Goal: Task Accomplishment & Management: Manage account settings

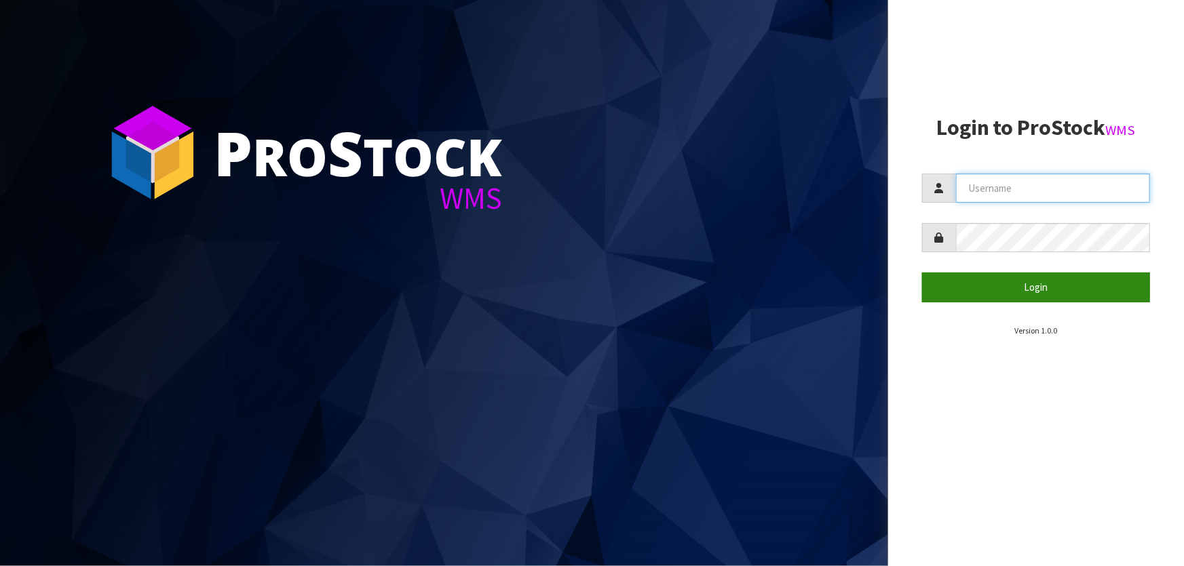
type input "[PERSON_NAME]"
click at [965, 284] on button "Login" at bounding box center [1036, 287] width 228 height 29
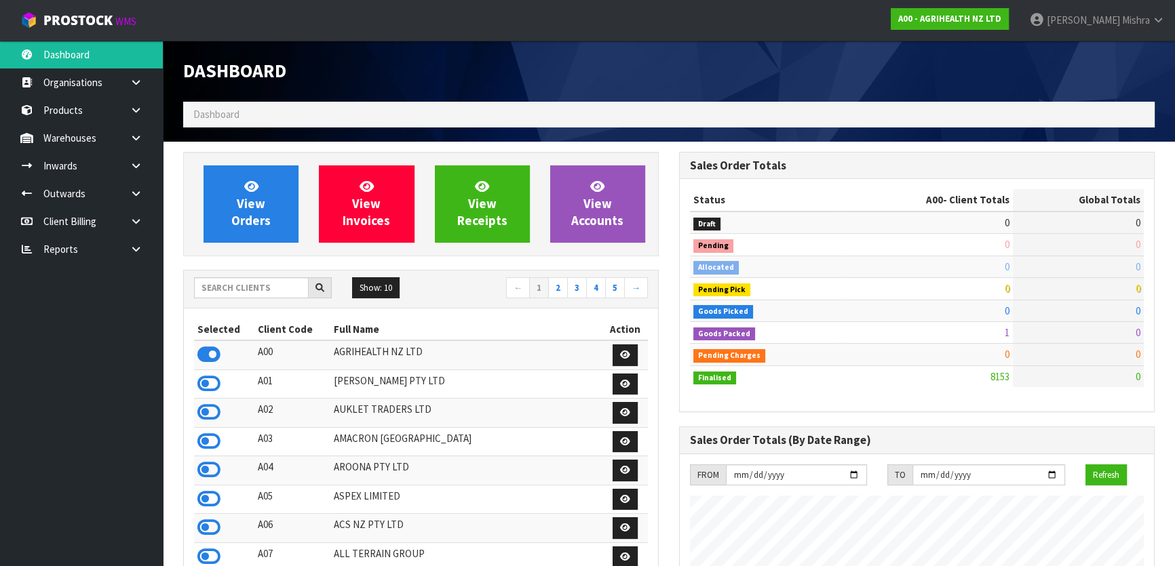
scroll to position [1026, 495]
click at [210, 288] on input "text" at bounding box center [251, 287] width 115 height 21
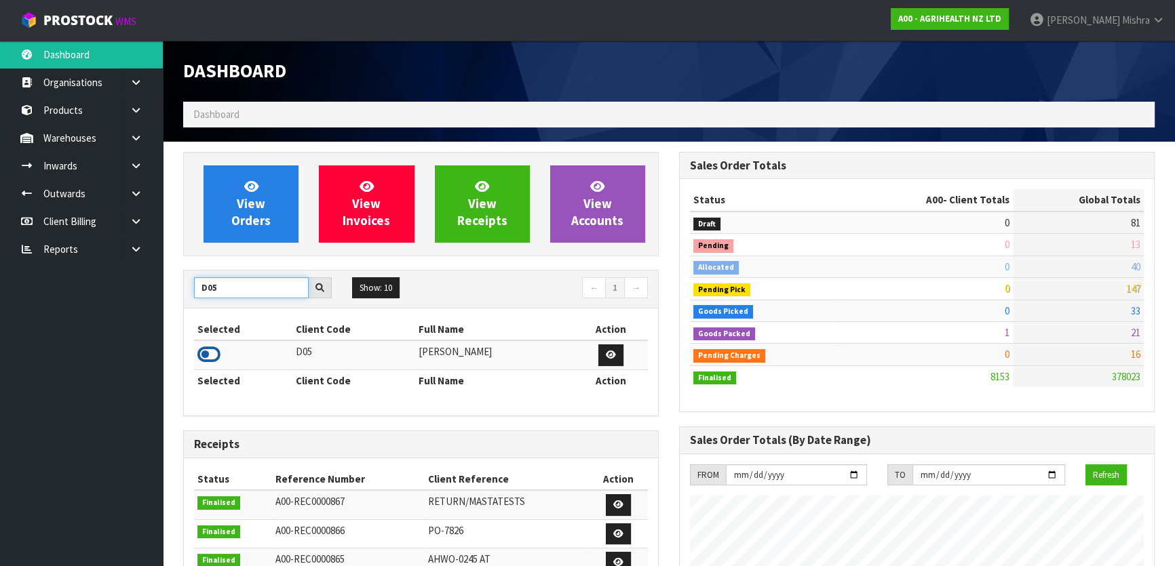
type input "D05"
click at [212, 358] on icon at bounding box center [208, 355] width 23 height 20
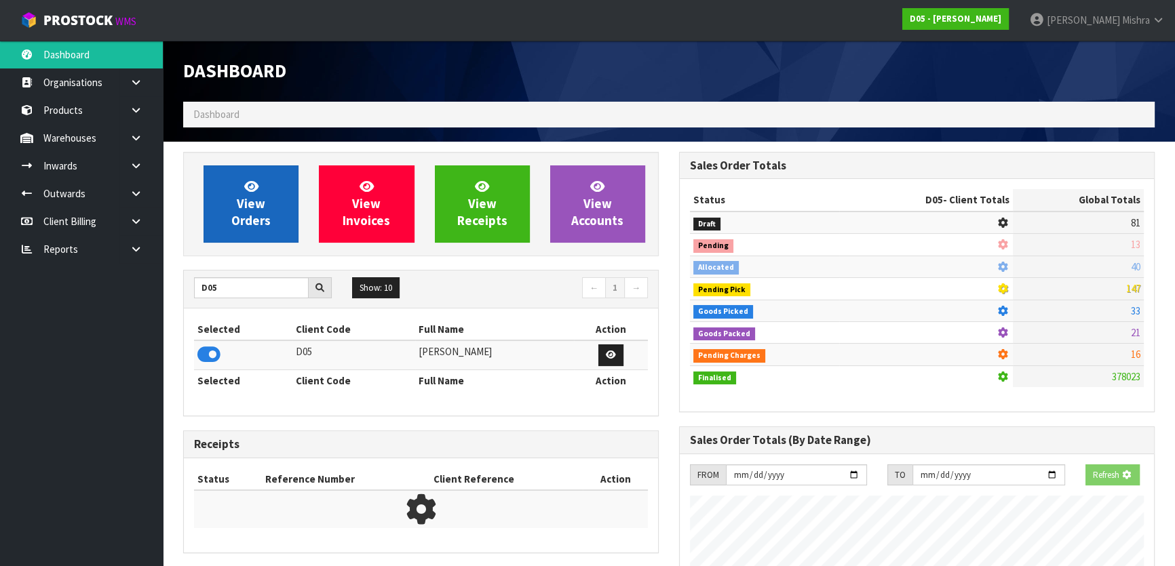
scroll to position [845, 495]
click at [252, 195] on link "View Orders" at bounding box center [251, 204] width 95 height 77
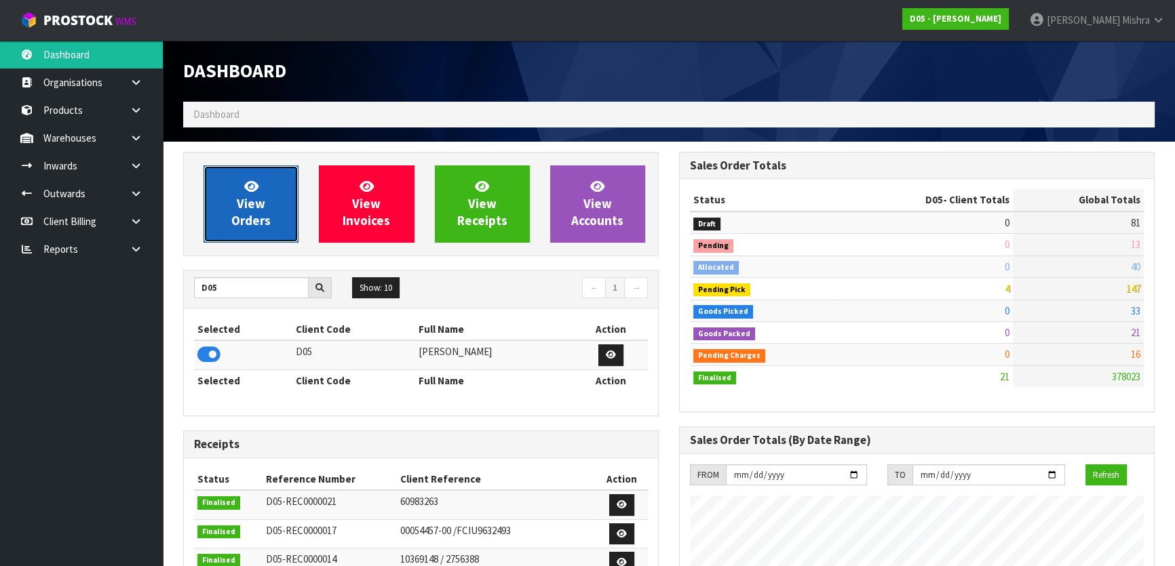
scroll to position [1200, 495]
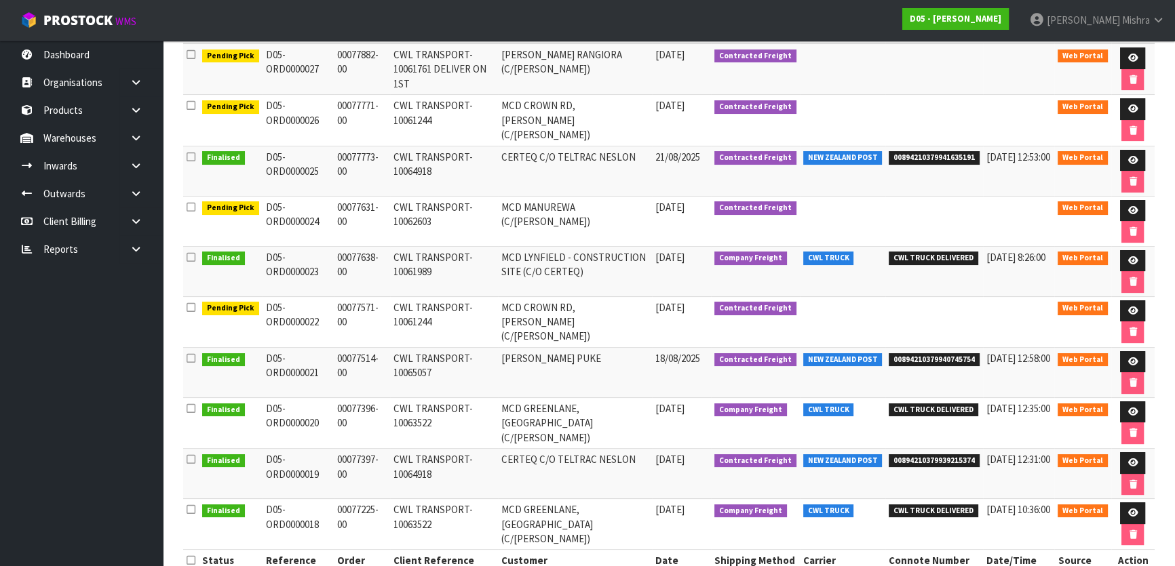
scroll to position [275, 0]
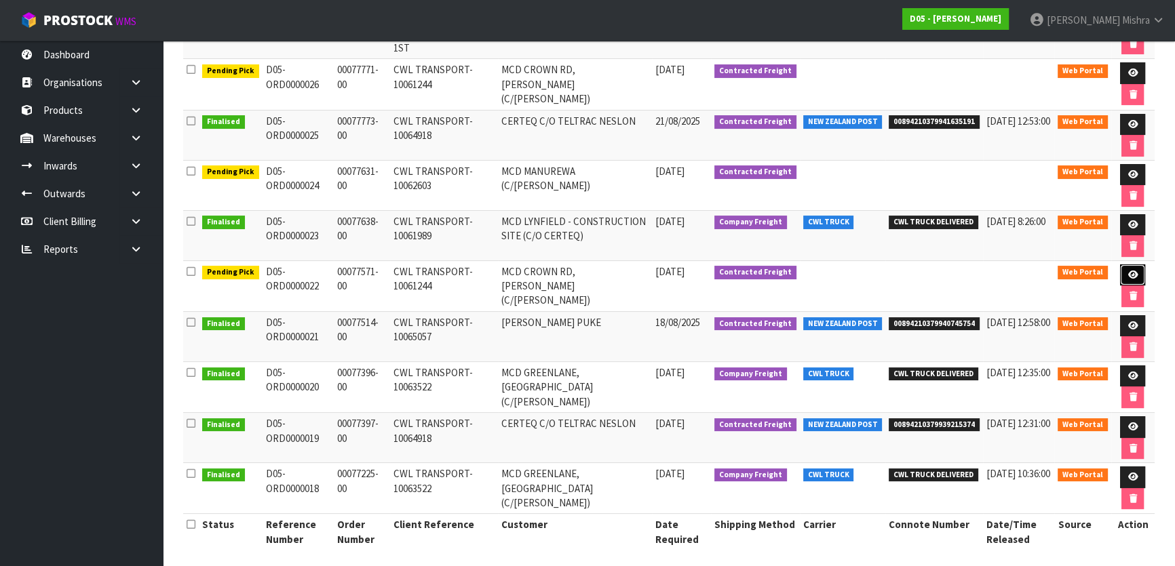
click at [1134, 271] on icon at bounding box center [1132, 275] width 10 height 9
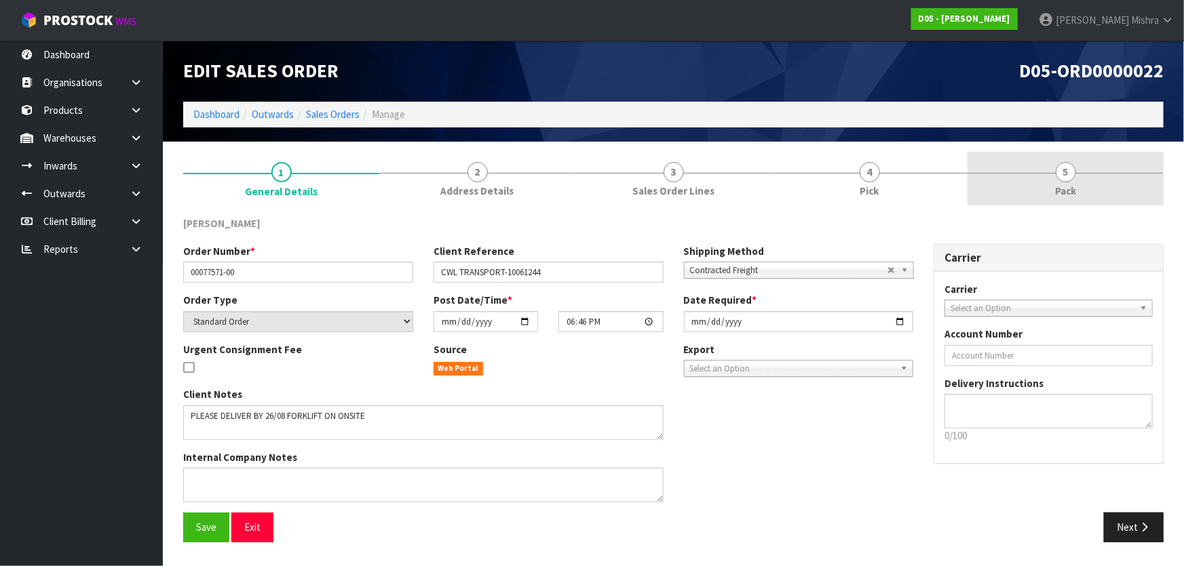
click at [1052, 184] on link "5 Pack" at bounding box center [1065, 179] width 196 height 54
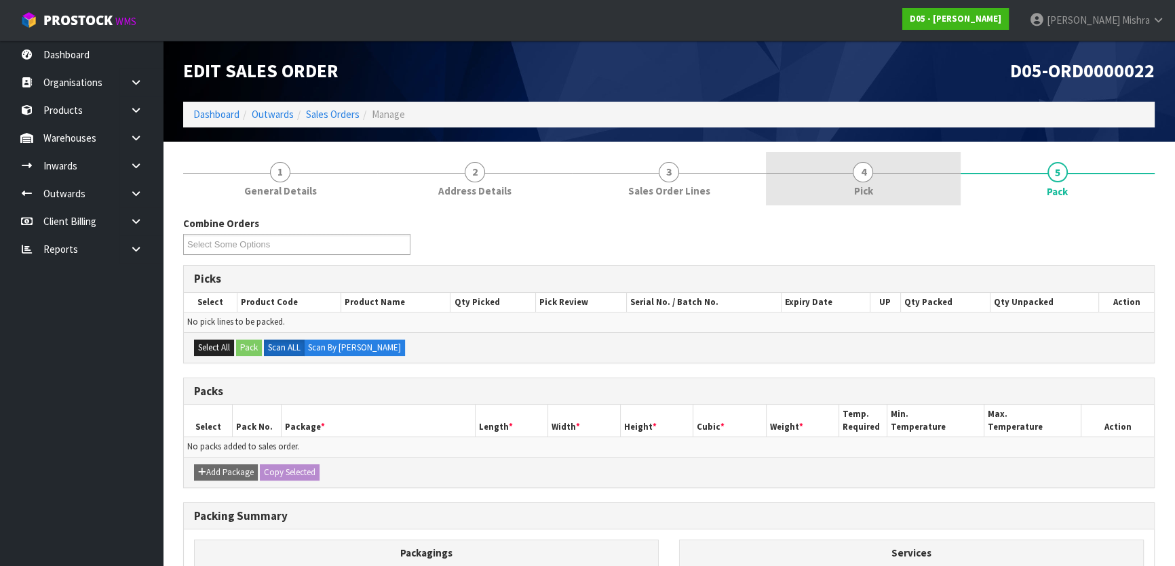
click at [858, 176] on span "4" at bounding box center [863, 172] width 20 height 20
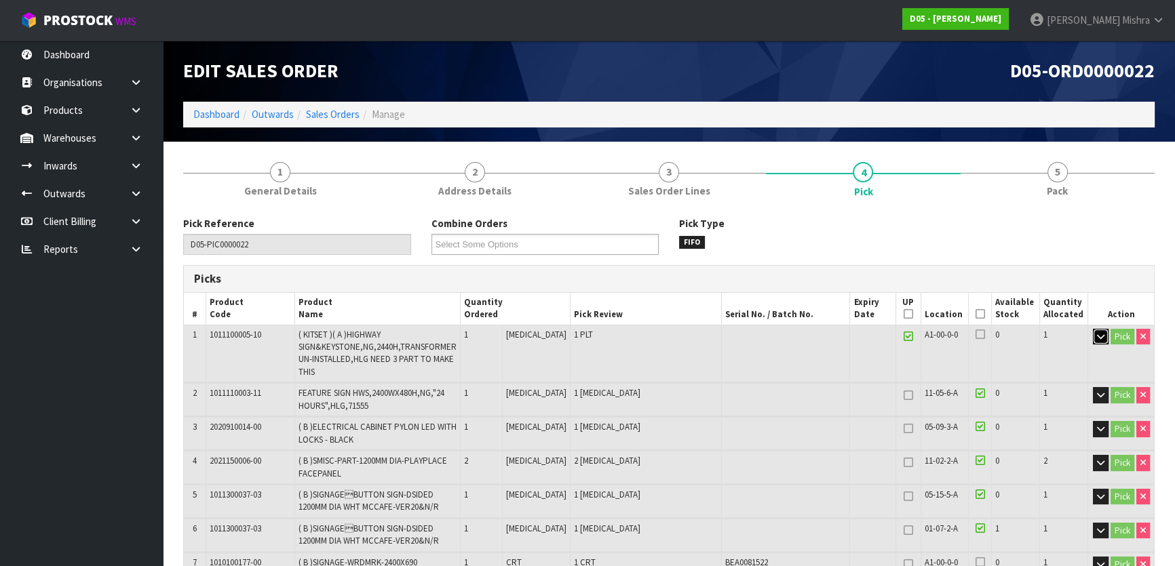
click at [1093, 334] on button "button" at bounding box center [1101, 337] width 16 height 16
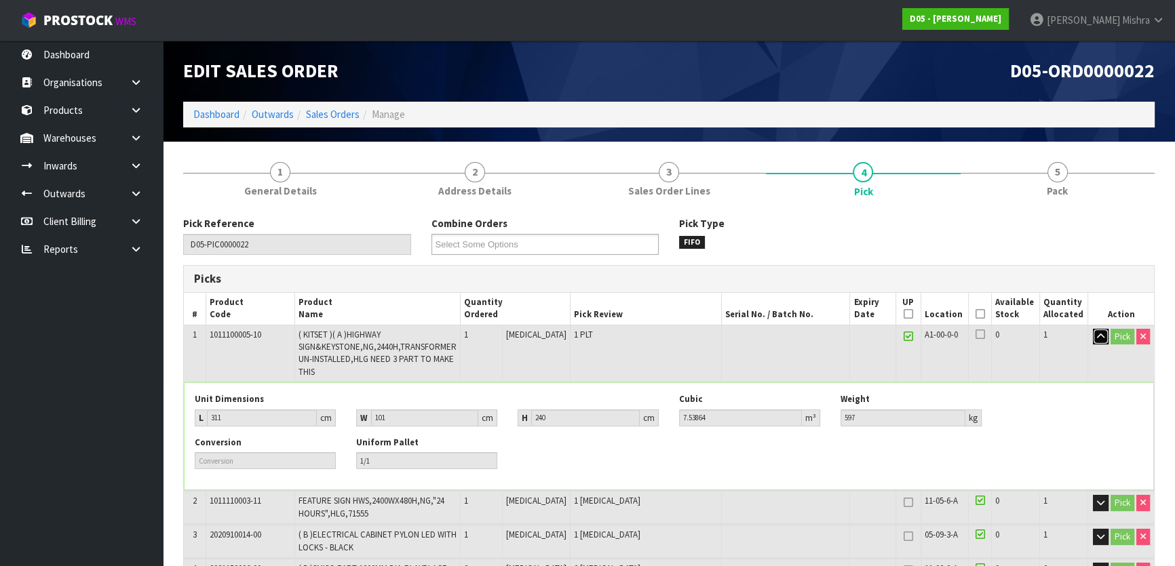
click at [1093, 335] on button "button" at bounding box center [1101, 337] width 16 height 16
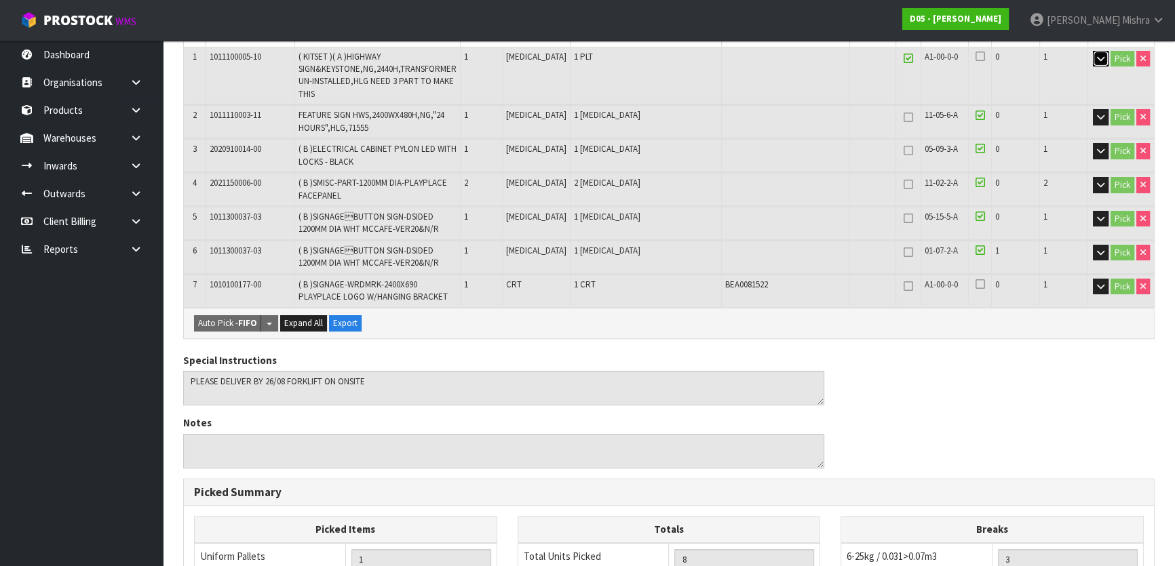
scroll to position [308, 0]
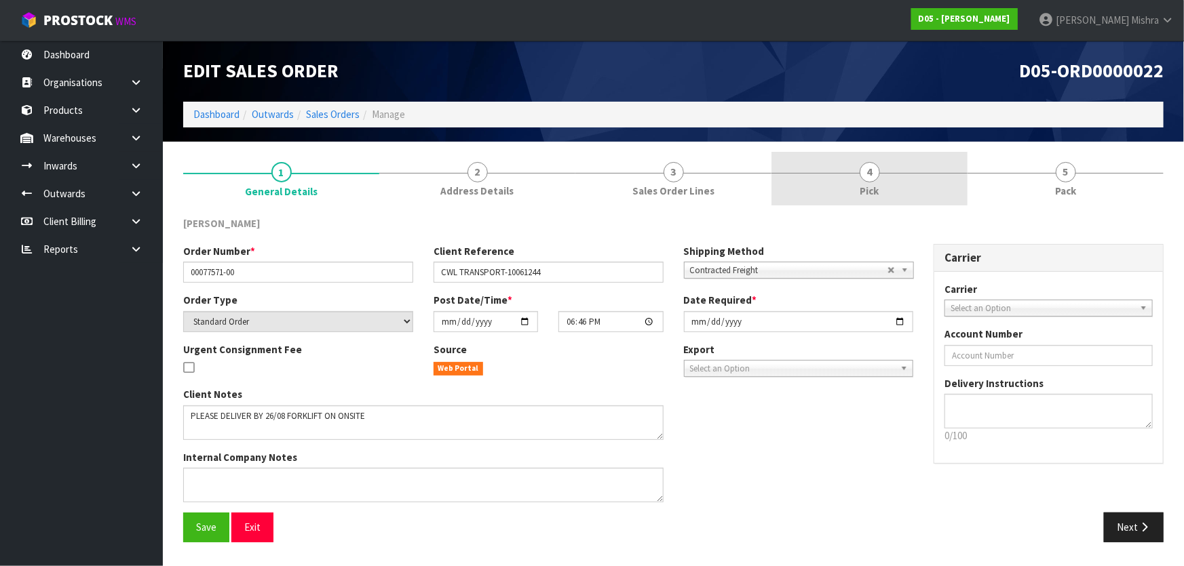
click at [897, 192] on link "4 Pick" at bounding box center [869, 179] width 196 height 54
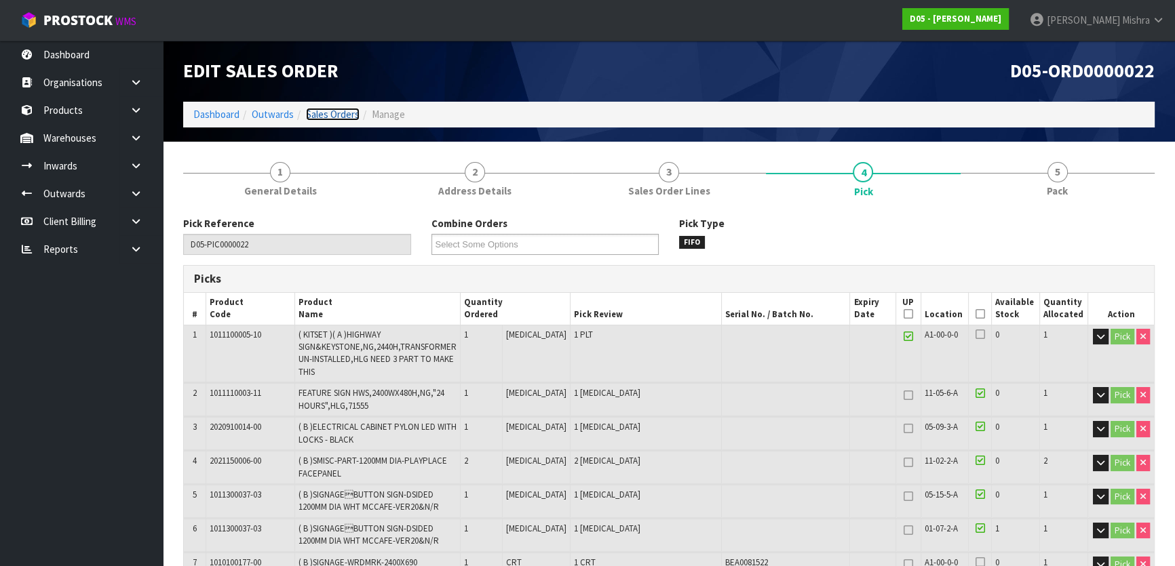
click at [335, 114] on link "Sales Orders" at bounding box center [333, 114] width 54 height 13
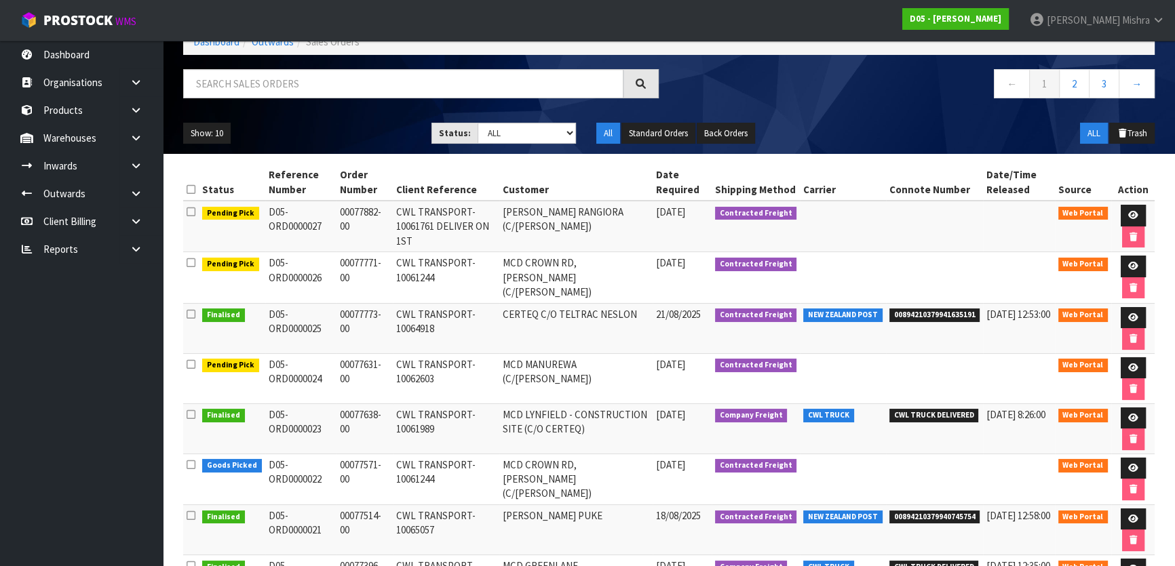
scroll to position [246, 0]
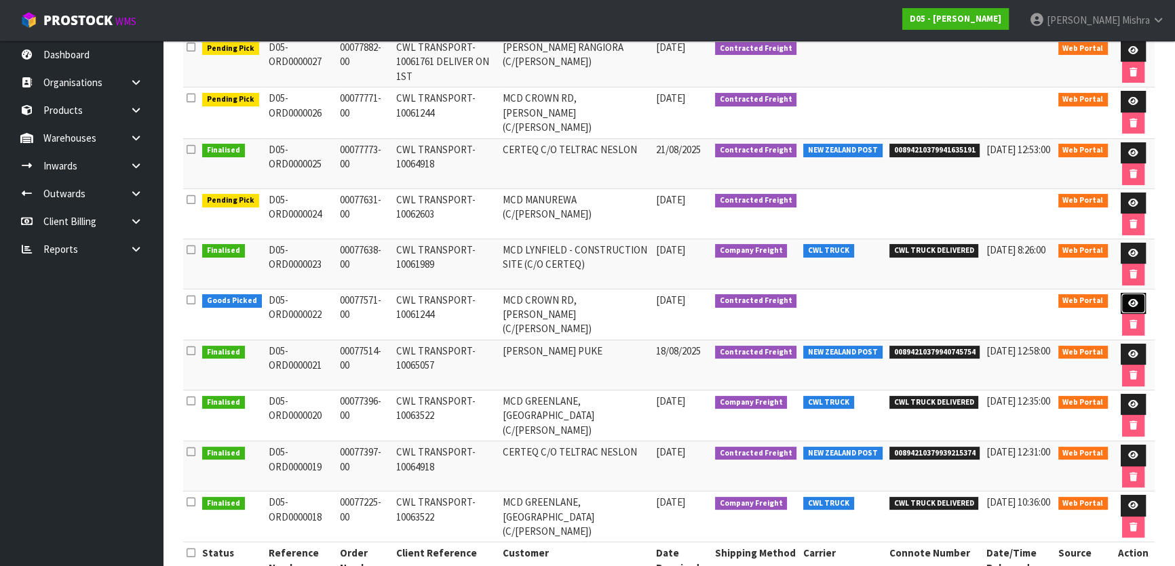
click at [1137, 298] on link at bounding box center [1133, 304] width 25 height 22
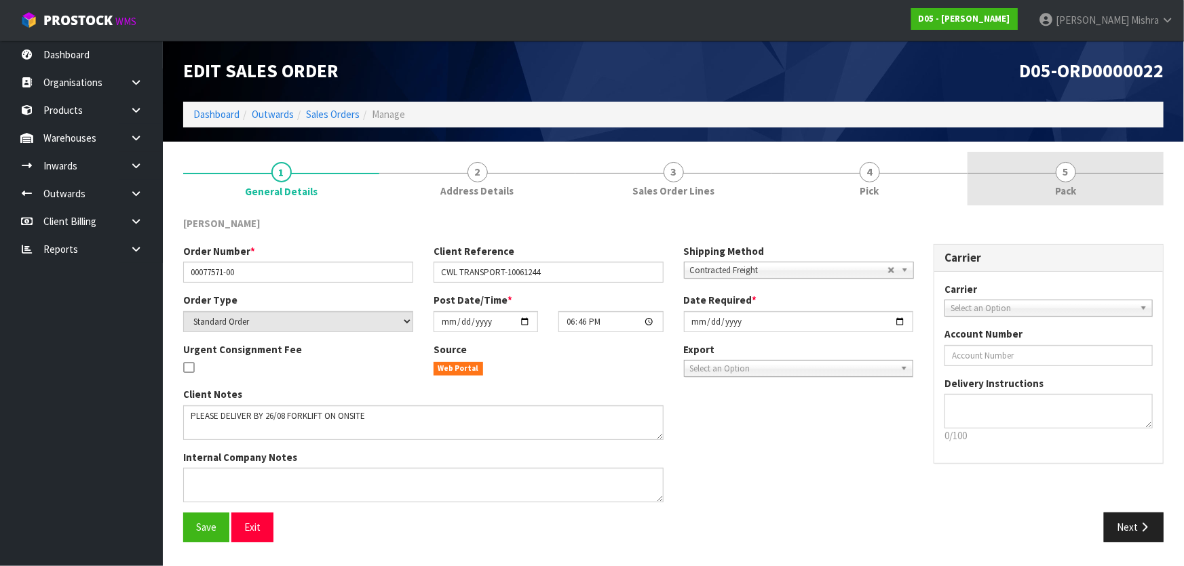
click at [1024, 172] on link "5 Pack" at bounding box center [1065, 179] width 196 height 54
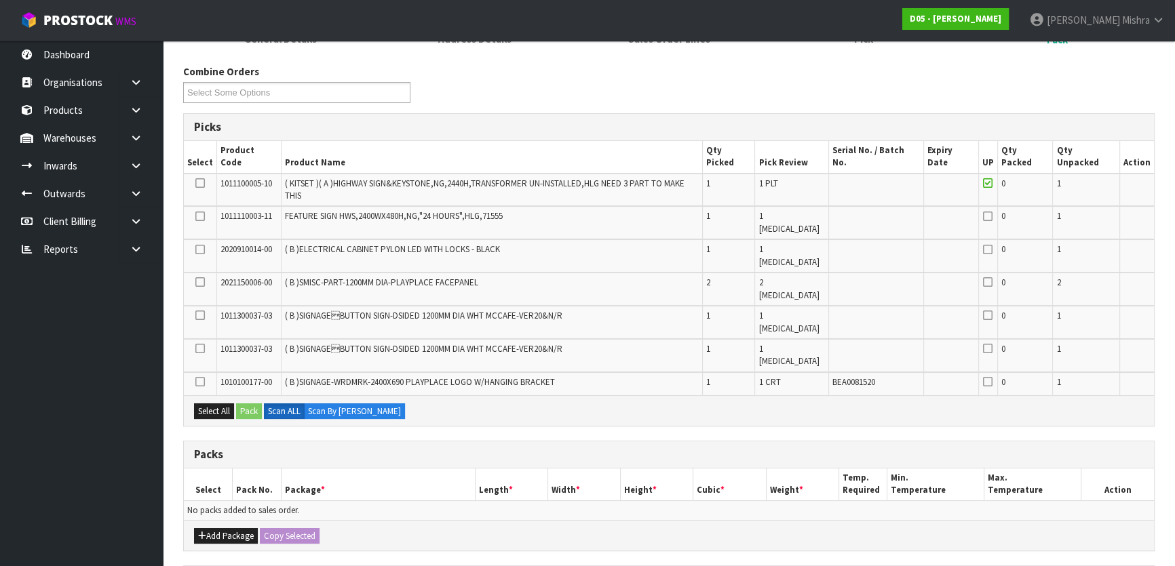
scroll to position [185, 0]
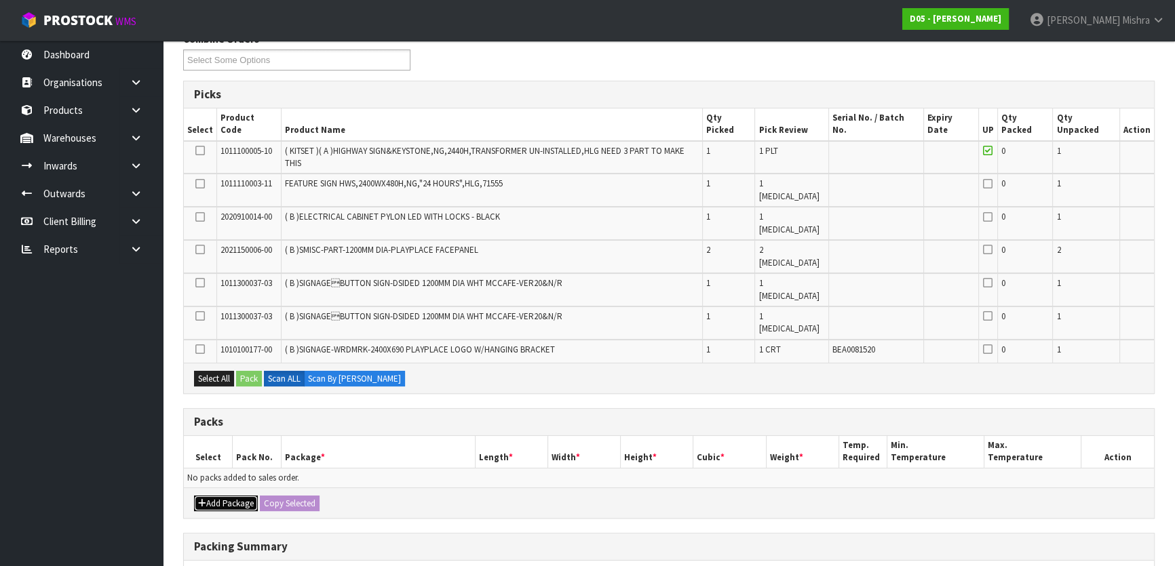
click at [229, 496] on button "Add Package" at bounding box center [226, 504] width 64 height 16
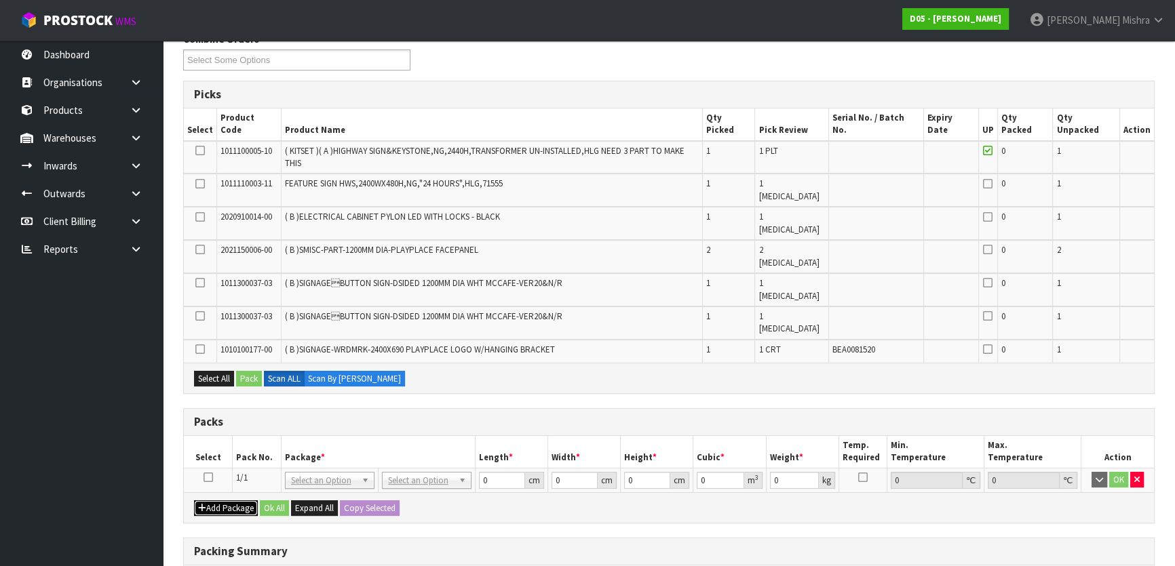
click at [227, 501] on button "Add Package" at bounding box center [226, 509] width 64 height 16
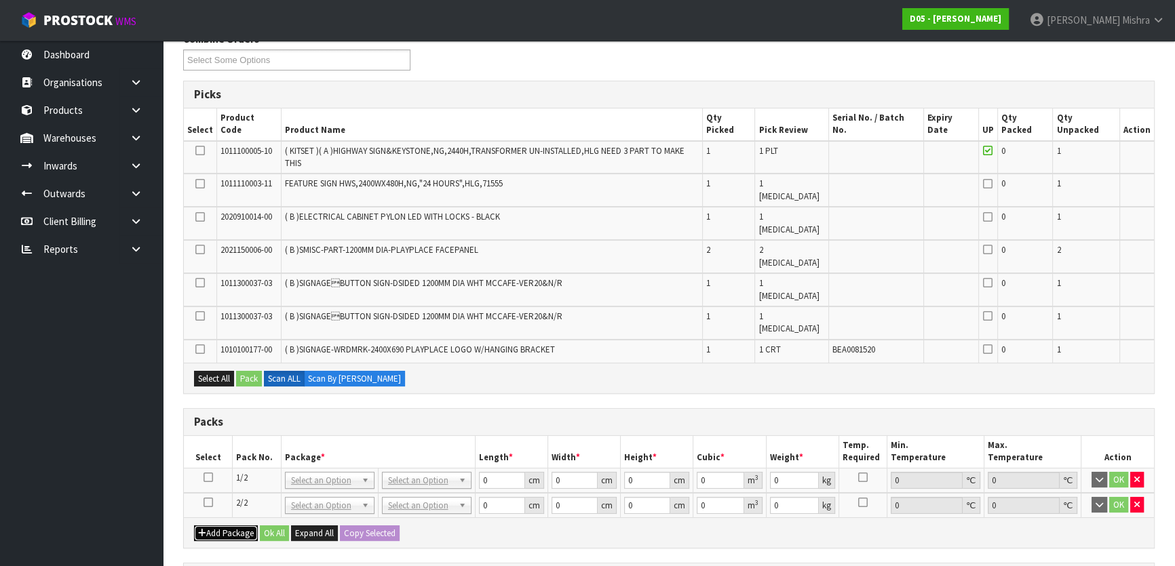
click at [220, 526] on button "Add Package" at bounding box center [226, 534] width 64 height 16
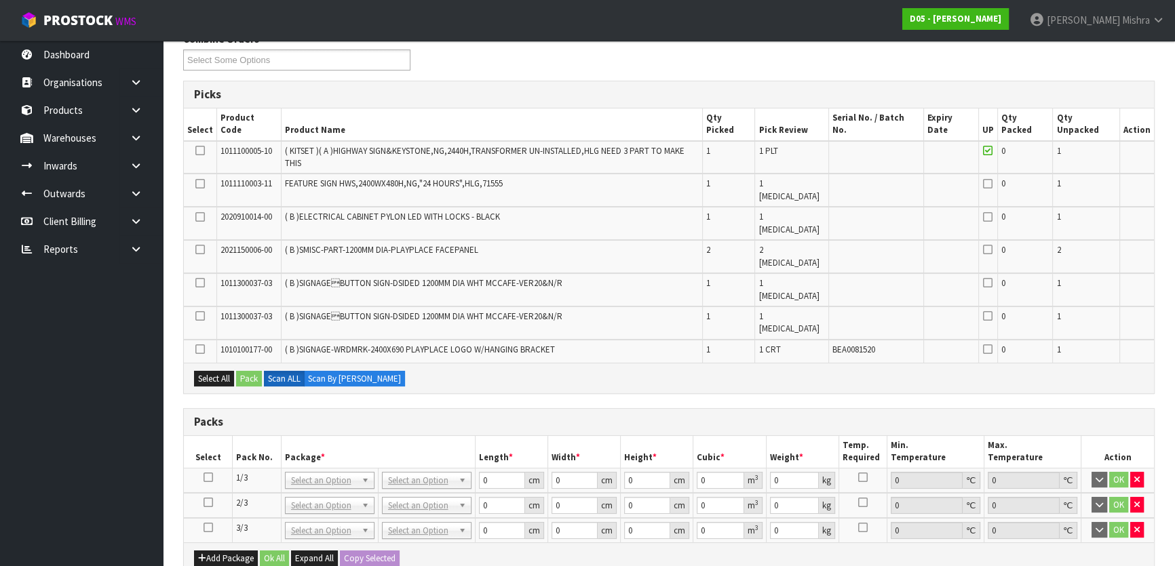
click at [206, 478] on icon at bounding box center [208, 478] width 9 height 1
click at [201, 184] on icon at bounding box center [199, 184] width 9 height 1
click at [0, 0] on input "checkbox" at bounding box center [0, 0] width 0 height 0
click at [243, 363] on div "Select All Pack Scan ALL Scan By Quantity" at bounding box center [669, 378] width 970 height 31
click at [250, 371] on button "Pack" at bounding box center [249, 379] width 26 height 16
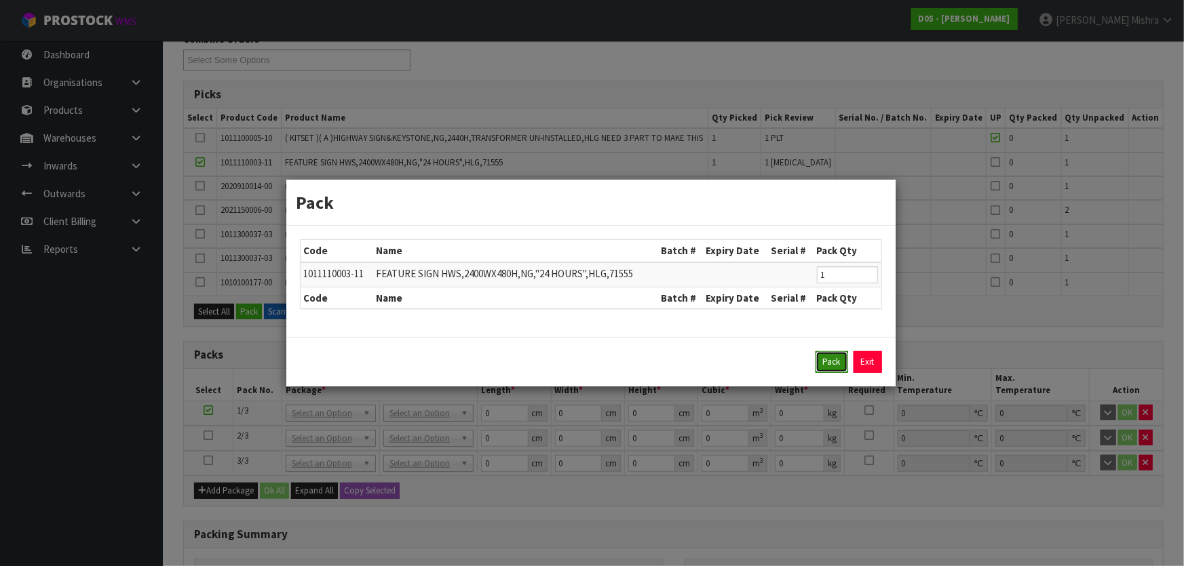
click at [826, 367] on button "Pack" at bounding box center [831, 362] width 33 height 22
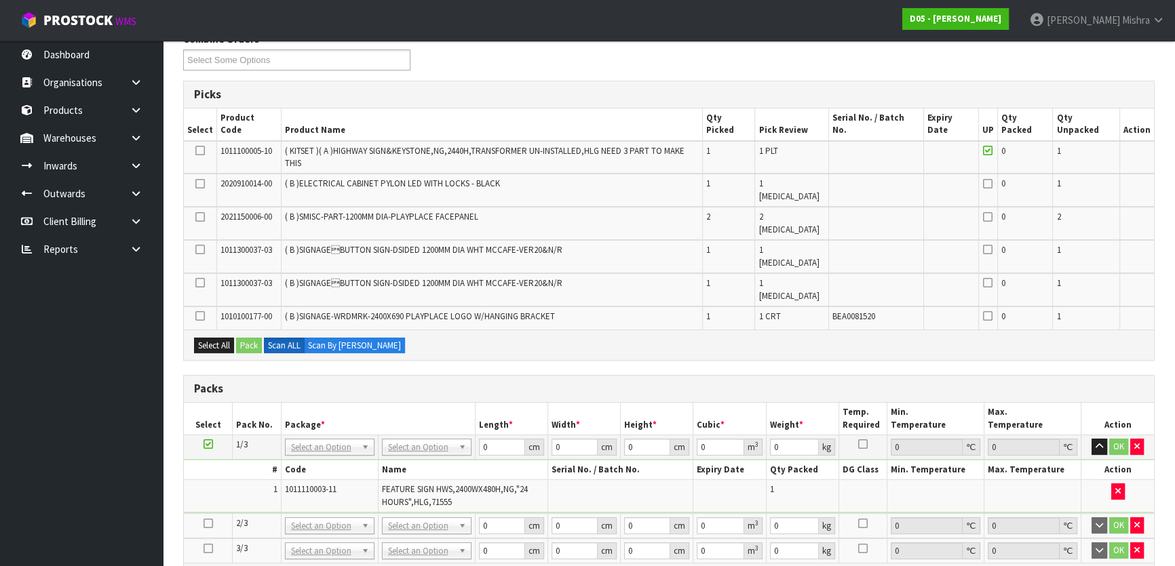
click at [207, 524] on icon at bounding box center [208, 524] width 9 height 1
click at [197, 316] on icon at bounding box center [199, 316] width 9 height 1
click at [0, 0] on input "checkbox" at bounding box center [0, 0] width 0 height 0
click at [251, 338] on button "Pack" at bounding box center [249, 346] width 26 height 16
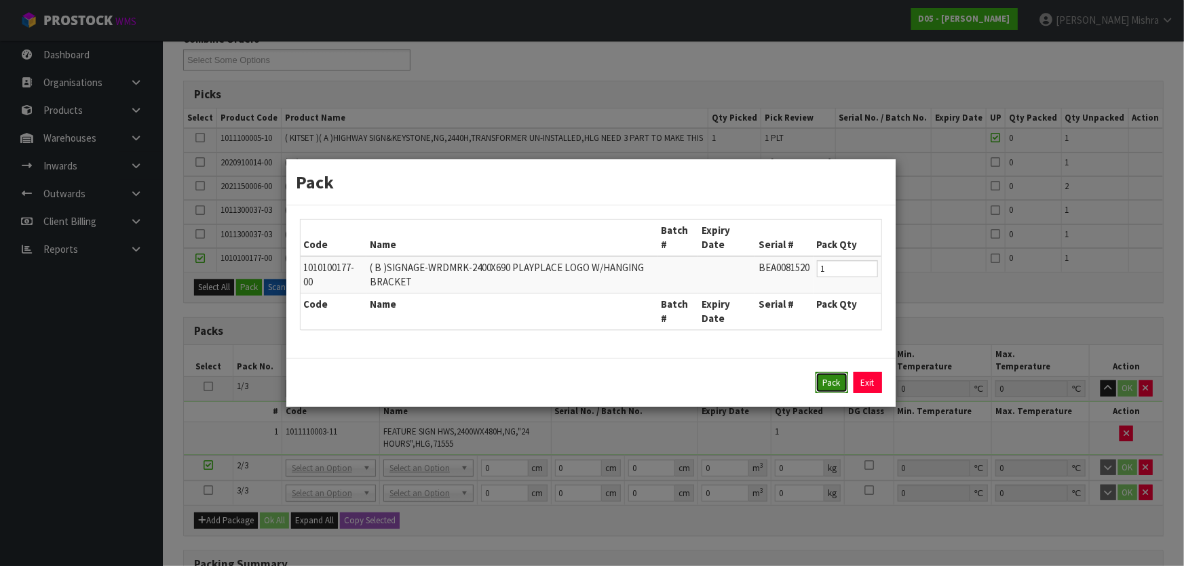
click at [830, 376] on button "Pack" at bounding box center [831, 383] width 33 height 22
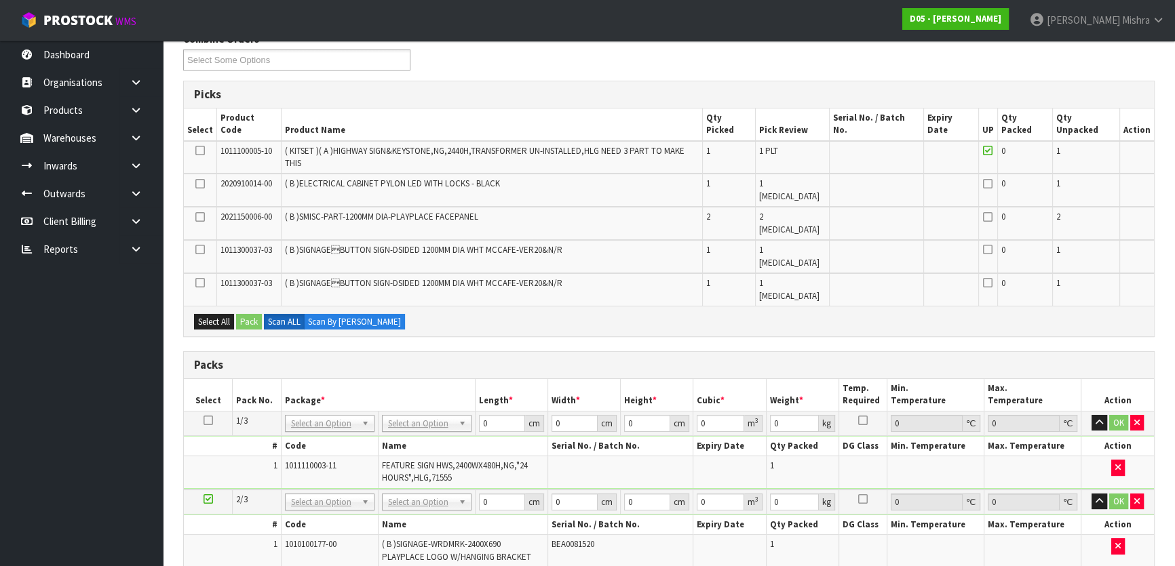
click at [210, 499] on icon at bounding box center [208, 499] width 9 height 1
click at [194, 273] on td at bounding box center [200, 289] width 33 height 33
click at [201, 283] on icon at bounding box center [199, 283] width 9 height 1
click at [0, 0] on input "checkbox" at bounding box center [0, 0] width 0 height 0
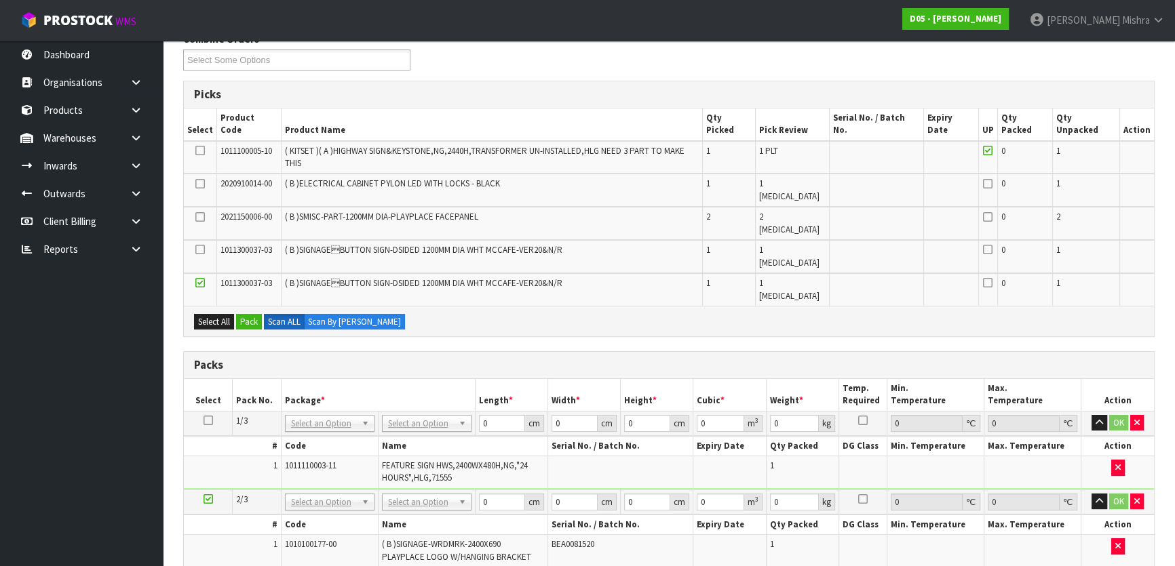
click at [204, 250] on icon at bounding box center [199, 250] width 9 height 1
click at [0, 0] on input "checkbox" at bounding box center [0, 0] width 0 height 0
click at [198, 217] on icon at bounding box center [199, 217] width 9 height 1
click at [0, 0] on input "checkbox" at bounding box center [0, 0] width 0 height 0
click at [197, 174] on td at bounding box center [200, 190] width 33 height 33
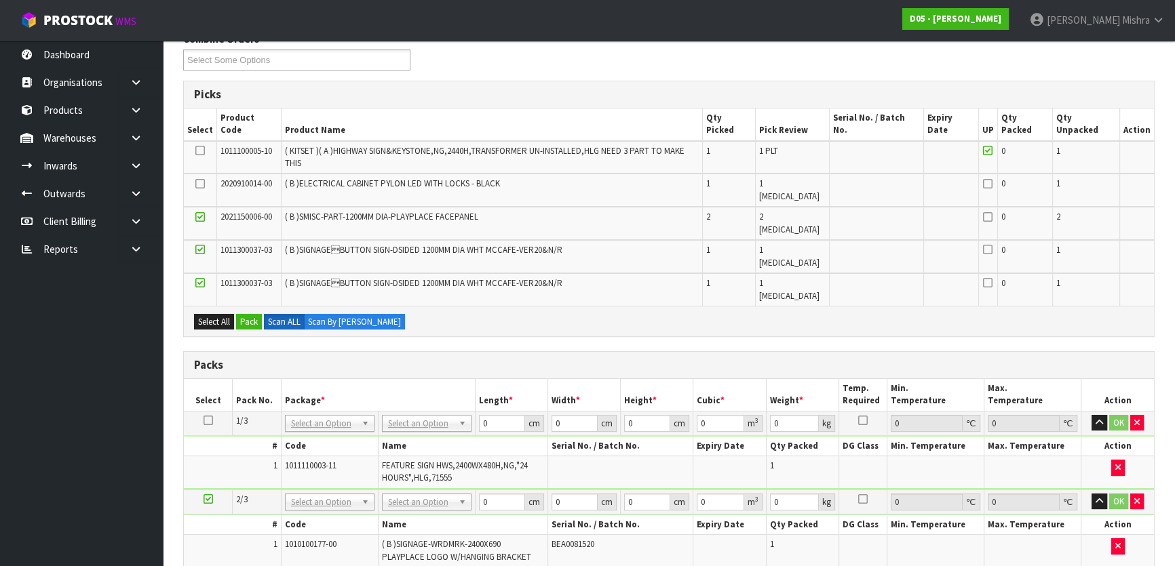
click at [203, 184] on icon at bounding box center [199, 184] width 9 height 1
click at [0, 0] on input "checkbox" at bounding box center [0, 0] width 0 height 0
click at [252, 314] on button "Pack" at bounding box center [249, 322] width 26 height 16
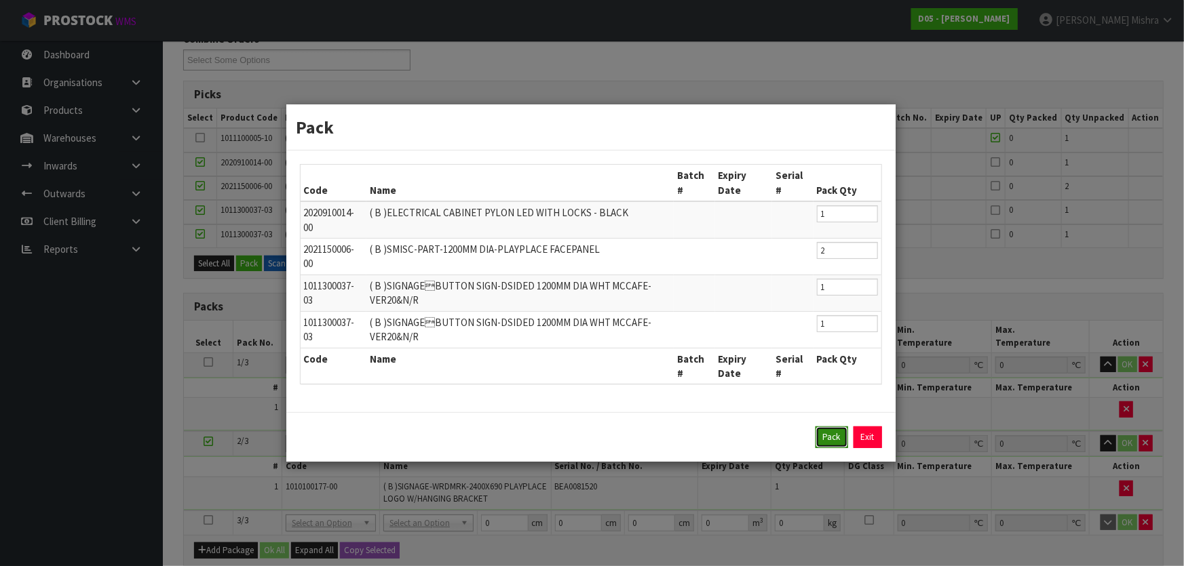
click at [834, 434] on button "Pack" at bounding box center [831, 438] width 33 height 22
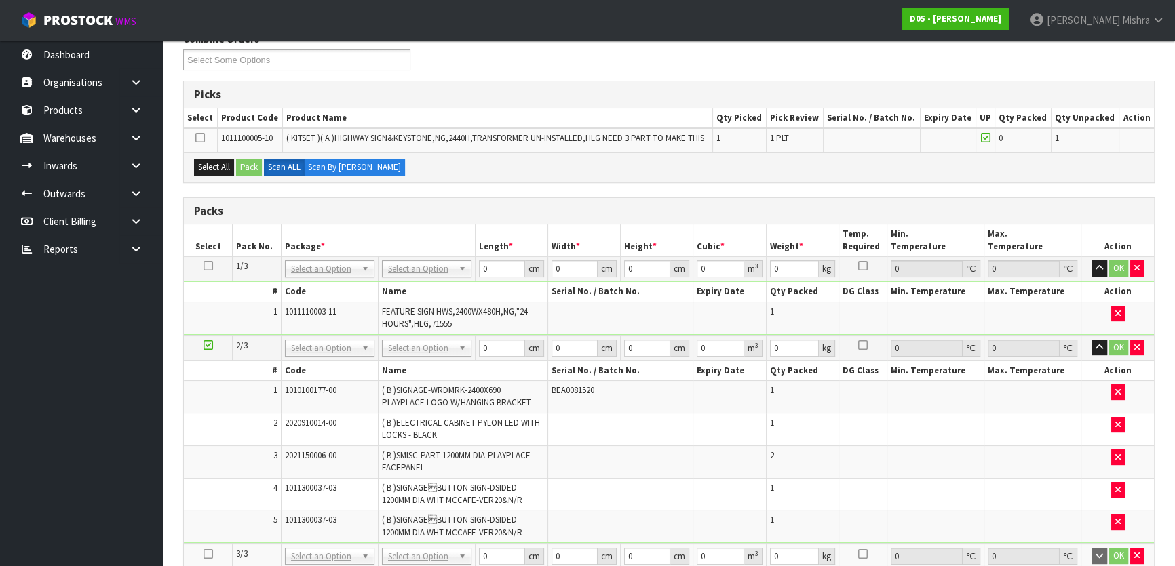
click at [204, 554] on icon at bounding box center [208, 554] width 9 height 1
drag, startPoint x: 208, startPoint y: 167, endPoint x: 220, endPoint y: 167, distance: 11.5
click at [209, 167] on button "Select All" at bounding box center [214, 167] width 40 height 16
click at [247, 169] on button "Pack" at bounding box center [249, 167] width 26 height 16
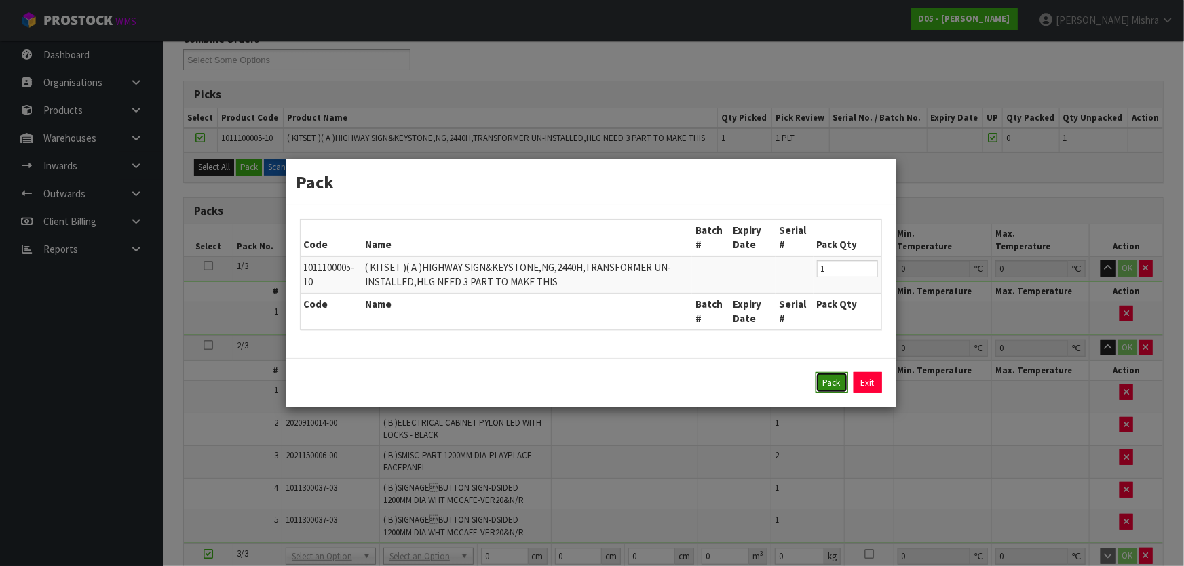
click at [821, 391] on button "Pack" at bounding box center [831, 383] width 33 height 22
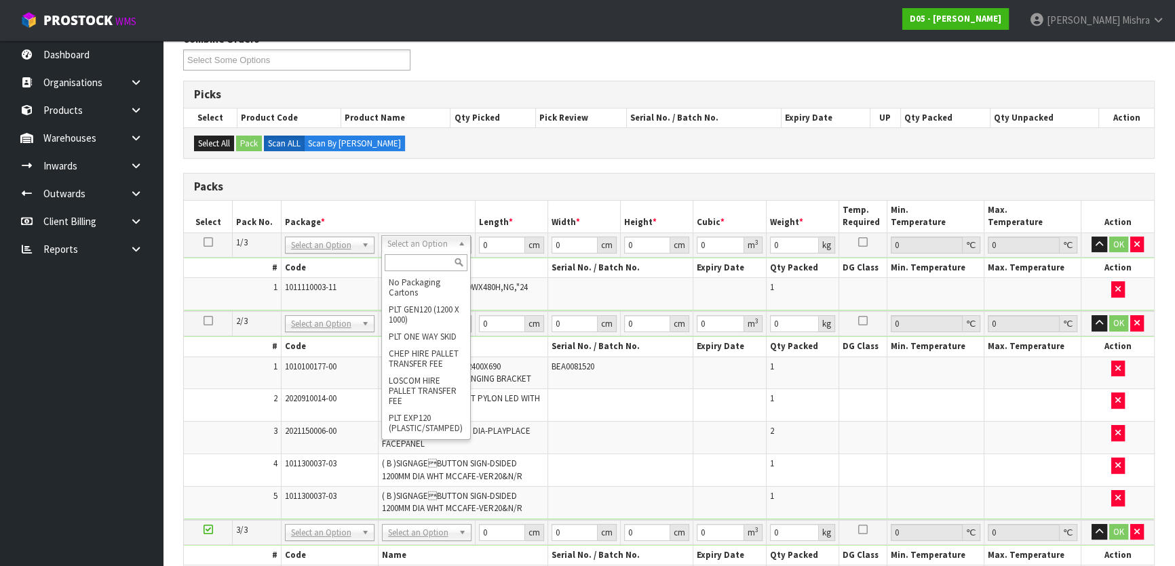
click at [422, 265] on input "text" at bounding box center [426, 262] width 83 height 17
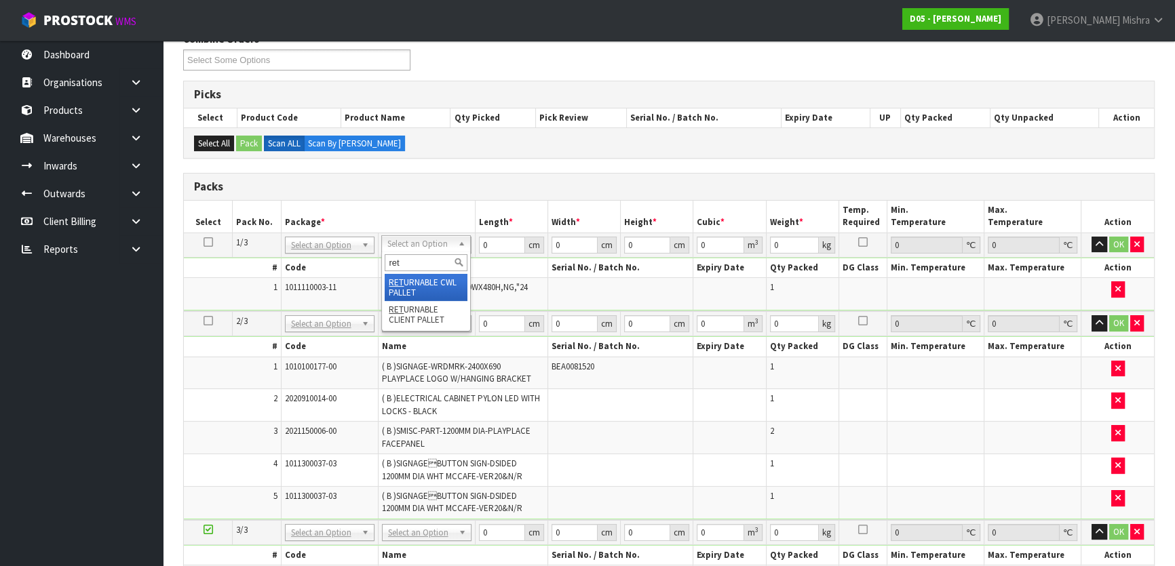
type input "ret"
type input "67"
drag, startPoint x: 488, startPoint y: 241, endPoint x: 476, endPoint y: 243, distance: 11.6
click at [476, 243] on td "0 cm" at bounding box center [511, 245] width 73 height 24
type input "245"
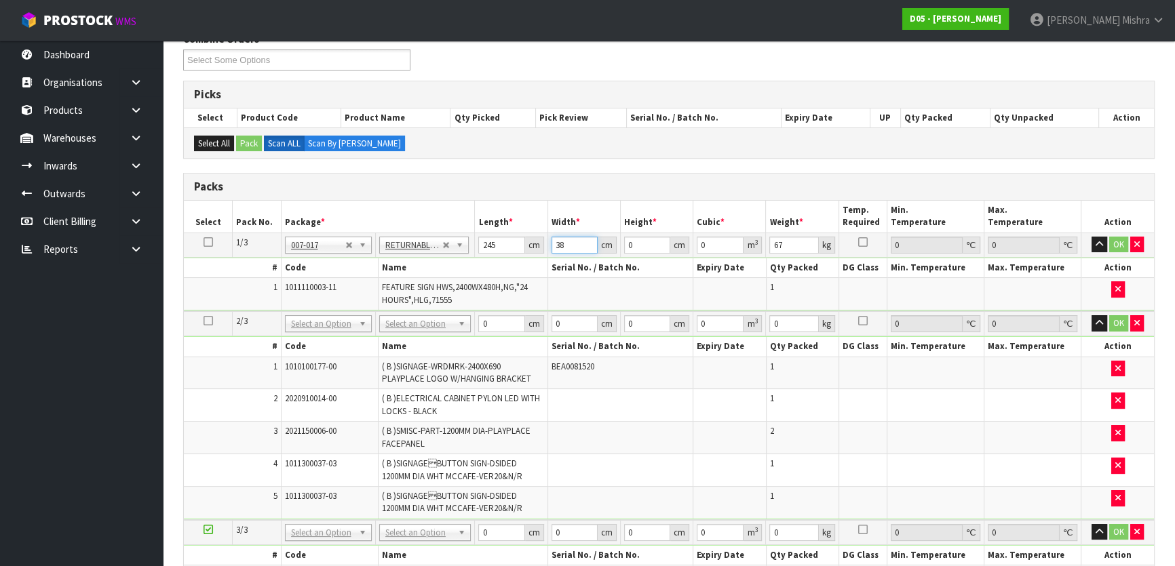
type input "38"
type input "5"
type input "0.04655"
type input "52"
type input "0.48412"
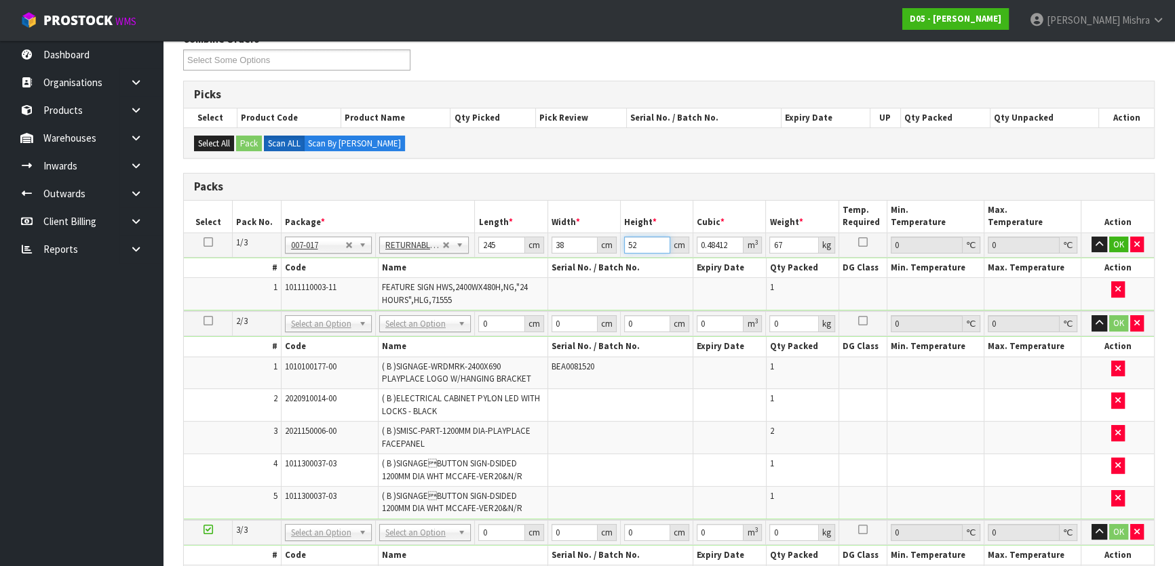
type input "52"
drag, startPoint x: 497, startPoint y: 324, endPoint x: 465, endPoint y: 323, distance: 31.2
click at [465, 323] on tr "2/3 NONE 007-001 007-002 007-004 007-009 007-013 007-014 007-015 007-017 007-01…" at bounding box center [669, 323] width 970 height 25
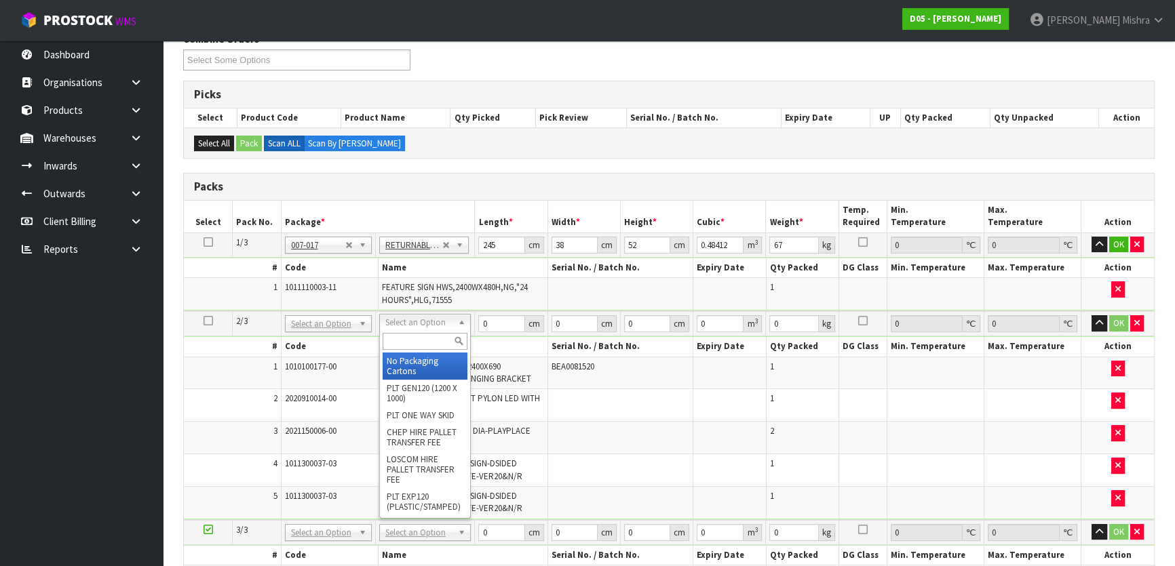
click at [424, 338] on input "text" at bounding box center [425, 341] width 85 height 17
type input "u"
drag, startPoint x: 414, startPoint y: 360, endPoint x: 414, endPoint y: 348, distance: 12.2
type input "193"
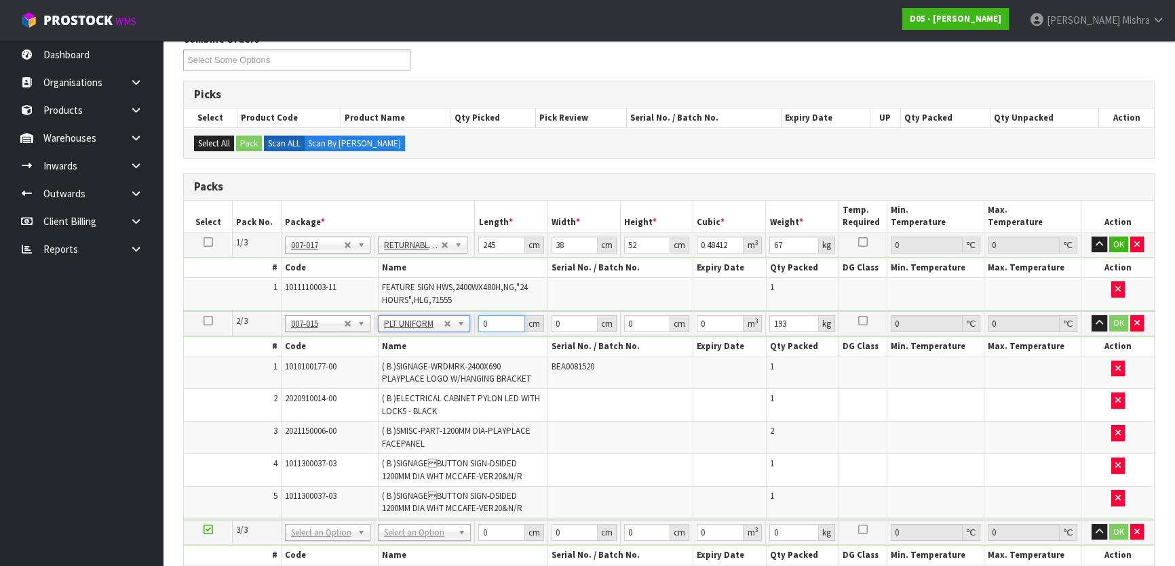
drag, startPoint x: 492, startPoint y: 318, endPoint x: 467, endPoint y: 318, distance: 24.4
click at [471, 318] on tr "2/3 NONE 007-001 007-002 007-004 007-009 007-013 007-014 007-015 007-017 007-01…" at bounding box center [669, 323] width 970 height 25
type input "255"
type input "183"
type input "8"
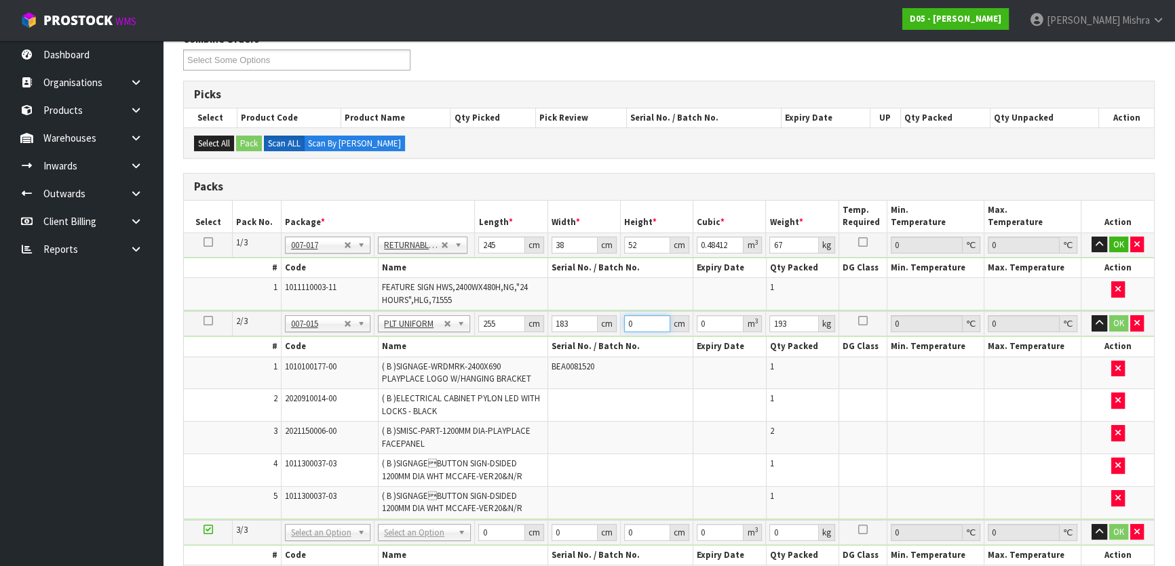
type input "0.37332"
type input "83"
type input "3.873195"
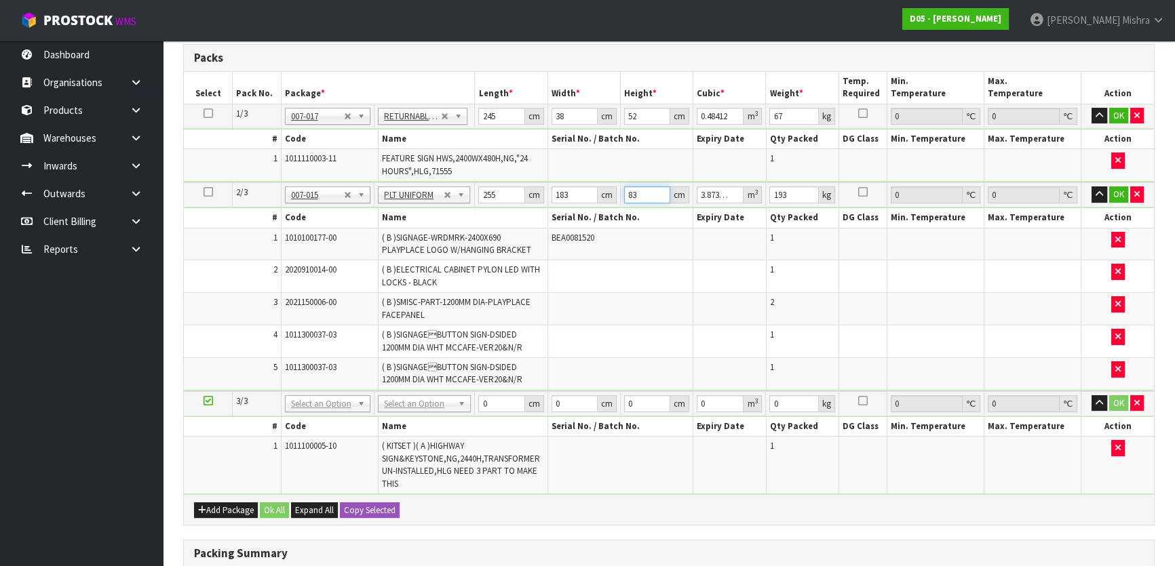
scroll to position [370, 0]
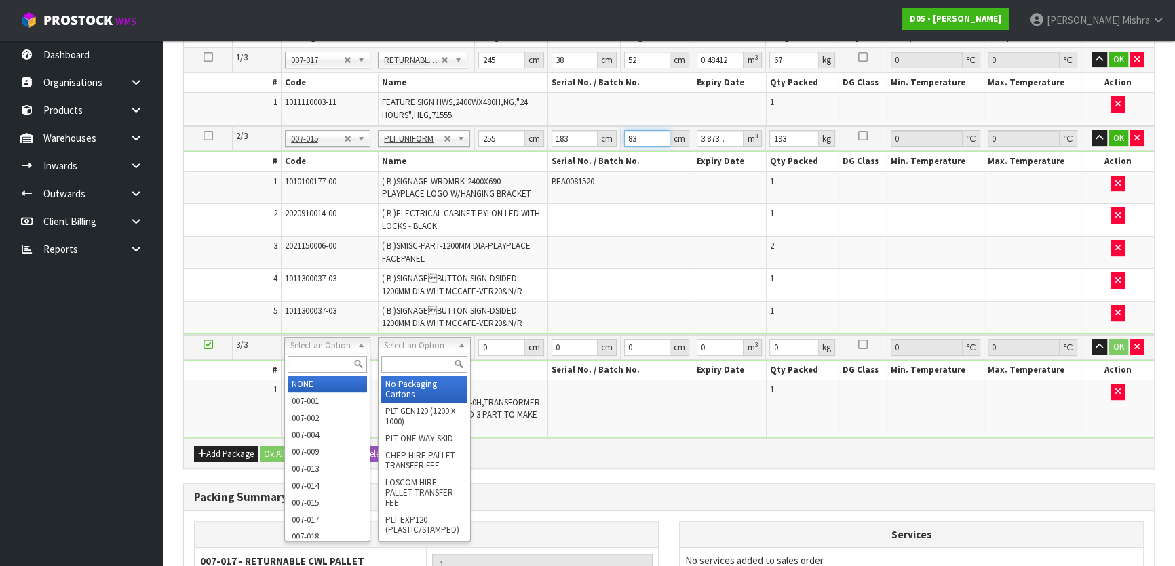
type input "83"
click at [422, 362] on input "text" at bounding box center [424, 364] width 86 height 17
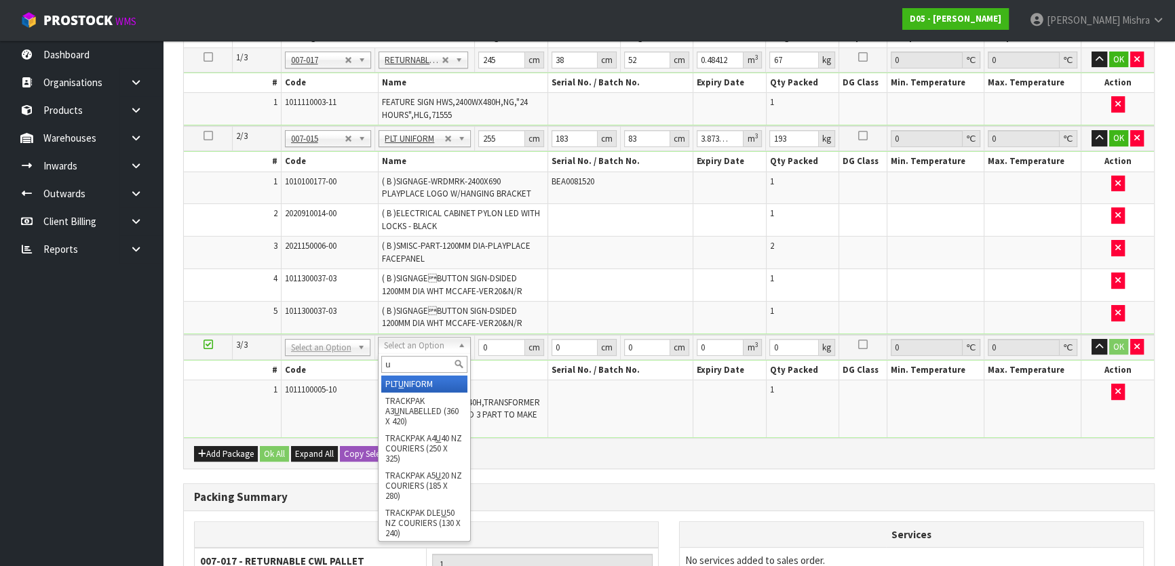
type input "u"
type input "2"
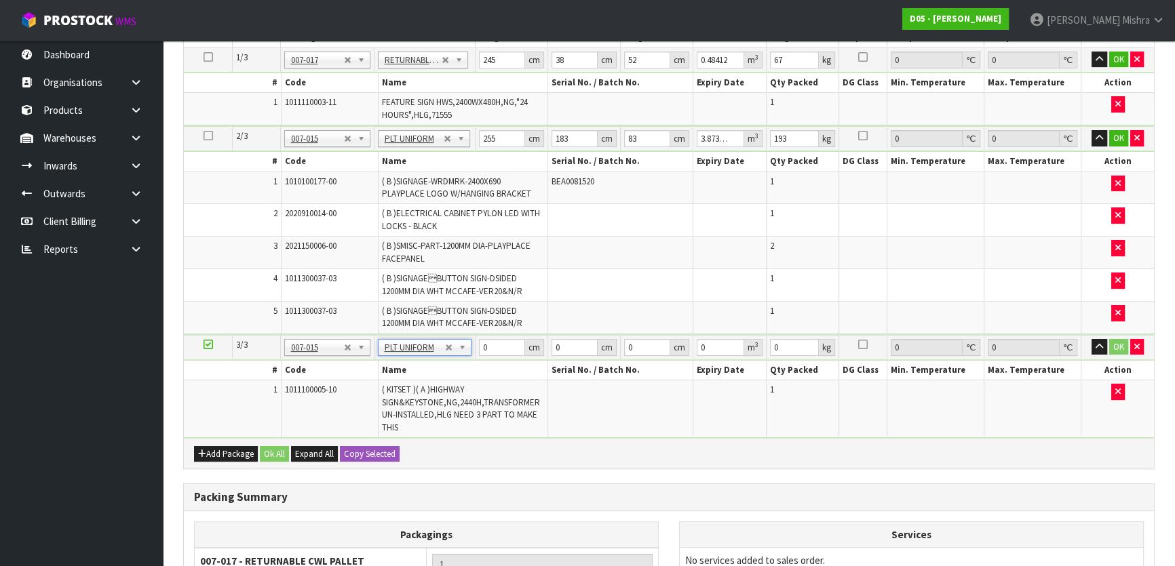
type input "597"
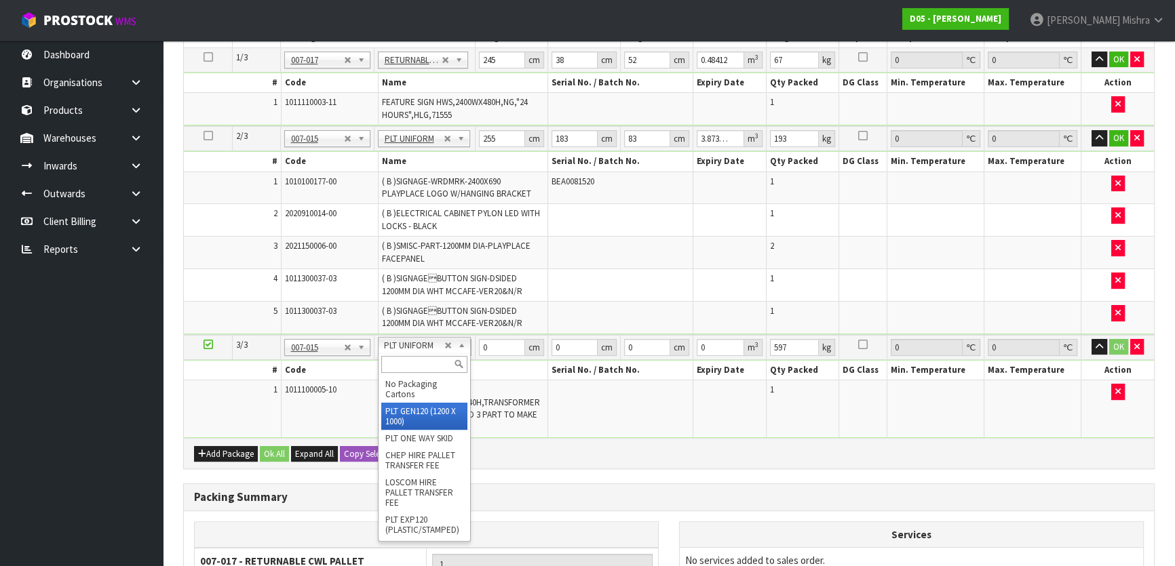
type input "1"
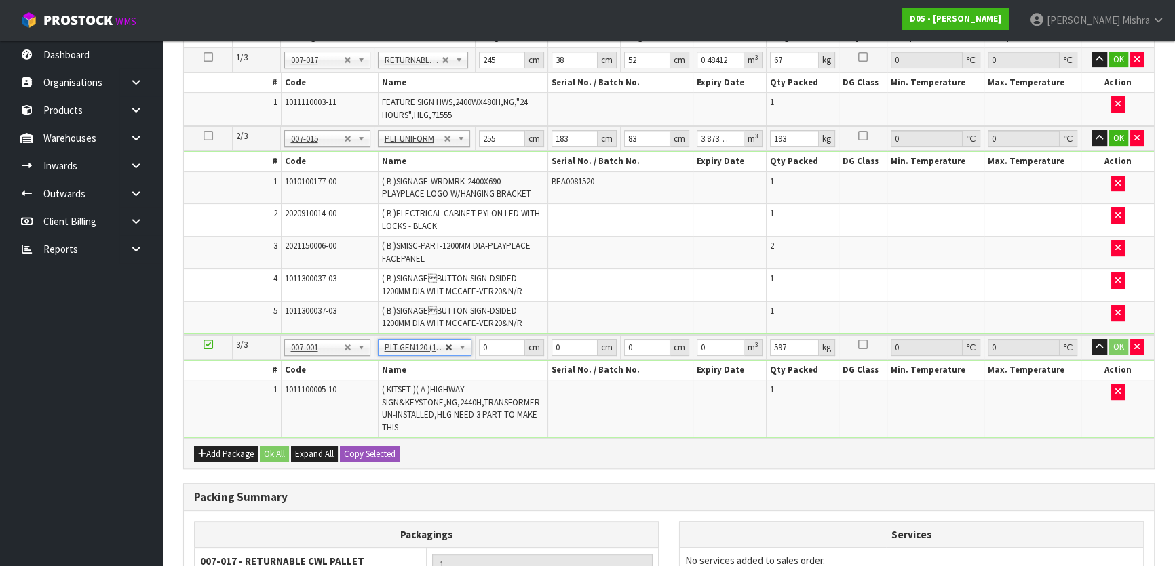
type input "120"
type input "100"
drag, startPoint x: 506, startPoint y: 339, endPoint x: 448, endPoint y: 340, distance: 58.3
type input "311"
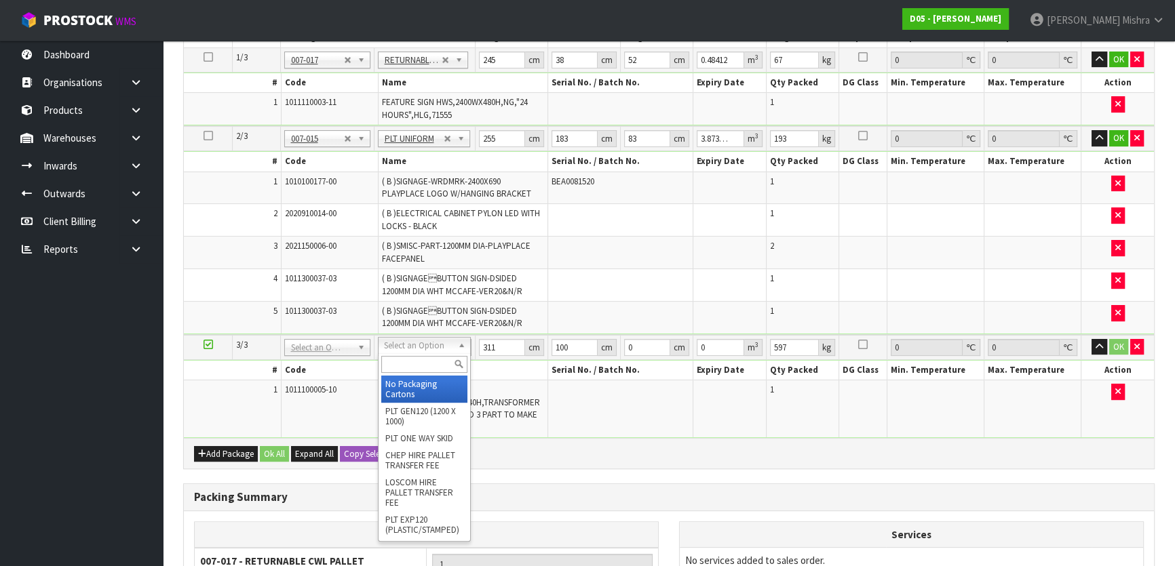
click at [420, 362] on input "text" at bounding box center [424, 364] width 86 height 17
type input "u"
type input "2"
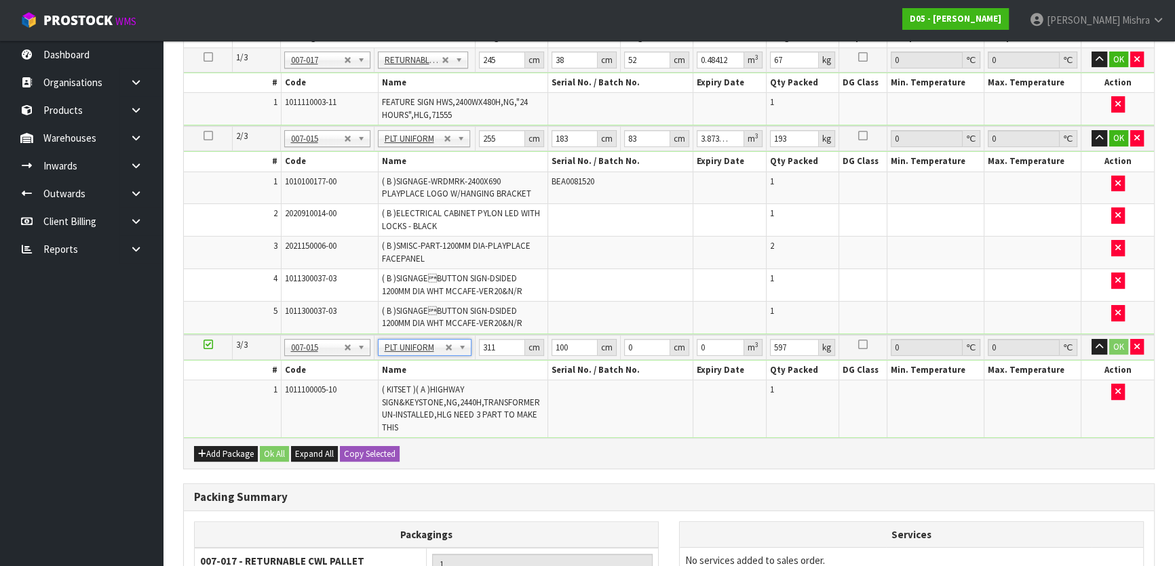
type input "0"
drag, startPoint x: 497, startPoint y: 347, endPoint x: 429, endPoint y: 347, distance: 67.8
click at [432, 347] on tr "3/3 NONE 007-001 007-002 007-004 007-009 007-013 007-014 007-015 007-017 007-01…" at bounding box center [669, 347] width 970 height 25
type input "311"
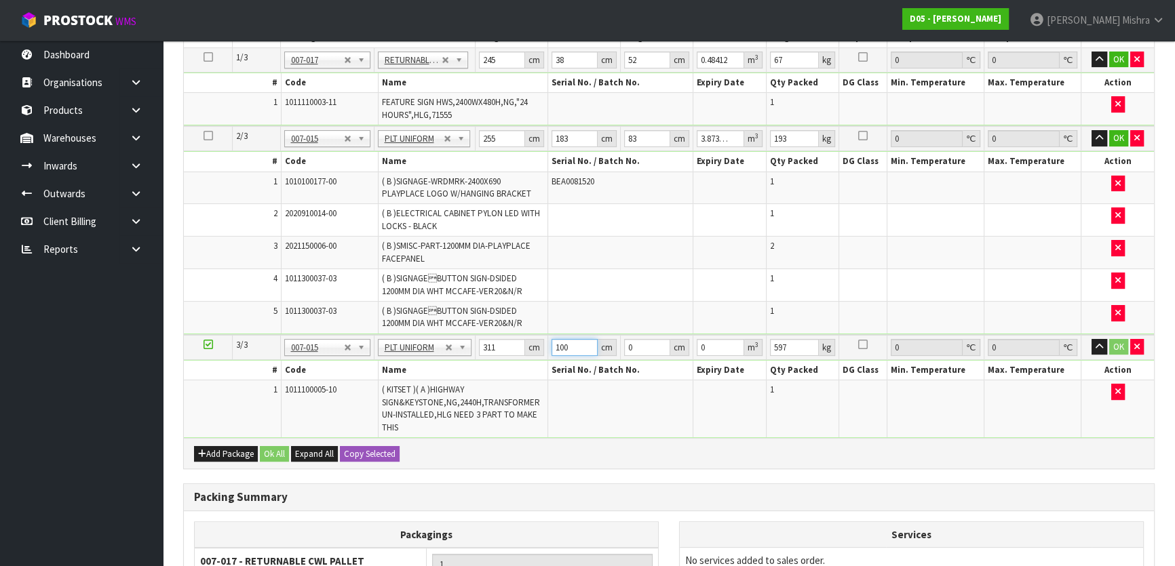
scroll to position [0, 0]
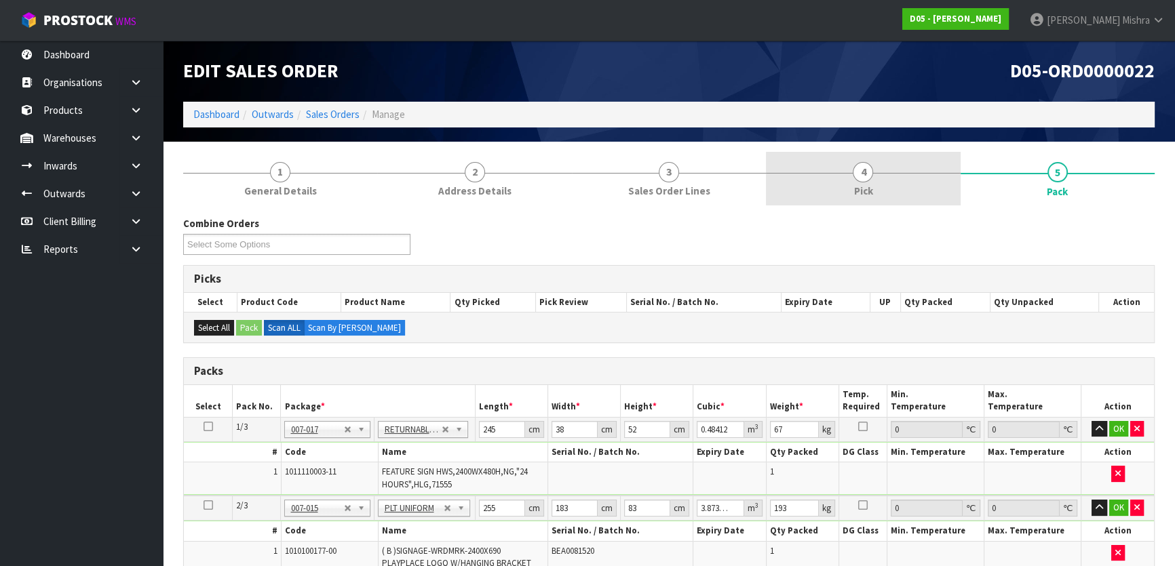
type input "100"
click at [893, 194] on link "4 Pick" at bounding box center [863, 179] width 194 height 54
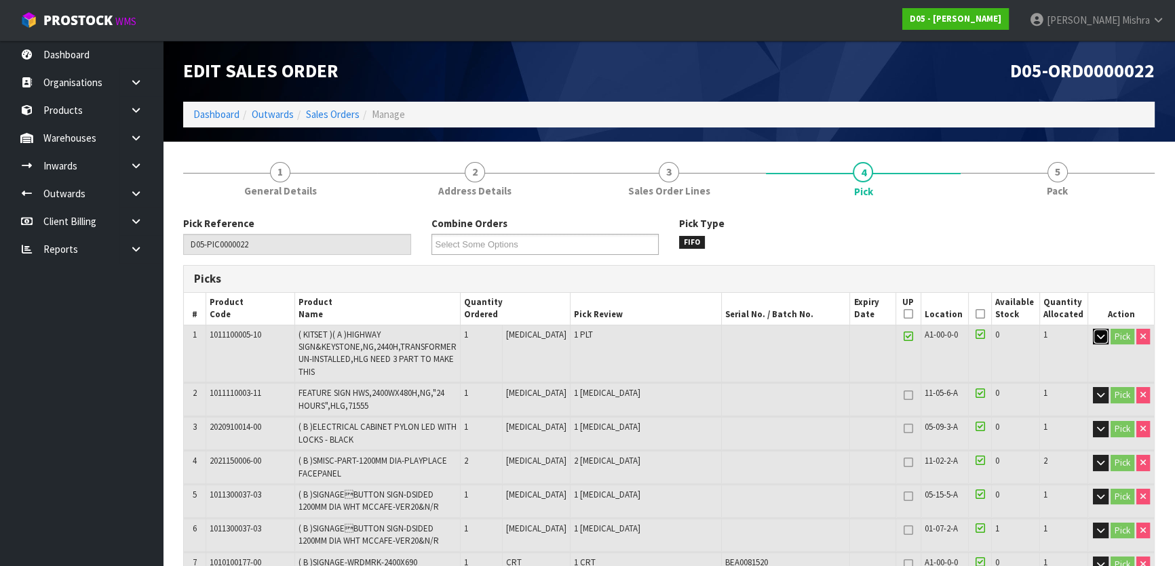
click at [1093, 338] on button "button" at bounding box center [1101, 337] width 16 height 16
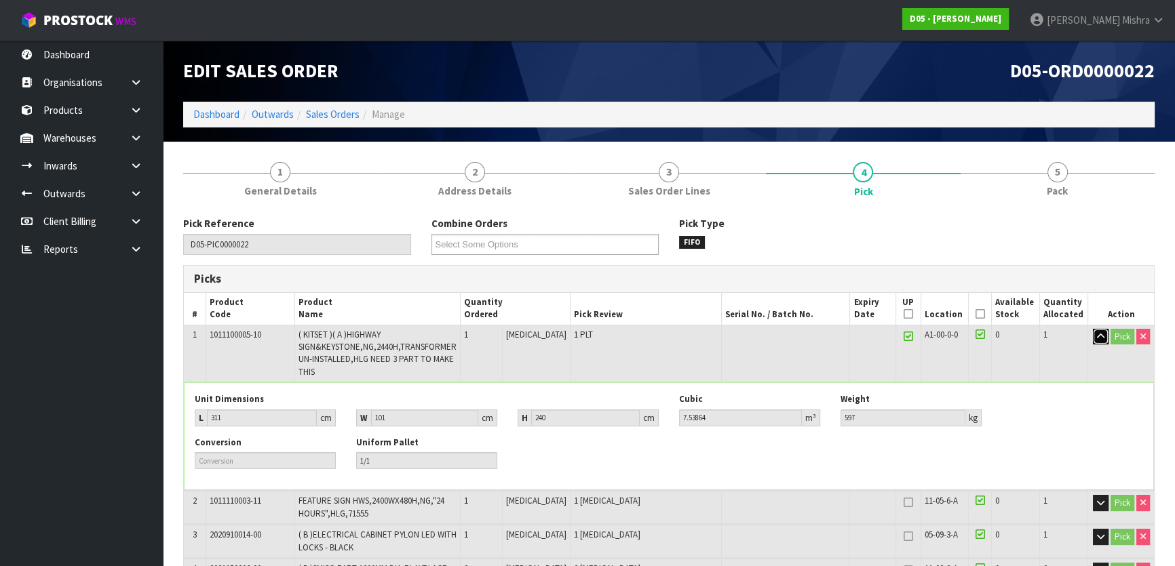
click at [1097, 335] on icon "button" at bounding box center [1100, 336] width 7 height 9
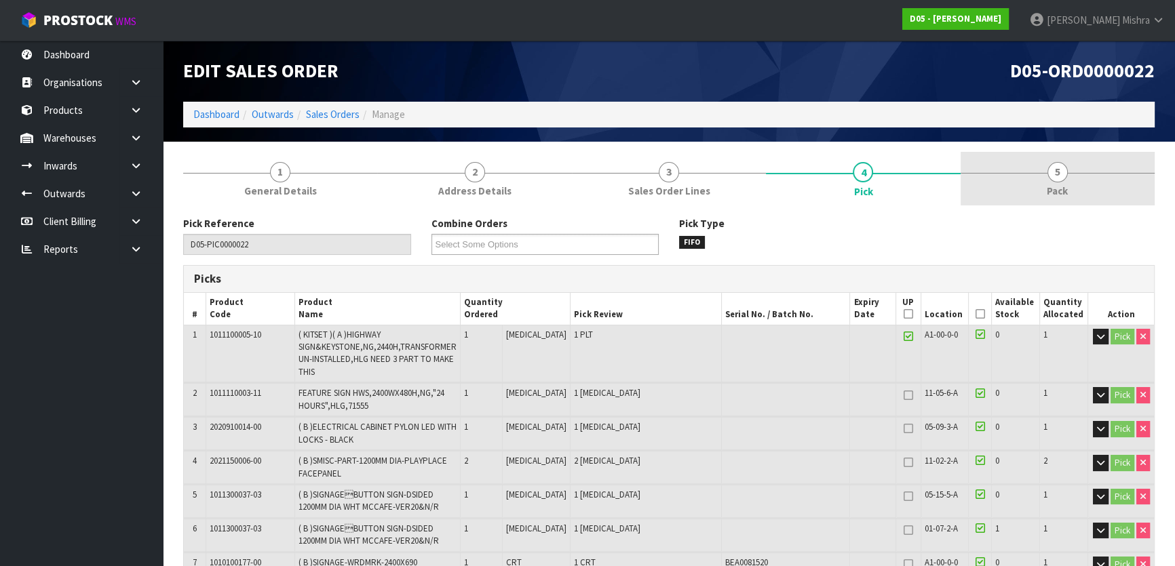
click at [1064, 178] on span "5" at bounding box center [1057, 172] width 20 height 20
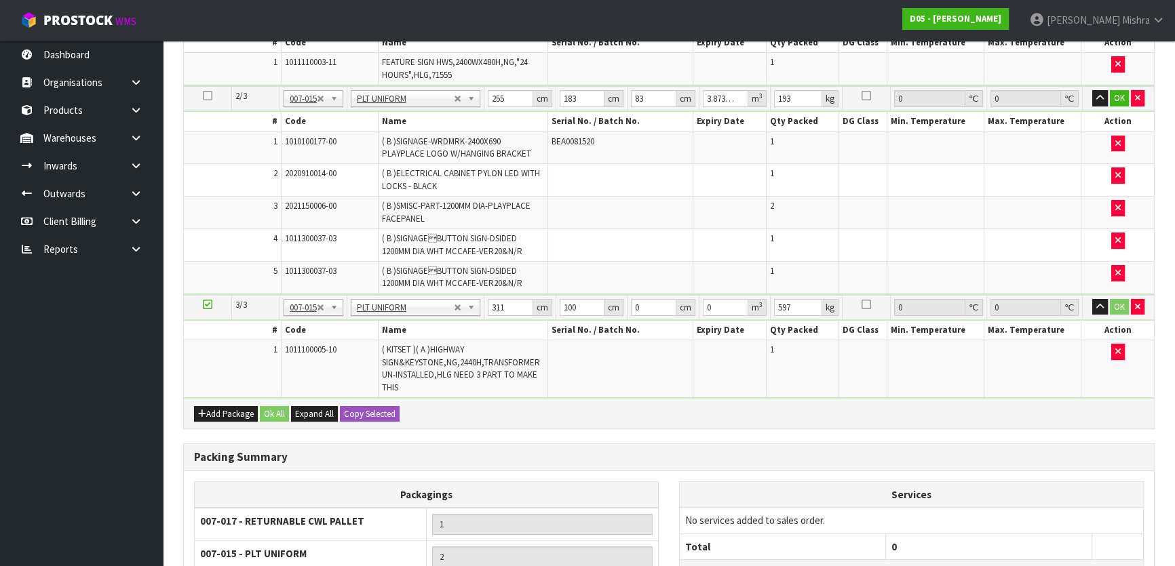
scroll to position [431, 0]
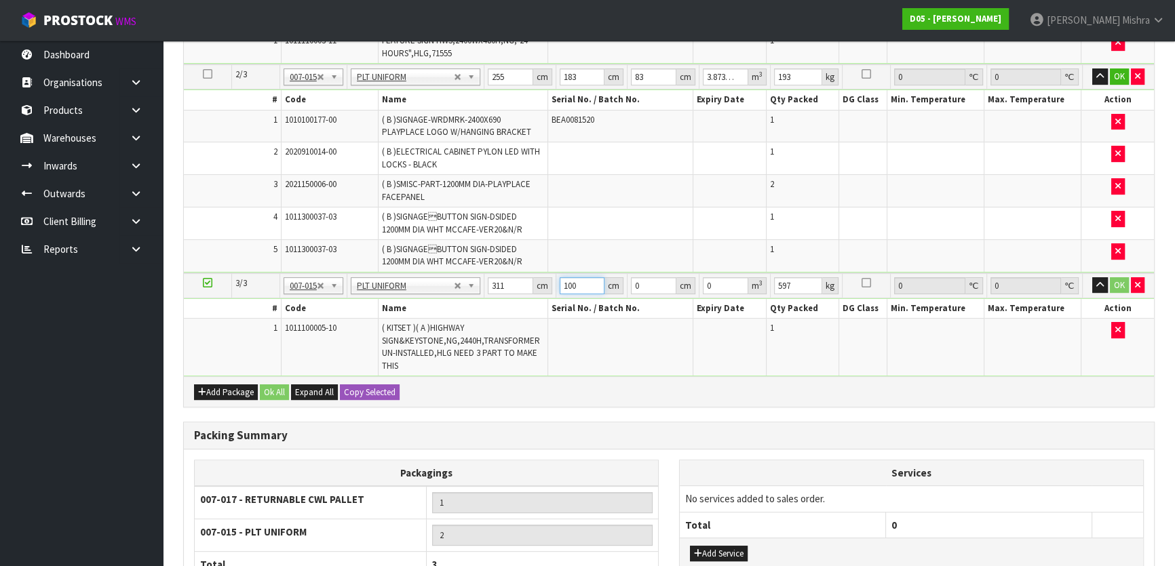
click at [577, 285] on input "100" at bounding box center [582, 285] width 45 height 17
type input "101"
type input "2"
type input "0.062822"
type input "24"
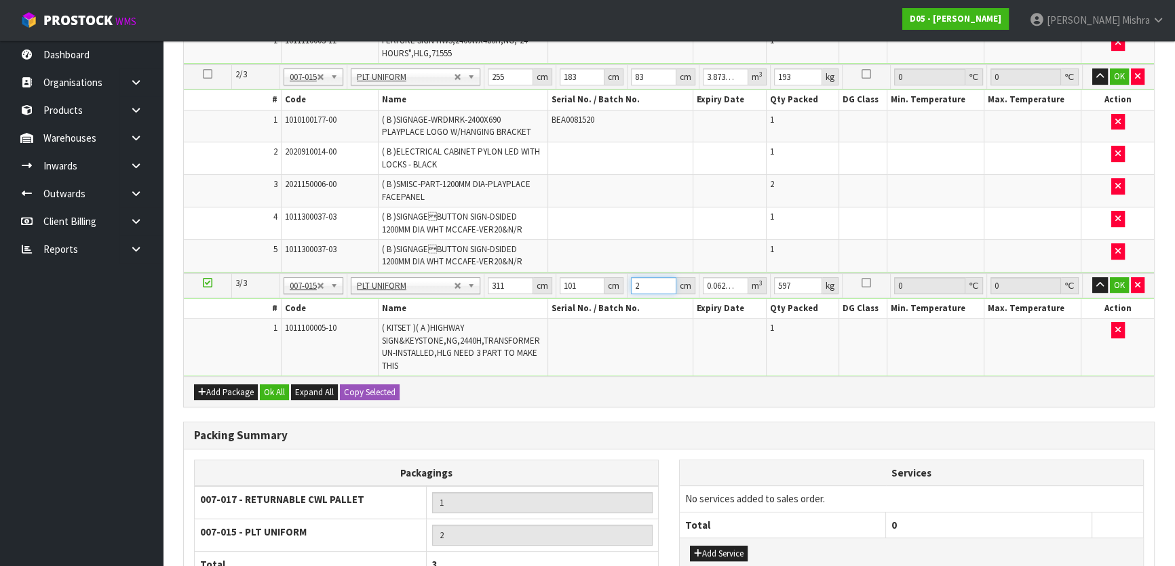
type input "0.753864"
type input "240"
type input "7.53864"
type input "240"
click at [285, 393] on button "Ok All" at bounding box center [274, 393] width 29 height 16
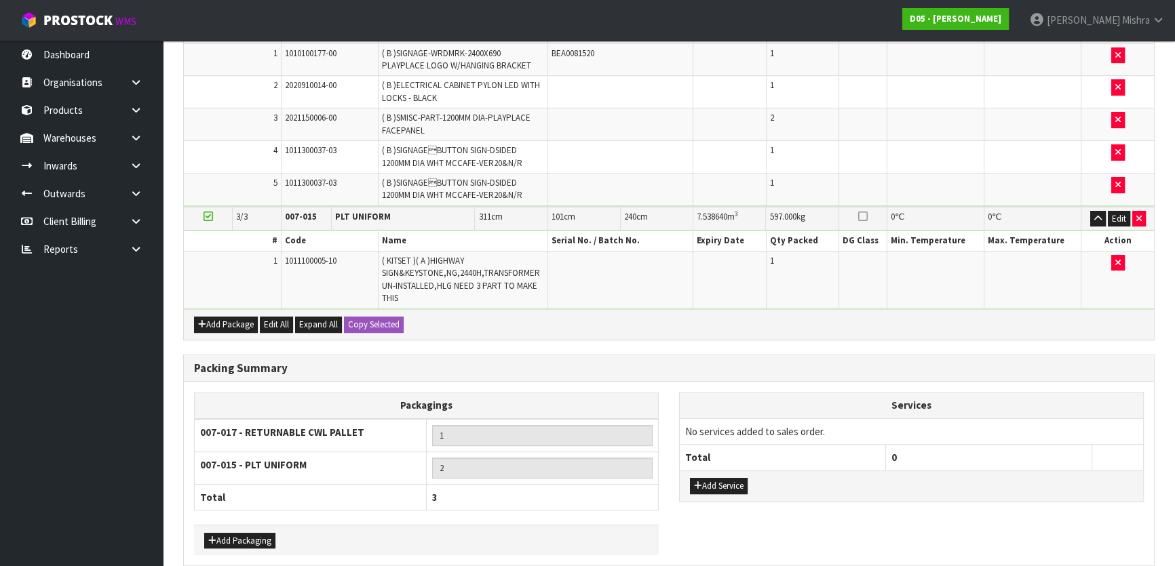
scroll to position [556, 0]
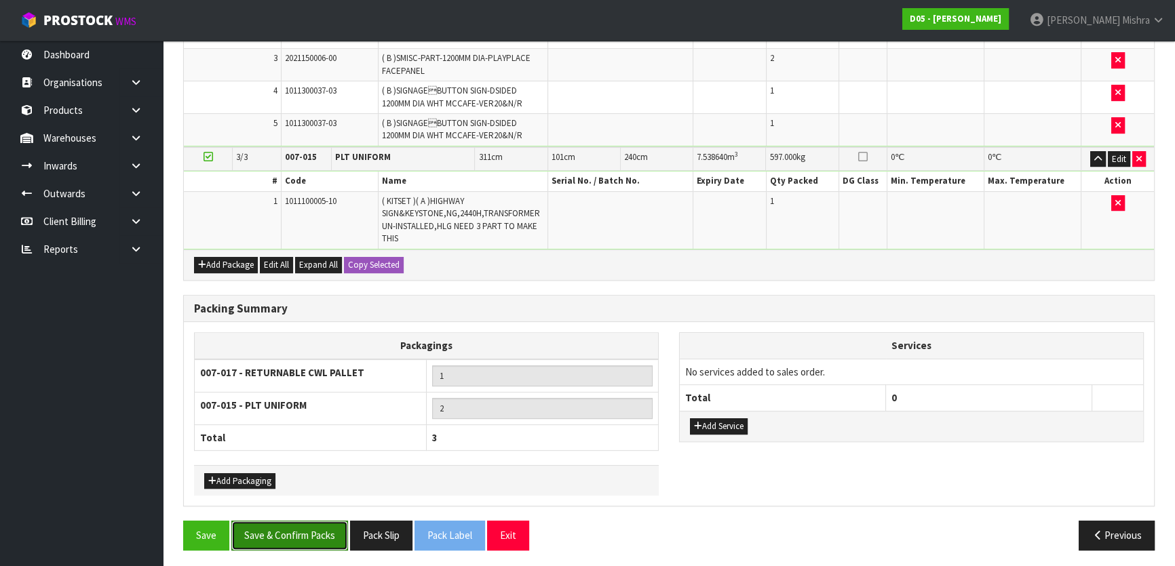
click at [309, 537] on button "Save & Confirm Packs" at bounding box center [289, 535] width 117 height 29
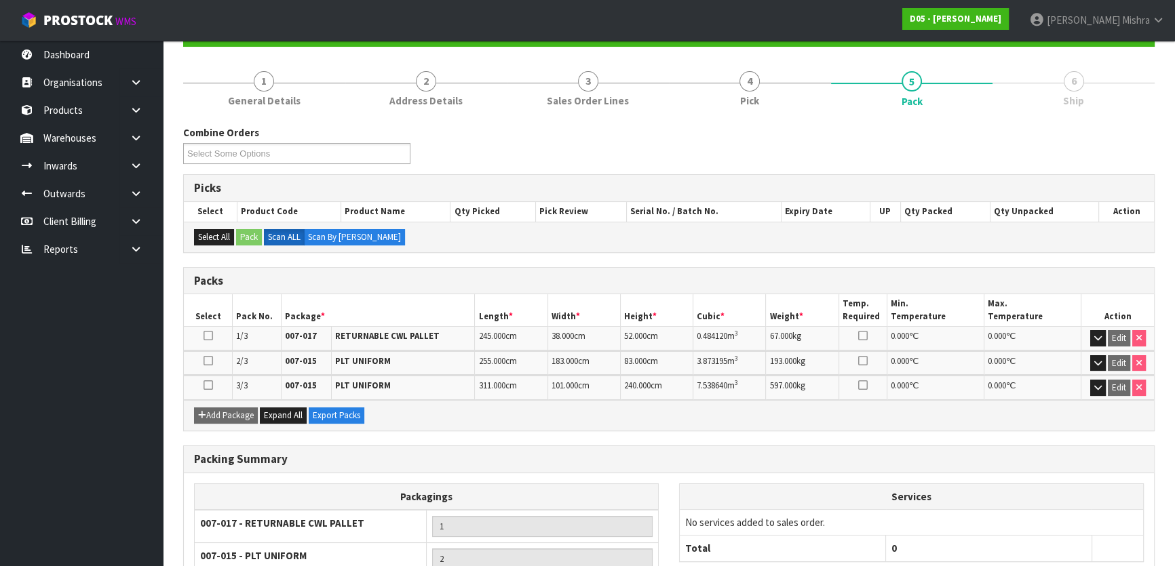
scroll to position [260, 0]
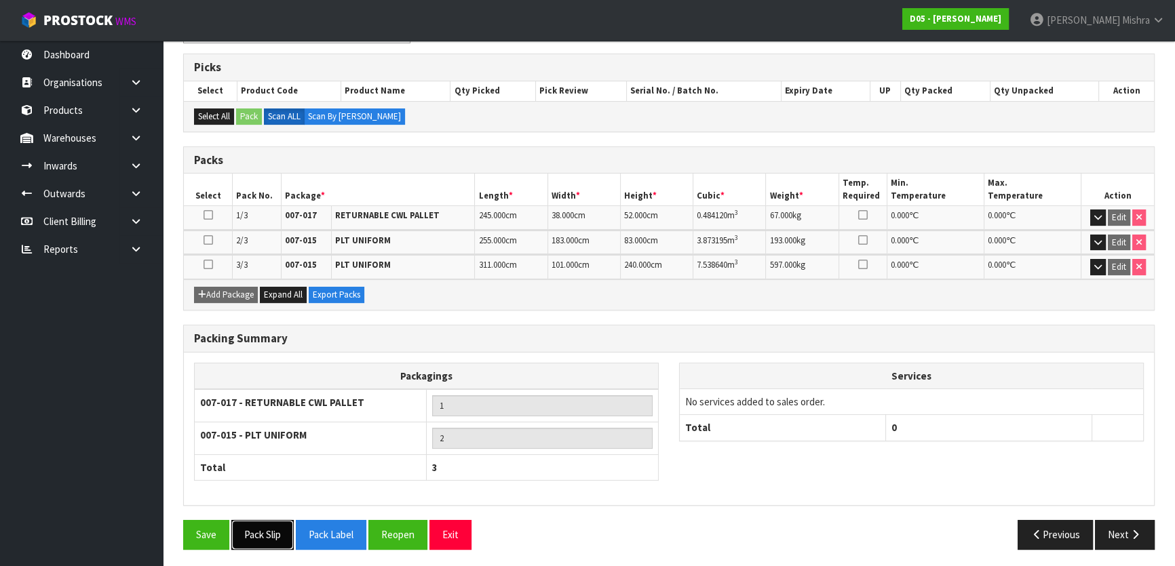
click at [269, 535] on button "Pack Slip" at bounding box center [262, 534] width 62 height 29
click at [1122, 541] on button "Next" at bounding box center [1125, 534] width 60 height 29
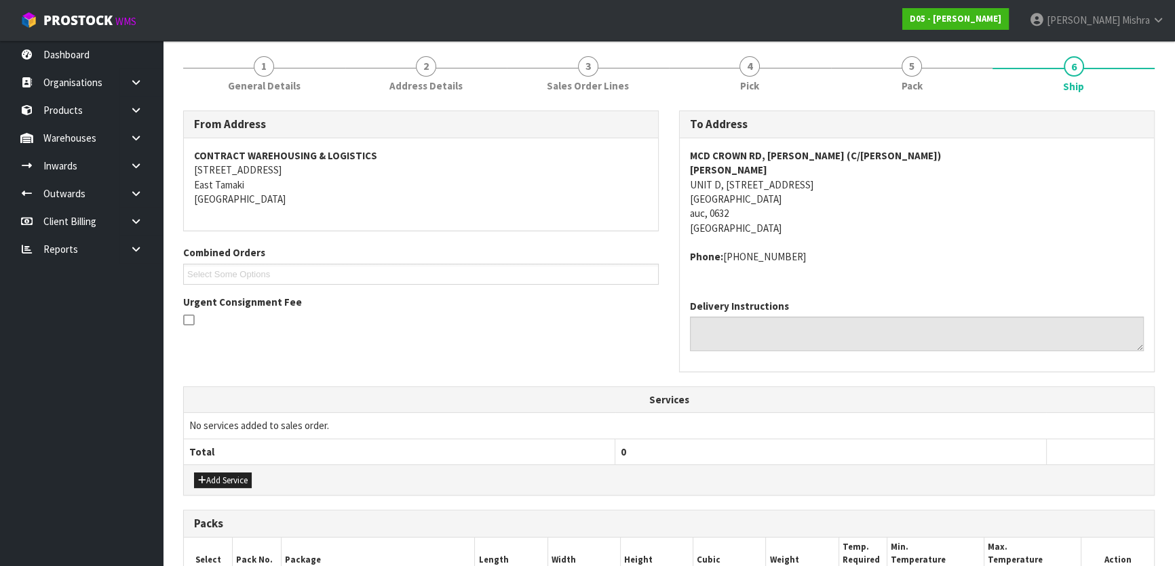
scroll to position [406, 0]
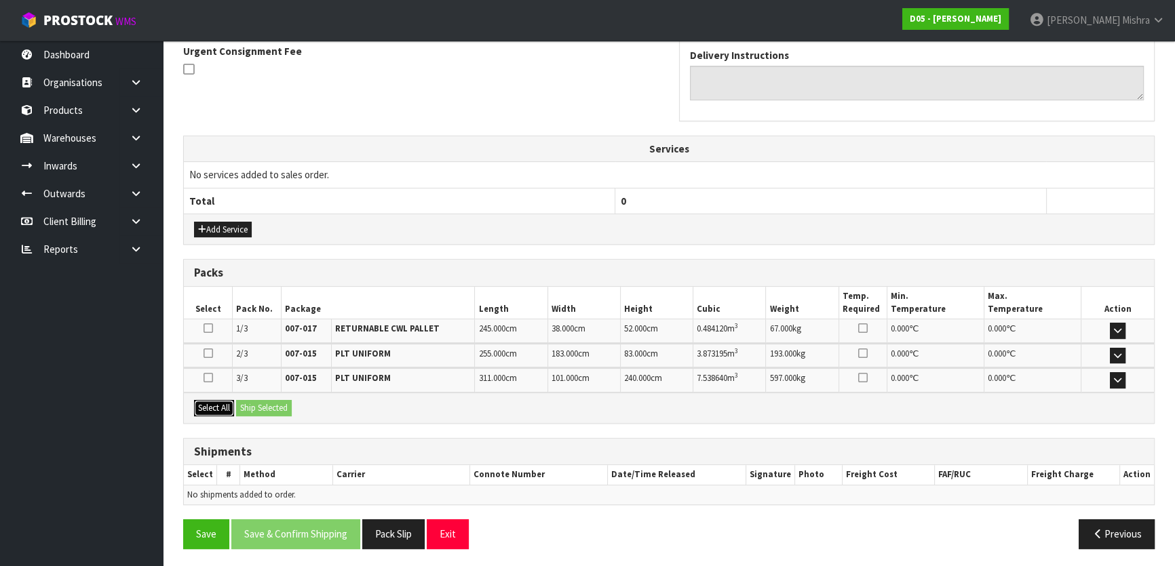
click at [231, 410] on button "Select All" at bounding box center [214, 408] width 40 height 16
click at [259, 412] on button "Ship Selected" at bounding box center [264, 408] width 56 height 16
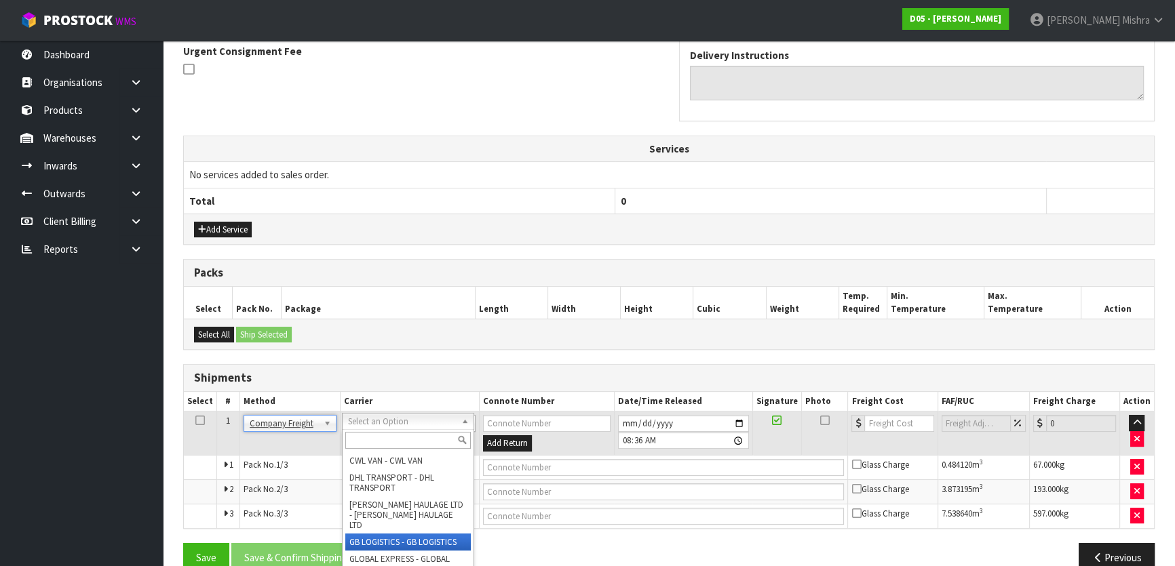
scroll to position [246, 0]
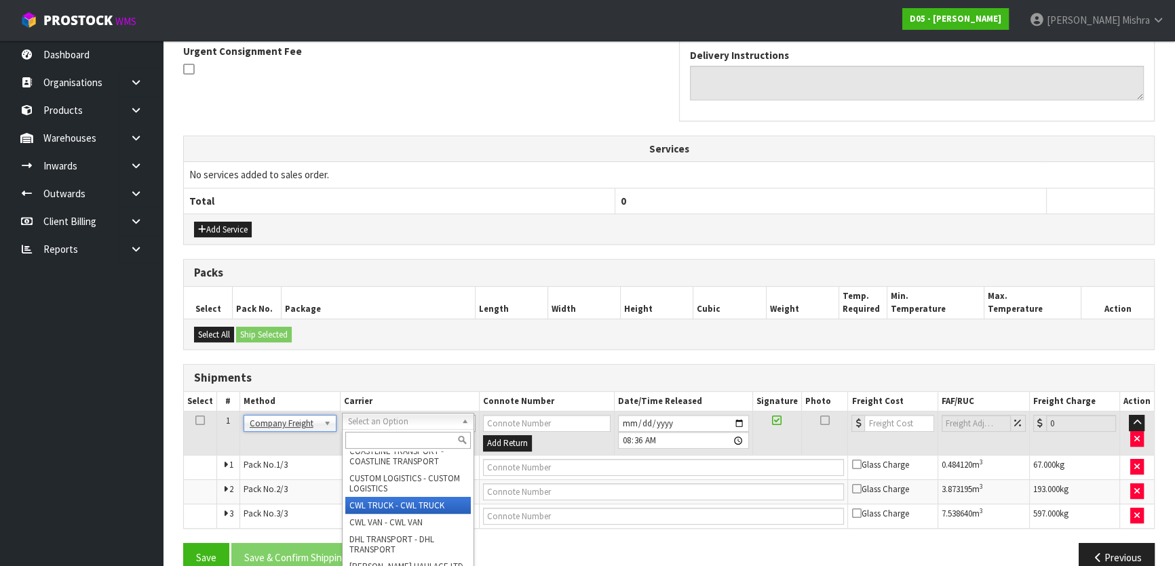
drag, startPoint x: 389, startPoint y: 498, endPoint x: 392, endPoint y: 489, distance: 9.4
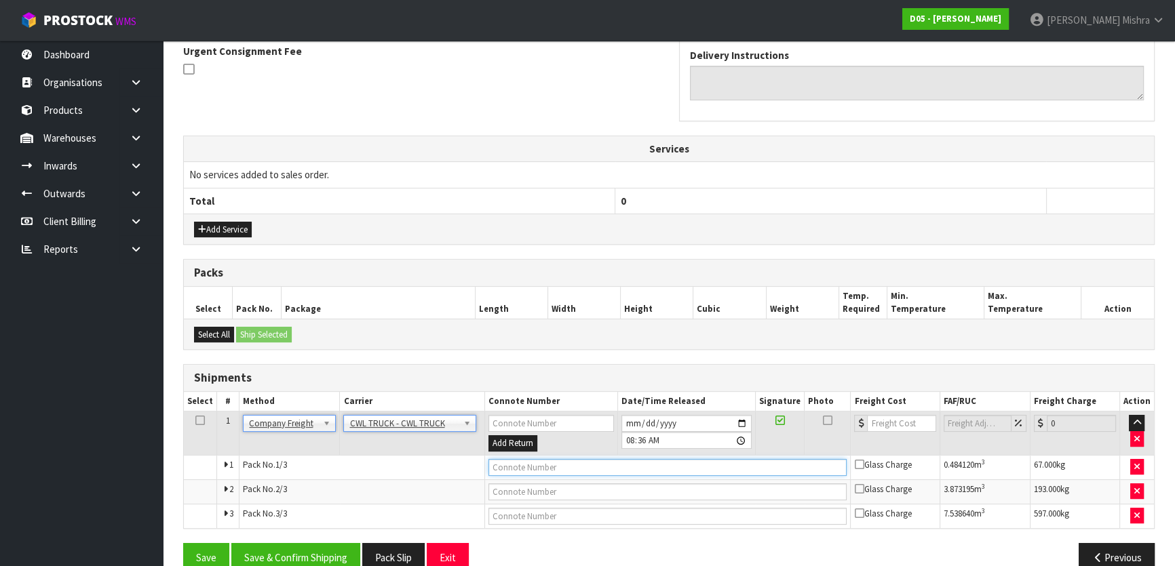
click at [630, 460] on input "text" at bounding box center [667, 467] width 359 height 17
type input "CWL TRUCK DELIVERY"
click at [301, 562] on button "Save & Confirm Shipping" at bounding box center [295, 557] width 129 height 29
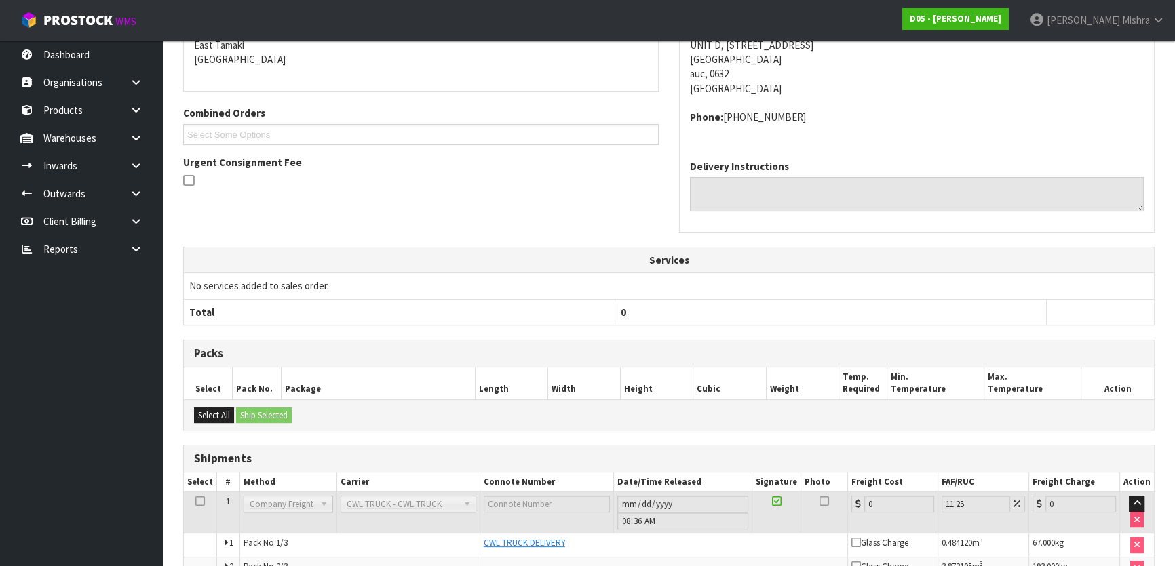
scroll to position [0, 0]
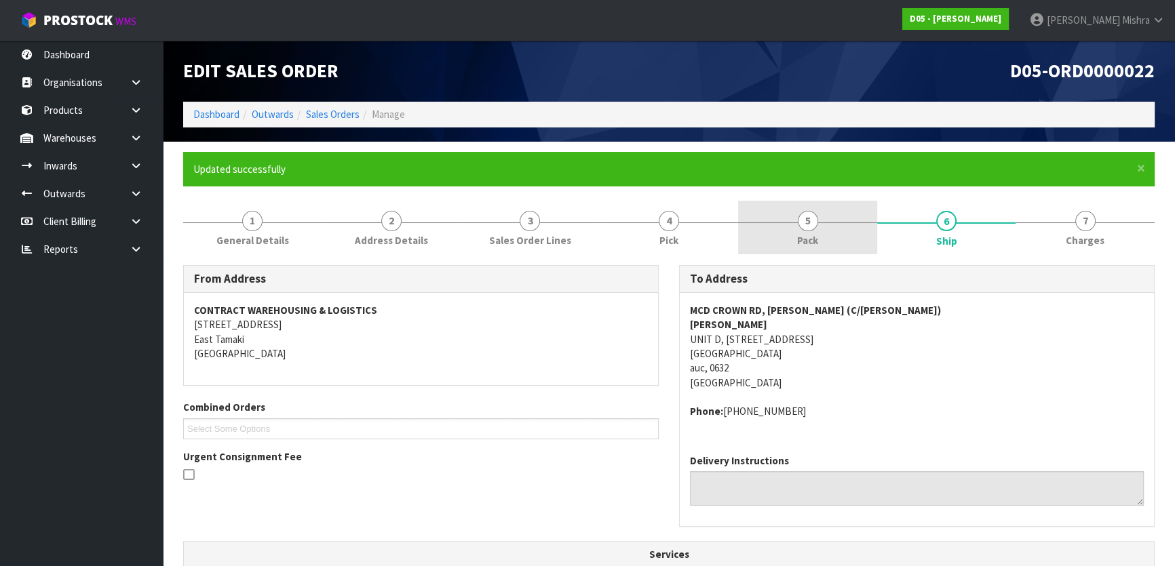
click at [798, 228] on link "5 Pack" at bounding box center [807, 228] width 139 height 54
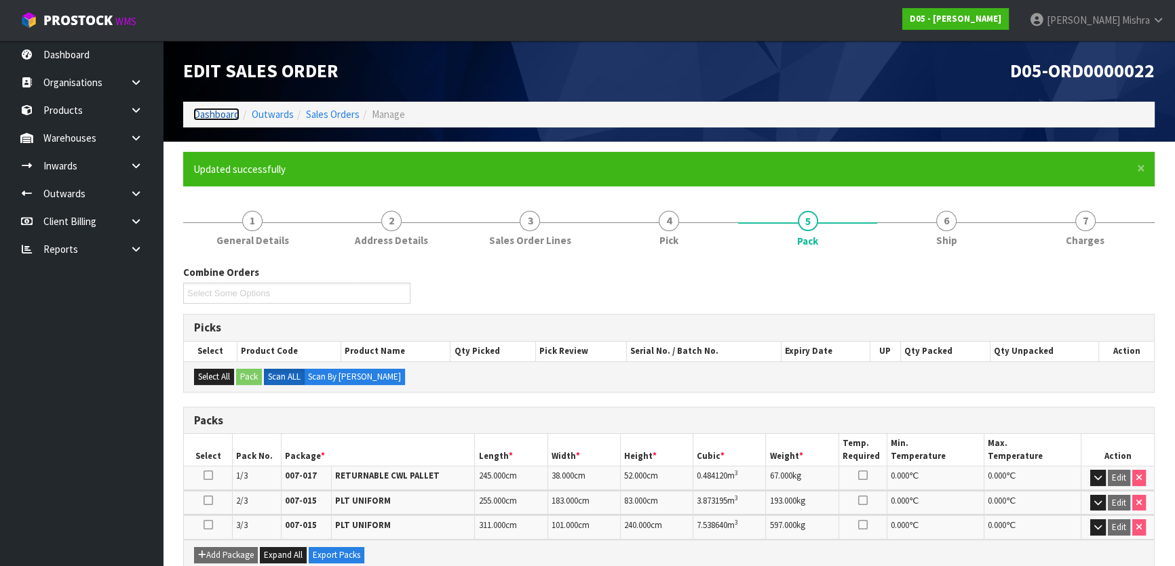
click at [204, 112] on link "Dashboard" at bounding box center [216, 114] width 46 height 13
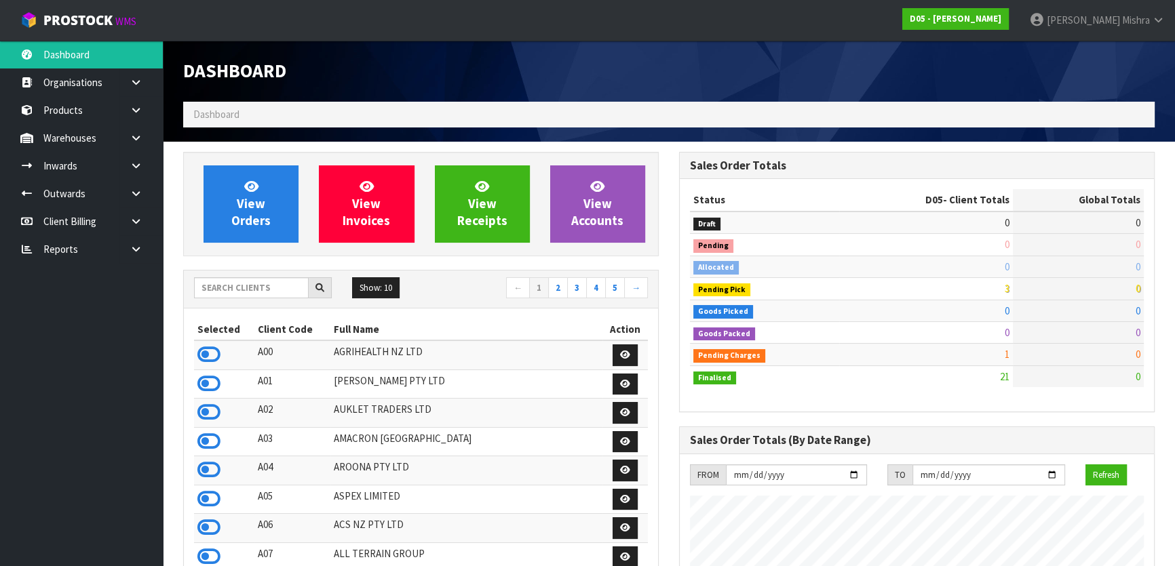
scroll to position [1200, 495]
click at [262, 282] on input "text" at bounding box center [251, 287] width 115 height 21
type input "13"
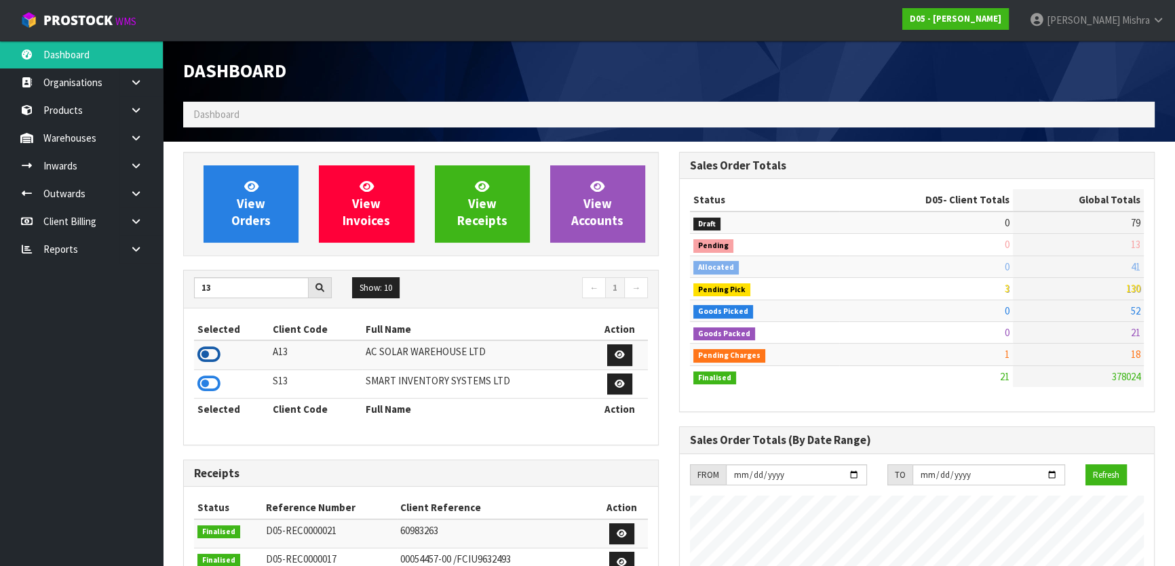
click at [211, 354] on icon at bounding box center [208, 355] width 23 height 20
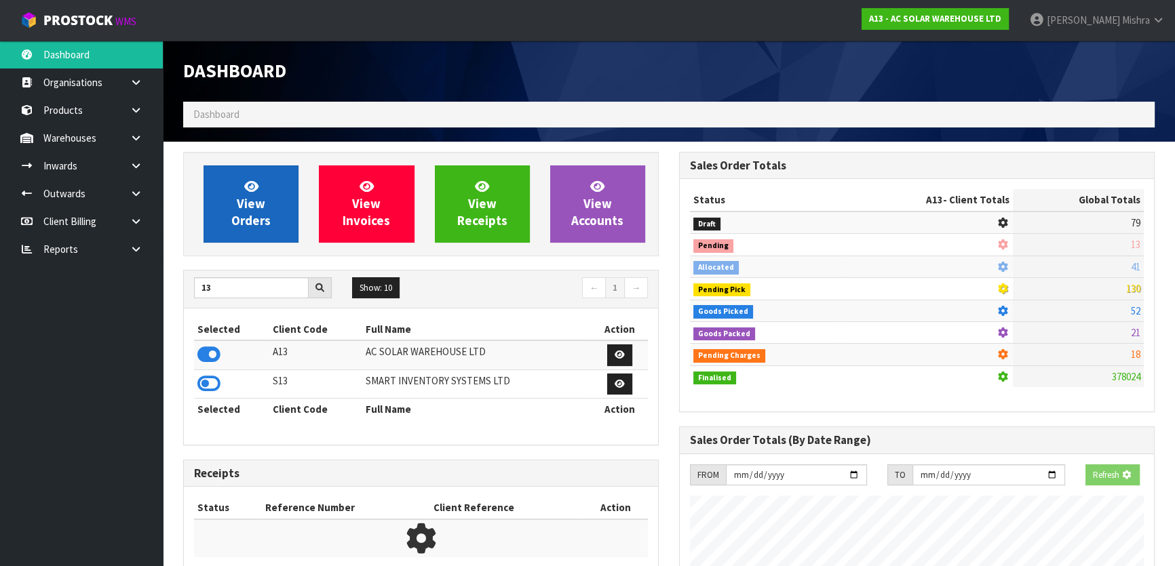
scroll to position [677509, 677858]
click at [252, 197] on span "View Orders" at bounding box center [250, 203] width 39 height 51
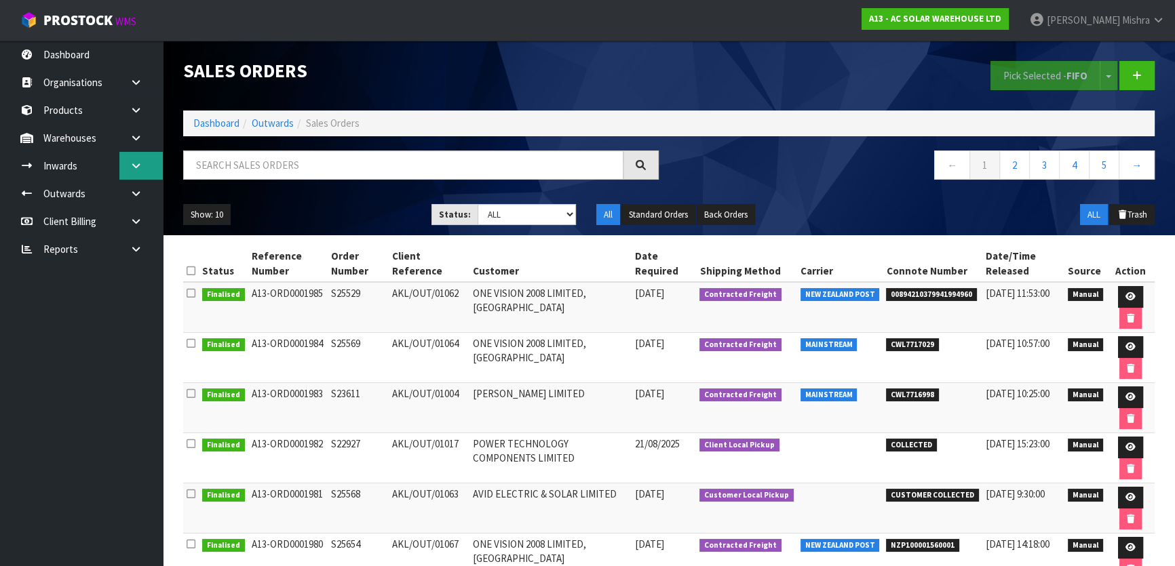
click at [142, 170] on link at bounding box center [140, 166] width 43 height 28
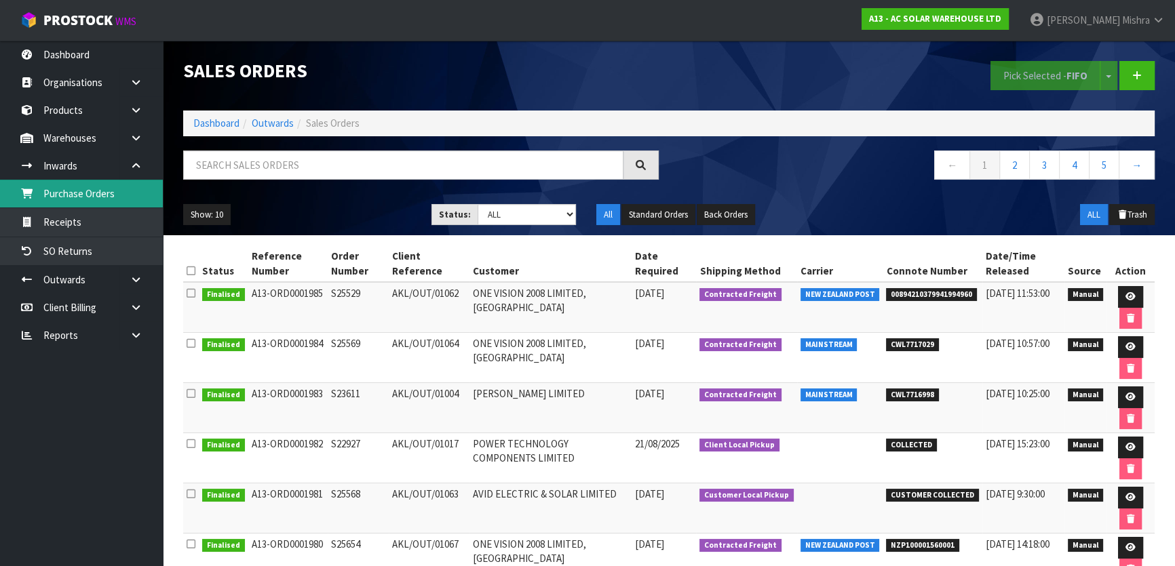
click at [81, 192] on link "Purchase Orders" at bounding box center [81, 194] width 163 height 28
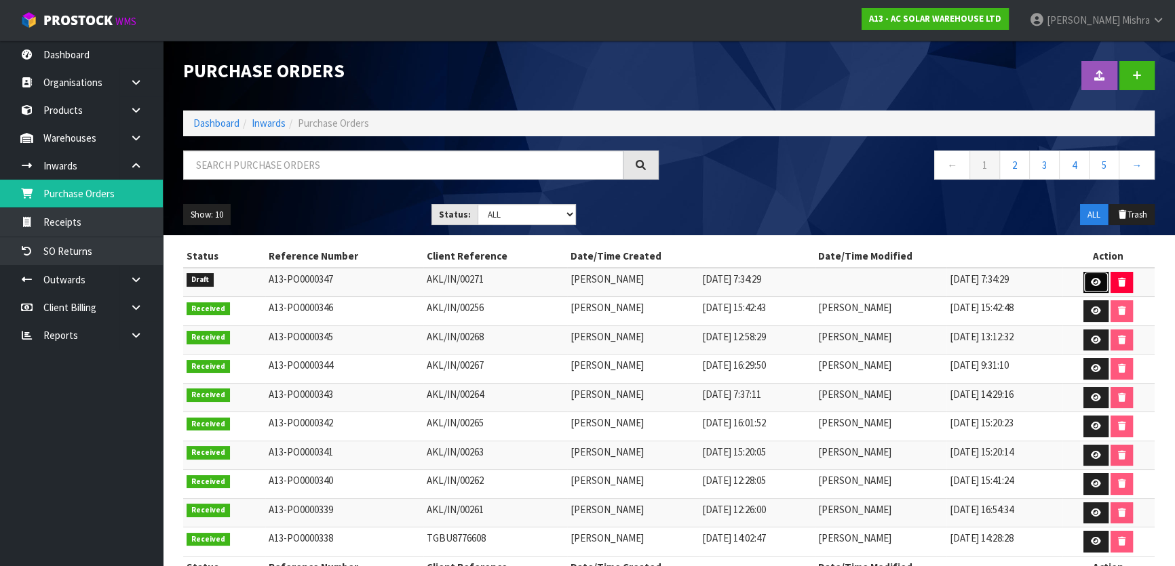
click at [1095, 275] on link at bounding box center [1095, 283] width 25 height 22
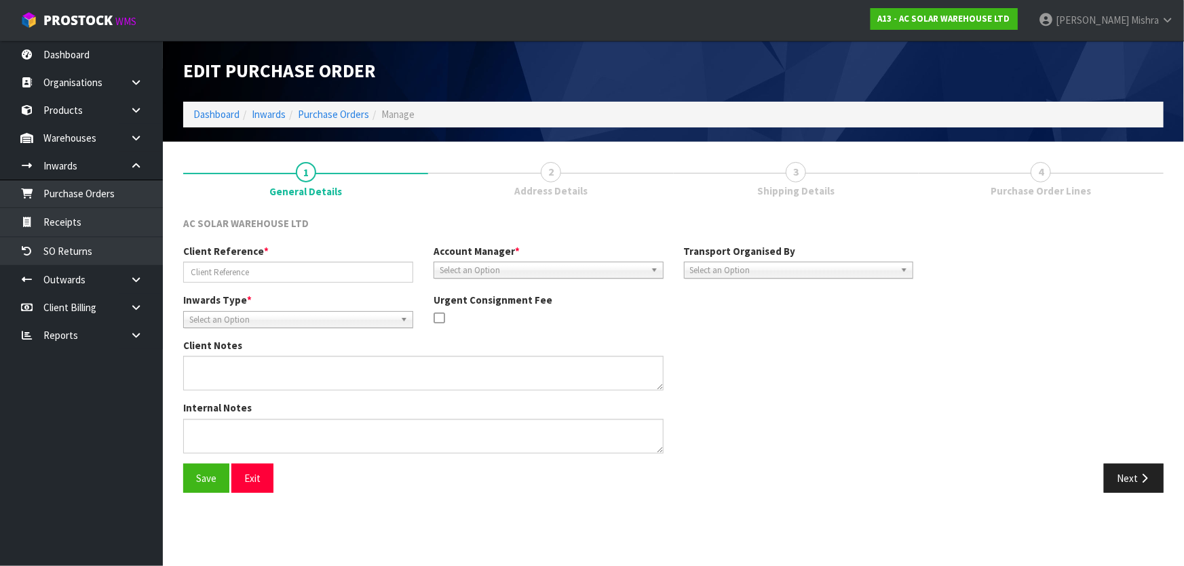
type input "AKL/IN/00271"
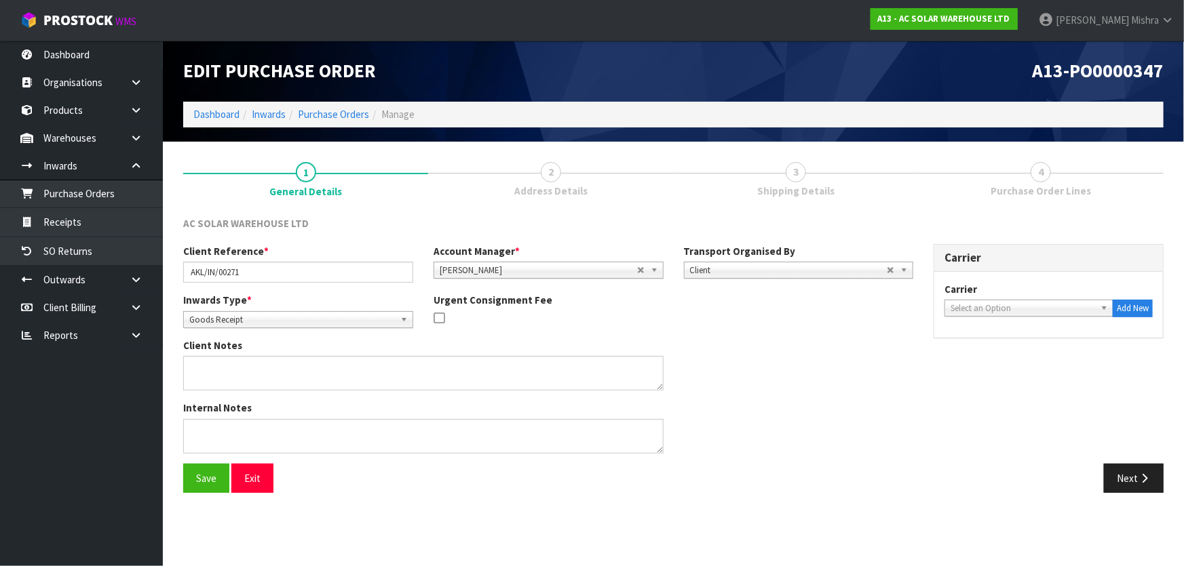
click at [184, 105] on ol "Dashboard Inwards Purchase Orders Manage" at bounding box center [673, 114] width 980 height 25
click at [197, 108] on link "Dashboard" at bounding box center [216, 114] width 46 height 13
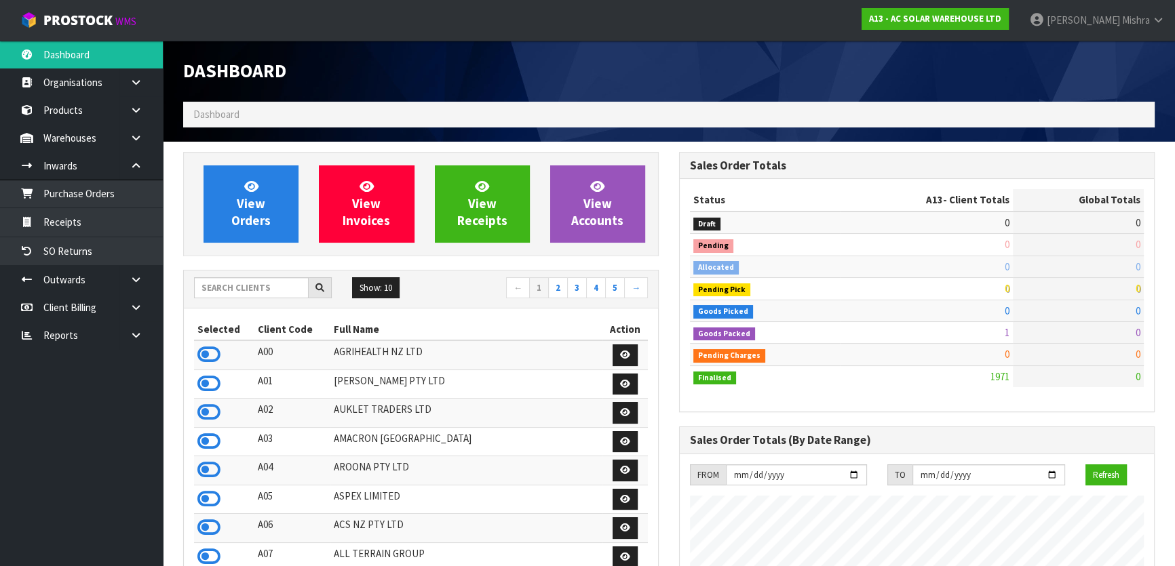
scroll to position [1112, 495]
click at [238, 279] on input "text" at bounding box center [251, 287] width 115 height 21
type input "J01"
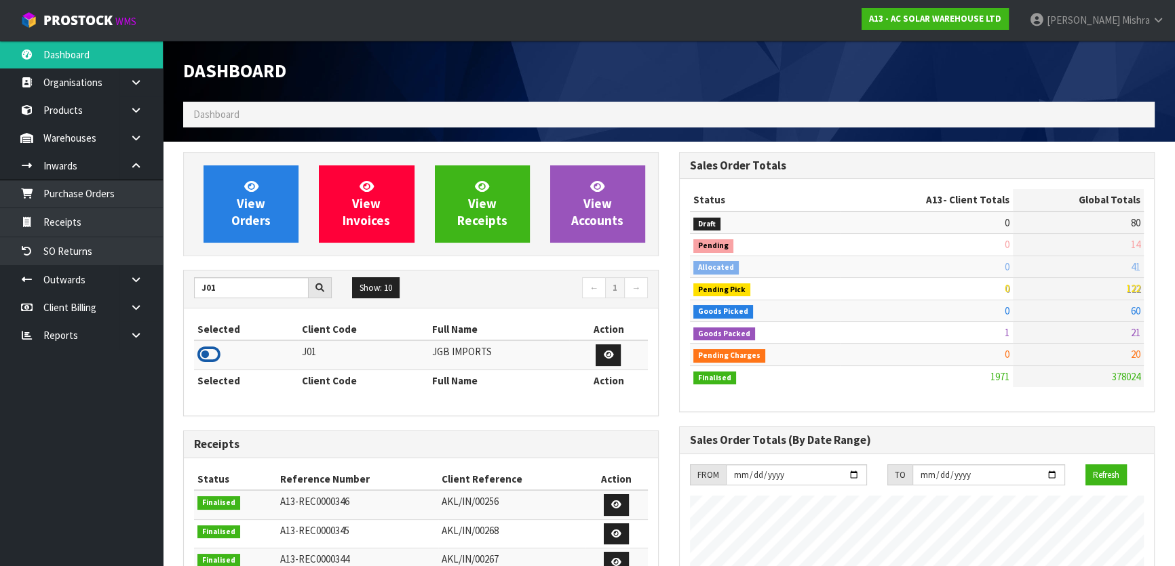
click at [208, 360] on icon at bounding box center [208, 355] width 23 height 20
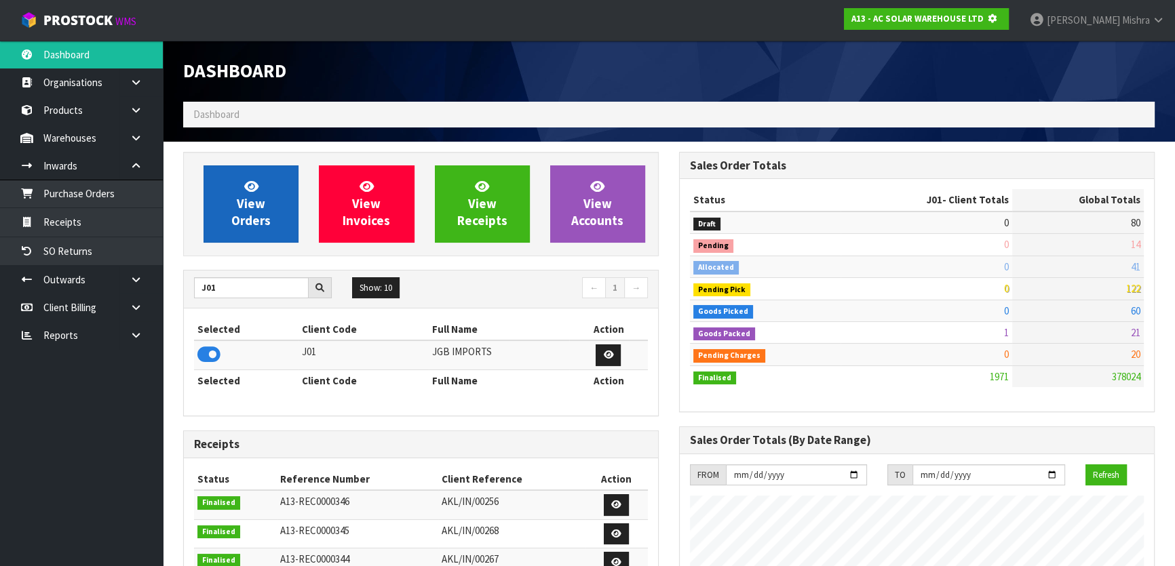
scroll to position [845, 495]
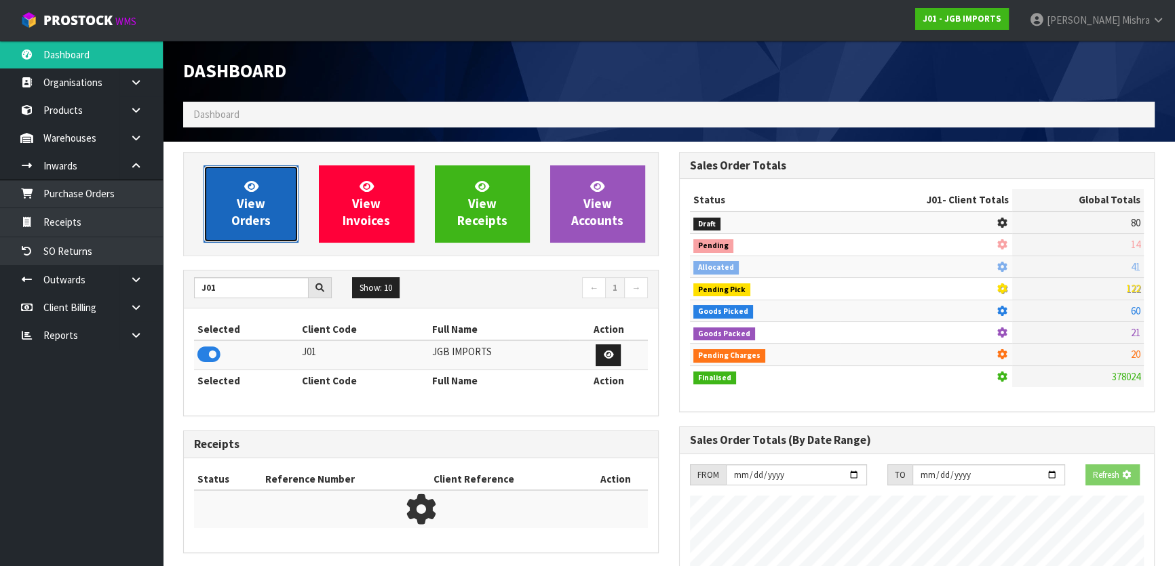
click at [241, 210] on span "View Orders" at bounding box center [250, 203] width 39 height 51
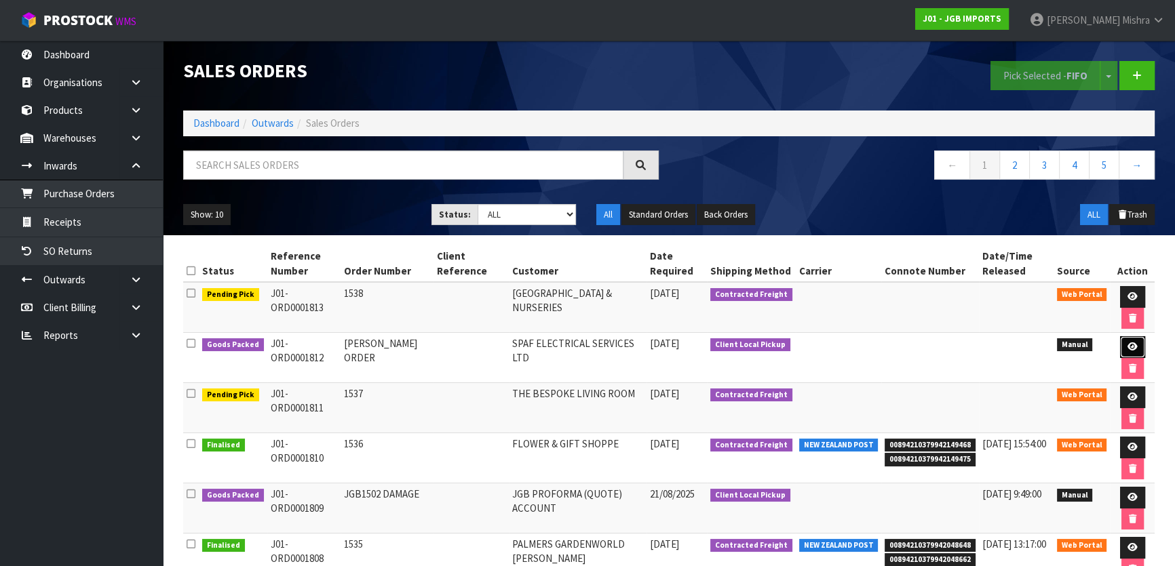
click at [1127, 343] on icon at bounding box center [1132, 347] width 10 height 9
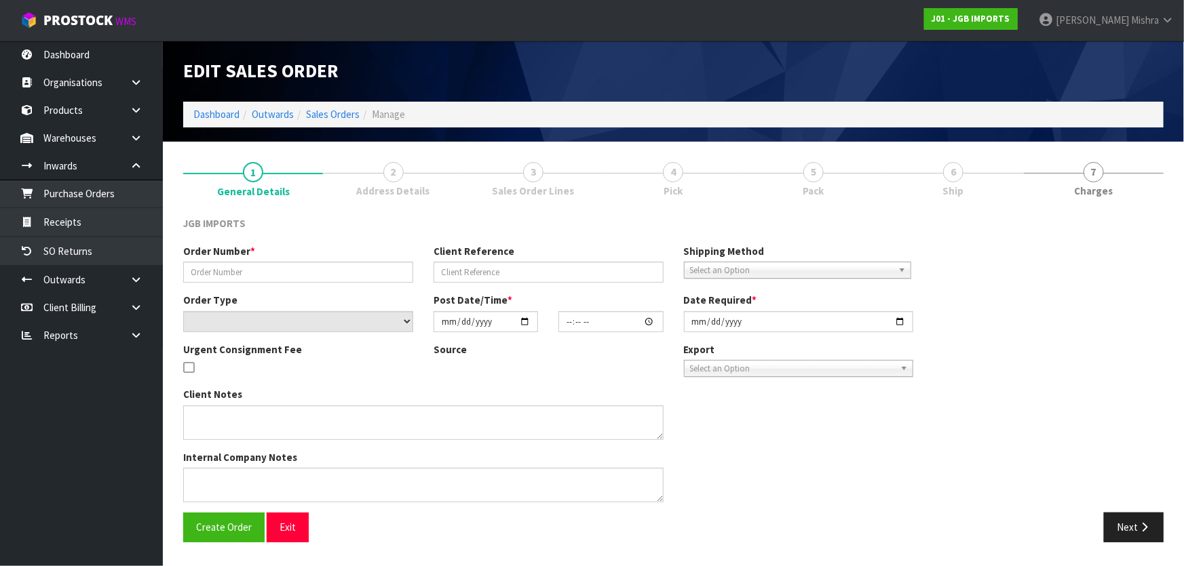
type input "SALEHA ORDER"
select select "number:0"
type input "2025-08-22"
type input "13:39:00.000"
type input "2025-08-22"
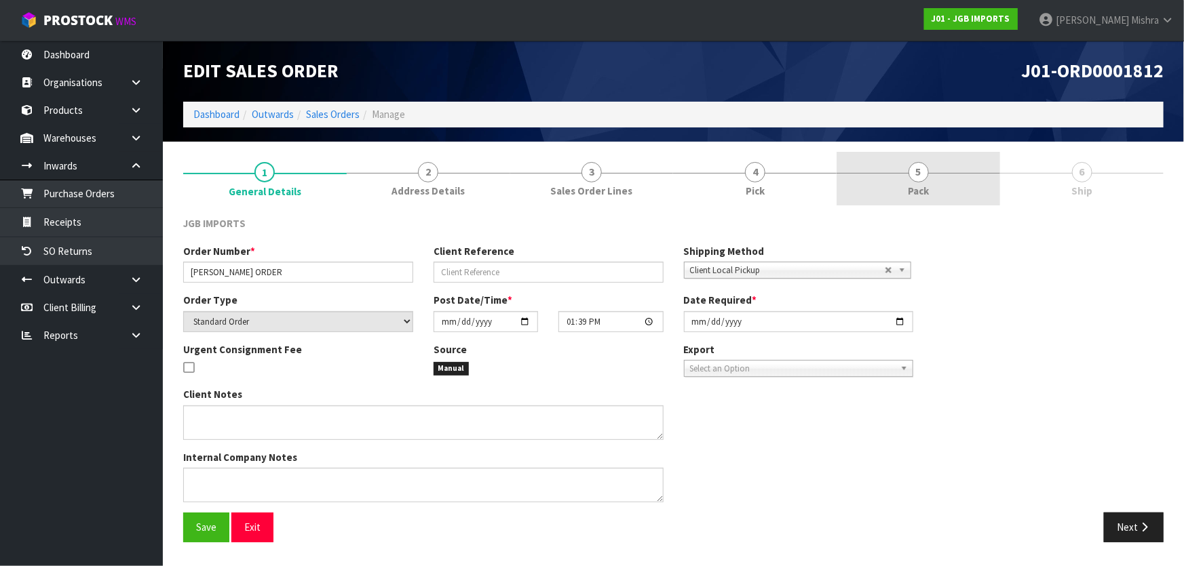
click at [943, 186] on link "5 Pack" at bounding box center [917, 179] width 163 height 54
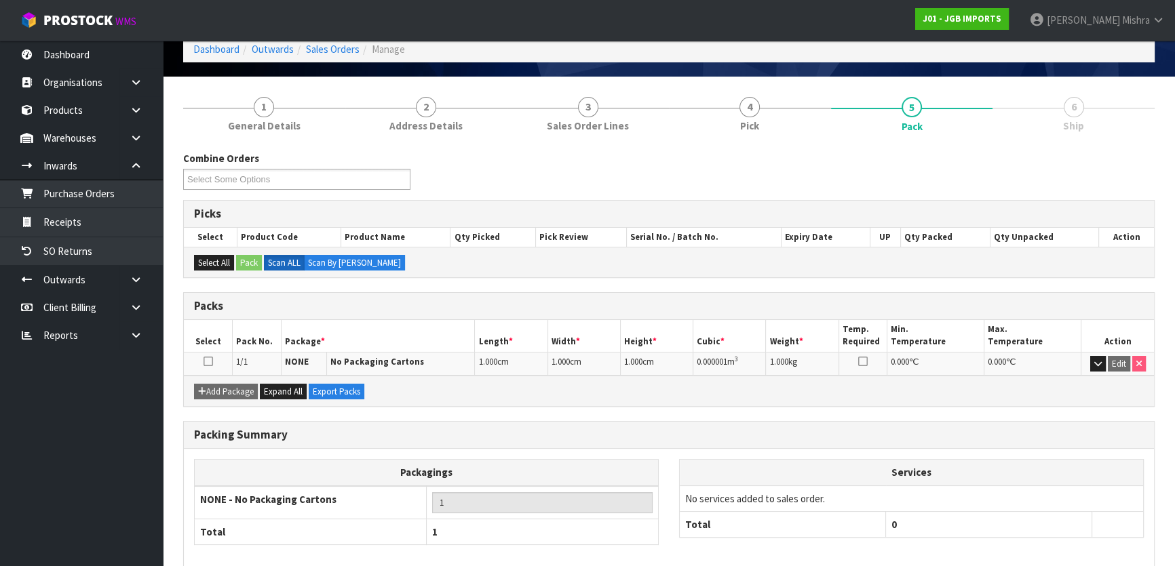
scroll to position [130, 0]
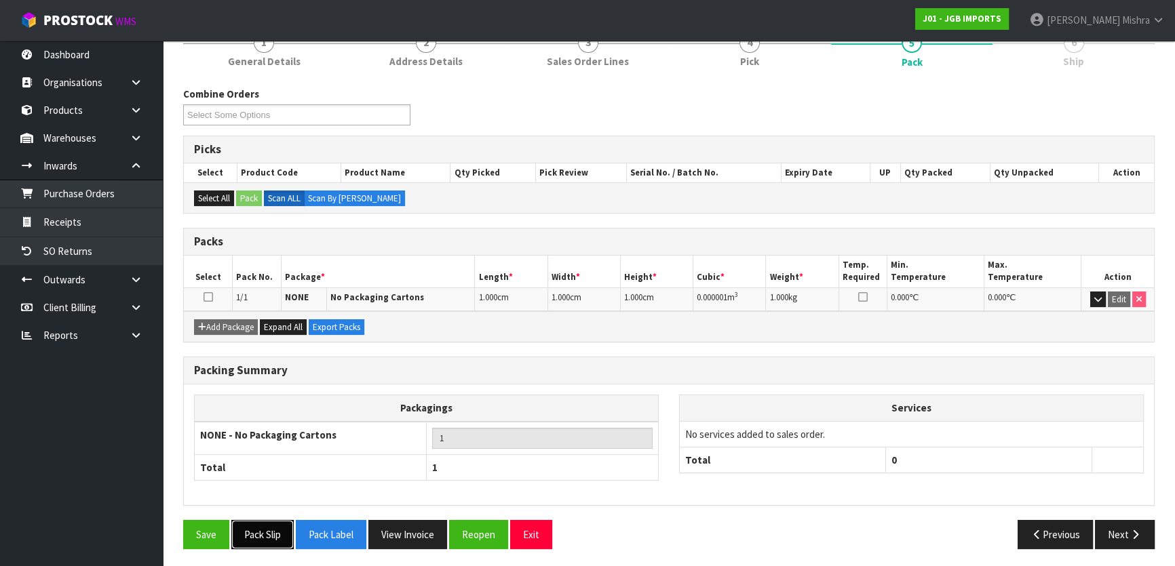
drag, startPoint x: 274, startPoint y: 533, endPoint x: 265, endPoint y: 552, distance: 21.2
click at [269, 545] on button "Pack Slip" at bounding box center [262, 534] width 62 height 29
click at [1125, 533] on button "Next" at bounding box center [1125, 534] width 60 height 29
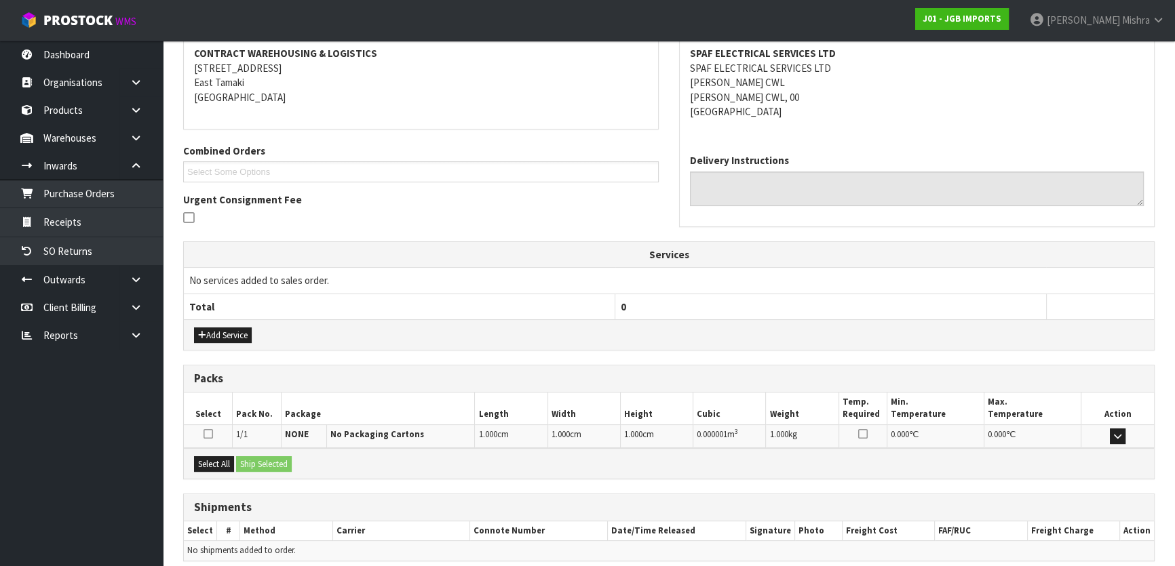
scroll to position [264, 0]
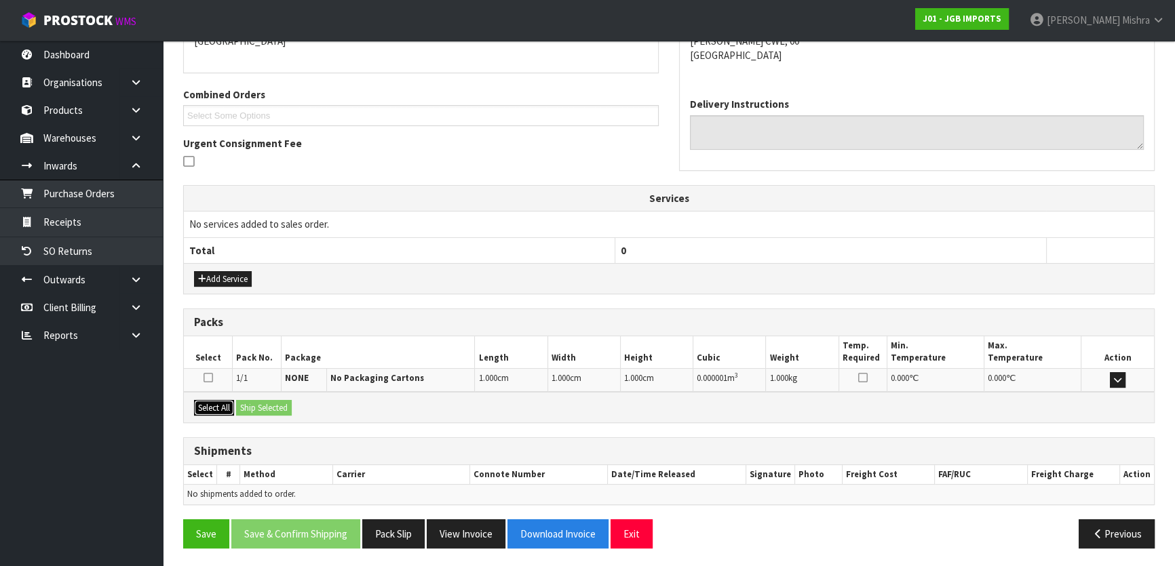
click at [225, 400] on button "Select All" at bounding box center [214, 408] width 40 height 16
click at [263, 406] on button "Ship Selected" at bounding box center [264, 408] width 56 height 16
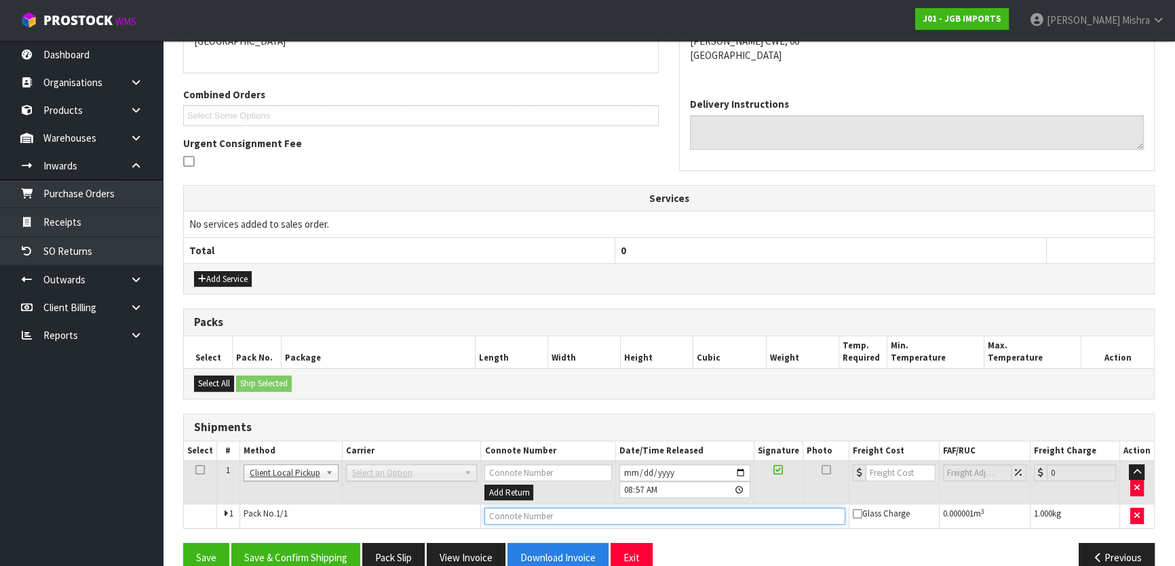
click at [544, 522] on input "text" at bounding box center [664, 516] width 361 height 17
type input "COLLECTED"
click at [298, 543] on button "Save & Confirm Shipping" at bounding box center [295, 557] width 129 height 29
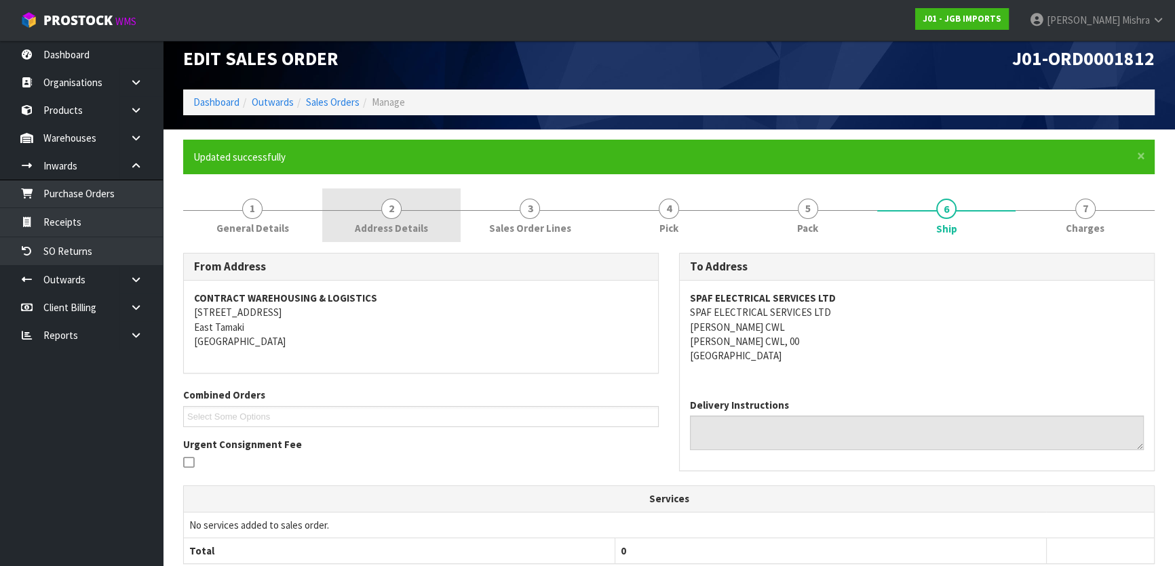
scroll to position [0, 0]
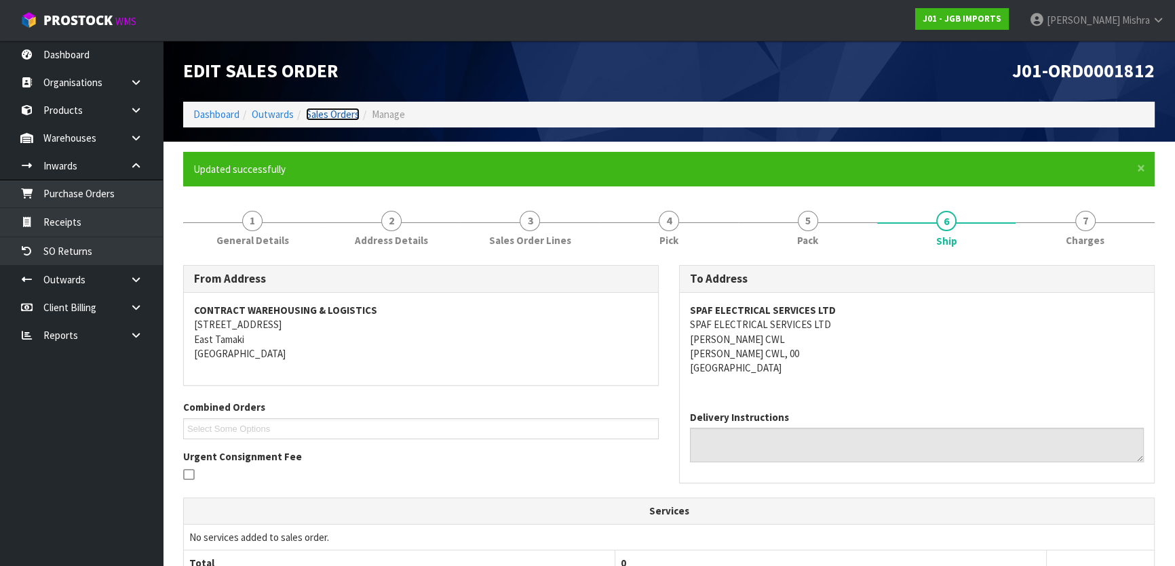
click at [328, 119] on link "Sales Orders" at bounding box center [333, 114] width 54 height 13
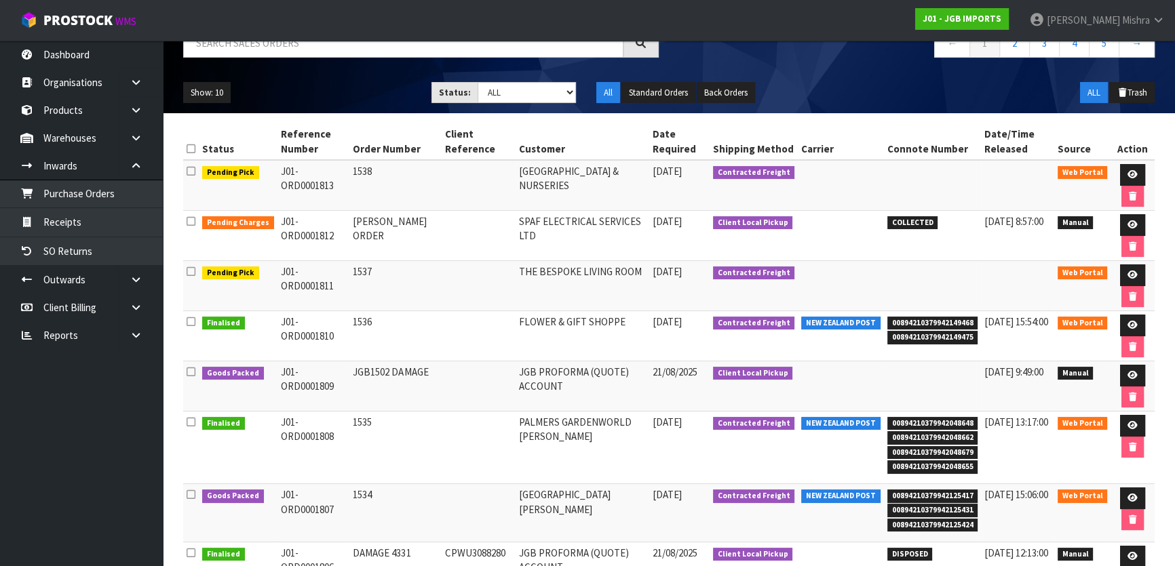
scroll to position [123, 0]
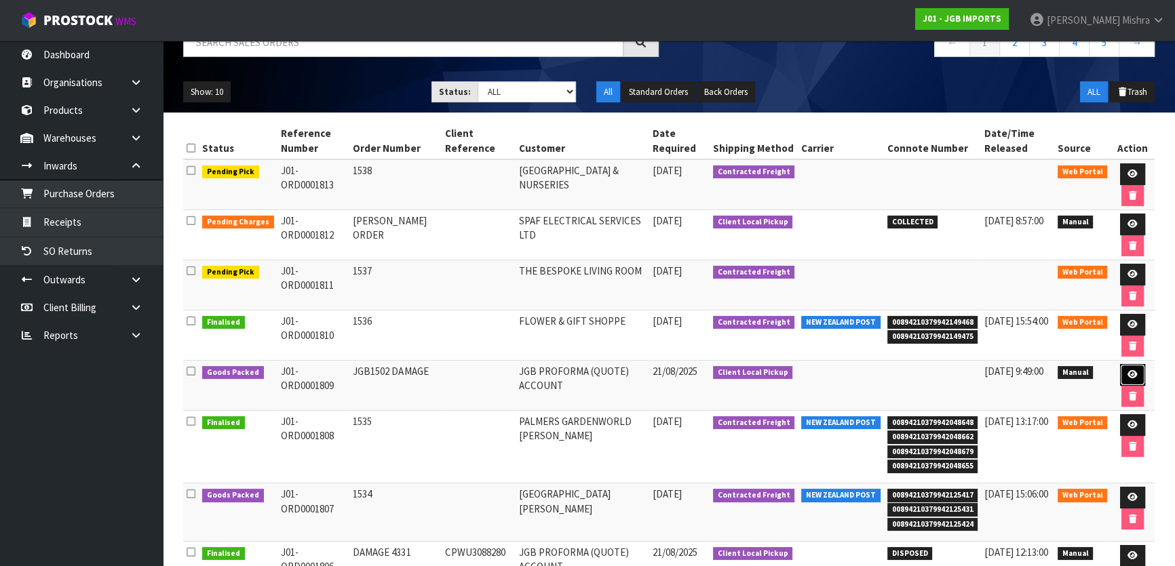
click at [1136, 371] on link at bounding box center [1132, 375] width 25 height 22
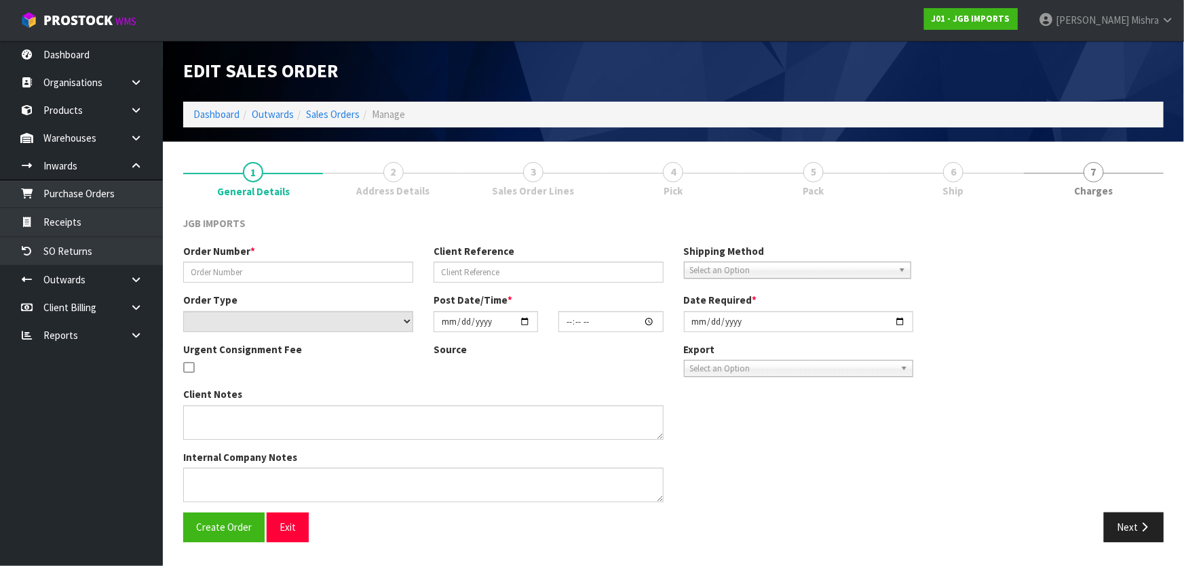
type input "JGB1502 DAMAGE"
select select "number:0"
type input "2025-08-21"
type input "15:20:00.000"
type input "2025-08-21"
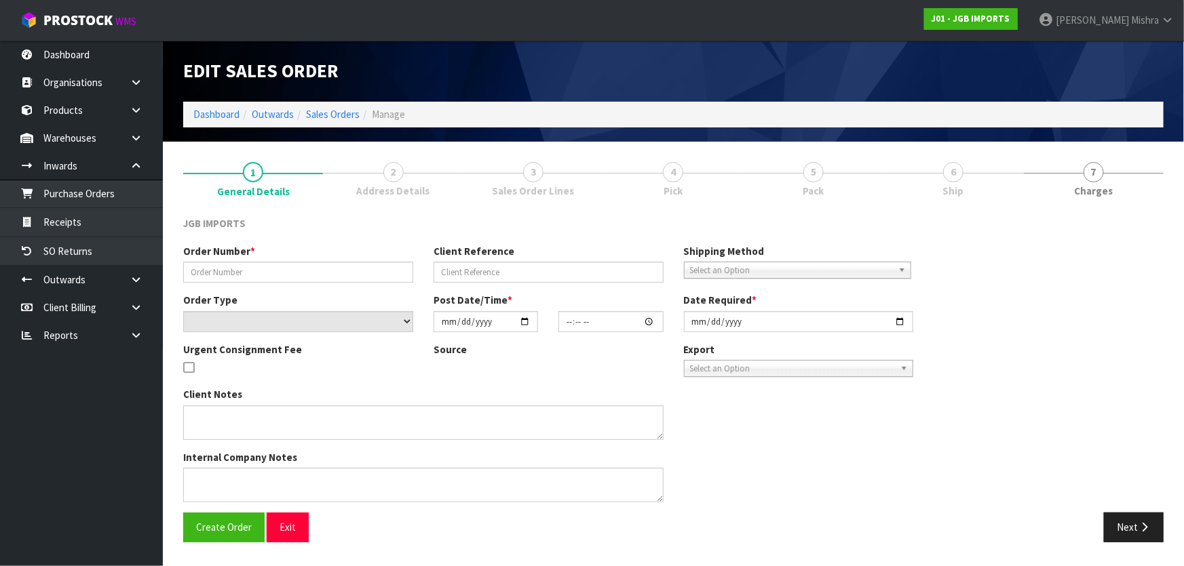
type textarea "PLEASE KEEP THE “APPLES”. I’LL COLLECT THESE. BTW; PLEASE CONFIRM THAT I WILL B…"
type textarea "THE CODE JGB1502 WAS FOUND DAMAGED WHILE PACKING THE ORDER BY MARARA AND SHE PI…"
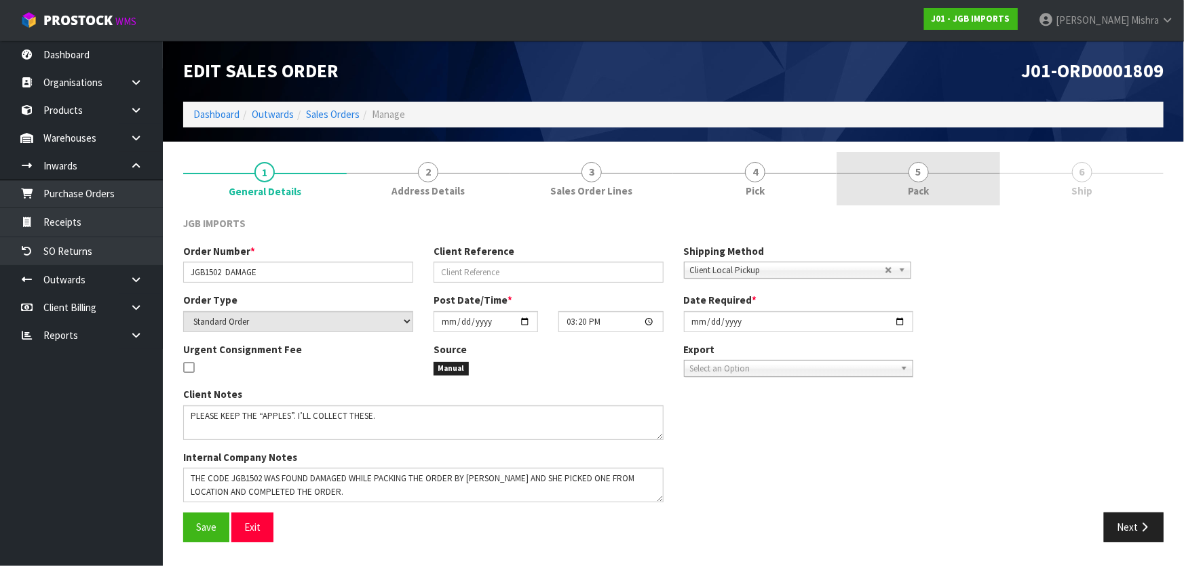
click at [934, 204] on link "5 Pack" at bounding box center [917, 179] width 163 height 54
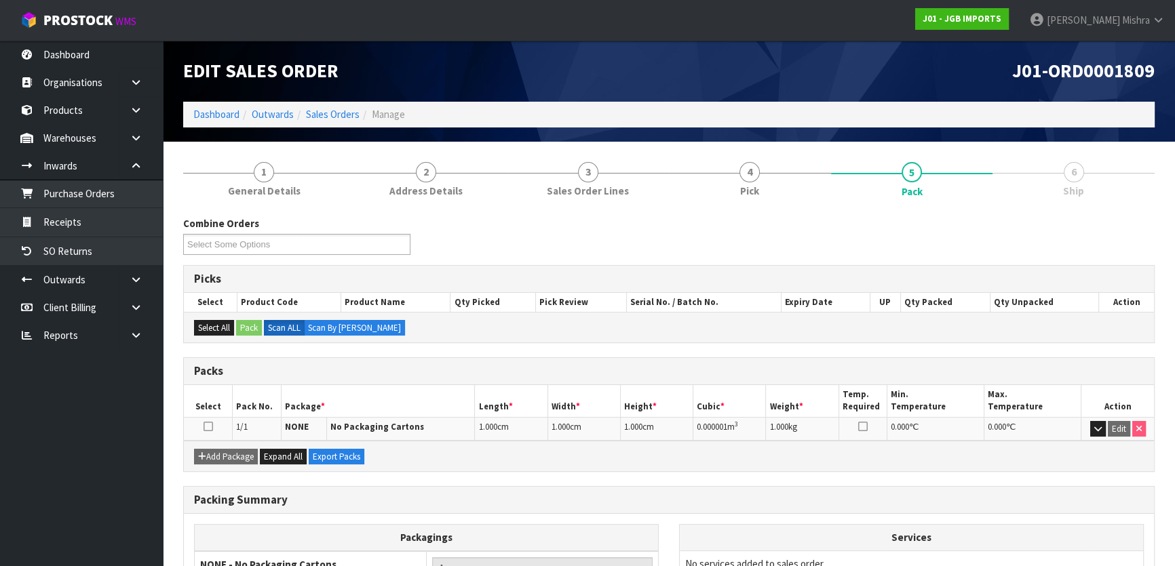
scroll to position [61, 0]
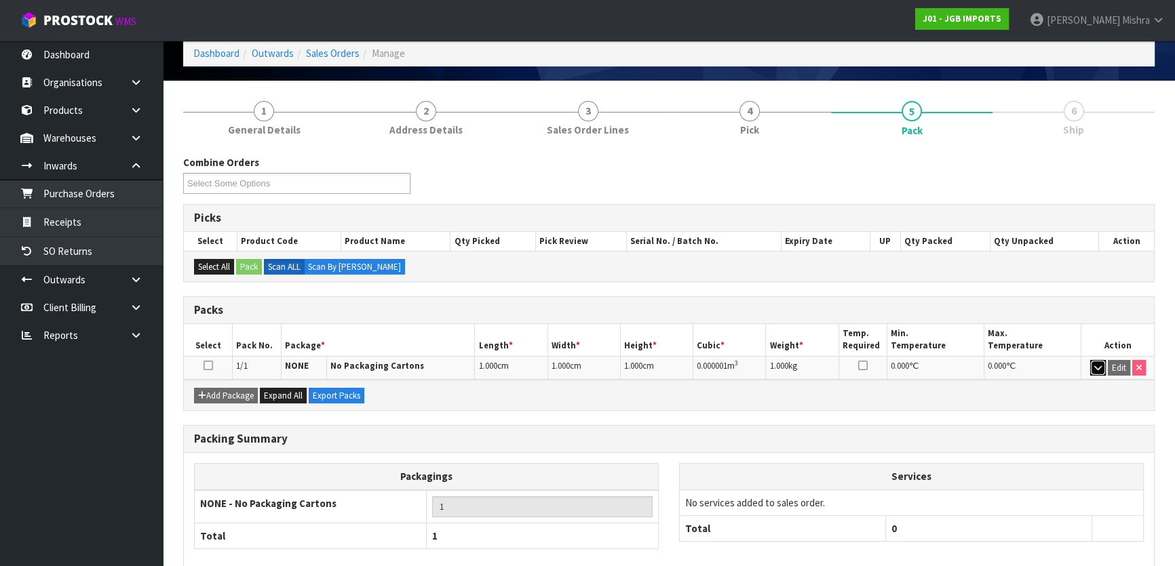
click at [1100, 365] on icon "button" at bounding box center [1097, 368] width 7 height 9
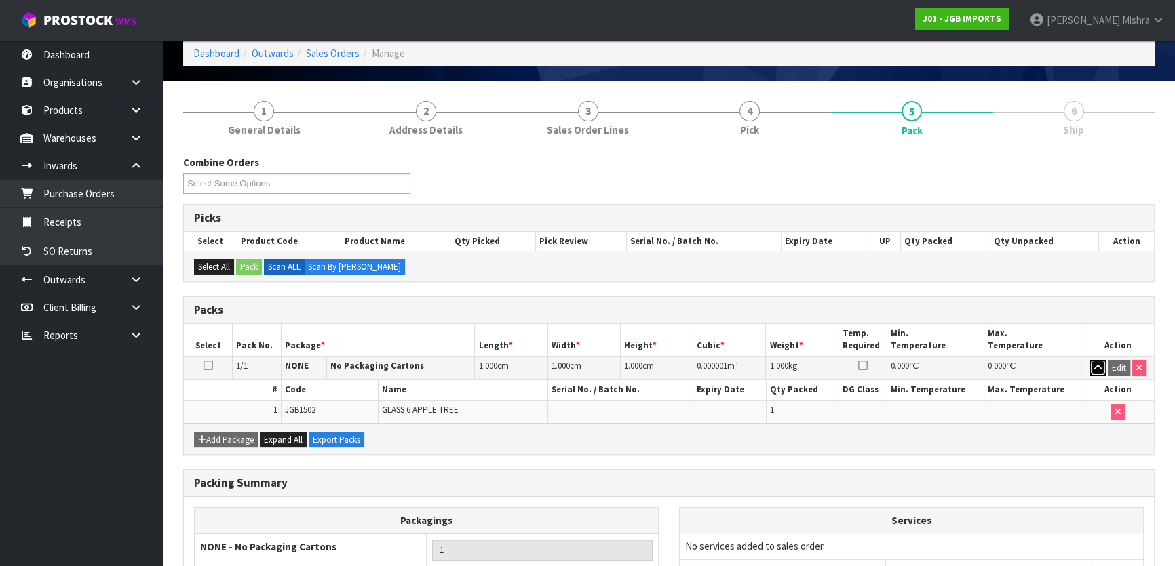
click at [1100, 365] on icon "button" at bounding box center [1097, 368] width 7 height 9
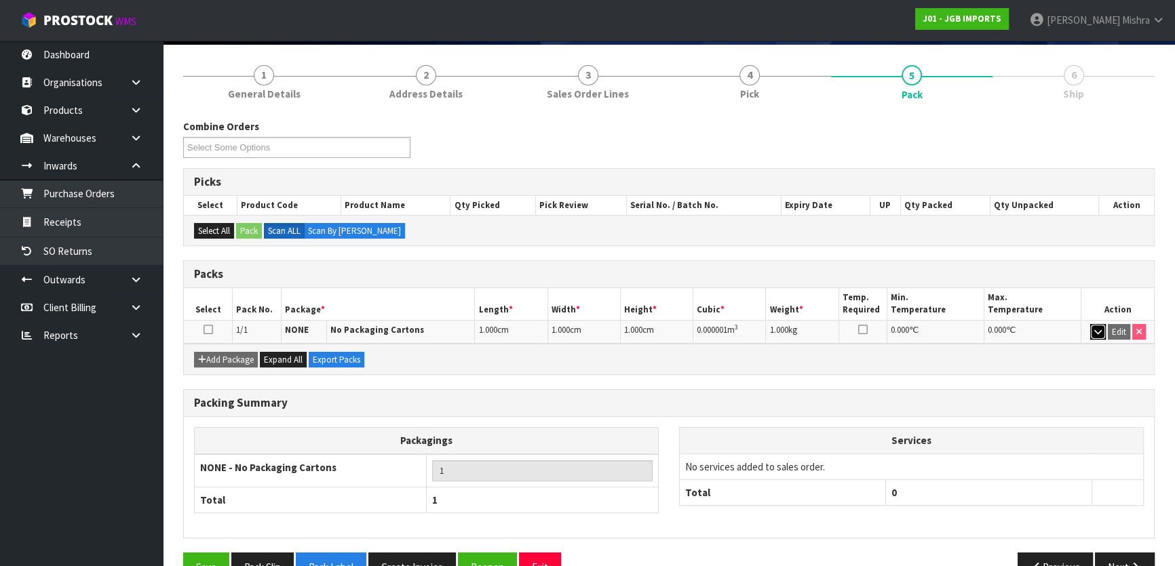
scroll to position [130, 0]
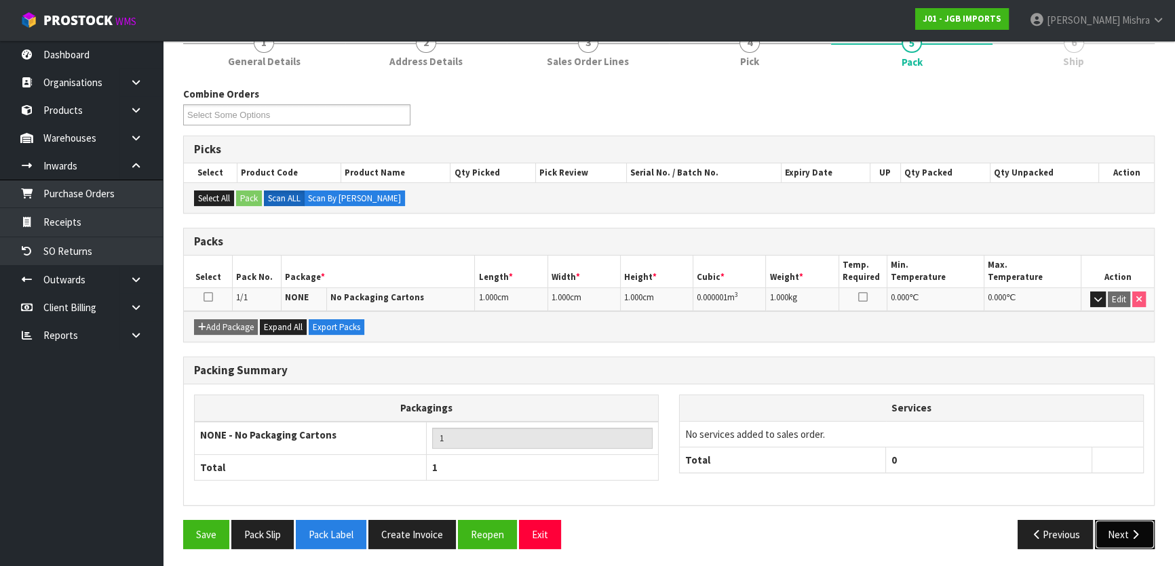
click at [1121, 542] on button "Next" at bounding box center [1125, 534] width 60 height 29
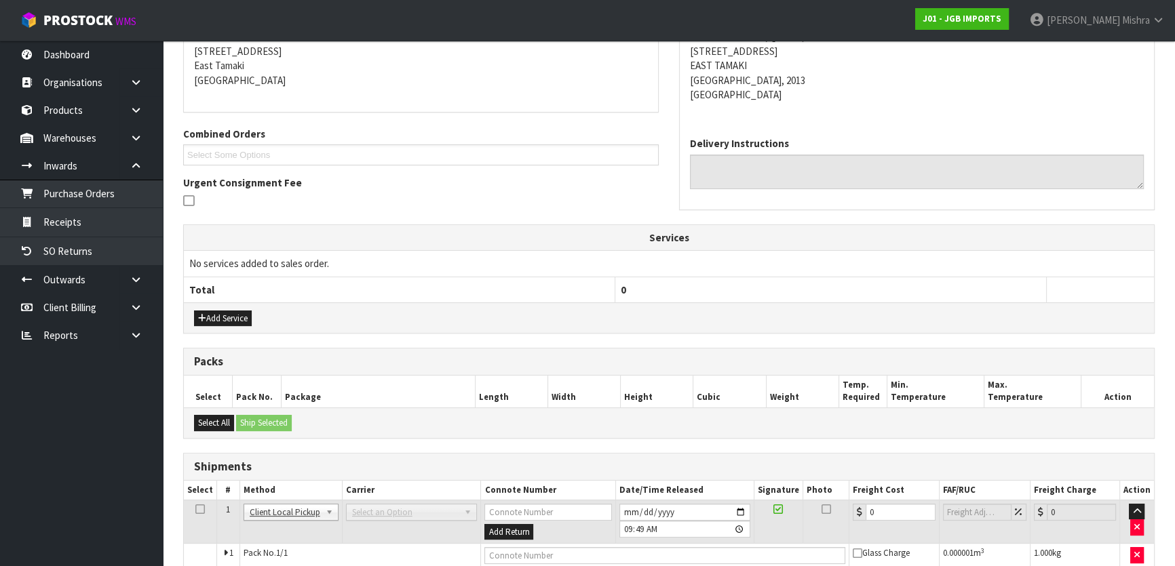
scroll to position [288, 0]
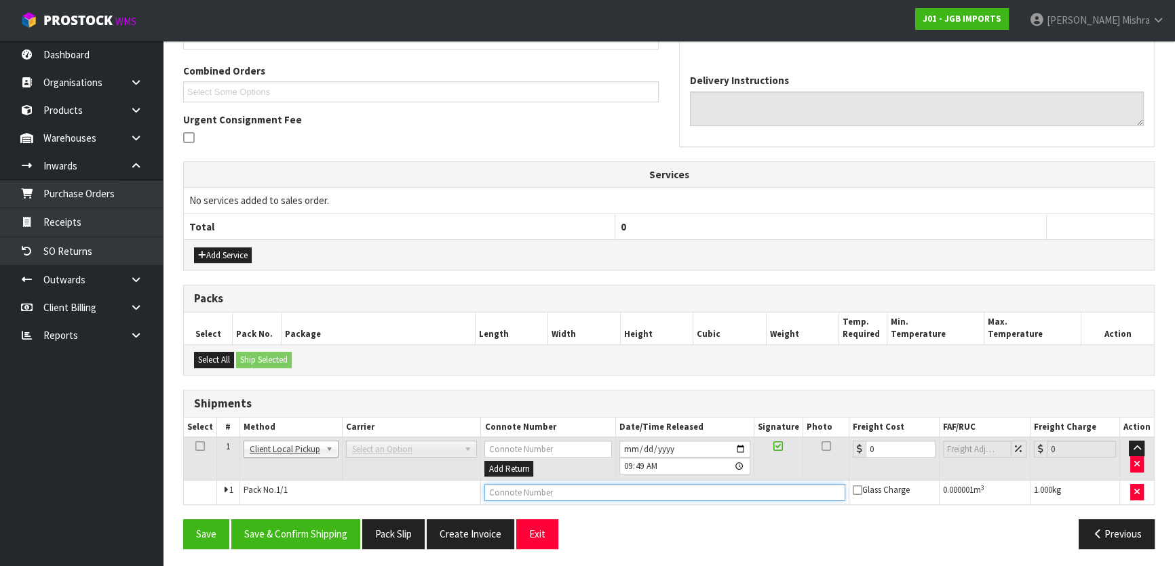
click at [663, 498] on input "text" at bounding box center [664, 492] width 361 height 17
type input "CLIENT COLLECTED"
click at [250, 533] on button "Save & Confirm Shipping" at bounding box center [295, 534] width 129 height 29
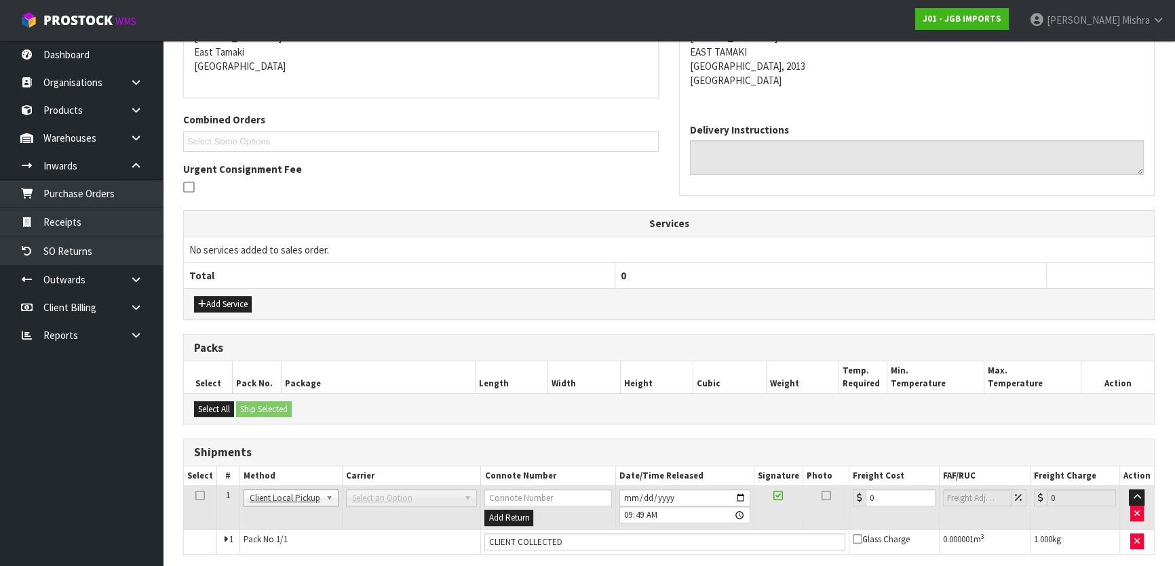
scroll to position [0, 0]
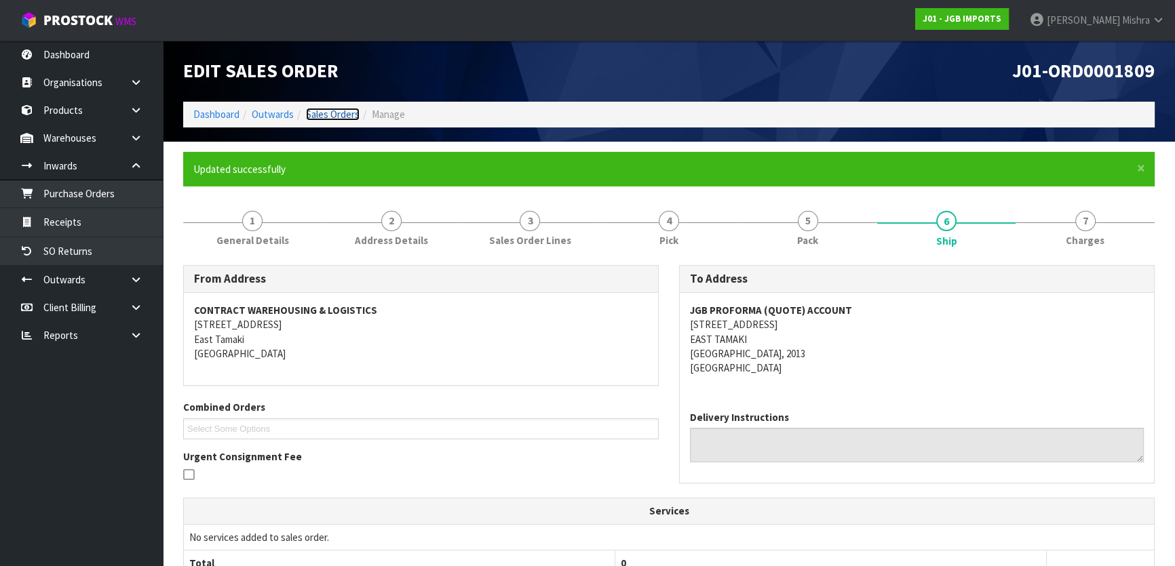
click at [320, 115] on link "Sales Orders" at bounding box center [333, 114] width 54 height 13
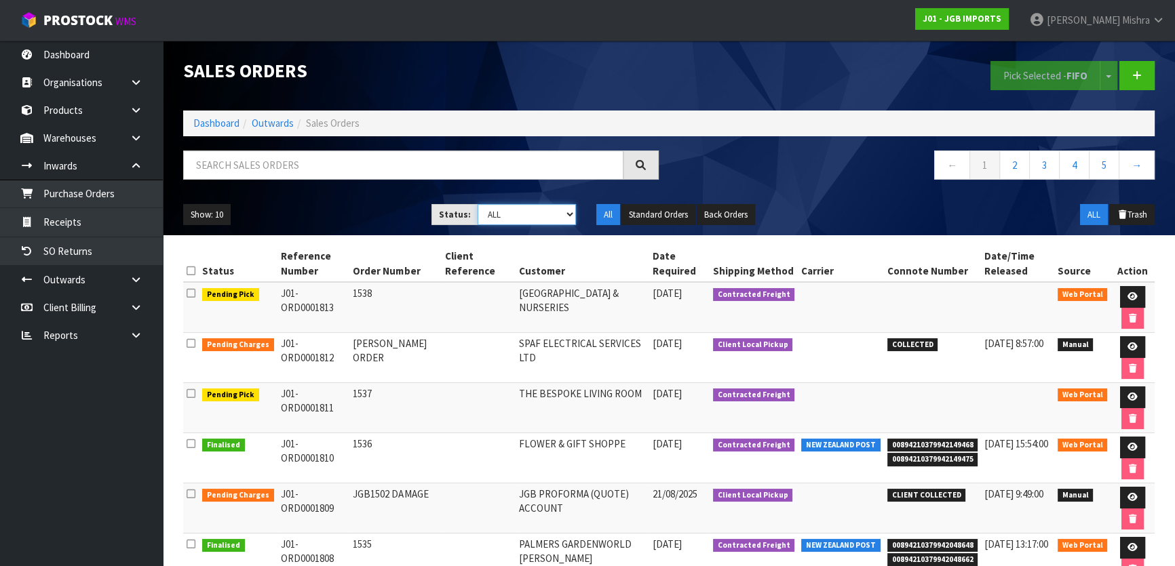
click at [504, 216] on select "Draft Pending Allocated Pending Pick Goods Picked Goods Packed Pending Charges …" at bounding box center [527, 214] width 99 height 21
select select "string:3"
click at [478, 204] on select "Draft Pending Allocated Pending Pick Goods Picked Goods Packed Pending Charges …" at bounding box center [527, 214] width 99 height 21
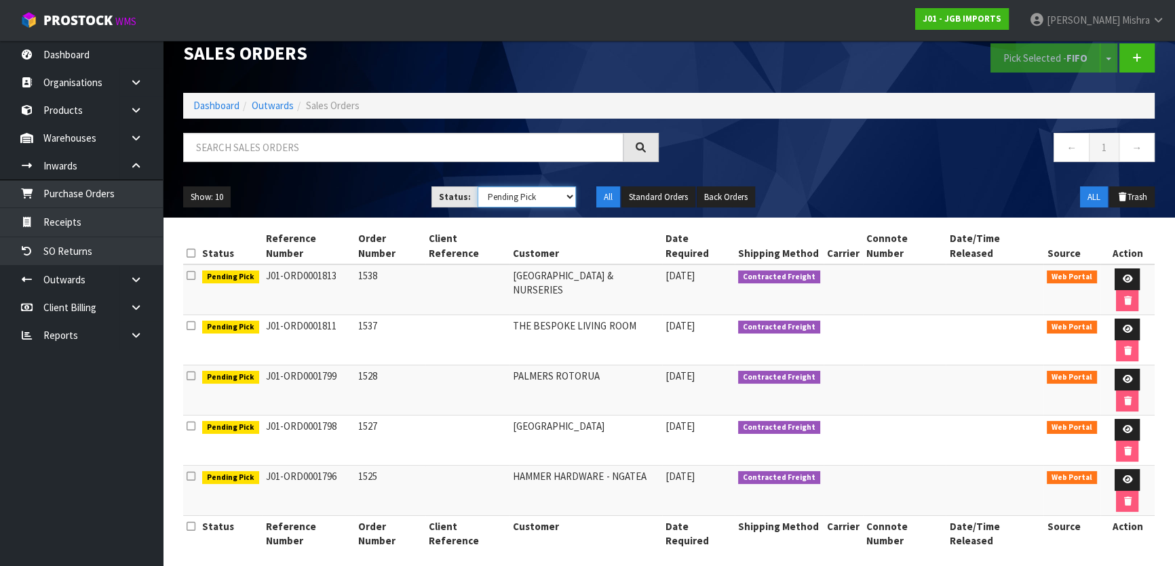
scroll to position [26, 0]
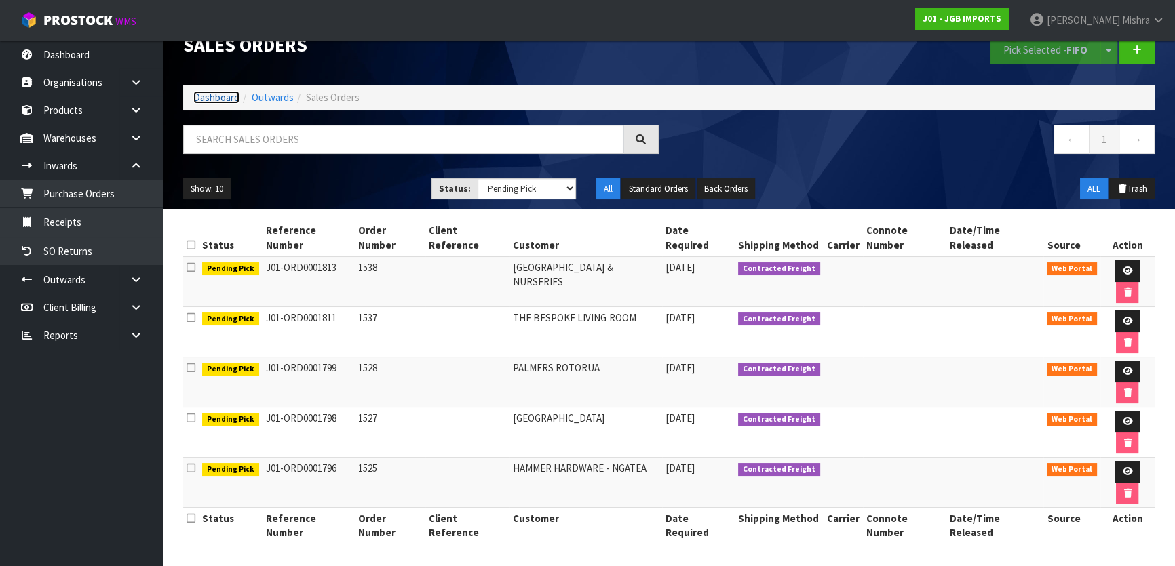
click at [212, 92] on link "Dashboard" at bounding box center [216, 97] width 46 height 13
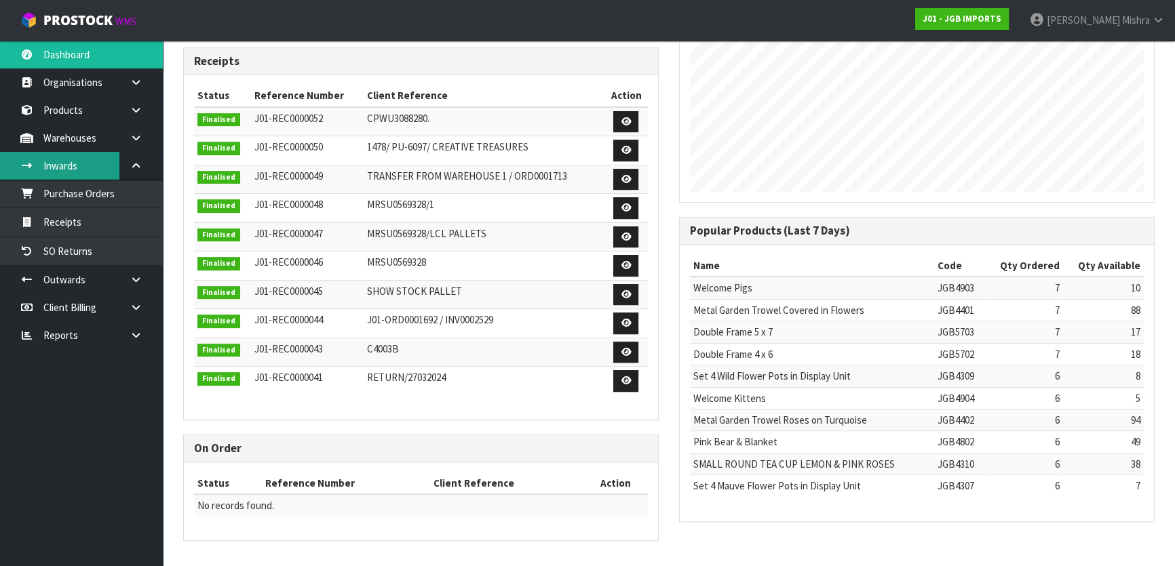
scroll to position [1026, 495]
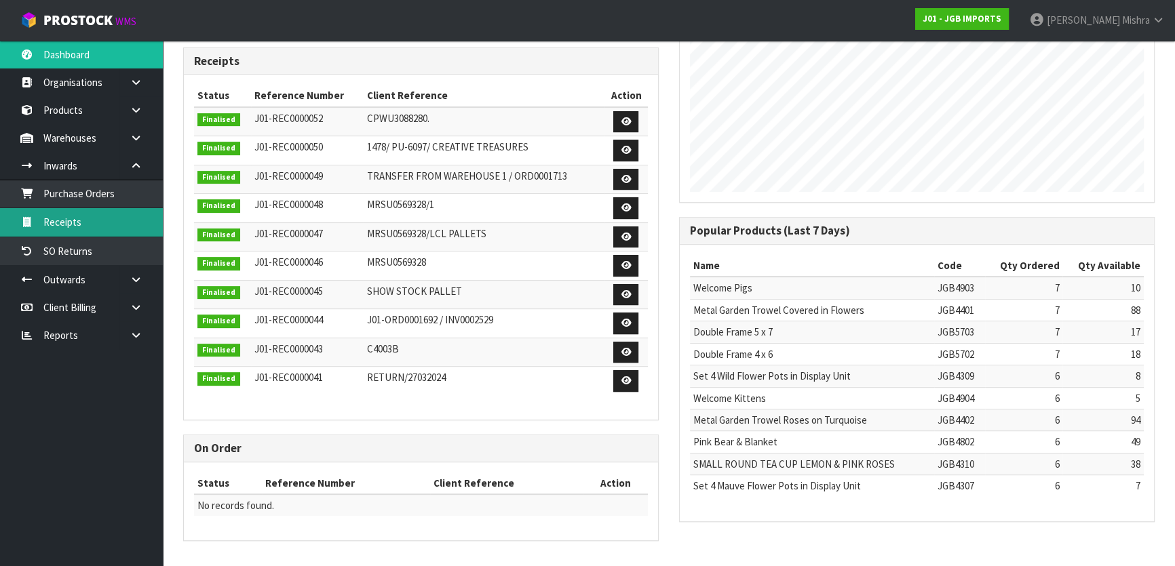
click at [90, 224] on link "Receipts" at bounding box center [81, 222] width 163 height 28
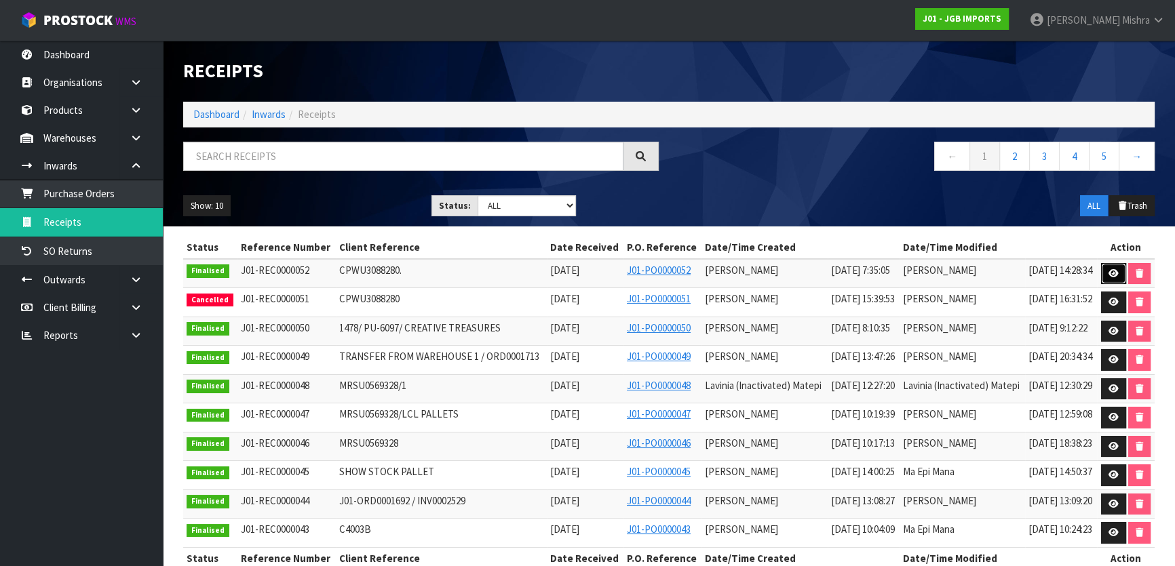
click at [1119, 278] on icon at bounding box center [1113, 273] width 10 height 9
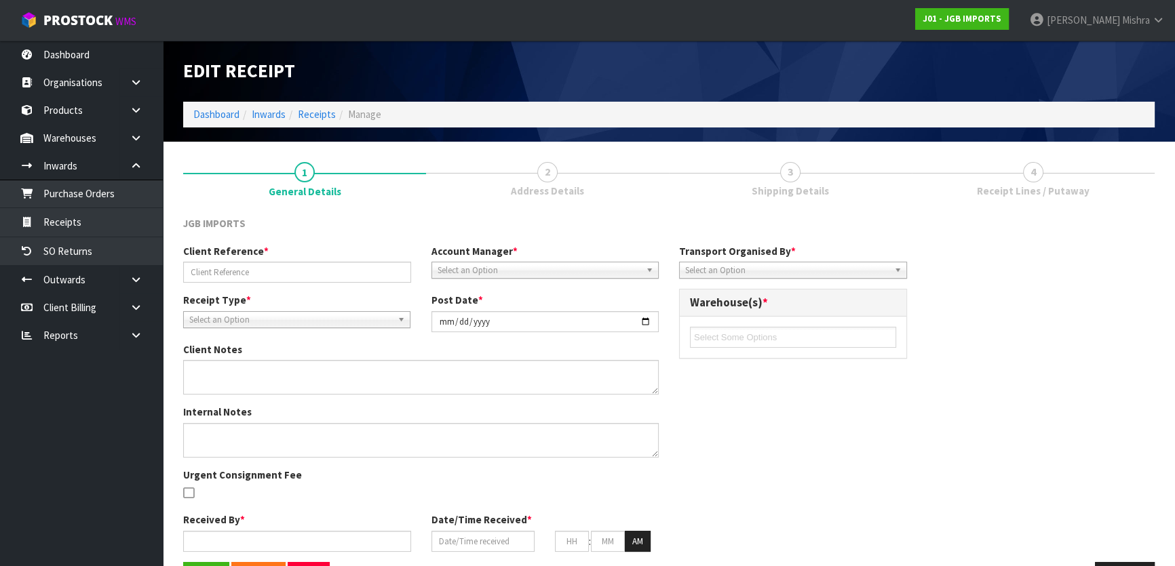
type input "CPWU3088280."
type input "2025-08-07"
type textarea "PLEASE SEE THE BELOW VARIANCES 4601 EXPECTED 12 RECEIVED 10 4602 EXPECTED 12 RE…"
type textarea "2 CARTONS OF 4331 WAS DAMAGED CLIENT SAID IT IS GOING TO DISPOSE ORDER PLEASE S…"
type input "Lalisha Mishra"
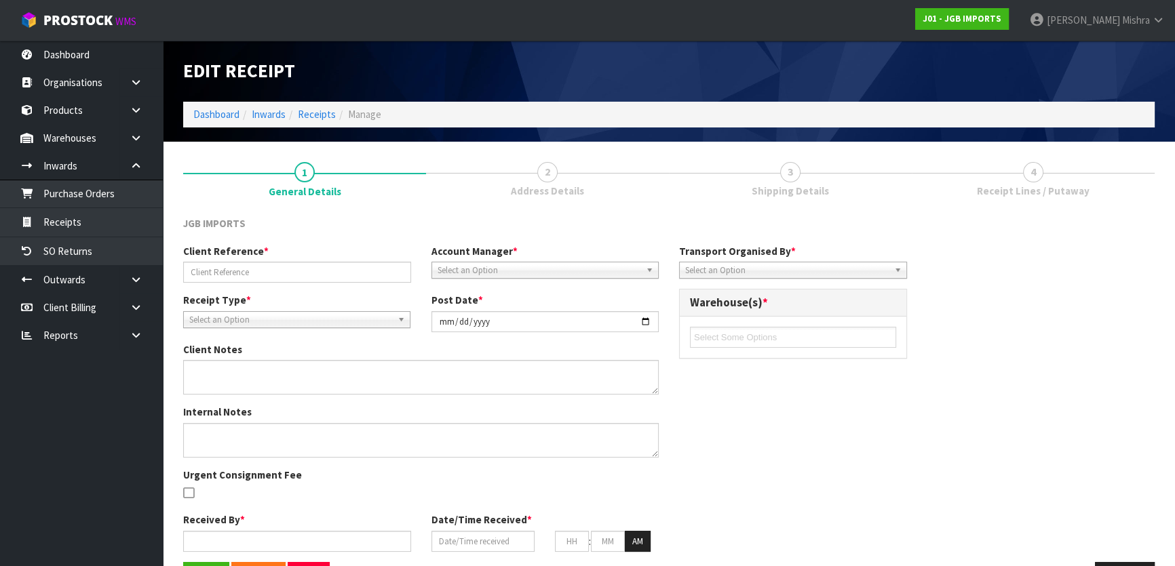
type input "07/08/2025"
type input "07"
type input "35"
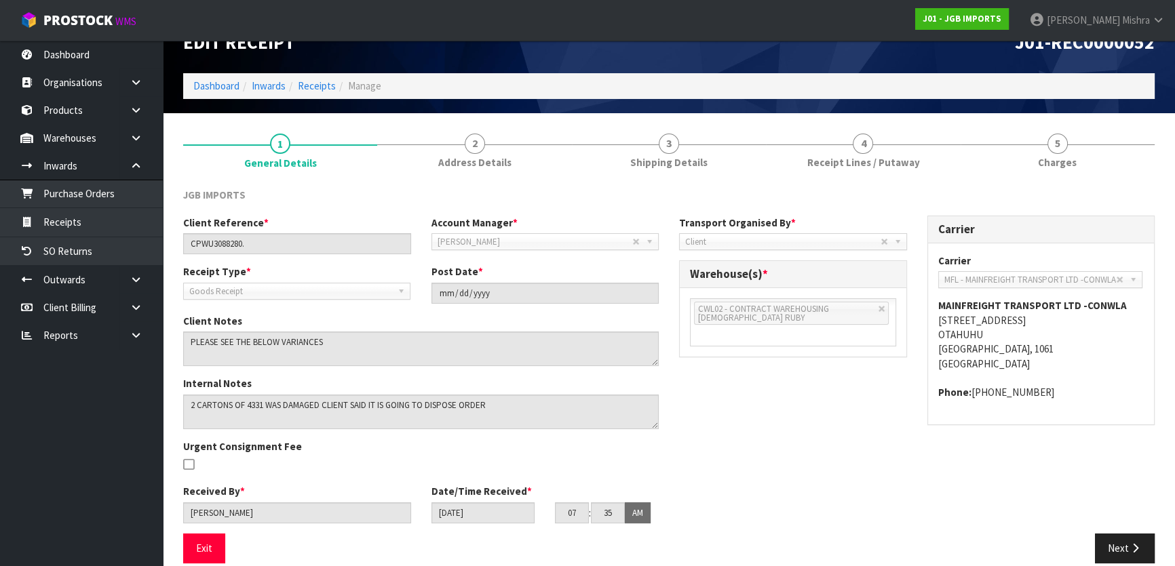
scroll to position [45, 0]
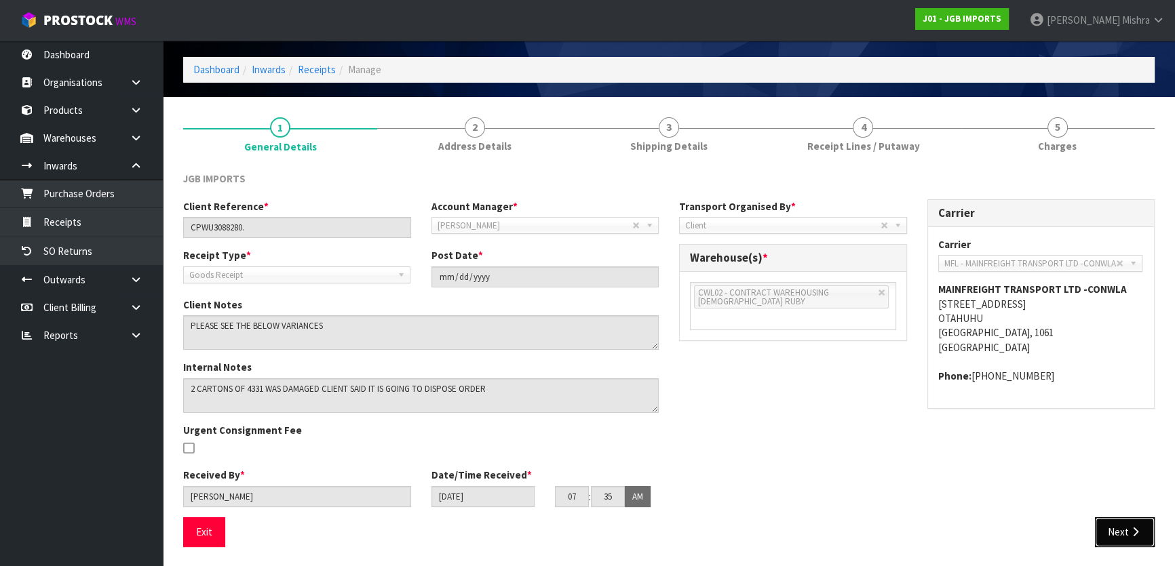
click at [1115, 543] on button "Next" at bounding box center [1125, 532] width 60 height 29
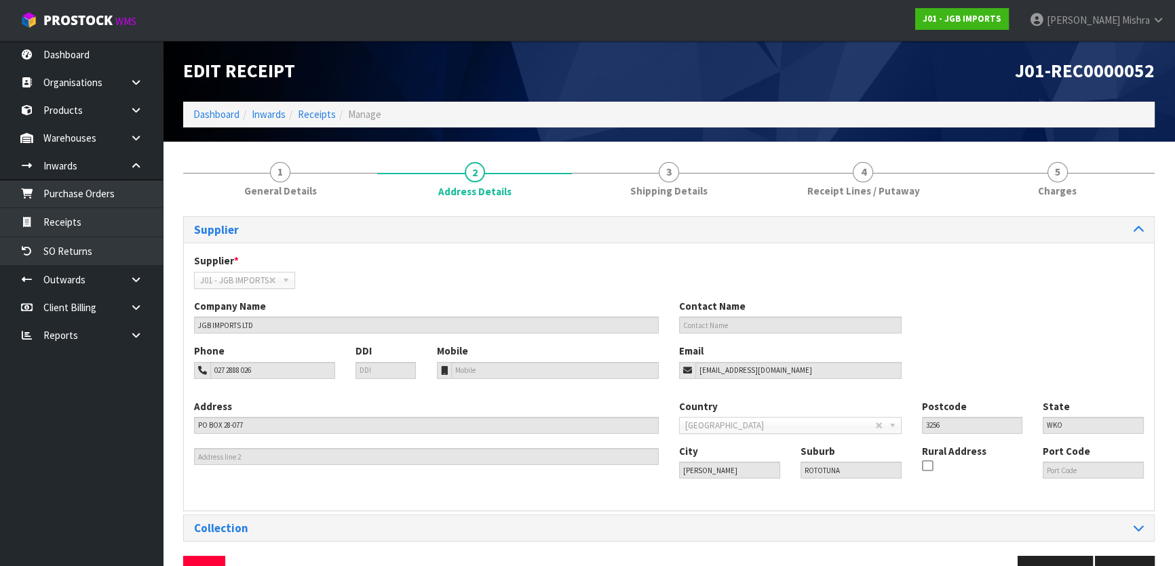
scroll to position [39, 0]
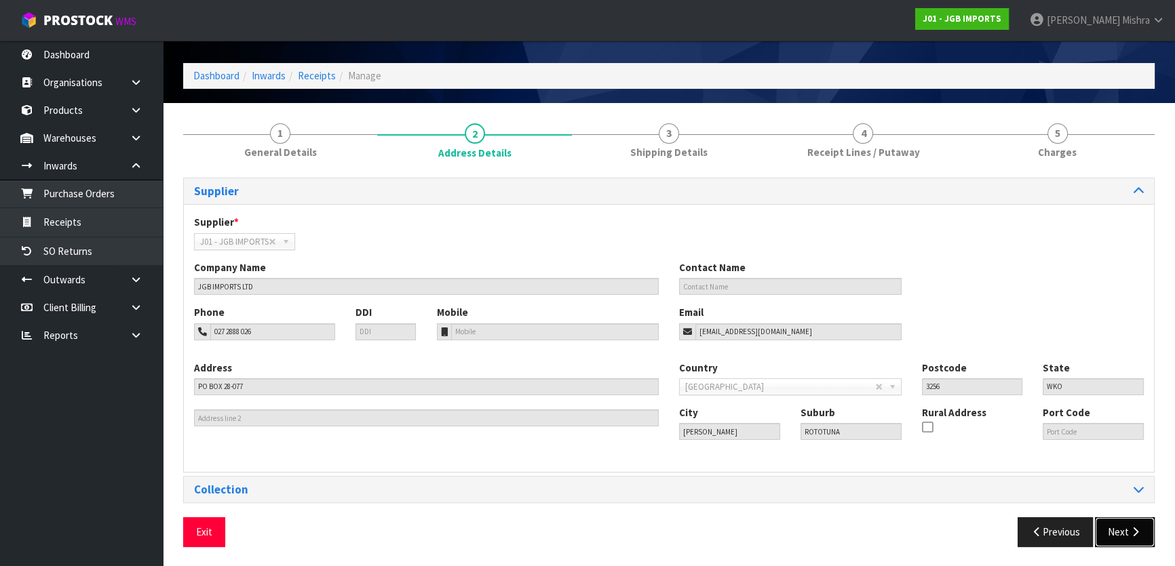
click at [1123, 536] on button "Next" at bounding box center [1125, 532] width 60 height 29
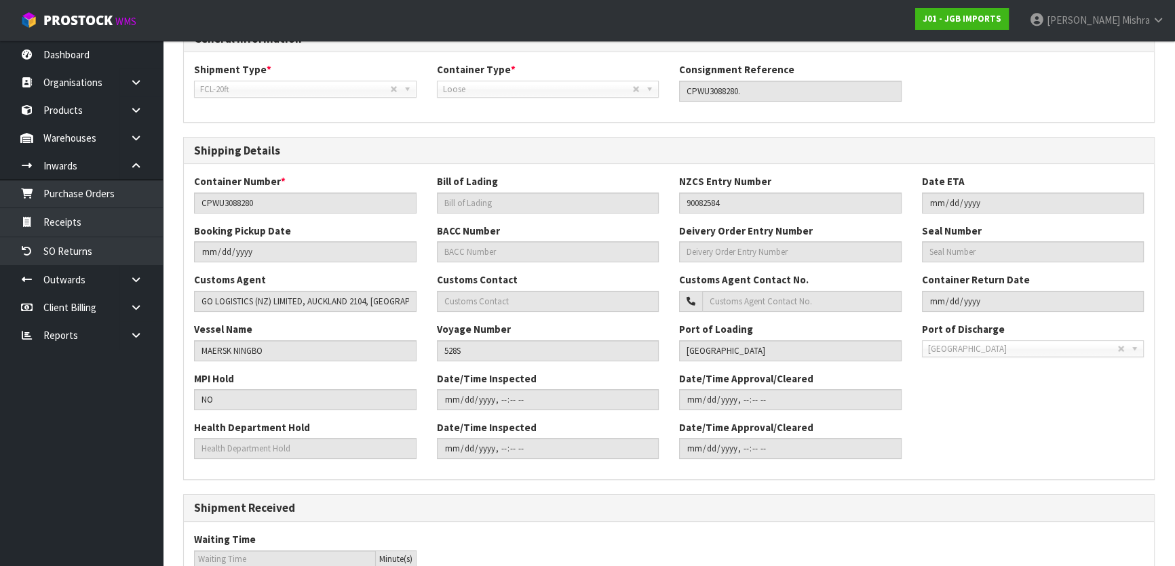
scroll to position [372, 0]
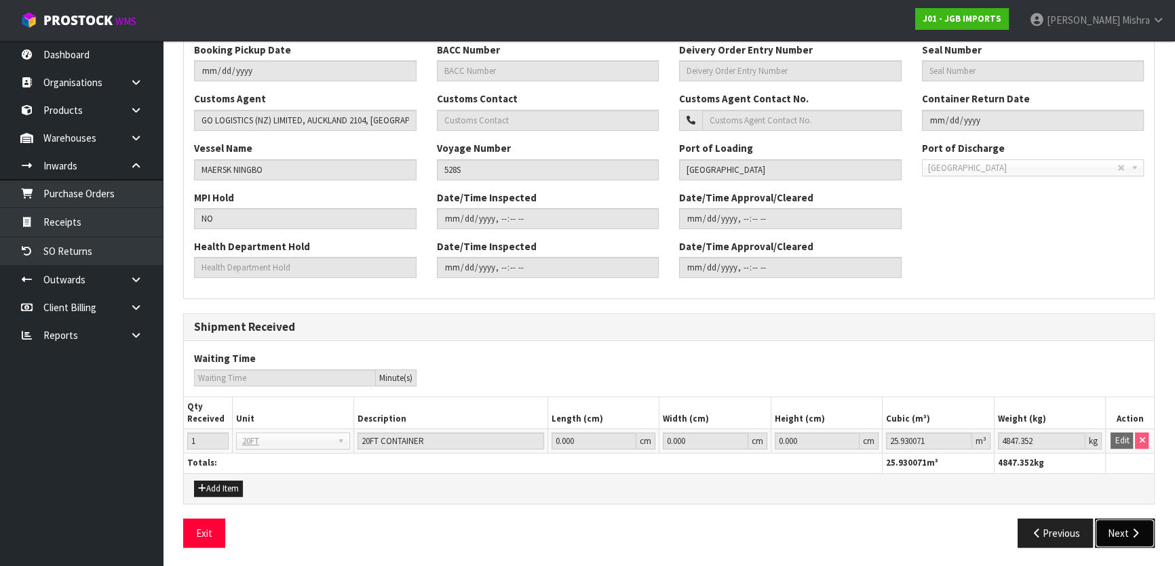
click at [1129, 535] on icon "button" at bounding box center [1135, 533] width 13 height 10
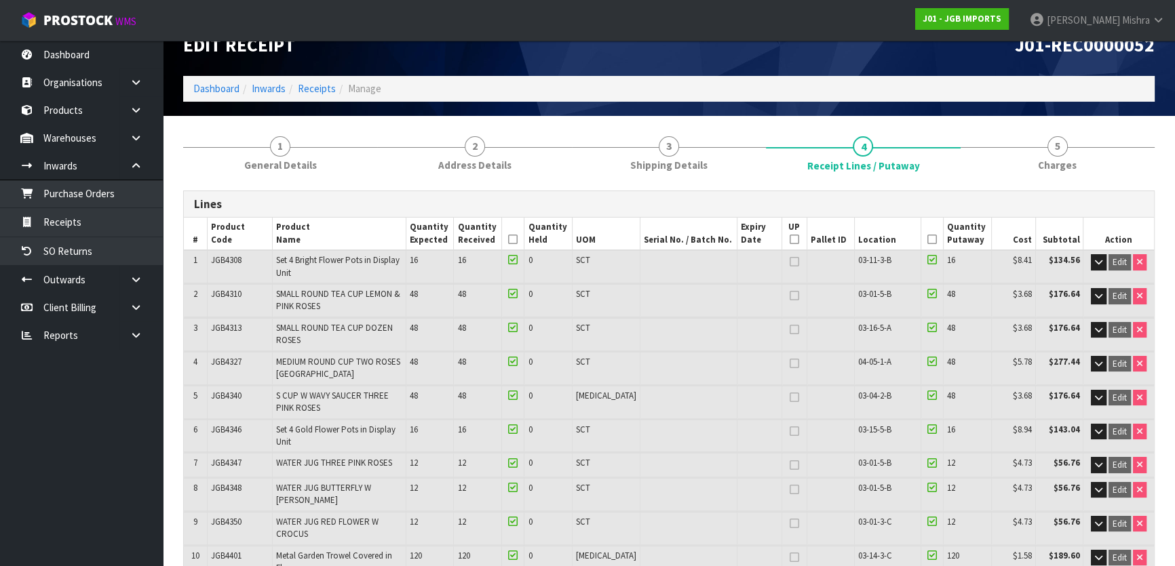
scroll to position [0, 0]
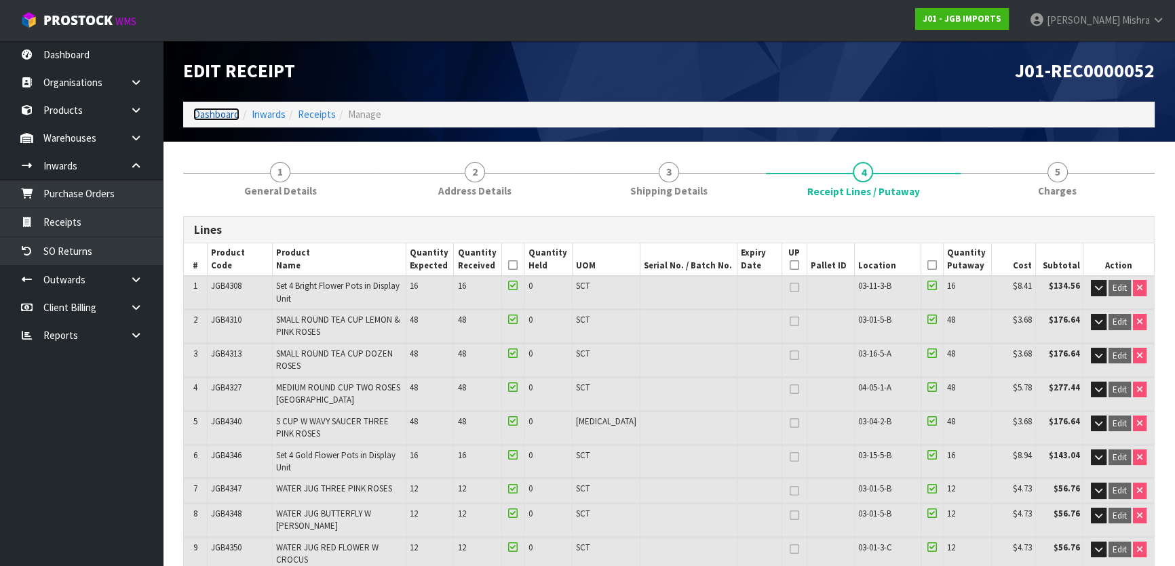
click at [217, 109] on link "Dashboard" at bounding box center [216, 114] width 46 height 13
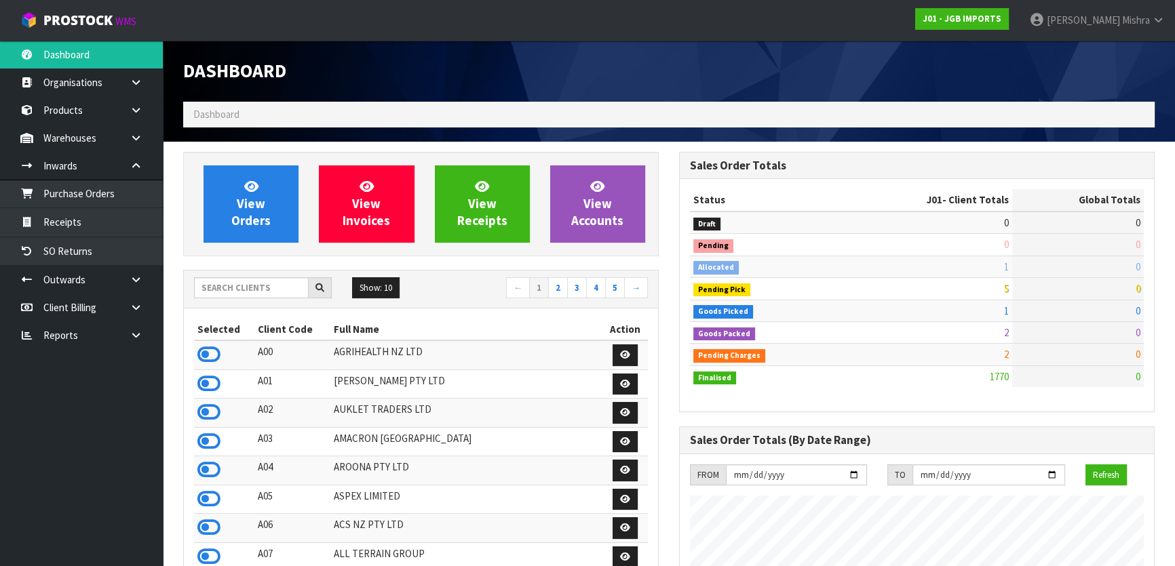
scroll to position [1026, 495]
click at [208, 291] on input "text" at bounding box center [251, 287] width 115 height 21
type input "13"
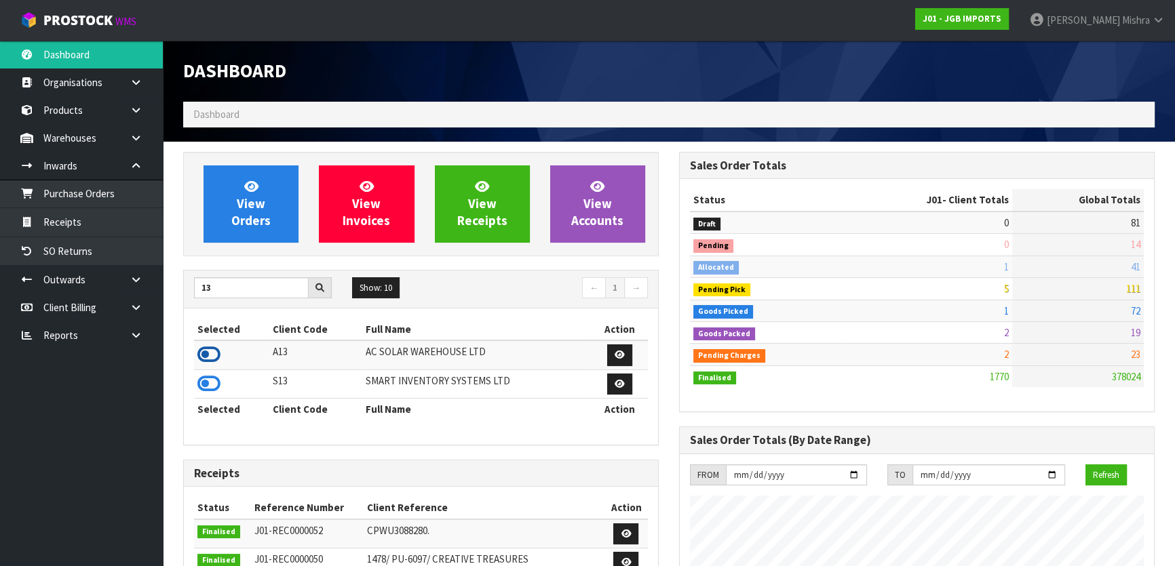
click at [206, 351] on icon at bounding box center [208, 355] width 23 height 20
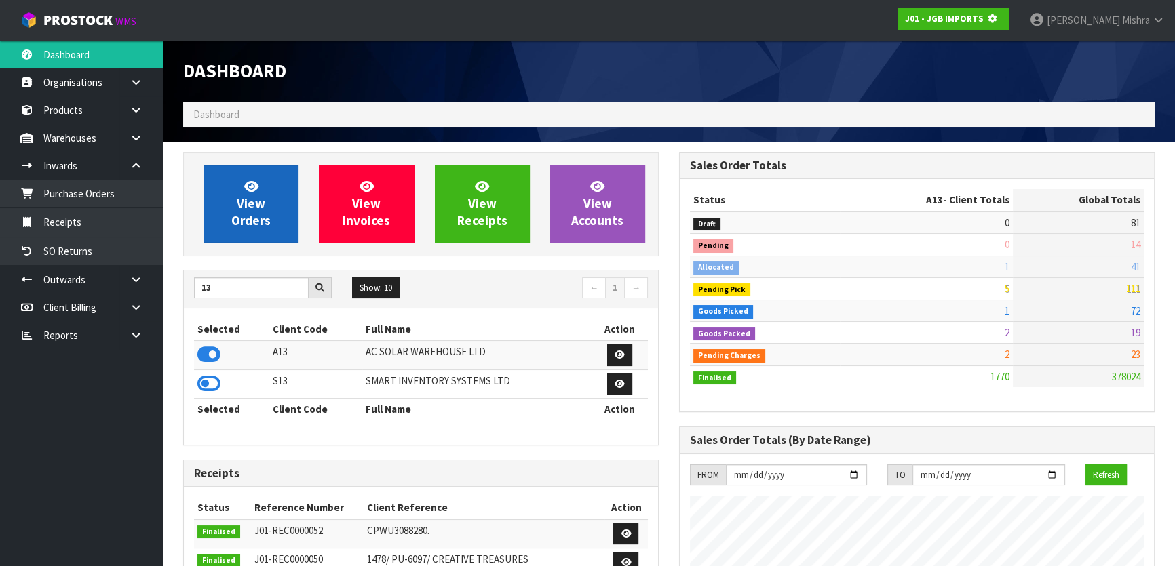
scroll to position [677509, 677858]
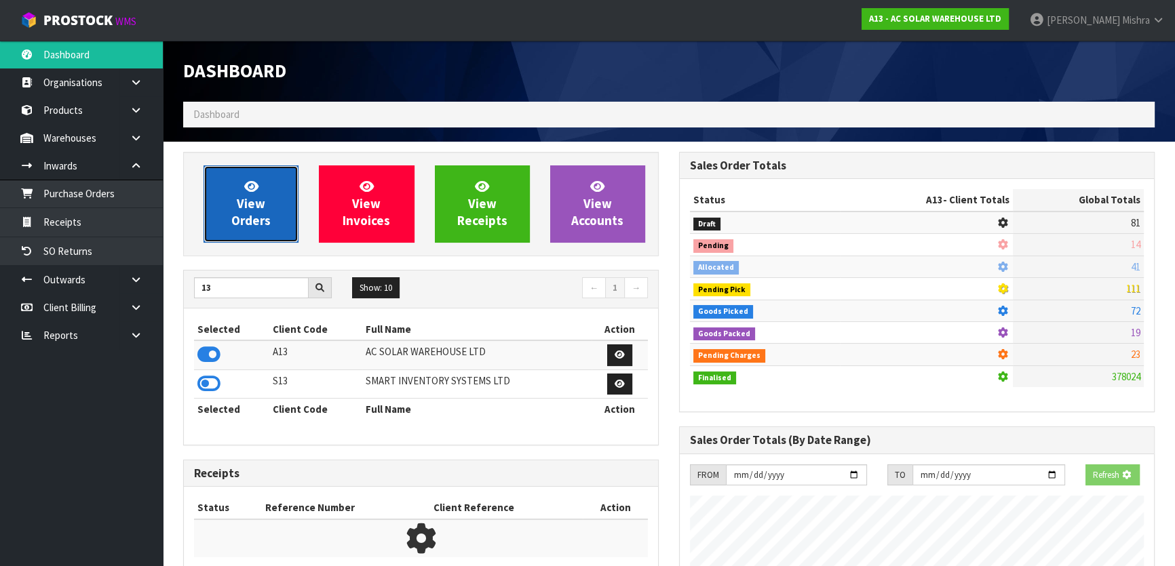
click at [244, 211] on span "View Orders" at bounding box center [250, 203] width 39 height 51
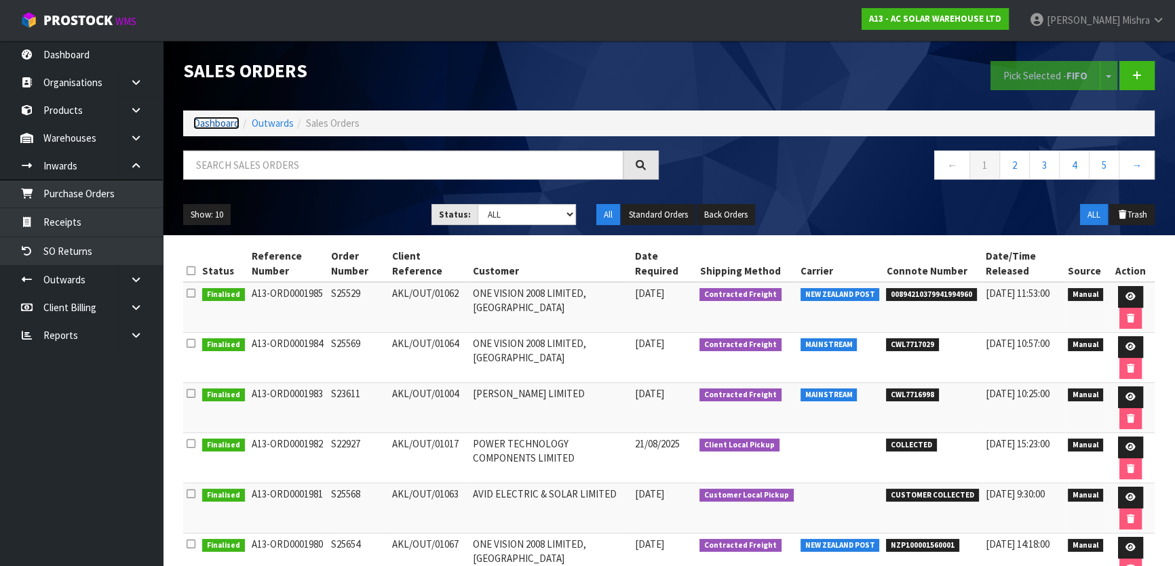
click at [217, 128] on link "Dashboard" at bounding box center [216, 123] width 46 height 13
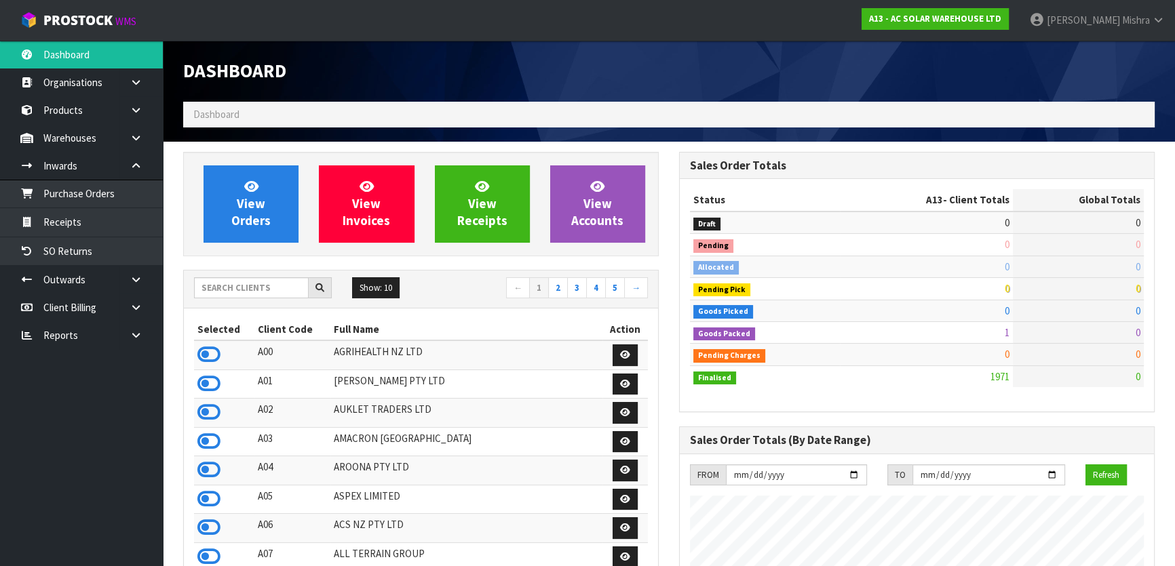
scroll to position [1142, 495]
click at [246, 281] on input "text" at bounding box center [251, 287] width 115 height 21
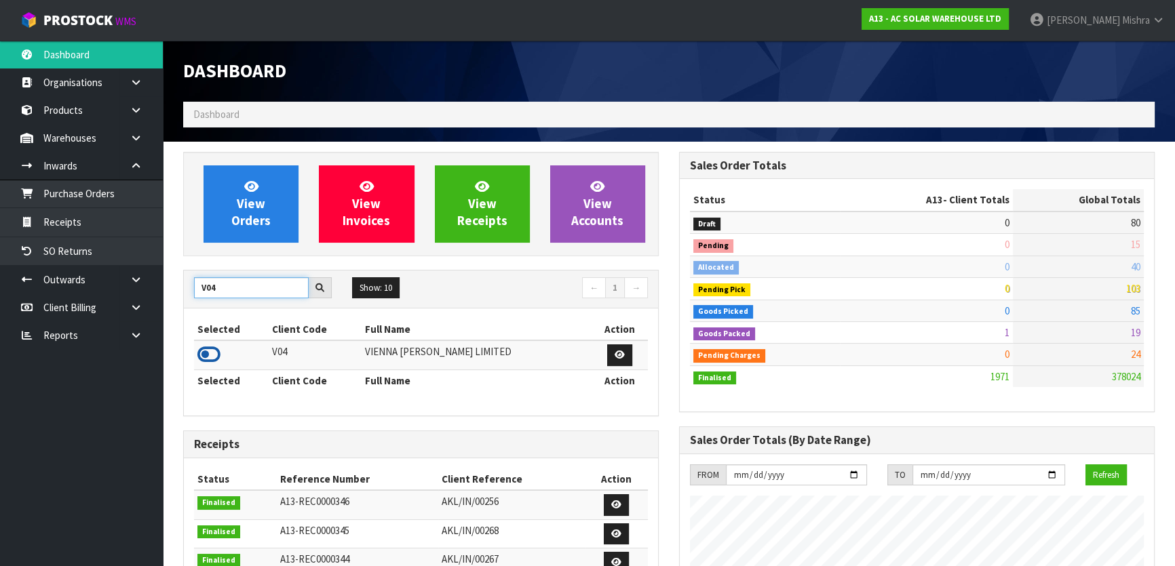
type input "V04"
click at [214, 353] on icon at bounding box center [208, 355] width 23 height 20
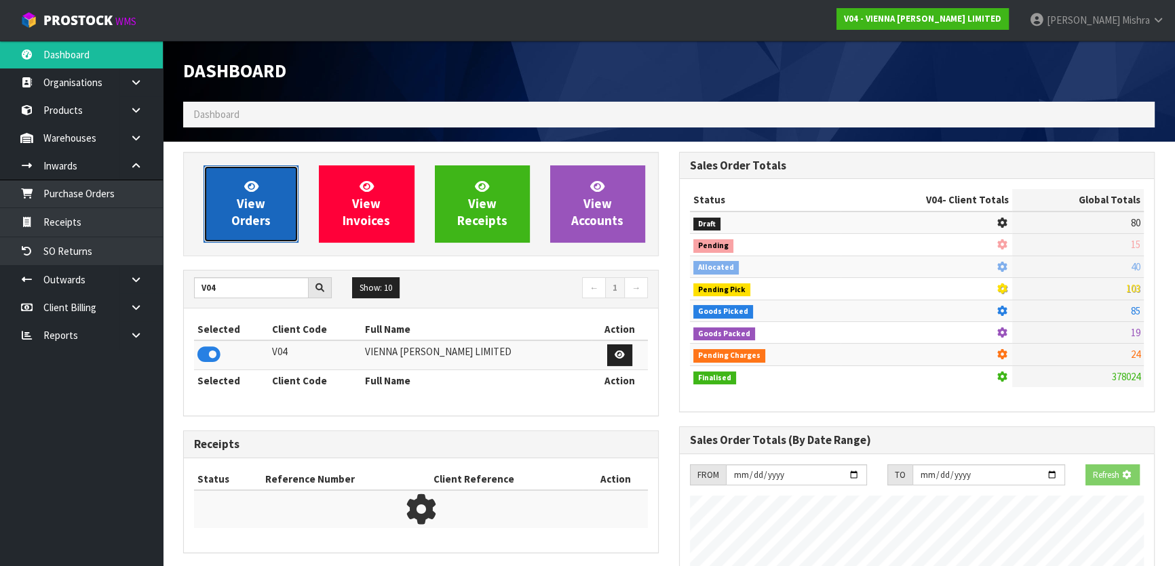
scroll to position [1011, 495]
click at [258, 220] on span "View Orders" at bounding box center [250, 203] width 39 height 51
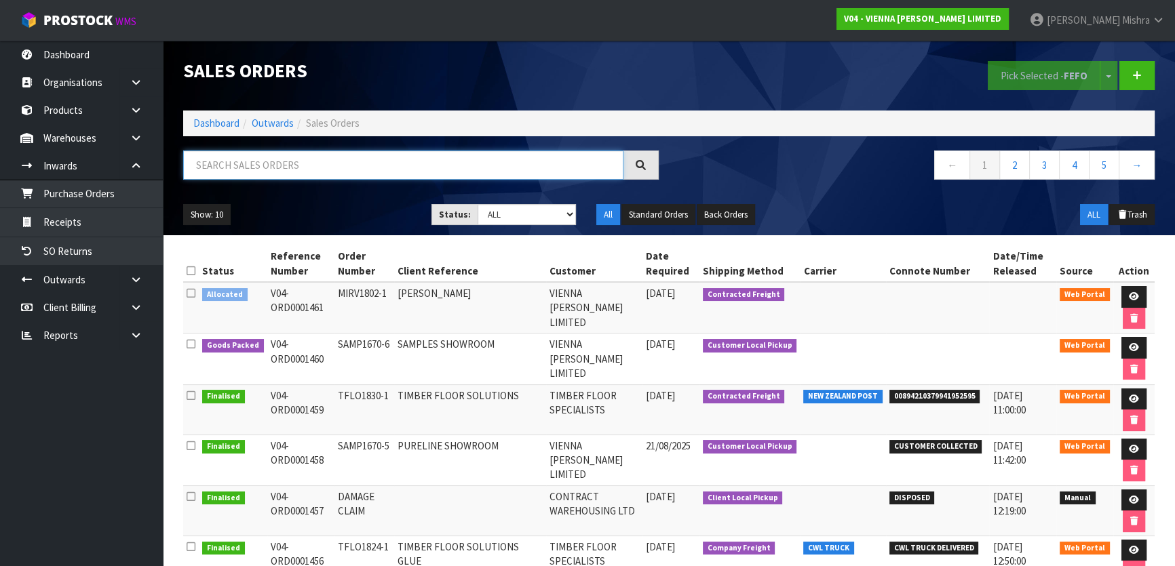
click at [395, 166] on input "text" at bounding box center [403, 165] width 440 height 29
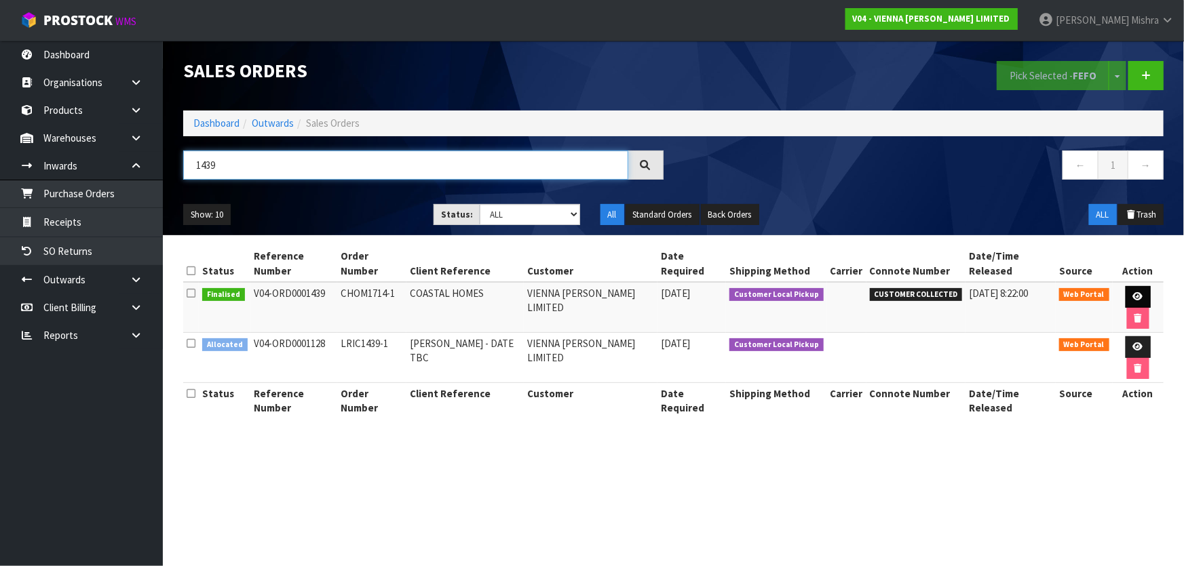
type input "1439"
click at [1125, 286] on link at bounding box center [1137, 297] width 25 height 22
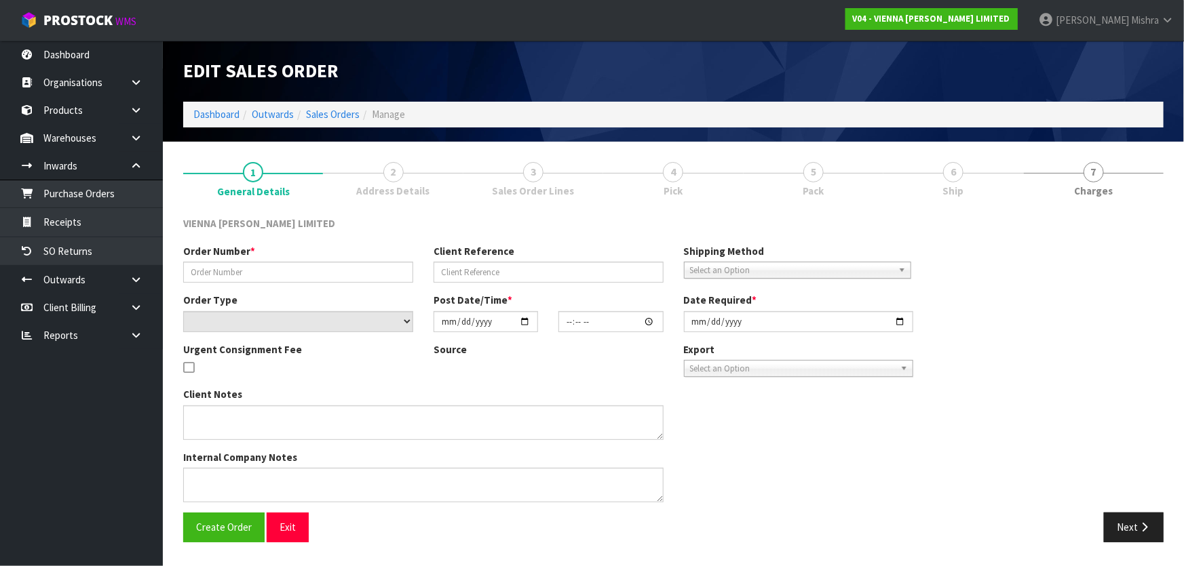
type input "CHOM1714-1"
type input "COASTAL HOMES"
select select "number:0"
type input "2025-07-31"
type input "10:15:00.000"
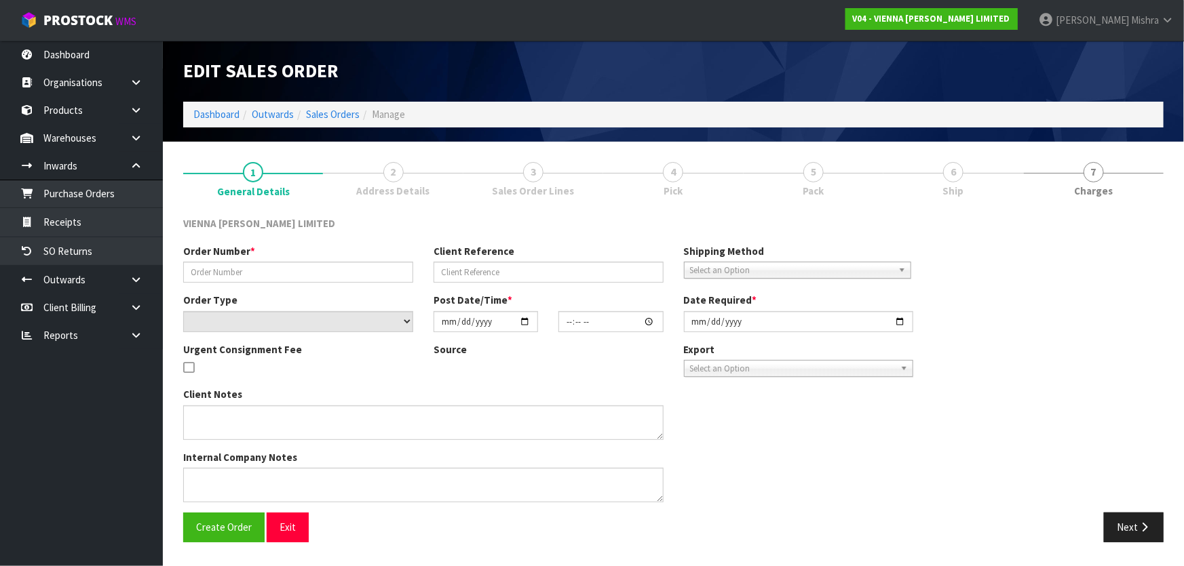
type input "2025-08-05"
type textarea "COASTAL HOMES"
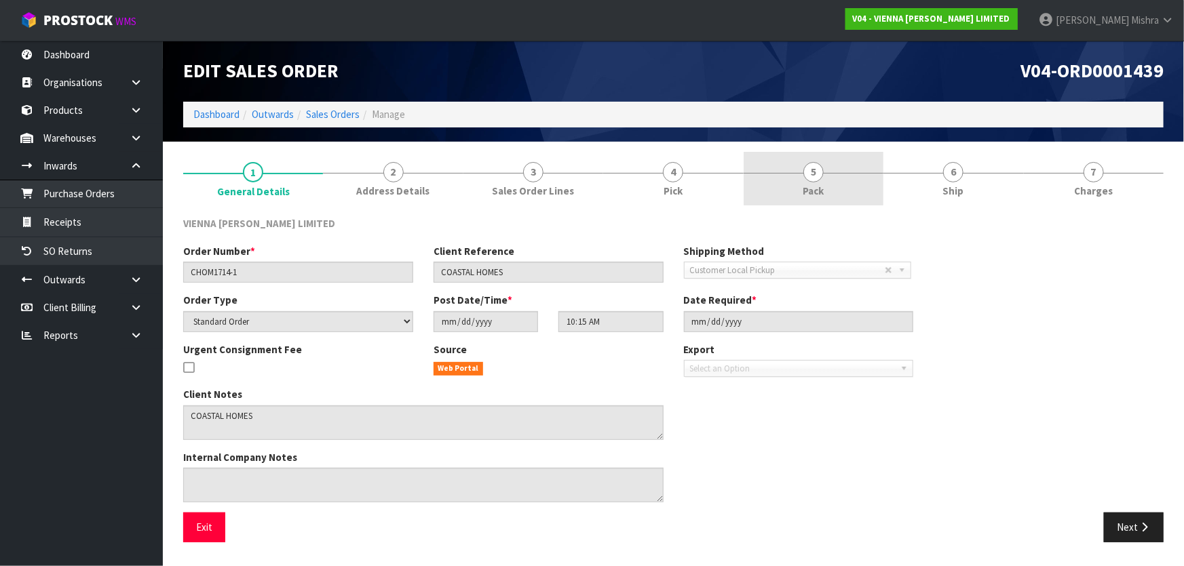
click at [848, 178] on link "5 Pack" at bounding box center [813, 179] width 140 height 54
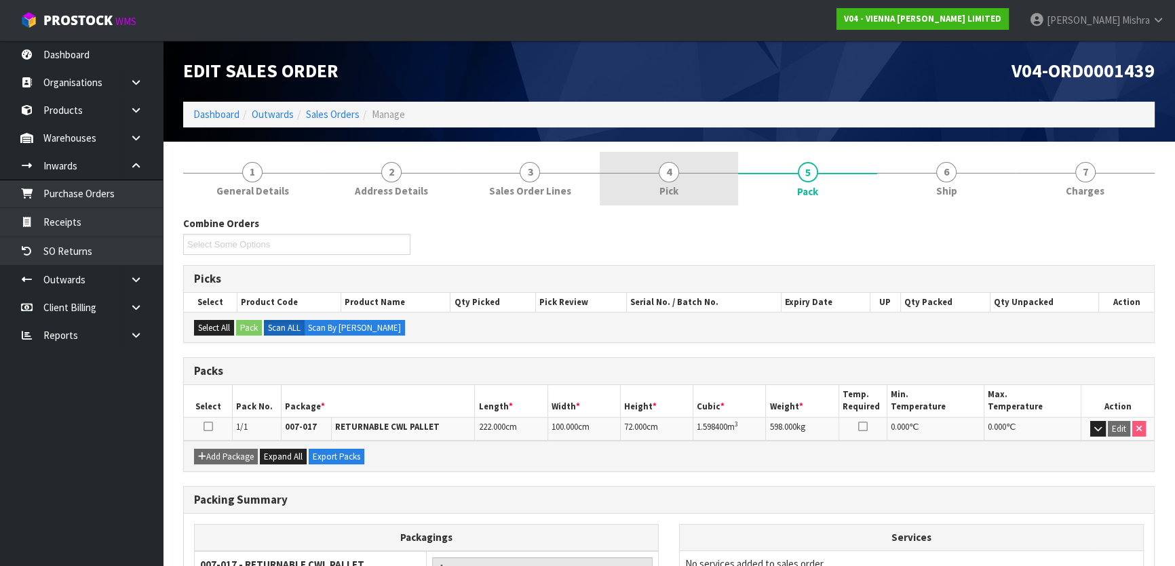
click at [679, 177] on link "4 Pick" at bounding box center [669, 179] width 139 height 54
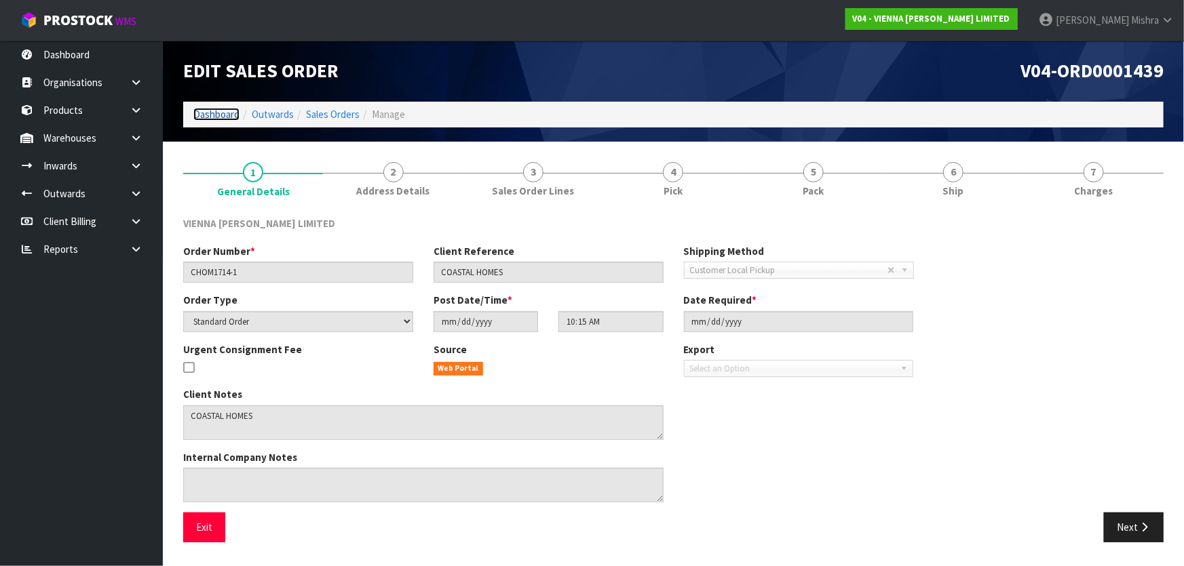
click at [206, 113] on link "Dashboard" at bounding box center [216, 114] width 46 height 13
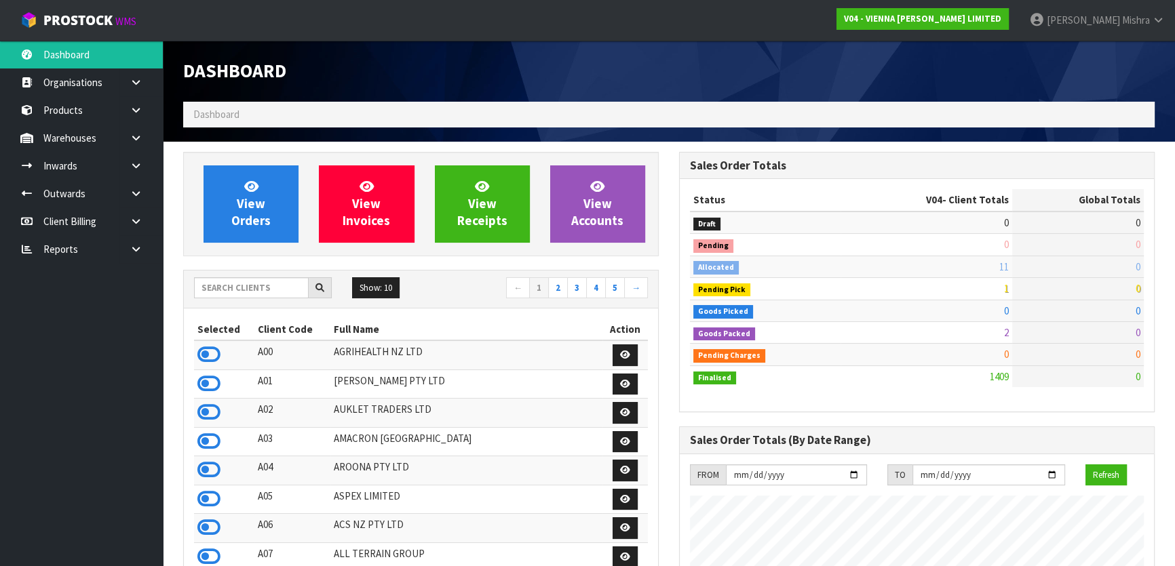
scroll to position [1011, 495]
click at [251, 290] on input "text" at bounding box center [251, 287] width 115 height 21
type input "13"
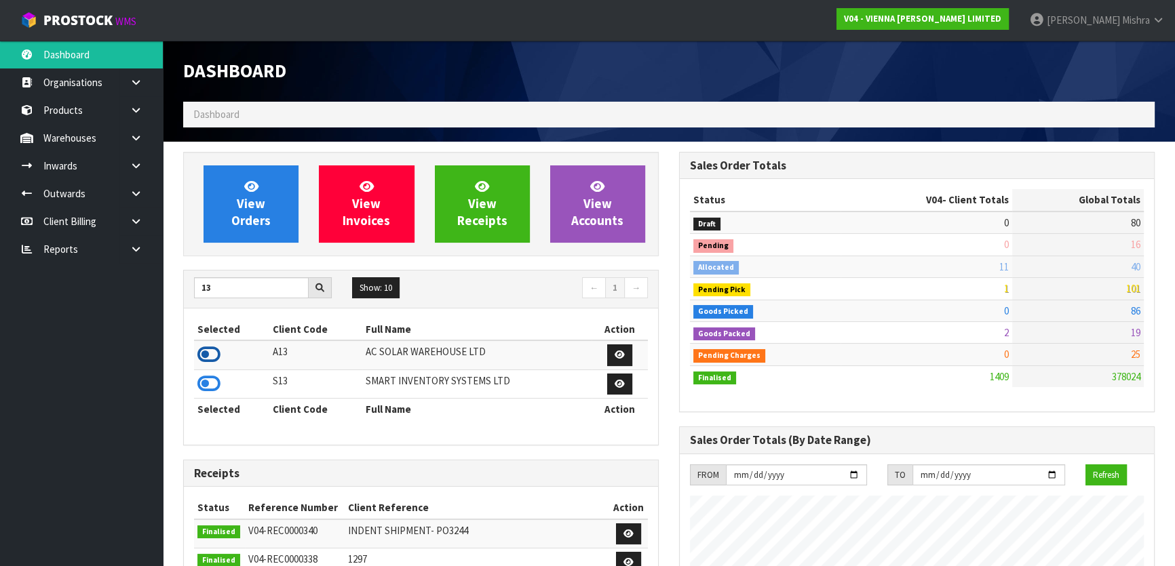
click at [202, 357] on icon at bounding box center [208, 355] width 23 height 20
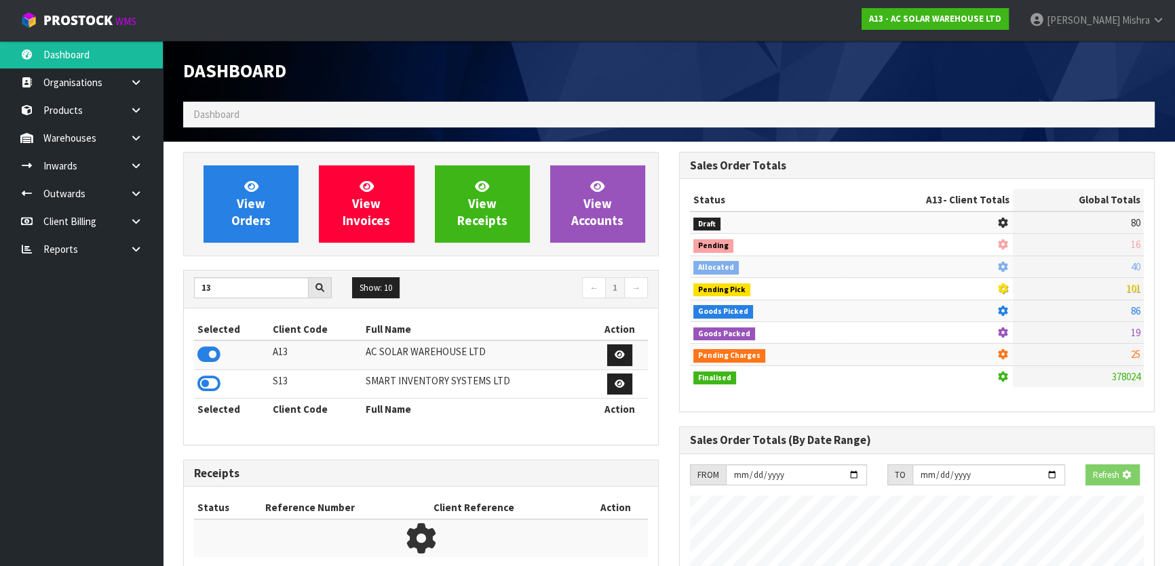
scroll to position [845, 495]
click at [236, 159] on div "View Orders View Invoices View Receipts View Accounts" at bounding box center [421, 204] width 476 height 104
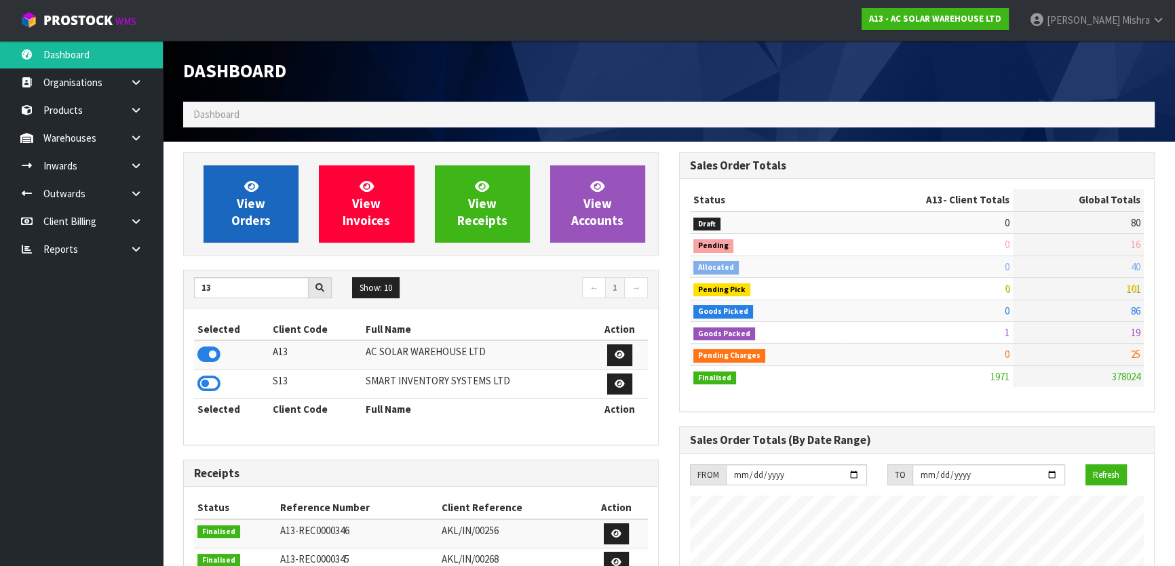
scroll to position [1112, 495]
click at [236, 172] on link "View Orders" at bounding box center [251, 204] width 95 height 77
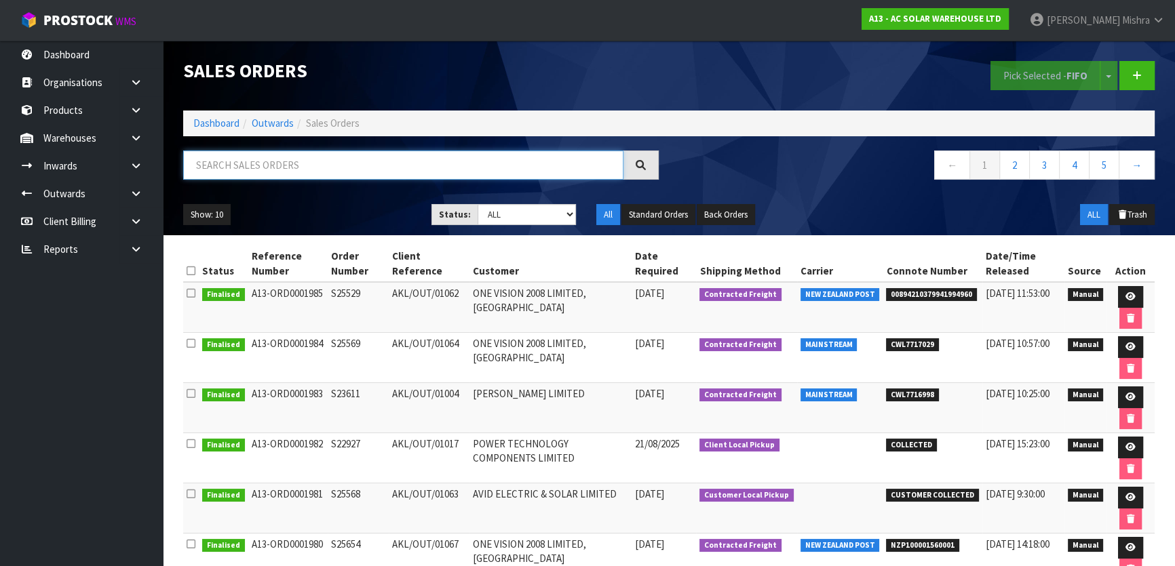
click at [360, 175] on input "text" at bounding box center [403, 165] width 440 height 29
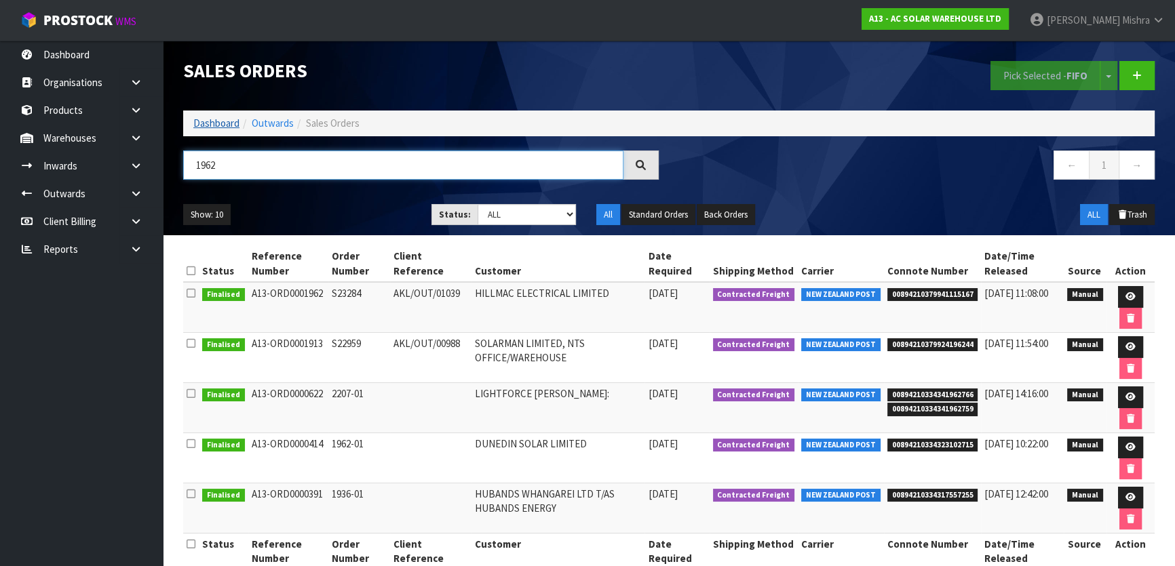
type input "1962"
click at [214, 124] on link "Dashboard" at bounding box center [216, 123] width 46 height 13
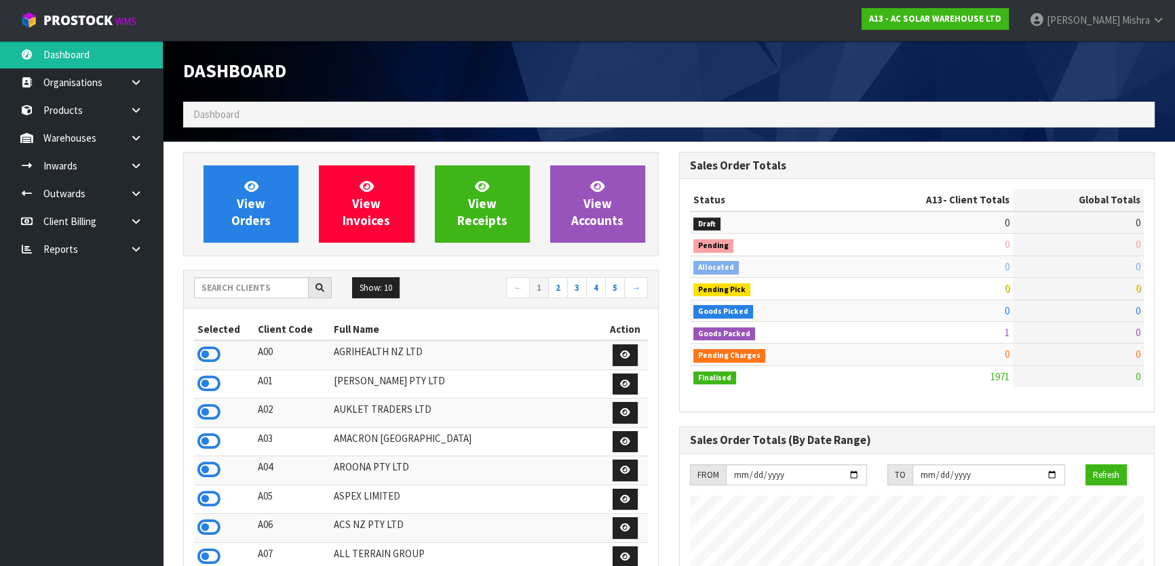
scroll to position [1098, 495]
click at [244, 290] on input "text" at bounding box center [251, 287] width 115 height 21
type input "D05"
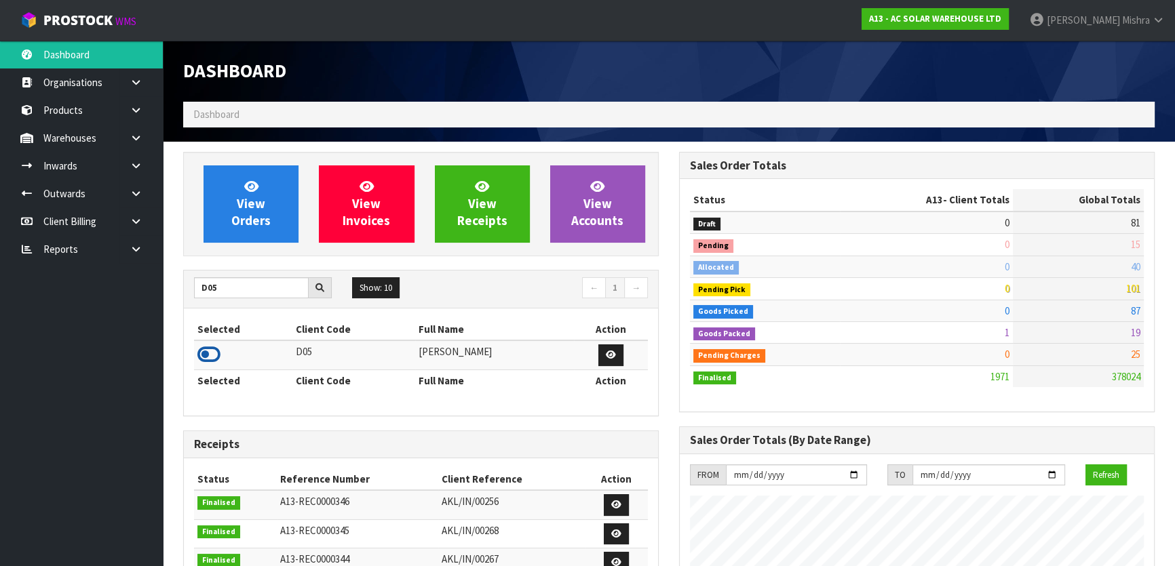
click at [198, 356] on icon at bounding box center [208, 355] width 23 height 20
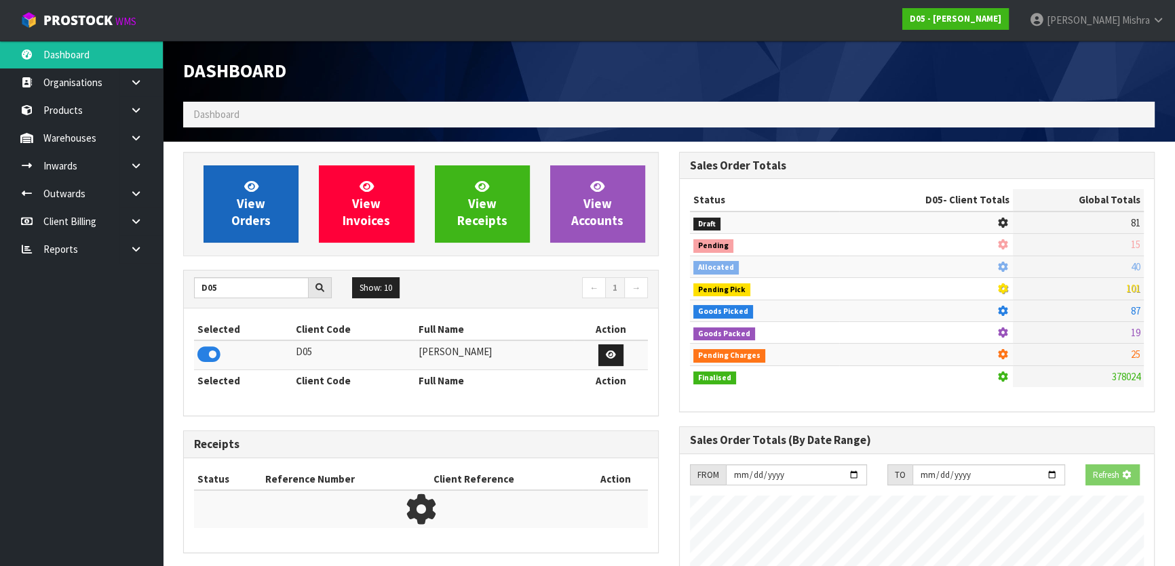
scroll to position [677509, 677858]
click at [225, 227] on link "View Orders" at bounding box center [251, 204] width 95 height 77
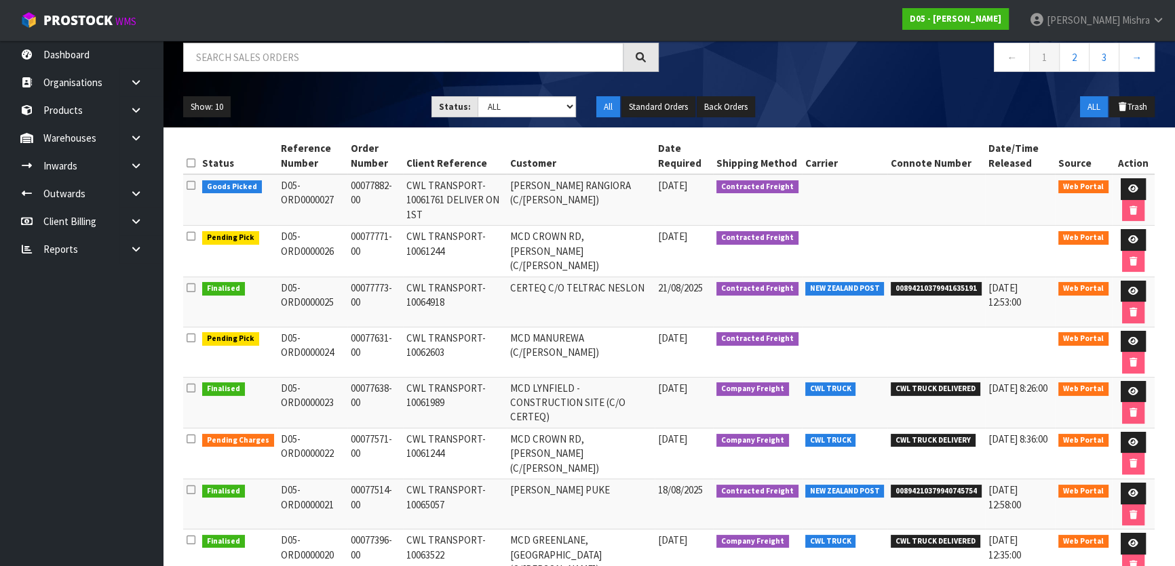
scroll to position [123, 0]
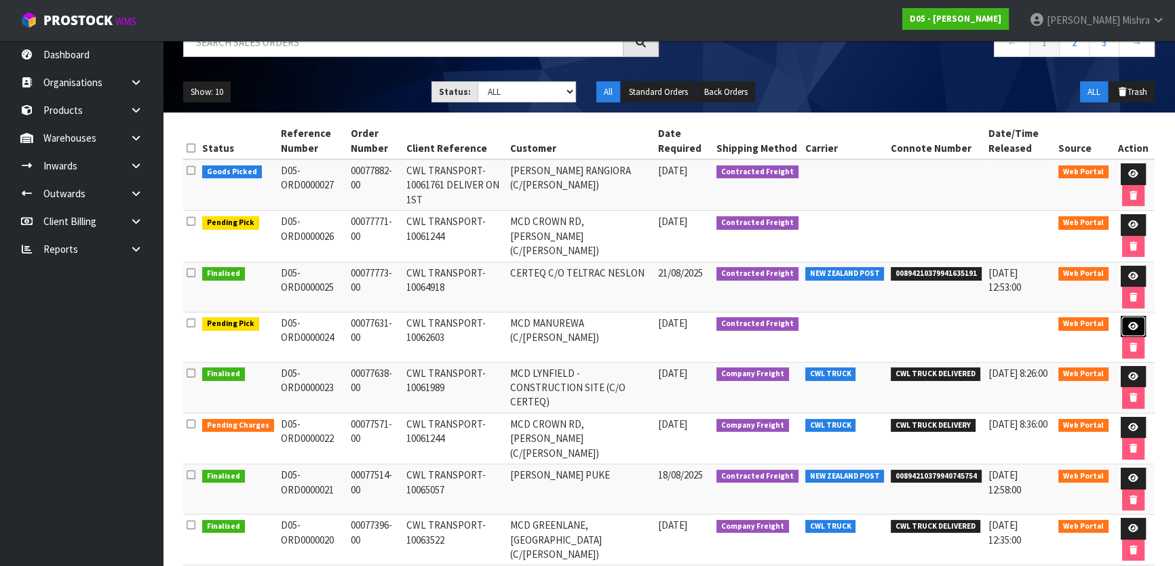
click at [1133, 322] on icon at bounding box center [1133, 326] width 10 height 9
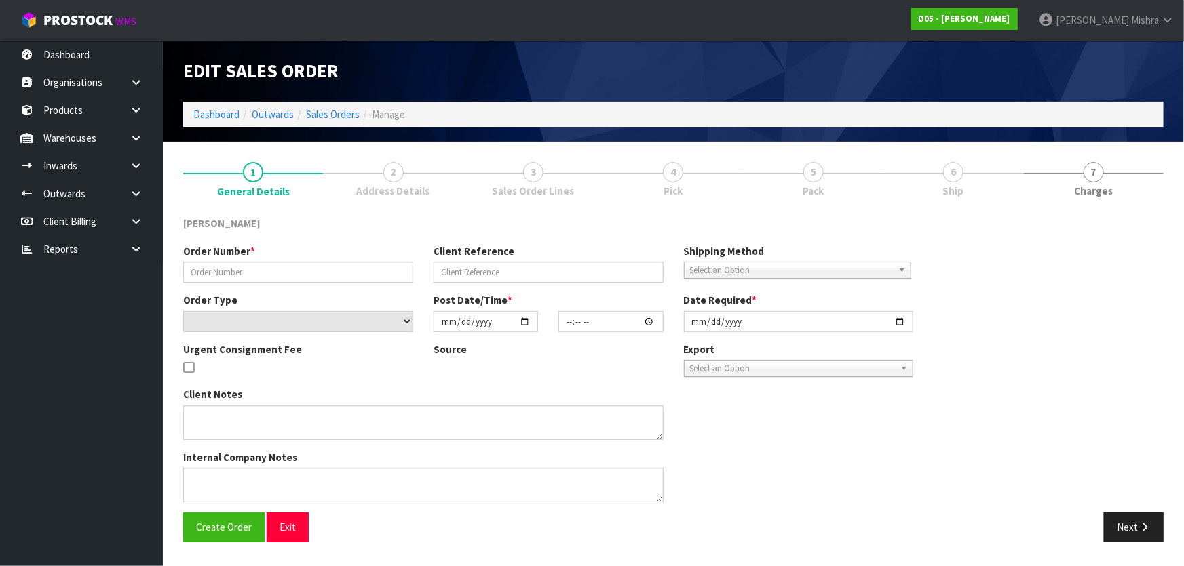
type input "00077631-00"
type input "CWL TRANSPORT-10062603"
select select "number:0"
type input "2025-08-20"
type input "17:10:00.000"
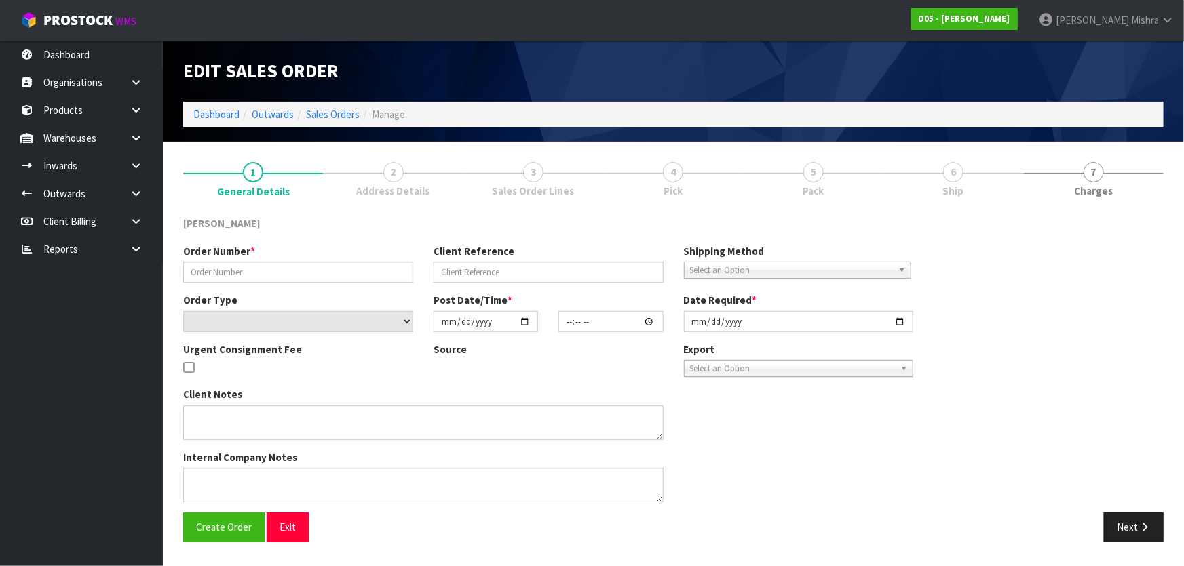
type input "2025-08-25"
type textarea "FORKLIFT ON SITE - DDD 26/8, PLEASE CONSOLIDATE WITH 00077571-00/10061244 MCD C…"
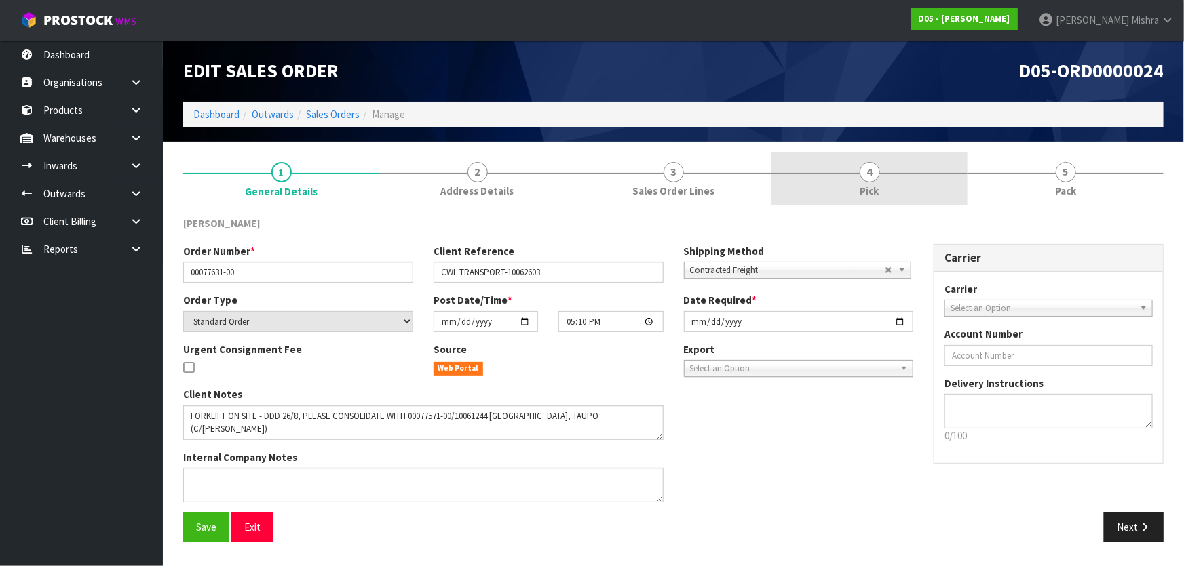
click at [907, 182] on link "4 Pick" at bounding box center [869, 179] width 196 height 54
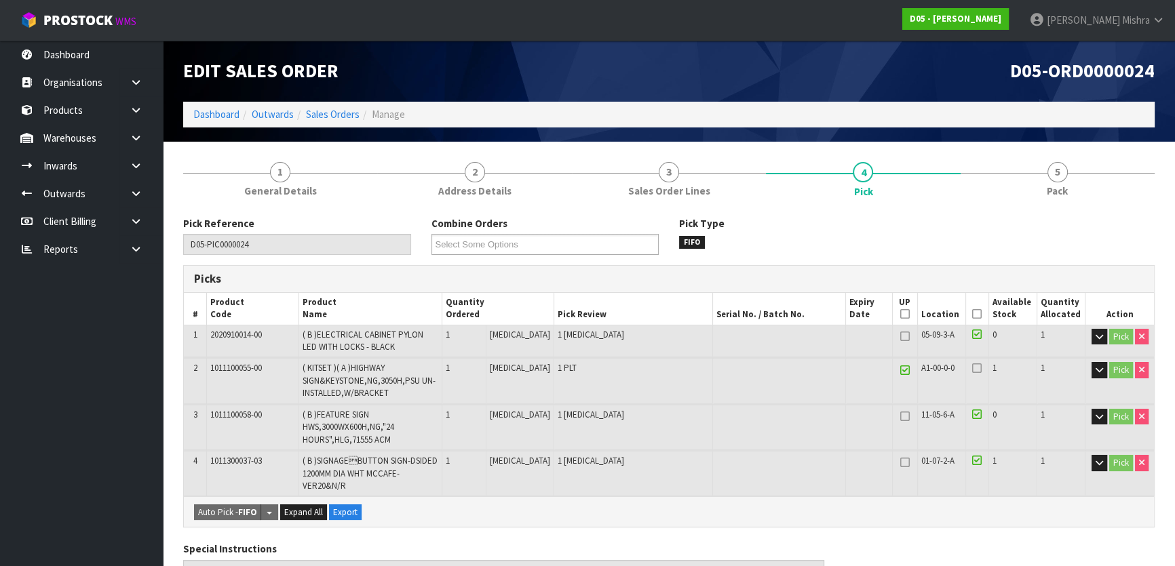
click at [973, 315] on icon at bounding box center [976, 314] width 9 height 1
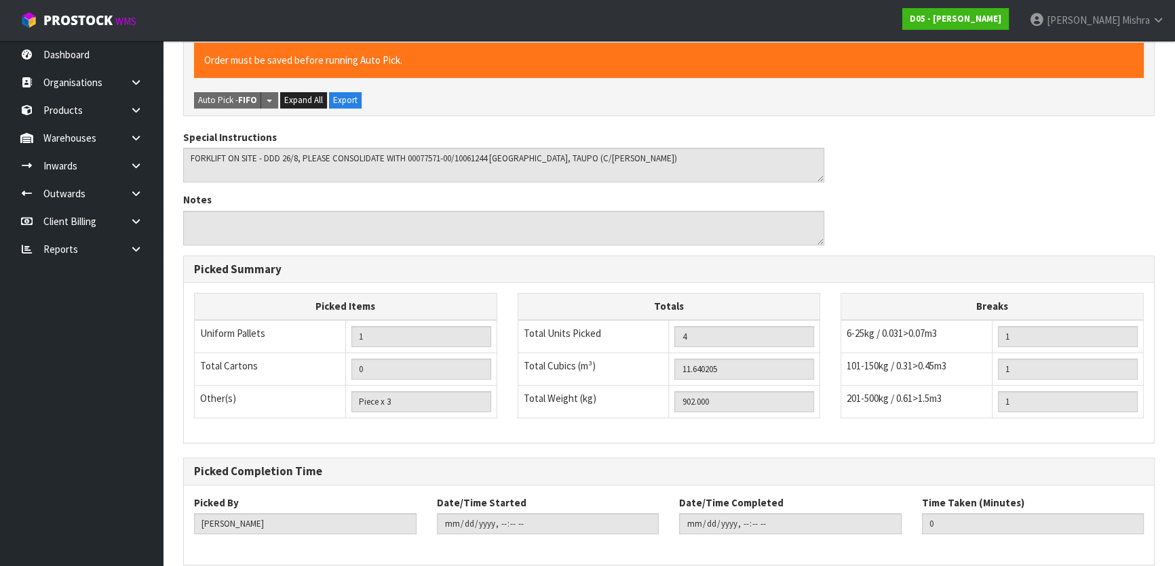
scroll to position [522, 0]
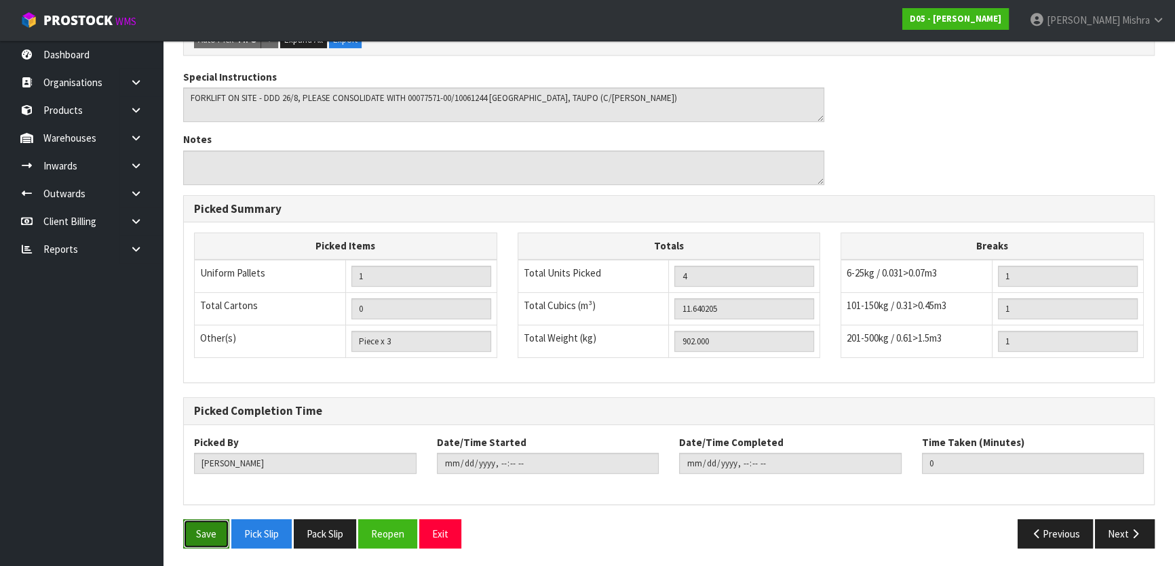
click at [216, 528] on button "Save" at bounding box center [206, 534] width 46 height 29
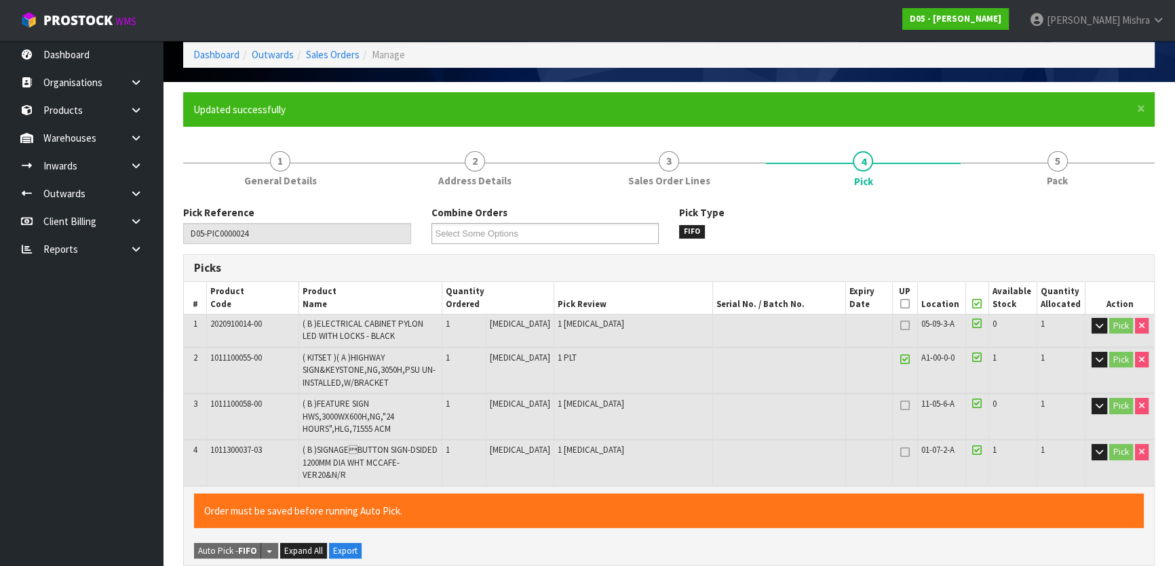
type input "Lalisha Mishra"
type input "2025-08-25T09:19:38"
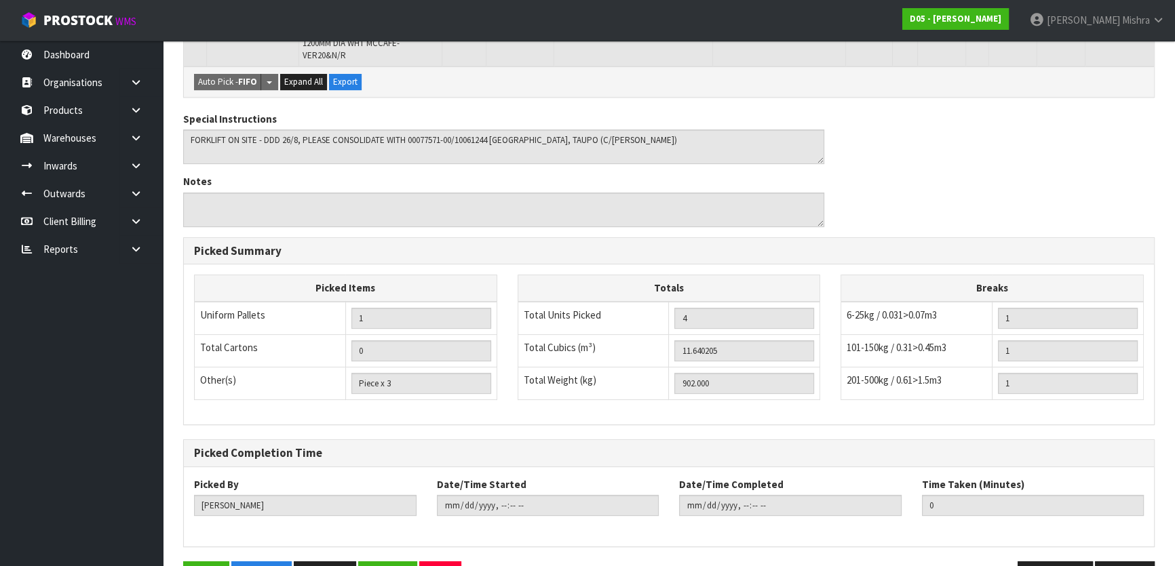
scroll to position [522, 0]
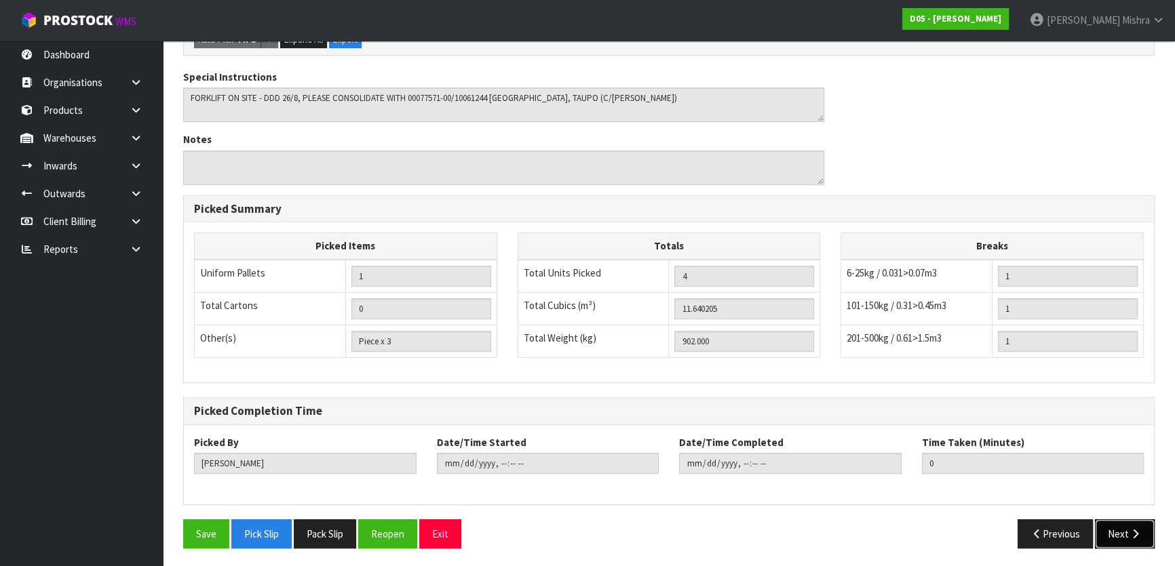
click at [1131, 526] on button "Next" at bounding box center [1125, 534] width 60 height 29
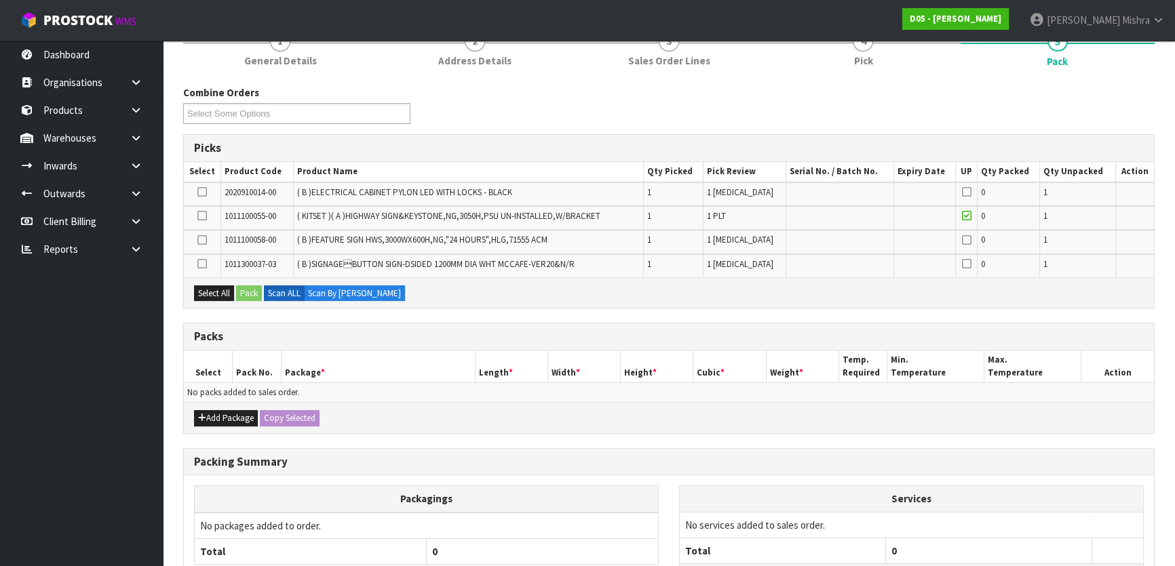
scroll to position [294, 0]
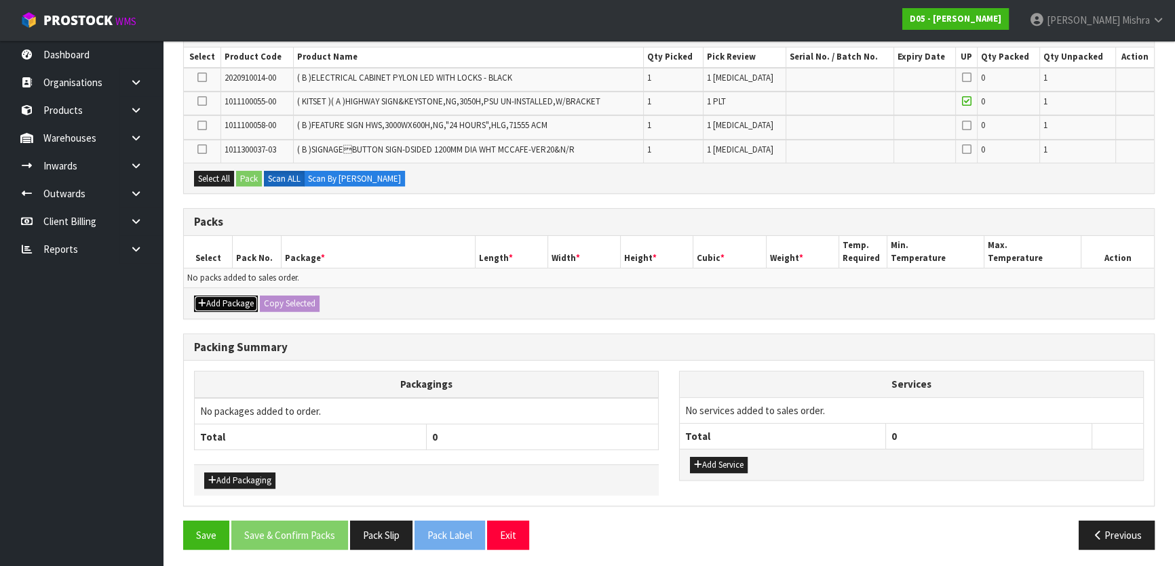
click at [242, 301] on button "Add Package" at bounding box center [226, 304] width 64 height 16
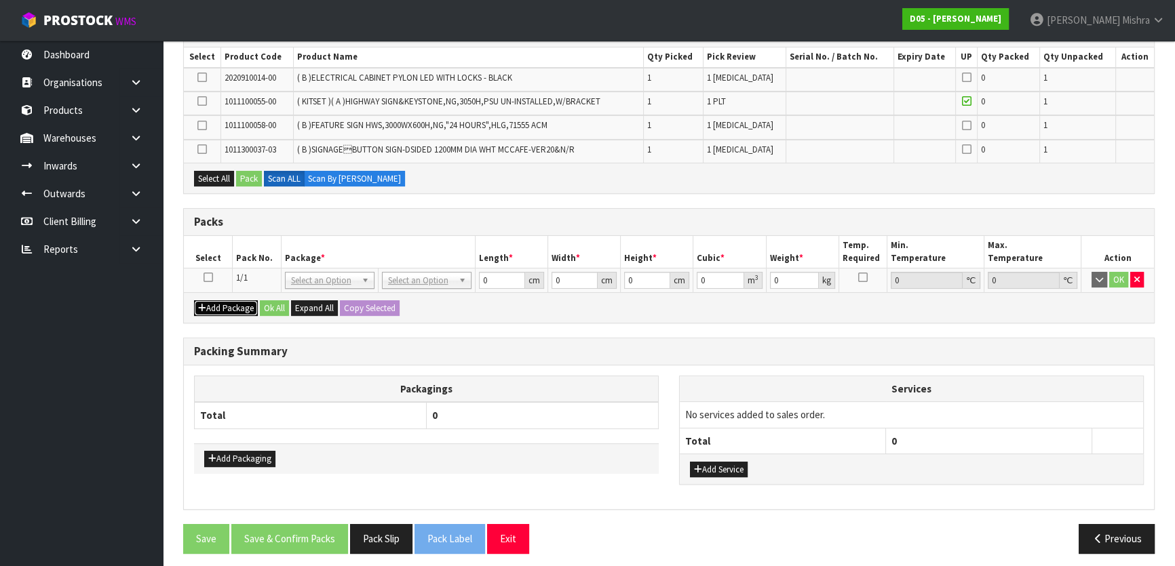
click at [241, 309] on button "Add Package" at bounding box center [226, 309] width 64 height 16
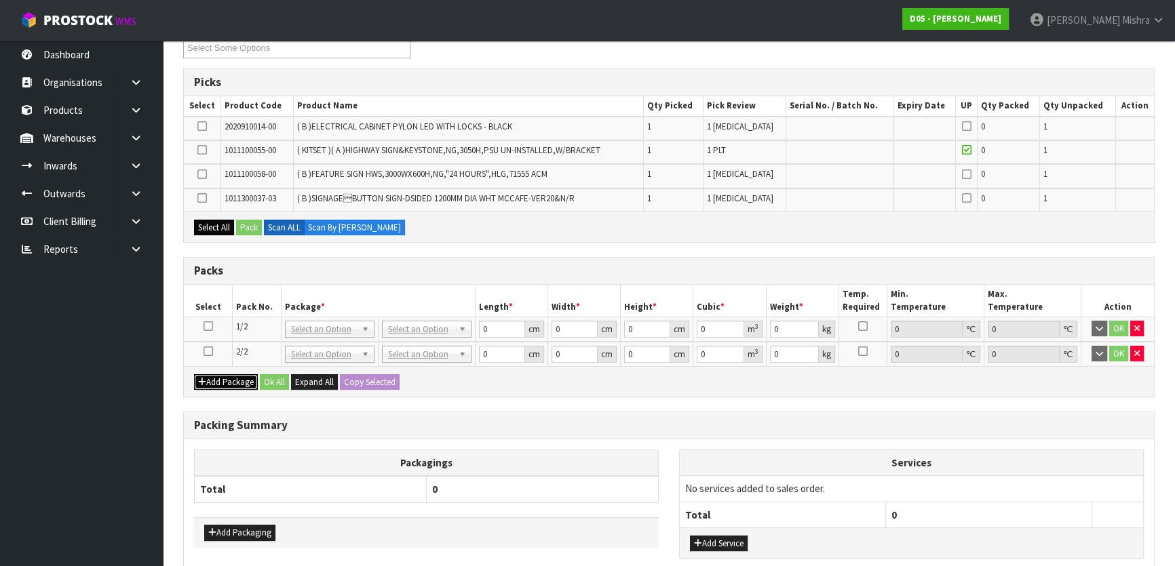
scroll to position [171, 0]
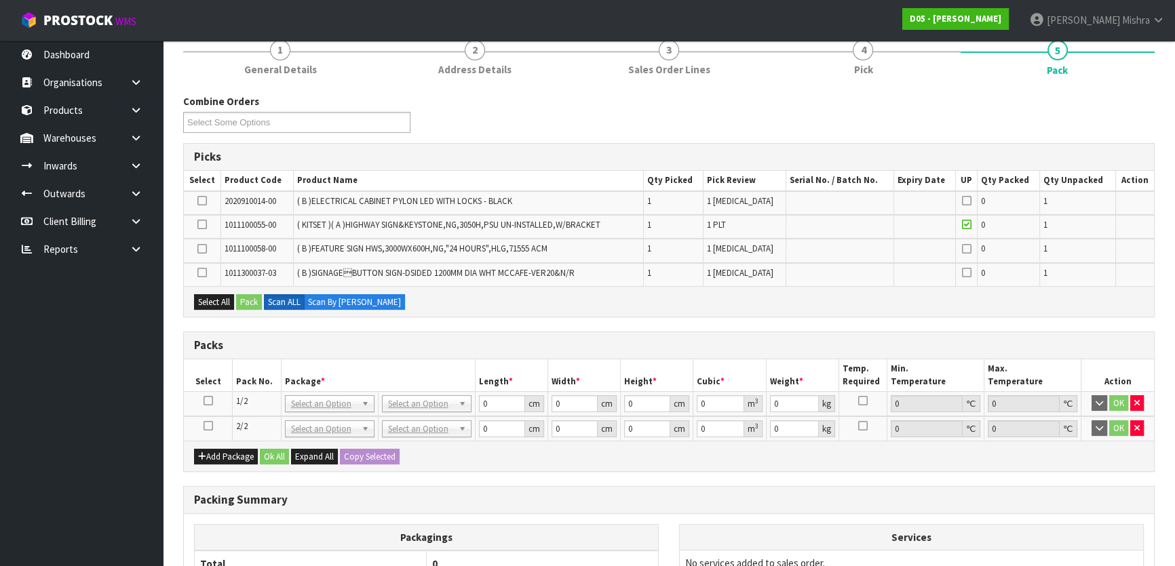
click at [212, 401] on icon at bounding box center [208, 401] width 9 height 1
click at [206, 225] on icon at bounding box center [201, 225] width 9 height 1
click at [0, 0] on input "checkbox" at bounding box center [0, 0] width 0 height 0
click at [251, 303] on button "Pack" at bounding box center [249, 302] width 26 height 16
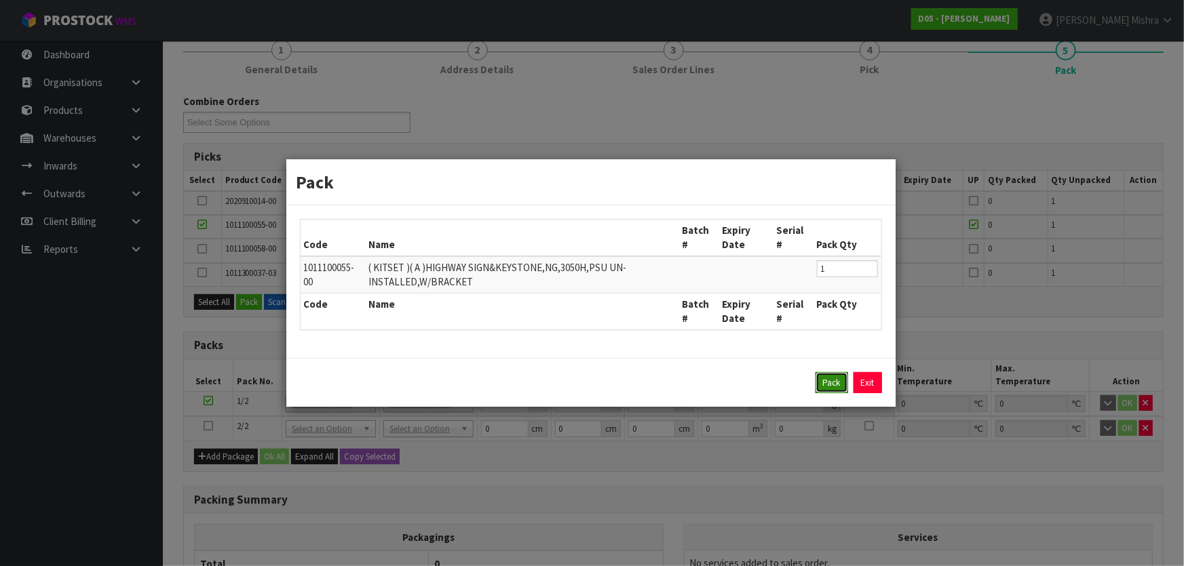
click at [828, 389] on button "Pack" at bounding box center [831, 383] width 33 height 22
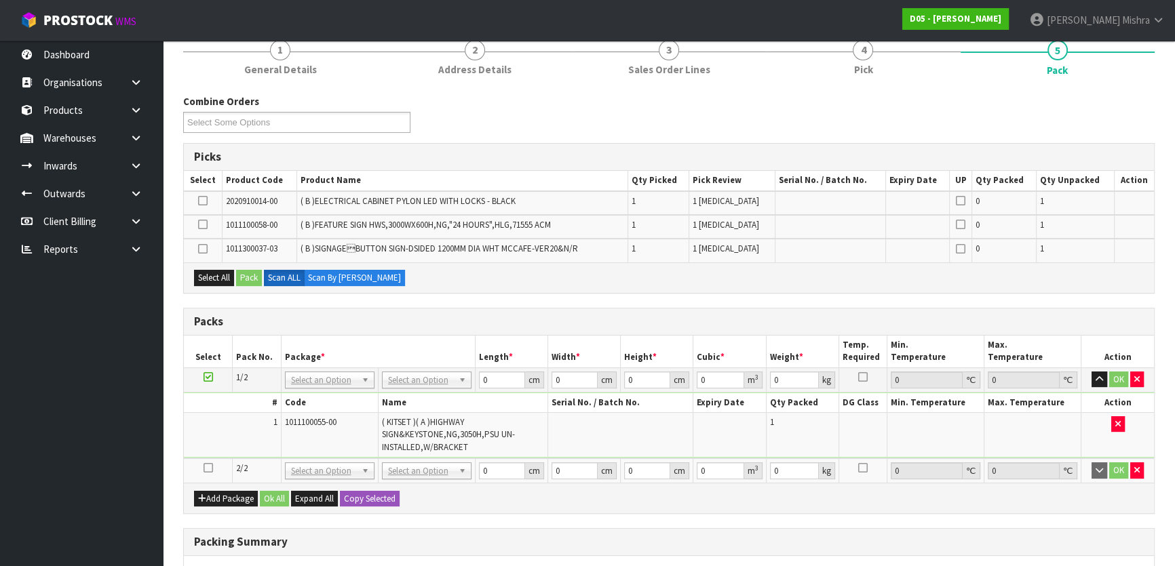
click at [205, 468] on icon at bounding box center [208, 468] width 9 height 1
click at [206, 271] on button "Select All" at bounding box center [214, 278] width 40 height 16
click at [259, 282] on button "Pack" at bounding box center [249, 278] width 26 height 16
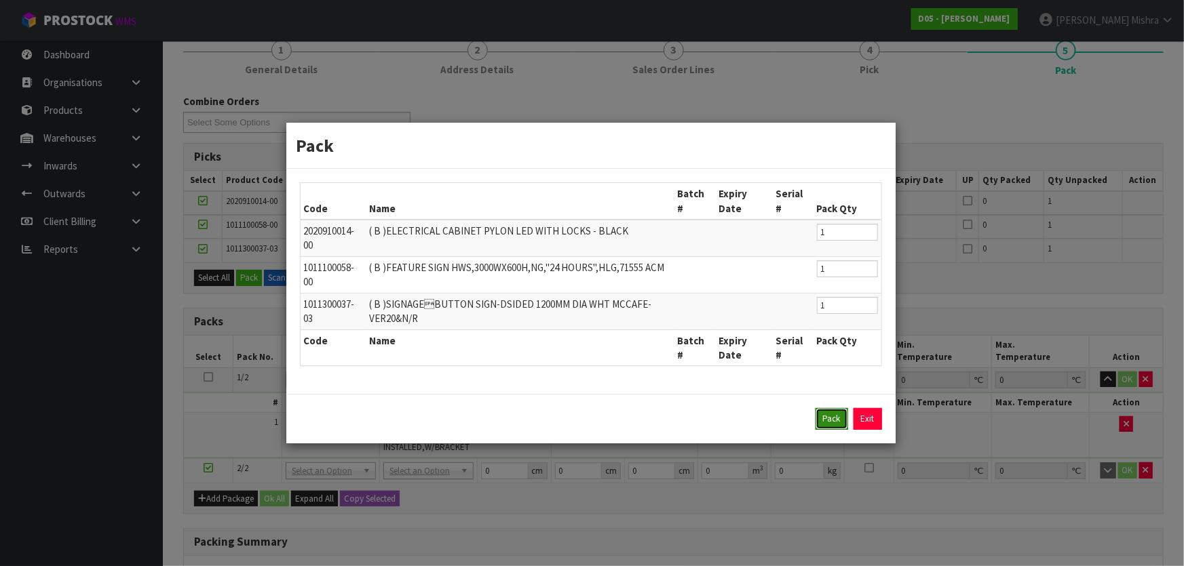
click at [837, 412] on button "Pack" at bounding box center [831, 419] width 33 height 22
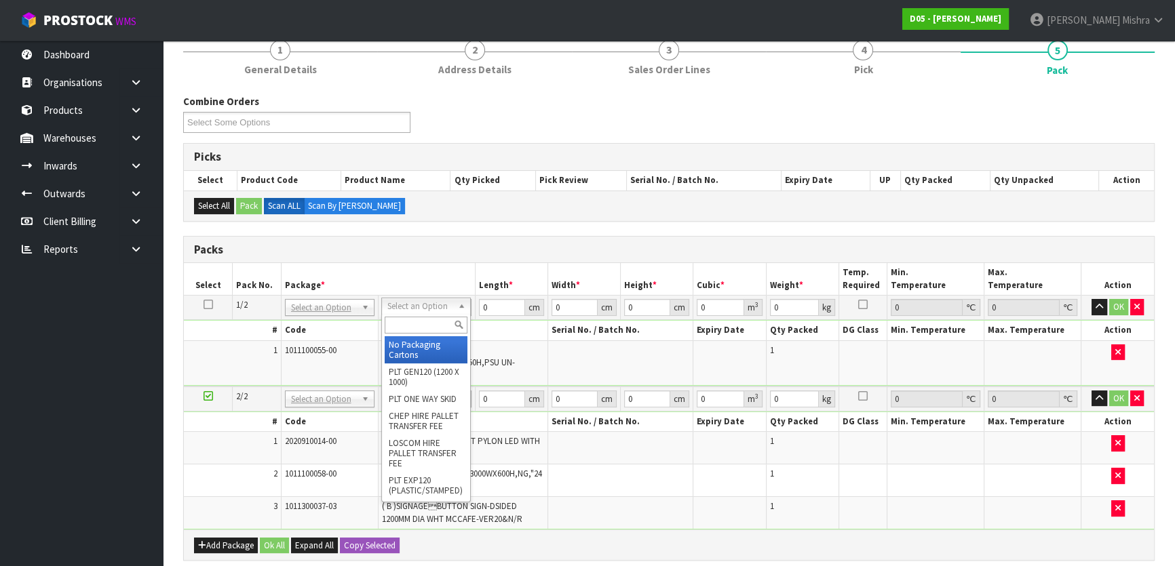
click at [419, 325] on input "text" at bounding box center [426, 325] width 83 height 17
type input "u"
type input "744"
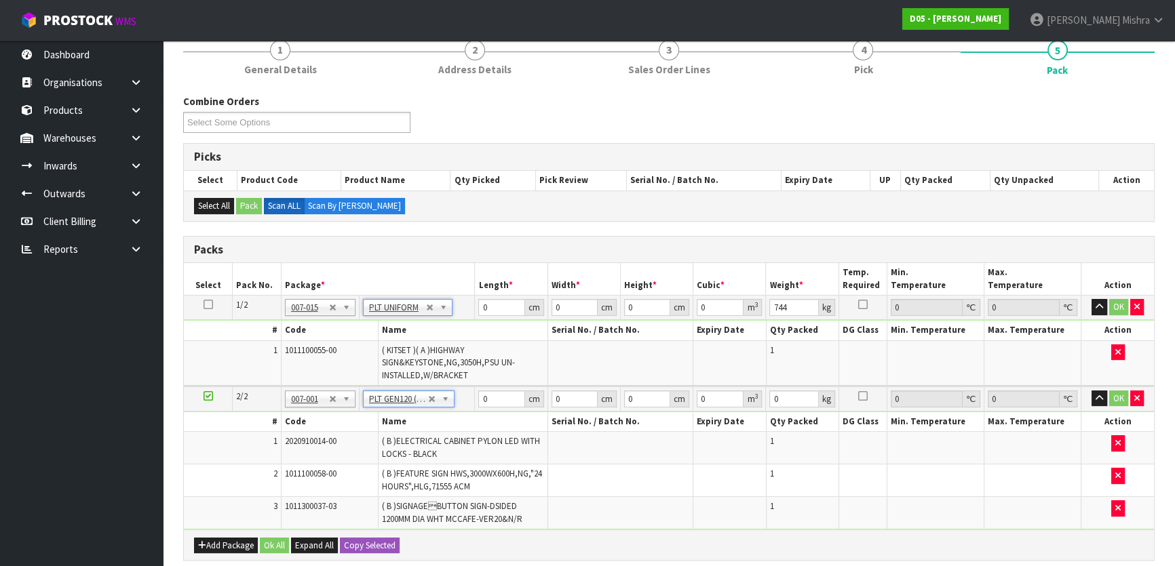
type input "120"
type input "100"
type input "158"
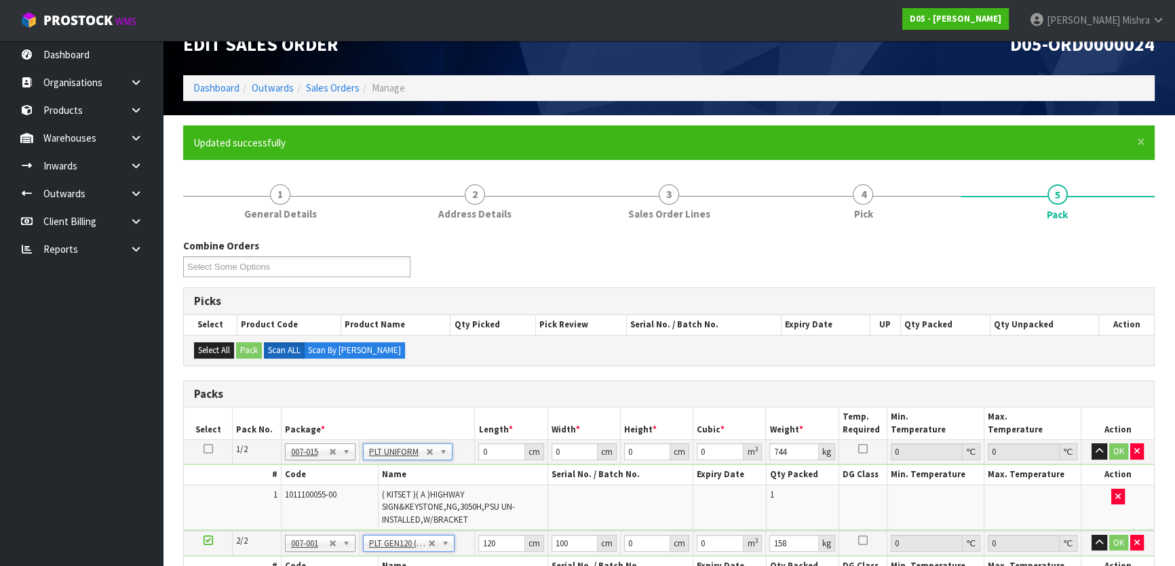
scroll to position [0, 0]
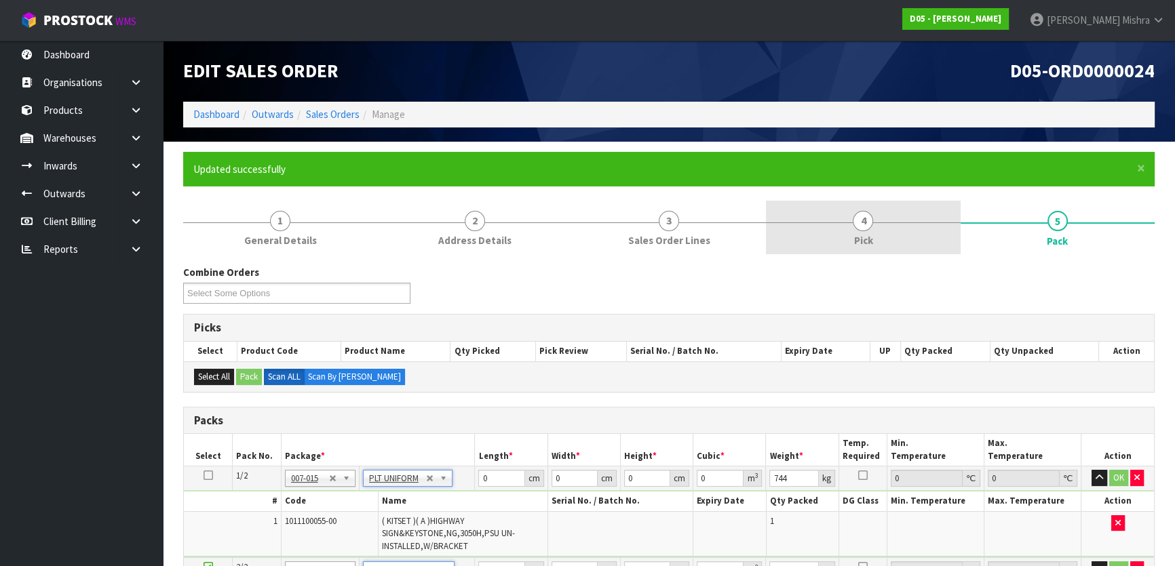
click at [882, 220] on link "4 Pick" at bounding box center [863, 228] width 194 height 54
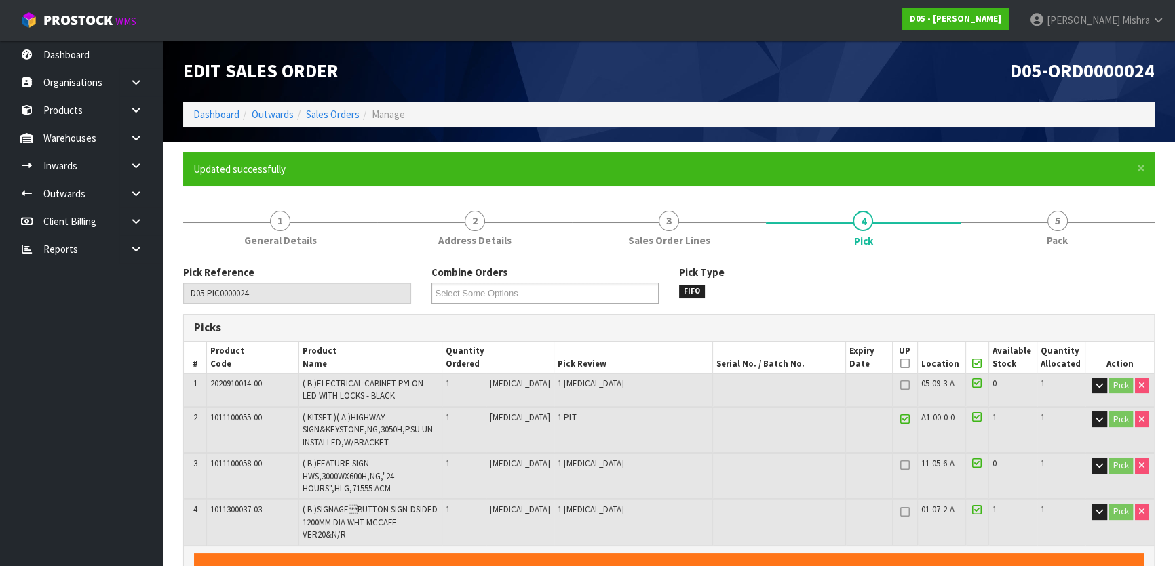
scroll to position [123, 0]
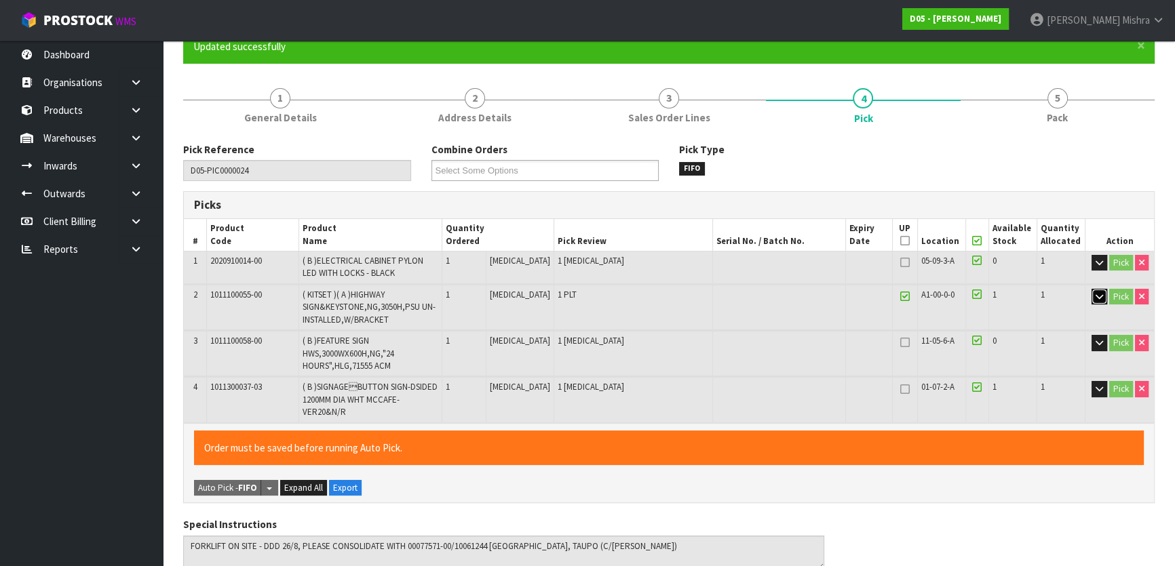
click at [1092, 292] on button "button" at bounding box center [1099, 297] width 16 height 16
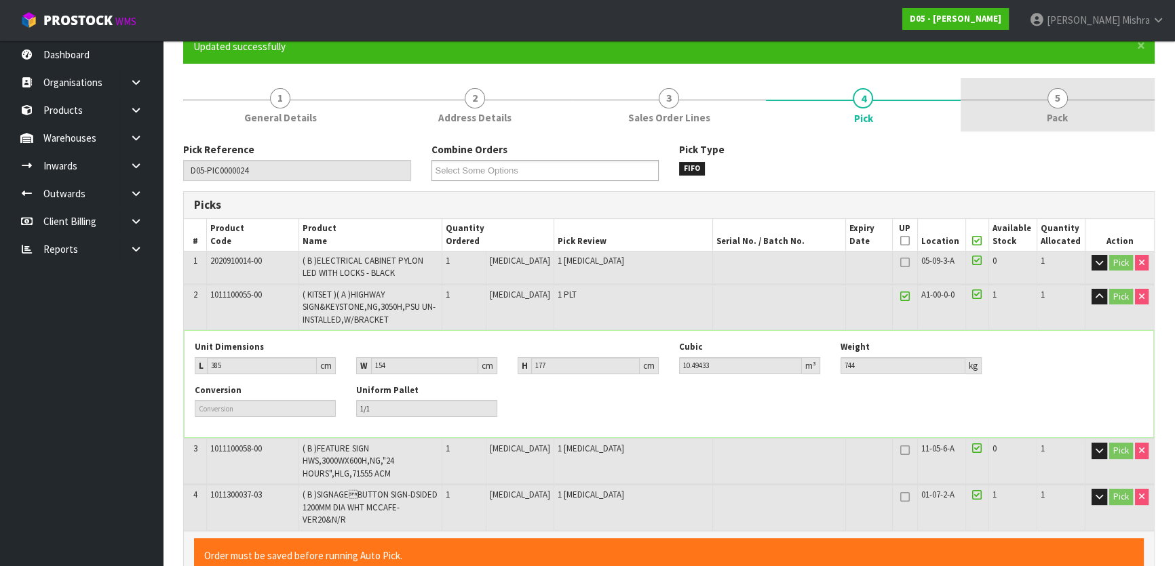
click at [1119, 126] on link "5 Pack" at bounding box center [1058, 105] width 194 height 54
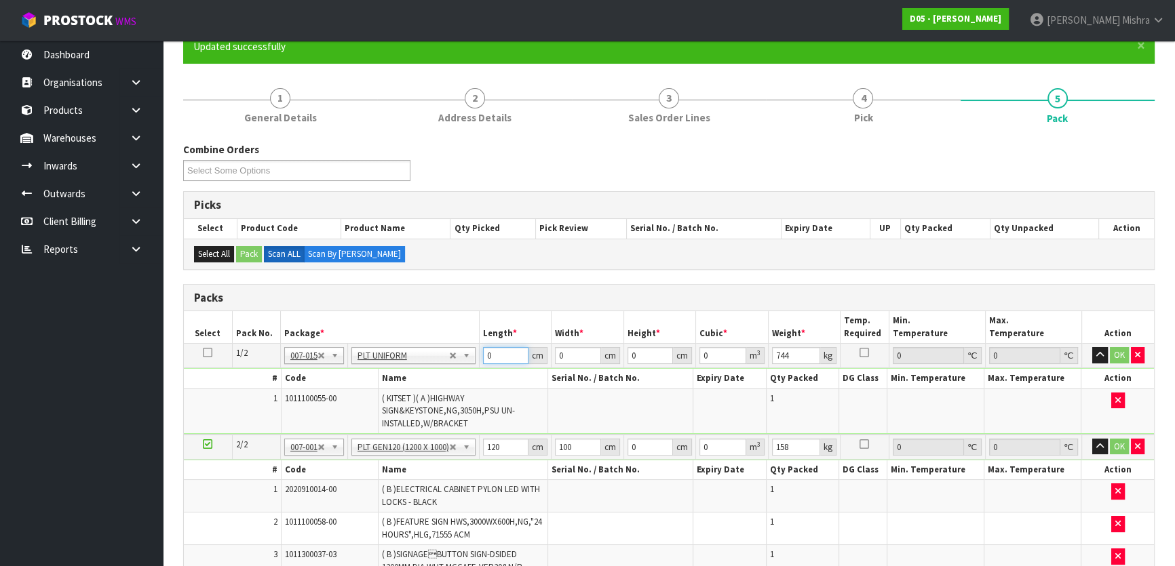
drag, startPoint x: 495, startPoint y: 352, endPoint x: 464, endPoint y: 353, distance: 31.2
click at [464, 353] on tr "1/2 NONE 007-001 007-002 007-004 007-009 007-013 007-014 007-015 007-017 007-01…" at bounding box center [669, 356] width 970 height 24
type input "385"
type input "154"
type input "1"
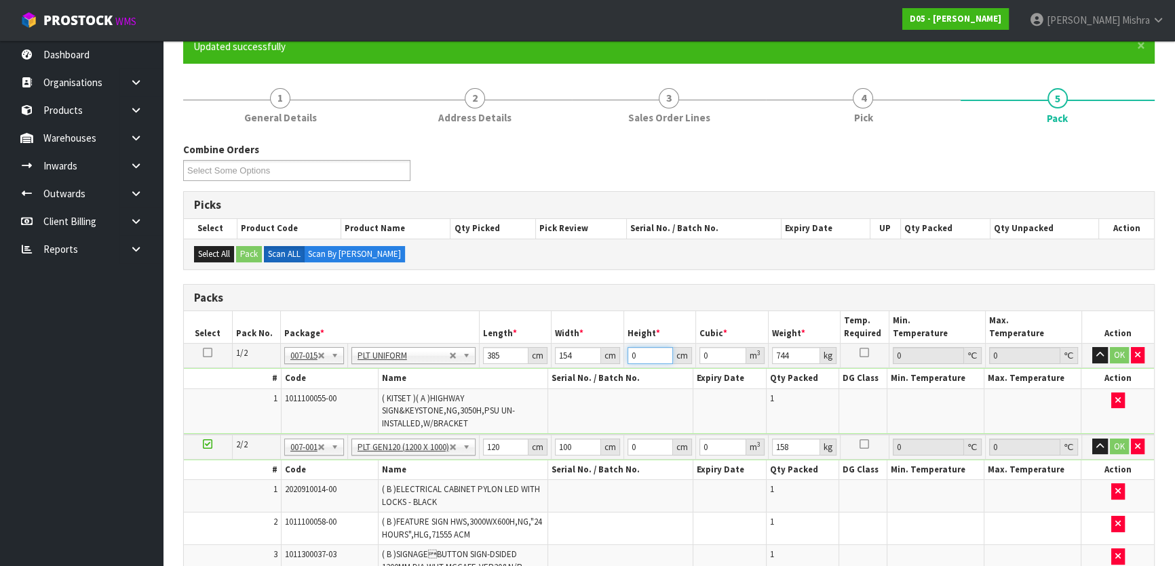
type input "0.05929"
type input "17"
type input "1.00793"
type input "177"
type input "10.49433"
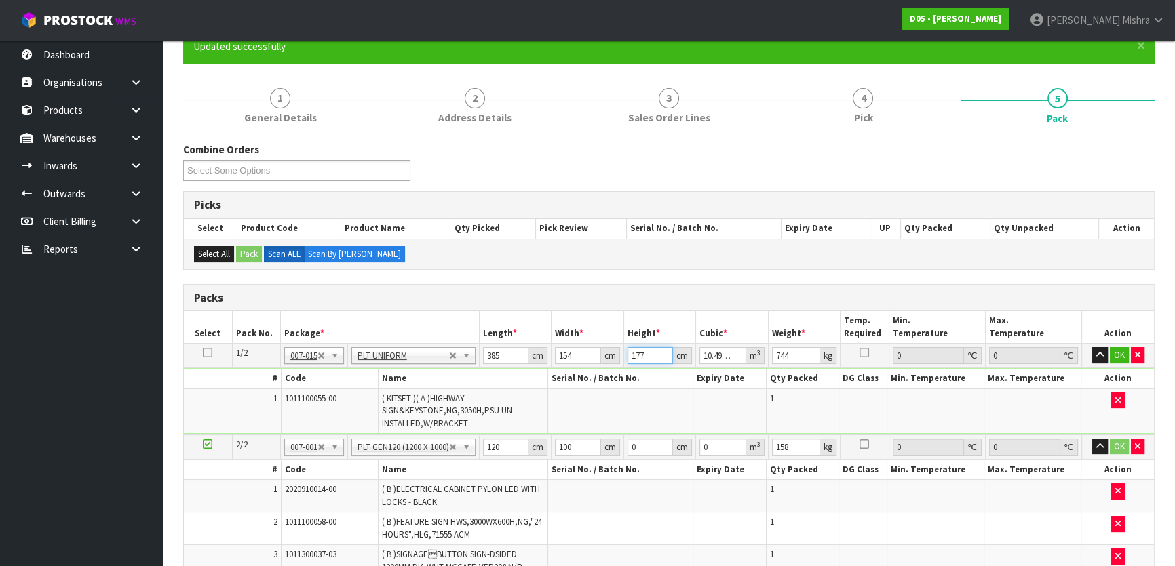
type input "177"
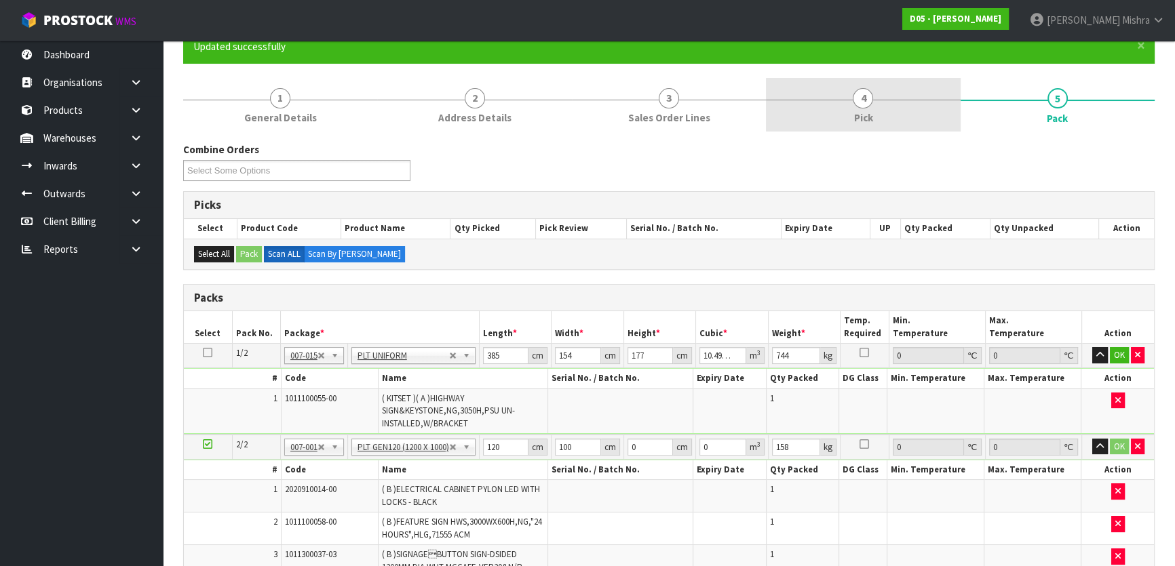
click at [872, 96] on span "4" at bounding box center [863, 98] width 20 height 20
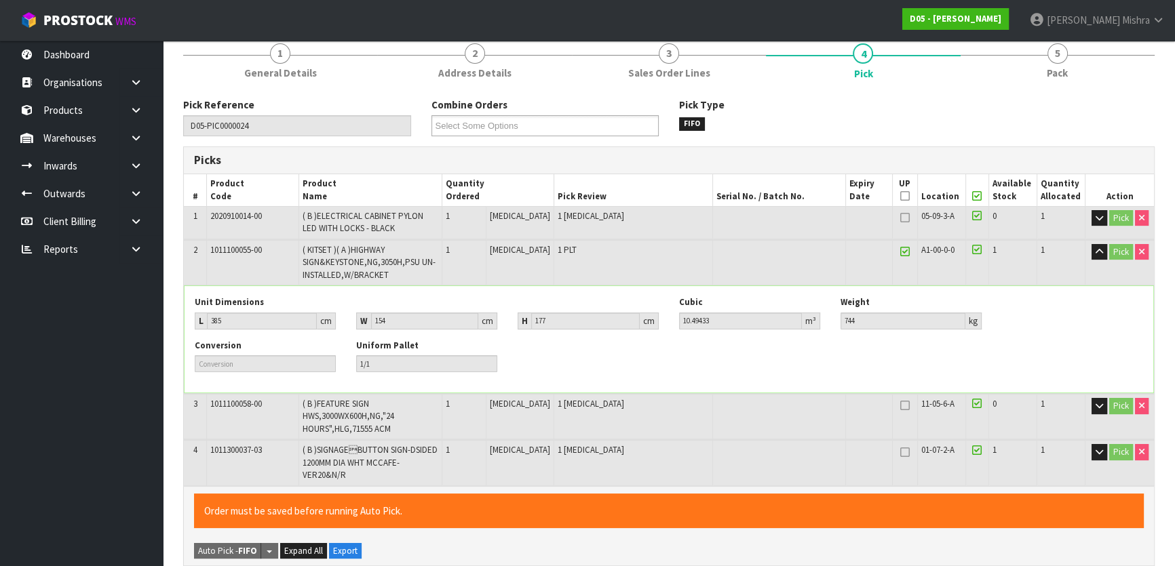
scroll to position [185, 0]
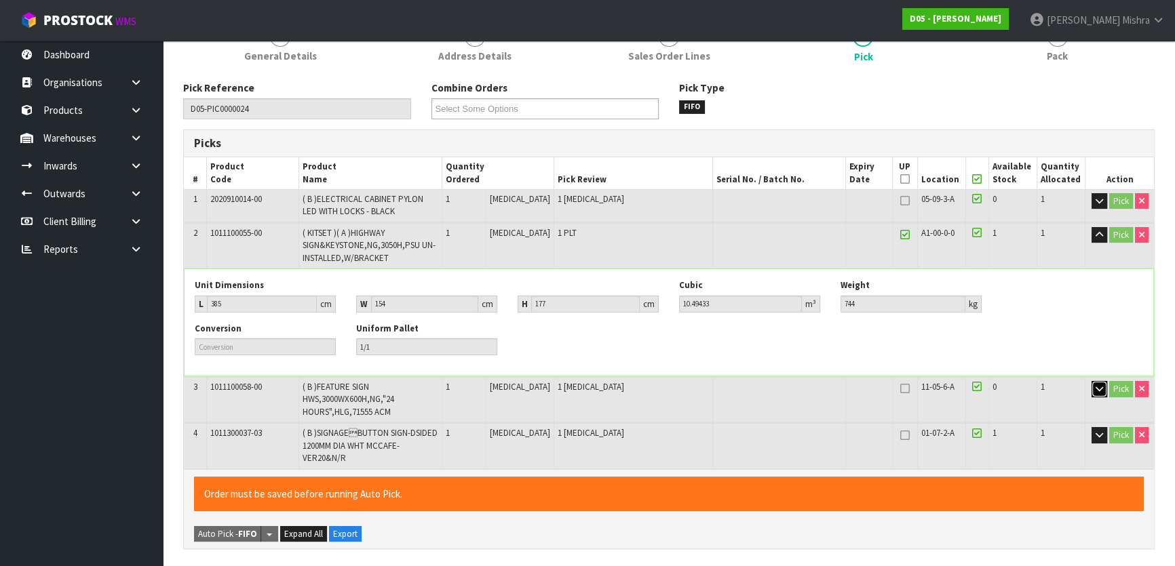
click at [1091, 384] on button "button" at bounding box center [1099, 389] width 16 height 16
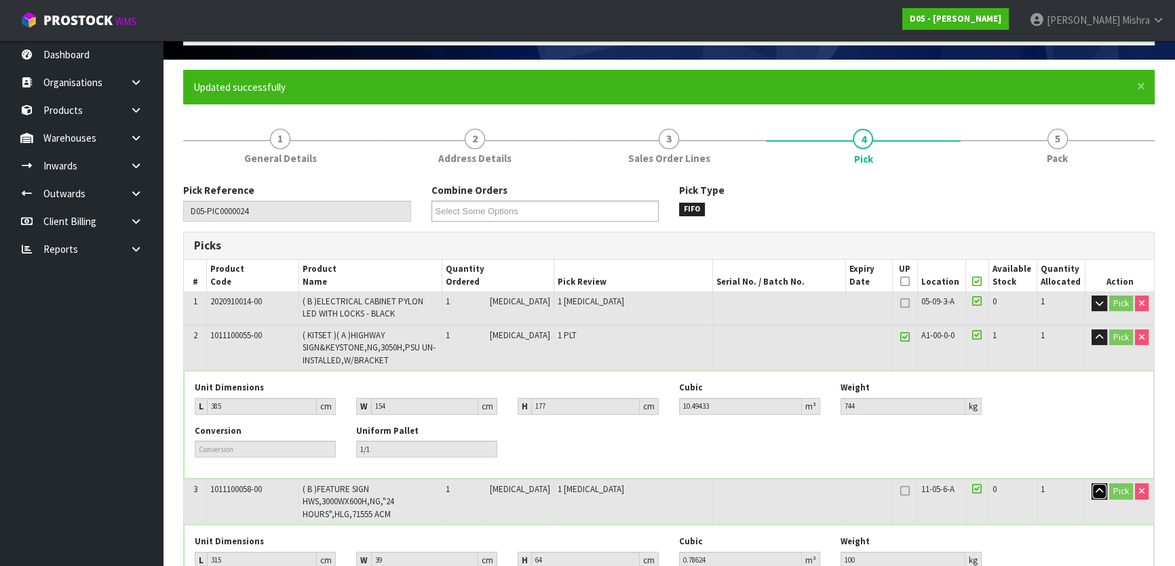
scroll to position [0, 0]
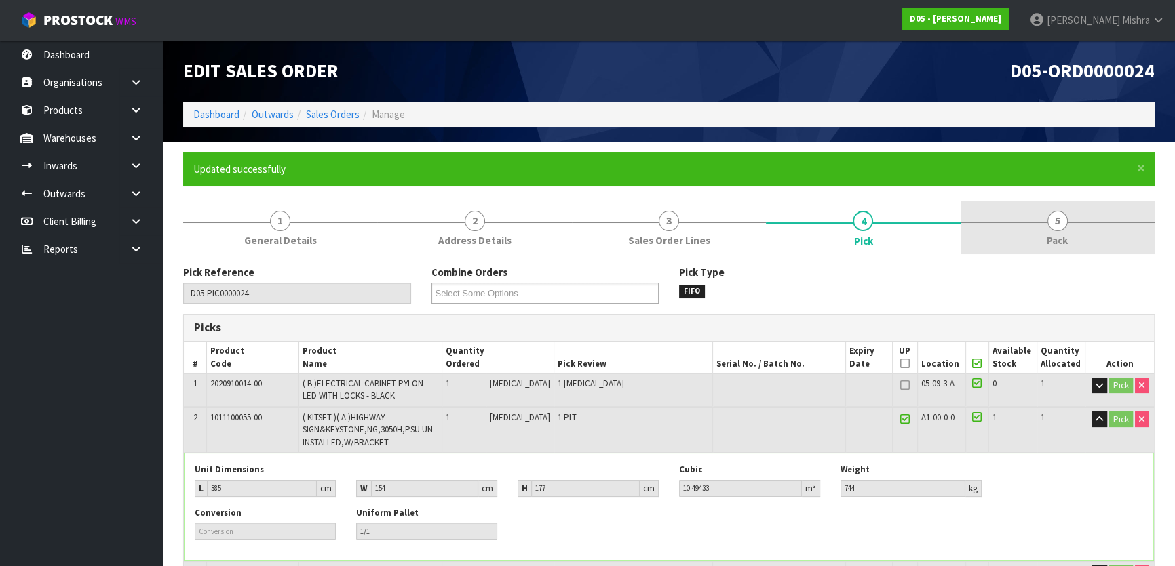
click at [1047, 252] on link "5 Pack" at bounding box center [1058, 228] width 194 height 54
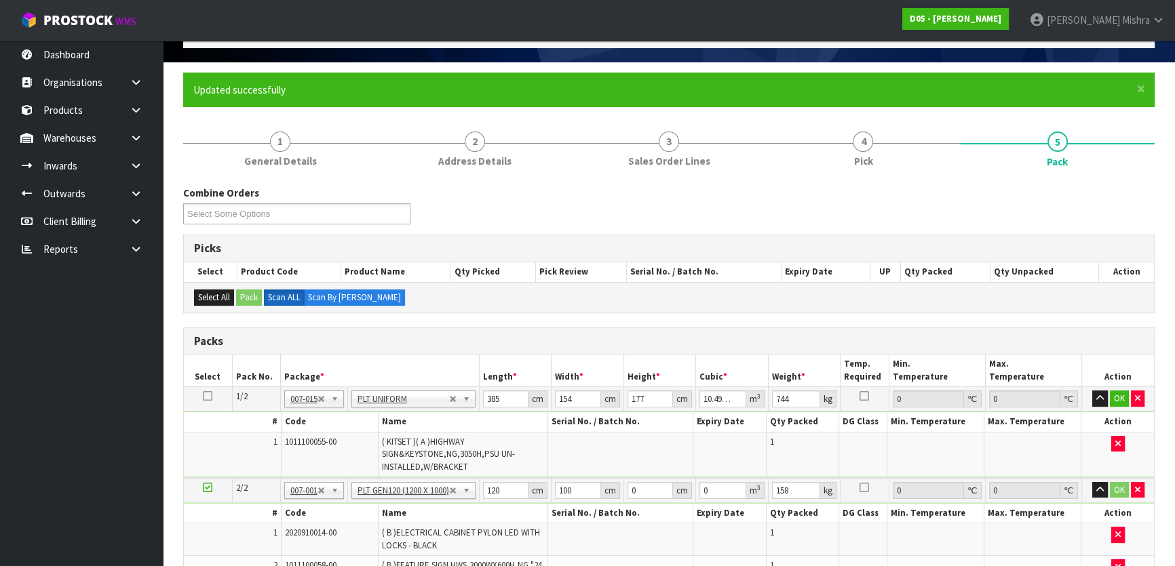
scroll to position [246, 0]
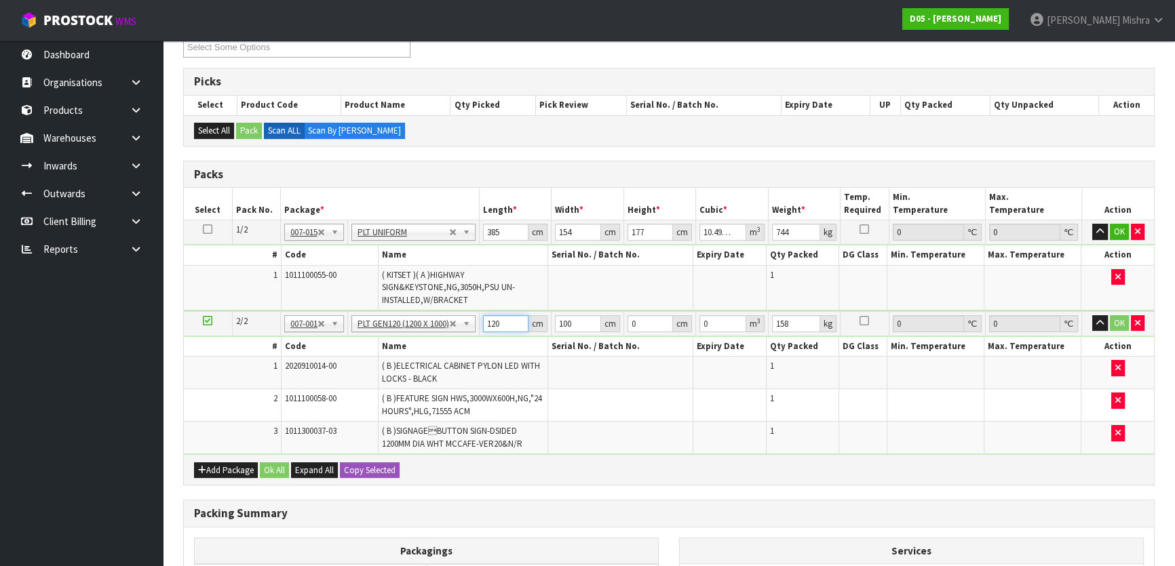
drag, startPoint x: 514, startPoint y: 320, endPoint x: 429, endPoint y: 319, distance: 85.5
click at [433, 319] on tr "2/2 NONE 007-001 007-002 007-004 007-009 007-013 007-014 007-015 007-017 007-01…" at bounding box center [669, 323] width 970 height 25
type input "319"
type input "1"
type input "154"
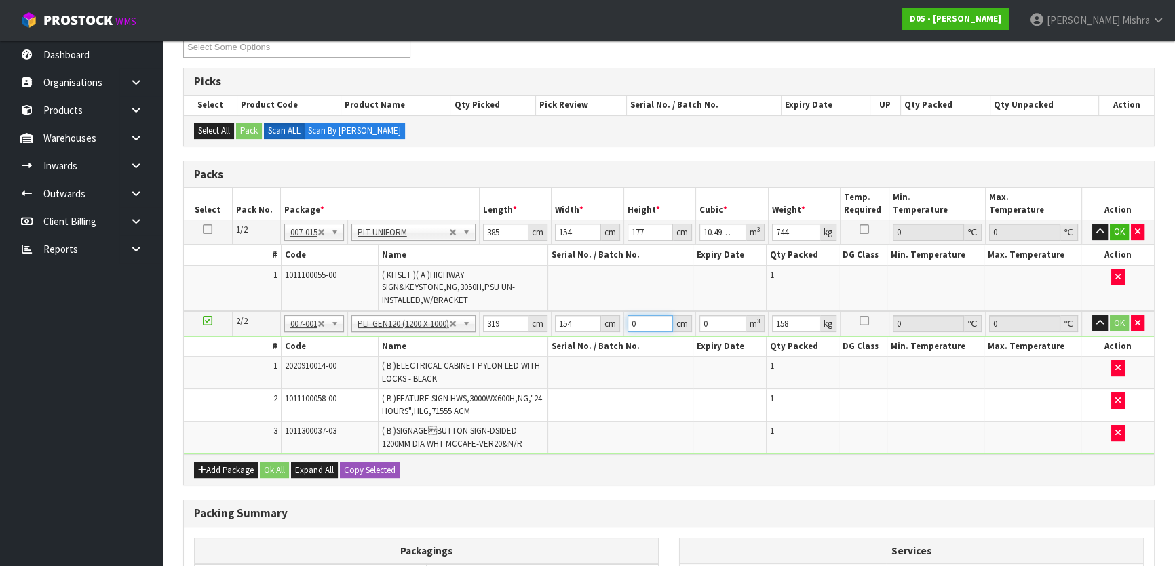
type input "1"
type input "0.049126"
type input "17"
type input "0.835142"
type input "177"
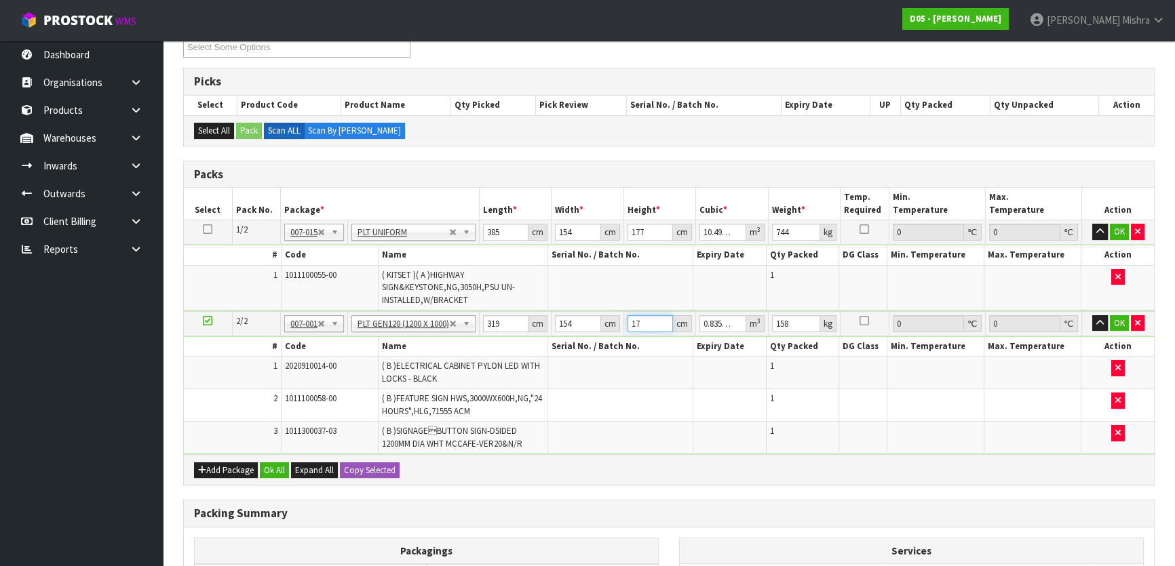
type input "8.695302"
type input "177"
click at [271, 479] on button "Ok All" at bounding box center [274, 471] width 29 height 16
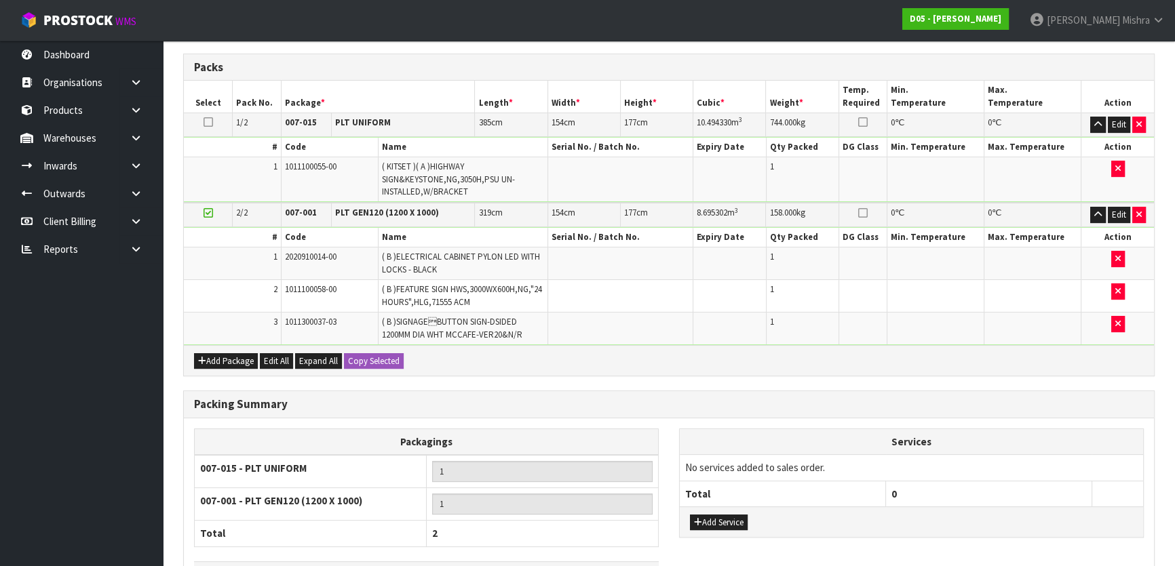
scroll to position [462, 0]
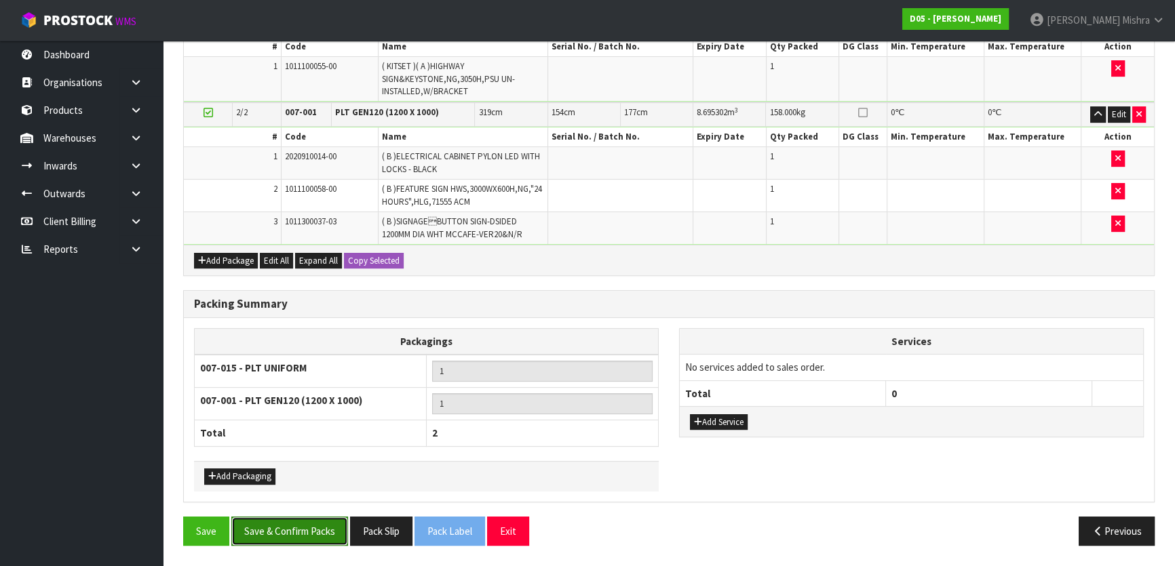
click at [282, 536] on button "Save & Confirm Packs" at bounding box center [289, 531] width 117 height 29
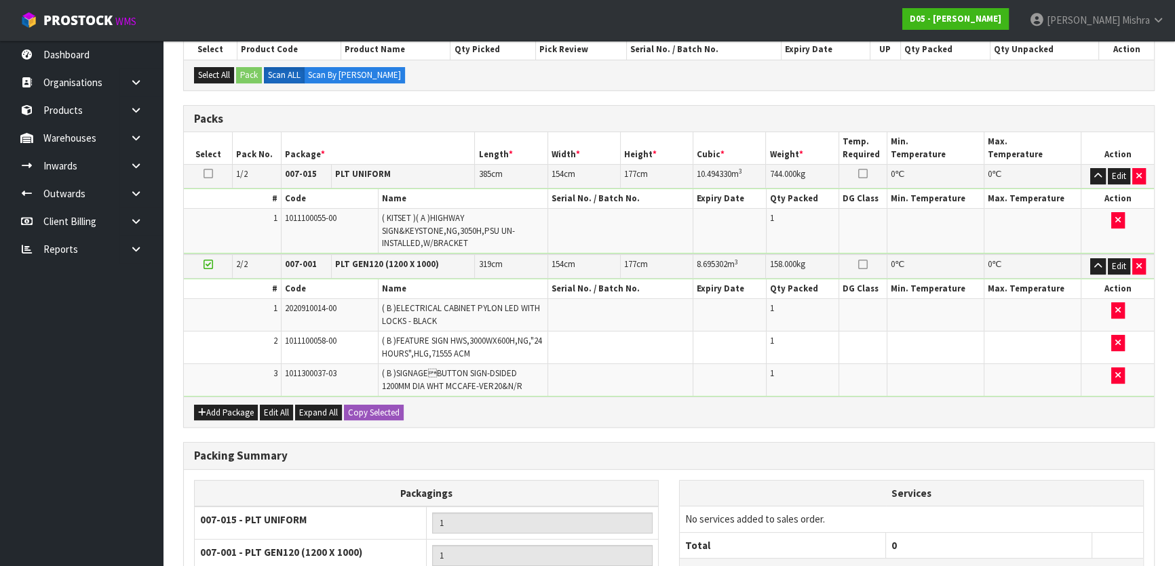
scroll to position [237, 0]
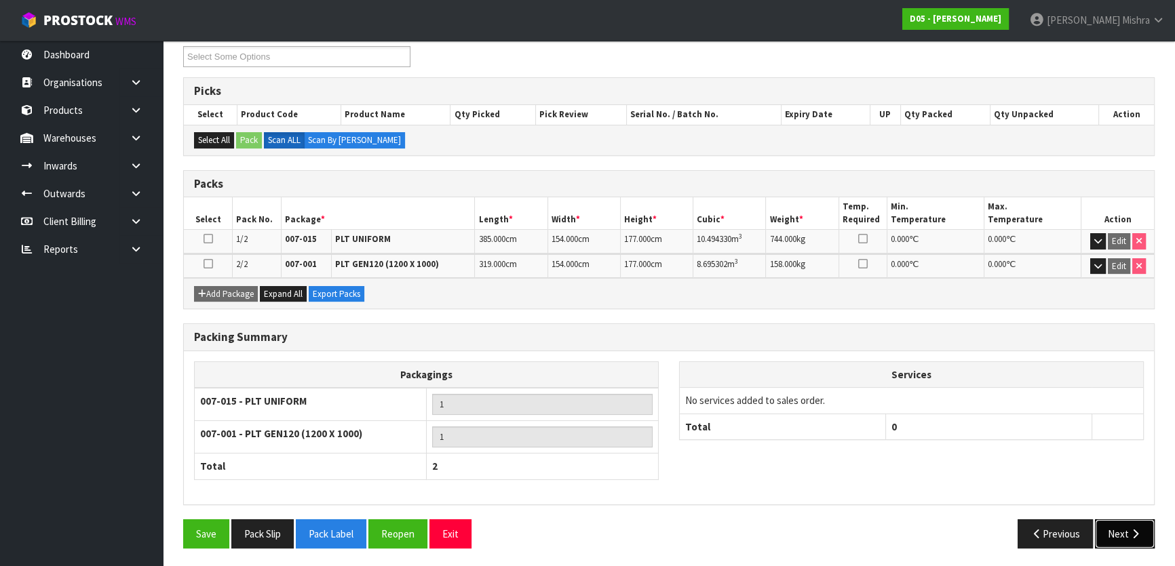
click at [1125, 540] on button "Next" at bounding box center [1125, 534] width 60 height 29
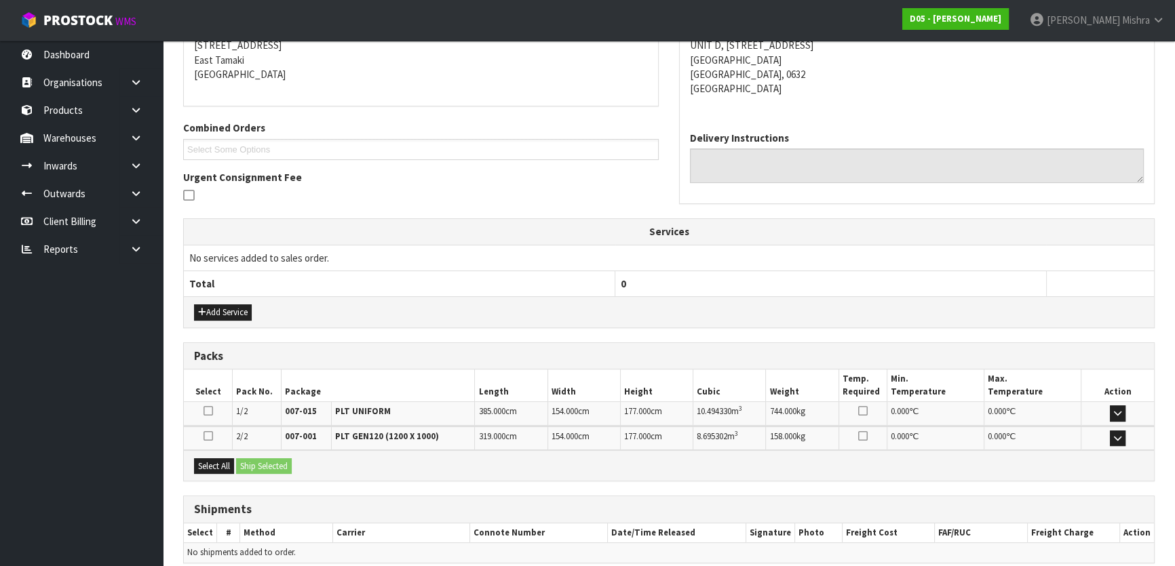
scroll to position [338, 0]
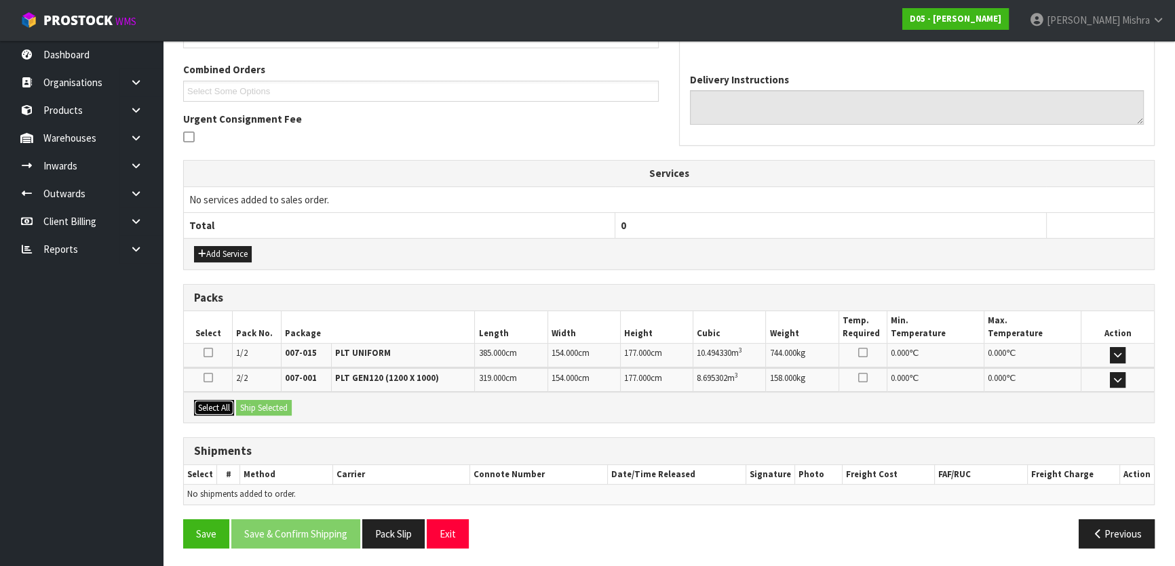
click at [219, 402] on button "Select All" at bounding box center [214, 408] width 40 height 16
drag, startPoint x: 263, startPoint y: 405, endPoint x: 285, endPoint y: 421, distance: 26.7
click at [265, 408] on button "Ship Selected" at bounding box center [264, 408] width 56 height 16
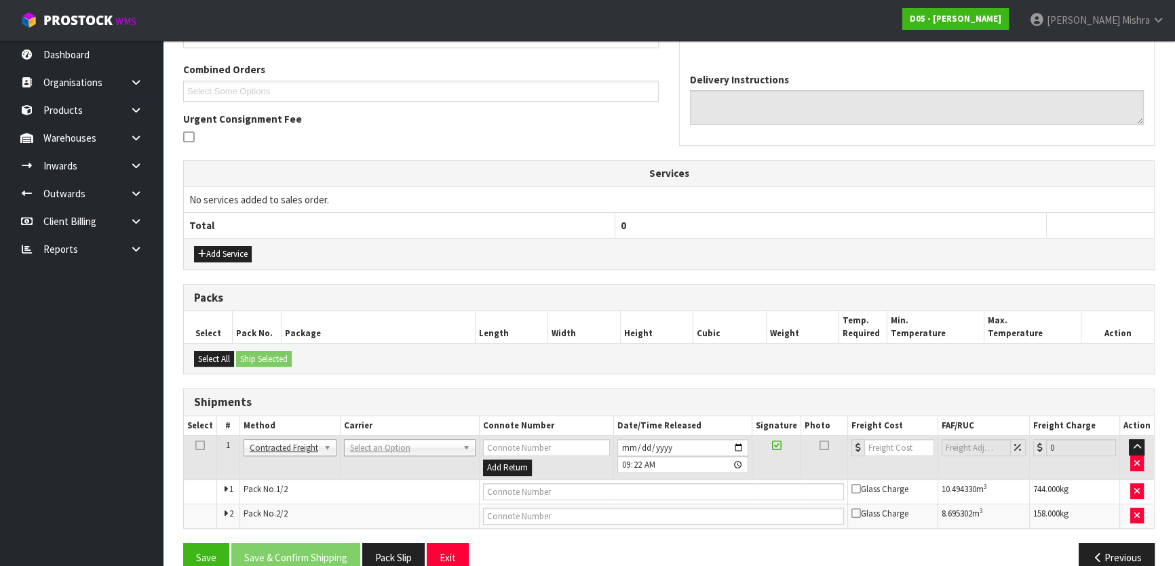
click at [423, 455] on td "ANGEL - ANGEL TRANSPORT CONROY - CONROY REMOVALS DEAEXPAKL - DEADLINE EXPRESS C…" at bounding box center [409, 458] width 139 height 44
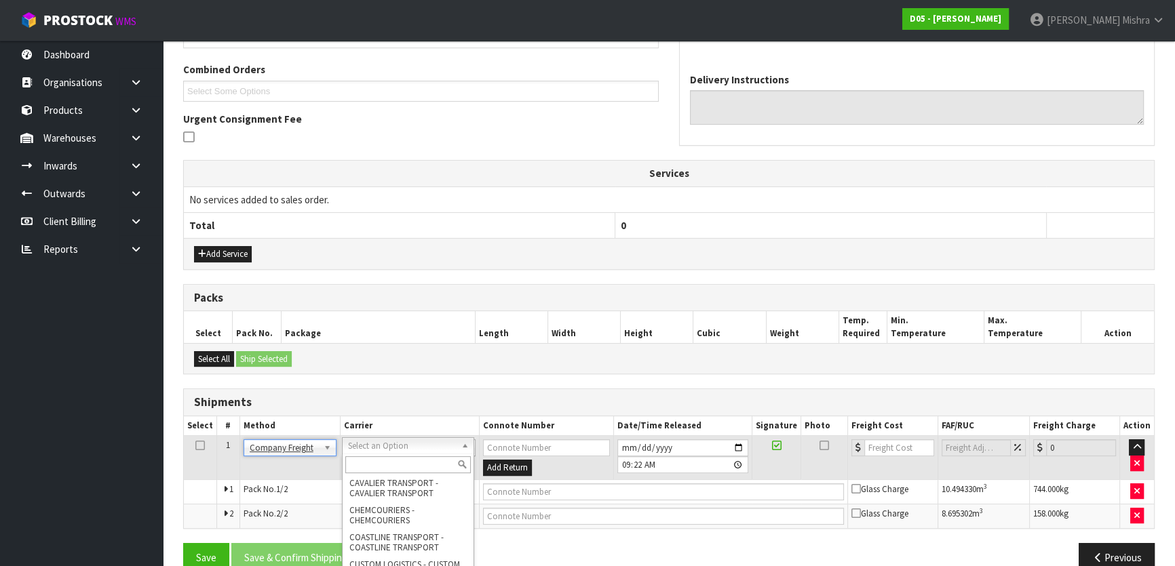
scroll to position [246, 0]
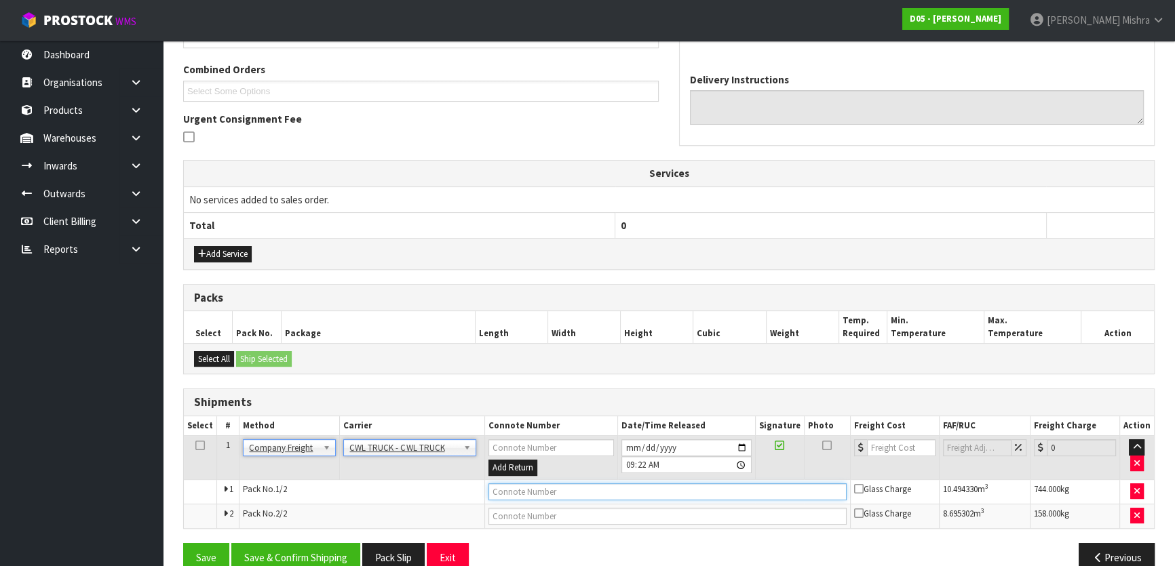
click at [507, 491] on input "text" at bounding box center [667, 492] width 358 height 17
type input "CWL TRUCK DELIVERY"
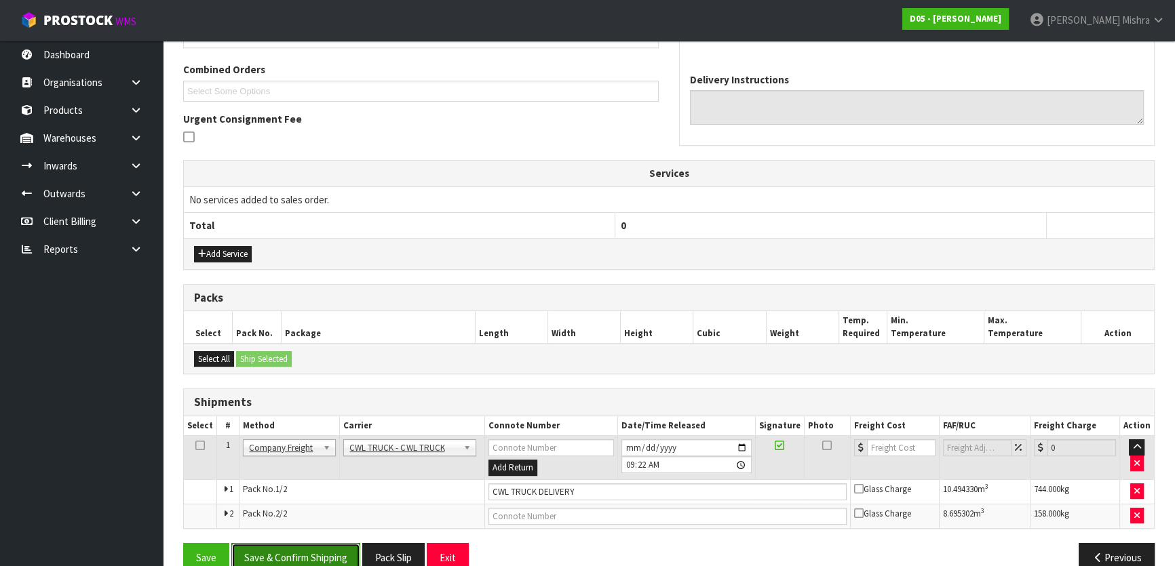
click at [305, 543] on button "Save & Confirm Shipping" at bounding box center [295, 557] width 129 height 29
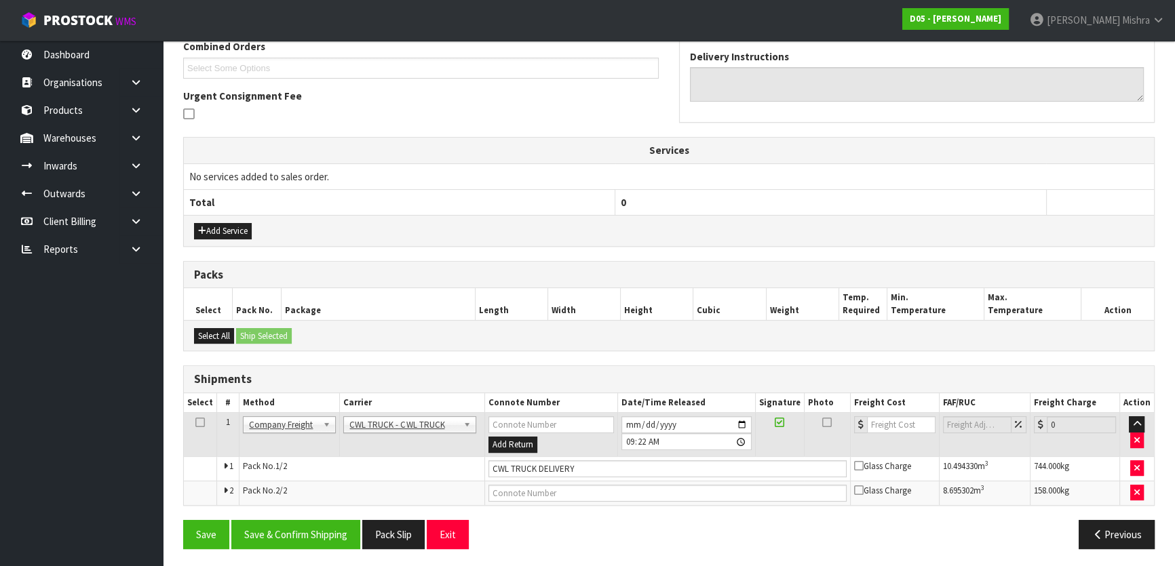
scroll to position [326, 0]
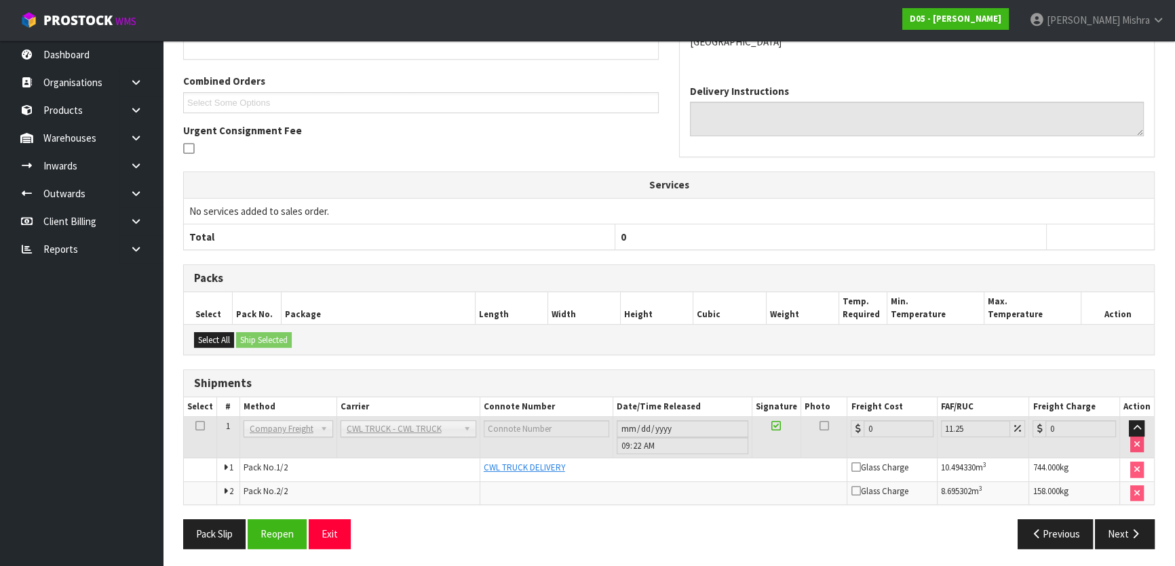
click at [389, 539] on div "Pack Slip Reopen Exit" at bounding box center [421, 534] width 496 height 29
click at [210, 530] on button "Pack Slip" at bounding box center [214, 534] width 62 height 29
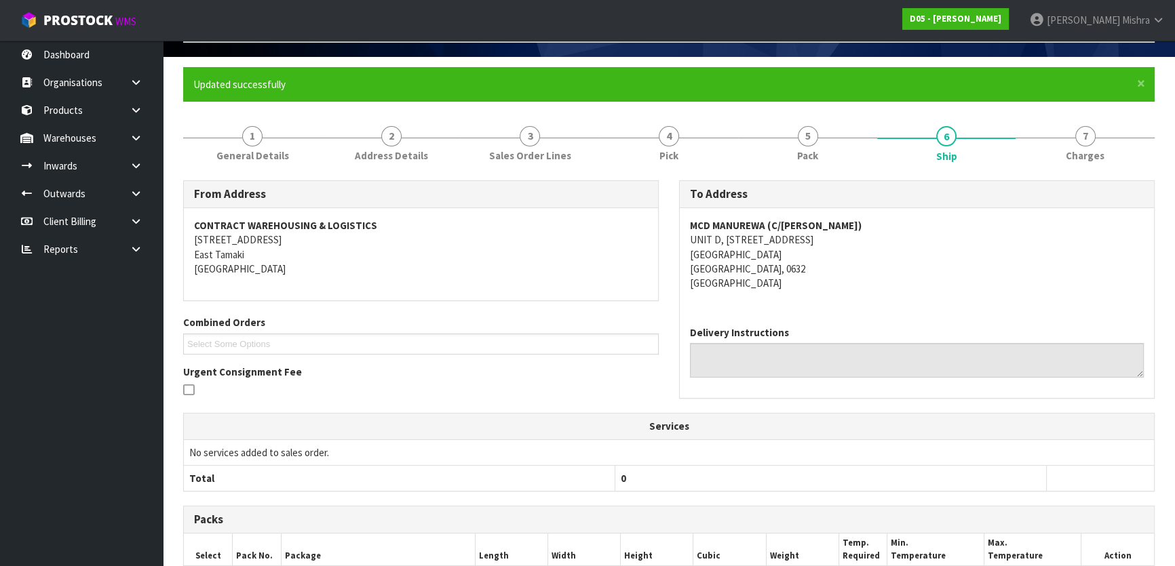
scroll to position [0, 0]
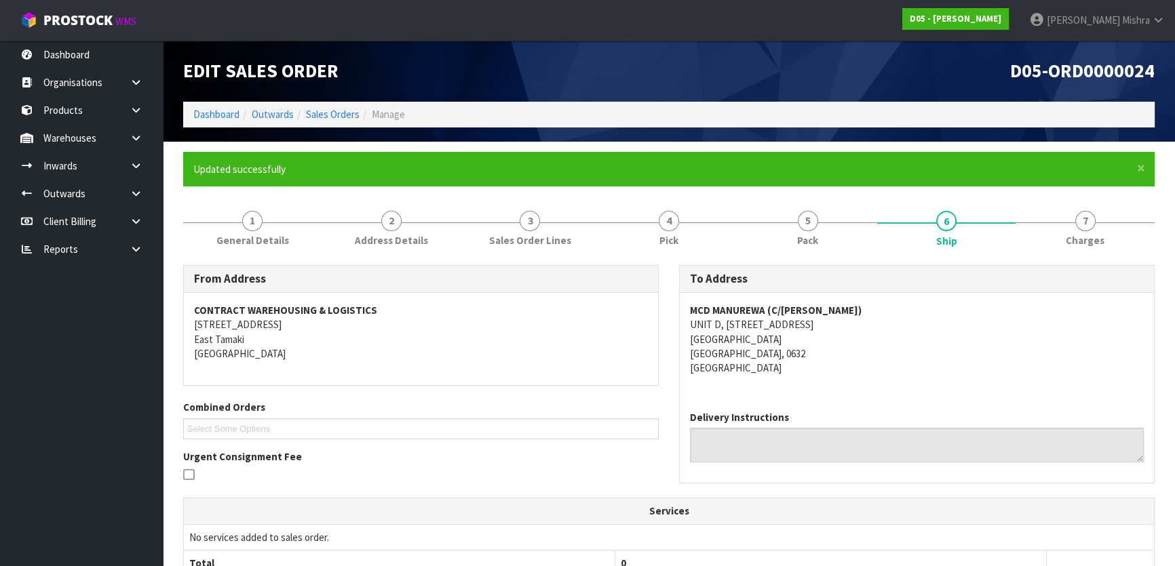
click at [208, 125] on ol "Dashboard Outwards Sales Orders Manage" at bounding box center [668, 114] width 971 height 25
click at [208, 121] on link "Dashboard" at bounding box center [216, 114] width 46 height 13
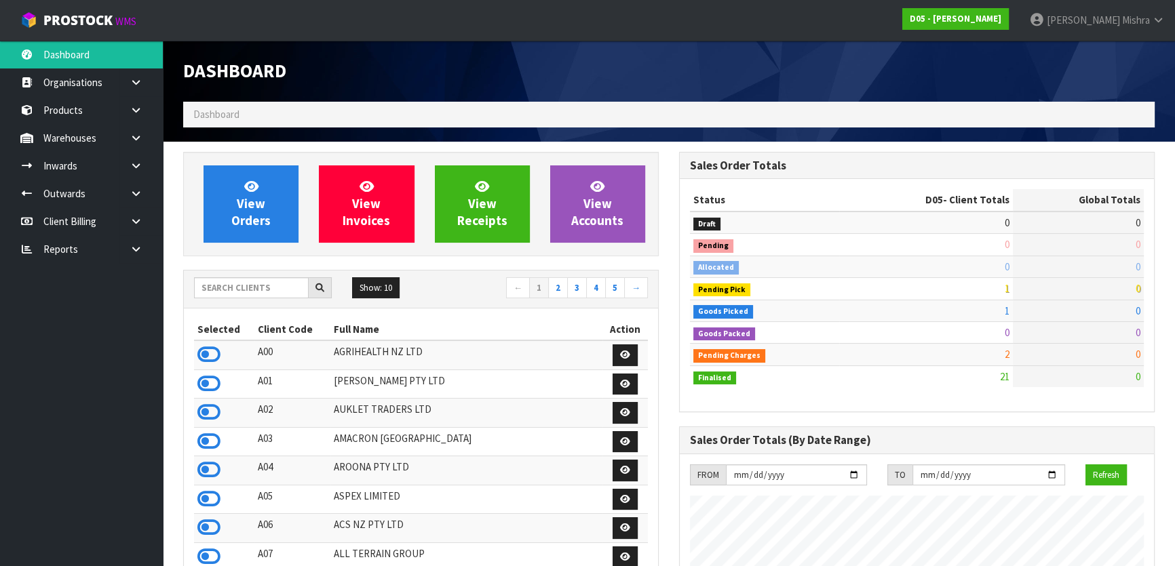
scroll to position [1200, 495]
click at [244, 292] on input "text" at bounding box center [251, 287] width 115 height 21
type input "S02"
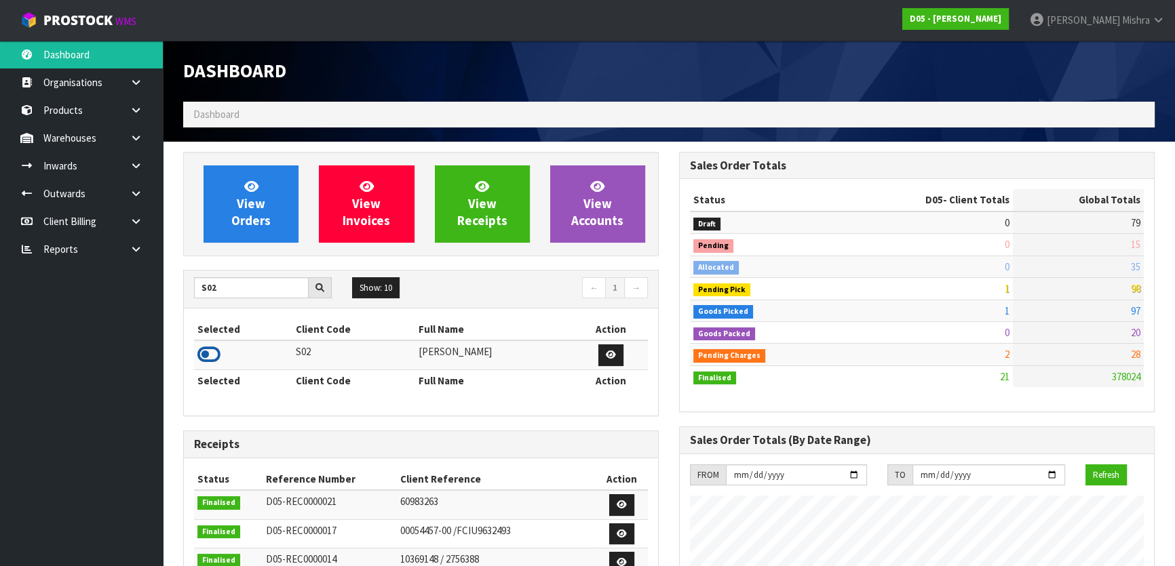
click at [210, 358] on icon at bounding box center [208, 355] width 23 height 20
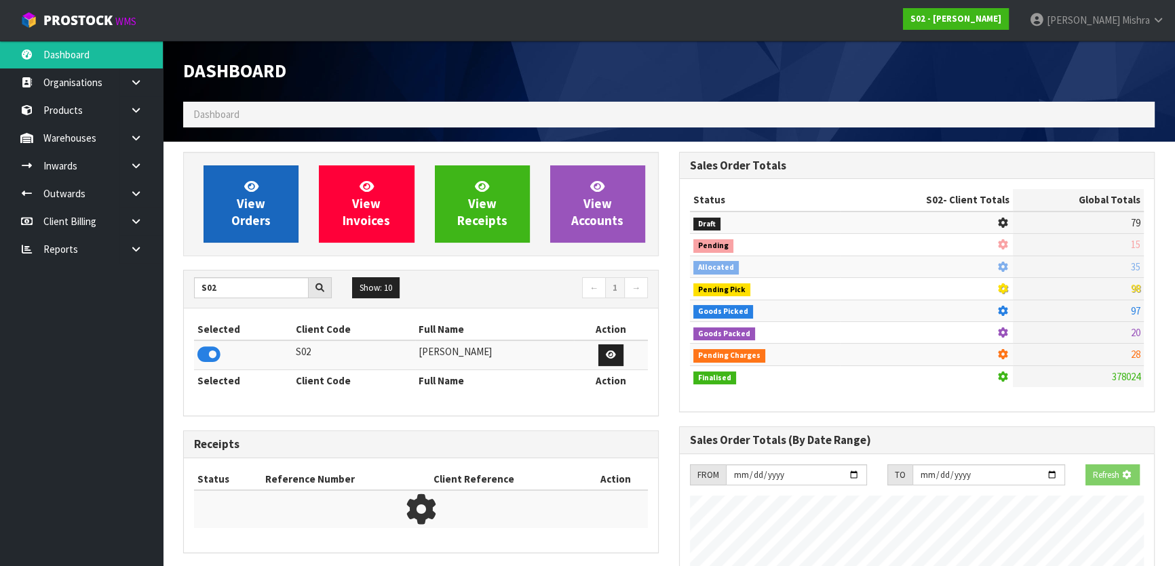
scroll to position [677509, 677858]
click at [240, 221] on span "View Orders" at bounding box center [250, 203] width 39 height 51
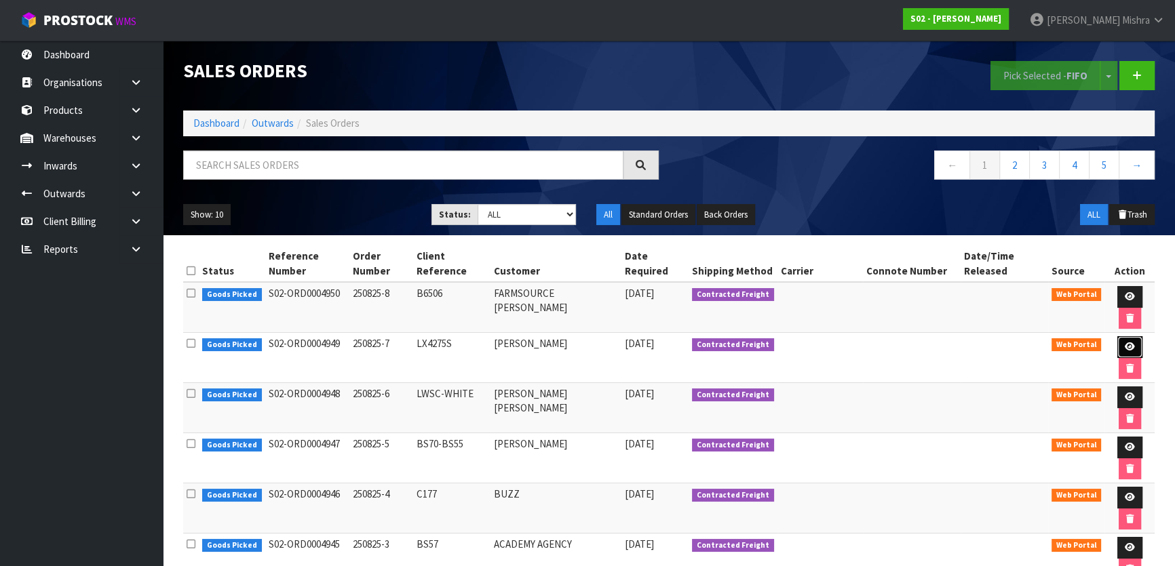
click at [1127, 346] on icon at bounding box center [1130, 347] width 10 height 9
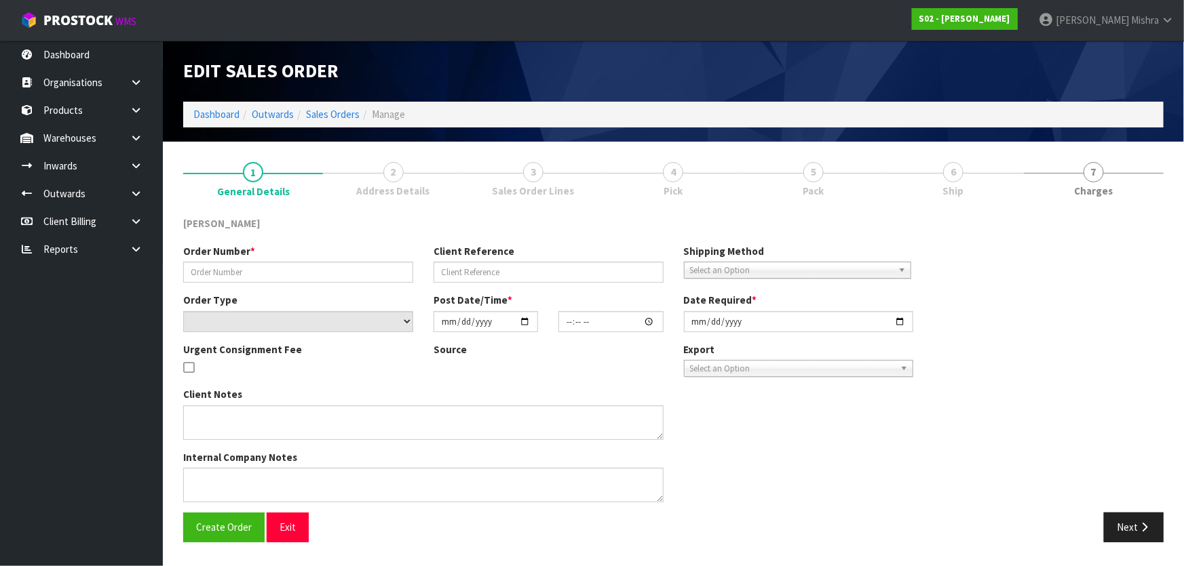
type input "250825-7"
type input "LX4275S"
select select "number:0"
type input "2025-08-24"
type input "19:09:00.000"
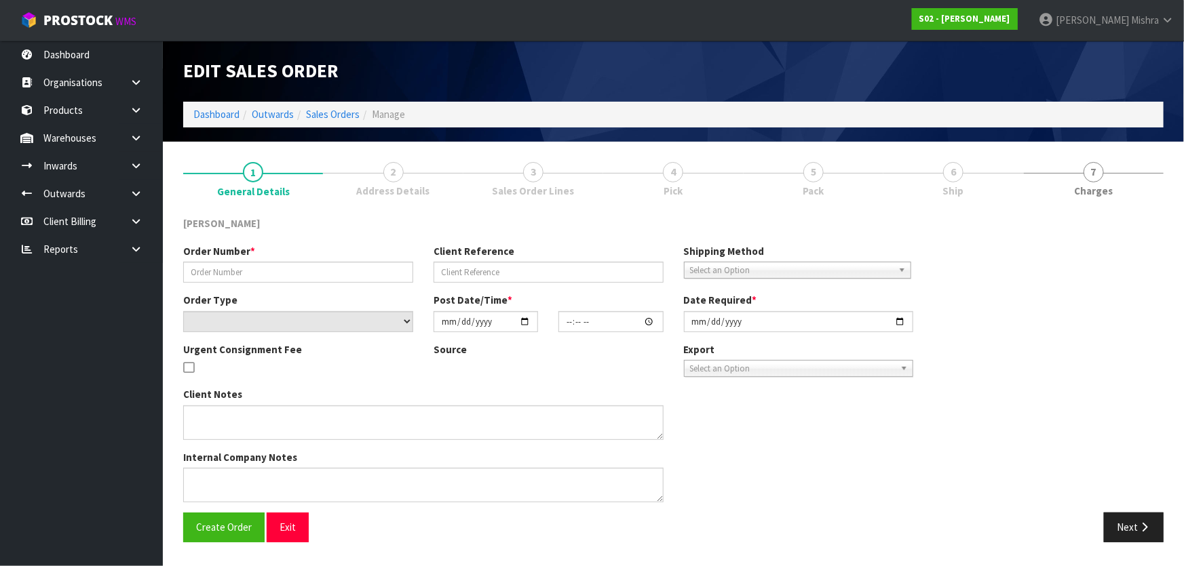
type input "2025-08-25"
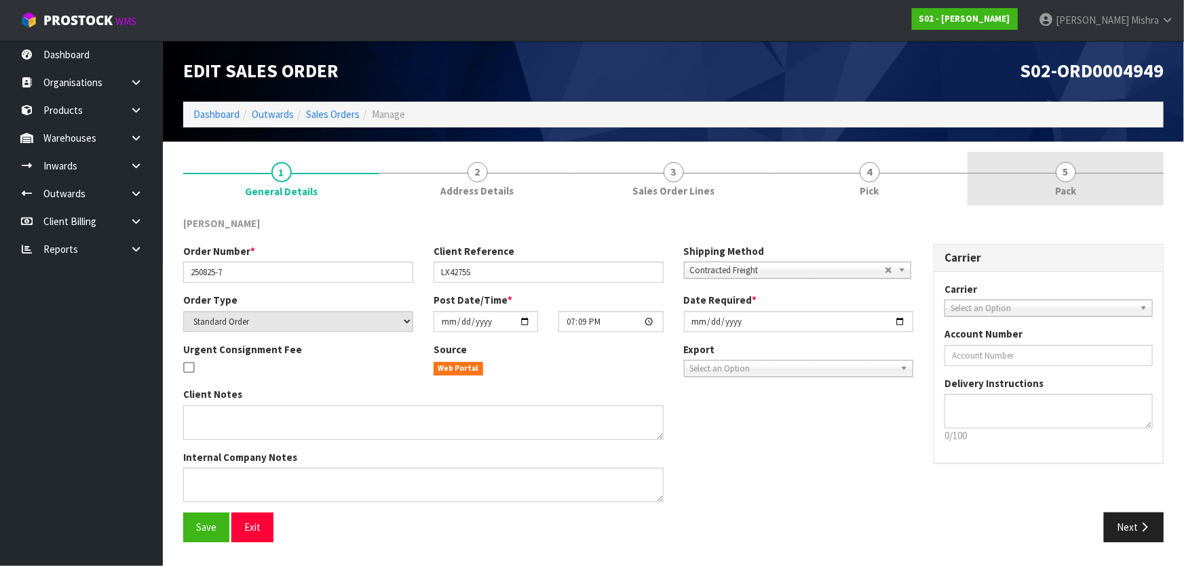
click at [1063, 167] on span "5" at bounding box center [1066, 172] width 20 height 20
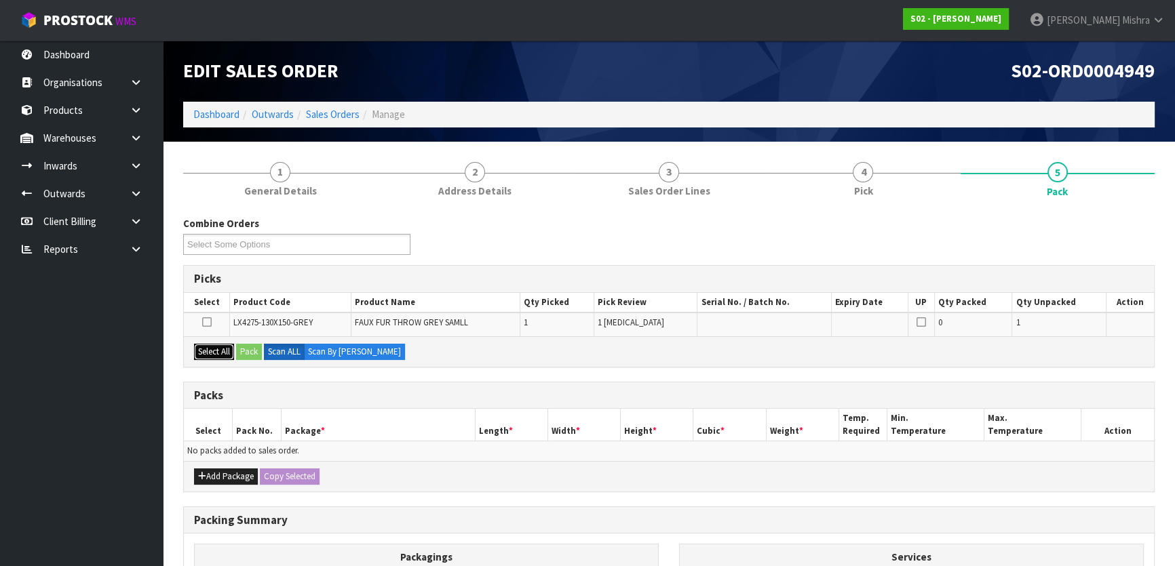
click at [209, 354] on button "Select All" at bounding box center [214, 352] width 40 height 16
click at [258, 353] on button "Pack" at bounding box center [249, 352] width 26 height 16
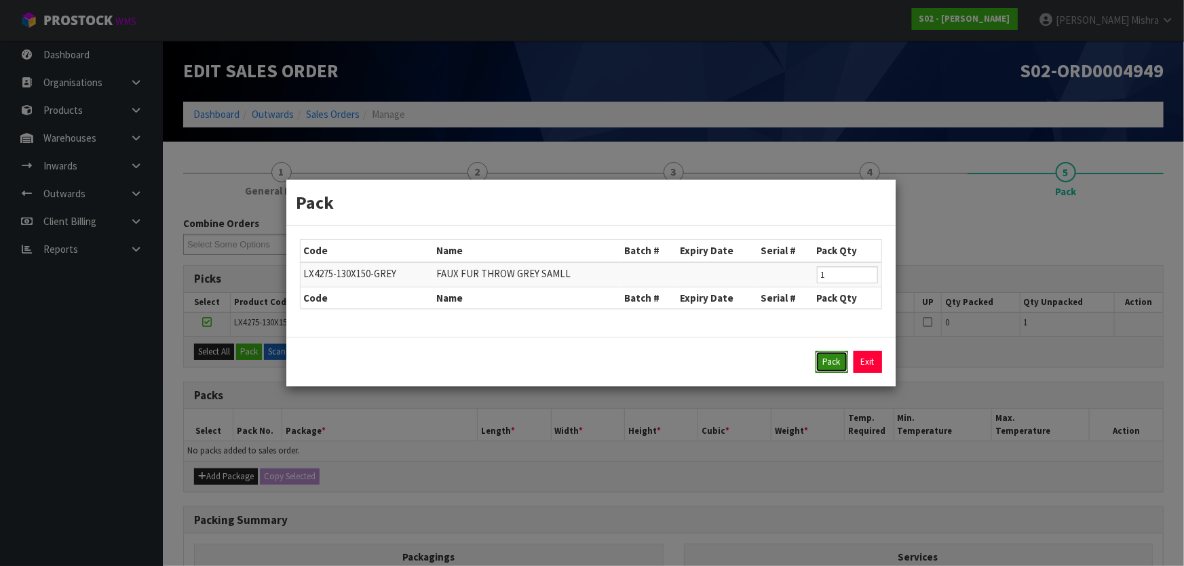
click at [823, 366] on button "Pack" at bounding box center [831, 362] width 33 height 22
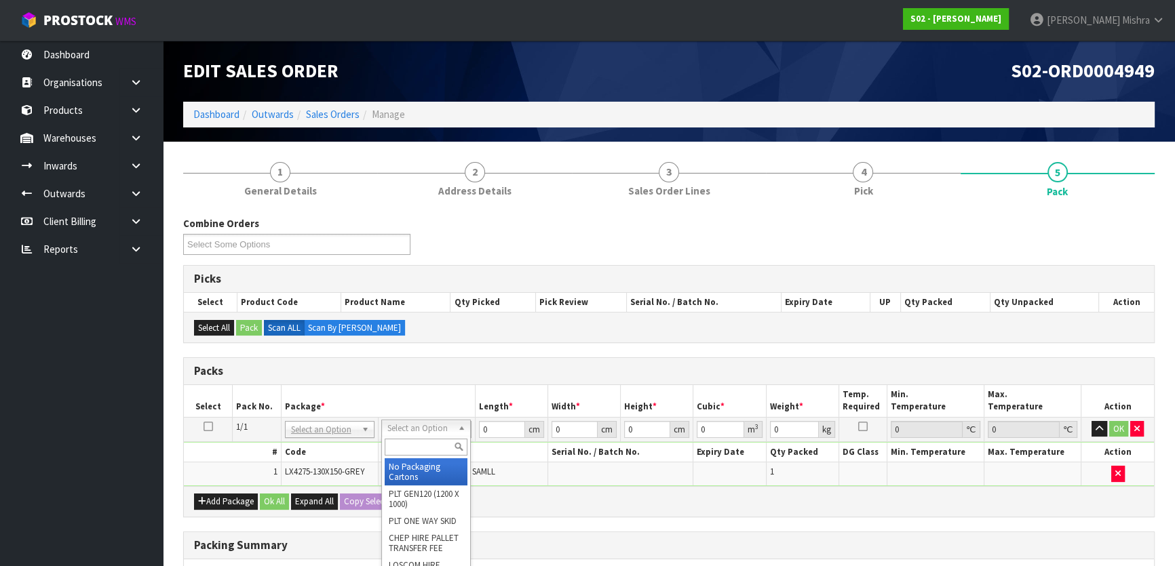
click at [410, 441] on input "text" at bounding box center [426, 447] width 83 height 17
type input "a4"
type input "31"
type input "22.5"
type input "25"
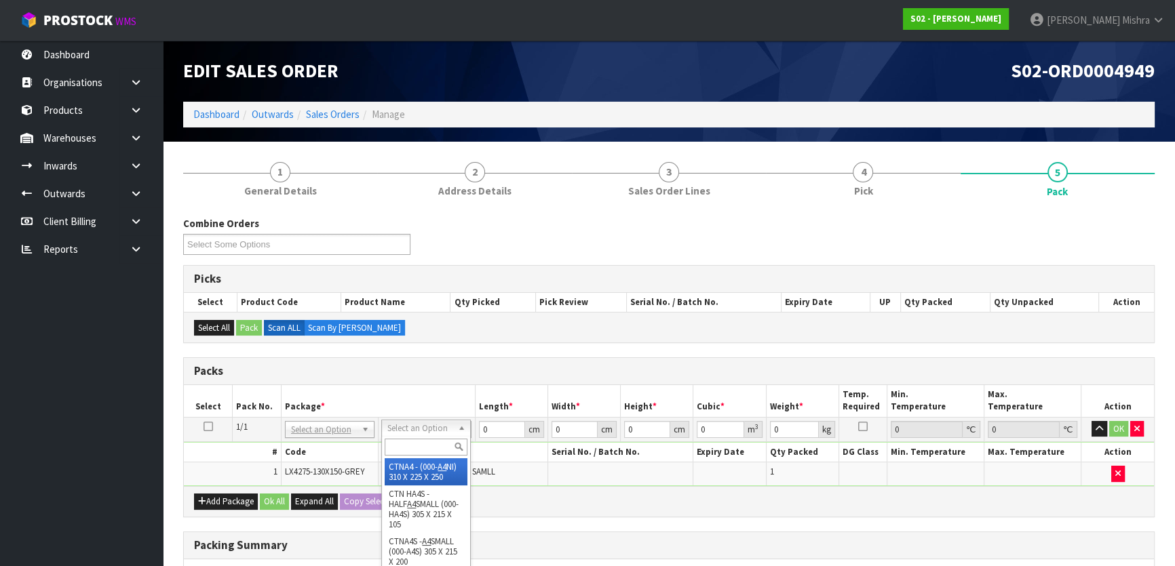
type input "0.017438"
type input "2.05"
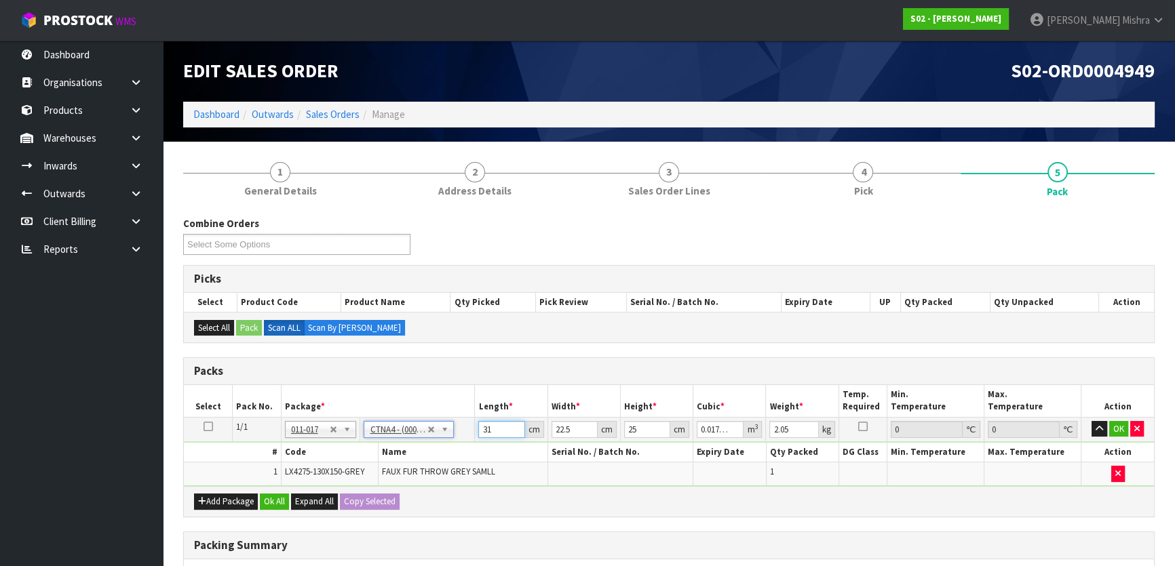
drag, startPoint x: 499, startPoint y: 431, endPoint x: 452, endPoint y: 430, distance: 46.8
click at [452, 430] on tr "1/1 NONE 007-001 007-002 007-004 007-009 007-013 007-014 007-015 007-017 007-01…" at bounding box center [669, 429] width 970 height 24
type input "3"
type input "0.001687"
type input "33"
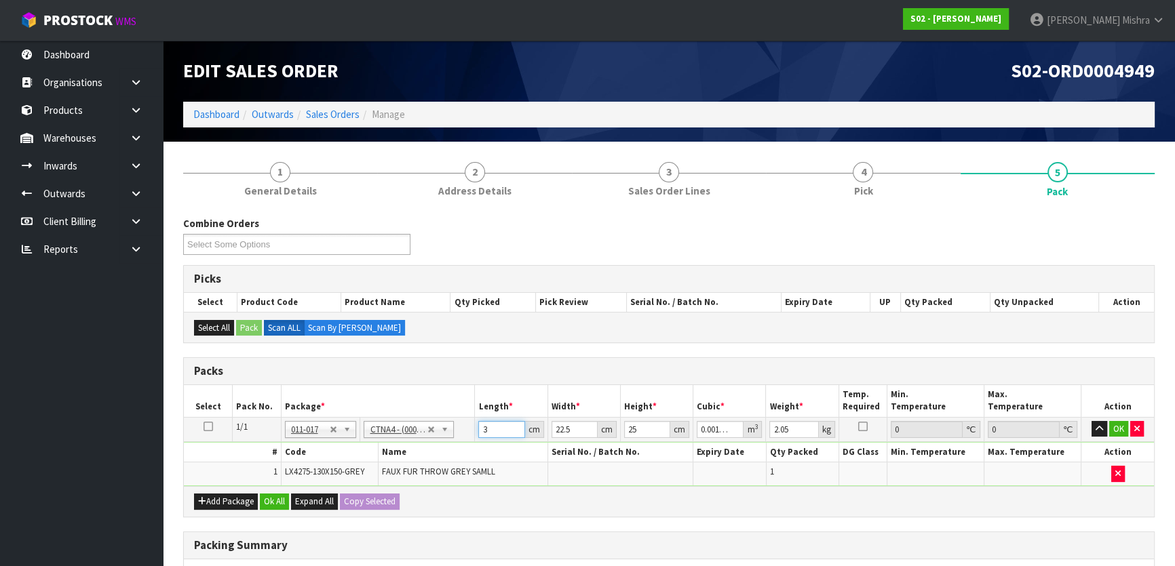
type input "0.018563"
type input "33"
type input "2"
type input "0.00165"
type input "24"
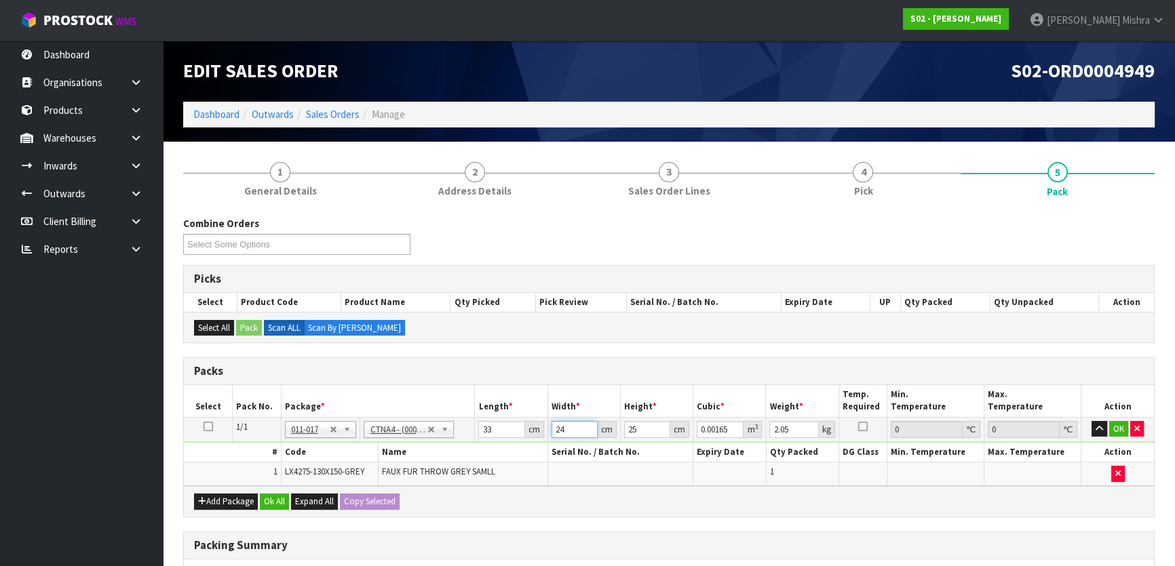
type input "0.0198"
type input "24"
type input "2"
type input "0.001584"
type input "27"
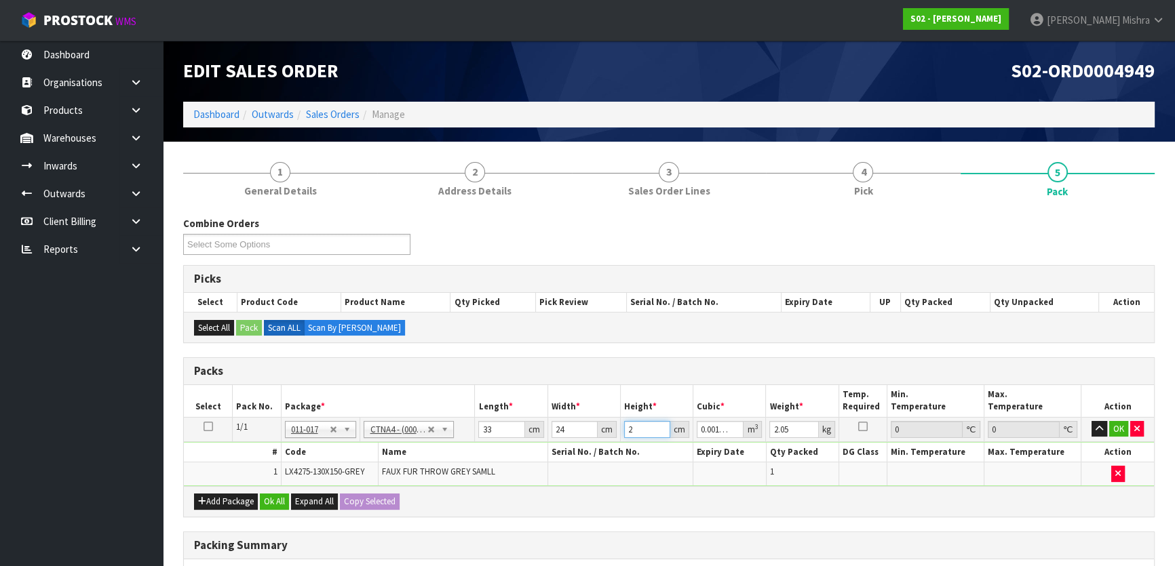
type input "0.021384"
type input "27"
type input "3"
click at [282, 494] on button "Ok All" at bounding box center [274, 502] width 29 height 16
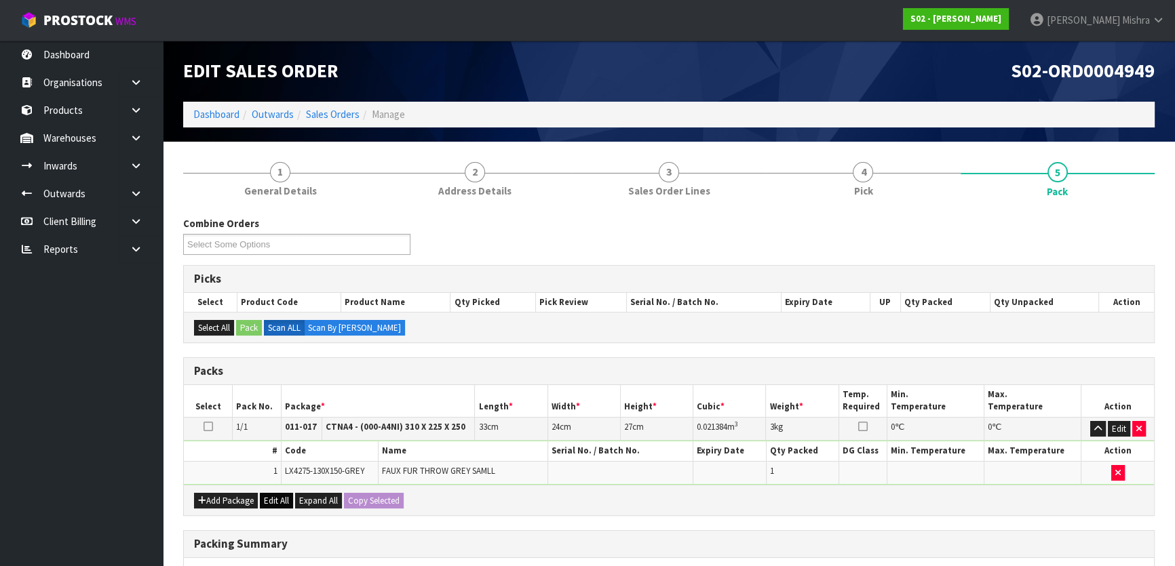
scroll to position [204, 0]
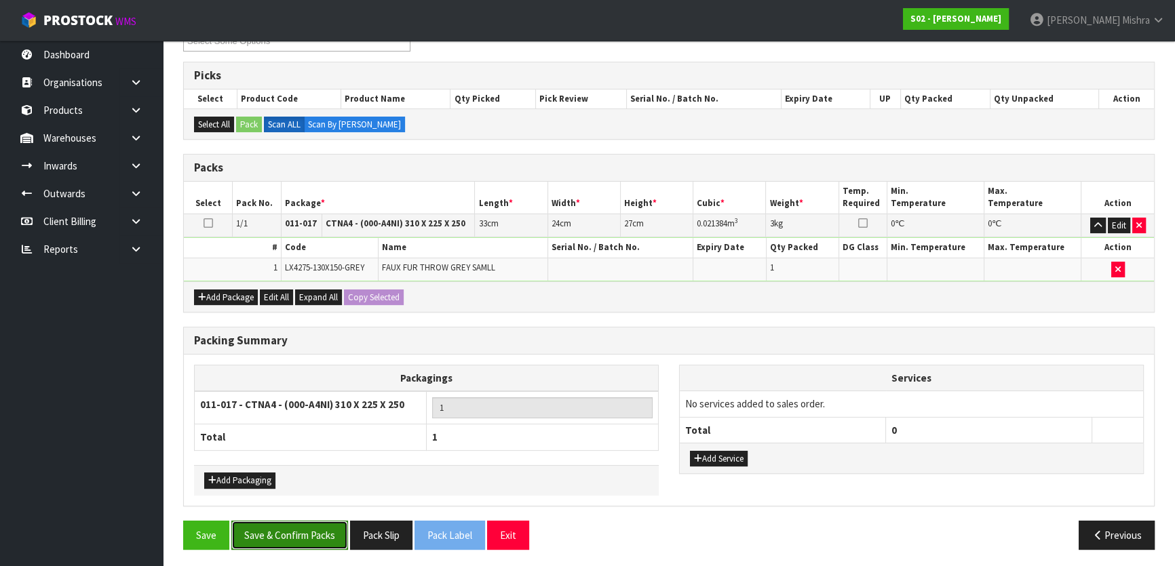
click at [275, 538] on button "Save & Confirm Packs" at bounding box center [289, 535] width 117 height 29
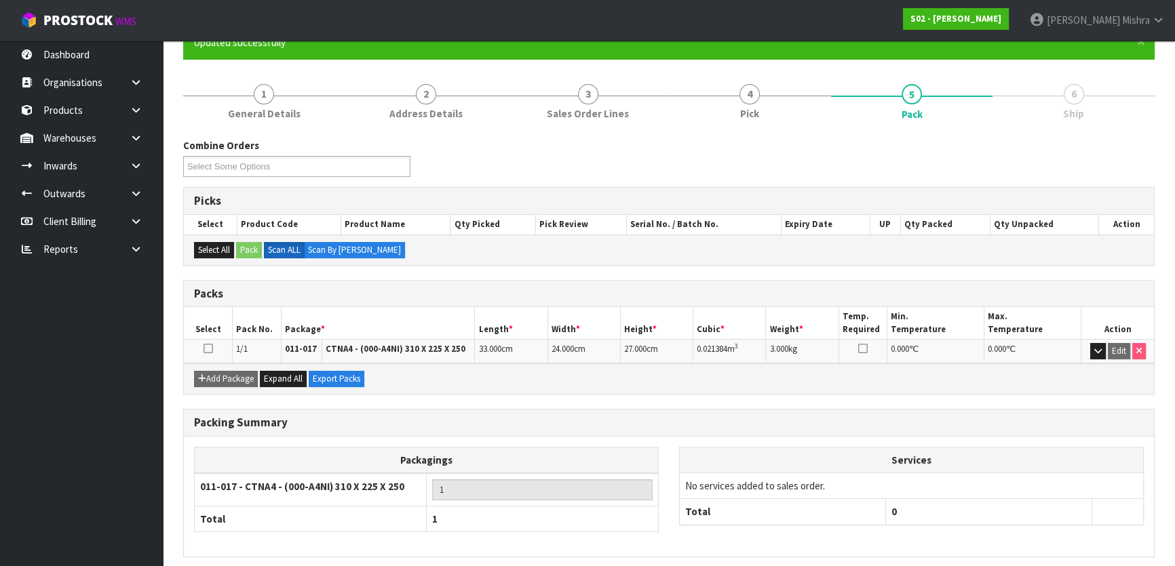
scroll to position [179, 0]
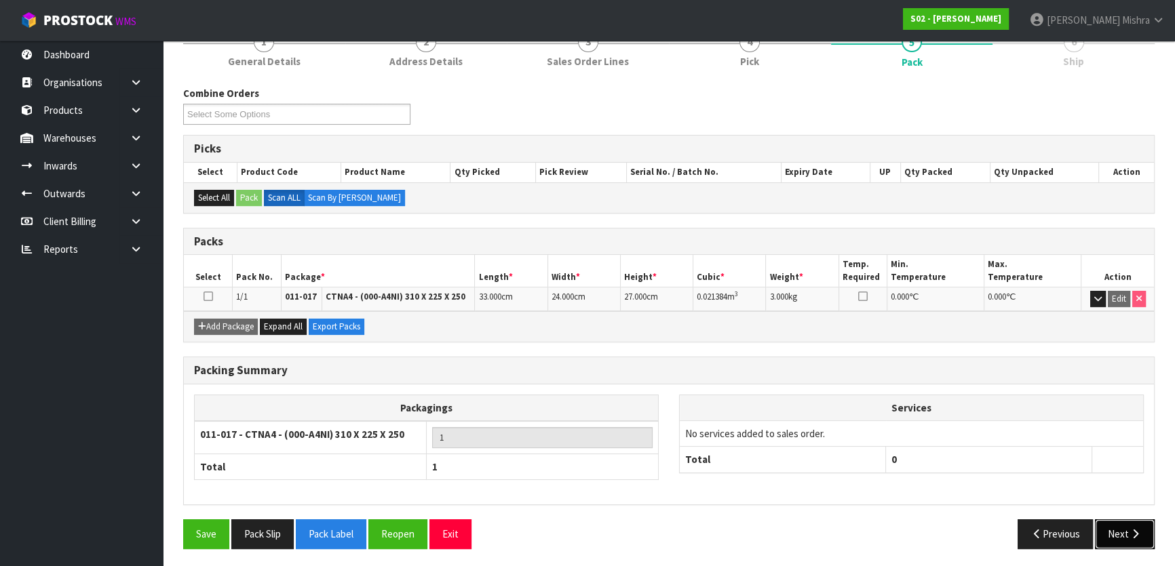
click at [1116, 525] on button "Next" at bounding box center [1125, 534] width 60 height 29
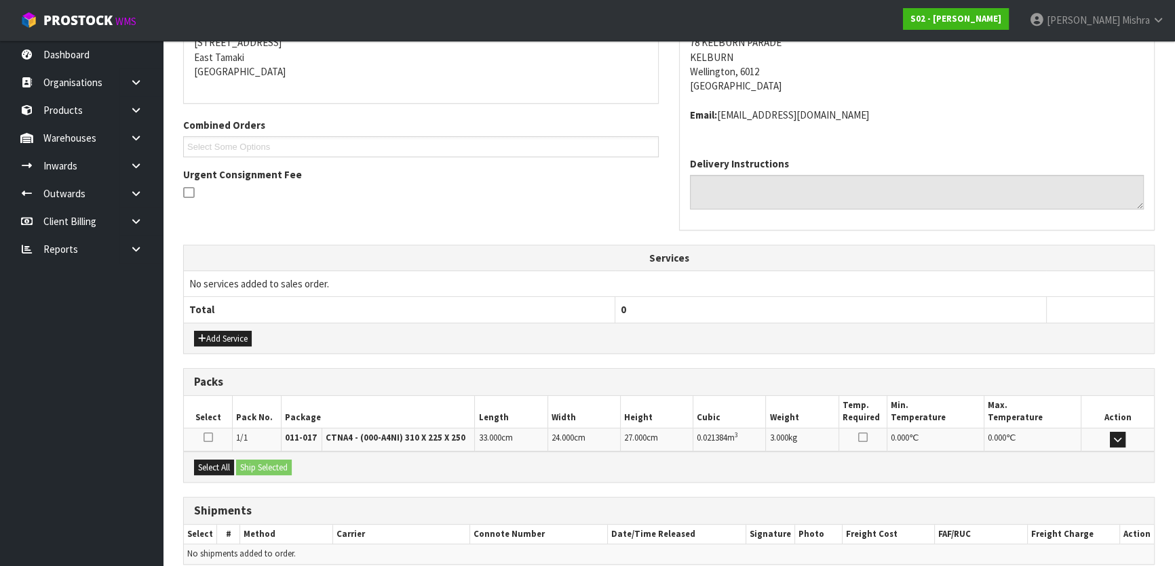
scroll to position [341, 0]
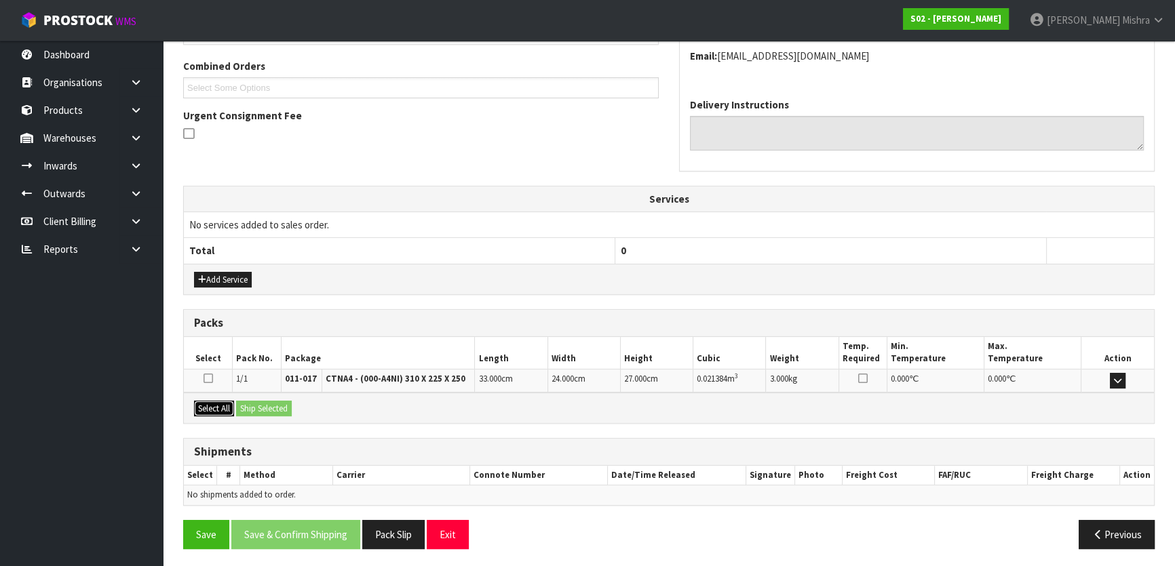
click at [222, 408] on button "Select All" at bounding box center [214, 409] width 40 height 16
click at [243, 407] on button "Ship Selected" at bounding box center [264, 409] width 56 height 16
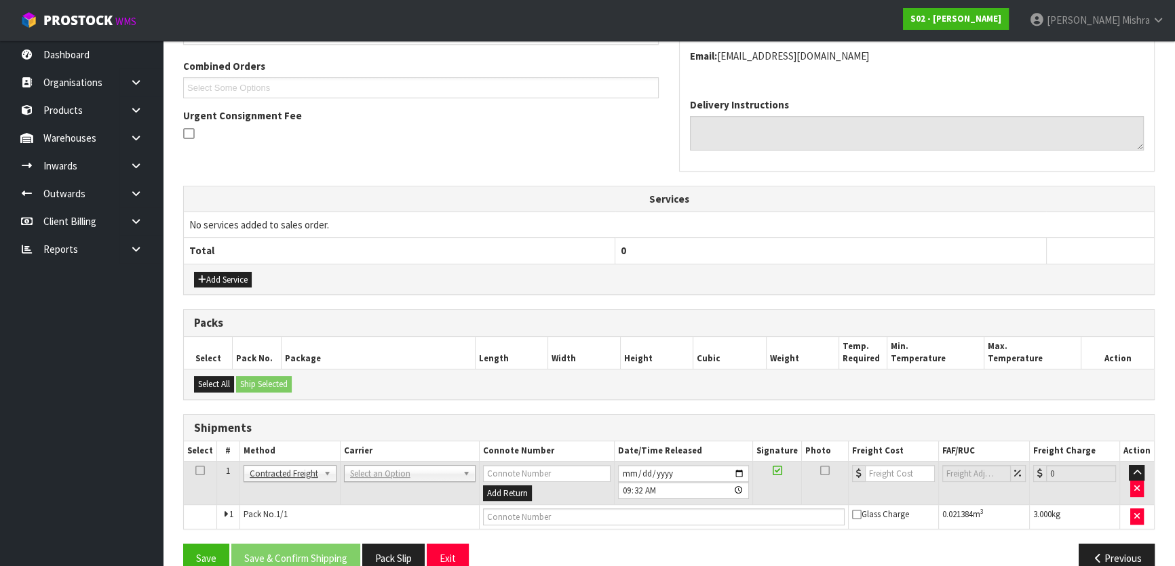
drag, startPoint x: 342, startPoint y: 483, endPoint x: 357, endPoint y: 475, distance: 17.6
click at [343, 482] on td "ANGEL - ANGEL TRANSPORT CONROY - CONROY REMOVALS DEAEXPAKL - DEADLINE EXPRESS C…" at bounding box center [409, 483] width 139 height 44
drag, startPoint x: 359, startPoint y: 475, endPoint x: 356, endPoint y: 482, distance: 7.3
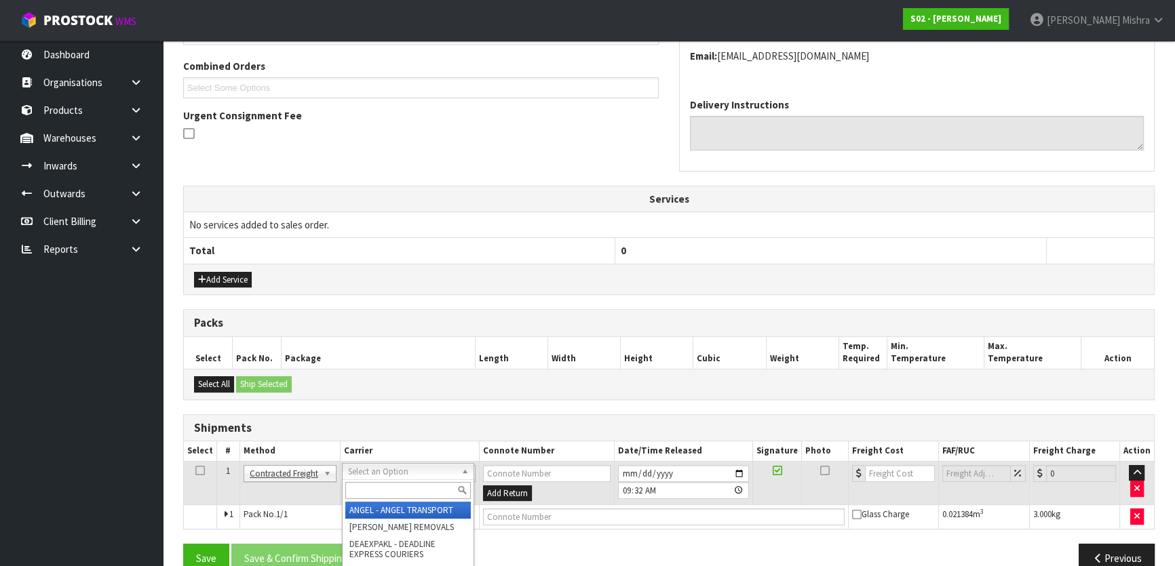
click at [354, 488] on input "text" at bounding box center [407, 490] width 125 height 17
type input "nzp"
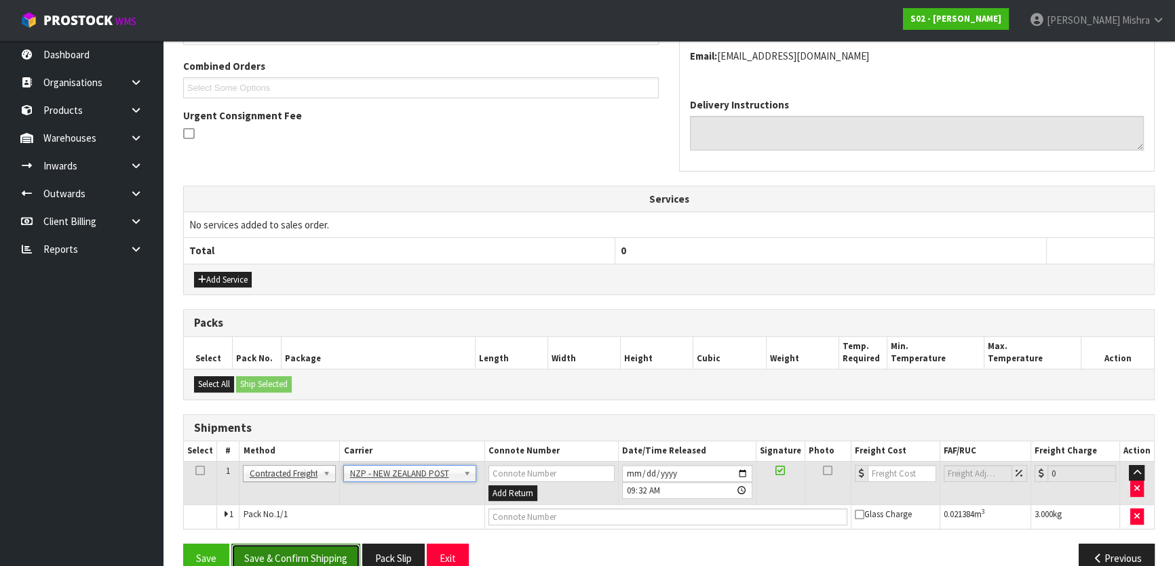
click at [307, 554] on button "Save & Confirm Shipping" at bounding box center [295, 558] width 129 height 29
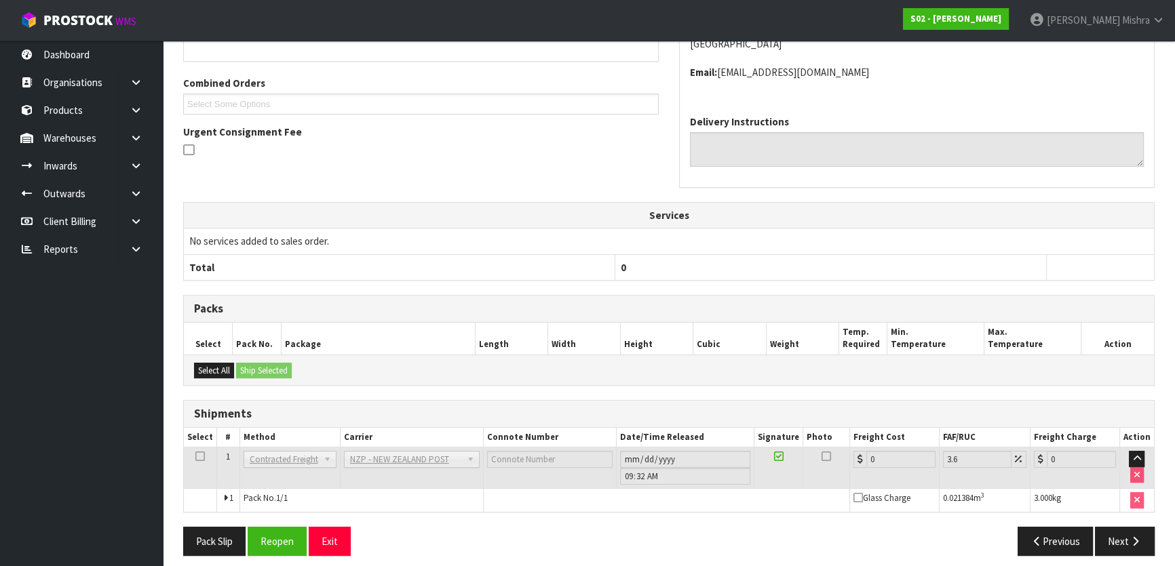
scroll to position [347, 0]
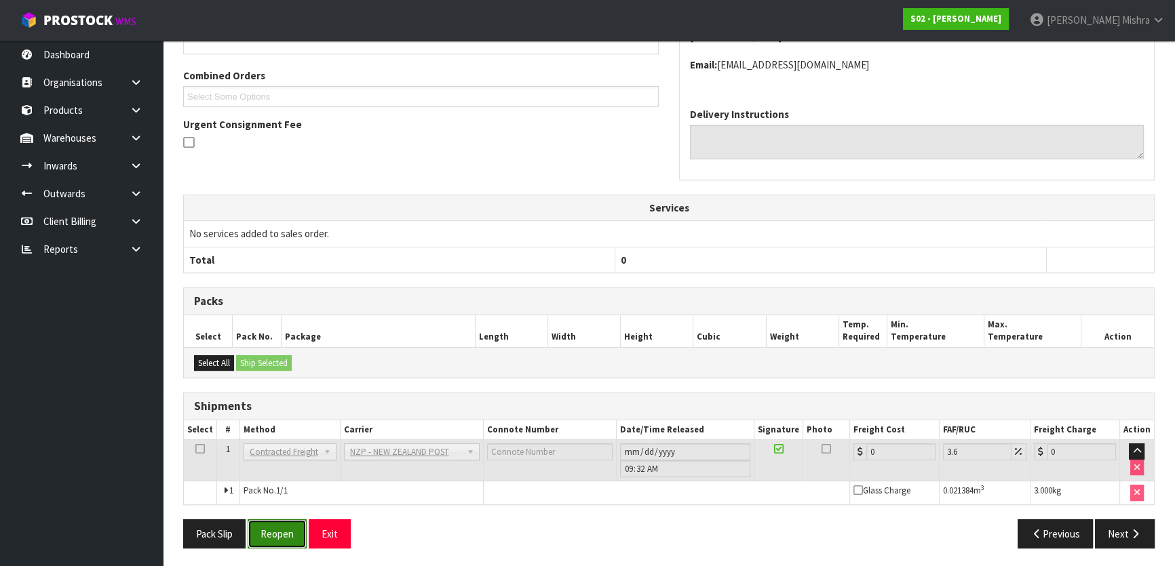
drag, startPoint x: 258, startPoint y: 530, endPoint x: 278, endPoint y: 524, distance: 21.2
click at [258, 531] on button "Reopen" at bounding box center [277, 534] width 59 height 29
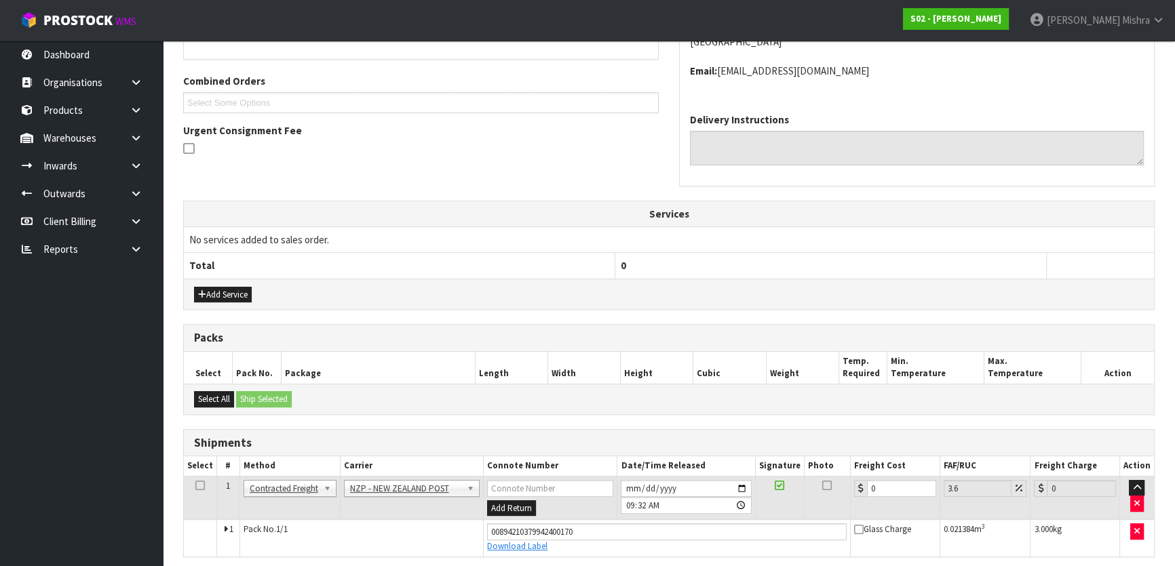
scroll to position [332, 0]
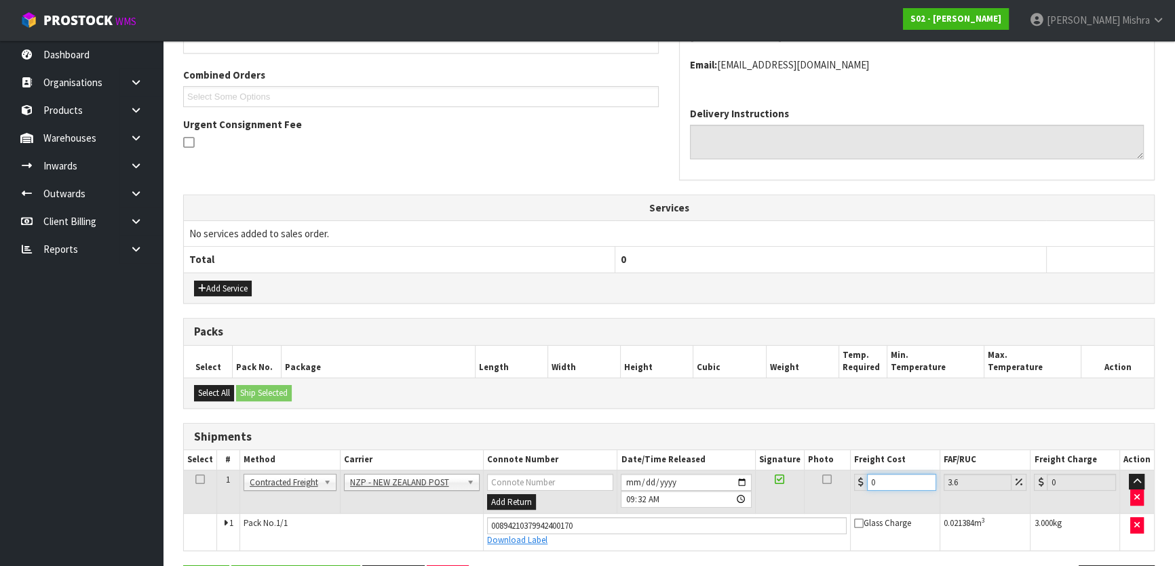
drag, startPoint x: 780, startPoint y: 494, endPoint x: 756, endPoint y: 495, distance: 24.5
click at [760, 495] on tr "1 Client Local Pickup Customer Local Pickup Company Freight Contracted Freight …" at bounding box center [669, 492] width 970 height 44
type input "8"
type input "8.29"
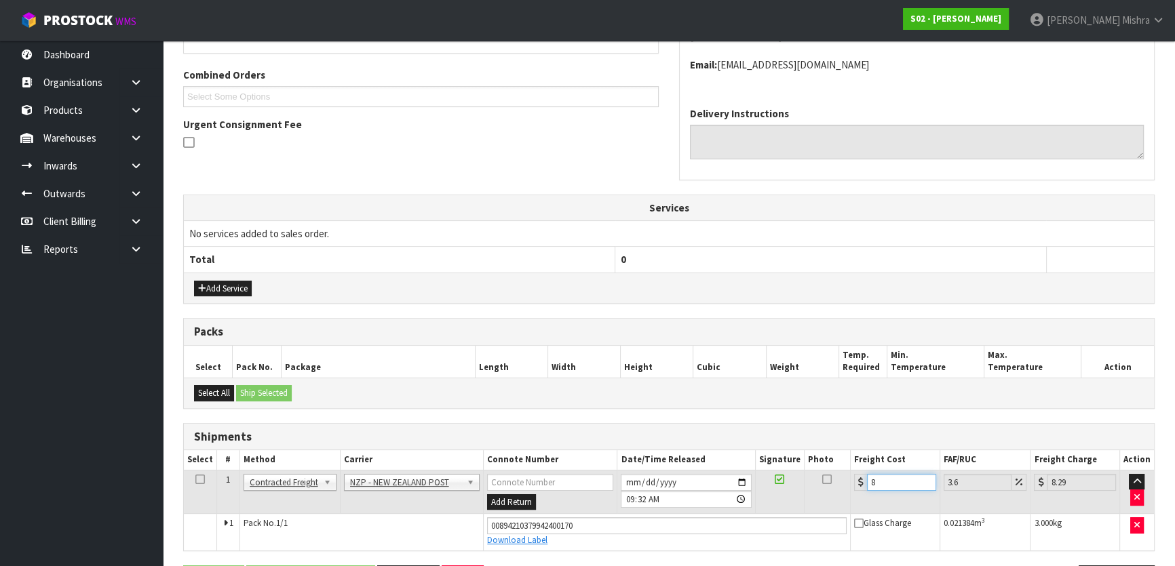
type input "8.4"
type input "8.7"
type input "8.45"
type input "8.75"
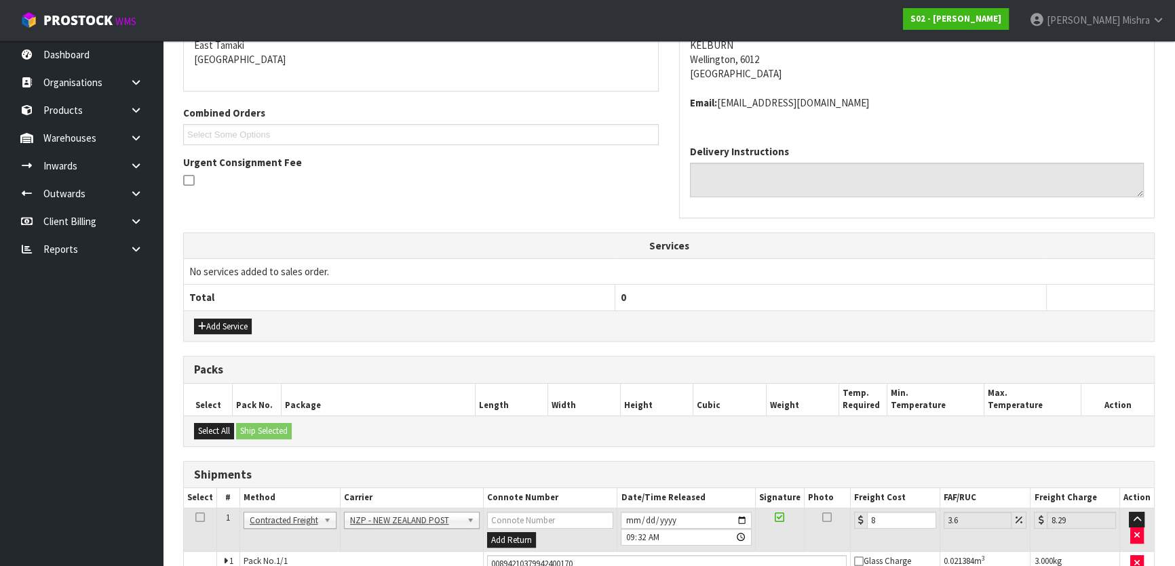
scroll to position [370, 0]
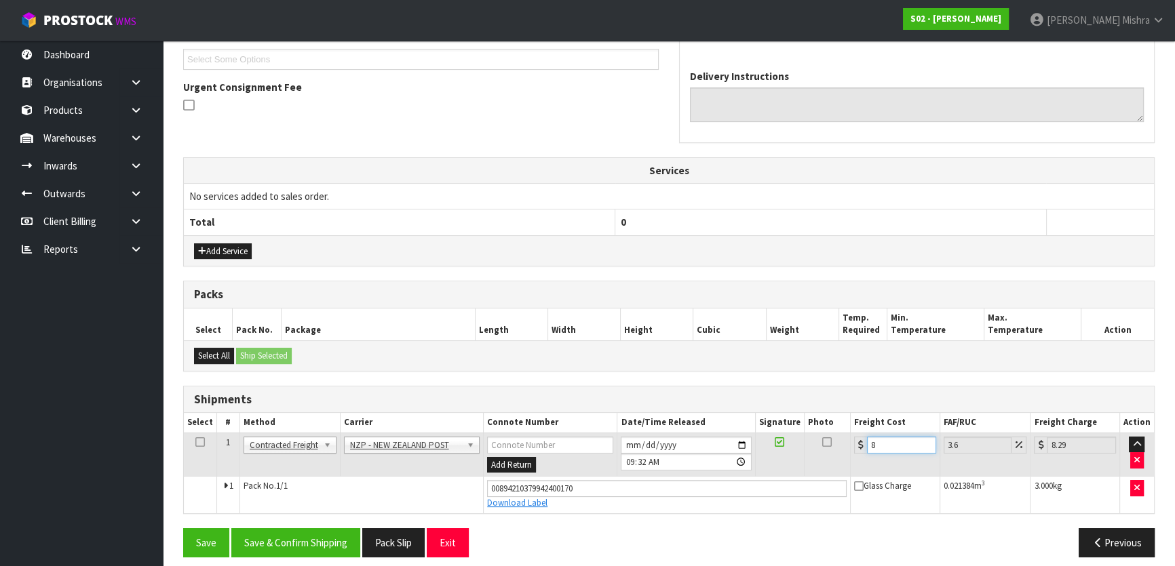
click at [892, 445] on input "8" at bounding box center [901, 445] width 69 height 17
type input "8.4"
type input "8.7"
type input "8.45"
type input "8.75"
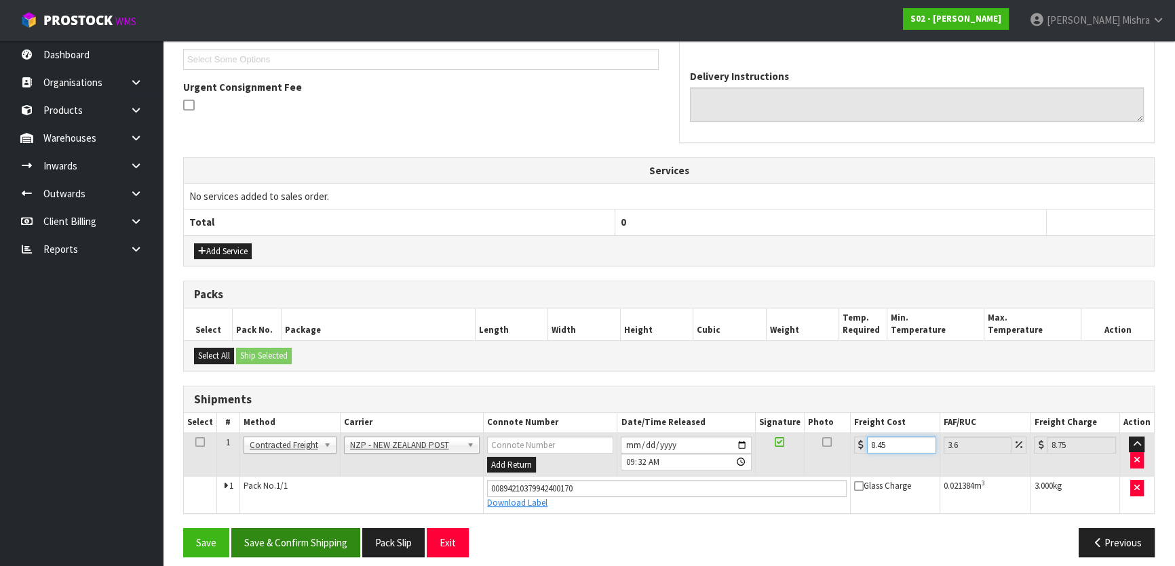
type input "8.45"
click at [305, 535] on button "Save & Confirm Shipping" at bounding box center [295, 542] width 129 height 29
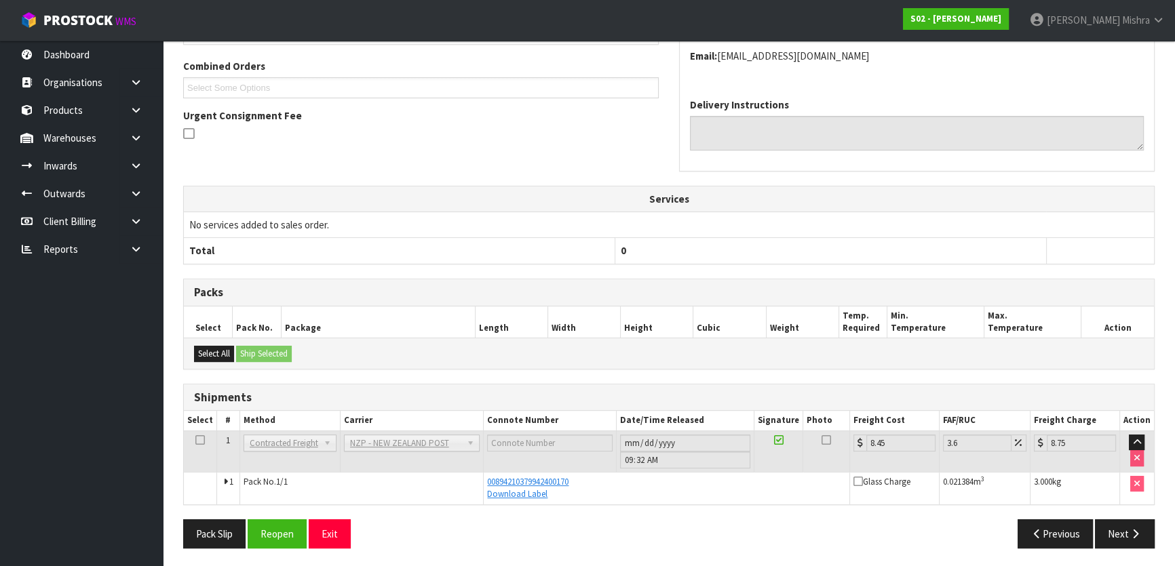
scroll to position [0, 0]
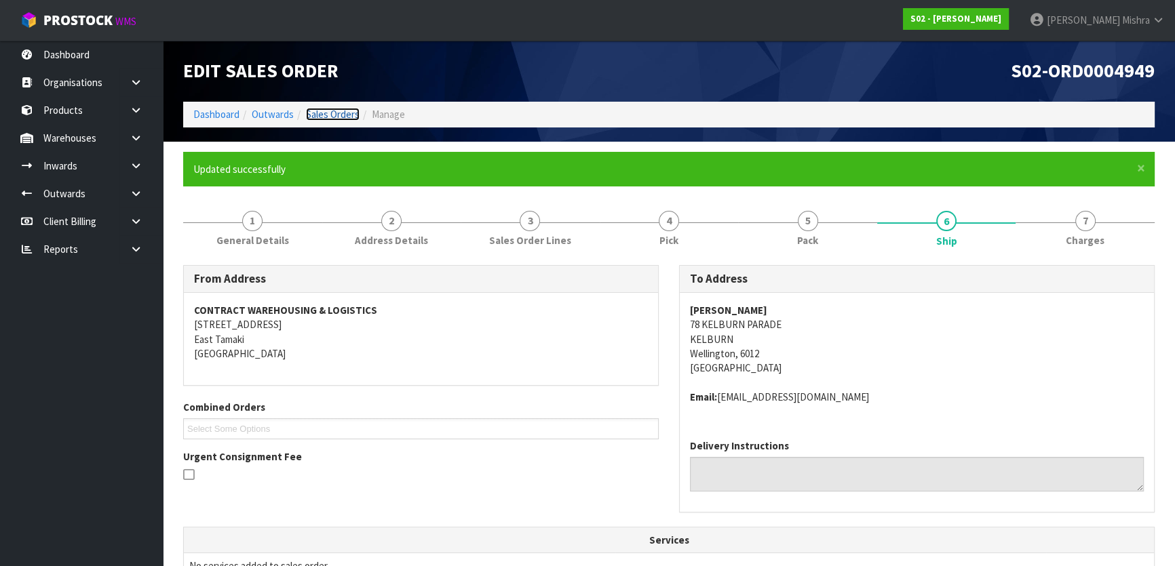
click at [326, 115] on link "Sales Orders" at bounding box center [333, 114] width 54 height 13
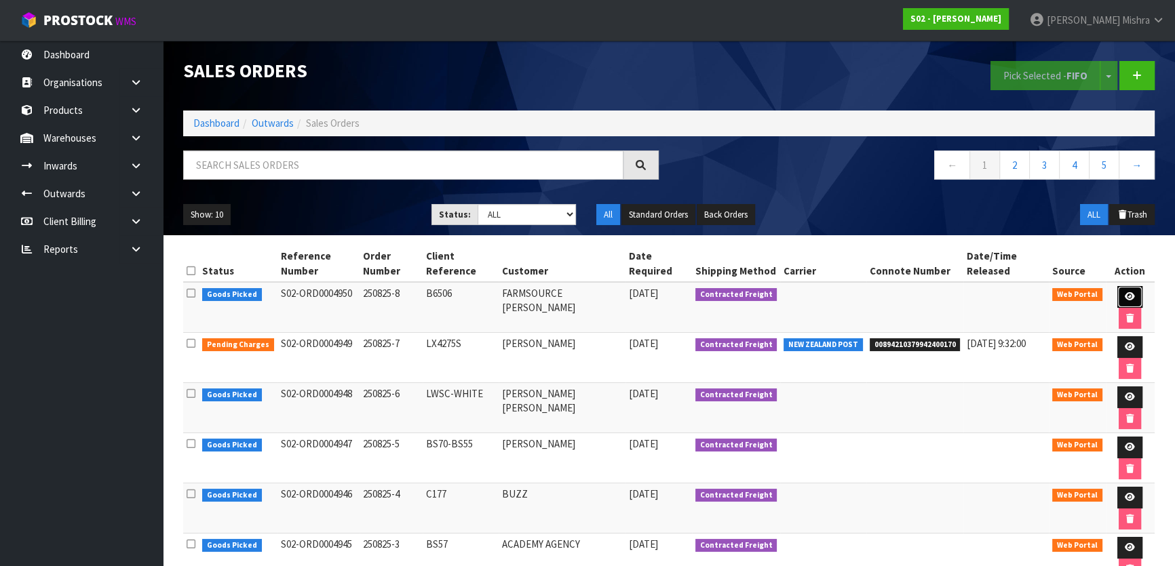
click at [1127, 292] on icon at bounding box center [1130, 296] width 10 height 9
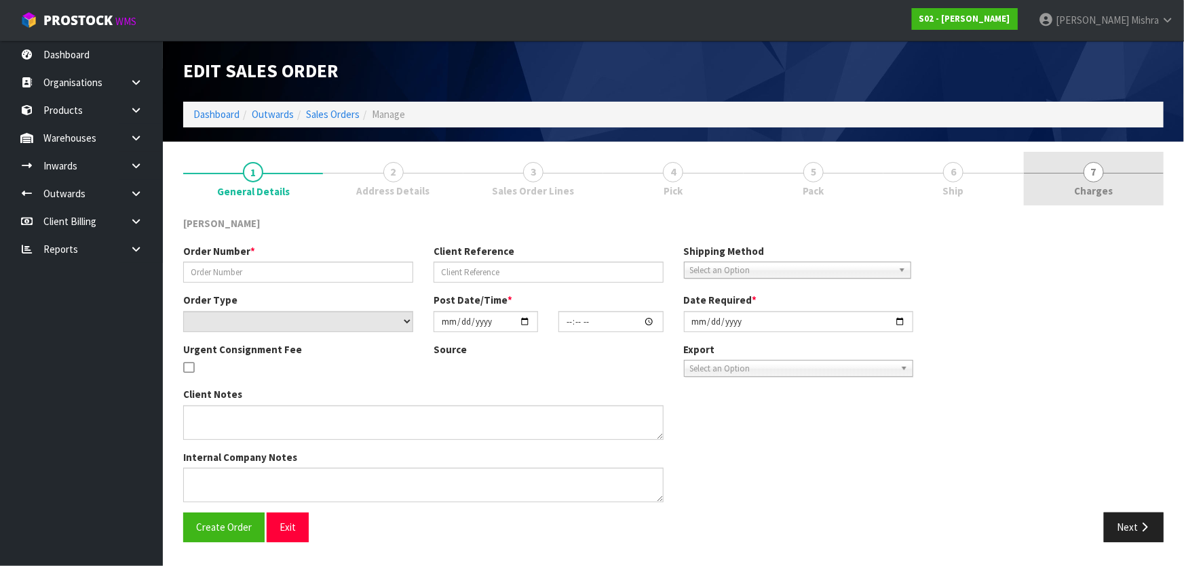
type input "250825-8"
type input "B6506"
select select "number:0"
type input "2025-08-24"
type input "22:06:00.000"
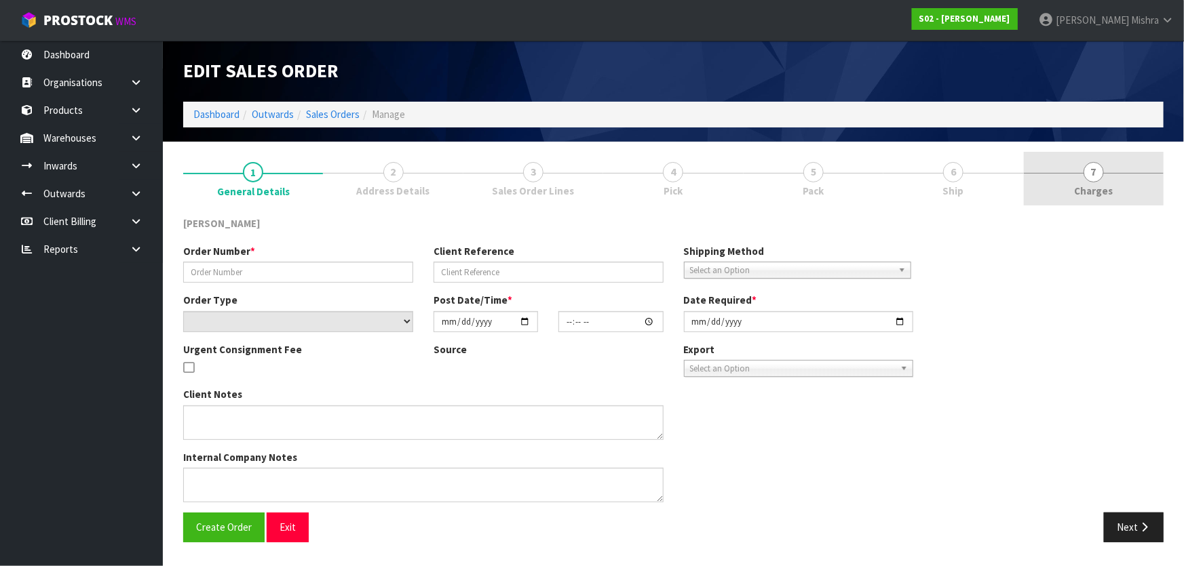
type input "2025-08-25"
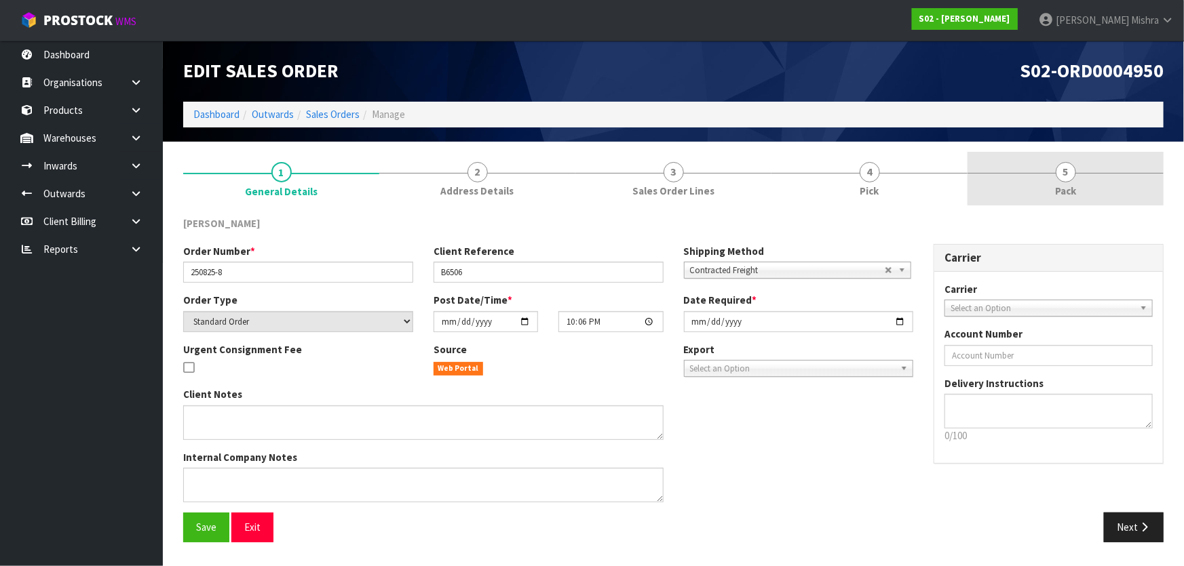
click at [1078, 180] on link "5 Pack" at bounding box center [1065, 179] width 196 height 54
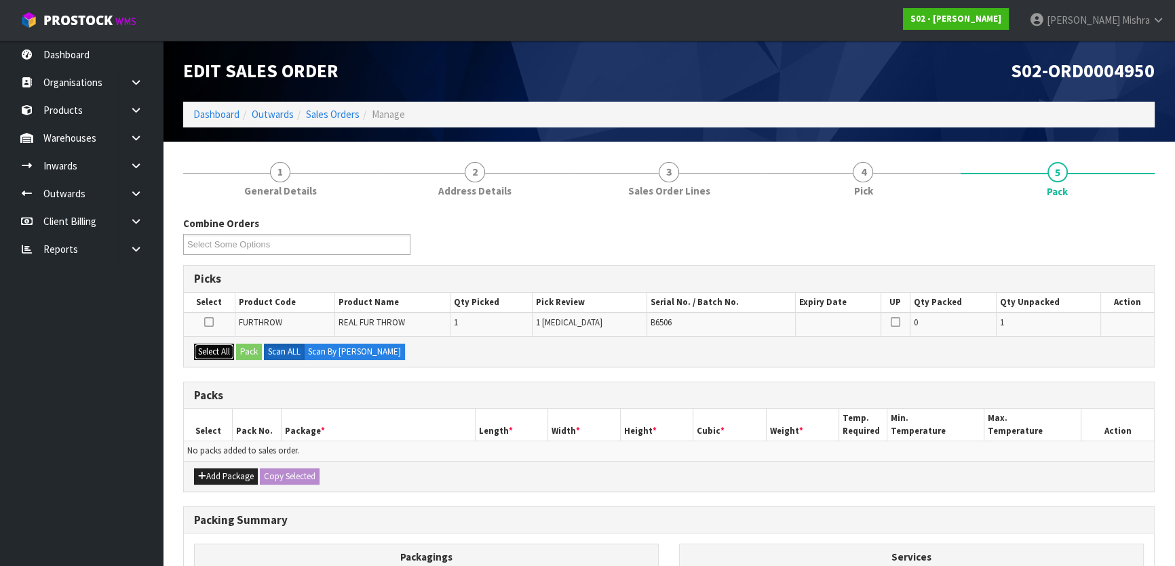
click at [227, 354] on button "Select All" at bounding box center [214, 352] width 40 height 16
click at [254, 350] on button "Pack" at bounding box center [249, 352] width 26 height 16
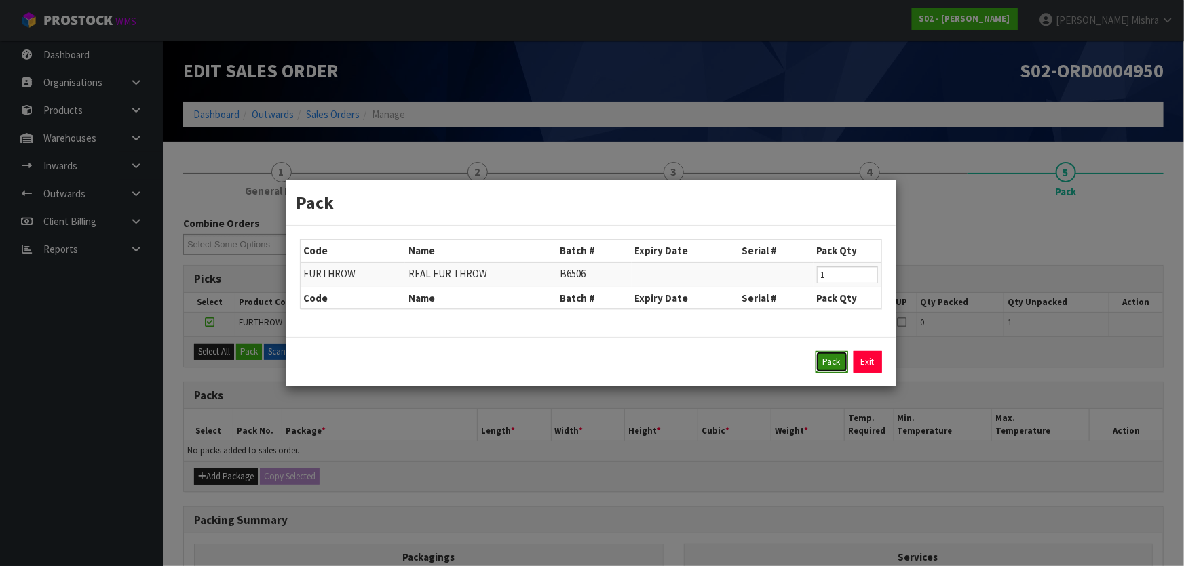
click at [824, 371] on button "Pack" at bounding box center [831, 362] width 33 height 22
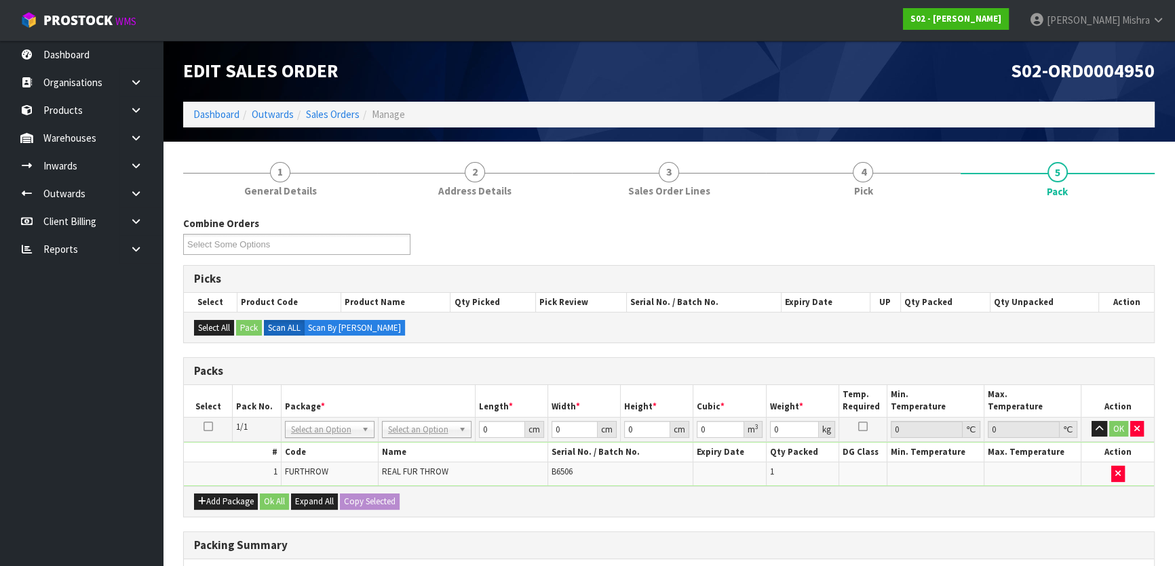
drag, startPoint x: 410, startPoint y: 429, endPoint x: 414, endPoint y: 444, distance: 16.0
click at [410, 450] on input "text" at bounding box center [426, 447] width 83 height 17
type input "a4s"
type input "30.5"
type input "21.5"
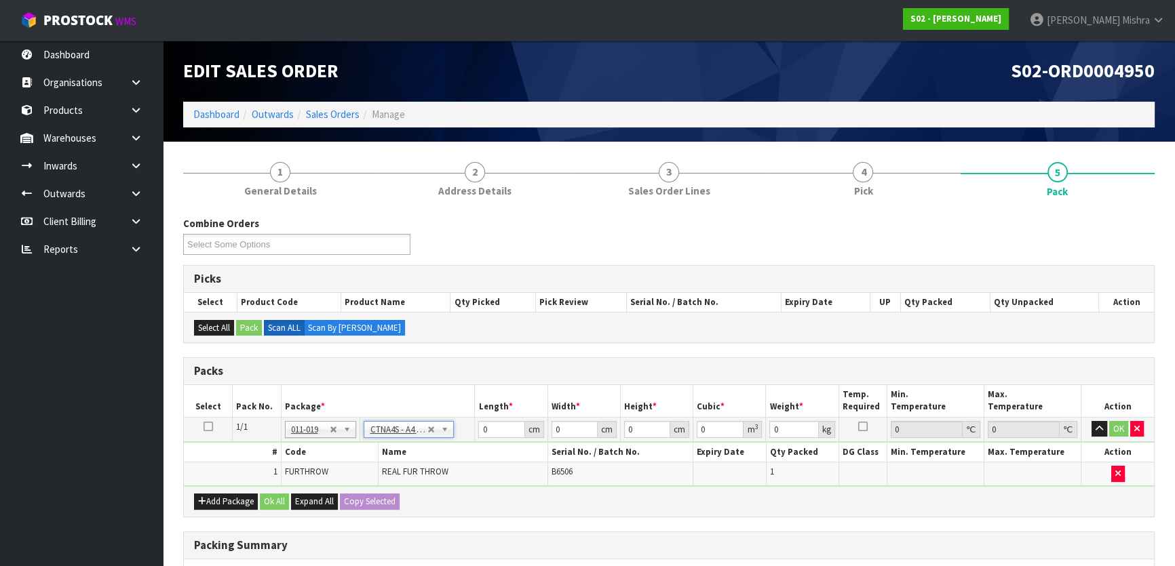
type input "20"
type input "0.013115"
type input "1.76"
drag, startPoint x: 504, startPoint y: 427, endPoint x: 430, endPoint y: 429, distance: 74.0
type input "3"
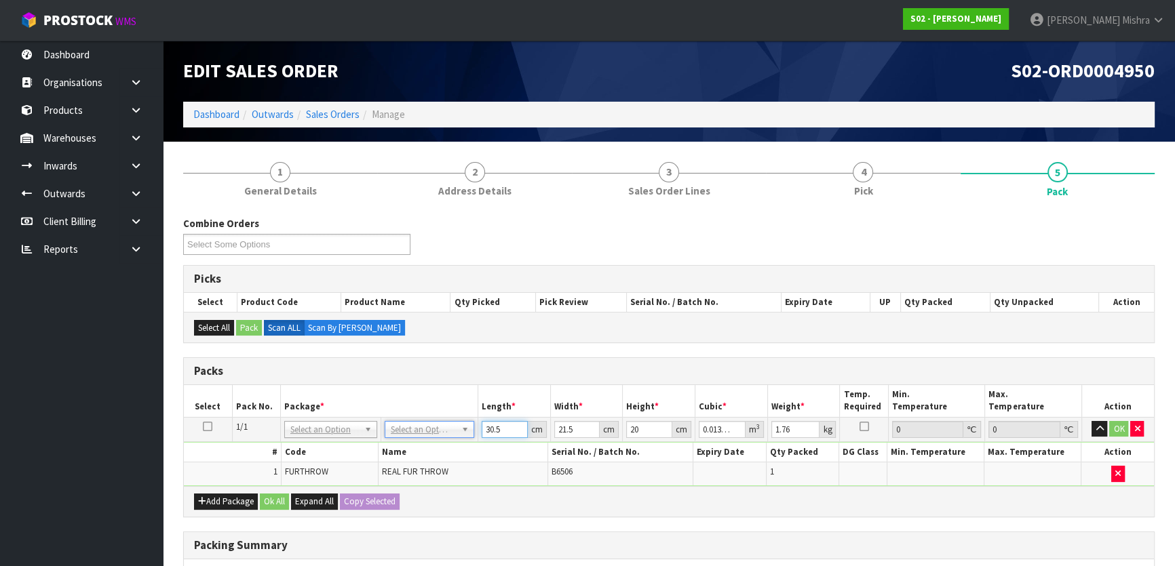
type input "0.00129"
type input "32"
type input "0.01376"
type input "32"
type input "2"
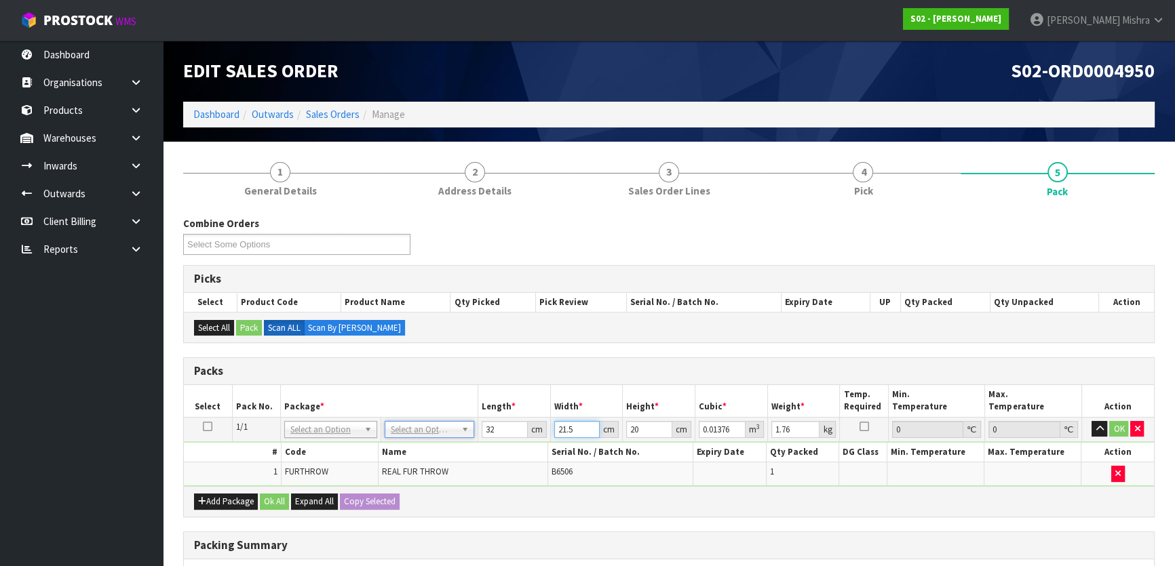
type input "0.00128"
type input "24"
type input "0.01536"
type input "24"
type input "1"
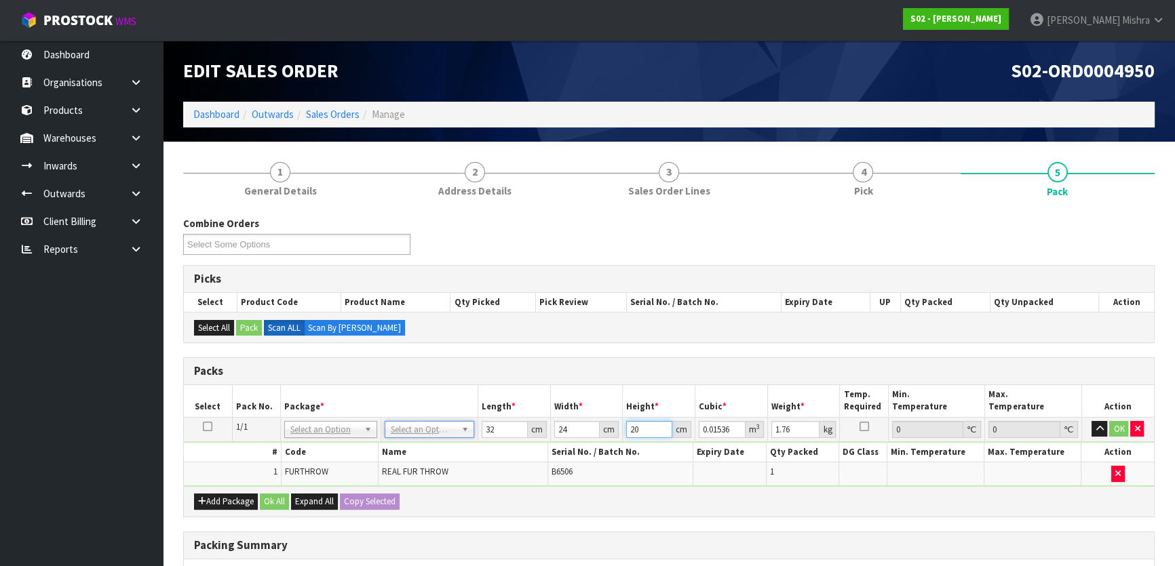
type input "0.000768"
type input "15"
type input "0.01152"
type input "15"
click at [412, 438] on td "No Packaging Cartons PLT GEN120 (1200 X 1000) PLT ONE WAY SKID CHEP HIRE PALLET…" at bounding box center [429, 429] width 97 height 24
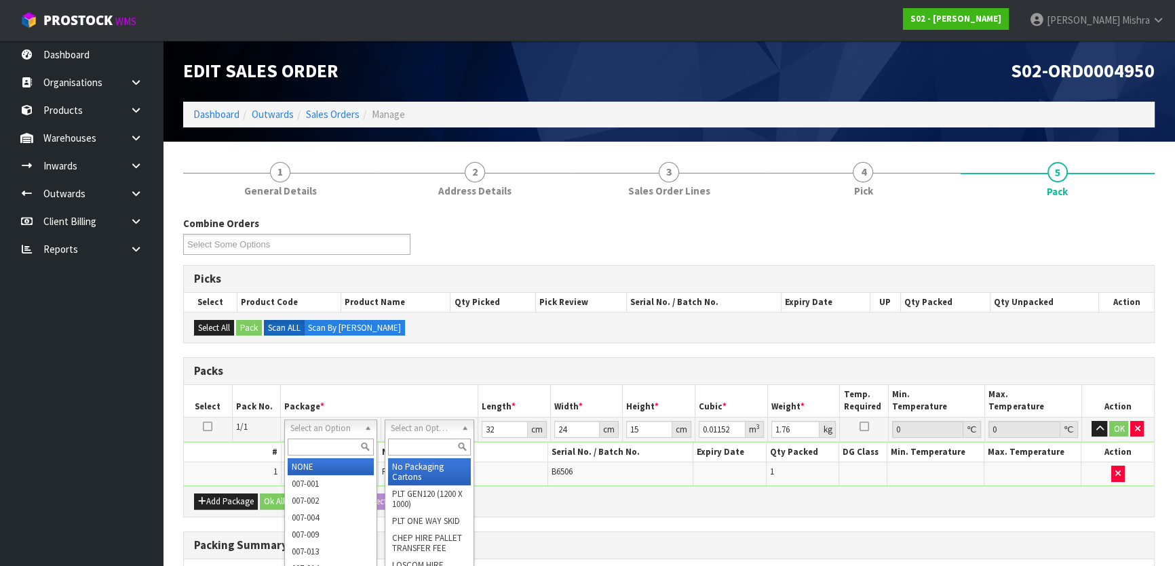
click at [402, 442] on input "text" at bounding box center [429, 447] width 83 height 17
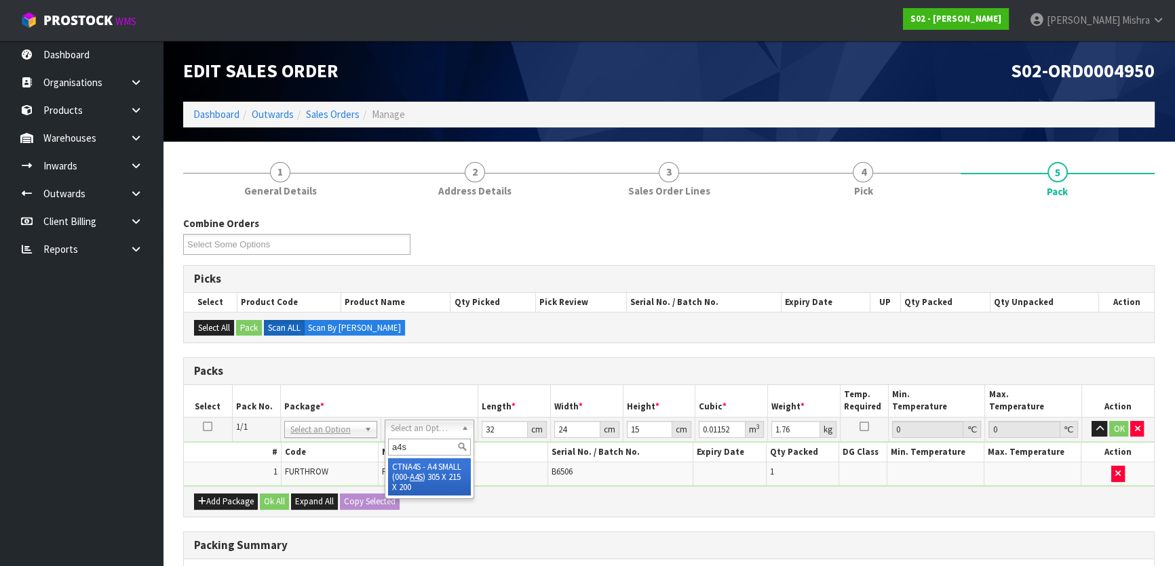
type input "a4s"
type input "30.5"
type input "21.5"
type input "20"
type input "0.013115"
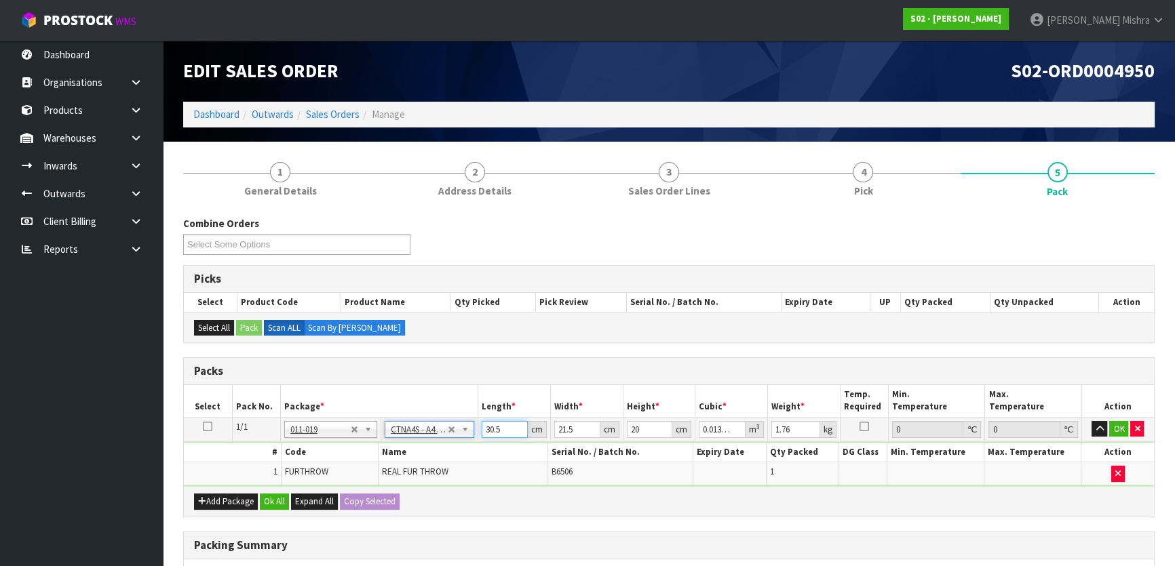
drag, startPoint x: 502, startPoint y: 426, endPoint x: 481, endPoint y: 426, distance: 21.0
click at [481, 426] on td "30.5 cm" at bounding box center [514, 429] width 73 height 24
type input "3"
type input "0.00129"
type input "32"
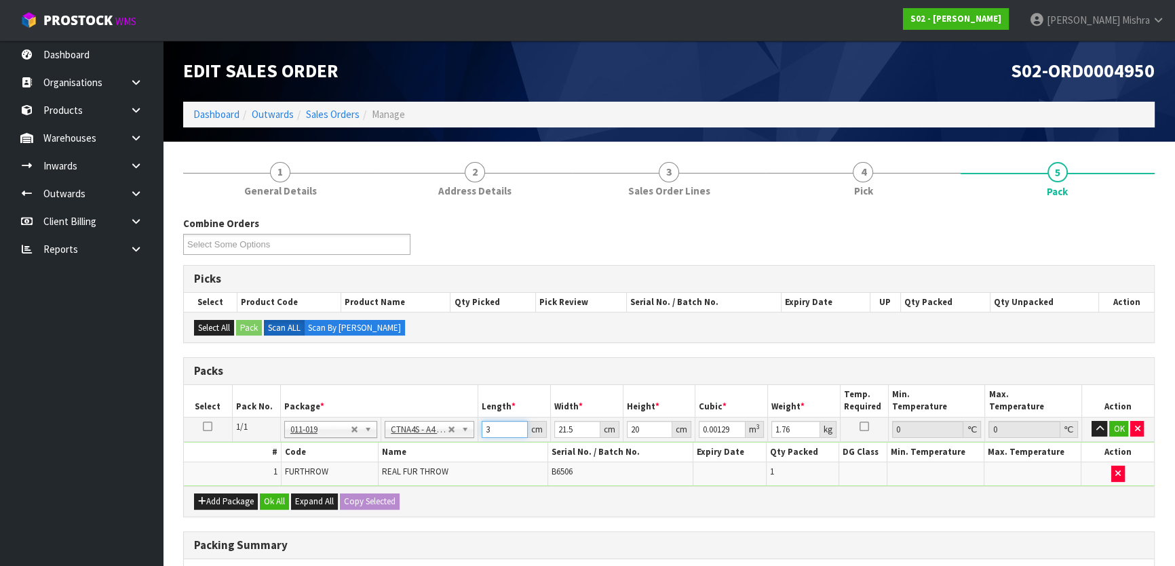
type input "0.01376"
type input "32"
type input "2"
type input "0.00128"
type input "24"
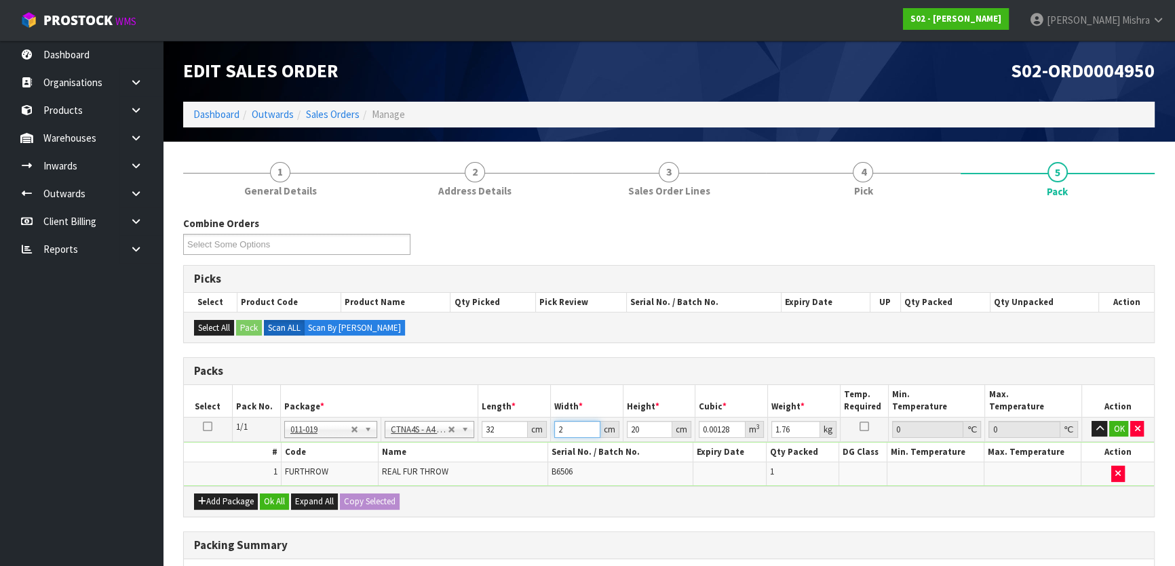
type input "0.01536"
type input "24"
type input "1"
type input "0.000768"
type input "15"
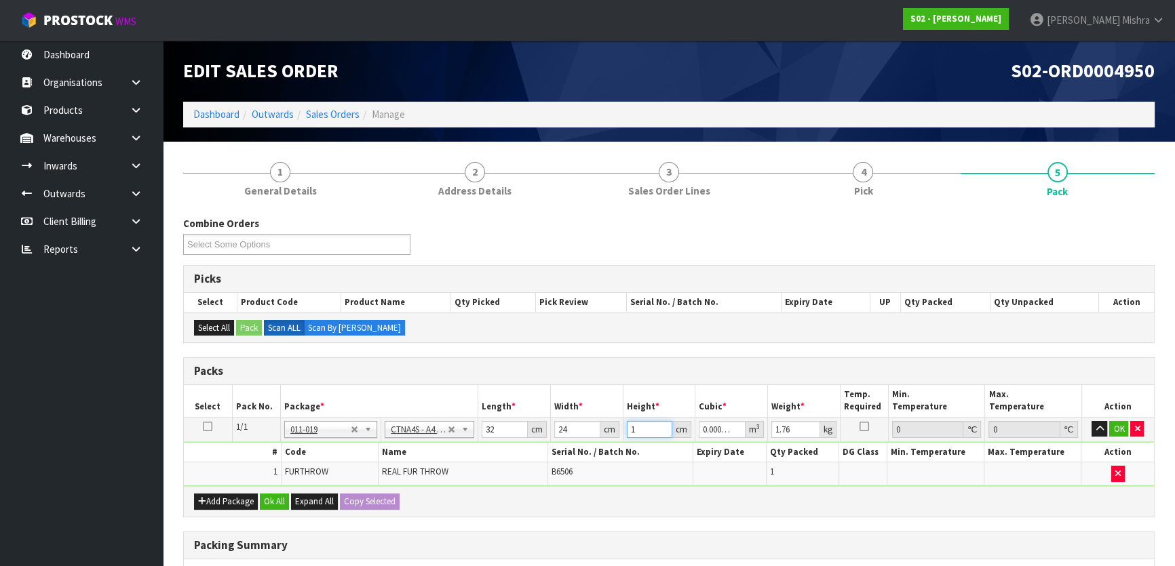
type input "0.01152"
type input "15"
type input "2"
click at [271, 509] on div "Add Package Ok All Expand All Copy Selected" at bounding box center [669, 501] width 970 height 31
click at [271, 502] on button "Ok All" at bounding box center [274, 502] width 29 height 16
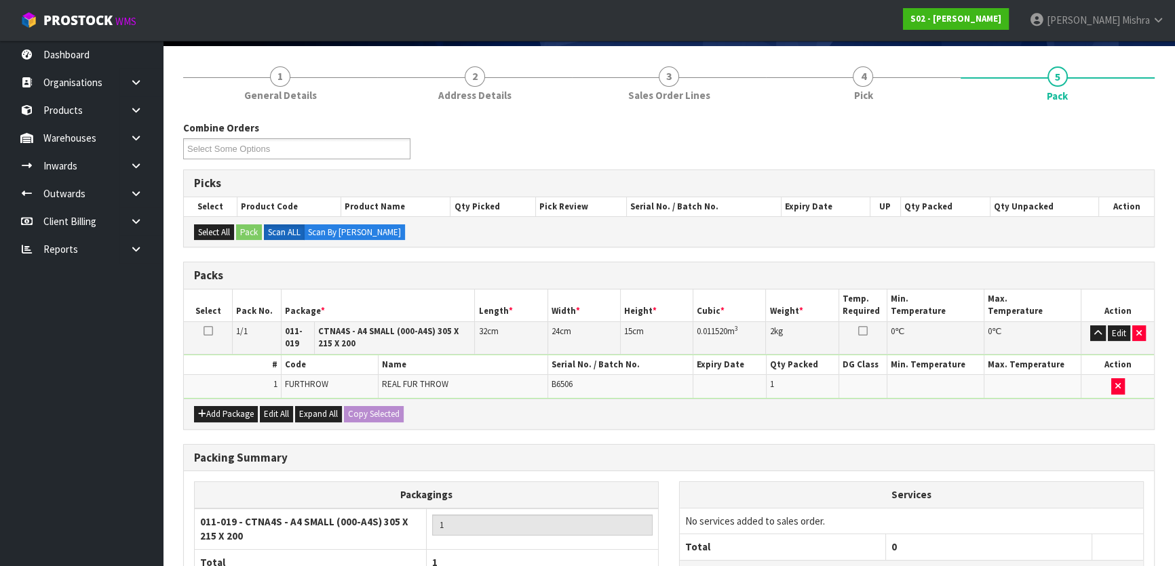
scroll to position [221, 0]
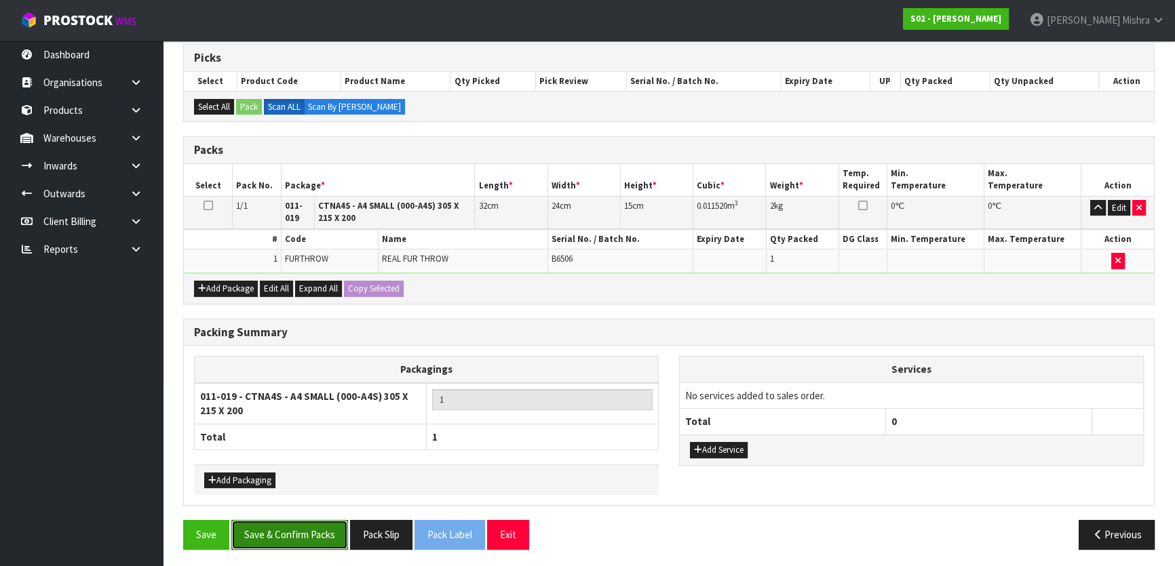
click at [292, 531] on button "Save & Confirm Packs" at bounding box center [289, 534] width 117 height 29
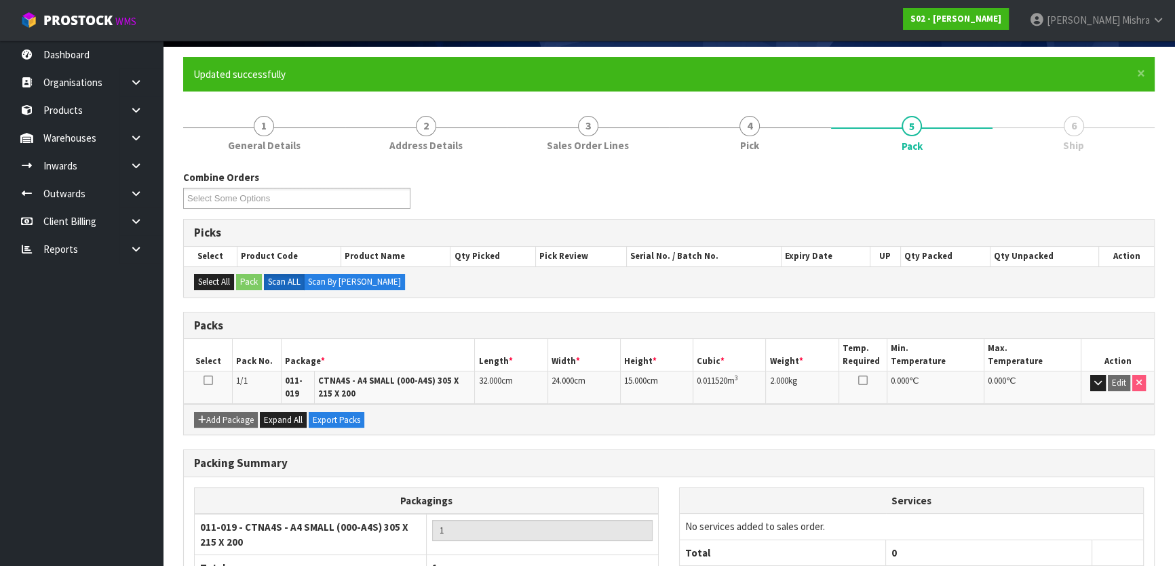
scroll to position [197, 0]
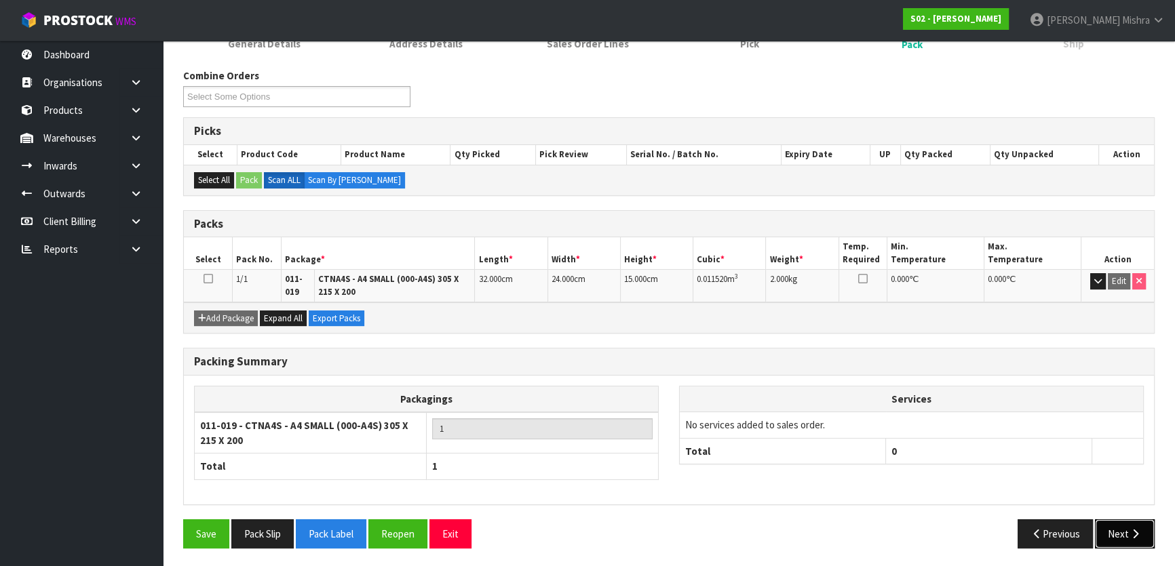
click at [1120, 535] on button "Next" at bounding box center [1125, 534] width 60 height 29
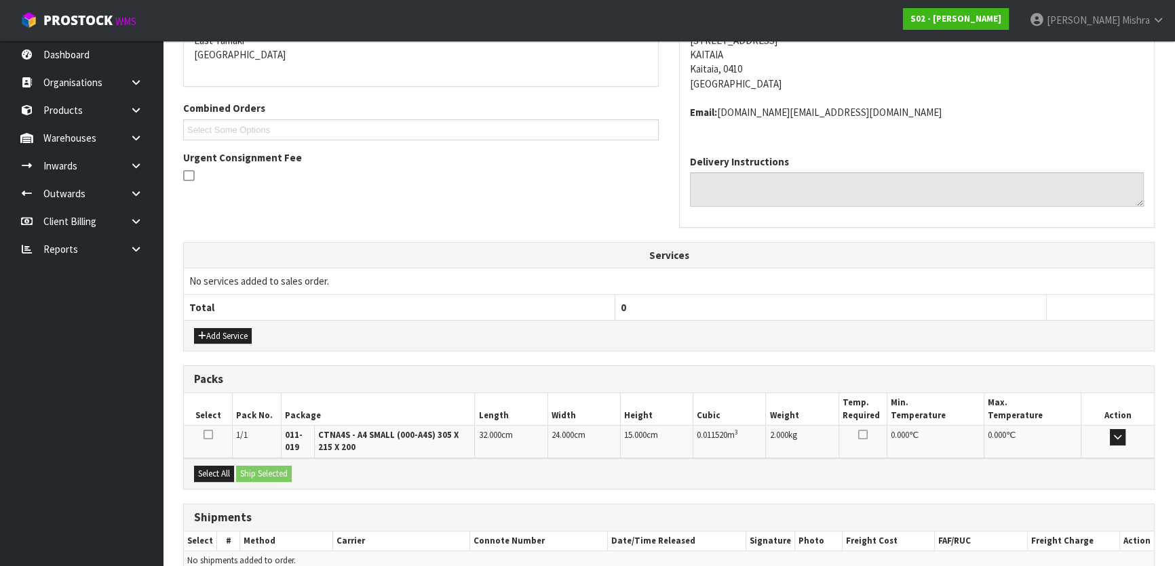
scroll to position [366, 0]
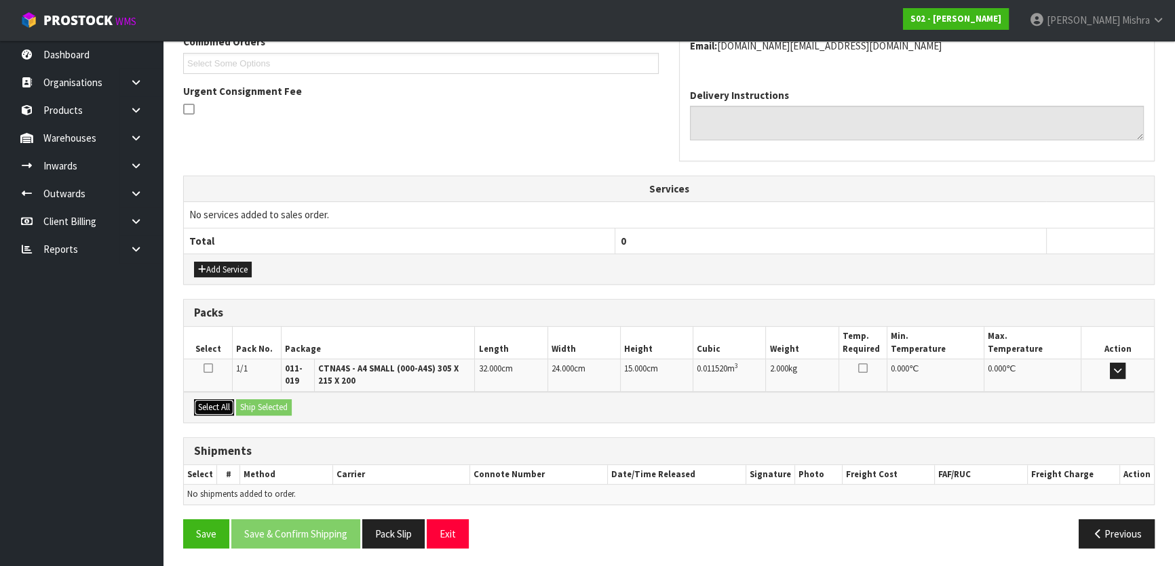
click at [216, 400] on button "Select All" at bounding box center [214, 408] width 40 height 16
drag, startPoint x: 257, startPoint y: 407, endPoint x: 311, endPoint y: 433, distance: 60.4
click at [258, 407] on button "Ship Selected" at bounding box center [264, 408] width 56 height 16
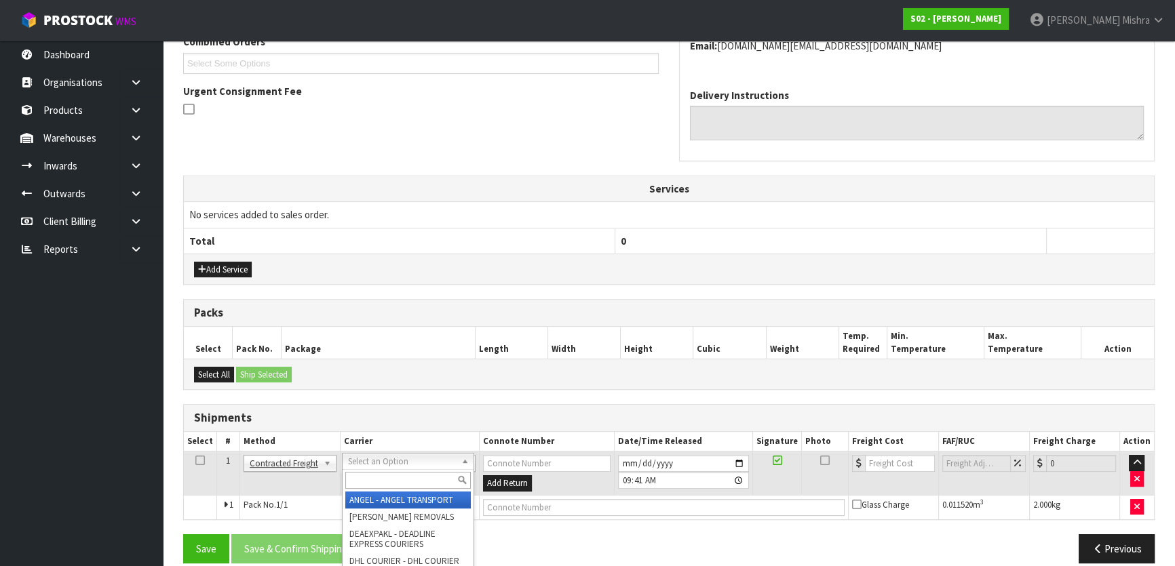
click at [400, 483] on input "text" at bounding box center [407, 480] width 125 height 17
type input "nzp"
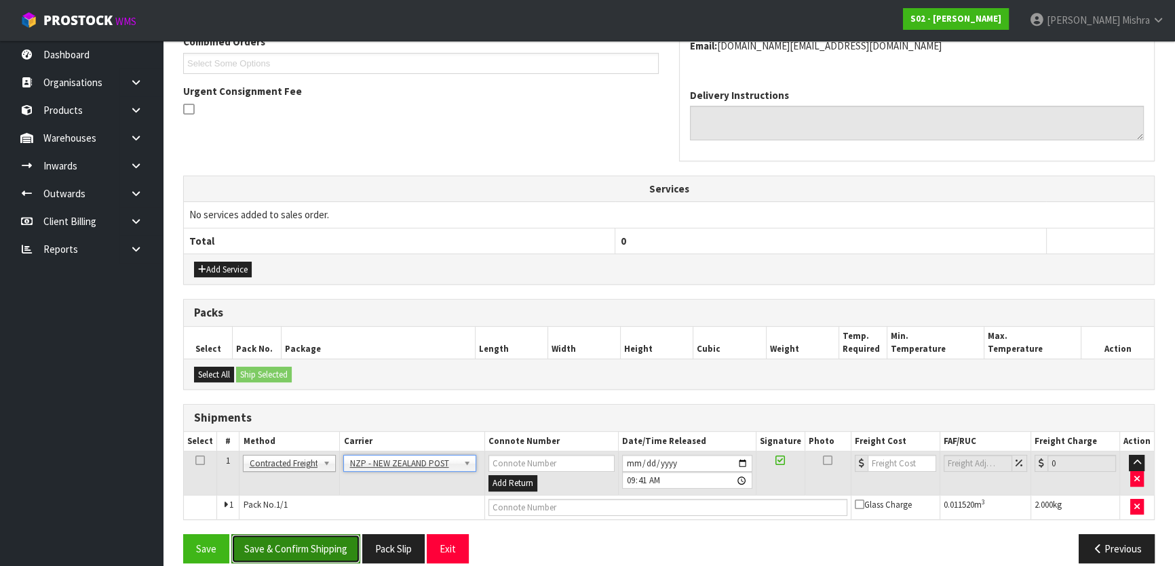
click at [305, 539] on button "Save & Confirm Shipping" at bounding box center [295, 549] width 129 height 29
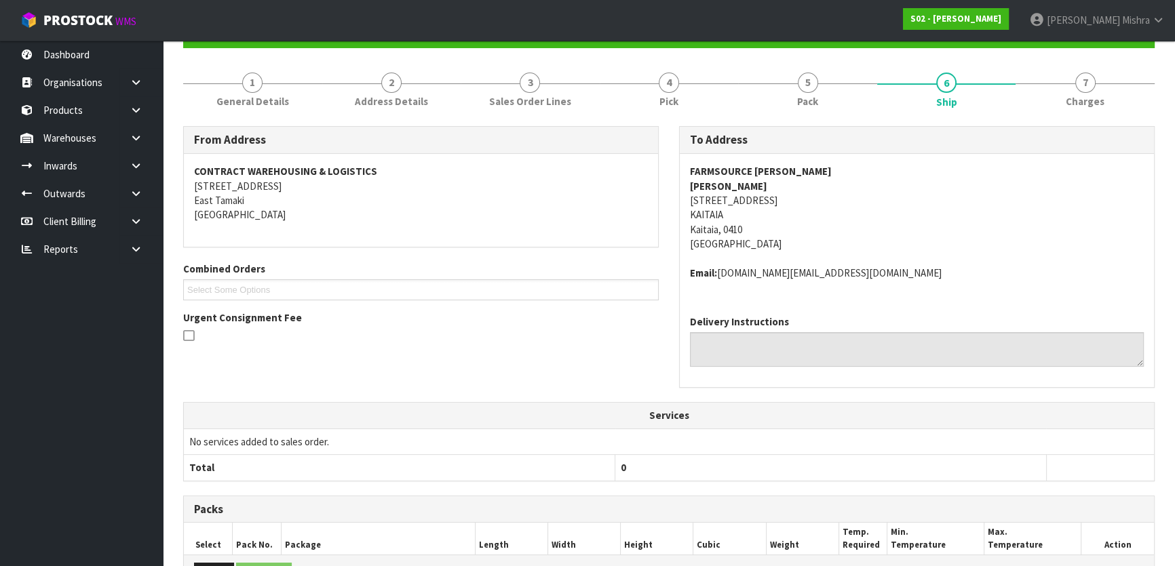
scroll to position [361, 0]
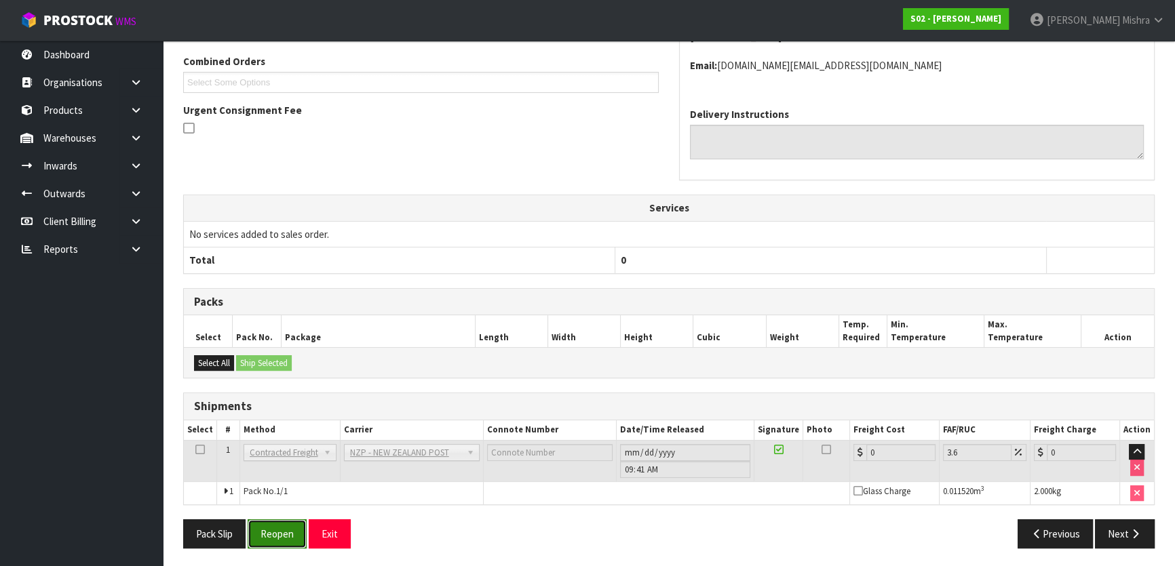
click at [277, 536] on button "Reopen" at bounding box center [277, 534] width 59 height 29
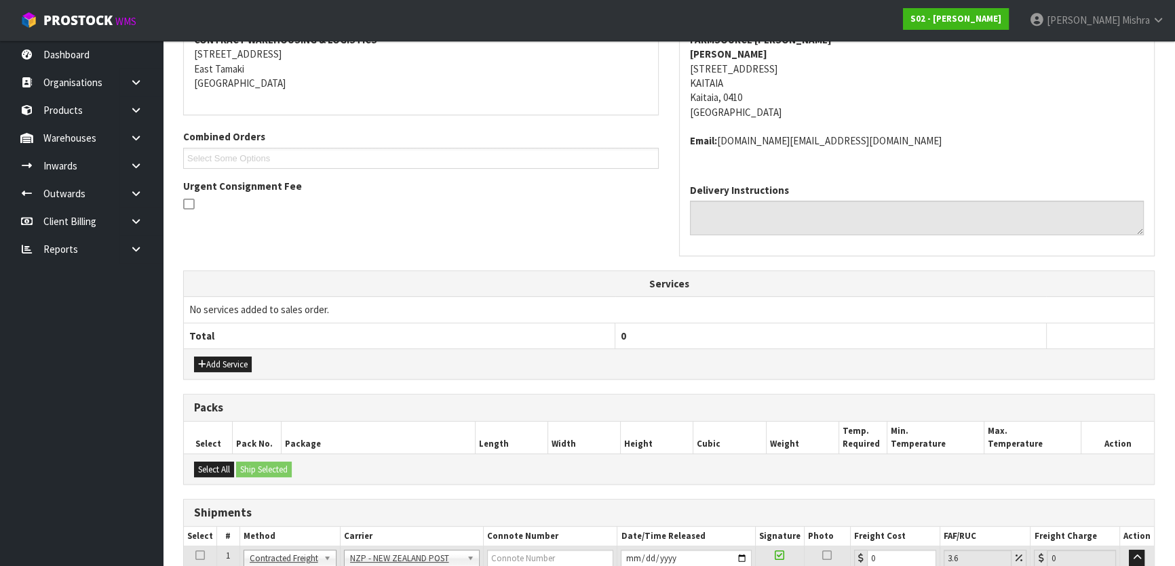
scroll to position [370, 0]
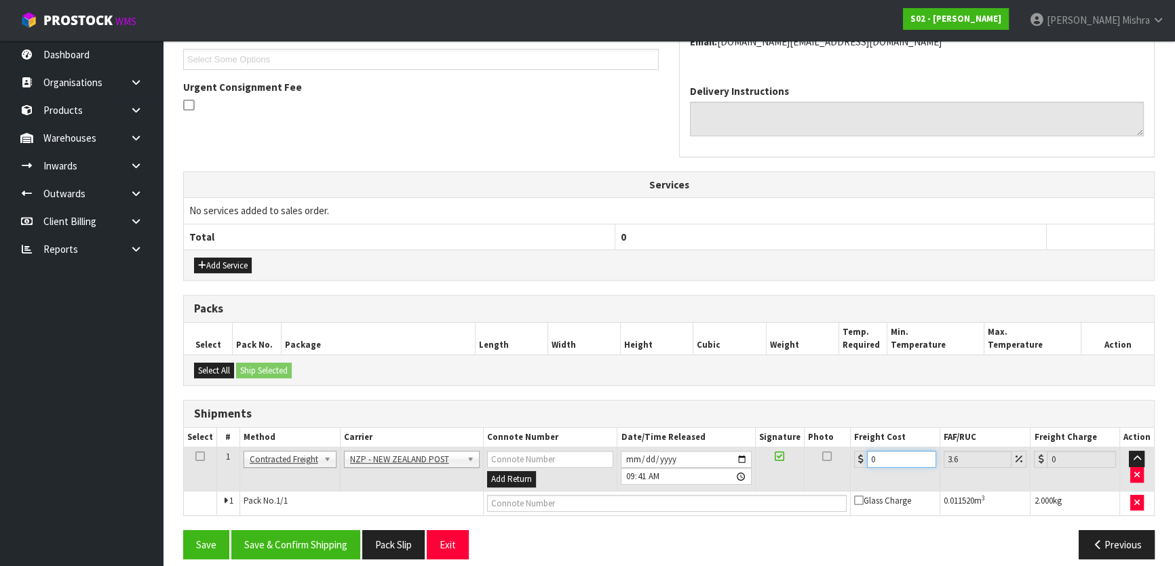
drag, startPoint x: 899, startPoint y: 459, endPoint x: 801, endPoint y: 463, distance: 97.8
click at [801, 463] on tr "1 Client Local Pickup Customer Local Pickup Company Freight Contracted Freight …" at bounding box center [669, 470] width 970 height 44
type input "8"
type input "8.29"
type input "8.4"
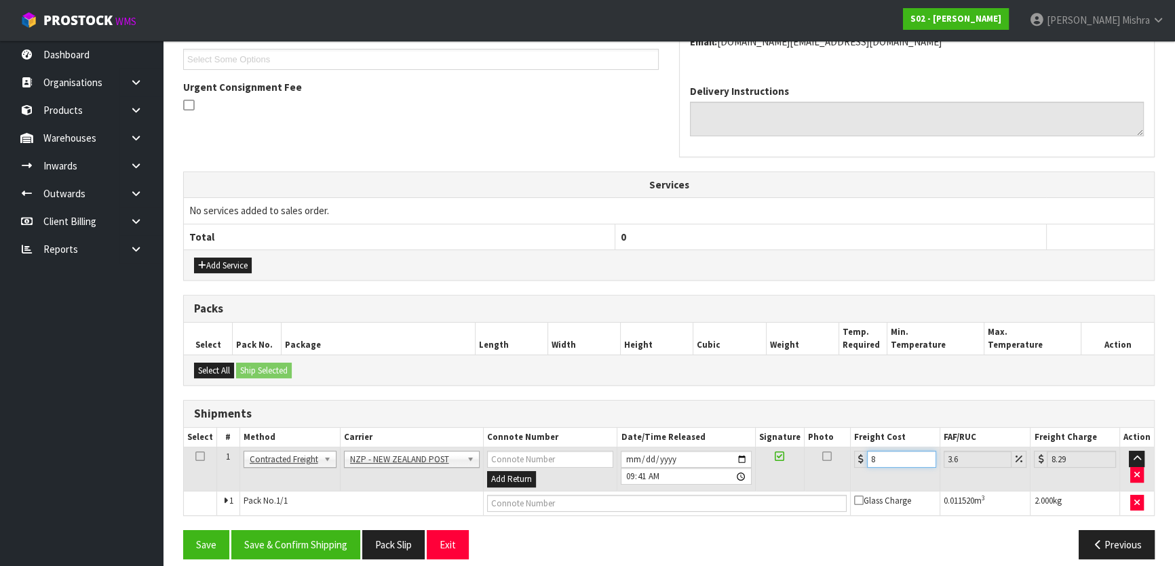
type input "8.7"
type input "8.45"
type input "8.75"
type input "8.45"
click at [294, 547] on button "Save & Confirm Shipping" at bounding box center [295, 544] width 129 height 29
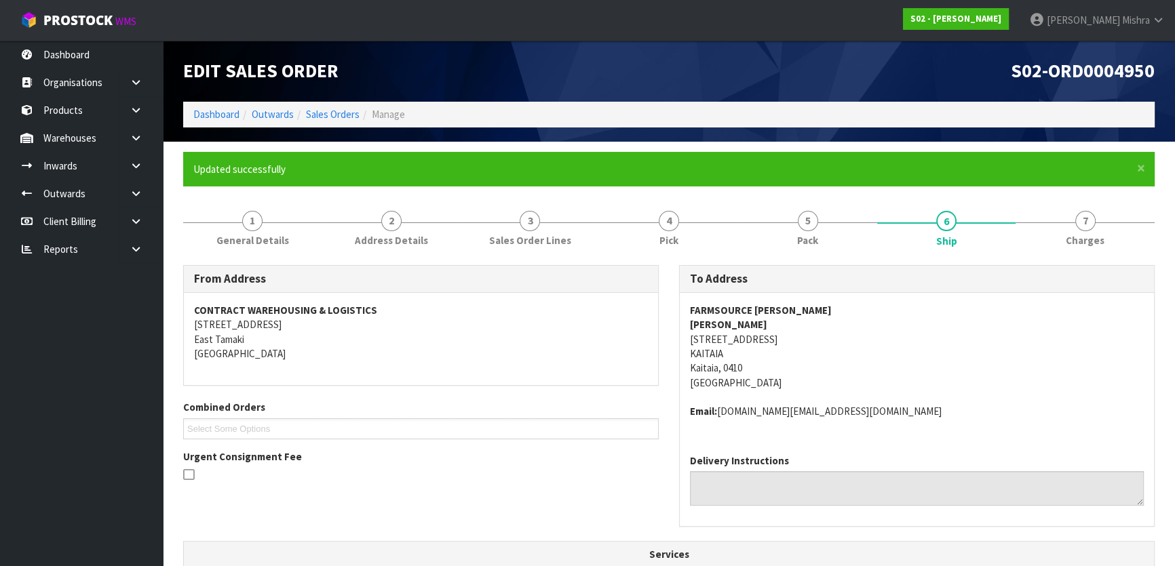
scroll to position [0, 0]
click at [314, 111] on link "Sales Orders" at bounding box center [333, 114] width 54 height 13
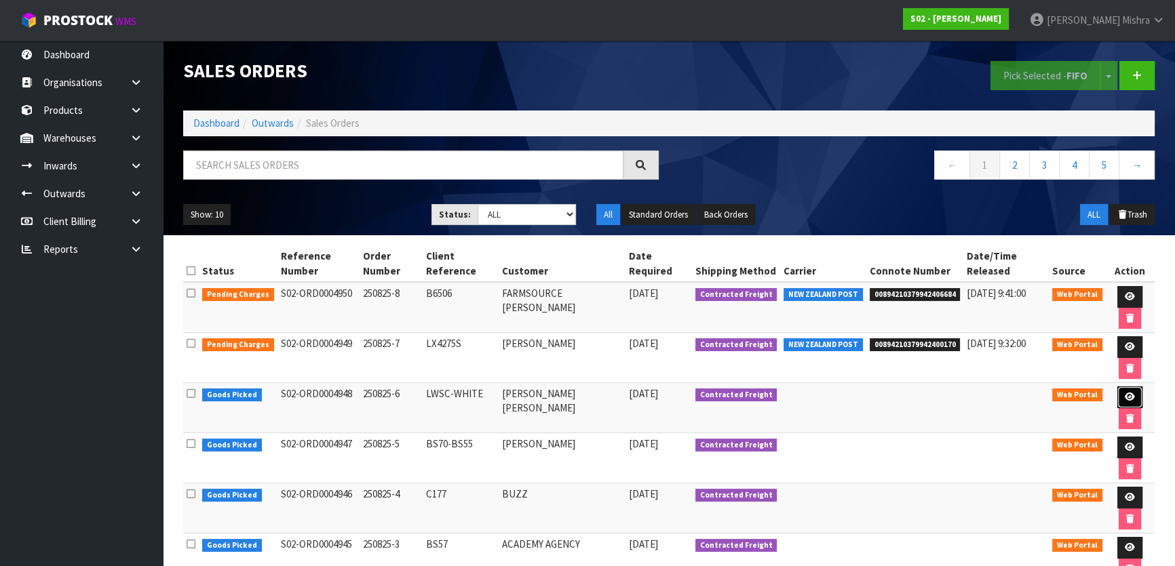
click at [1120, 392] on link at bounding box center [1129, 398] width 25 height 22
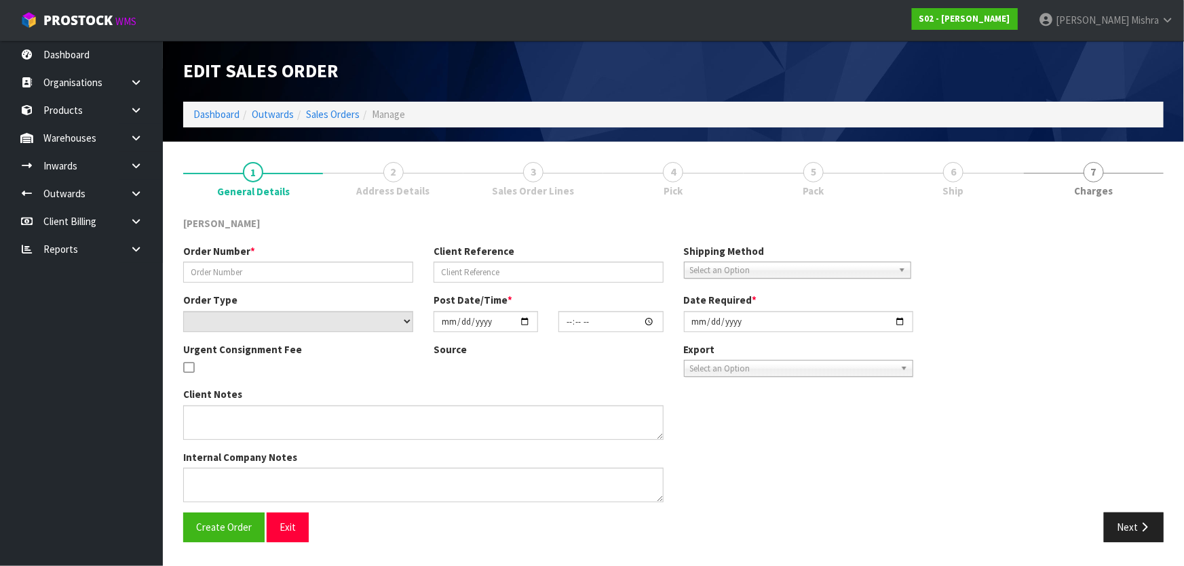
type input "250825-6"
type input "LWSC-WHITE"
select select "number:0"
type input "2025-08-23"
type input "19:48:00.000"
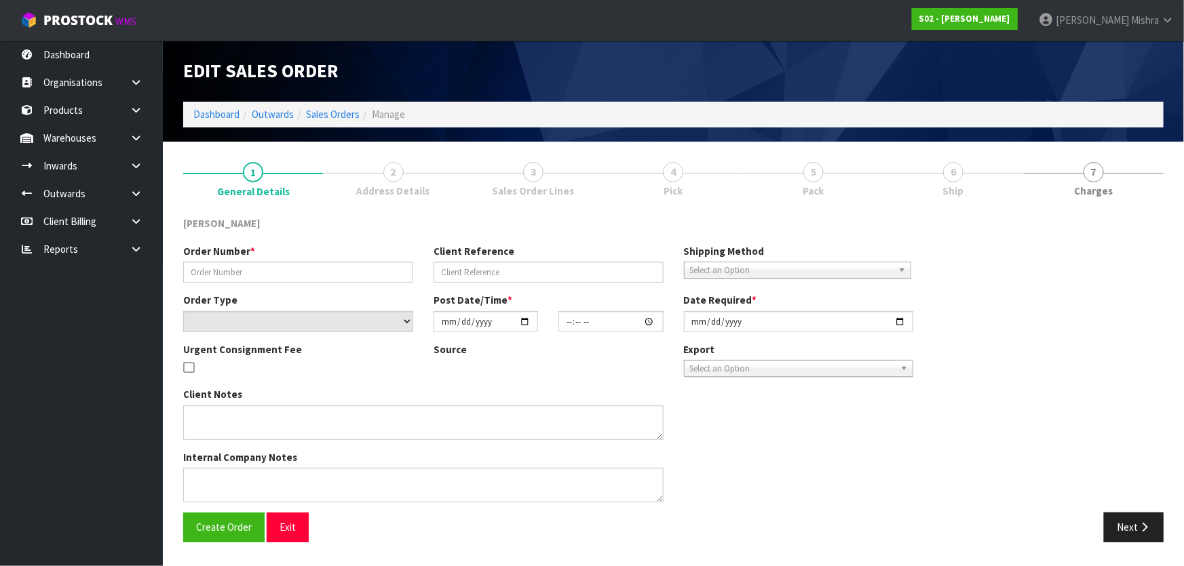
type input "2025-08-25"
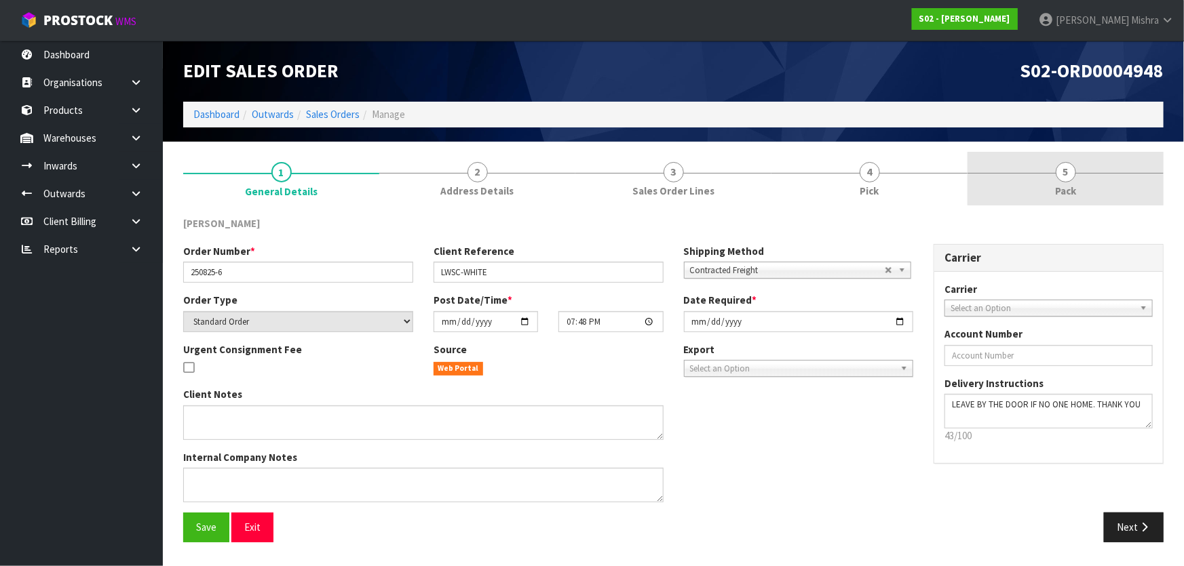
click at [1018, 176] on link "5 Pack" at bounding box center [1065, 179] width 196 height 54
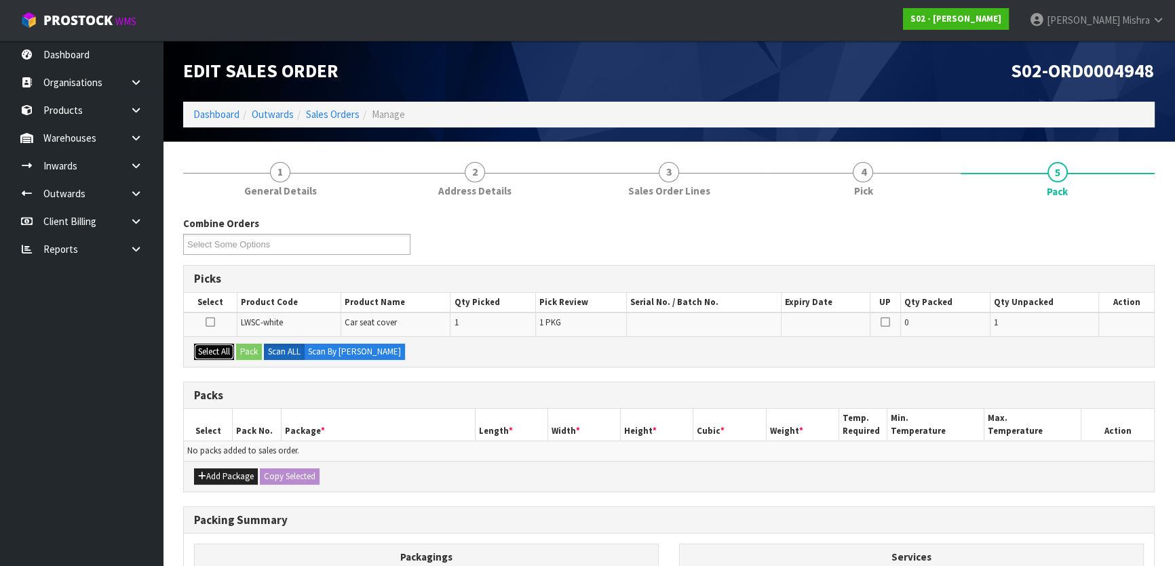
drag, startPoint x: 206, startPoint y: 352, endPoint x: 224, endPoint y: 348, distance: 18.8
click at [206, 352] on button "Select All" at bounding box center [214, 352] width 40 height 16
click at [255, 345] on button "Pack" at bounding box center [249, 352] width 26 height 16
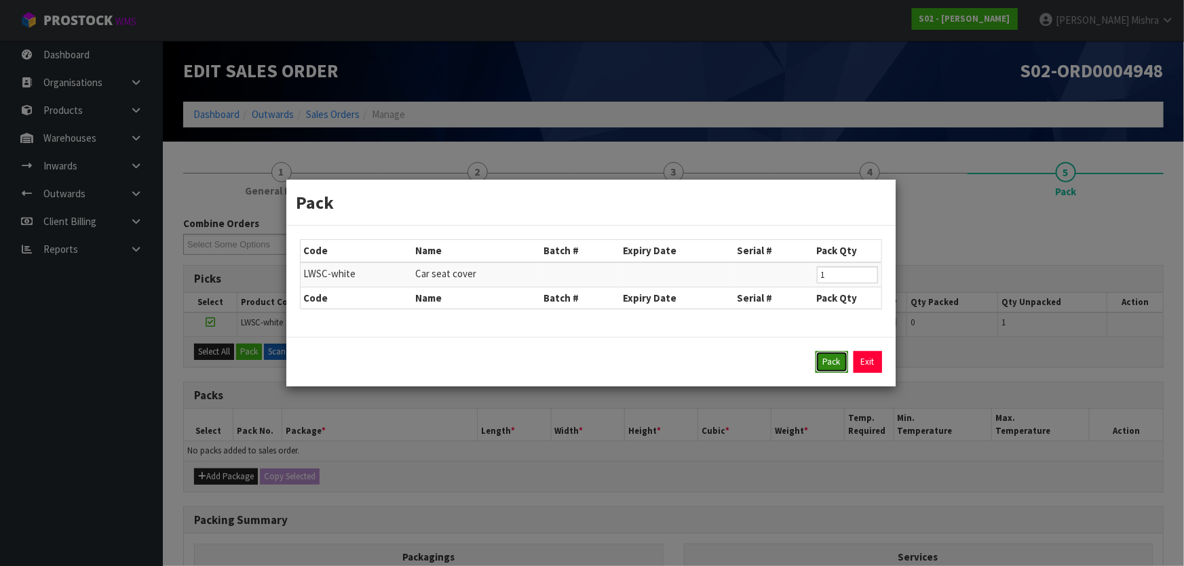
click at [835, 366] on button "Pack" at bounding box center [831, 362] width 33 height 22
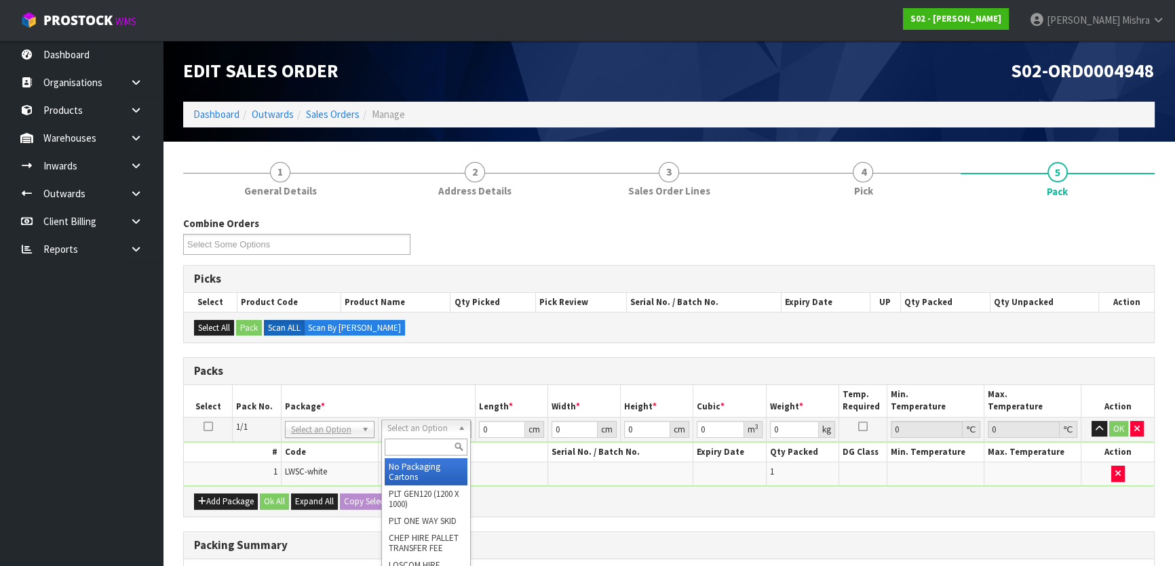
click at [408, 442] on input "text" at bounding box center [426, 447] width 83 height 17
type input "v"
type input "ctn6"
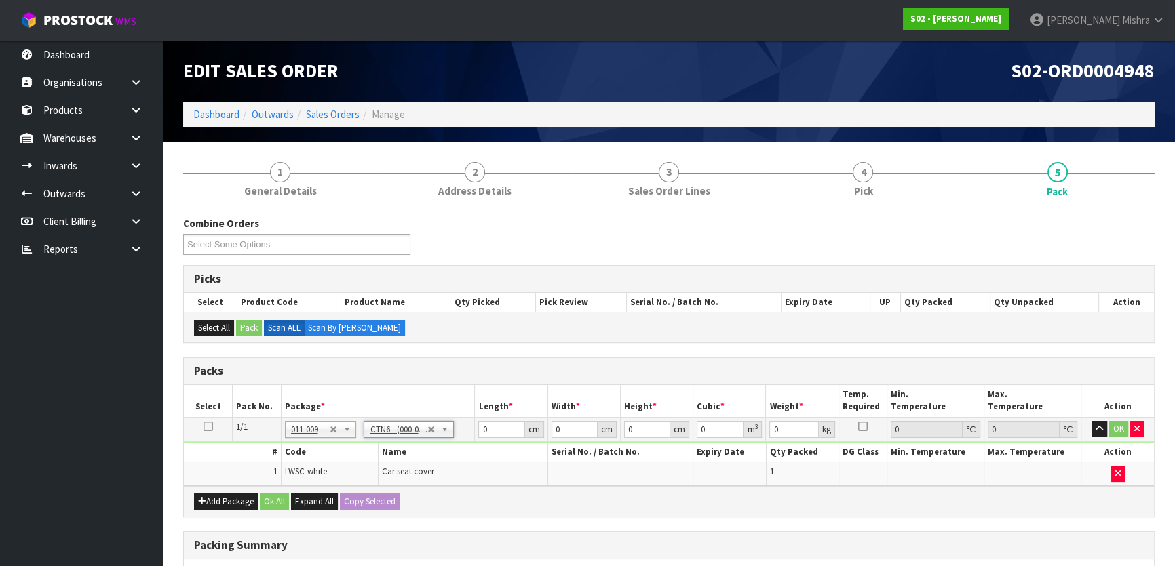
type input "45.5"
type input "30.5"
type input "0.042326"
type input "2.85"
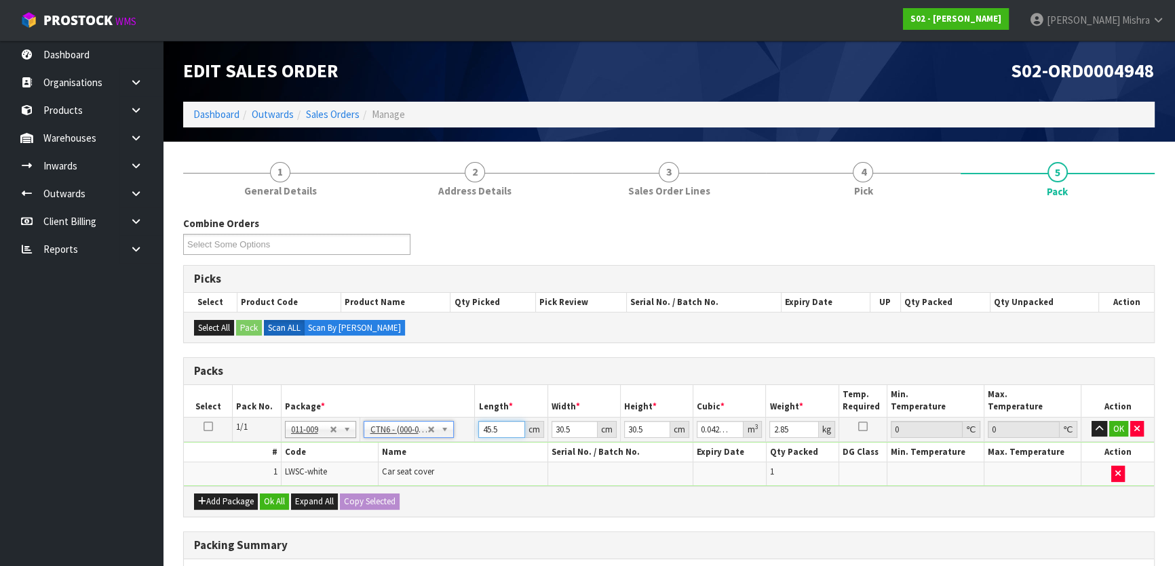
drag, startPoint x: 505, startPoint y: 425, endPoint x: 441, endPoint y: 421, distance: 63.9
click at [442, 421] on tr "1/1 NONE 007-001 007-002 007-004 007-009 007-013 007-014 007-015 007-017 007-01…" at bounding box center [669, 429] width 970 height 24
type input "4"
type input "0.003721"
type input "45"
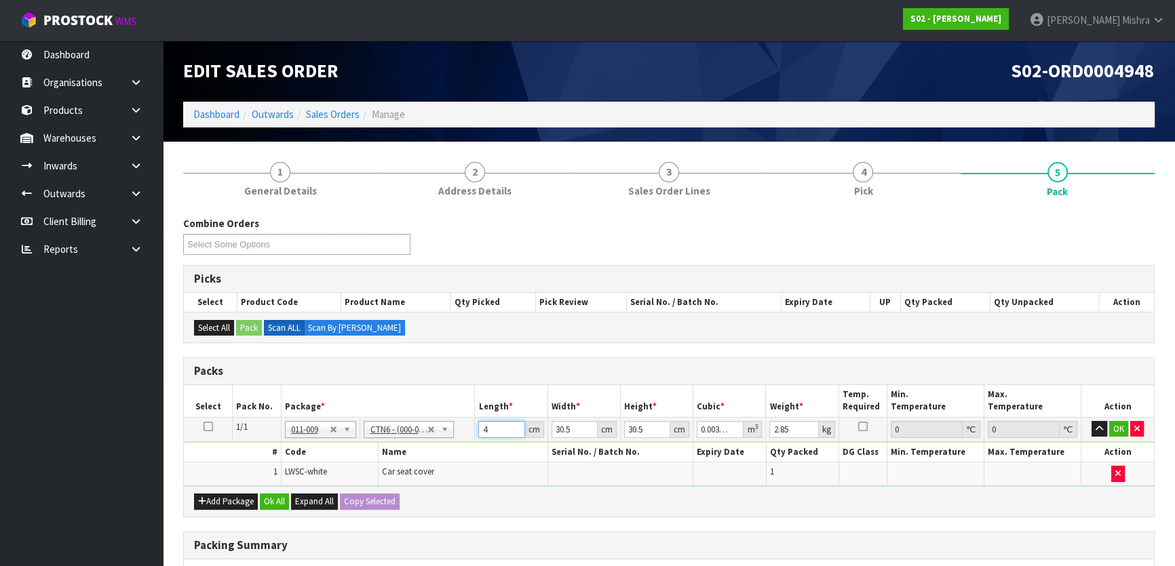
type input "0.041861"
type input "45"
type input "3"
type input "0.004117"
type input "35"
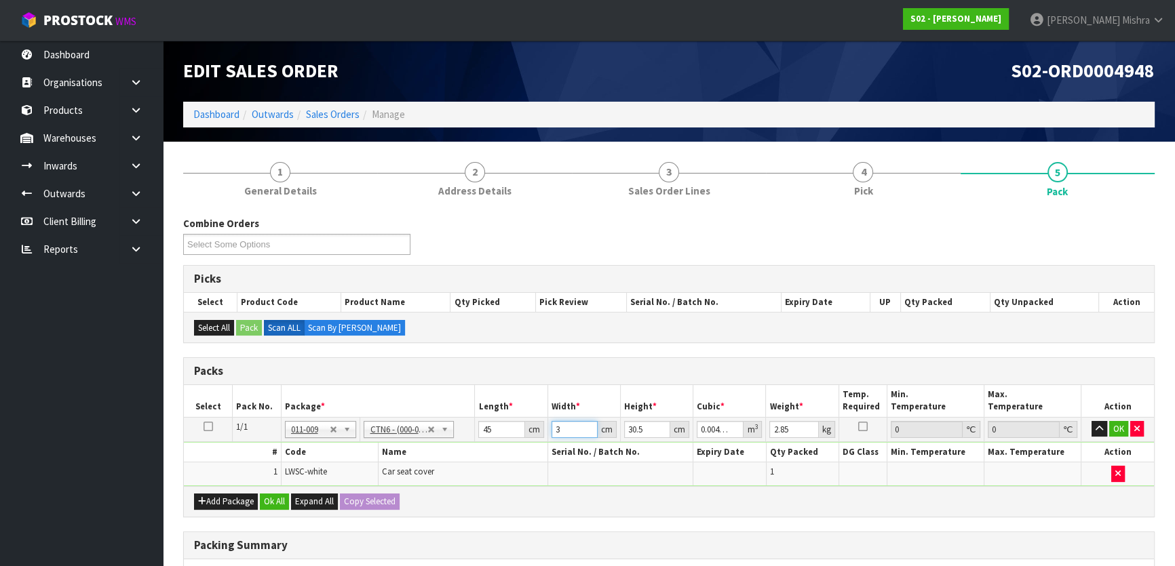
type input "0.048037"
type input "35"
type input "2"
type input "0.00315"
type input "29"
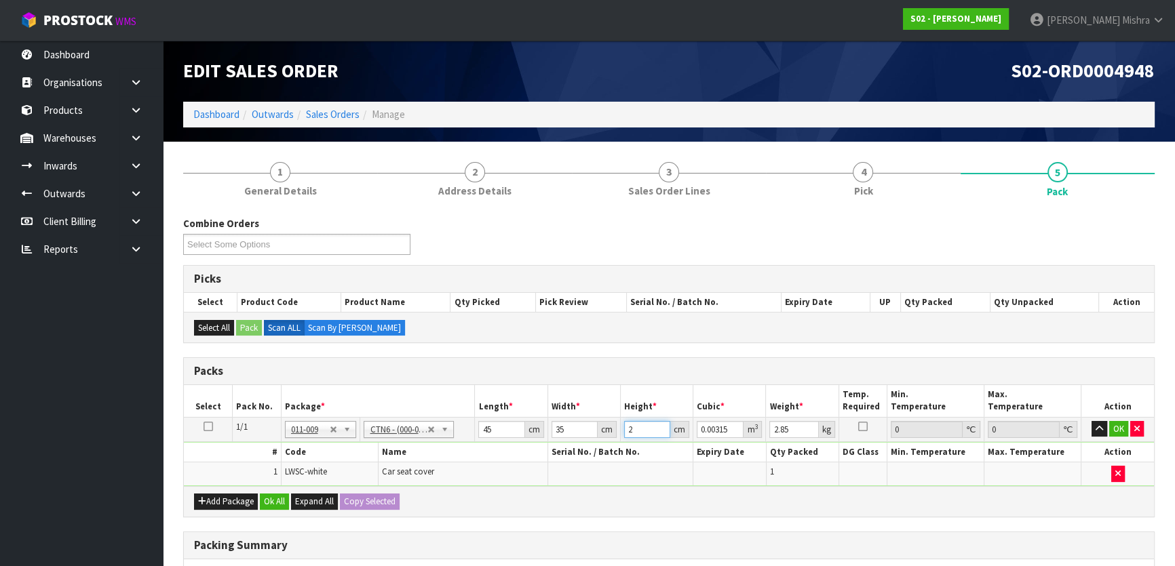
type input "0.045675"
type input "29"
type input "4"
click at [271, 508] on div "Add Package Ok All Expand All Copy Selected" at bounding box center [669, 501] width 970 height 31
click at [272, 500] on button "Ok All" at bounding box center [274, 502] width 29 height 16
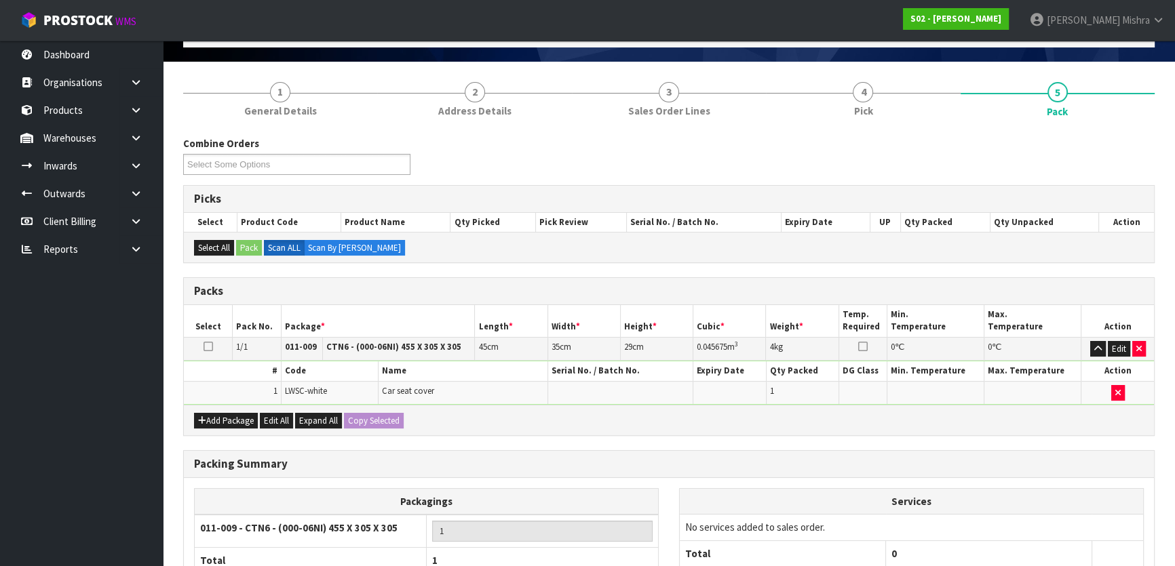
scroll to position [204, 0]
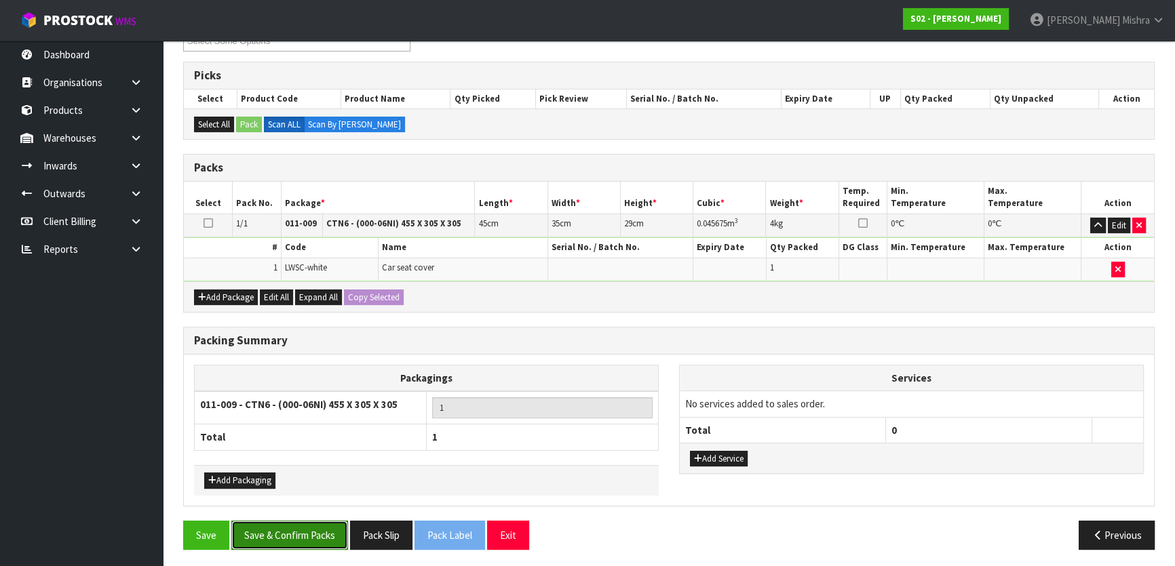
click at [325, 538] on button "Save & Confirm Packs" at bounding box center [289, 535] width 117 height 29
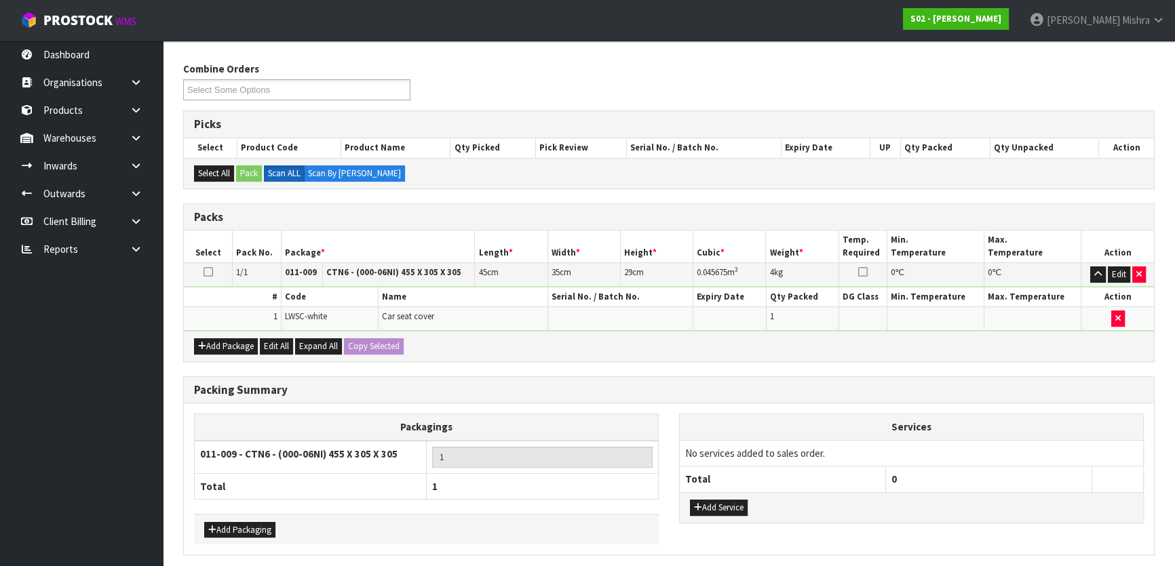
scroll to position [0, 0]
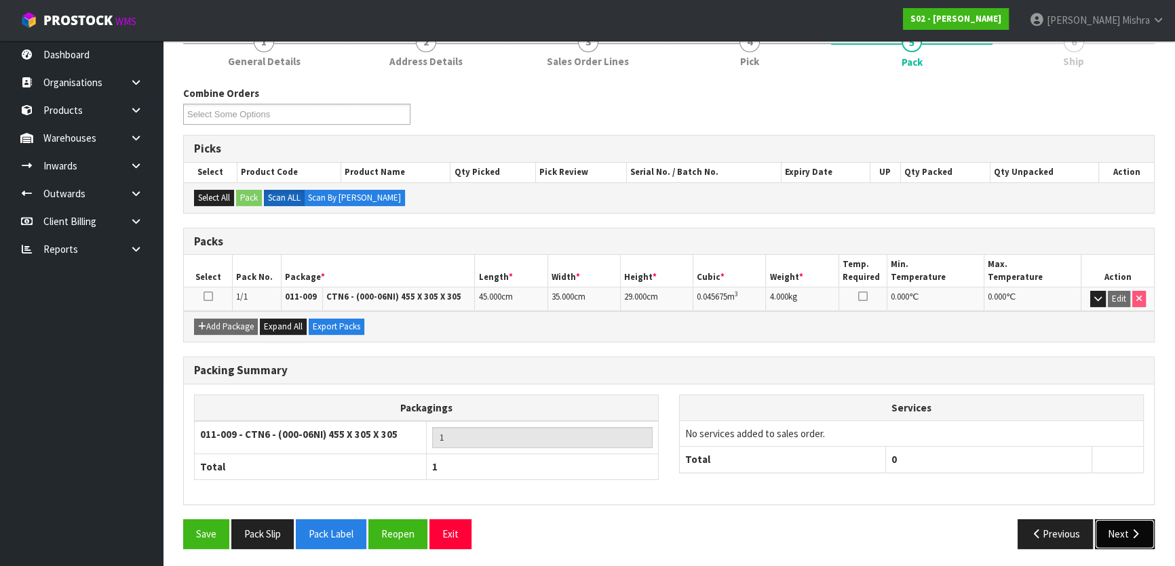
click at [1109, 526] on button "Next" at bounding box center [1125, 534] width 60 height 29
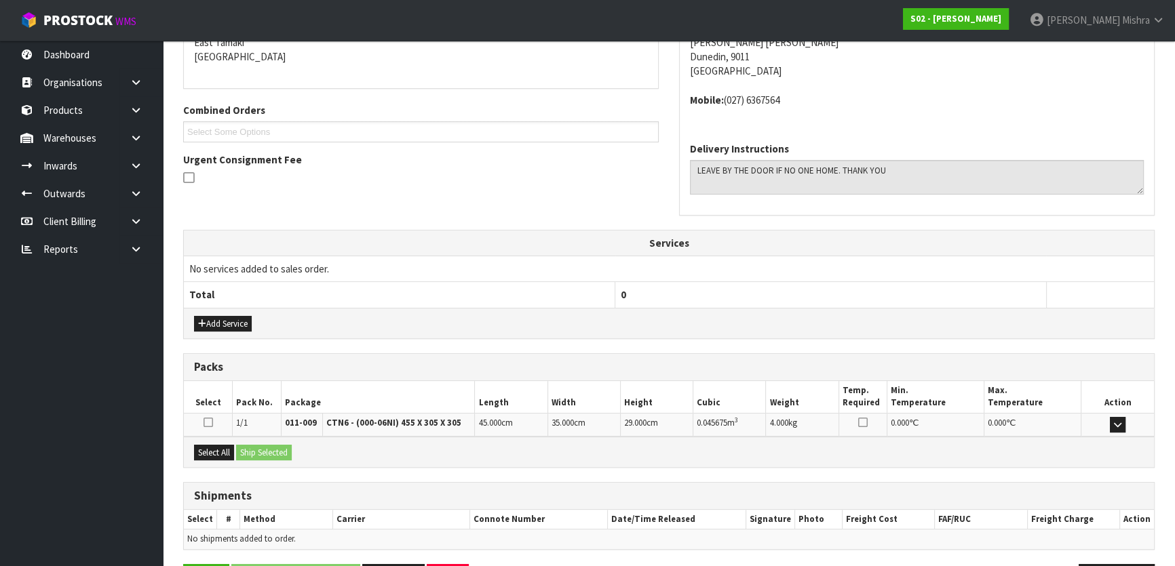
scroll to position [341, 0]
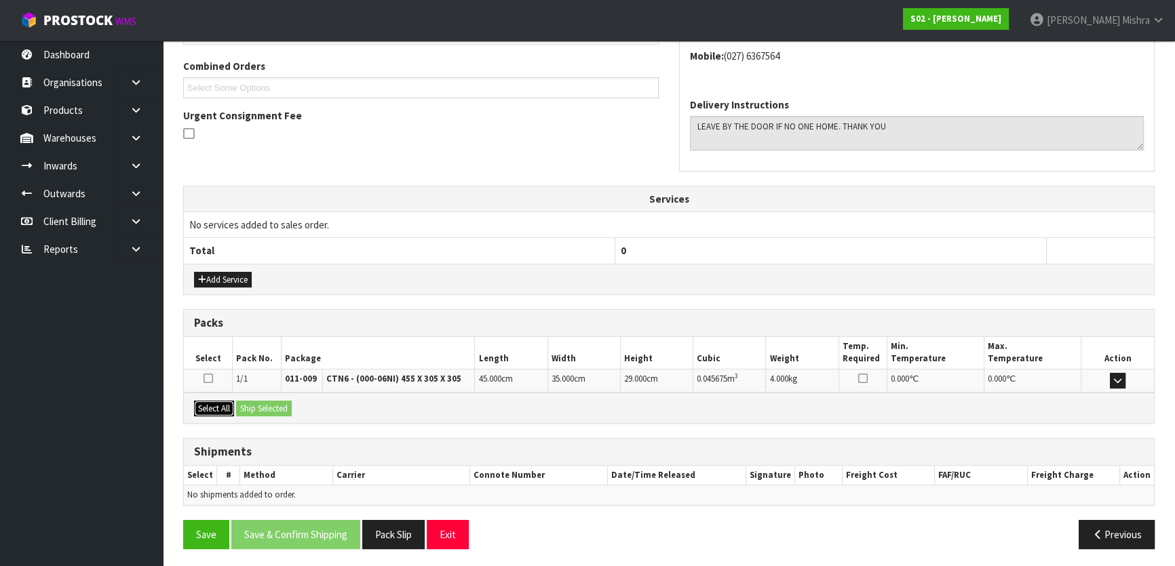
click at [218, 404] on button "Select All" at bounding box center [214, 409] width 40 height 16
click at [265, 407] on button "Ship Selected" at bounding box center [264, 409] width 56 height 16
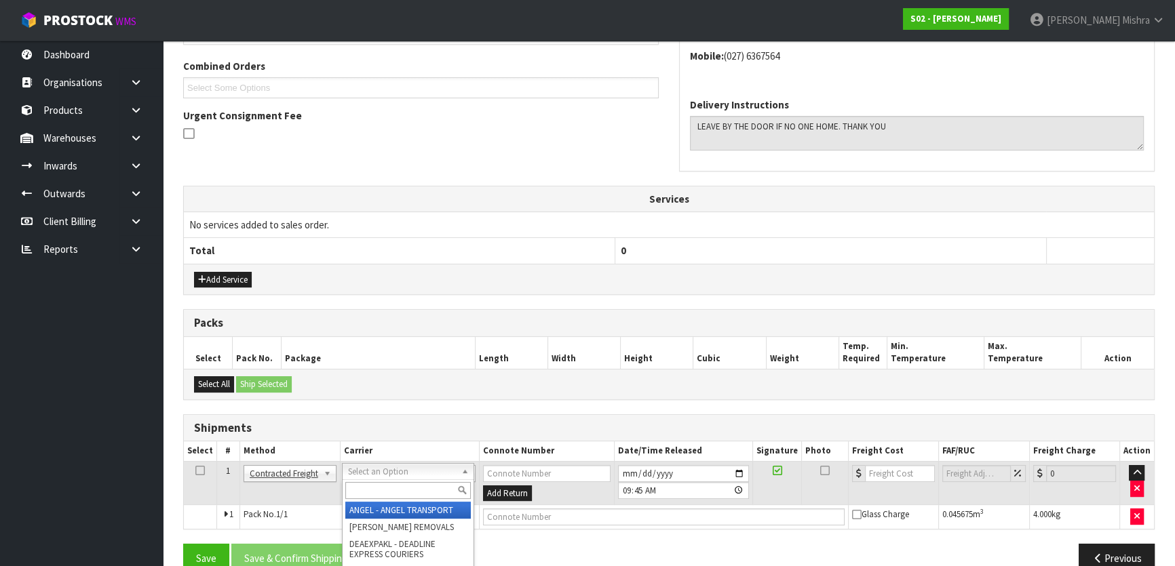
click at [407, 487] on input "text" at bounding box center [407, 490] width 125 height 17
type input "nzp"
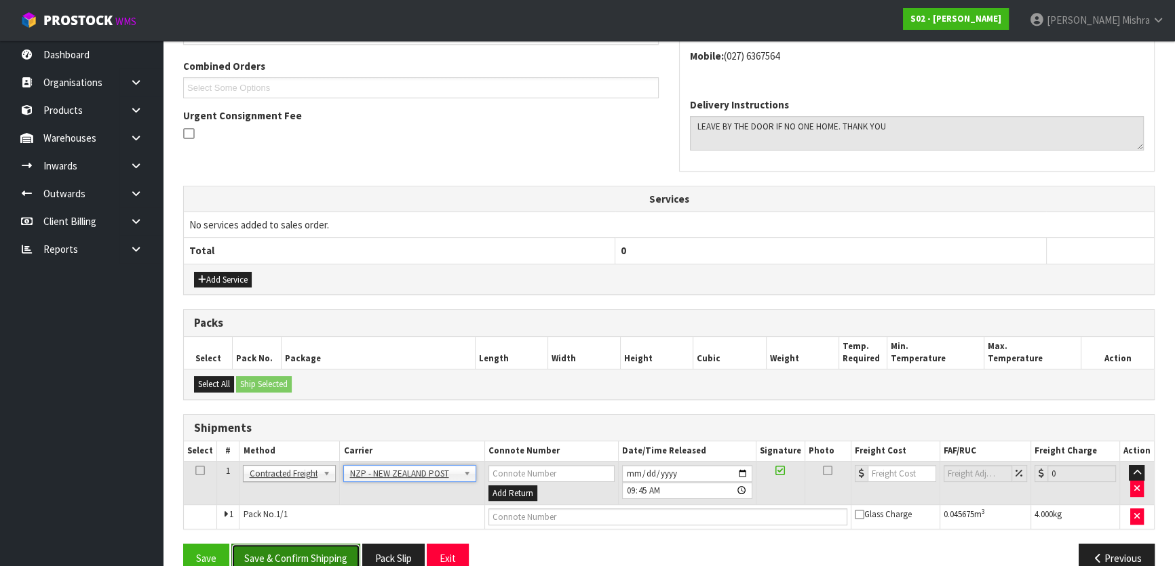
click at [311, 552] on button "Save & Confirm Shipping" at bounding box center [295, 558] width 129 height 29
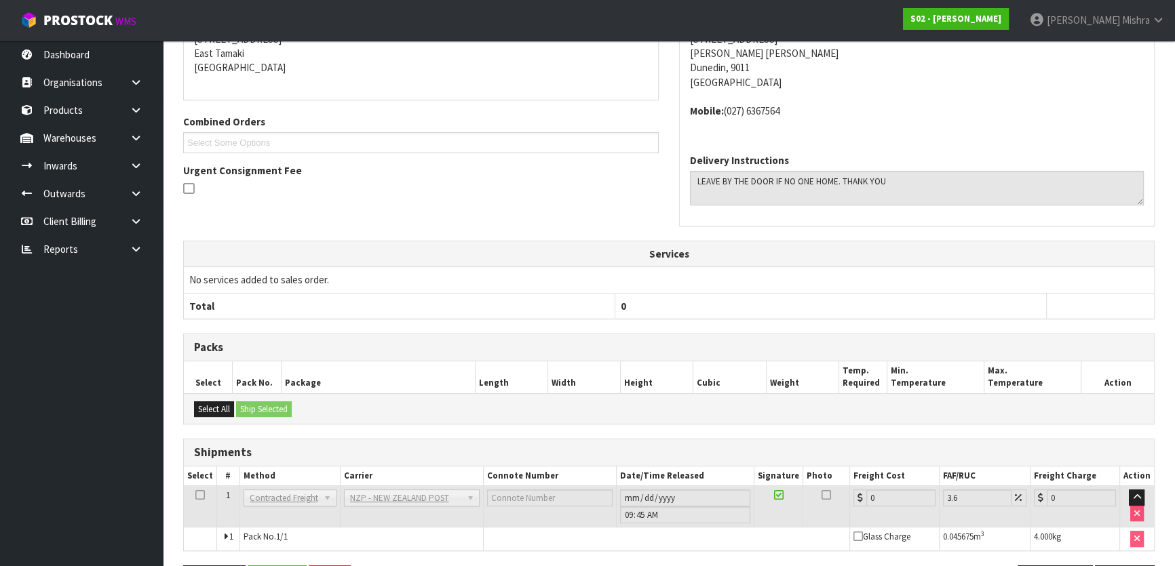
scroll to position [347, 0]
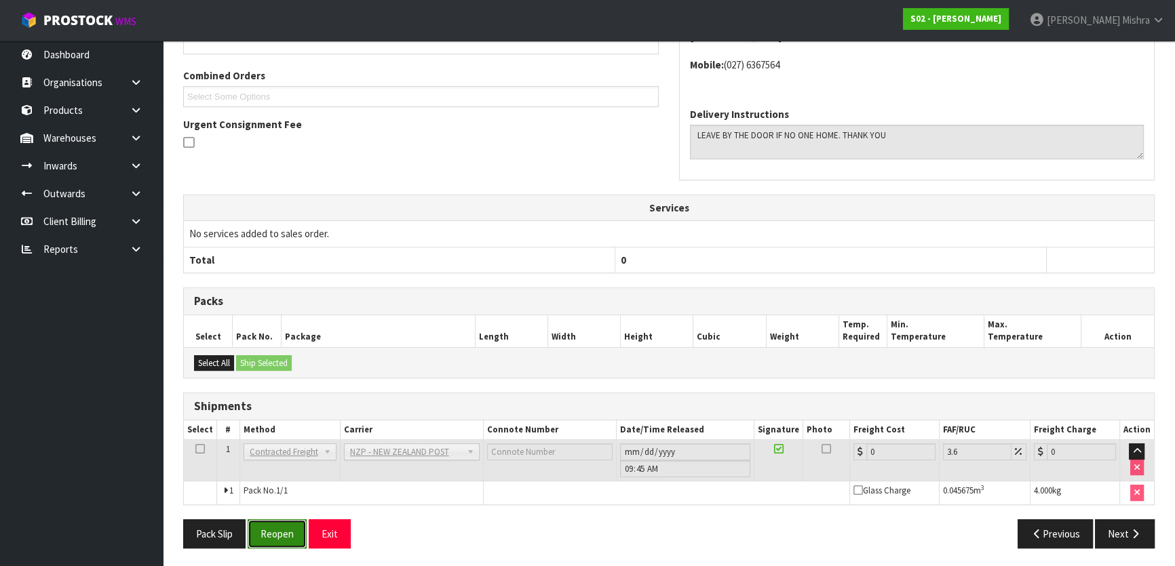
click at [264, 520] on button "Reopen" at bounding box center [277, 534] width 59 height 29
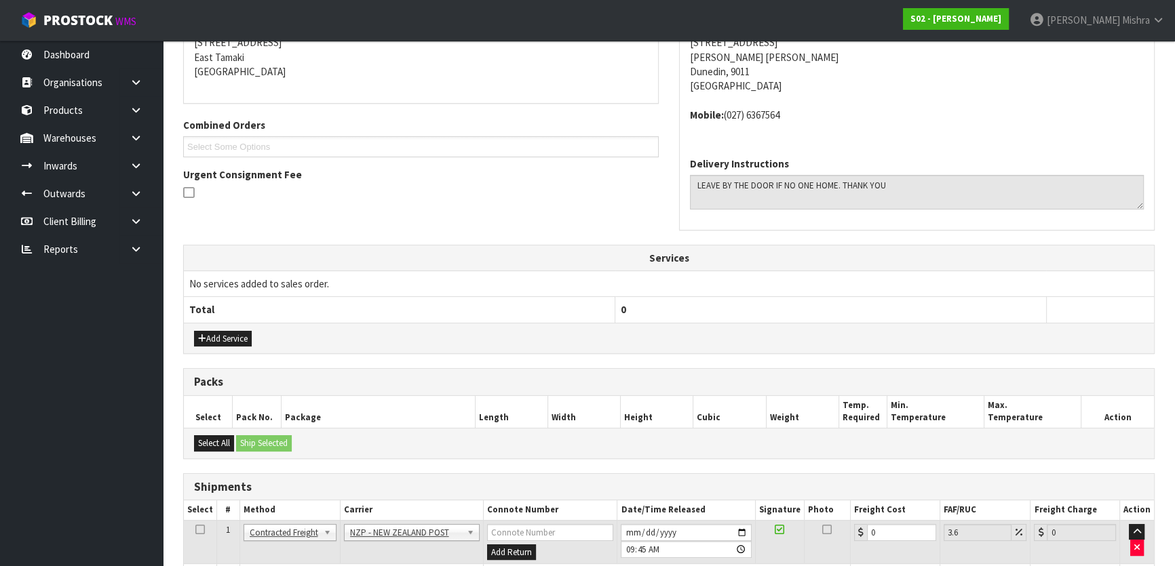
scroll to position [308, 0]
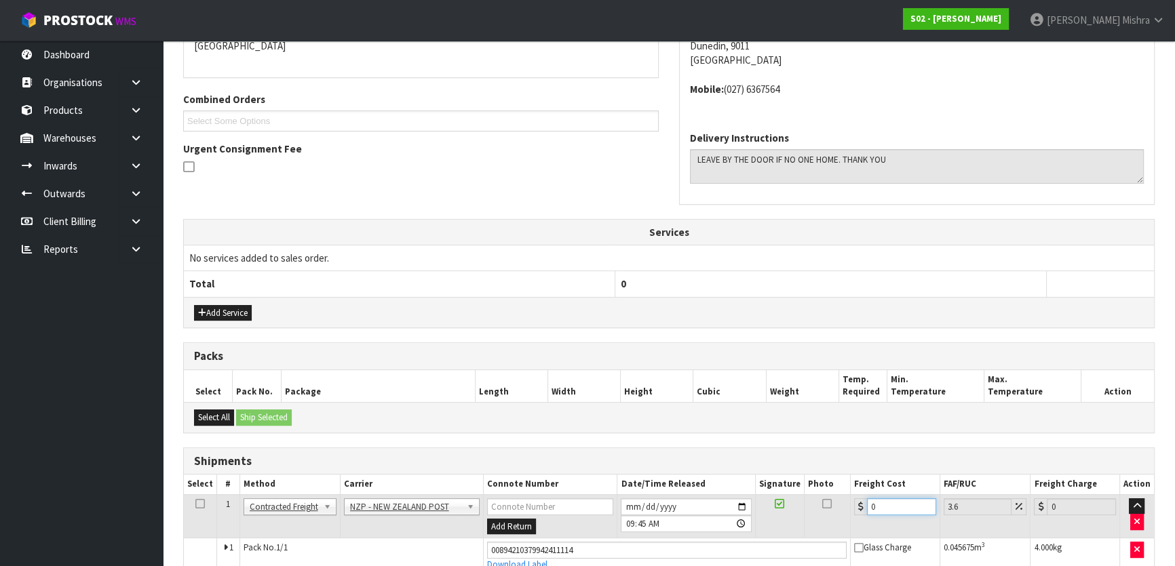
drag, startPoint x: 814, startPoint y: 505, endPoint x: 773, endPoint y: 505, distance: 41.4
click at [773, 505] on tr "1 Client Local Pickup Customer Local Pickup Company Freight Contracted Freight …" at bounding box center [669, 517] width 970 height 44
type input "1"
type input "1.04"
type input "11"
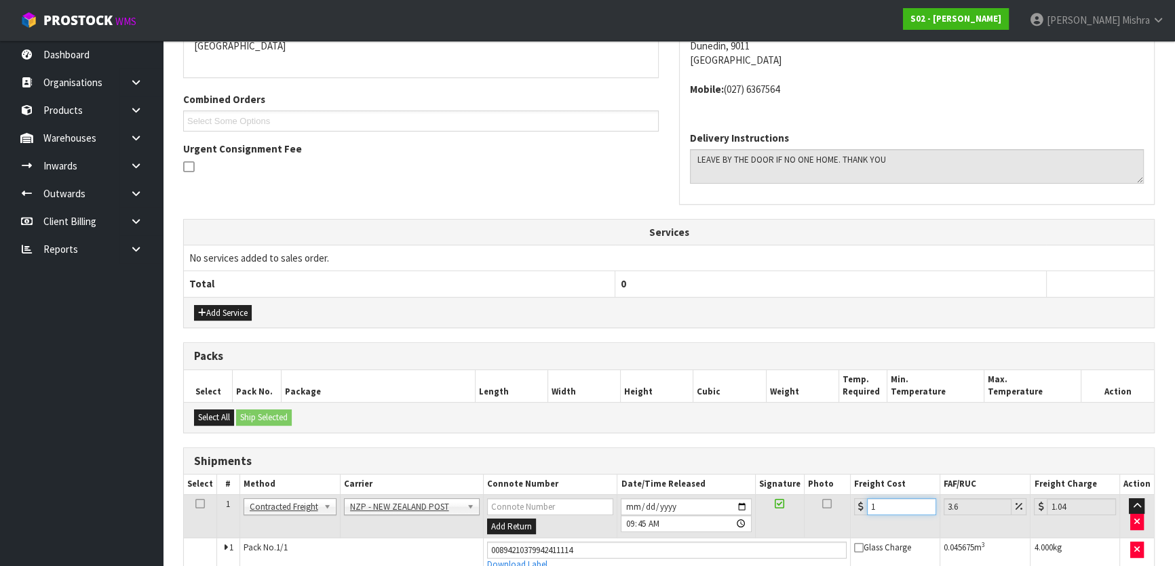
type input "11.4"
type input "11.6"
type input "12.02"
type input "11.61"
type input "12.03"
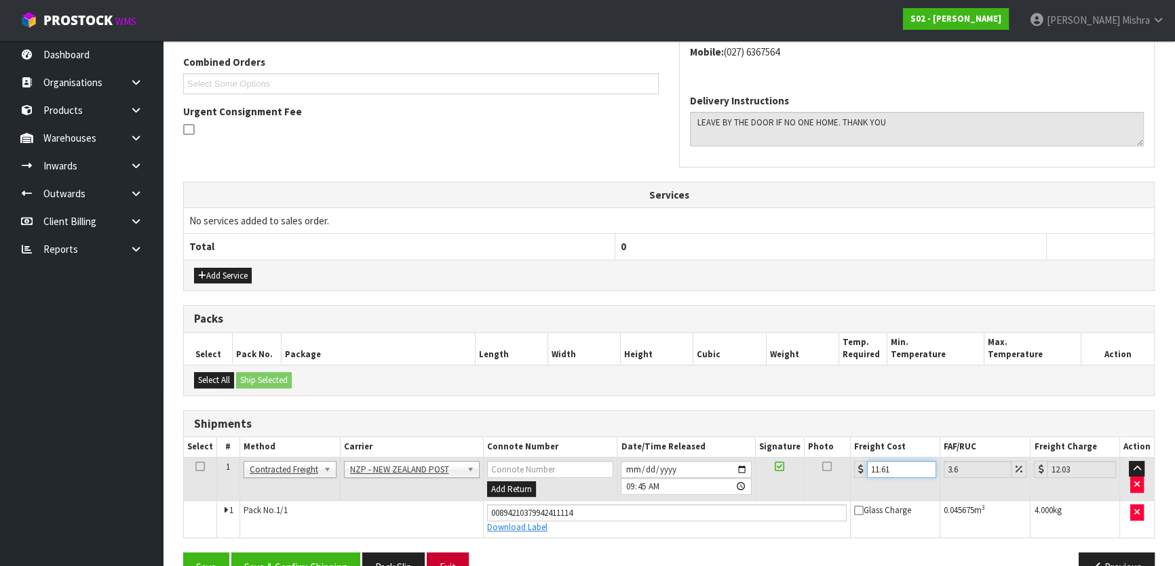
scroll to position [379, 0]
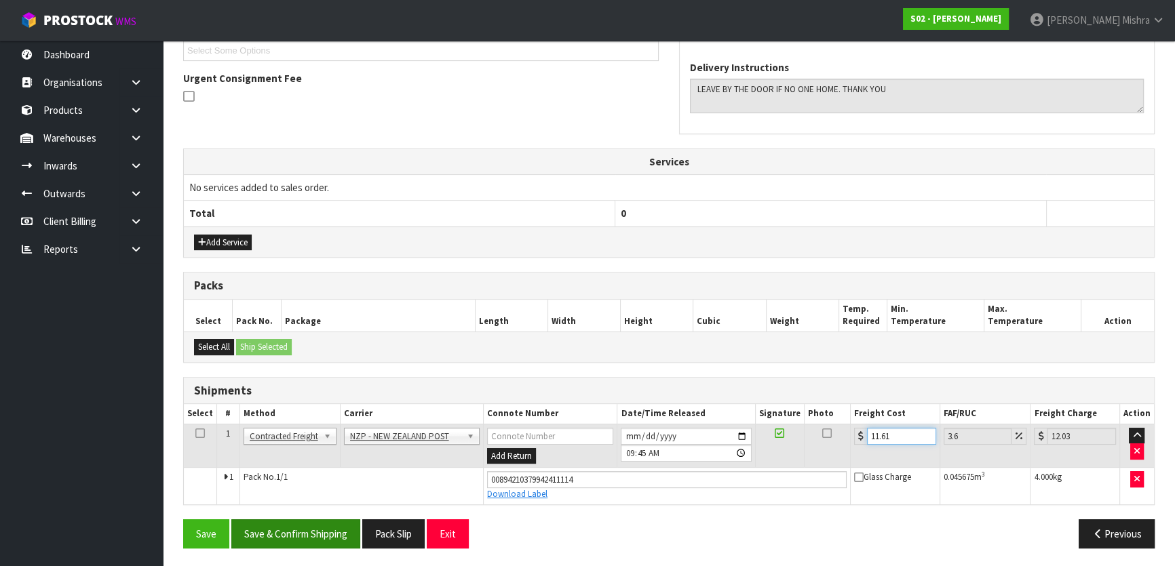
type input "11.61"
click at [277, 526] on button "Save & Confirm Shipping" at bounding box center [295, 534] width 129 height 29
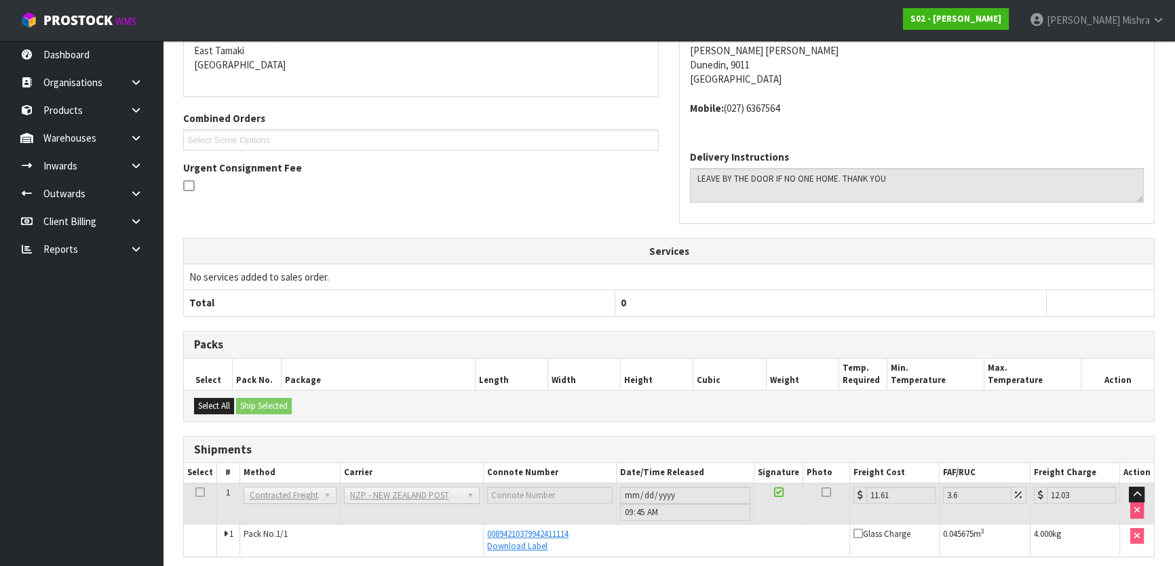
scroll to position [0, 0]
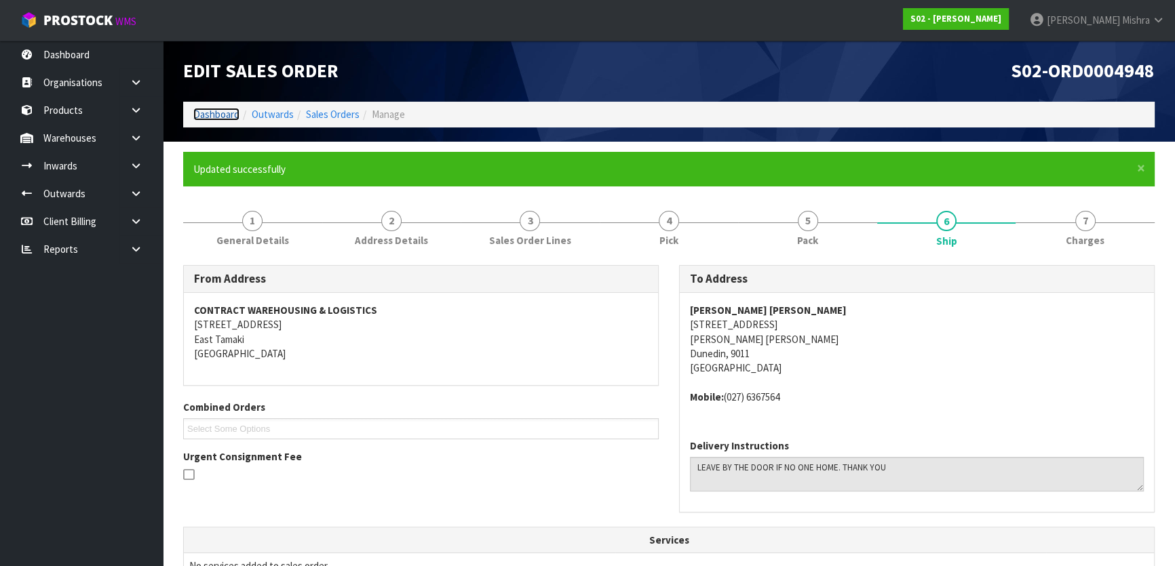
click at [199, 108] on link "Dashboard" at bounding box center [216, 114] width 46 height 13
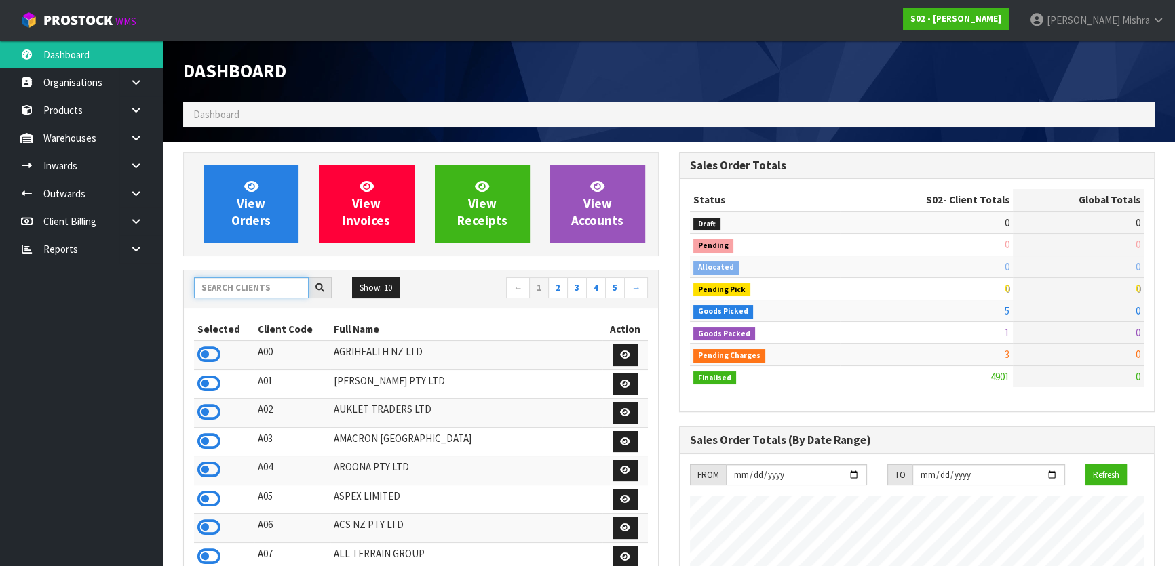
click at [251, 288] on input "text" at bounding box center [251, 287] width 115 height 21
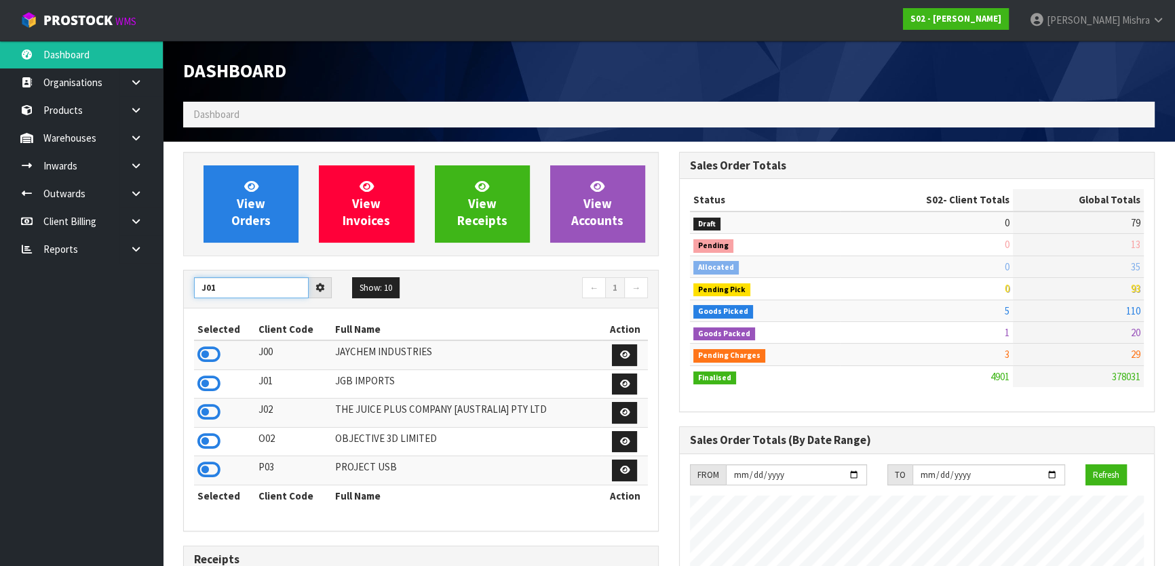
type input "J01"
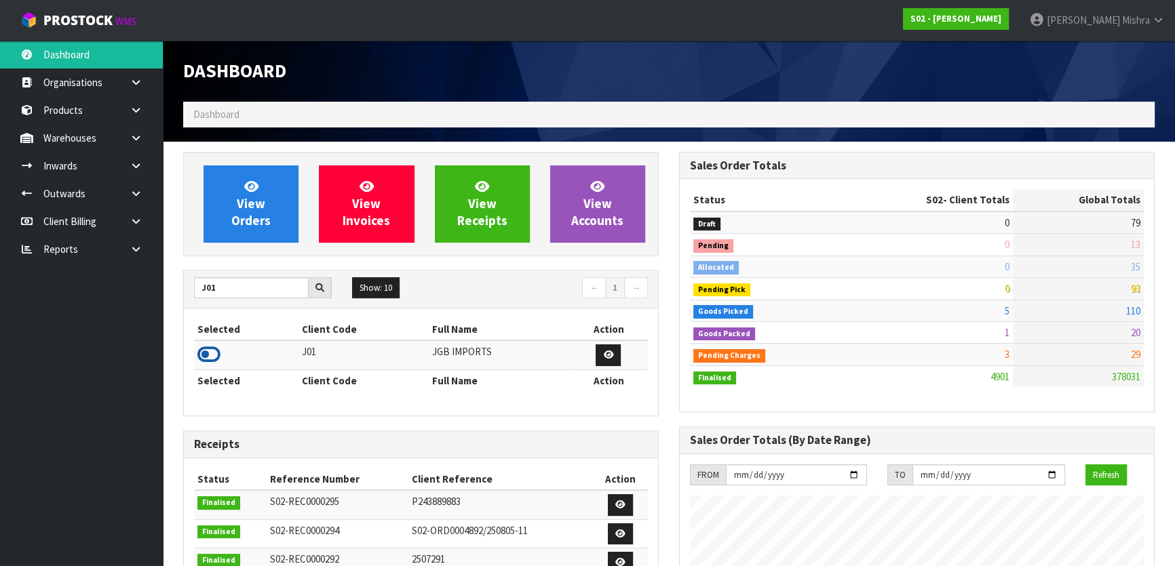
click at [209, 355] on icon at bounding box center [208, 355] width 23 height 20
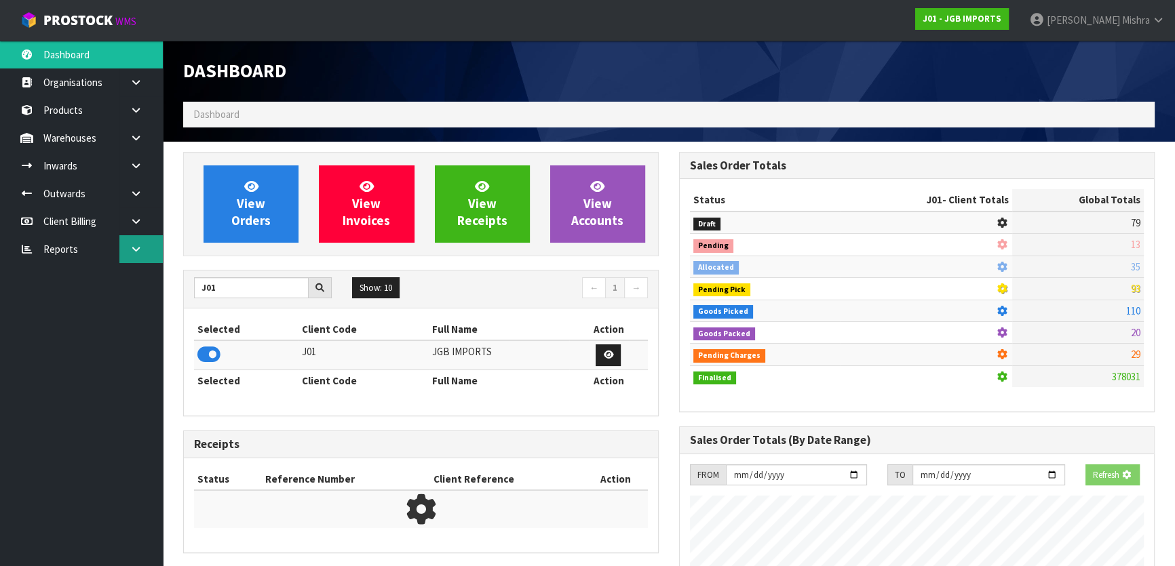
scroll to position [845, 495]
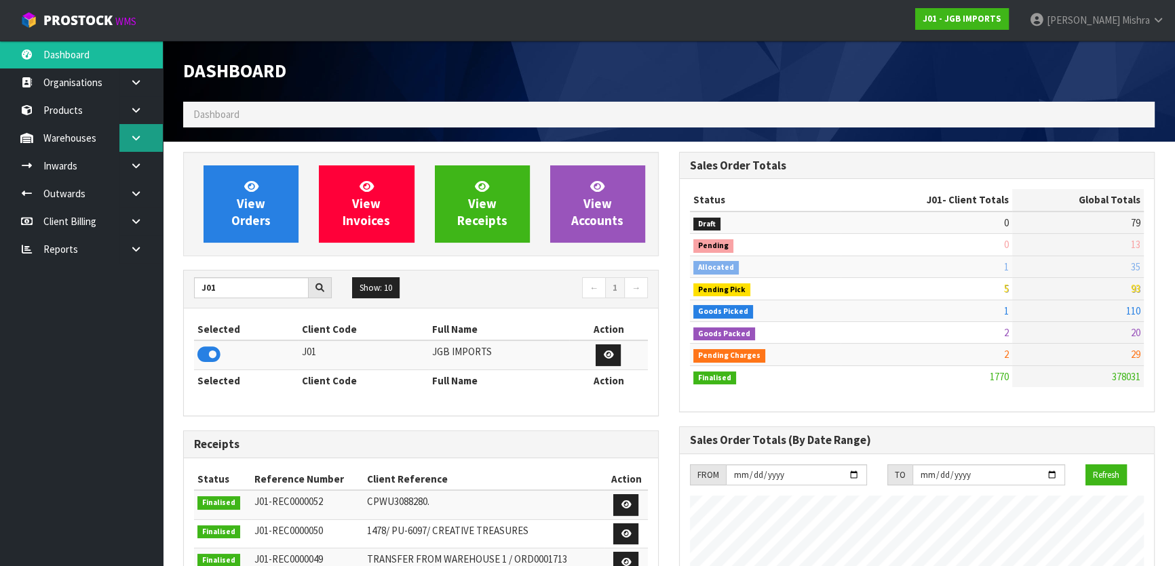
click at [129, 136] on link at bounding box center [140, 138] width 43 height 28
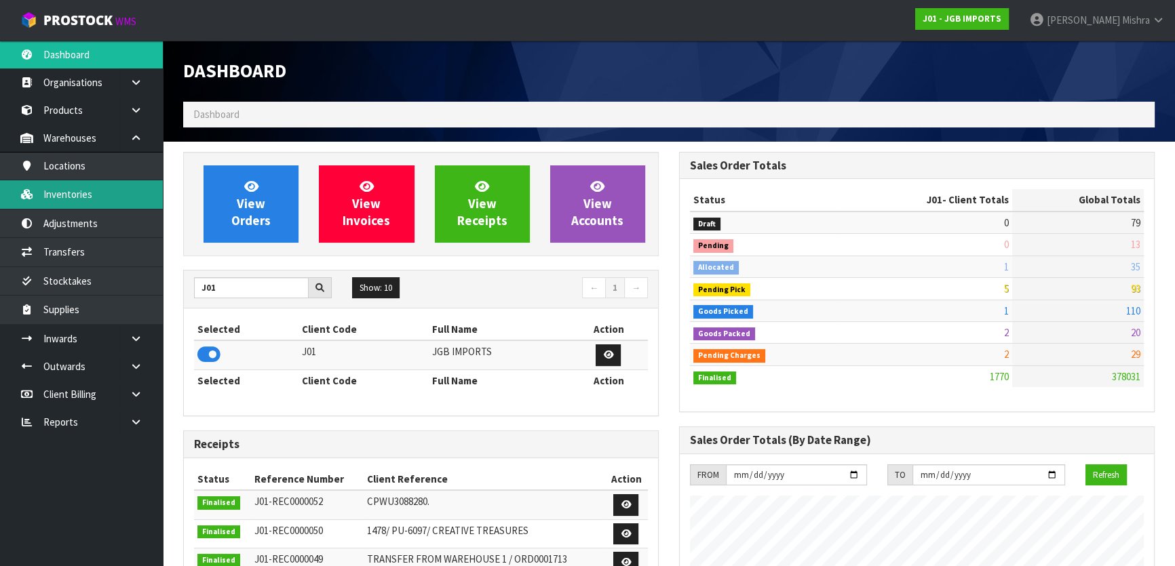
click at [92, 182] on link "Inventories" at bounding box center [81, 194] width 163 height 28
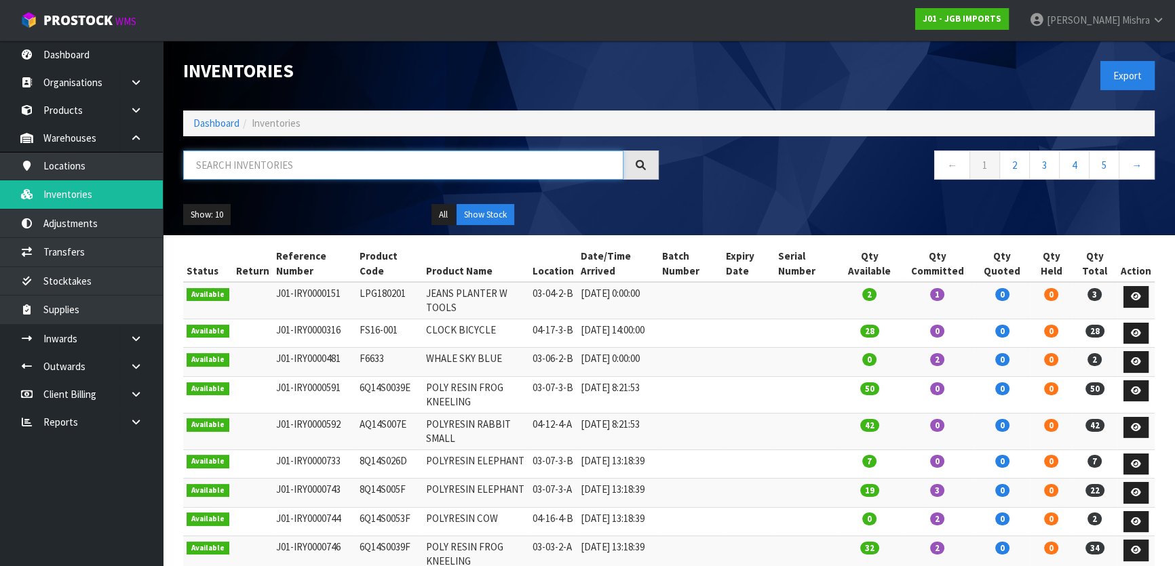
click at [269, 152] on input "text" at bounding box center [403, 165] width 440 height 29
type input "3903"
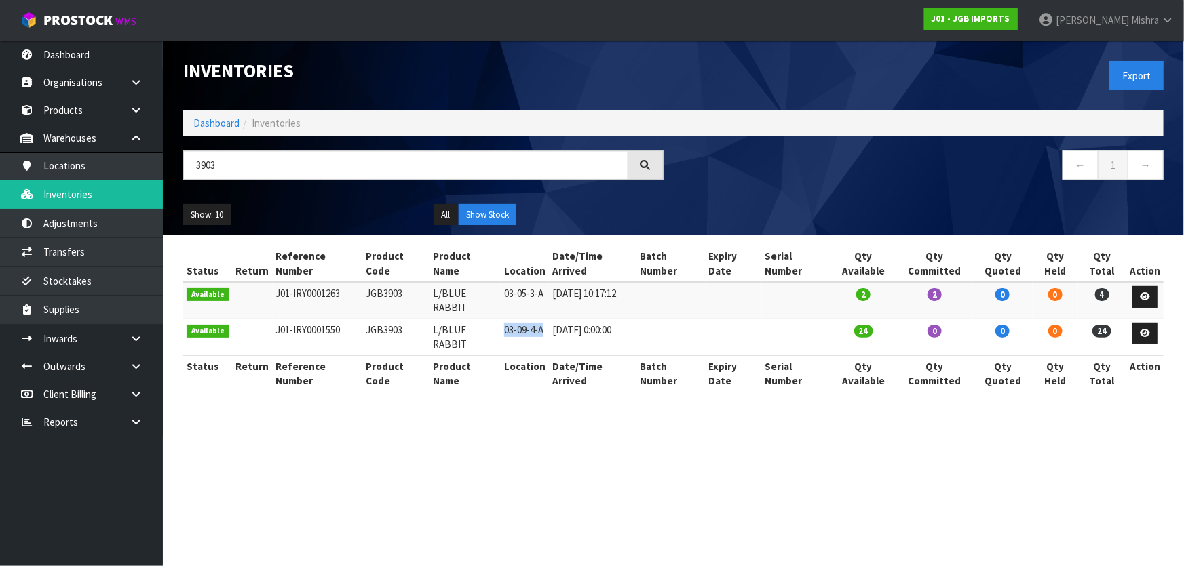
drag, startPoint x: 539, startPoint y: 306, endPoint x: 492, endPoint y: 299, distance: 47.3
click at [492, 319] on tr "Available J01-IRY0001550 JGB3903 L/BLUE RABBIT 03-09-4-A 04/04/2025 0:00:00 24 …" at bounding box center [673, 337] width 980 height 37
click at [206, 128] on link "Dashboard" at bounding box center [216, 123] width 46 height 13
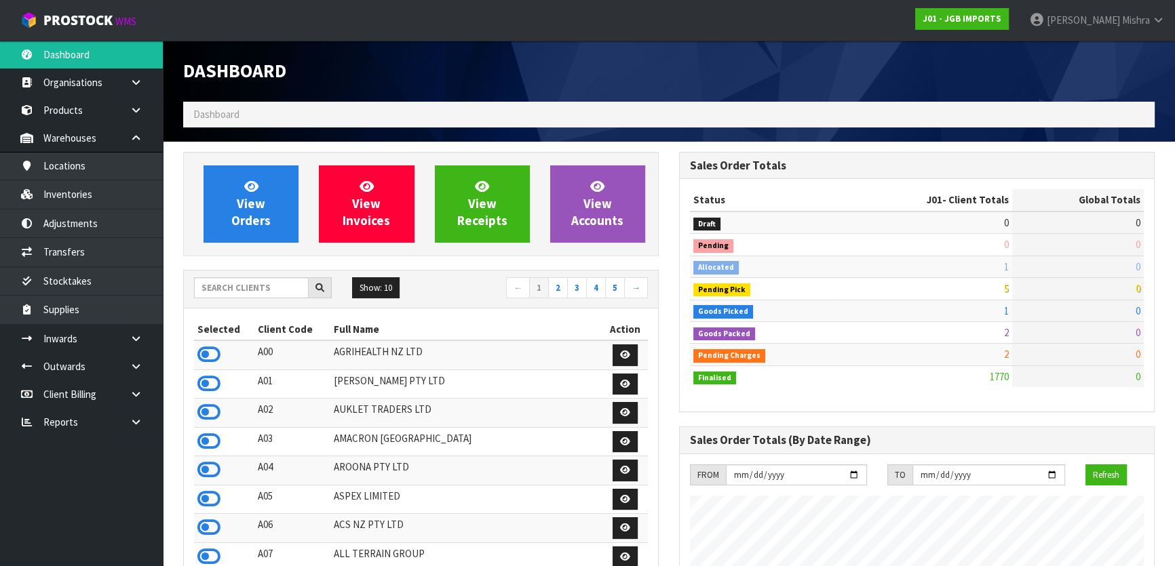
scroll to position [1026, 495]
click at [244, 279] on input "text" at bounding box center [251, 287] width 115 height 21
type input "S02"
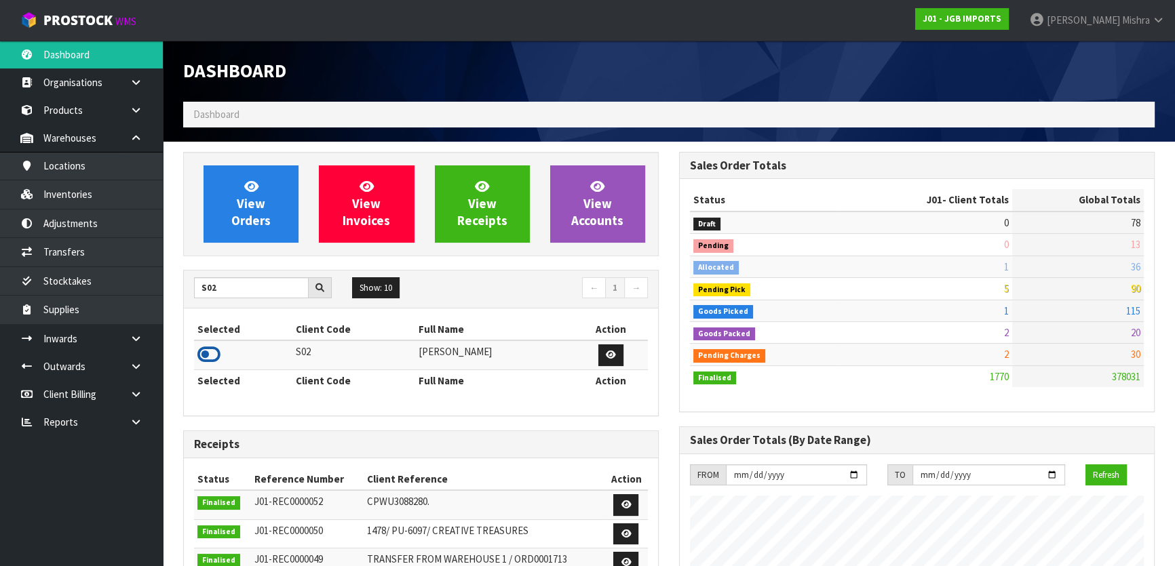
click at [205, 355] on icon at bounding box center [208, 355] width 23 height 20
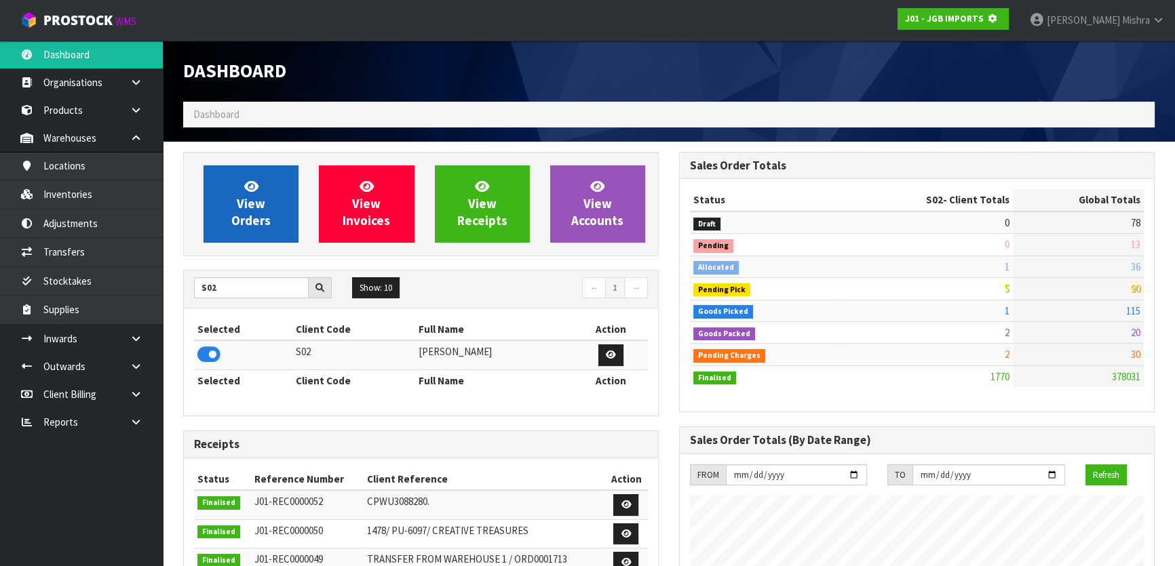
scroll to position [845, 495]
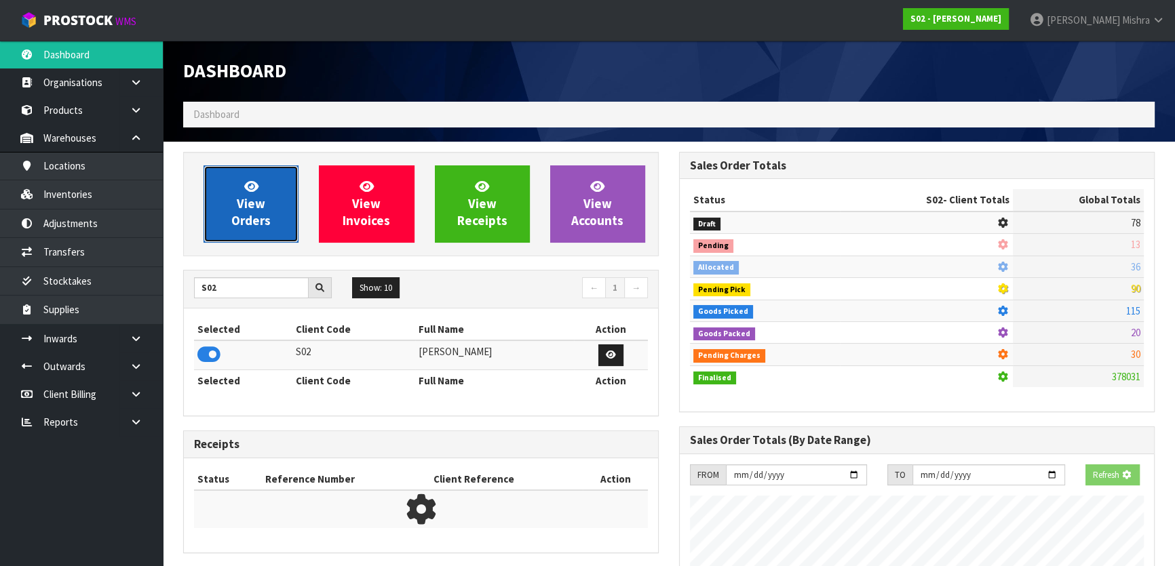
click at [242, 208] on span "View Orders" at bounding box center [250, 203] width 39 height 51
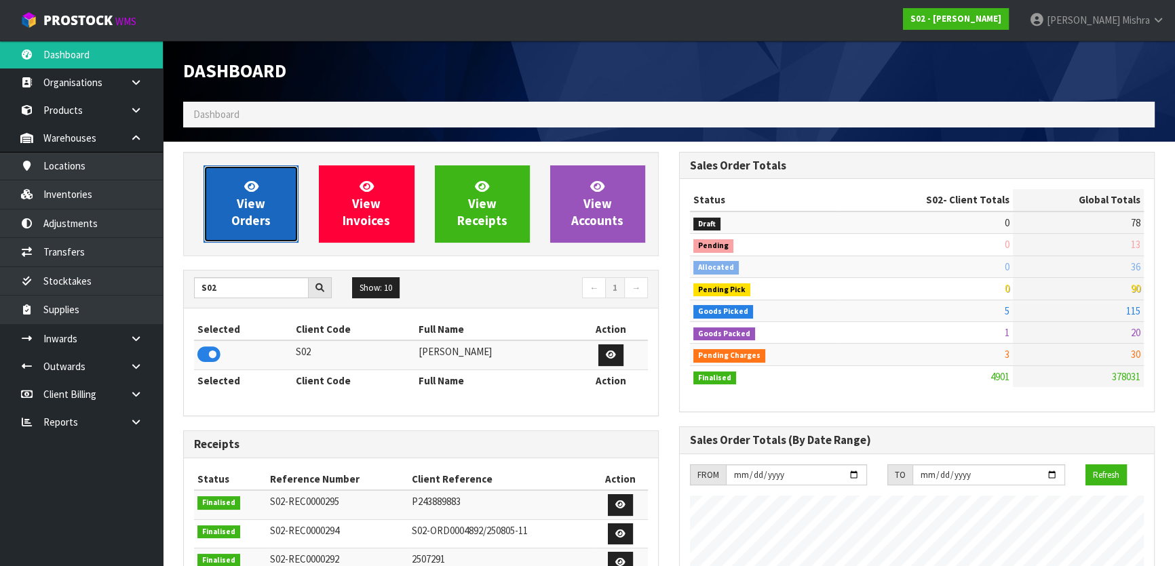
scroll to position [1026, 495]
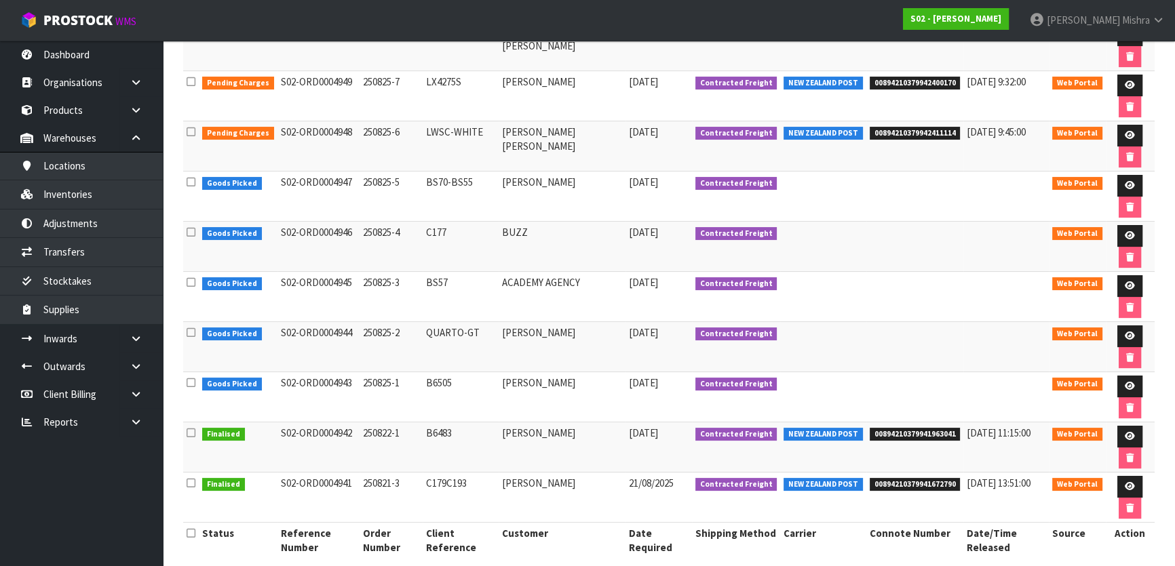
scroll to position [275, 0]
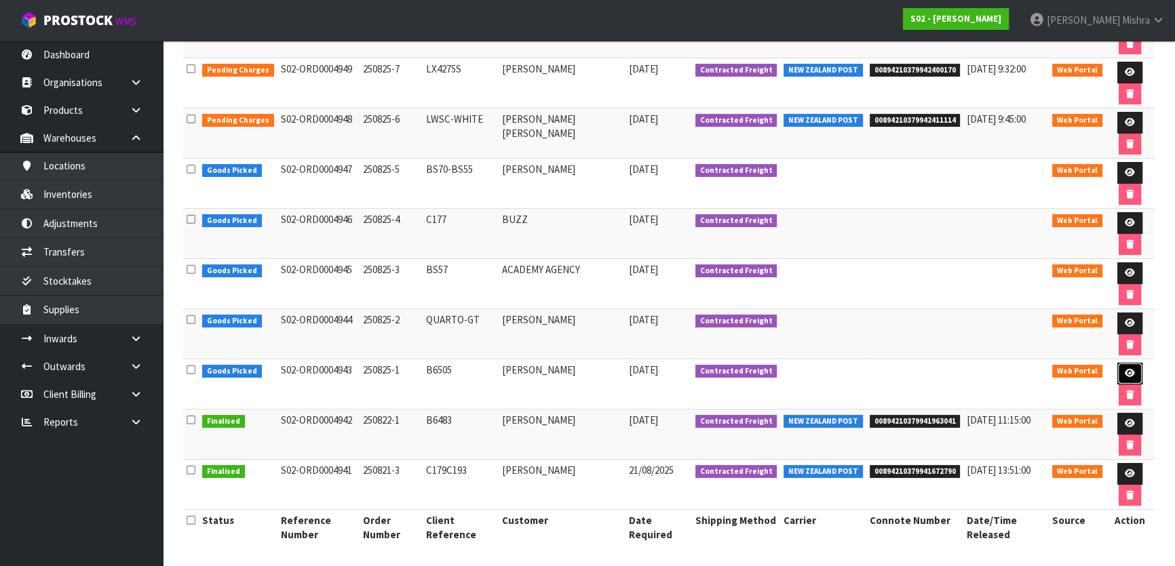
click at [1128, 369] on icon at bounding box center [1130, 373] width 10 height 9
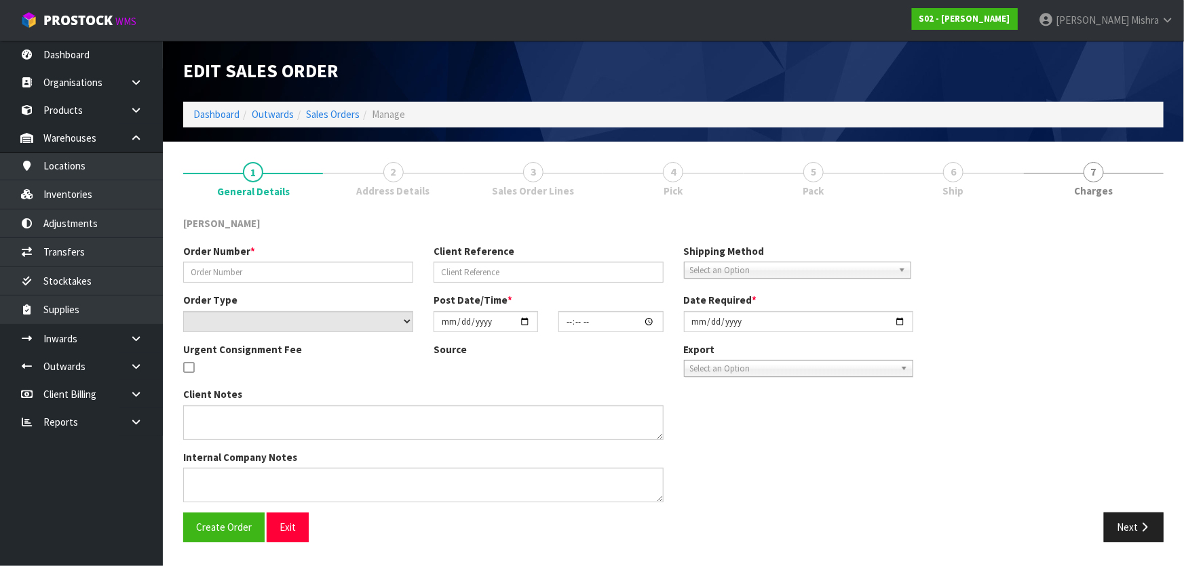
type input "250825-1"
type input "B6505"
select select "number:0"
type input "2025-08-23"
type input "18:09:00.000"
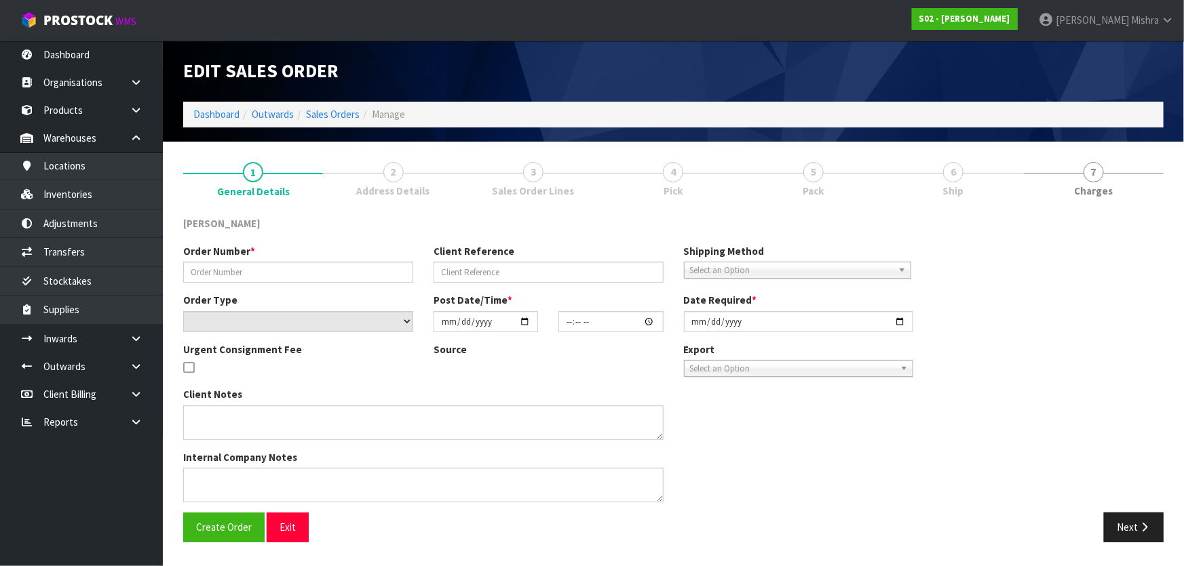
type input "2025-08-25"
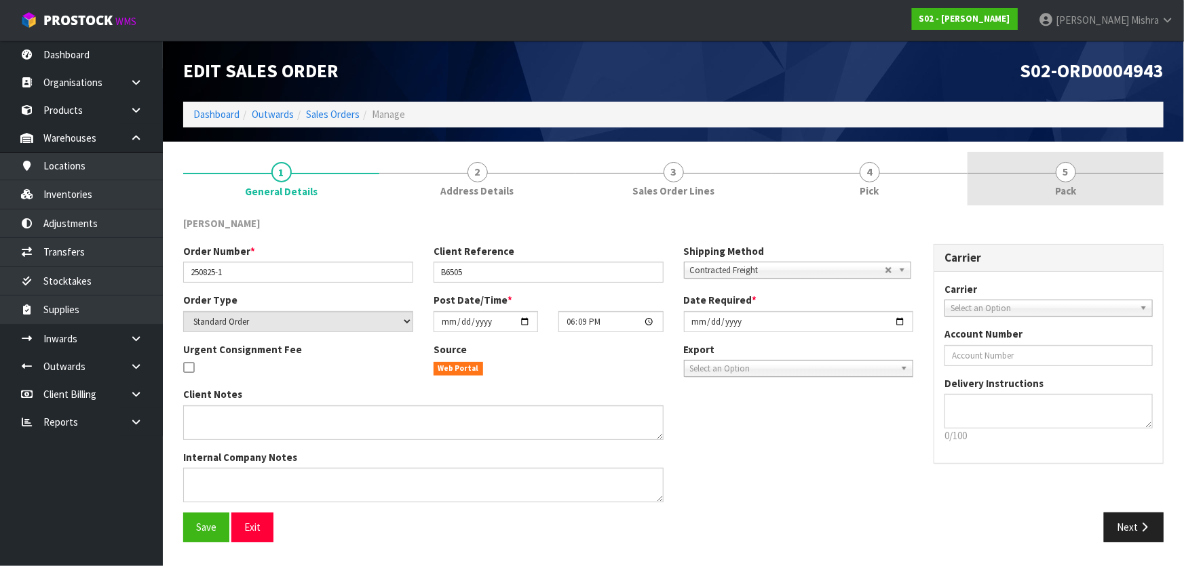
click at [1073, 186] on span "Pack" at bounding box center [1065, 191] width 21 height 14
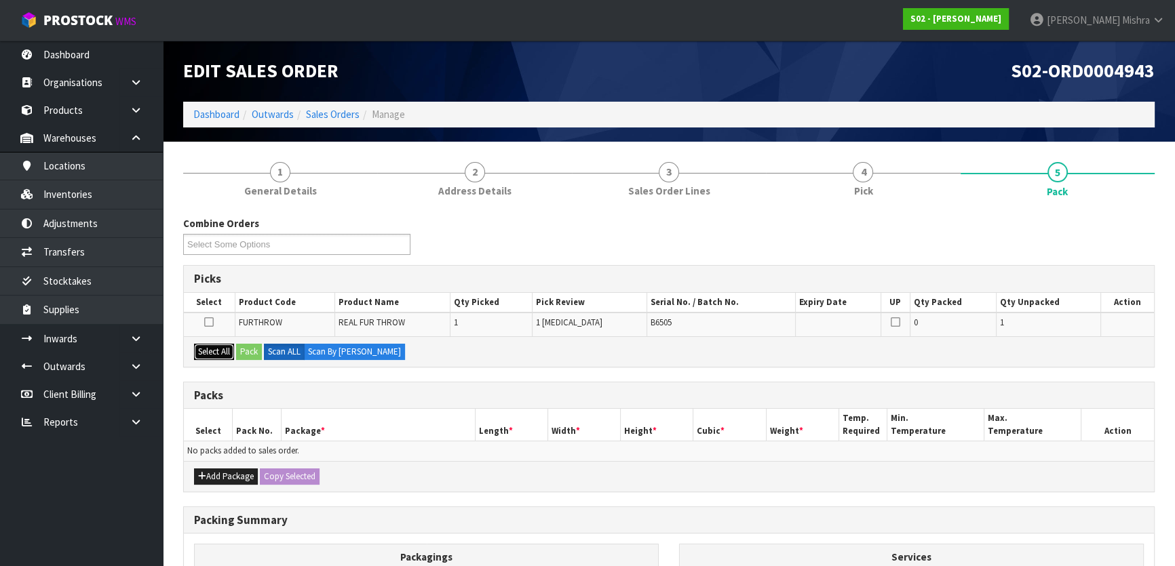
click at [202, 347] on button "Select All" at bounding box center [214, 352] width 40 height 16
click at [265, 355] on label "Scan ALL" at bounding box center [284, 352] width 41 height 16
click at [252, 354] on button "Pack" at bounding box center [249, 352] width 26 height 16
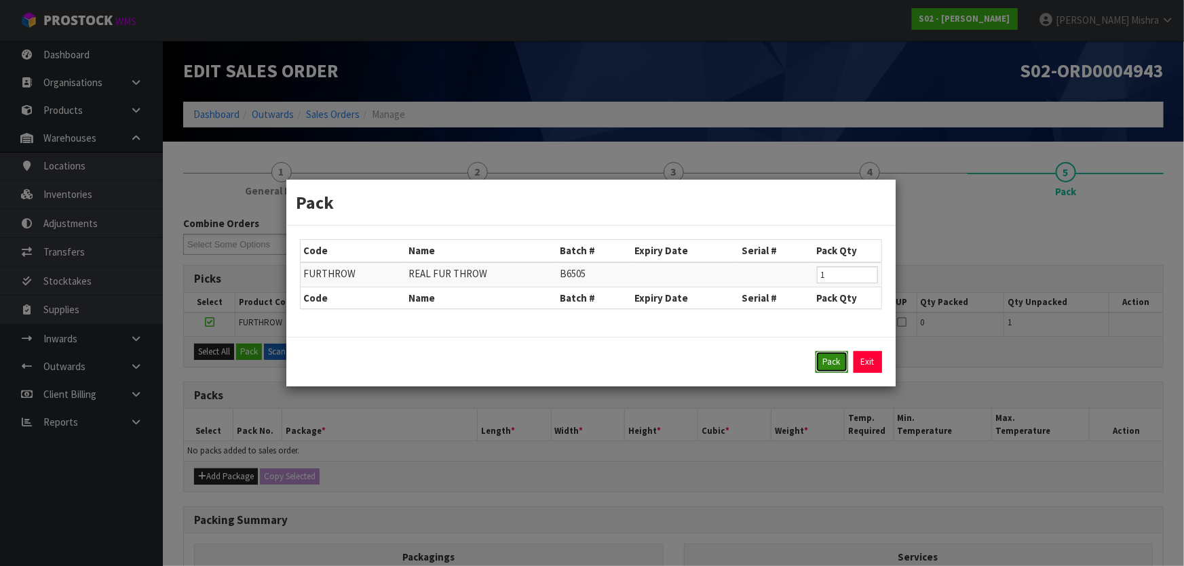
click at [834, 370] on button "Pack" at bounding box center [831, 362] width 33 height 22
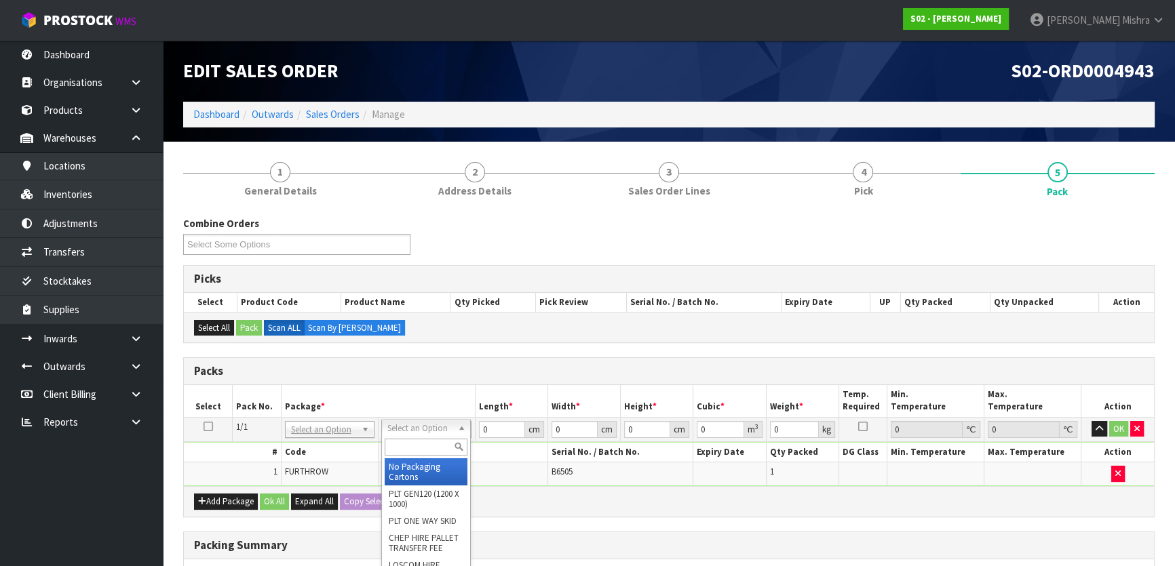
click at [413, 445] on input "text" at bounding box center [426, 447] width 83 height 17
type input "a4s"
type input "30.5"
type input "21.5"
type input "20"
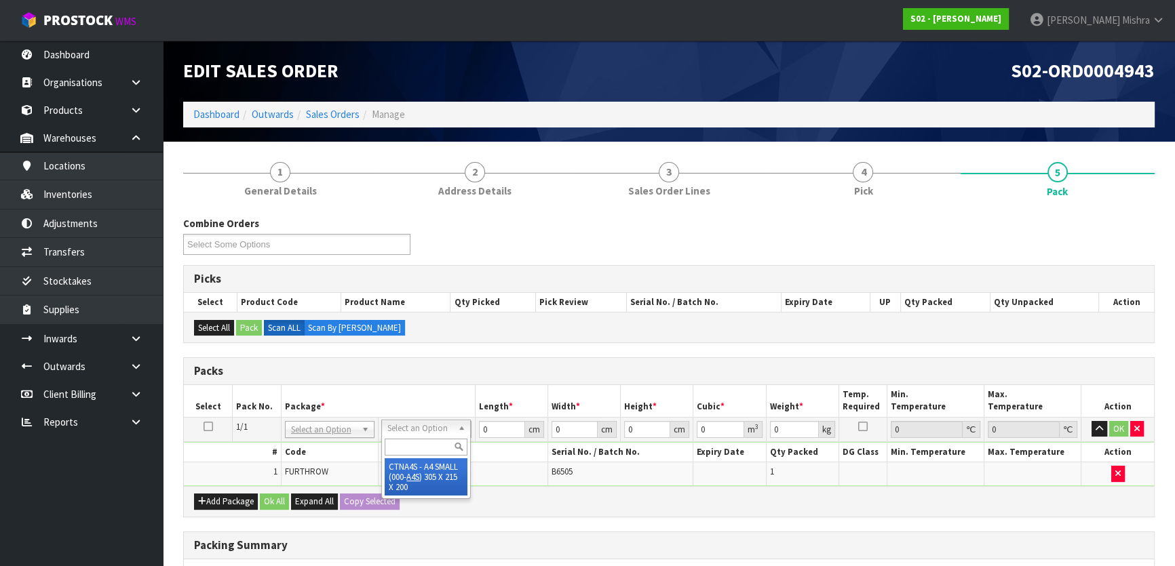
type input "0.013115"
type input "1.76"
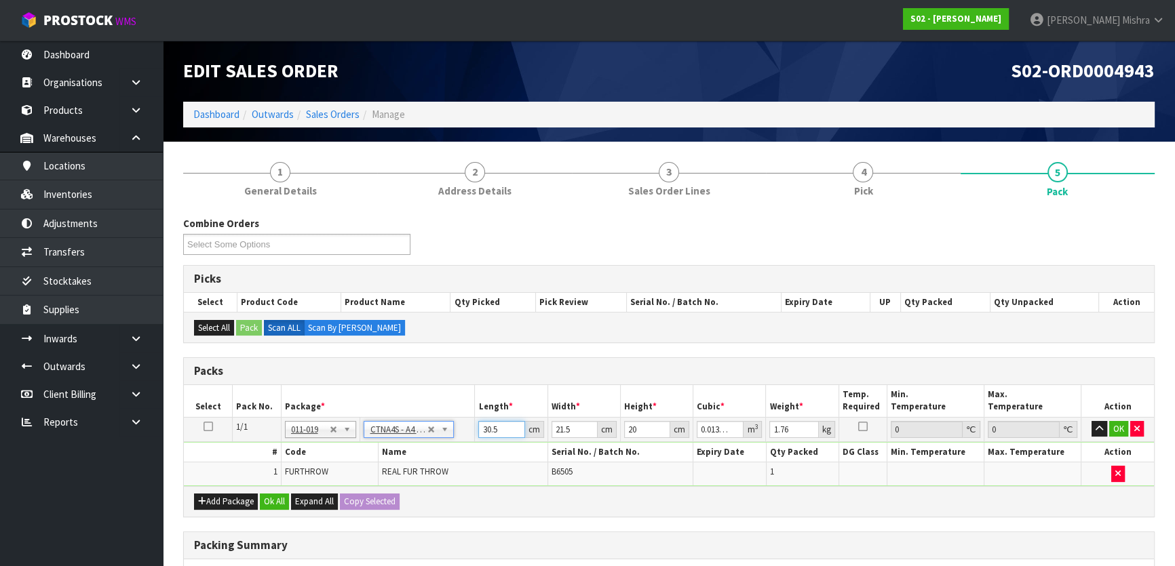
drag, startPoint x: 500, startPoint y: 431, endPoint x: 467, endPoint y: 427, distance: 32.7
click at [467, 427] on tr "1/1 NONE 007-001 007-002 007-004 007-009 007-013 007-014 007-015 007-017 007-01…" at bounding box center [669, 429] width 970 height 24
type input "3"
type input "0.00129"
type input "33"
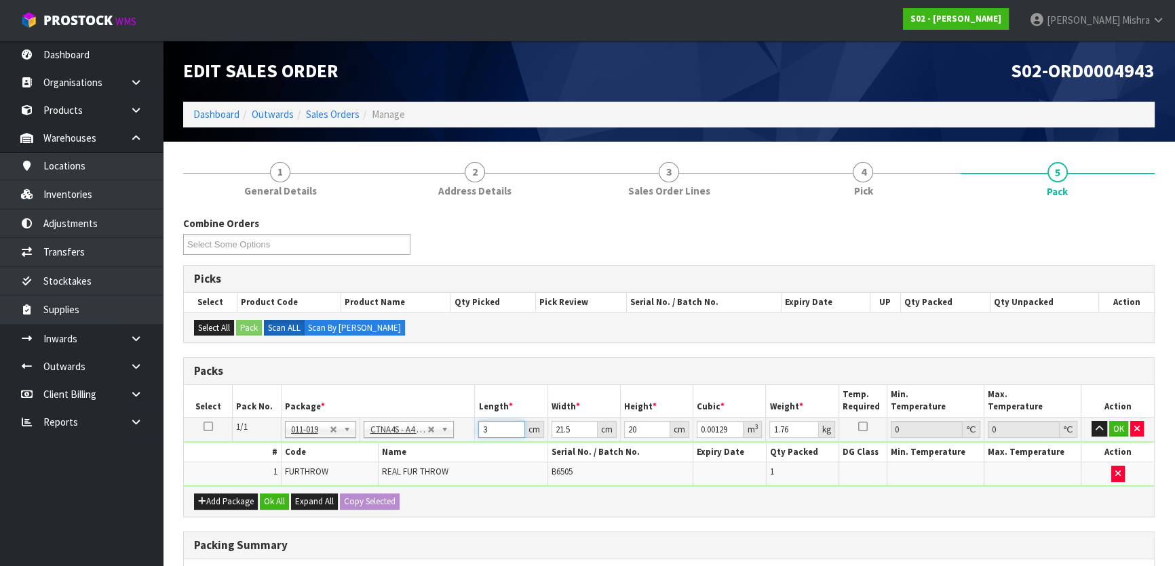
type input "0.01419"
type input "33"
type input "2"
type input "0.00132"
type input "25"
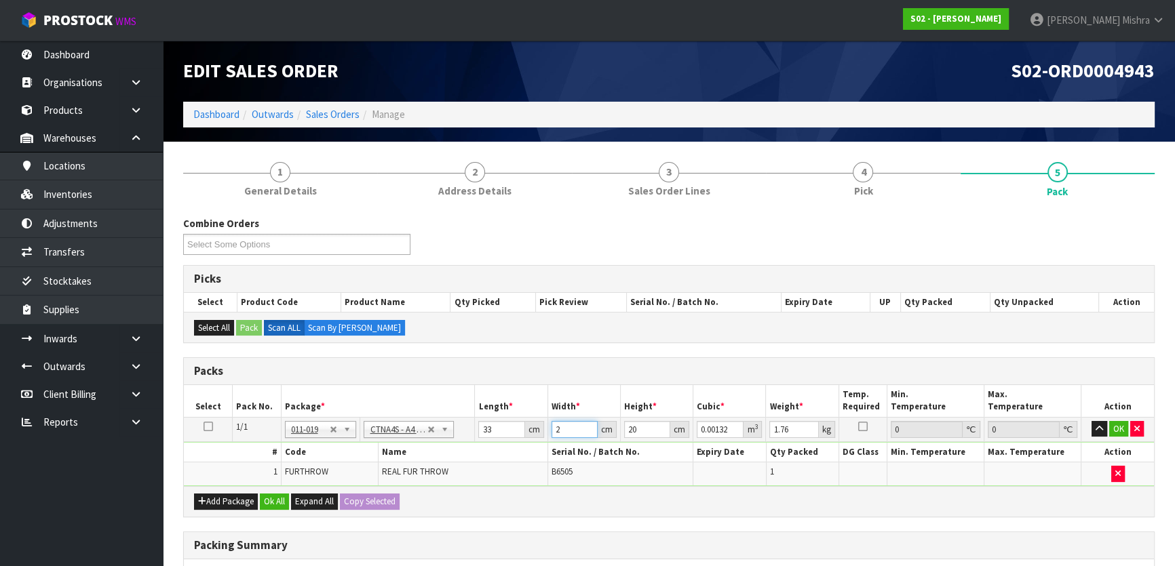
type input "0.0165"
type input "25"
type input "1"
type input "0.000825"
click at [279, 498] on button "Ok All" at bounding box center [274, 502] width 29 height 16
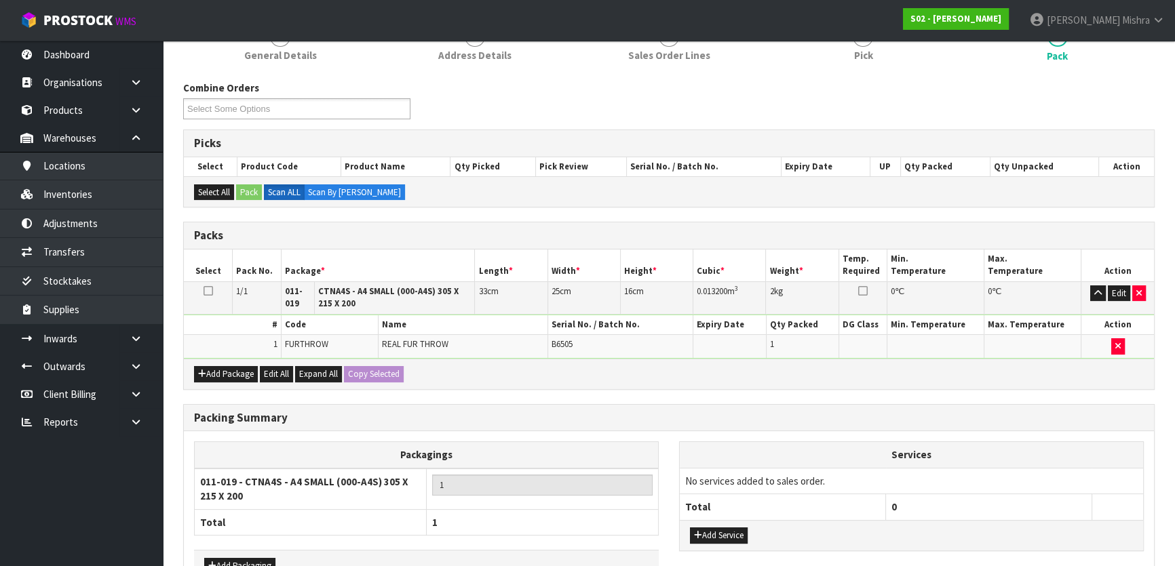
scroll to position [221, 0]
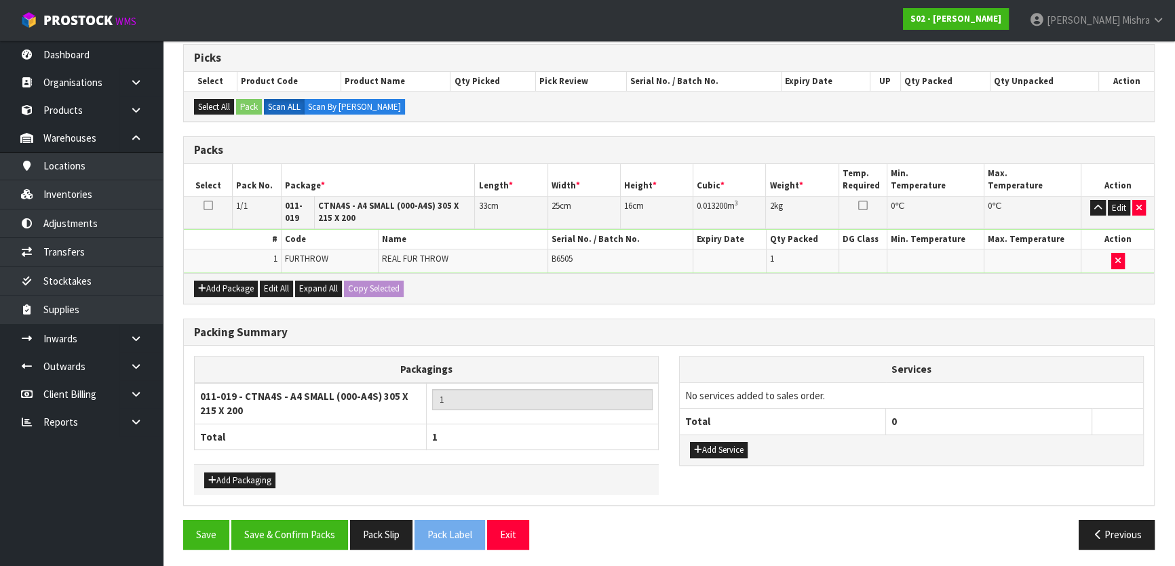
click at [278, 546] on div "Save Save & Confirm Packs Pack Slip Pack Label Exit Previous" at bounding box center [669, 539] width 992 height 39
click at [290, 532] on button "Save & Confirm Packs" at bounding box center [289, 534] width 117 height 29
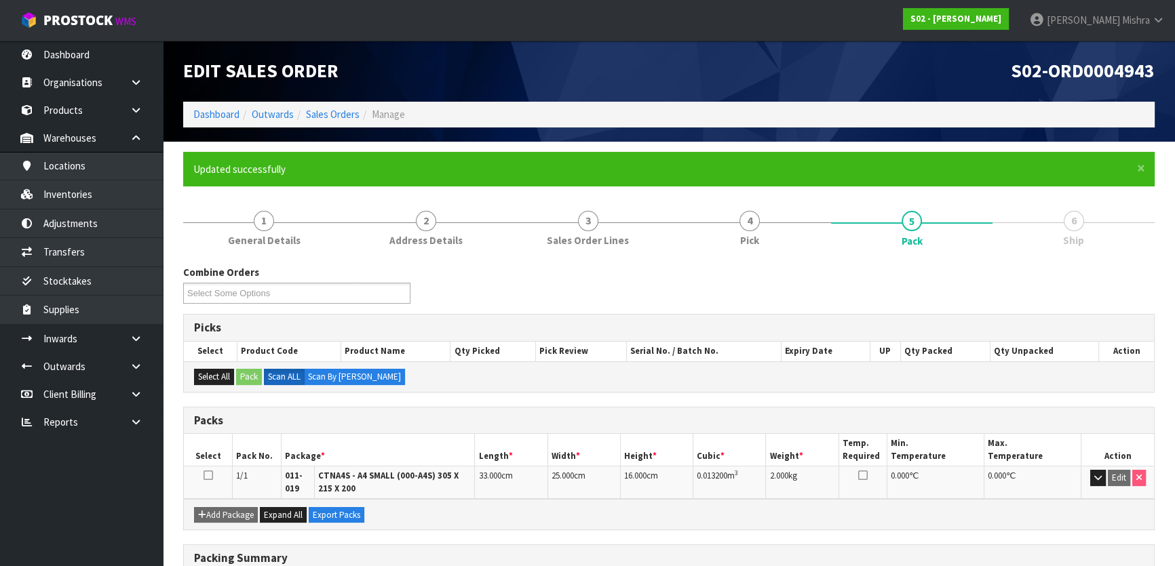
scroll to position [197, 0]
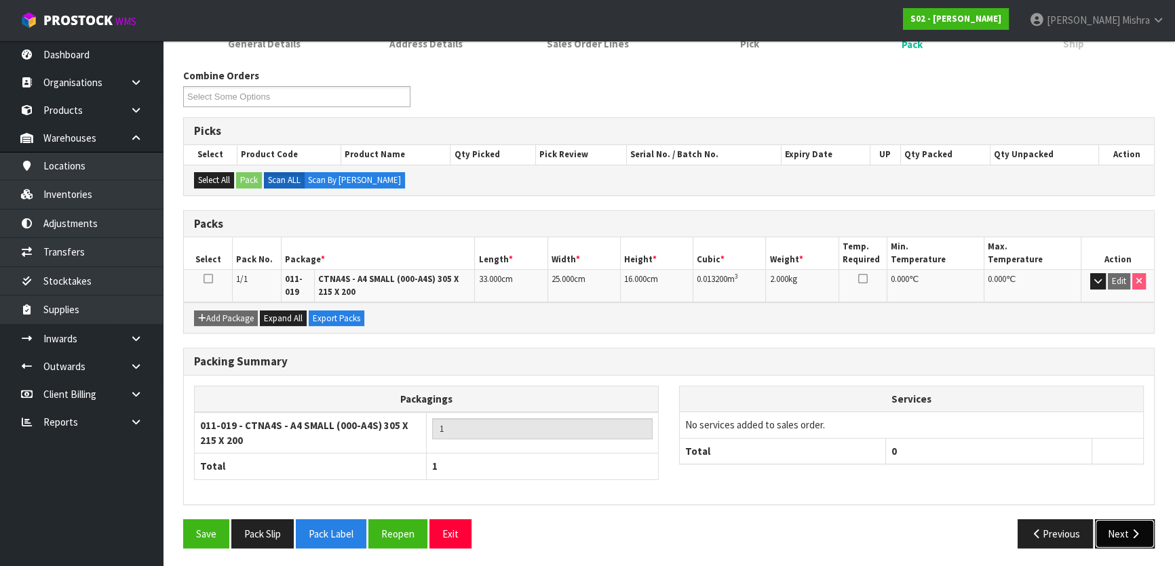
click at [1126, 536] on button "Next" at bounding box center [1125, 534] width 60 height 29
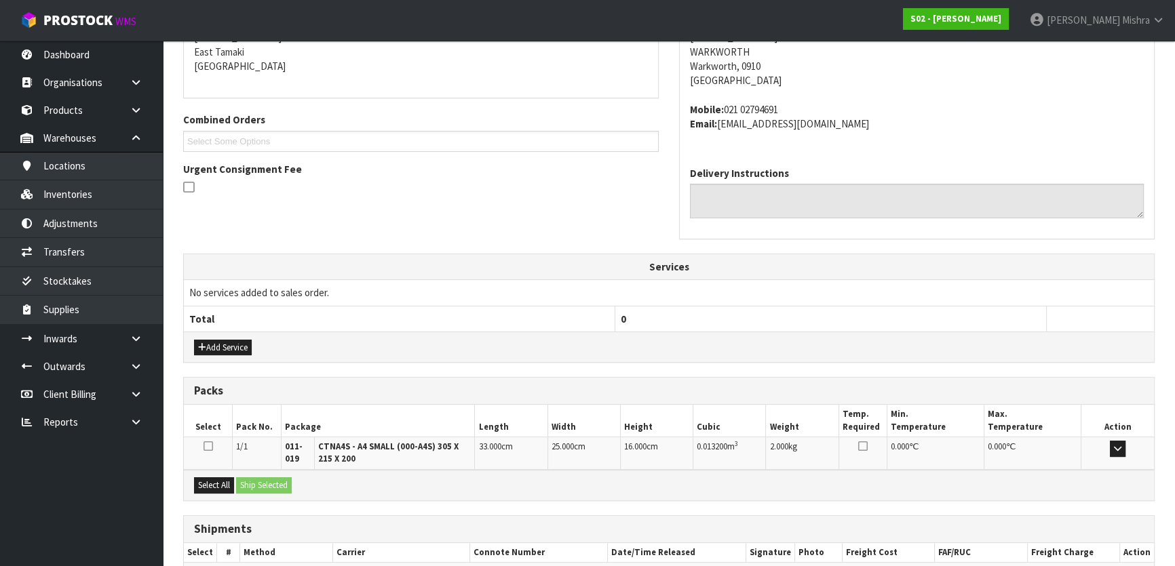
scroll to position [366, 0]
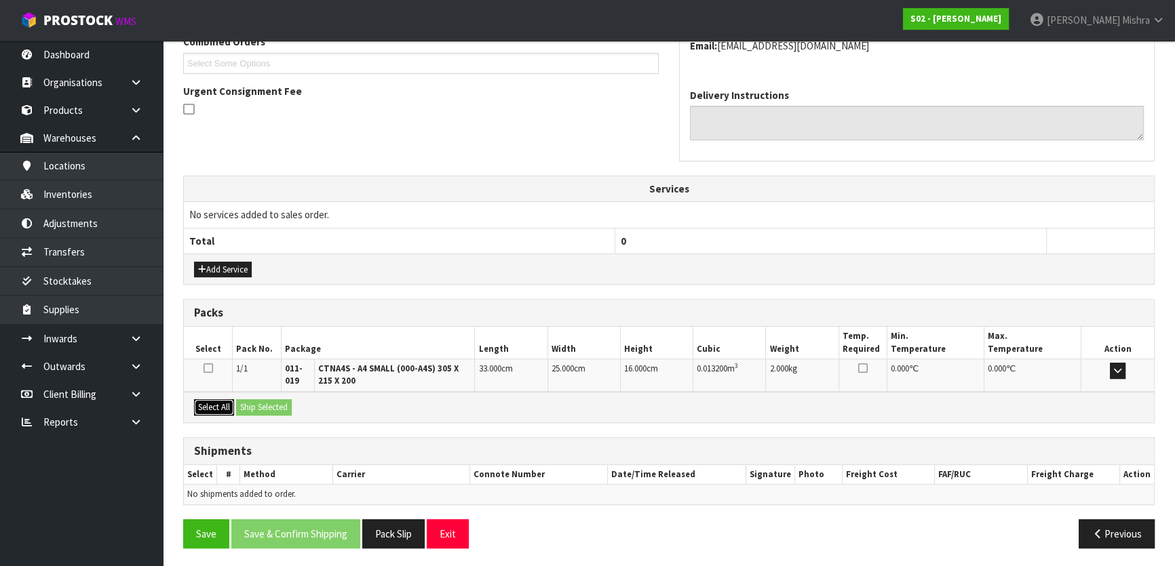
click at [215, 404] on button "Select All" at bounding box center [214, 408] width 40 height 16
click at [281, 409] on button "Ship Selected" at bounding box center [264, 408] width 56 height 16
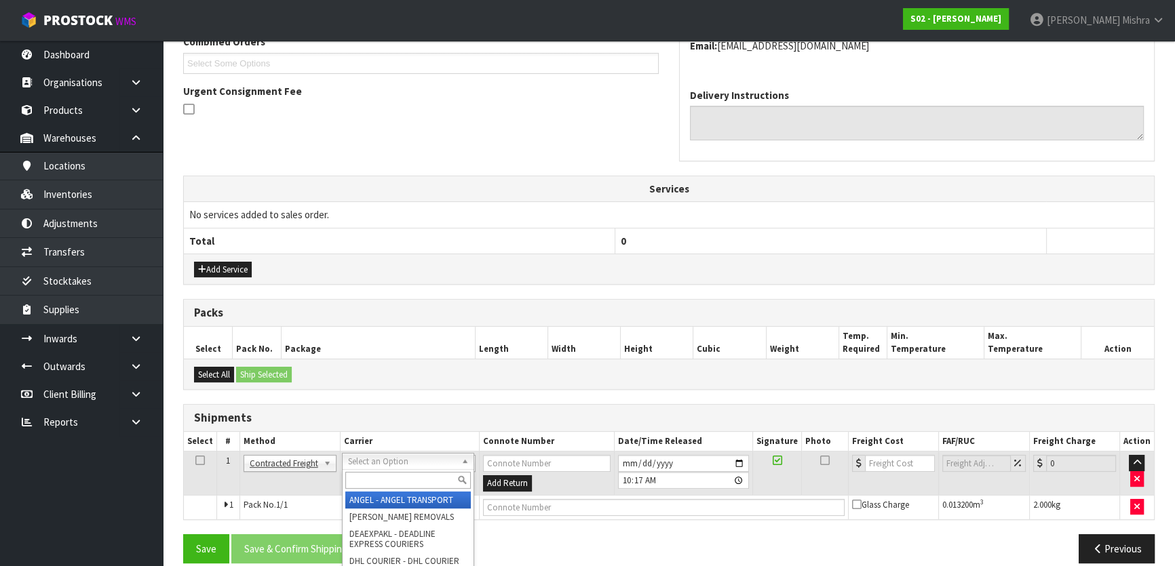
drag, startPoint x: 356, startPoint y: 456, endPoint x: 363, endPoint y: 482, distance: 27.3
click at [363, 482] on input "text" at bounding box center [407, 480] width 125 height 17
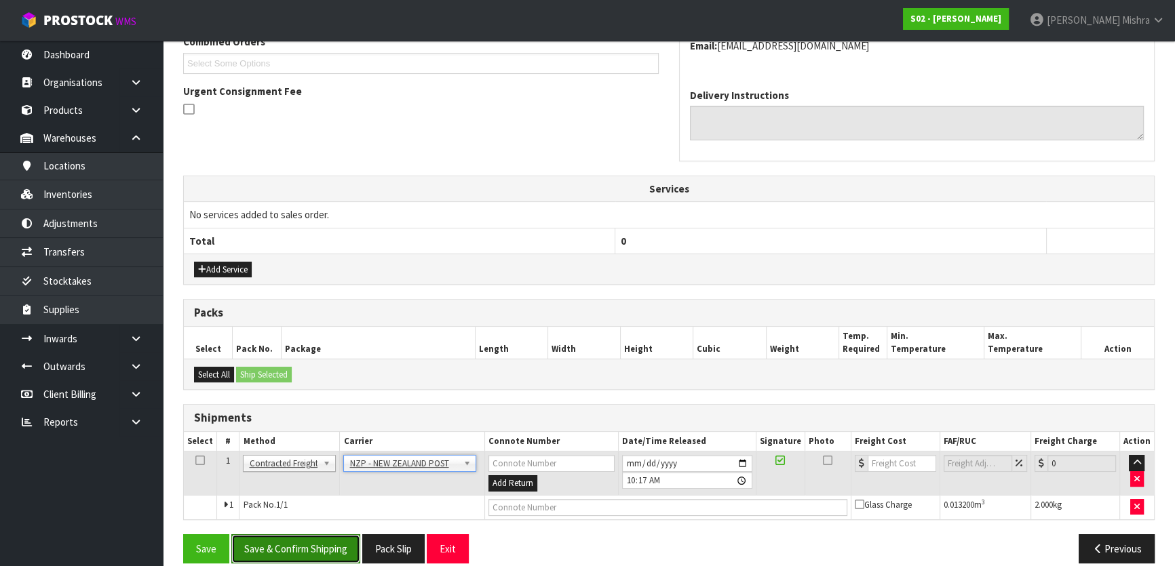
click at [305, 543] on button "Save & Confirm Shipping" at bounding box center [295, 549] width 129 height 29
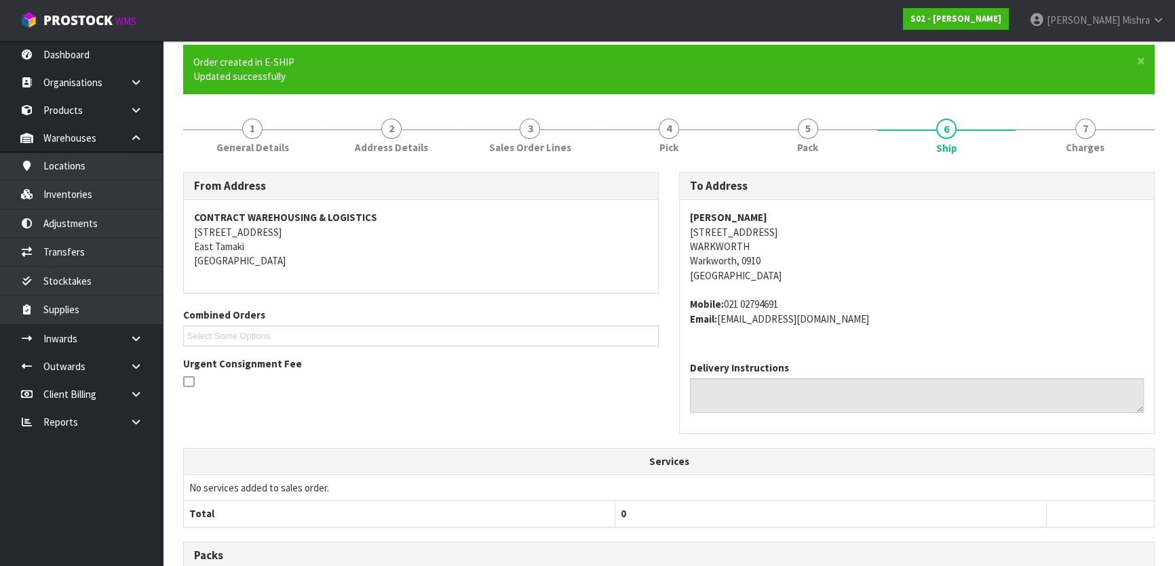
scroll to position [361, 0]
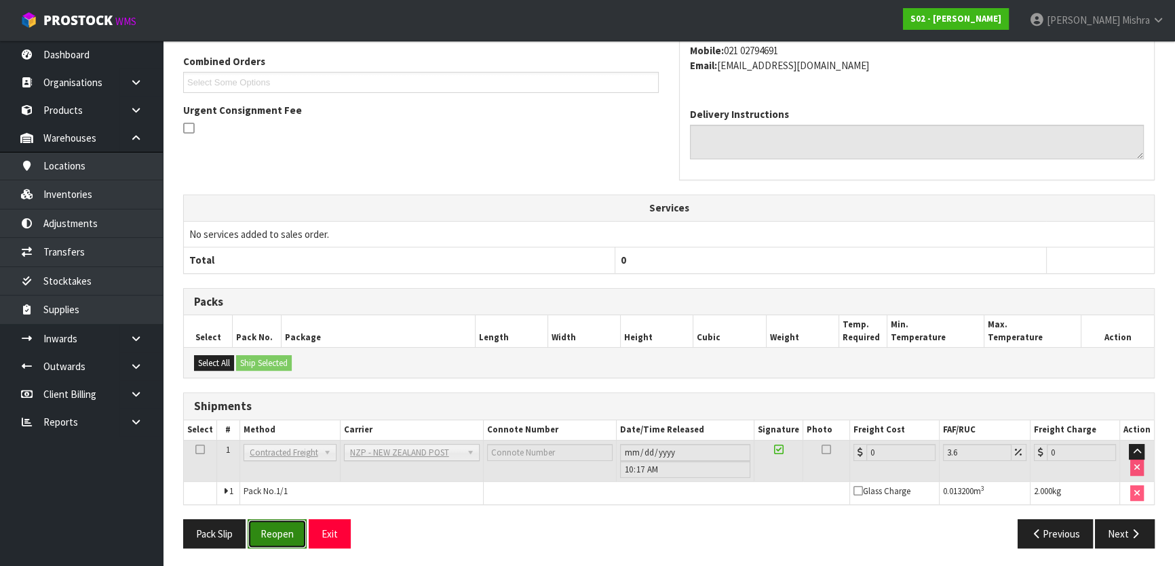
click at [261, 526] on button "Reopen" at bounding box center [277, 534] width 59 height 29
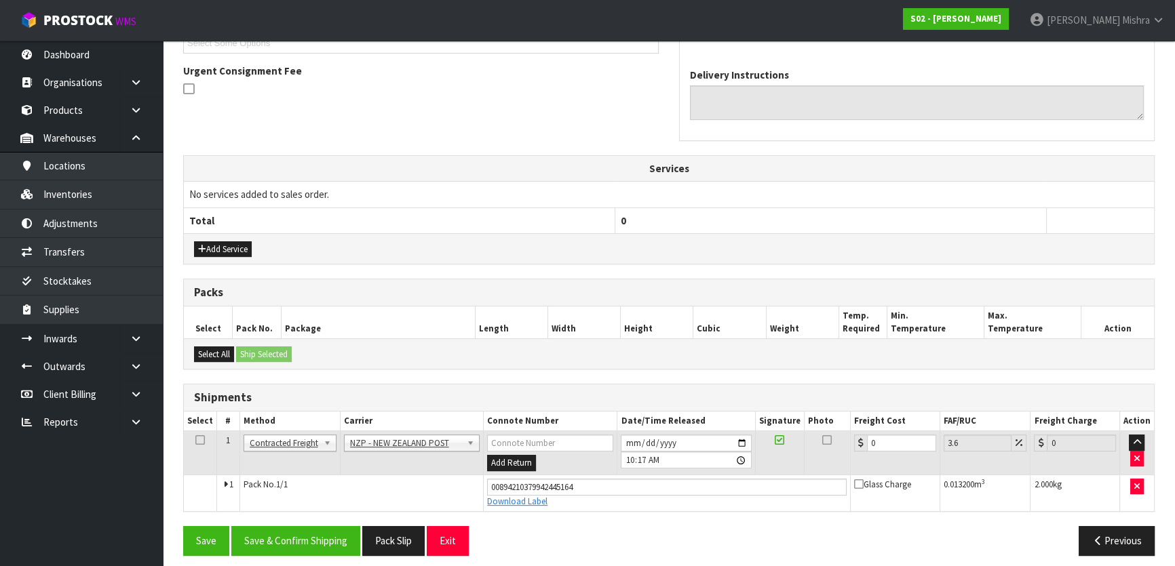
scroll to position [393, 0]
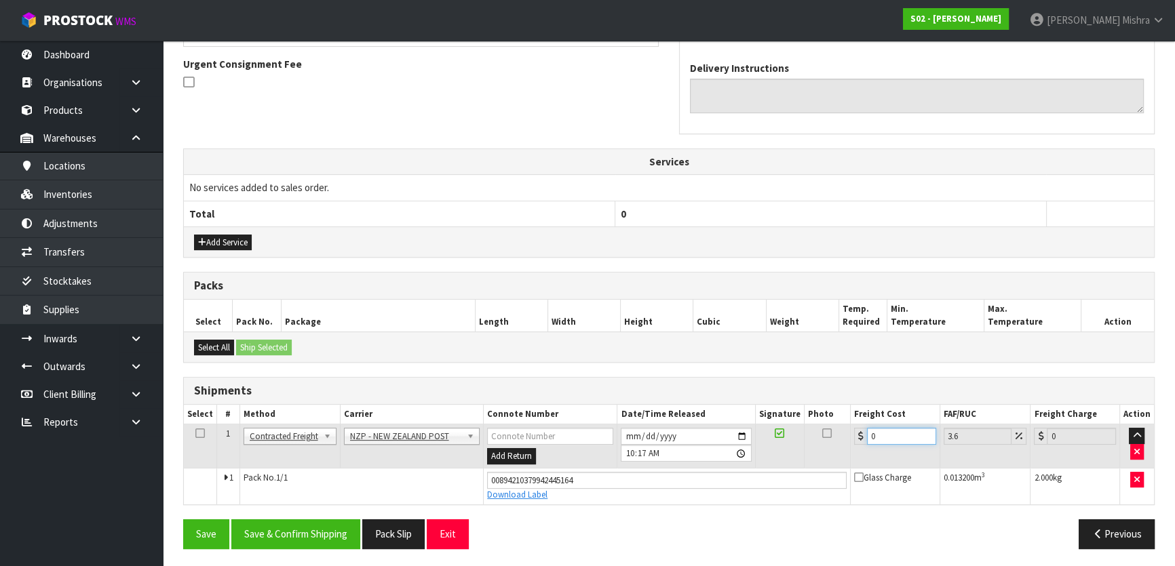
drag, startPoint x: 889, startPoint y: 440, endPoint x: 774, endPoint y: 441, distance: 115.3
click at [774, 441] on tr "1 Client Local Pickup Customer Local Pickup Company Freight Contracted Freight …" at bounding box center [669, 447] width 970 height 44
click at [285, 530] on button "Save & Confirm Shipping" at bounding box center [295, 534] width 129 height 29
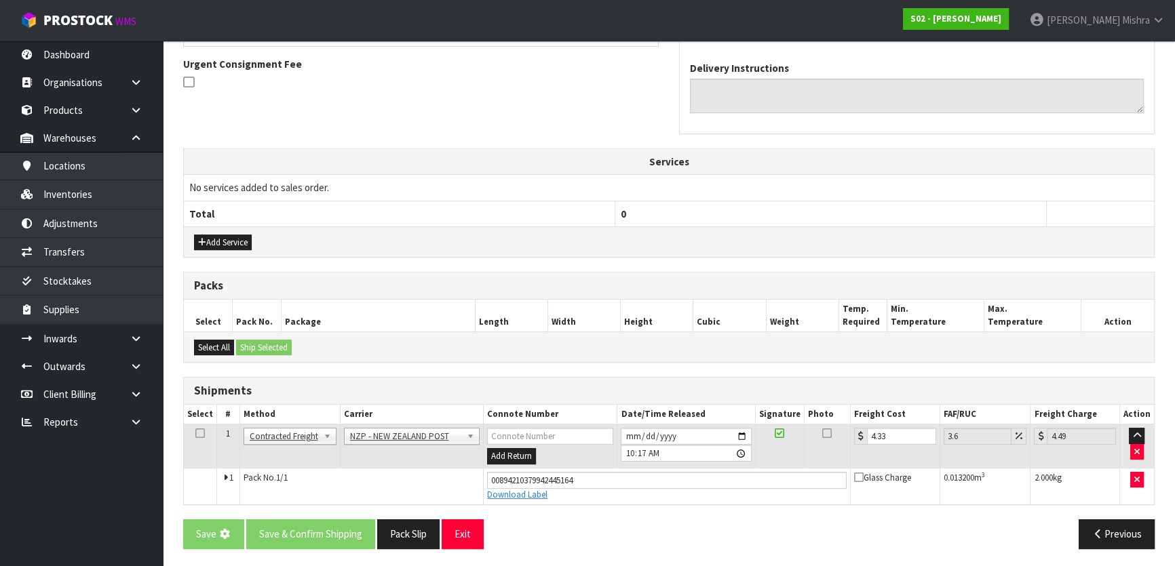
scroll to position [0, 0]
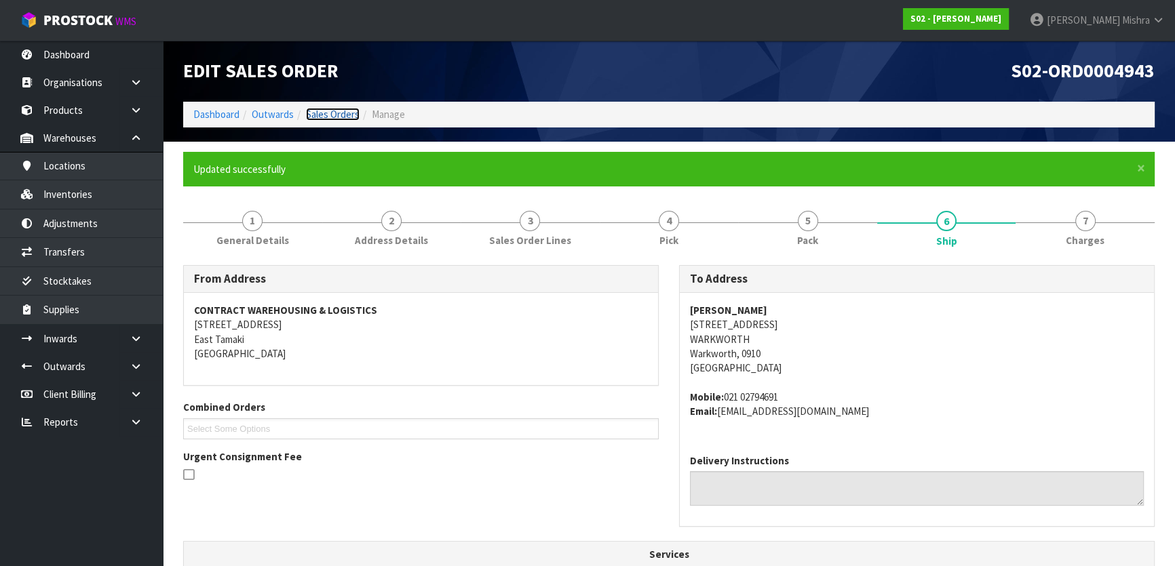
click at [345, 109] on link "Sales Orders" at bounding box center [333, 114] width 54 height 13
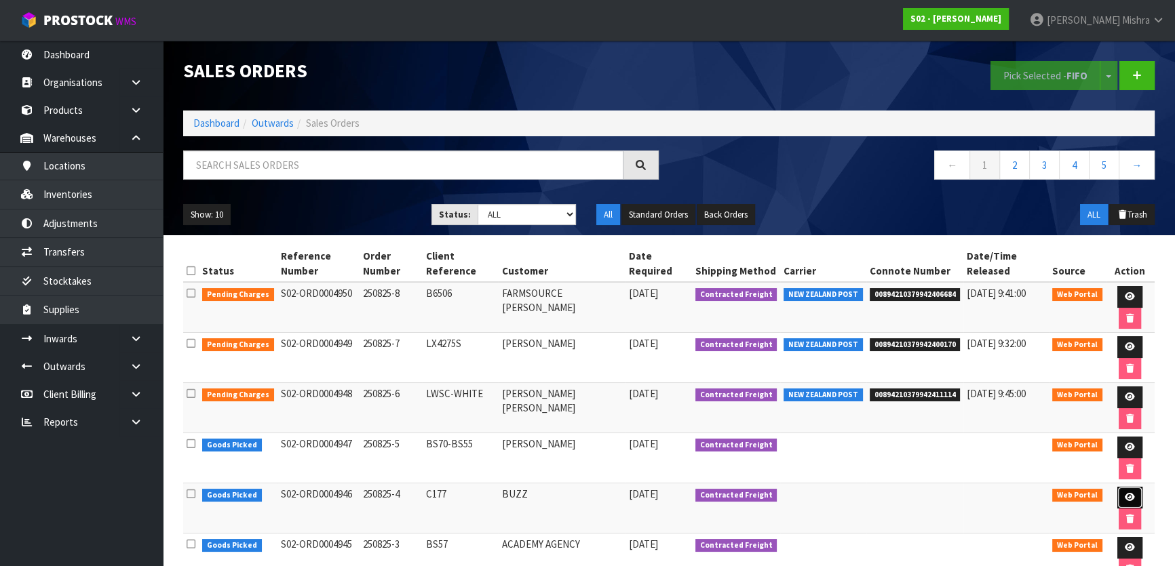
click at [1131, 493] on icon at bounding box center [1130, 497] width 10 height 9
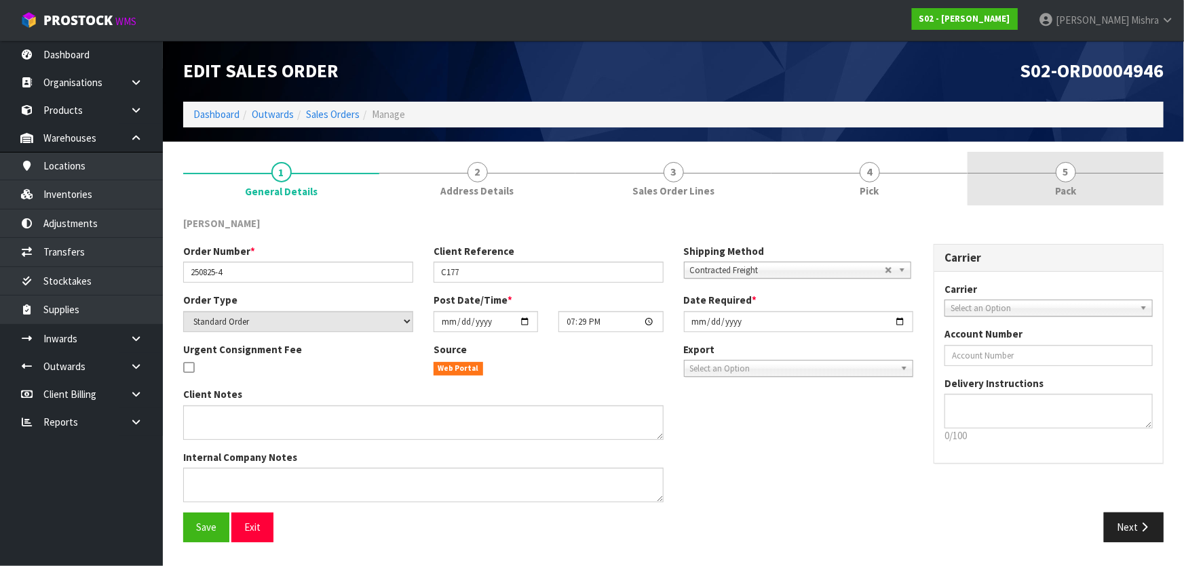
drag, startPoint x: 1023, startPoint y: 174, endPoint x: 1005, endPoint y: 186, distance: 21.6
click at [1024, 174] on link "5 Pack" at bounding box center [1065, 179] width 196 height 54
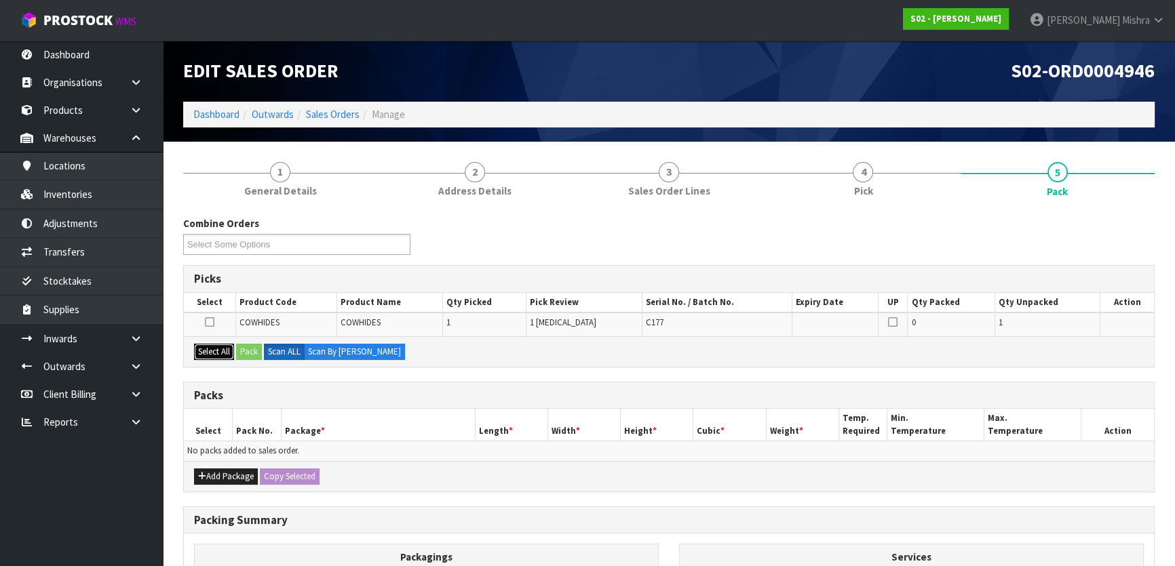
click at [228, 351] on button "Select All" at bounding box center [214, 352] width 40 height 16
click at [252, 350] on button "Pack" at bounding box center [249, 352] width 26 height 16
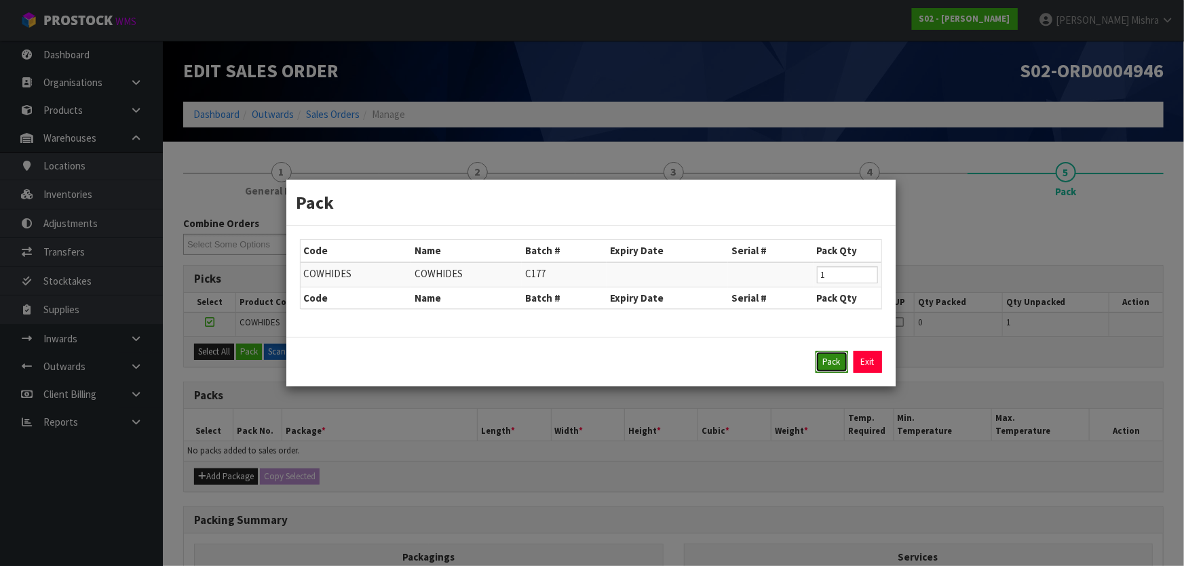
click at [825, 366] on button "Pack" at bounding box center [831, 362] width 33 height 22
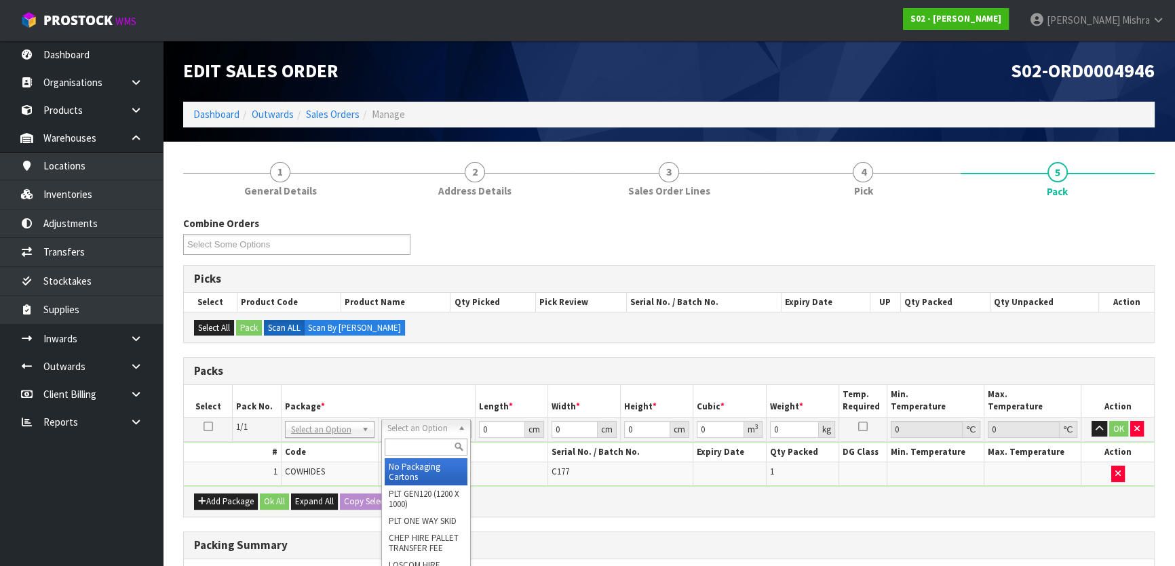
click at [407, 442] on input "text" at bounding box center [426, 447] width 83 height 17
click at [406, 437] on div at bounding box center [410, 447] width 88 height 22
click at [405, 440] on input "text" at bounding box center [409, 447] width 83 height 17
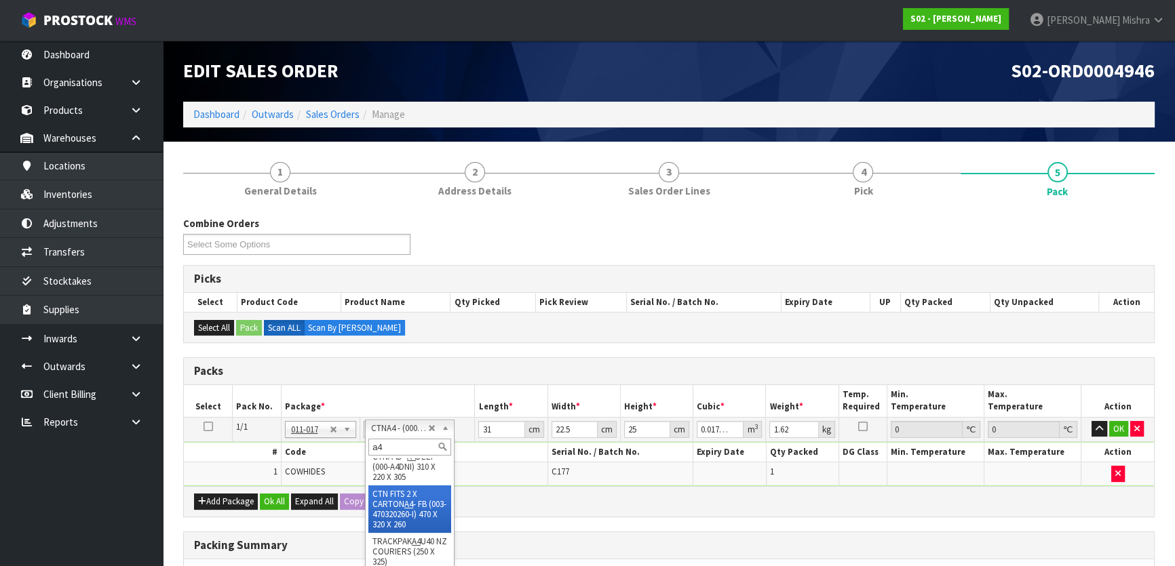
scroll to position [183, 0]
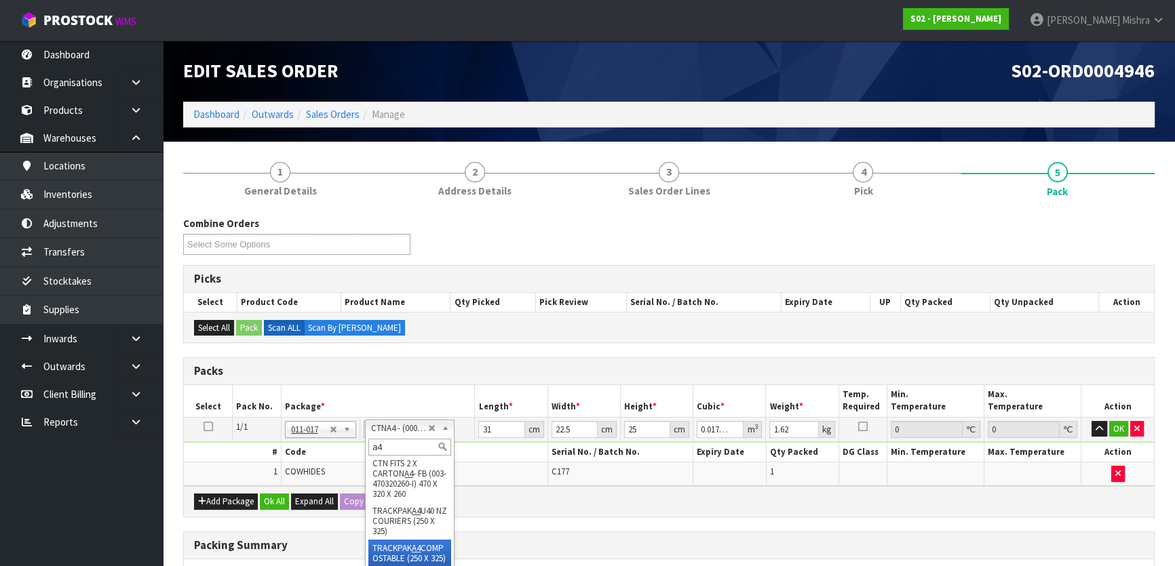
drag, startPoint x: 403, startPoint y: 541, endPoint x: 412, endPoint y: 528, distance: 15.6
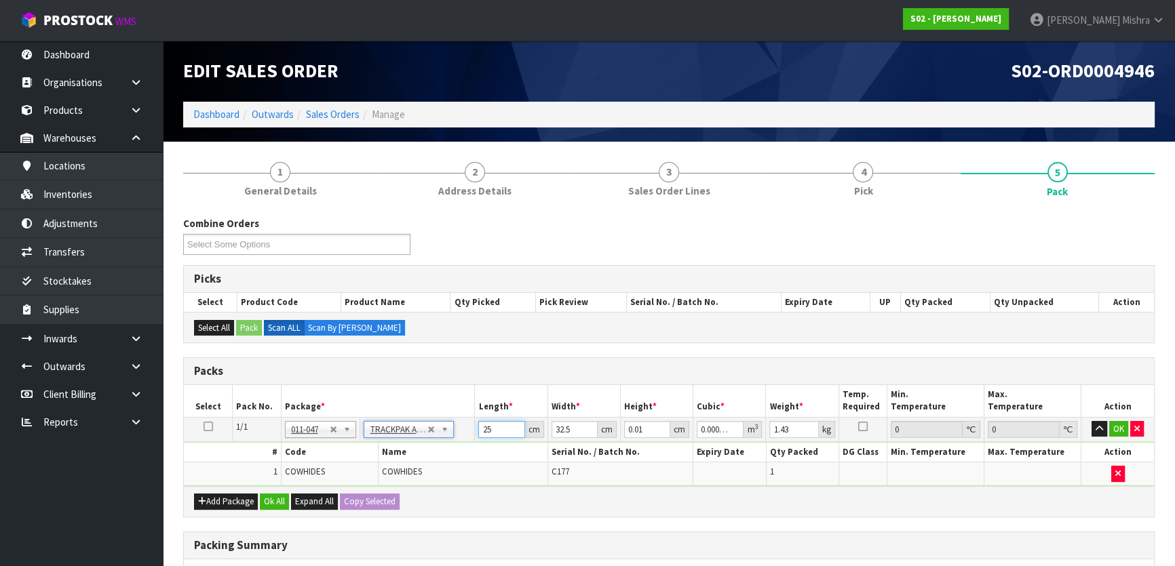
drag, startPoint x: 503, startPoint y: 427, endPoint x: 442, endPoint y: 426, distance: 61.1
click at [442, 426] on tr "1/1 NONE 007-001 007-002 007-004 007-009 007-013 007-014 007-015 007-017 007-01…" at bounding box center [669, 429] width 970 height 24
drag, startPoint x: 646, startPoint y: 430, endPoint x: 558, endPoint y: 427, distance: 88.2
click at [563, 428] on tr "1/1 NONE 007-001 007-002 007-004 007-009 007-013 007-014 007-015 007-017 007-01…" at bounding box center [669, 429] width 970 height 24
drag, startPoint x: 786, startPoint y: 427, endPoint x: 656, endPoint y: 448, distance: 131.3
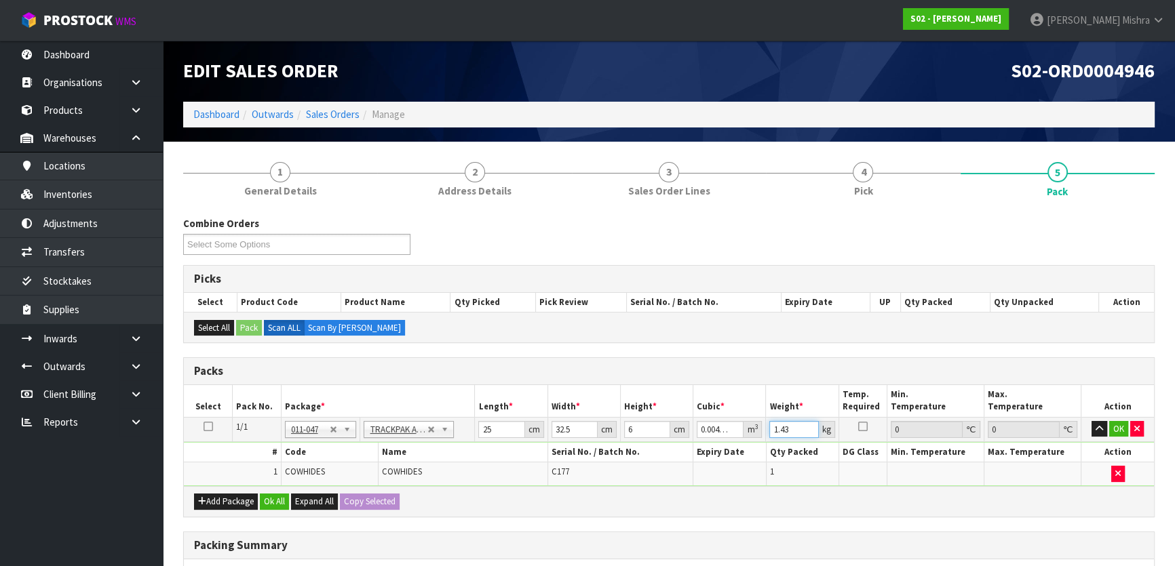
click at [656, 448] on tbody "1/1 NONE 007-001 007-002 007-004 007-009 007-013 007-014 007-015 007-017 007-01…" at bounding box center [669, 451] width 970 height 69
click at [268, 503] on button "Ok All" at bounding box center [274, 502] width 29 height 16
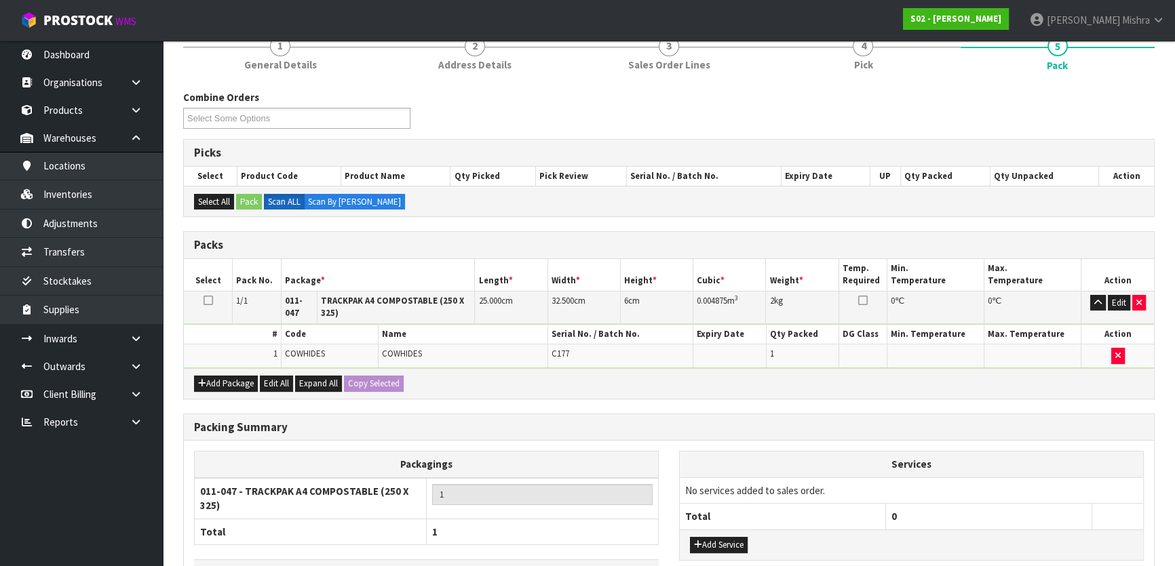
scroll to position [221, 0]
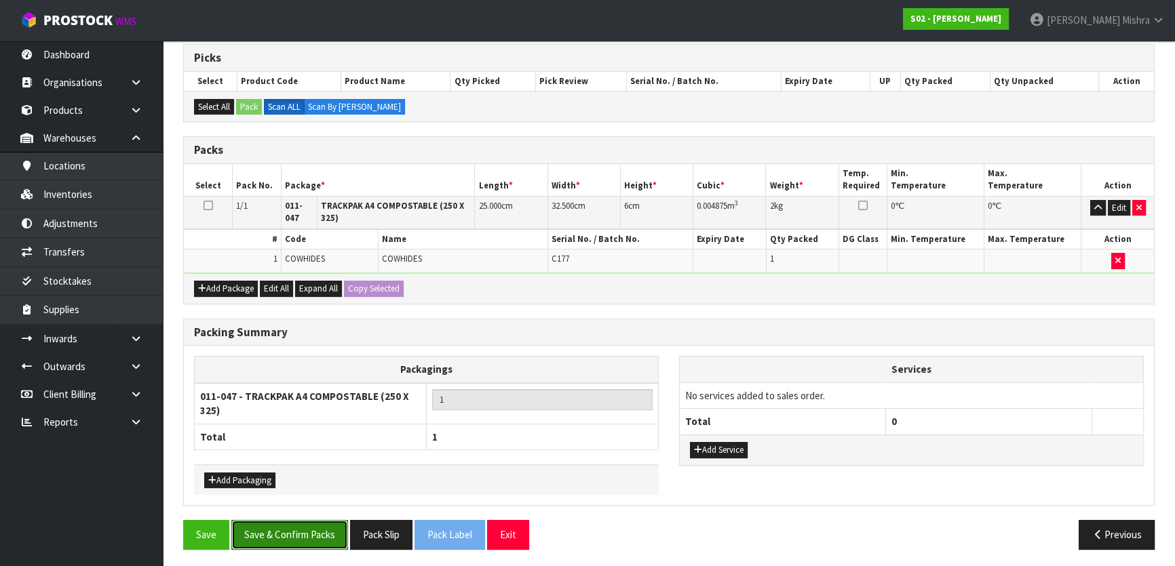
click at [268, 522] on button "Save & Confirm Packs" at bounding box center [289, 534] width 117 height 29
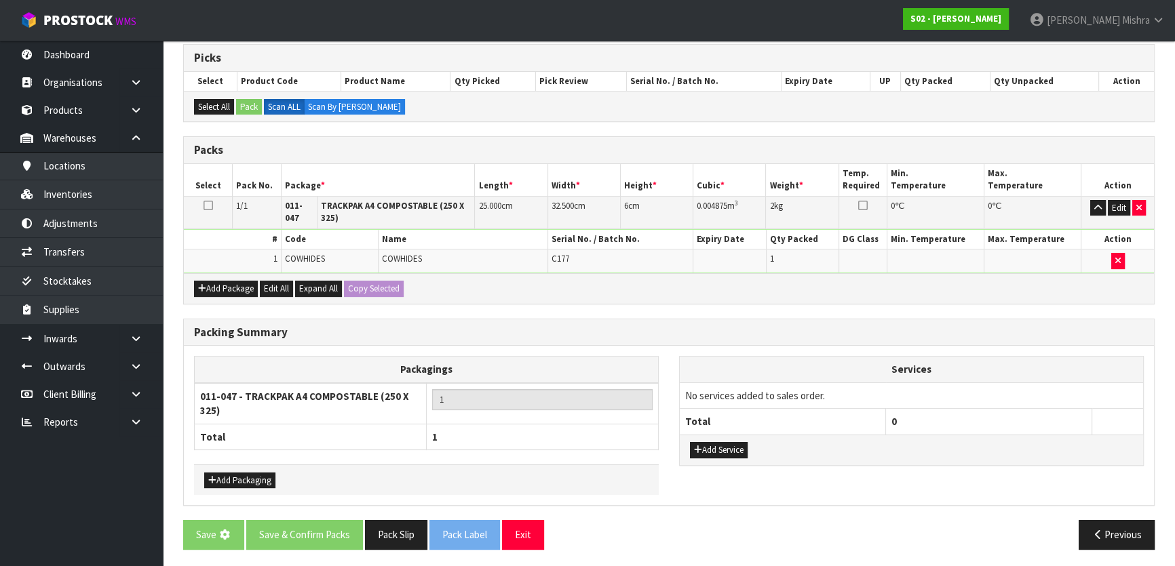
scroll to position [0, 0]
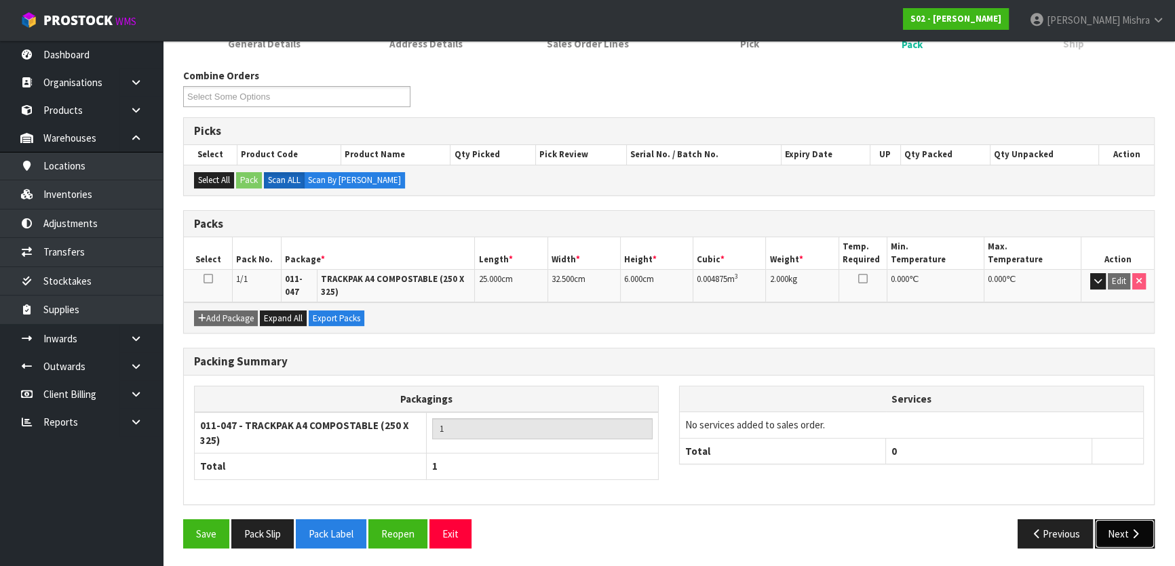
click at [1127, 531] on button "Next" at bounding box center [1125, 534] width 60 height 29
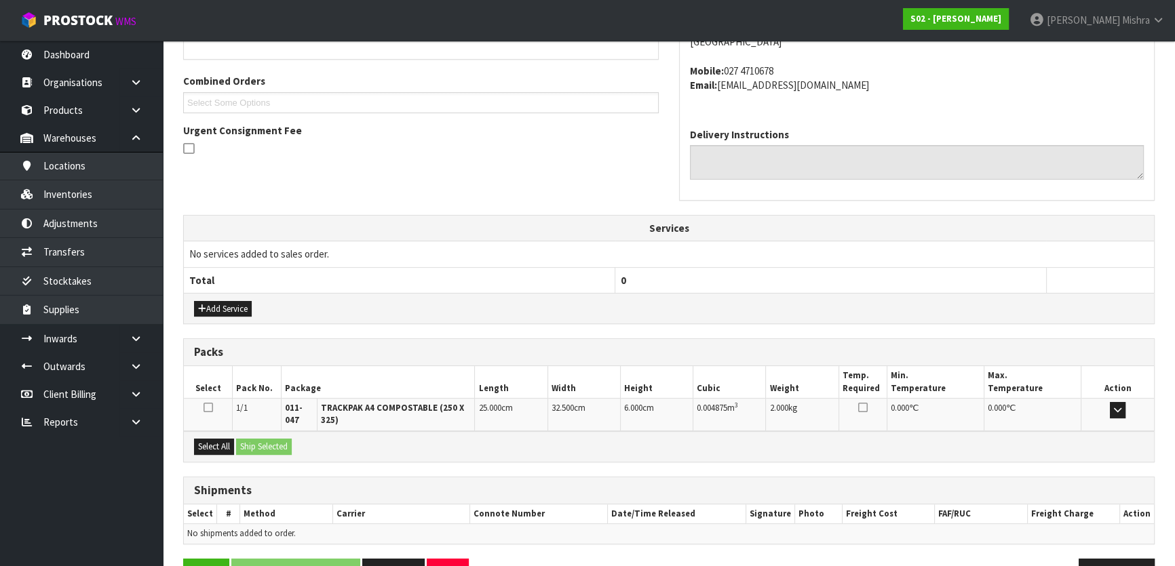
scroll to position [366, 0]
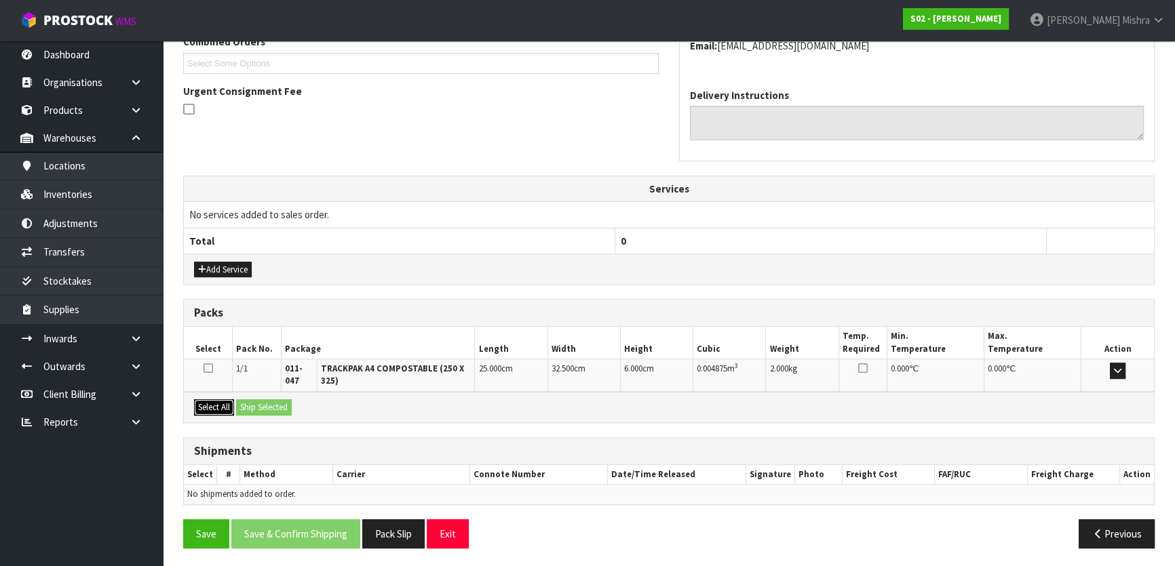
click at [207, 410] on button "Select All" at bounding box center [214, 408] width 40 height 16
click at [262, 405] on button "Ship Selected" at bounding box center [264, 408] width 56 height 16
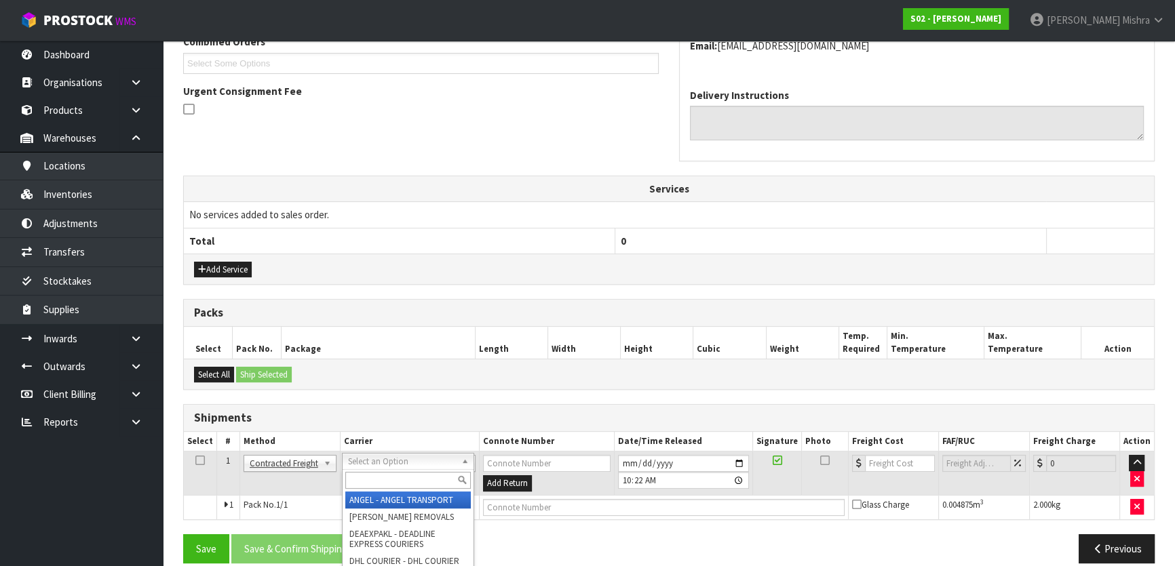
click at [397, 473] on input "text" at bounding box center [407, 480] width 125 height 17
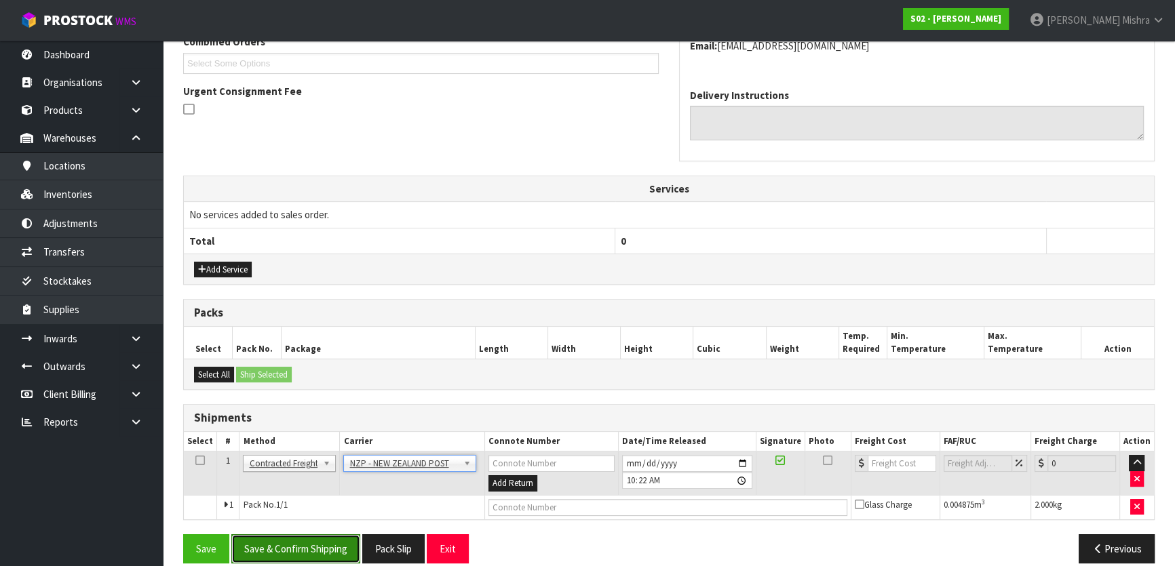
click at [318, 542] on button "Save & Confirm Shipping" at bounding box center [295, 549] width 129 height 29
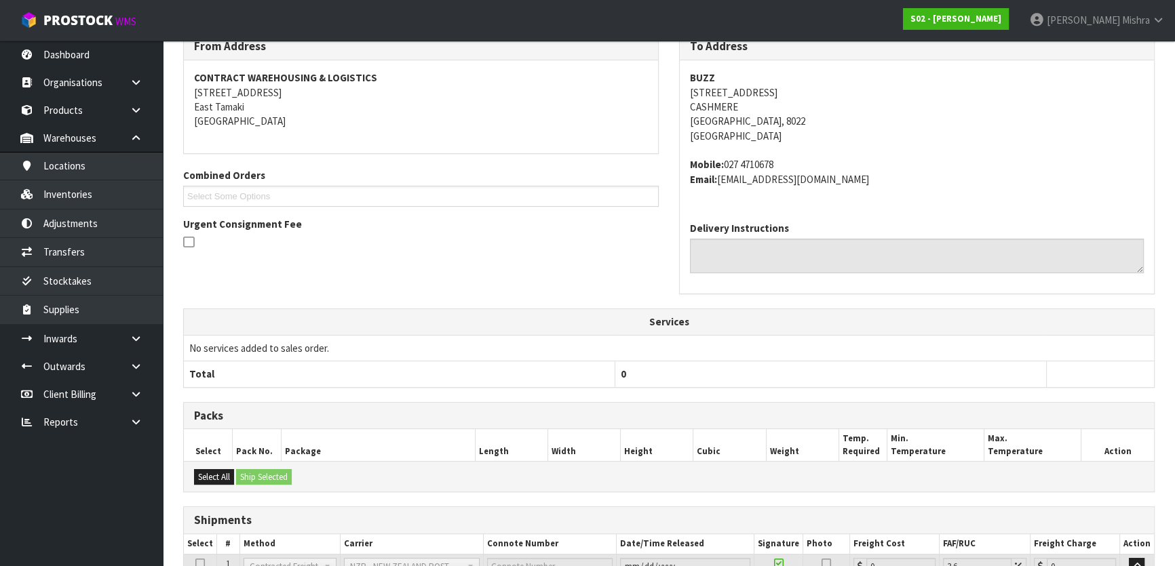
scroll to position [361, 0]
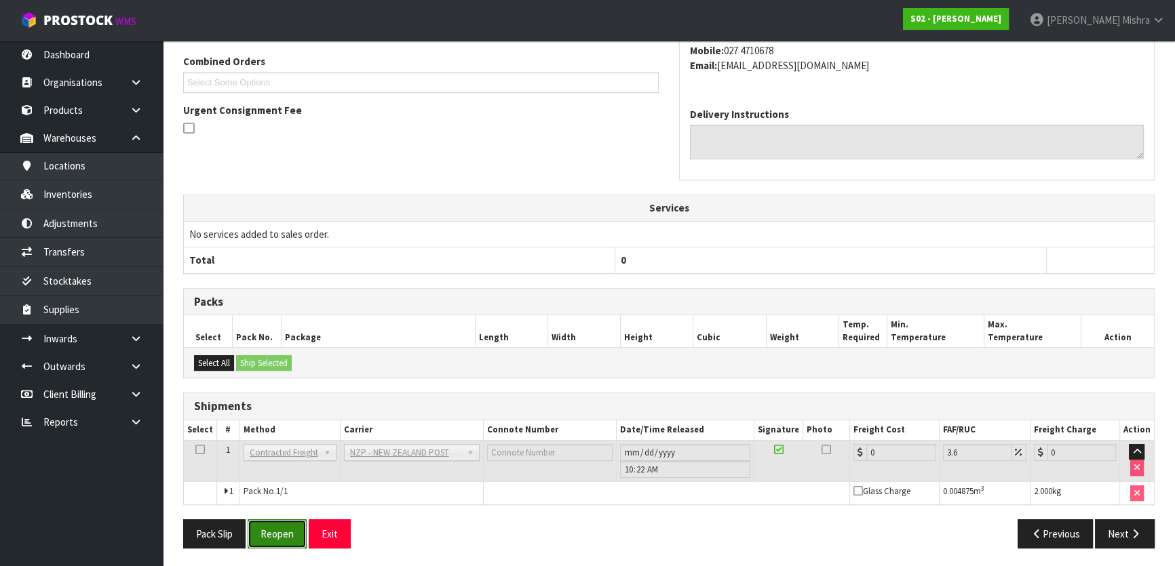
click at [290, 528] on button "Reopen" at bounding box center [277, 534] width 59 height 29
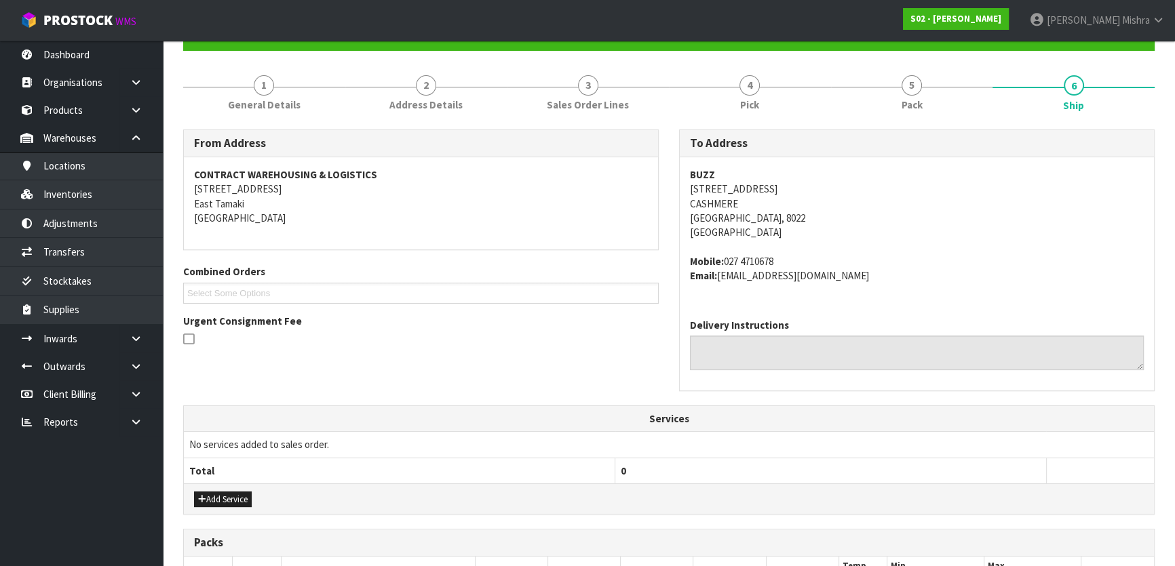
scroll to position [308, 0]
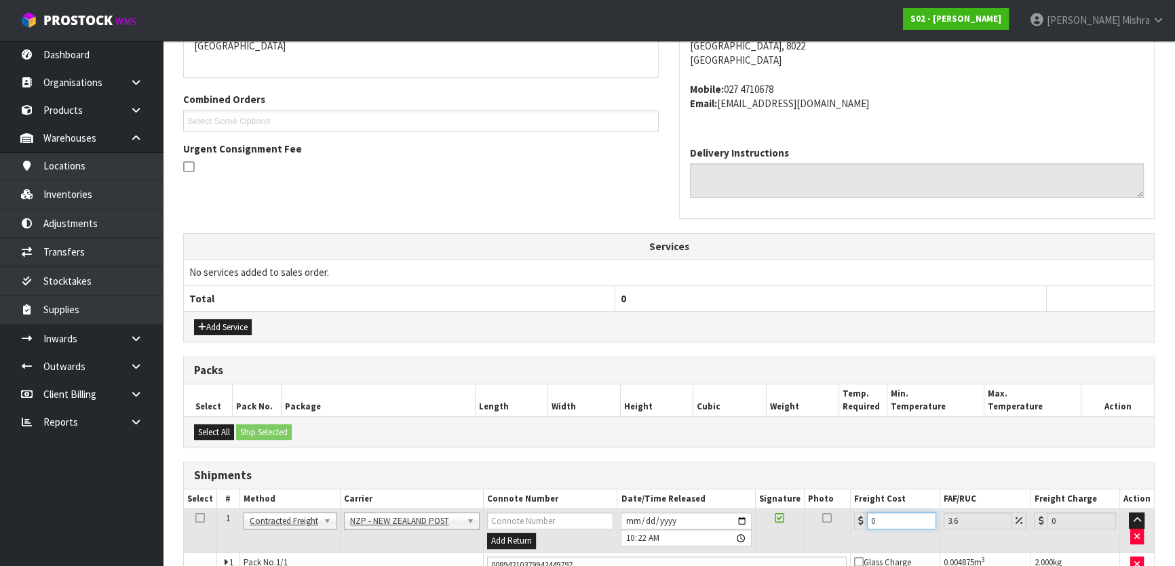
click at [743, 534] on tr "1 Client Local Pickup Customer Local Pickup Company Freight Contracted Freight …" at bounding box center [669, 531] width 970 height 44
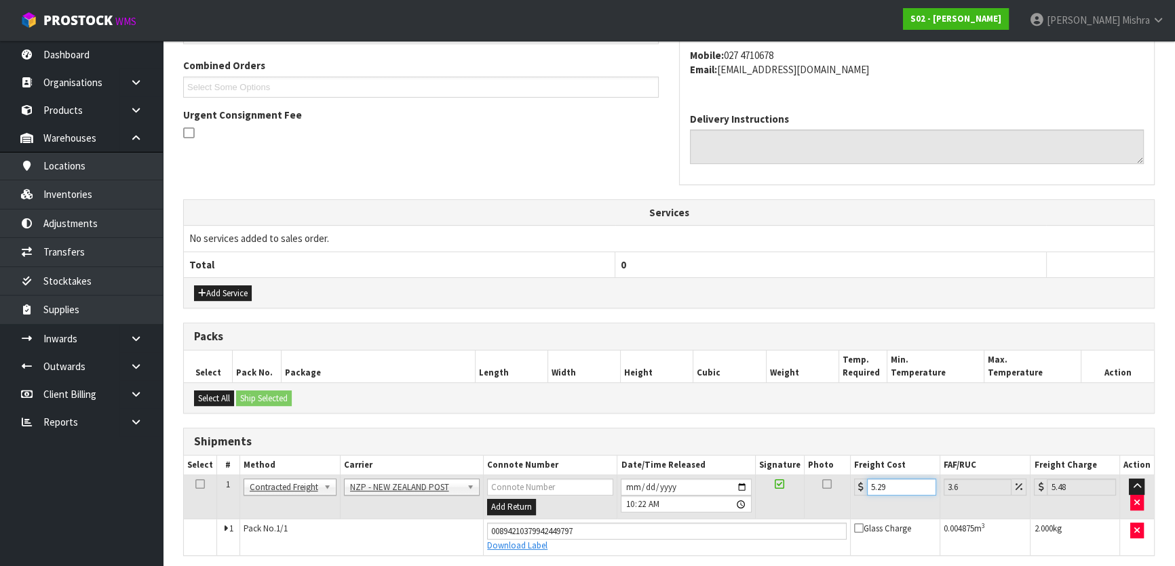
scroll to position [393, 0]
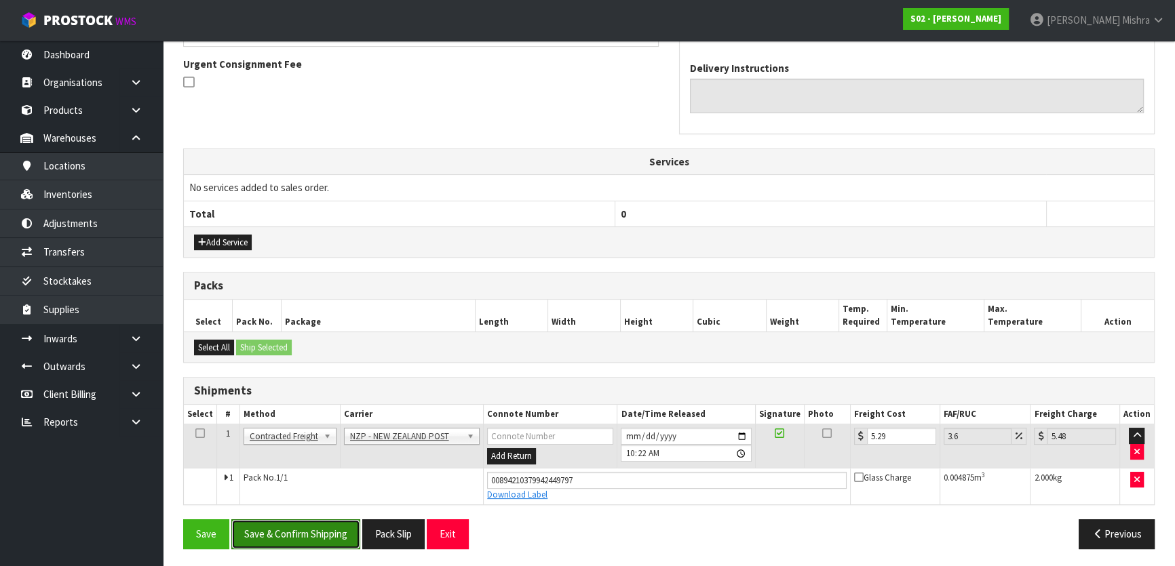
click at [288, 533] on button "Save & Confirm Shipping" at bounding box center [295, 534] width 129 height 29
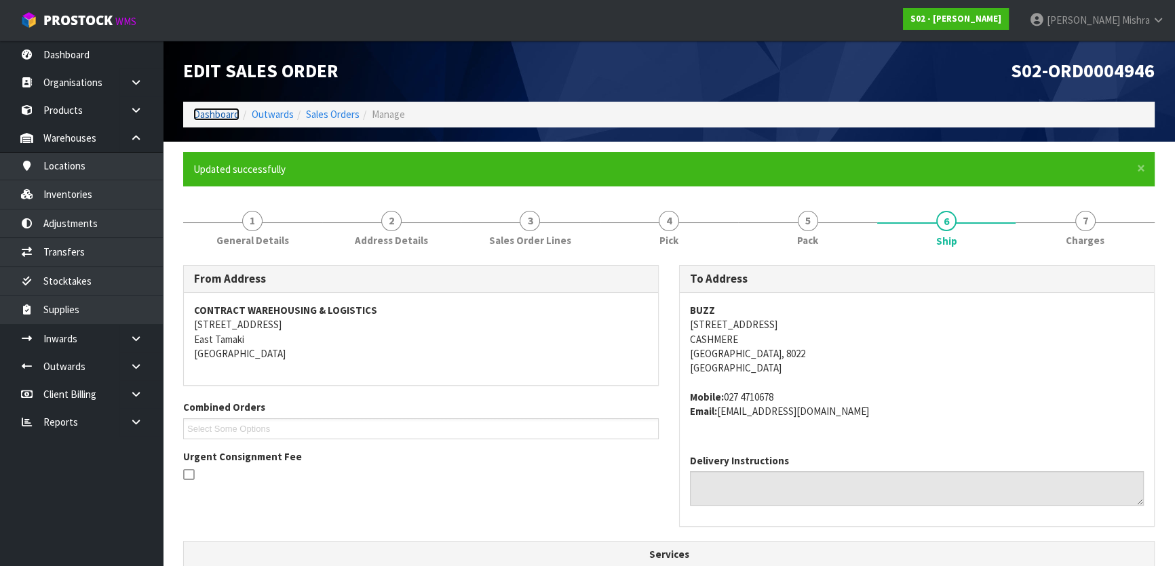
click at [213, 110] on link "Dashboard" at bounding box center [216, 114] width 46 height 13
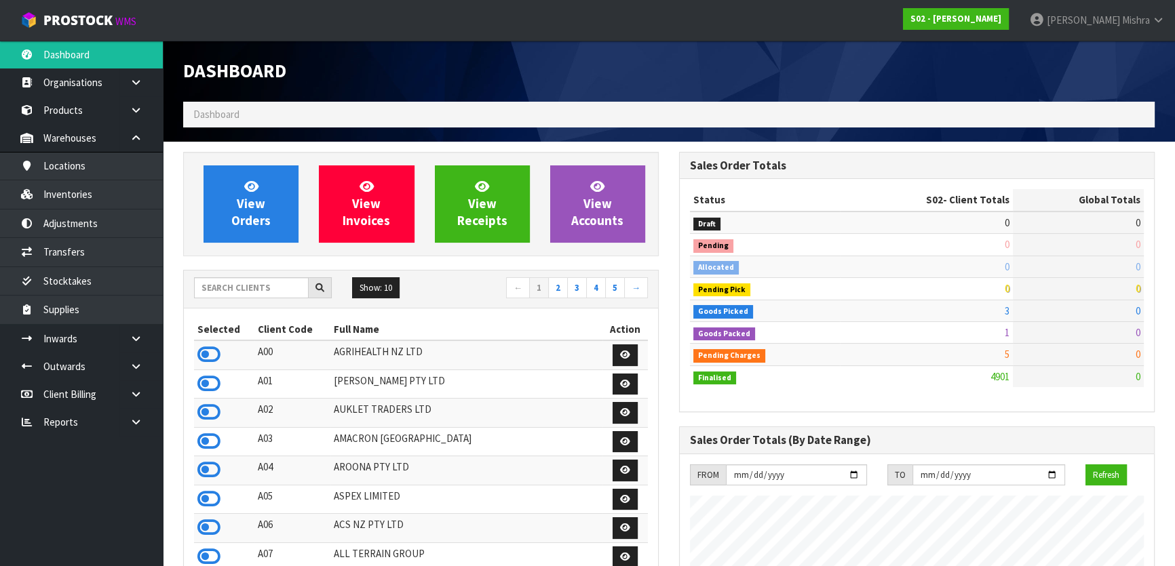
scroll to position [845, 495]
click at [245, 275] on div "Show: 10 5 10 25 50 ← 1 2 3 4 5 →" at bounding box center [421, 290] width 474 height 38
click at [266, 282] on input "text" at bounding box center [251, 287] width 115 height 21
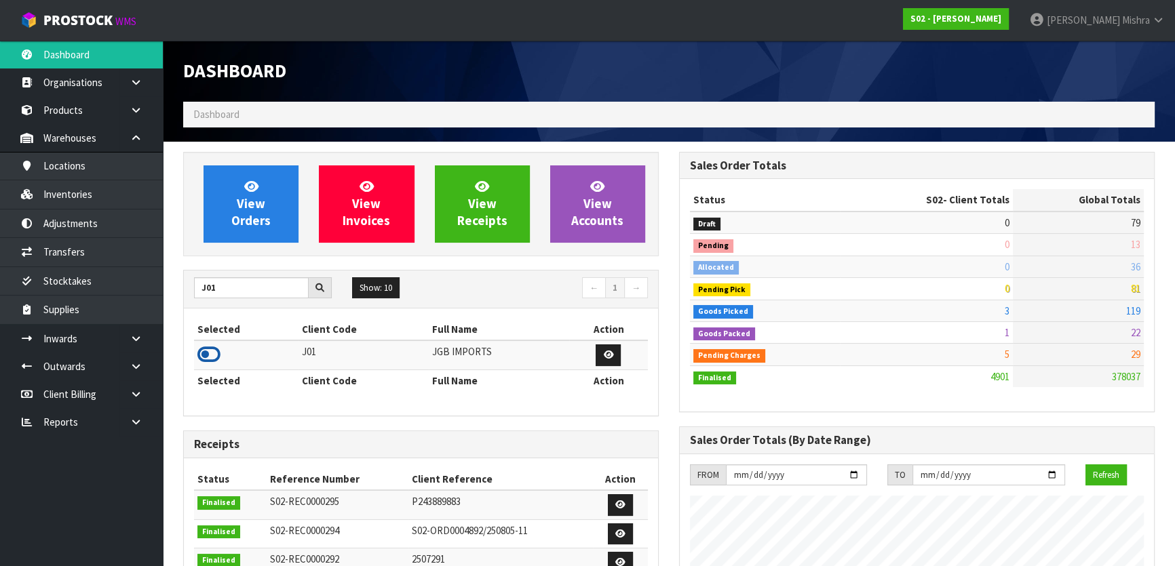
click at [213, 348] on icon at bounding box center [208, 355] width 23 height 20
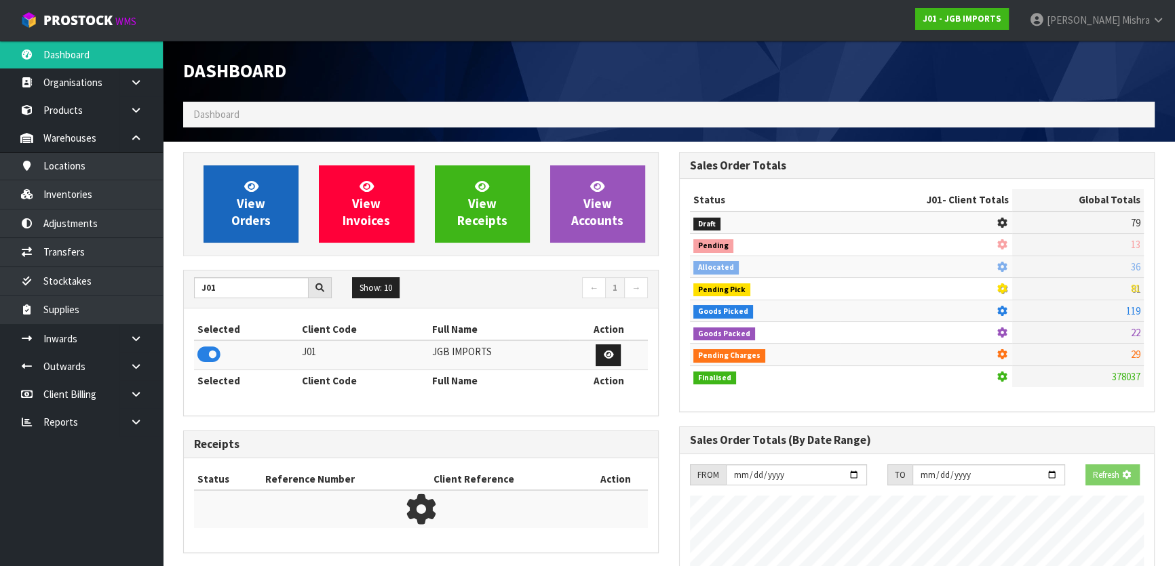
scroll to position [677509, 677858]
click at [250, 204] on span "View Orders" at bounding box center [250, 203] width 39 height 51
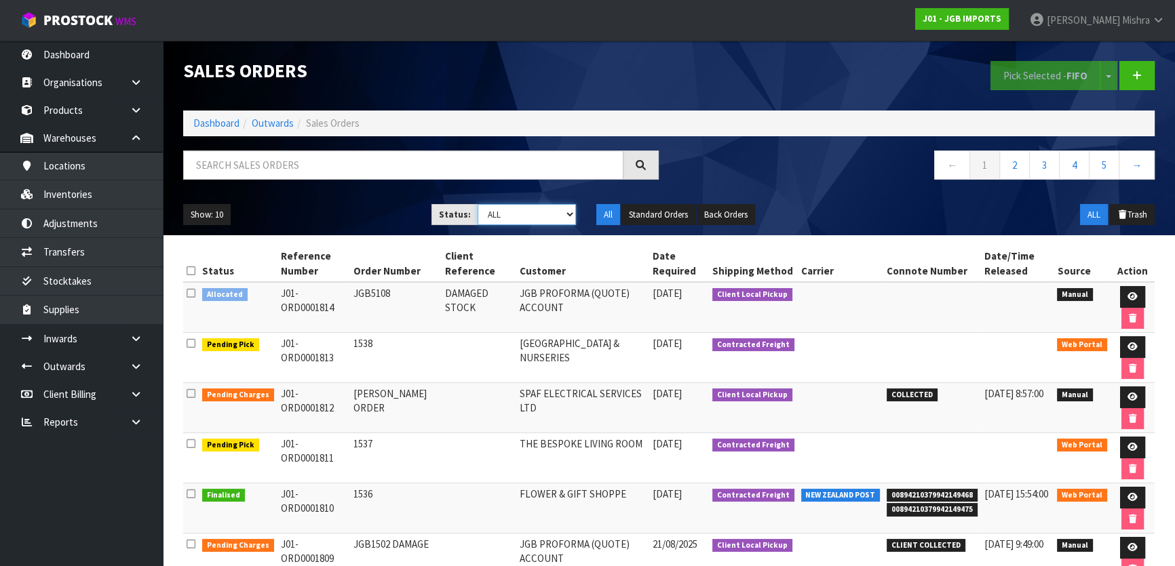
click at [523, 204] on select "Draft Pending Allocated Pending Pick Goods Picked Goods Packed Pending Charges …" at bounding box center [527, 214] width 99 height 21
click at [478, 204] on select "Draft Pending Allocated Pending Pick Goods Picked Goods Packed Pending Charges …" at bounding box center [527, 214] width 99 height 21
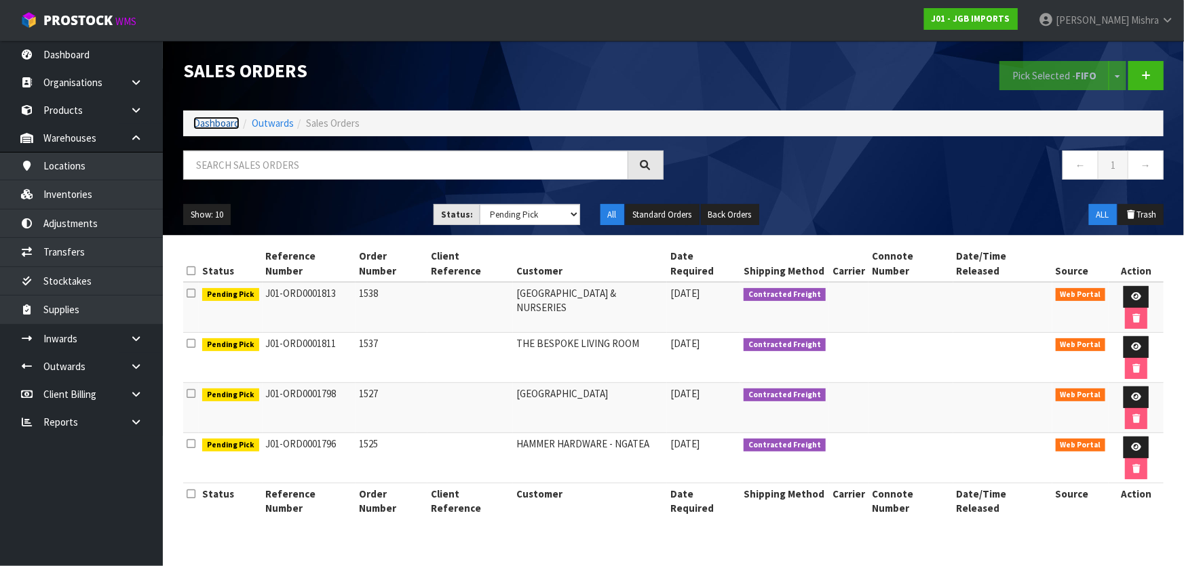
click at [222, 121] on link "Dashboard" at bounding box center [216, 123] width 46 height 13
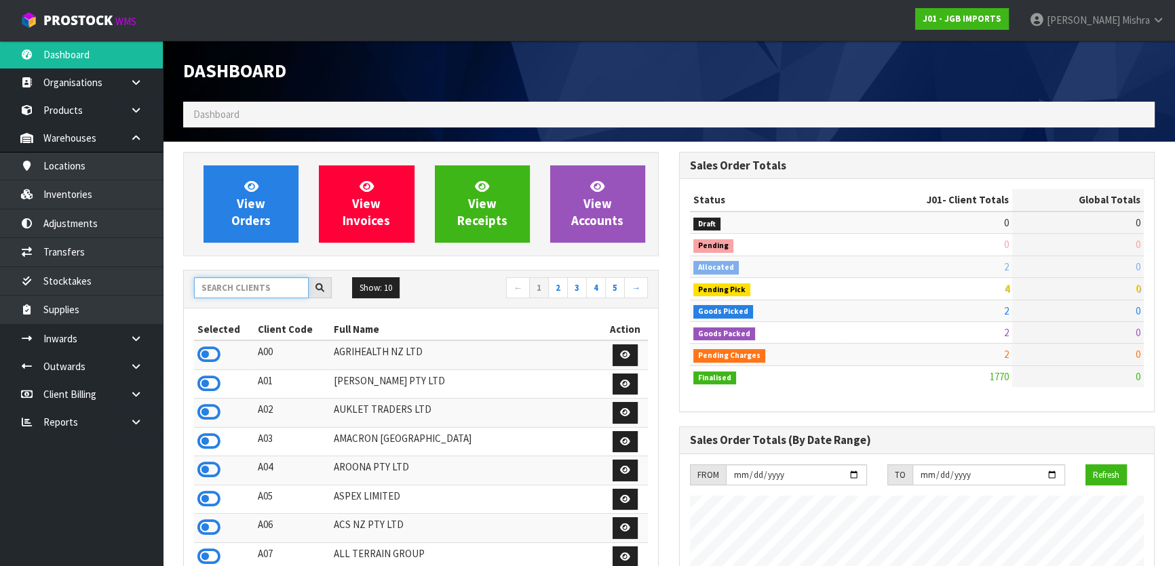
click at [226, 285] on input "text" at bounding box center [251, 287] width 115 height 21
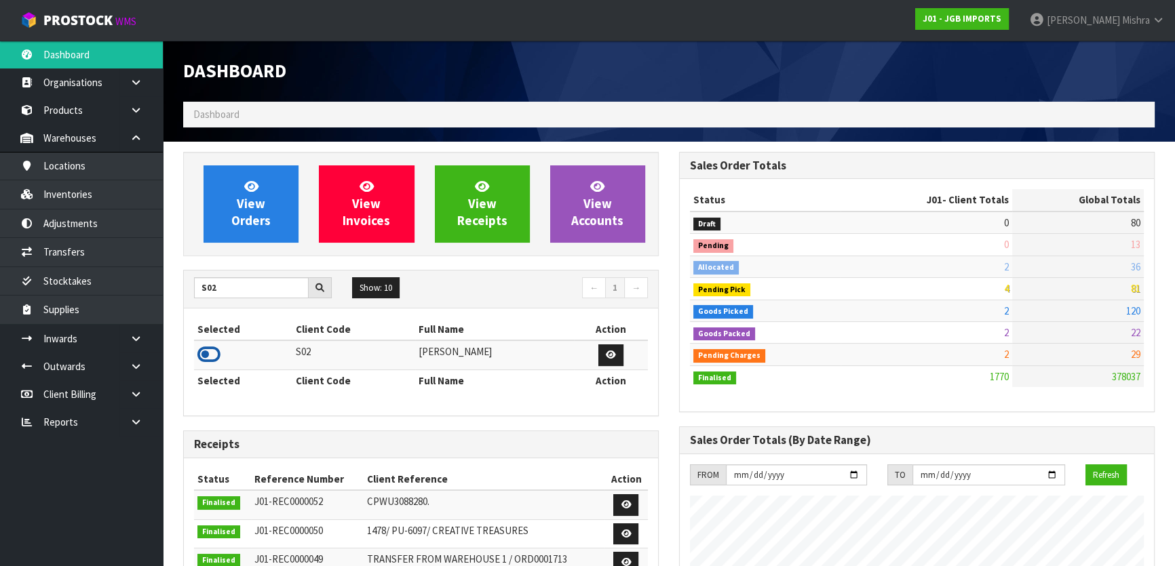
click at [206, 357] on icon at bounding box center [208, 355] width 23 height 20
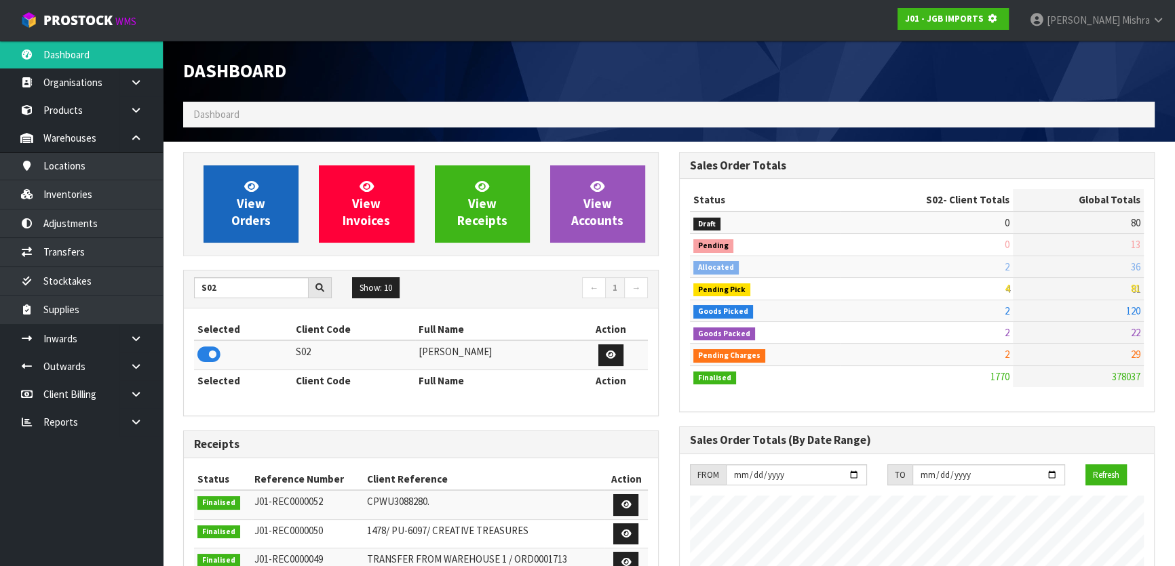
scroll to position [845, 495]
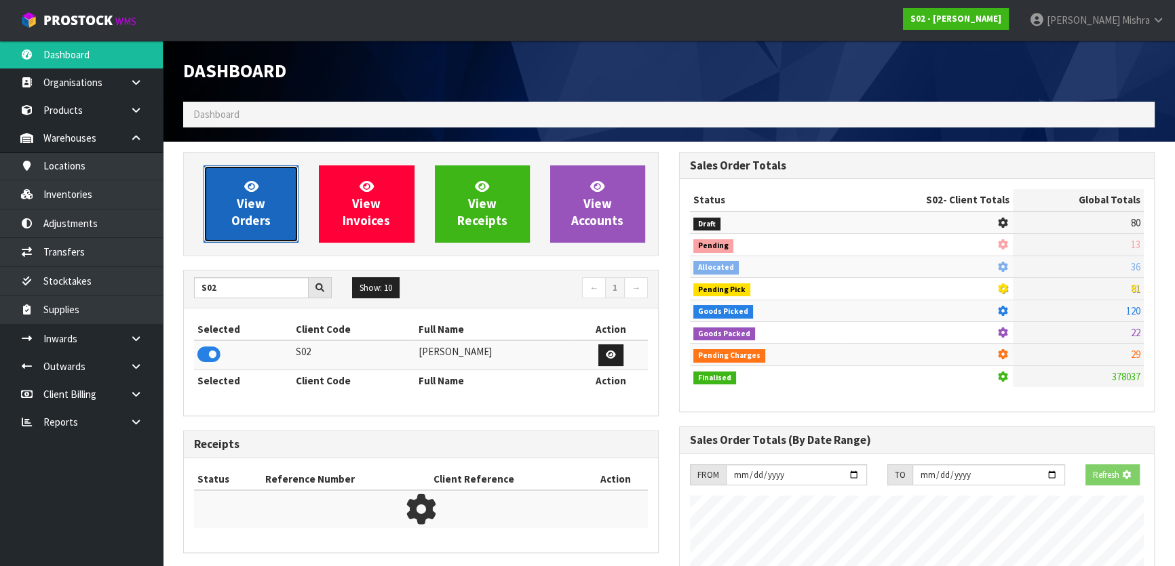
click at [244, 208] on span "View Orders" at bounding box center [250, 203] width 39 height 51
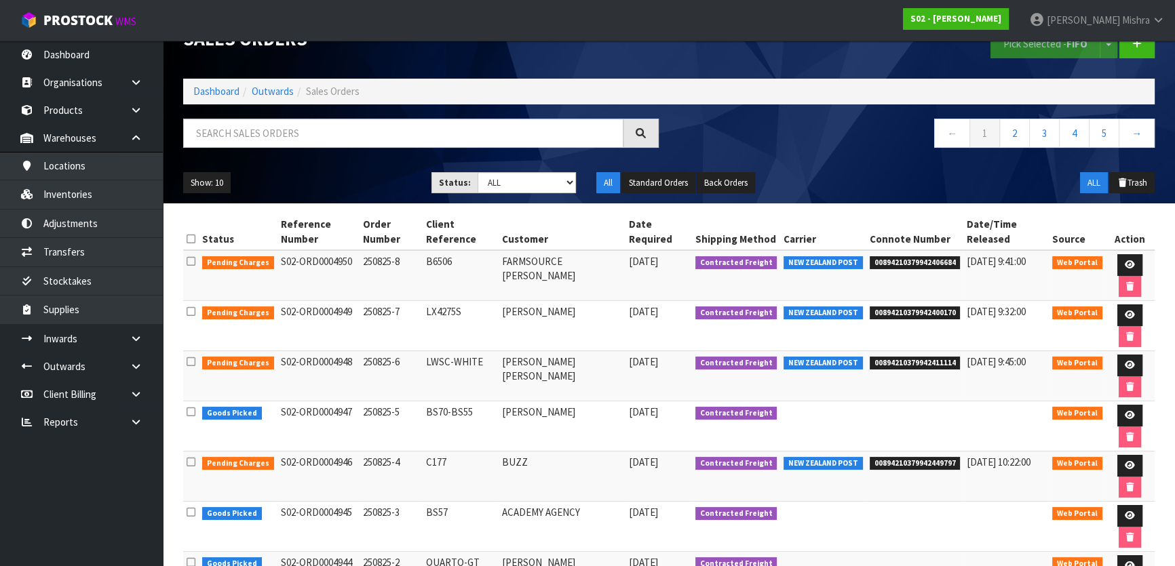
scroll to position [61, 0]
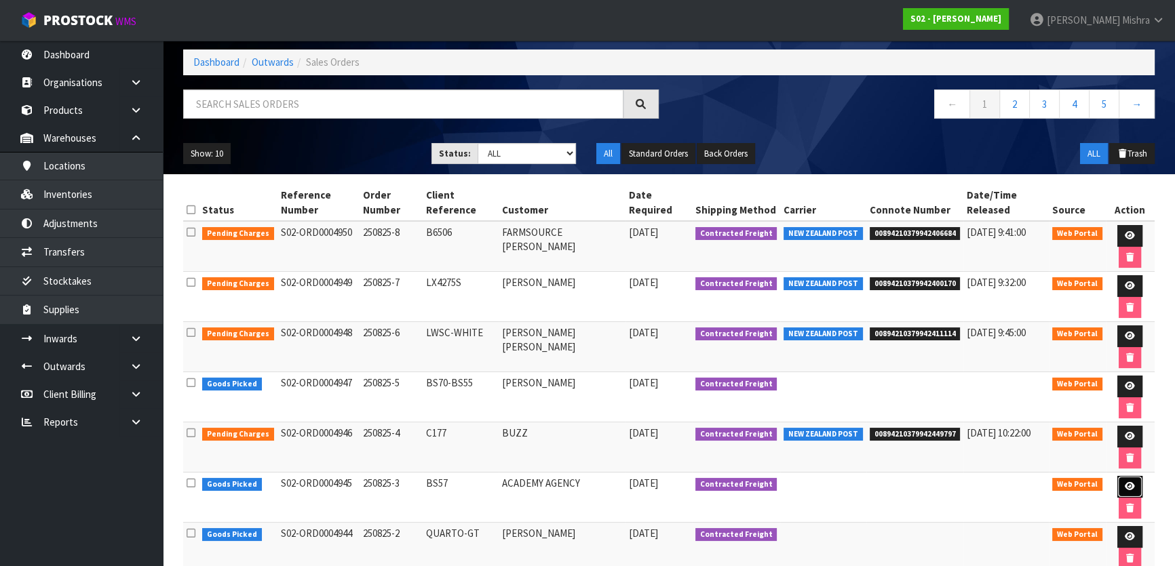
click at [1126, 492] on link at bounding box center [1129, 487] width 25 height 22
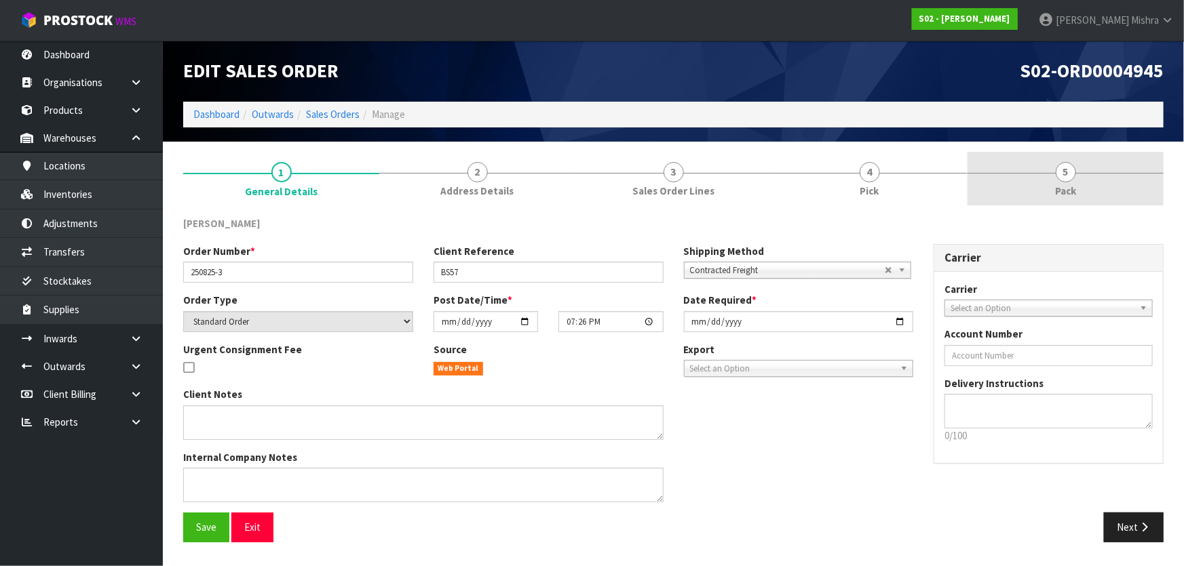
click at [1084, 182] on link "5 Pack" at bounding box center [1065, 179] width 196 height 54
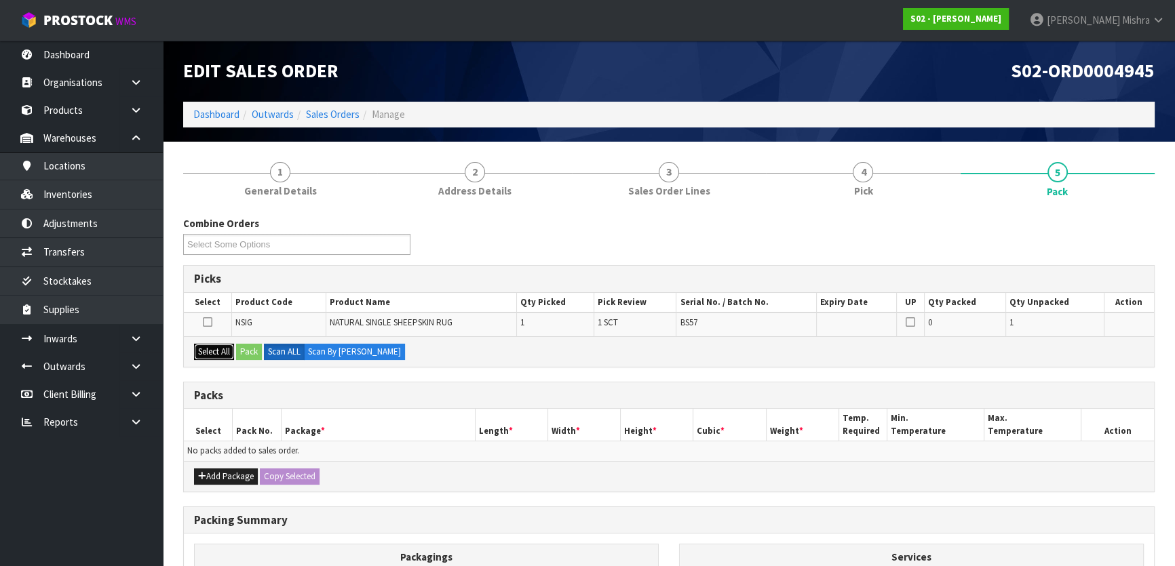
click at [216, 353] on button "Select All" at bounding box center [214, 352] width 40 height 16
click at [240, 353] on button "Pack" at bounding box center [249, 352] width 26 height 16
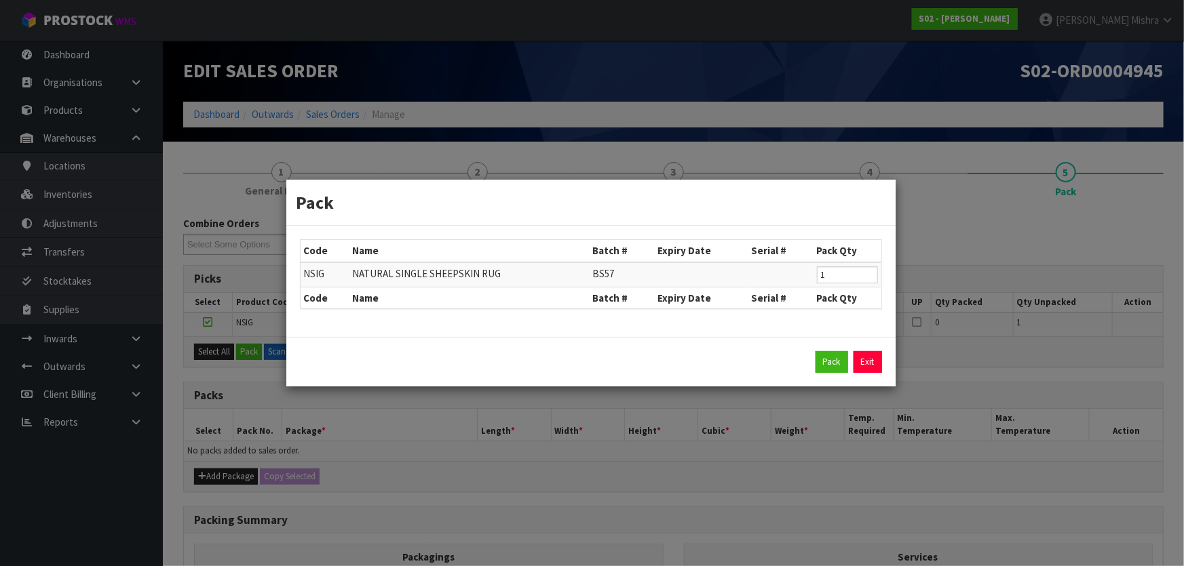
click at [836, 374] on div "Pack Exit" at bounding box center [590, 362] width 609 height 50
click at [834, 354] on button "Pack" at bounding box center [831, 362] width 33 height 22
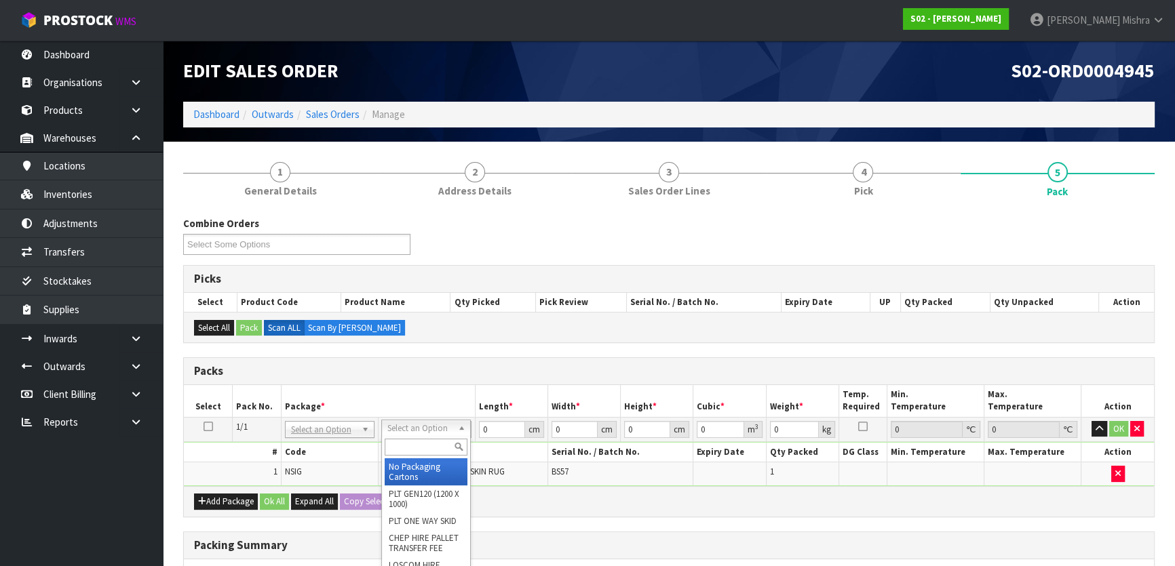
drag, startPoint x: 414, startPoint y: 428, endPoint x: 419, endPoint y: 452, distance: 24.9
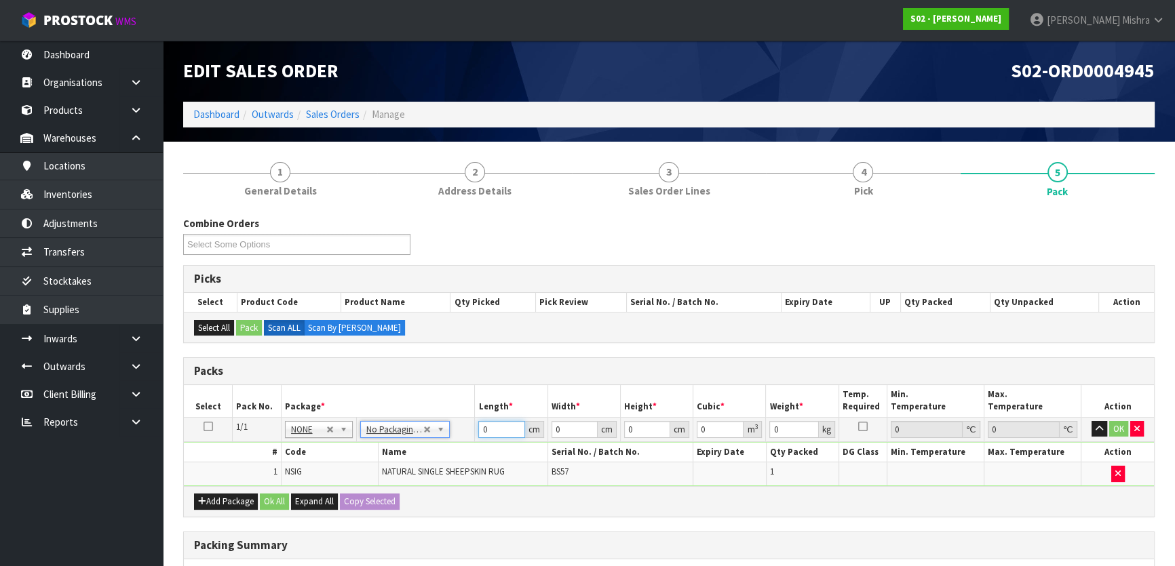
drag, startPoint x: 492, startPoint y: 426, endPoint x: 482, endPoint y: 429, distance: 10.1
click at [482, 429] on input "0" at bounding box center [501, 429] width 46 height 17
click at [271, 496] on button "Ok All" at bounding box center [274, 502] width 29 height 16
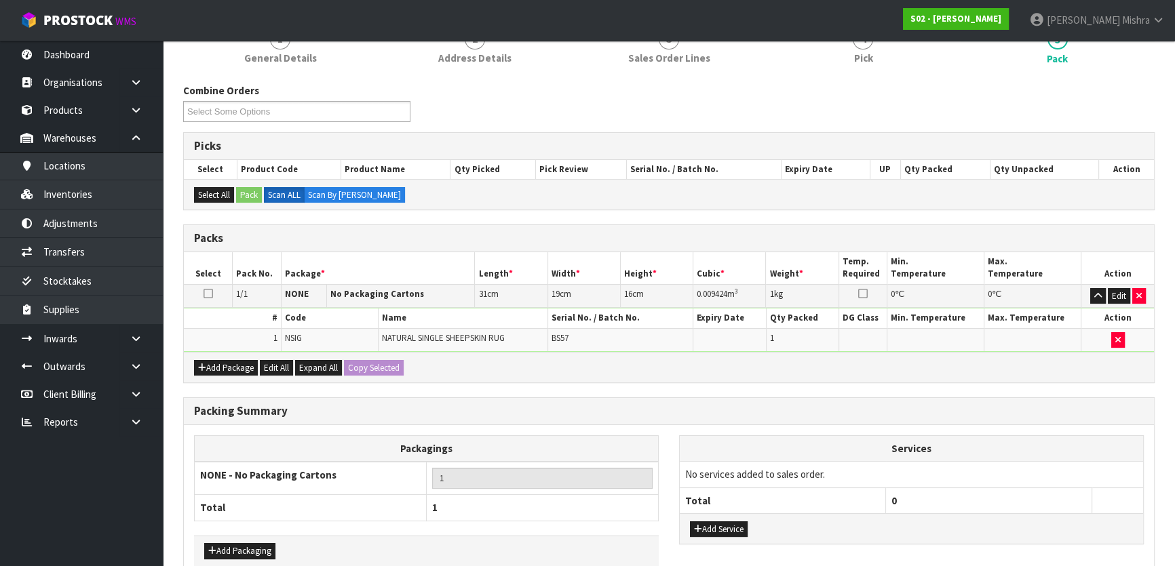
scroll to position [204, 0]
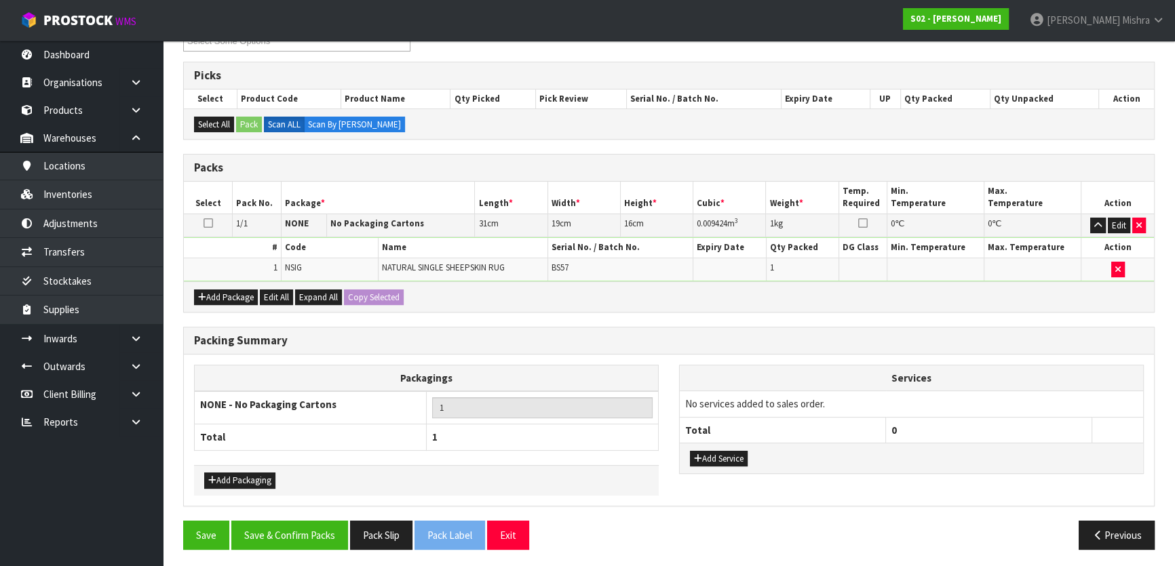
click at [298, 516] on div "Packing Summary Packagings NONE - No Packaging Cartons 1 Total 1 Add Packaging …" at bounding box center [669, 424] width 992 height 194
click at [294, 532] on button "Save & Confirm Packs" at bounding box center [289, 535] width 117 height 29
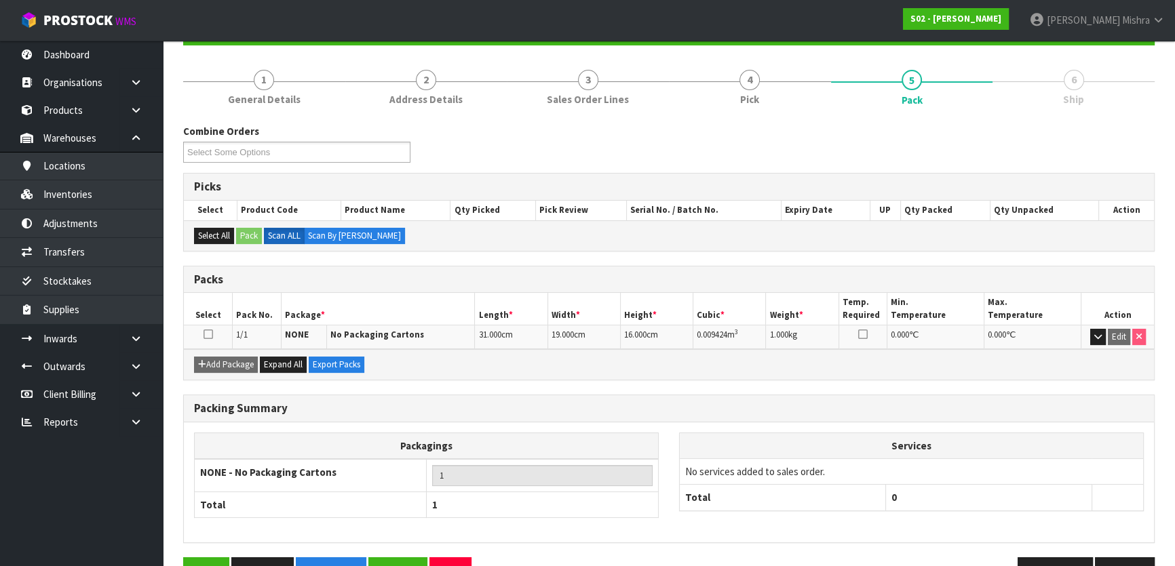
scroll to position [179, 0]
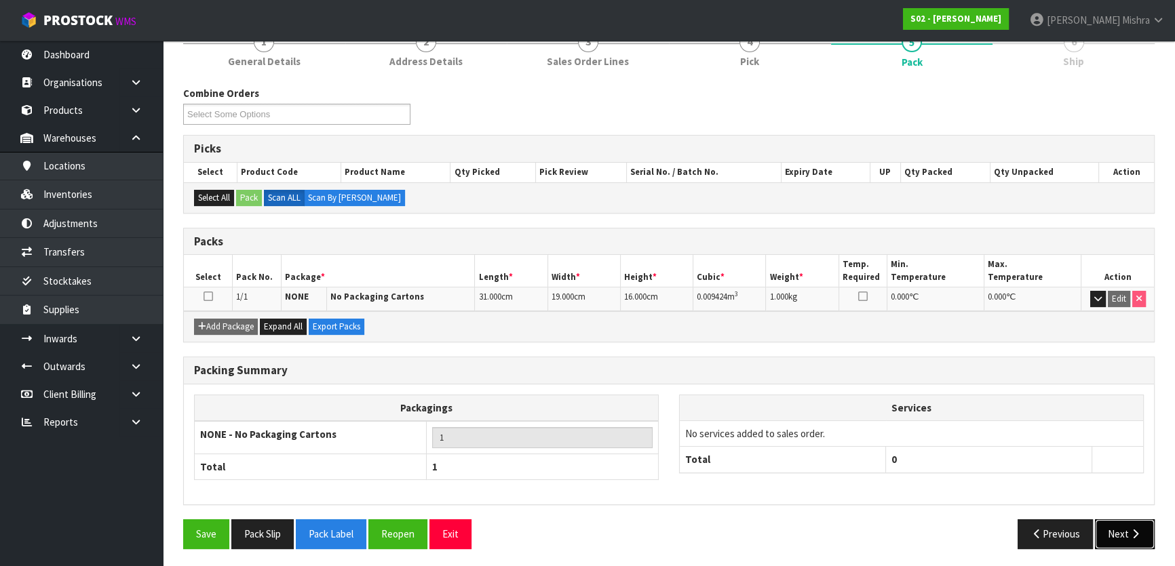
click at [1132, 531] on icon "button" at bounding box center [1135, 534] width 13 height 10
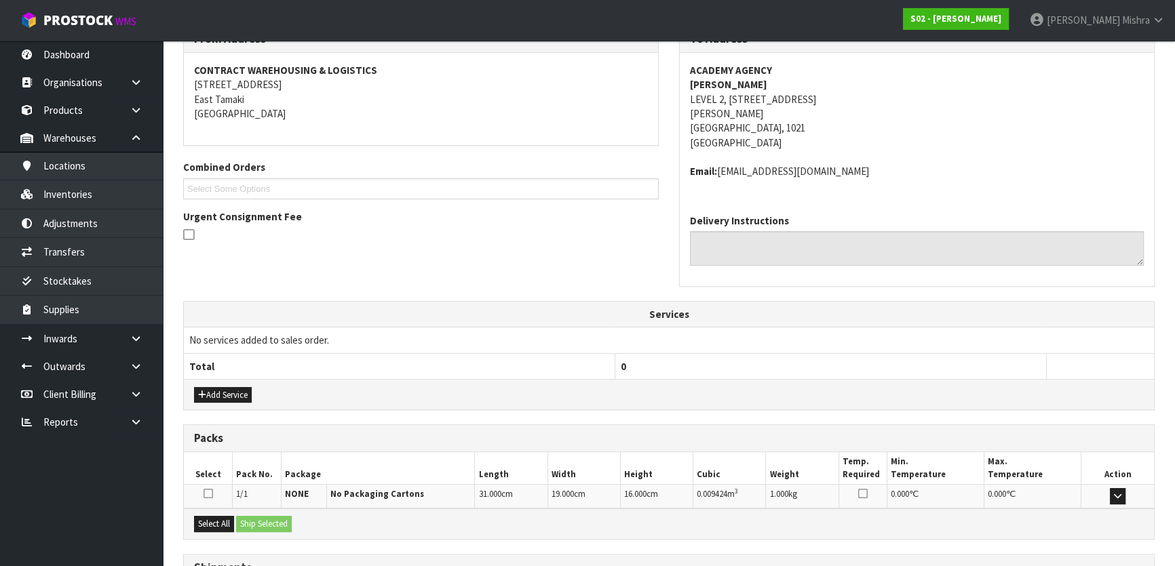
scroll to position [356, 0]
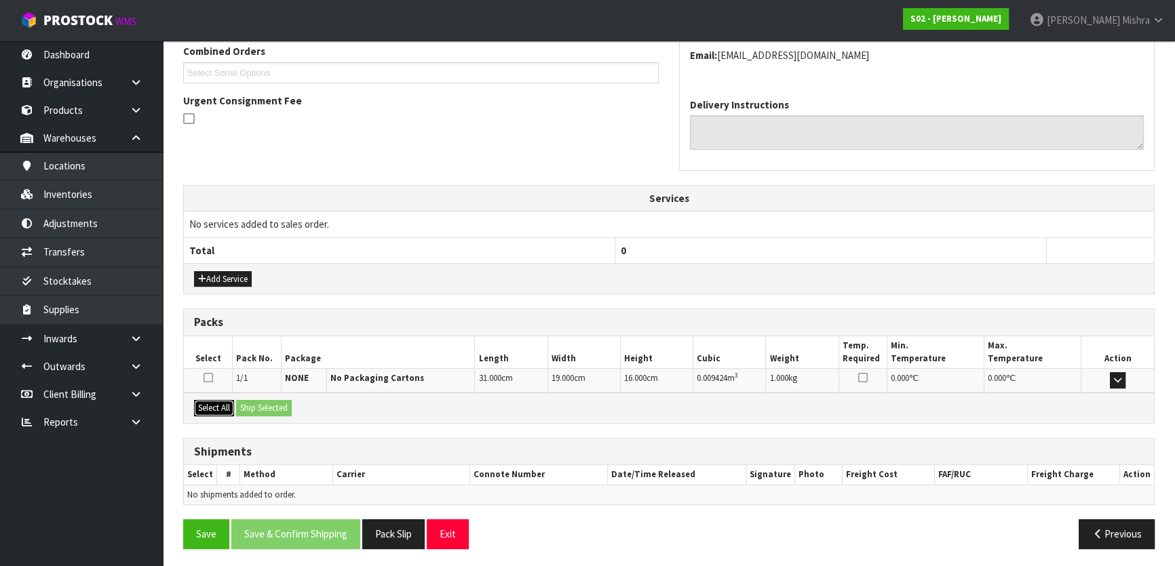
click at [217, 405] on button "Select All" at bounding box center [214, 408] width 40 height 16
click at [252, 404] on button "Ship Selected" at bounding box center [264, 408] width 56 height 16
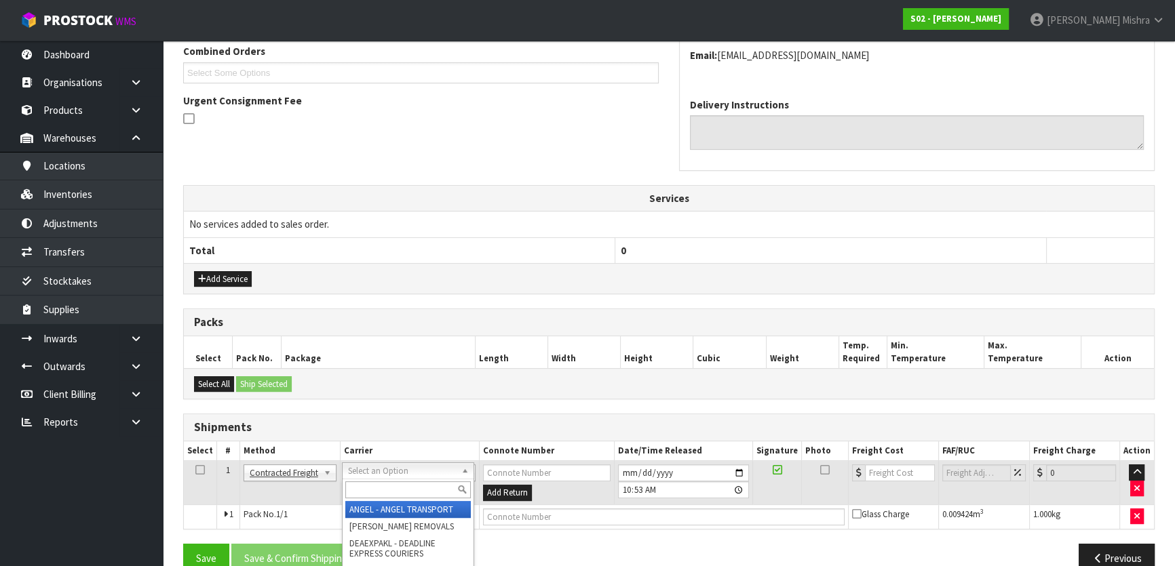
click at [354, 488] on input "text" at bounding box center [407, 490] width 125 height 17
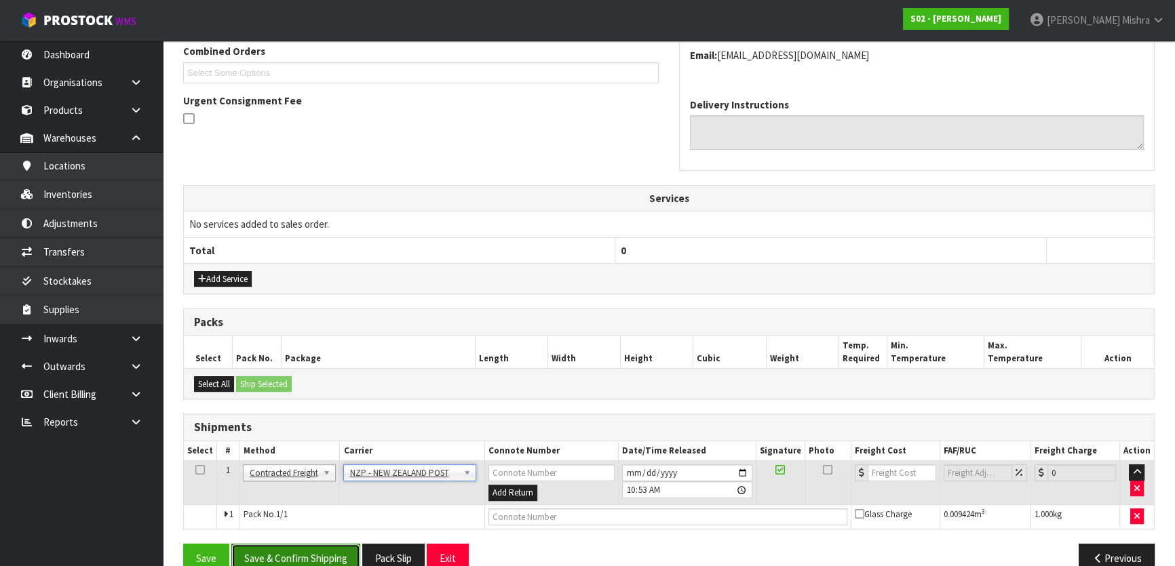
click at [256, 549] on button "Save & Confirm Shipping" at bounding box center [295, 558] width 129 height 29
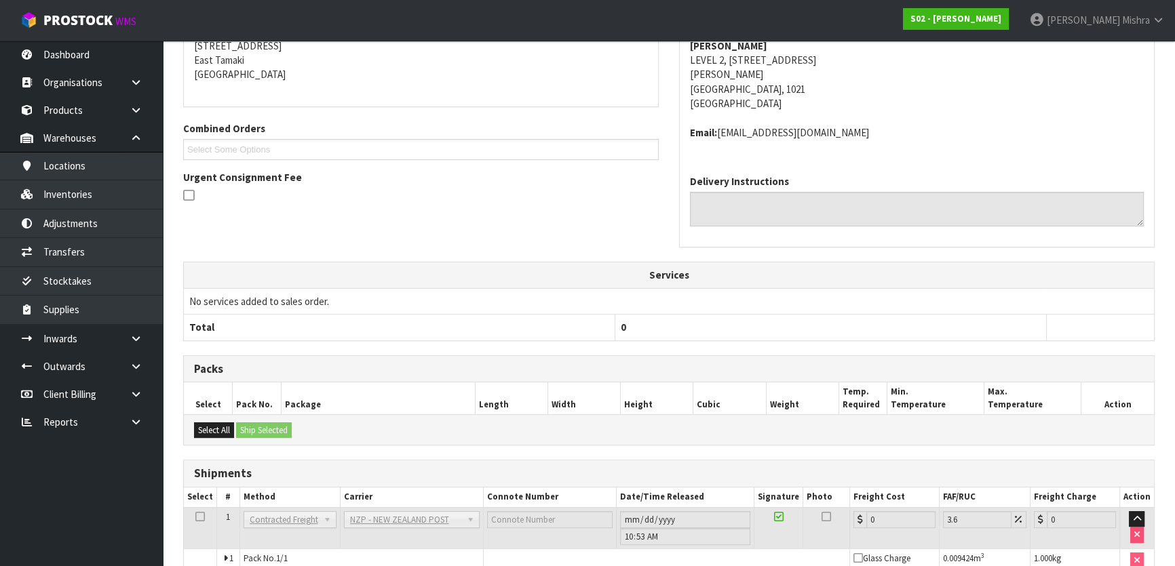
scroll to position [361, 0]
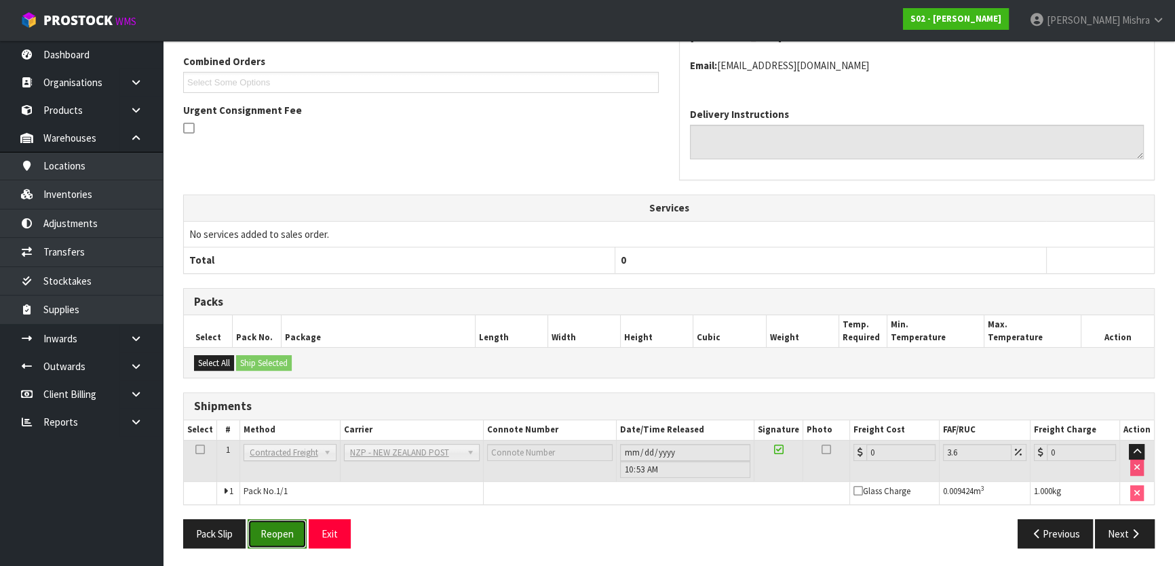
click at [271, 534] on button "Reopen" at bounding box center [277, 534] width 59 height 29
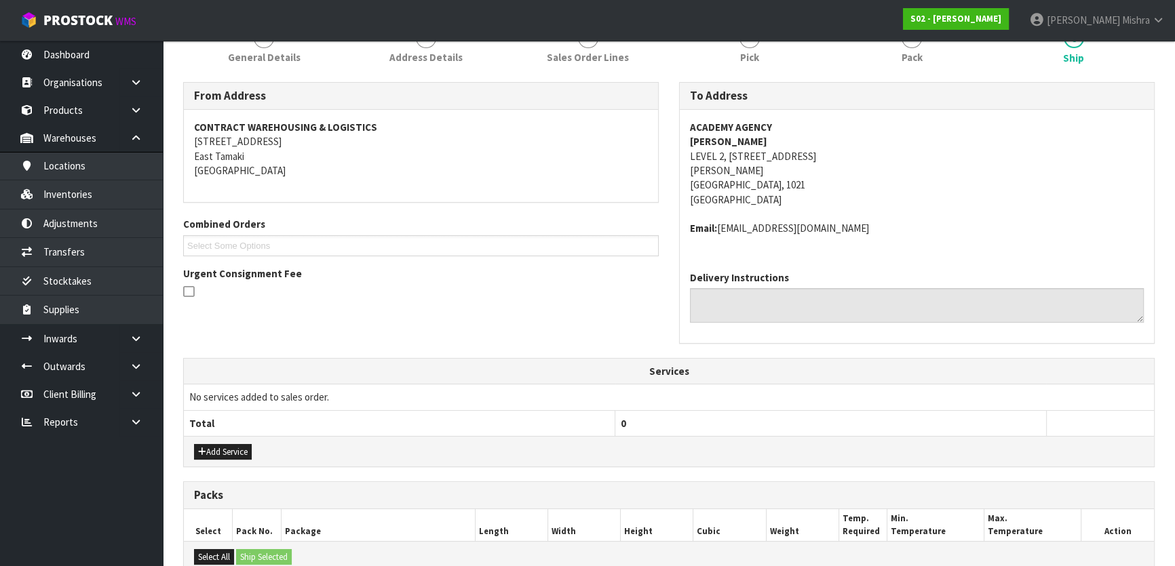
scroll to position [380, 0]
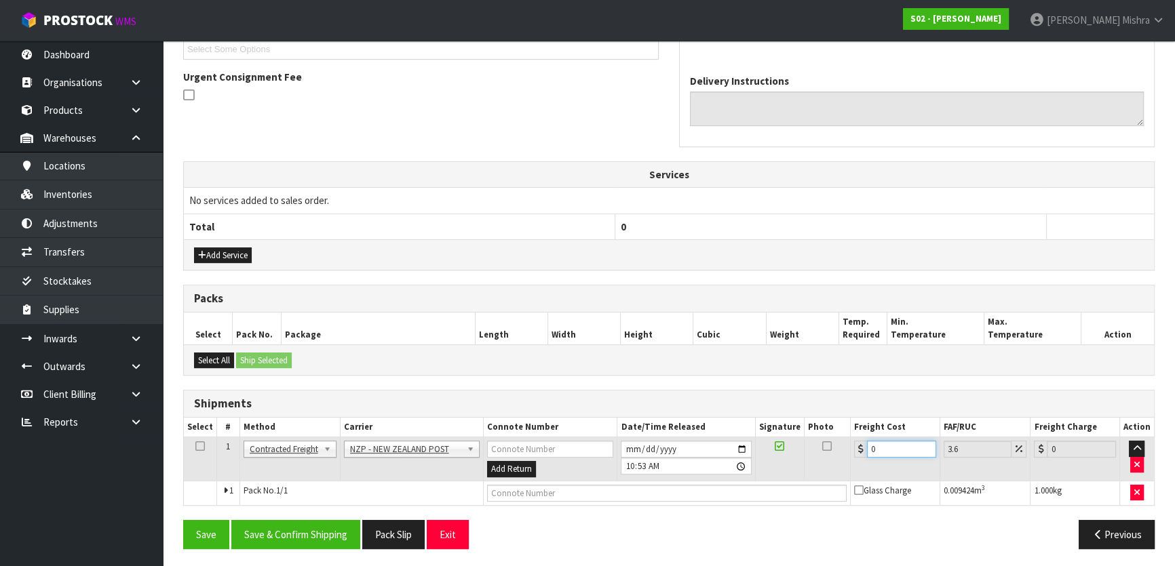
drag, startPoint x: 893, startPoint y: 449, endPoint x: 821, endPoint y: 446, distance: 72.0
click at [821, 448] on tr "1 Client Local Pickup Customer Local Pickup Company Freight Contracted Freight …" at bounding box center [669, 460] width 970 height 44
click at [320, 533] on button "Save & Confirm Shipping" at bounding box center [295, 534] width 129 height 29
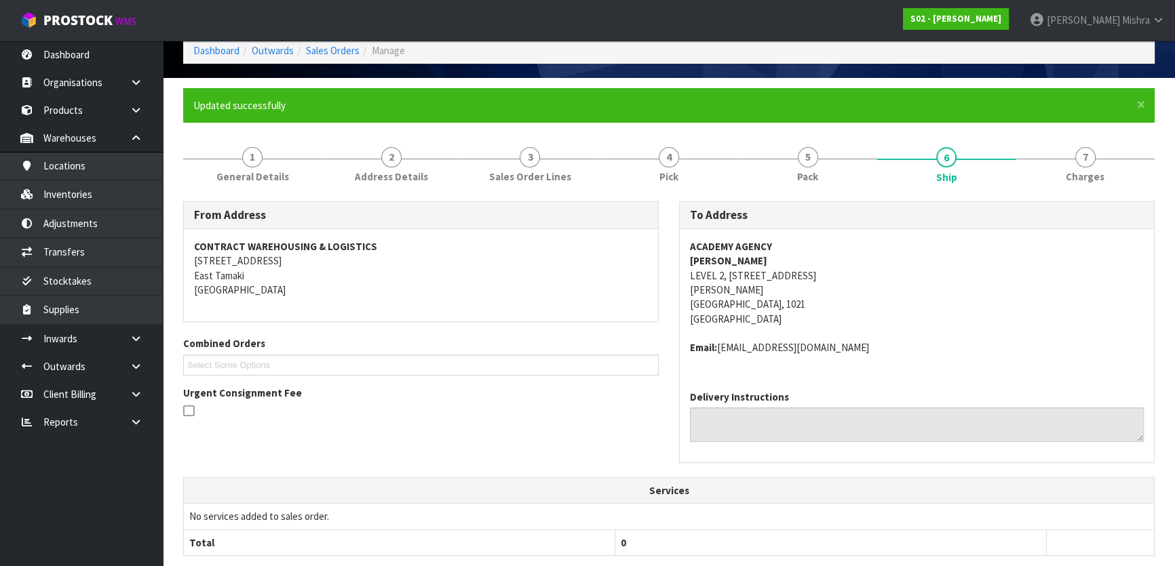
scroll to position [0, 0]
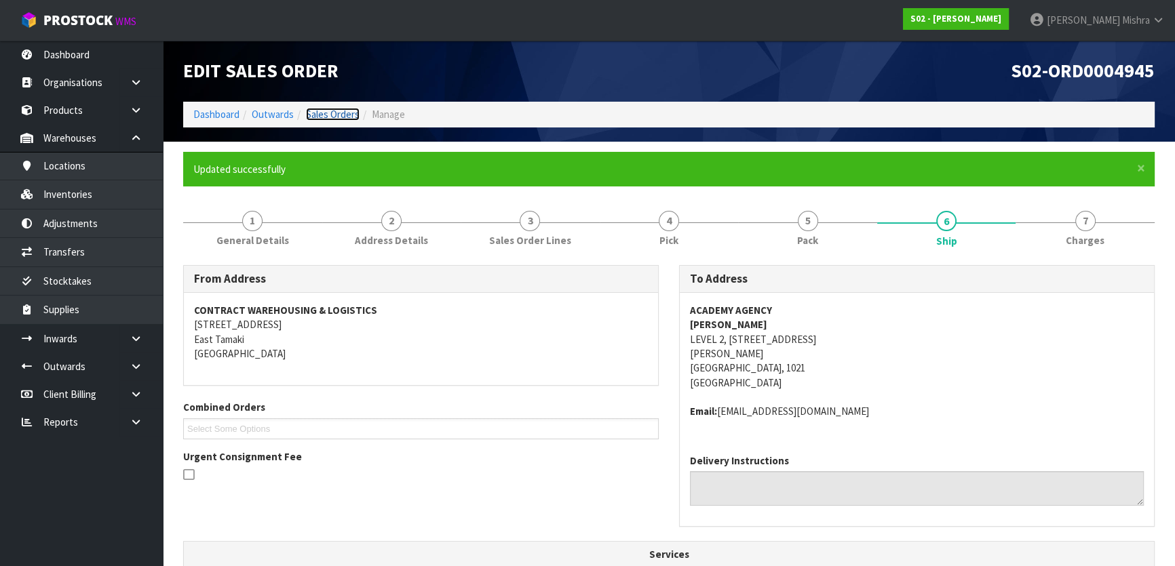
click at [317, 109] on link "Sales Orders" at bounding box center [333, 114] width 54 height 13
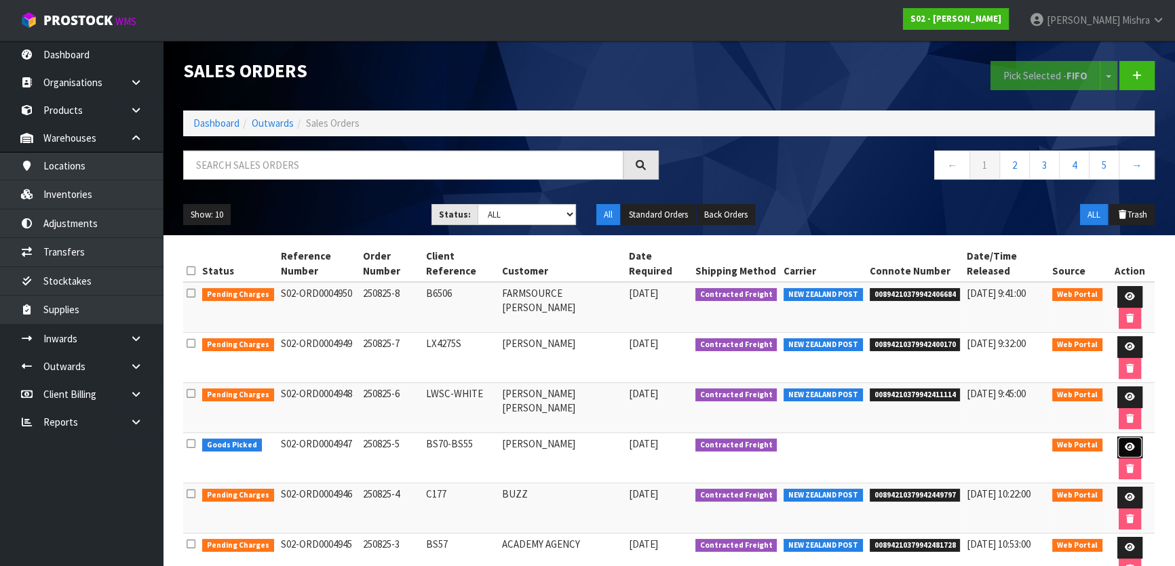
click at [1132, 443] on icon at bounding box center [1130, 447] width 10 height 9
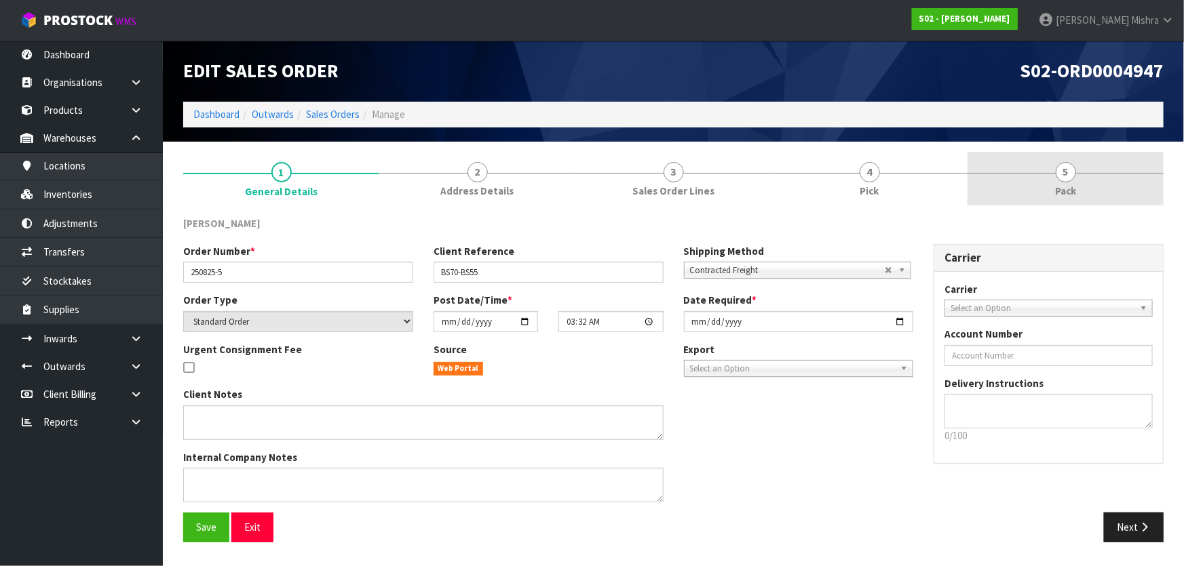
click at [1086, 182] on link "5 Pack" at bounding box center [1065, 179] width 196 height 54
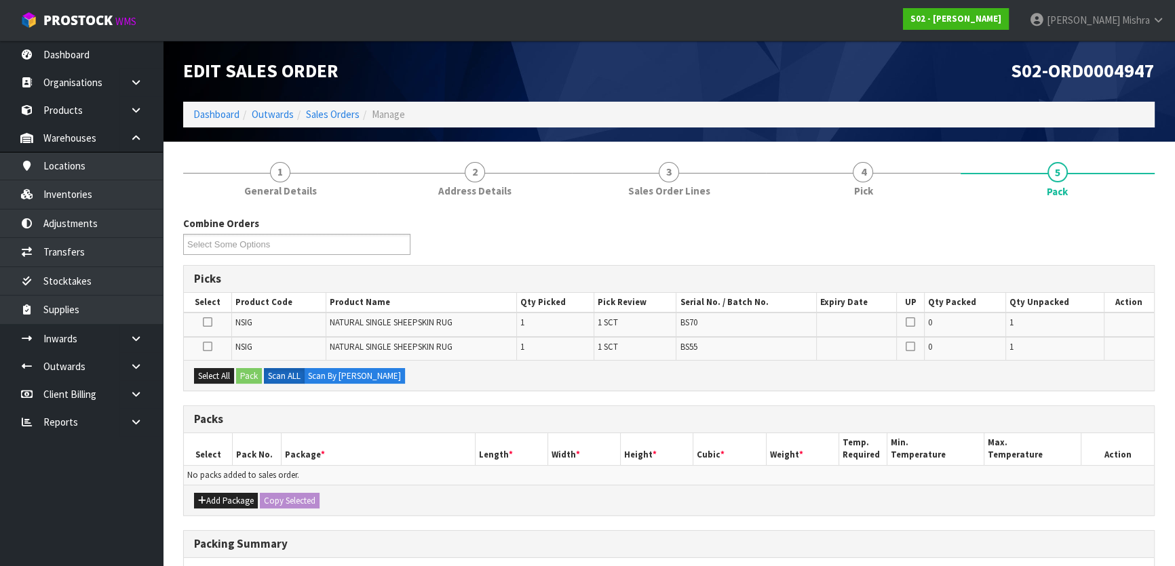
click at [221, 507] on div "Add Package Copy Selected" at bounding box center [669, 500] width 970 height 31
click at [222, 500] on button "Add Package" at bounding box center [226, 501] width 64 height 16
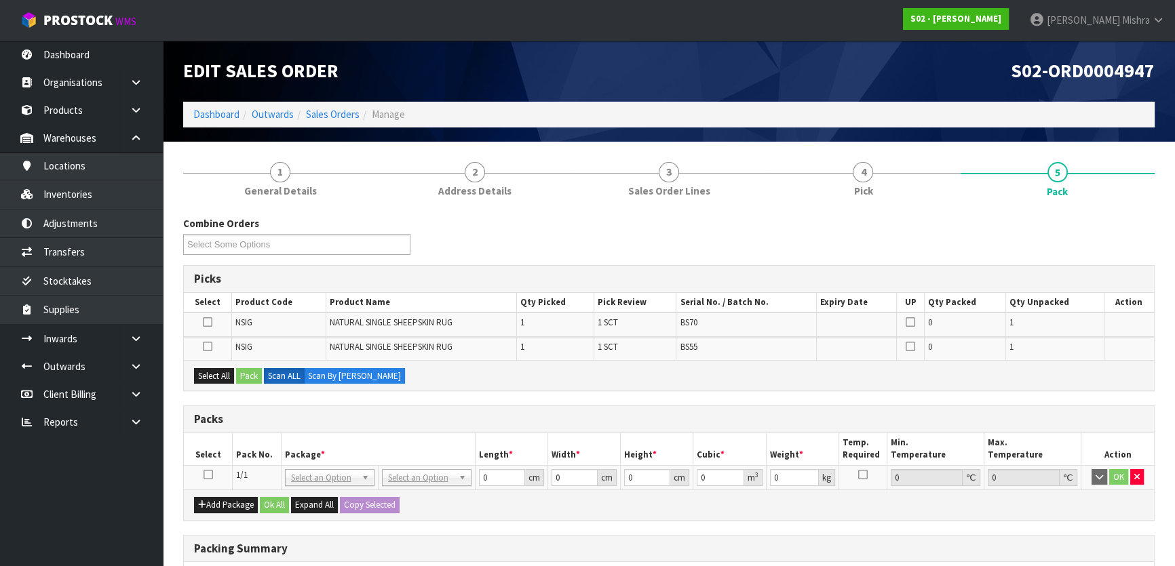
click at [209, 475] on icon at bounding box center [208, 475] width 9 height 1
click at [212, 357] on td at bounding box center [208, 348] width 48 height 23
drag, startPoint x: 210, startPoint y: 367, endPoint x: 227, endPoint y: 371, distance: 17.4
click at [210, 370] on button "Select All" at bounding box center [214, 376] width 40 height 16
click at [254, 379] on button "Pack" at bounding box center [249, 376] width 26 height 16
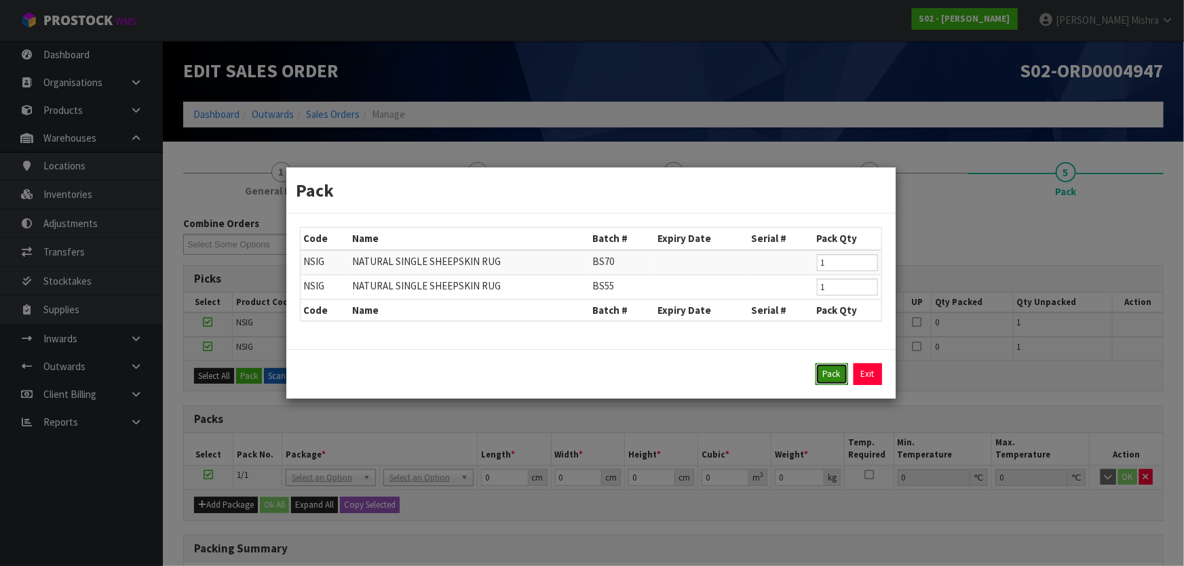
click at [830, 377] on button "Pack" at bounding box center [831, 375] width 33 height 22
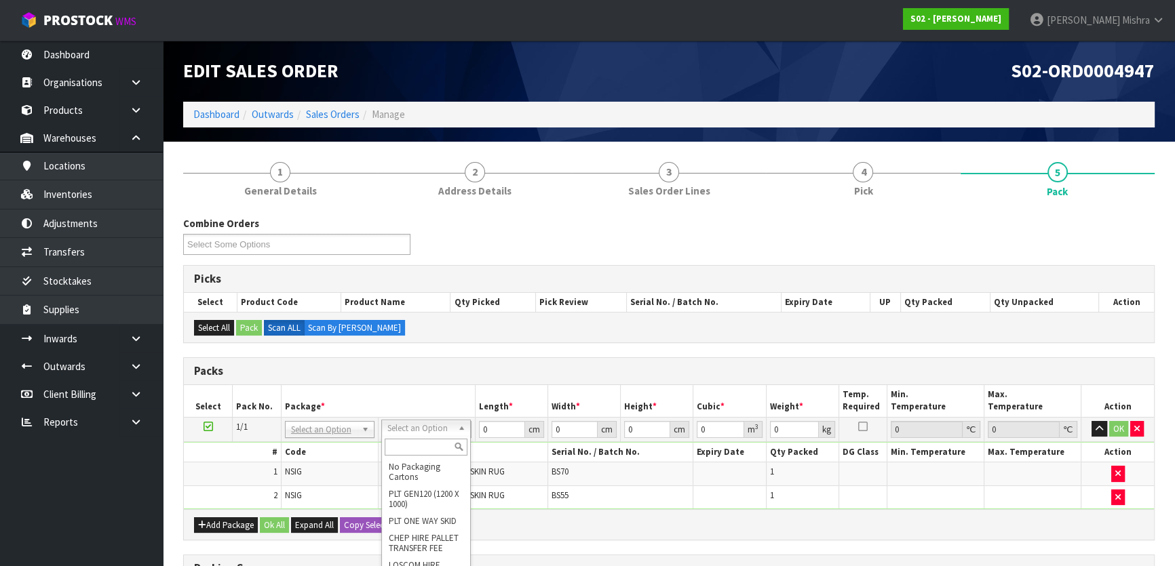
click at [410, 450] on input "text" at bounding box center [426, 447] width 83 height 17
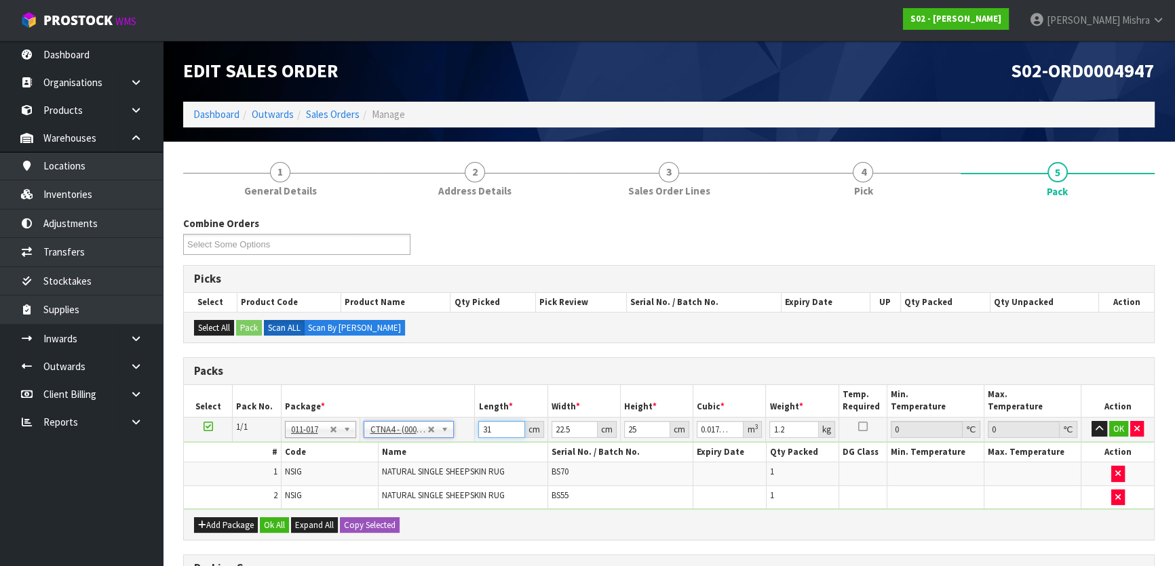
drag, startPoint x: 497, startPoint y: 429, endPoint x: 451, endPoint y: 434, distance: 46.4
click at [451, 434] on tr "1/1 NONE 007-001 007-002 007-004 007-009 007-013 007-014 007-015 007-017 007-01…" at bounding box center [669, 429] width 970 height 24
click at [271, 519] on button "Ok All" at bounding box center [274, 526] width 29 height 16
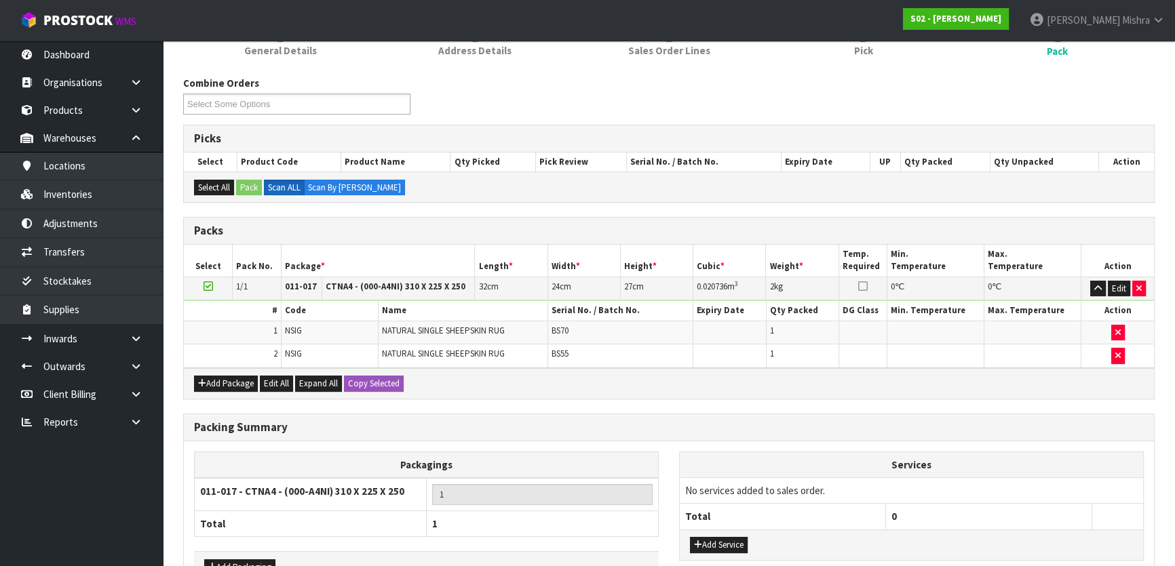
scroll to position [227, 0]
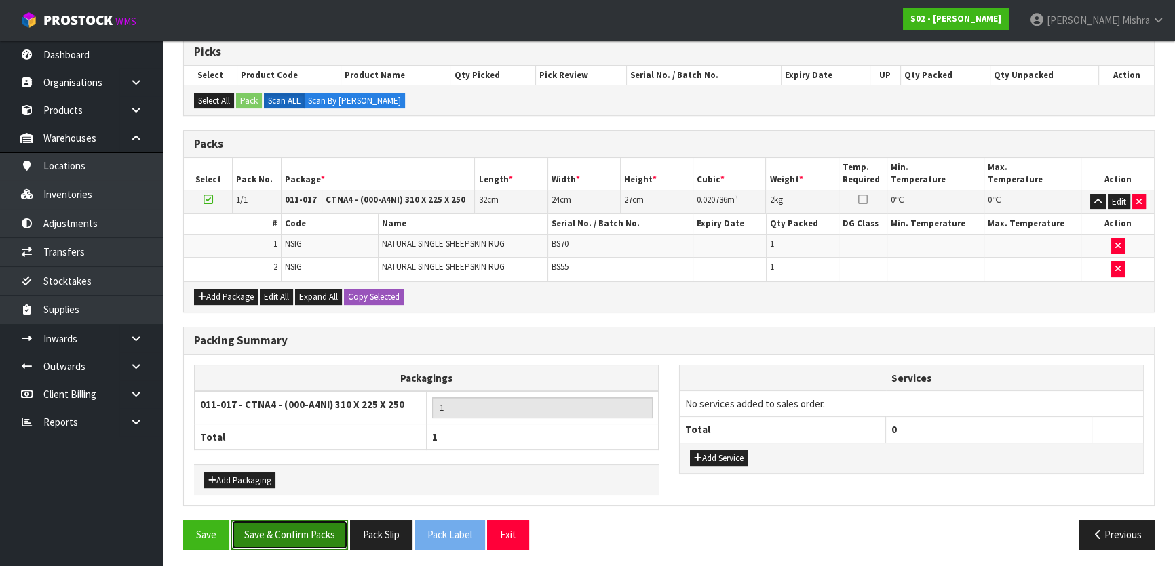
click at [274, 545] on button "Save & Confirm Packs" at bounding box center [289, 534] width 117 height 29
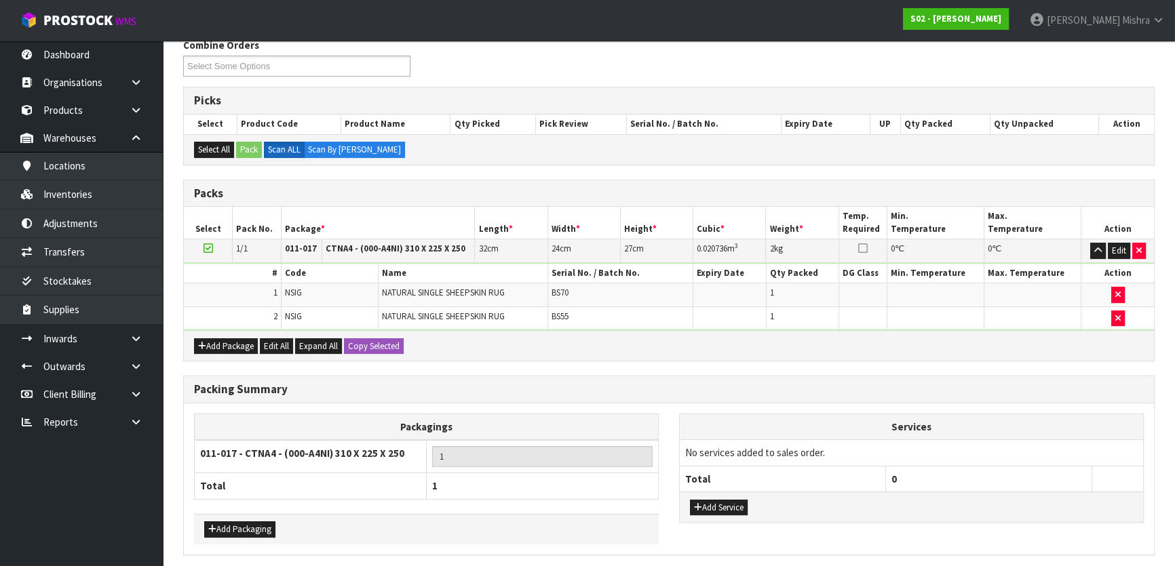
scroll to position [0, 0]
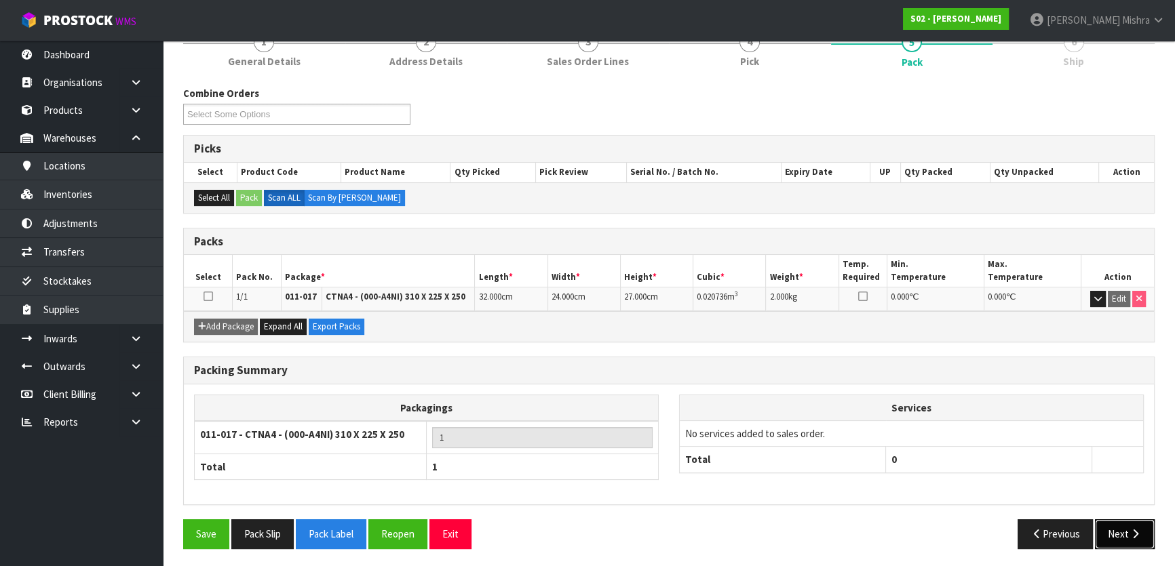
click at [1118, 543] on button "Next" at bounding box center [1125, 534] width 60 height 29
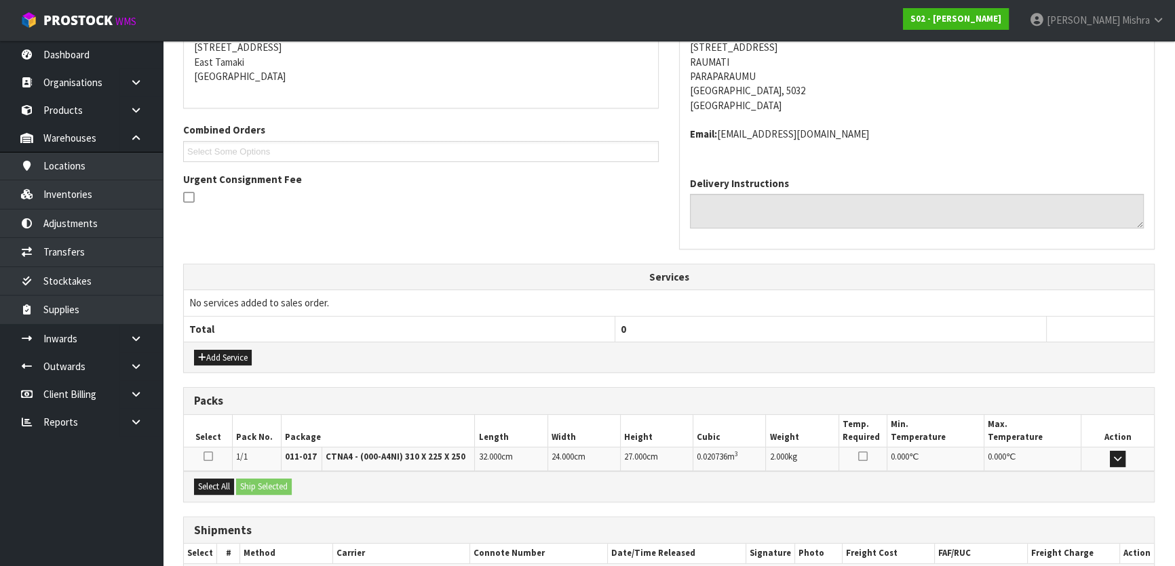
scroll to position [356, 0]
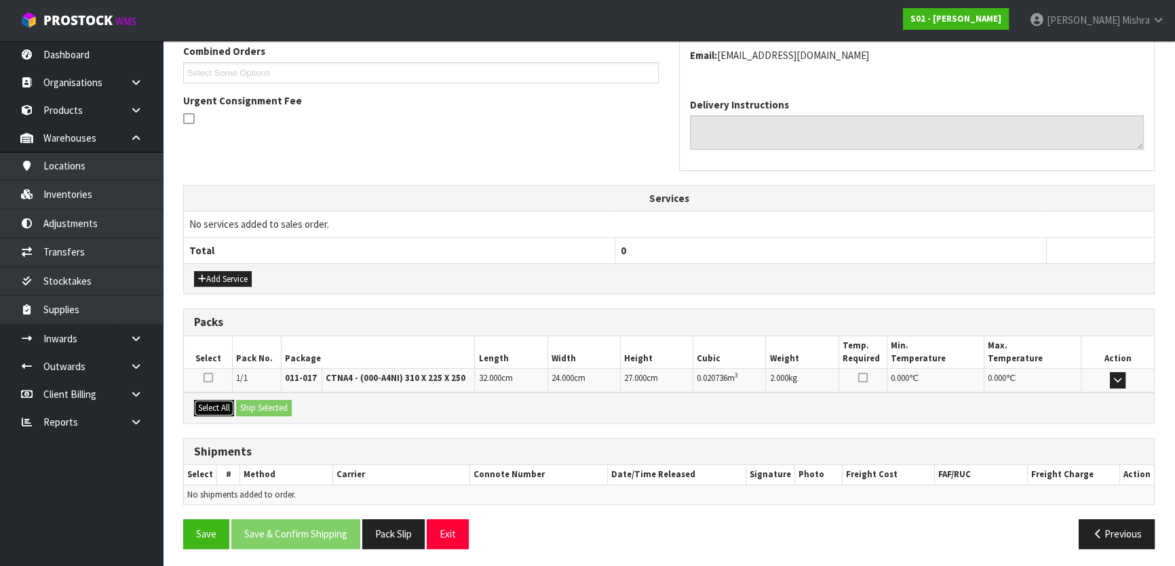
click at [214, 400] on button "Select All" at bounding box center [214, 408] width 40 height 16
click at [258, 402] on button "Ship Selected" at bounding box center [264, 408] width 56 height 16
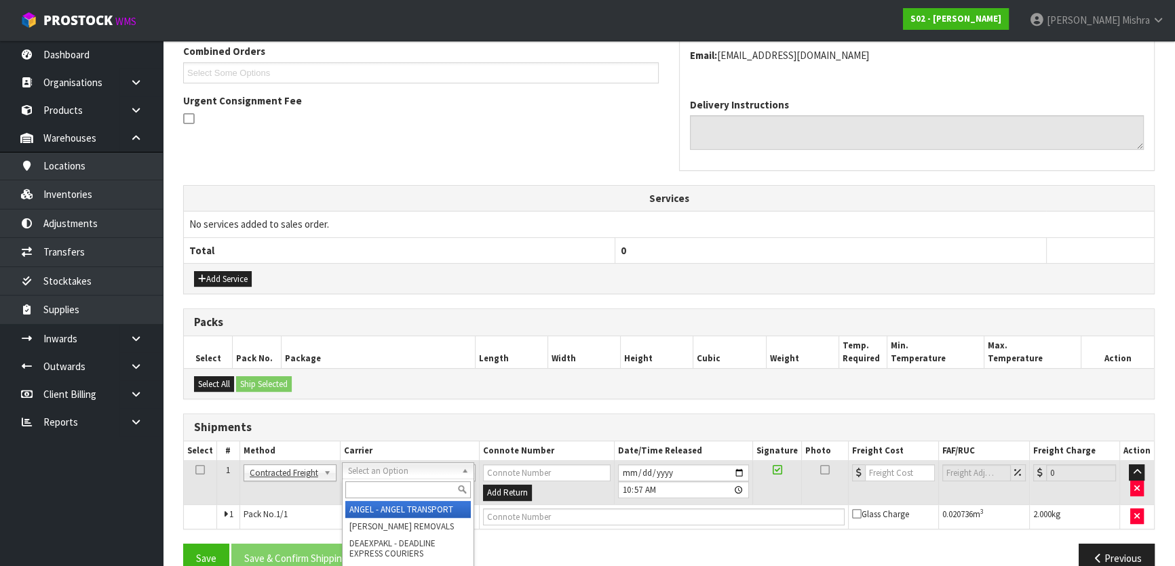
click at [407, 483] on input "text" at bounding box center [407, 490] width 125 height 17
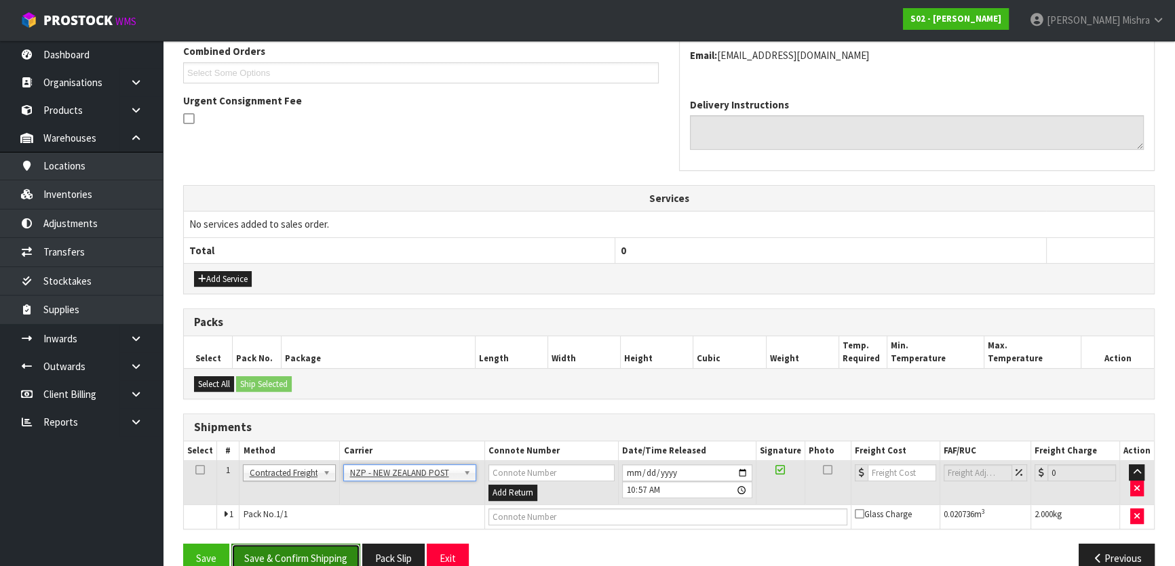
click at [330, 547] on button "Save & Confirm Shipping" at bounding box center [295, 558] width 129 height 29
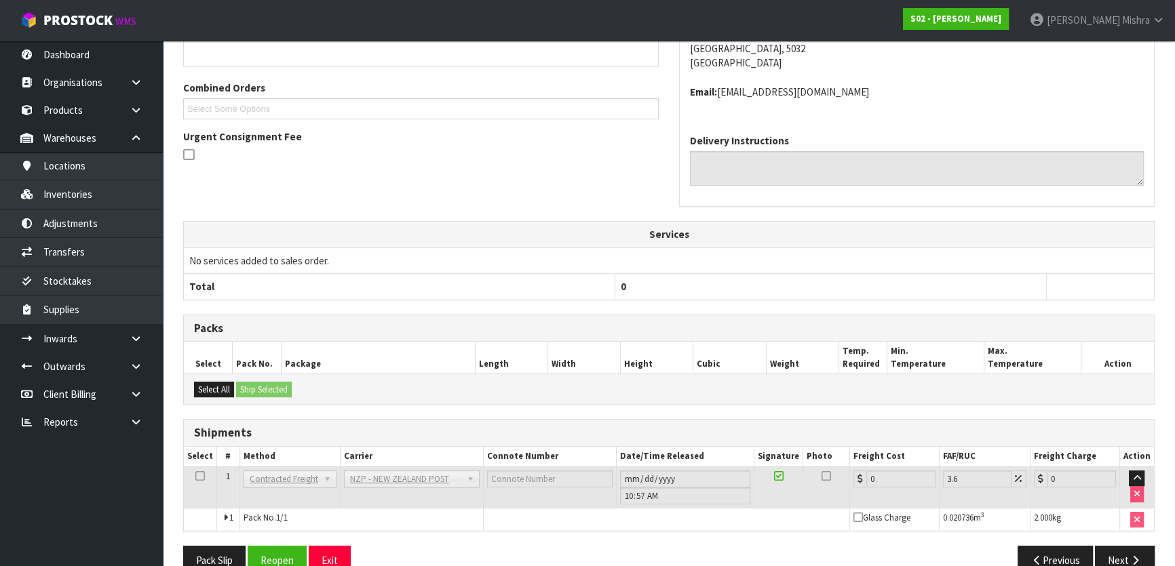
scroll to position [361, 0]
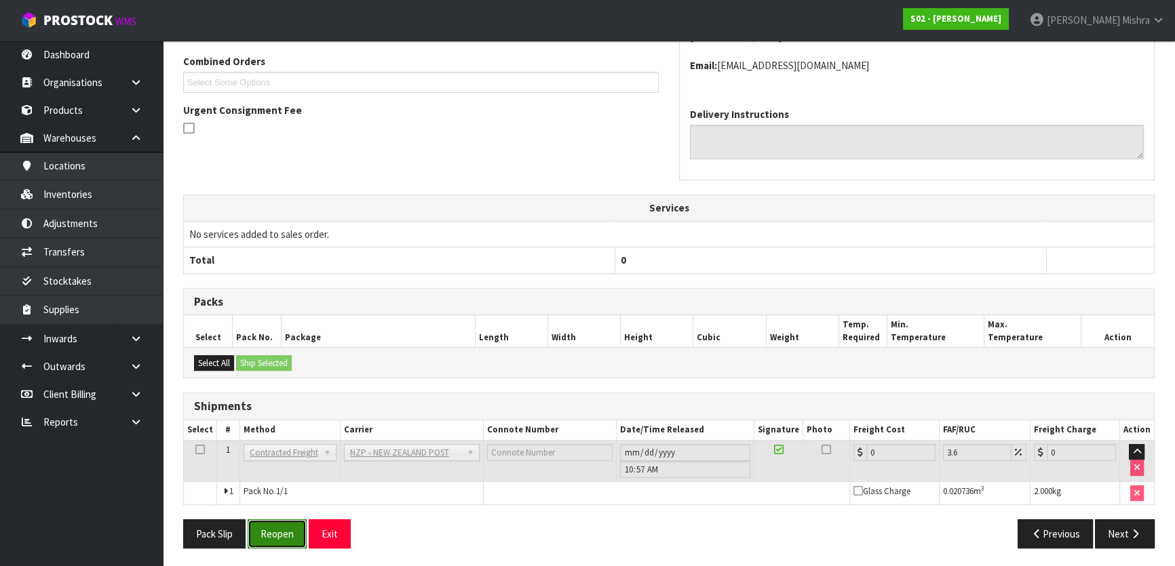
click at [290, 543] on button "Reopen" at bounding box center [277, 534] width 59 height 29
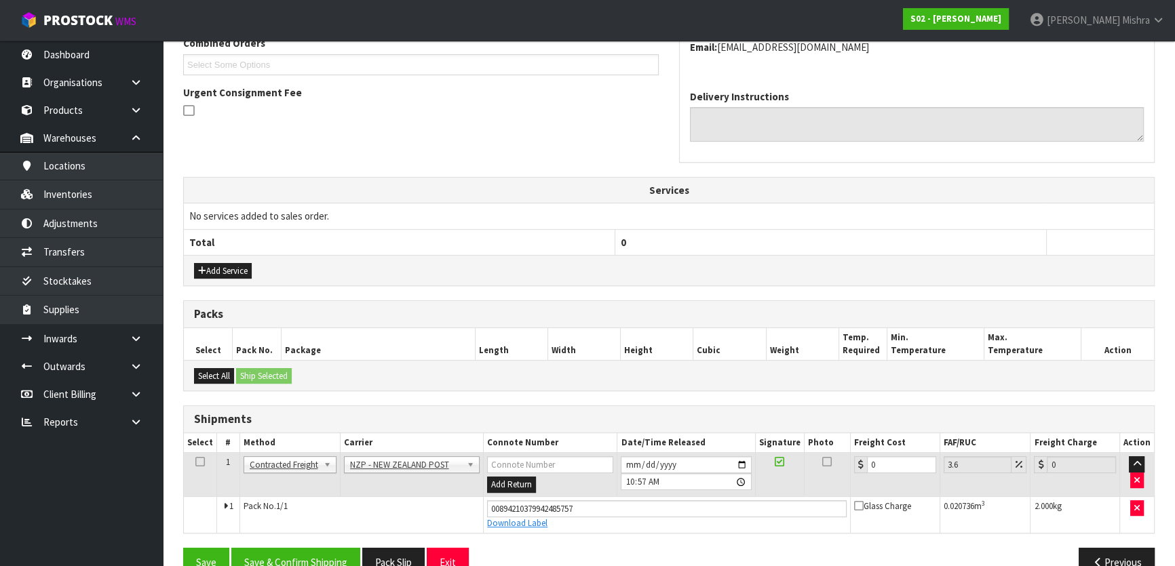
scroll to position [393, 0]
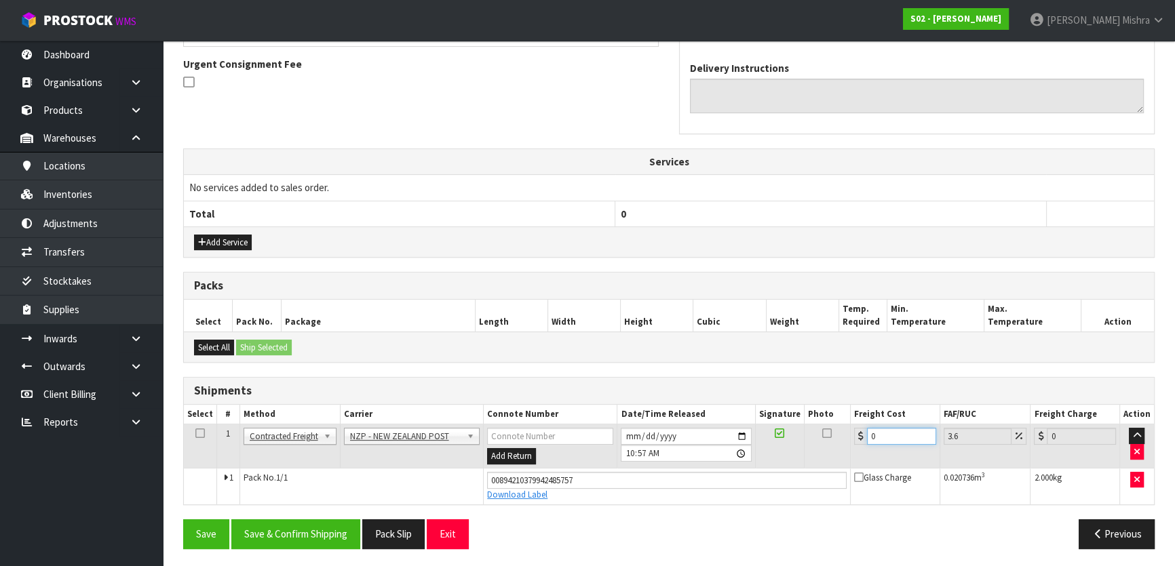
drag, startPoint x: 888, startPoint y: 436, endPoint x: 754, endPoint y: 448, distance: 134.2
click at [754, 448] on tr "1 Client Local Pickup Customer Local Pickup Company Freight Contracted Freight …" at bounding box center [669, 447] width 970 height 44
click at [299, 528] on button "Save & Confirm Shipping" at bounding box center [295, 534] width 129 height 29
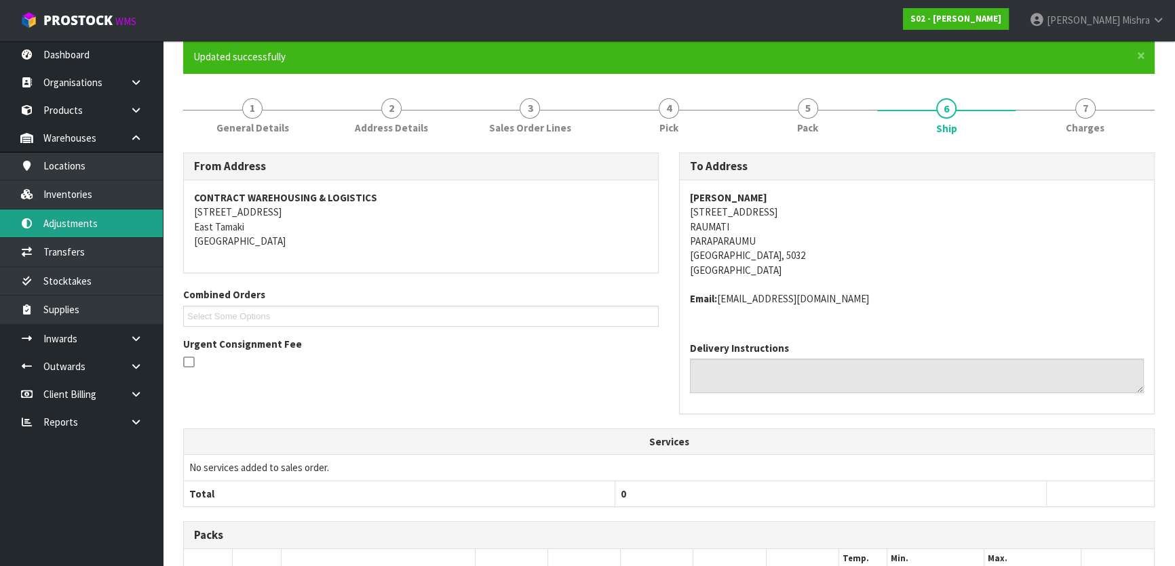
scroll to position [0, 0]
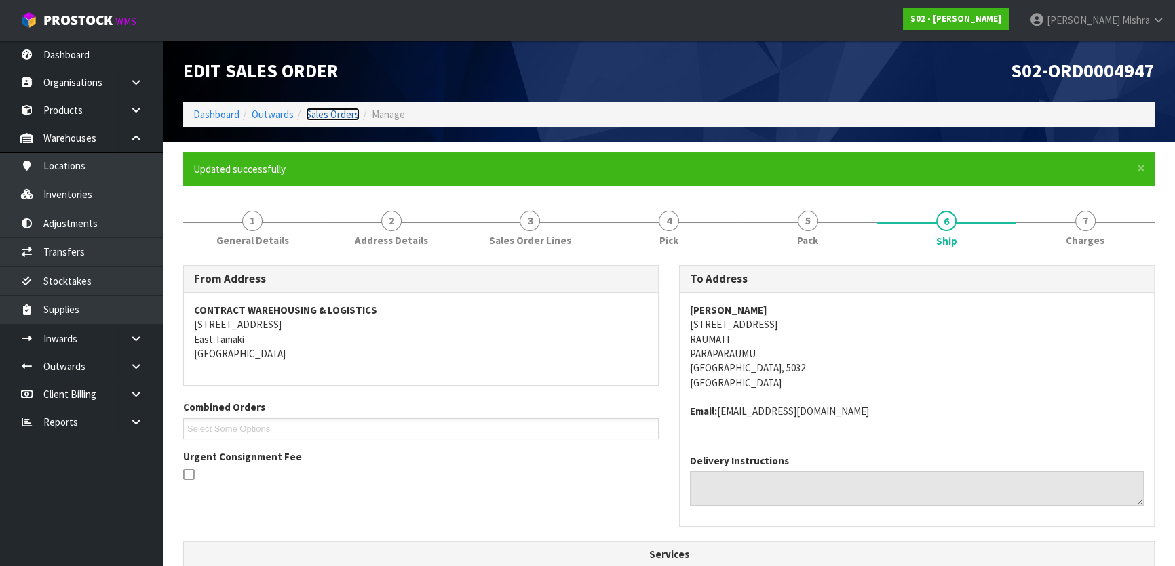
click at [343, 116] on link "Sales Orders" at bounding box center [333, 114] width 54 height 13
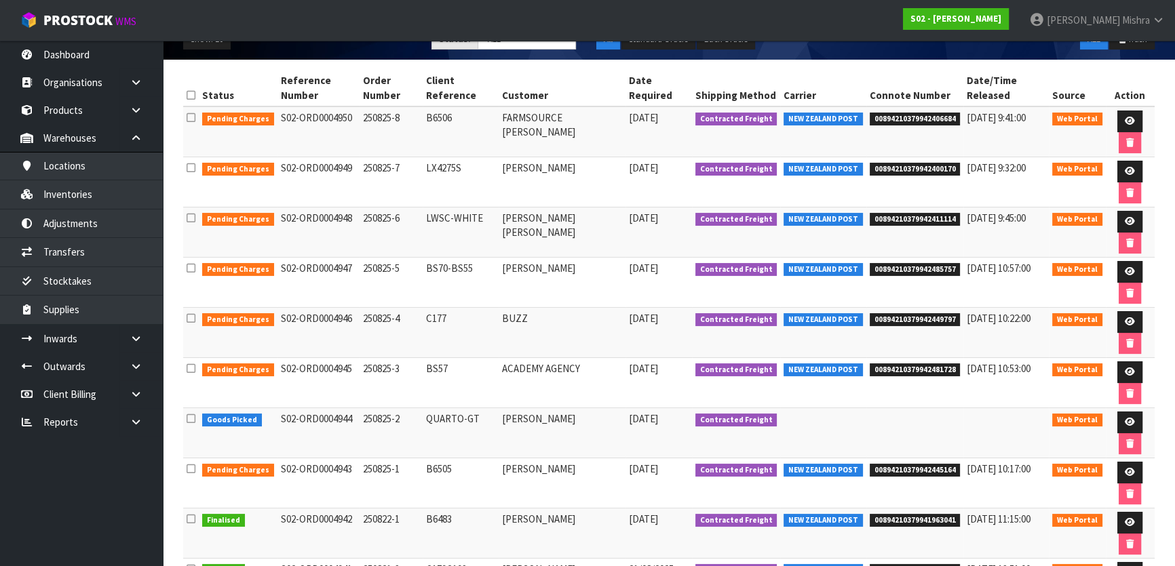
scroll to position [275, 0]
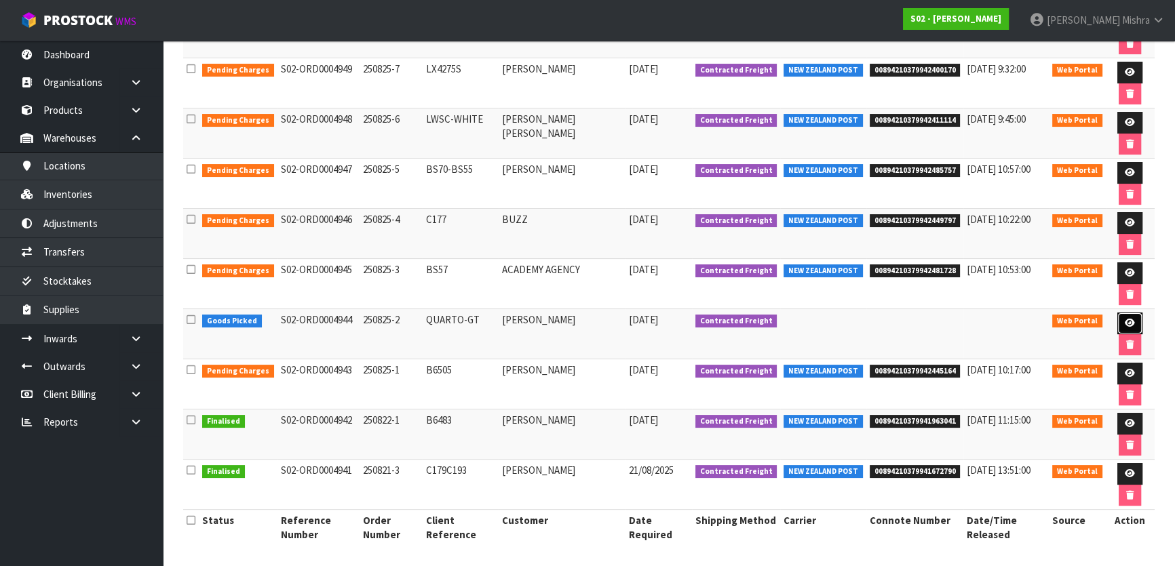
click at [1126, 319] on icon at bounding box center [1130, 323] width 10 height 9
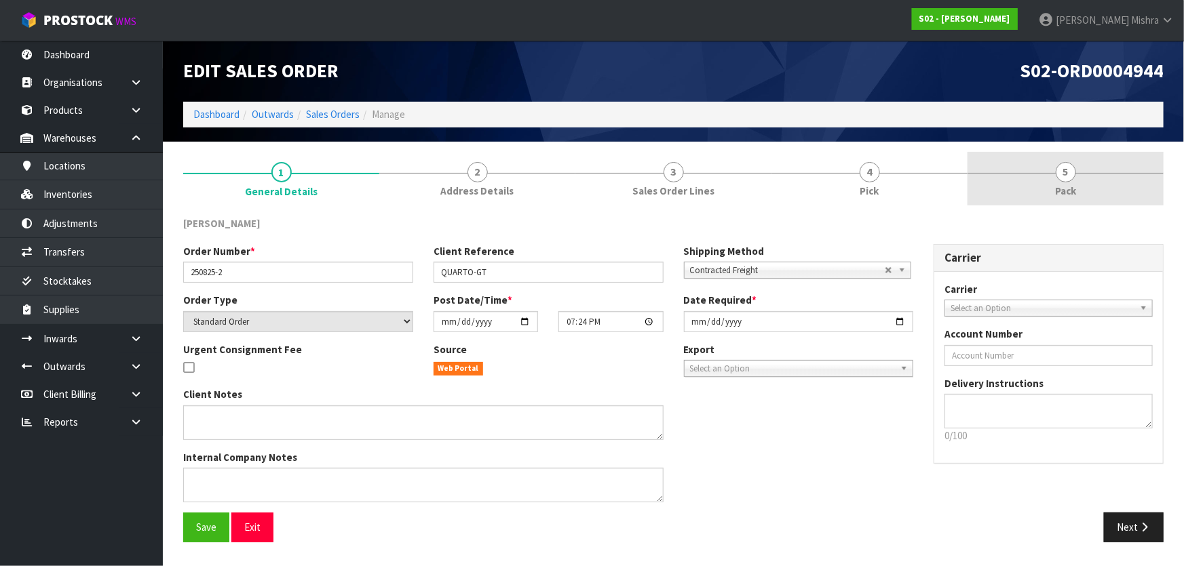
click at [1079, 175] on link "5 Pack" at bounding box center [1065, 179] width 196 height 54
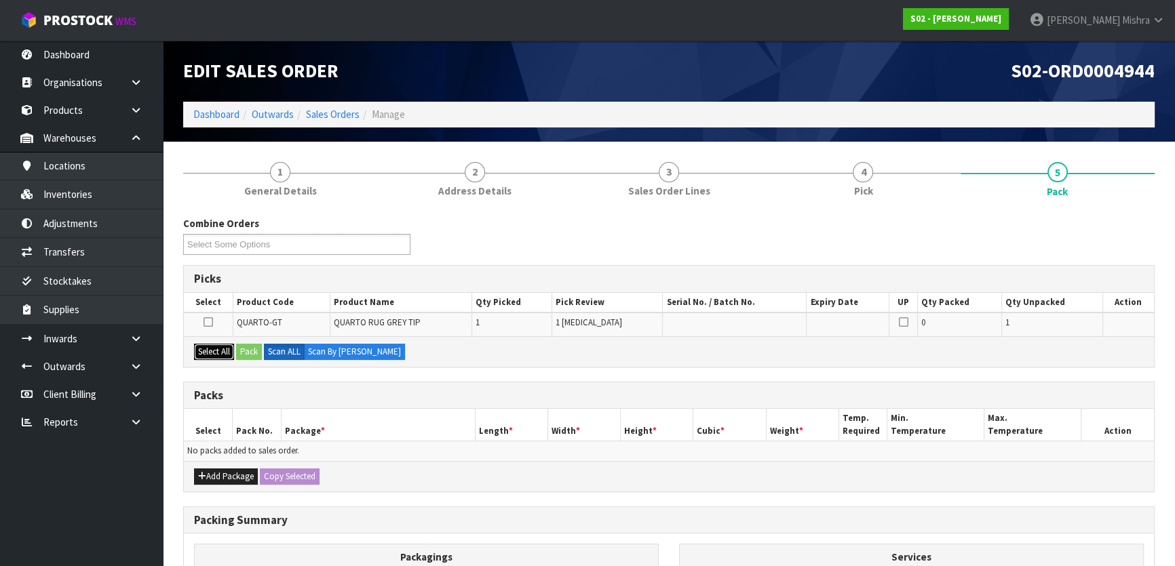
click at [201, 349] on button "Select All" at bounding box center [214, 352] width 40 height 16
click at [248, 353] on button "Pack" at bounding box center [249, 352] width 26 height 16
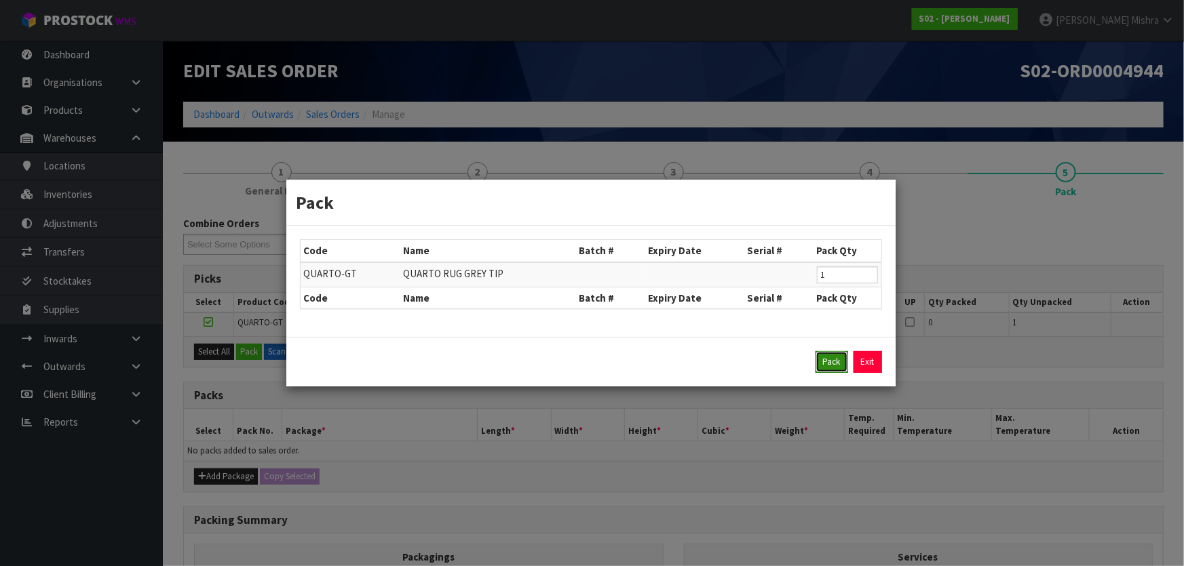
click at [828, 369] on button "Pack" at bounding box center [831, 362] width 33 height 22
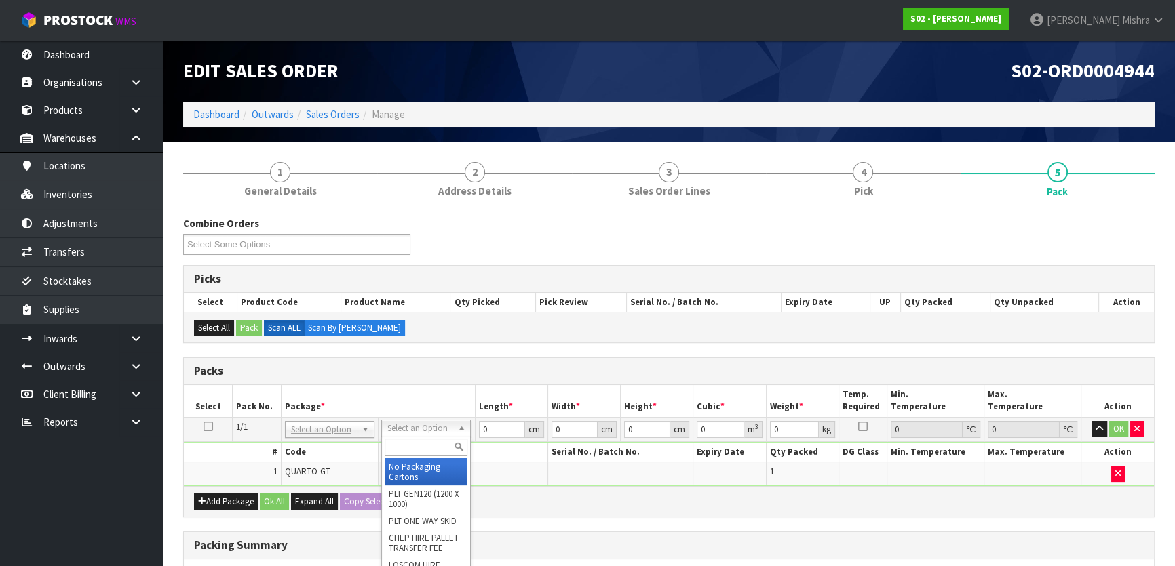
click at [404, 440] on input "text" at bounding box center [426, 447] width 83 height 17
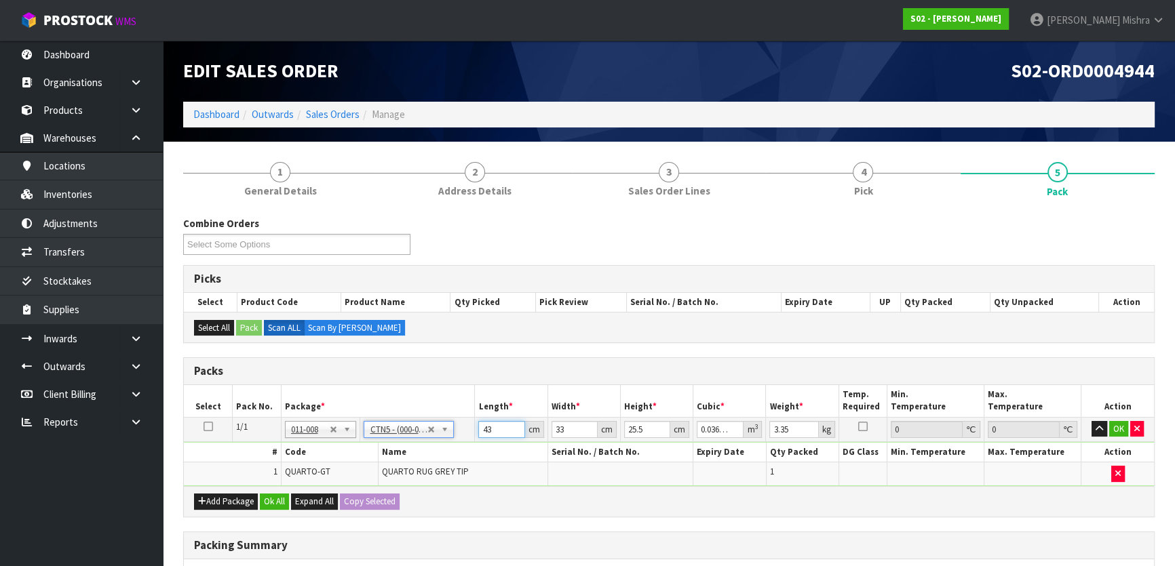
drag, startPoint x: 480, startPoint y: 431, endPoint x: 405, endPoint y: 405, distance: 79.6
click at [406, 422] on tr "1/1 NONE 007-001 007-002 007-004 007-009 007-013 007-014 007-015 007-017 007-01…" at bounding box center [669, 429] width 970 height 24
click at [282, 499] on button "Ok All" at bounding box center [274, 502] width 29 height 16
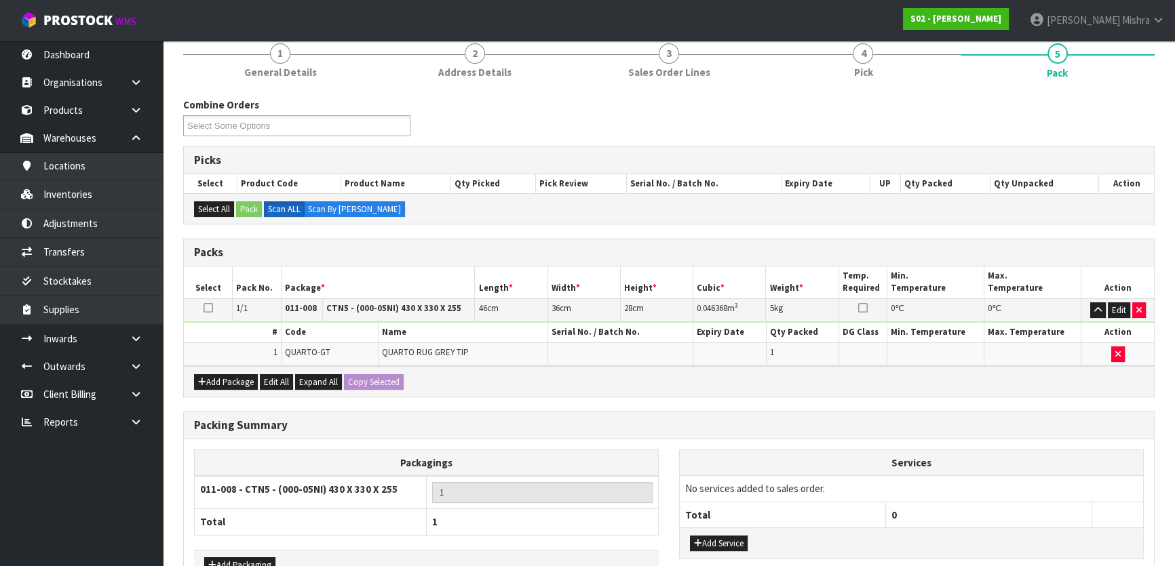
scroll to position [204, 0]
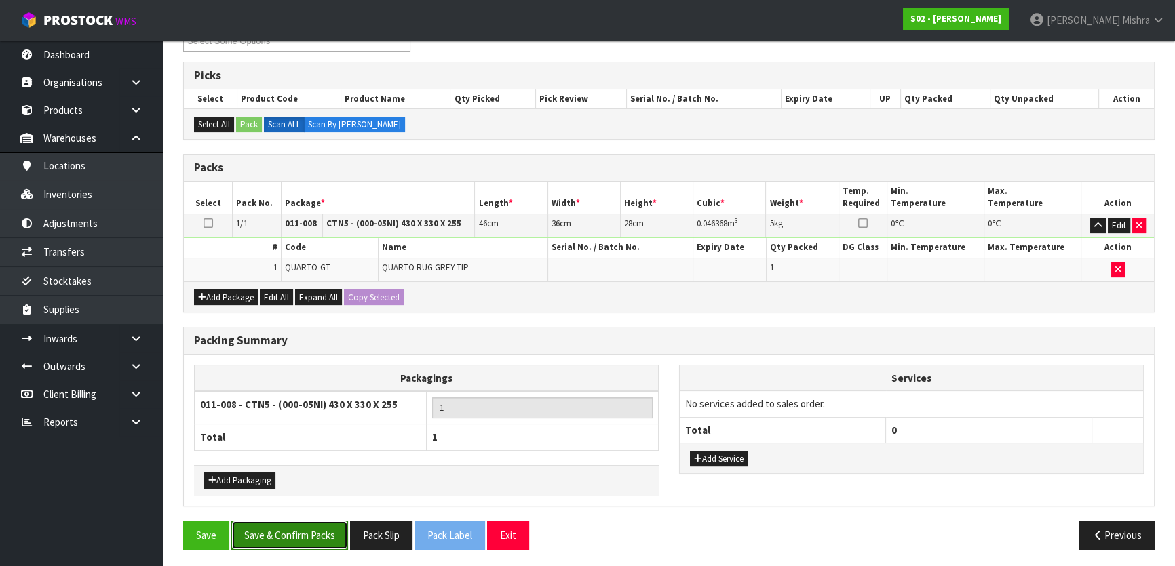
click at [278, 524] on button "Save & Confirm Packs" at bounding box center [289, 535] width 117 height 29
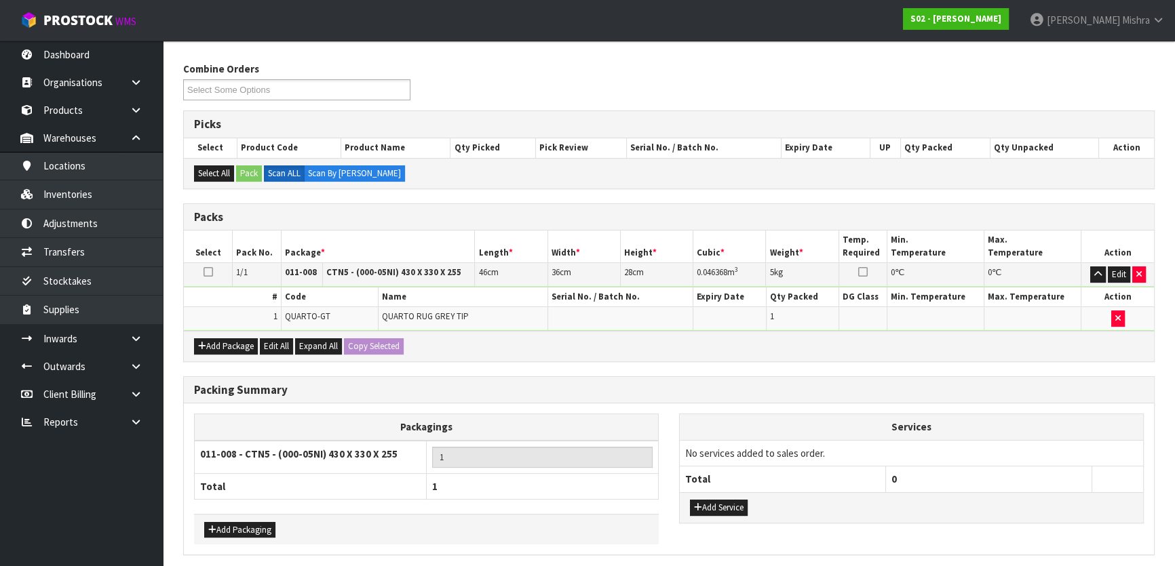
scroll to position [0, 0]
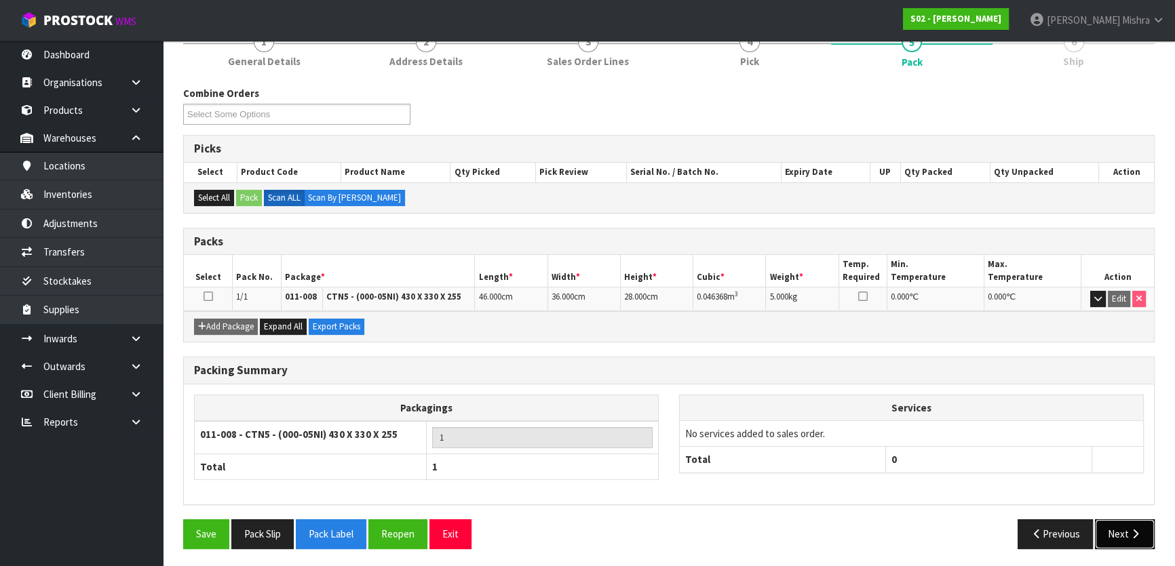
click at [1123, 537] on button "Next" at bounding box center [1125, 534] width 60 height 29
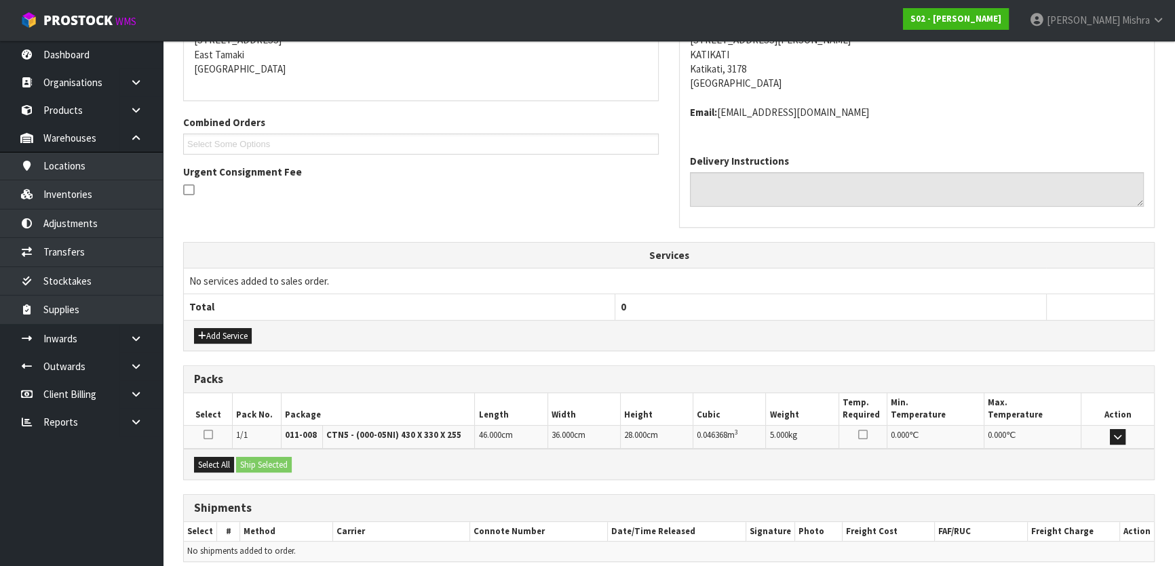
scroll to position [341, 0]
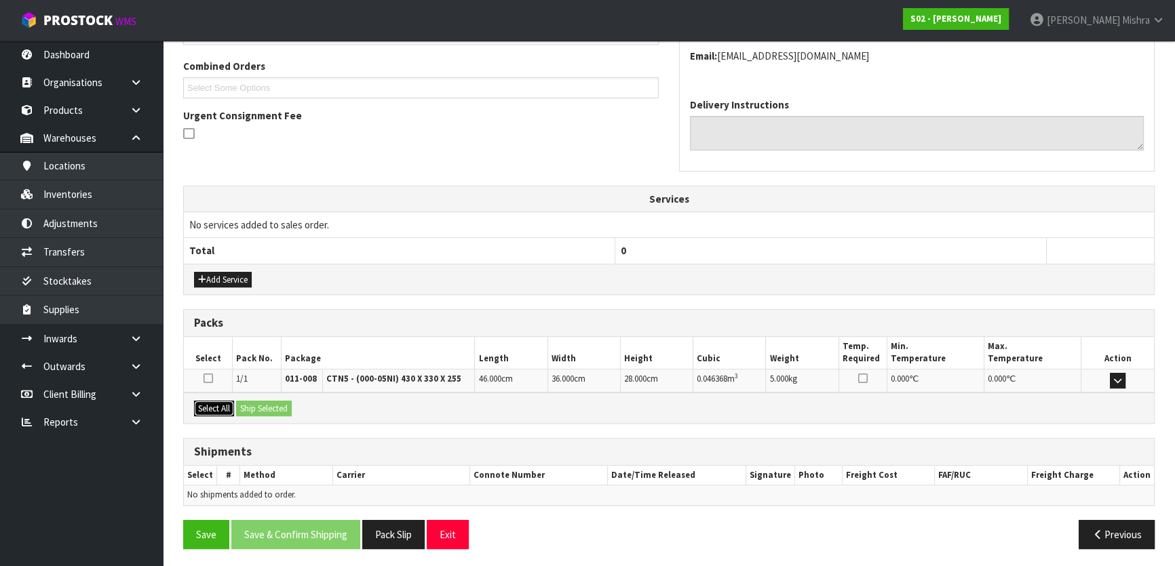
click at [220, 404] on button "Select All" at bounding box center [214, 409] width 40 height 16
click at [247, 402] on button "Ship Selected" at bounding box center [264, 409] width 56 height 16
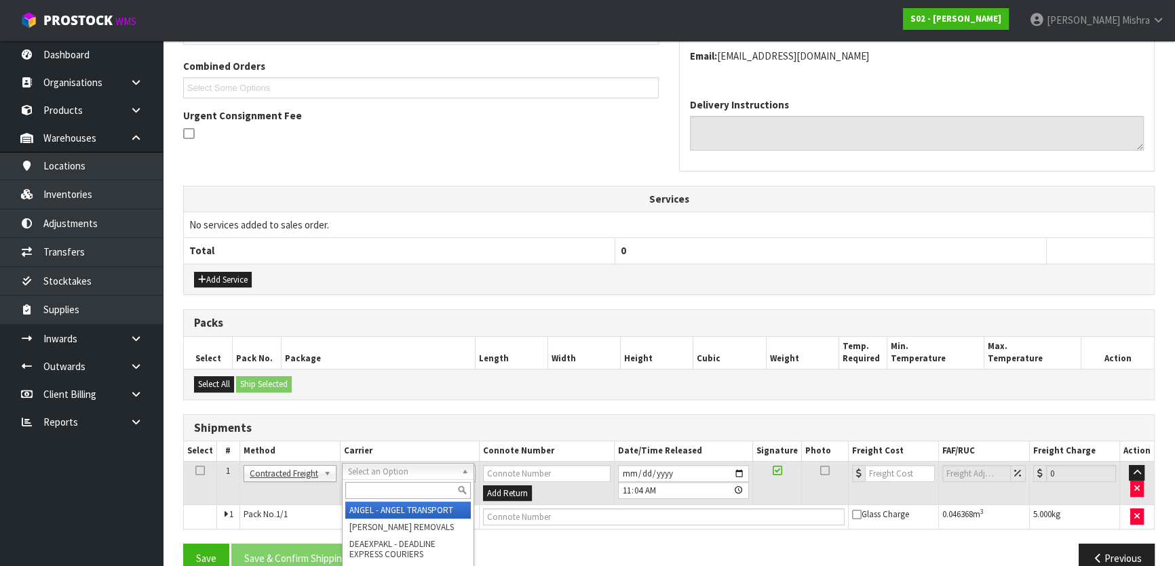
click at [373, 488] on input "text" at bounding box center [407, 490] width 125 height 17
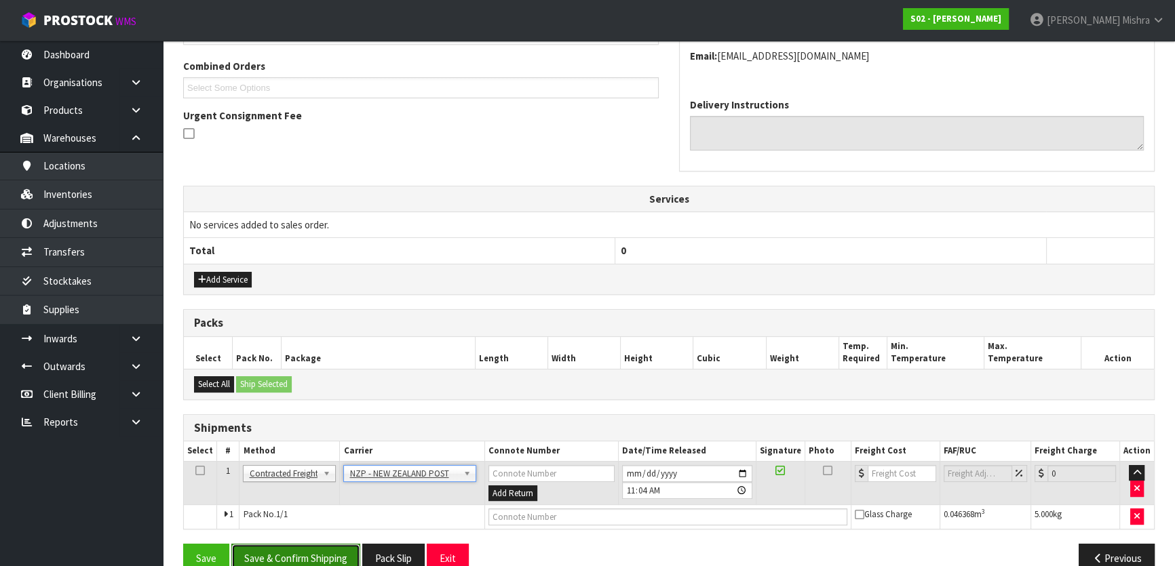
click at [315, 556] on button "Save & Confirm Shipping" at bounding box center [295, 558] width 129 height 29
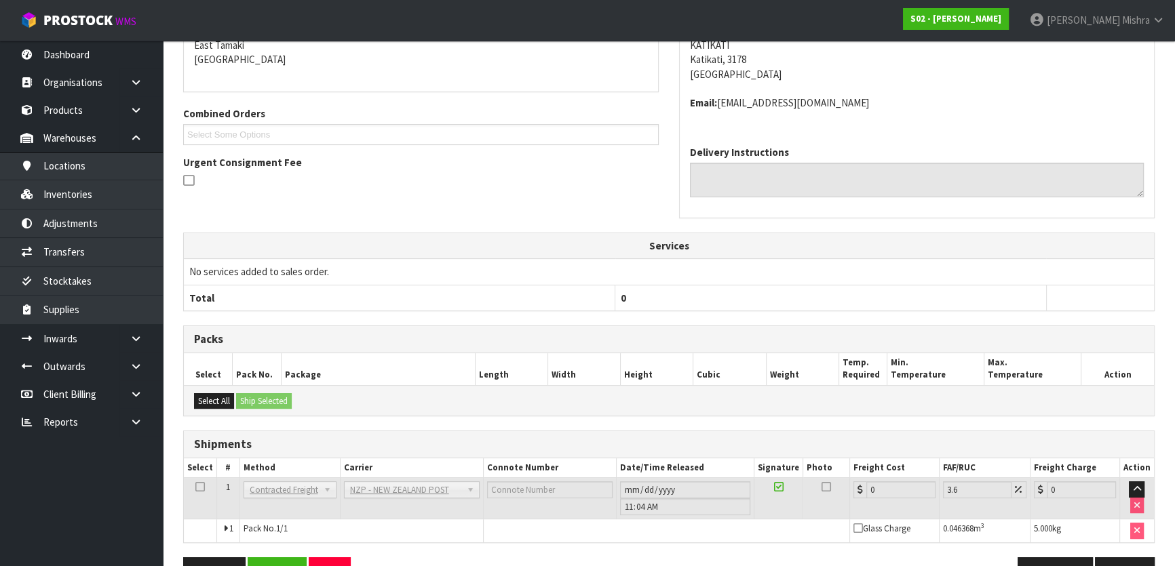
scroll to position [347, 0]
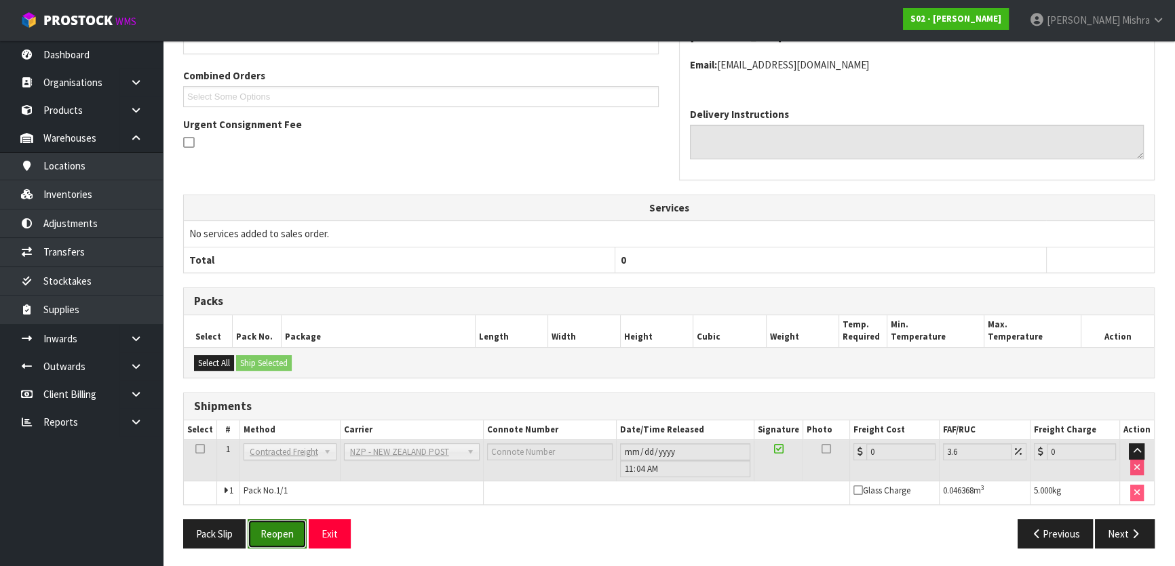
drag, startPoint x: 271, startPoint y: 532, endPoint x: 272, endPoint y: 522, distance: 9.5
click at [271, 532] on button "Reopen" at bounding box center [277, 534] width 59 height 29
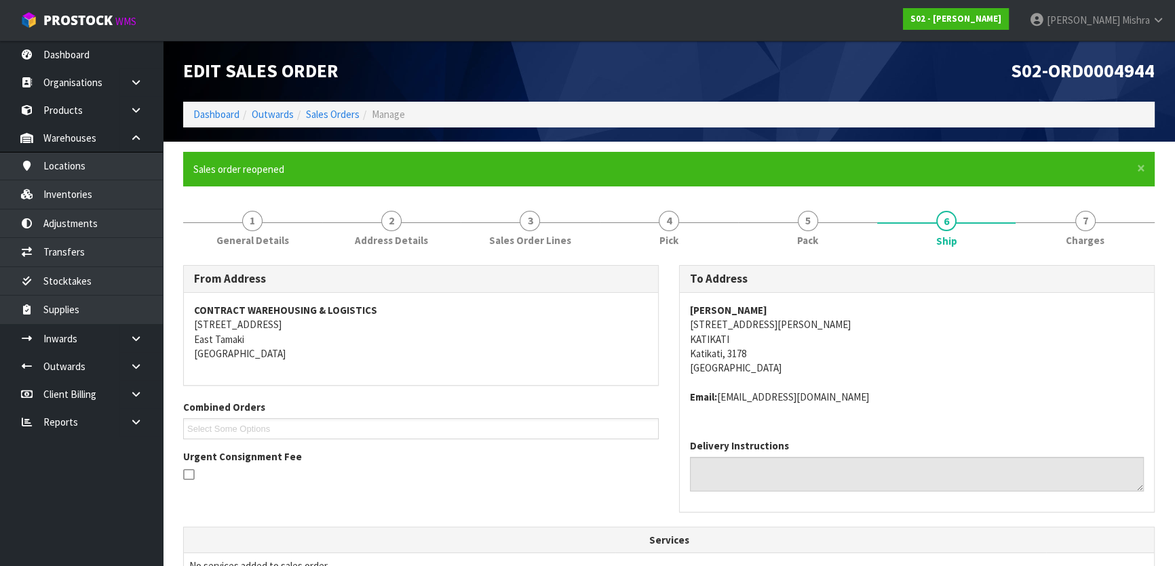
scroll to position [332, 0]
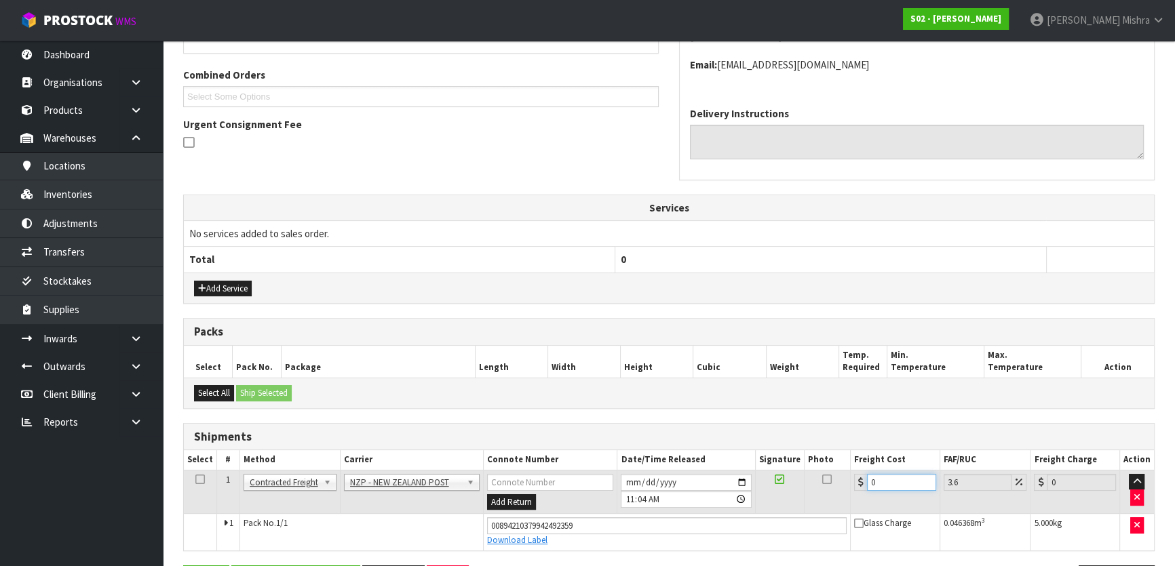
drag, startPoint x: 894, startPoint y: 473, endPoint x: 825, endPoint y: 482, distance: 69.8
click at [825, 482] on tr "1 Client Local Pickup Customer Local Pickup Company Freight Contracted Freight …" at bounding box center [669, 492] width 970 height 44
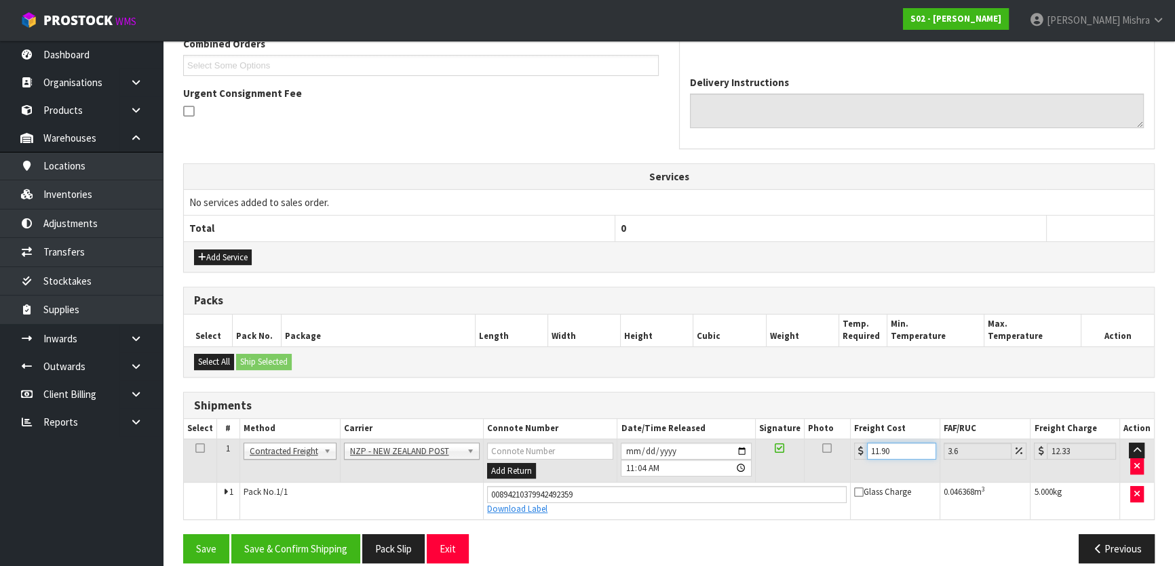
scroll to position [379, 0]
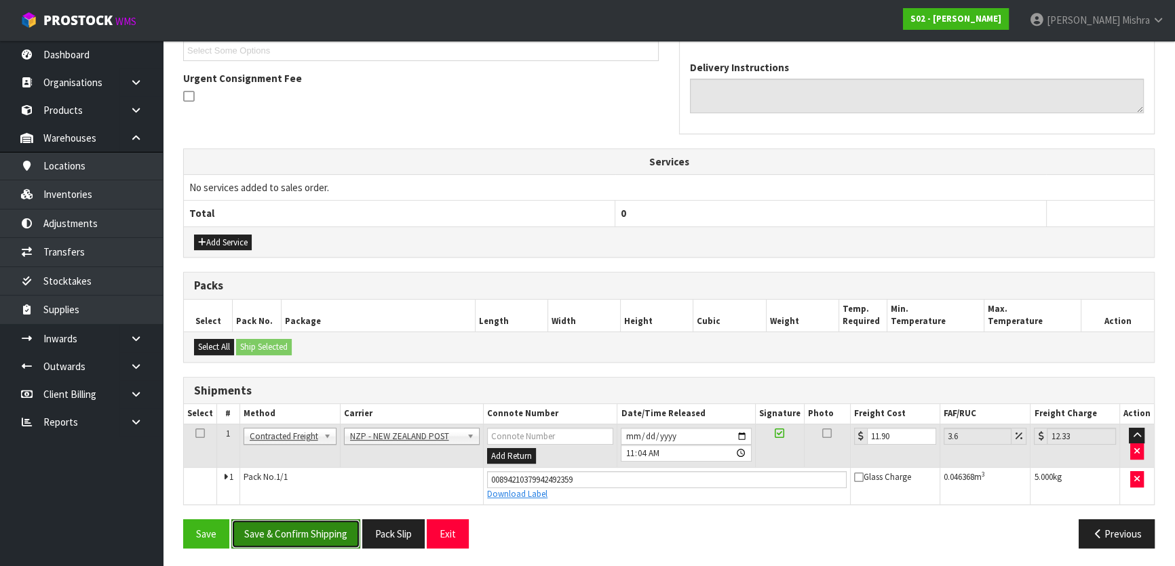
click at [256, 520] on button "Save & Confirm Shipping" at bounding box center [295, 534] width 129 height 29
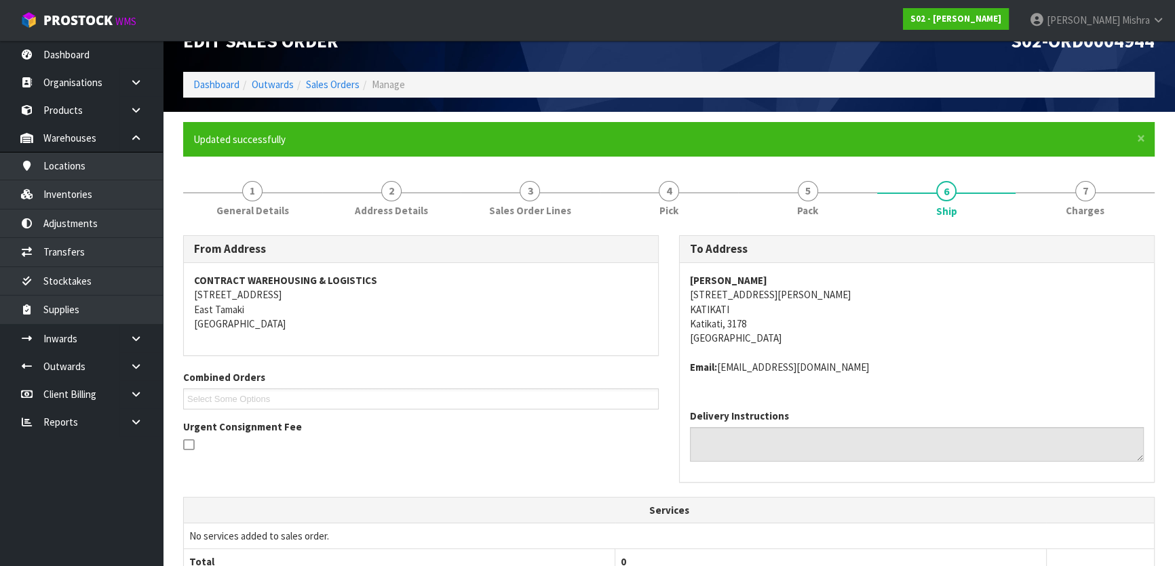
scroll to position [0, 0]
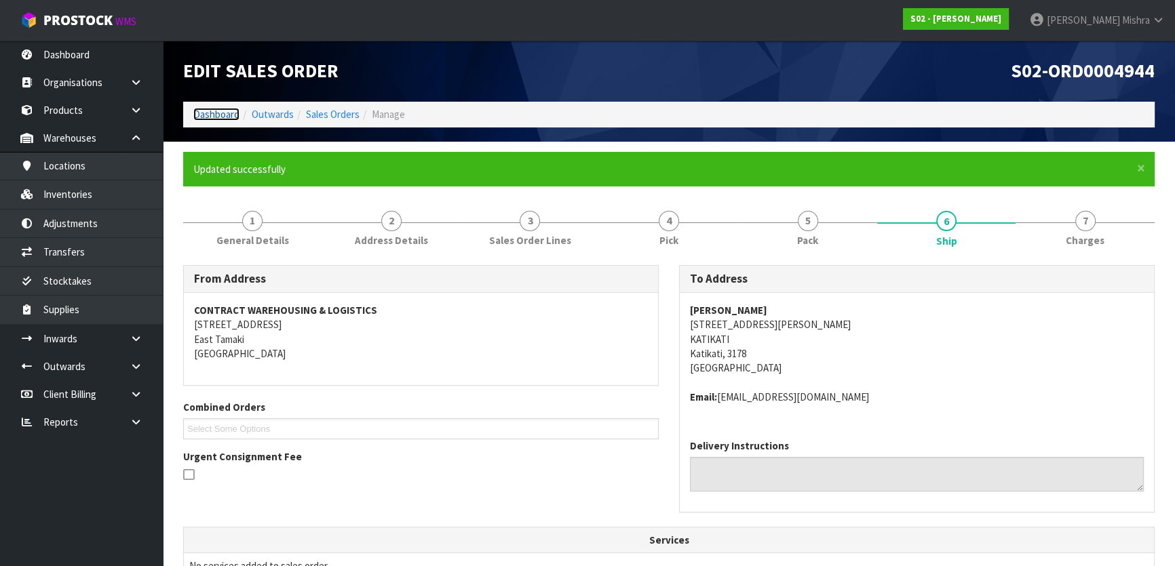
click at [210, 109] on link "Dashboard" at bounding box center [216, 114] width 46 height 13
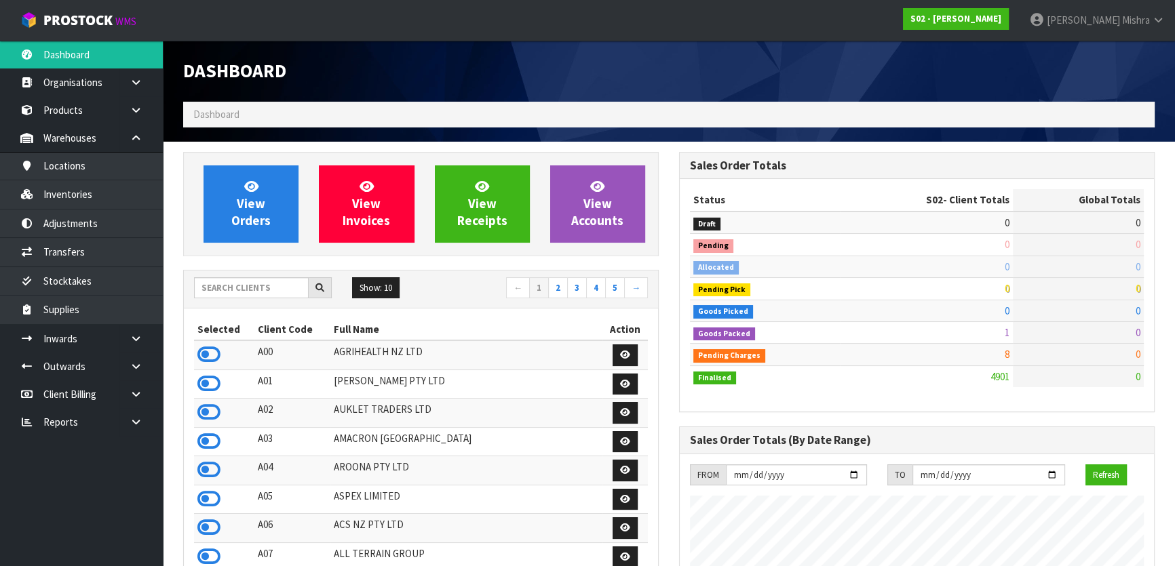
scroll to position [1026, 495]
click at [277, 290] on input "text" at bounding box center [251, 287] width 115 height 21
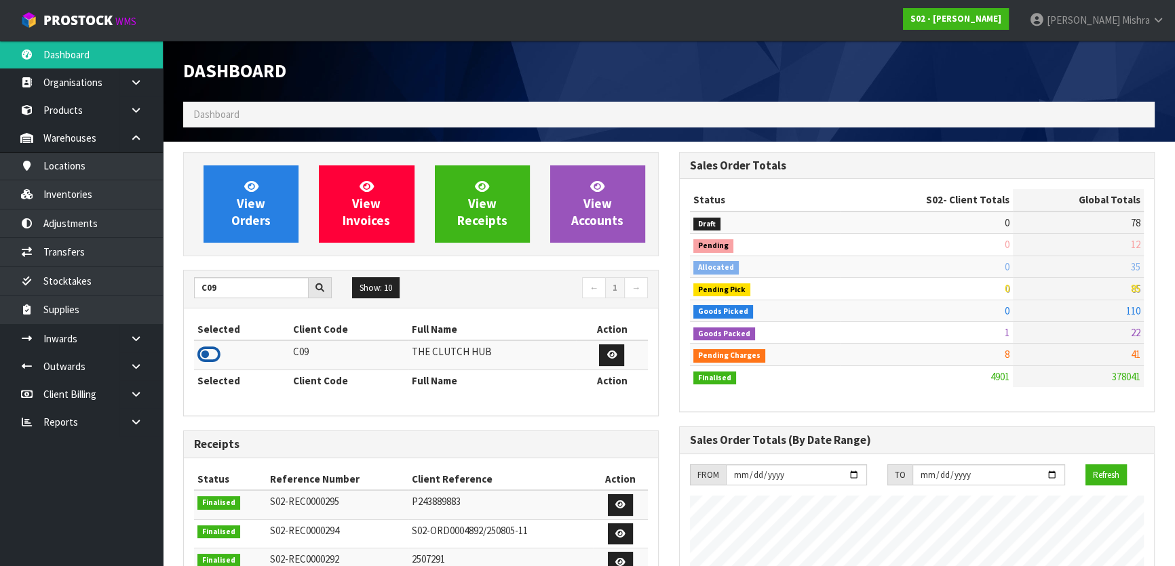
click at [217, 357] on icon at bounding box center [208, 355] width 23 height 20
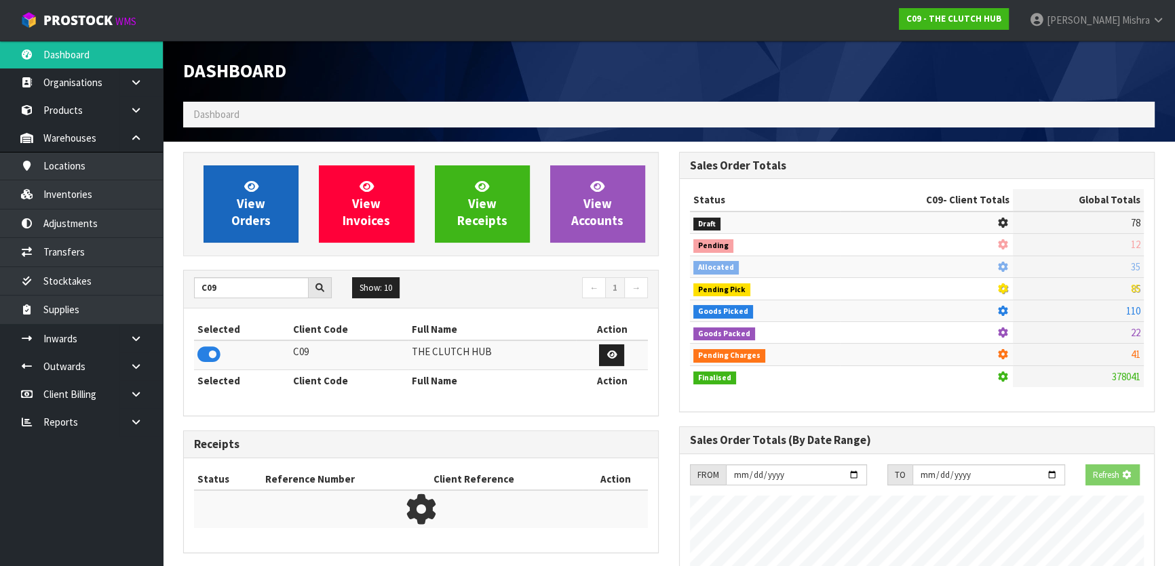
scroll to position [845, 495]
click at [216, 204] on link "View Orders" at bounding box center [251, 204] width 95 height 77
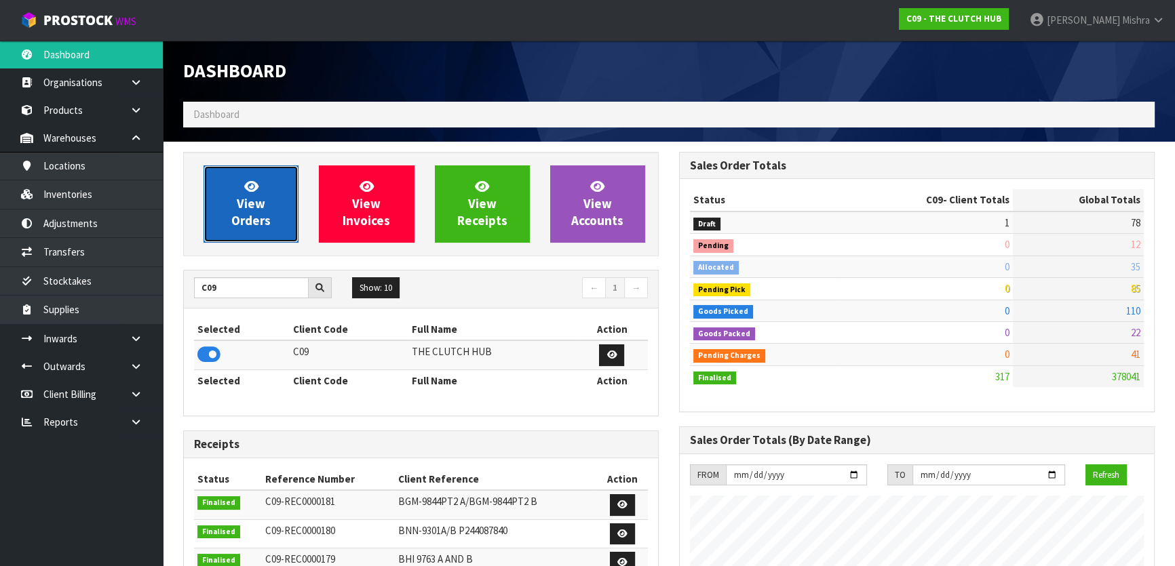
scroll to position [959, 495]
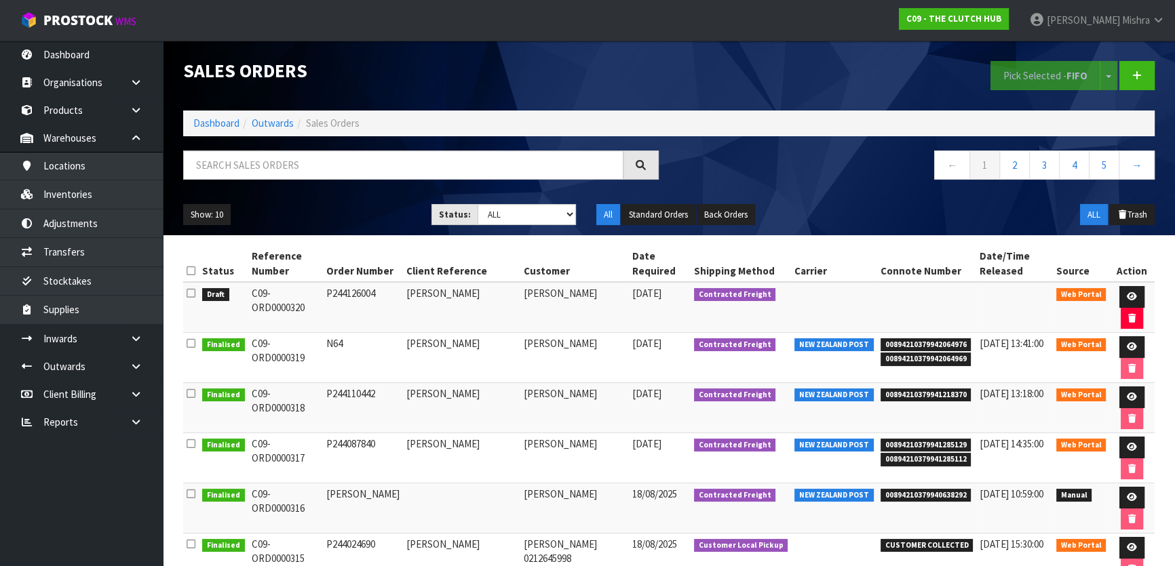
click at [191, 122] on ol "Dashboard Outwards Sales Orders" at bounding box center [668, 123] width 971 height 25
click at [221, 127] on link "Dashboard" at bounding box center [216, 123] width 46 height 13
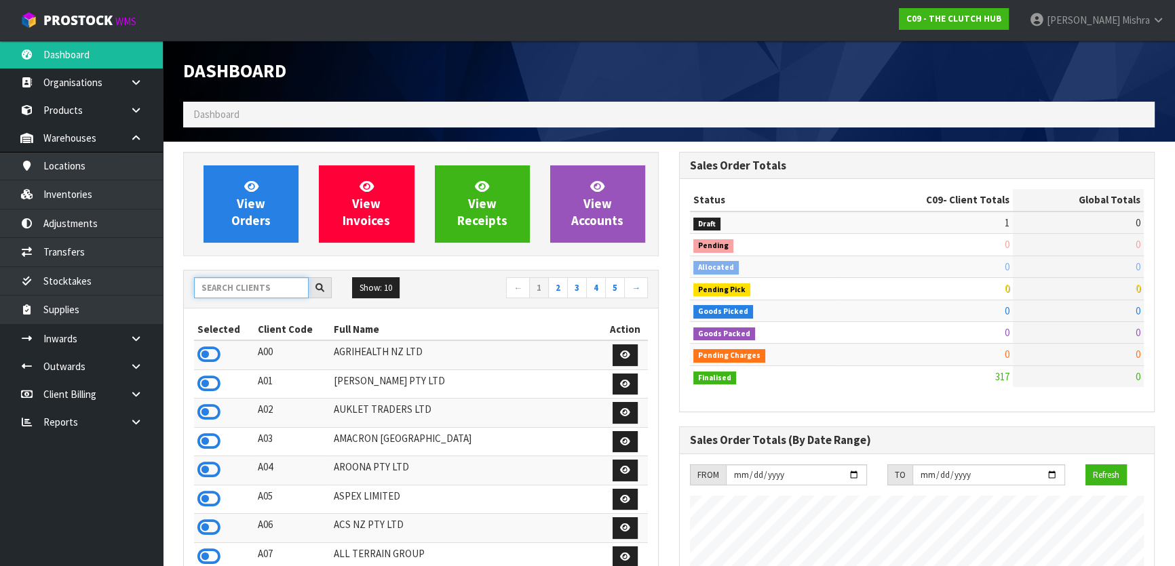
scroll to position [959, 495]
click at [238, 284] on input "text" at bounding box center [251, 287] width 115 height 21
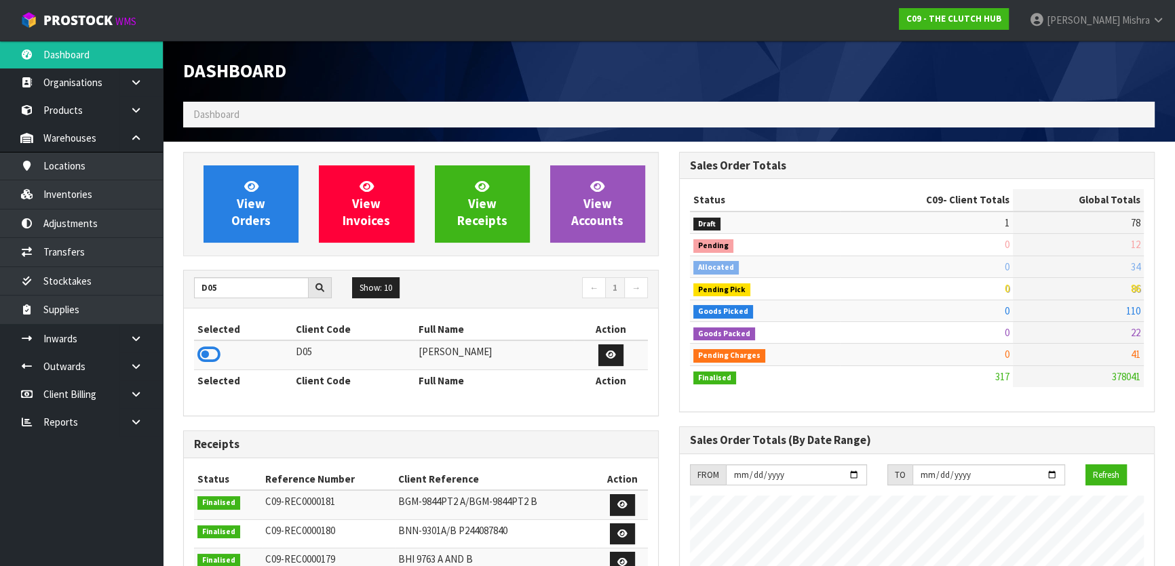
drag, startPoint x: 204, startPoint y: 359, endPoint x: 258, endPoint y: 244, distance: 126.5
click at [206, 357] on icon at bounding box center [208, 355] width 23 height 20
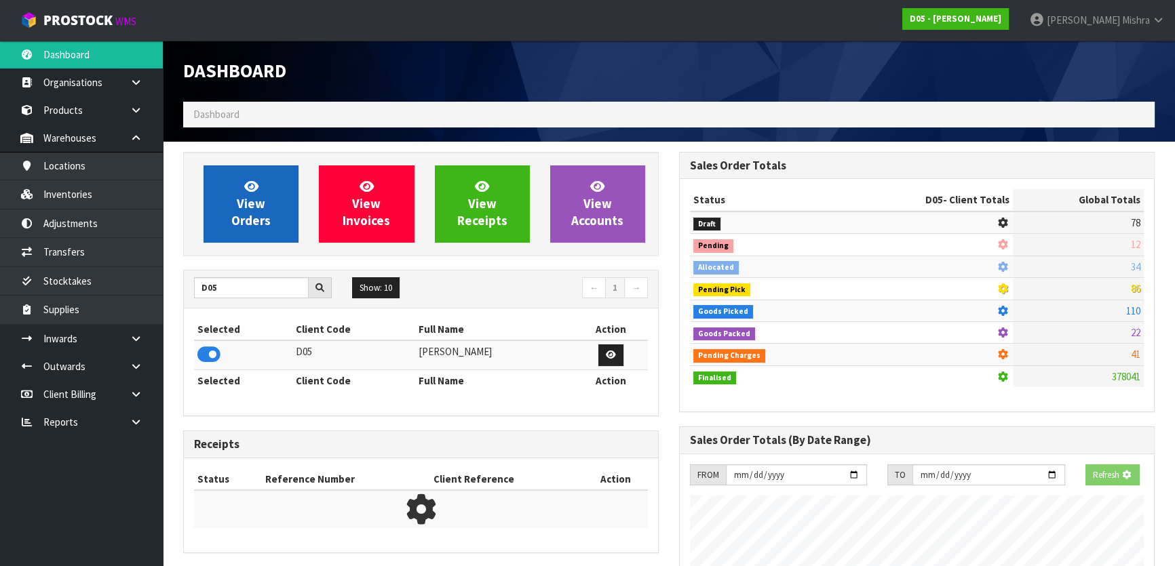
scroll to position [677509, 677858]
click at [266, 231] on link "View Orders" at bounding box center [251, 204] width 95 height 77
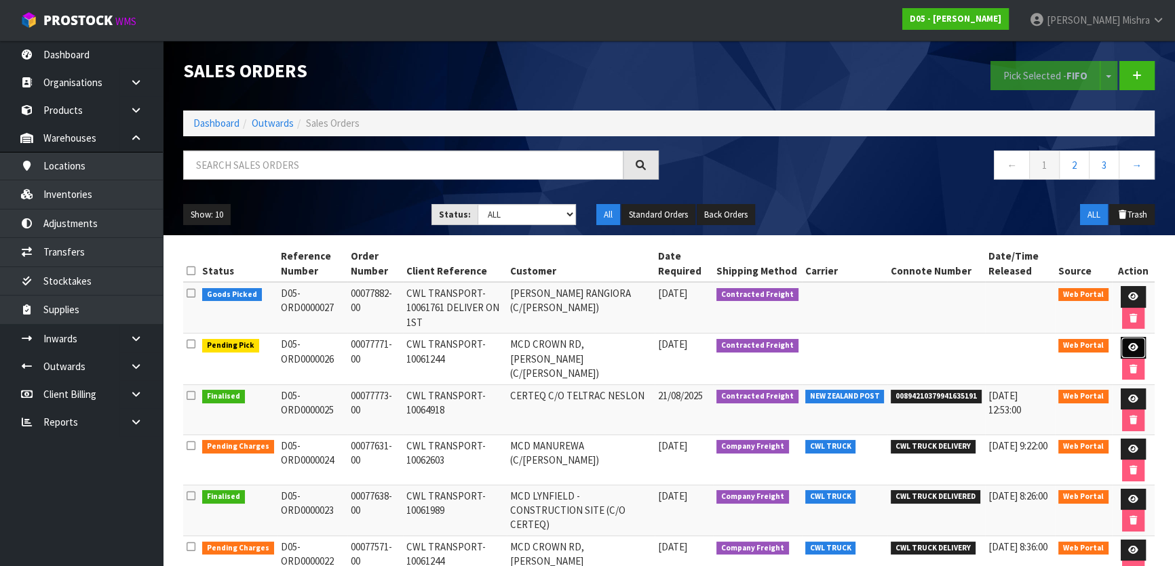
click at [1133, 338] on link at bounding box center [1133, 348] width 25 height 22
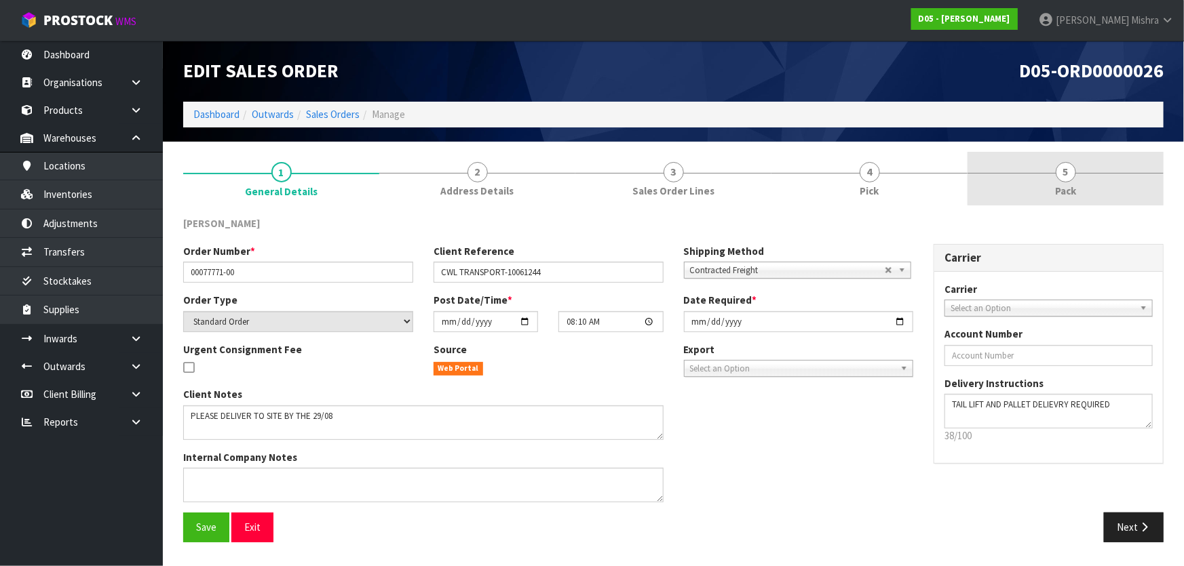
click at [1040, 175] on link "5 Pack" at bounding box center [1065, 179] width 196 height 54
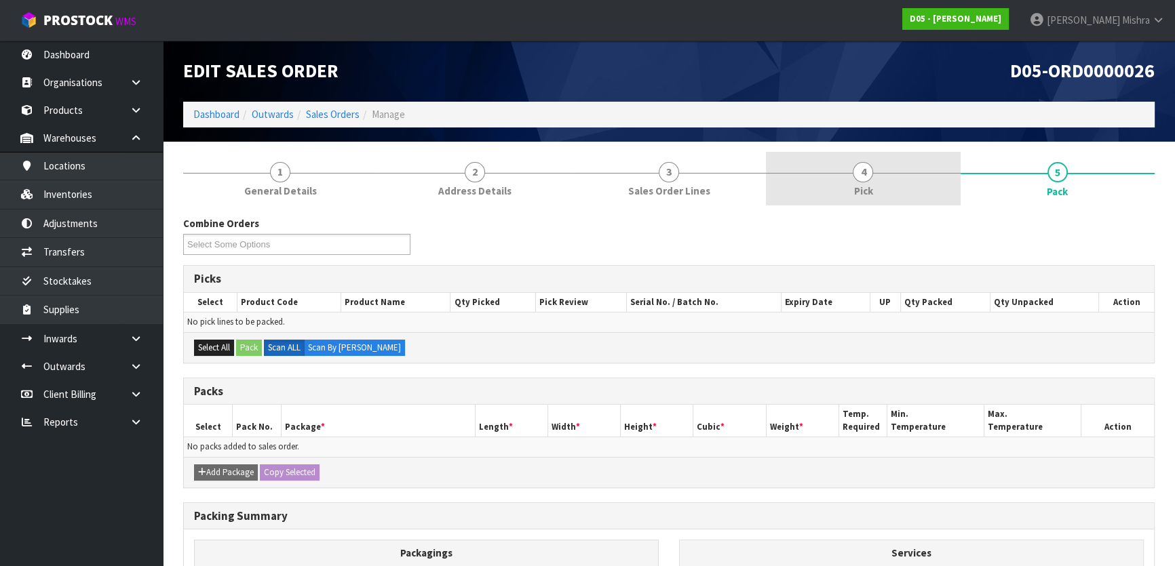
click at [869, 162] on link "4 Pick" at bounding box center [863, 179] width 194 height 54
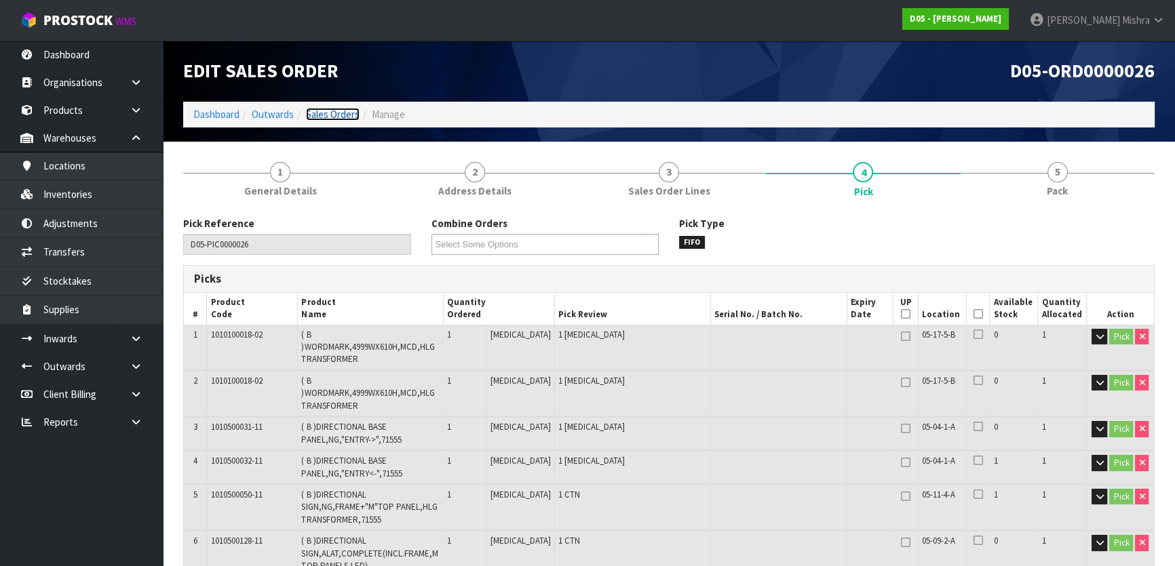
click at [338, 111] on link "Sales Orders" at bounding box center [333, 114] width 54 height 13
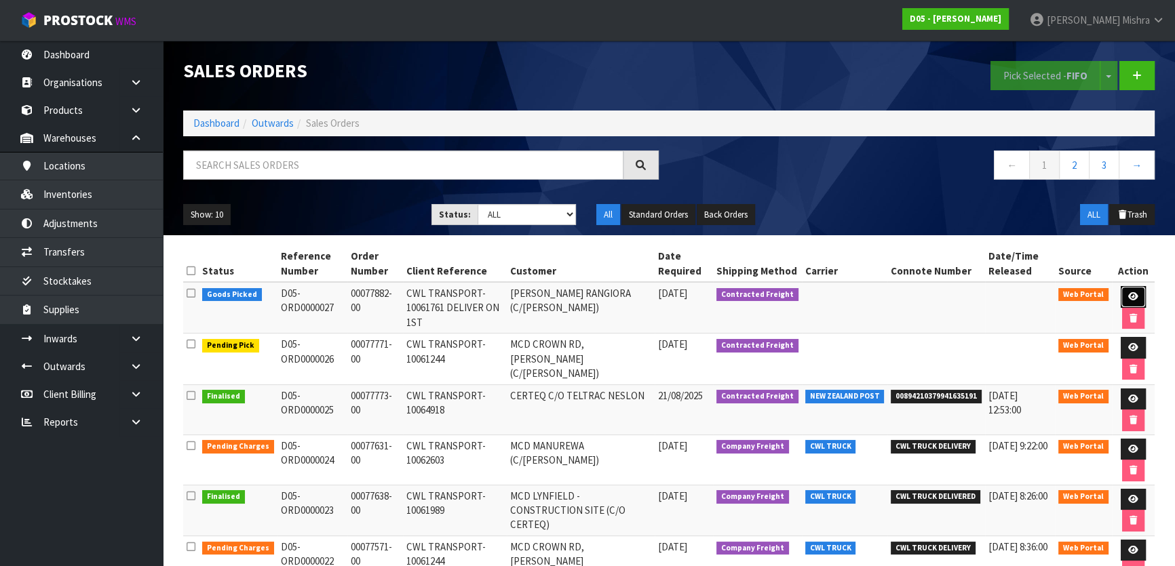
click at [1140, 298] on link at bounding box center [1133, 297] width 25 height 22
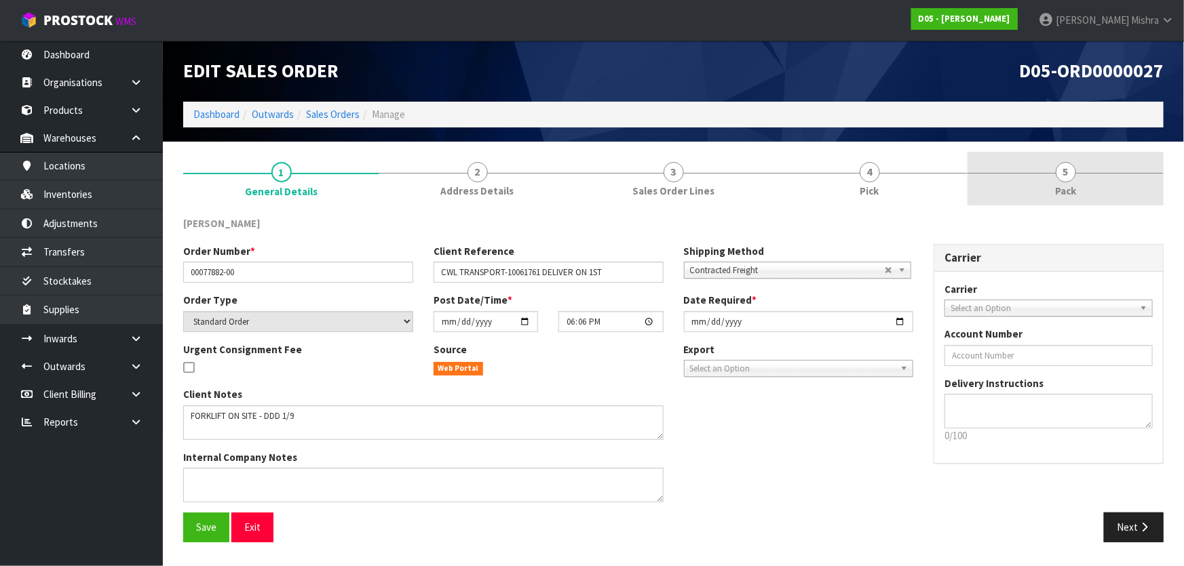
click at [1041, 175] on link "5 Pack" at bounding box center [1065, 179] width 196 height 54
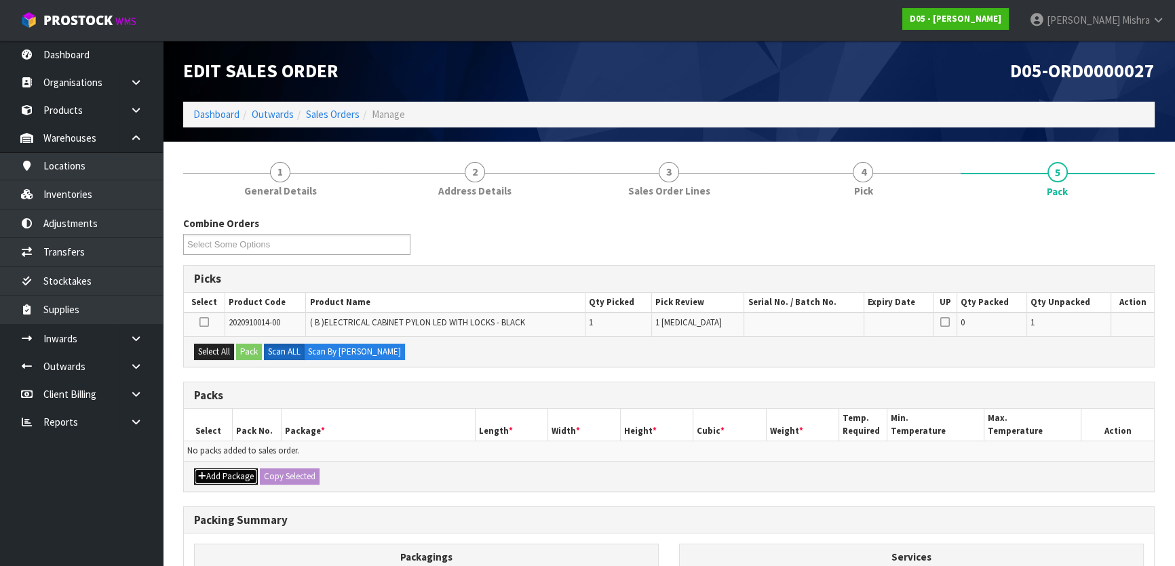
click at [198, 472] on icon "button" at bounding box center [202, 476] width 8 height 9
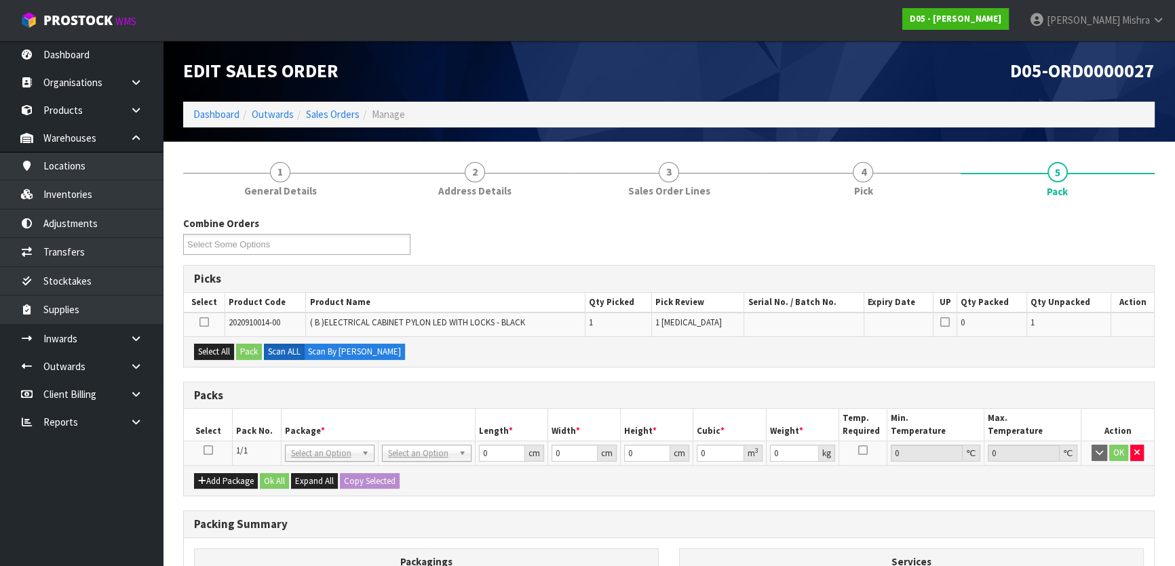
drag, startPoint x: 206, startPoint y: 448, endPoint x: 214, endPoint y: 438, distance: 12.5
click at [210, 450] on icon at bounding box center [208, 450] width 9 height 1
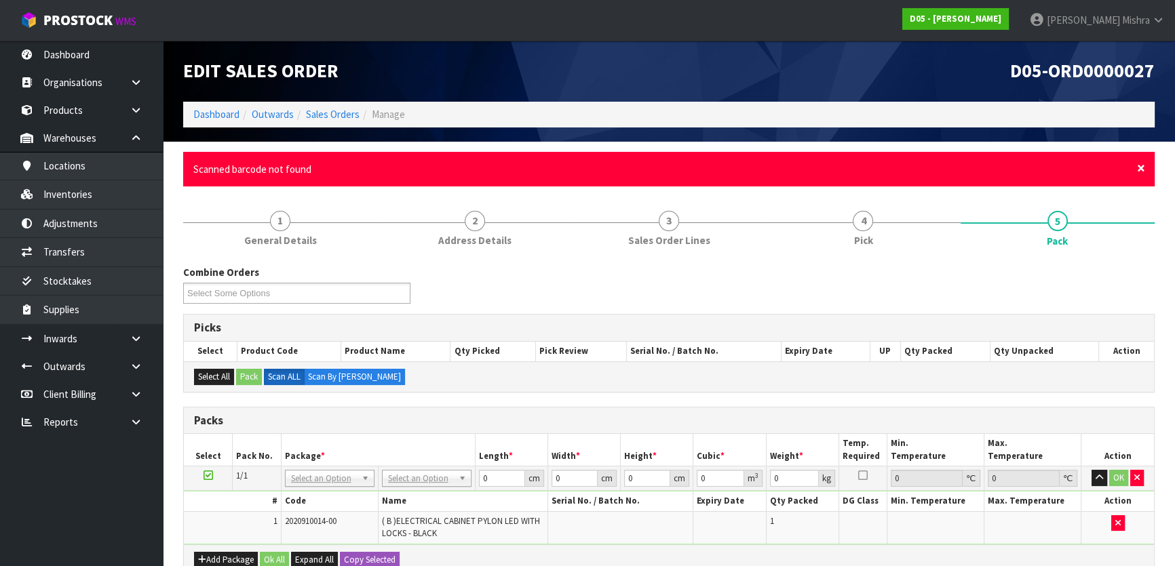
click at [1137, 168] on span "×" at bounding box center [1141, 168] width 8 height 19
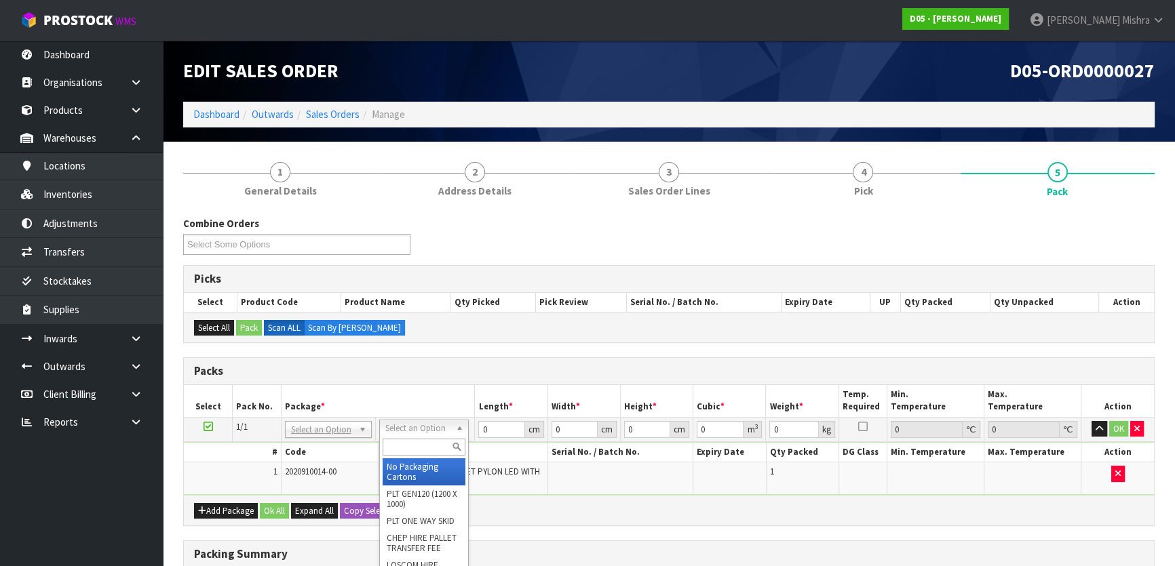
drag, startPoint x: 407, startPoint y: 426, endPoint x: 396, endPoint y: 431, distance: 12.1
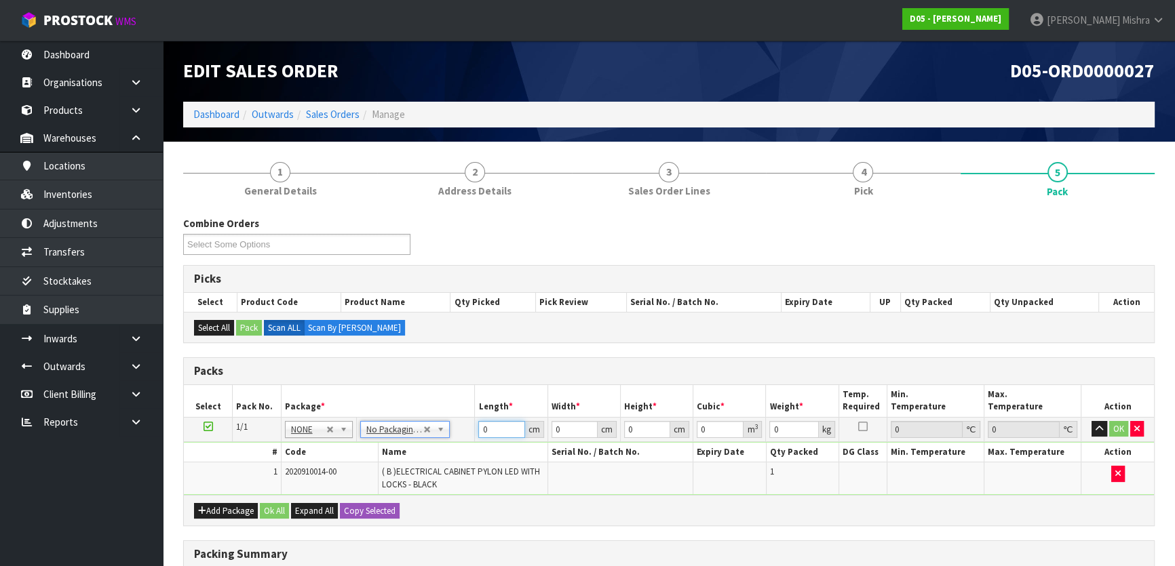
drag, startPoint x: 504, startPoint y: 421, endPoint x: 438, endPoint y: 429, distance: 66.3
click at [442, 427] on tr "1/1 NONE 007-001 007-002 007-004 007-009 007-013 007-014 007-015 007-017 007-01…" at bounding box center [669, 429] width 970 height 24
click at [266, 505] on button "Ok All" at bounding box center [274, 511] width 29 height 16
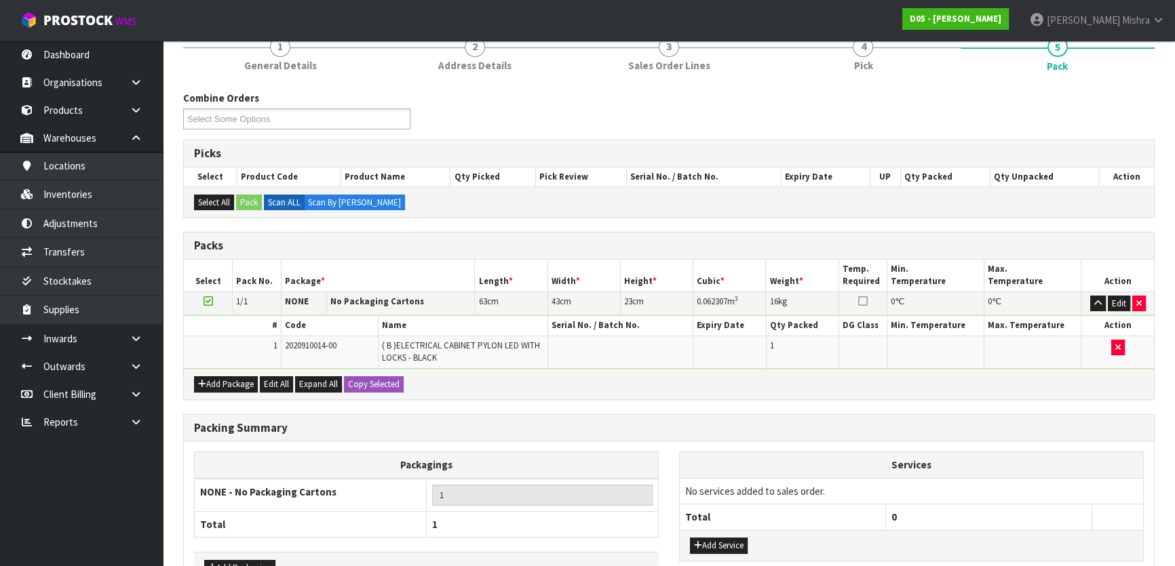
scroll to position [213, 0]
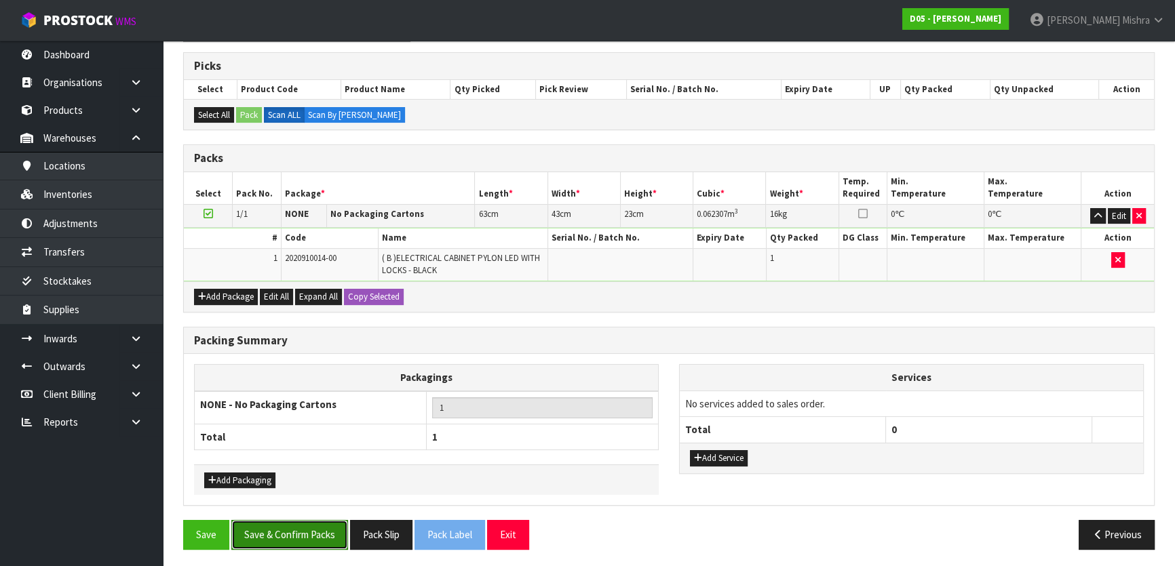
click at [271, 528] on button "Save & Confirm Packs" at bounding box center [289, 534] width 117 height 29
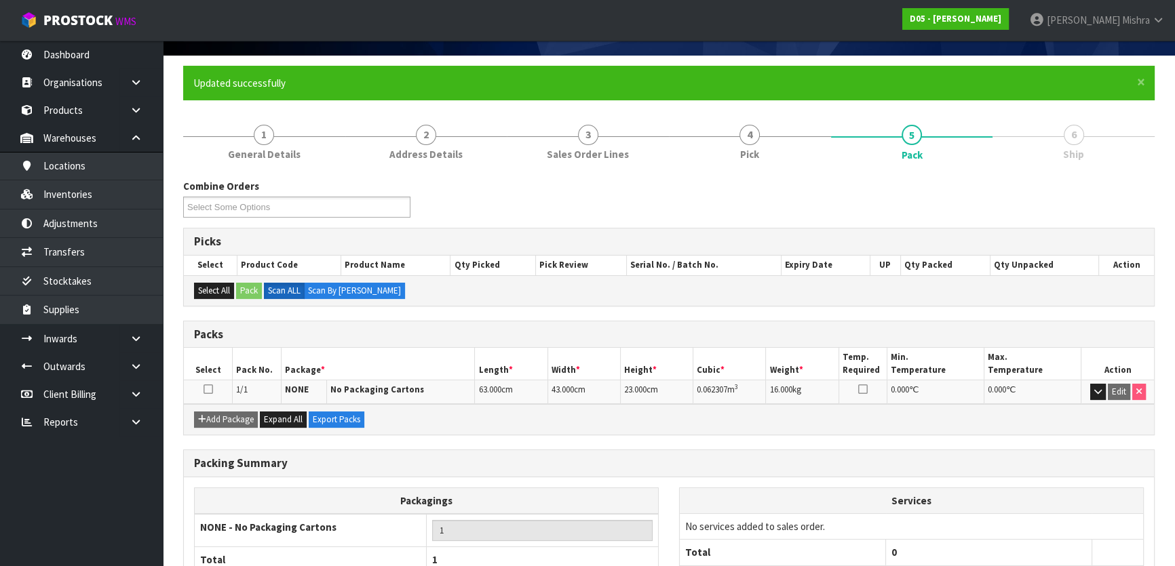
scroll to position [179, 0]
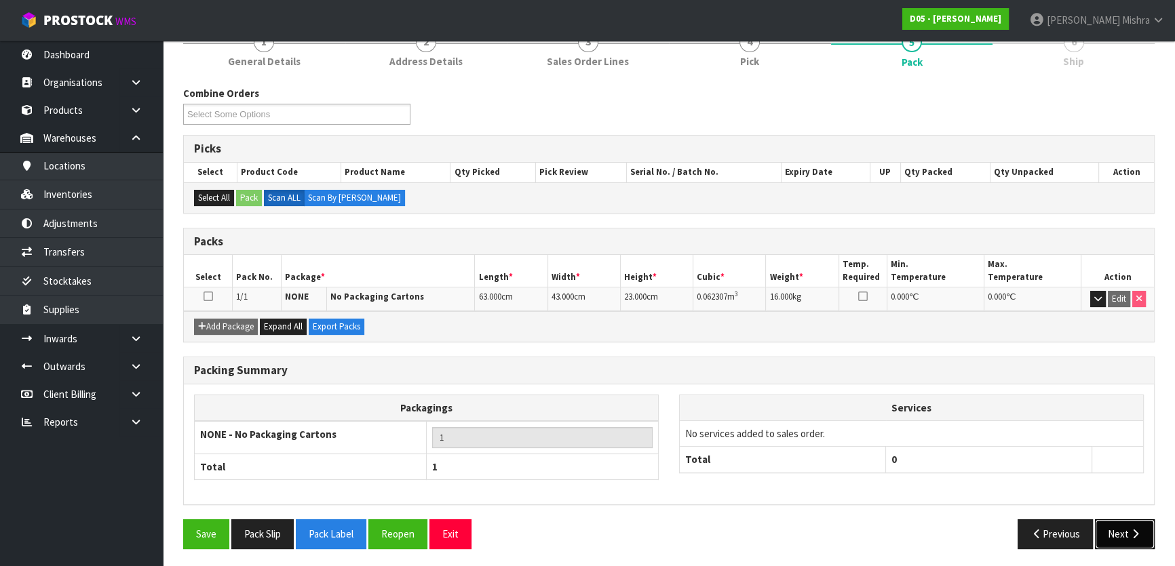
click at [1141, 534] on icon "button" at bounding box center [1135, 534] width 13 height 10
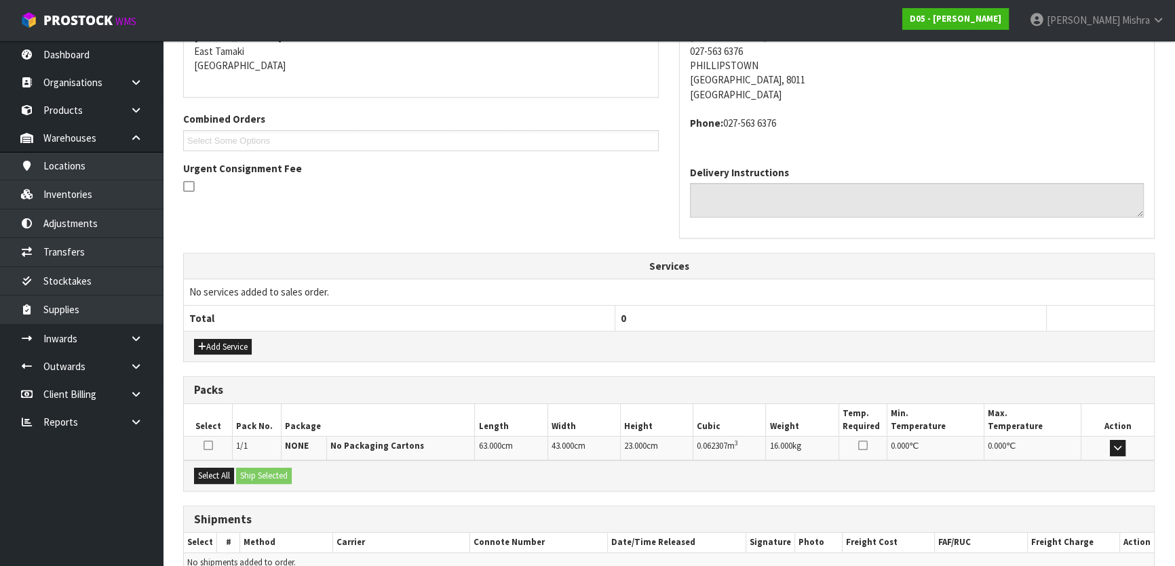
scroll to position [356, 0]
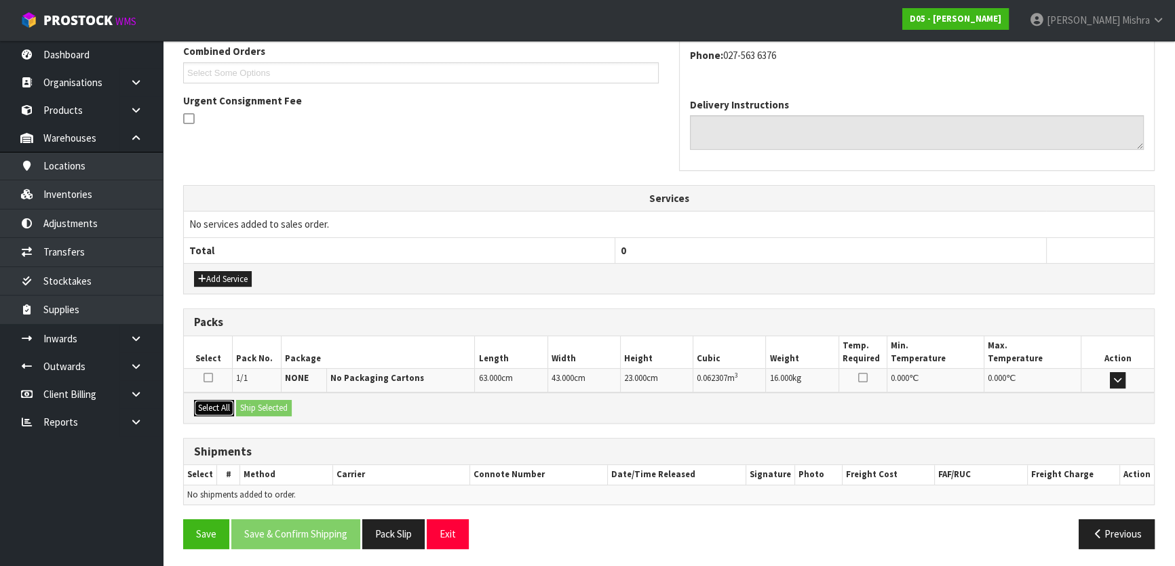
drag, startPoint x: 203, startPoint y: 413, endPoint x: 273, endPoint y: 414, distance: 70.6
click at [204, 413] on button "Select All" at bounding box center [214, 408] width 40 height 16
click at [279, 412] on button "Ship Selected" at bounding box center [264, 408] width 56 height 16
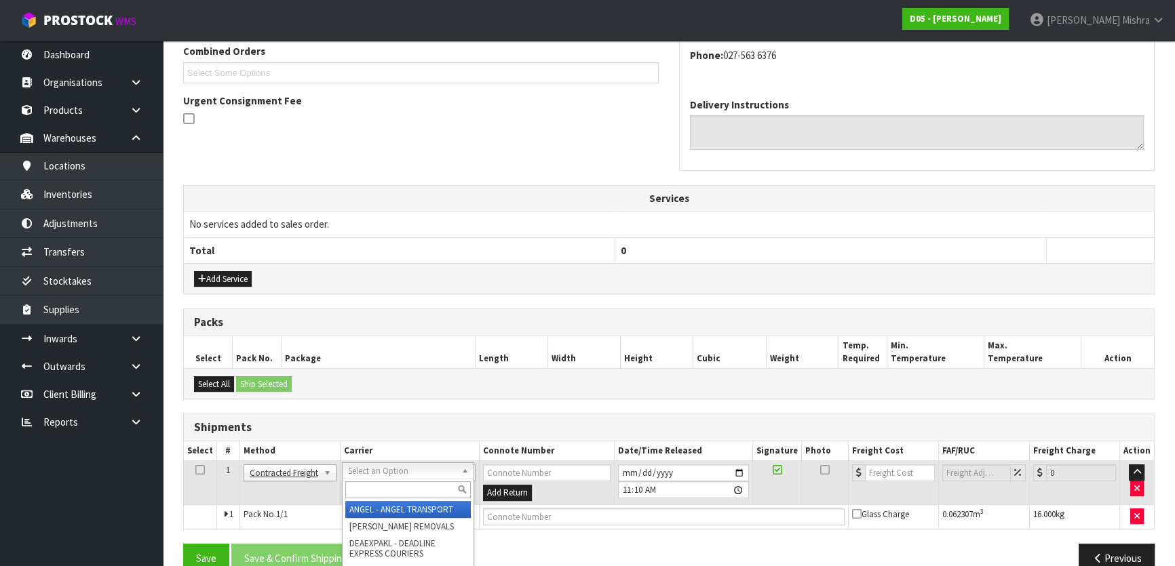
click at [414, 495] on input "text" at bounding box center [407, 490] width 125 height 17
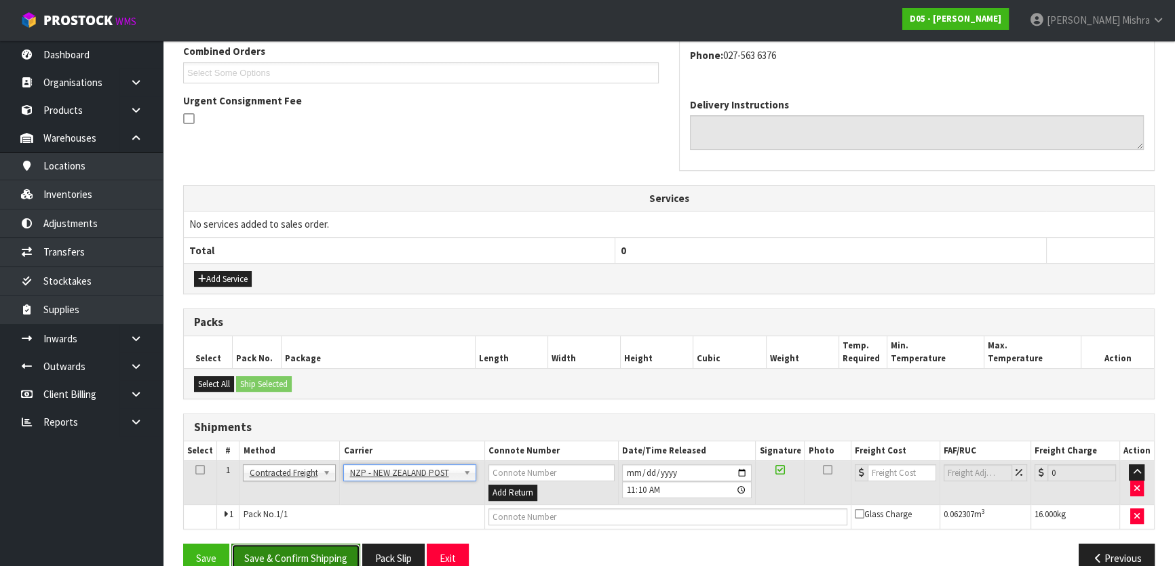
drag, startPoint x: 330, startPoint y: 552, endPoint x: 322, endPoint y: 554, distance: 8.3
click at [330, 553] on button "Save & Confirm Shipping" at bounding box center [295, 558] width 129 height 29
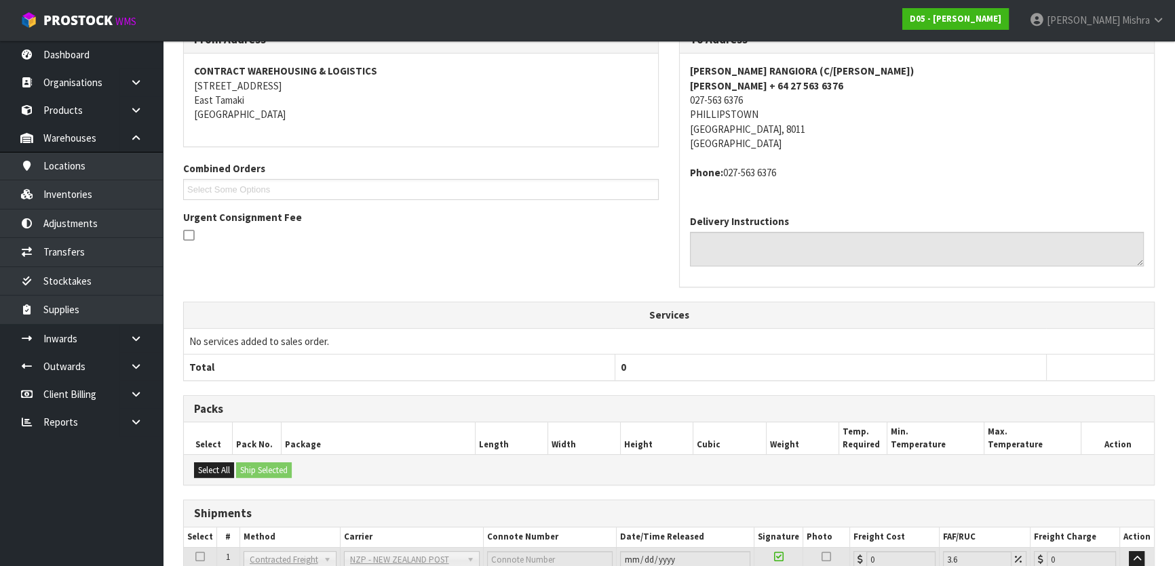
scroll to position [361, 0]
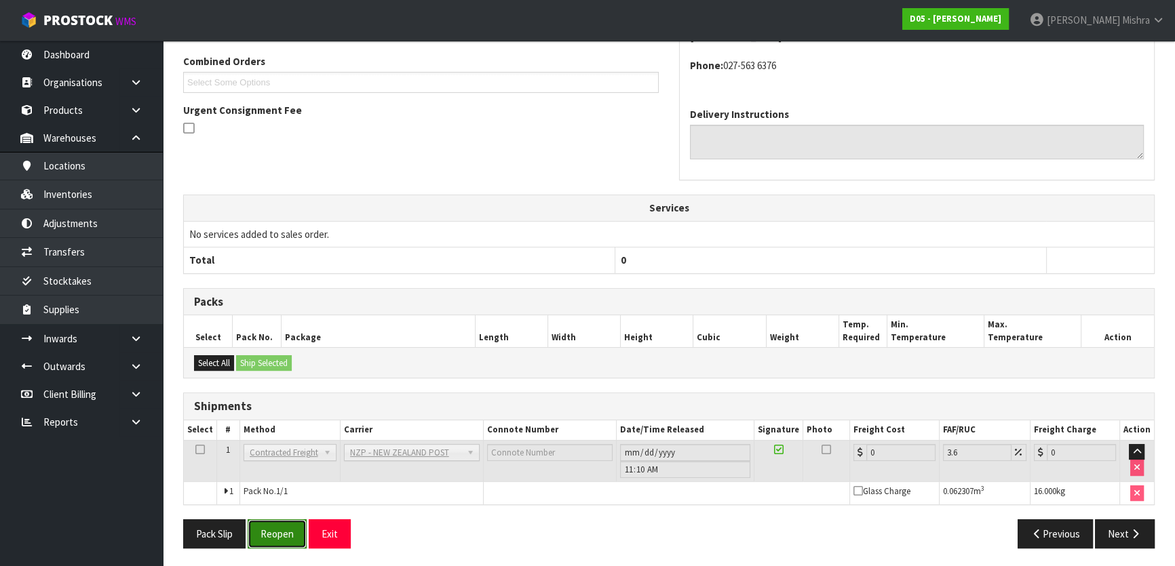
click at [285, 537] on button "Reopen" at bounding box center [277, 534] width 59 height 29
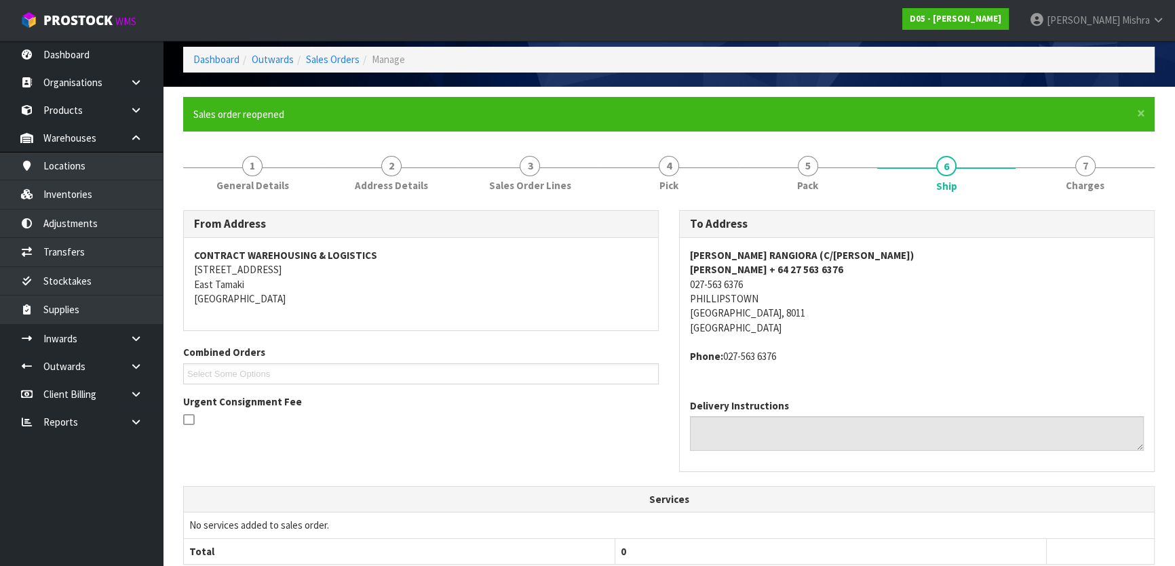
scroll to position [347, 0]
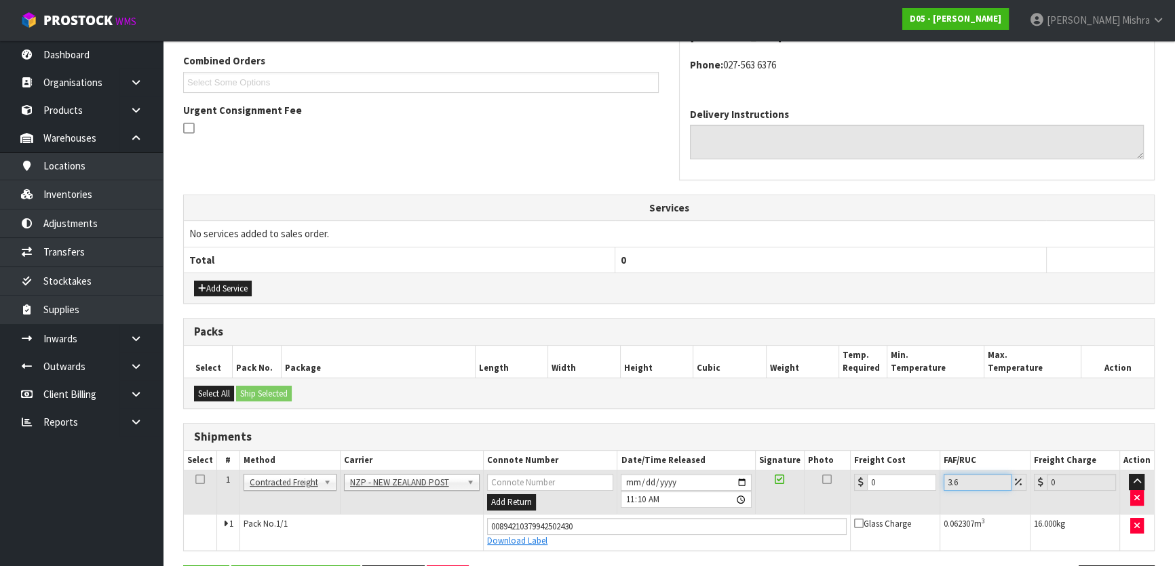
drag, startPoint x: 986, startPoint y: 482, endPoint x: 909, endPoint y: 488, distance: 77.6
click at [909, 488] on tr "1 Client Local Pickup Customer Local Pickup Company Freight Contracted Freight …" at bounding box center [669, 493] width 970 height 44
drag, startPoint x: 883, startPoint y: 481, endPoint x: 792, endPoint y: 484, distance: 90.3
click at [792, 484] on tr "1 Client Local Pickup Customer Local Pickup Company Freight Contracted Freight …" at bounding box center [669, 493] width 970 height 44
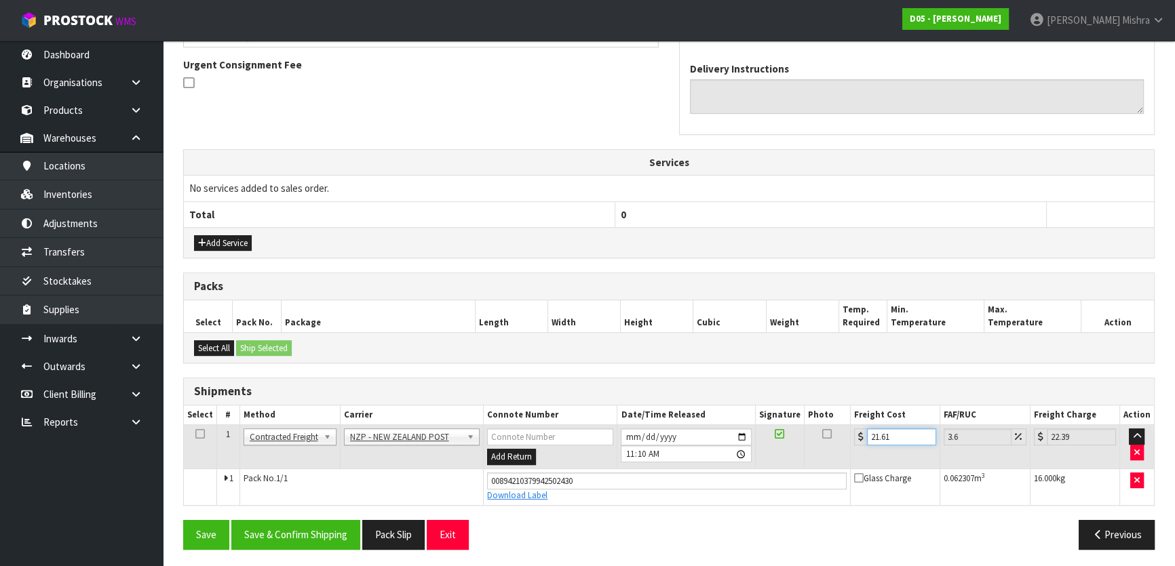
scroll to position [393, 0]
click at [314, 530] on button "Save & Confirm Shipping" at bounding box center [295, 534] width 129 height 29
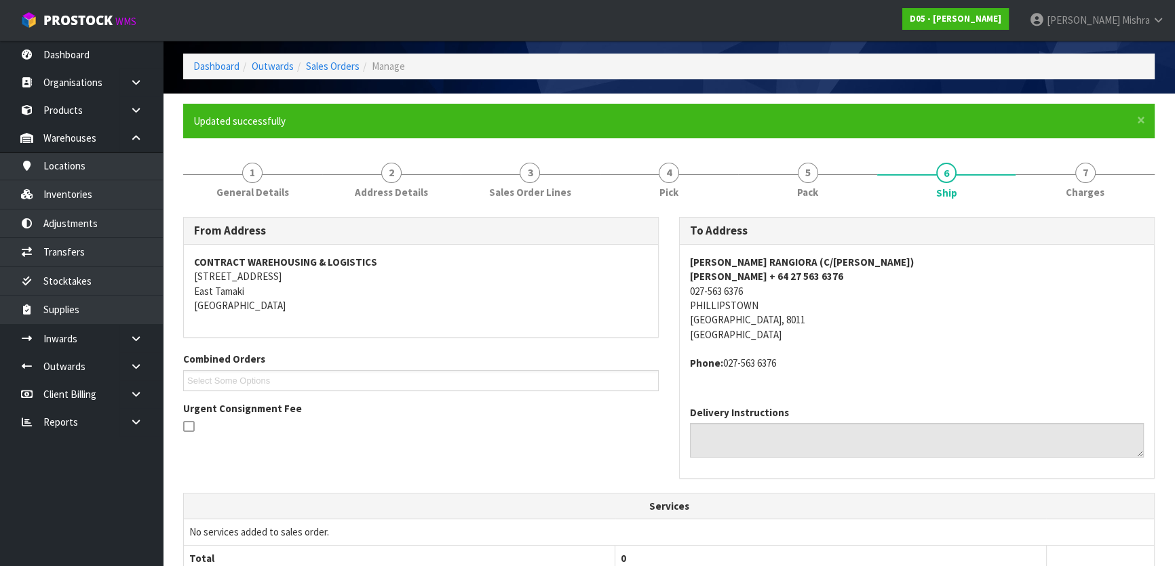
scroll to position [0, 0]
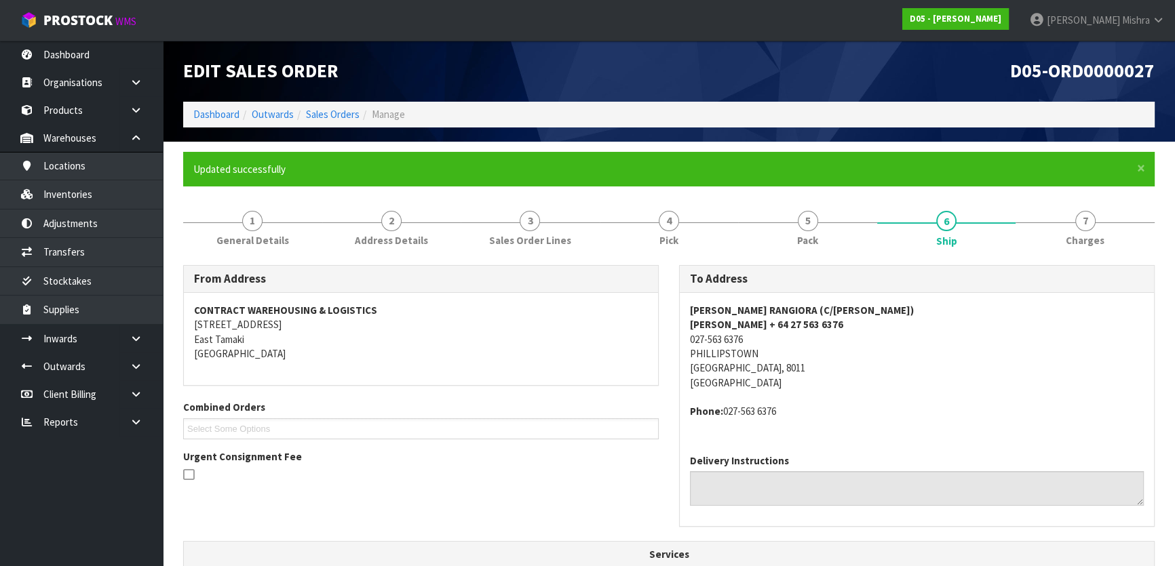
click at [217, 103] on ol "Dashboard Outwards Sales Orders Manage" at bounding box center [668, 114] width 971 height 25
click at [217, 113] on link "Dashboard" at bounding box center [216, 114] width 46 height 13
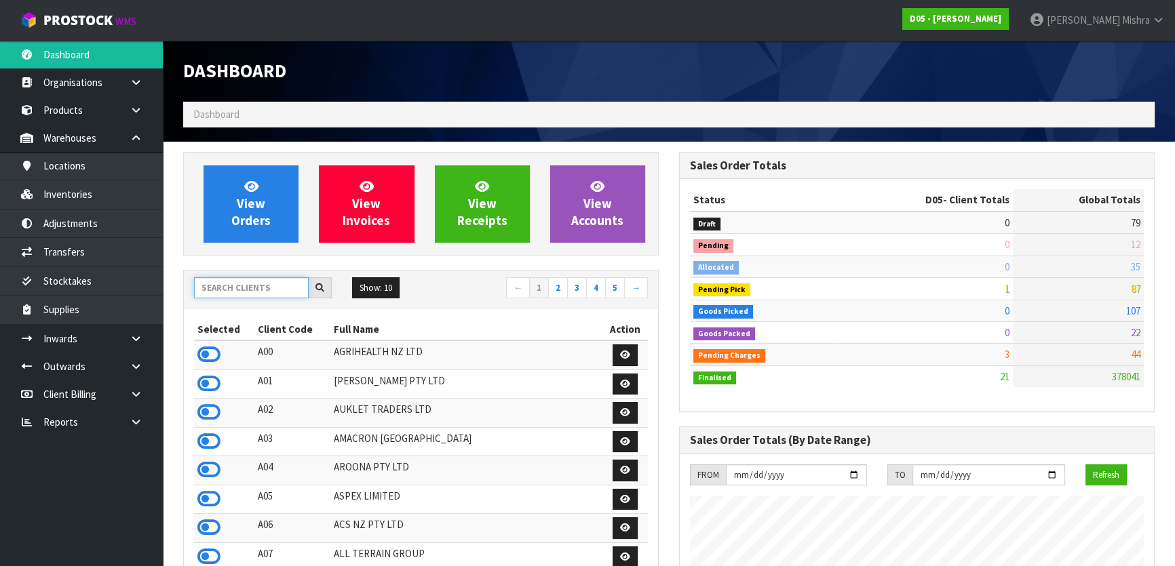
click at [249, 293] on input "text" at bounding box center [251, 287] width 115 height 21
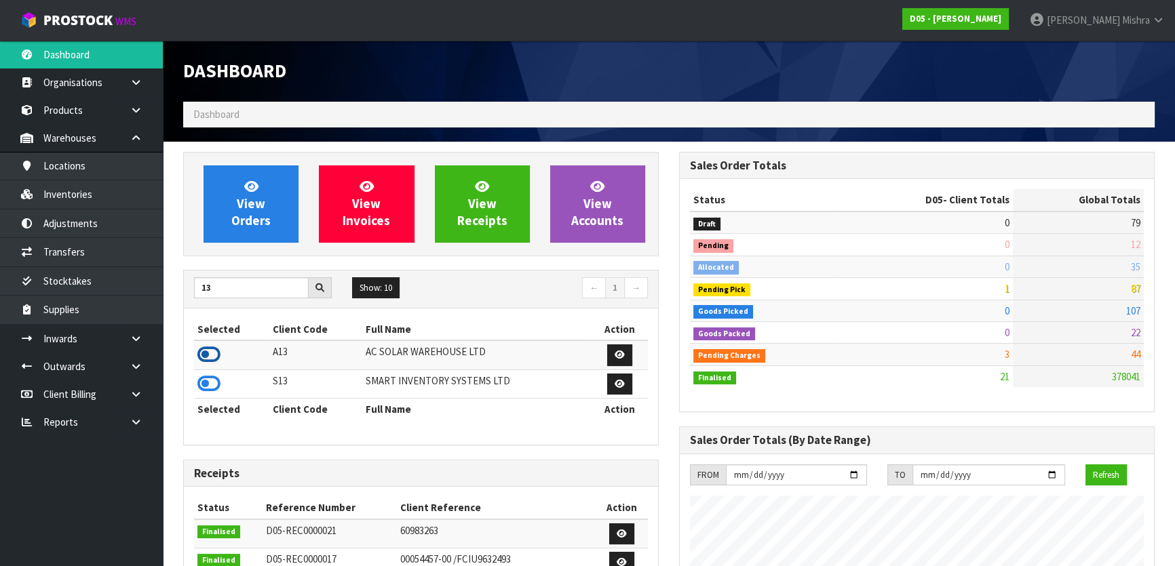
click at [219, 348] on icon at bounding box center [208, 355] width 23 height 20
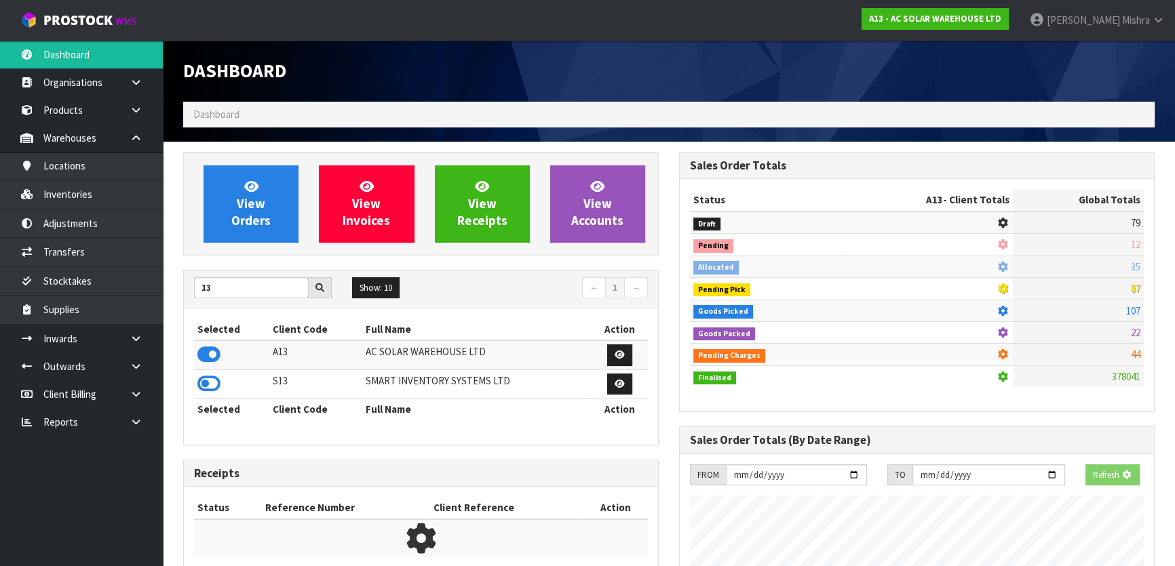
click at [250, 244] on div "View Orders View Invoices View Receipts View Accounts" at bounding box center [421, 204] width 476 height 104
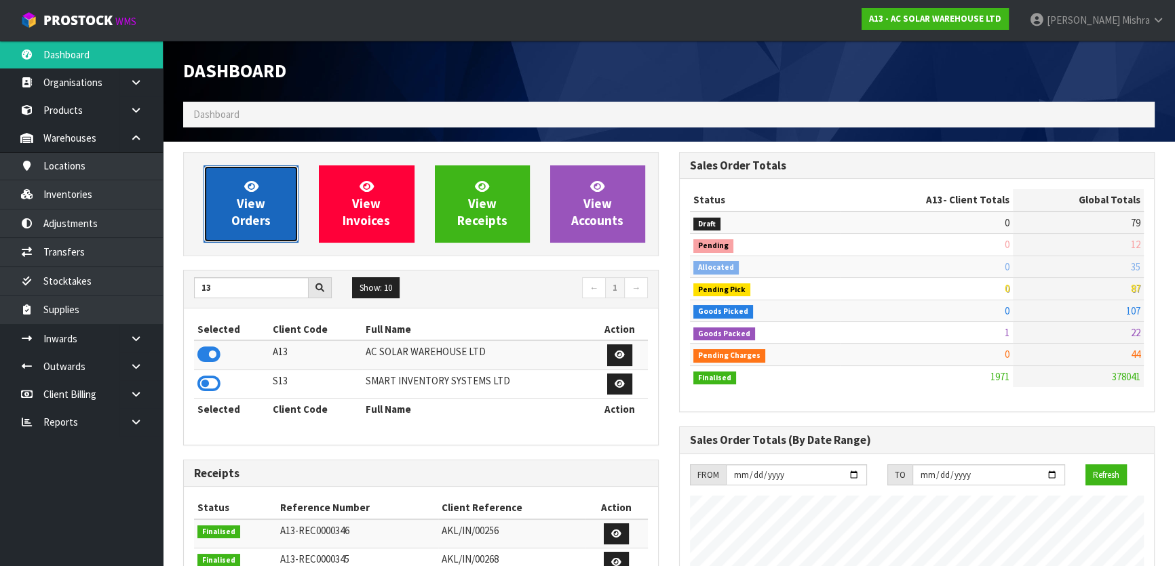
click at [255, 216] on span "View Orders" at bounding box center [250, 203] width 39 height 51
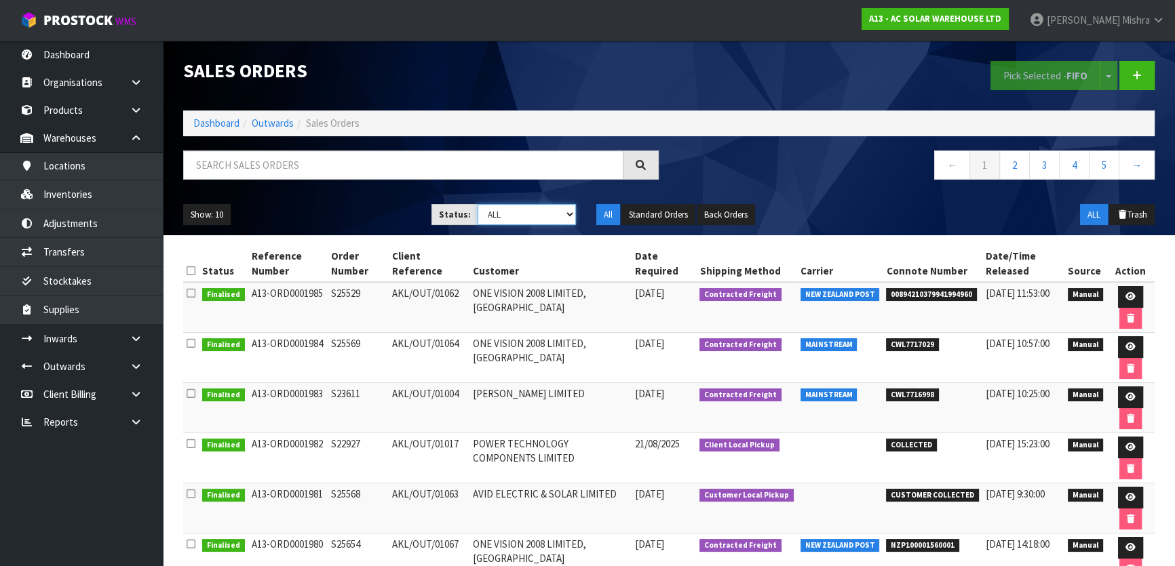
click at [516, 217] on select "Draft Pending Allocated Pending Pick Goods Picked Goods Packed Pending Charges …" at bounding box center [527, 214] width 99 height 21
click at [478, 204] on select "Draft Pending Allocated Pending Pick Goods Picked Goods Packed Pending Charges …" at bounding box center [527, 214] width 99 height 21
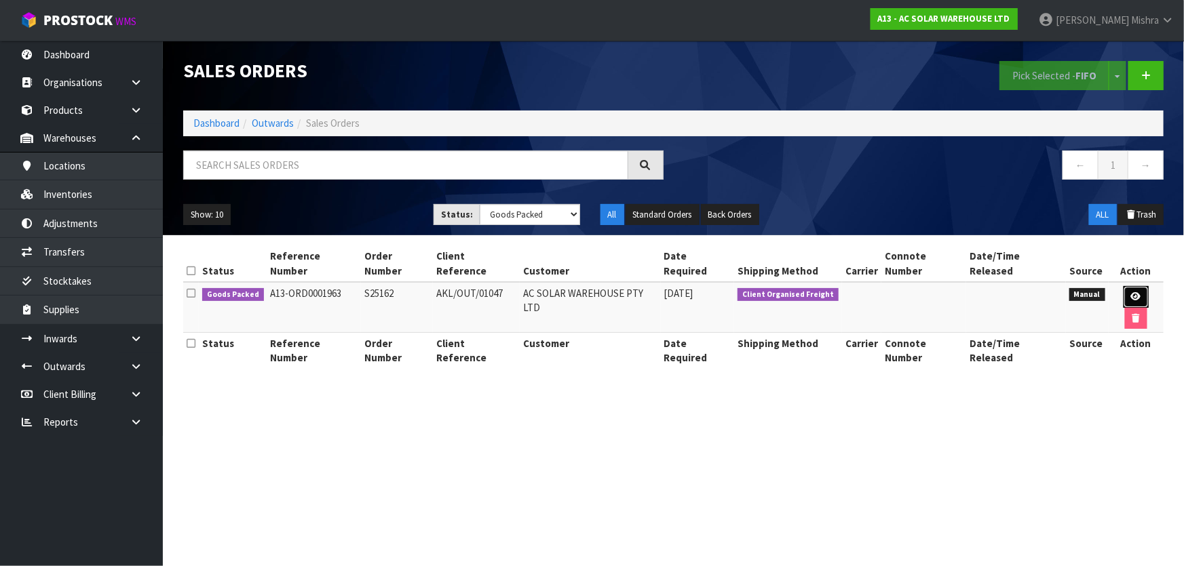
click at [1123, 286] on link at bounding box center [1135, 297] width 25 height 22
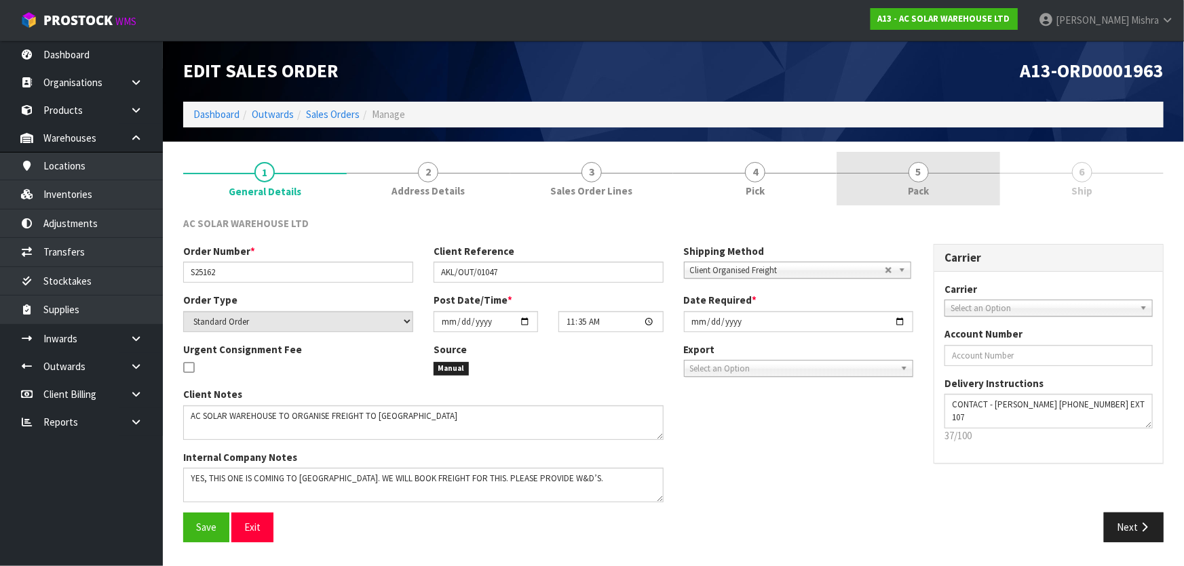
click at [997, 185] on link "5 Pack" at bounding box center [917, 179] width 163 height 54
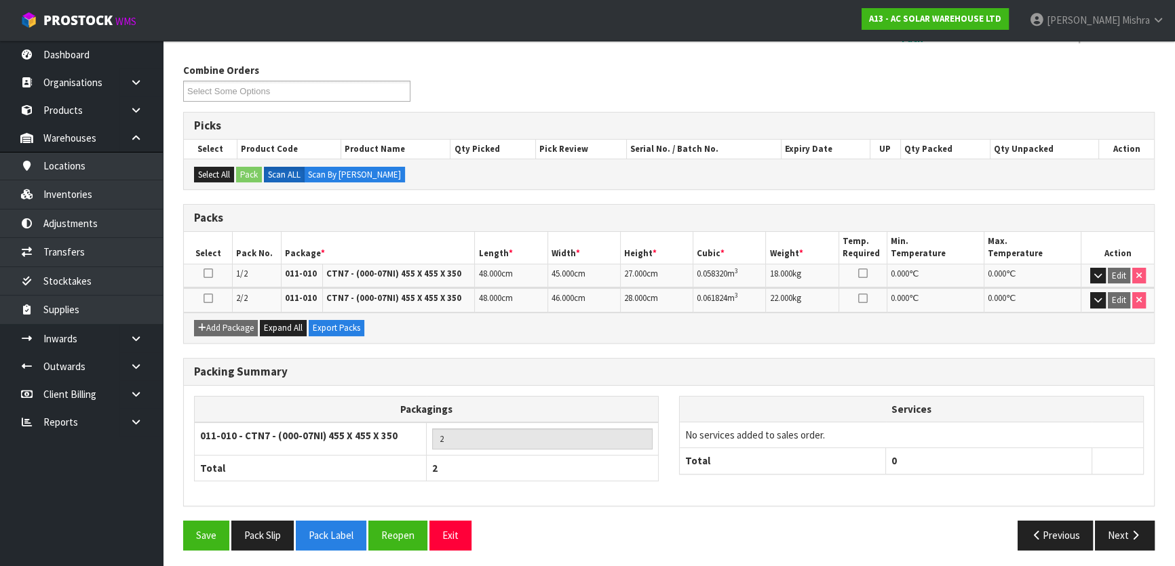
scroll to position [155, 0]
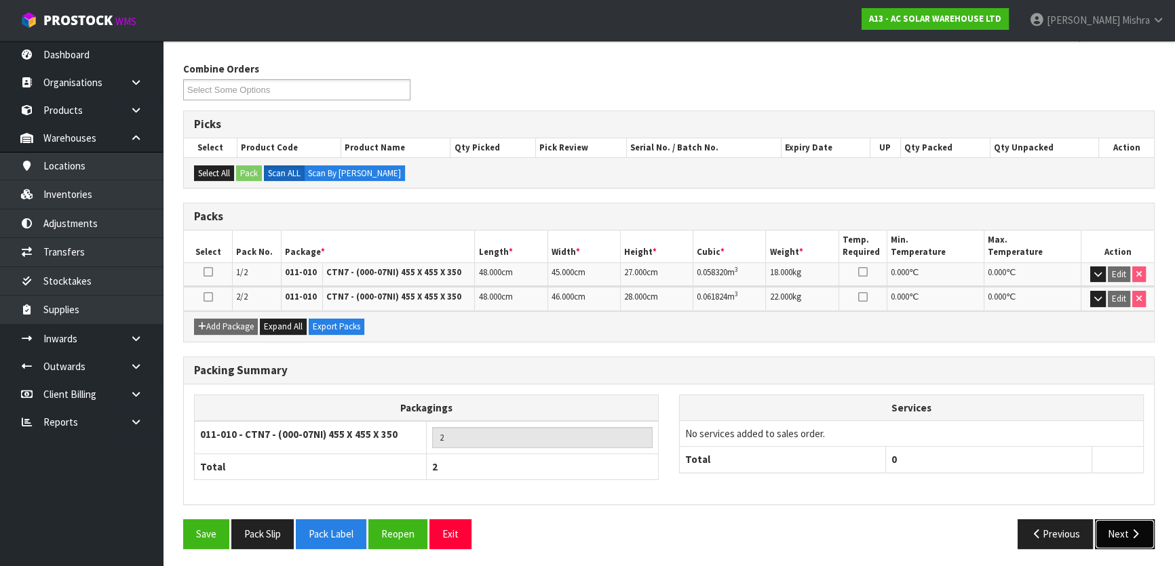
click at [1126, 539] on button "Next" at bounding box center [1125, 534] width 60 height 29
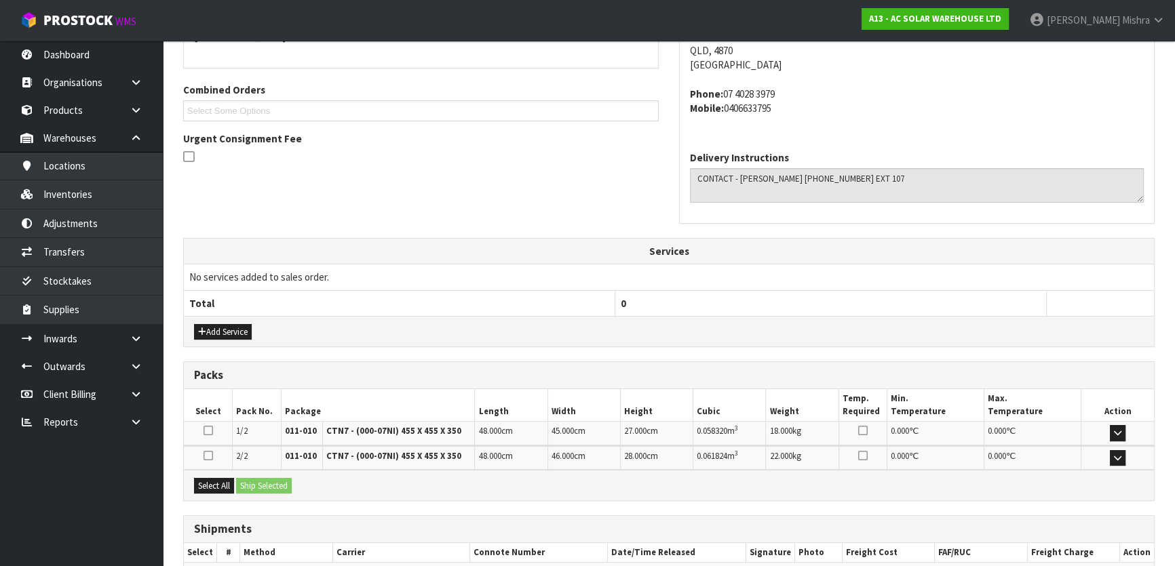
scroll to position [346, 0]
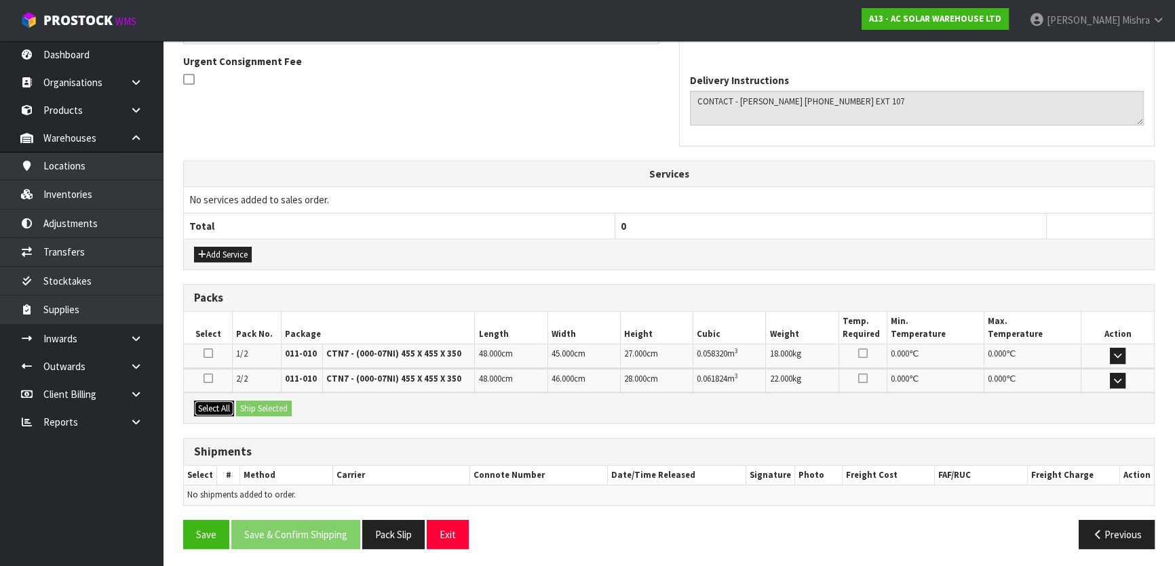
click at [224, 408] on button "Select All" at bounding box center [214, 409] width 40 height 16
click at [227, 247] on button "Add Service" at bounding box center [223, 255] width 58 height 16
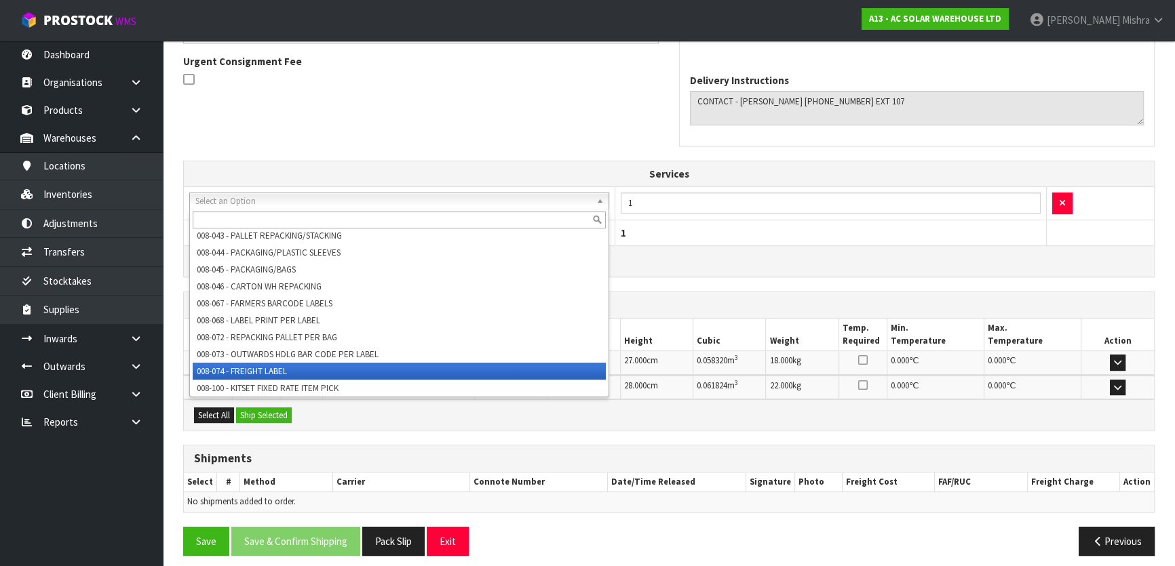
scroll to position [125, 0]
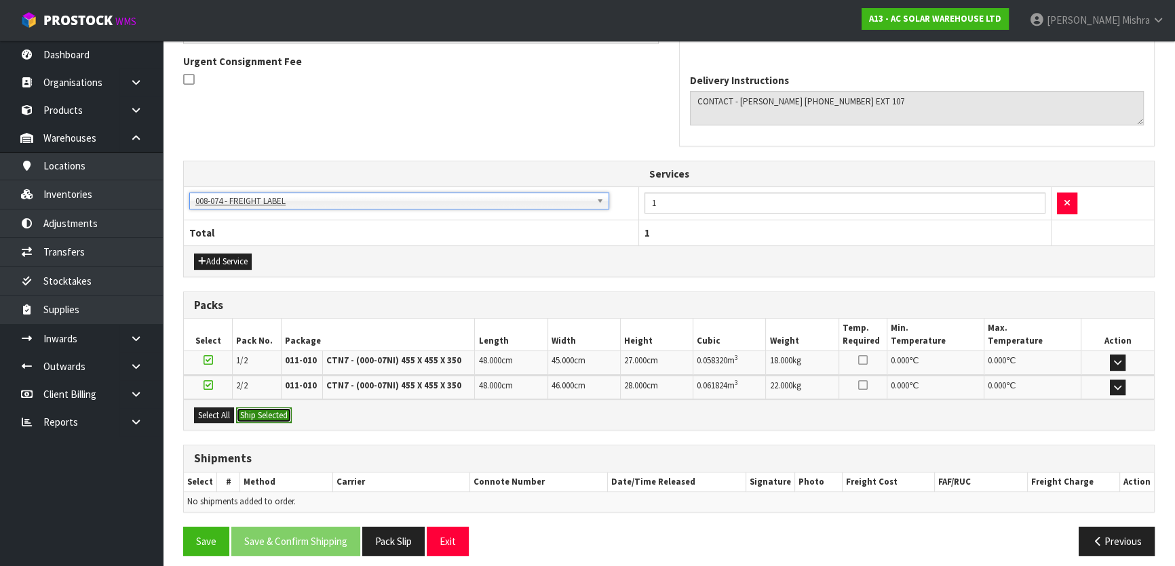
click at [292, 414] on button "Ship Selected" at bounding box center [264, 416] width 56 height 16
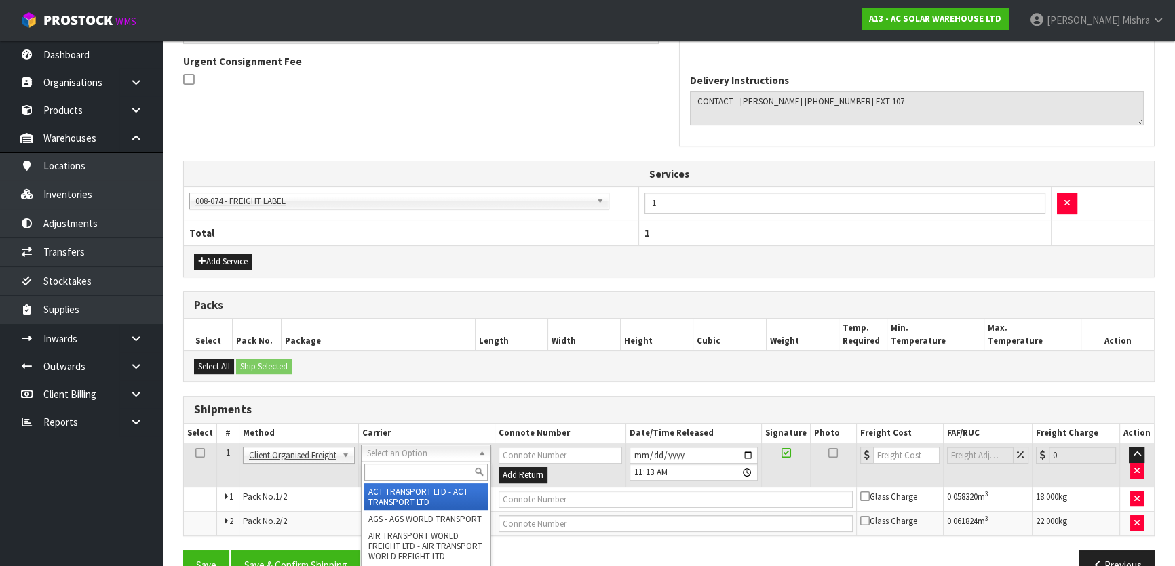
click at [422, 468] on input "text" at bounding box center [425, 472] width 123 height 17
drag, startPoint x: 425, startPoint y: 502, endPoint x: 431, endPoint y: 497, distance: 7.7
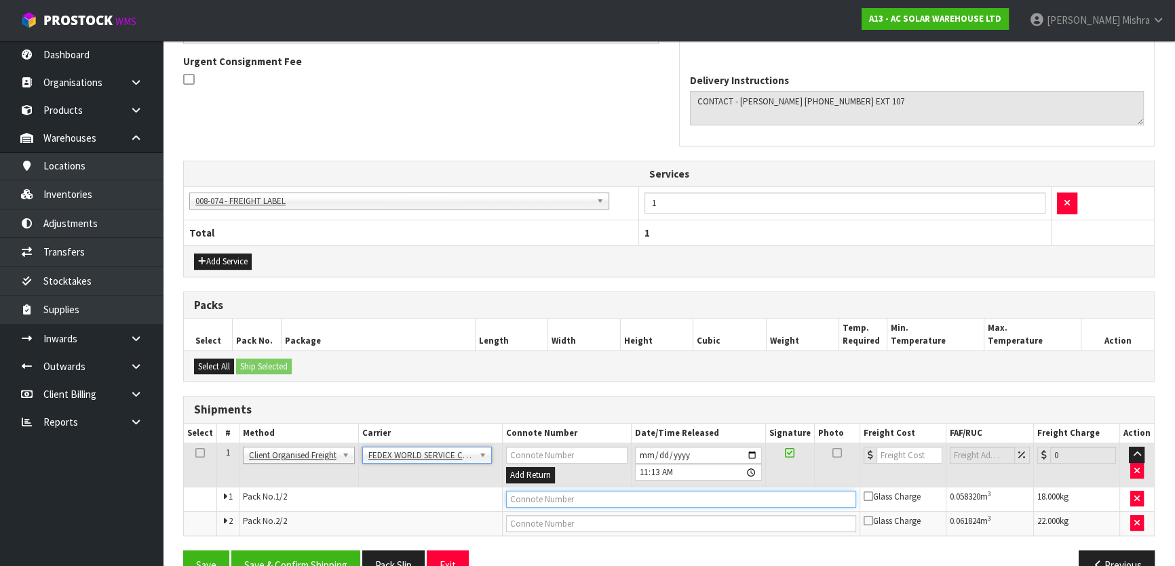
click at [529, 499] on input "text" at bounding box center [681, 499] width 350 height 17
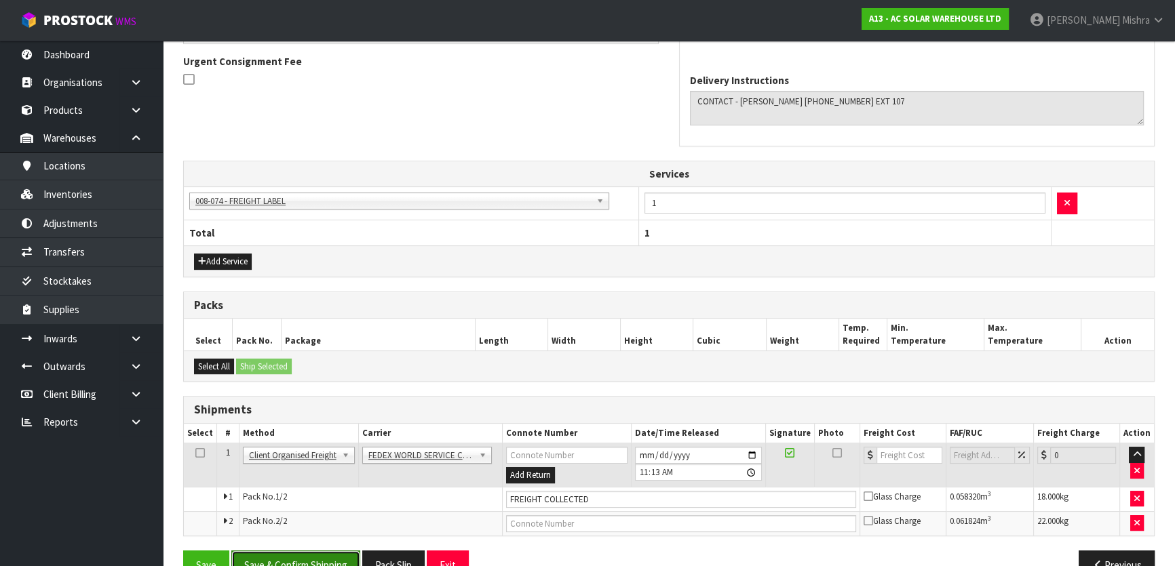
click at [296, 562] on button "Save & Confirm Shipping" at bounding box center [295, 565] width 129 height 29
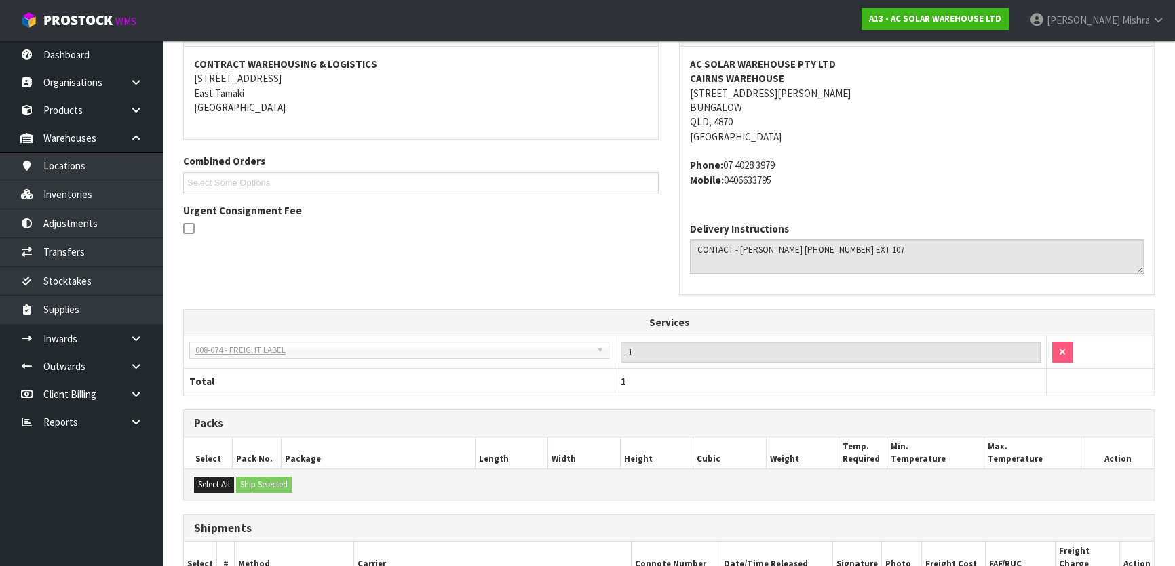
scroll to position [414, 0]
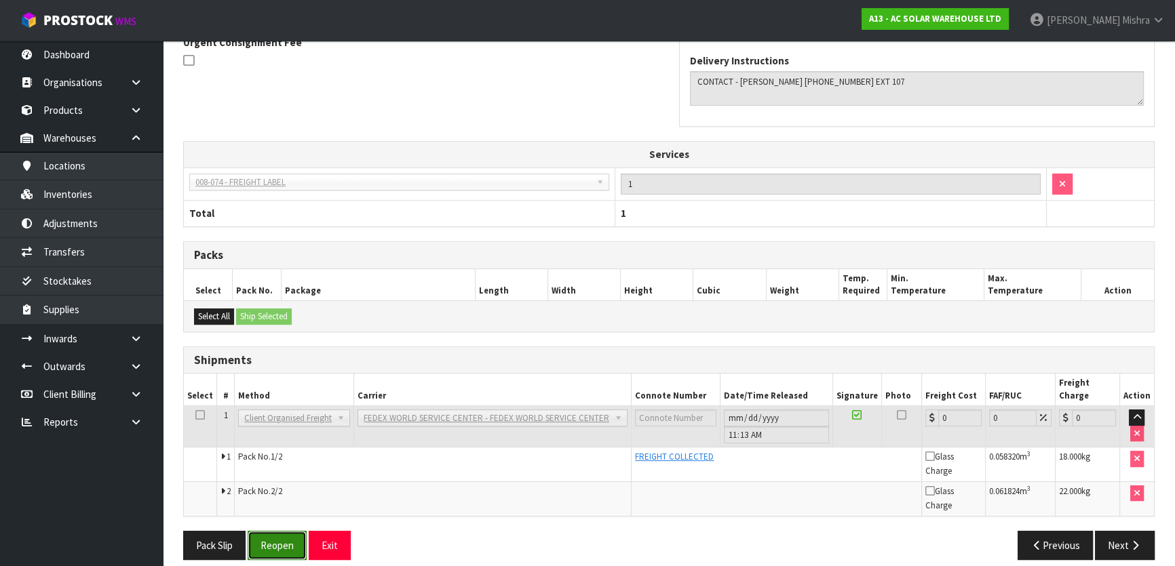
click at [275, 531] on button "Reopen" at bounding box center [277, 545] width 59 height 29
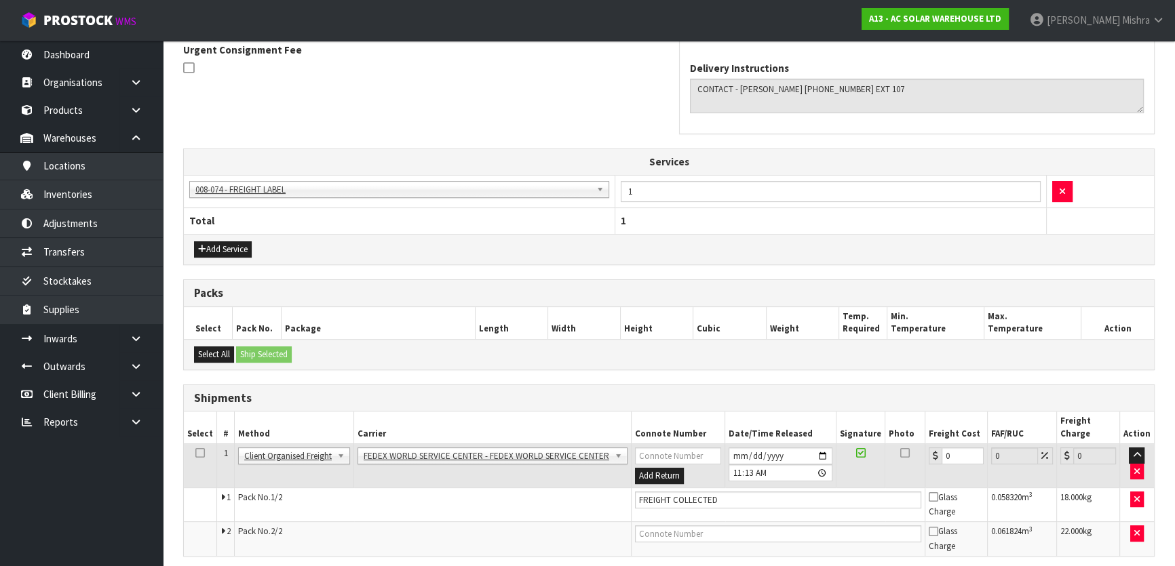
scroll to position [448, 0]
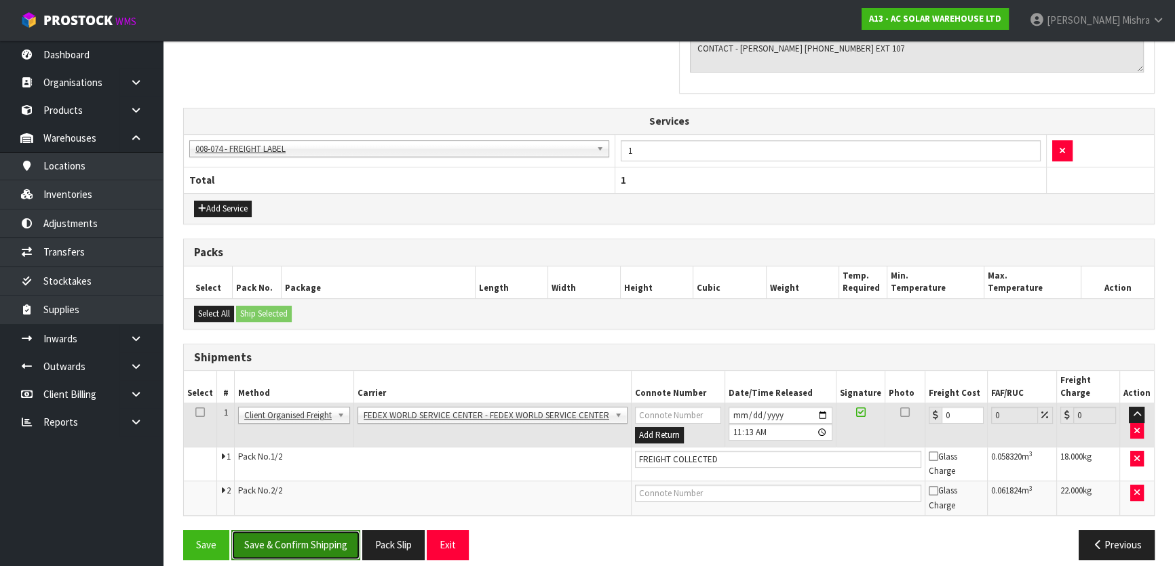
click at [322, 535] on button "Save & Confirm Shipping" at bounding box center [295, 544] width 129 height 29
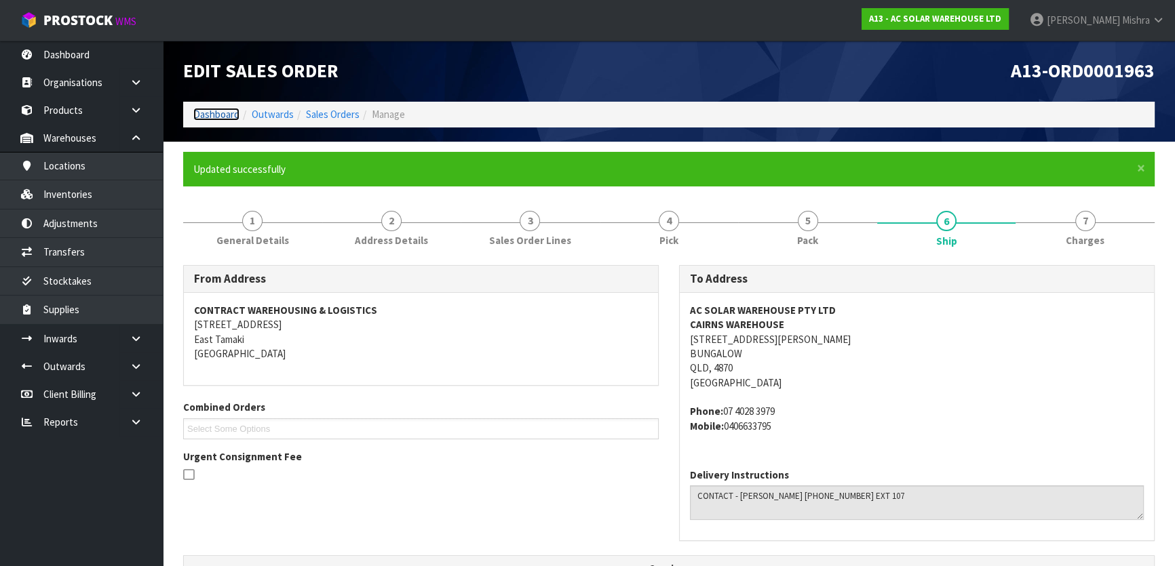
click at [204, 111] on link "Dashboard" at bounding box center [216, 114] width 46 height 13
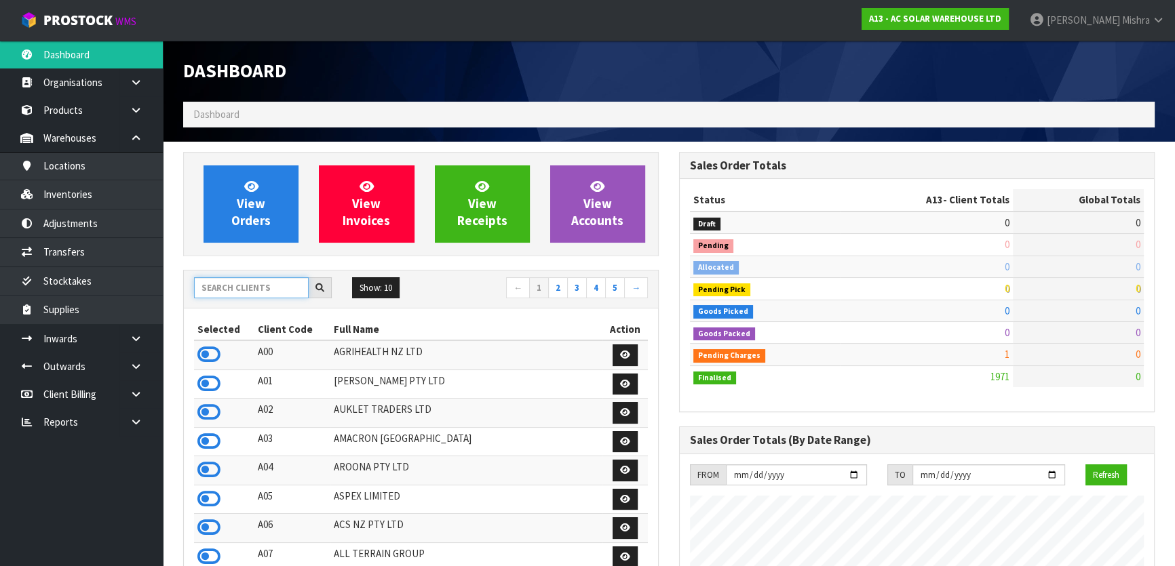
click at [258, 290] on input "text" at bounding box center [251, 287] width 115 height 21
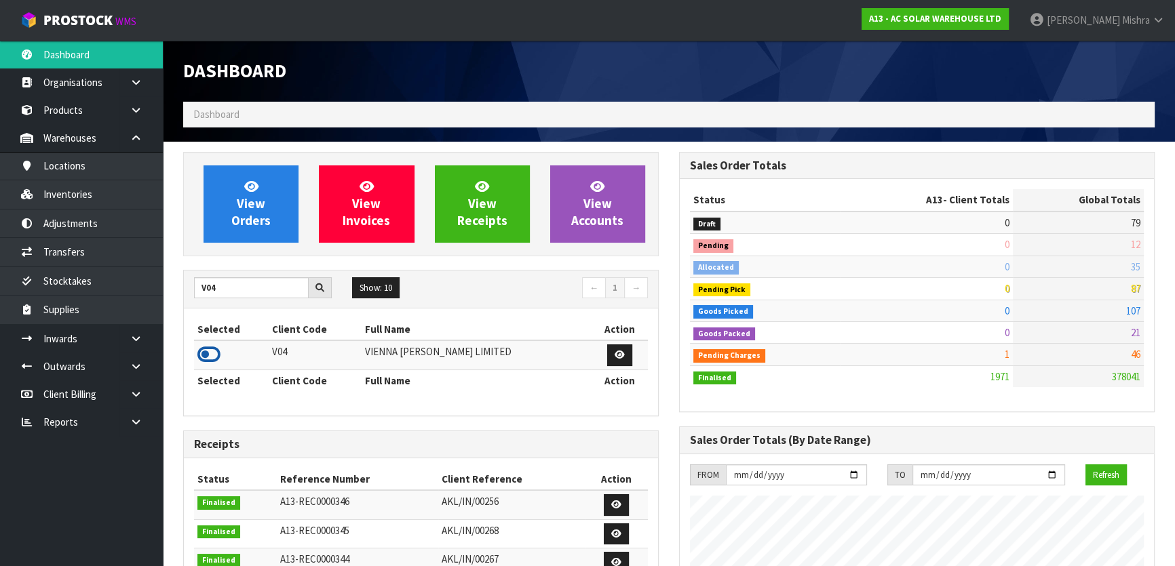
click at [207, 346] on icon at bounding box center [208, 355] width 23 height 20
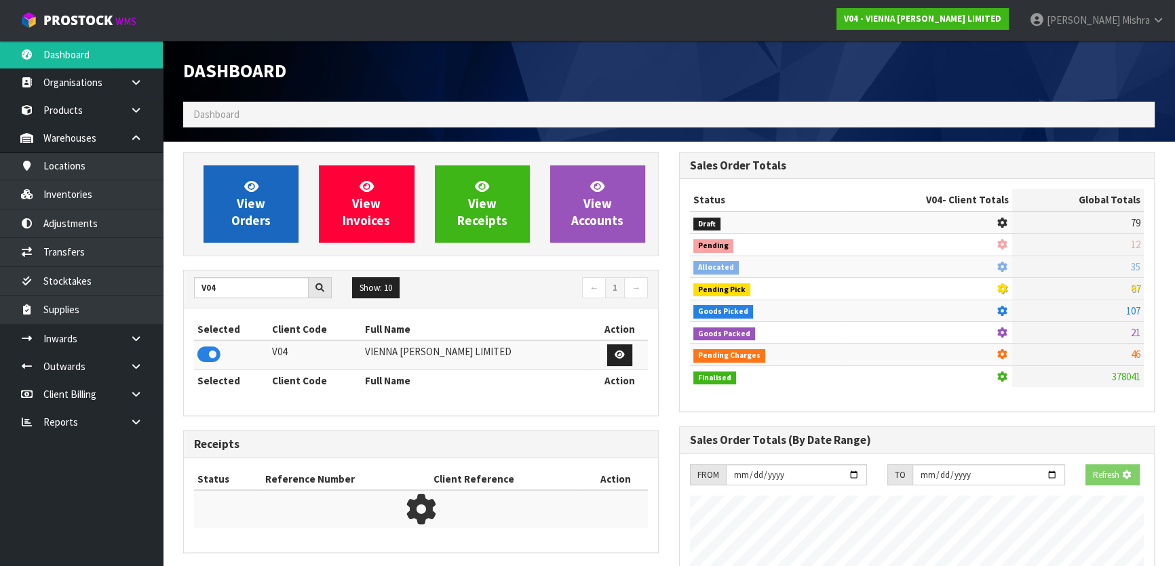
scroll to position [845, 495]
click at [220, 235] on link "View Orders" at bounding box center [251, 204] width 95 height 77
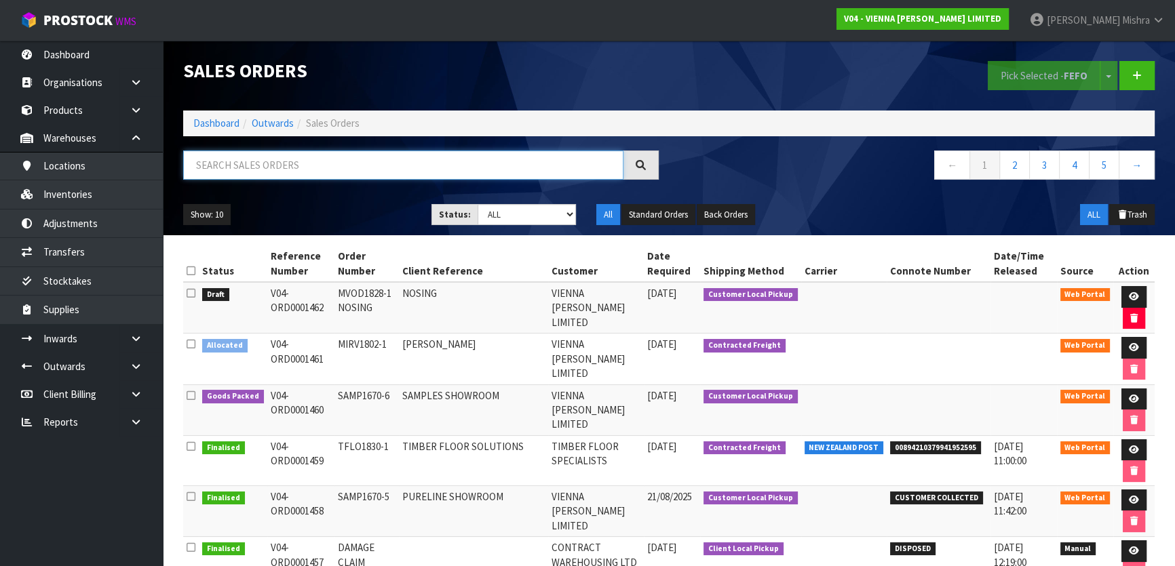
click at [274, 158] on input "text" at bounding box center [403, 165] width 440 height 29
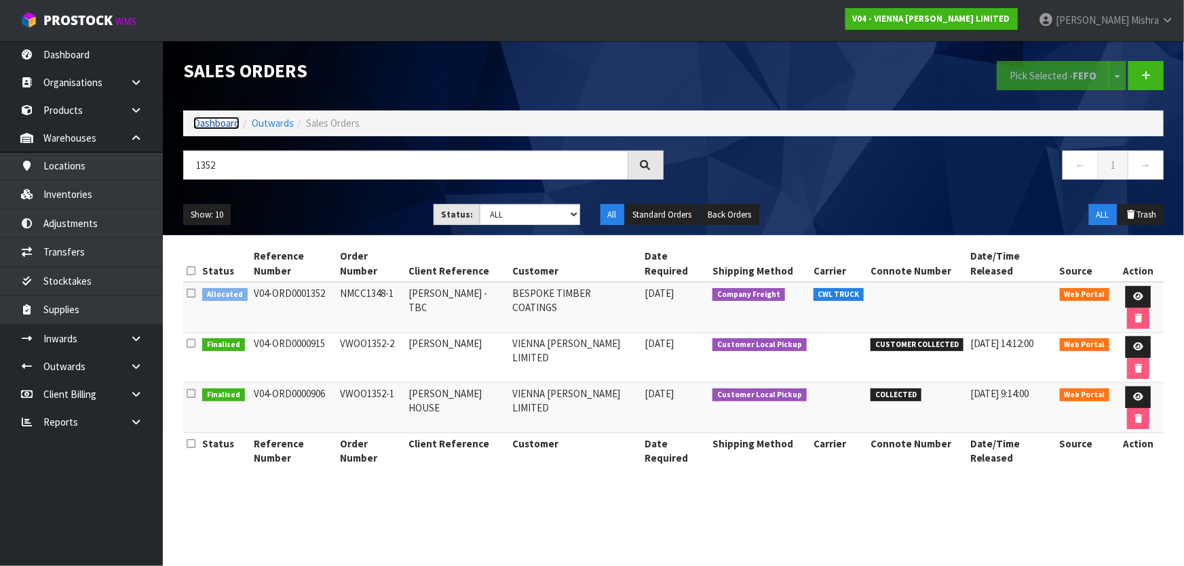
click at [204, 128] on link "Dashboard" at bounding box center [216, 123] width 46 height 13
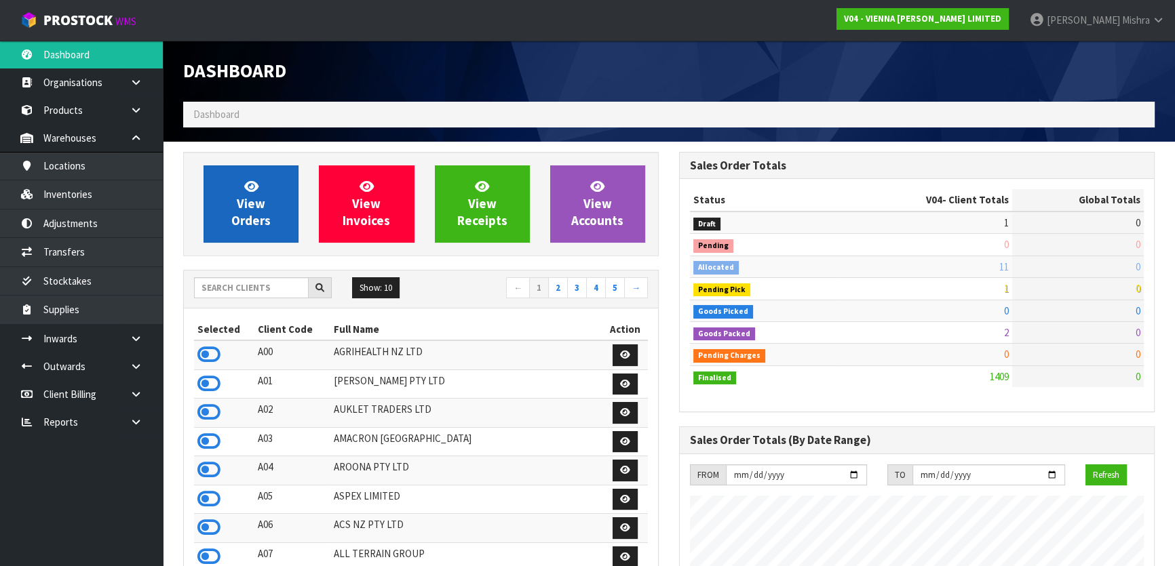
scroll to position [1011, 495]
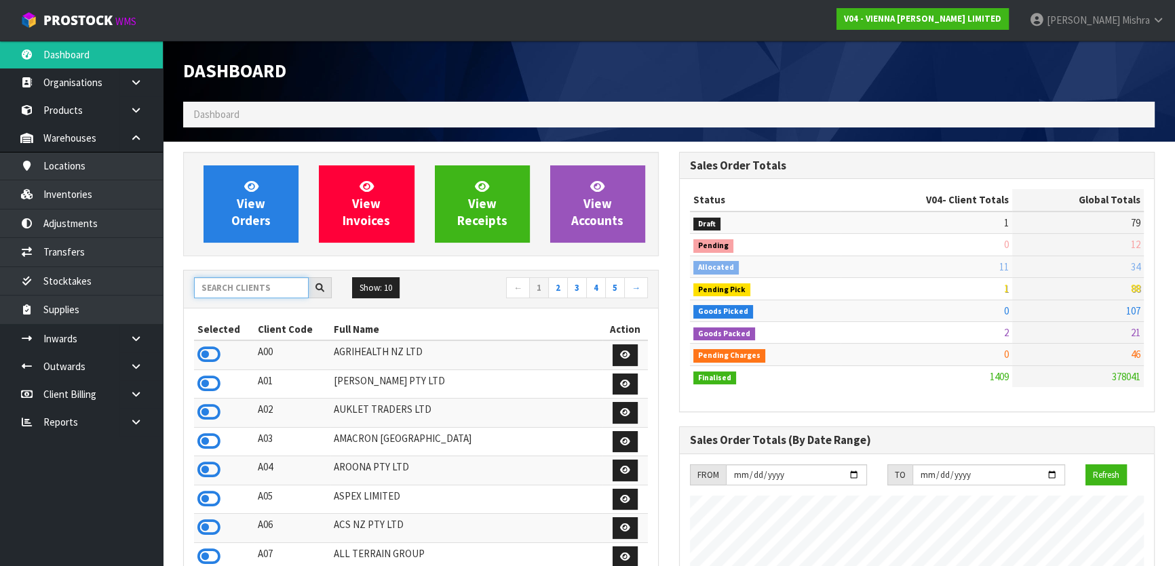
click at [231, 282] on input "text" at bounding box center [251, 287] width 115 height 21
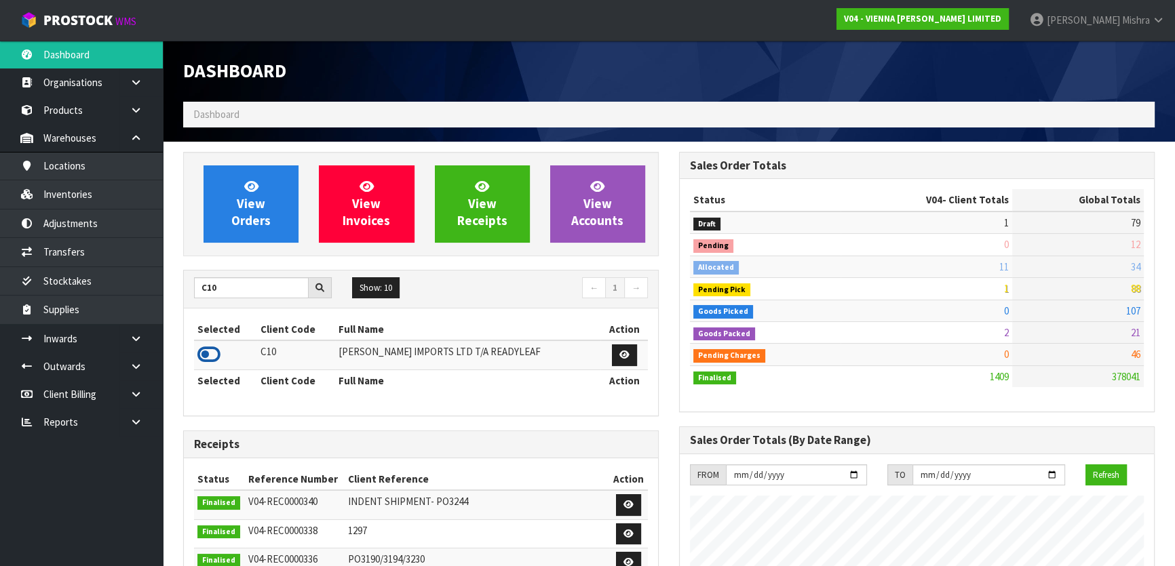
click at [209, 350] on icon at bounding box center [208, 355] width 23 height 20
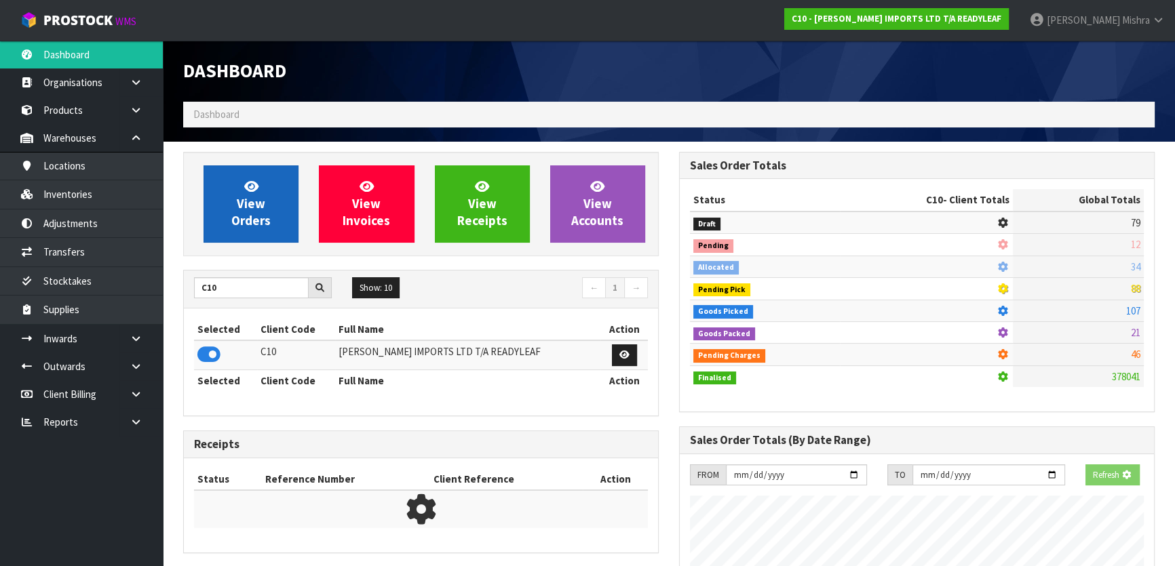
scroll to position [677509, 677858]
click at [234, 182] on link "View Orders" at bounding box center [251, 204] width 95 height 77
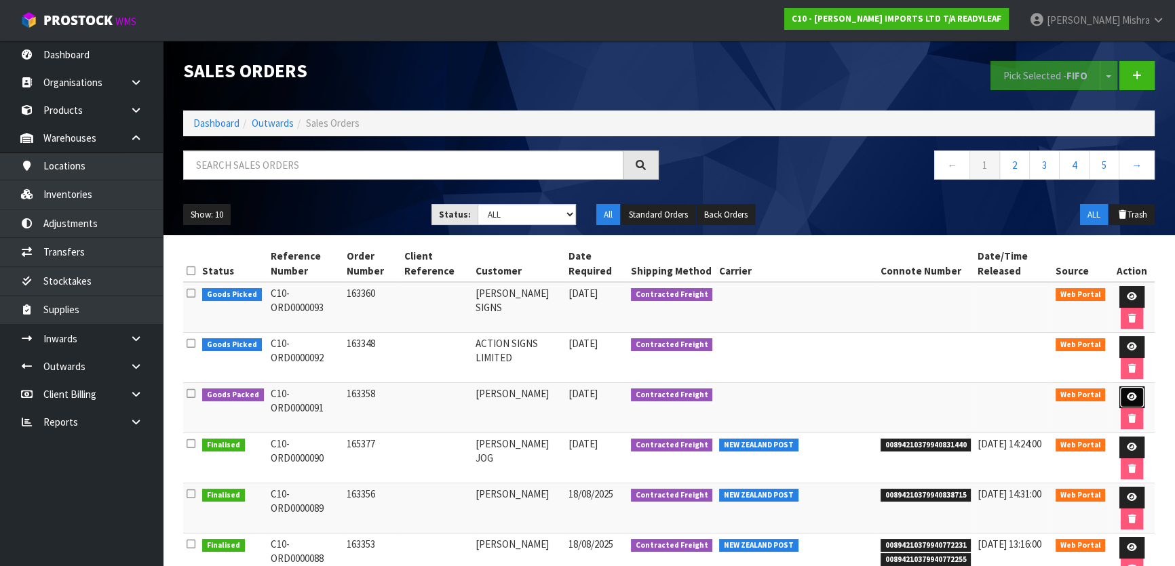
click at [1127, 393] on icon at bounding box center [1132, 397] width 10 height 9
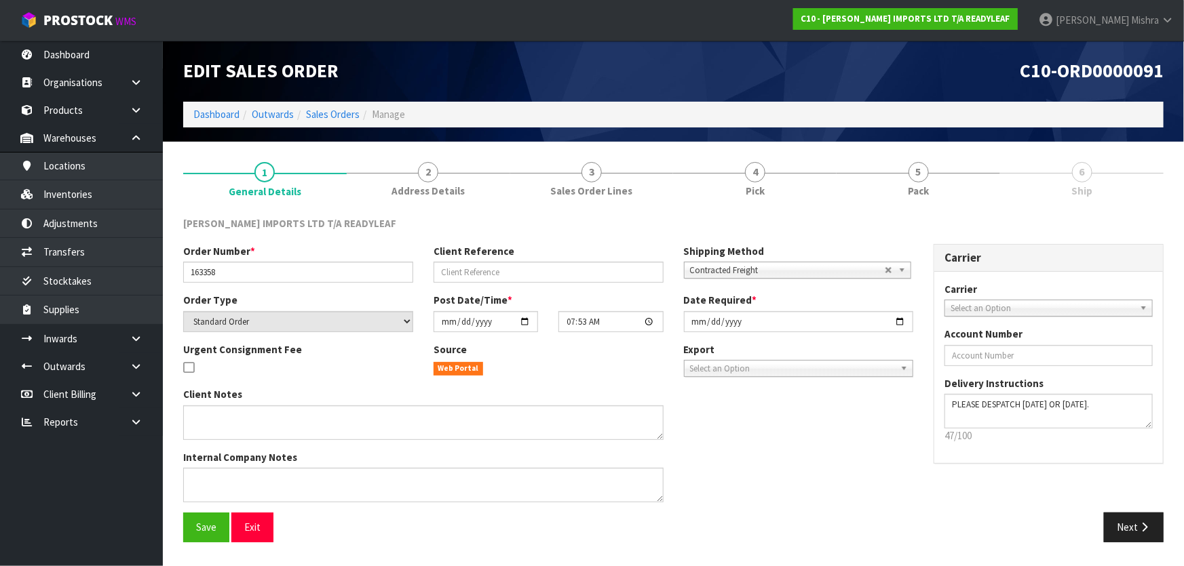
click at [1066, 161] on link "6 Ship" at bounding box center [1081, 179] width 163 height 54
click at [1070, 173] on div at bounding box center [1081, 173] width 163 height 1
click at [975, 200] on link "5 Pack" at bounding box center [917, 179] width 163 height 54
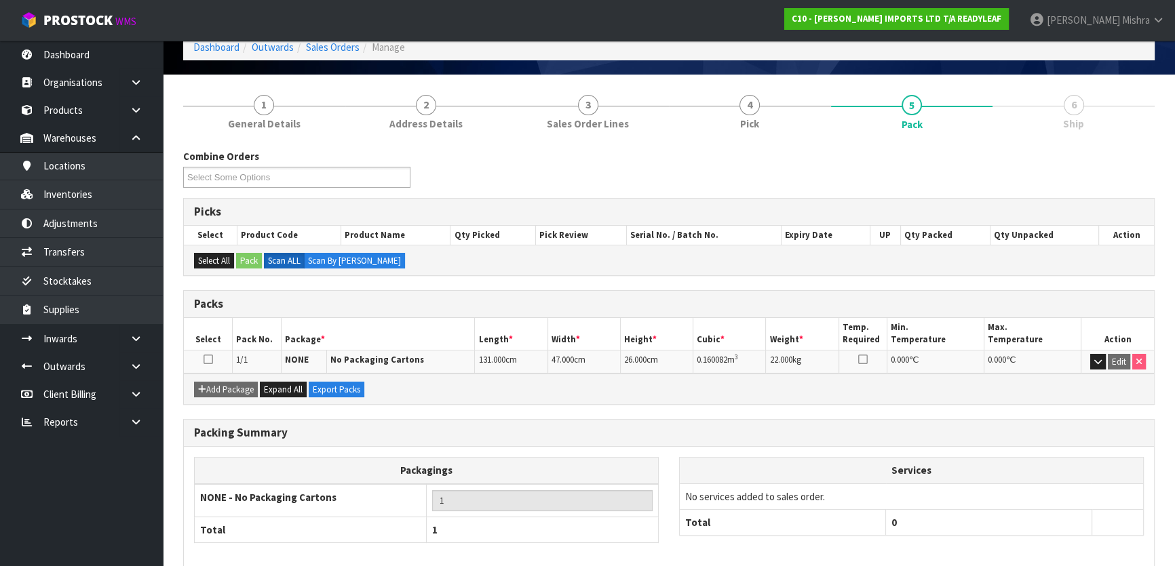
scroll to position [130, 0]
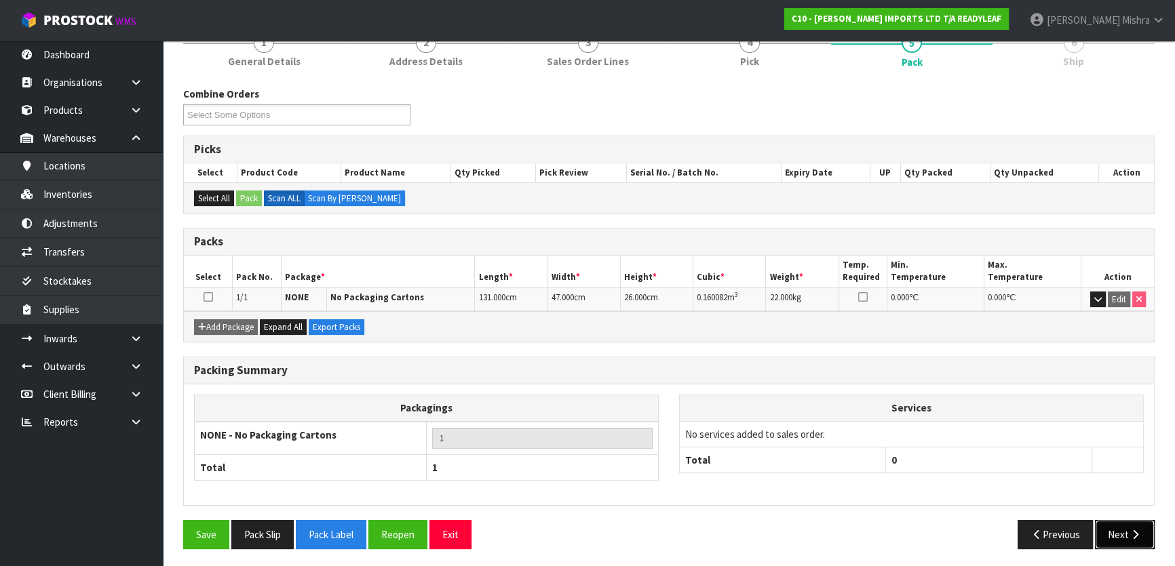
click at [1106, 528] on button "Next" at bounding box center [1125, 534] width 60 height 29
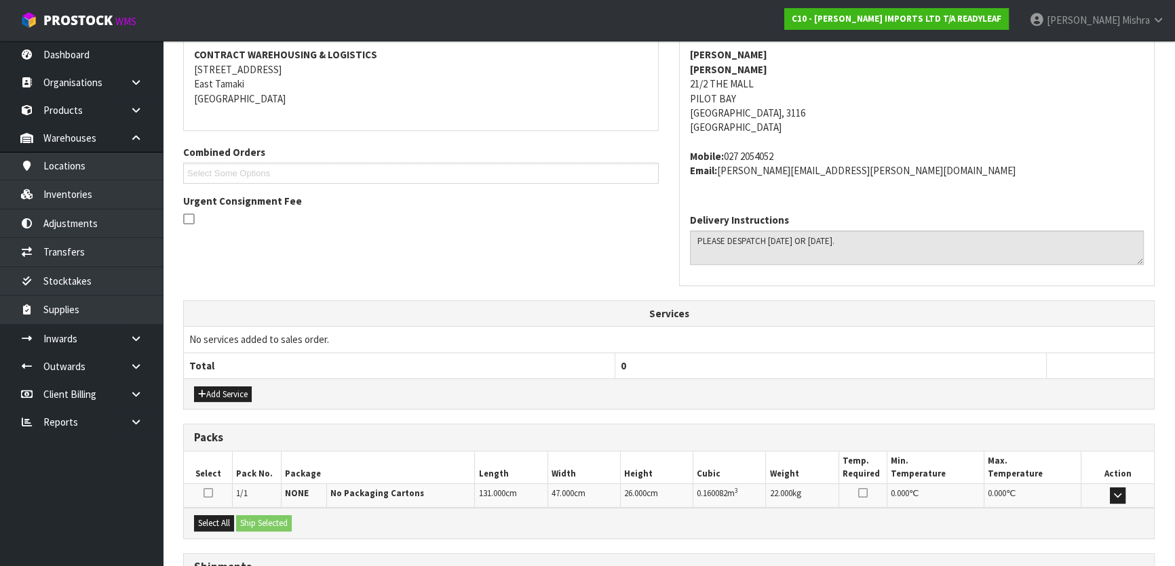
scroll to position [322, 0]
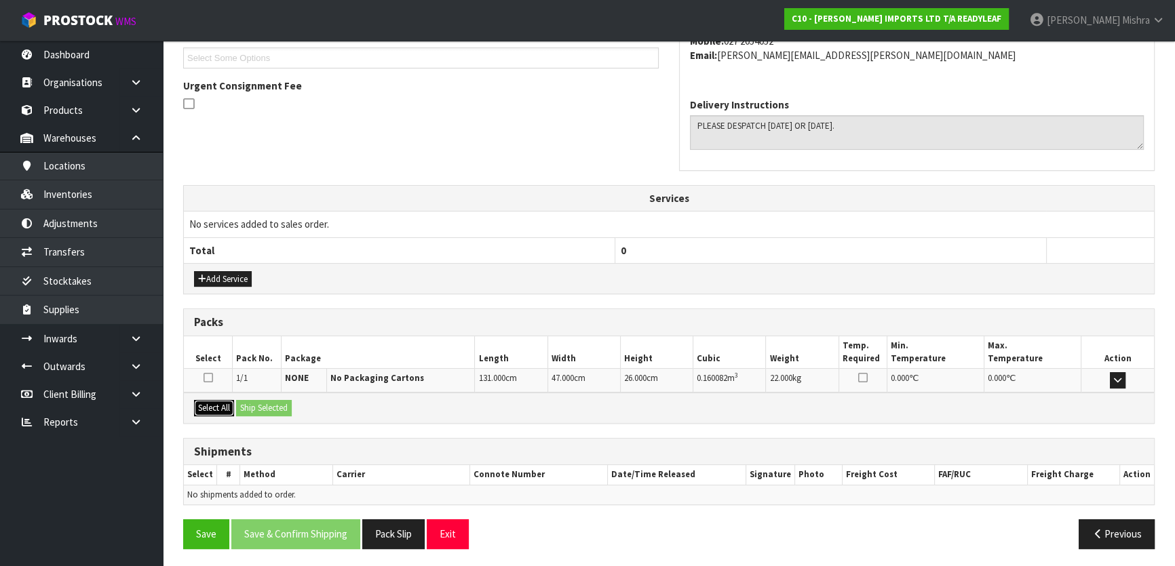
click at [214, 408] on button "Select All" at bounding box center [214, 408] width 40 height 16
click at [252, 406] on button "Ship Selected" at bounding box center [264, 408] width 56 height 16
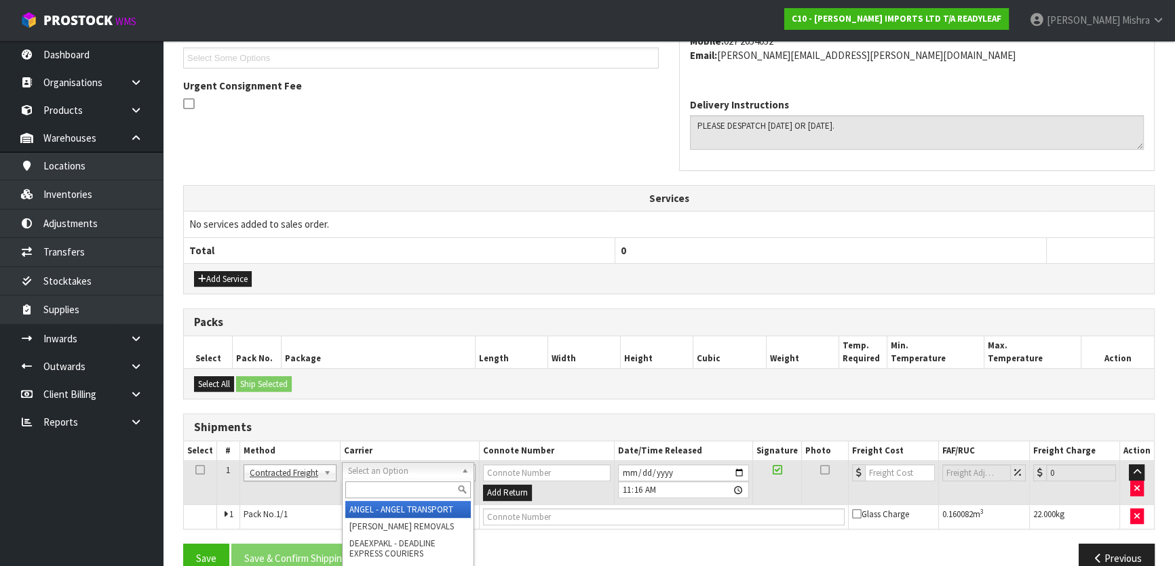
click at [368, 492] on input "text" at bounding box center [407, 490] width 125 height 17
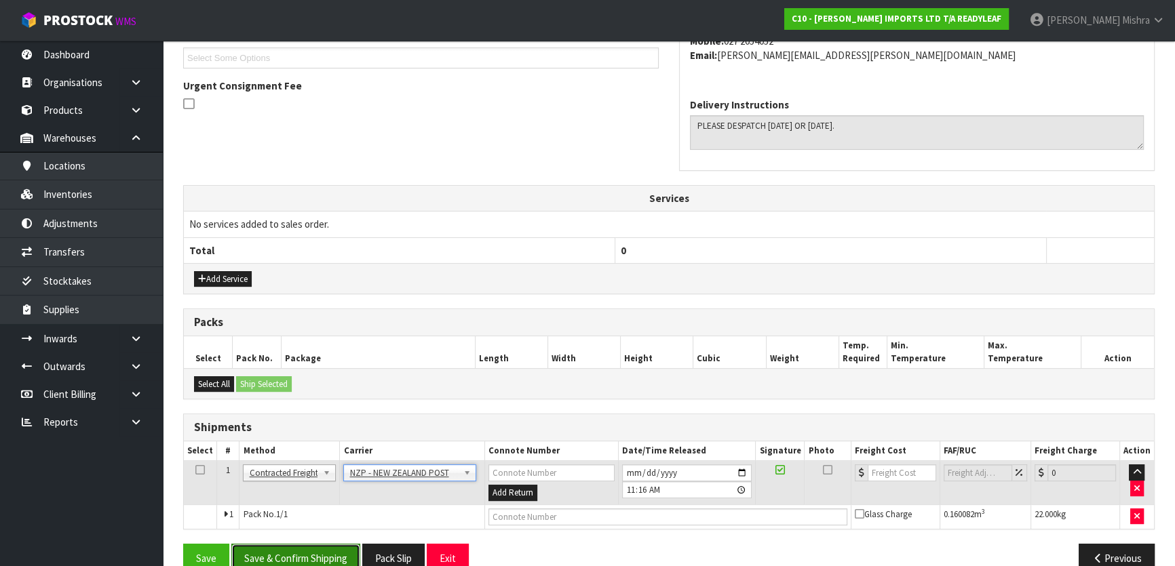
click at [334, 544] on button "Save & Confirm Shipping" at bounding box center [295, 558] width 129 height 29
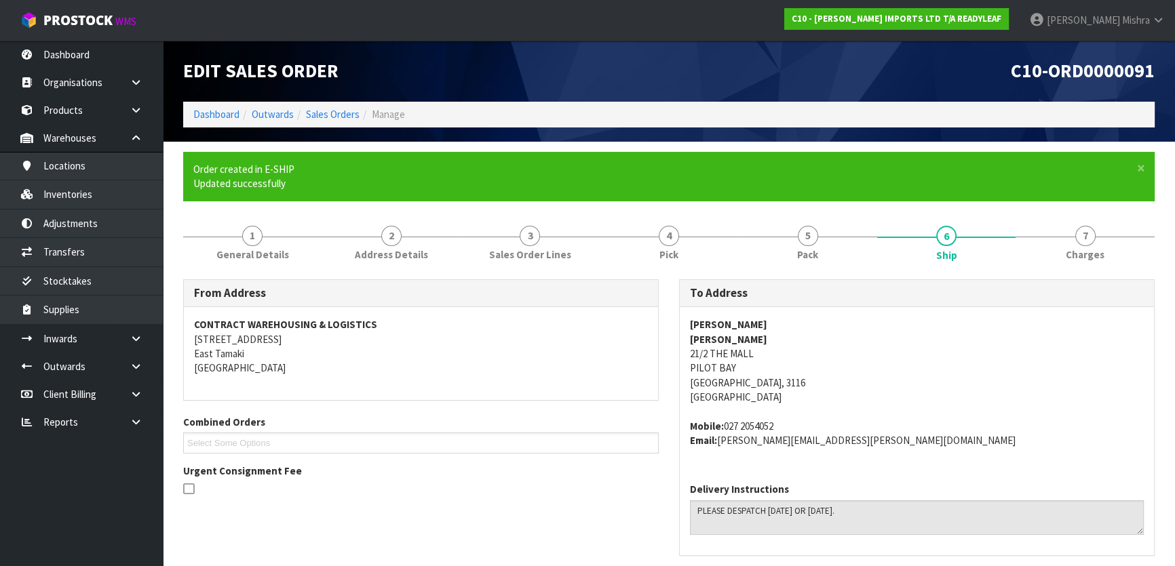
drag, startPoint x: 780, startPoint y: 420, endPoint x: 724, endPoint y: 419, distance: 55.6
click at [724, 419] on address "Mobile: 027 2054052 Email: Colin.Sinton@ptlgroup.co.nz" at bounding box center [917, 433] width 454 height 29
copy address "027 2054052"
click at [807, 248] on span "Pack" at bounding box center [807, 255] width 21 height 14
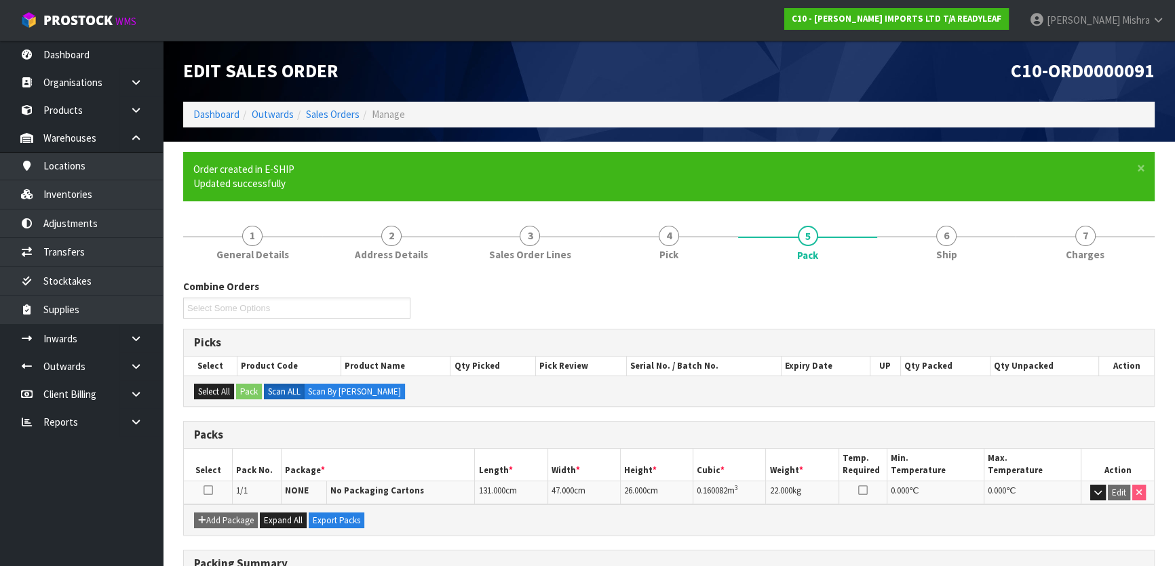
click at [214, 107] on li "Dashboard" at bounding box center [216, 114] width 46 height 14
click at [214, 108] on link "Dashboard" at bounding box center [216, 114] width 46 height 13
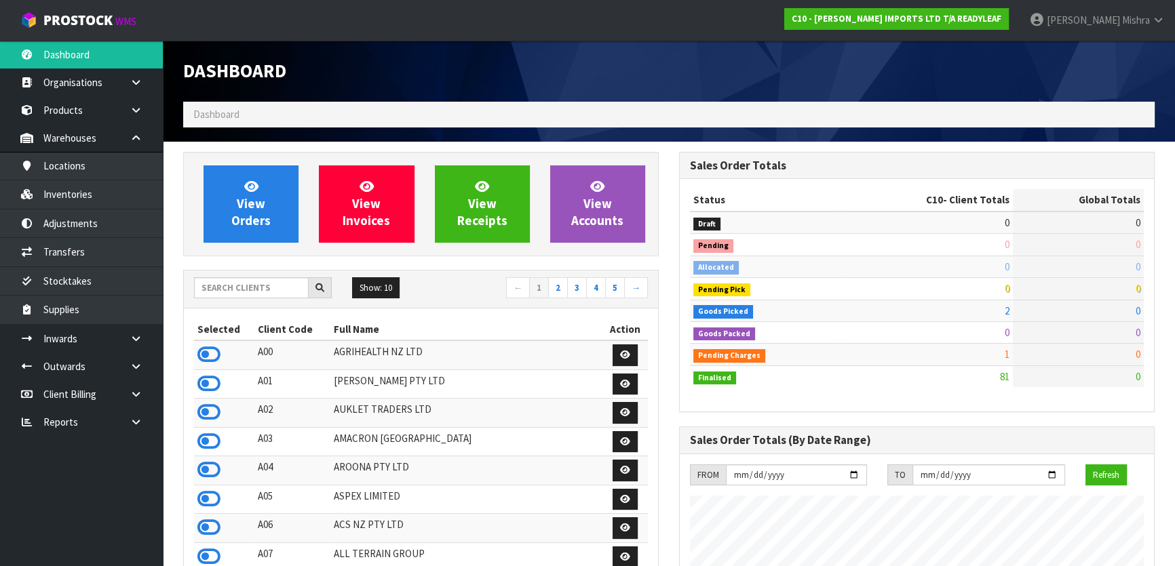
scroll to position [937, 495]
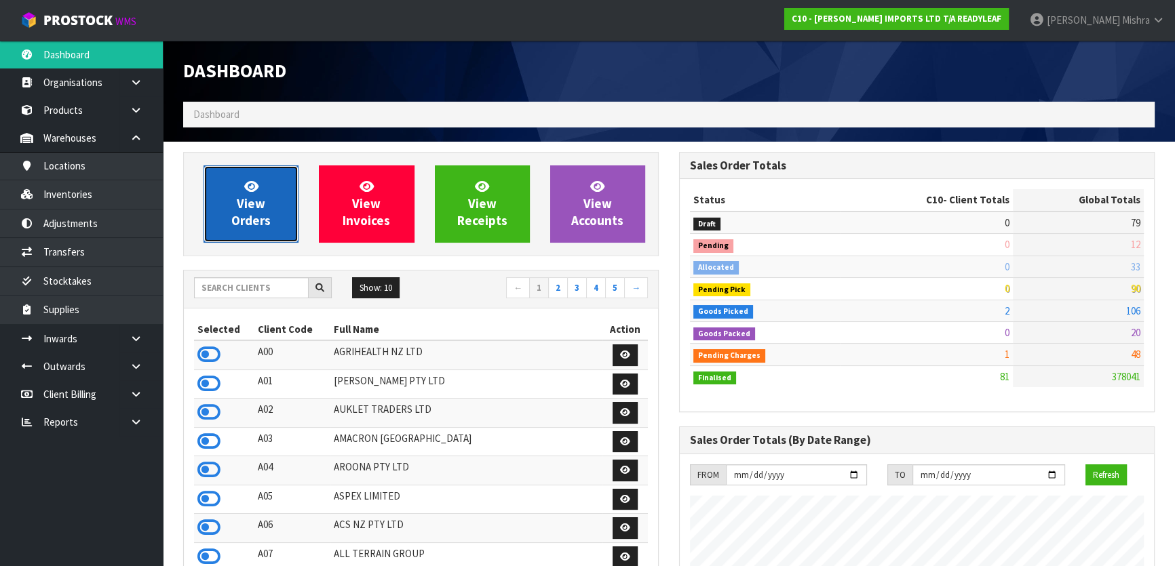
click at [225, 205] on link "View Orders" at bounding box center [251, 204] width 95 height 77
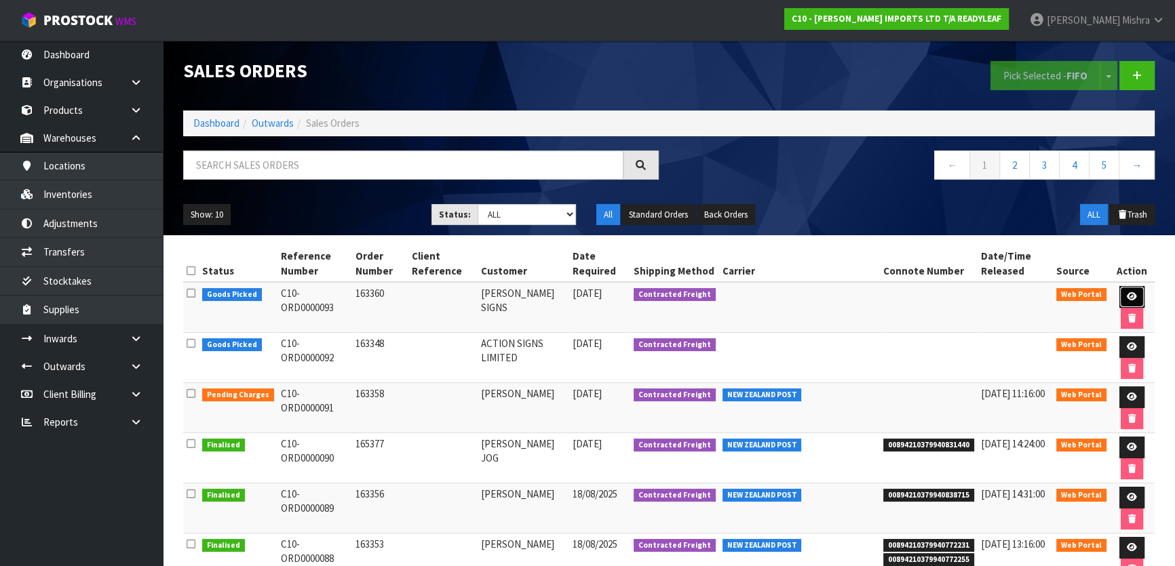
click at [1122, 291] on link at bounding box center [1131, 297] width 25 height 22
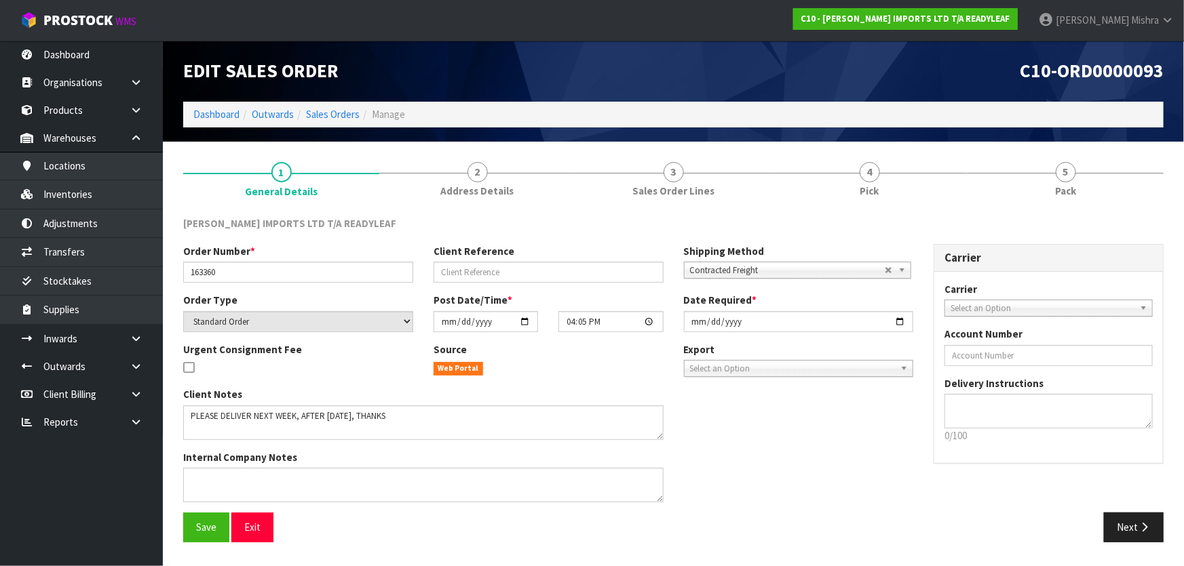
click at [1072, 178] on span "5" at bounding box center [1066, 172] width 20 height 20
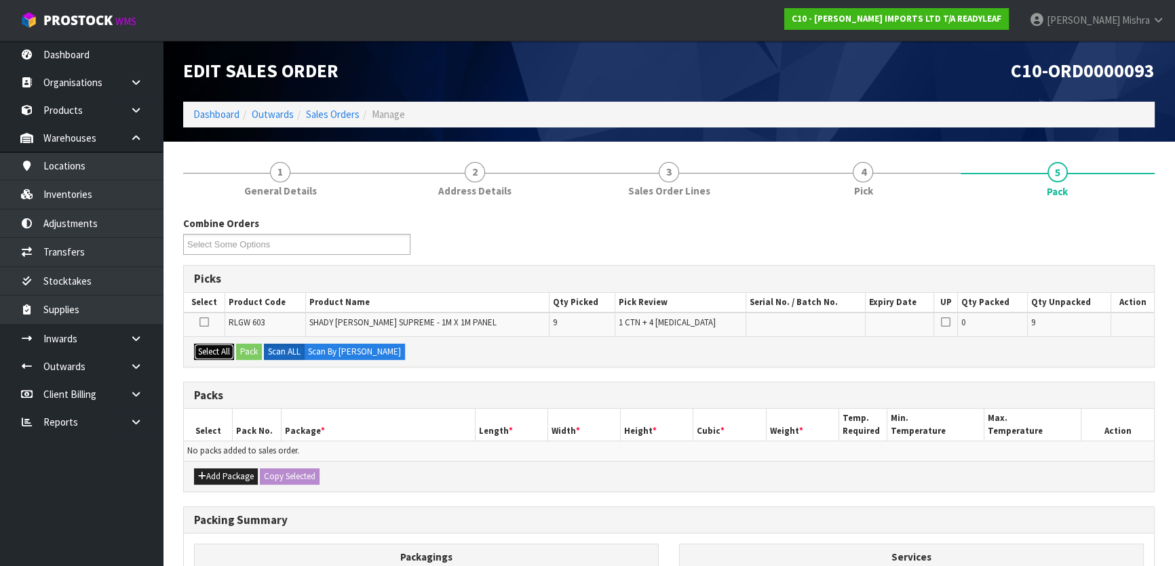
click at [208, 350] on button "Select All" at bounding box center [214, 352] width 40 height 16
click at [248, 359] on button "Pack" at bounding box center [249, 352] width 26 height 16
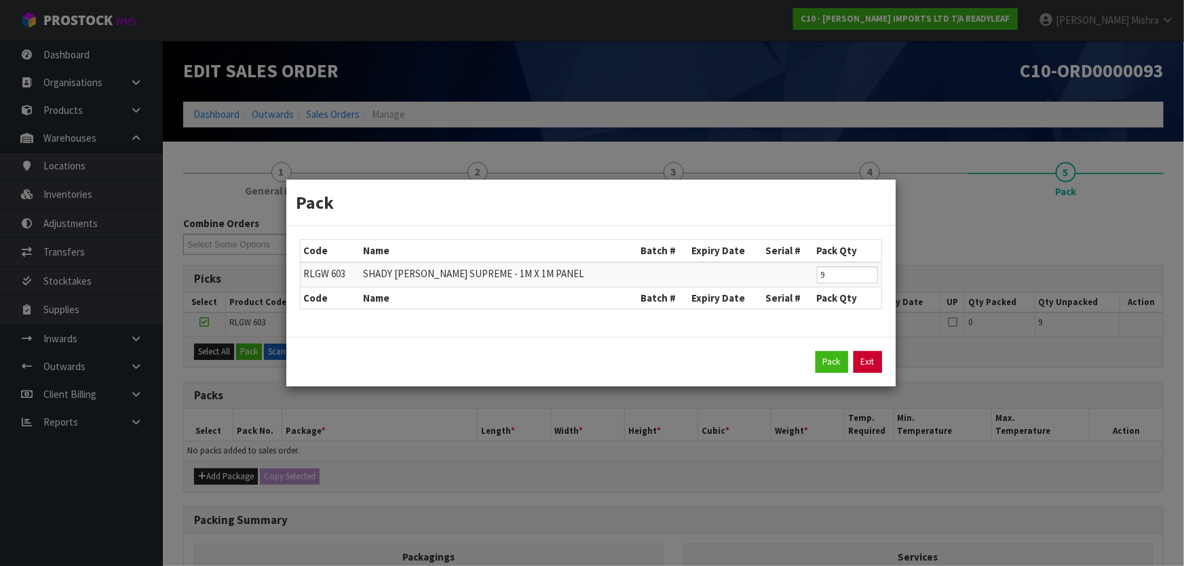
click at [872, 361] on link "Exit" at bounding box center [867, 362] width 28 height 22
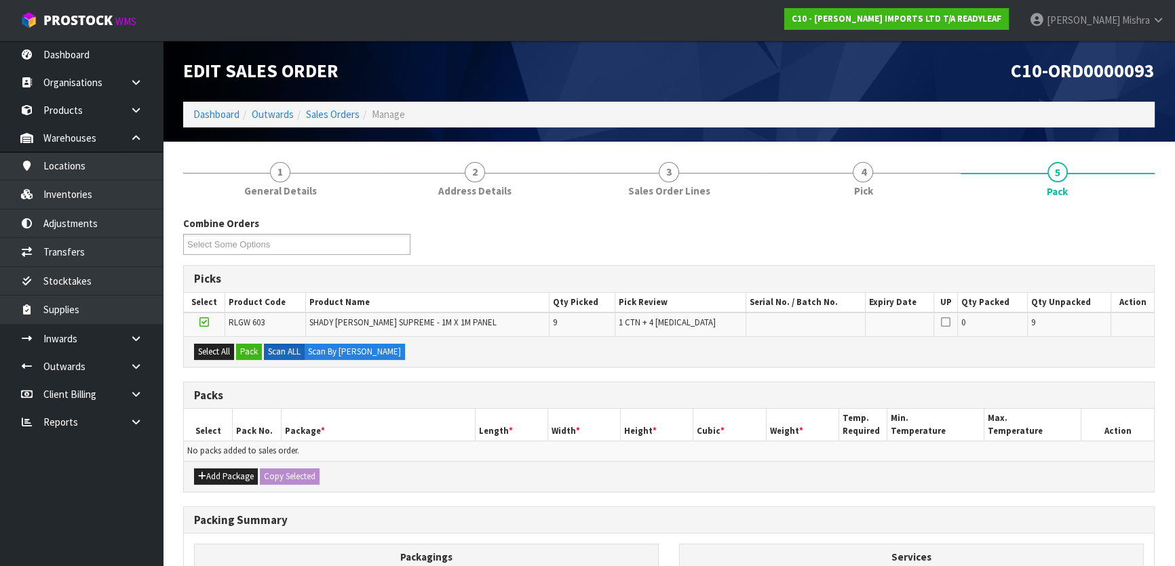
drag, startPoint x: 249, startPoint y: 465, endPoint x: 189, endPoint y: 482, distance: 61.9
click at [241, 471] on div "Add Package Copy Selected" at bounding box center [669, 476] width 970 height 31
click at [199, 476] on icon "button" at bounding box center [202, 476] width 8 height 9
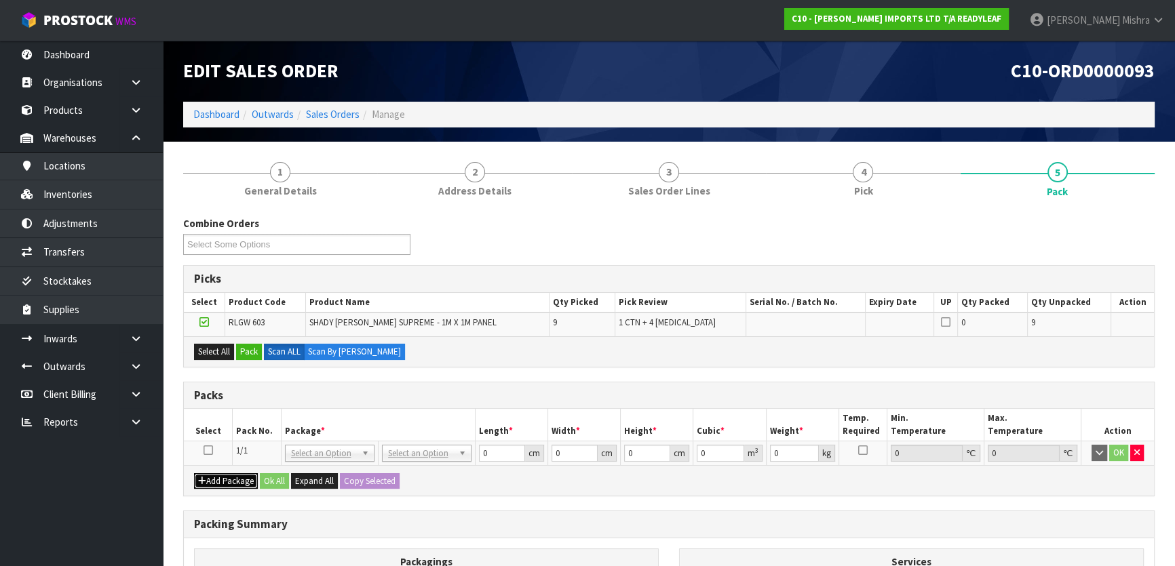
click at [200, 478] on icon "button" at bounding box center [202, 481] width 8 height 9
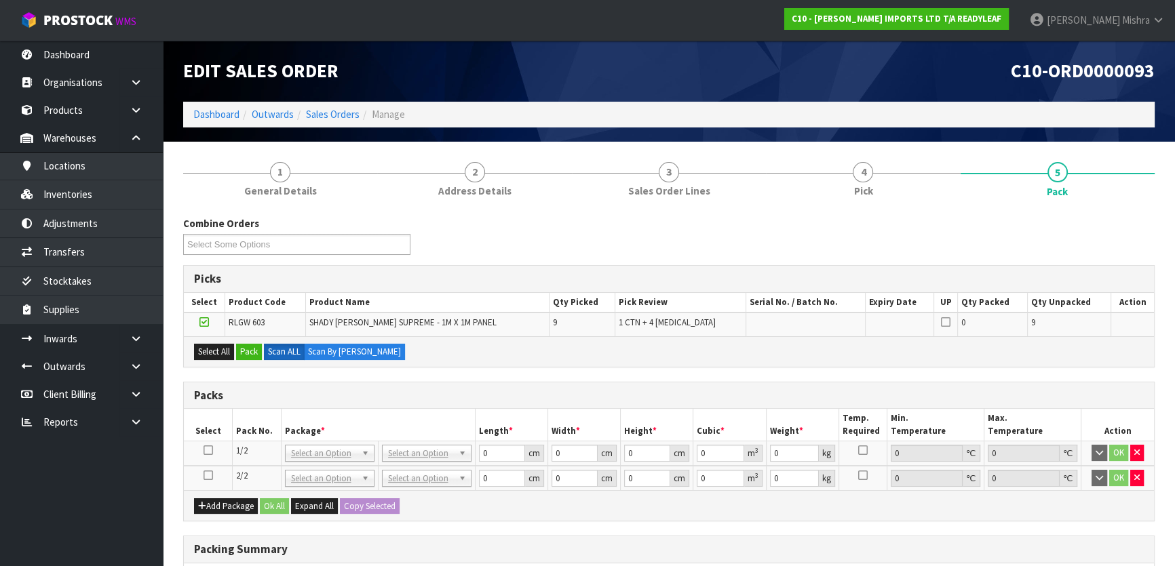
click at [206, 461] on td at bounding box center [208, 454] width 49 height 25
click at [206, 451] on icon at bounding box center [208, 450] width 9 height 1
click at [248, 353] on button "Pack" at bounding box center [249, 352] width 26 height 16
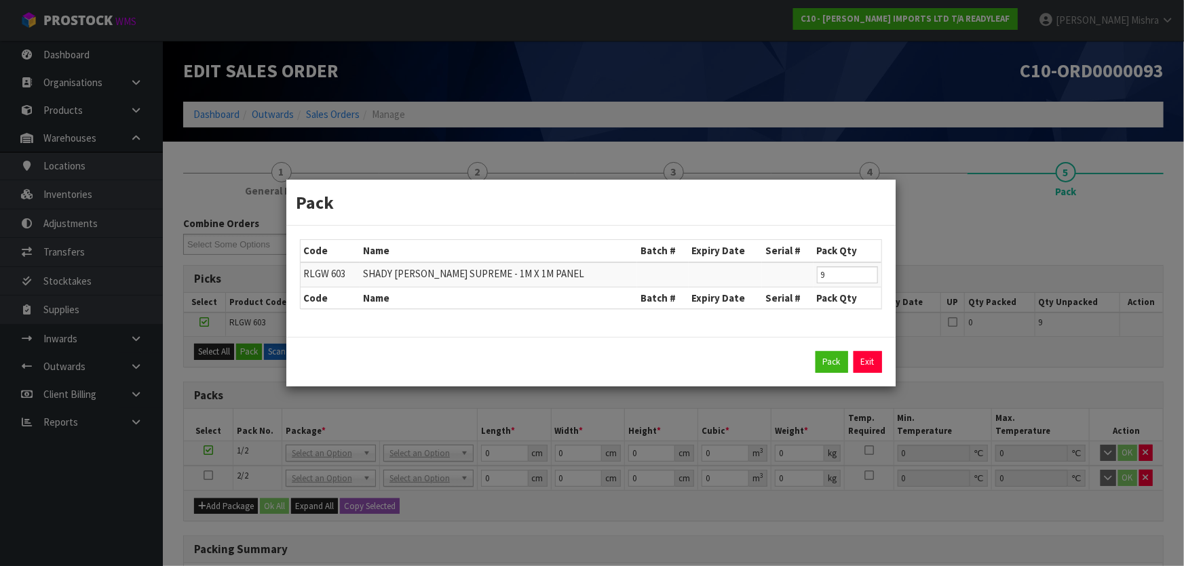
drag, startPoint x: 841, startPoint y: 284, endPoint x: 799, endPoint y: 286, distance: 42.1
click at [799, 286] on tr "RLGW 603 SHADY GLEN SUPREME - 1M X 1M PANEL 9" at bounding box center [591, 275] width 581 height 25
drag, startPoint x: 831, startPoint y: 272, endPoint x: 788, endPoint y: 265, distance: 43.9
click at [795, 268] on tr "RLGW 603 SHADY GLEN SUPREME - 1M X 1M PANEL 9" at bounding box center [591, 275] width 581 height 25
click at [818, 359] on button "Pack" at bounding box center [831, 362] width 33 height 22
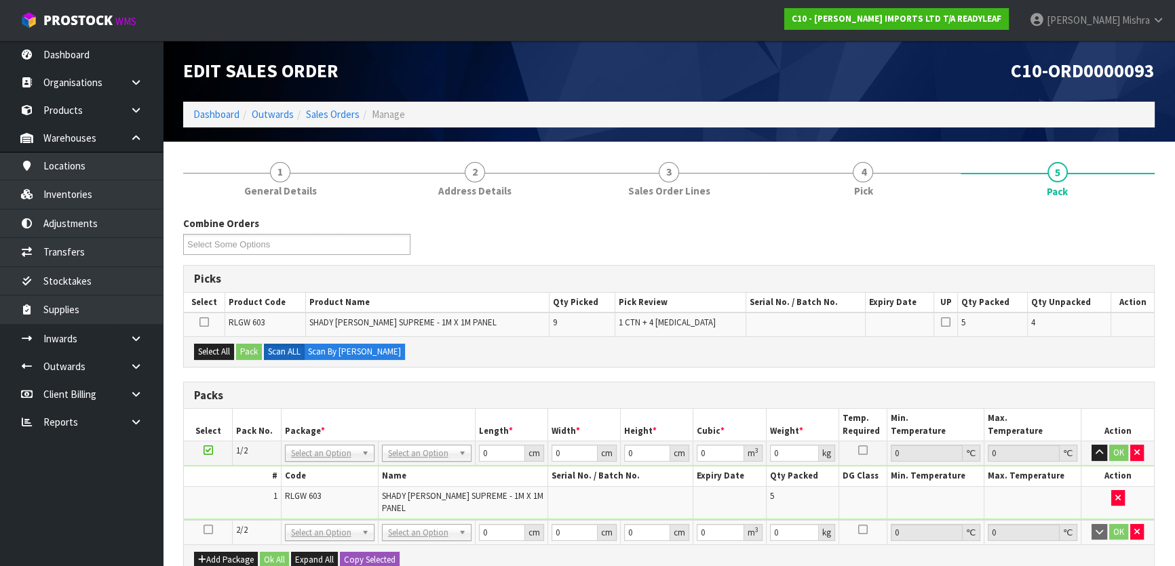
click at [204, 530] on icon at bounding box center [208, 530] width 9 height 1
click at [217, 355] on button "Select All" at bounding box center [214, 352] width 40 height 16
click at [242, 350] on button "Pack" at bounding box center [249, 352] width 26 height 16
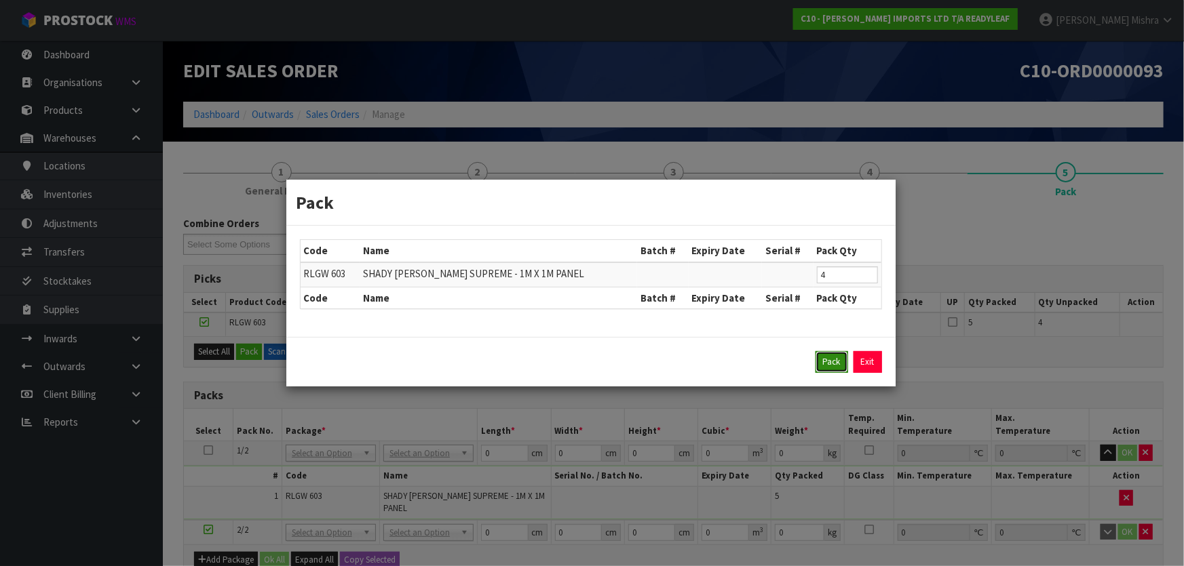
click at [826, 360] on button "Pack" at bounding box center [831, 362] width 33 height 22
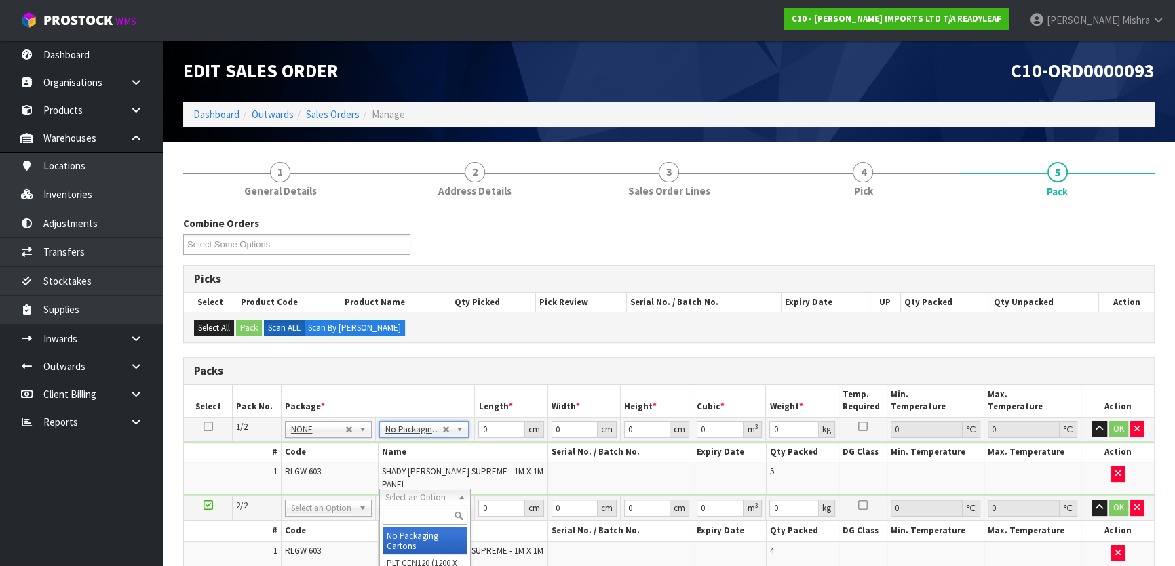
click at [401, 510] on input "text" at bounding box center [425, 516] width 85 height 17
drag, startPoint x: 495, startPoint y: 428, endPoint x: 478, endPoint y: 427, distance: 17.0
click at [478, 427] on input "0" at bounding box center [501, 429] width 46 height 17
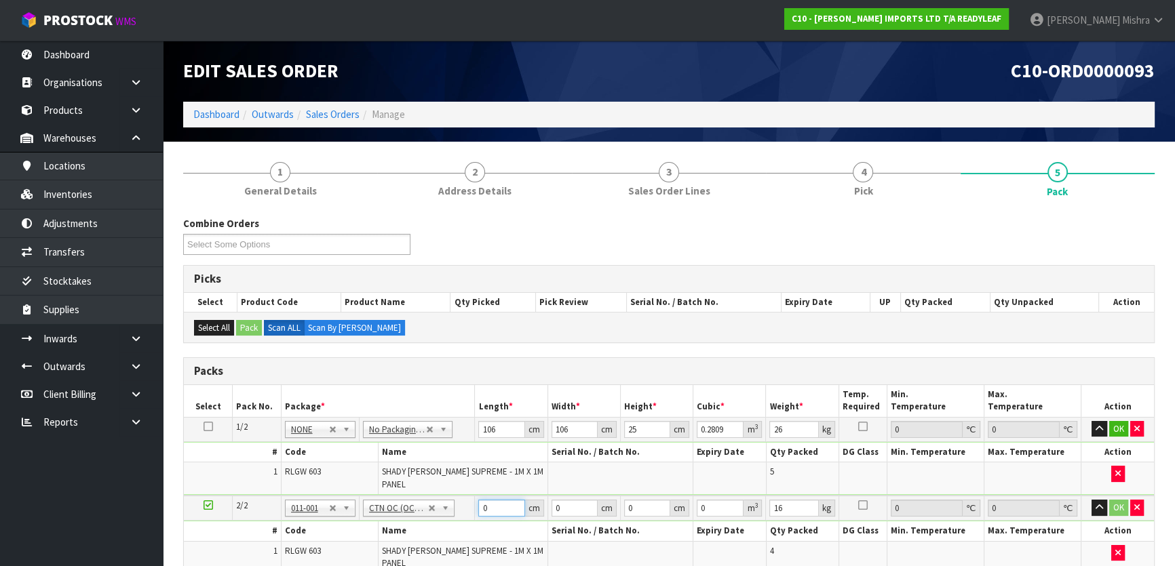
drag, startPoint x: 496, startPoint y: 501, endPoint x: 461, endPoint y: 506, distance: 35.6
click at [461, 506] on tr "2/2 NONE 007-001 007-002 007-004 007-009 007-013 007-014 007-015 007-017 007-01…" at bounding box center [669, 508] width 970 height 25
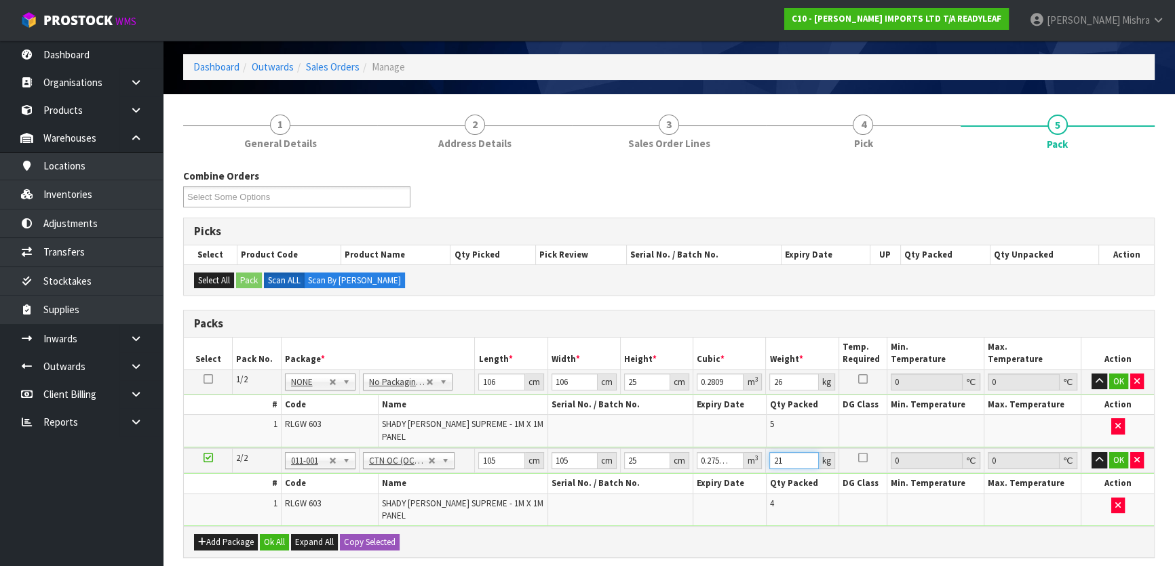
scroll to position [123, 0]
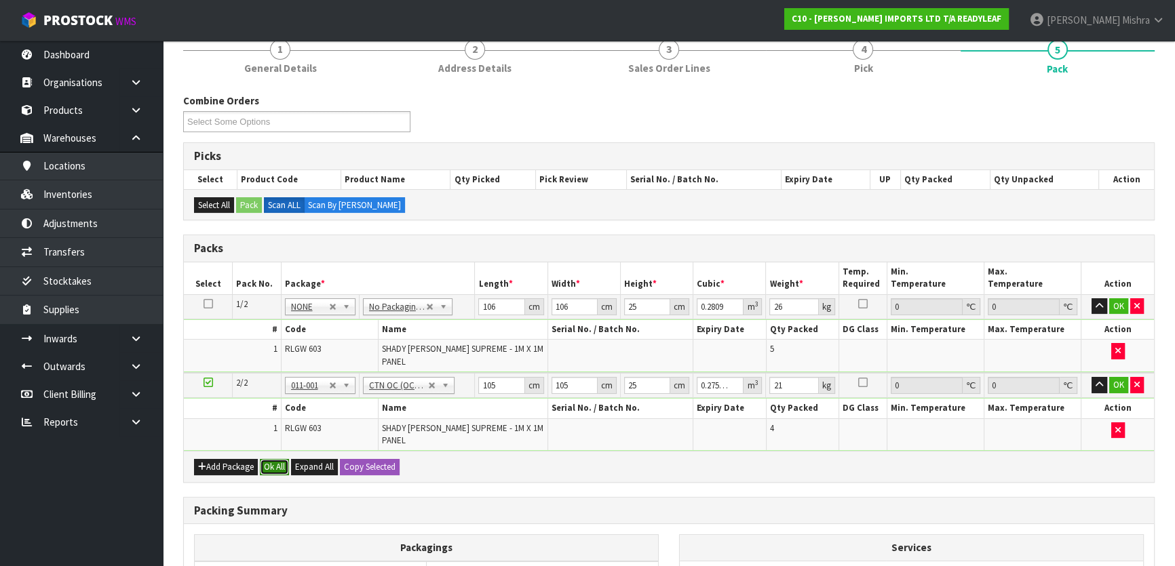
click at [276, 459] on button "Ok All" at bounding box center [274, 467] width 29 height 16
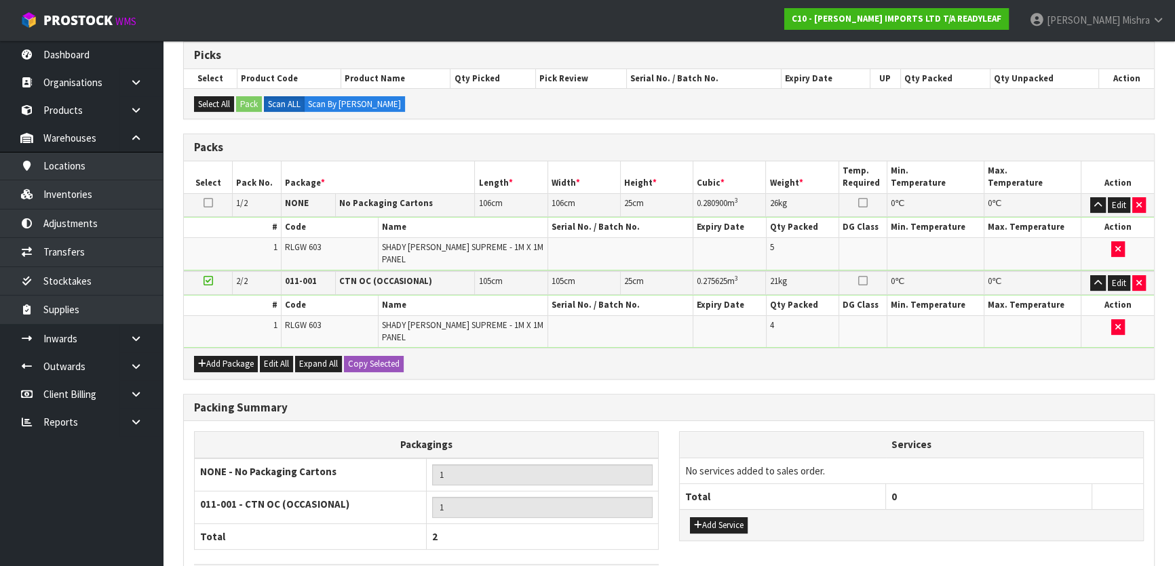
scroll to position [305, 0]
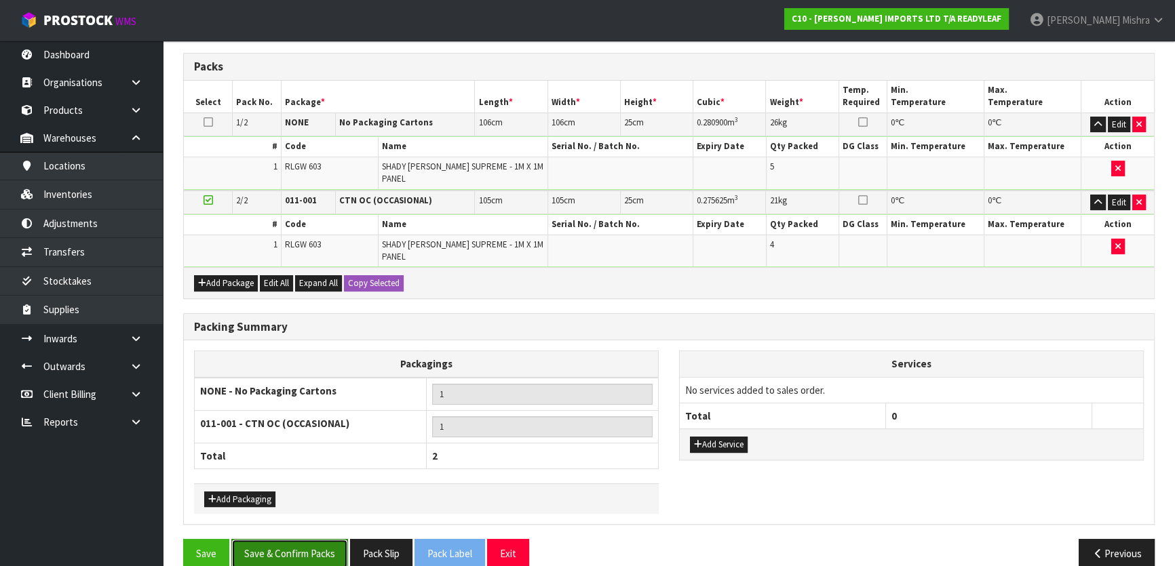
click at [288, 539] on button "Save & Confirm Packs" at bounding box center [289, 553] width 117 height 29
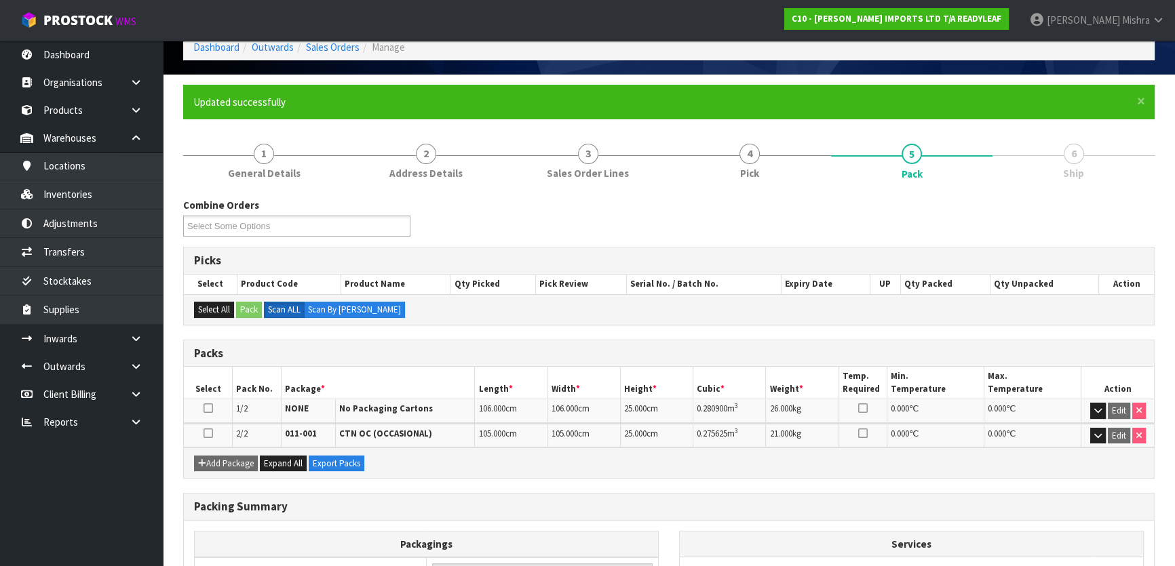
scroll to position [237, 0]
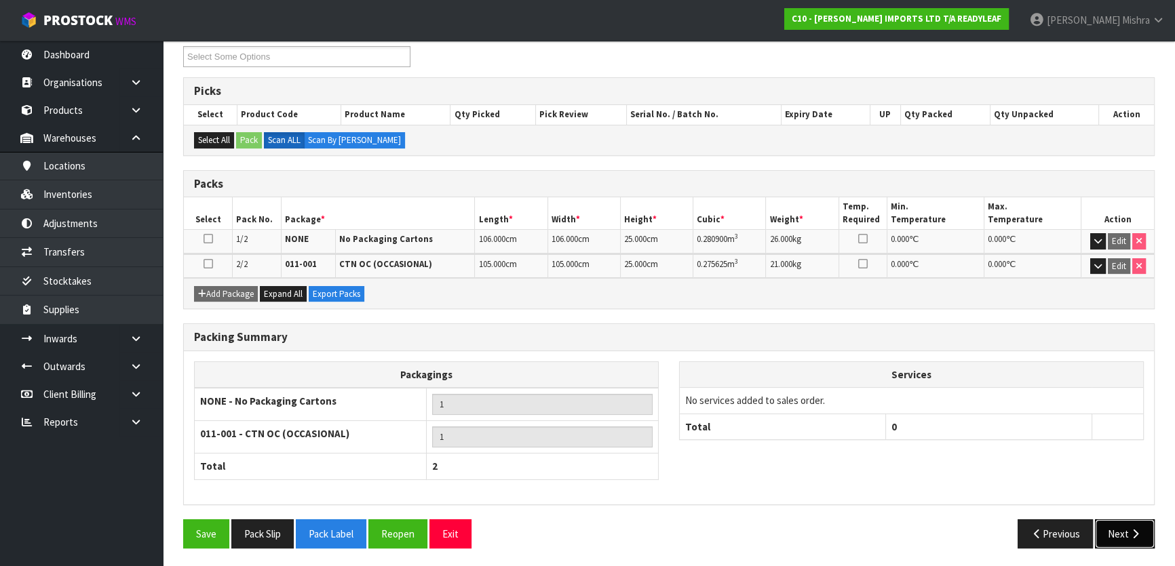
click at [1121, 528] on button "Next" at bounding box center [1125, 534] width 60 height 29
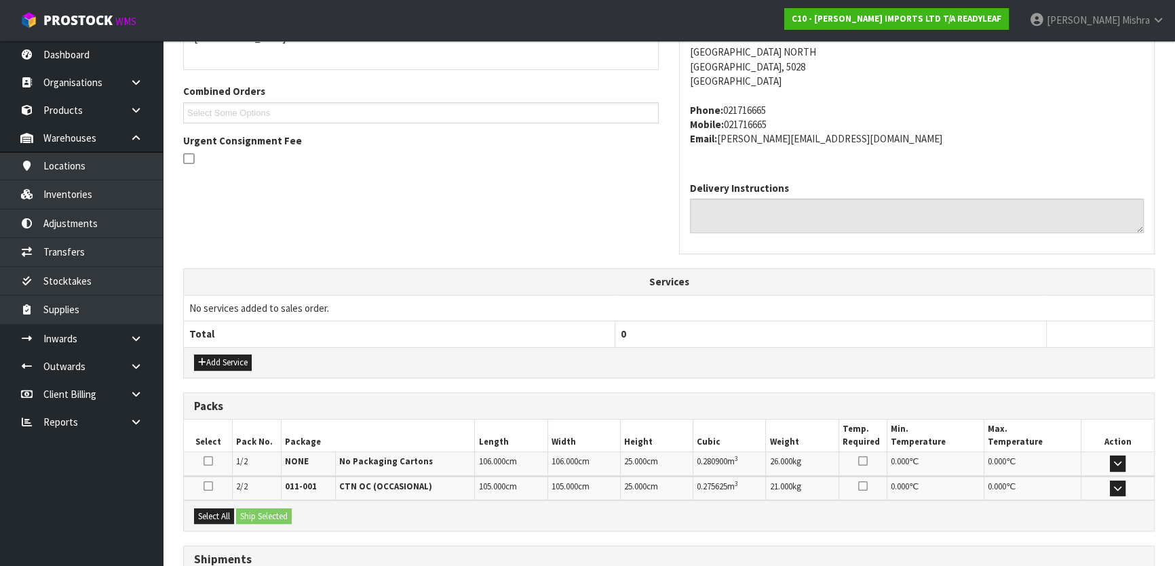
scroll to position [424, 0]
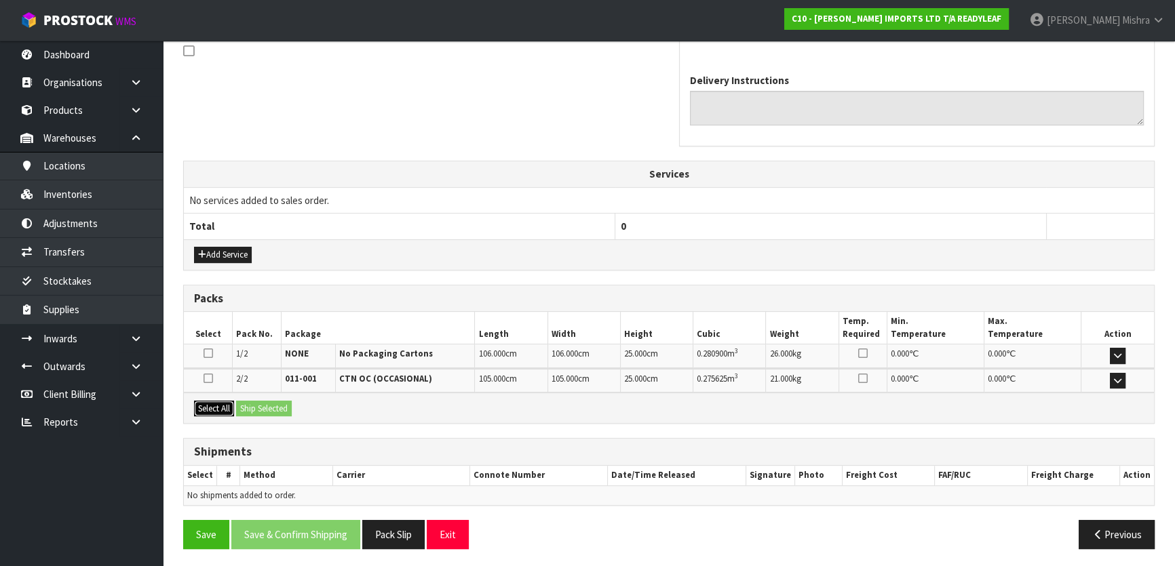
drag, startPoint x: 209, startPoint y: 404, endPoint x: 241, endPoint y: 408, distance: 32.2
click at [209, 404] on button "Select All" at bounding box center [214, 409] width 40 height 16
click at [260, 410] on button "Ship Selected" at bounding box center [264, 409] width 56 height 16
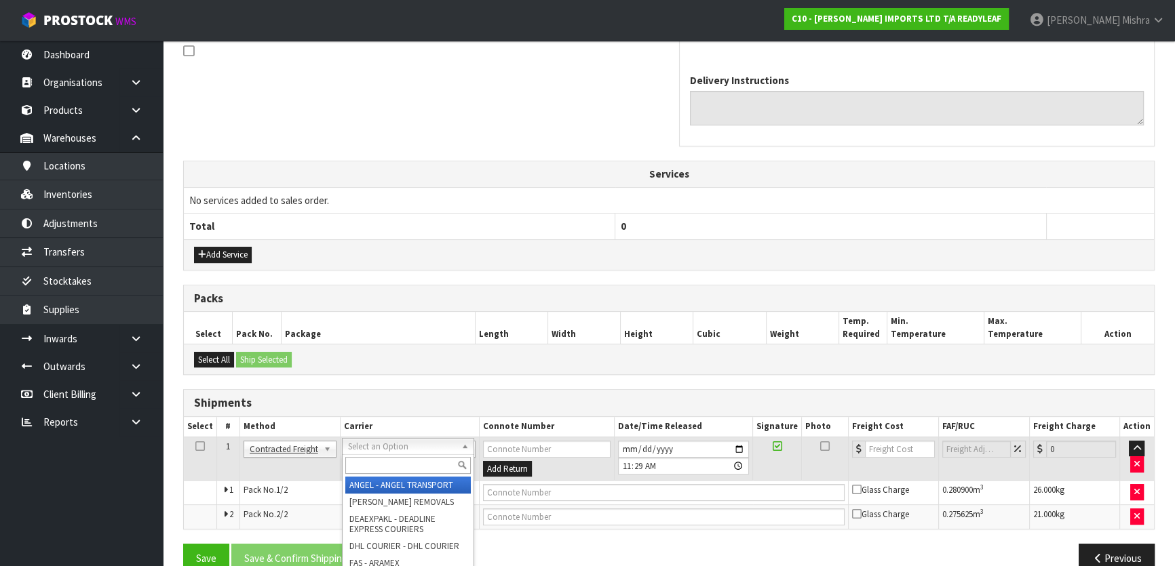
click at [387, 461] on input "text" at bounding box center [407, 465] width 125 height 17
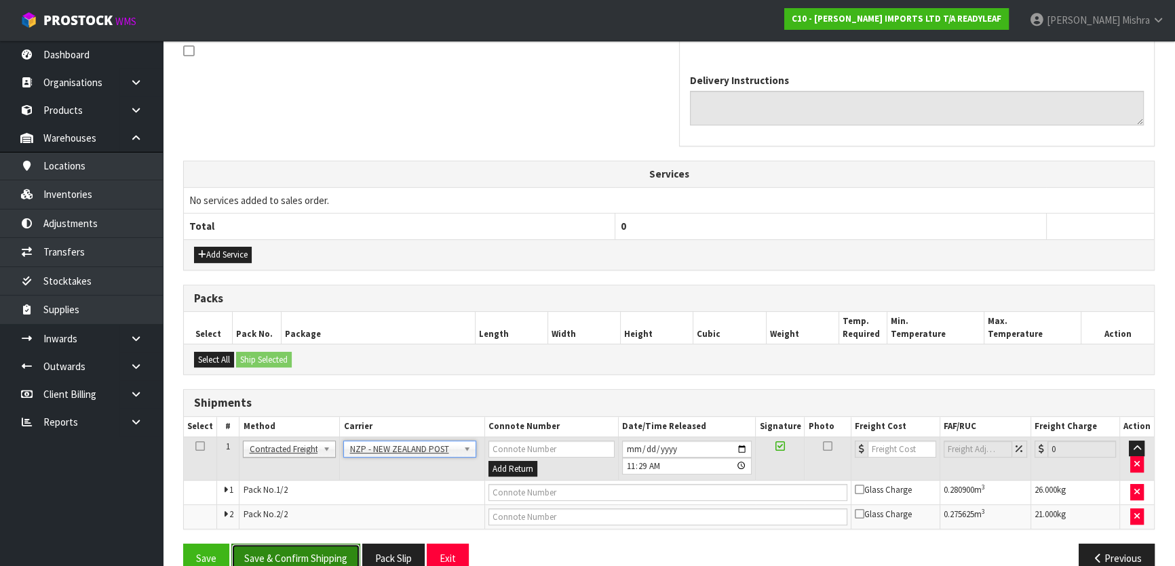
click at [313, 549] on button "Save & Confirm Shipping" at bounding box center [295, 558] width 129 height 29
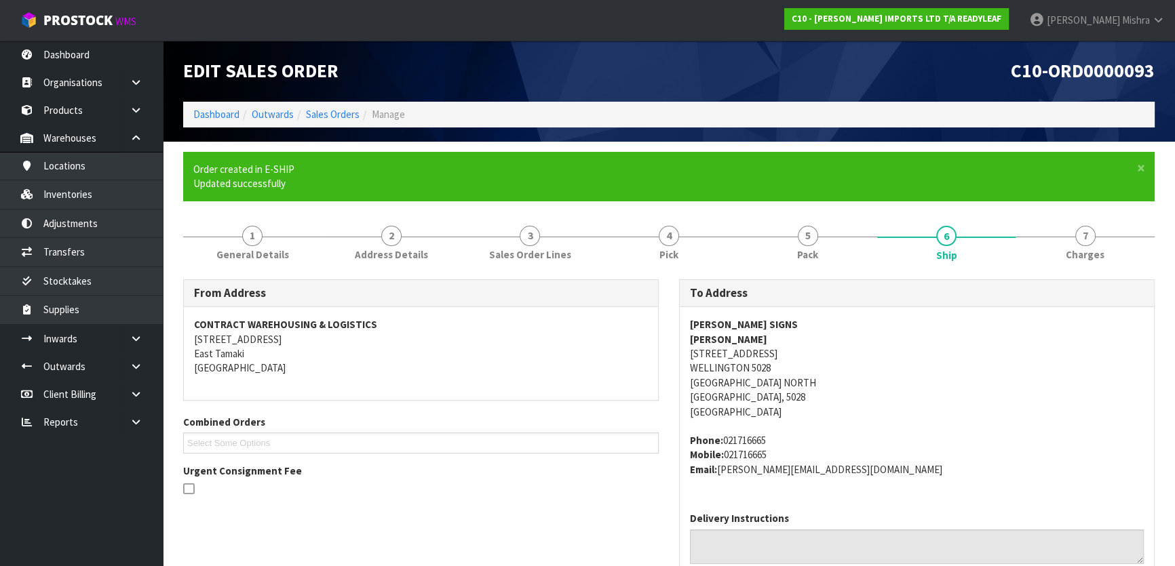
click at [746, 318] on strong "FRAMPTON SIGNS" at bounding box center [744, 324] width 108 height 13
copy strong "FRAMPTON SIGNS"
click at [731, 338] on strong "NEAL BUNN" at bounding box center [728, 339] width 77 height 13
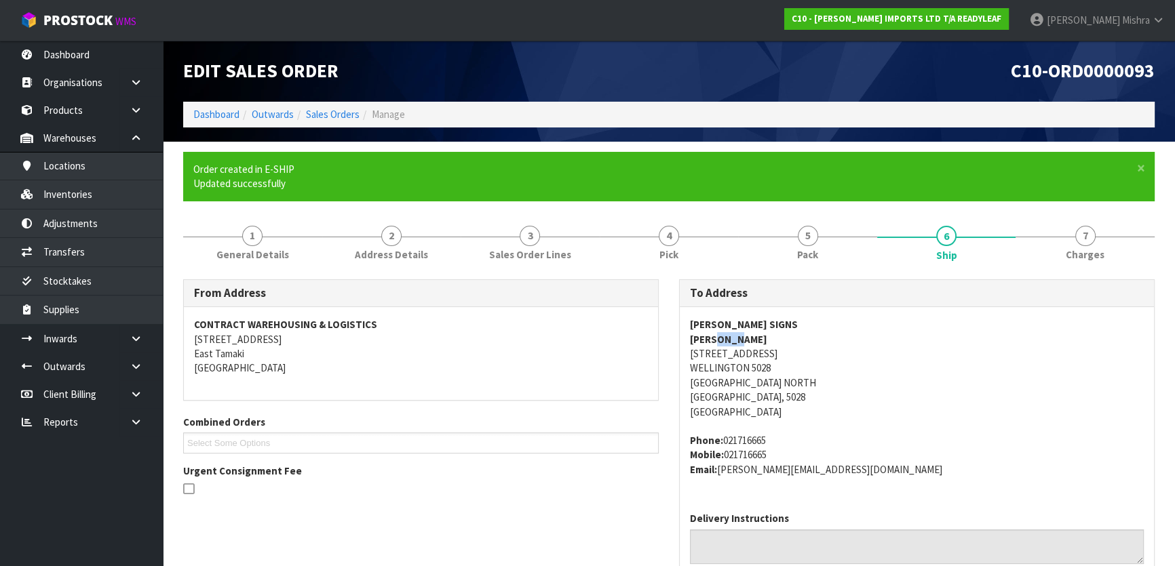
click at [731, 338] on strong "NEAL BUNN" at bounding box center [728, 339] width 77 height 13
copy strong "NEAL BUNN"
click at [826, 353] on address "FRAMPTON SIGNS NEAL BUNN 19 B JAMAICA DRIVE, GRENADA NORTH WELLINGTON 5028 GREN…" at bounding box center [917, 368] width 454 height 102
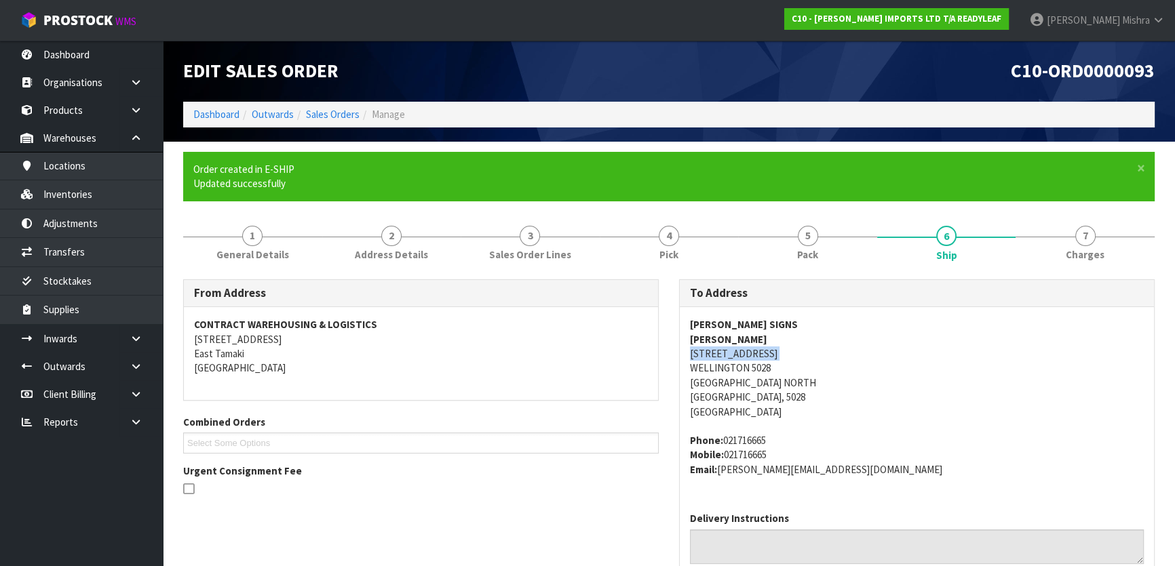
click at [826, 353] on address "FRAMPTON SIGNS NEAL BUNN 19 B JAMAICA DRIVE, GRENADA NORTH WELLINGTON 5028 GREN…" at bounding box center [917, 368] width 454 height 102
copy address "19 B JAMAICA DRIVE, GRENADA NORTH"
drag, startPoint x: 777, startPoint y: 437, endPoint x: 725, endPoint y: 434, distance: 52.3
click at [725, 434] on address "Phone: 021716665 Mobile: 021716665 Email: neal@framptonsigns.co.nz" at bounding box center [917, 454] width 454 height 43
copy address "021716665"
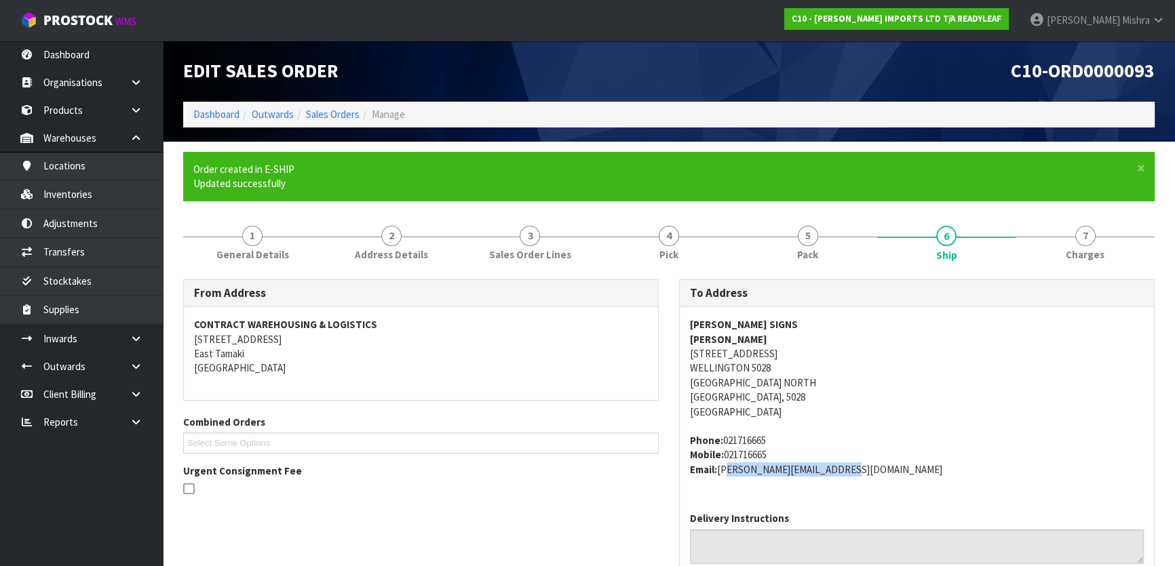
drag, startPoint x: 883, startPoint y: 467, endPoint x: 721, endPoint y: 467, distance: 162.1
click at [721, 467] on address "Phone: 021716665 Mobile: 021716665 Email: neal@framptonsigns.co.nz" at bounding box center [917, 454] width 454 height 43
copy address "neal@framptonsigns.co.nz"
click at [273, 227] on link "1 General Details" at bounding box center [252, 243] width 139 height 54
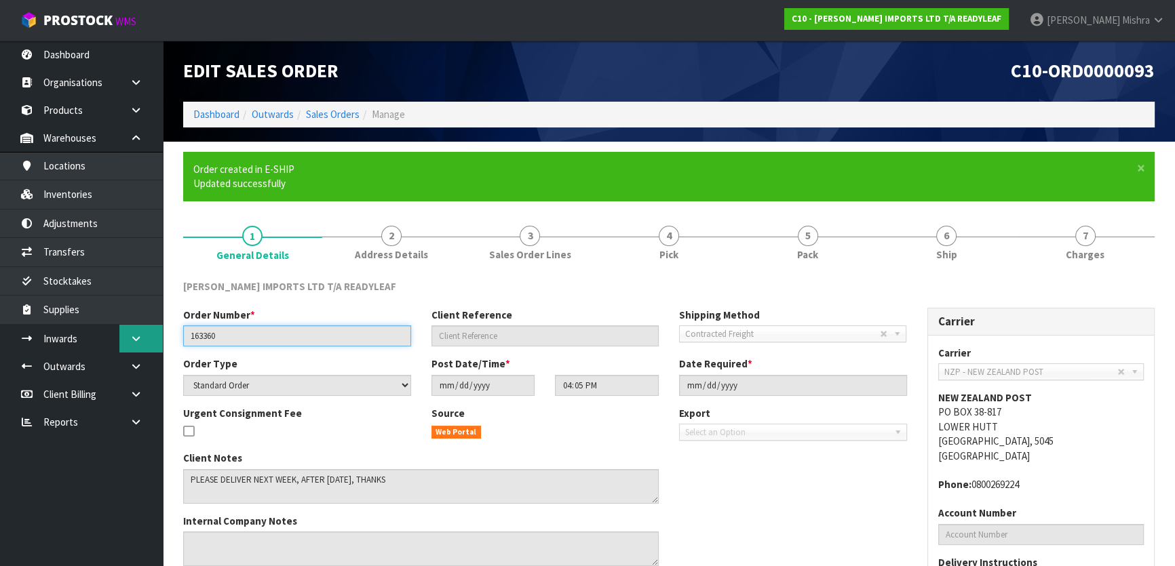
drag, startPoint x: 244, startPoint y: 336, endPoint x: 107, endPoint y: 347, distance: 138.1
click at [127, 338] on body "Toggle navigation ProStock WMS C10 - CANNON IMPORTS LTD T/A READYLEAF Lalisha M…" at bounding box center [587, 283] width 1175 height 566
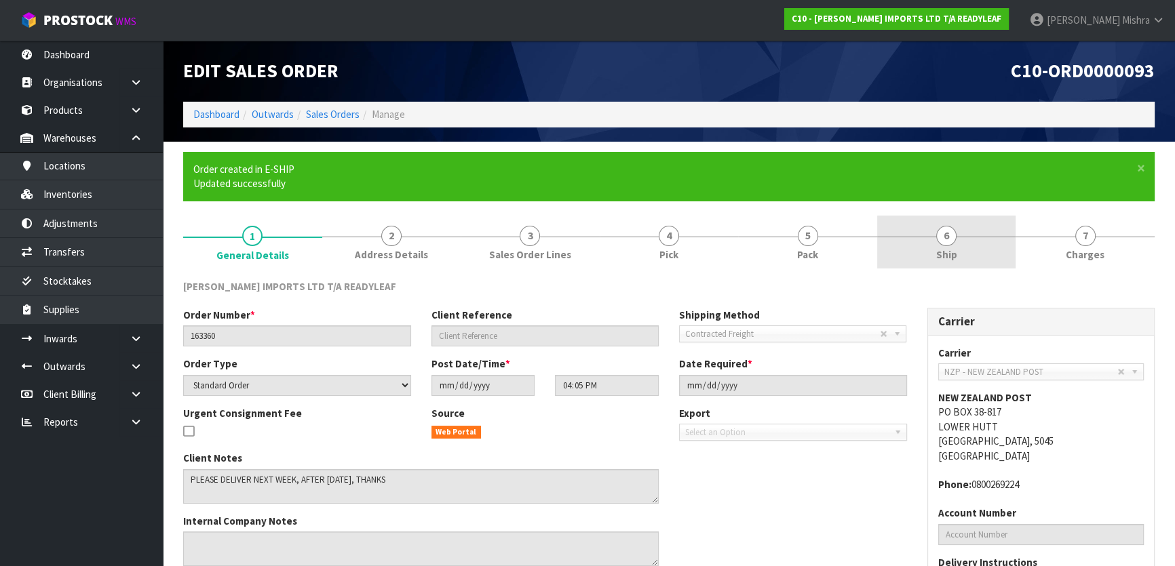
drag, startPoint x: 955, startPoint y: 239, endPoint x: 949, endPoint y: 258, distance: 20.0
click at [955, 239] on span "6" at bounding box center [946, 236] width 20 height 20
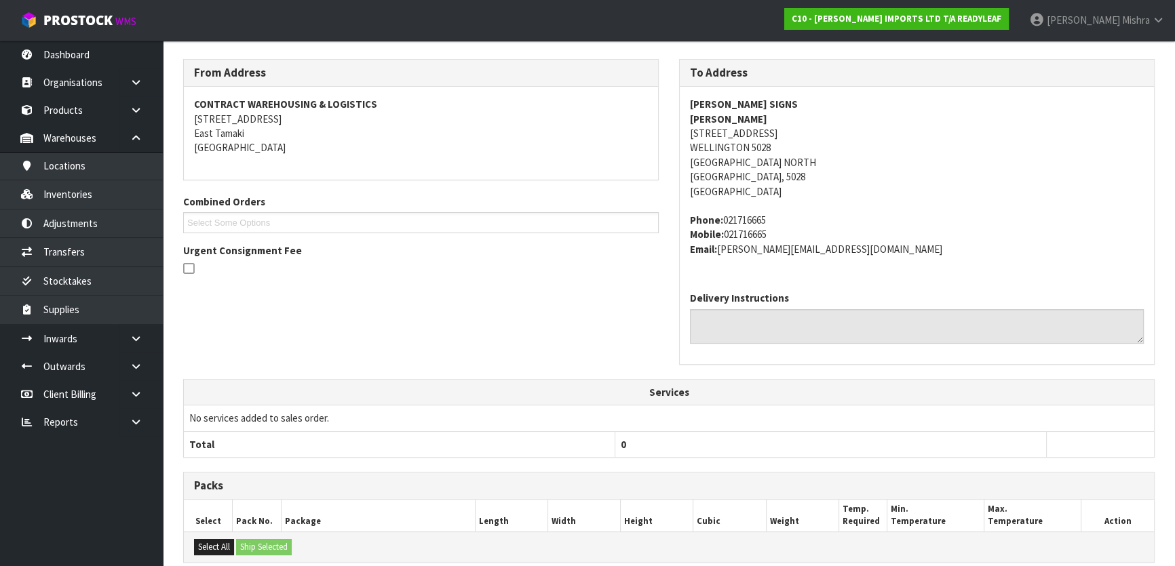
scroll to position [428, 0]
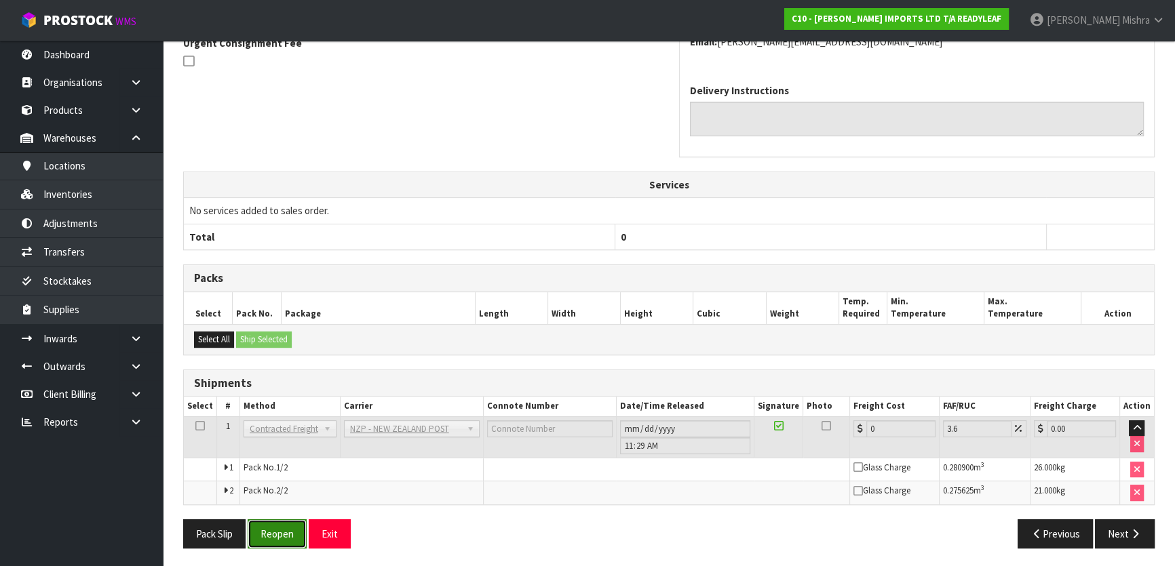
click at [290, 527] on button "Reopen" at bounding box center [277, 534] width 59 height 29
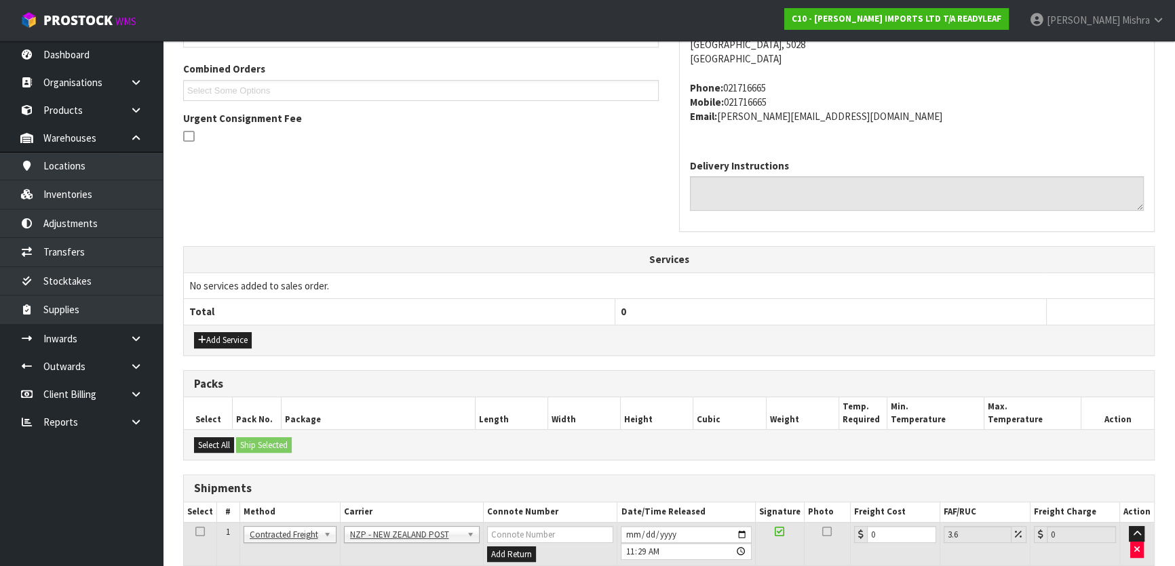
scroll to position [431, 0]
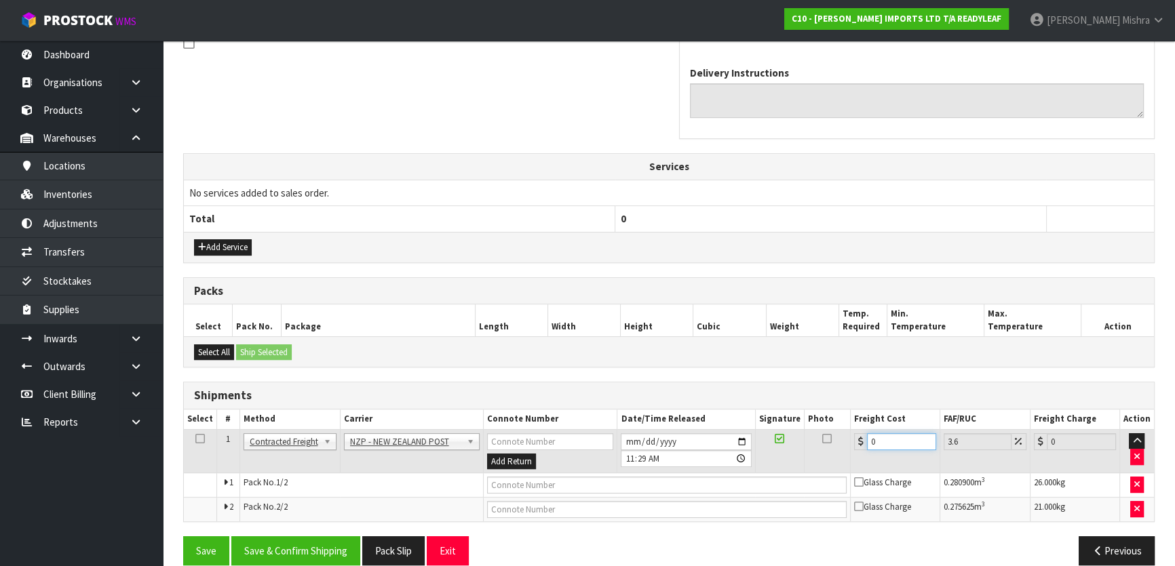
drag, startPoint x: 889, startPoint y: 440, endPoint x: 807, endPoint y: 450, distance: 82.0
click at [807, 450] on tr "1 Client Local Pickup Customer Local Pickup Company Freight Contracted Freight …" at bounding box center [669, 451] width 970 height 44
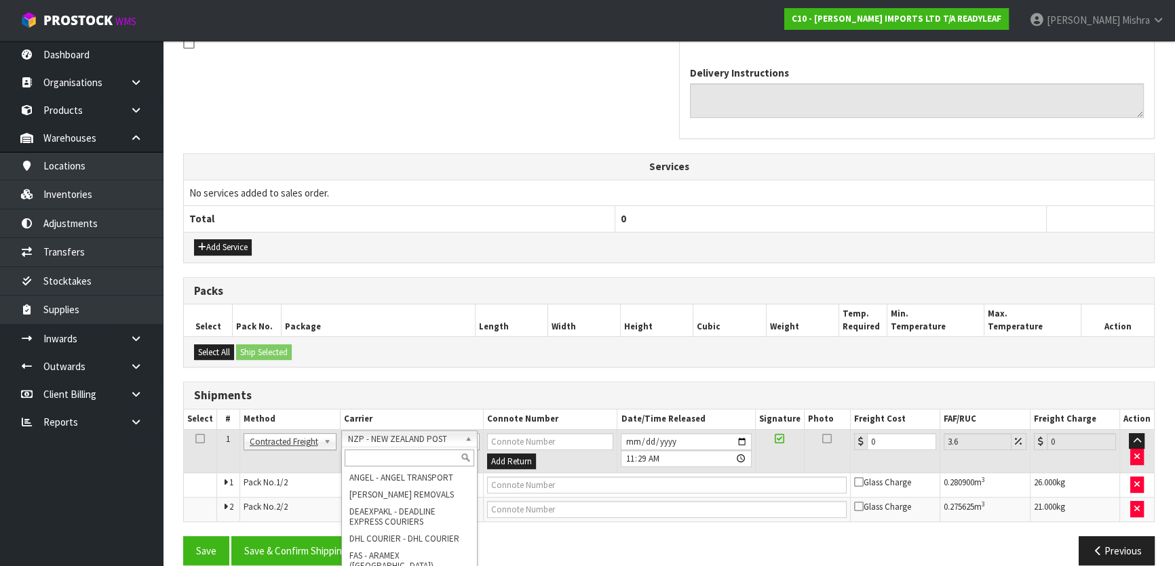
click at [409, 457] on input "text" at bounding box center [410, 458] width 130 height 17
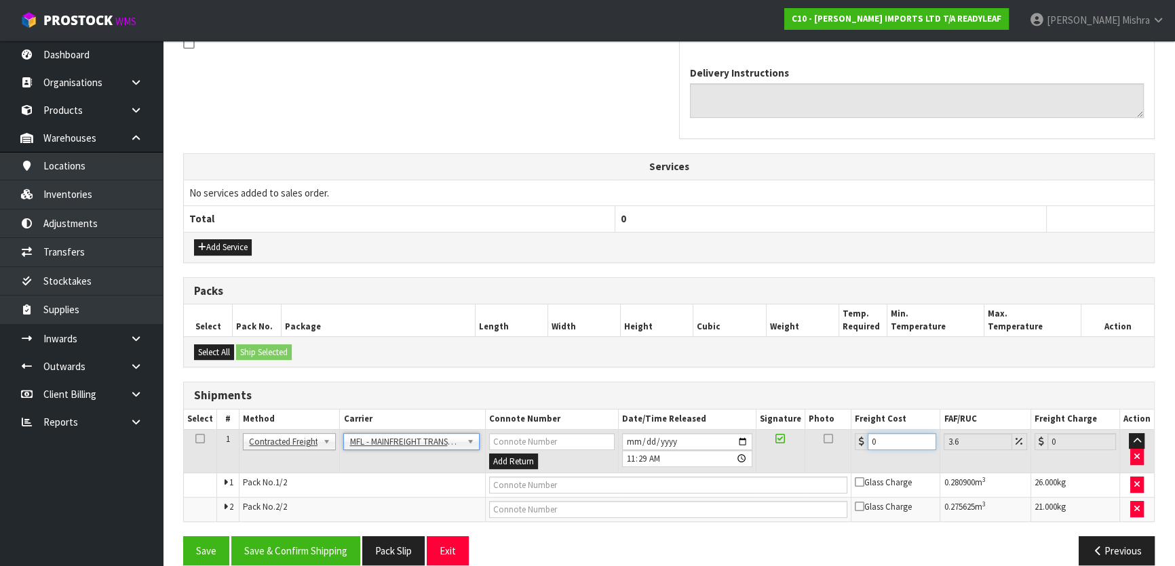
drag, startPoint x: 844, startPoint y: 446, endPoint x: 777, endPoint y: 446, distance: 66.5
click at [779, 448] on tr "1 Client Local Pickup Customer Local Pickup Company Freight Contracted Freight …" at bounding box center [669, 451] width 970 height 44
click at [748, 482] on input "text" at bounding box center [668, 485] width 359 height 17
paste input "FWM58389276"
click at [334, 540] on button "Save & Confirm Shipping" at bounding box center [295, 551] width 129 height 29
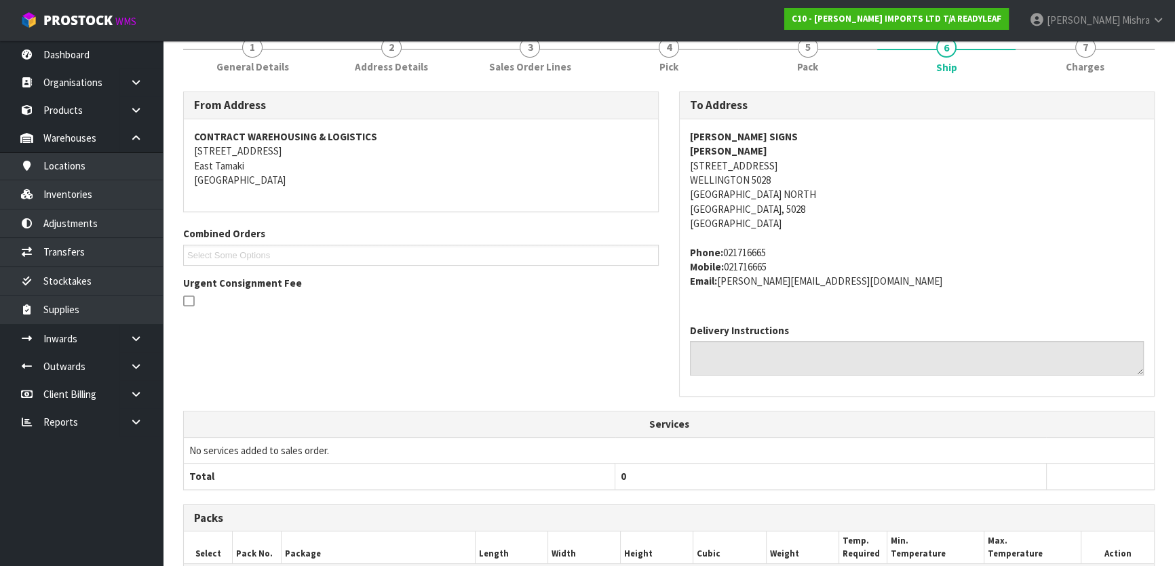
scroll to position [0, 0]
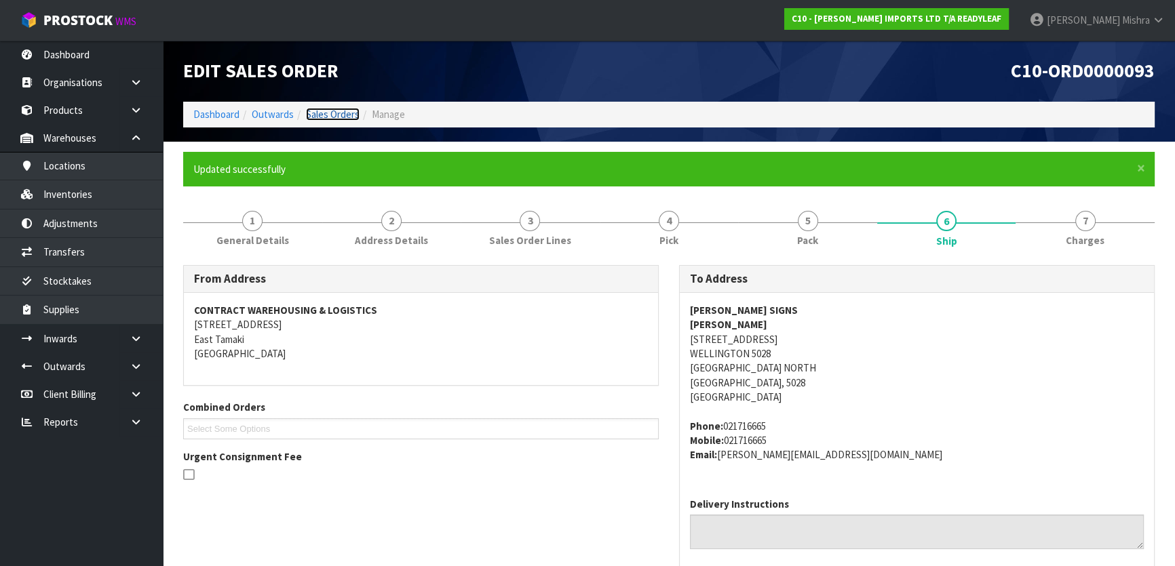
click at [333, 115] on link "Sales Orders" at bounding box center [333, 114] width 54 height 13
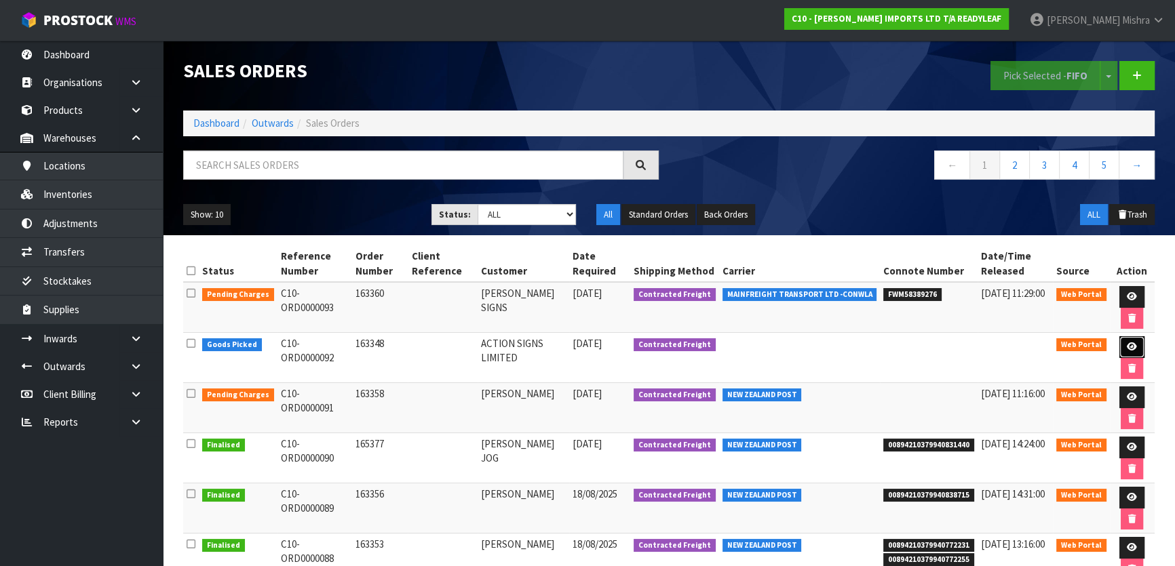
click at [1132, 347] on icon at bounding box center [1132, 347] width 10 height 9
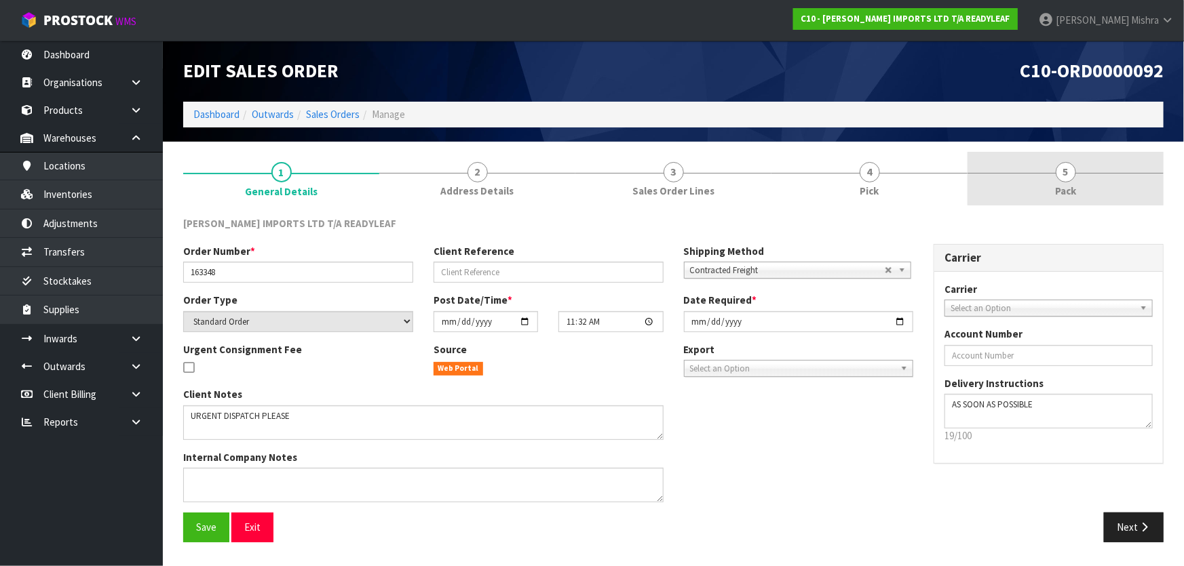
click at [1077, 177] on link "5 Pack" at bounding box center [1065, 179] width 196 height 54
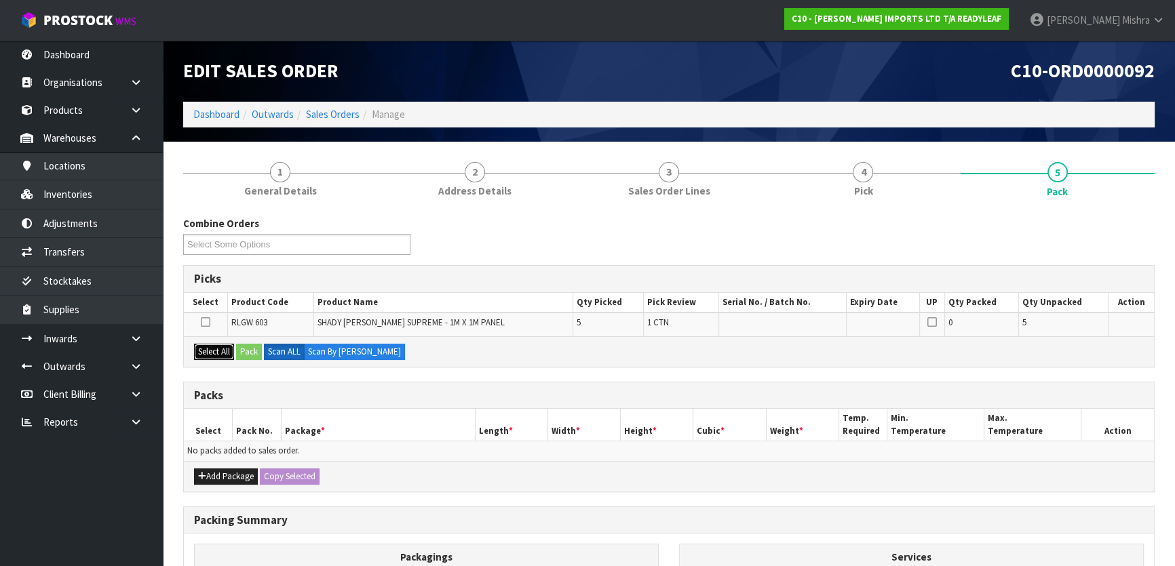
click at [227, 353] on button "Select All" at bounding box center [214, 352] width 40 height 16
click at [254, 351] on button "Pack" at bounding box center [249, 352] width 26 height 16
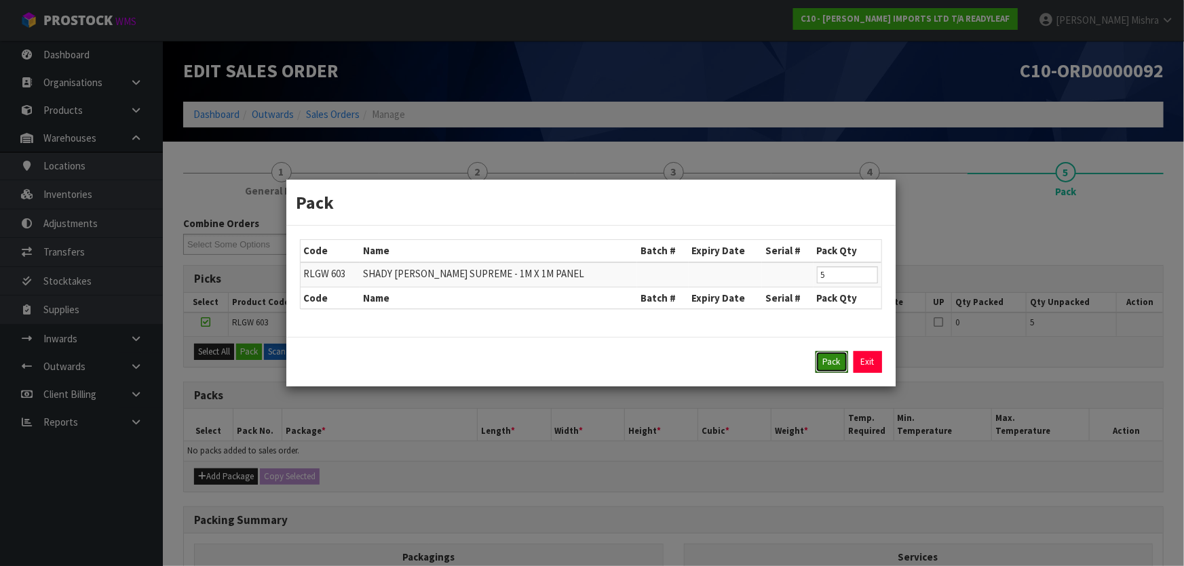
drag, startPoint x: 845, startPoint y: 366, endPoint x: 826, endPoint y: 370, distance: 19.3
click at [845, 367] on button "Pack" at bounding box center [831, 362] width 33 height 22
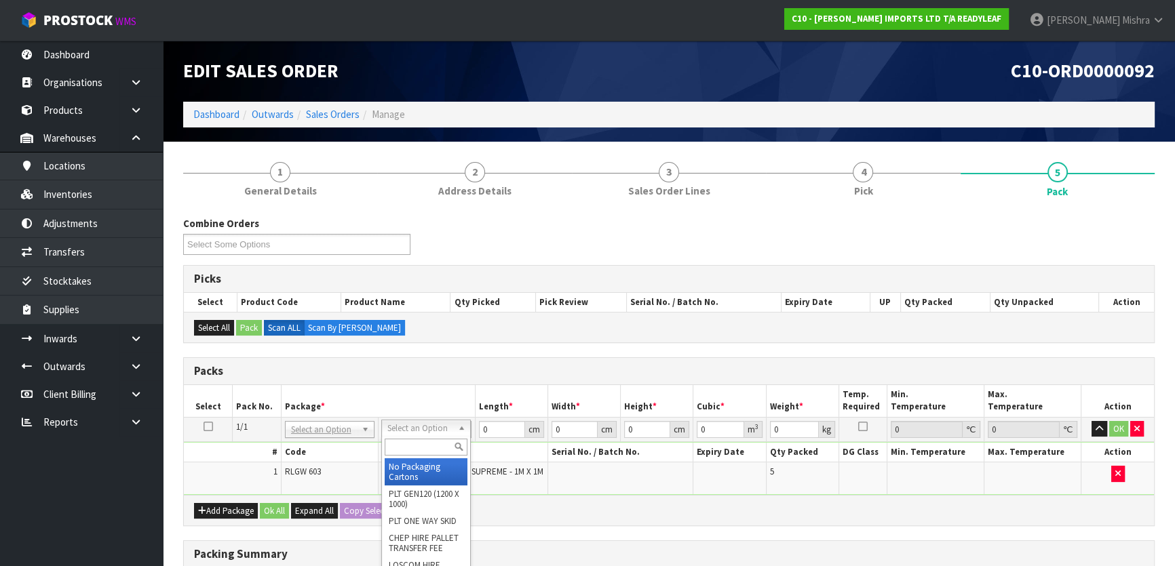
drag, startPoint x: 393, startPoint y: 431, endPoint x: 407, endPoint y: 440, distance: 16.2
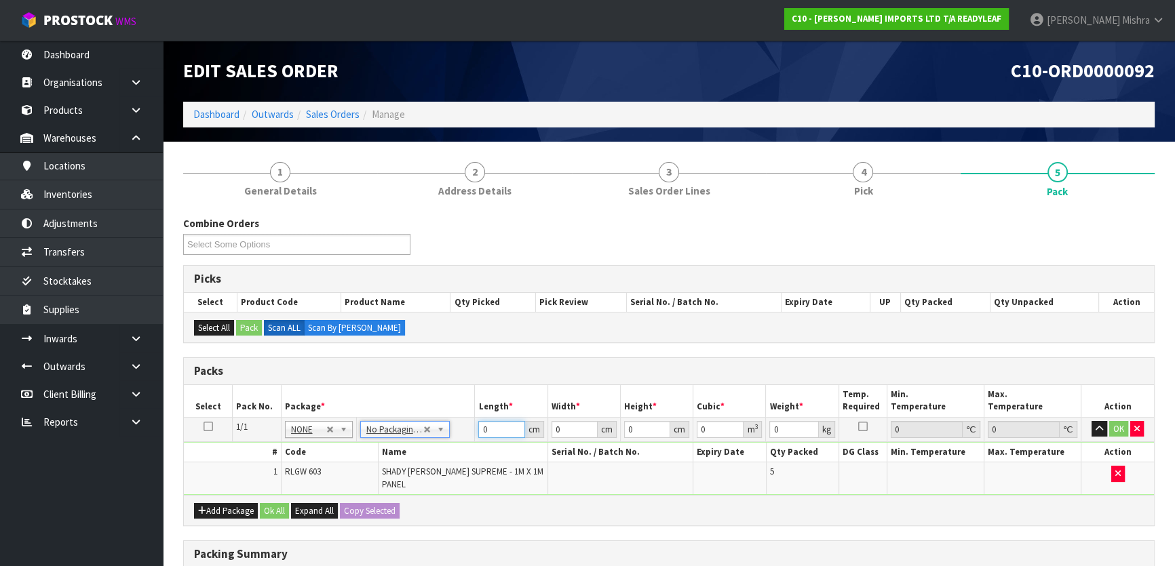
drag, startPoint x: 497, startPoint y: 427, endPoint x: 438, endPoint y: 433, distance: 58.7
click at [439, 433] on tr "1/1 NONE 007-001 007-002 007-004 007-009 007-013 007-014 007-015 007-017 007-01…" at bounding box center [669, 429] width 970 height 24
click at [264, 503] on button "Ok All" at bounding box center [274, 511] width 29 height 16
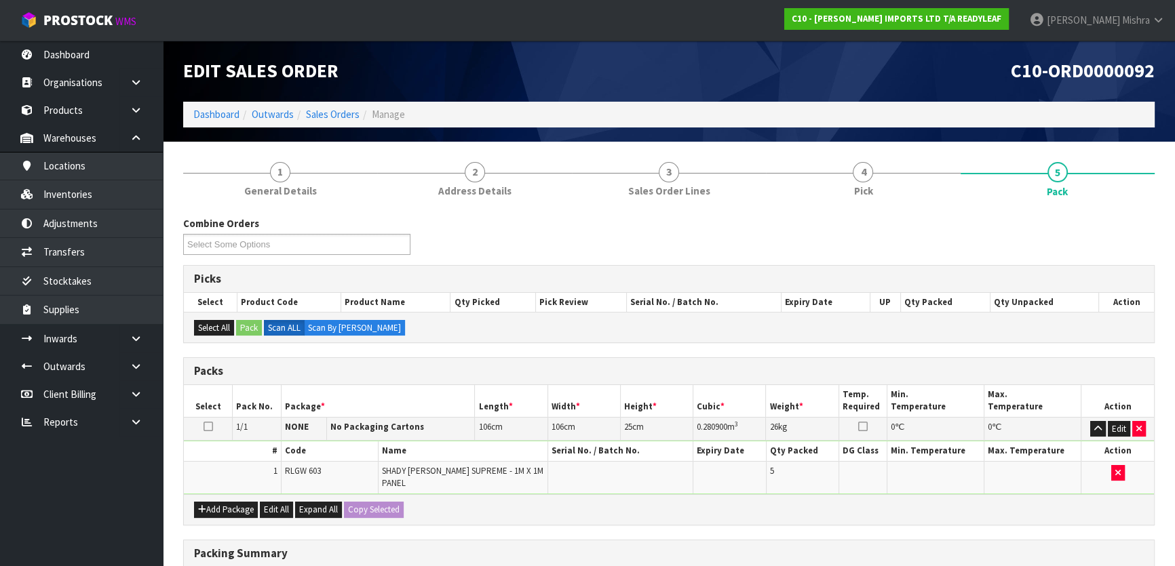
scroll to position [204, 0]
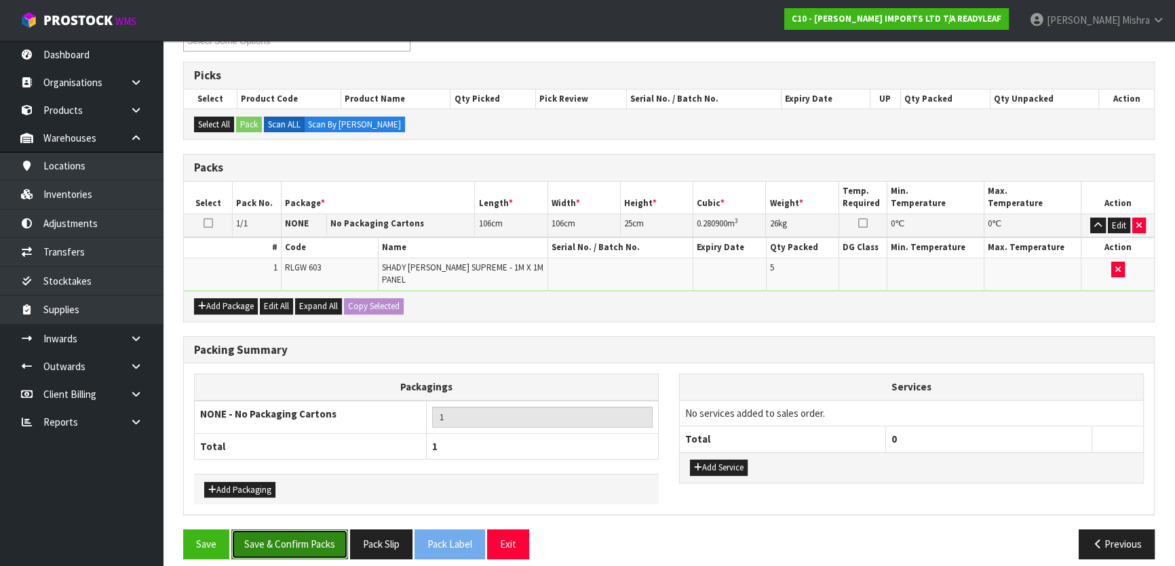
click at [288, 530] on button "Save & Confirm Packs" at bounding box center [289, 544] width 117 height 29
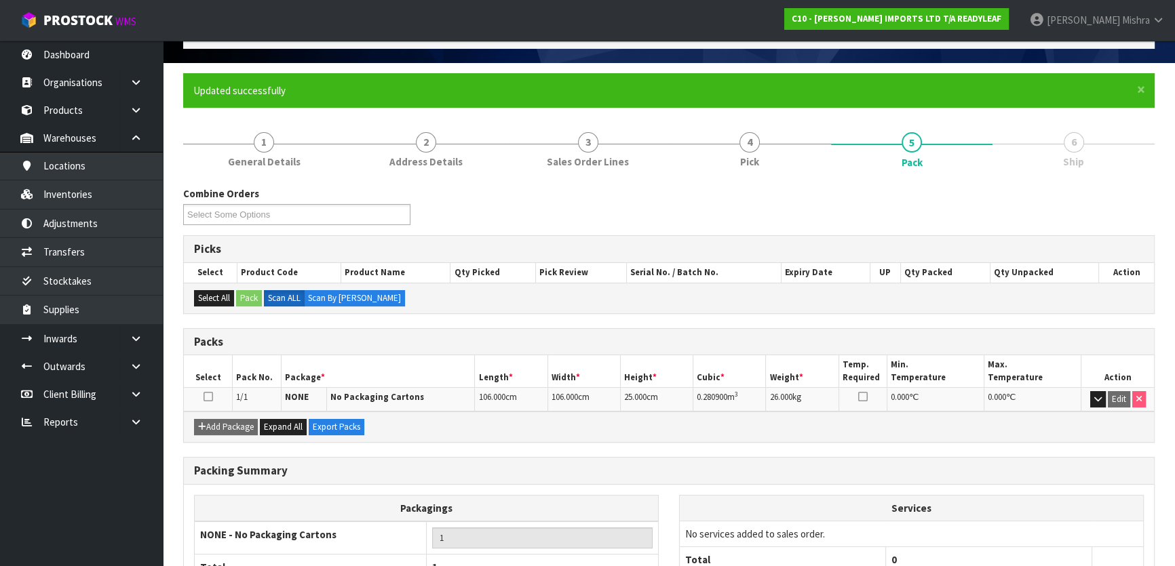
scroll to position [179, 0]
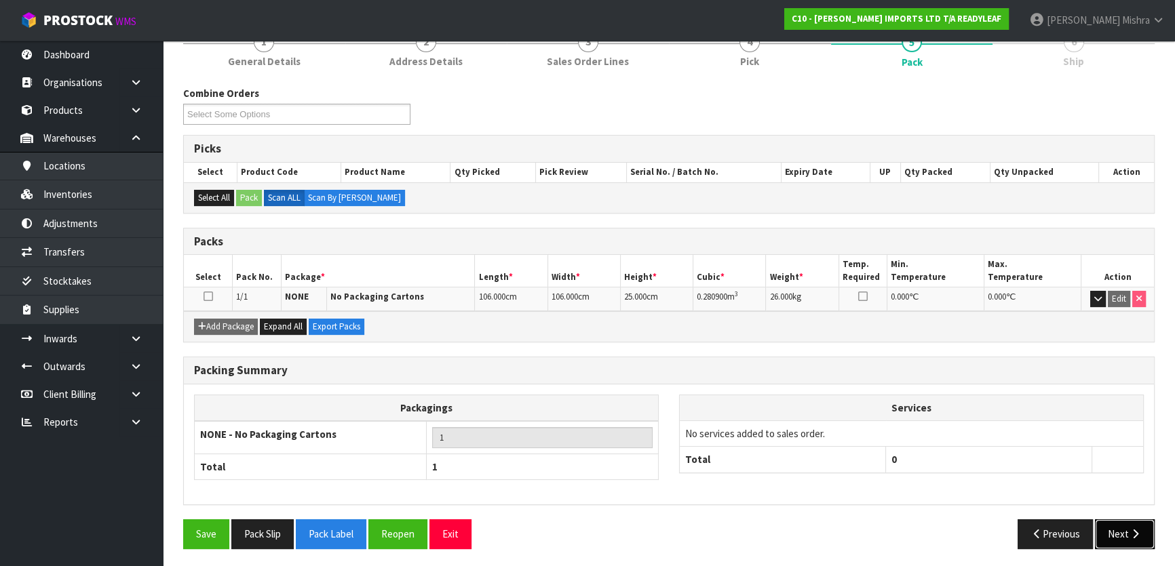
click at [1111, 540] on button "Next" at bounding box center [1125, 534] width 60 height 29
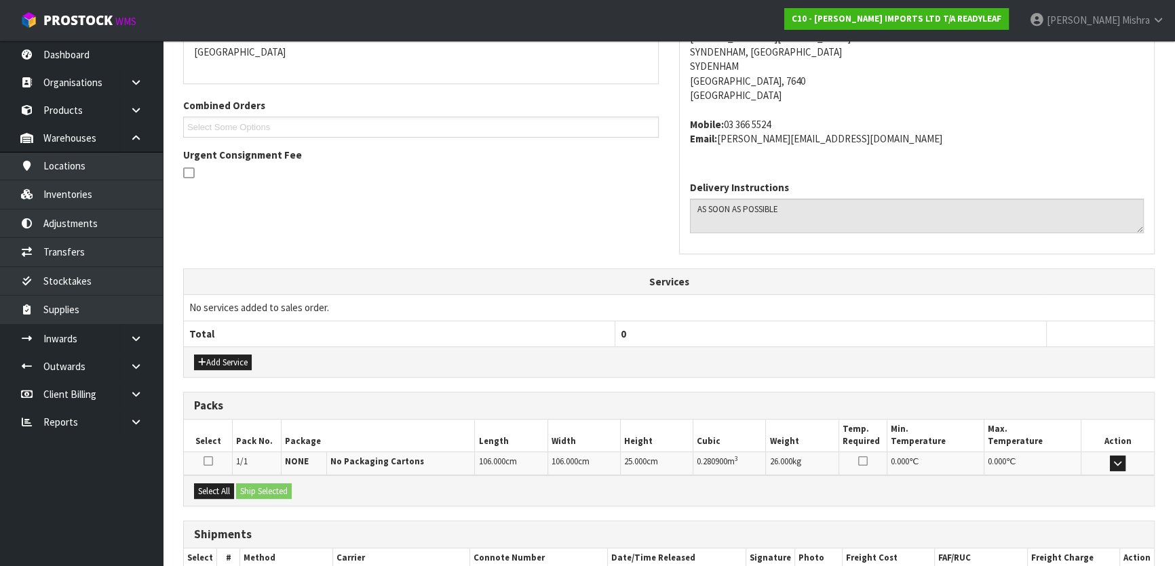
scroll to position [385, 0]
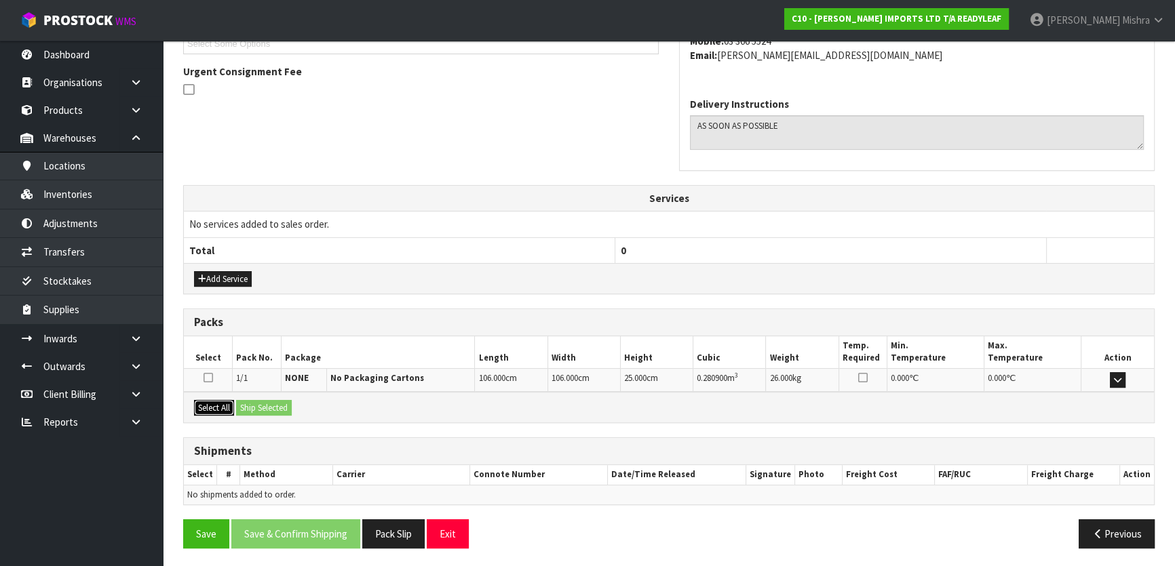
click at [220, 403] on button "Select All" at bounding box center [214, 408] width 40 height 16
drag, startPoint x: 244, startPoint y: 401, endPoint x: 273, endPoint y: 402, distance: 29.9
click at [244, 400] on button "Ship Selected" at bounding box center [264, 408] width 56 height 16
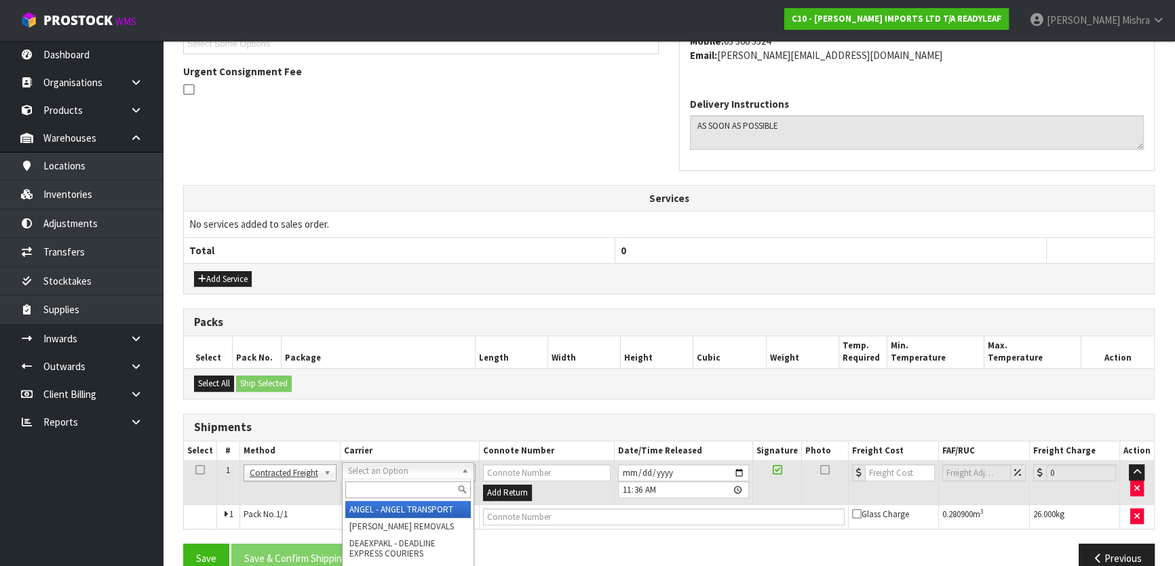
click at [373, 490] on input "text" at bounding box center [407, 490] width 125 height 17
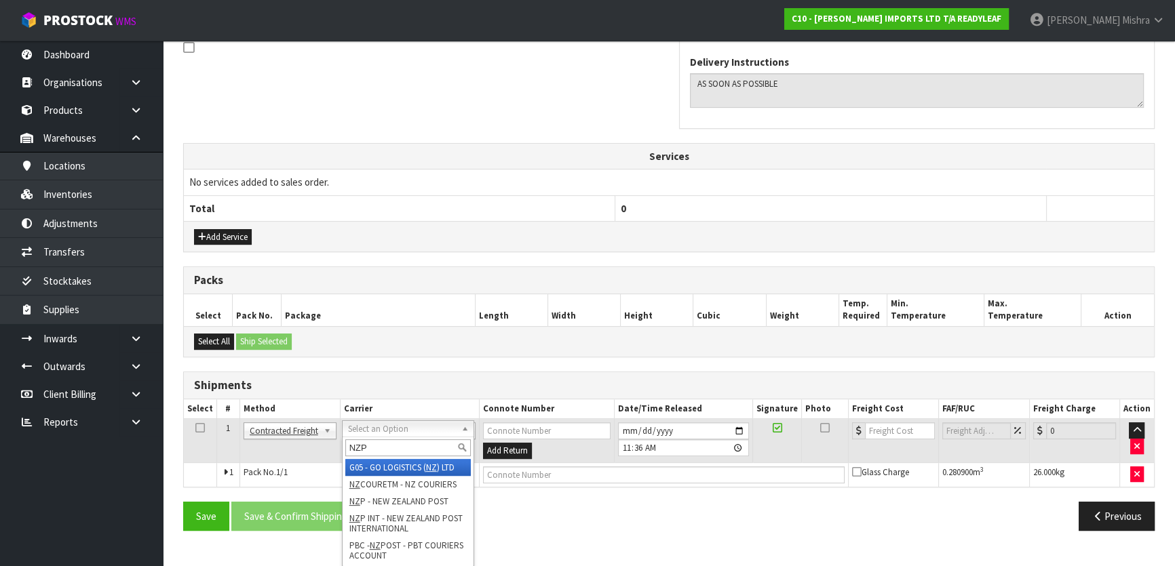
scroll to position [409, 0]
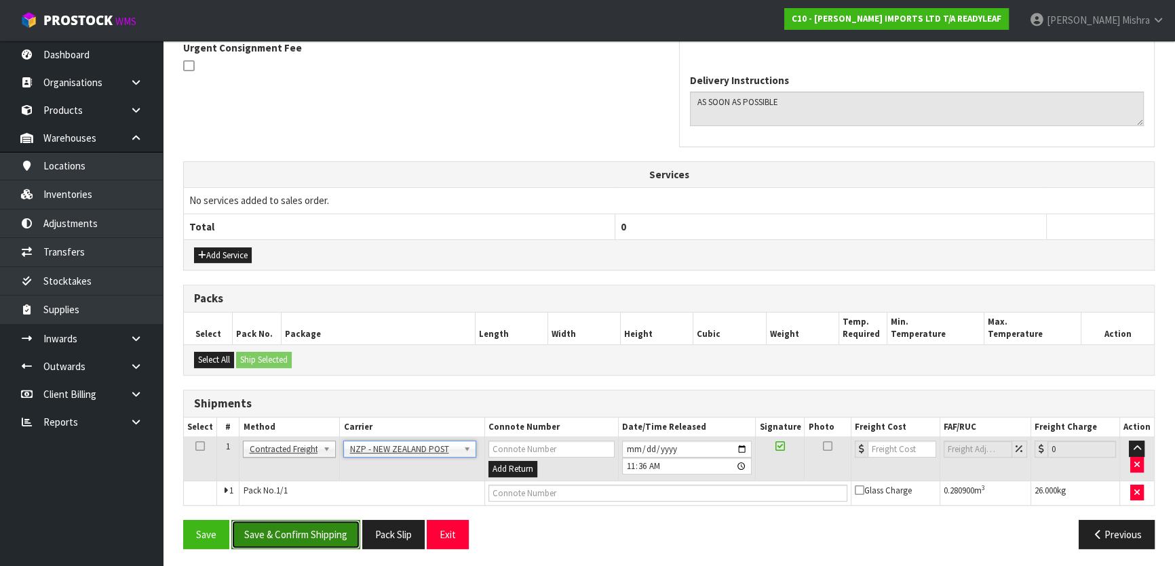
click at [269, 520] on button "Save & Confirm Shipping" at bounding box center [295, 534] width 129 height 29
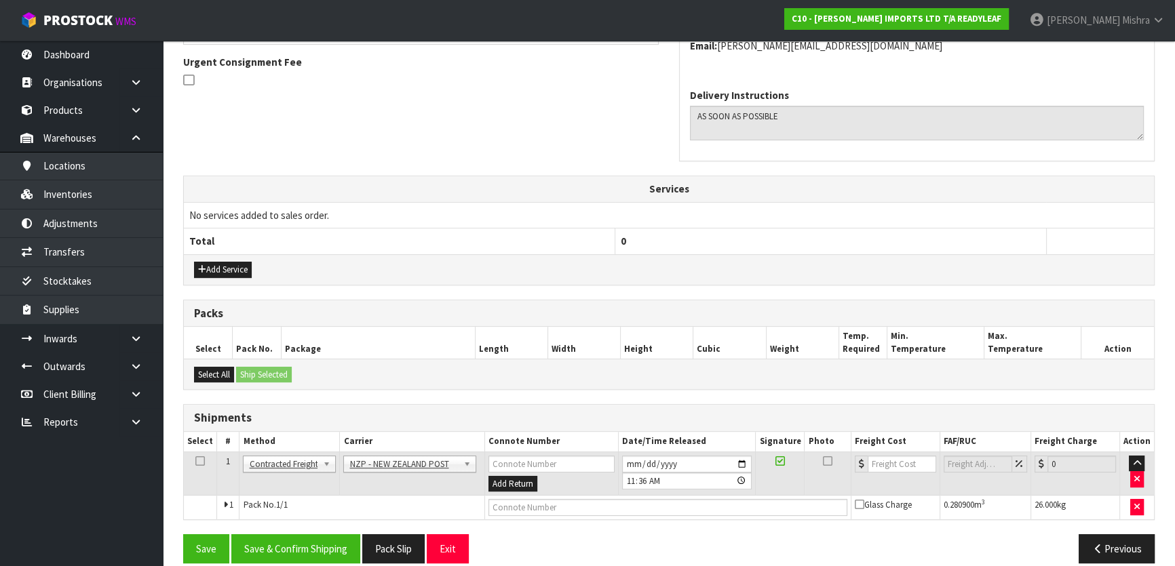
scroll to position [0, 0]
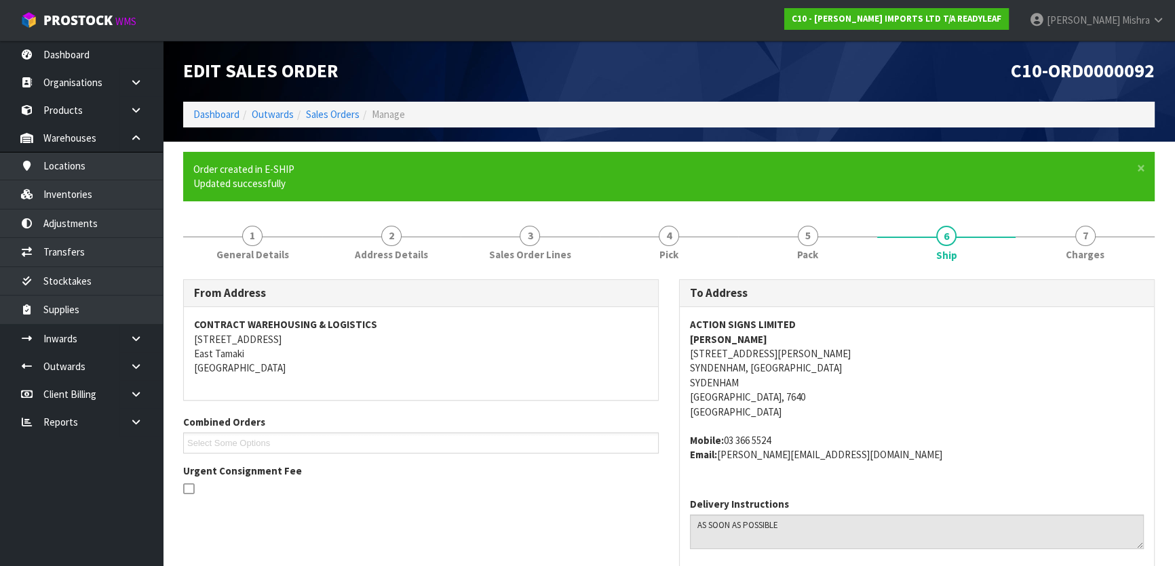
click at [731, 324] on strong "ACTION SIGNS LIMITED" at bounding box center [743, 324] width 106 height 13
copy strong "ACTION SIGNS LIMITED"
click at [760, 341] on strong "JAMES MCKNIGHT" at bounding box center [728, 339] width 77 height 13
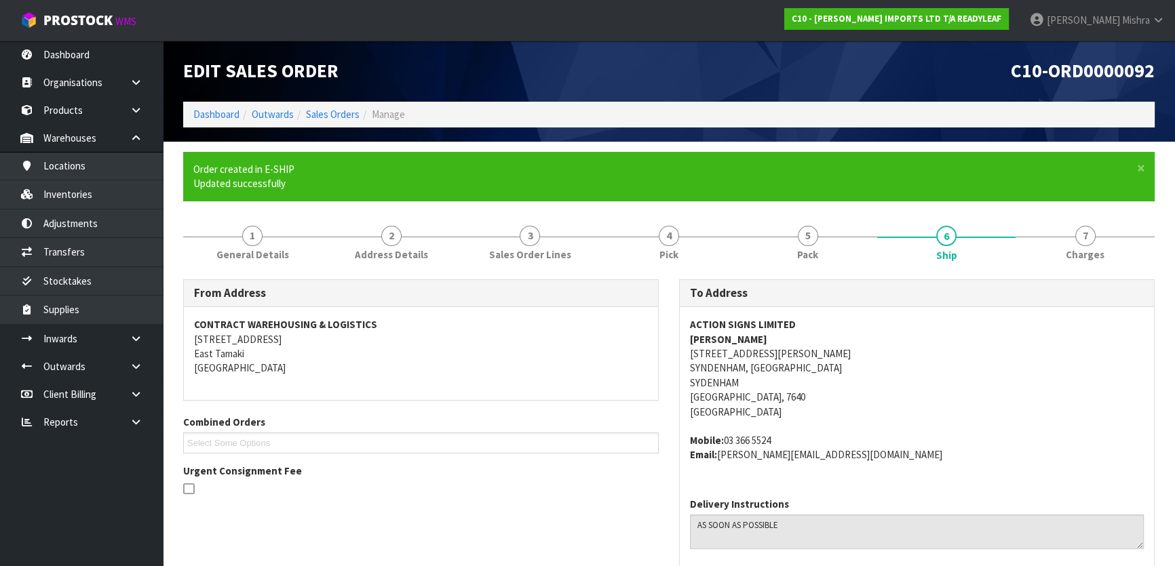
click at [760, 341] on strong "JAMES MCKNIGHT" at bounding box center [728, 339] width 77 height 13
copy strong "JAMES MCKNIGHT"
click at [754, 353] on address "ACTION SIGNS LIMITED JAMES MCKNIGHT 36 BYRON STREET SYNDENHAM, CHRISTCHURCH SYD…" at bounding box center [917, 368] width 454 height 102
click at [754, 352] on address "ACTION SIGNS LIMITED JAMES MCKNIGHT 36 BYRON STREET SYNDENHAM, CHRISTCHURCH SYD…" at bounding box center [917, 368] width 454 height 102
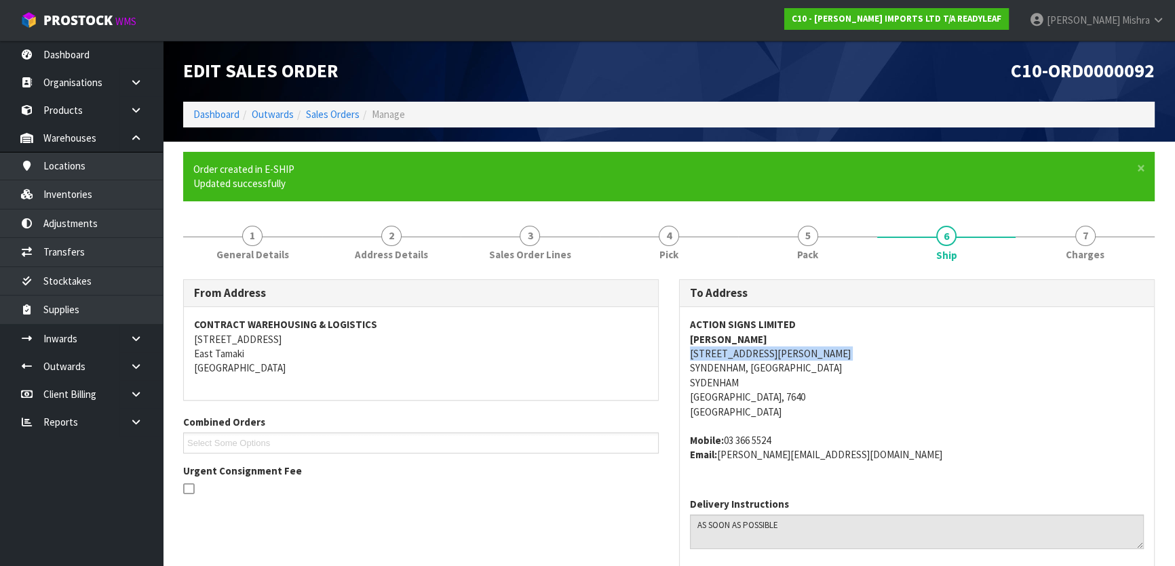
click at [753, 352] on address "ACTION SIGNS LIMITED JAMES MCKNIGHT 36 BYRON STREET SYNDENHAM, CHRISTCHURCH SYD…" at bounding box center [917, 368] width 454 height 102
copy address "36 BYRON STREET"
drag, startPoint x: 790, startPoint y: 439, endPoint x: 724, endPoint y: 443, distance: 65.9
click at [724, 443] on address "Mobile: 03 366 5524 Email: james@actionsigns.co.nz" at bounding box center [917, 447] width 454 height 29
copy address "03 366 5524"
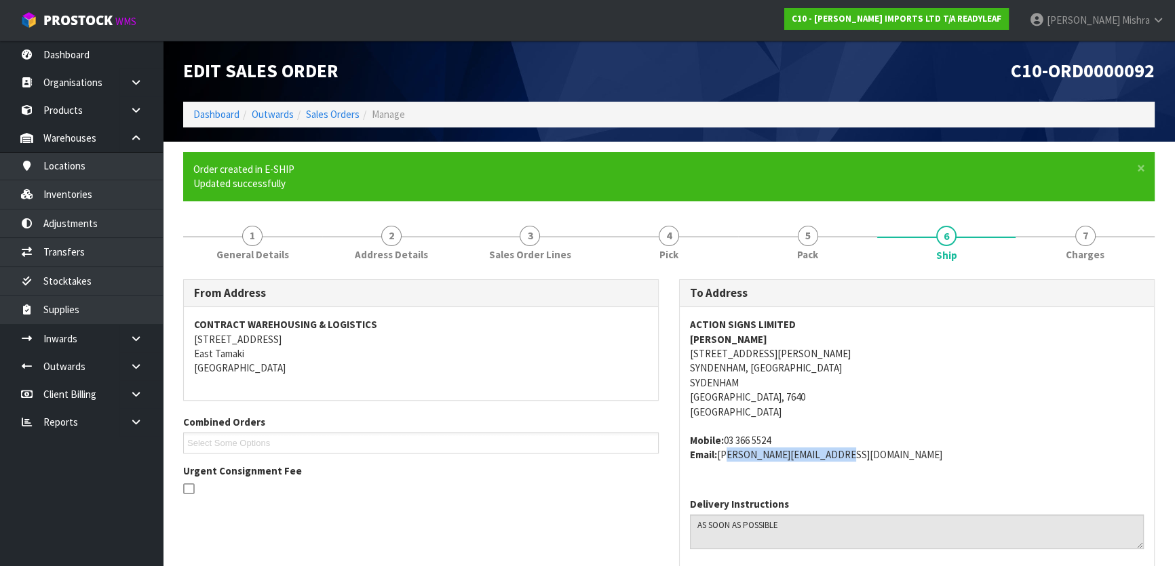
drag, startPoint x: 788, startPoint y: 465, endPoint x: 719, endPoint y: 473, distance: 68.9
click at [719, 473] on div "ACTION SIGNS LIMITED JAMES MCKNIGHT 36 BYRON STREET SYNDENHAM, CHRISTCHURCH SYD…" at bounding box center [917, 397] width 474 height 180
click at [248, 221] on link "1 General Details" at bounding box center [252, 243] width 139 height 54
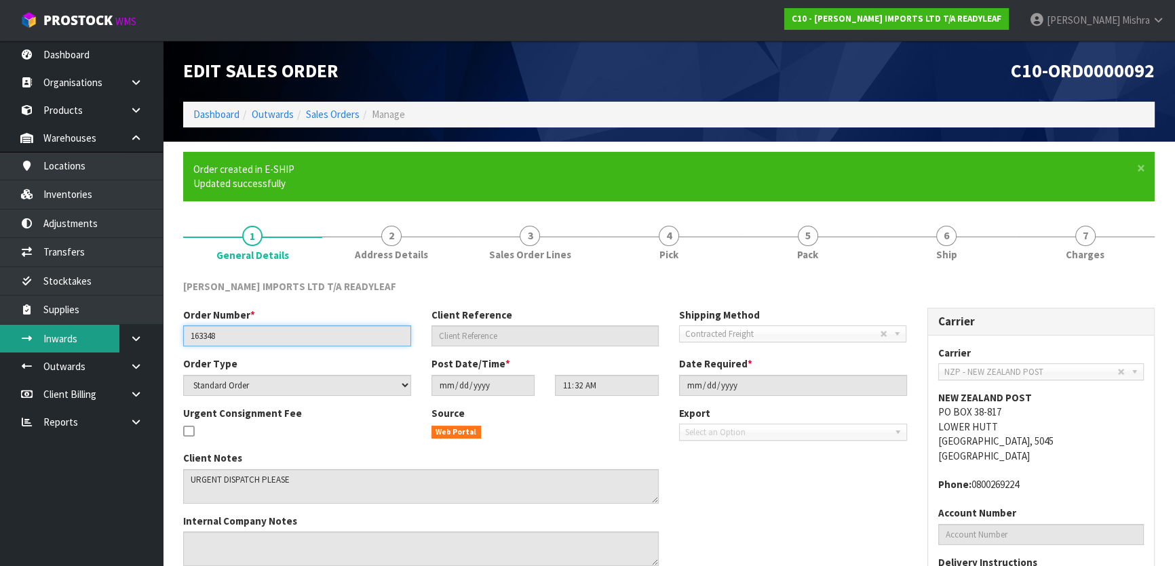
click at [100, 332] on body "Toggle navigation ProStock WMS C10 - CANNON IMPORTS LTD T/A READYLEAF Lalisha M…" at bounding box center [587, 283] width 1175 height 566
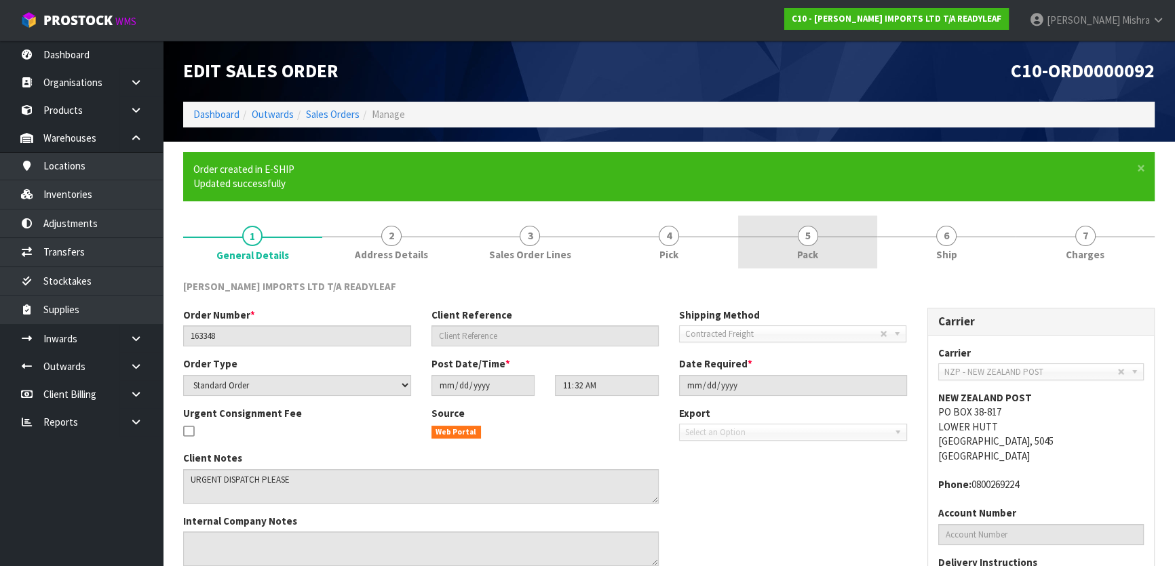
click at [836, 244] on link "5 Pack" at bounding box center [807, 243] width 139 height 54
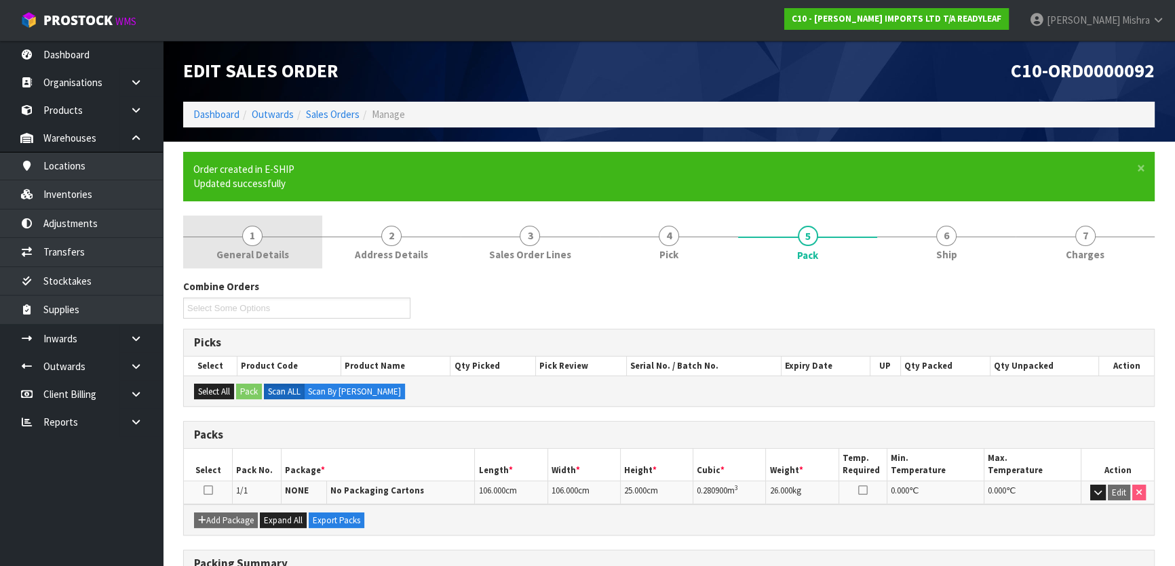
click at [250, 262] on link "1 General Details" at bounding box center [252, 243] width 139 height 54
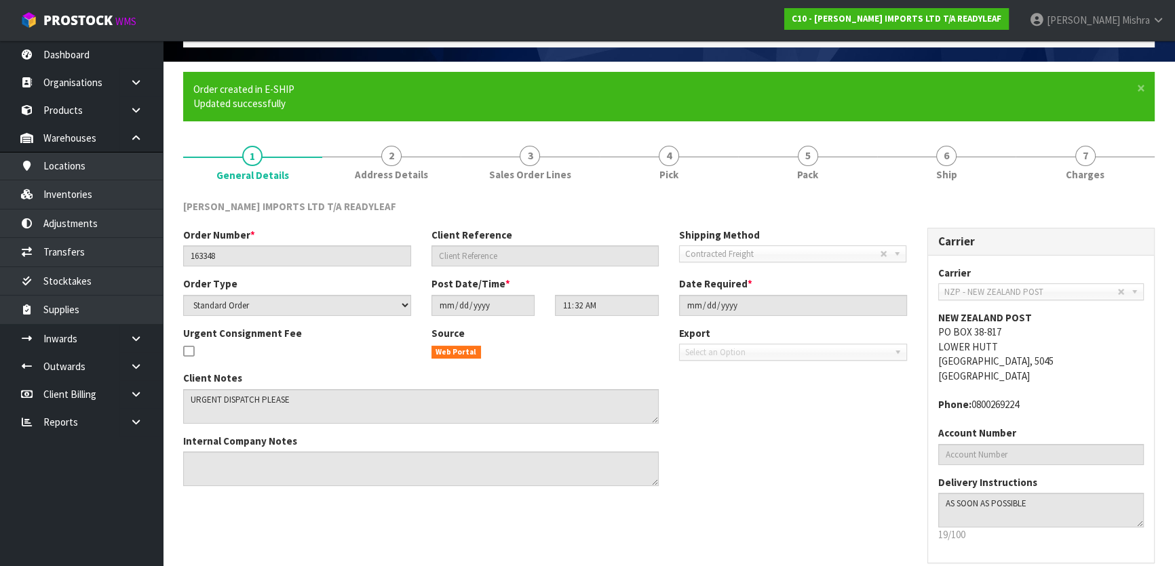
scroll to position [140, 0]
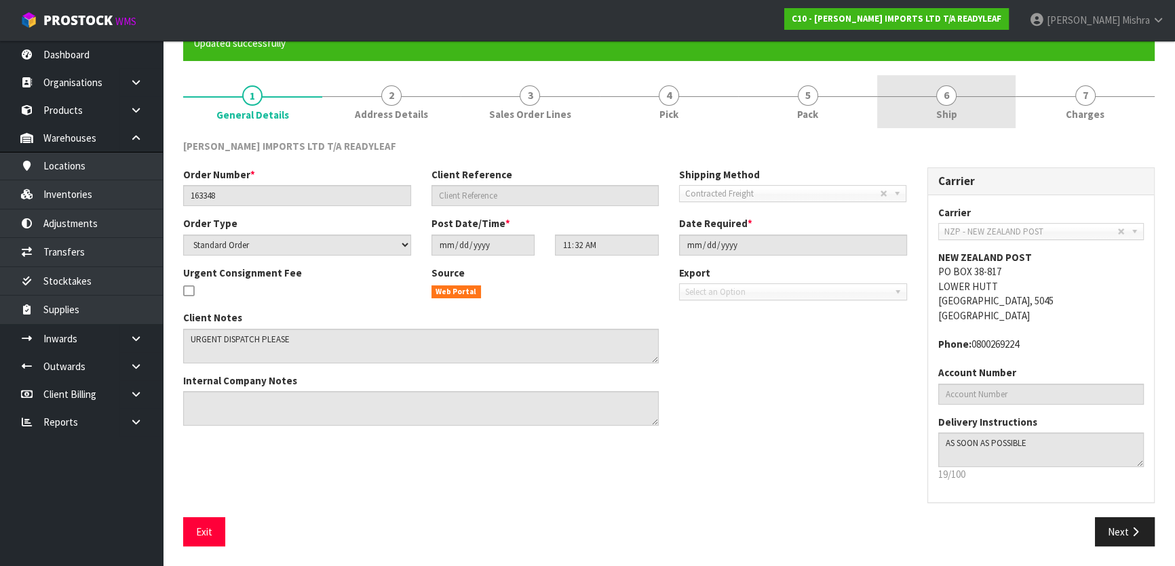
drag, startPoint x: 946, startPoint y: 94, endPoint x: 940, endPoint y: 109, distance: 15.2
click at [946, 94] on span "6" at bounding box center [946, 95] width 20 height 20
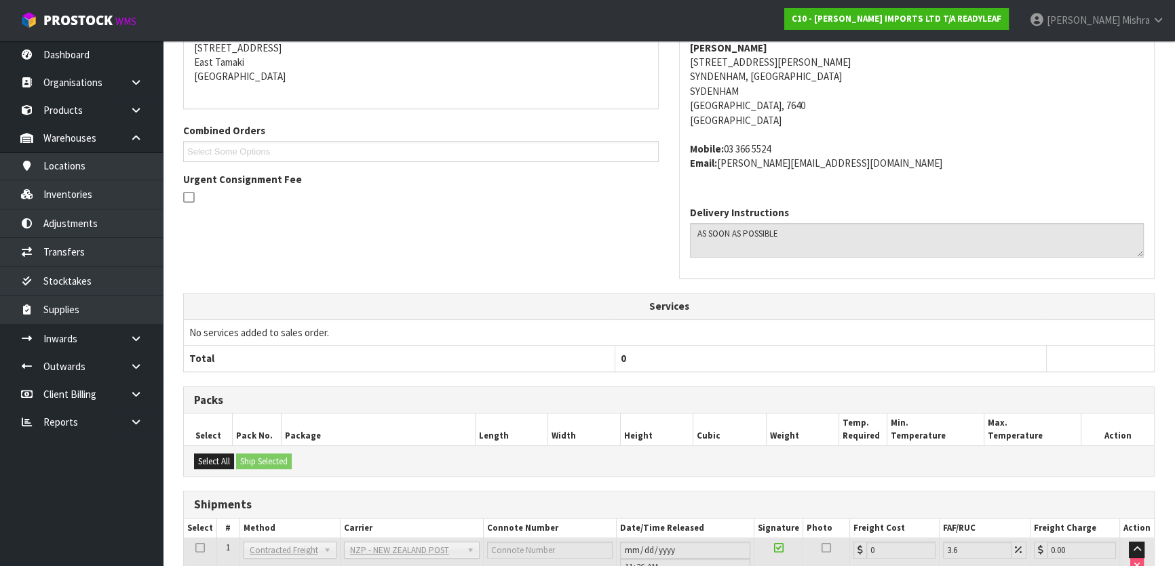
scroll to position [390, 0]
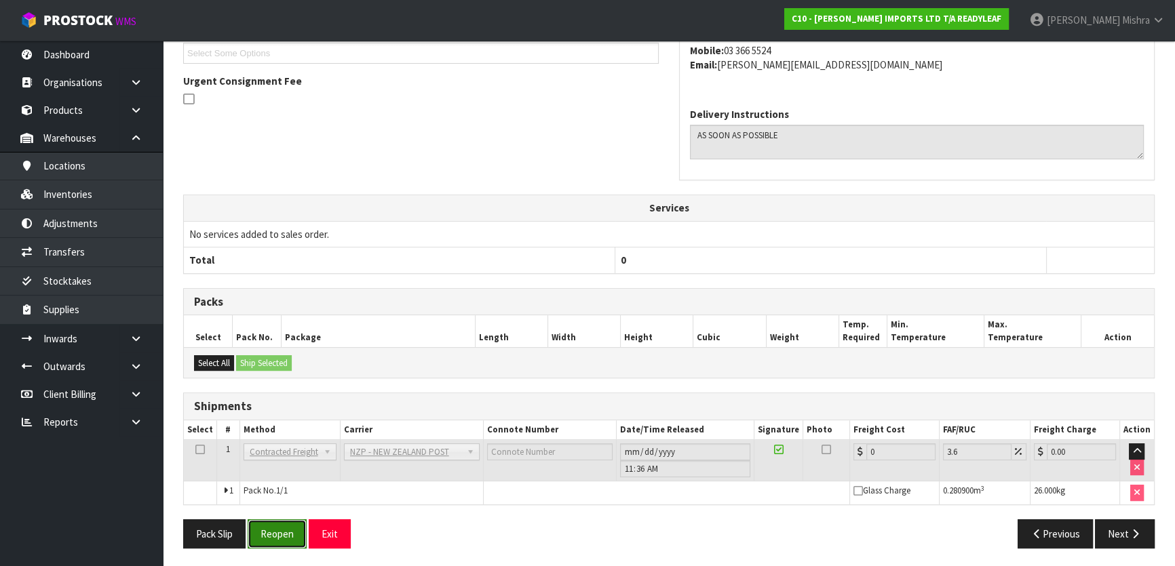
click at [289, 532] on button "Reopen" at bounding box center [277, 534] width 59 height 29
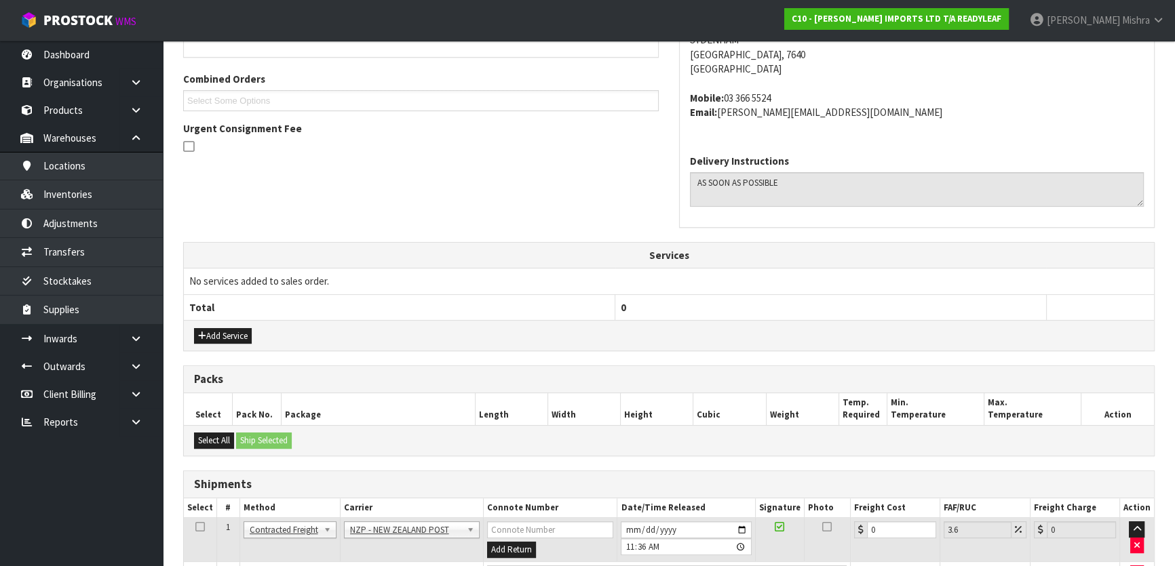
scroll to position [409, 0]
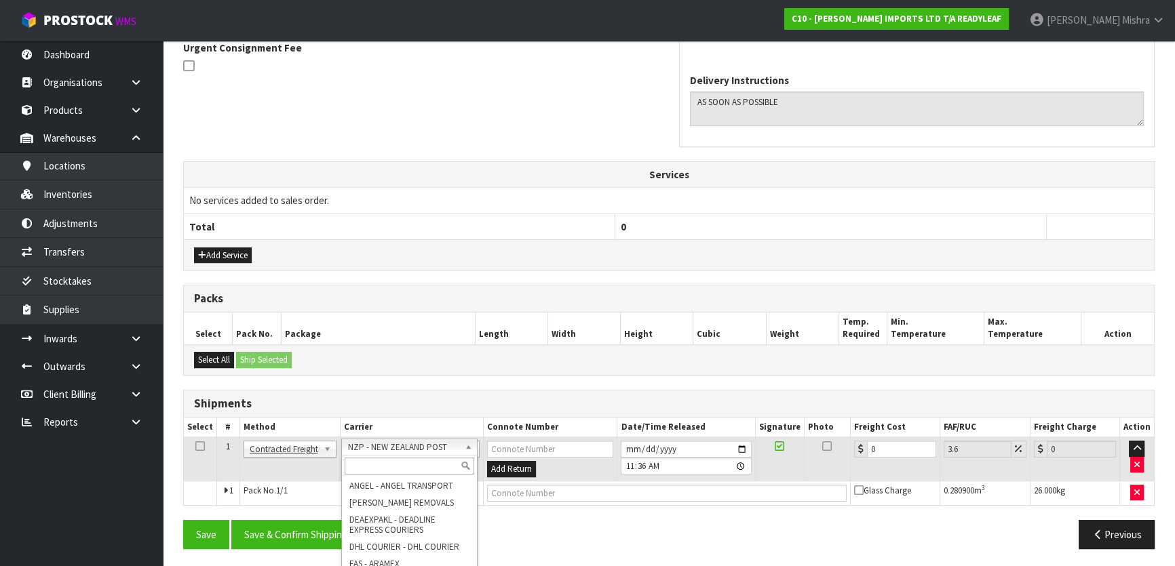
drag, startPoint x: 459, startPoint y: 450, endPoint x: 395, endPoint y: 468, distance: 66.8
click at [395, 468] on input "text" at bounding box center [410, 466] width 130 height 17
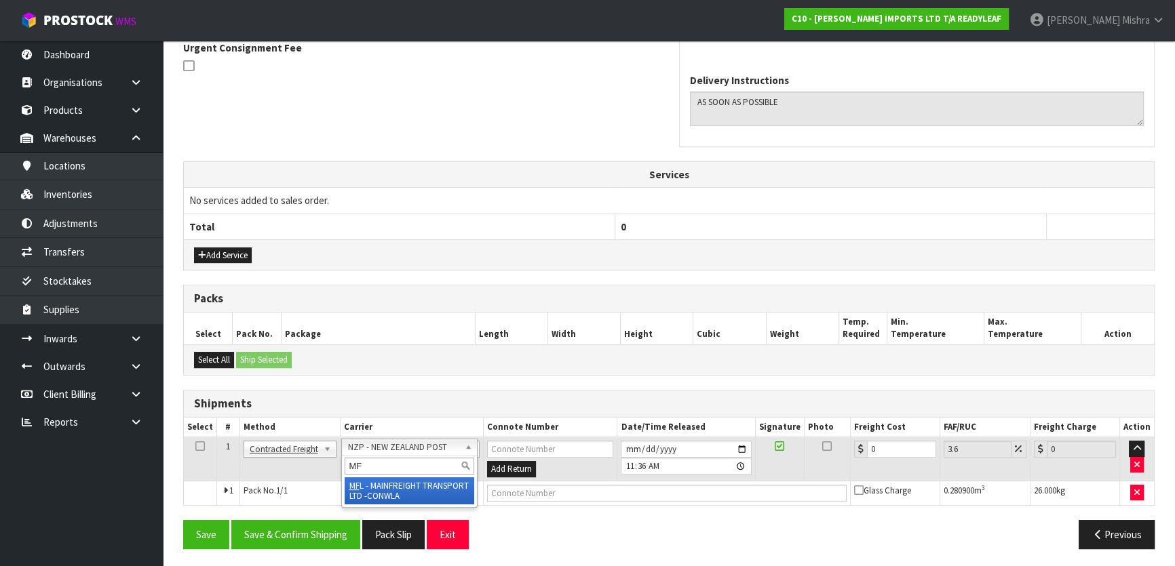
drag, startPoint x: 387, startPoint y: 488, endPoint x: 471, endPoint y: 484, distance: 84.2
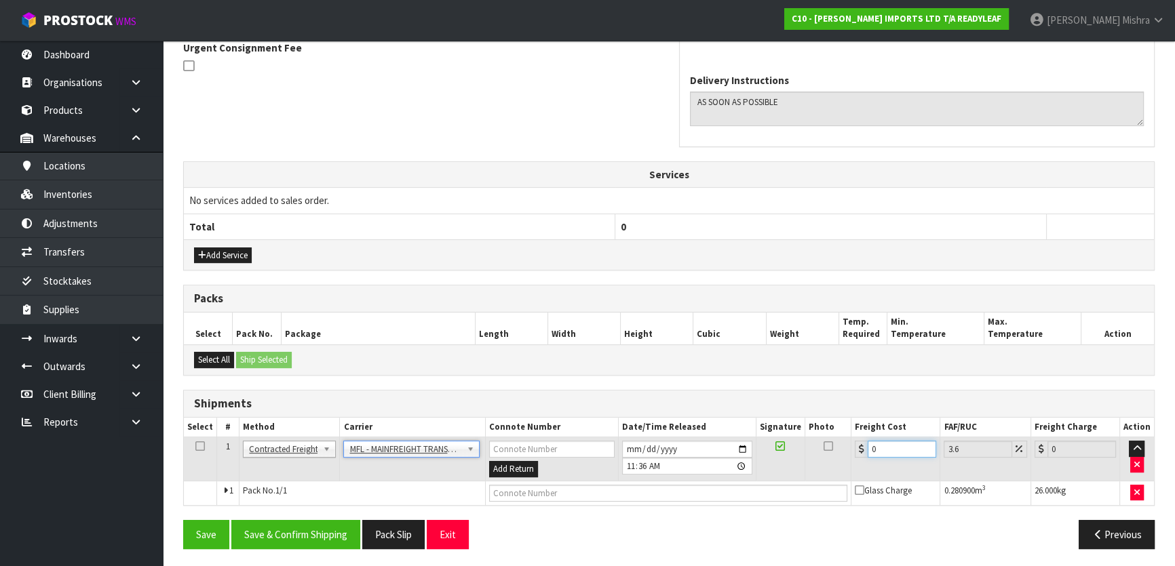
drag, startPoint x: 857, startPoint y: 447, endPoint x: 813, endPoint y: 447, distance: 44.8
click at [813, 447] on tr "1 Client Local Pickup Customer Local Pickup Company Freight Contracted Freight …" at bounding box center [669, 460] width 970 height 44
click at [538, 488] on input "text" at bounding box center [668, 493] width 359 height 17
paste input "FWM58389809"
click at [281, 541] on button "Save & Confirm Shipping" at bounding box center [295, 534] width 129 height 29
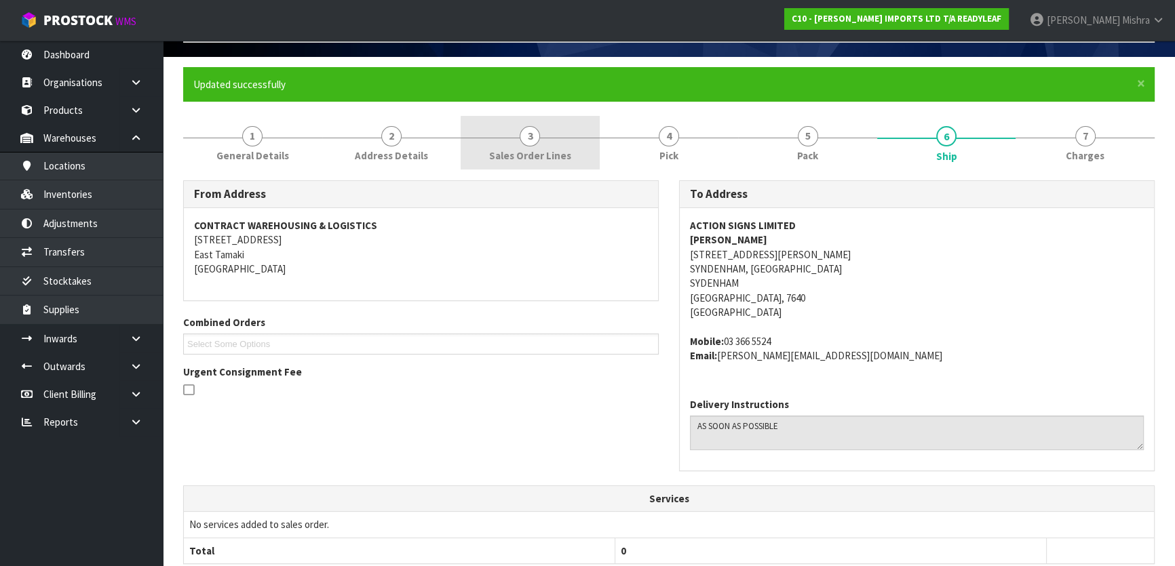
scroll to position [0, 0]
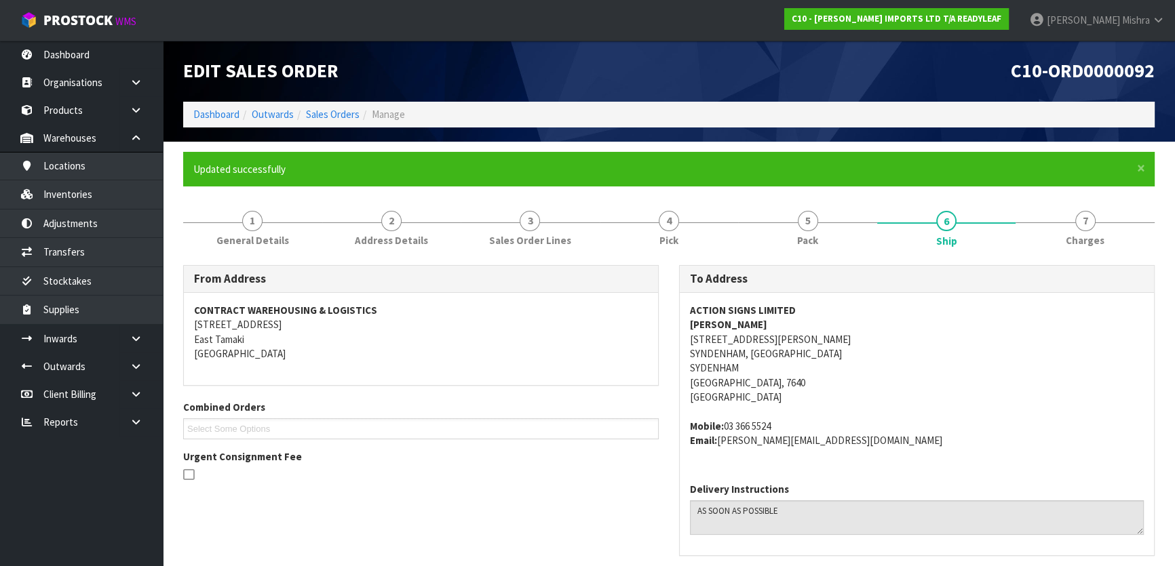
click at [328, 107] on li "Sales Orders" at bounding box center [327, 114] width 66 height 14
click at [327, 116] on link "Sales Orders" at bounding box center [333, 114] width 54 height 13
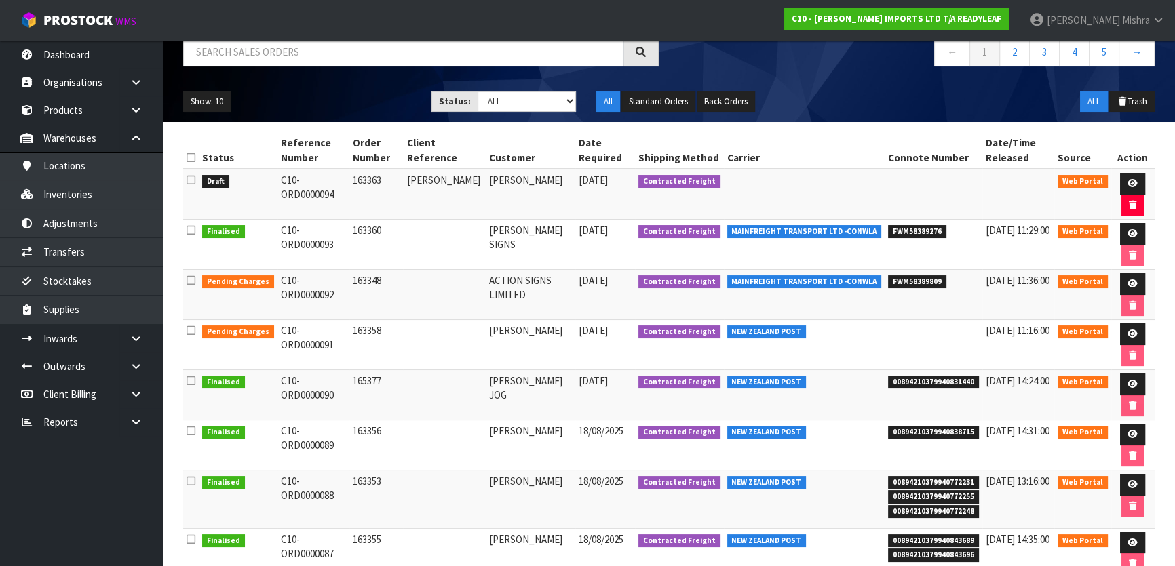
scroll to position [123, 0]
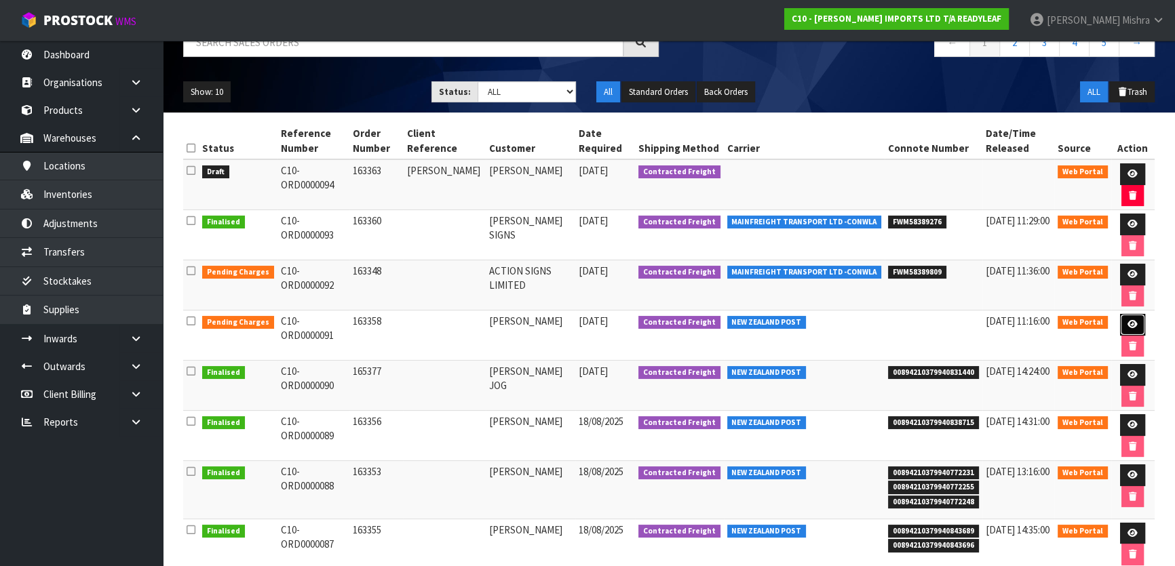
click at [1134, 317] on link at bounding box center [1132, 325] width 25 height 22
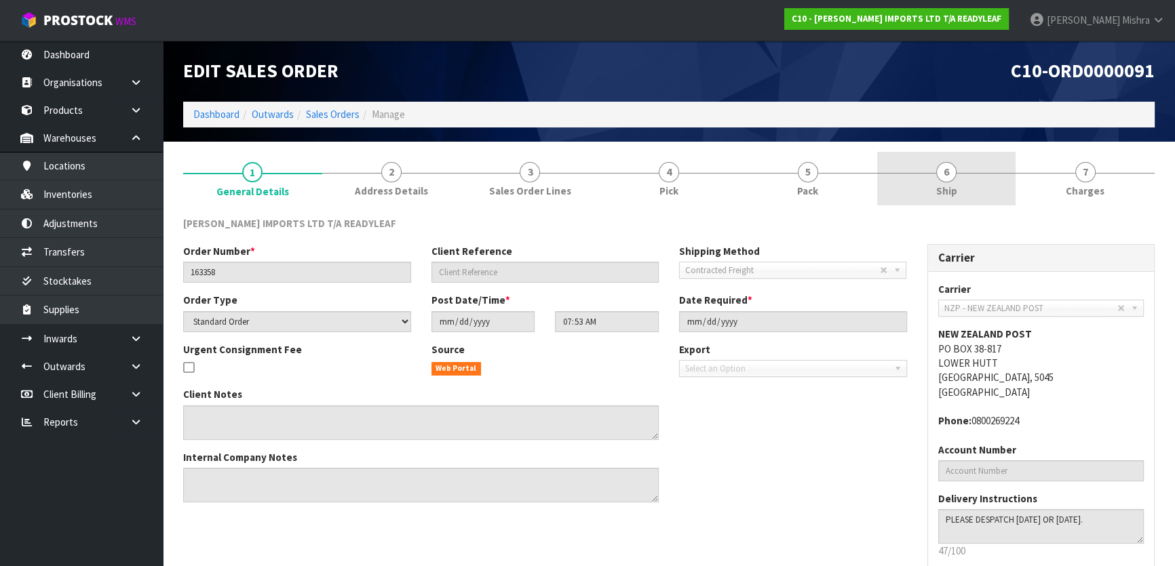
click at [940, 170] on span "6" at bounding box center [946, 172] width 20 height 20
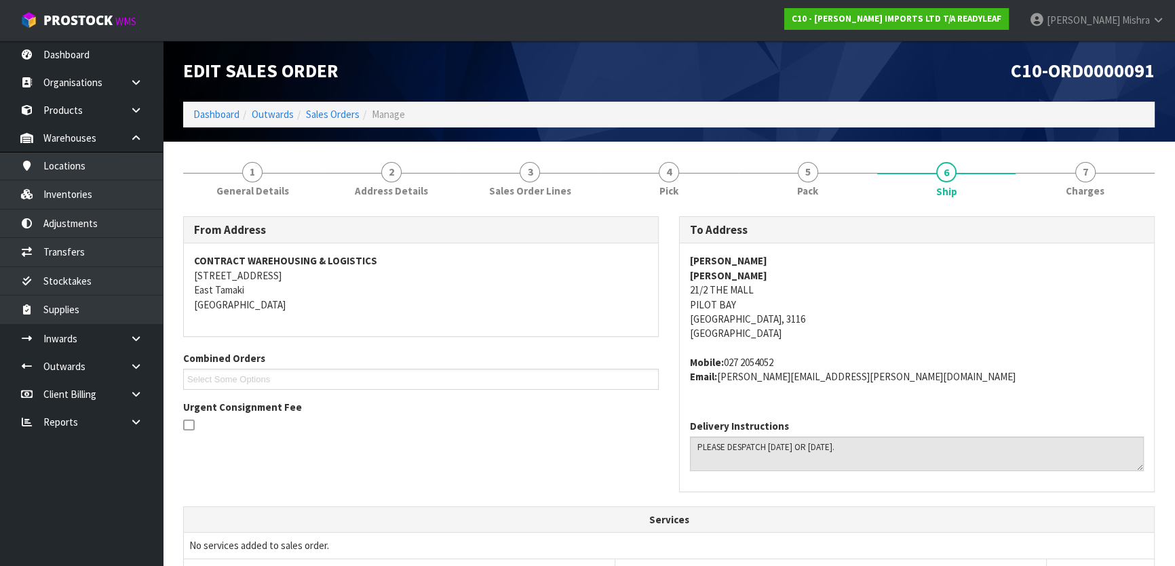
drag, startPoint x: 779, startPoint y: 360, endPoint x: 727, endPoint y: 358, distance: 52.3
click at [727, 358] on address "Mobile: 027 2054052 Email: Colin.Sinton@ptlgroup.co.nz" at bounding box center [917, 369] width 454 height 29
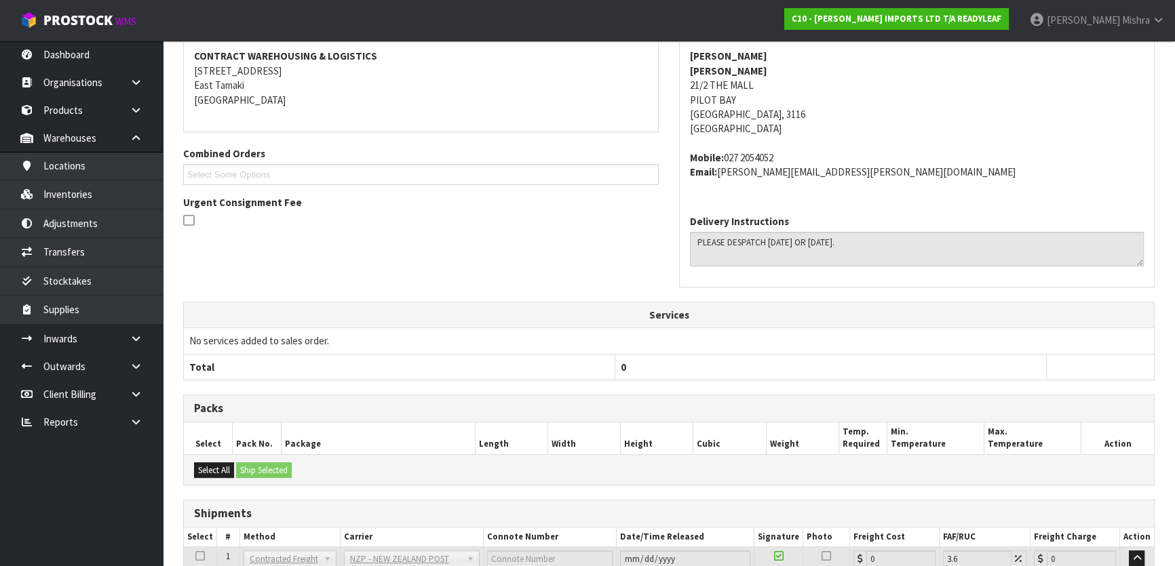
scroll to position [312, 0]
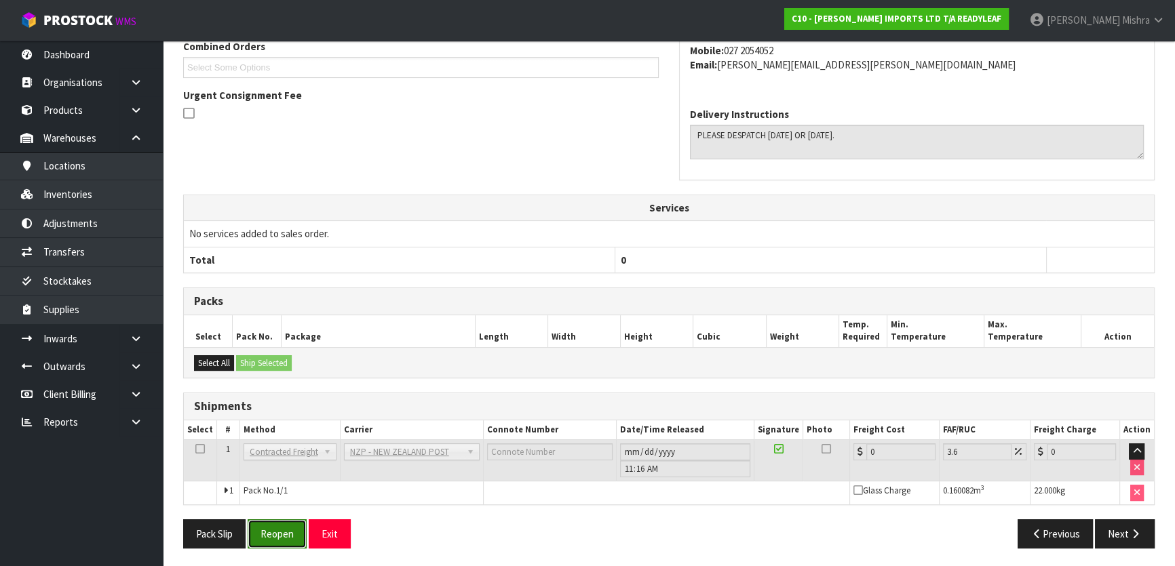
click at [288, 530] on button "Reopen" at bounding box center [277, 534] width 59 height 29
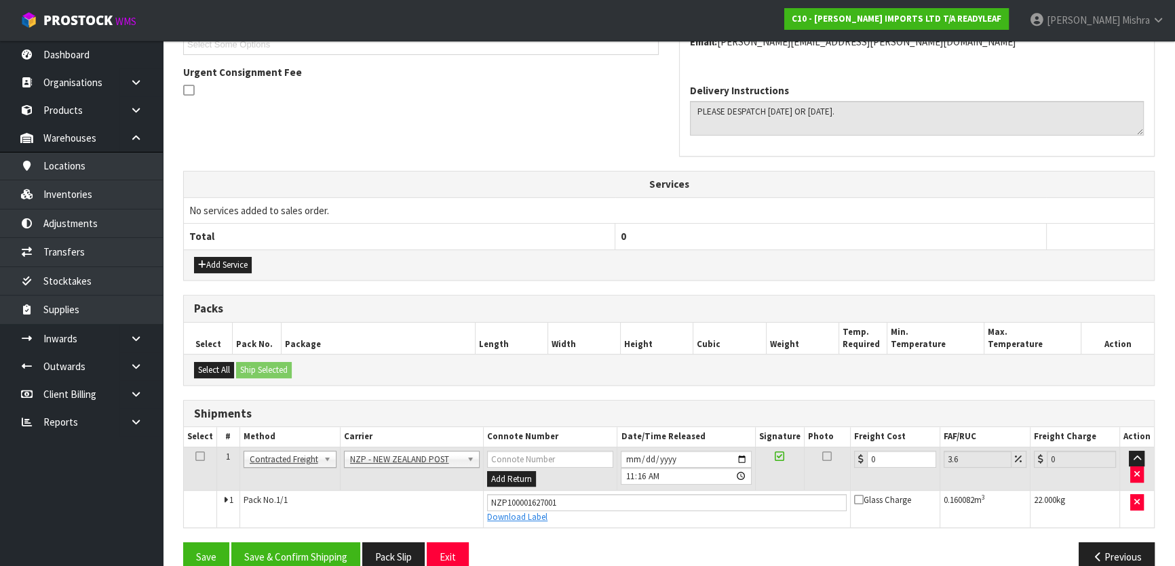
scroll to position [407, 0]
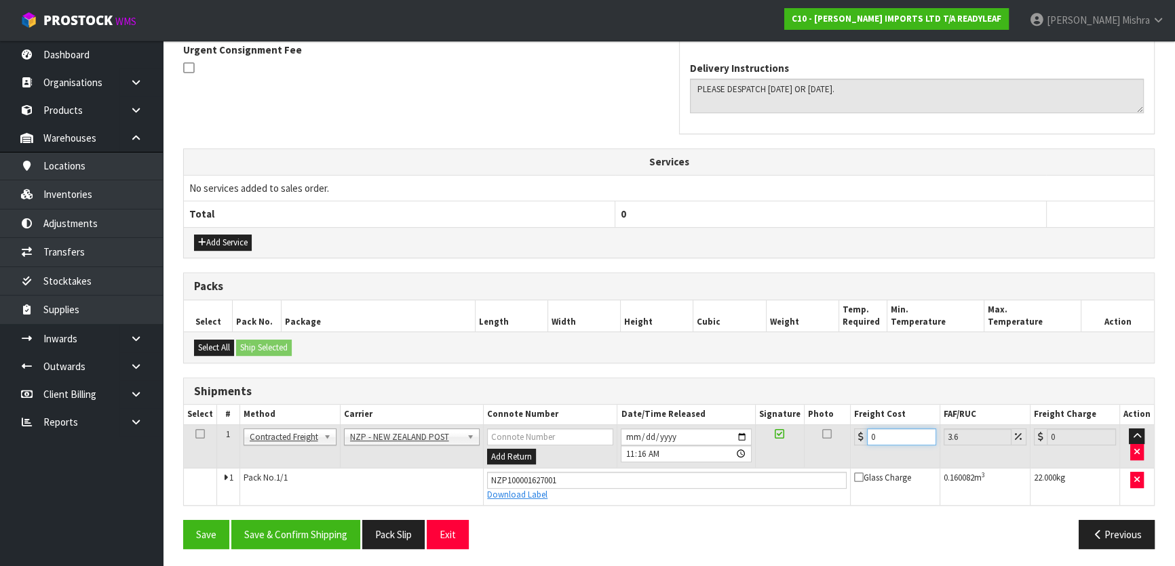
drag, startPoint x: 892, startPoint y: 435, endPoint x: 767, endPoint y: 430, distance: 125.6
click at [767, 430] on tr "1 Client Local Pickup Customer Local Pickup Company Freight Contracted Freight …" at bounding box center [669, 447] width 970 height 44
click at [267, 537] on button "Save & Confirm Shipping" at bounding box center [295, 534] width 129 height 29
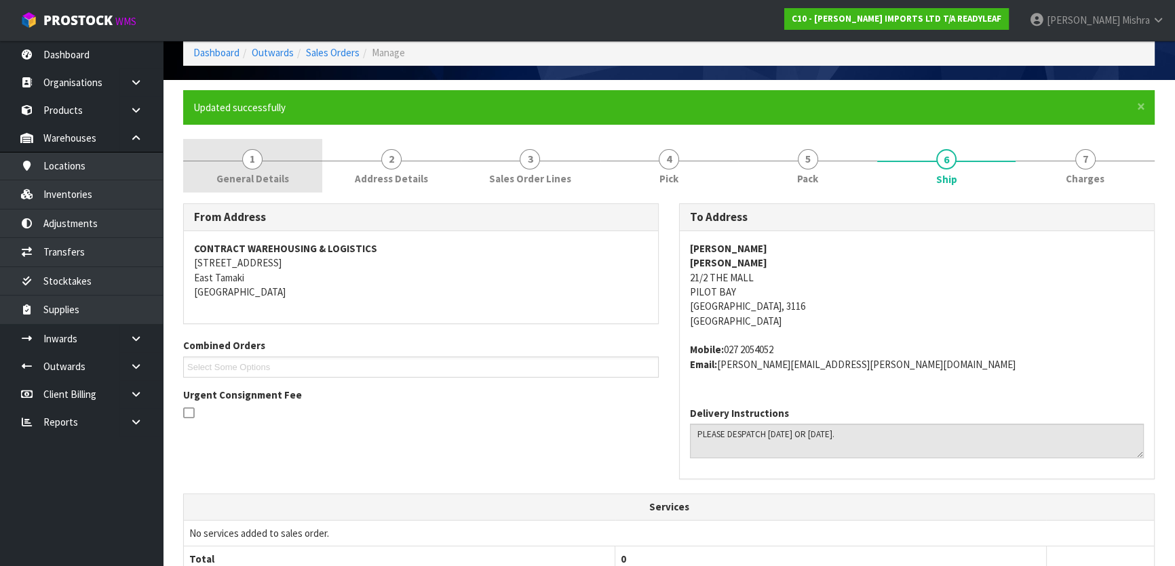
scroll to position [0, 0]
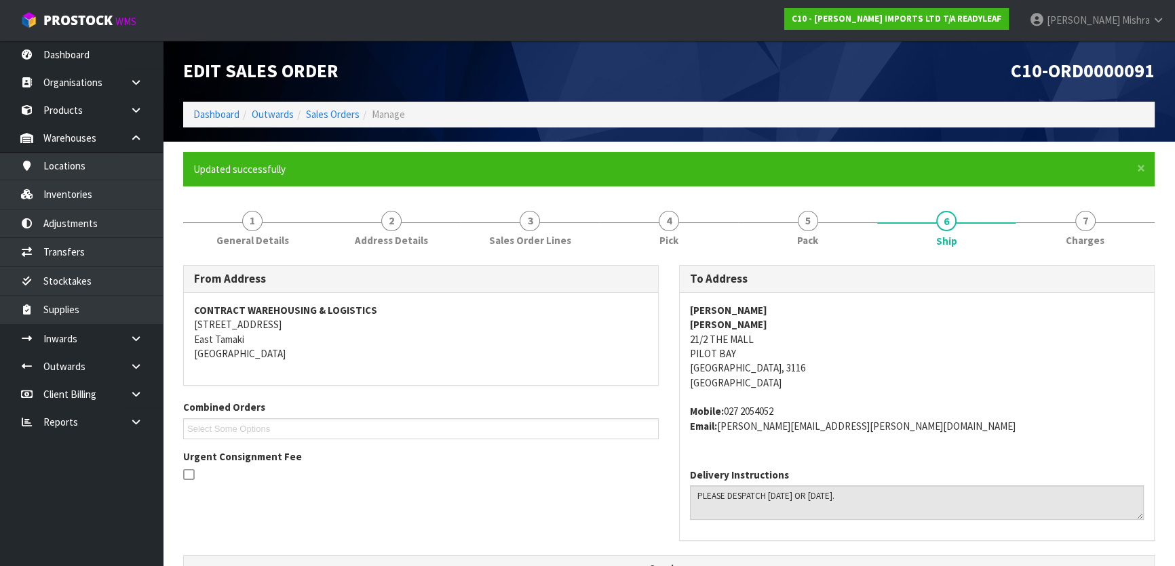
click at [216, 107] on li "Dashboard" at bounding box center [216, 114] width 46 height 14
click at [210, 111] on link "Dashboard" at bounding box center [216, 114] width 46 height 13
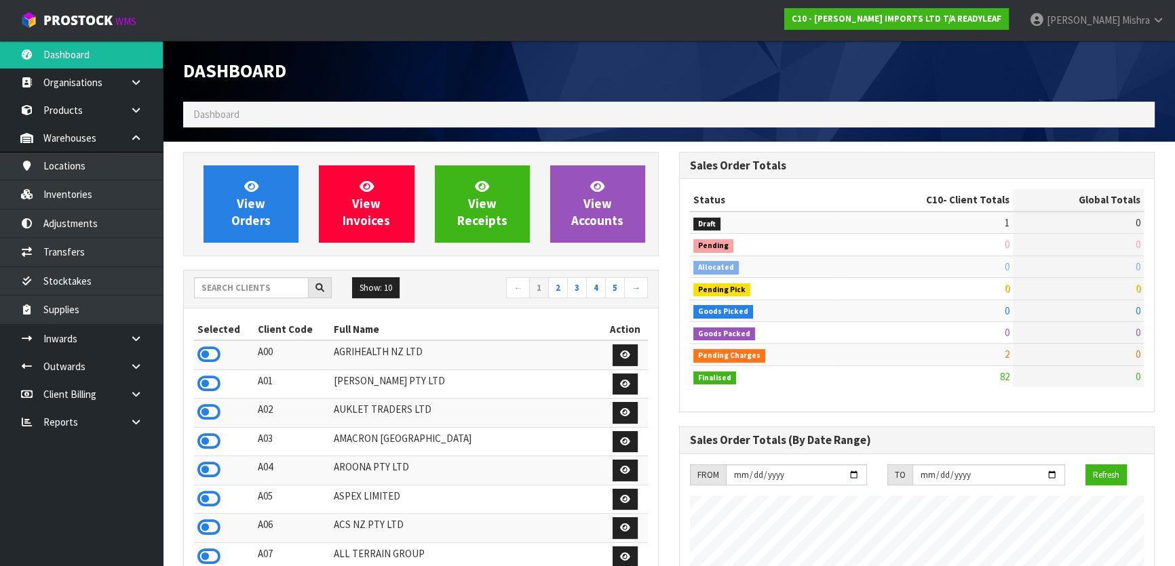
scroll to position [937, 495]
click at [244, 290] on input "text" at bounding box center [251, 287] width 115 height 21
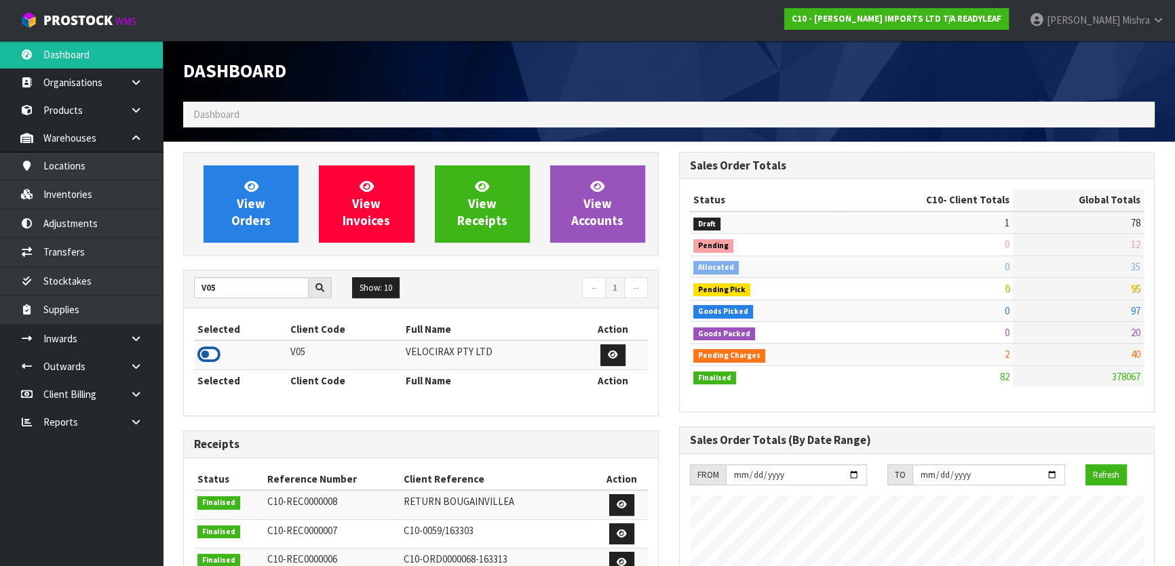
click at [208, 350] on icon at bounding box center [208, 355] width 23 height 20
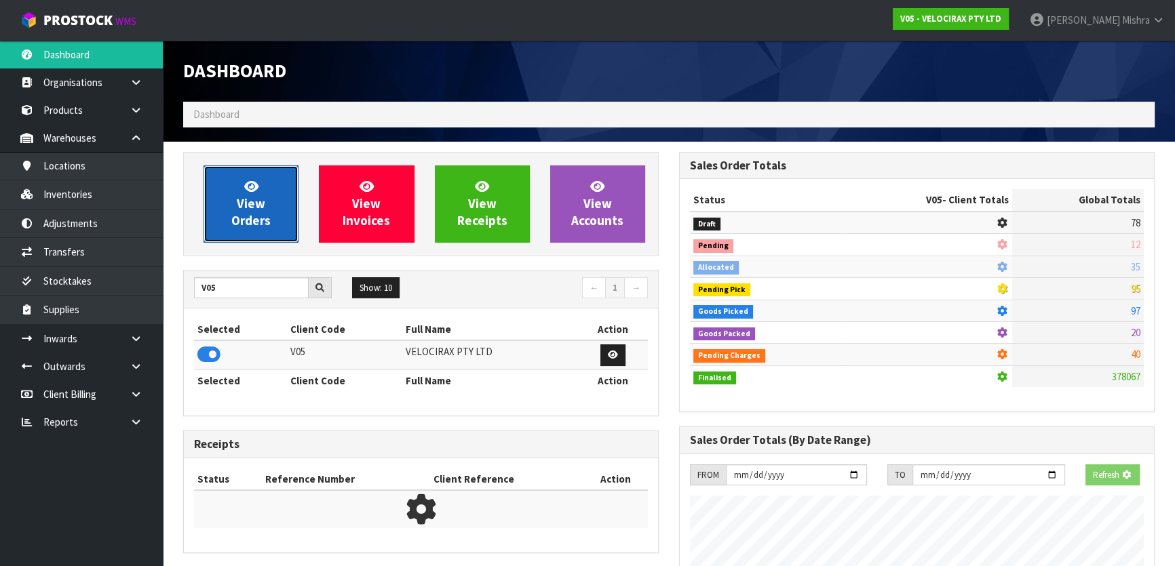
scroll to position [1055, 495]
click at [255, 173] on link "View Orders" at bounding box center [251, 204] width 95 height 77
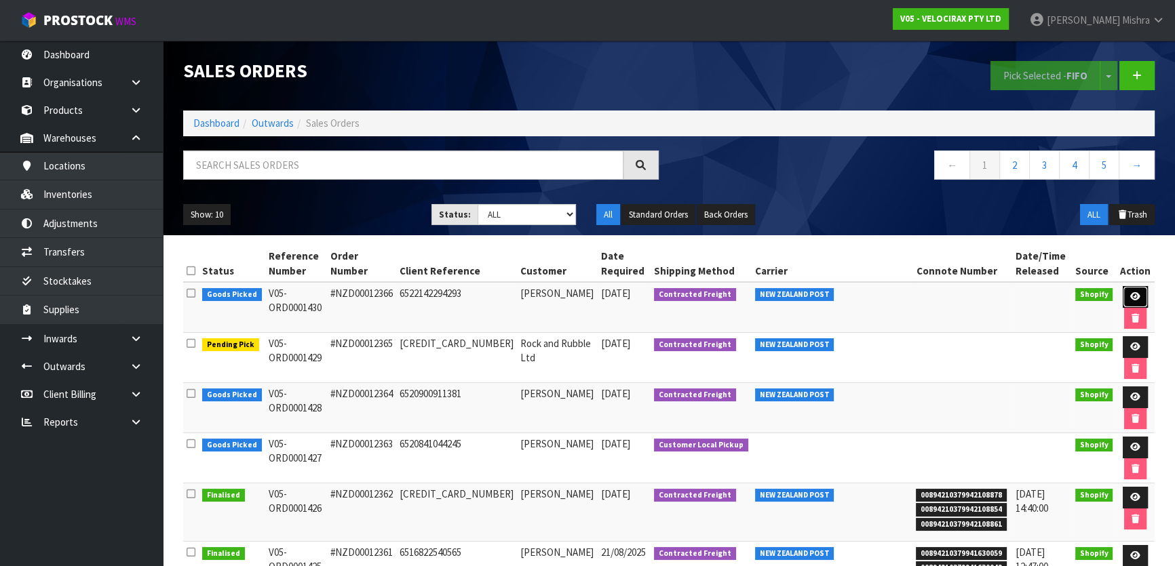
click at [1130, 293] on icon at bounding box center [1135, 296] width 10 height 9
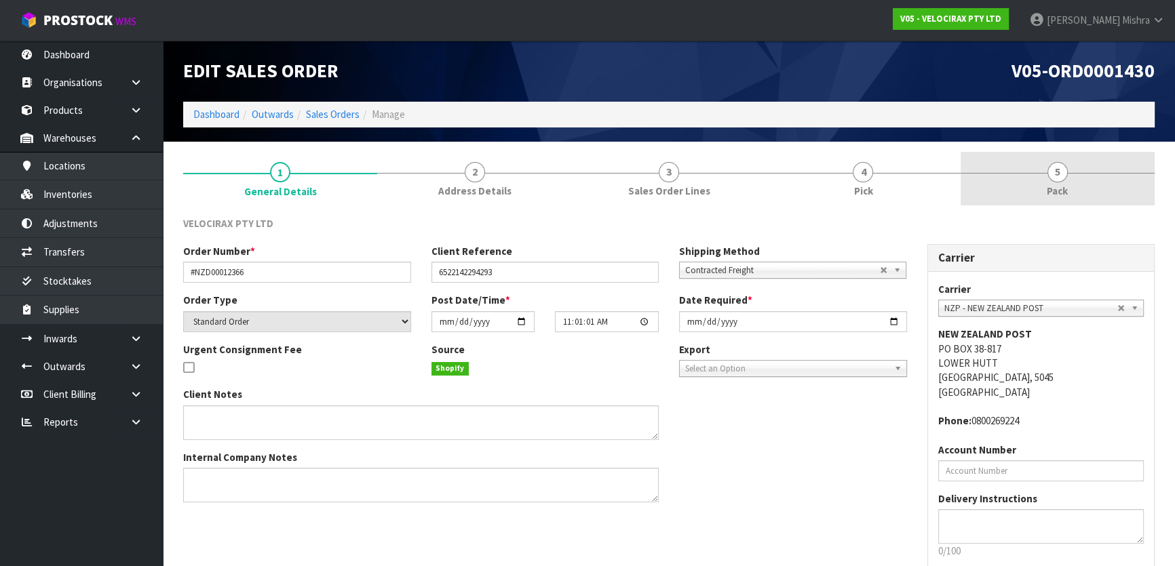
click at [1048, 178] on link "5 Pack" at bounding box center [1058, 179] width 194 height 54
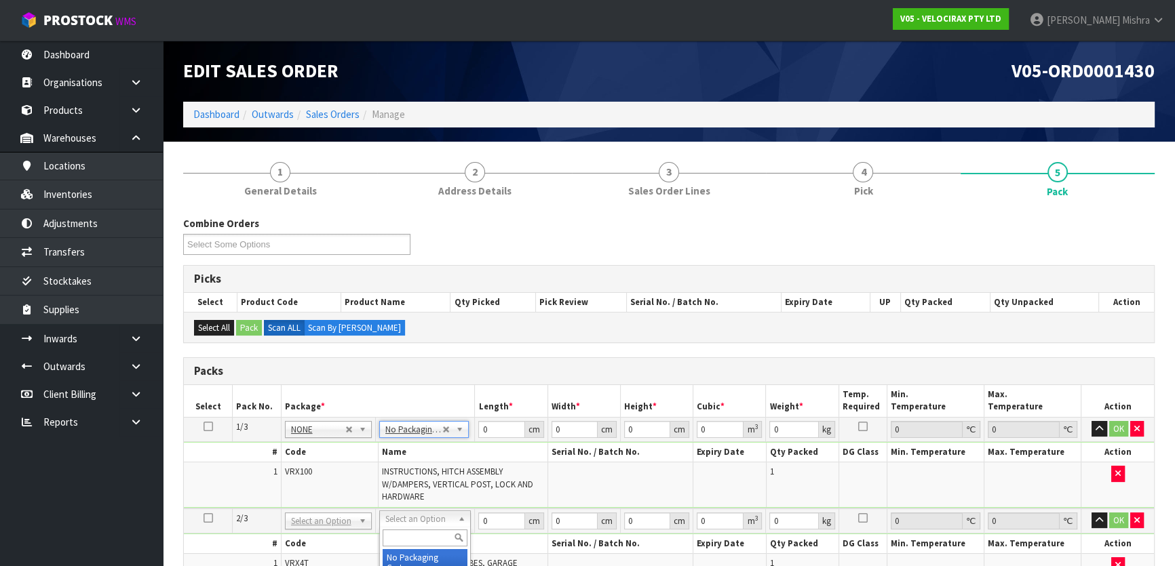
drag, startPoint x: 404, startPoint y: 556, endPoint x: 404, endPoint y: 549, distance: 7.5
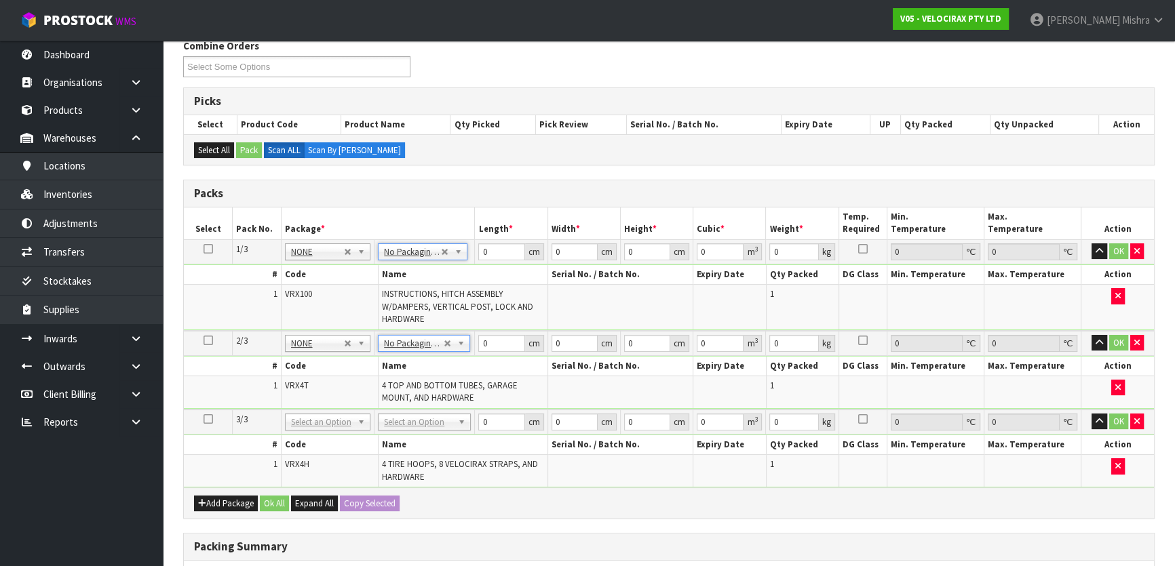
scroll to position [185, 0]
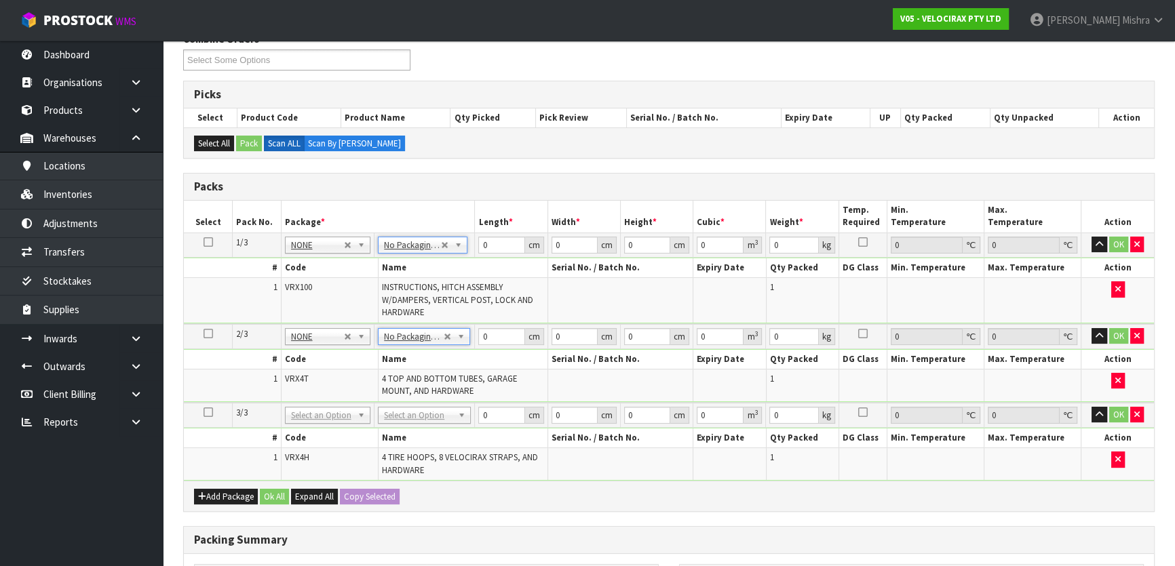
click at [431, 423] on td "No Packaging Cartons PLT GEN120 (1200 X 1000) PLT ONE WAY SKID CHEP HIRE PALLET…" at bounding box center [424, 415] width 100 height 25
drag, startPoint x: 496, startPoint y: 243, endPoint x: 442, endPoint y: 241, distance: 53.6
click at [442, 241] on tr "1/3 NONE 007-001 007-002 007-004 007-009 007-013 007-014 007-015 007-017 007-01…" at bounding box center [669, 245] width 970 height 24
drag, startPoint x: 486, startPoint y: 332, endPoint x: 479, endPoint y: 333, distance: 7.5
click at [479, 333] on input "0" at bounding box center [501, 336] width 46 height 17
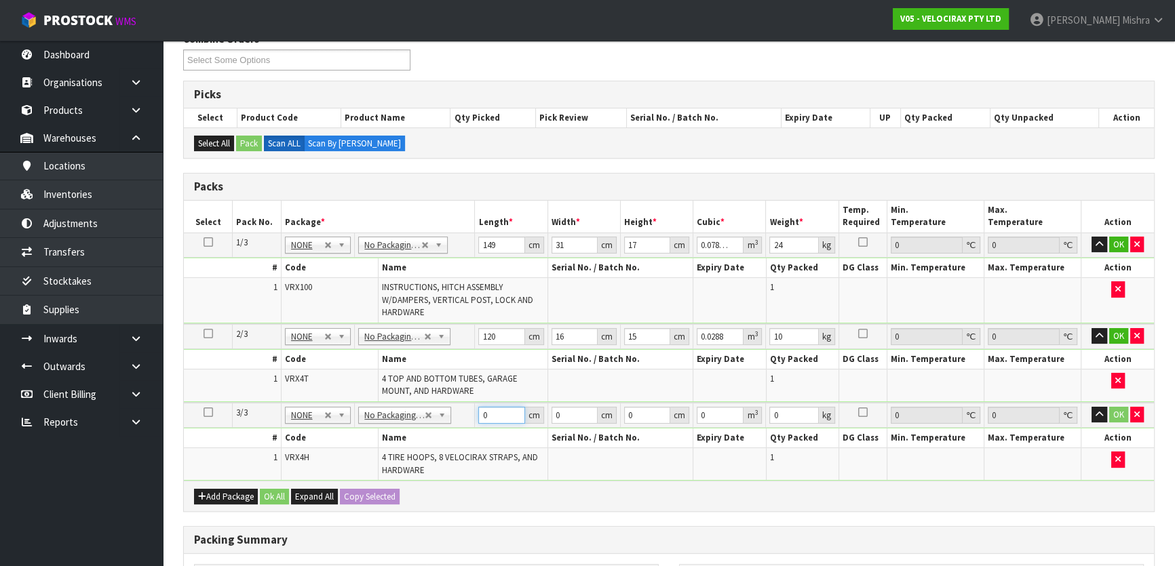
click at [466, 414] on tr "3/3 NONE 007-001 007-002 007-004 007-009 007-013 007-014 007-015 007-017 007-01…" at bounding box center [669, 415] width 970 height 25
click at [263, 501] on button "Ok All" at bounding box center [274, 497] width 29 height 16
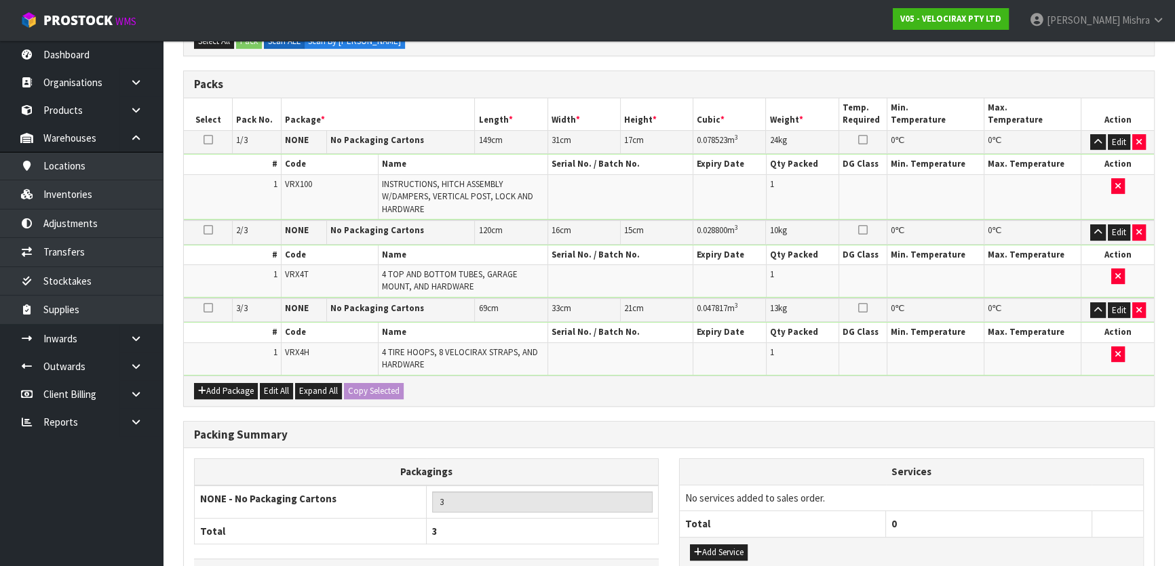
scroll to position [380, 0]
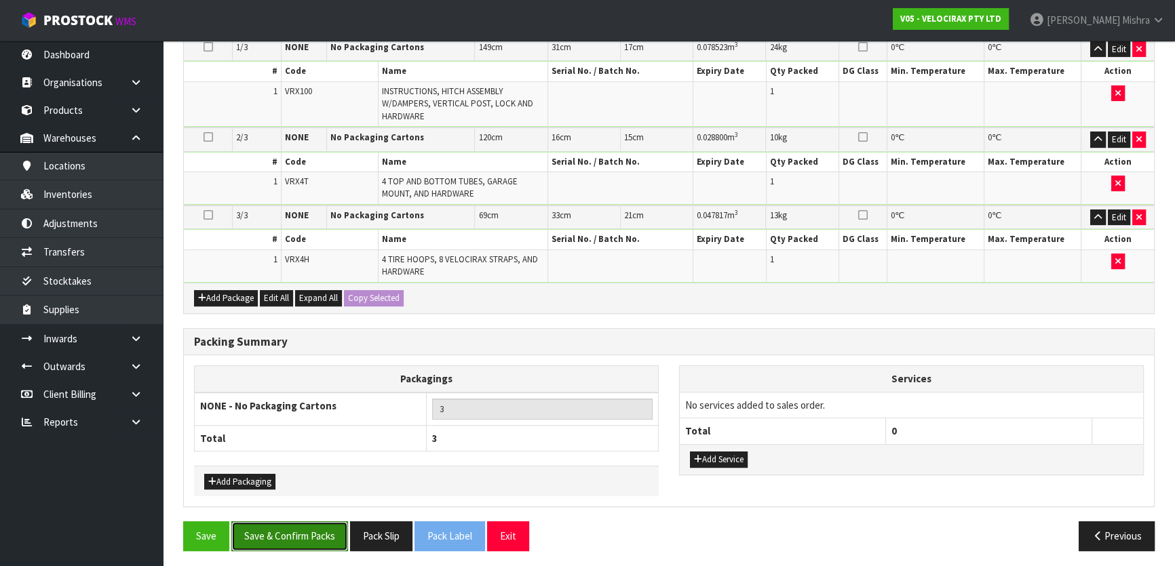
click at [282, 524] on button "Save & Confirm Packs" at bounding box center [289, 536] width 117 height 29
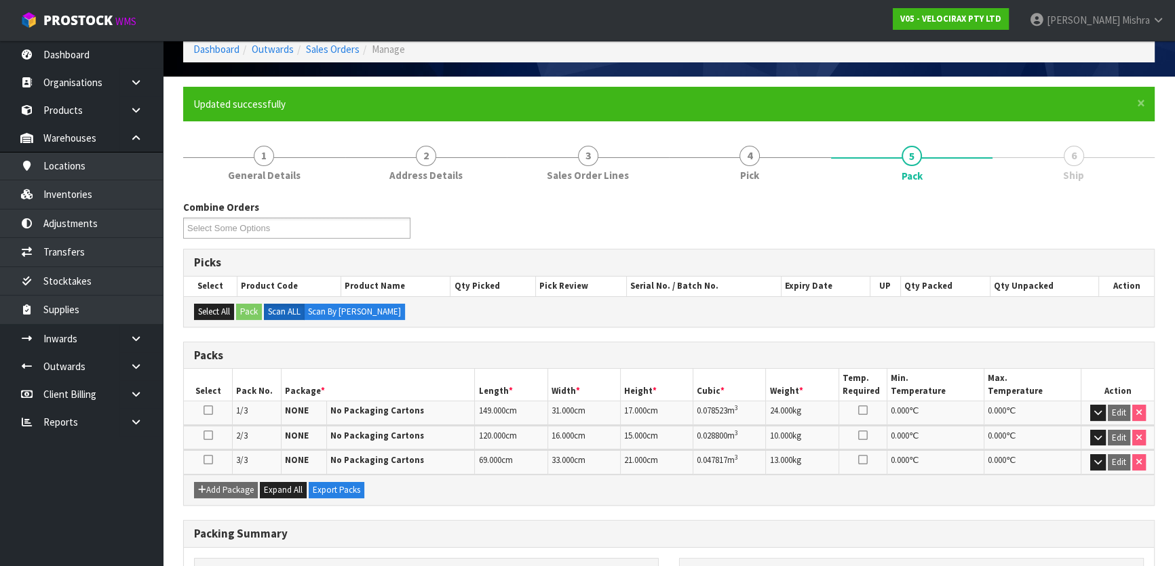
scroll to position [229, 0]
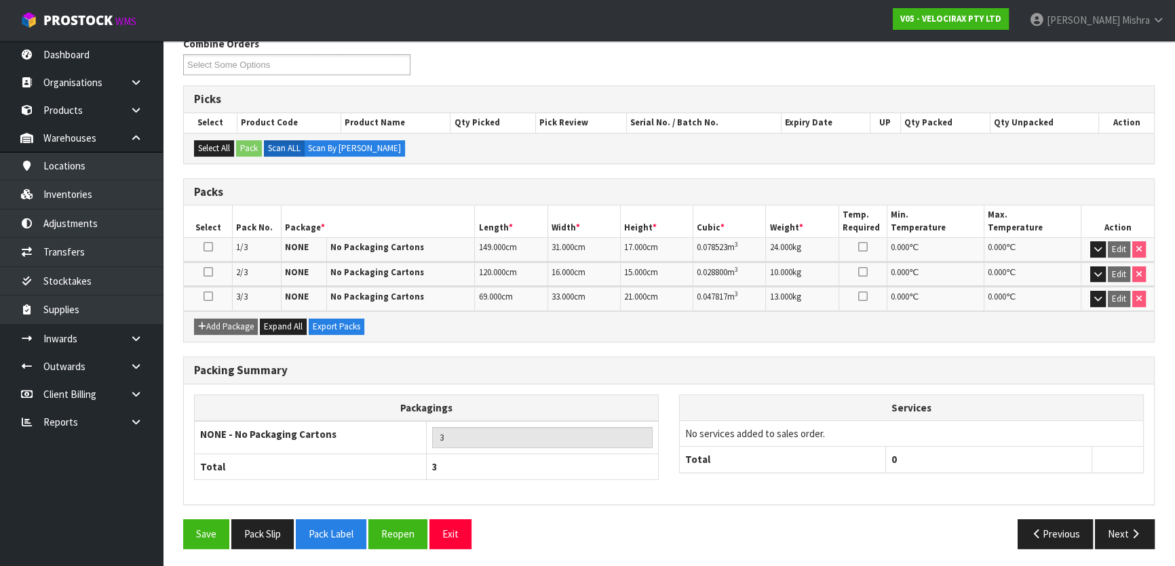
click at [1127, 516] on div "Packing Summary Packagings NONE - No Packaging Cartons 3 Total 3 Services No se…" at bounding box center [669, 438] width 992 height 163
click at [1126, 523] on button "Next" at bounding box center [1125, 534] width 60 height 29
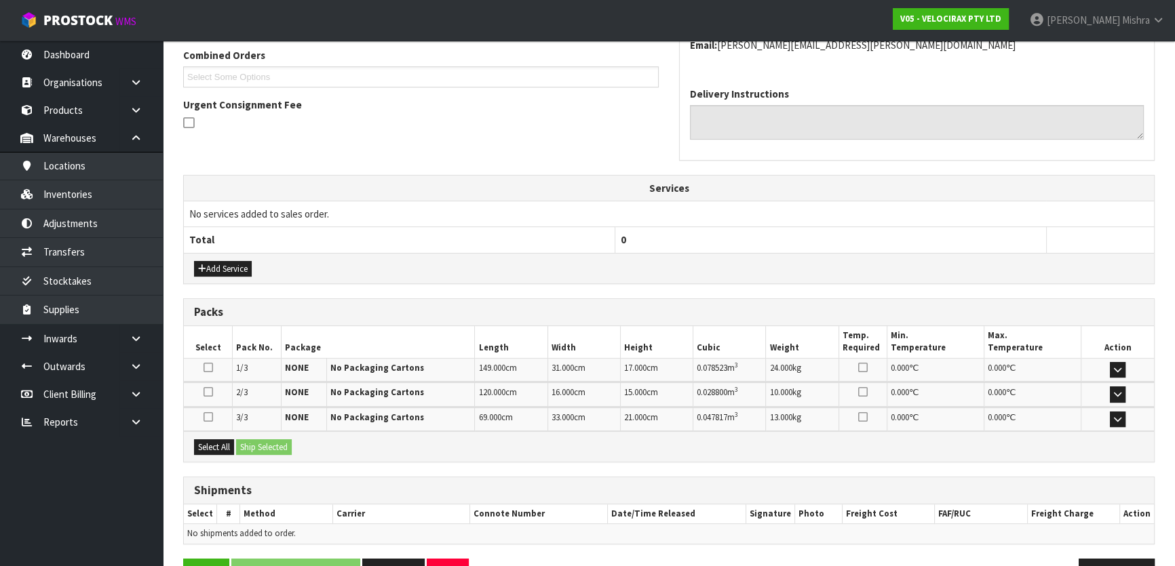
scroll to position [391, 0]
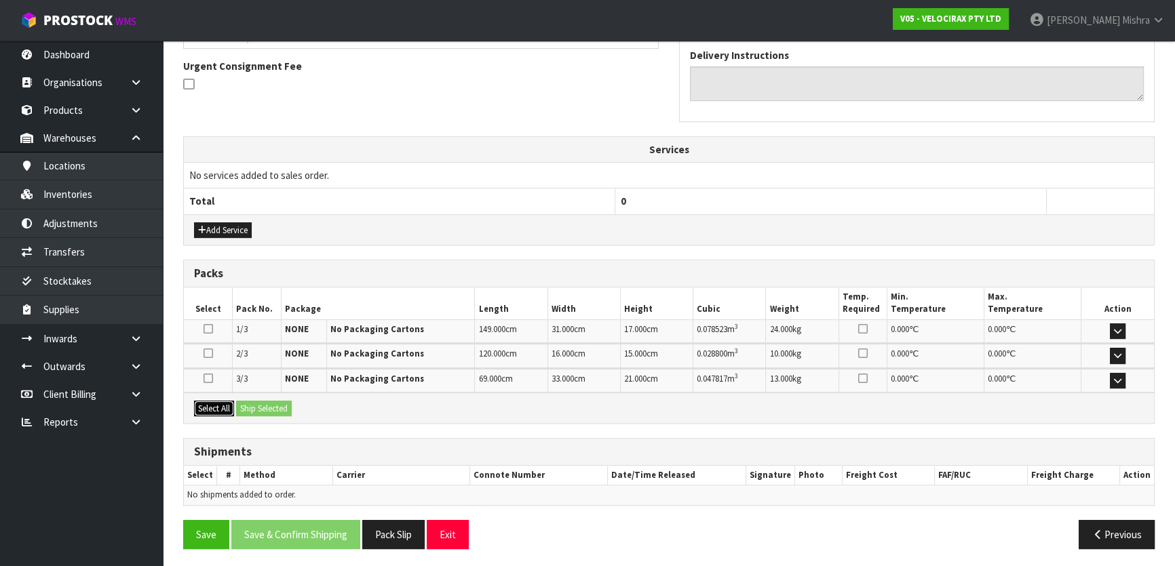
click at [218, 410] on button "Select All" at bounding box center [214, 409] width 40 height 16
click at [267, 405] on button "Ship Selected" at bounding box center [264, 409] width 56 height 16
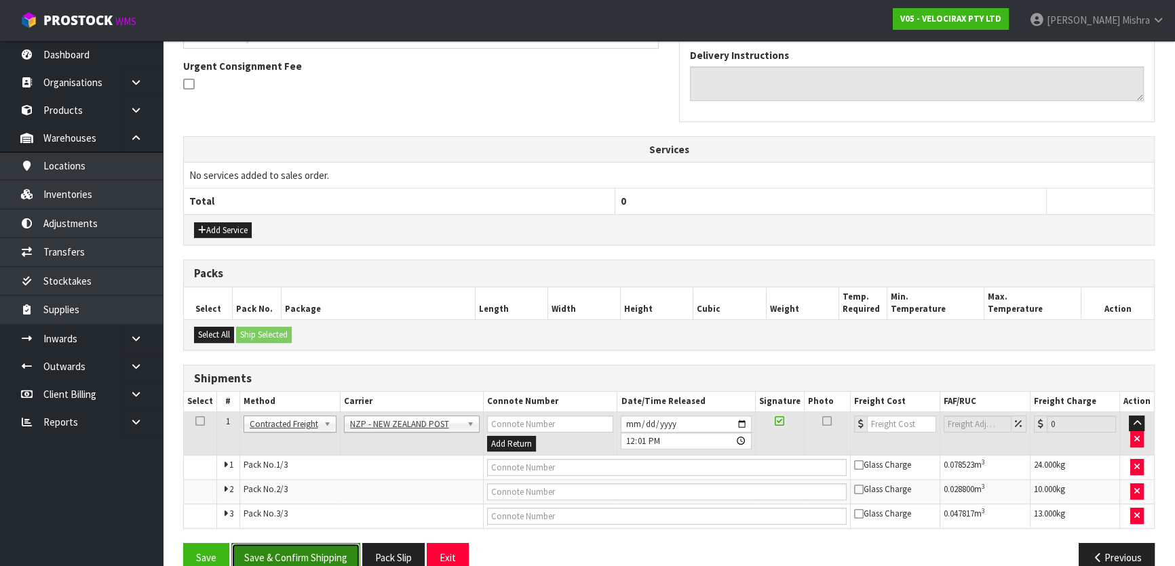
click at [307, 558] on button "Save & Confirm Shipping" at bounding box center [295, 557] width 129 height 29
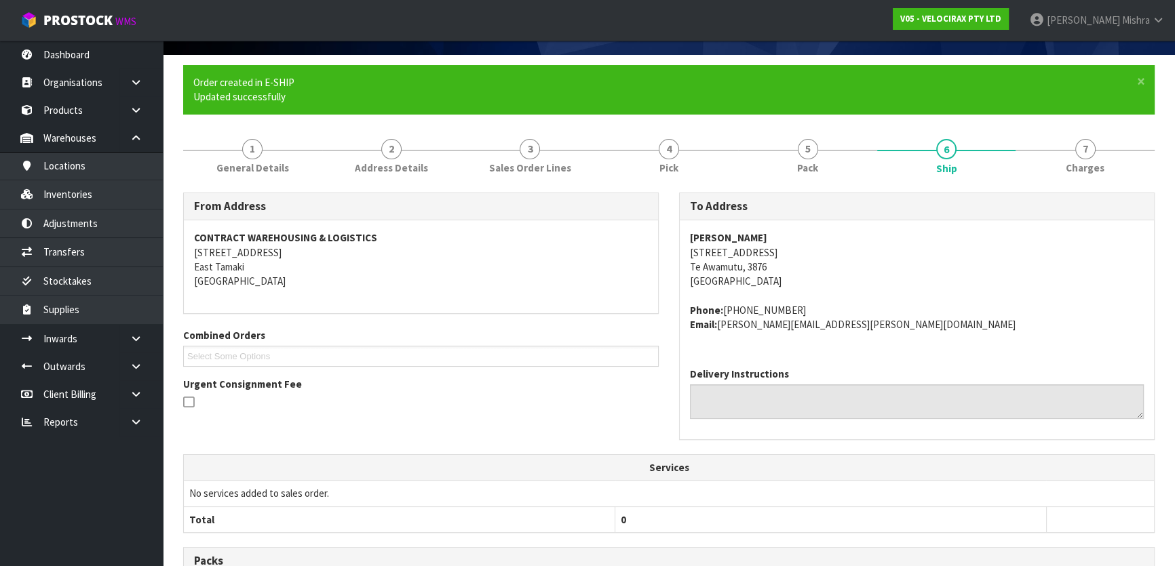
scroll to position [370, 0]
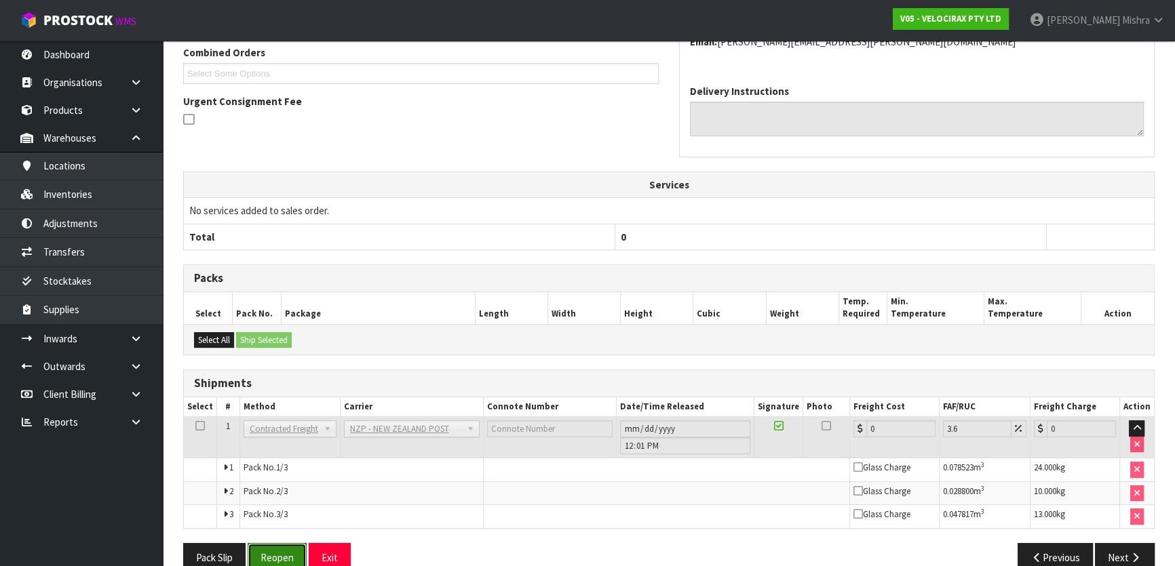
click at [288, 549] on button "Reopen" at bounding box center [277, 557] width 59 height 29
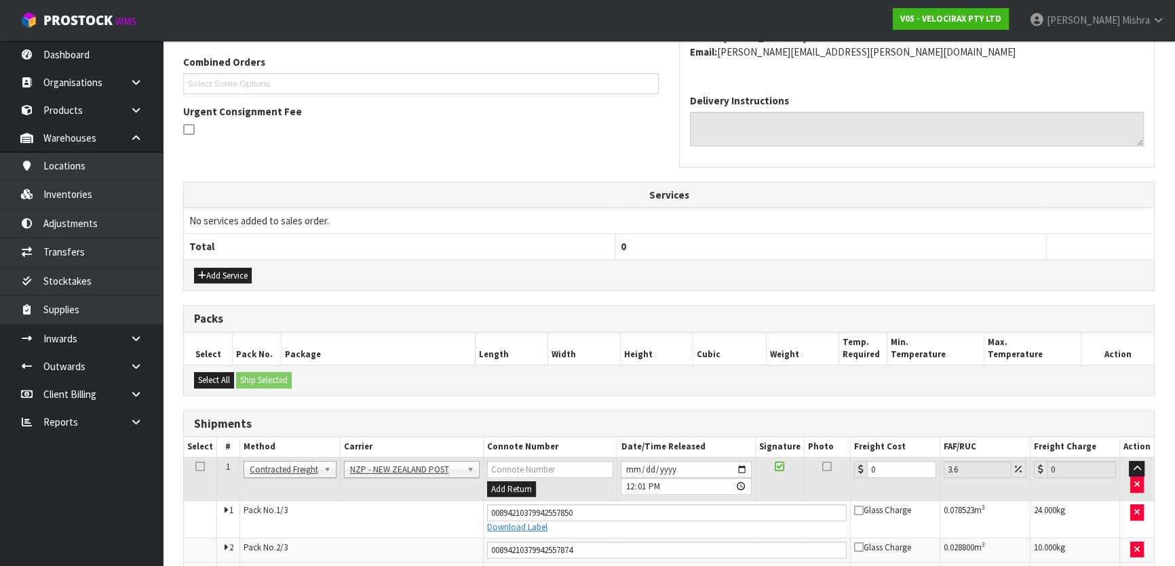
scroll to position [427, 0]
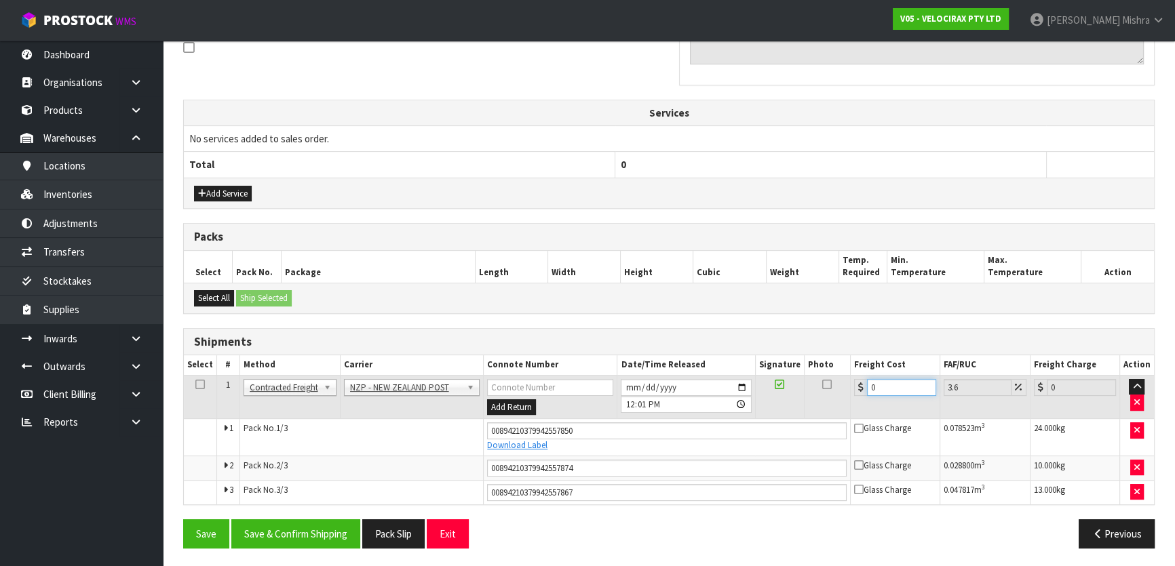
drag, startPoint x: 889, startPoint y: 384, endPoint x: 814, endPoint y: 373, distance: 76.1
click at [814, 376] on tr "1 Client Local Pickup Customer Local Pickup Company Freight Contracted Freight …" at bounding box center [669, 397] width 970 height 44
click at [290, 527] on button "Save & Confirm Shipping" at bounding box center [295, 534] width 129 height 29
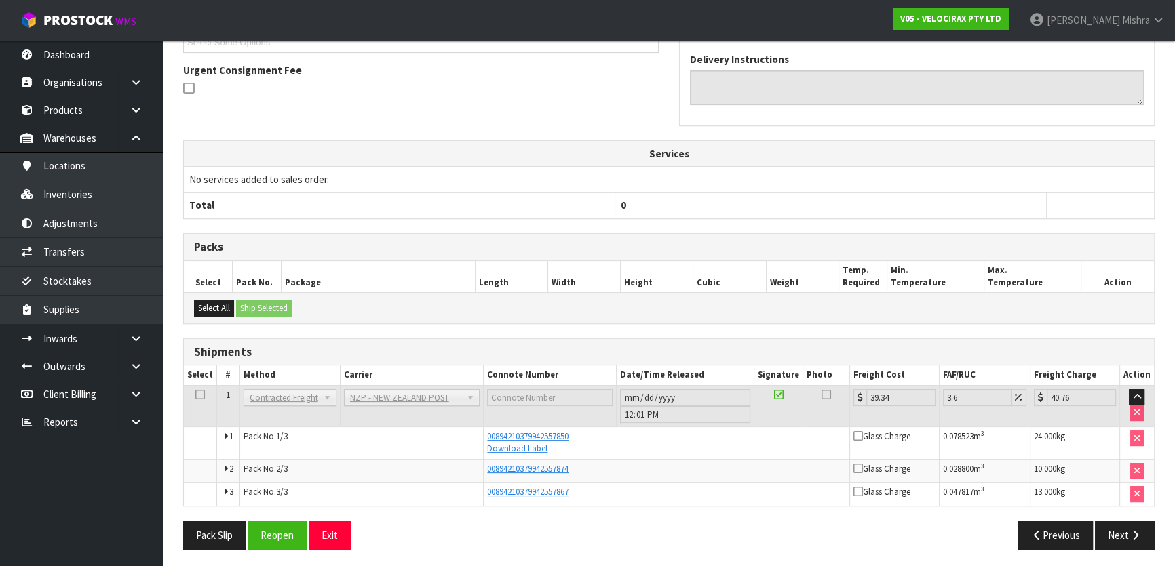
scroll to position [387, 0]
click at [197, 543] on button "Pack Slip" at bounding box center [214, 534] width 62 height 29
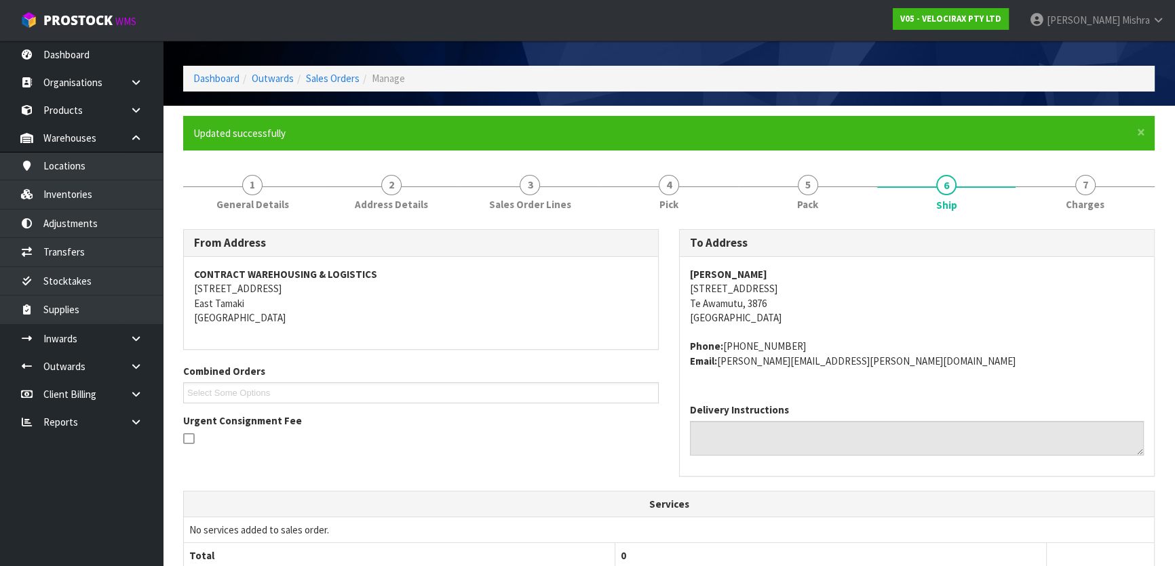
scroll to position [0, 0]
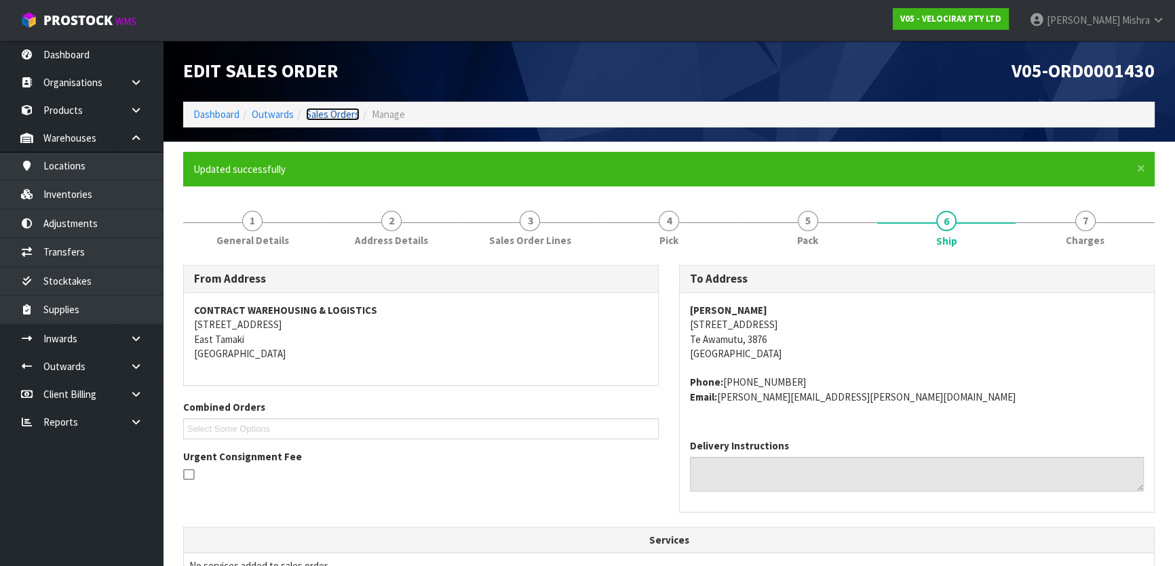
click at [341, 115] on link "Sales Orders" at bounding box center [333, 114] width 54 height 13
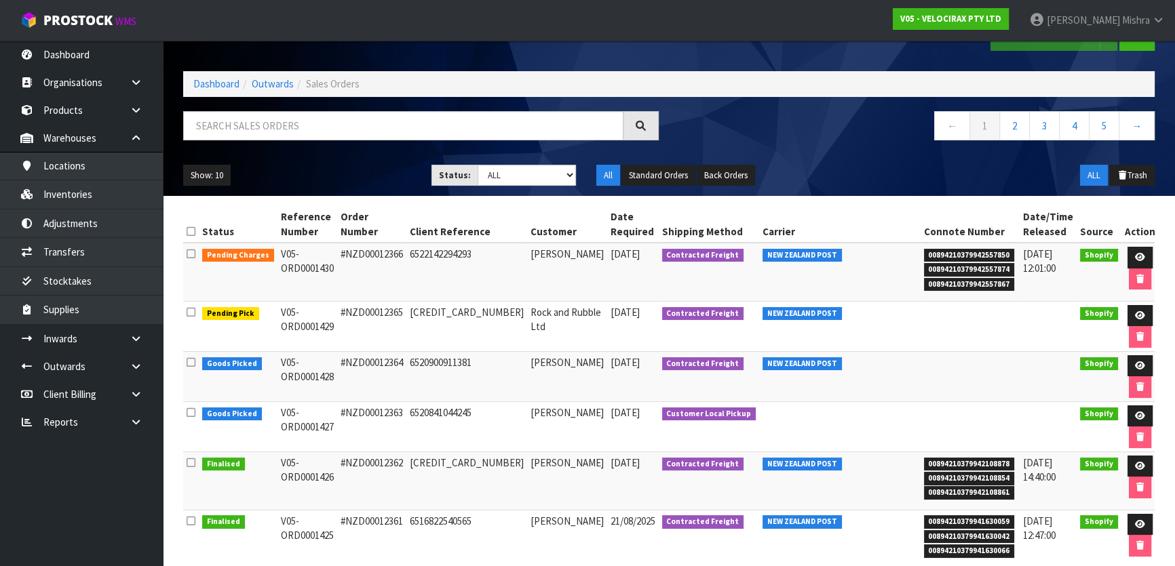
scroll to position [61, 0]
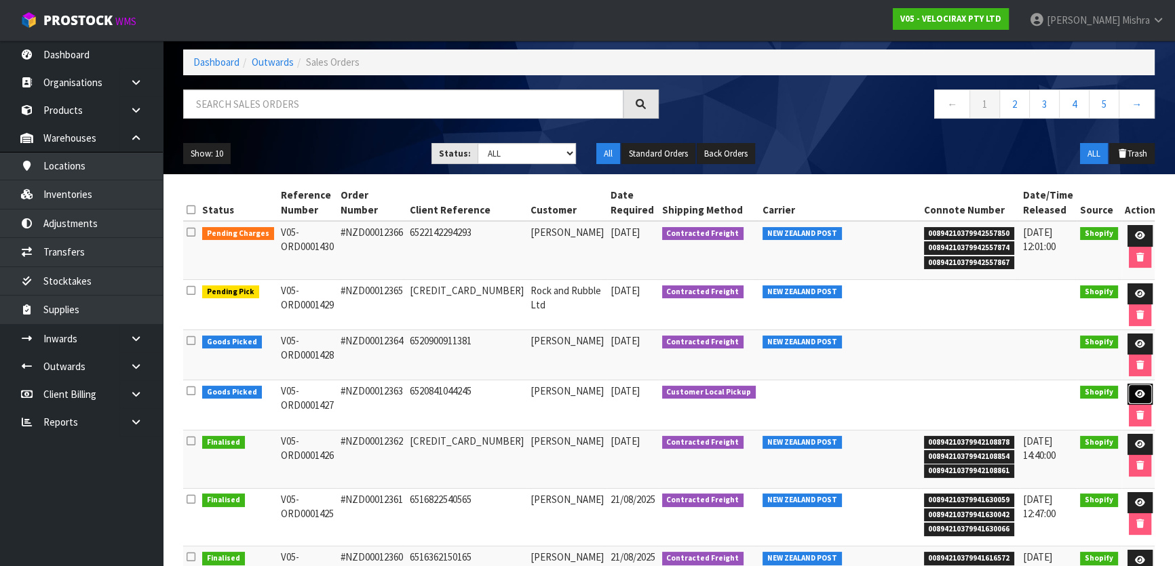
click at [1136, 391] on link at bounding box center [1139, 395] width 25 height 22
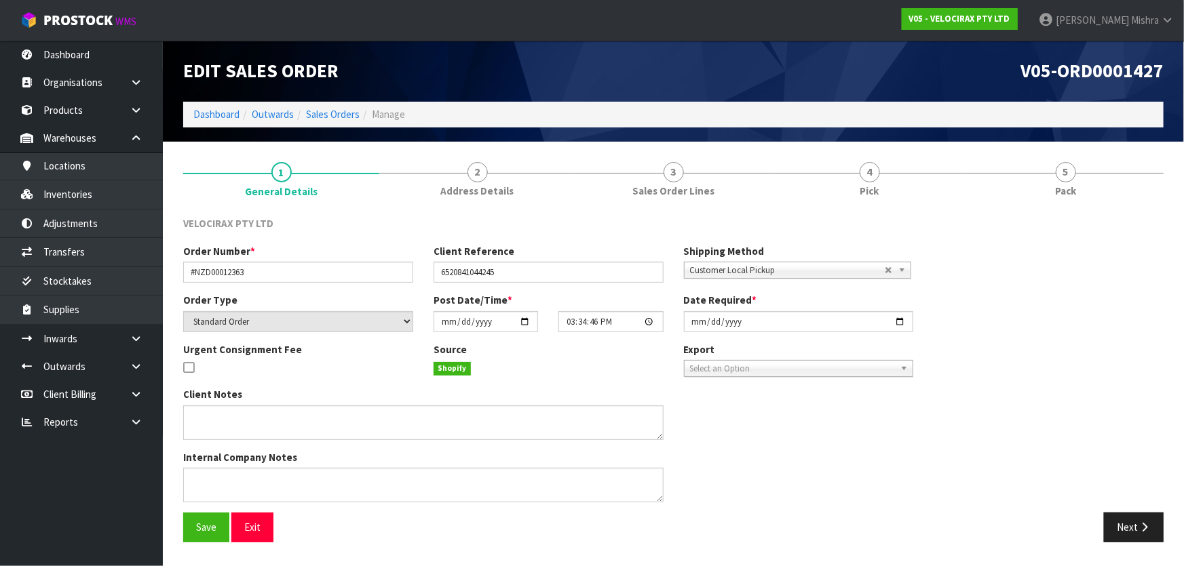
drag, startPoint x: 1064, startPoint y: 187, endPoint x: 883, endPoint y: 238, distance: 188.1
click at [1055, 191] on span "Pack" at bounding box center [1065, 191] width 21 height 14
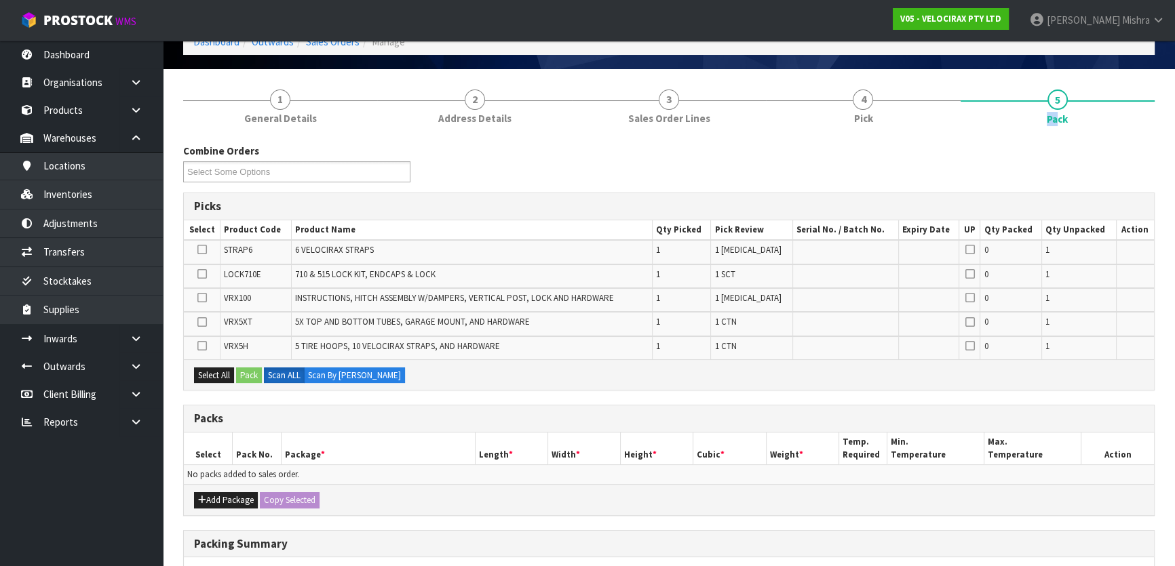
scroll to position [185, 0]
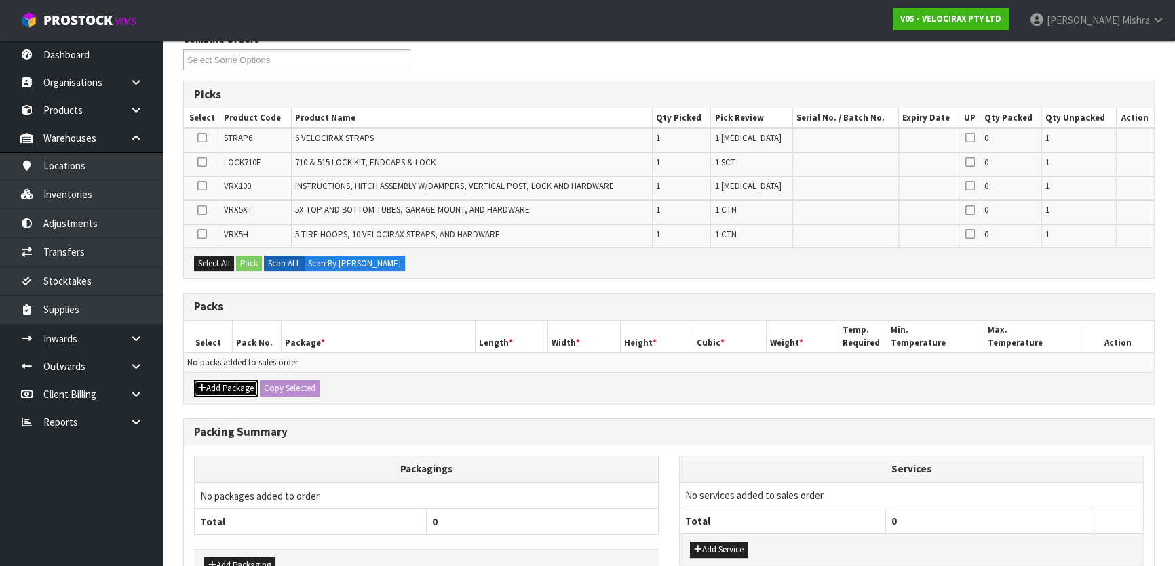
click at [213, 383] on button "Add Package" at bounding box center [226, 389] width 64 height 16
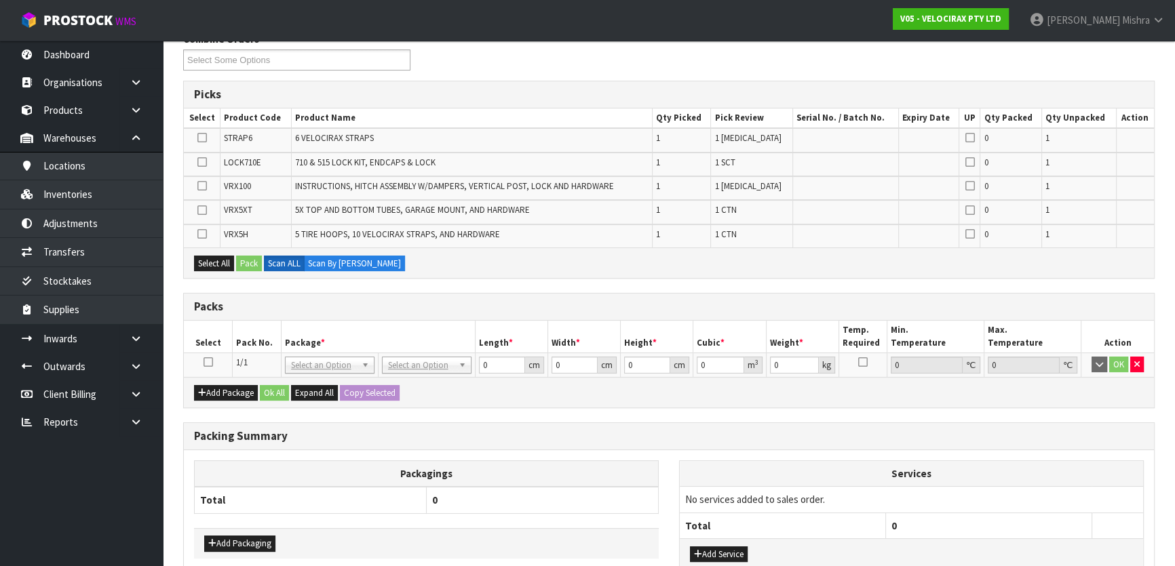
click at [209, 362] on icon at bounding box center [208, 362] width 9 height 1
click at [206, 362] on icon at bounding box center [208, 362] width 9 height 1
click at [204, 362] on icon at bounding box center [208, 362] width 9 height 1
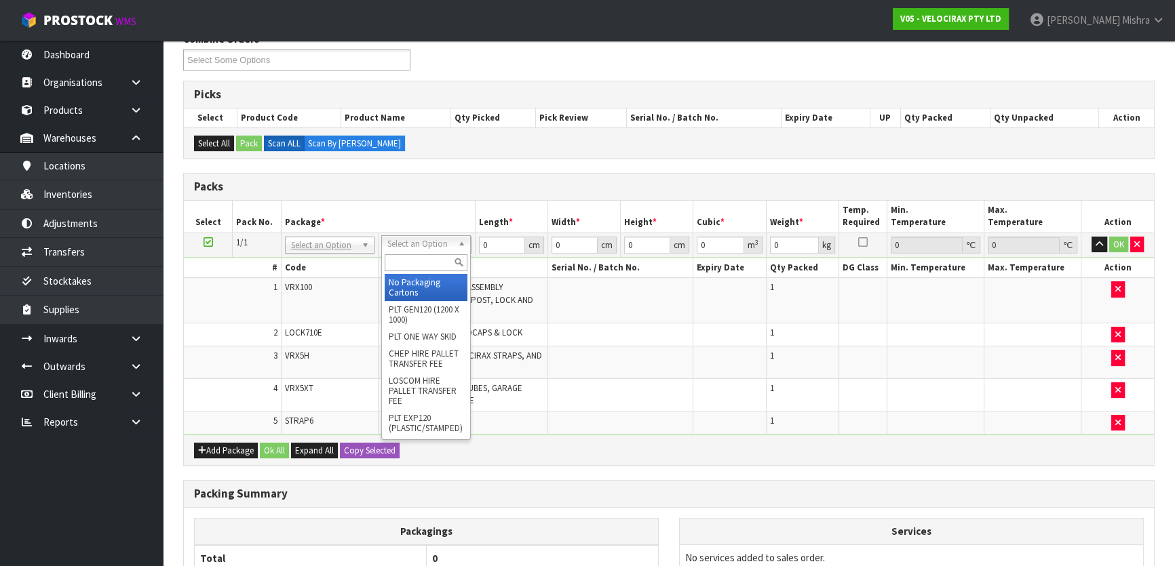
click at [416, 258] on input "text" at bounding box center [426, 262] width 83 height 17
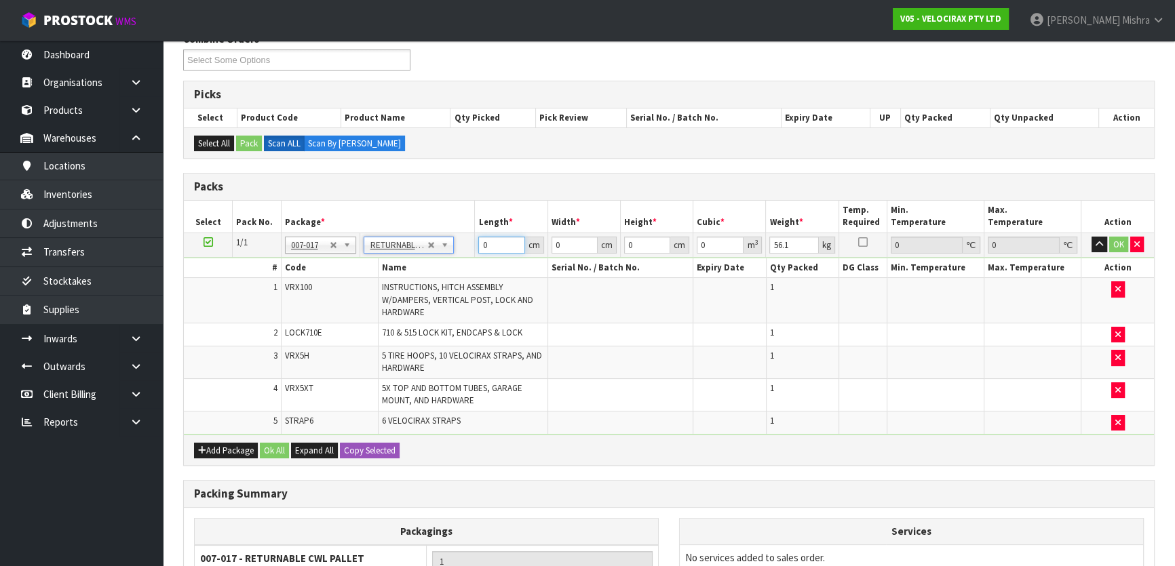
drag, startPoint x: 488, startPoint y: 241, endPoint x: 465, endPoint y: 244, distance: 23.2
click at [473, 241] on tr "1/1 NONE 007-001 007-002 007-004 007-009 007-013 007-014 007-015 007-017 007-01…" at bounding box center [669, 245] width 970 height 24
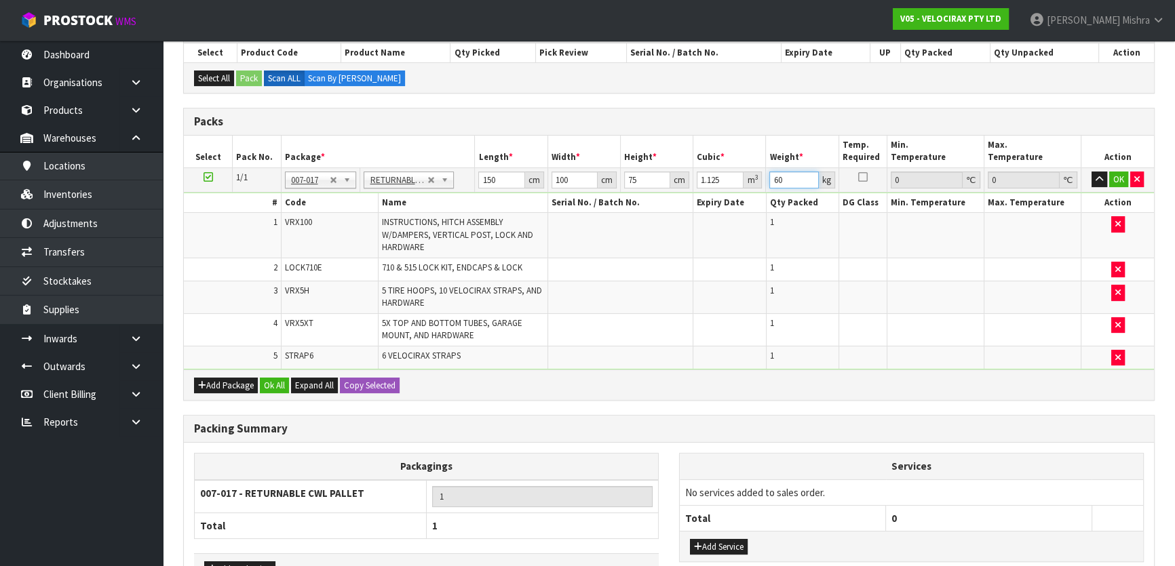
scroll to position [338, 0]
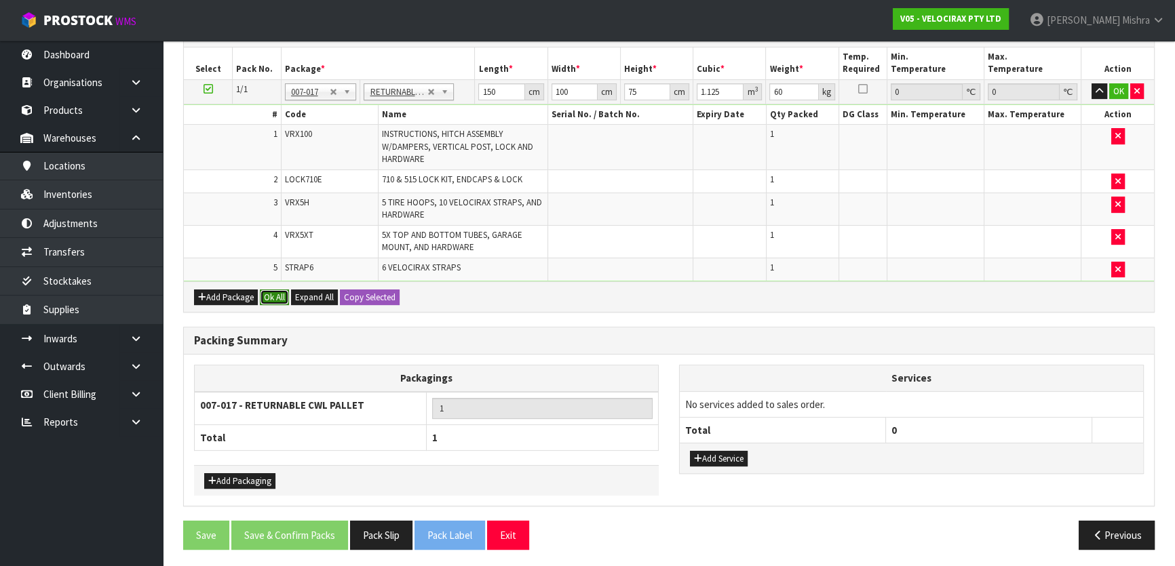
click at [268, 290] on button "Ok All" at bounding box center [274, 298] width 29 height 16
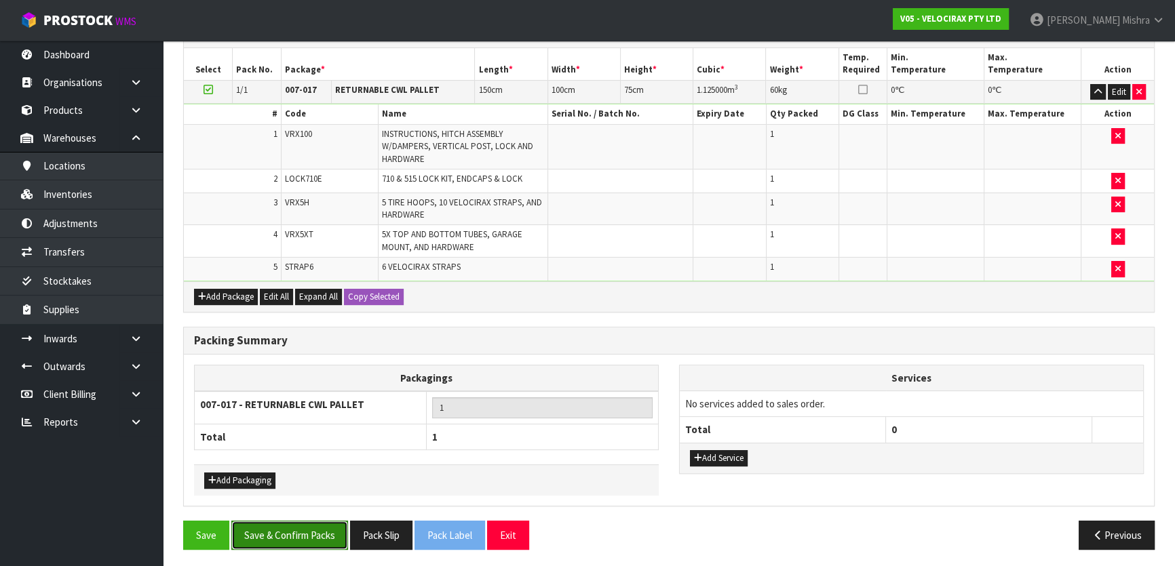
click at [258, 522] on button "Save & Confirm Packs" at bounding box center [289, 535] width 117 height 29
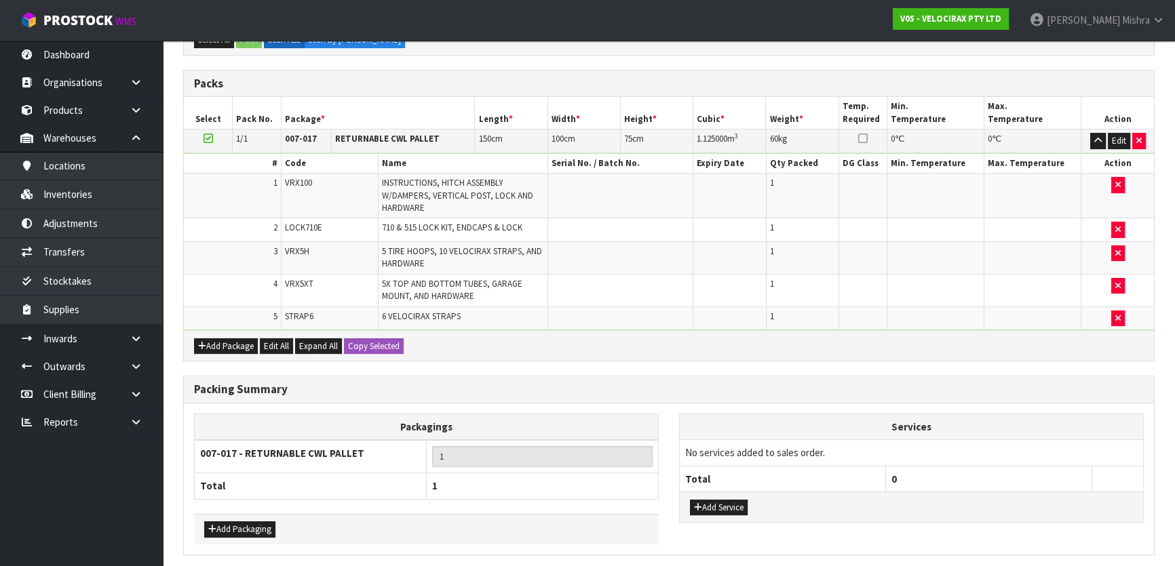
scroll to position [0, 0]
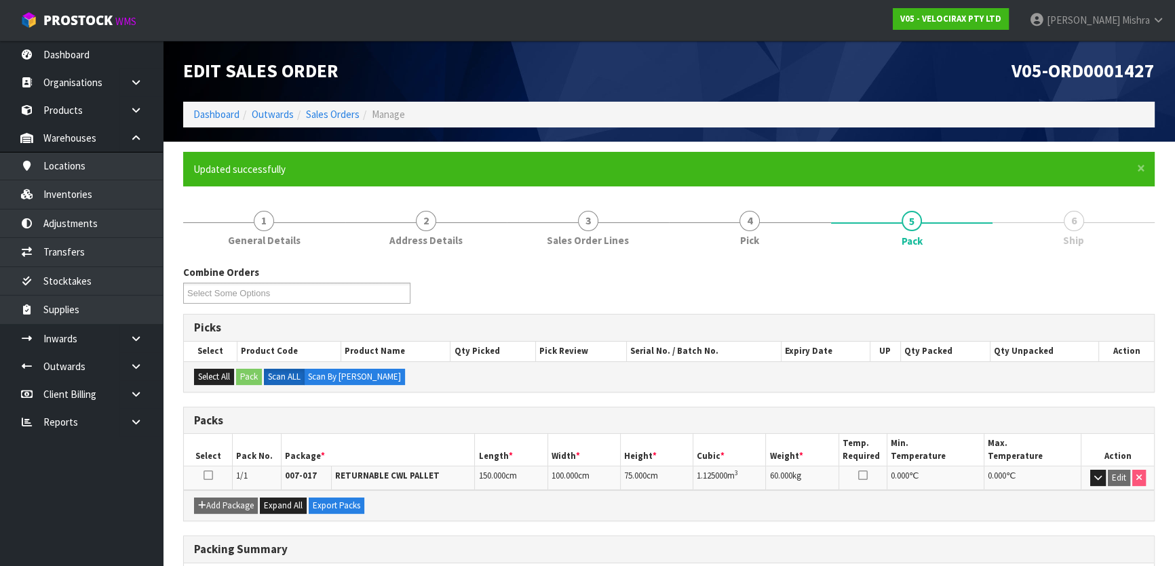
drag, startPoint x: 984, startPoint y: 31, endPoint x: 955, endPoint y: 33, distance: 29.3
drag, startPoint x: 955, startPoint y: 33, endPoint x: 897, endPoint y: 79, distance: 73.4
click at [899, 83] on div "V05-ORD0001427" at bounding box center [917, 71] width 496 height 61
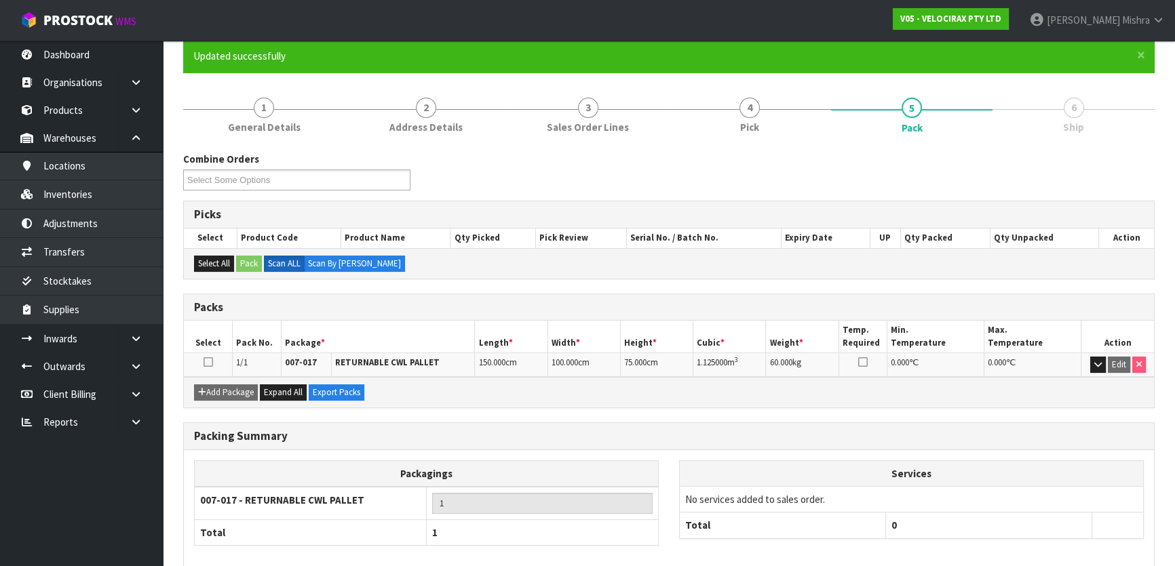
scroll to position [179, 0]
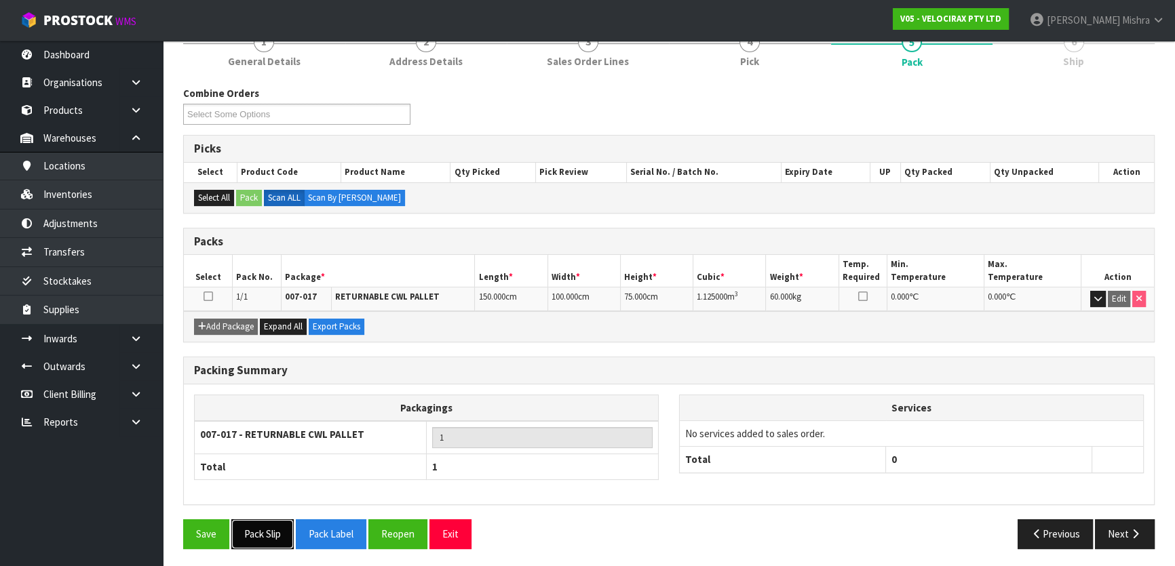
click at [265, 536] on button "Pack Slip" at bounding box center [262, 534] width 62 height 29
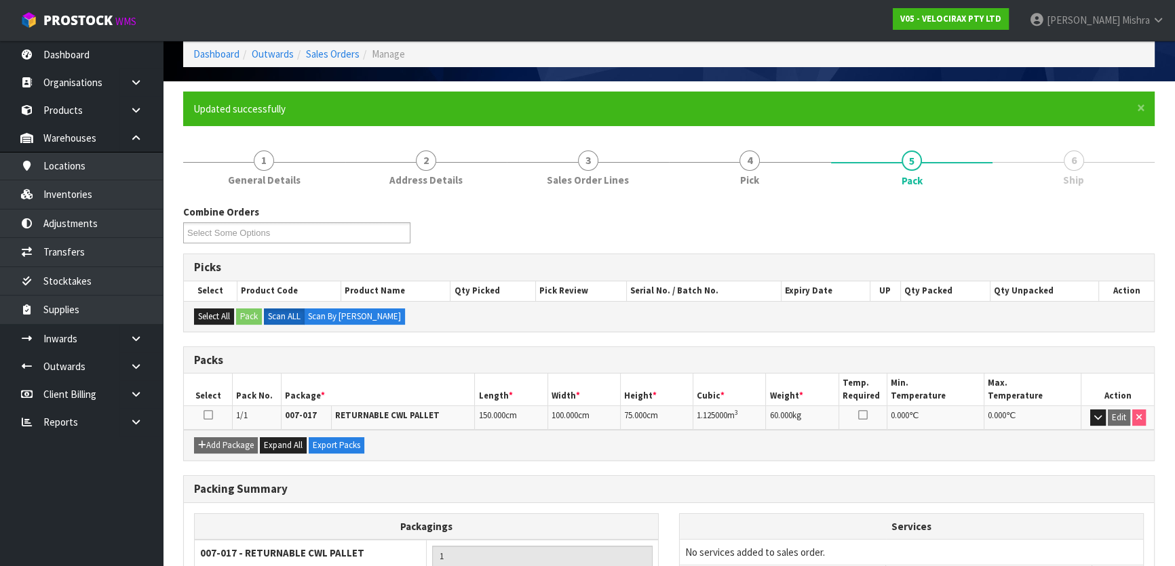
scroll to position [0, 0]
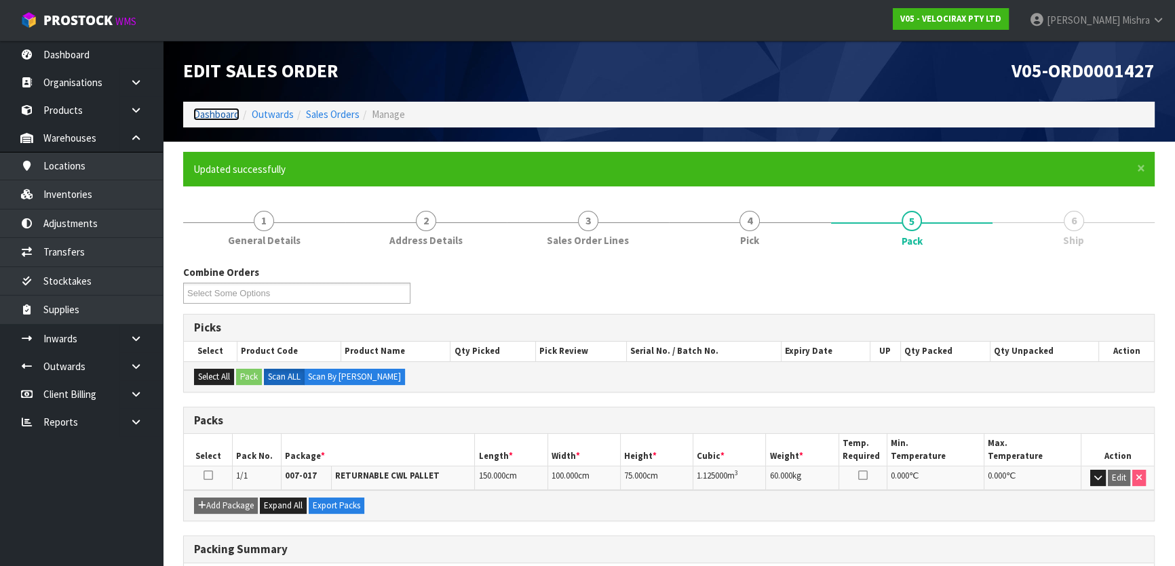
click at [225, 109] on link "Dashboard" at bounding box center [216, 114] width 46 height 13
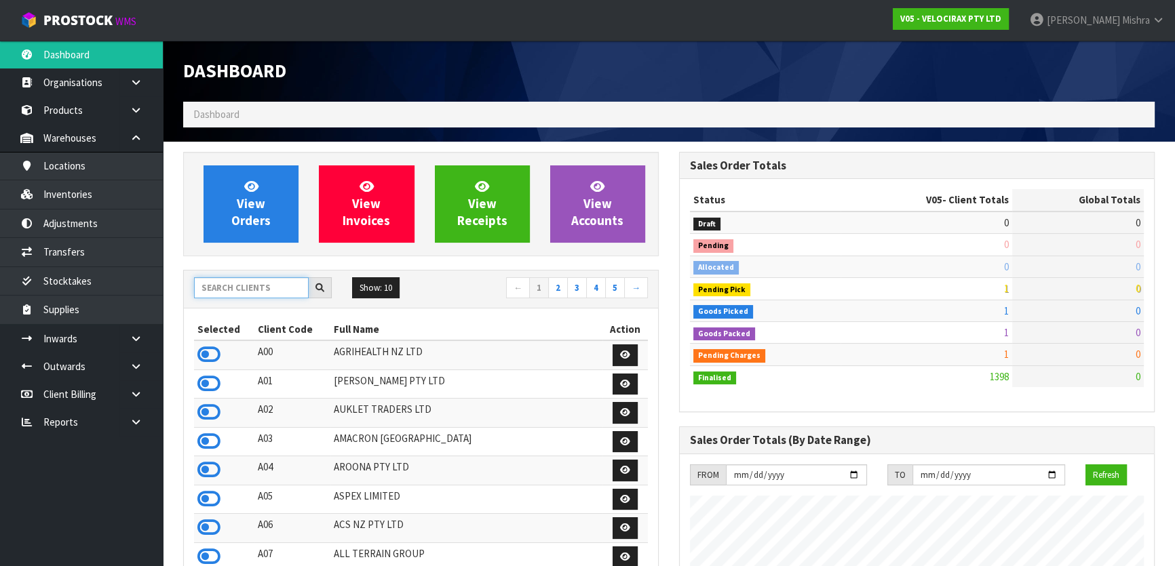
click at [231, 292] on input "text" at bounding box center [251, 287] width 115 height 21
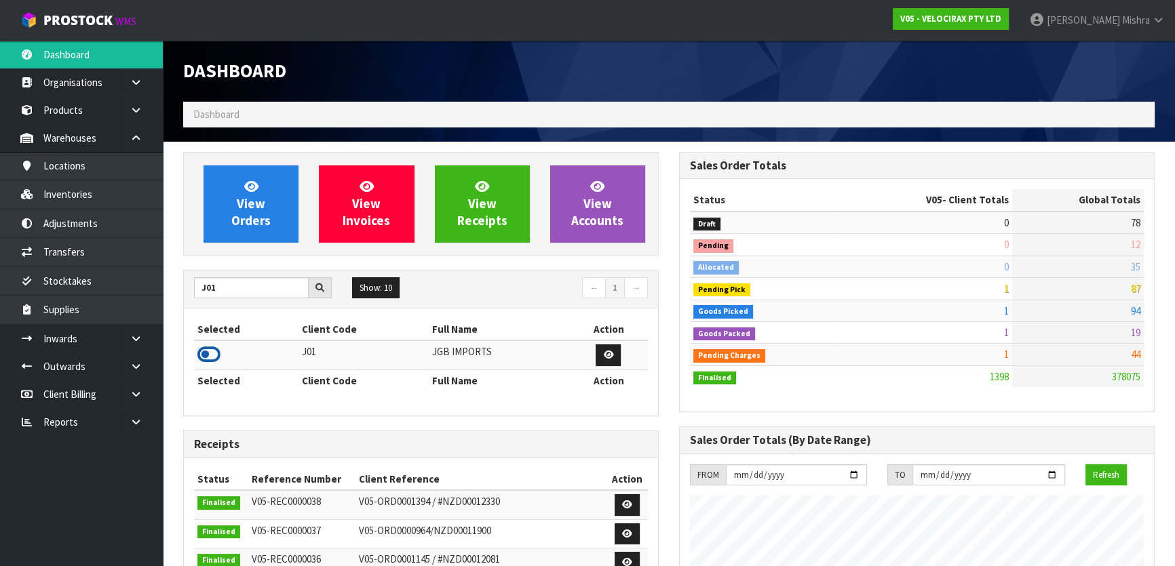
click at [210, 359] on icon at bounding box center [208, 355] width 23 height 20
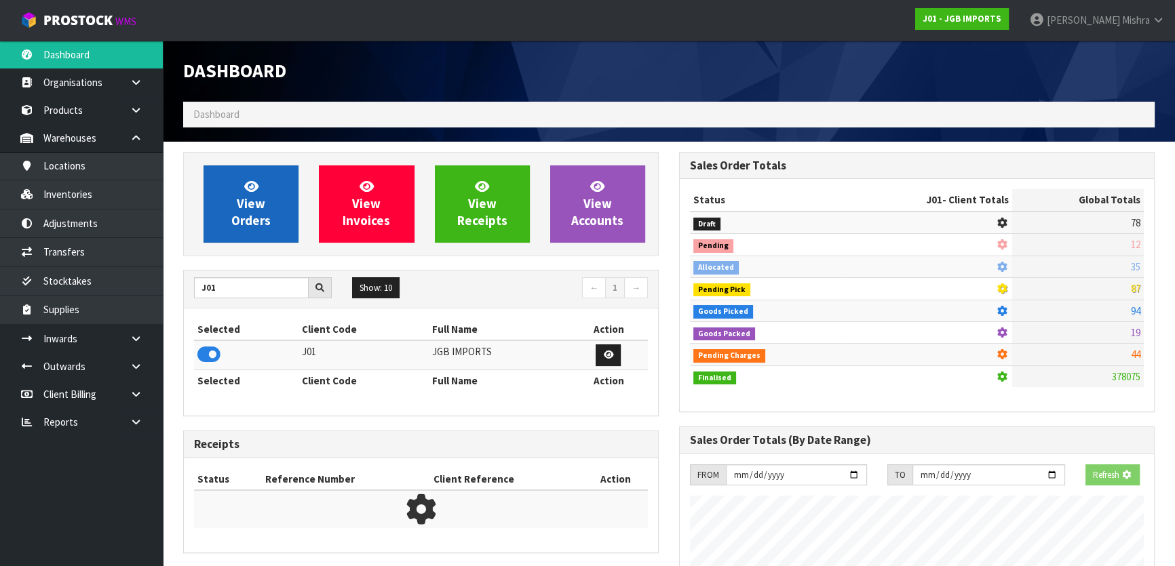
scroll to position [1026, 495]
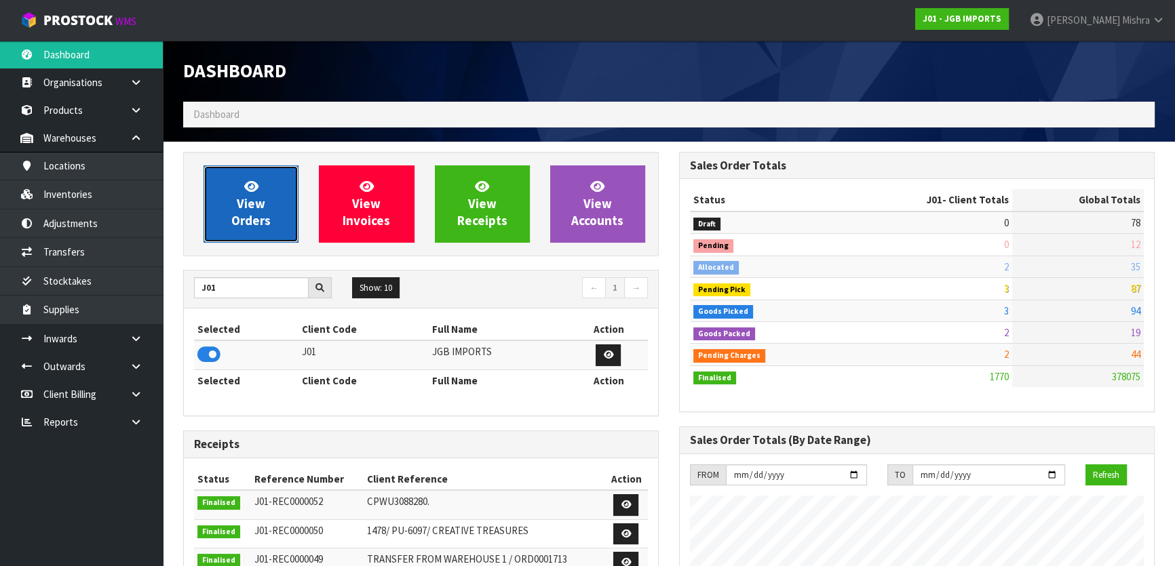
click at [256, 210] on span "View Orders" at bounding box center [250, 203] width 39 height 51
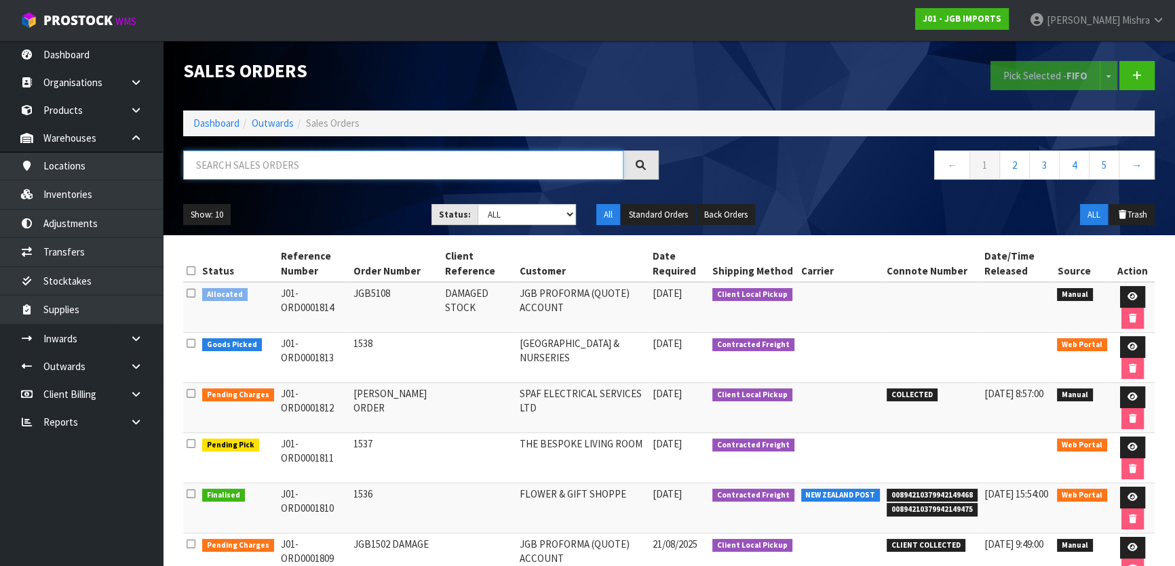
click at [414, 165] on input "text" at bounding box center [403, 165] width 440 height 29
click at [539, 228] on div "Show: 10 5 10 25 50 Status: Draft Pending Allocated Pending Pick Goods Picked G…" at bounding box center [669, 215] width 992 height 42
click at [541, 217] on select "Draft Pending Allocated Pending Pick Goods Picked Goods Packed Pending Charges …" at bounding box center [527, 214] width 99 height 21
click at [478, 204] on select "Draft Pending Allocated Pending Pick Goods Picked Goods Packed Pending Charges …" at bounding box center [527, 214] width 99 height 21
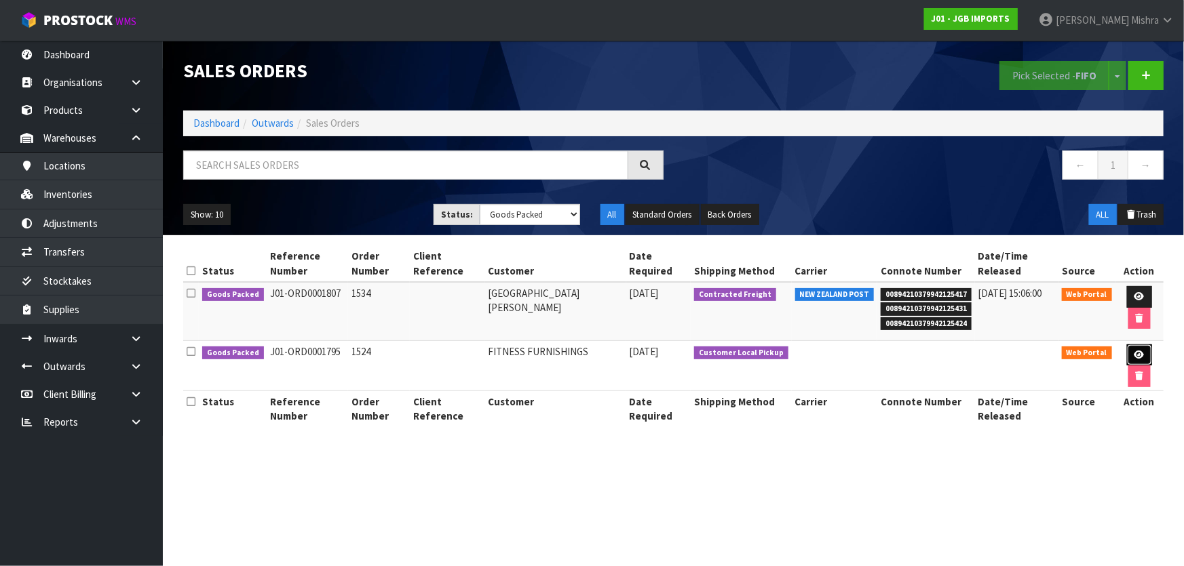
click at [1136, 347] on link at bounding box center [1139, 356] width 25 height 22
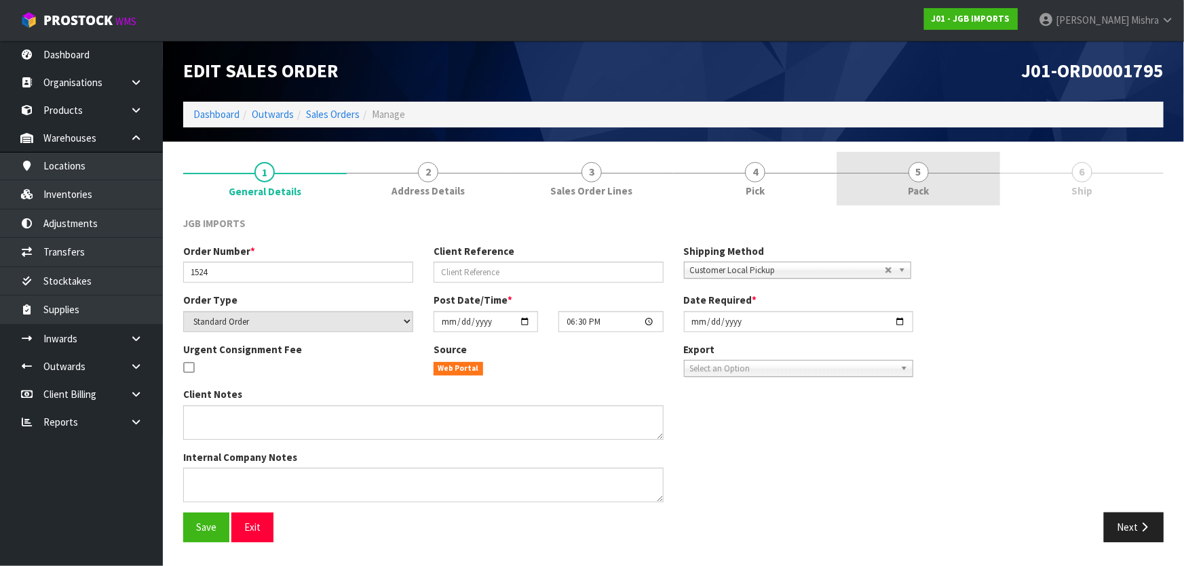
drag, startPoint x: 963, startPoint y: 188, endPoint x: 1000, endPoint y: 218, distance: 47.3
click at [970, 191] on link "5 Pack" at bounding box center [917, 179] width 163 height 54
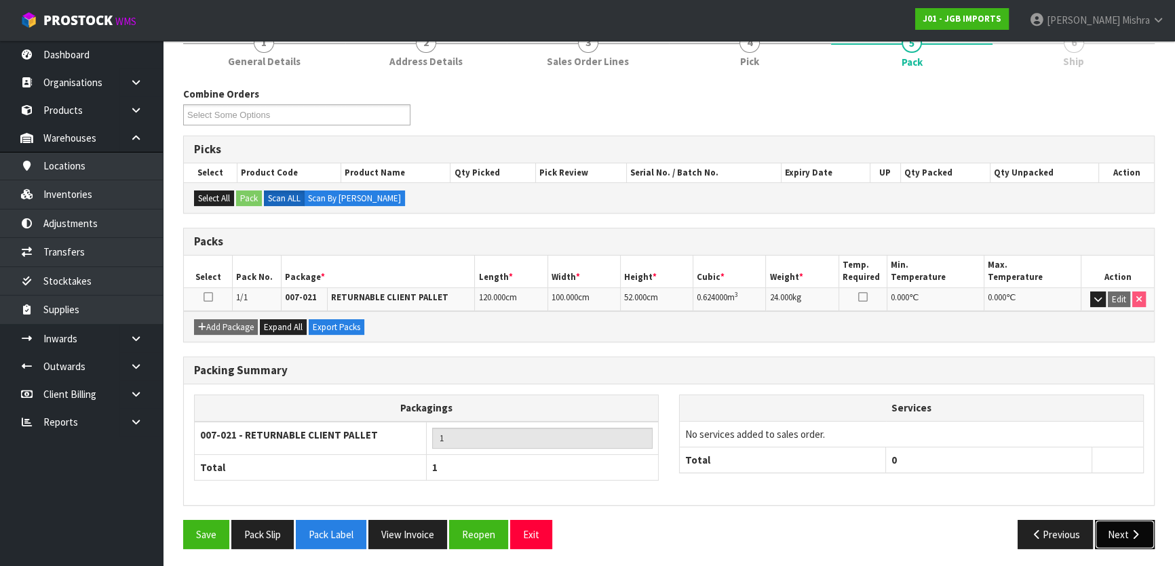
click at [1127, 534] on button "Next" at bounding box center [1125, 534] width 60 height 29
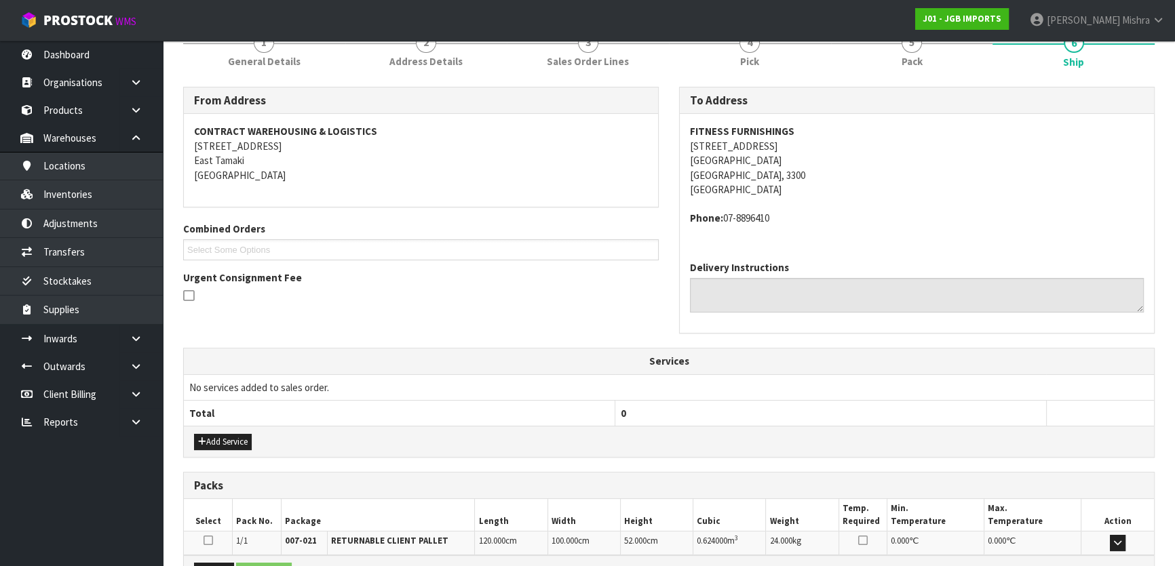
scroll to position [292, 0]
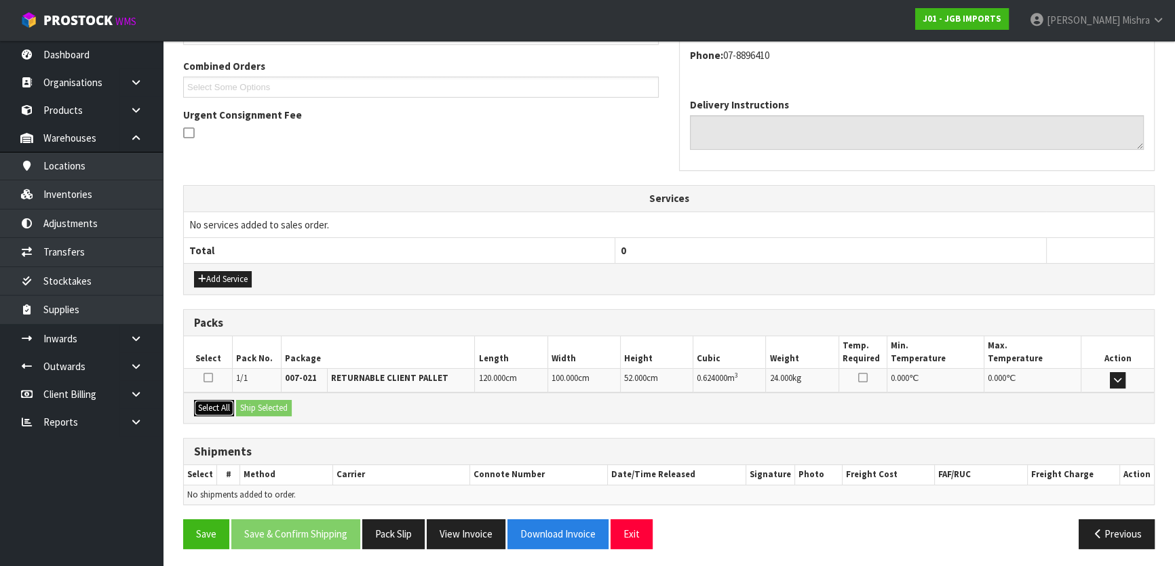
click at [197, 400] on button "Select All" at bounding box center [214, 408] width 40 height 16
click at [282, 408] on button "Ship Selected" at bounding box center [264, 408] width 56 height 16
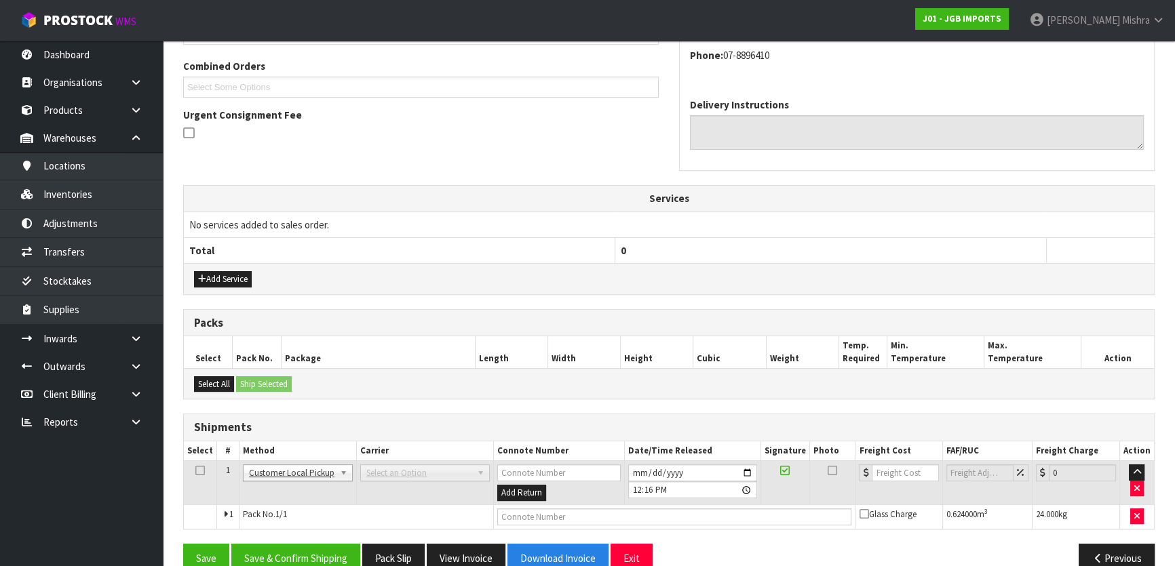
click at [543, 505] on td at bounding box center [674, 517] width 362 height 24
drag, startPoint x: 543, startPoint y: 509, endPoint x: 518, endPoint y: 517, distance: 25.7
click at [543, 509] on input "text" at bounding box center [674, 517] width 355 height 17
drag, startPoint x: 634, startPoint y: 463, endPoint x: 618, endPoint y: 465, distance: 15.8
click at [633, 465] on input "2025-08-25" at bounding box center [692, 473] width 129 height 17
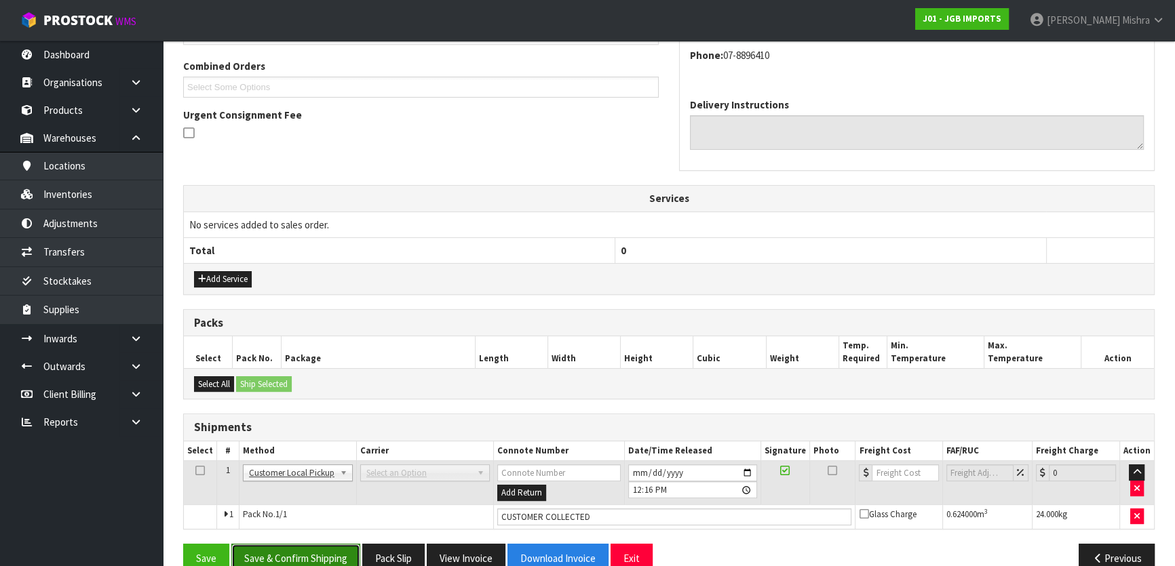
click at [260, 550] on button "Save & Confirm Shipping" at bounding box center [295, 558] width 129 height 29
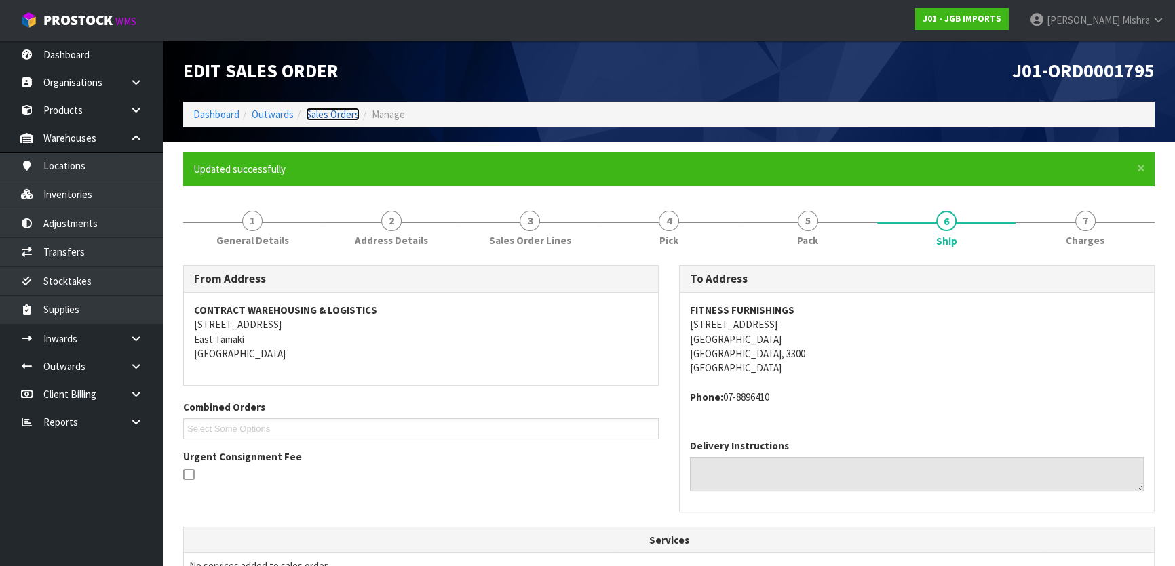
click at [317, 109] on link "Sales Orders" at bounding box center [333, 114] width 54 height 13
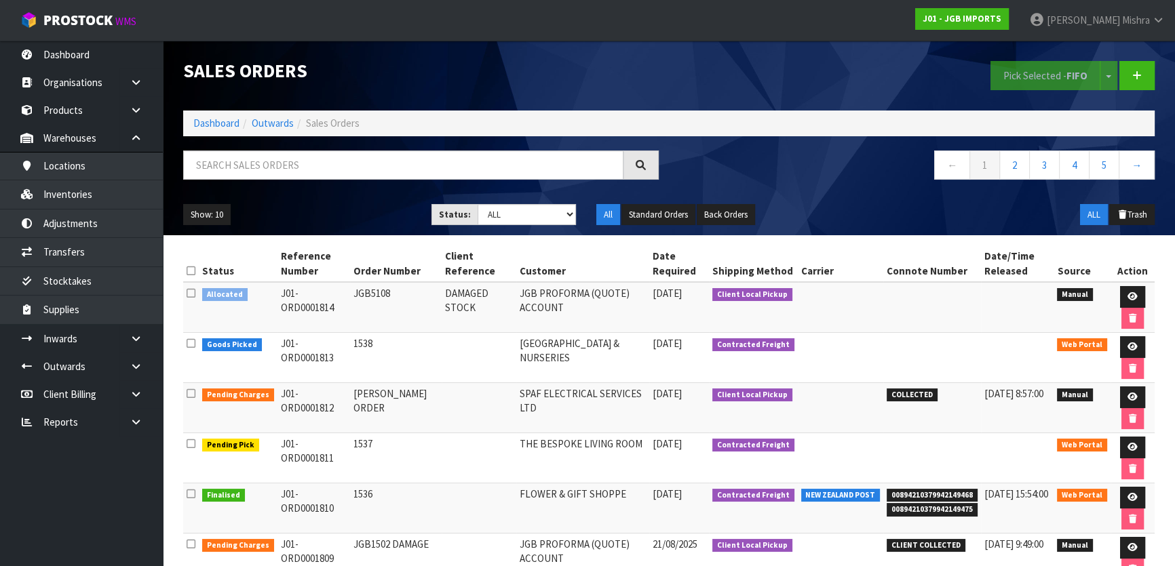
click at [218, 115] on ol "Dashboard Outwards Sales Orders" at bounding box center [668, 123] width 971 height 25
click at [210, 136] on ol "Dashboard Outwards Sales Orders" at bounding box center [668, 123] width 971 height 25
click at [192, 123] on ol "Dashboard Outwards Sales Orders" at bounding box center [668, 123] width 971 height 25
click at [206, 128] on link "Dashboard" at bounding box center [216, 123] width 46 height 13
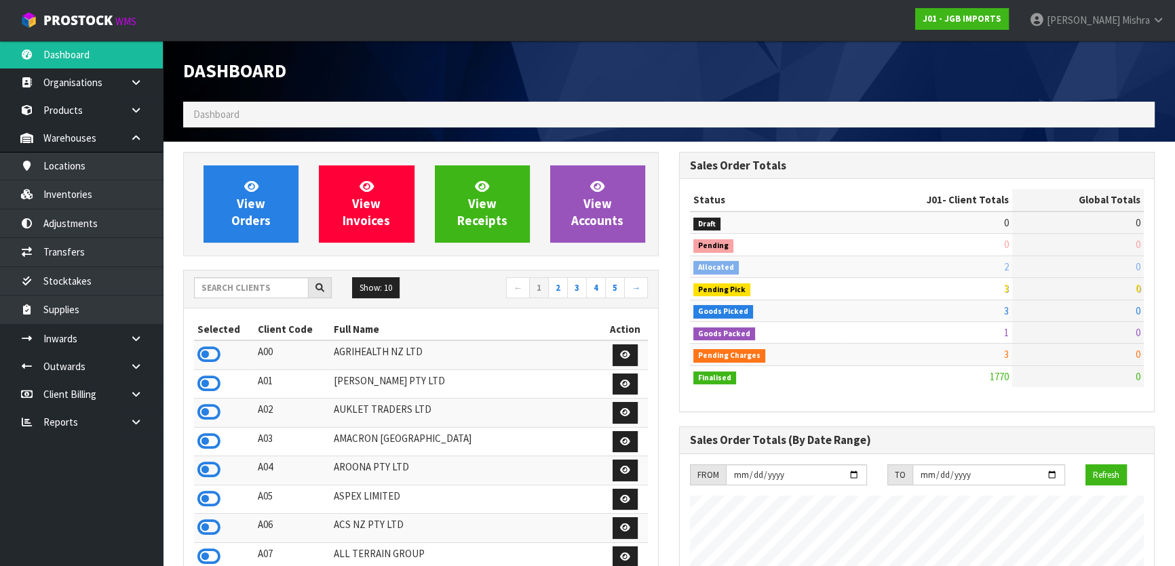
scroll to position [1026, 495]
click at [231, 282] on input "text" at bounding box center [251, 287] width 115 height 21
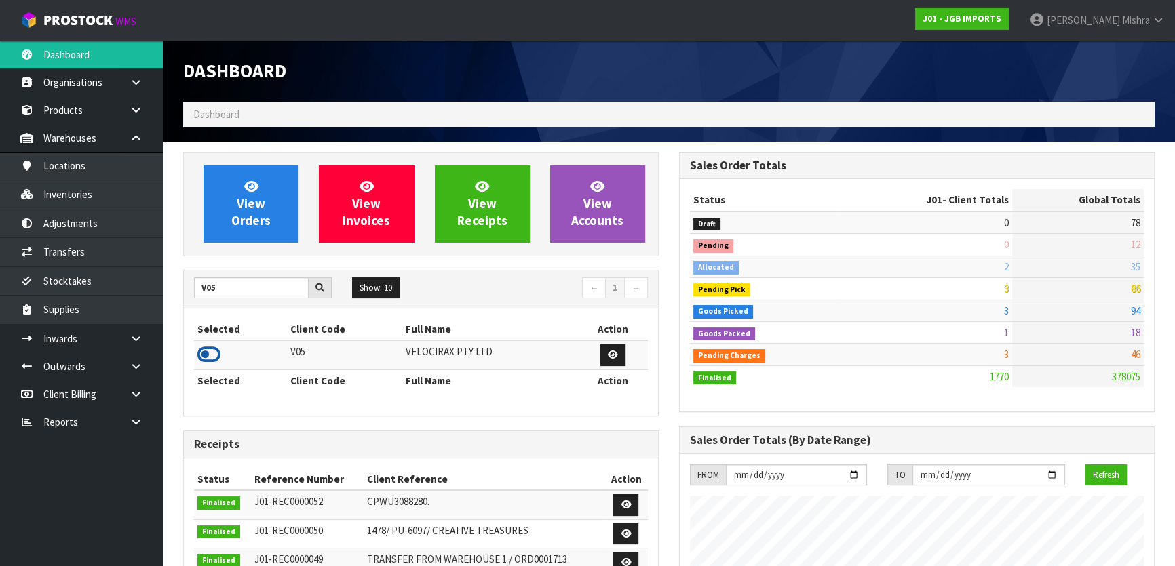
click at [206, 351] on icon at bounding box center [208, 355] width 23 height 20
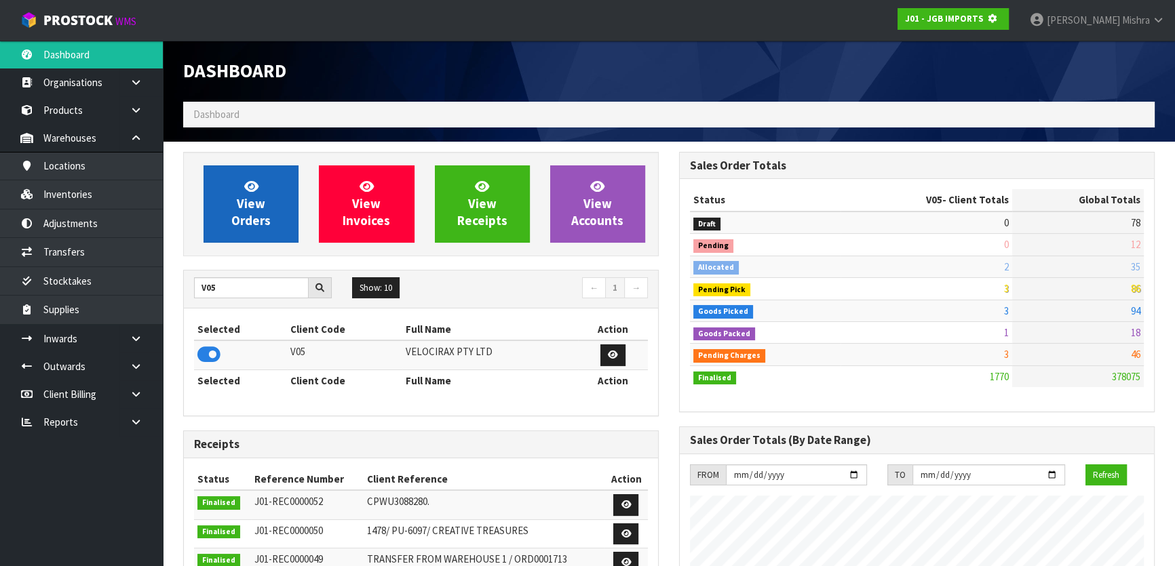
scroll to position [845, 495]
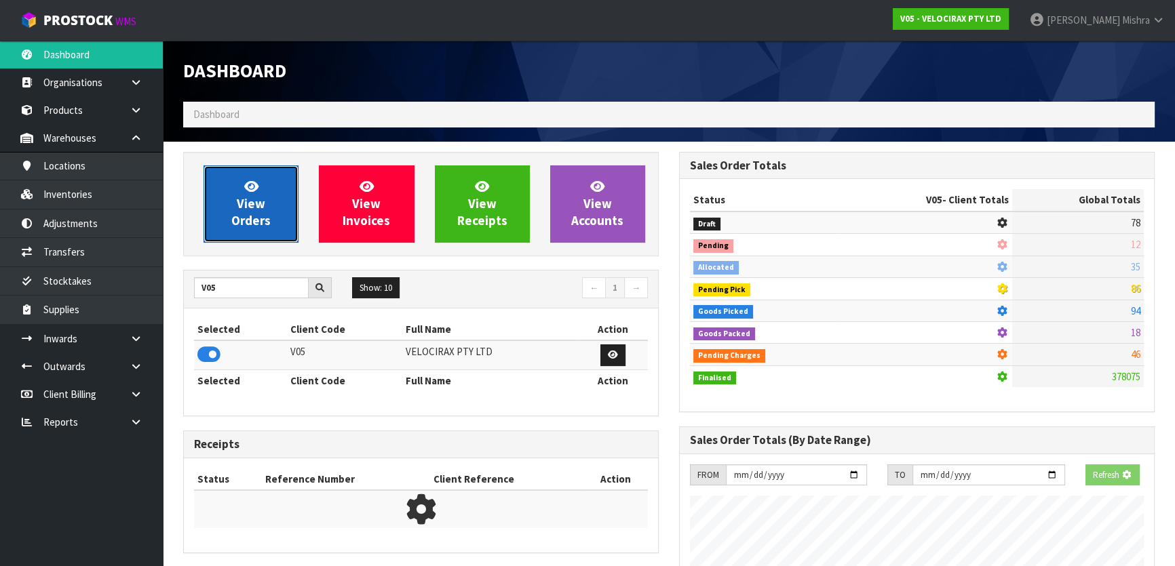
click at [258, 190] on link "View Orders" at bounding box center [251, 204] width 95 height 77
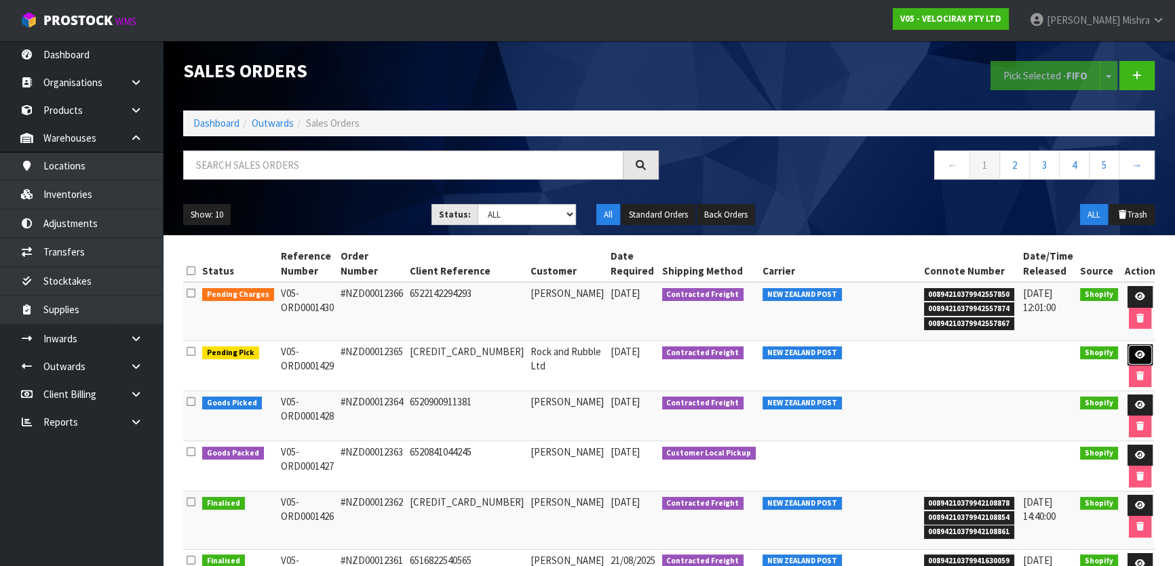
click at [1135, 355] on icon at bounding box center [1140, 355] width 10 height 9
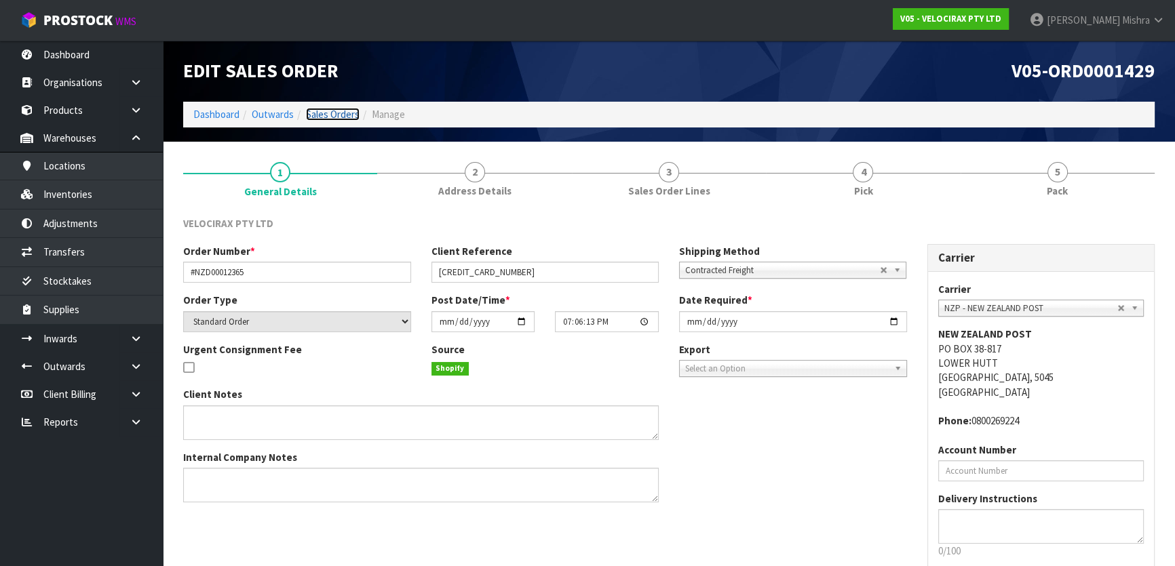
click at [340, 121] on link "Sales Orders" at bounding box center [333, 114] width 54 height 13
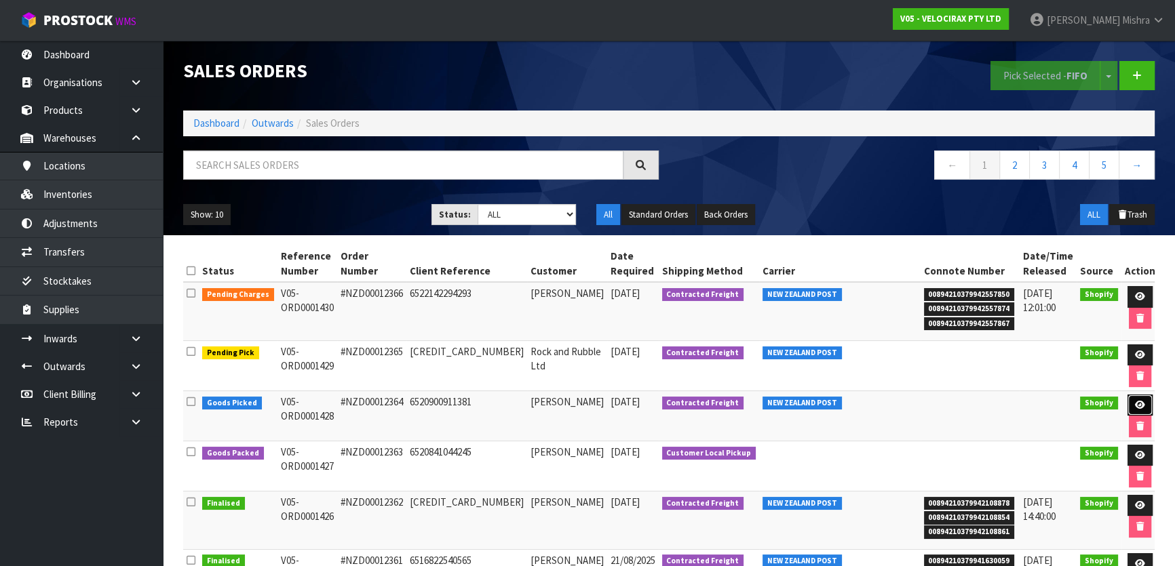
click at [1131, 398] on link at bounding box center [1139, 406] width 25 height 22
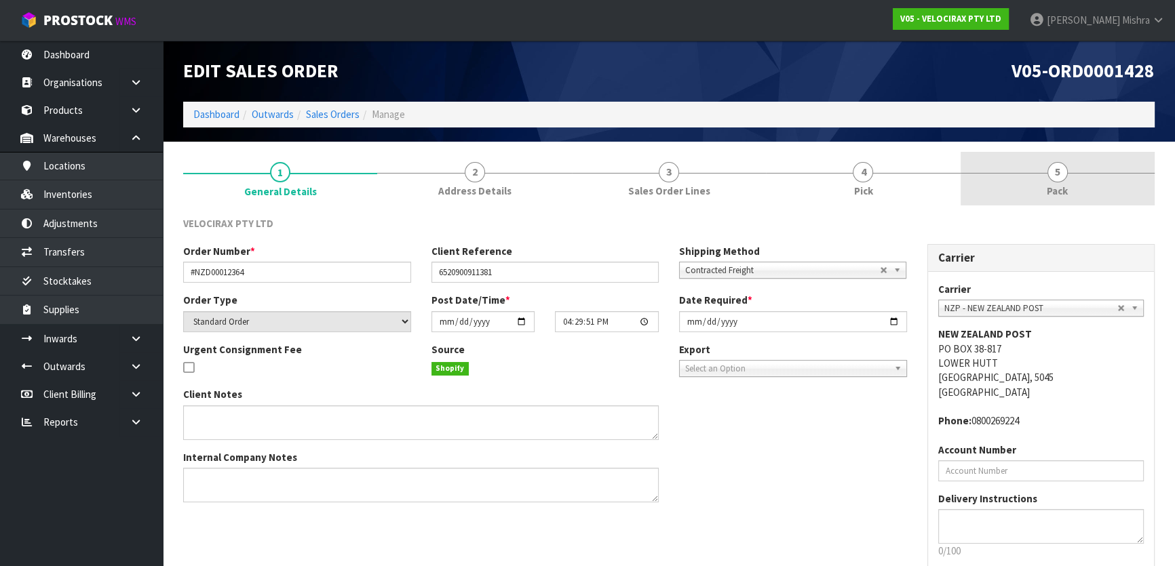
click at [1071, 189] on link "5 Pack" at bounding box center [1058, 179] width 194 height 54
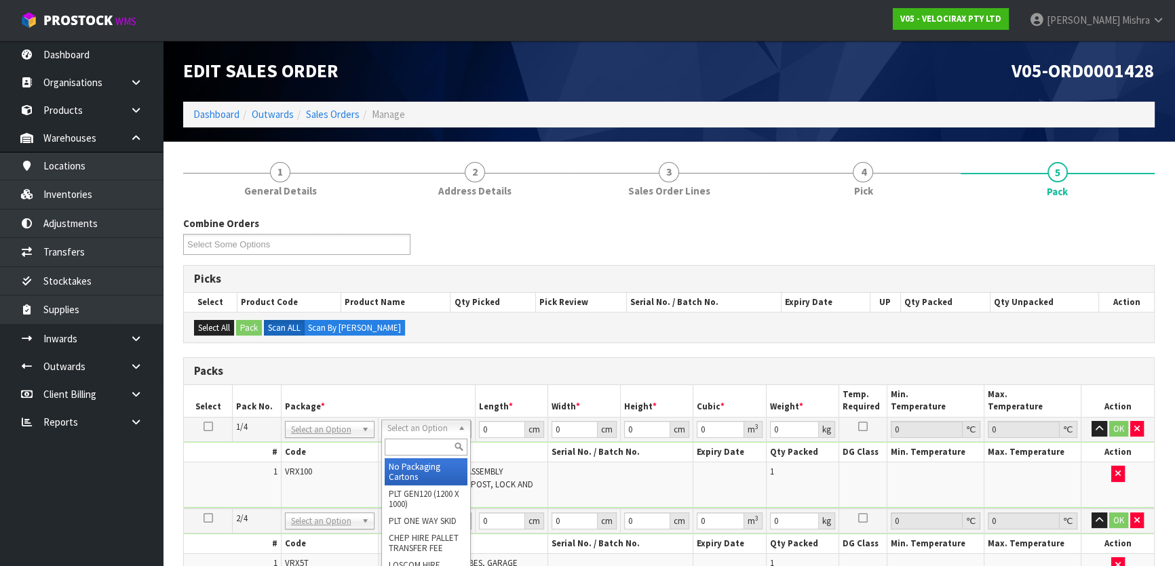
drag, startPoint x: 399, startPoint y: 425, endPoint x: 433, endPoint y: 459, distance: 48.0
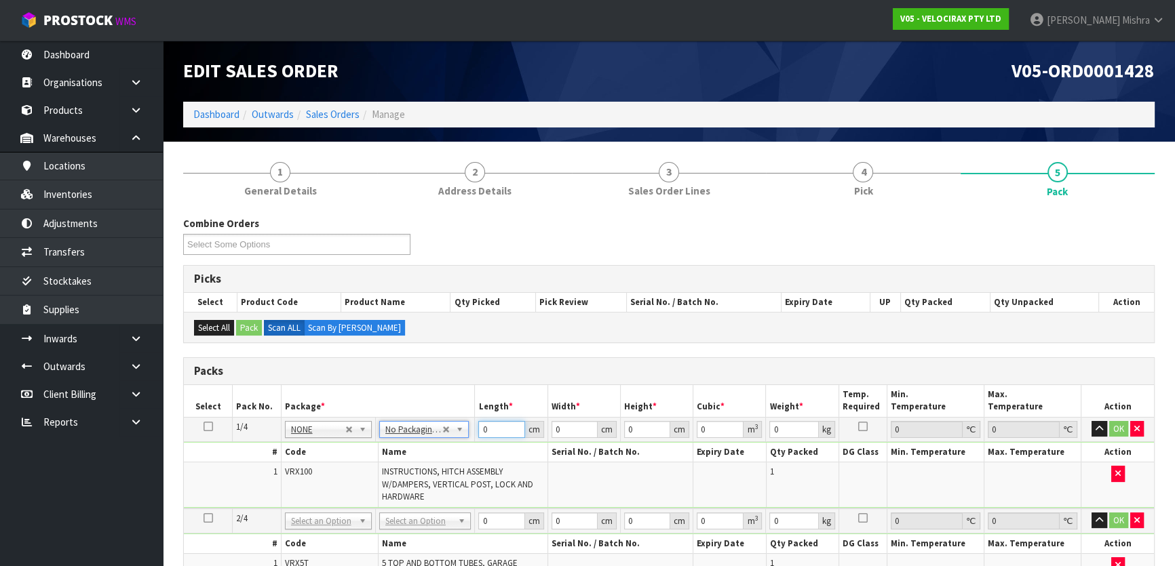
drag, startPoint x: 496, startPoint y: 425, endPoint x: 464, endPoint y: 429, distance: 32.1
click at [464, 429] on tr "1/4 NONE 007-001 007-002 007-004 007-009 007-013 007-014 007-015 007-017 007-01…" at bounding box center [669, 429] width 970 height 24
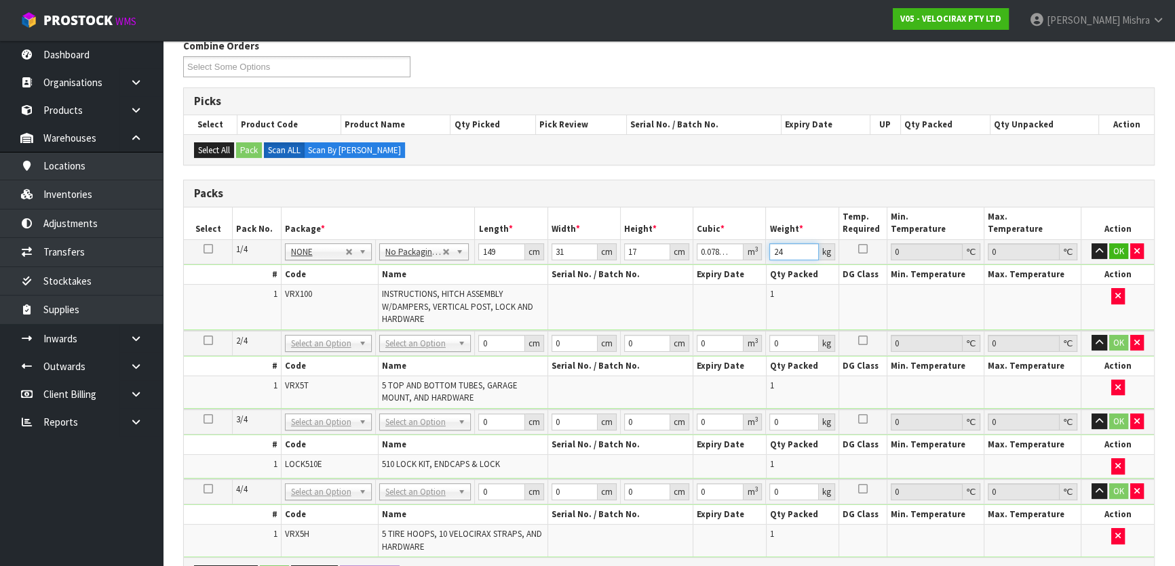
scroll to position [185, 0]
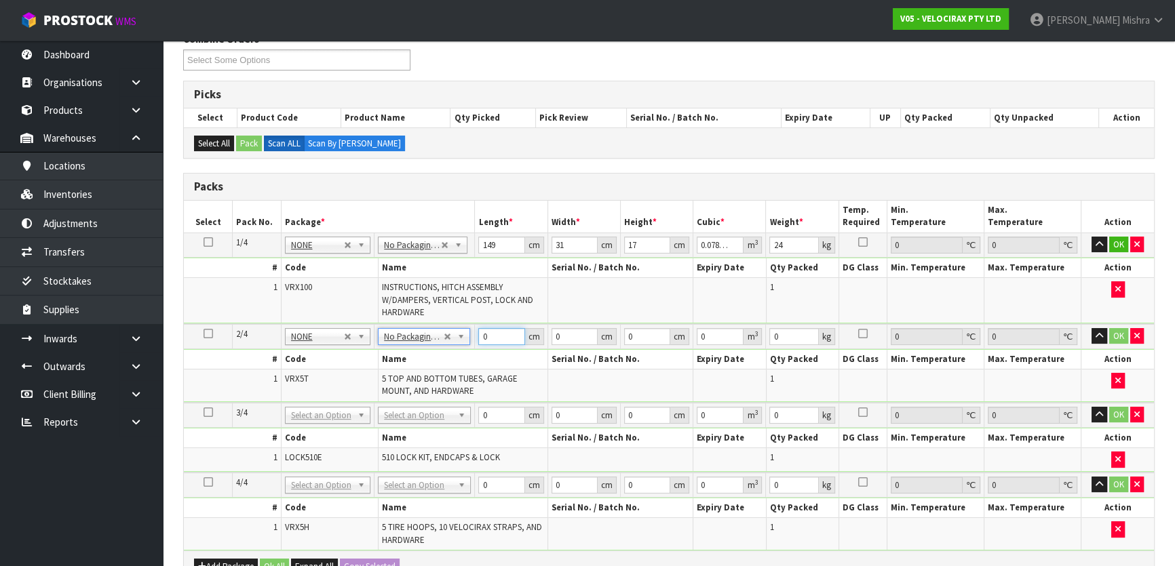
drag, startPoint x: 501, startPoint y: 332, endPoint x: 468, endPoint y: 328, distance: 32.8
click at [468, 328] on tr "2/4 NONE 007-001 007-002 007-004 007-009 007-013 007-014 007-015 007-017 007-01…" at bounding box center [669, 336] width 970 height 25
drag, startPoint x: 492, startPoint y: 418, endPoint x: 476, endPoint y: 418, distance: 16.3
click at [476, 419] on td "0 cm" at bounding box center [511, 415] width 73 height 25
drag, startPoint x: 480, startPoint y: 483, endPoint x: 458, endPoint y: 480, distance: 22.0
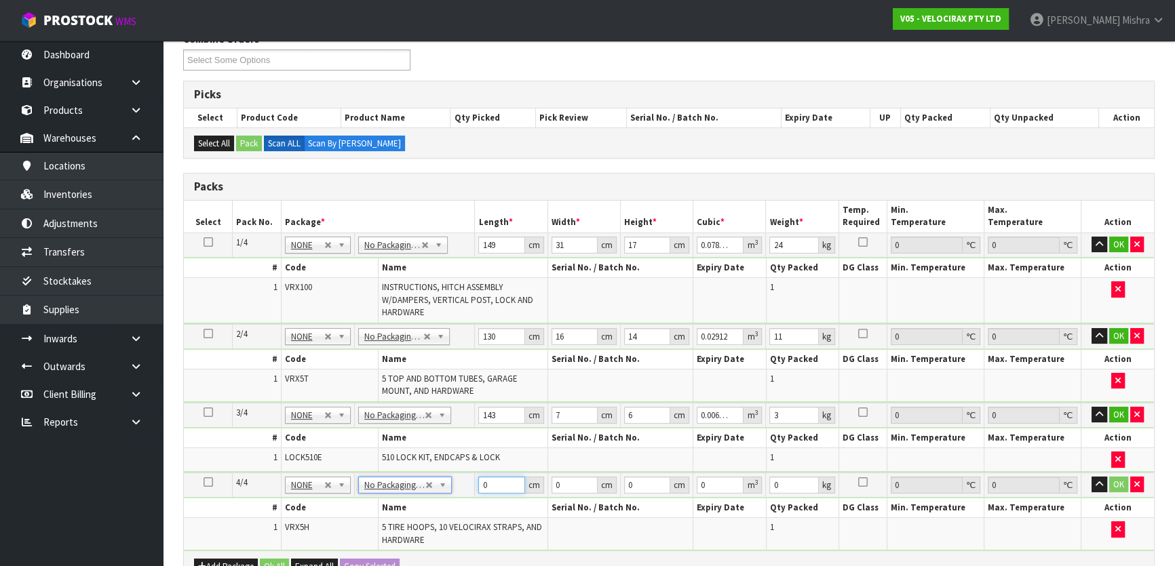
click at [459, 480] on tr "4/4 NONE 007-001 007-002 007-004 007-009 007-013 007-014 007-015 007-017 007-01…" at bounding box center [669, 485] width 970 height 25
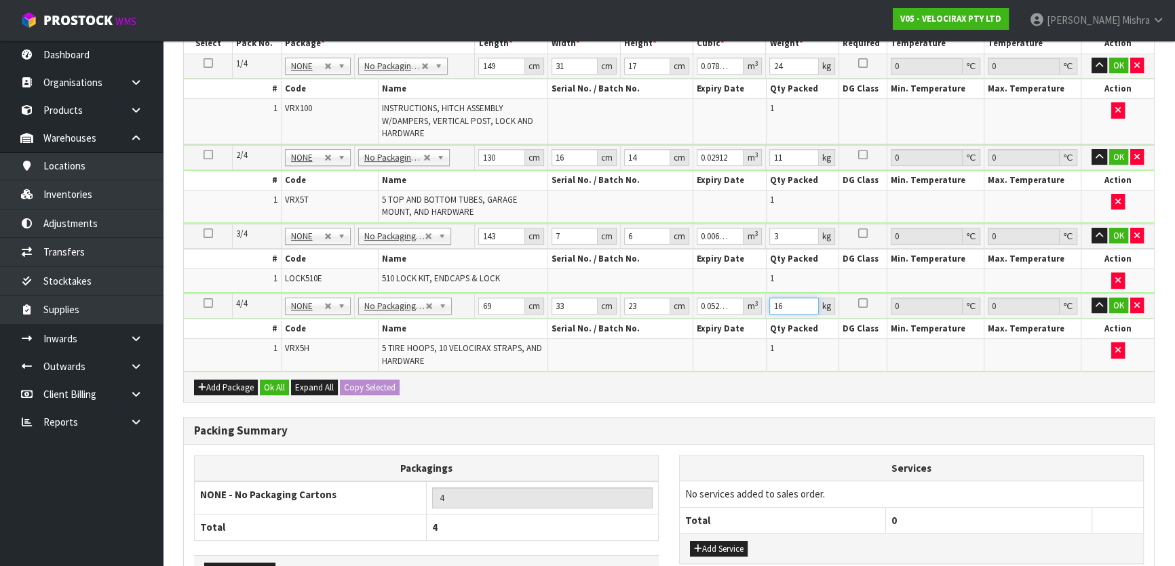
scroll to position [370, 0]
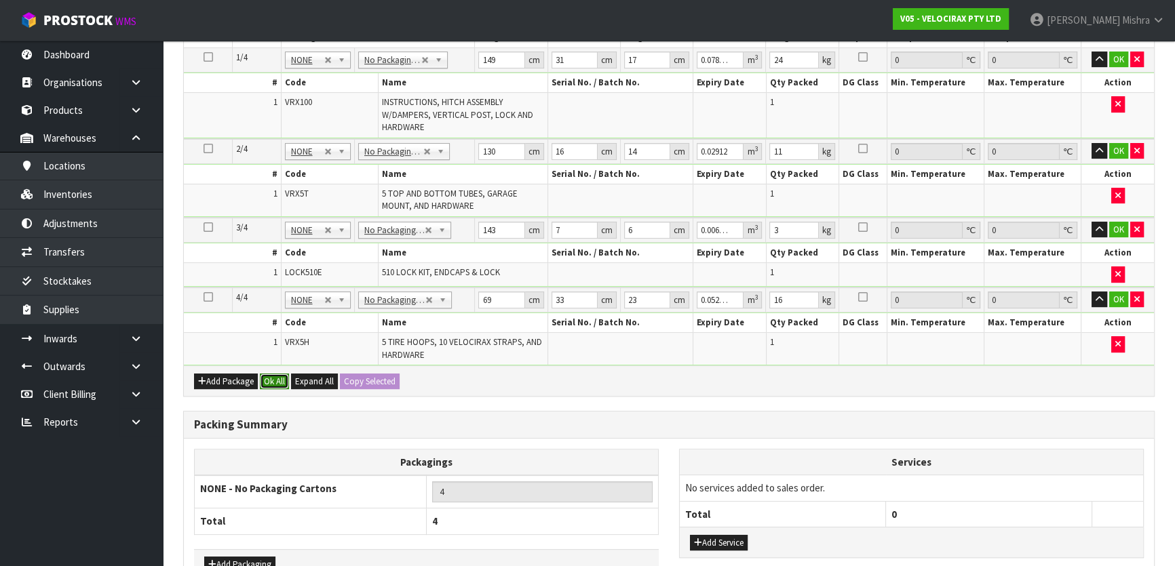
click at [269, 374] on button "Ok All" at bounding box center [274, 382] width 29 height 16
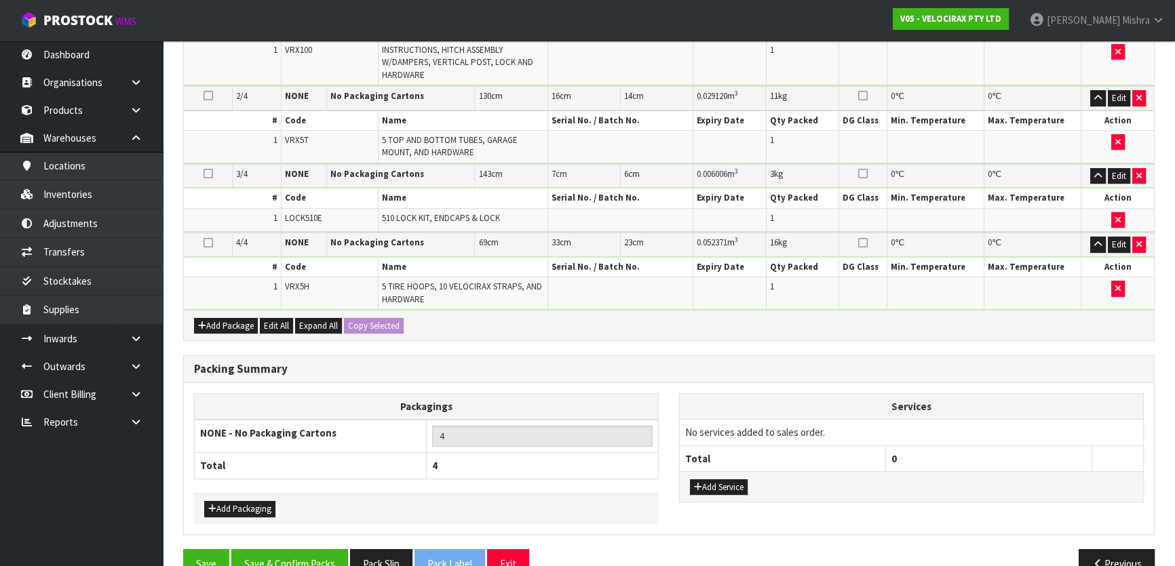
scroll to position [448, 0]
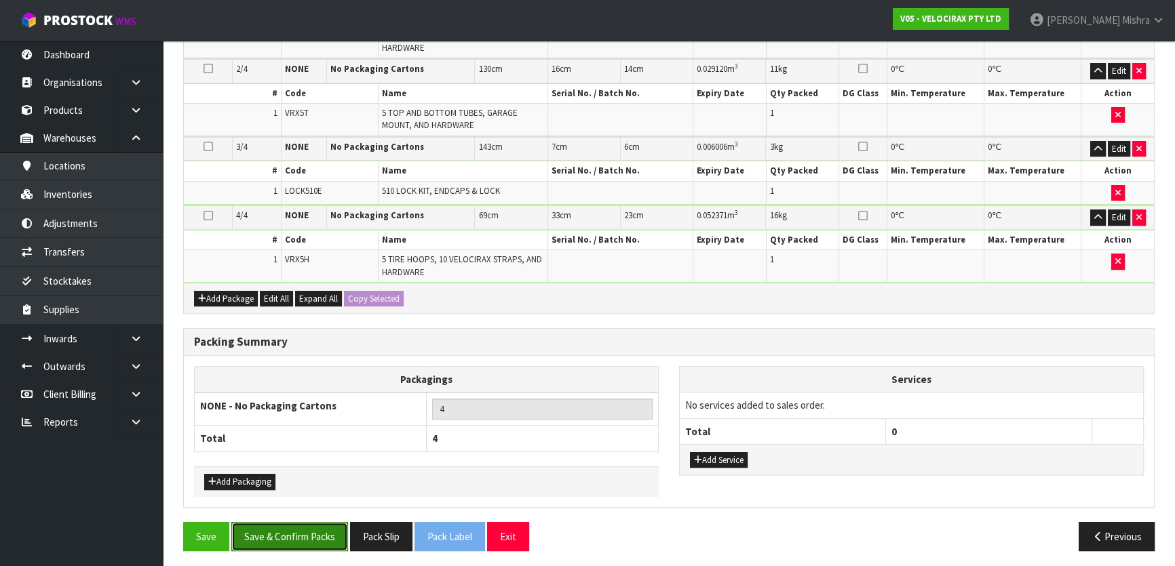
click at [304, 529] on button "Save & Confirm Packs" at bounding box center [289, 536] width 117 height 29
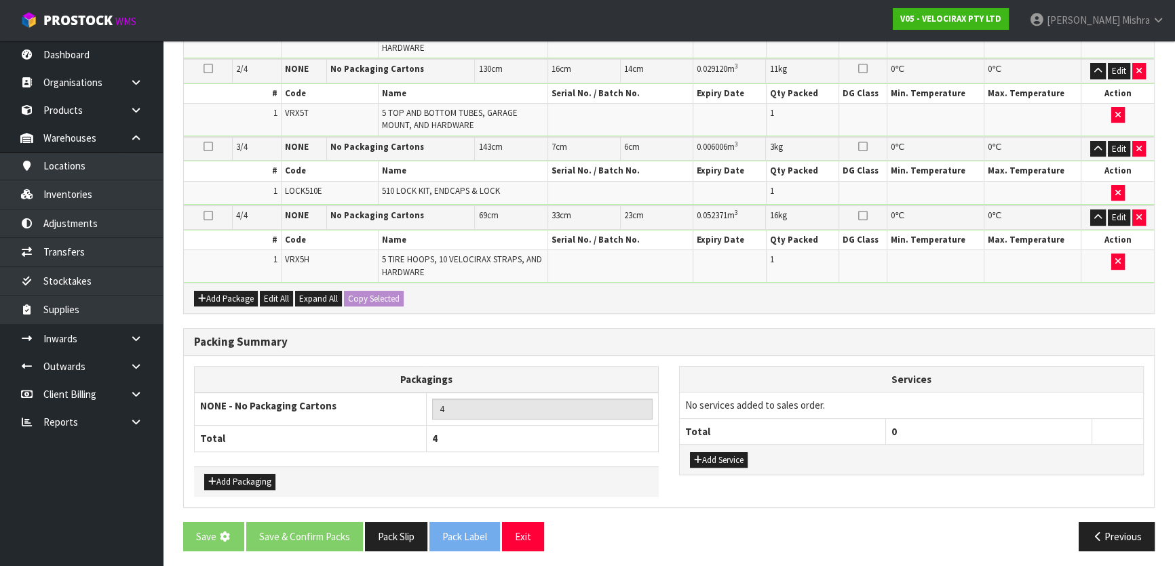
scroll to position [0, 0]
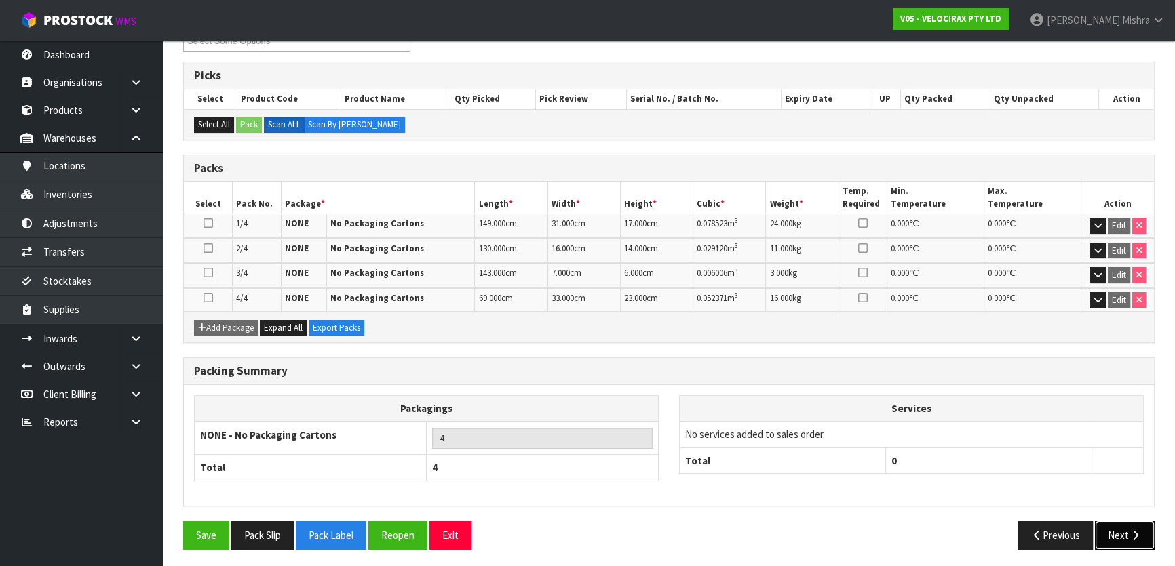
click at [1119, 536] on button "Next" at bounding box center [1125, 535] width 60 height 29
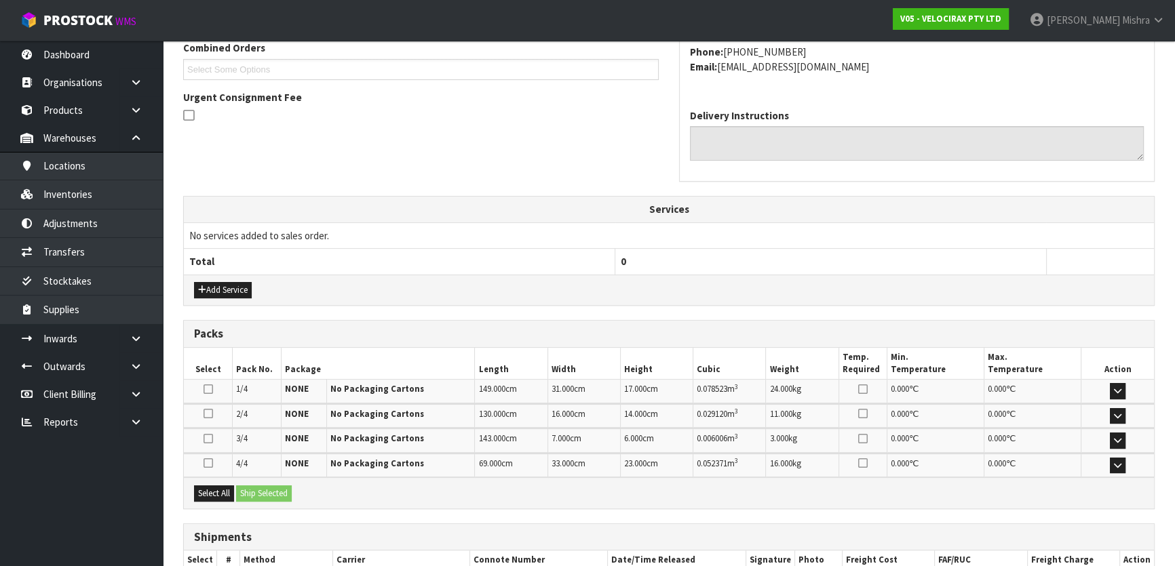
scroll to position [444, 0]
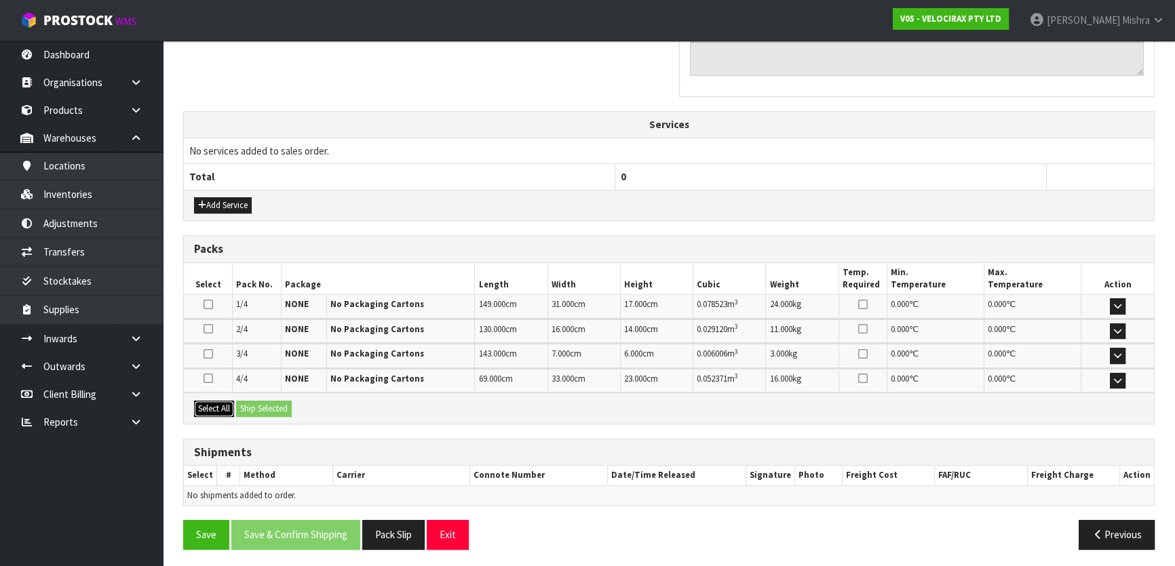
click at [220, 401] on button "Select All" at bounding box center [214, 409] width 40 height 16
drag, startPoint x: 254, startPoint y: 400, endPoint x: 285, endPoint y: 402, distance: 30.6
click at [258, 401] on button "Ship Selected" at bounding box center [264, 409] width 56 height 16
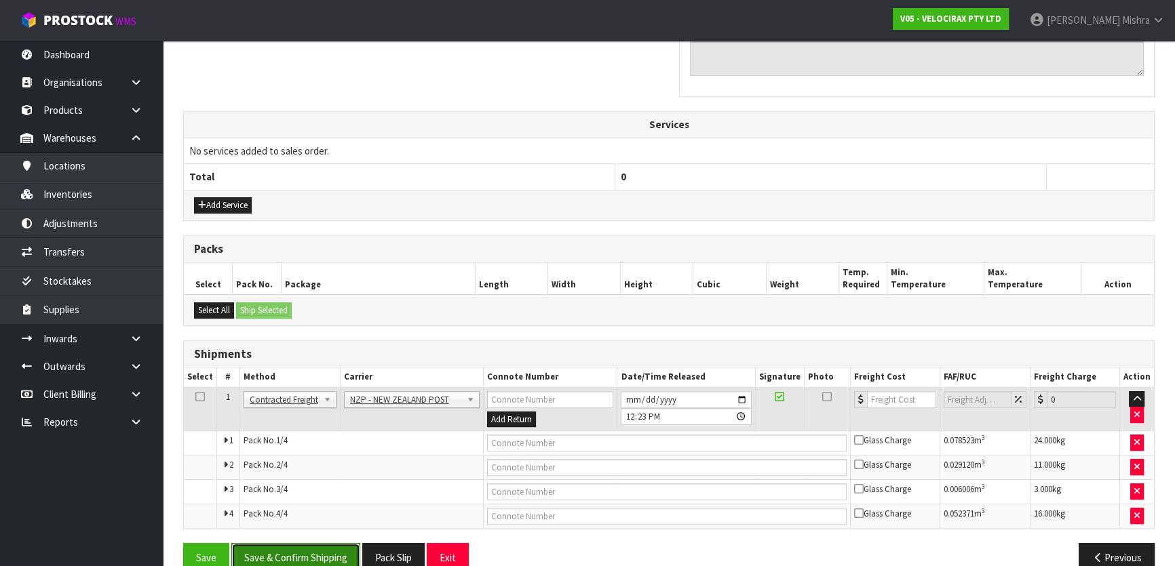
click at [311, 559] on button "Save & Confirm Shipping" at bounding box center [295, 557] width 129 height 29
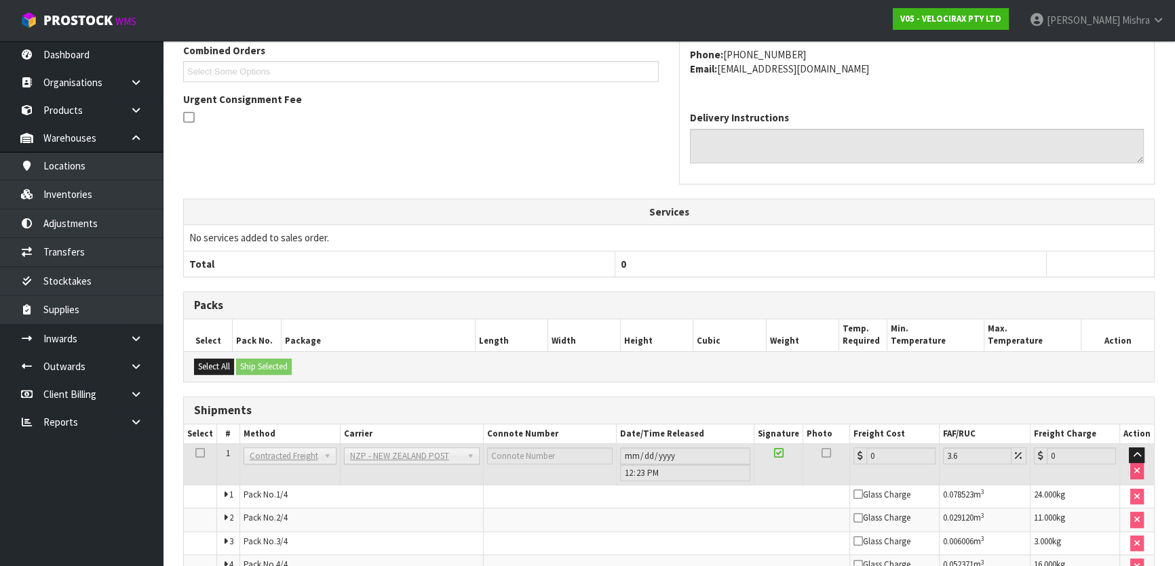
scroll to position [446, 0]
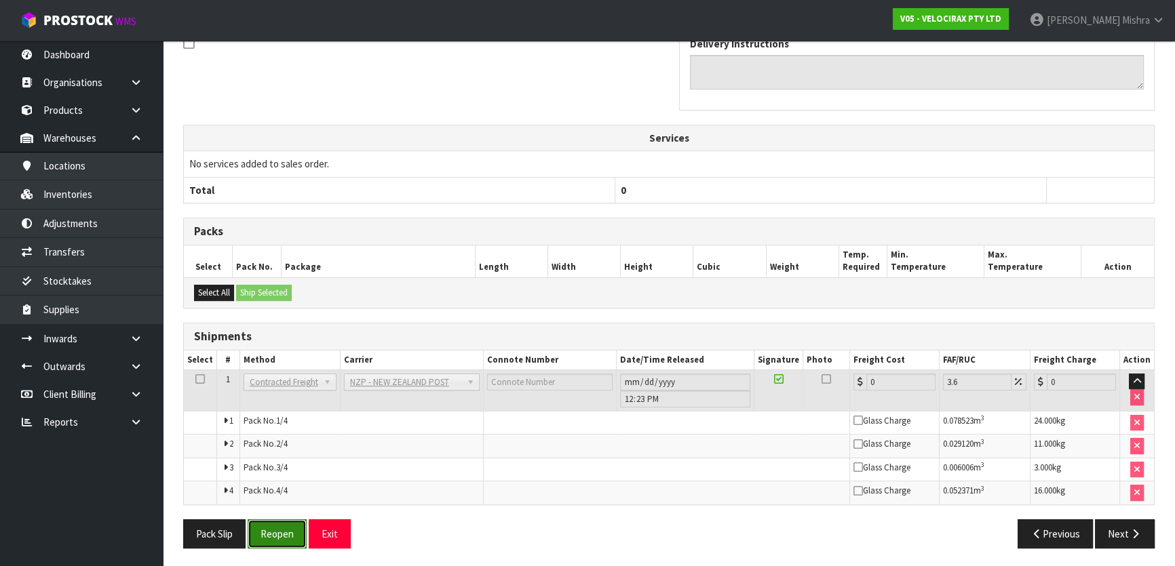
click at [261, 528] on button "Reopen" at bounding box center [277, 534] width 59 height 29
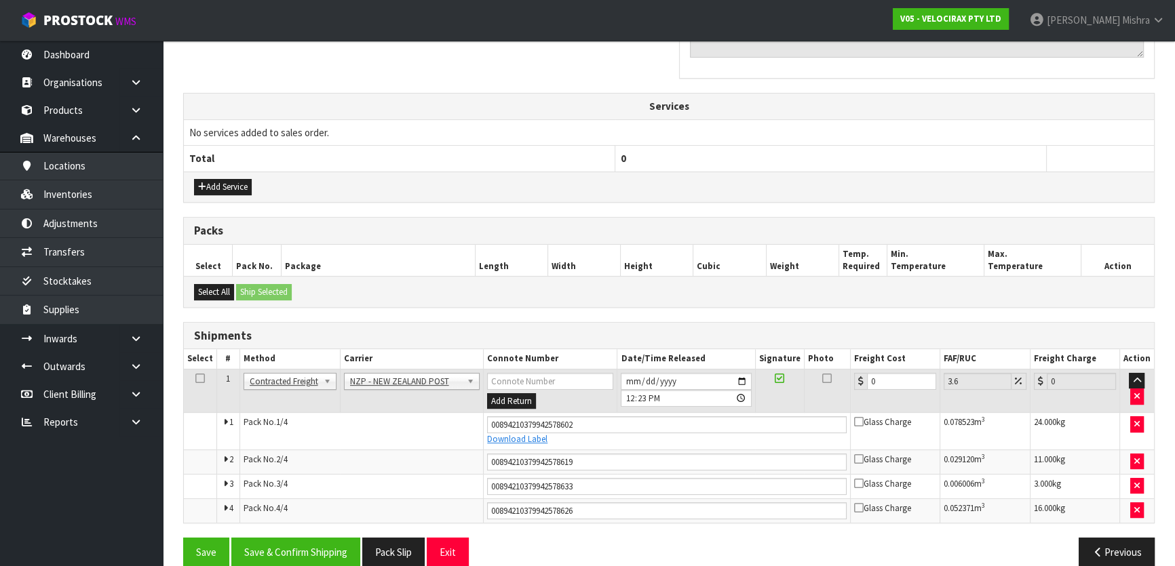
scroll to position [480, 0]
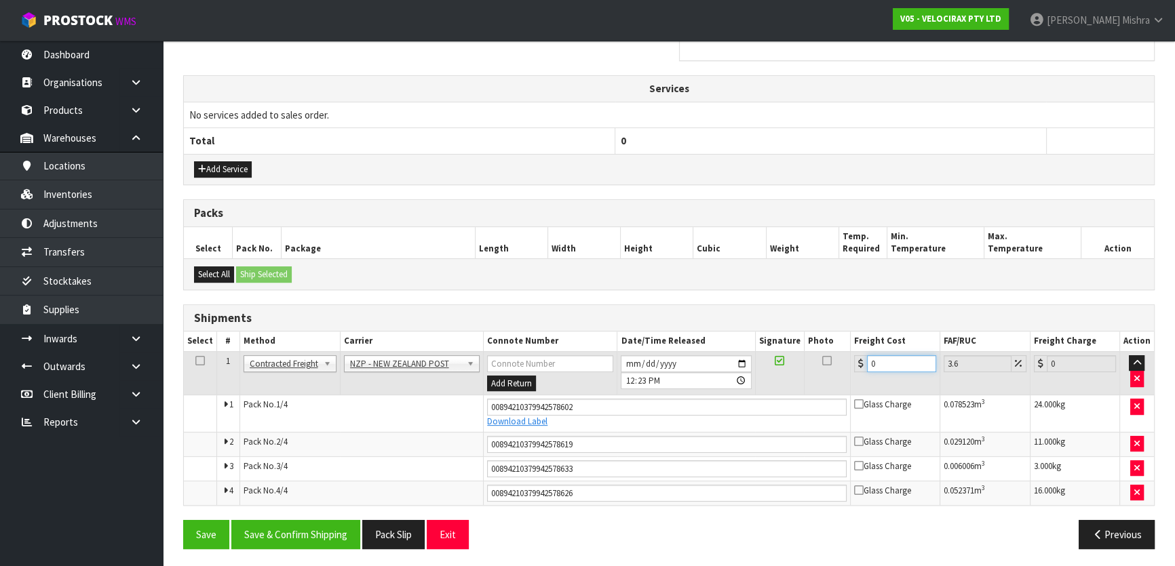
drag, startPoint x: 883, startPoint y: 358, endPoint x: 830, endPoint y: 371, distance: 55.1
click at [832, 366] on tr "1 Client Local Pickup Customer Local Pickup Company Freight Contracted Freight …" at bounding box center [669, 373] width 970 height 44
click at [327, 522] on button "Save & Confirm Shipping" at bounding box center [295, 534] width 129 height 29
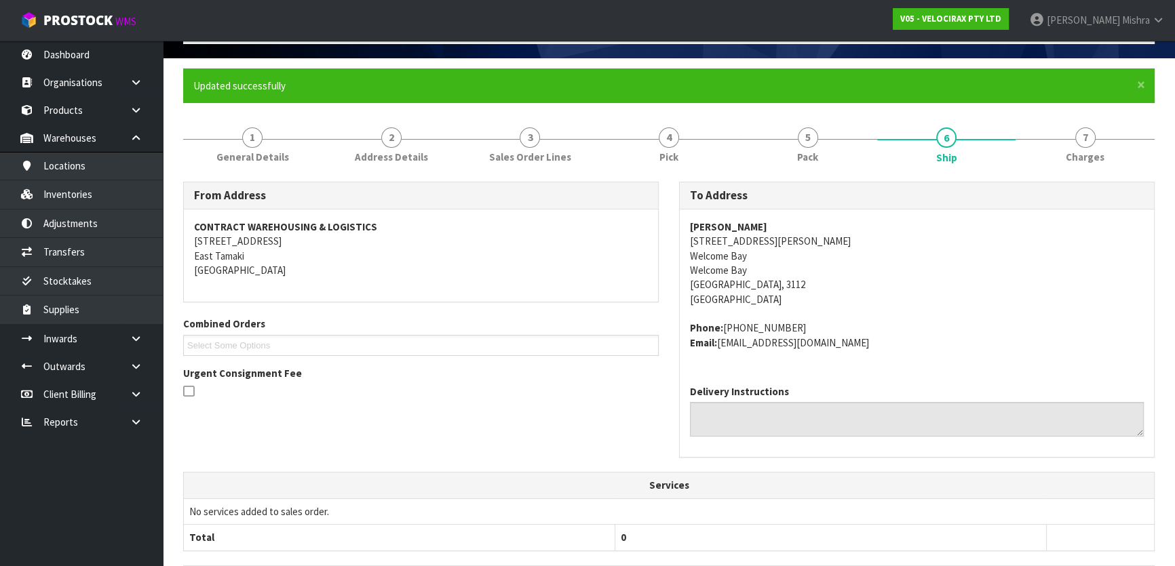
scroll to position [0, 0]
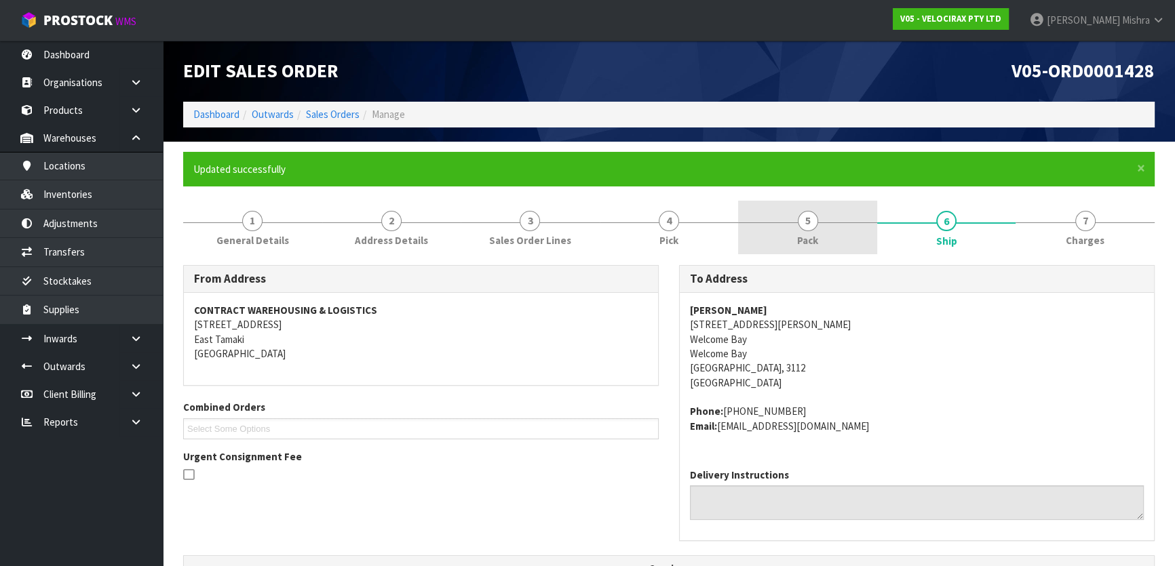
click at [814, 233] on span "Pack" at bounding box center [807, 240] width 21 height 14
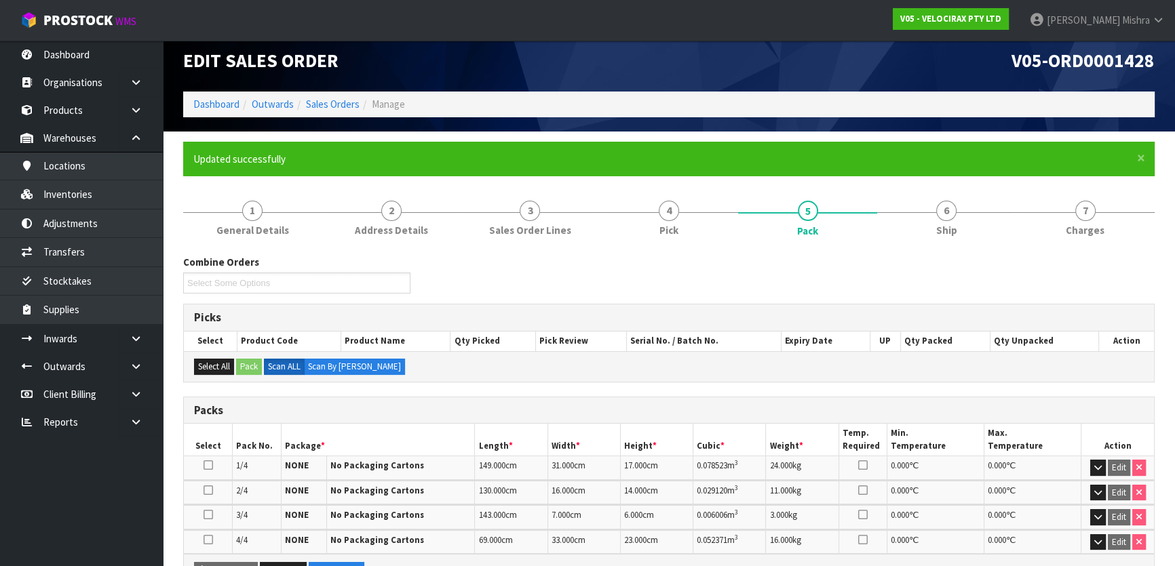
scroll to position [252, 0]
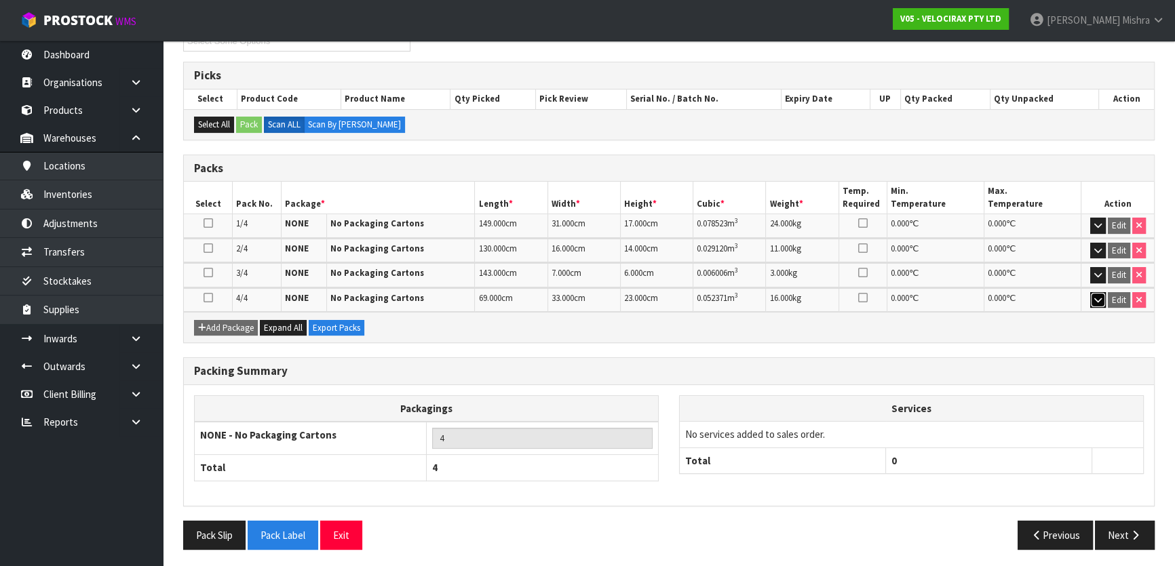
click at [1099, 298] on icon "button" at bounding box center [1097, 300] width 7 height 9
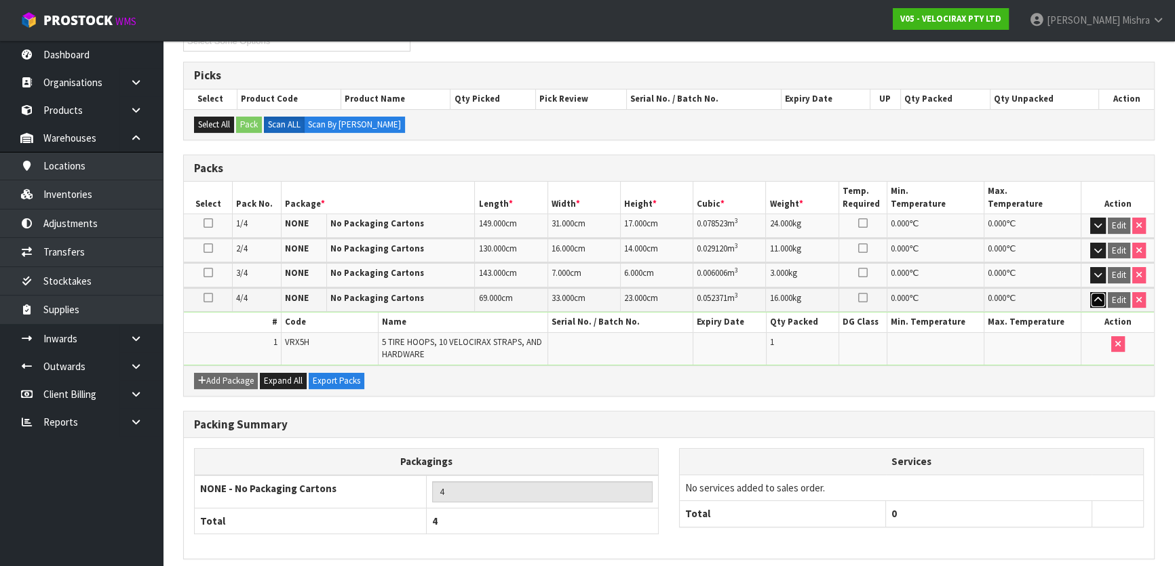
click at [1099, 298] on icon "button" at bounding box center [1097, 300] width 7 height 9
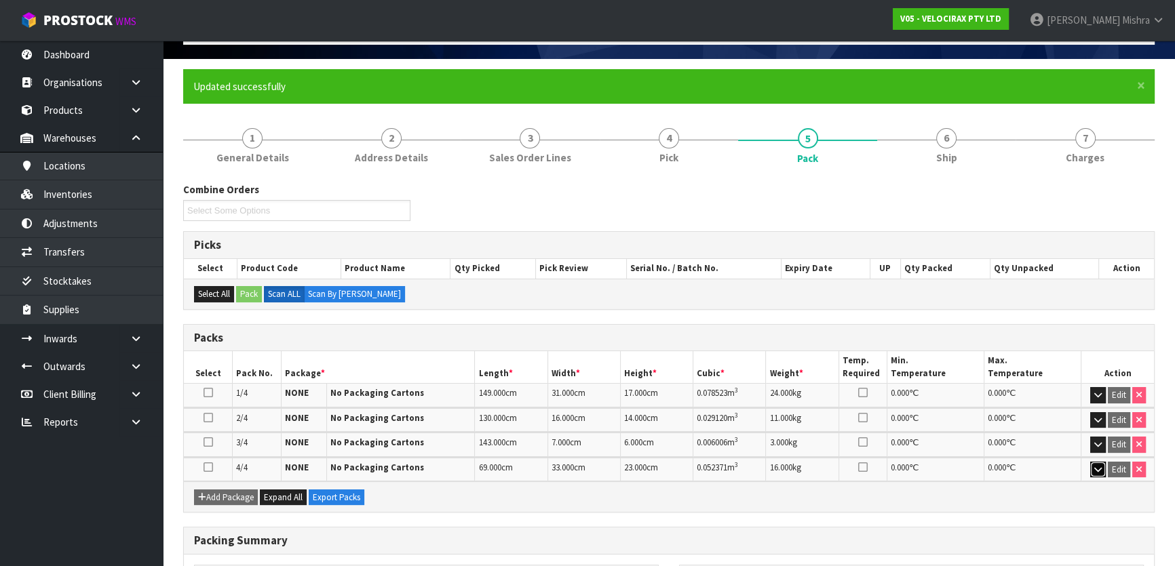
scroll to position [0, 0]
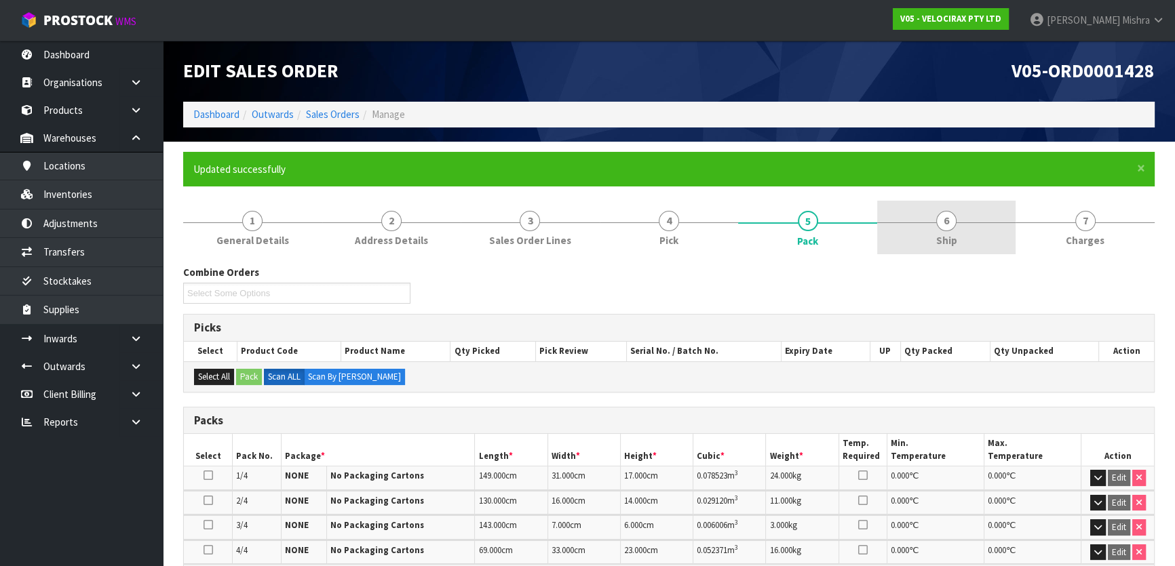
click at [916, 208] on link "6 Ship" at bounding box center [946, 228] width 139 height 54
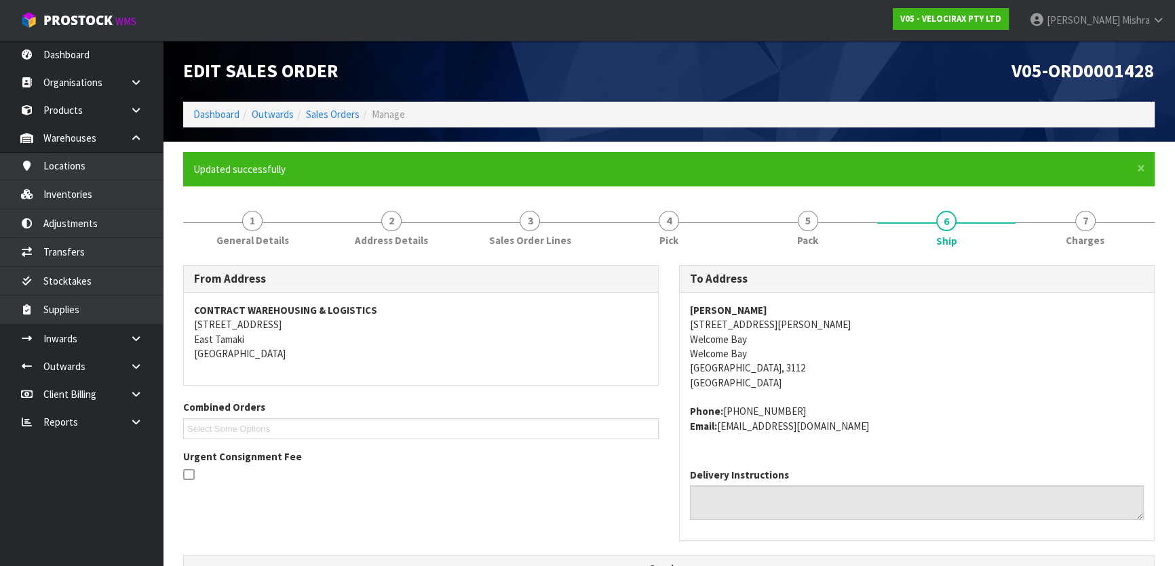
click at [224, 106] on ol "Dashboard Outwards Sales Orders Manage" at bounding box center [668, 114] width 971 height 25
click at [222, 117] on link "Dashboard" at bounding box center [216, 114] width 46 height 13
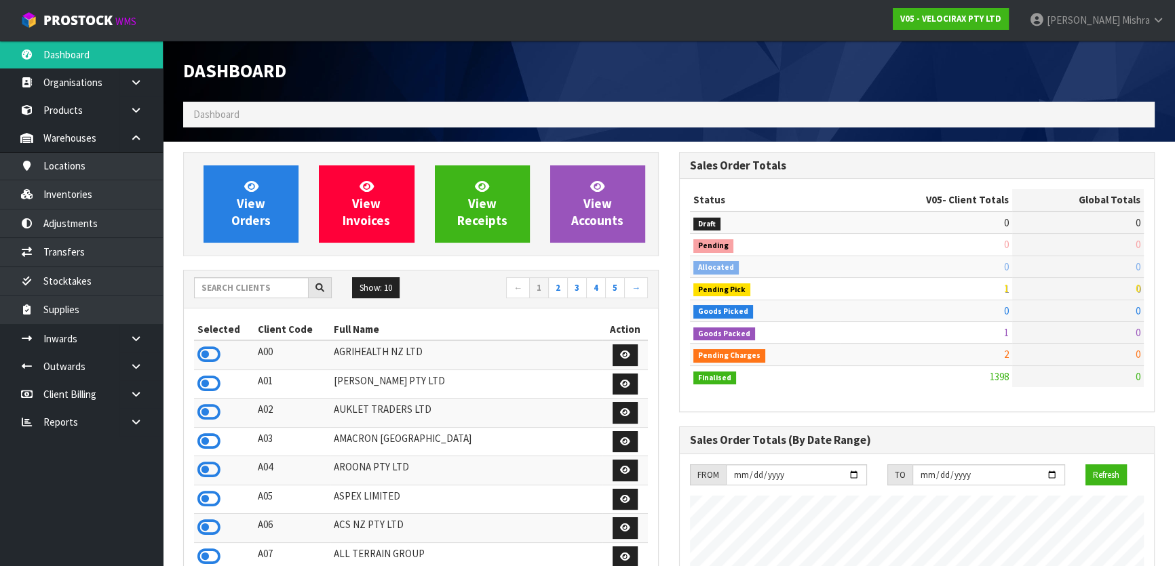
scroll to position [1055, 495]
click at [246, 291] on input "text" at bounding box center [251, 287] width 115 height 21
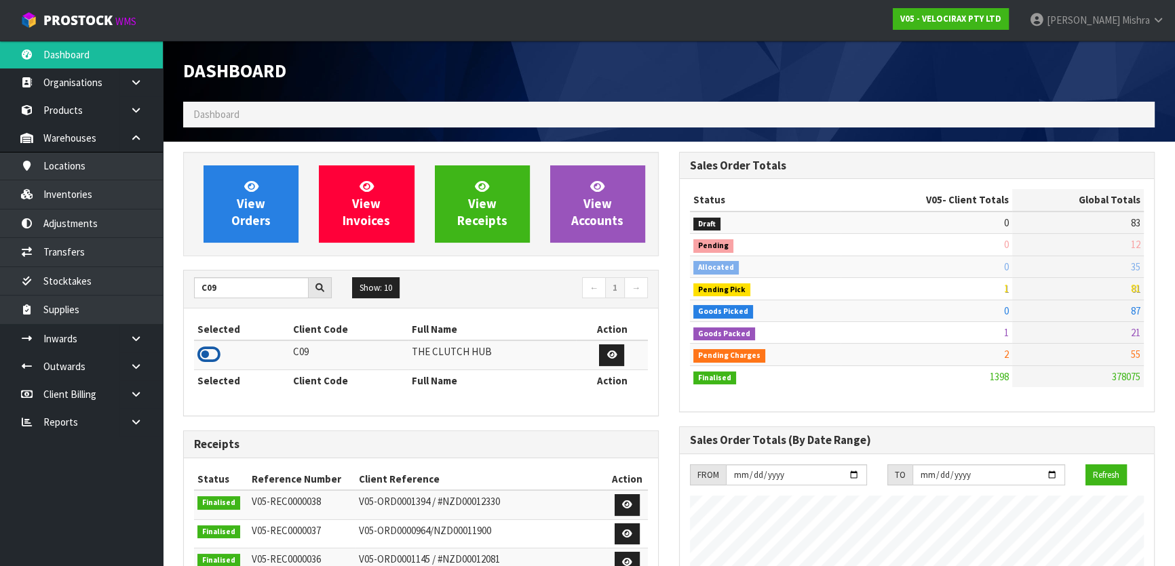
click at [204, 353] on icon at bounding box center [208, 355] width 23 height 20
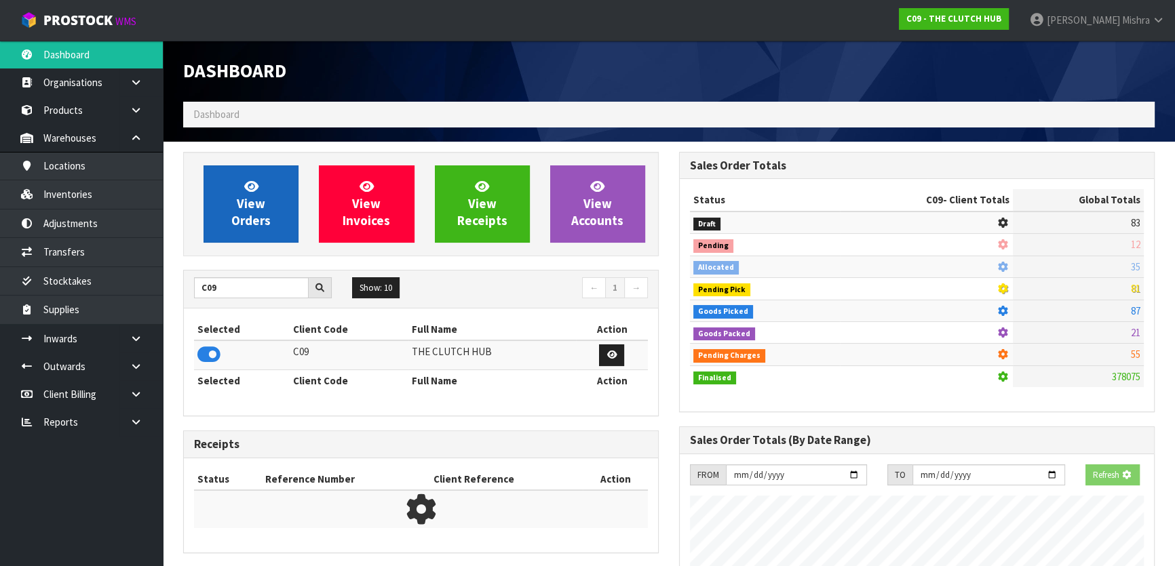
scroll to position [959, 495]
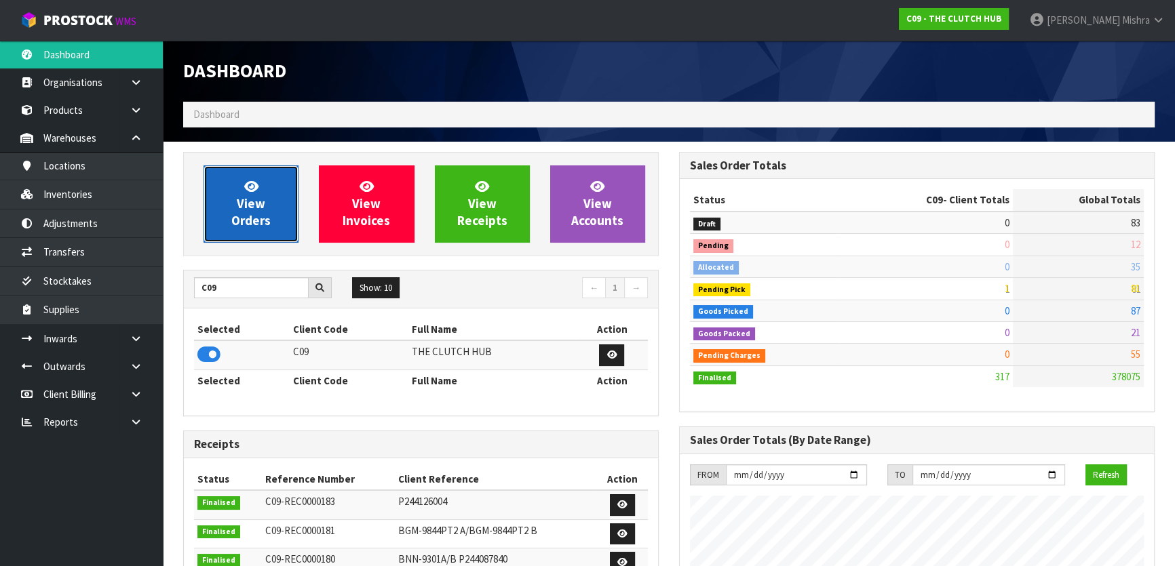
click at [256, 193] on icon at bounding box center [251, 186] width 14 height 13
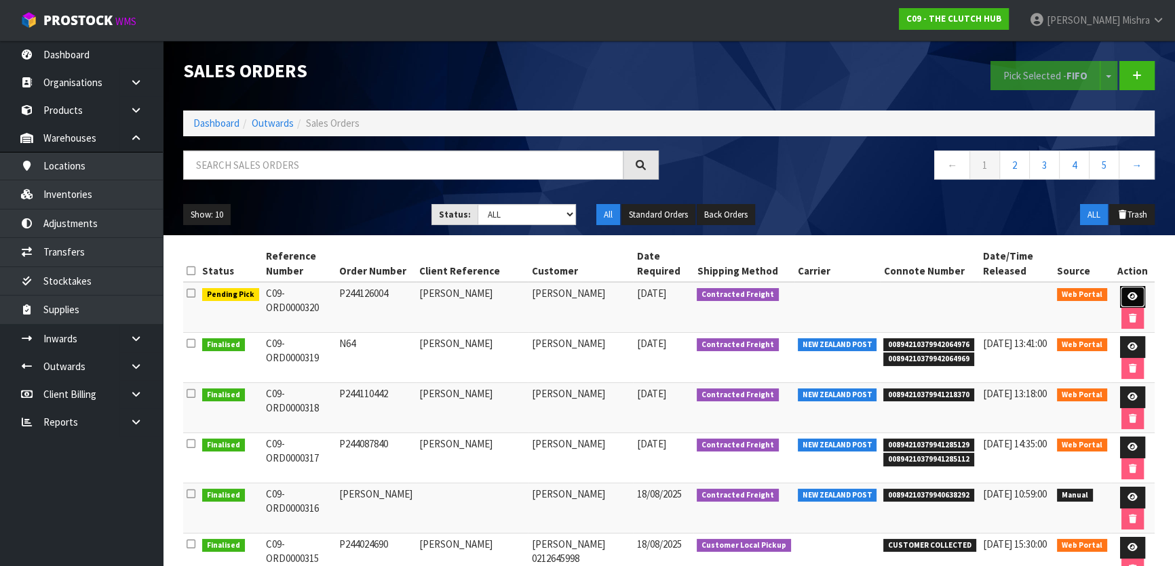
click at [1133, 295] on icon at bounding box center [1132, 296] width 10 height 9
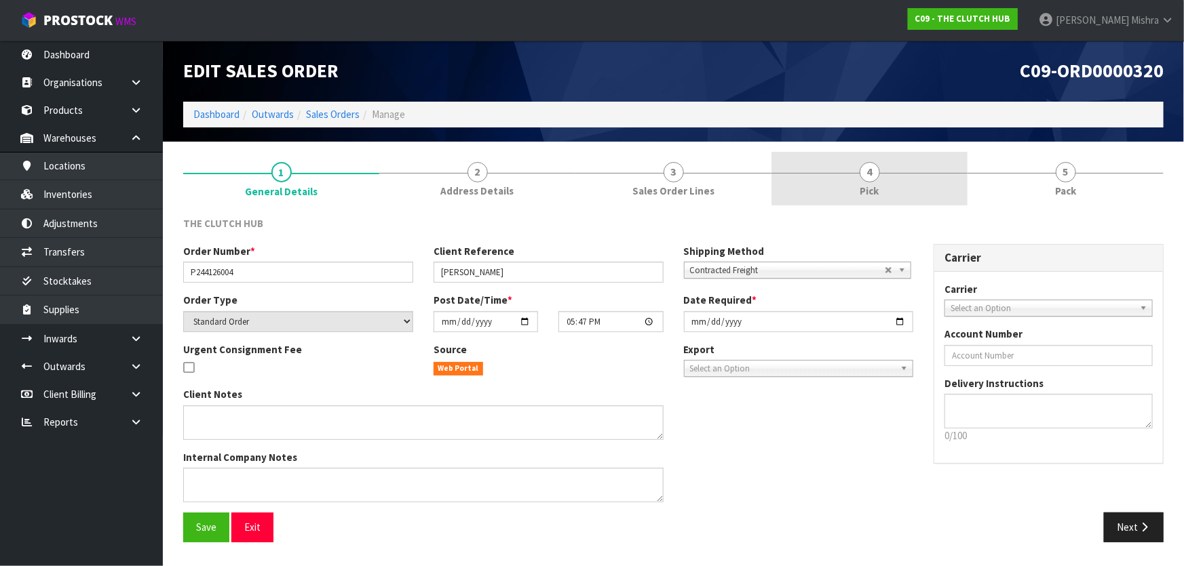
click at [906, 189] on link "4 Pick" at bounding box center [869, 179] width 196 height 54
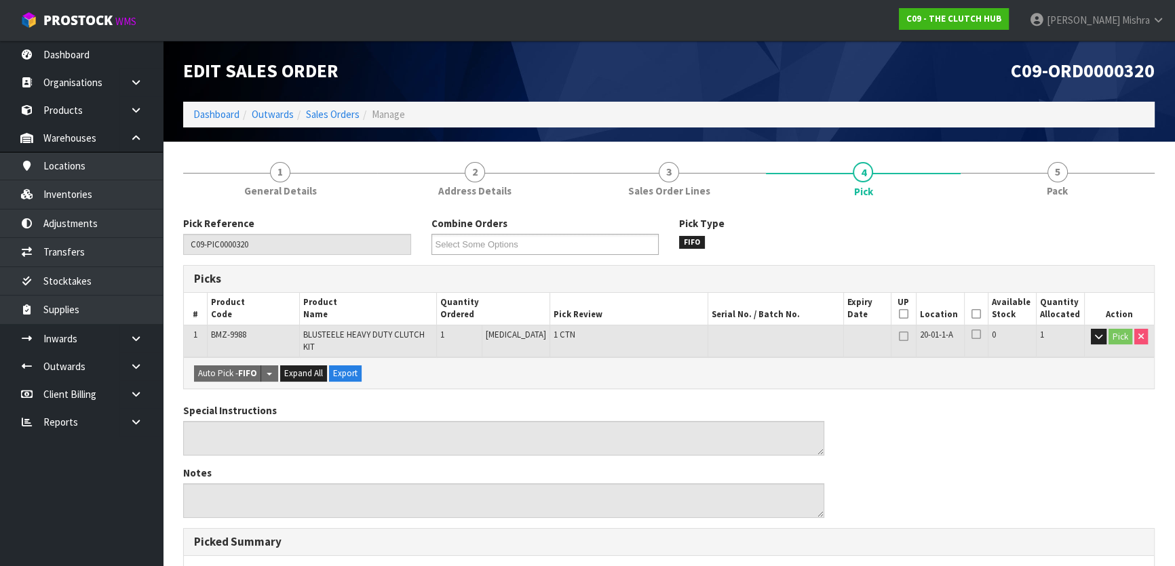
click at [975, 315] on icon at bounding box center [975, 314] width 9 height 1
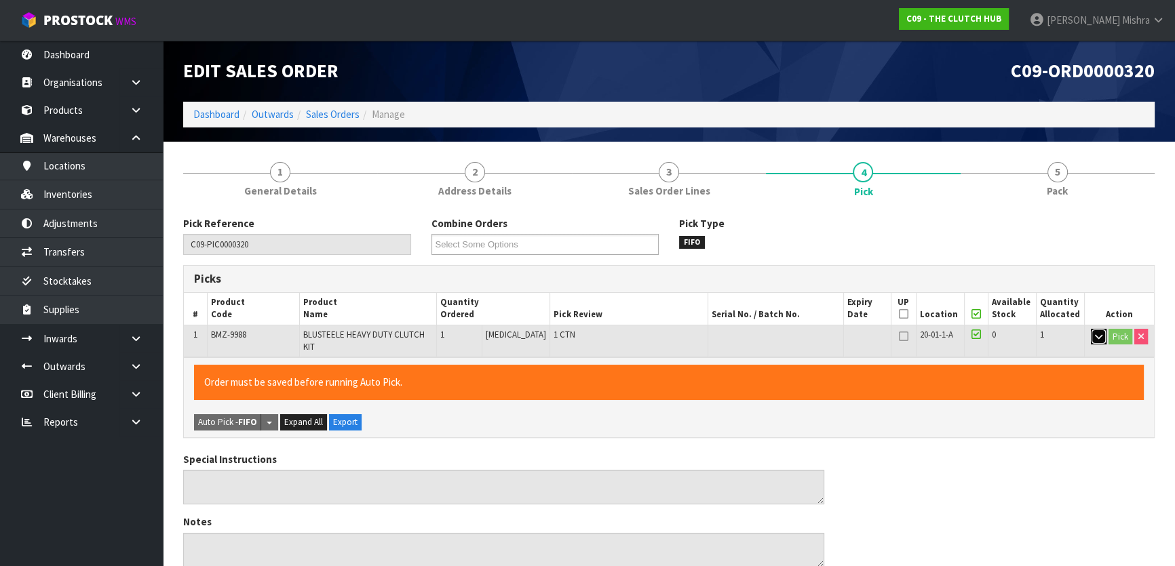
click at [1101, 337] on button "button" at bounding box center [1099, 337] width 16 height 16
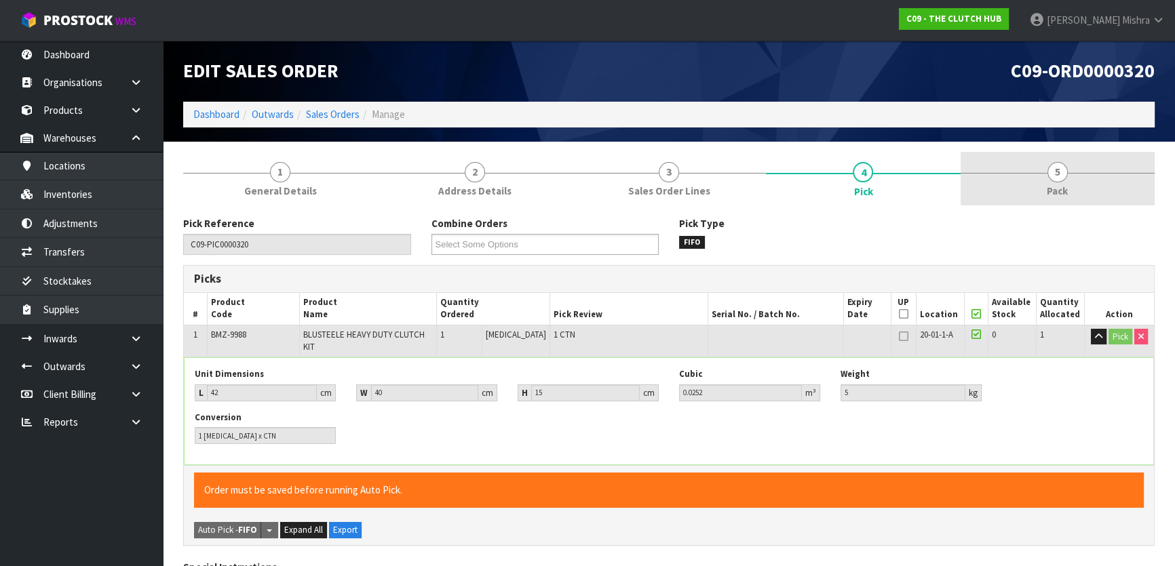
click at [1050, 195] on span "Pack" at bounding box center [1057, 191] width 21 height 14
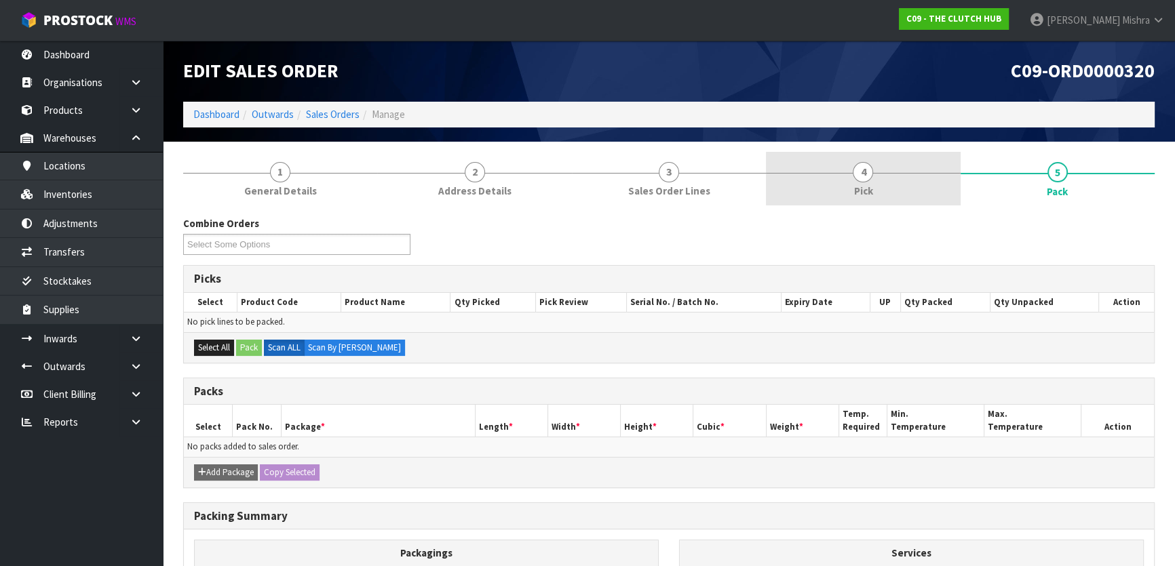
drag, startPoint x: 893, startPoint y: 187, endPoint x: 887, endPoint y: 203, distance: 17.0
click at [889, 189] on link "4 Pick" at bounding box center [863, 179] width 194 height 54
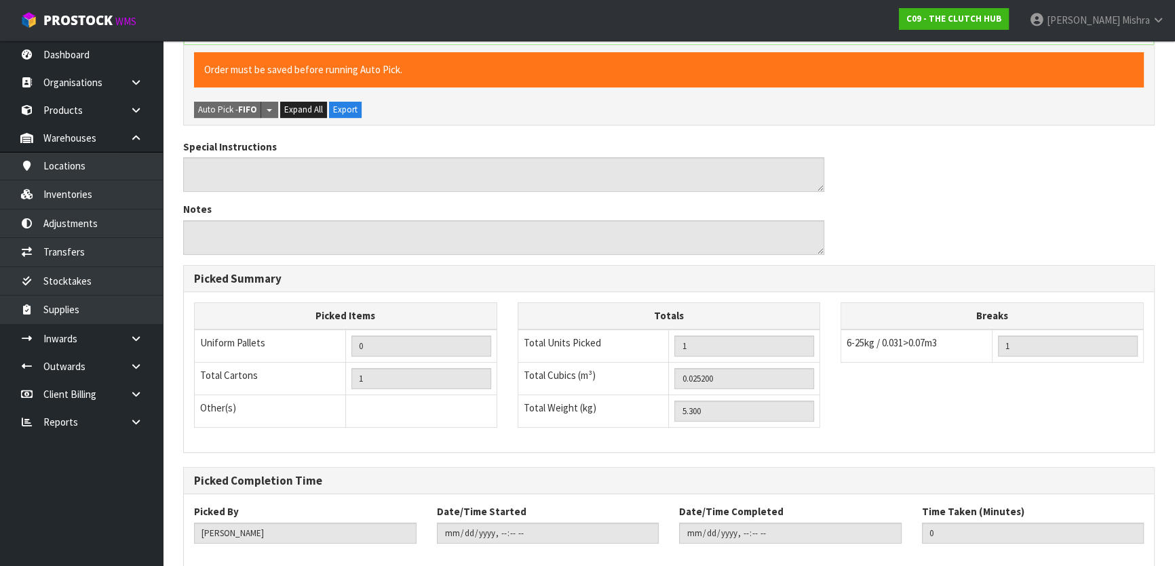
scroll to position [482, 0]
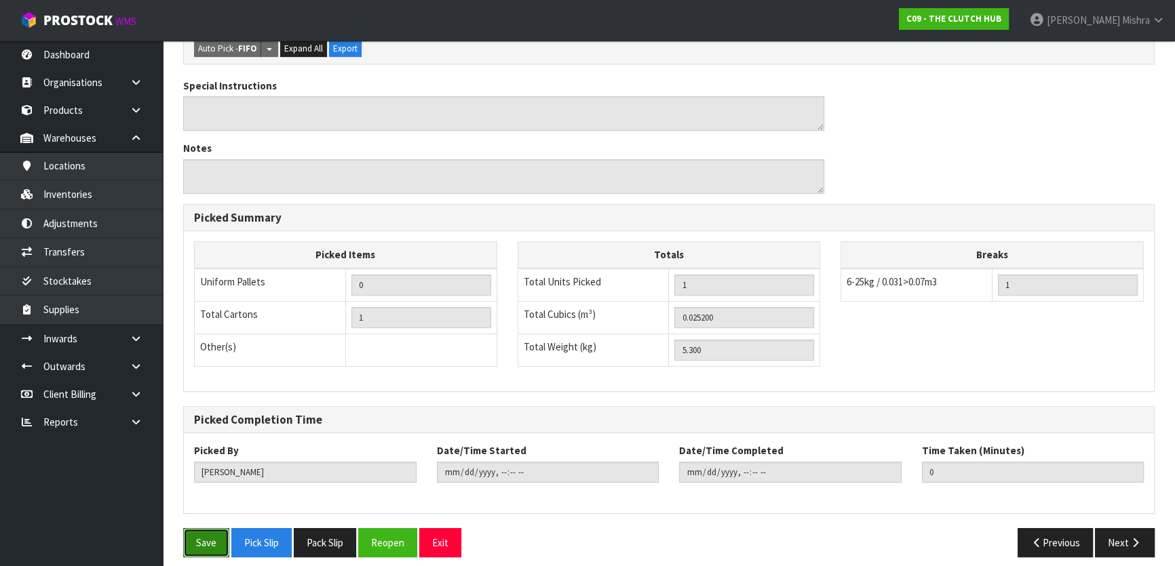
click at [197, 535] on button "Save" at bounding box center [206, 542] width 46 height 29
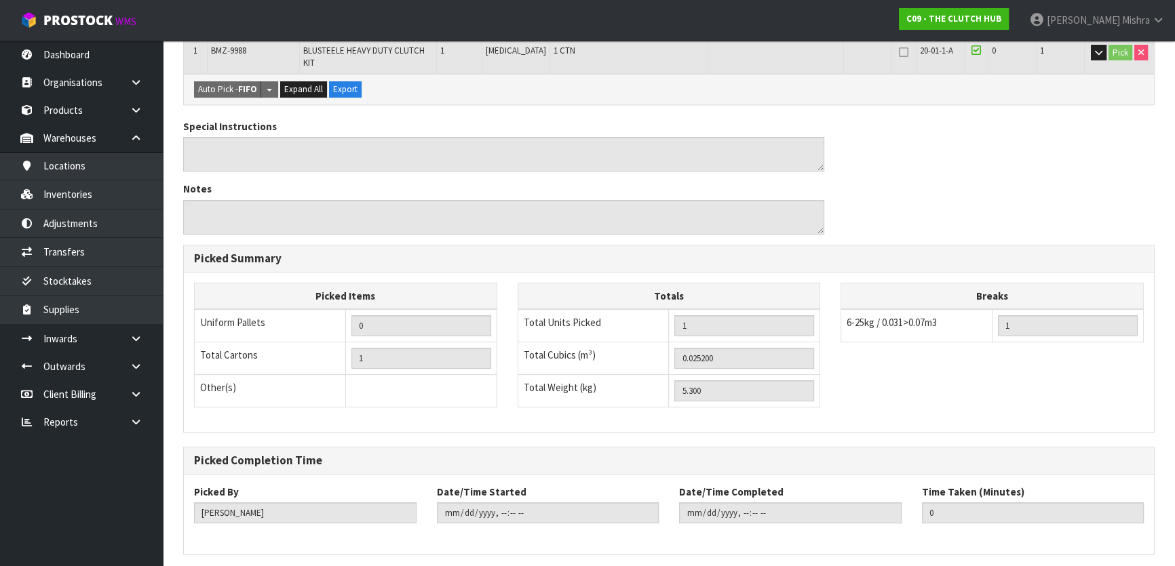
scroll to position [373, 0]
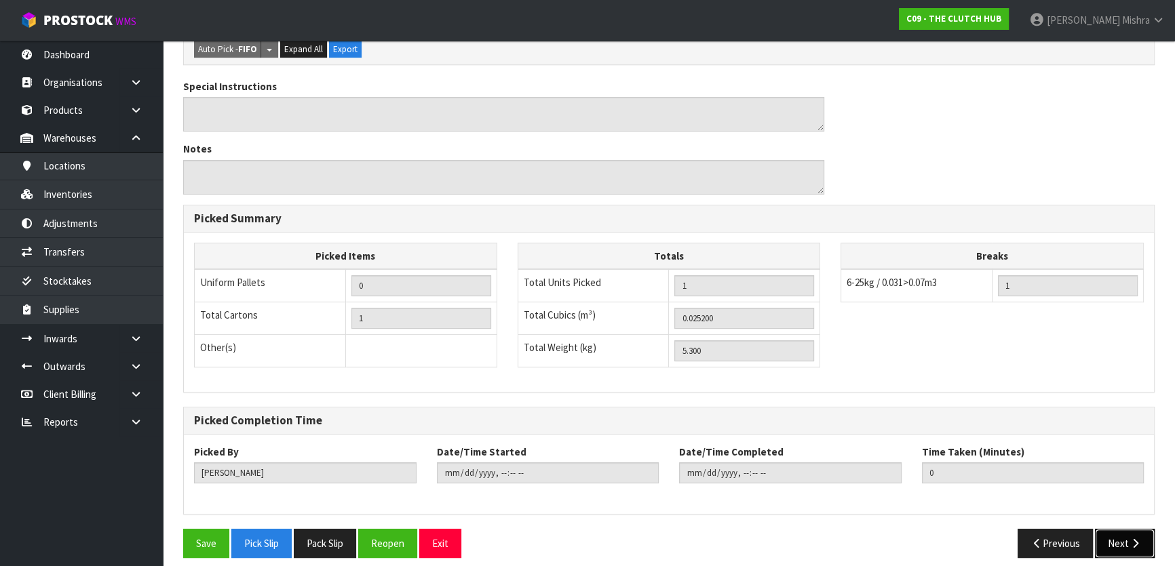
click at [1135, 539] on icon "button" at bounding box center [1135, 544] width 13 height 10
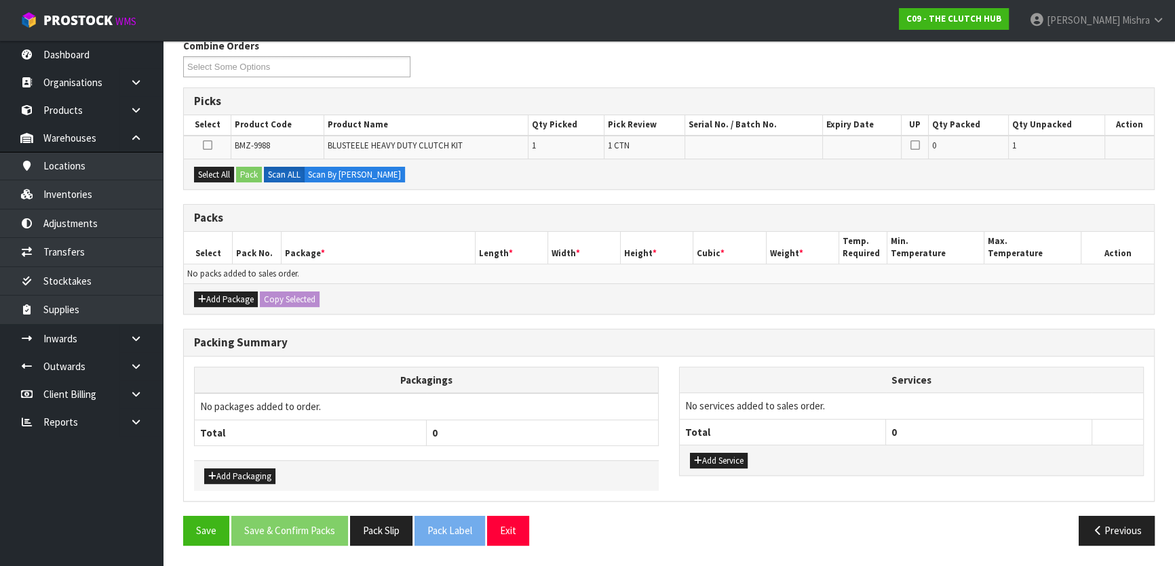
scroll to position [0, 0]
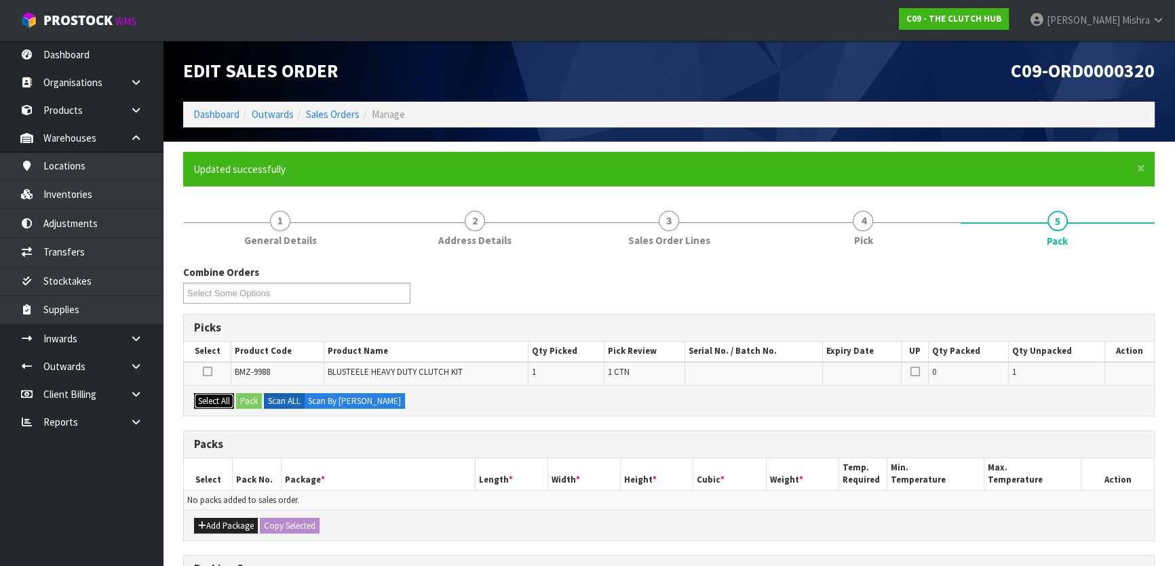
drag, startPoint x: 193, startPoint y: 395, endPoint x: 210, endPoint y: 395, distance: 16.3
click at [200, 395] on button "Select All" at bounding box center [214, 401] width 40 height 16
click at [245, 397] on button "Pack" at bounding box center [249, 401] width 26 height 16
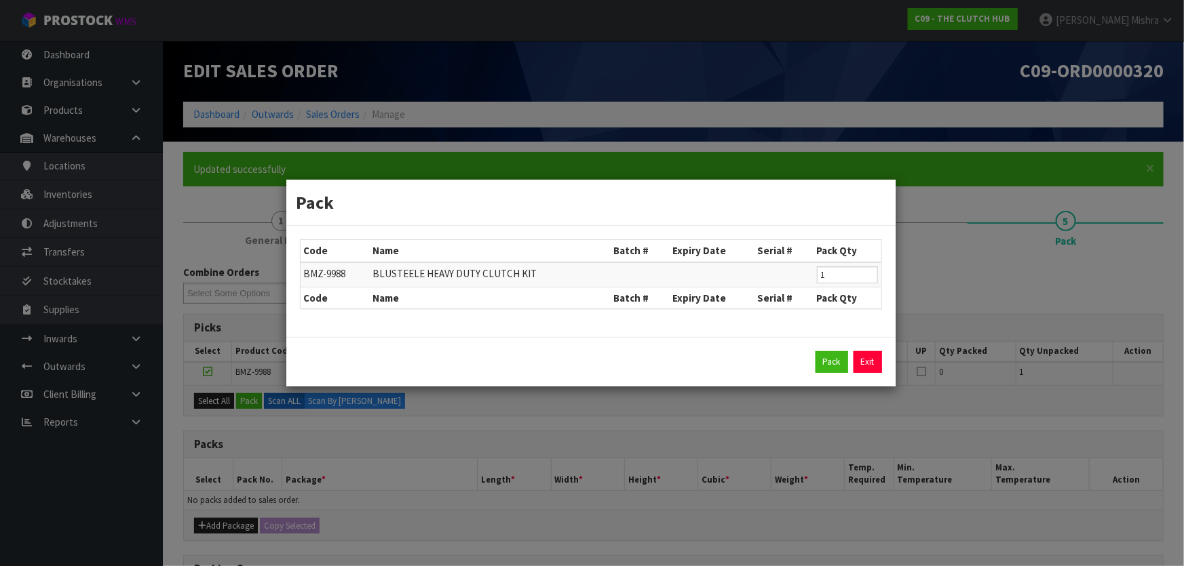
drag, startPoint x: 637, startPoint y: 449, endPoint x: 653, endPoint y: 454, distance: 17.2
drag, startPoint x: 653, startPoint y: 454, endPoint x: 937, endPoint y: 428, distance: 285.5
click at [937, 428] on div "Pack Code Name Batch # Expiry Date Serial # Pack Qty BMZ-9988 BLUSTEELE HEAVY D…" at bounding box center [592, 283] width 1184 height 566
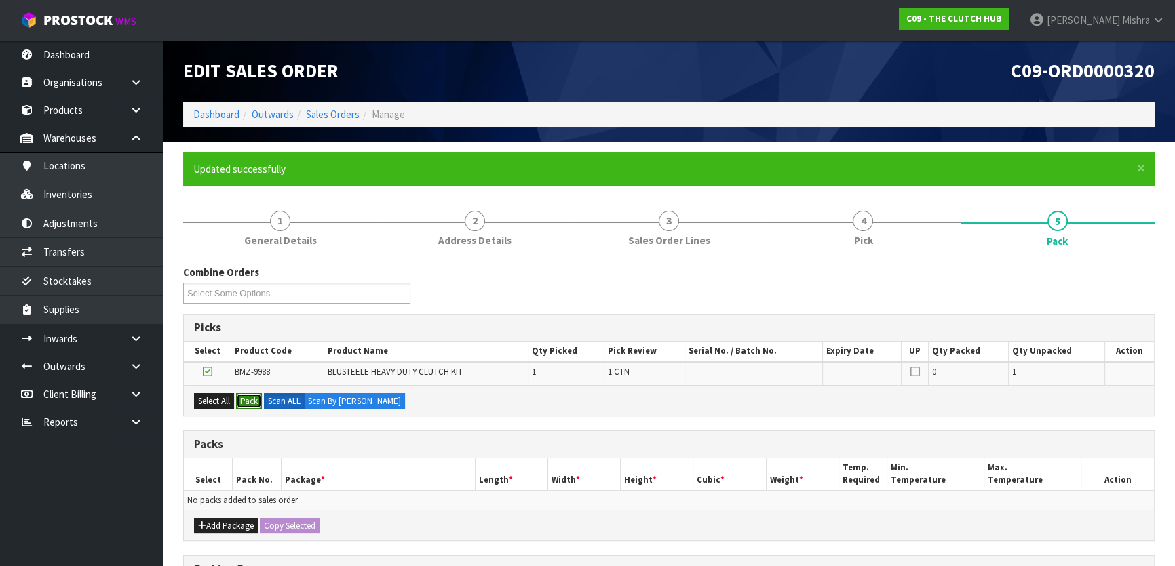
click at [244, 394] on button "Pack" at bounding box center [249, 401] width 26 height 16
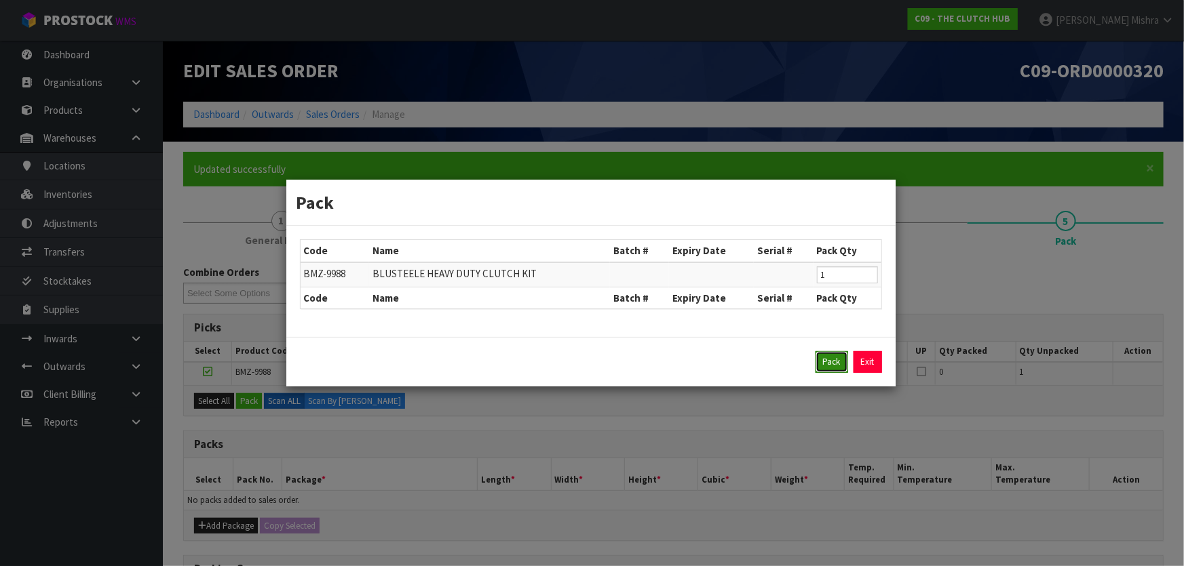
click at [829, 367] on button "Pack" at bounding box center [831, 362] width 33 height 22
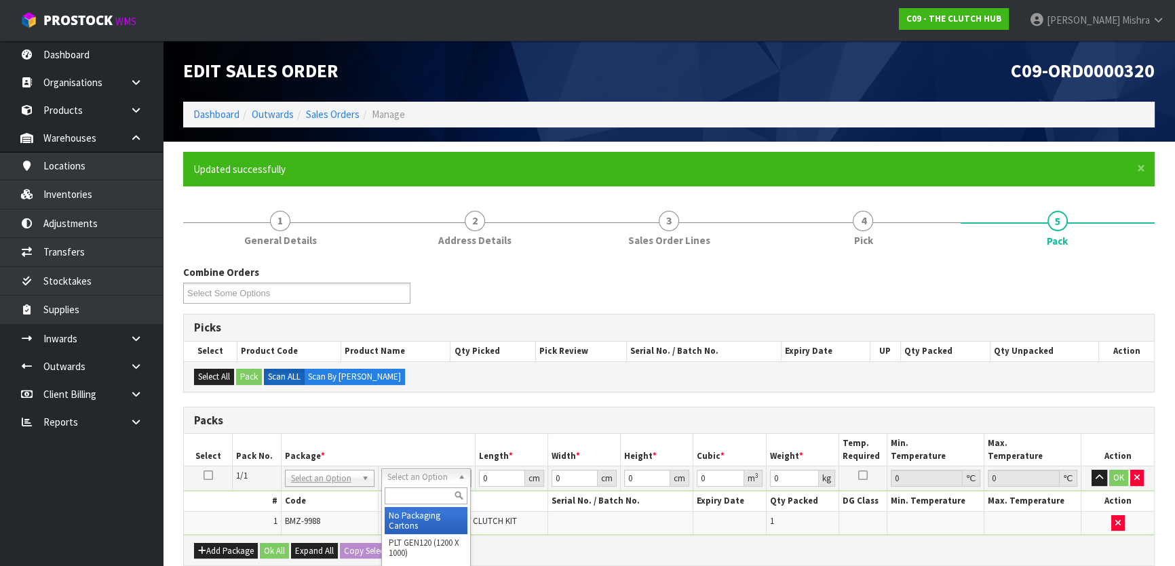
drag, startPoint x: 393, startPoint y: 475, endPoint x: 401, endPoint y: 497, distance: 23.6
drag, startPoint x: 486, startPoint y: 476, endPoint x: 454, endPoint y: 455, distance: 37.8
click at [466, 475] on tr "1/1 NONE 007-001 007-002 007-004 007-009 007-013 007-014 007-015 007-017 007-01…" at bounding box center [669, 479] width 970 height 24
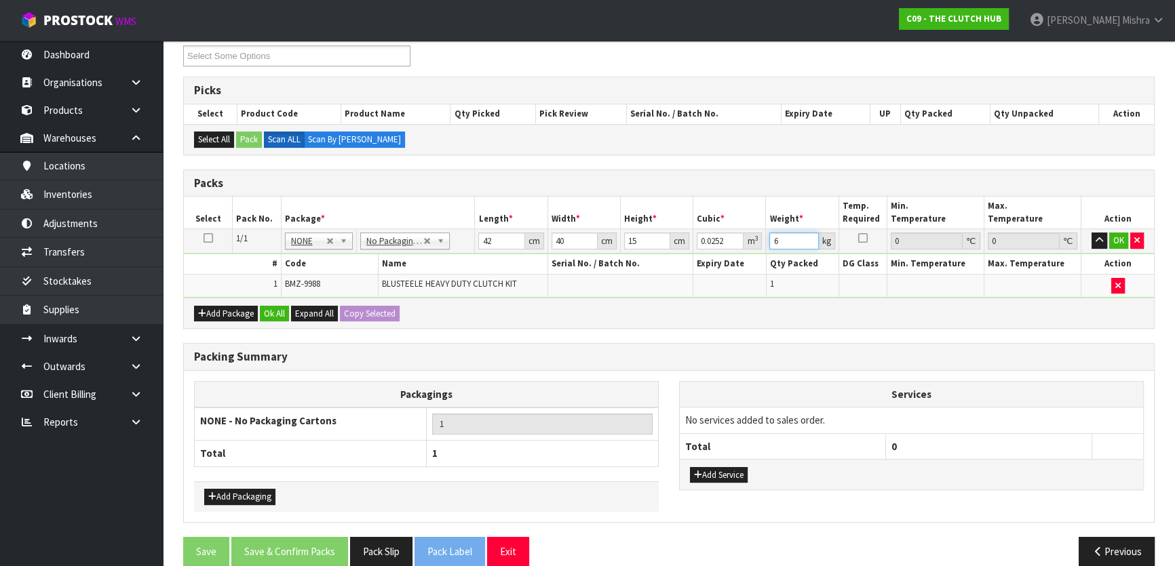
scroll to position [246, 0]
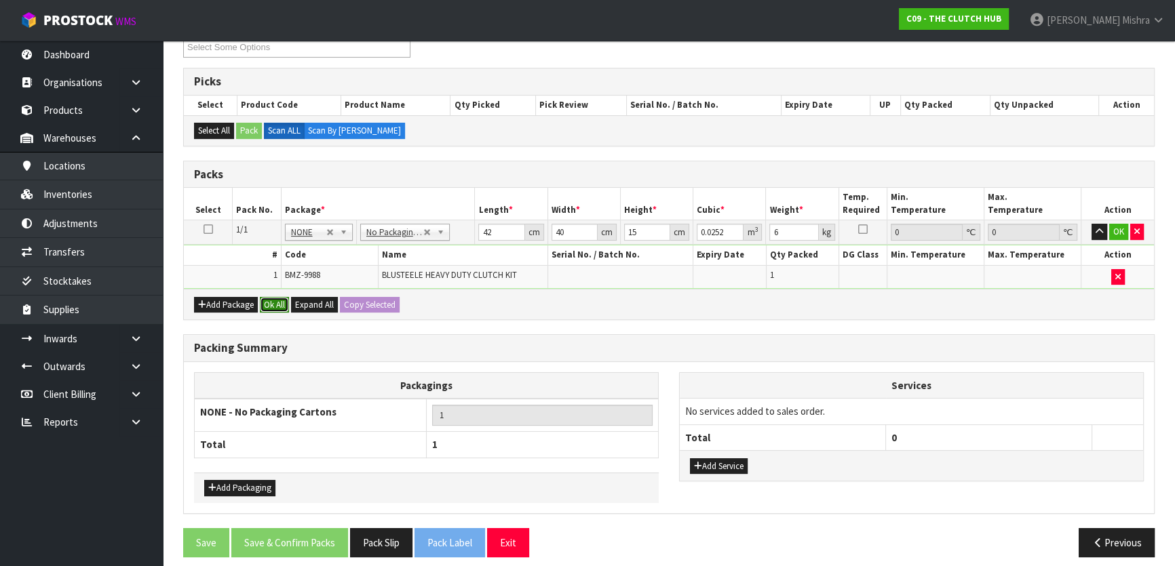
click at [267, 298] on button "Ok All" at bounding box center [274, 305] width 29 height 16
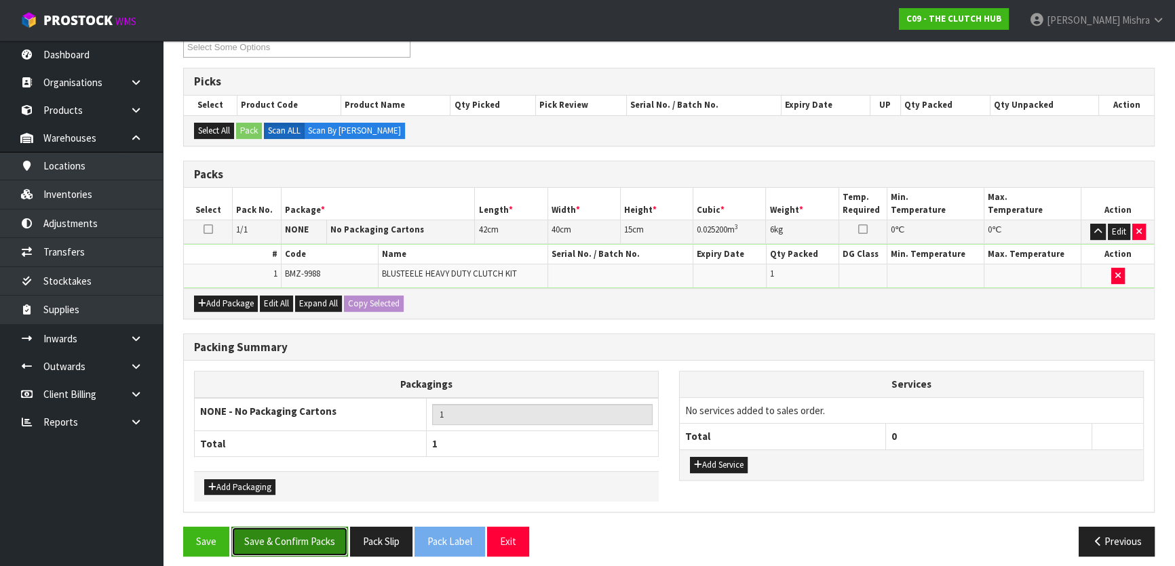
click at [263, 545] on button "Save & Confirm Packs" at bounding box center [289, 541] width 117 height 29
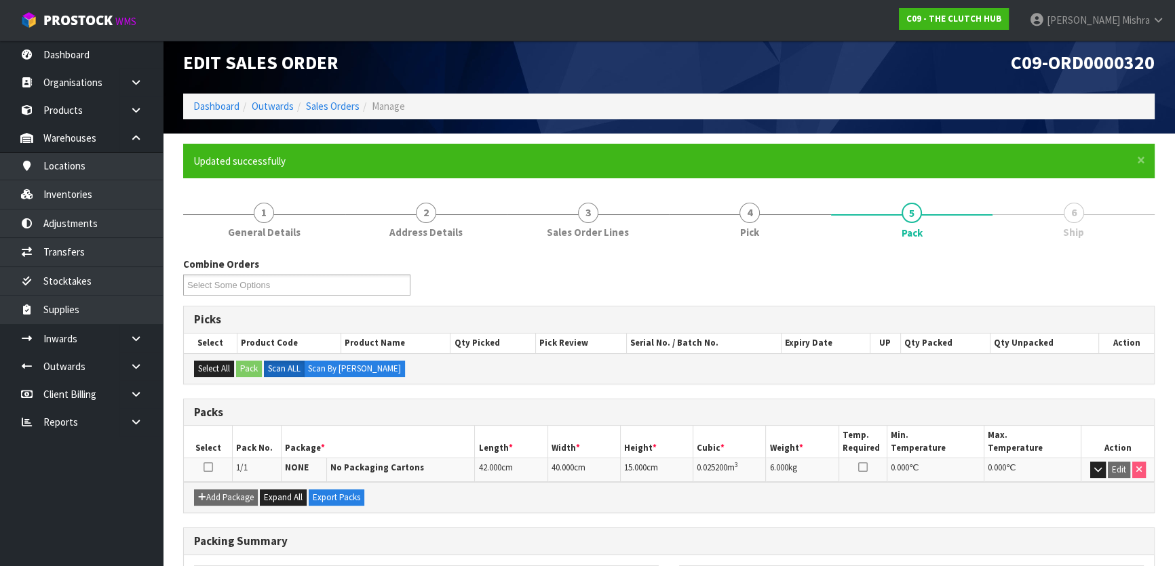
scroll to position [179, 0]
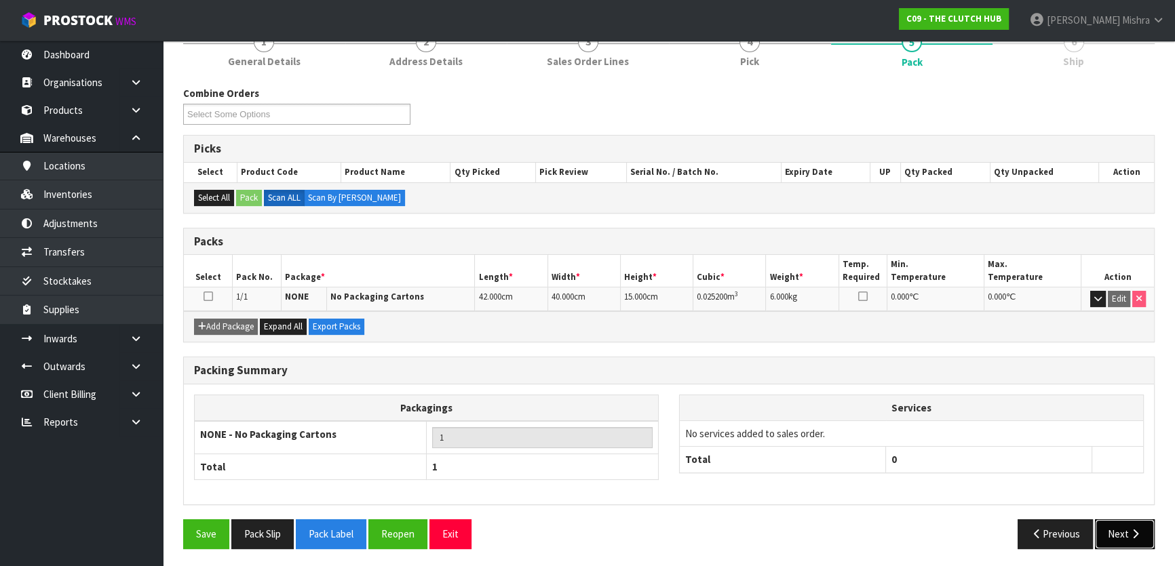
click at [1129, 536] on icon "button" at bounding box center [1135, 534] width 13 height 10
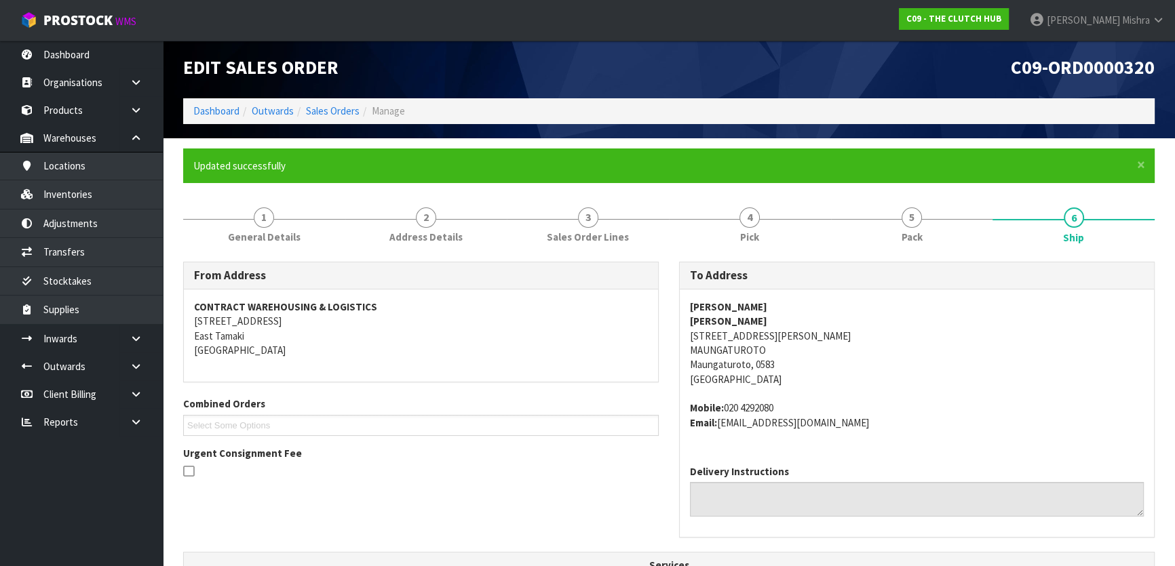
scroll to position [1, 0]
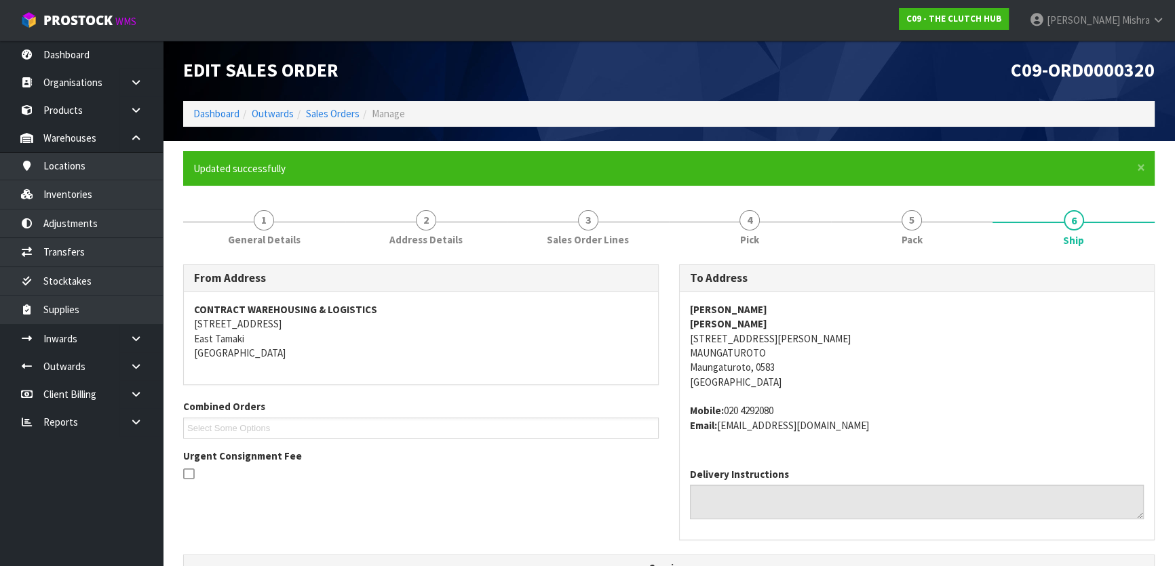
drag, startPoint x: 867, startPoint y: 369, endPoint x: 821, endPoint y: 376, distance: 46.7
click at [849, 376] on address "JACOB JOHNSON JACOB JOHNSON 121 LINTON ROAD, RD 1 MAUNGATUROTO Maungaturoto, 05…" at bounding box center [917, 347] width 454 height 88
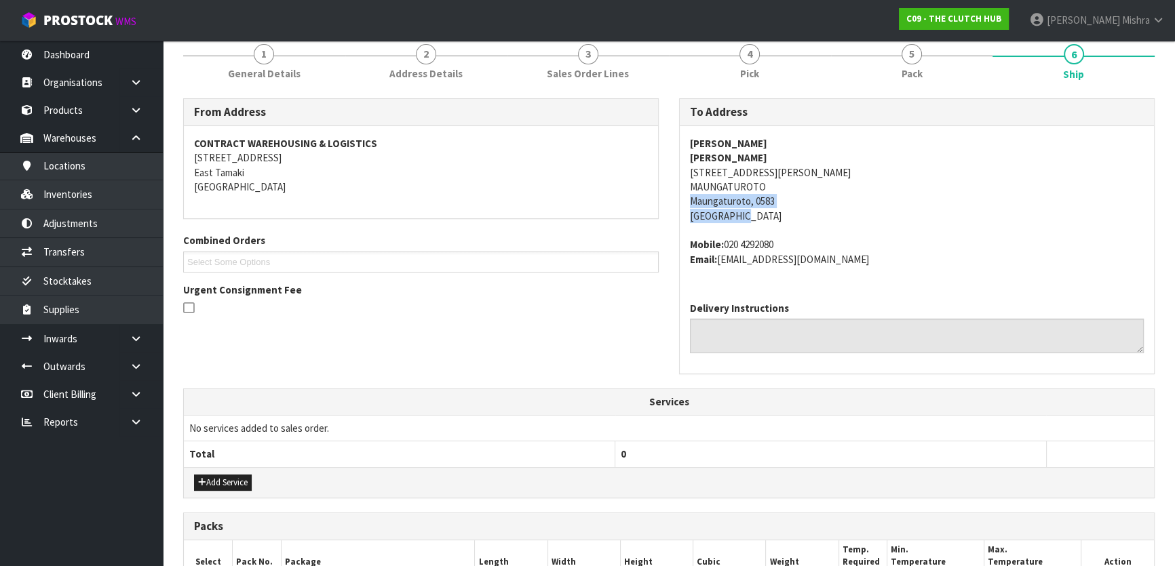
scroll to position [371, 0]
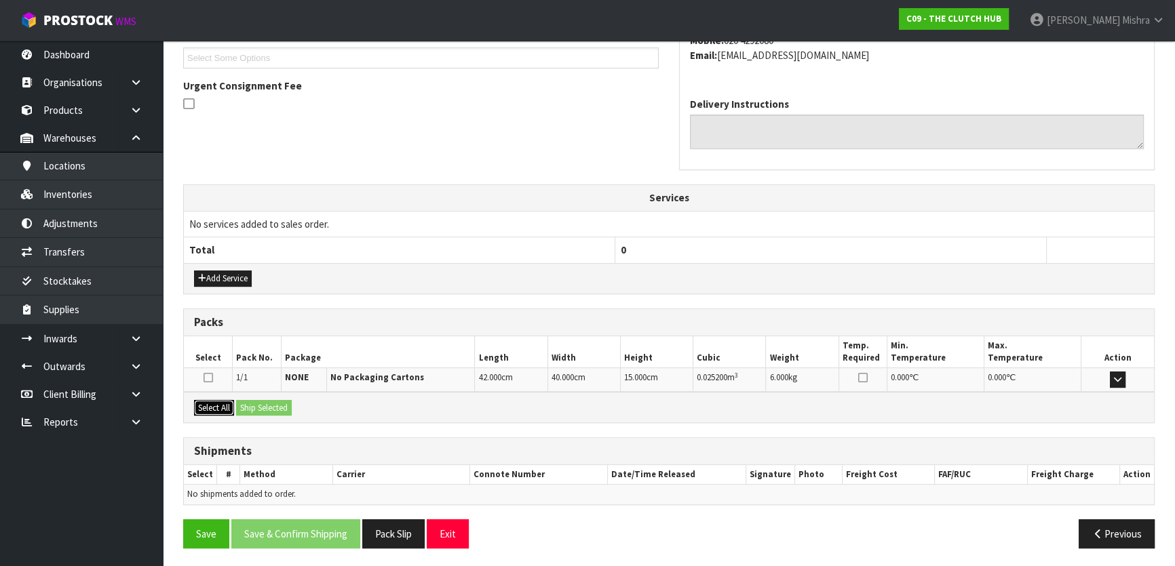
click at [206, 404] on button "Select All" at bounding box center [214, 408] width 40 height 16
drag, startPoint x: 248, startPoint y: 406, endPoint x: 254, endPoint y: 410, distance: 7.3
click at [249, 408] on button "Ship Selected" at bounding box center [264, 408] width 56 height 16
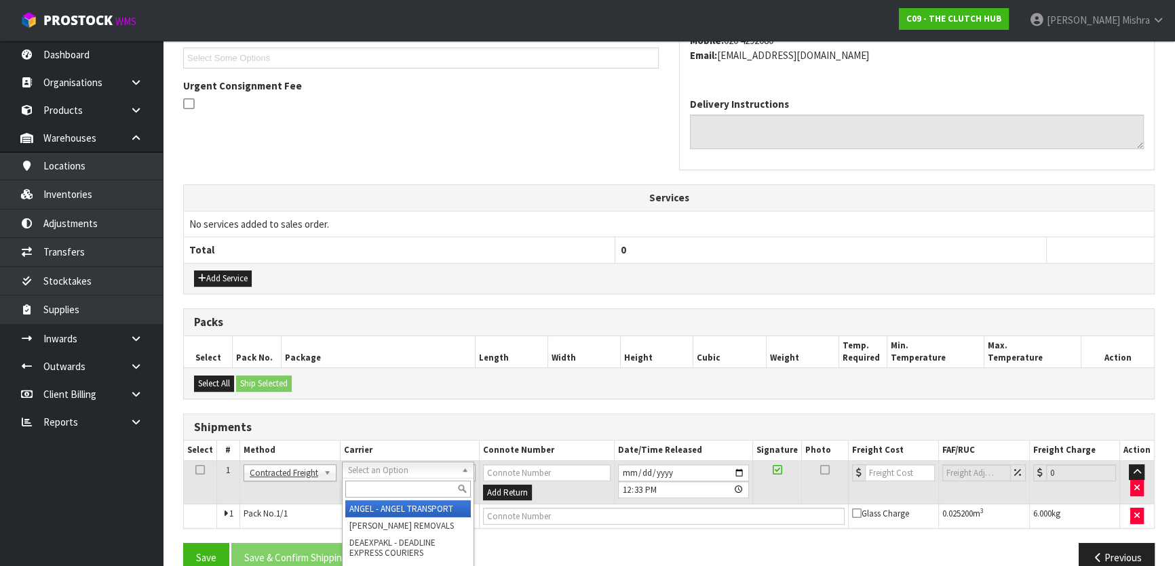
click at [410, 482] on input "text" at bounding box center [407, 489] width 125 height 17
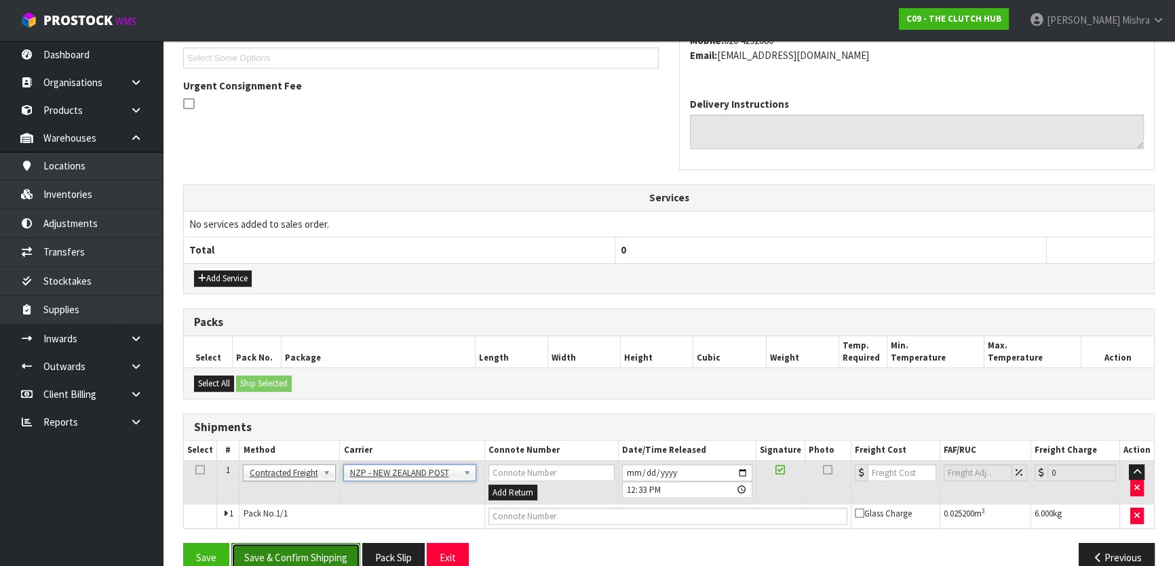
click at [305, 543] on button "Save & Confirm Shipping" at bounding box center [295, 557] width 129 height 29
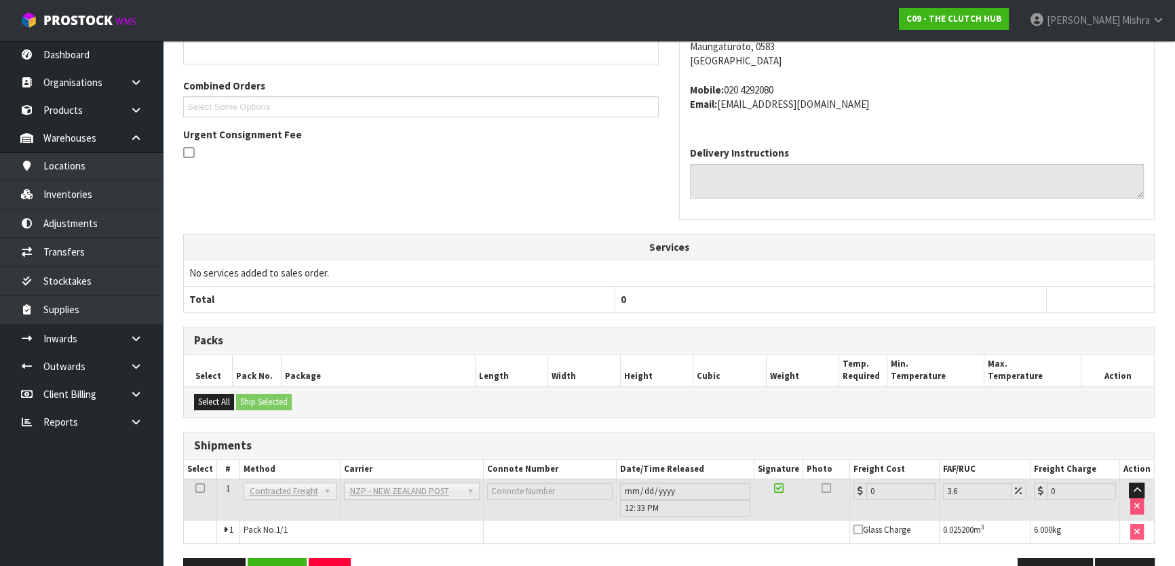
scroll to position [376, 0]
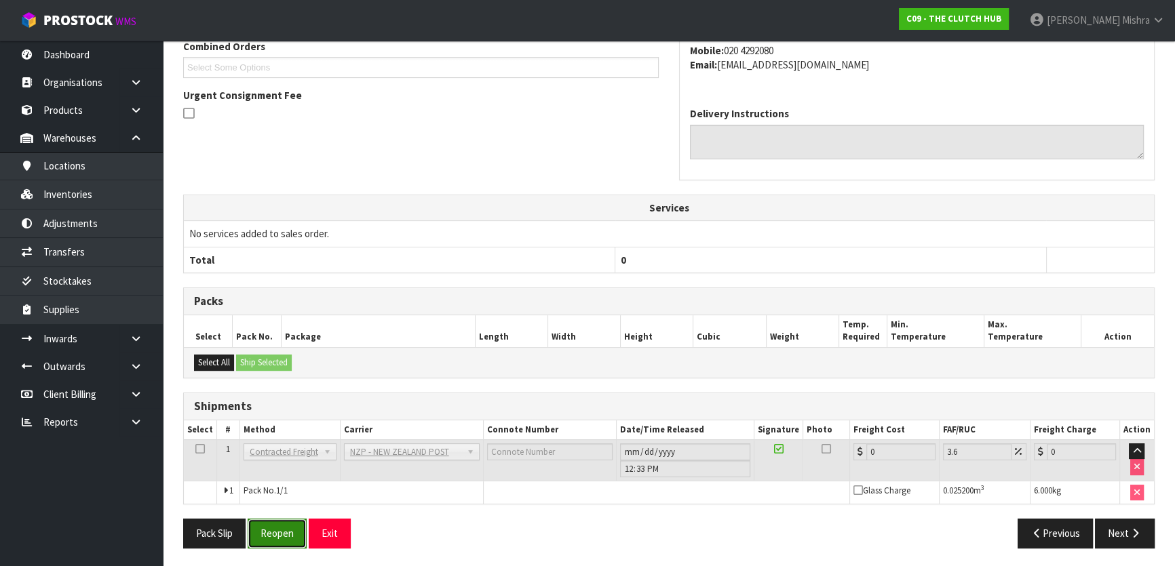
click at [267, 529] on button "Reopen" at bounding box center [277, 533] width 59 height 29
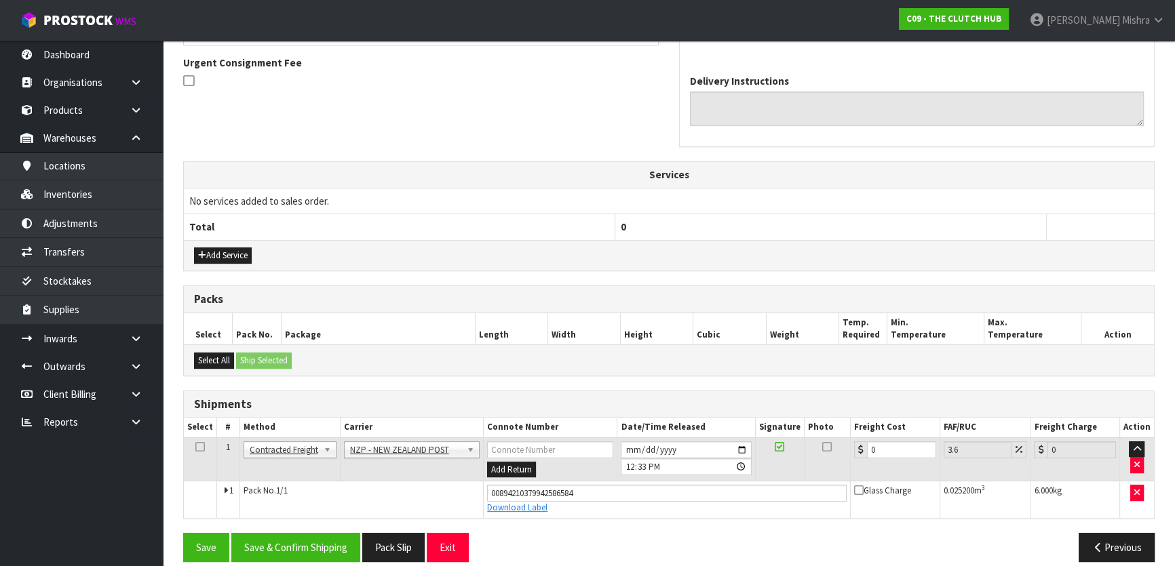
scroll to position [407, 0]
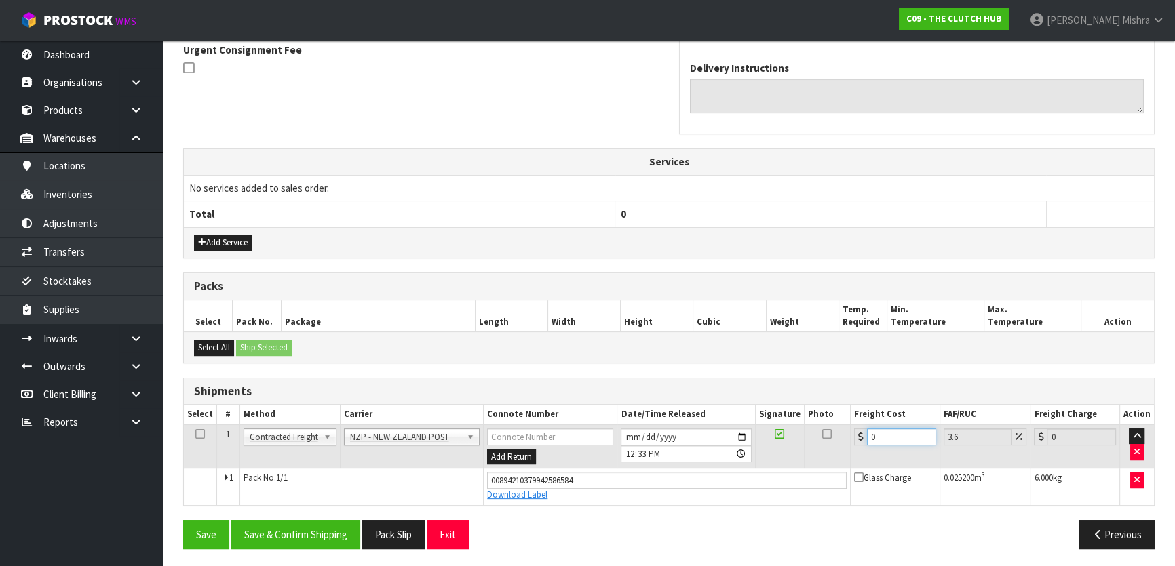
drag, startPoint x: 897, startPoint y: 433, endPoint x: 754, endPoint y: 431, distance: 143.1
click at [754, 431] on tr "1 Client Local Pickup Customer Local Pickup Company Freight Contracted Freight …" at bounding box center [669, 447] width 970 height 44
click at [272, 520] on button "Save & Confirm Shipping" at bounding box center [295, 534] width 129 height 29
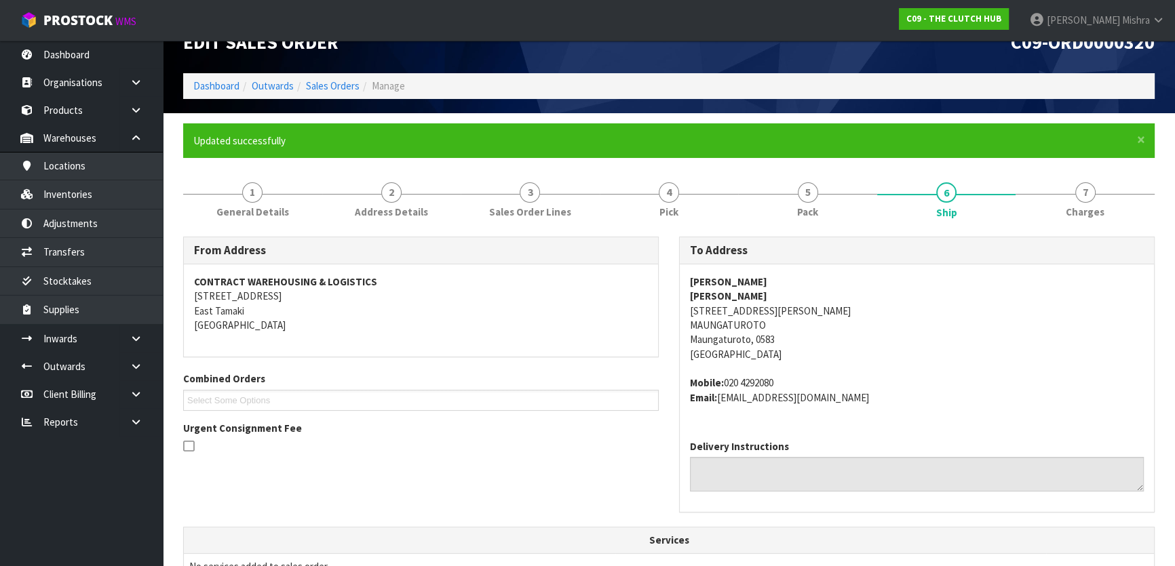
scroll to position [0, 0]
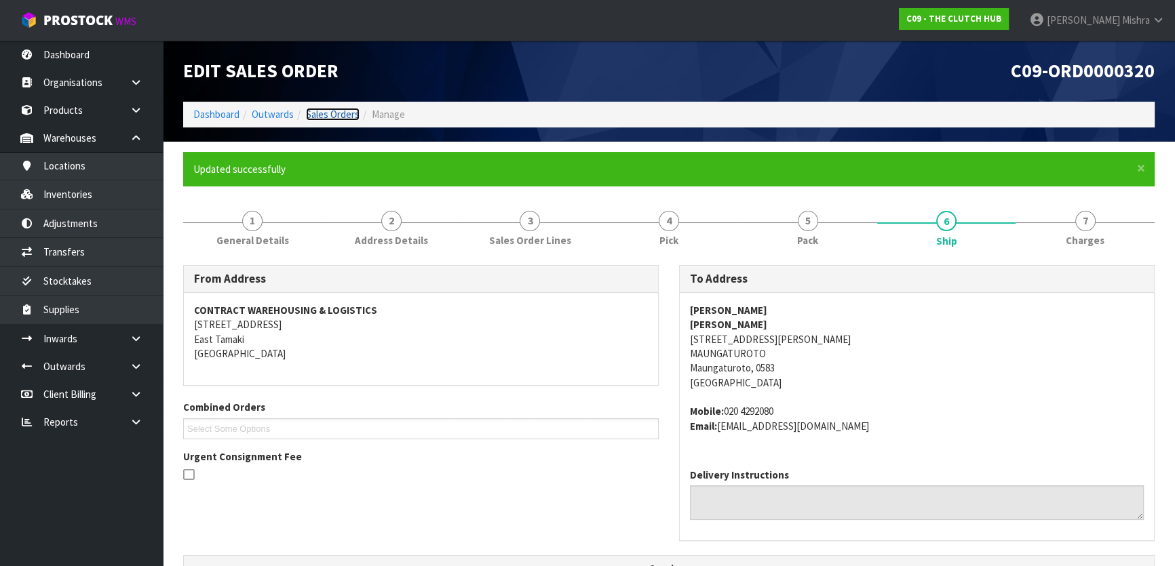
click at [341, 111] on link "Sales Orders" at bounding box center [333, 114] width 54 height 13
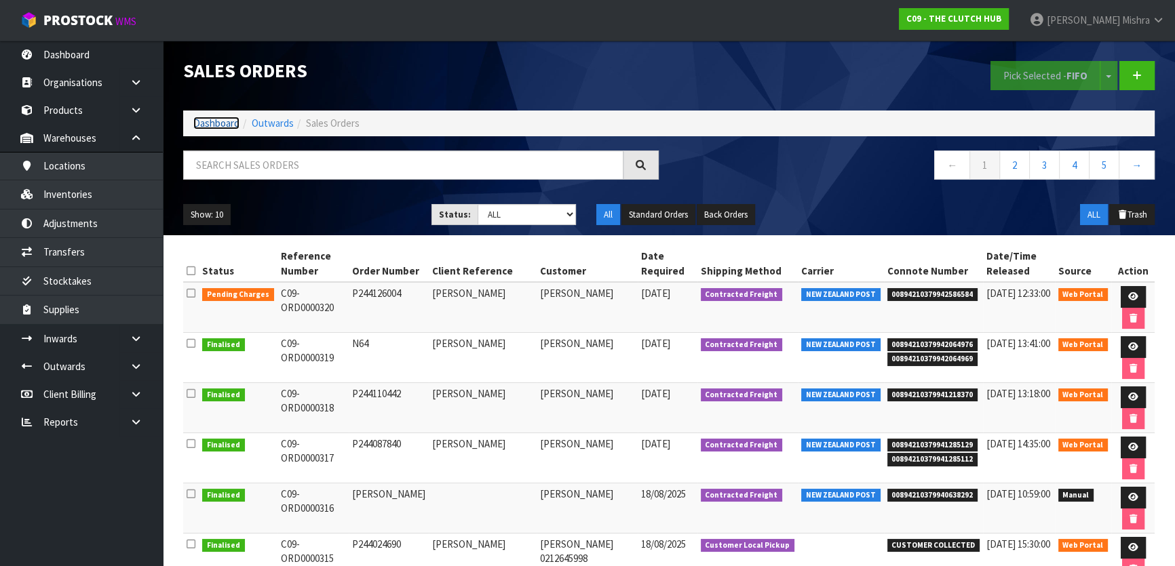
click at [226, 122] on link "Dashboard" at bounding box center [216, 123] width 46 height 13
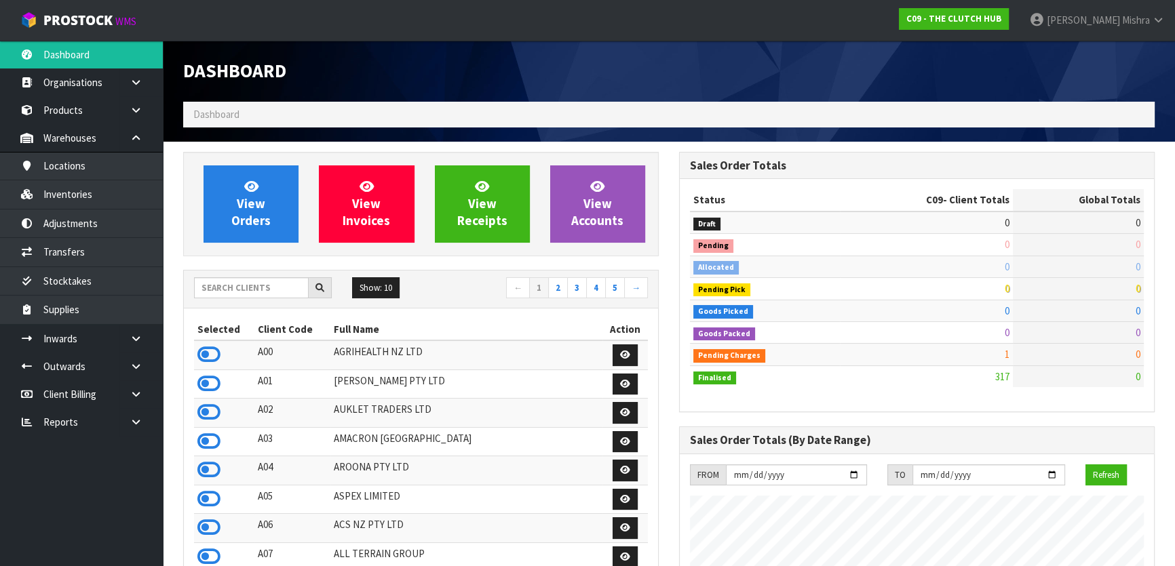
scroll to position [959, 495]
click at [263, 290] on input "text" at bounding box center [251, 287] width 115 height 21
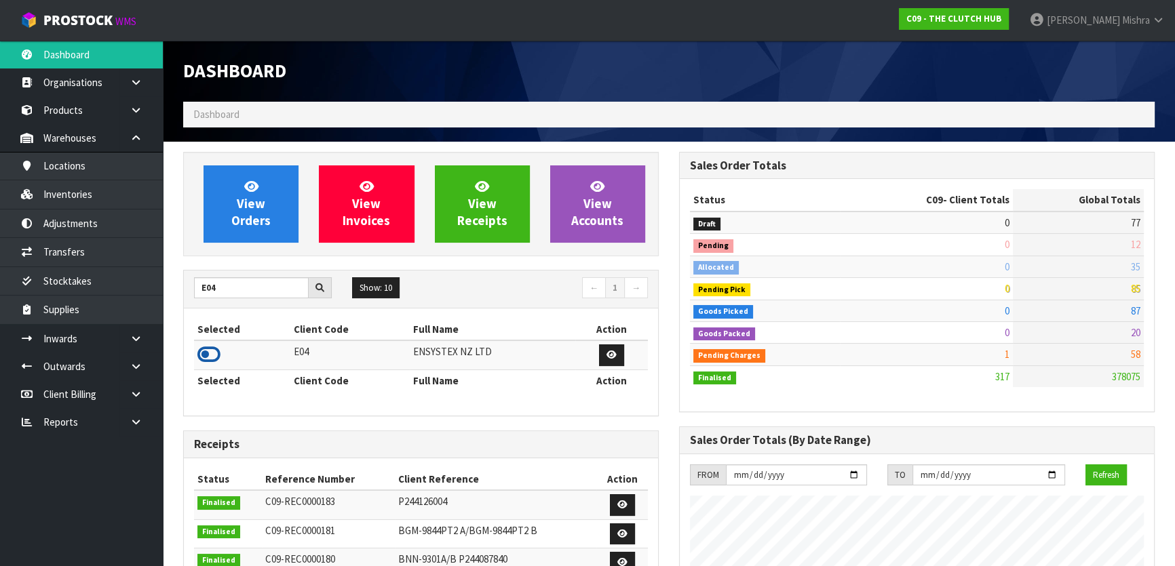
click at [206, 351] on icon at bounding box center [208, 355] width 23 height 20
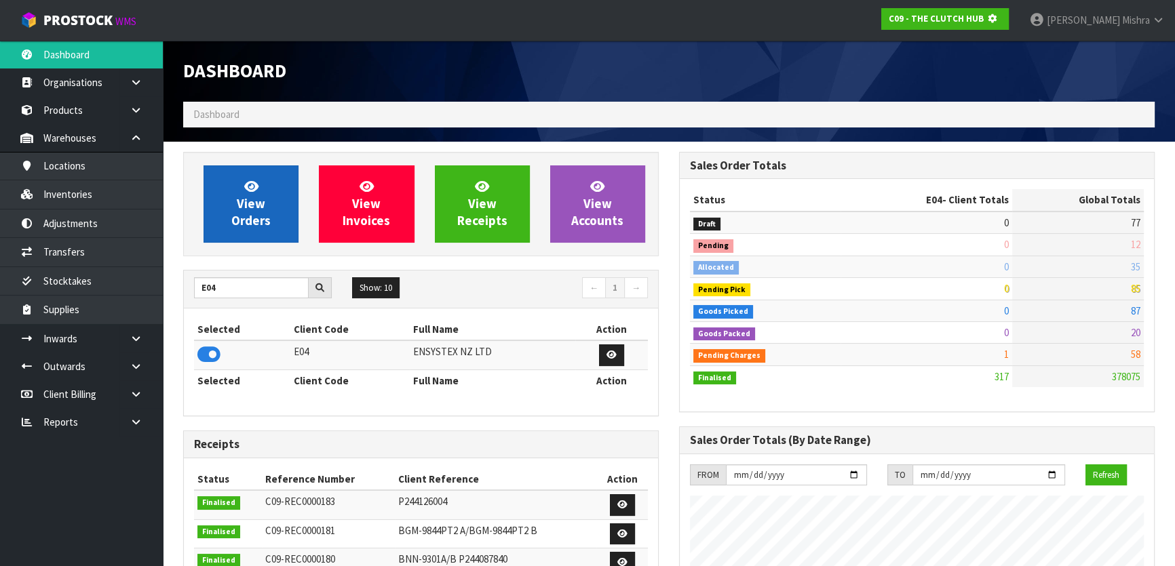
scroll to position [845, 495]
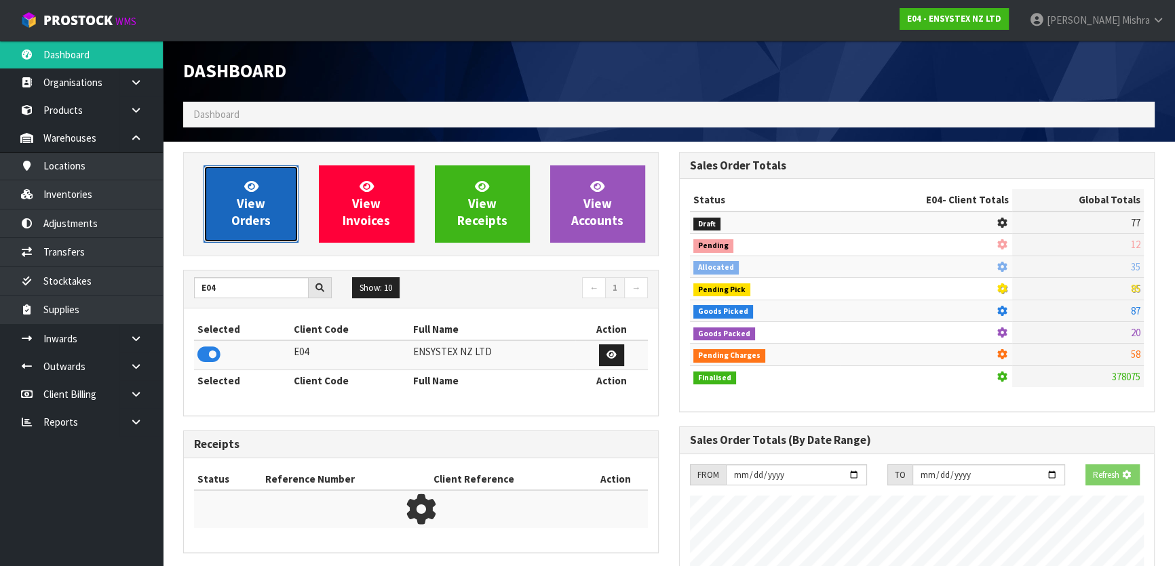
click at [229, 180] on link "View Orders" at bounding box center [251, 204] width 95 height 77
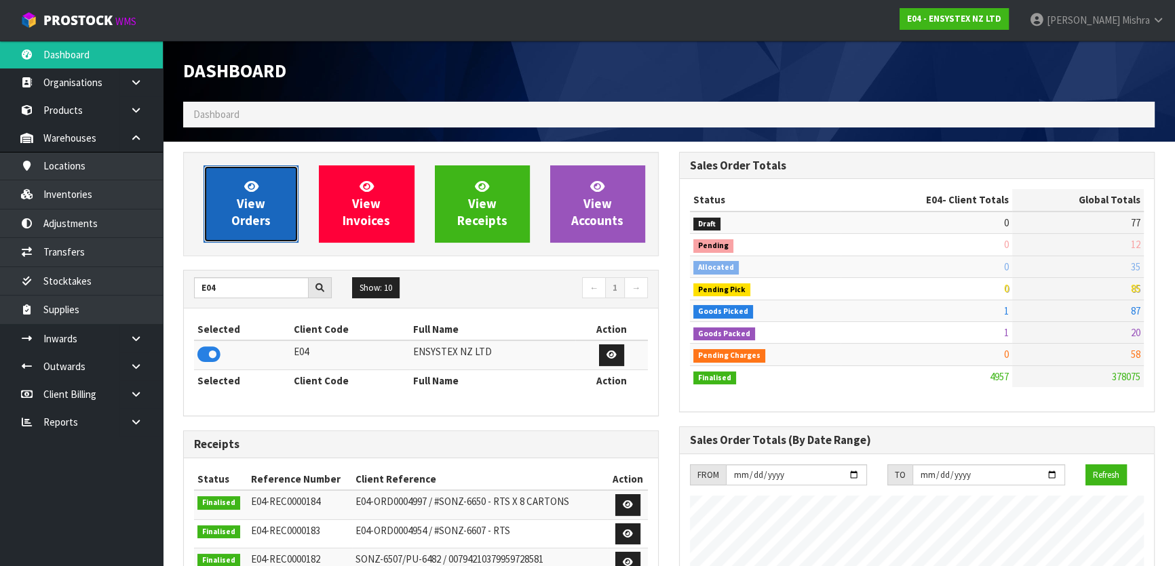
scroll to position [1055, 495]
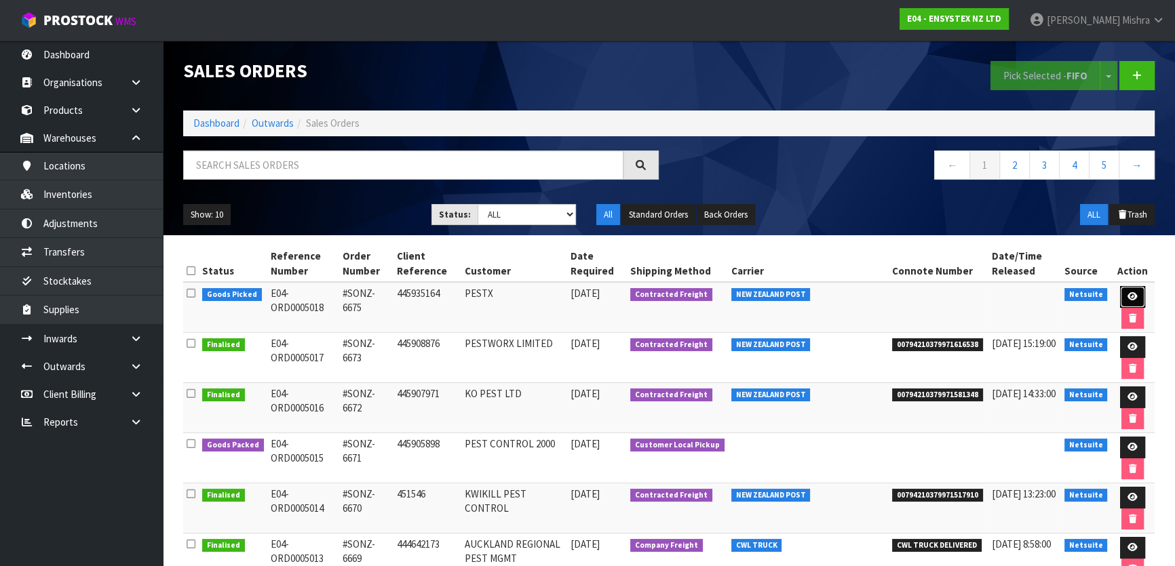
click at [1136, 296] on icon at bounding box center [1132, 296] width 10 height 9
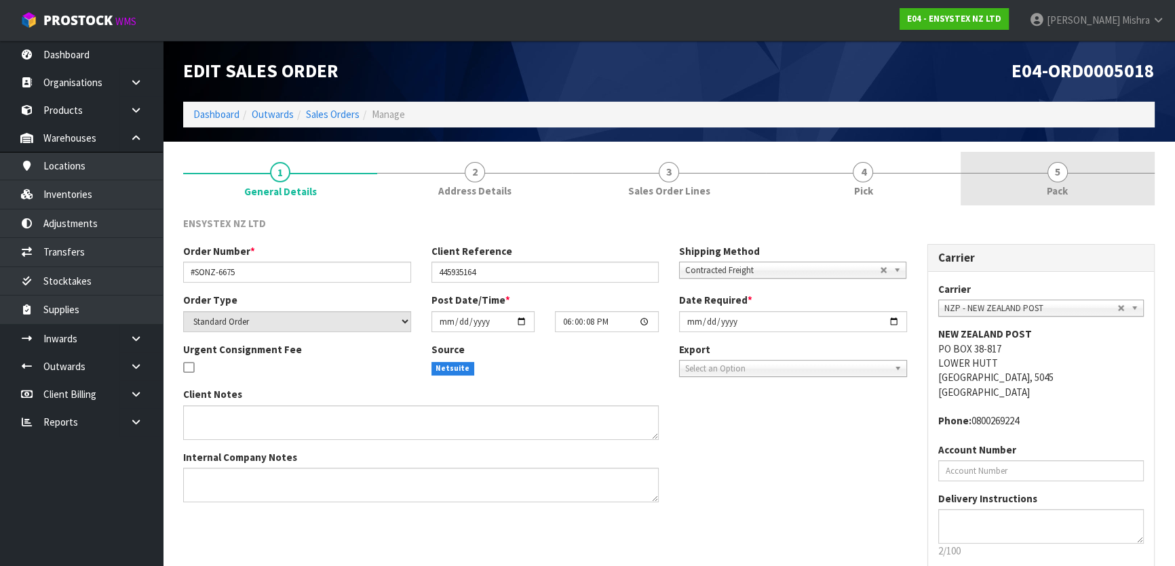
click at [1066, 173] on span "5" at bounding box center [1057, 172] width 20 height 20
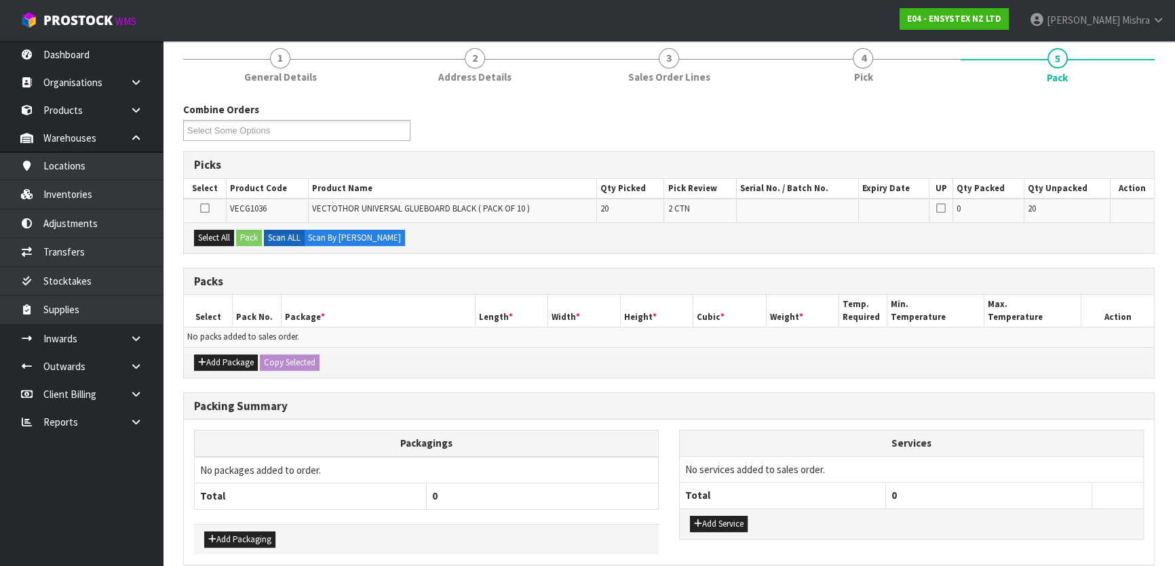
scroll to position [123, 0]
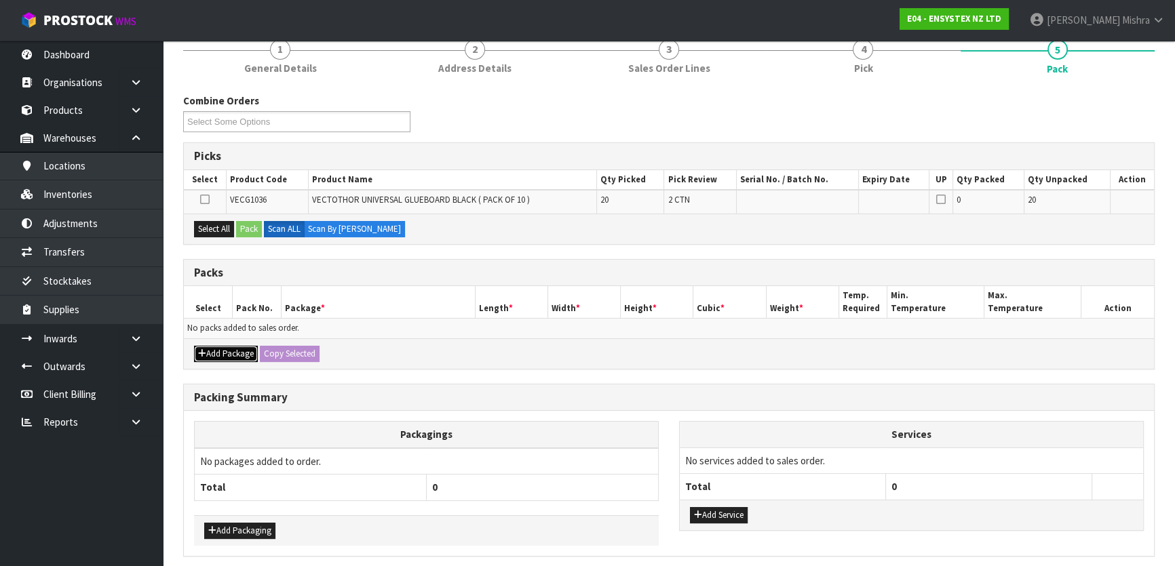
click at [216, 353] on button "Add Package" at bounding box center [226, 354] width 64 height 16
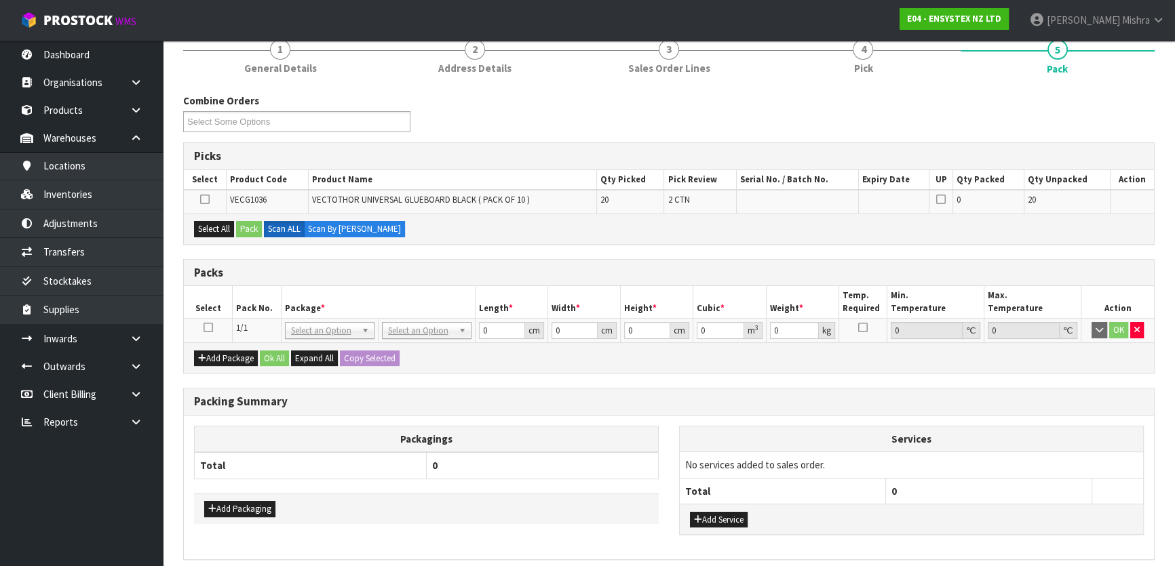
click at [204, 328] on icon at bounding box center [208, 328] width 9 height 1
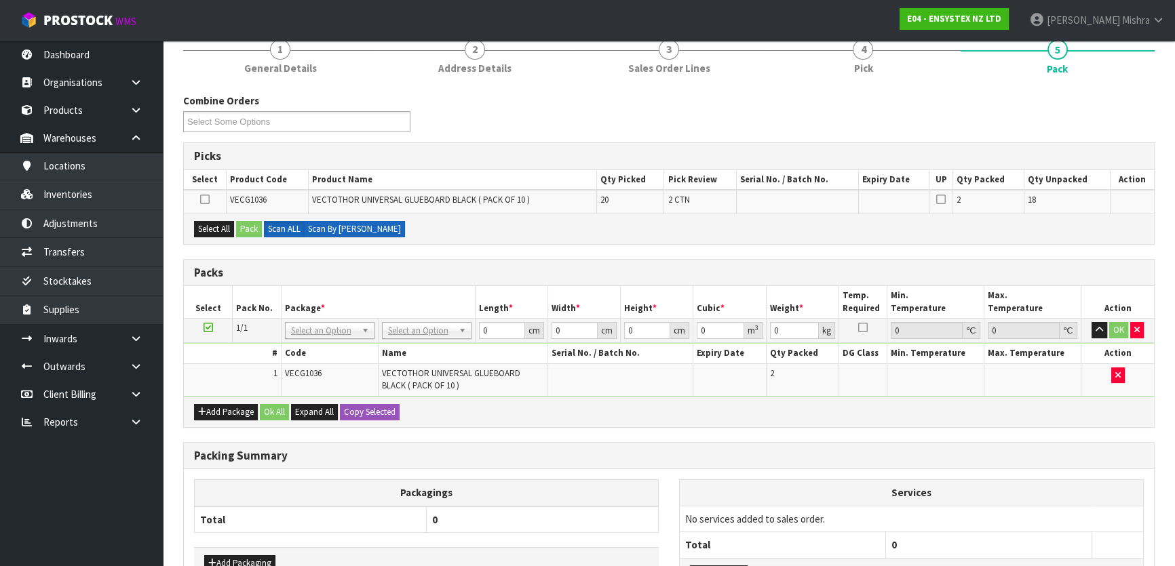
click at [338, 230] on label "Scan By Quantity" at bounding box center [354, 229] width 101 height 16
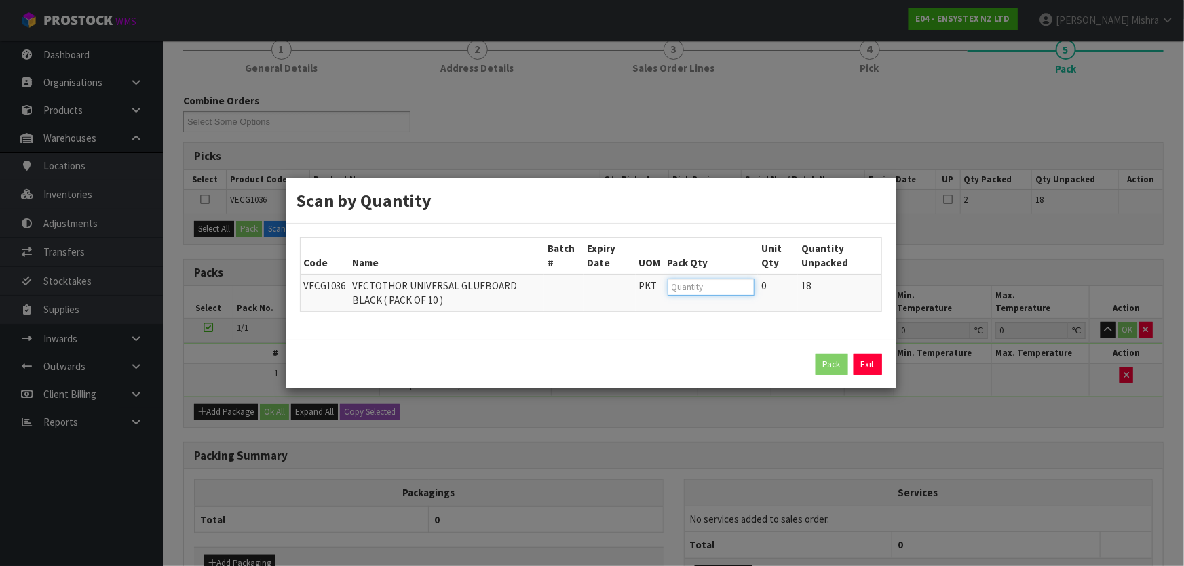
click at [685, 282] on input "number" at bounding box center [710, 287] width 87 height 17
click at [831, 360] on button "Pack" at bounding box center [831, 365] width 33 height 22
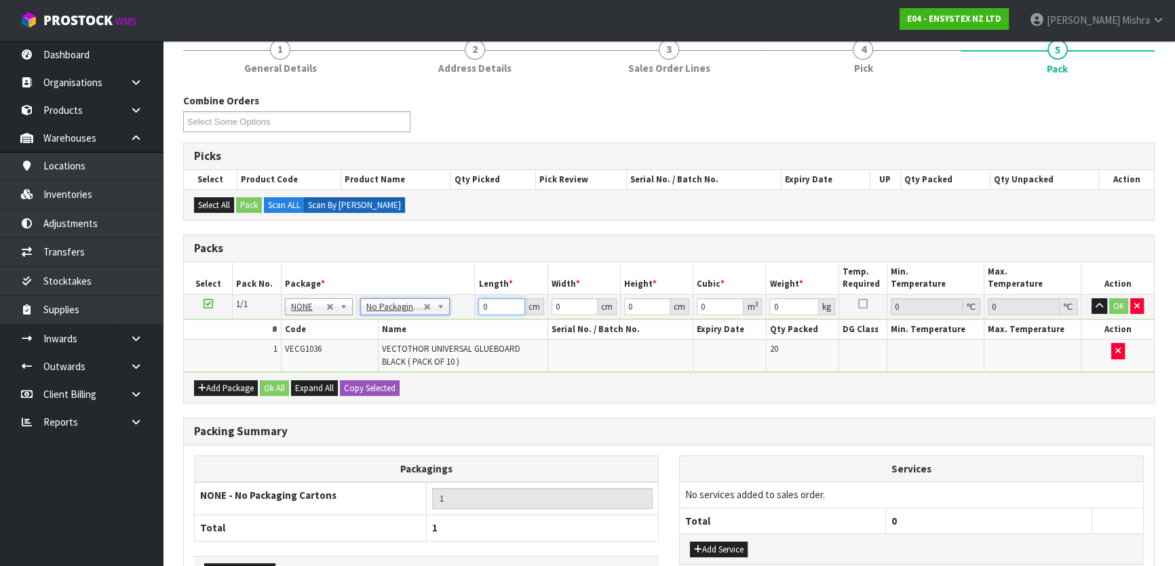
drag, startPoint x: 503, startPoint y: 307, endPoint x: 463, endPoint y: 305, distance: 39.4
click at [463, 305] on tr "1/1 NONE 007-001 007-002 007-004 007-009 007-013 007-014 007-015 007-017 007-01…" at bounding box center [669, 306] width 970 height 24
click at [492, 305] on input "465" at bounding box center [501, 306] width 46 height 17
click at [283, 388] on button "Ok All" at bounding box center [274, 389] width 29 height 16
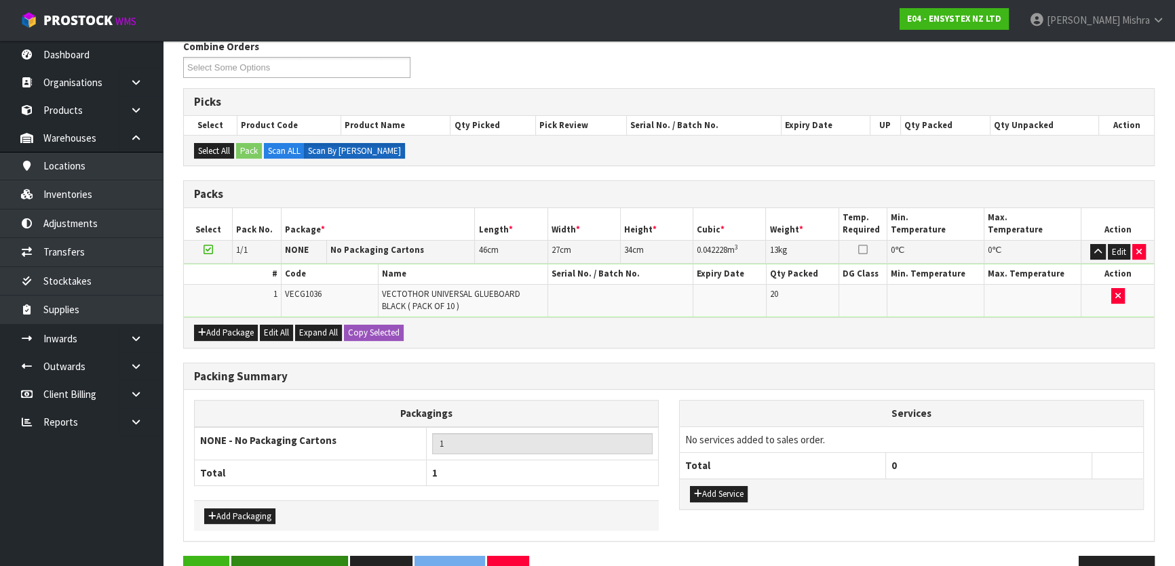
scroll to position [213, 0]
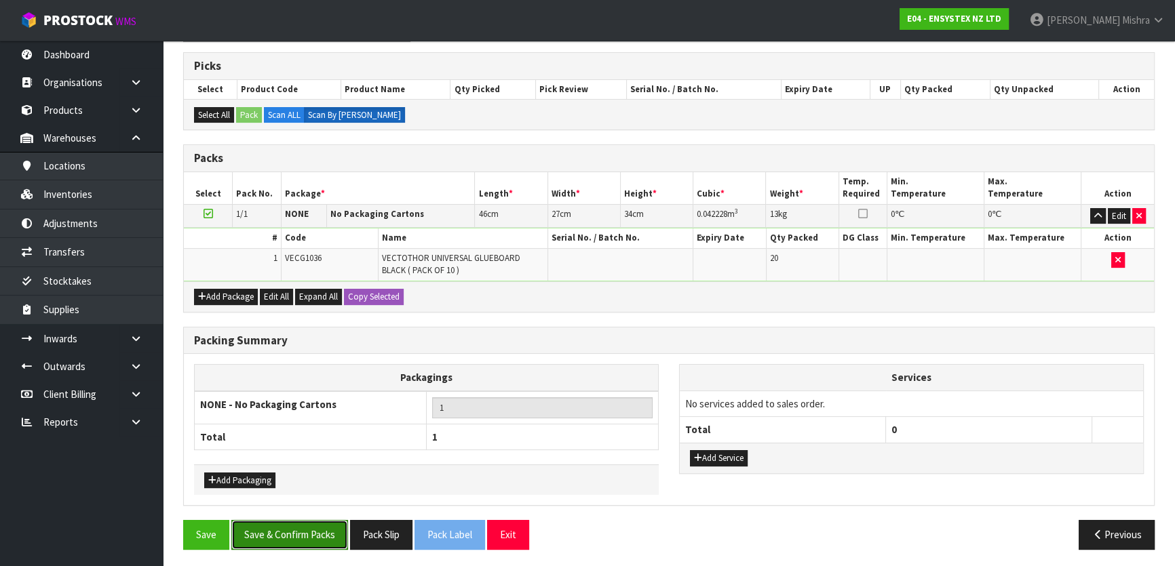
click at [311, 537] on button "Save & Confirm Packs" at bounding box center [289, 534] width 117 height 29
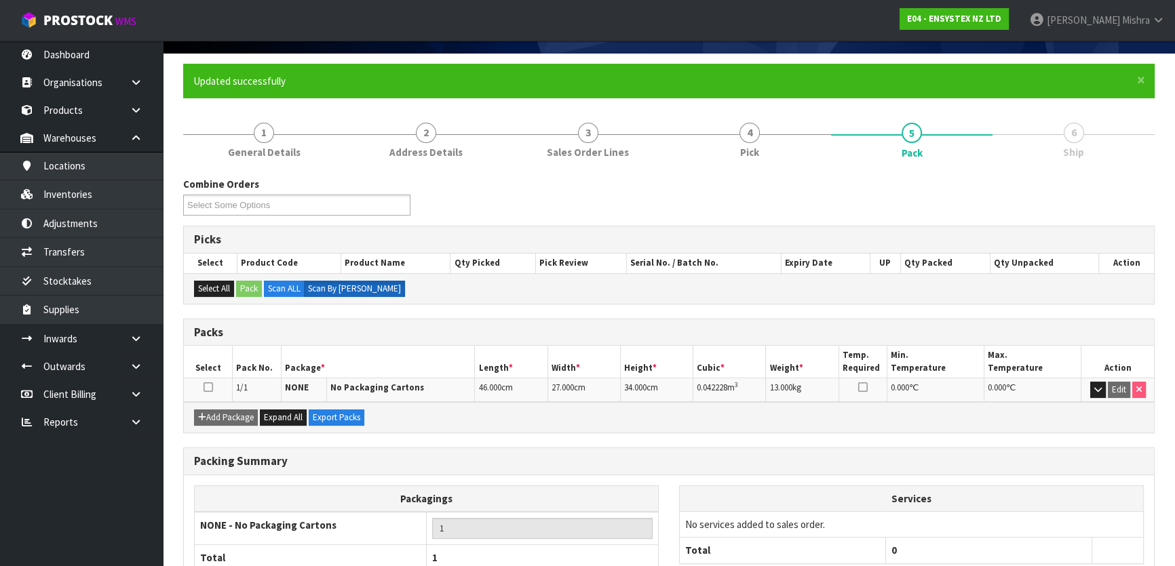
scroll to position [179, 0]
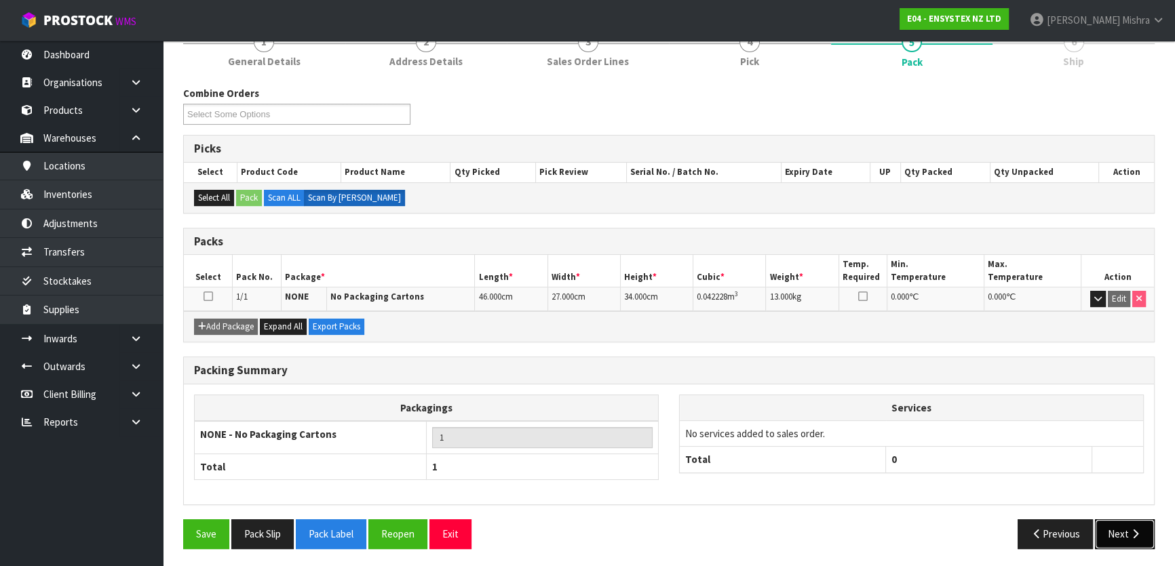
click at [1139, 536] on icon "button" at bounding box center [1135, 534] width 13 height 10
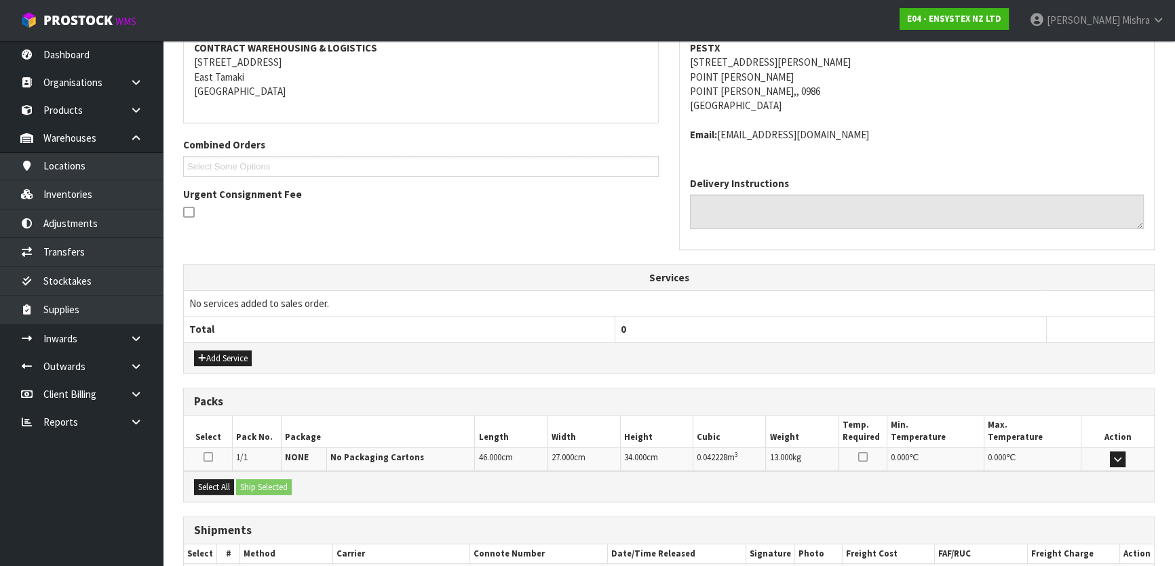
scroll to position [341, 0]
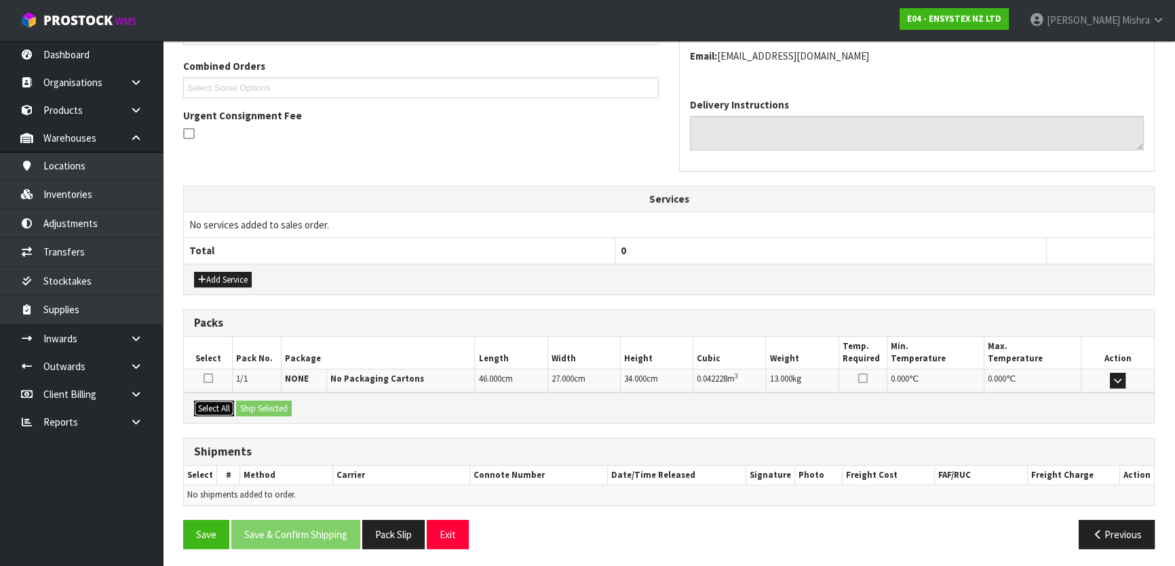
drag, startPoint x: 205, startPoint y: 405, endPoint x: 241, endPoint y: 408, distance: 36.8
click at [210, 405] on button "Select All" at bounding box center [214, 409] width 40 height 16
click at [249, 408] on button "Ship Selected" at bounding box center [264, 409] width 56 height 16
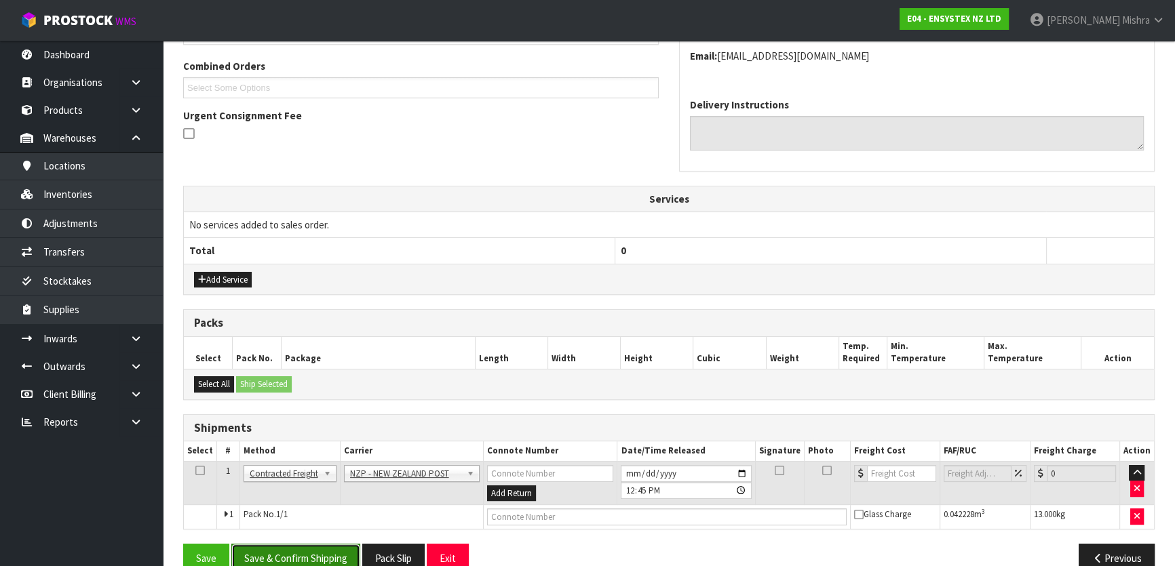
click at [320, 547] on button "Save & Confirm Shipping" at bounding box center [295, 558] width 129 height 29
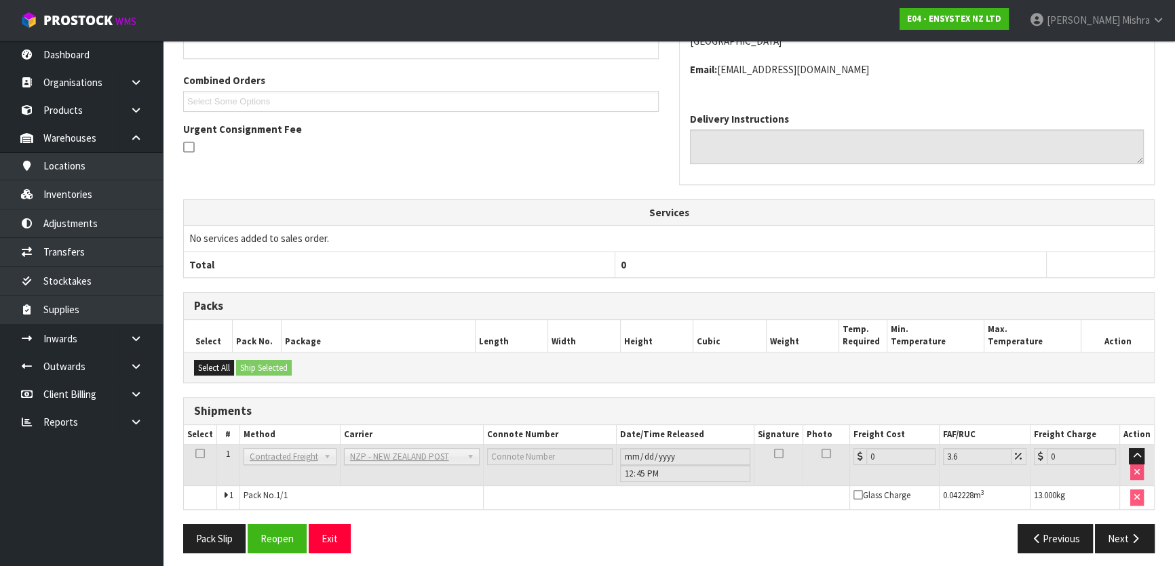
scroll to position [347, 0]
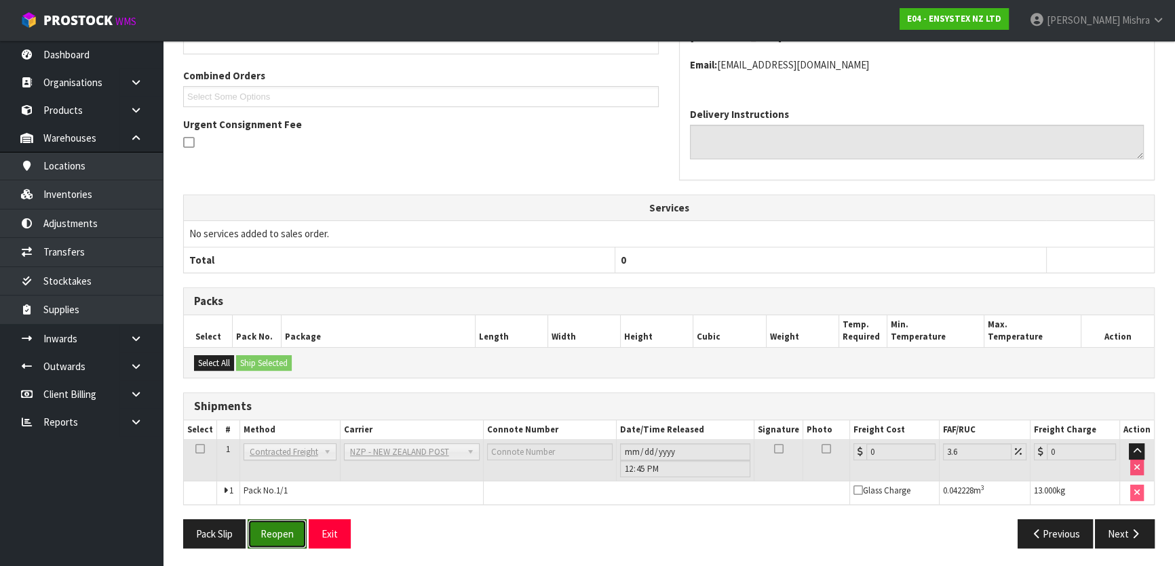
drag, startPoint x: 271, startPoint y: 525, endPoint x: 231, endPoint y: 490, distance: 53.9
click at [271, 525] on button "Reopen" at bounding box center [277, 534] width 59 height 29
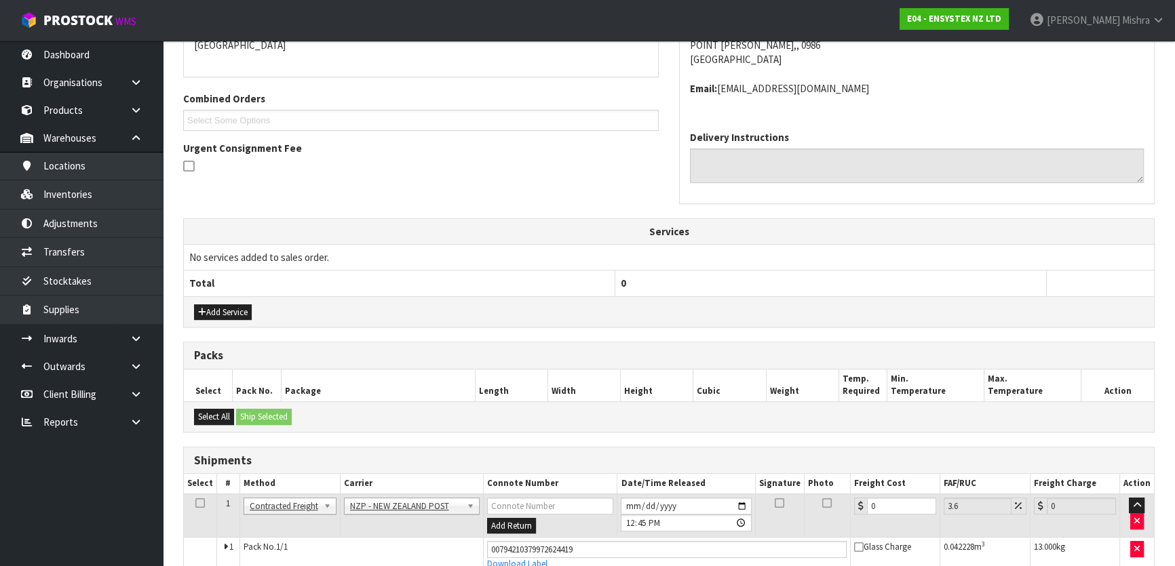
scroll to position [379, 0]
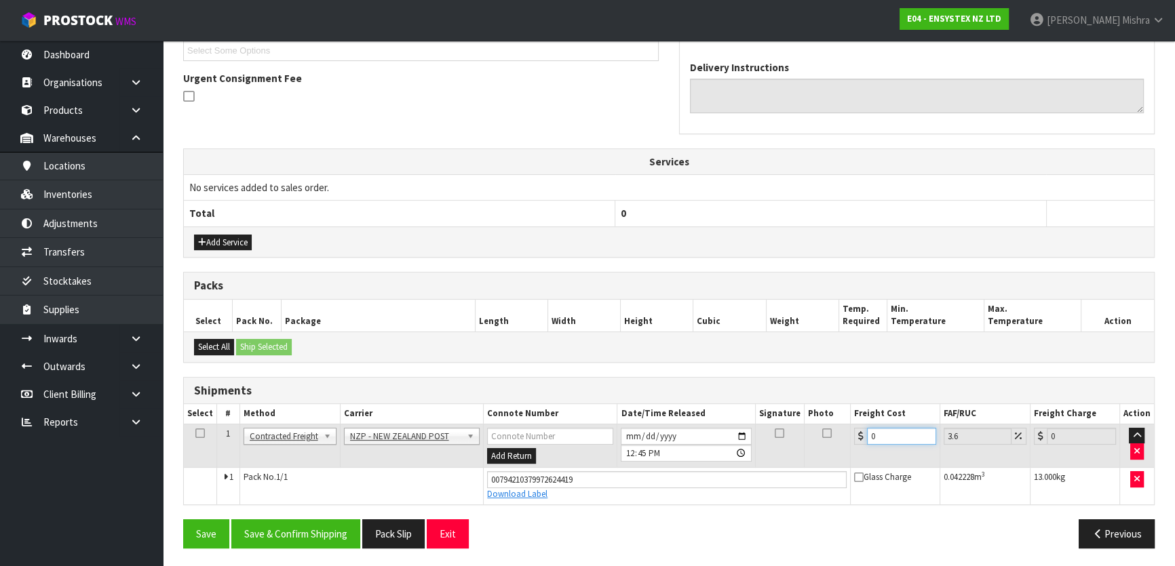
drag, startPoint x: 886, startPoint y: 436, endPoint x: 787, endPoint y: 469, distance: 104.3
click at [787, 469] on tbody "1 Client Local Pickup Customer Local Pickup Company Freight Contracted Freight …" at bounding box center [669, 464] width 970 height 80
click at [284, 538] on button "Save & Confirm Shipping" at bounding box center [295, 534] width 129 height 29
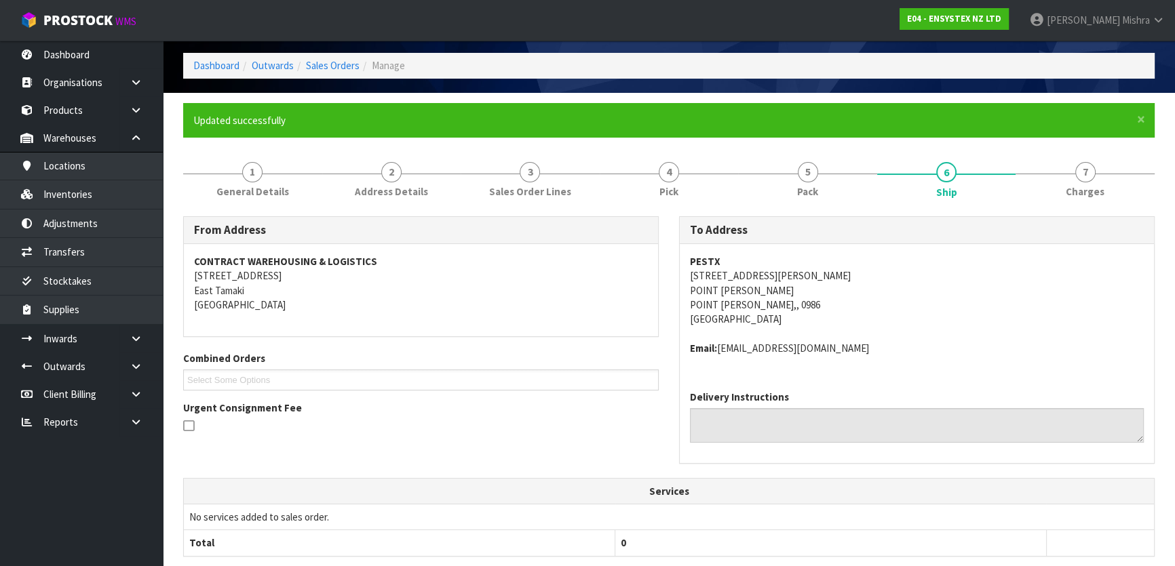
scroll to position [0, 0]
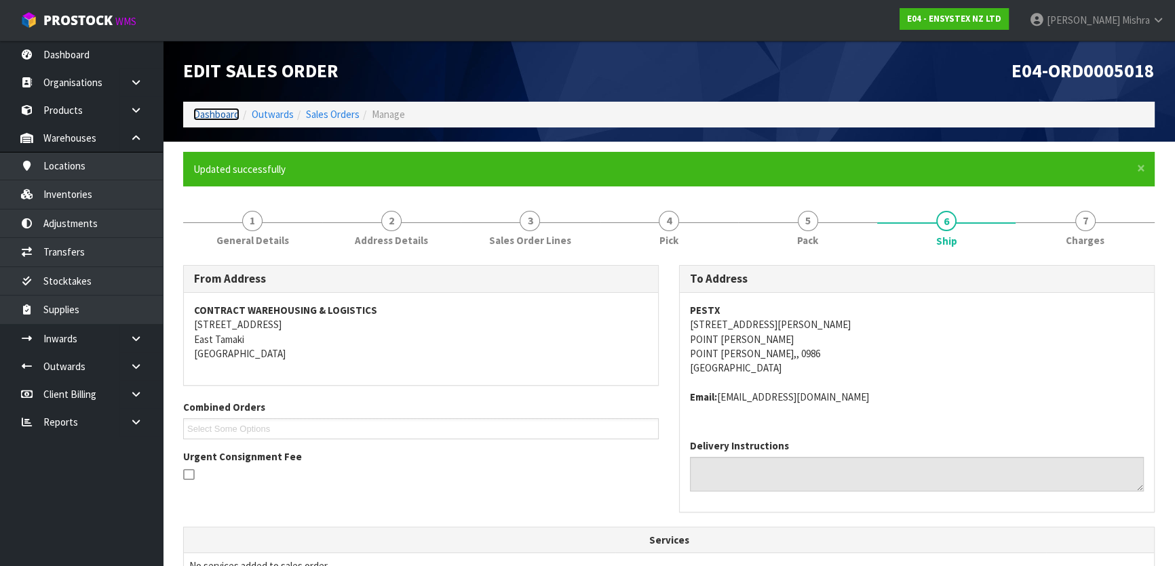
click at [210, 117] on link "Dashboard" at bounding box center [216, 114] width 46 height 13
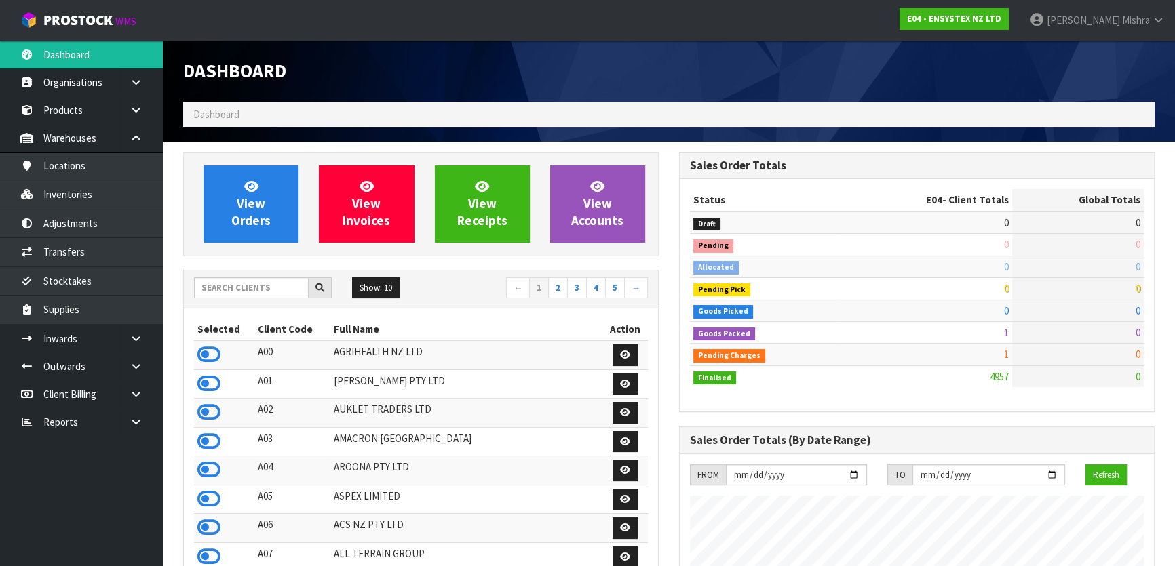
scroll to position [1055, 495]
click at [254, 290] on input "text" at bounding box center [251, 287] width 115 height 21
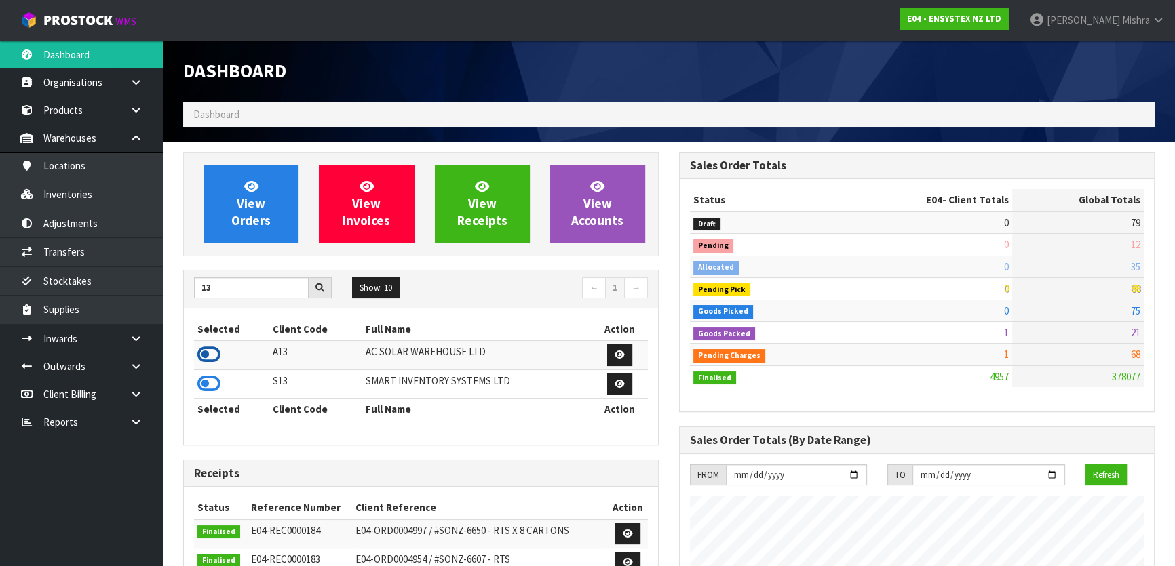
click at [204, 358] on icon at bounding box center [208, 355] width 23 height 20
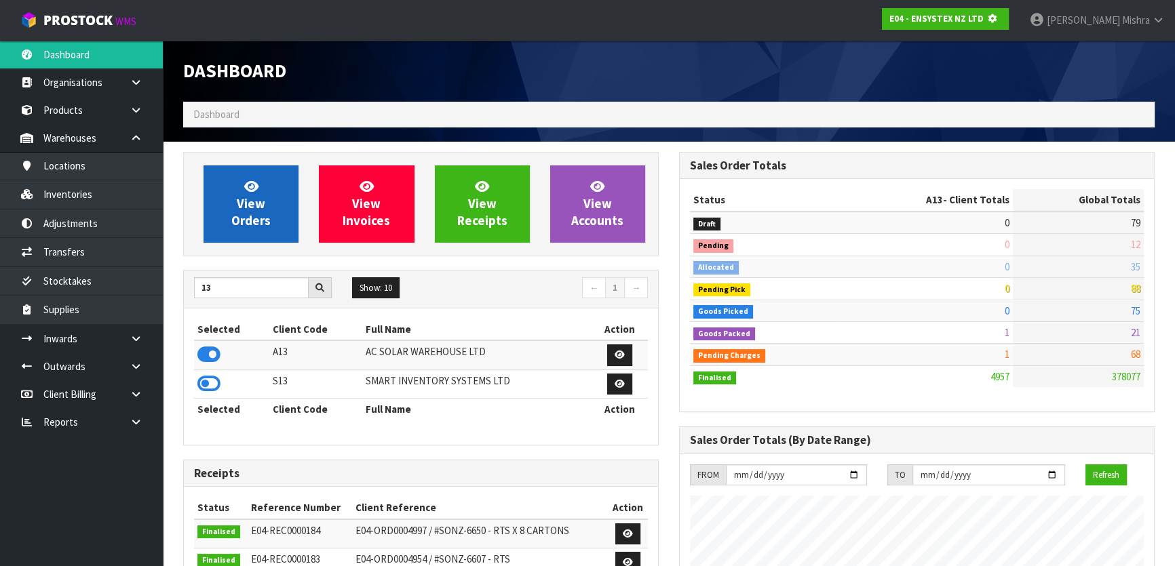
scroll to position [845, 495]
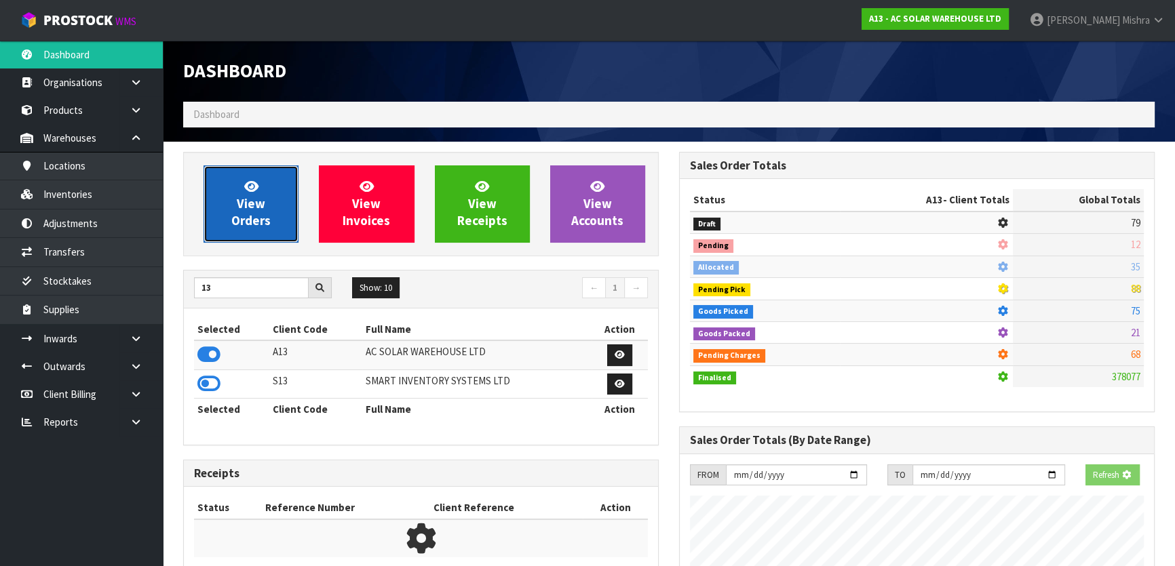
click at [258, 166] on link "View Orders" at bounding box center [251, 204] width 95 height 77
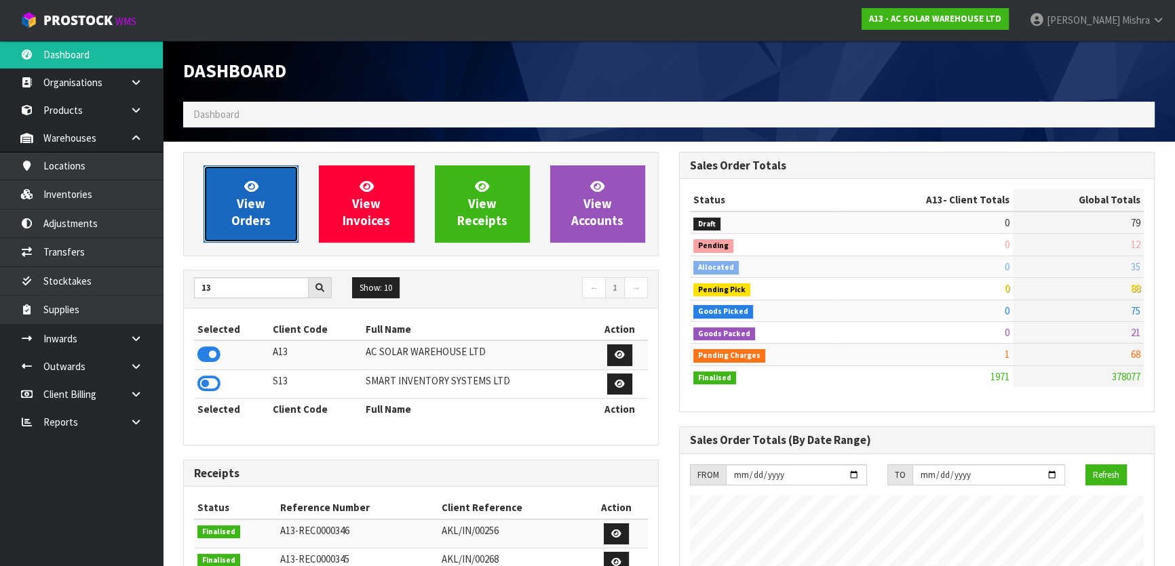
scroll to position [1127, 495]
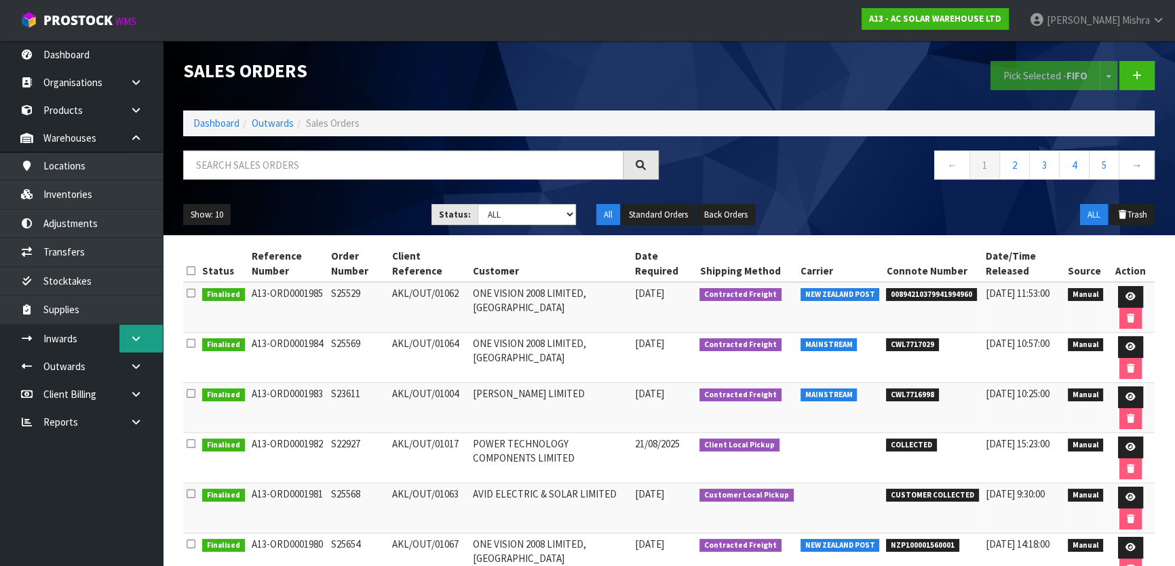
click at [122, 345] on link at bounding box center [140, 339] width 43 height 28
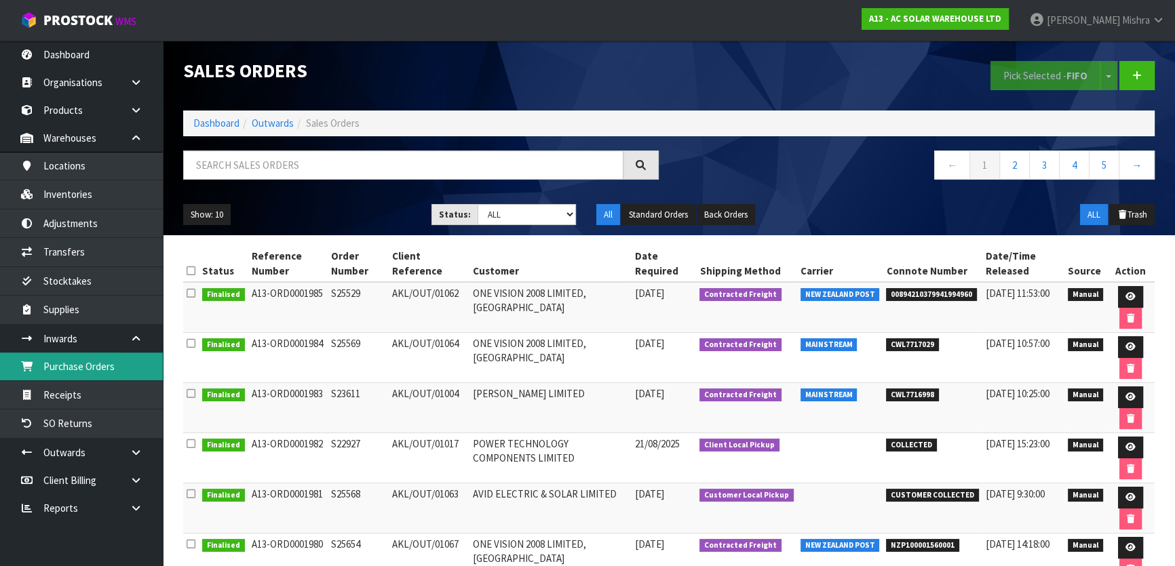
click at [96, 368] on link "Purchase Orders" at bounding box center [81, 367] width 163 height 28
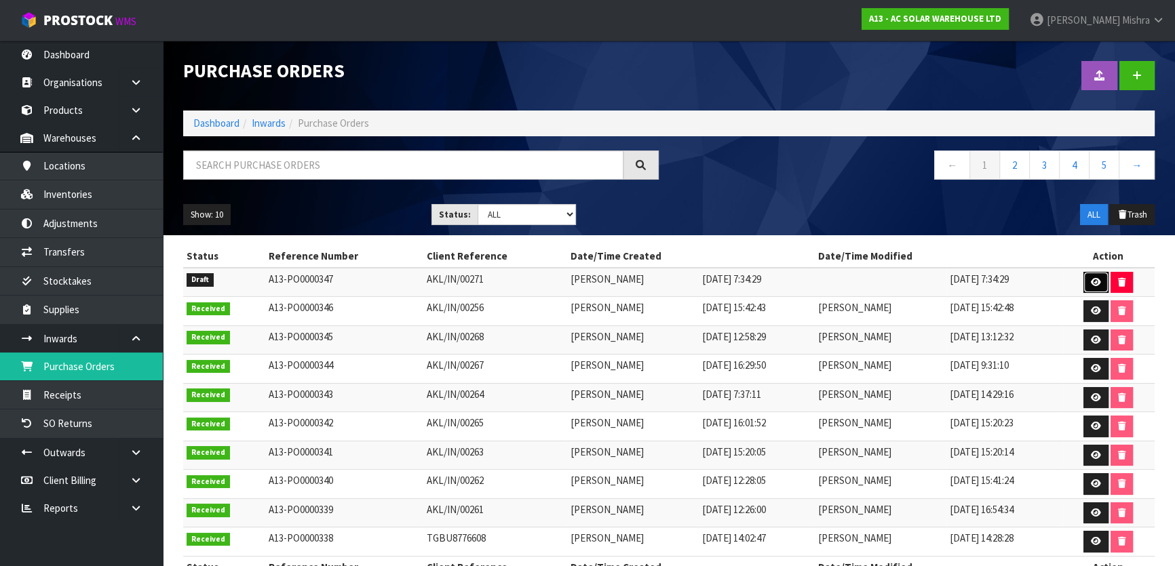
click at [1100, 281] on icon at bounding box center [1096, 282] width 10 height 9
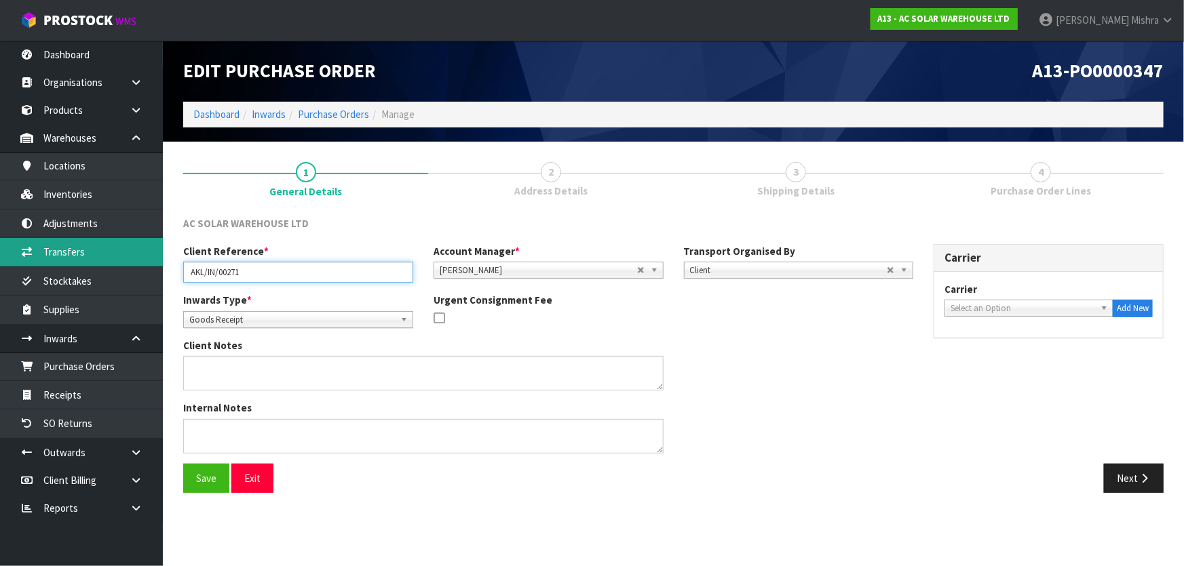
drag, startPoint x: 320, startPoint y: 271, endPoint x: 106, endPoint y: 259, distance: 214.0
click at [106, 259] on body "Toggle navigation ProStock WMS A13 - AC SOLAR WAREHOUSE LTD Lalisha Mishra Logo…" at bounding box center [592, 283] width 1184 height 566
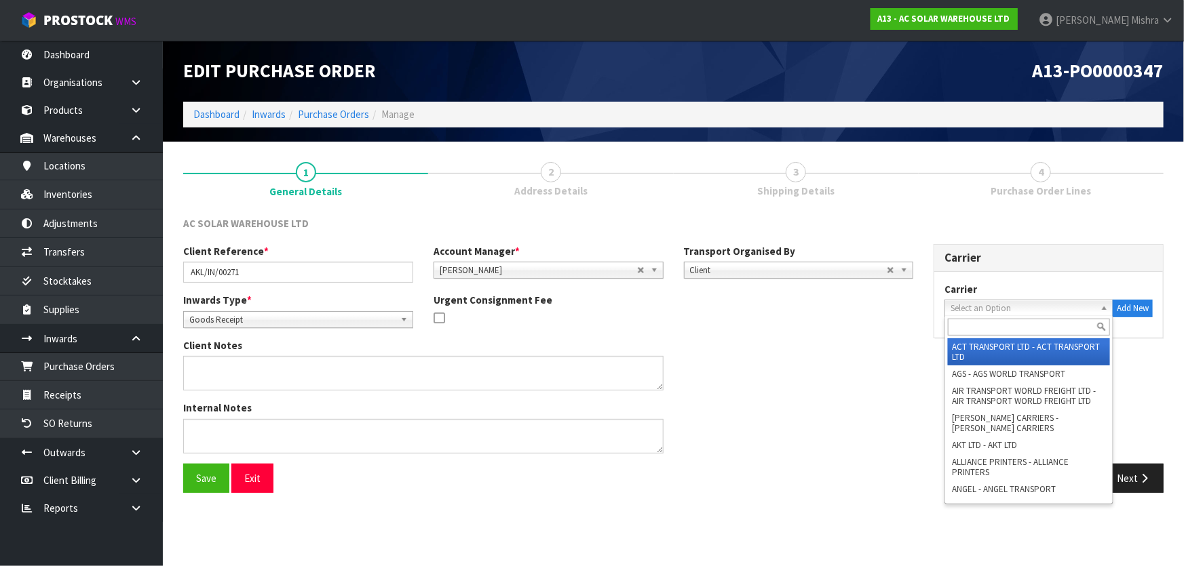
click at [1038, 310] on span "Select an Option" at bounding box center [1022, 309] width 144 height 16
click at [1016, 322] on input "text" at bounding box center [1029, 327] width 162 height 17
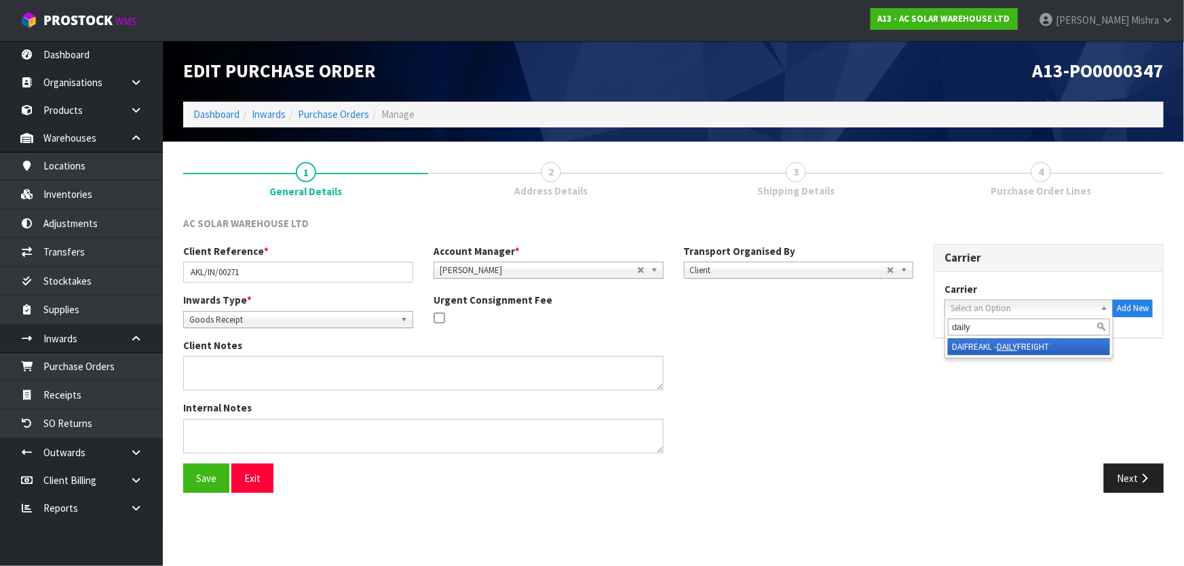
click at [982, 347] on li "DAIFREAKL - DAILY FREIGHT" at bounding box center [1029, 346] width 162 height 17
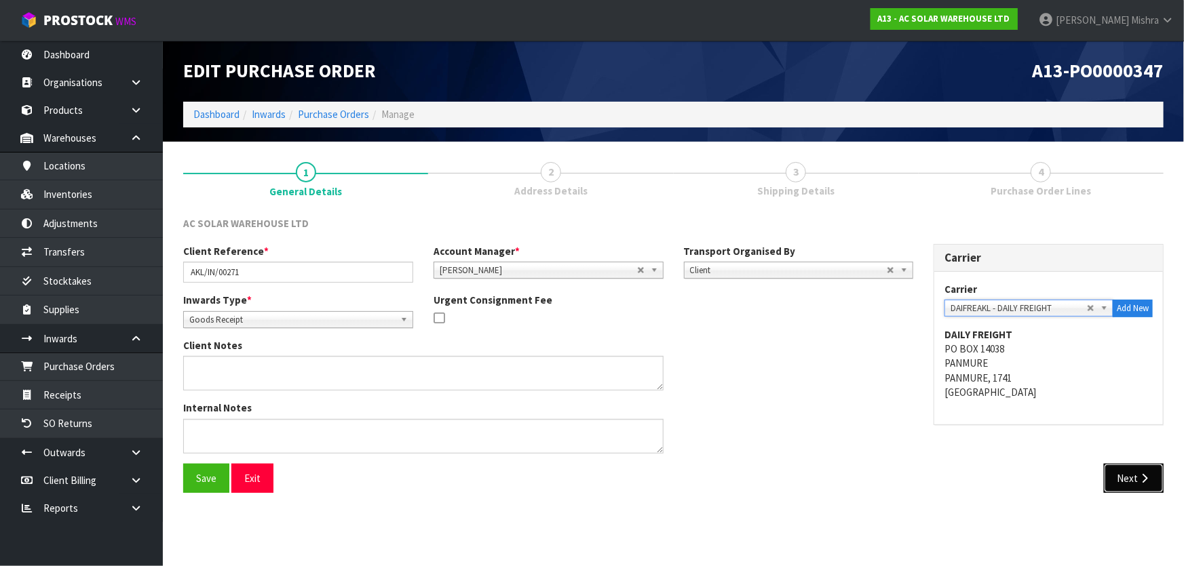
click at [1126, 470] on button "Next" at bounding box center [1134, 478] width 60 height 29
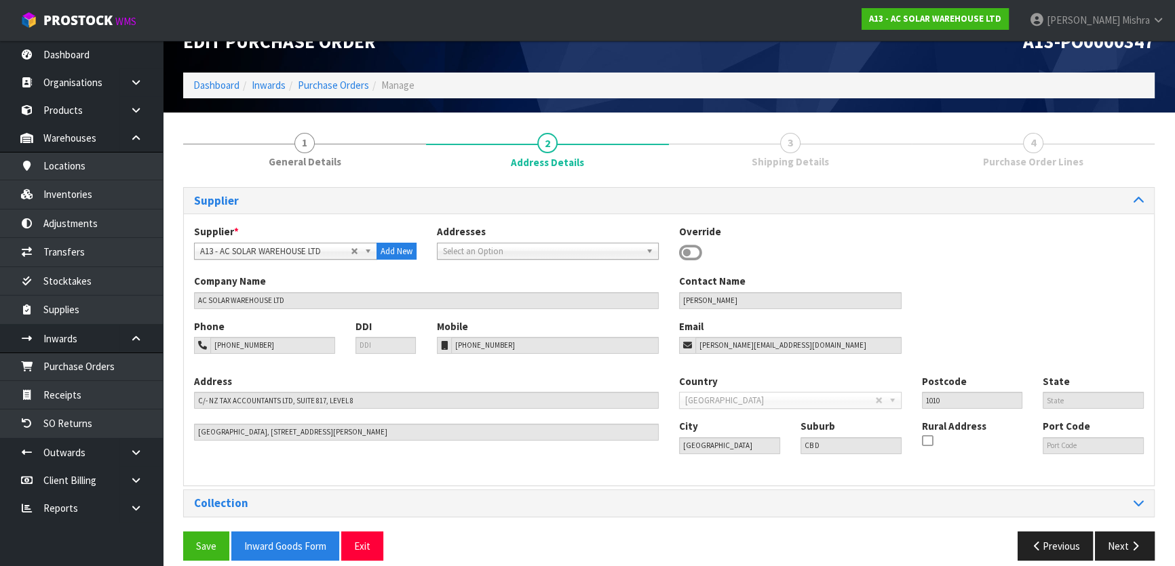
scroll to position [43, 0]
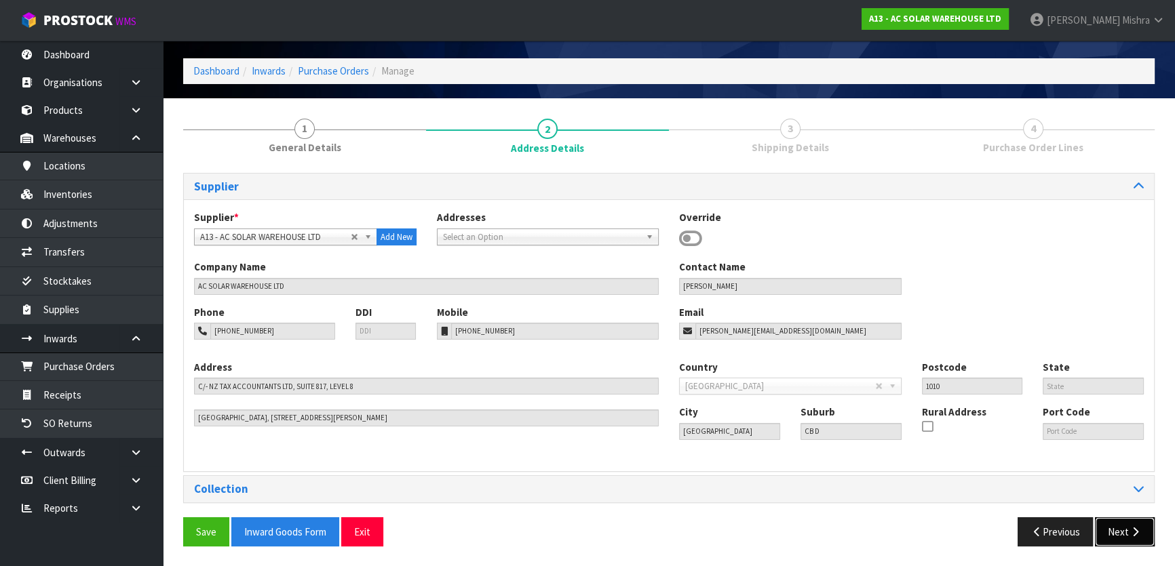
click at [1121, 525] on button "Next" at bounding box center [1125, 532] width 60 height 29
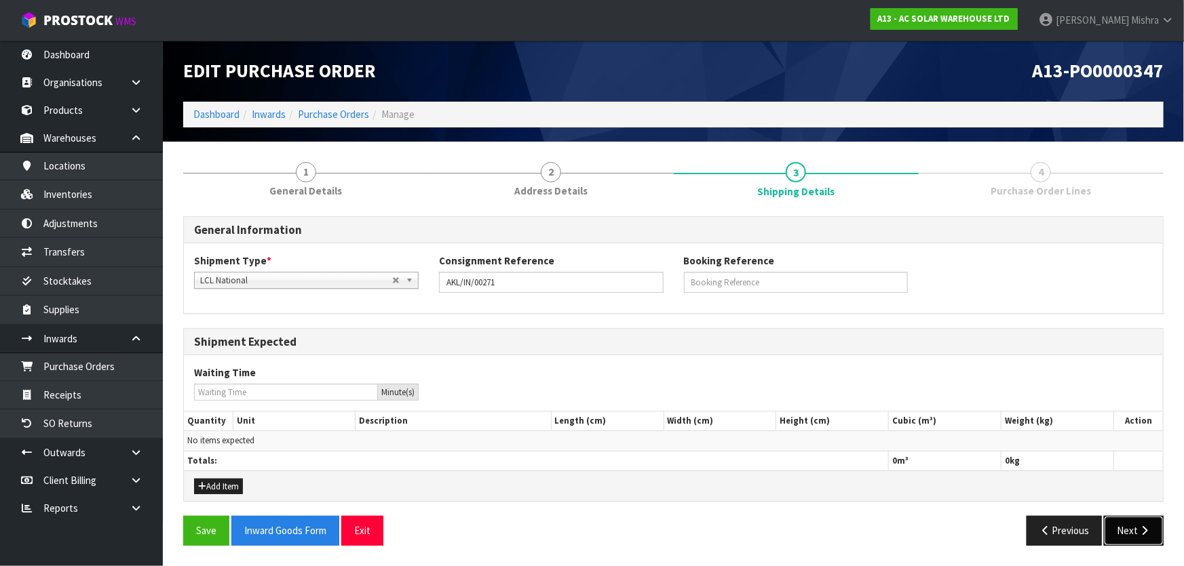
drag, startPoint x: 1140, startPoint y: 527, endPoint x: 1101, endPoint y: 516, distance: 40.8
click at [1141, 527] on icon "button" at bounding box center [1144, 531] width 13 height 10
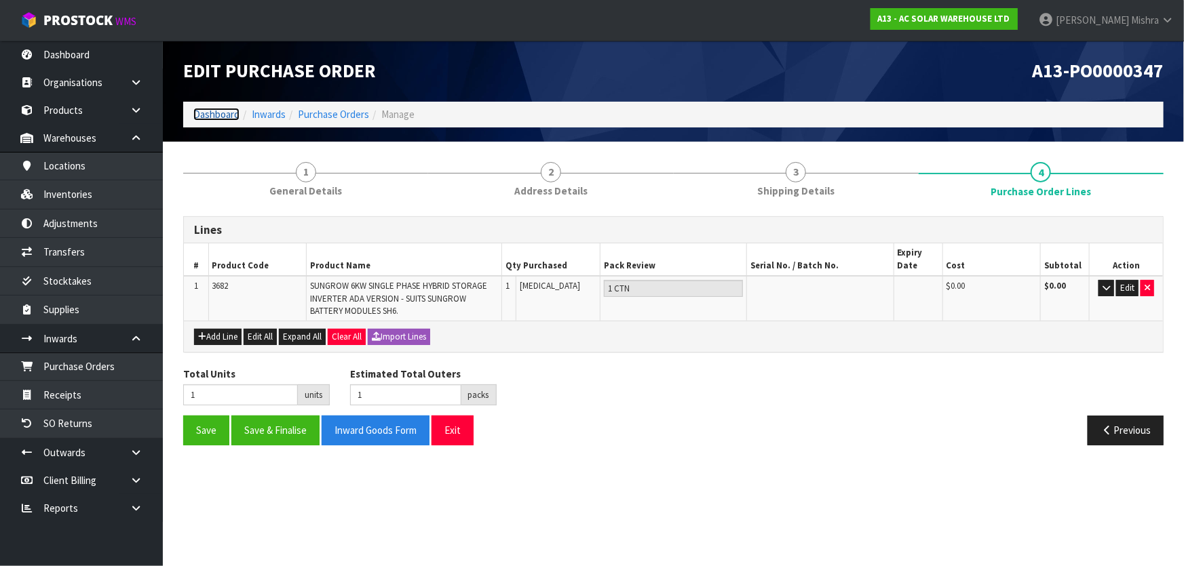
click at [218, 114] on link "Dashboard" at bounding box center [216, 114] width 46 height 13
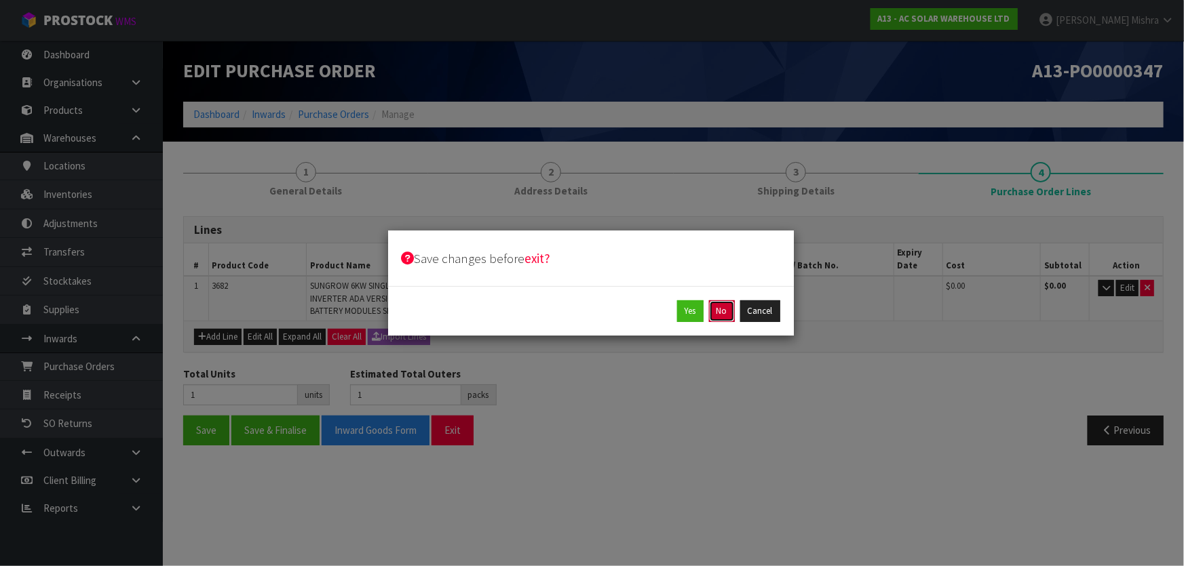
click at [716, 311] on button "No" at bounding box center [722, 312] width 26 height 22
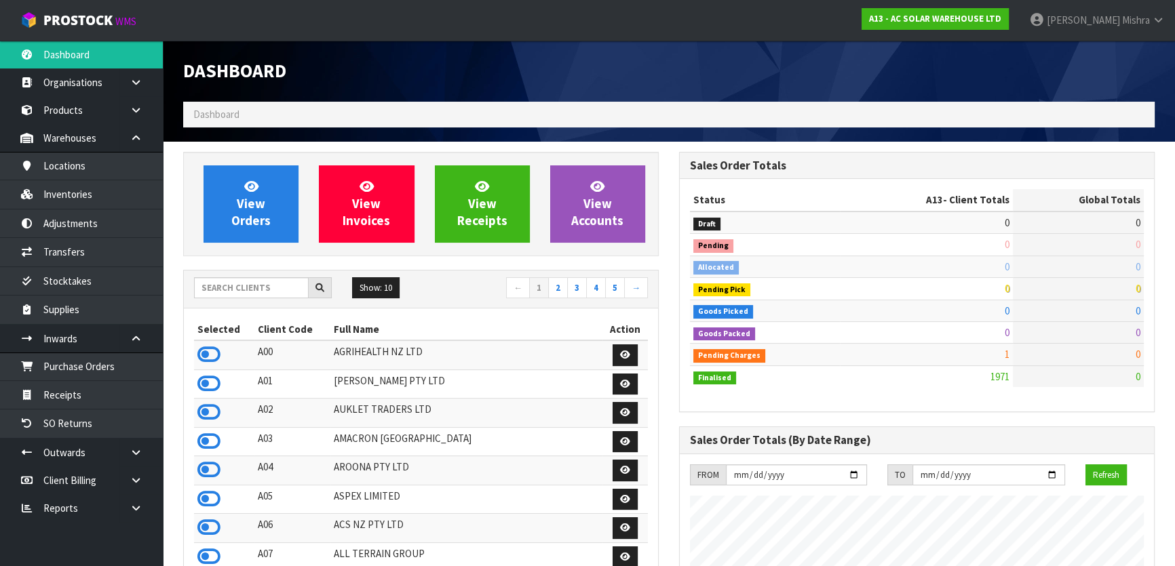
scroll to position [1112, 495]
click at [254, 295] on input "text" at bounding box center [251, 287] width 115 height 21
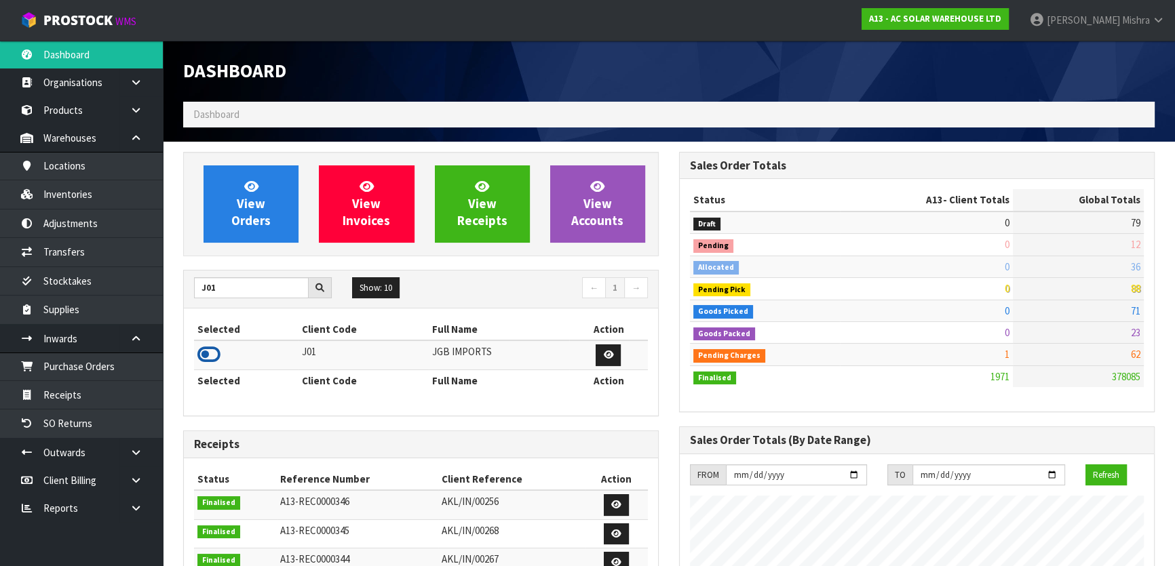
click at [206, 355] on icon at bounding box center [208, 355] width 23 height 20
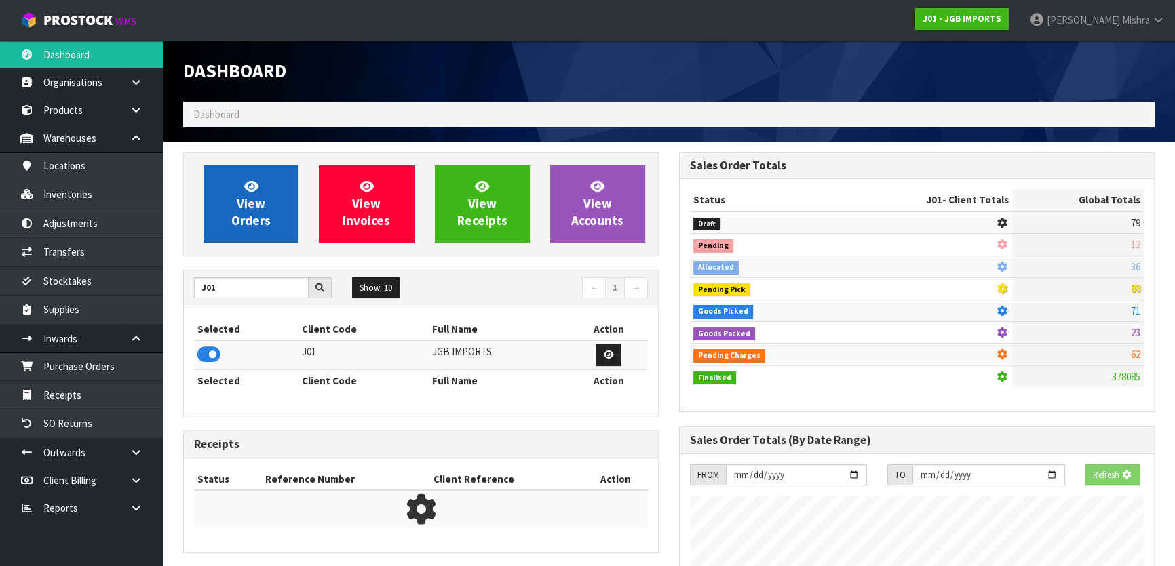
scroll to position [677509, 677858]
click at [252, 207] on span "View Orders" at bounding box center [250, 203] width 39 height 51
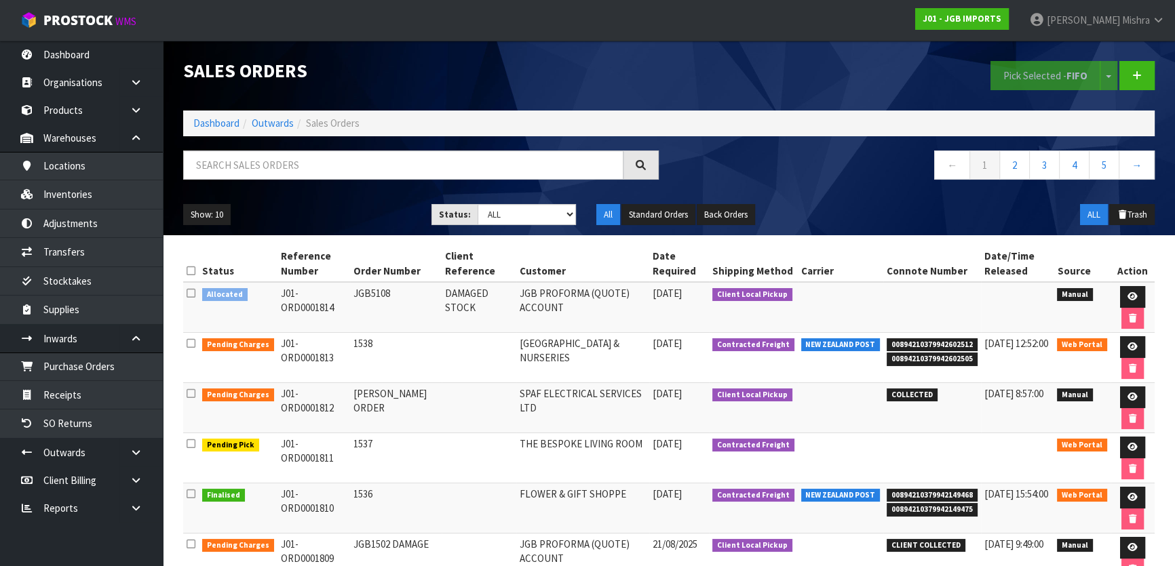
click at [532, 200] on div "Show: 10 5 10 25 50 Status: Draft Pending Allocated Pending Pick Goods Picked G…" at bounding box center [669, 215] width 992 height 42
click at [530, 219] on select "Draft Pending Allocated Pending Pick Goods Picked Goods Packed Pending Charges …" at bounding box center [527, 214] width 99 height 21
click at [478, 204] on select "Draft Pending Allocated Pending Pick Goods Picked Goods Packed Pending Charges …" at bounding box center [527, 214] width 99 height 21
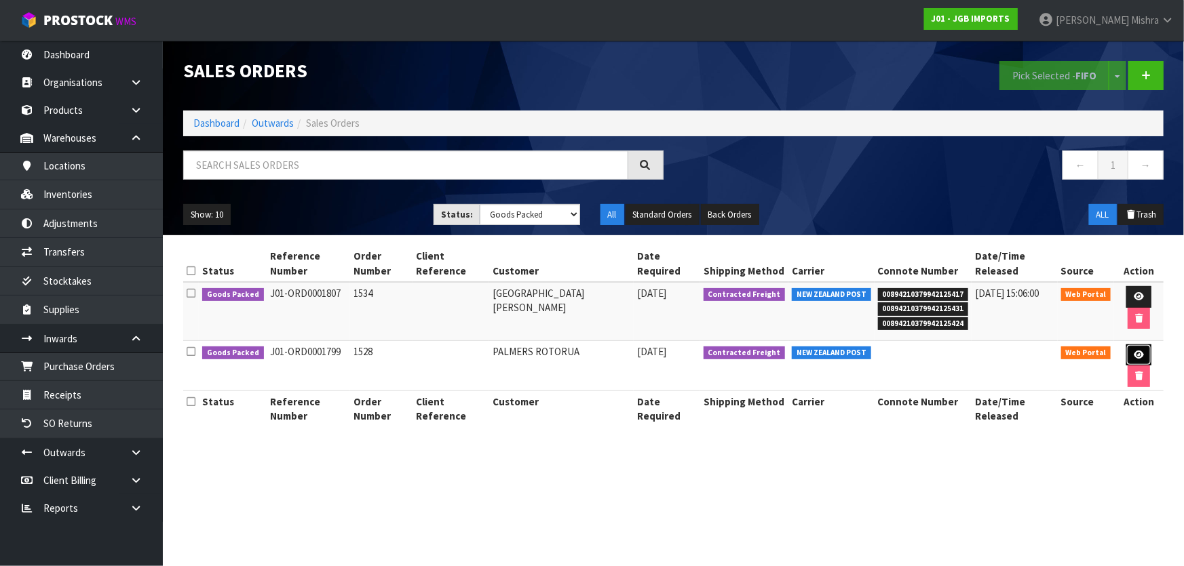
click at [1146, 351] on link at bounding box center [1138, 356] width 25 height 22
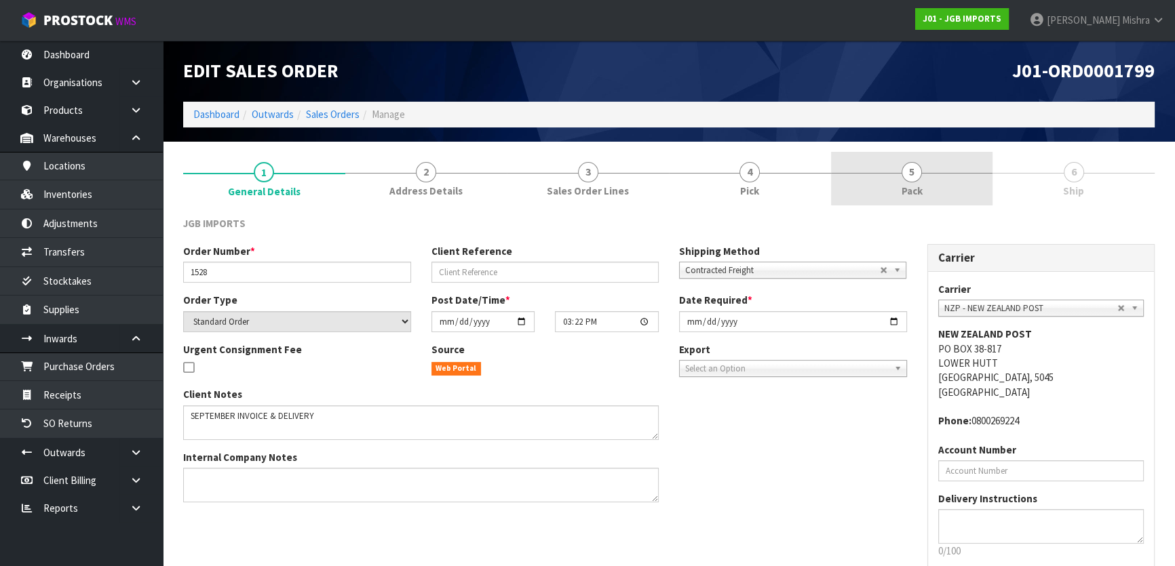
click at [986, 178] on link "5 Pack" at bounding box center [912, 179] width 162 height 54
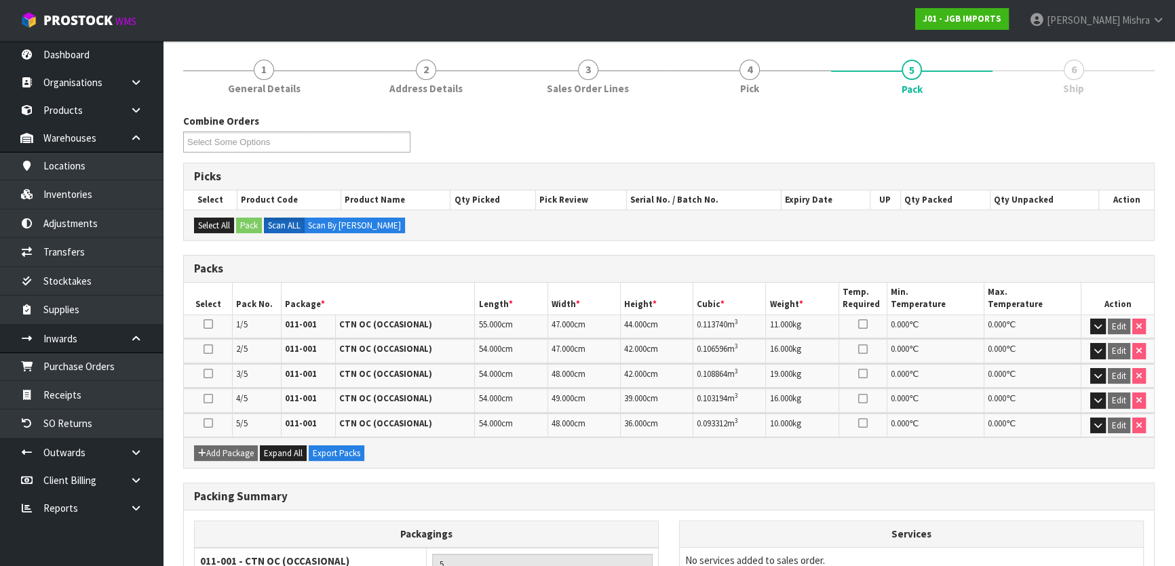
scroll to position [229, 0]
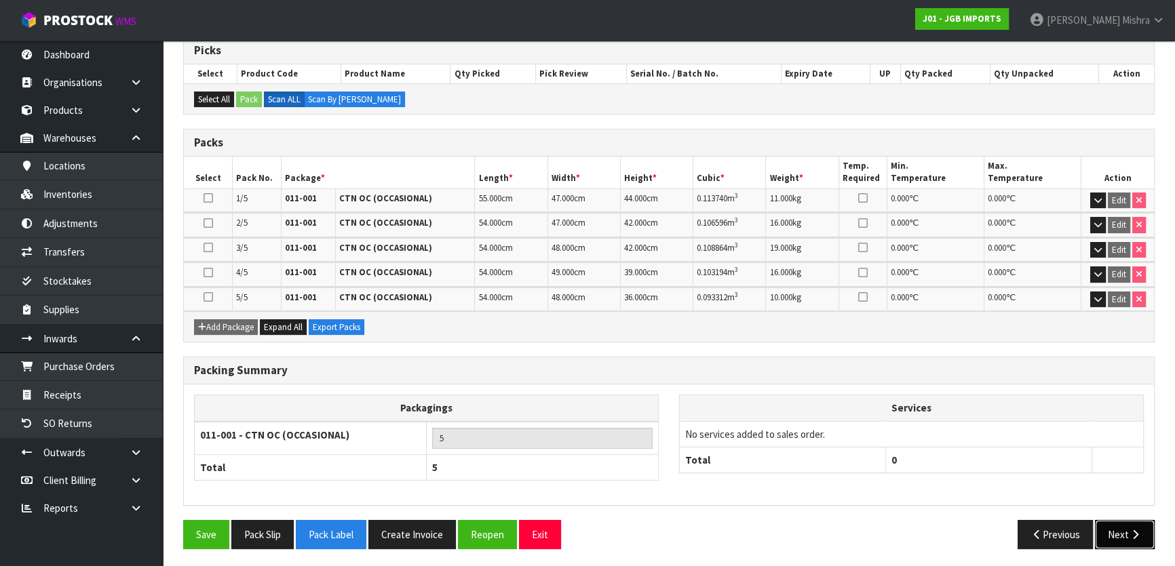
click at [1121, 520] on button "Next" at bounding box center [1125, 534] width 60 height 29
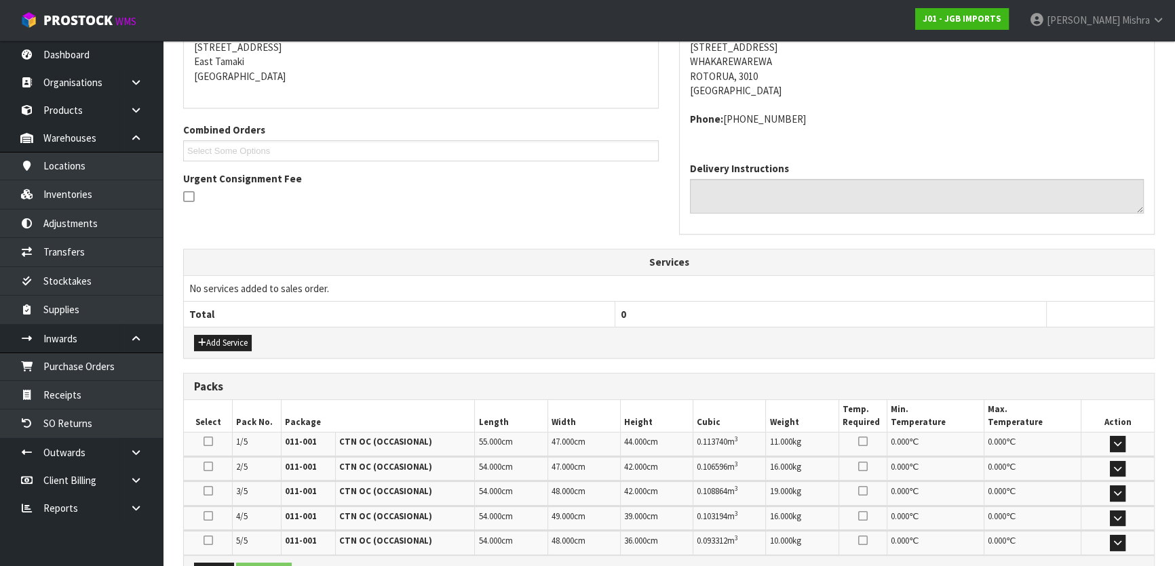
scroll to position [0, 0]
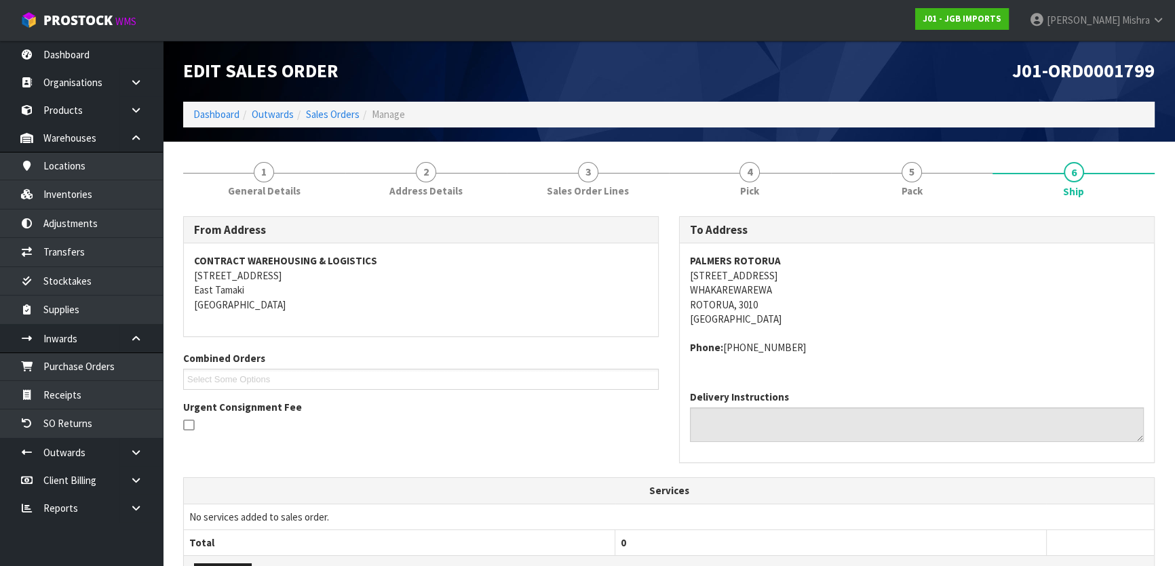
click at [767, 257] on strong "PALMERS ROTORUA" at bounding box center [735, 260] width 91 height 13
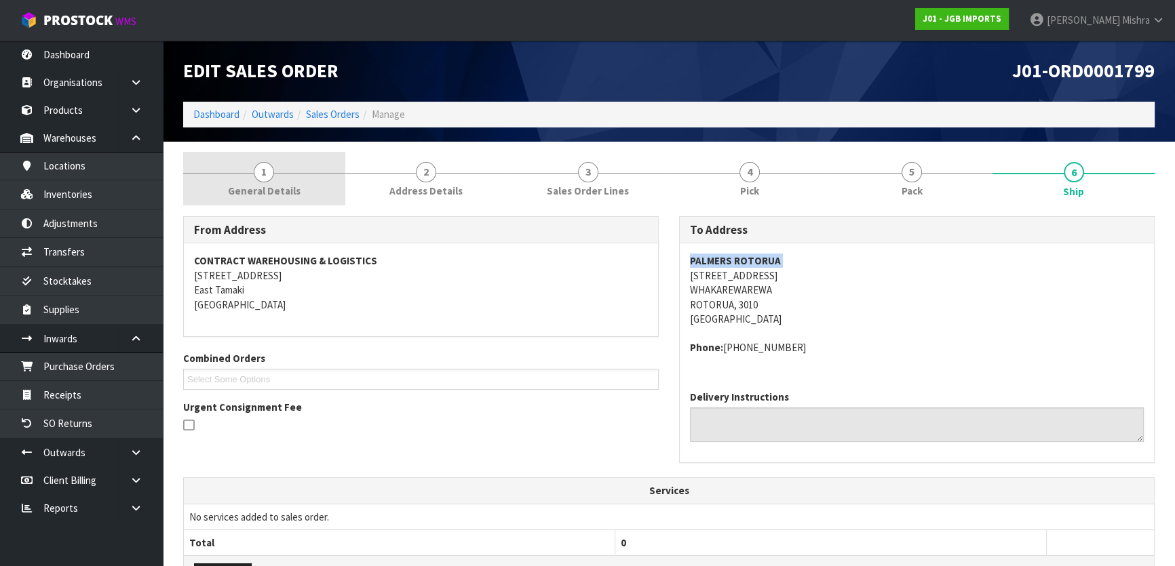
click at [323, 183] on link "1 General Details" at bounding box center [264, 179] width 162 height 54
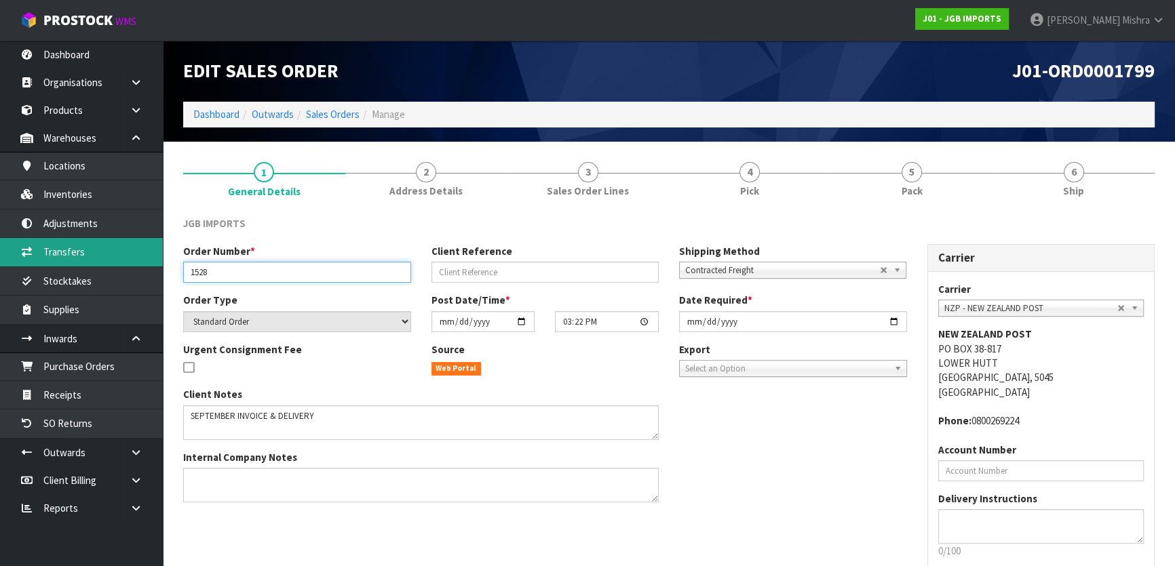
drag, startPoint x: 256, startPoint y: 271, endPoint x: 119, endPoint y: 265, distance: 137.2
click at [119, 265] on body "Toggle navigation ProStock WMS J01 - JGB IMPORTS Lalisha Mishra Logout Dashboar…" at bounding box center [587, 283] width 1175 height 566
click at [212, 113] on link "Dashboard" at bounding box center [216, 114] width 46 height 13
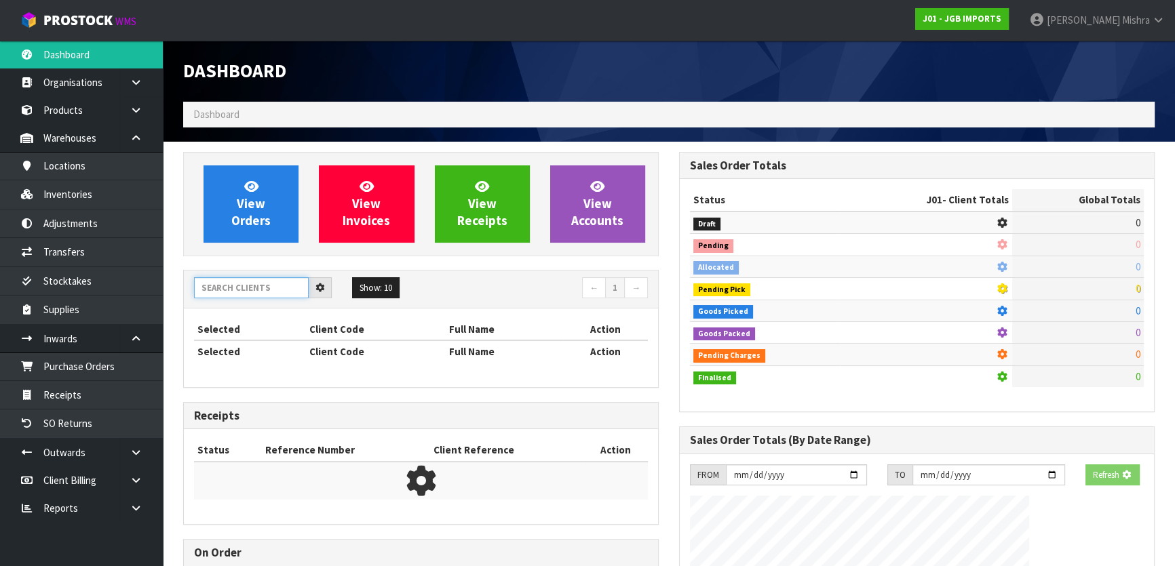
click at [229, 285] on input "text" at bounding box center [251, 287] width 115 height 21
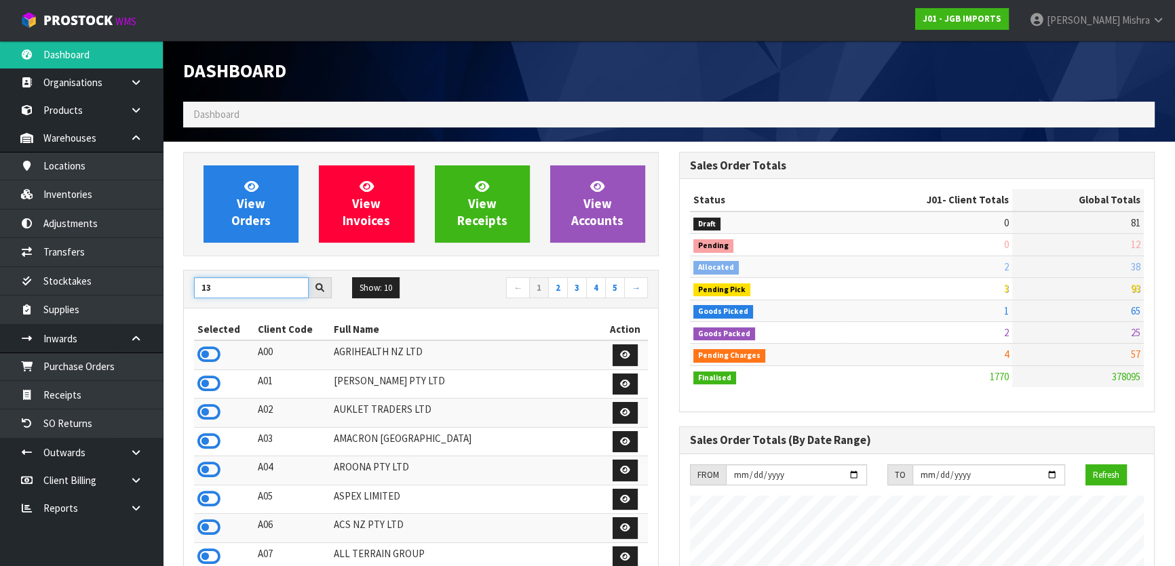
scroll to position [1026, 495]
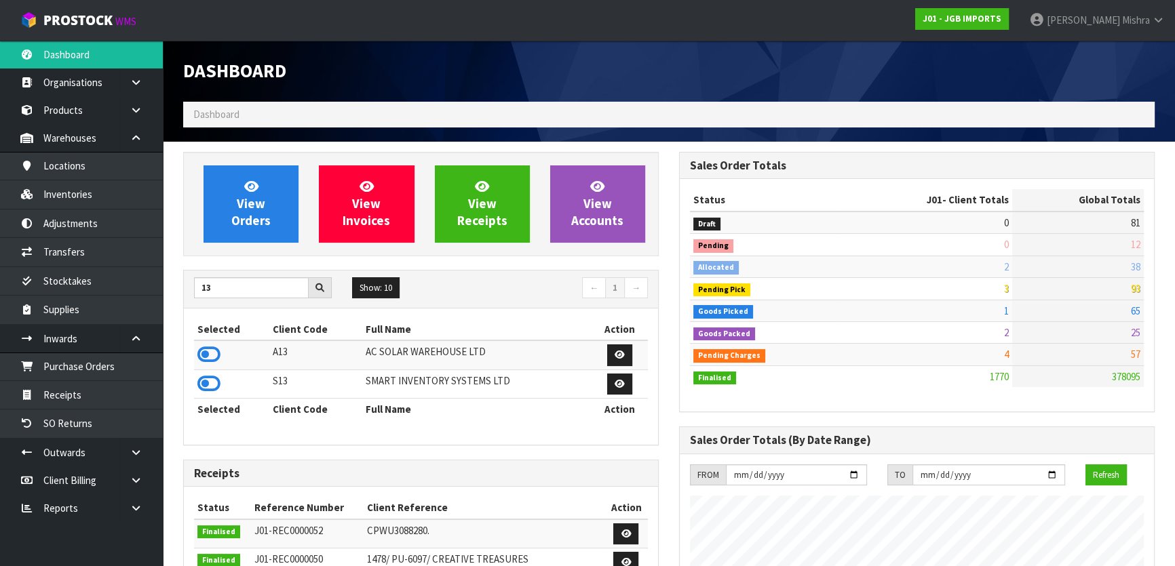
click at [226, 359] on td at bounding box center [231, 355] width 75 height 29
click at [212, 353] on icon at bounding box center [208, 355] width 23 height 20
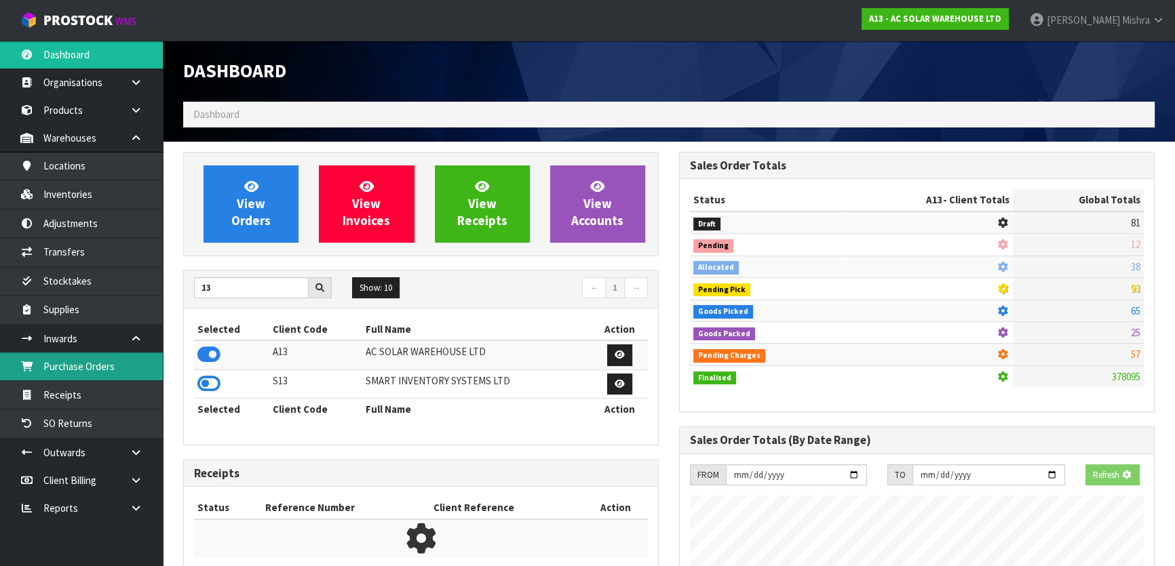
scroll to position [1112, 495]
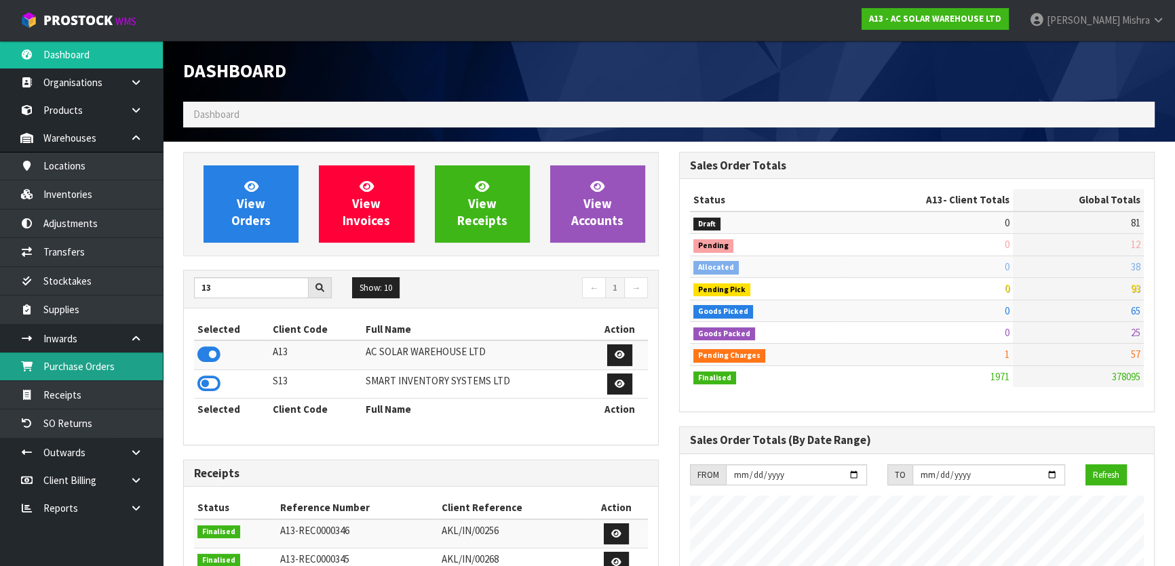
click at [66, 366] on link "Purchase Orders" at bounding box center [81, 367] width 163 height 28
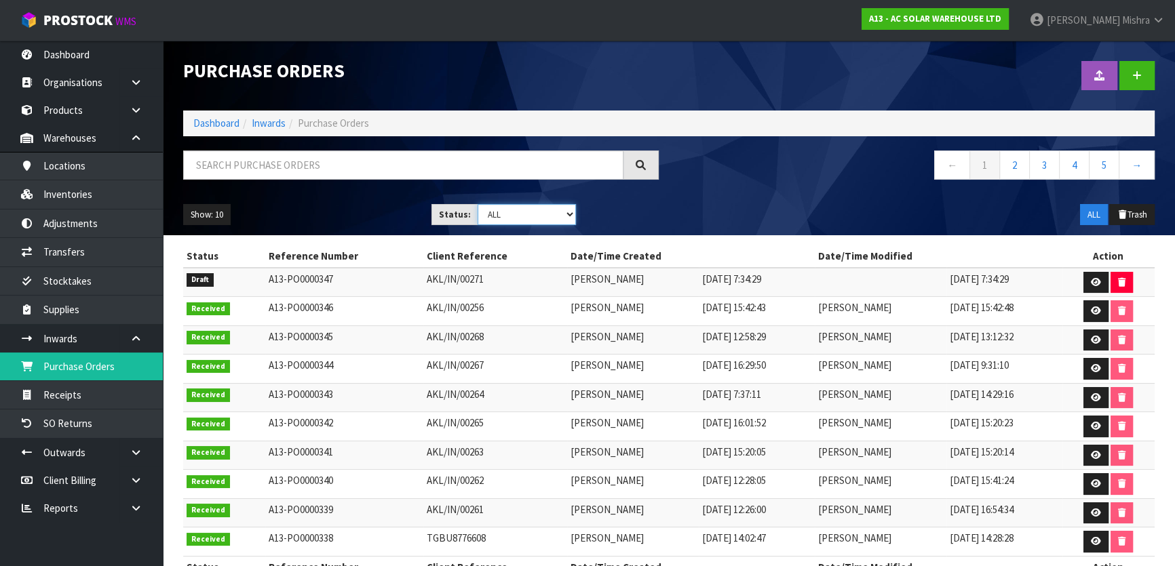
click at [530, 220] on select "Draft Pending Received Cancelled ALL" at bounding box center [527, 214] width 99 height 21
click at [478, 204] on select "Draft Pending Received Cancelled ALL" at bounding box center [527, 214] width 99 height 21
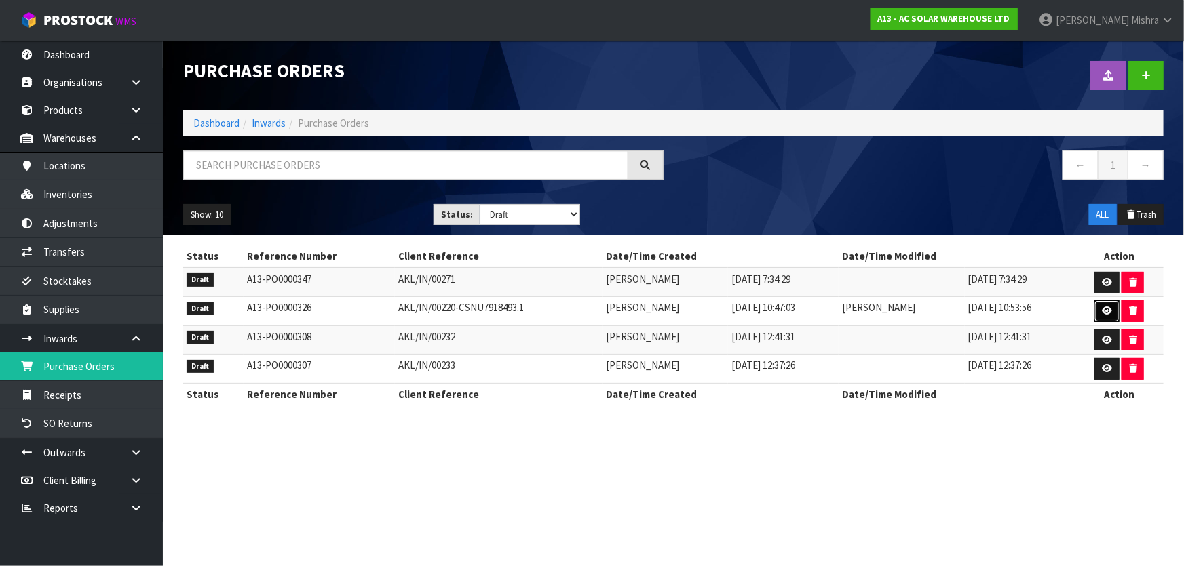
click at [1114, 307] on link at bounding box center [1106, 312] width 25 height 22
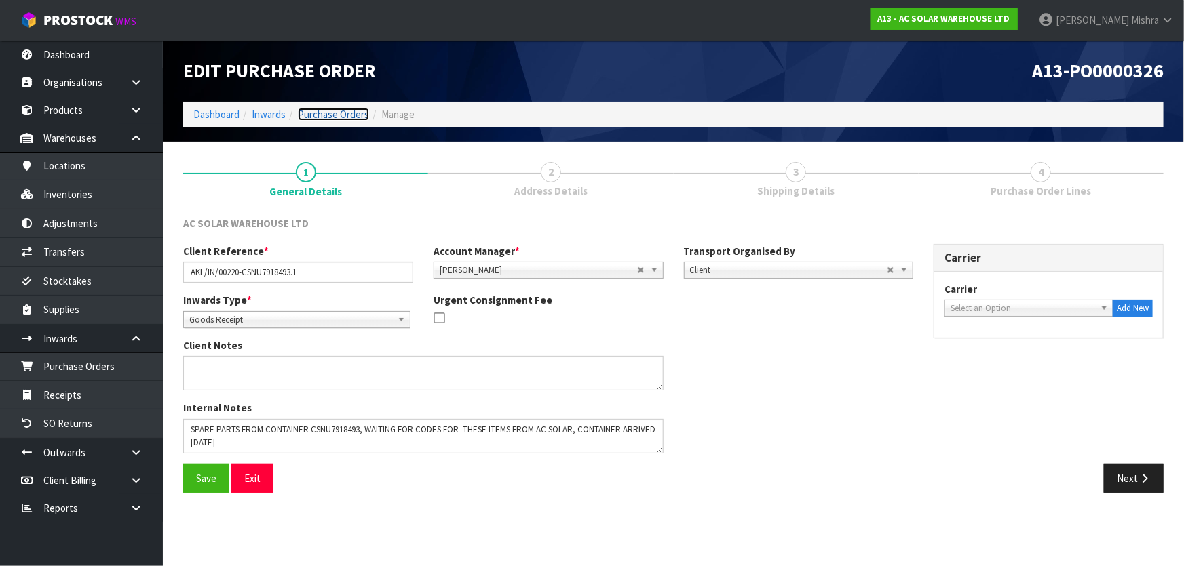
click at [340, 116] on link "Purchase Orders" at bounding box center [333, 114] width 71 height 13
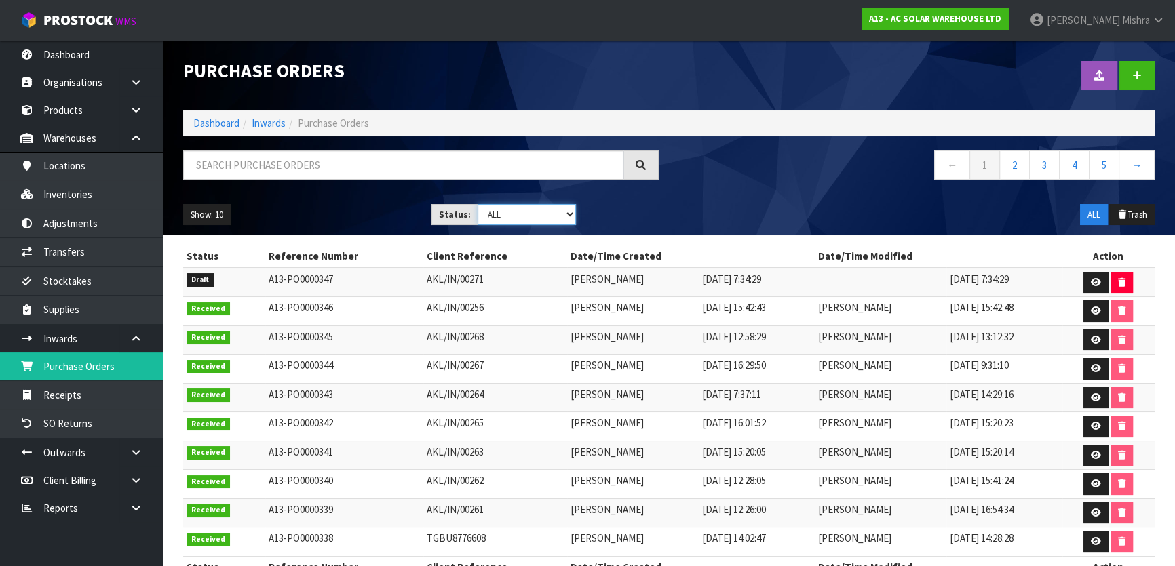
drag, startPoint x: 543, startPoint y: 216, endPoint x: 539, endPoint y: 224, distance: 8.5
click at [543, 216] on select "Draft Pending Received Cancelled ALL" at bounding box center [527, 214] width 99 height 21
click at [478, 204] on select "Draft Pending Received Cancelled ALL" at bounding box center [527, 214] width 99 height 21
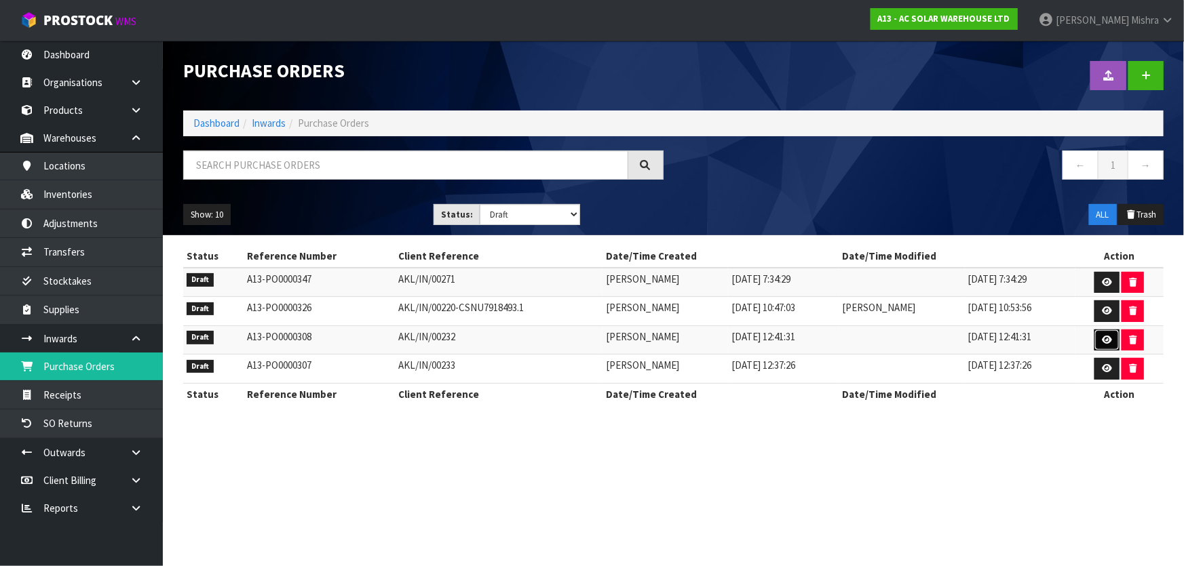
click at [1112, 341] on icon at bounding box center [1107, 340] width 10 height 9
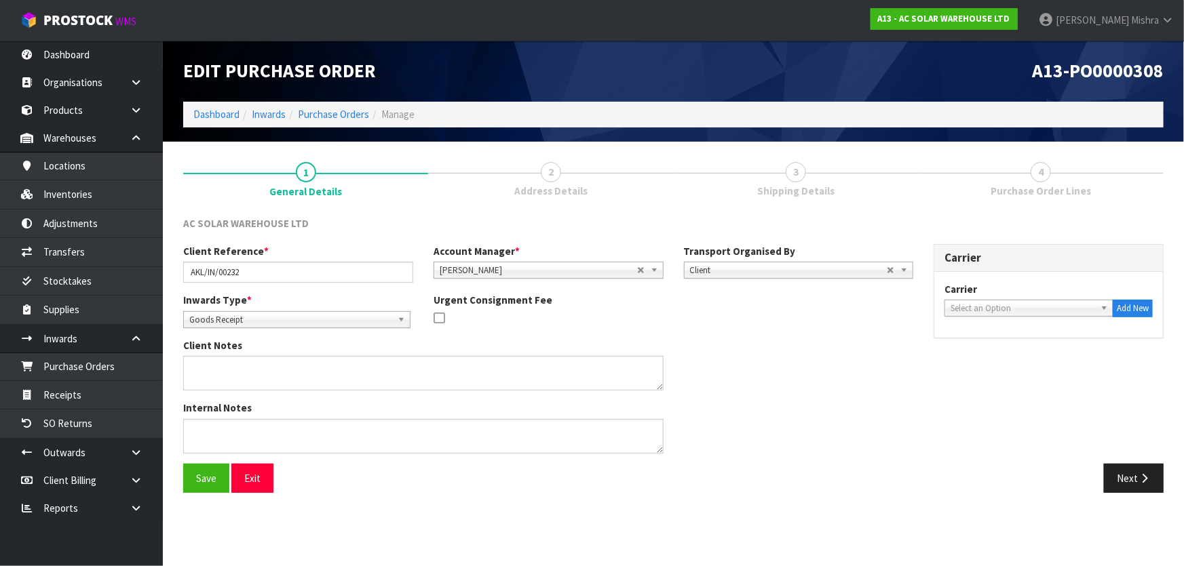
click at [807, 178] on link "3 Shipping Details" at bounding box center [796, 179] width 245 height 54
click at [1125, 486] on button "Next" at bounding box center [1134, 478] width 60 height 29
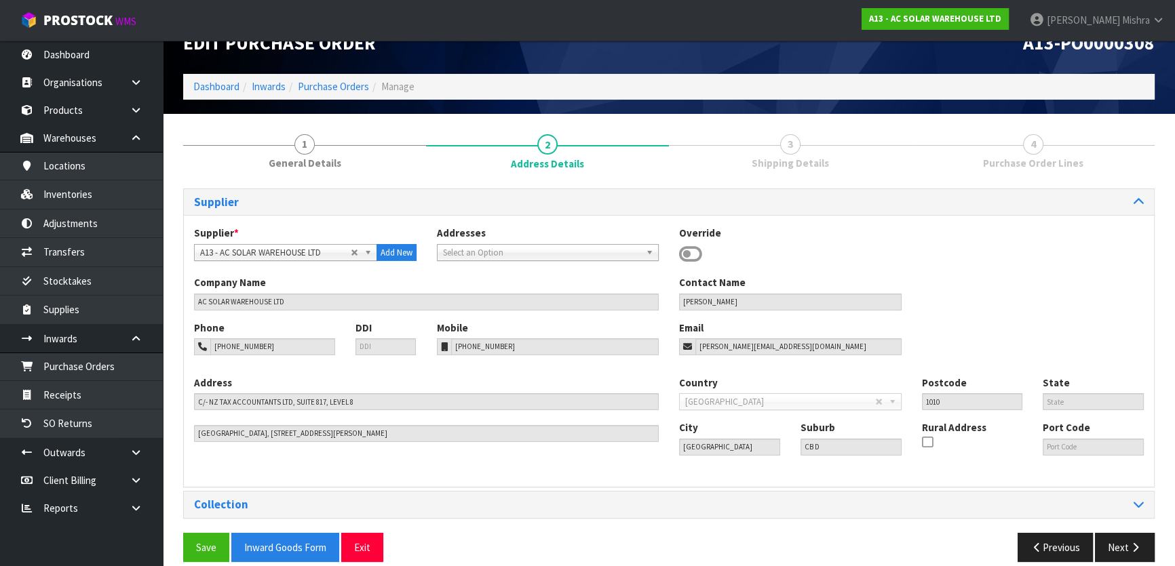
scroll to position [43, 0]
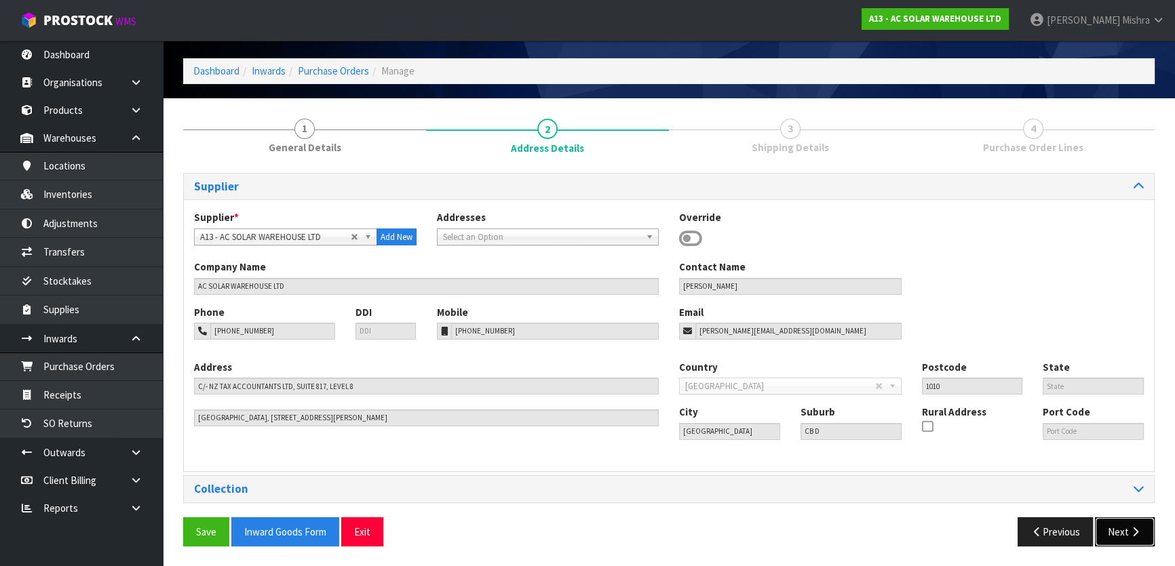
click at [1129, 522] on button "Next" at bounding box center [1125, 532] width 60 height 29
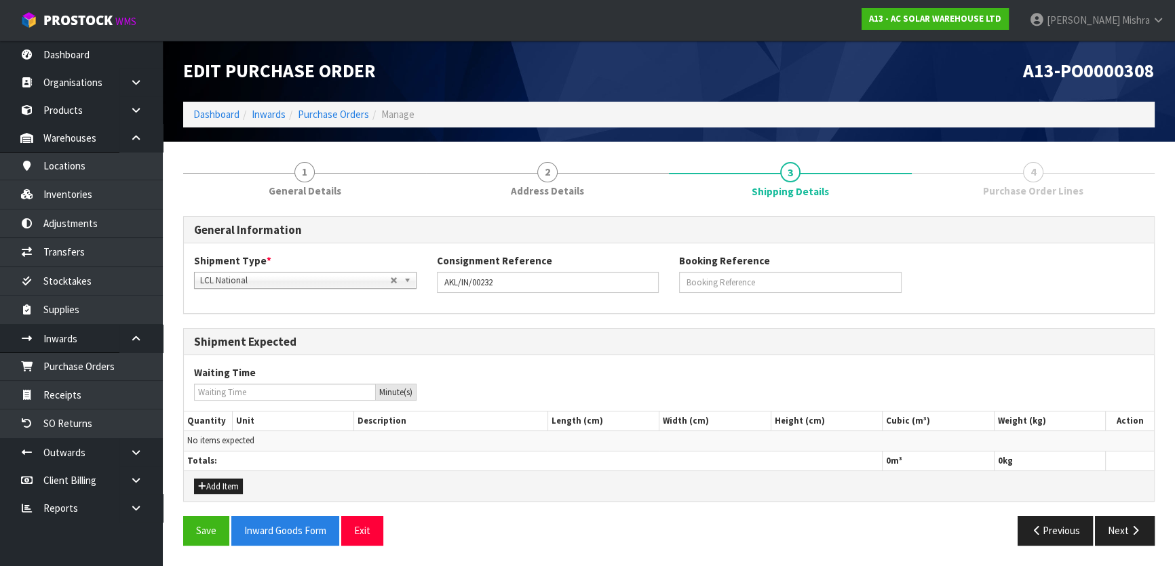
scroll to position [0, 0]
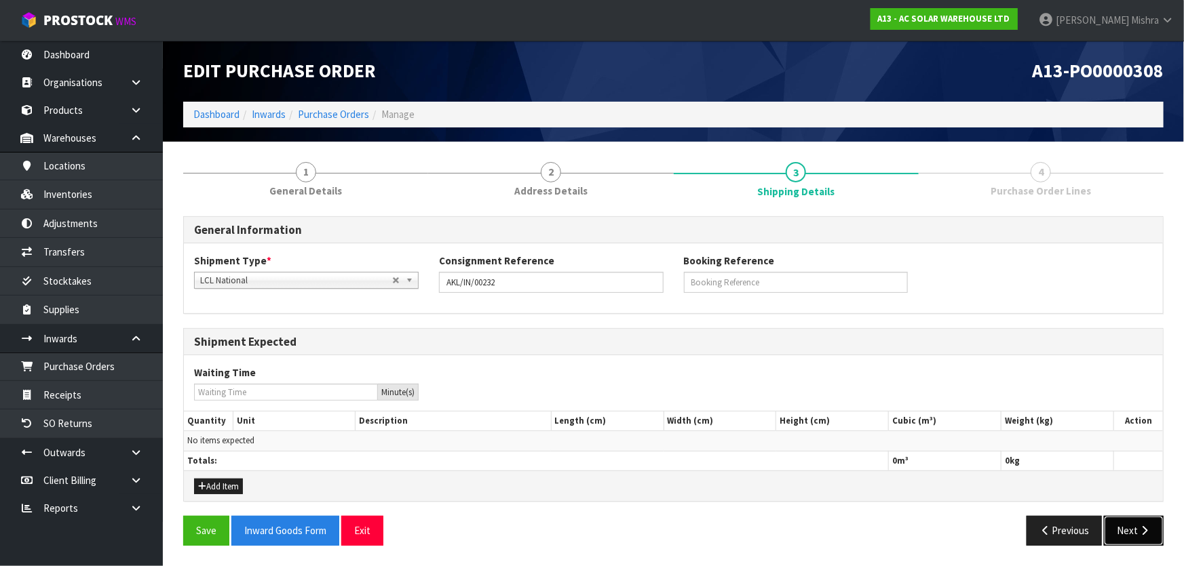
click at [1146, 529] on icon "button" at bounding box center [1144, 531] width 13 height 10
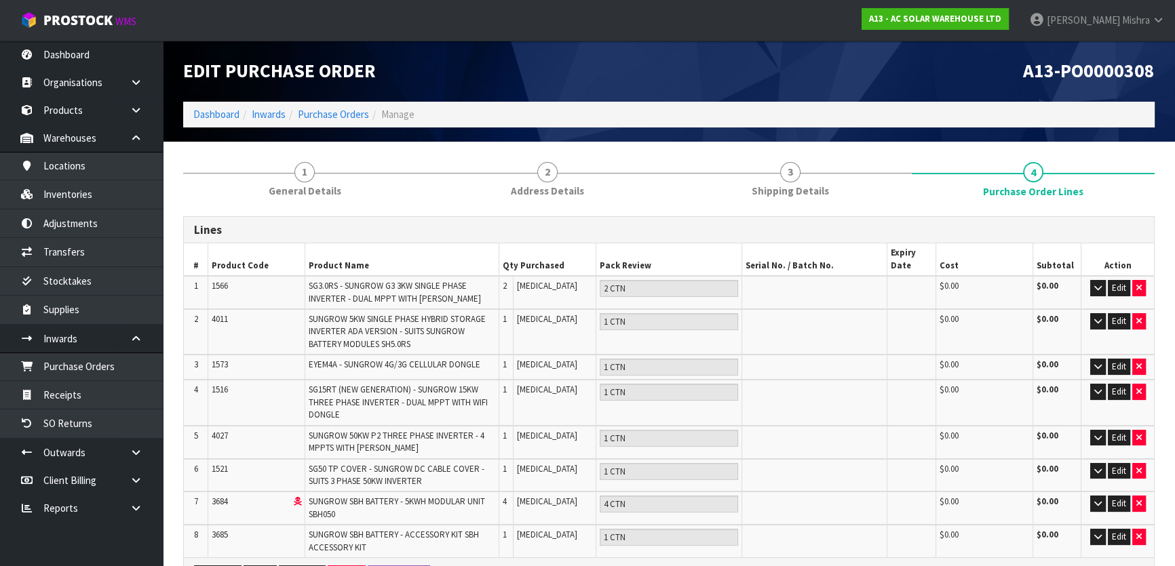
click at [328, 102] on ol "Dashboard Inwards Purchase Orders Manage" at bounding box center [668, 114] width 971 height 25
click at [324, 111] on link "Purchase Orders" at bounding box center [333, 114] width 71 height 13
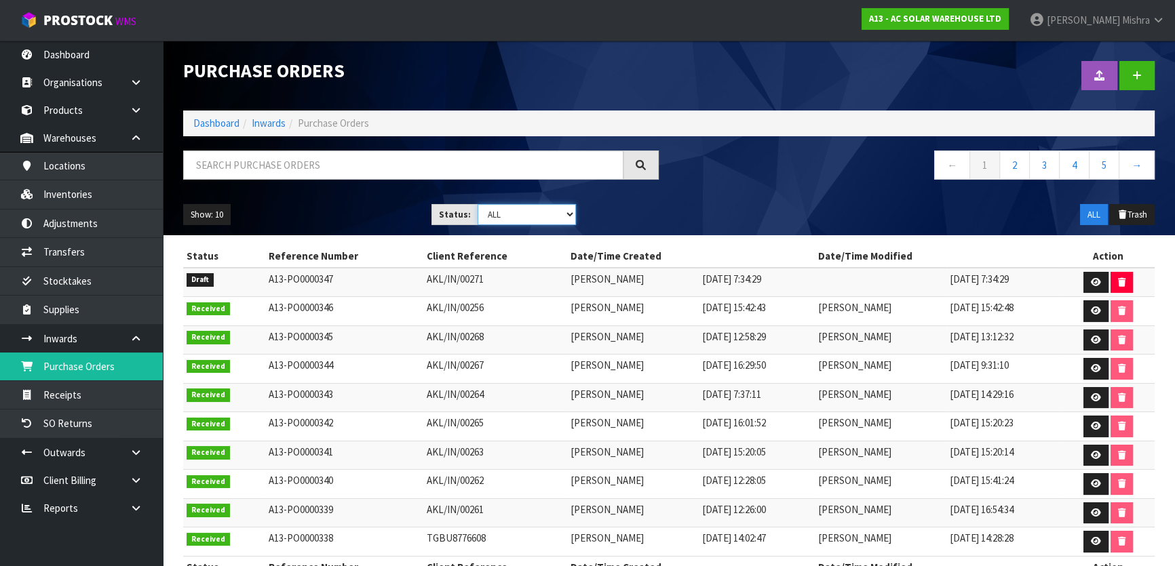
click at [547, 218] on select "Draft Pending Received Cancelled ALL" at bounding box center [527, 214] width 99 height 21
click at [478, 204] on select "Draft Pending Received Cancelled ALL" at bounding box center [527, 214] width 99 height 21
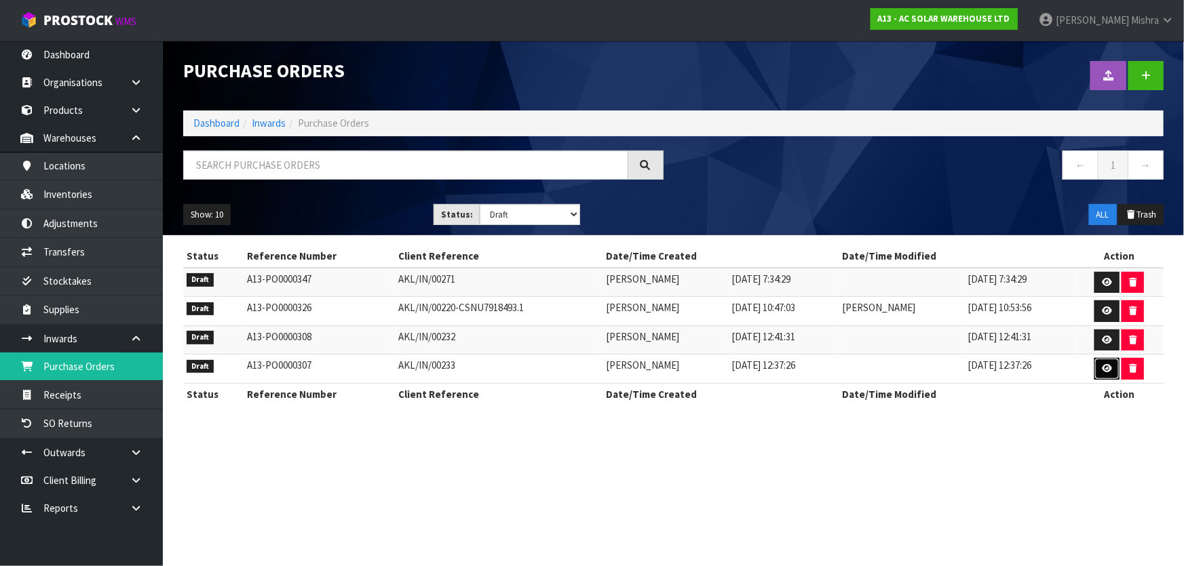
click at [1100, 365] on link at bounding box center [1106, 369] width 25 height 22
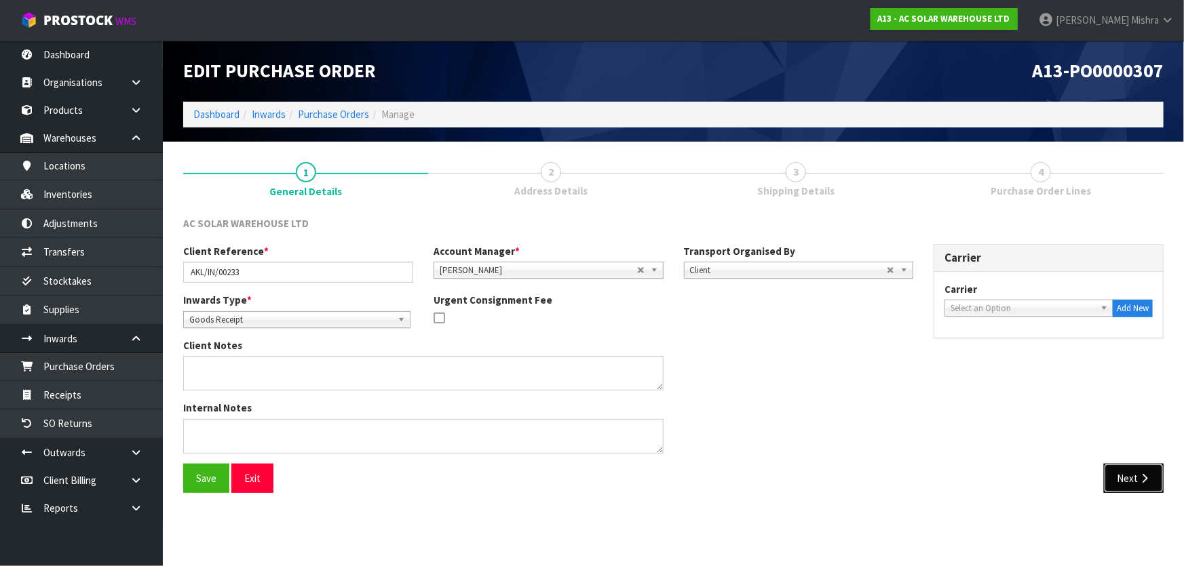
click at [1134, 486] on button "Next" at bounding box center [1134, 478] width 60 height 29
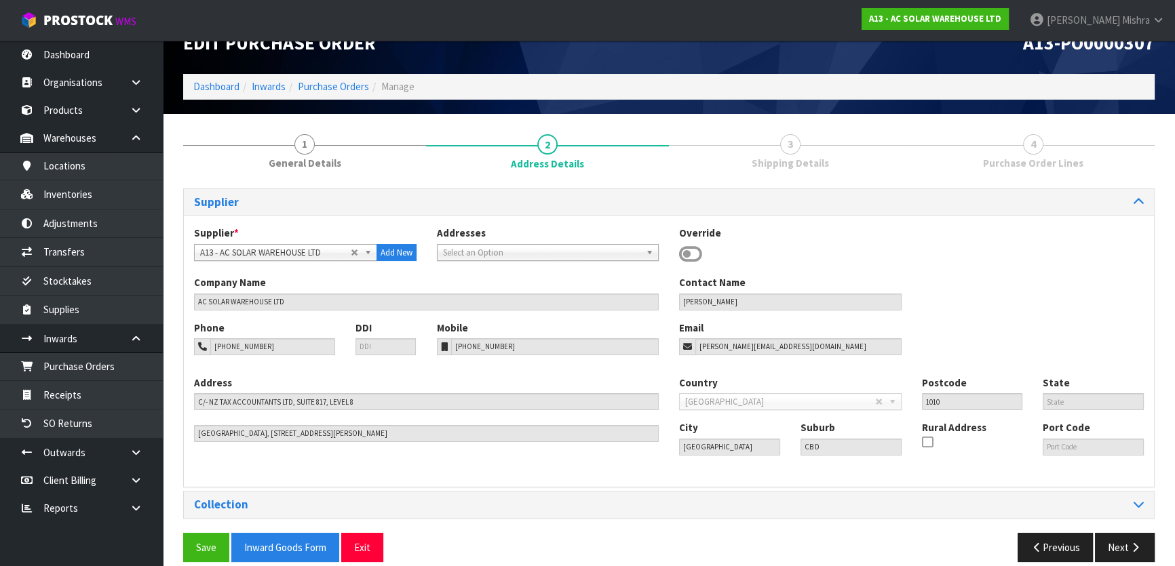
scroll to position [43, 0]
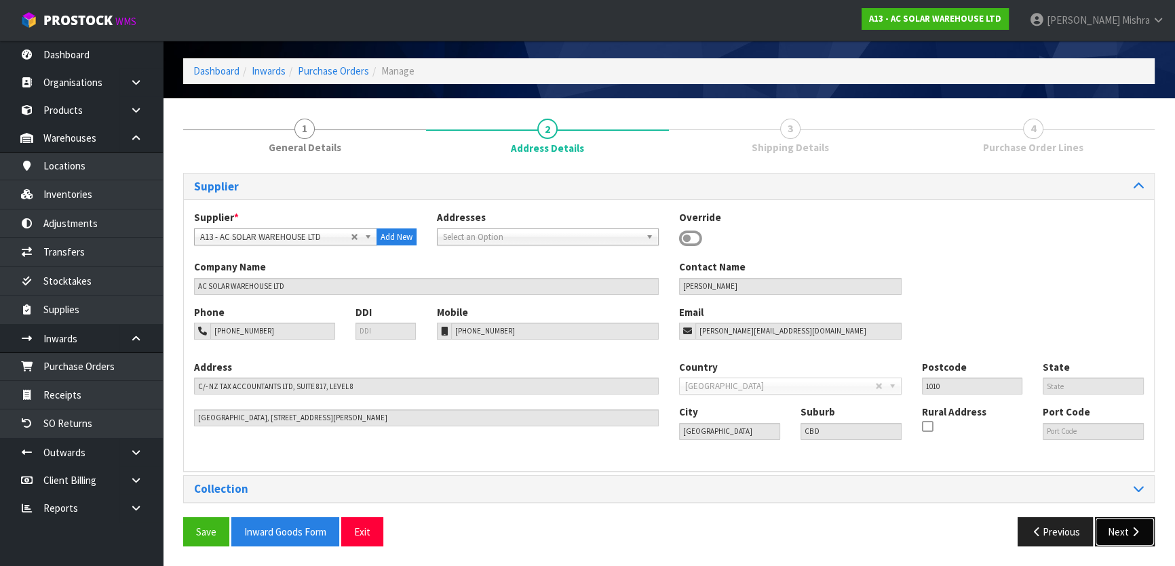
click at [1114, 526] on button "Next" at bounding box center [1125, 532] width 60 height 29
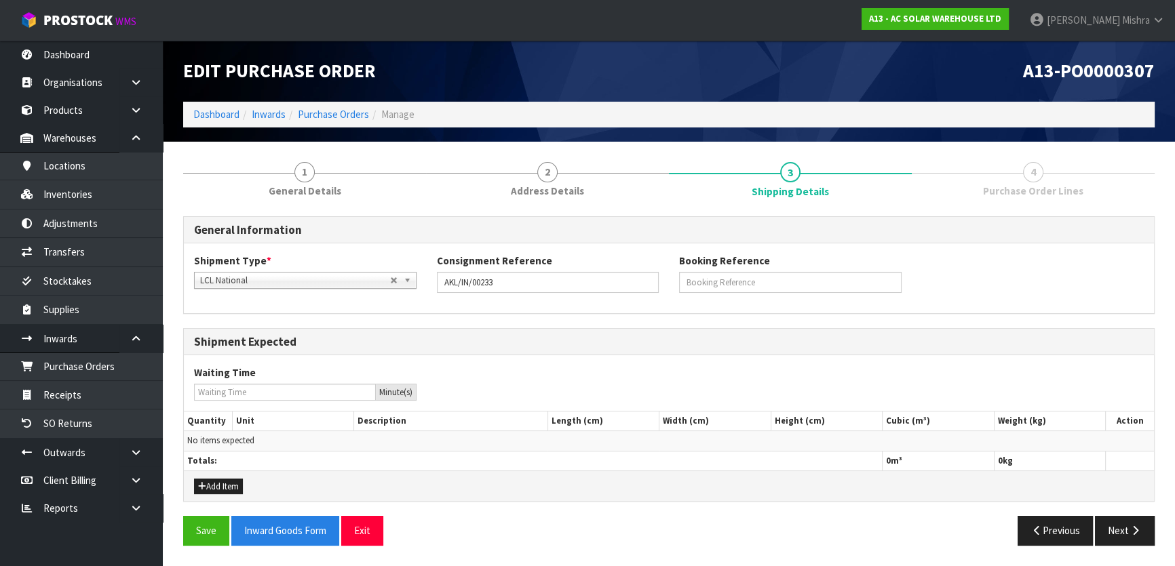
scroll to position [0, 0]
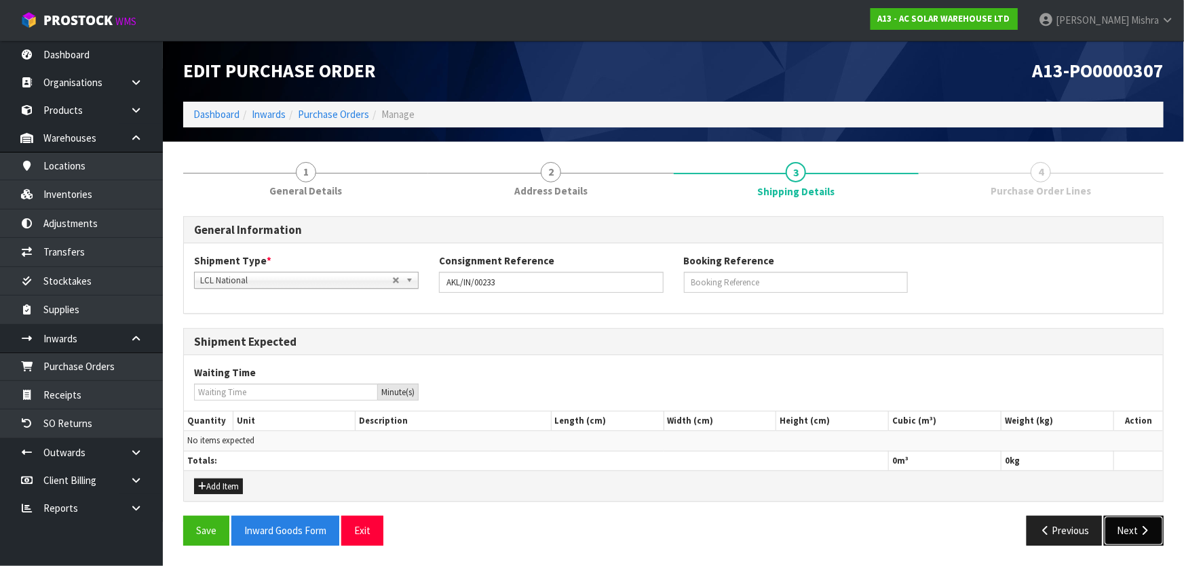
click at [1122, 535] on button "Next" at bounding box center [1134, 530] width 60 height 29
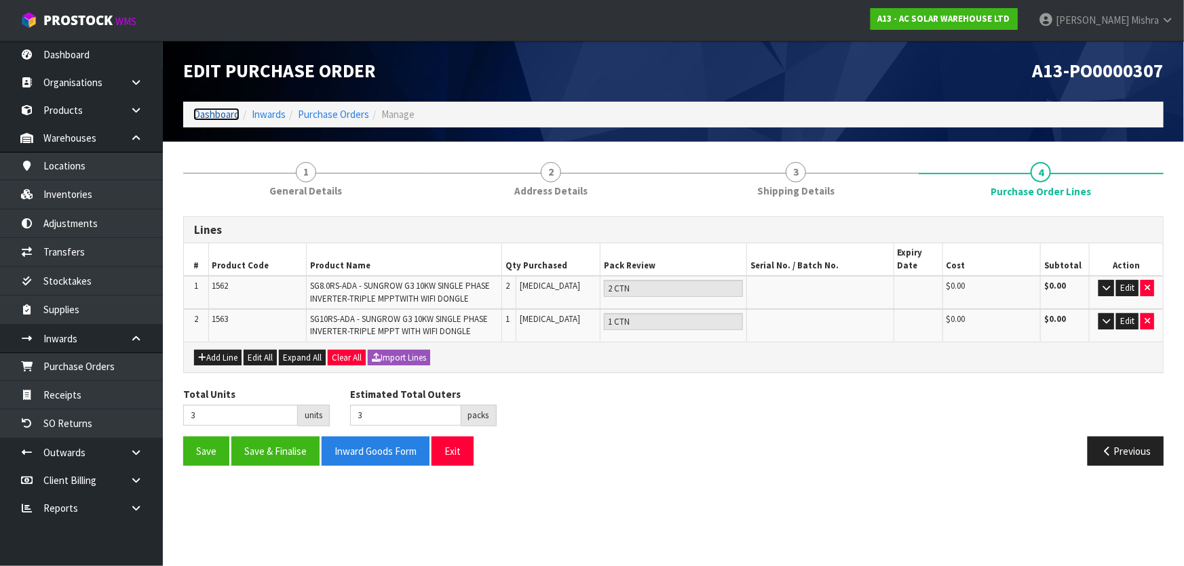
click at [218, 116] on link "Dashboard" at bounding box center [216, 114] width 46 height 13
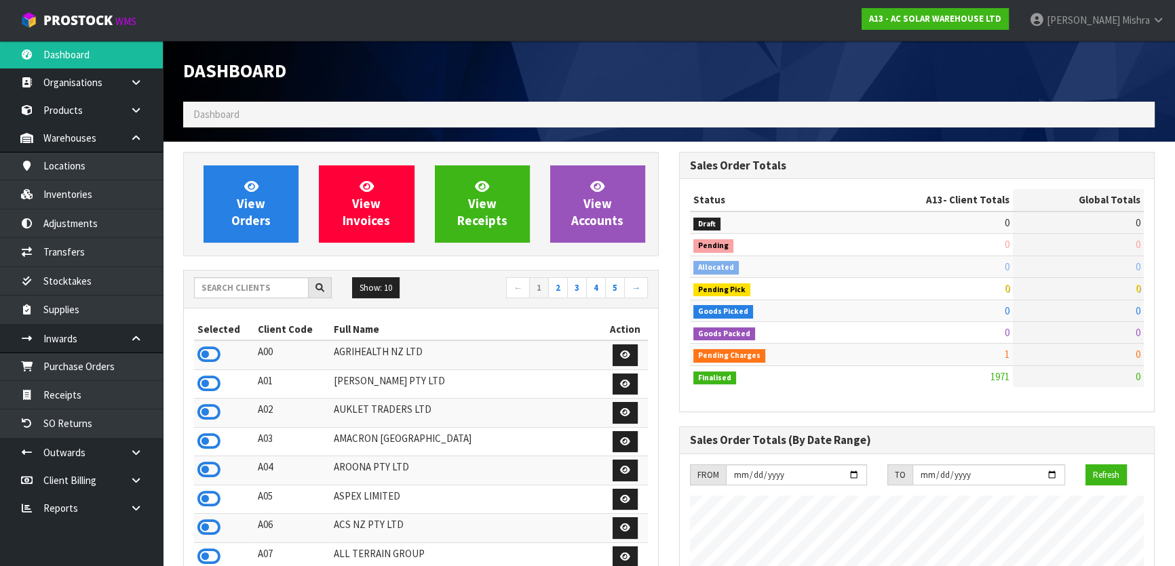
scroll to position [1112, 495]
click at [277, 288] on input "text" at bounding box center [251, 287] width 115 height 21
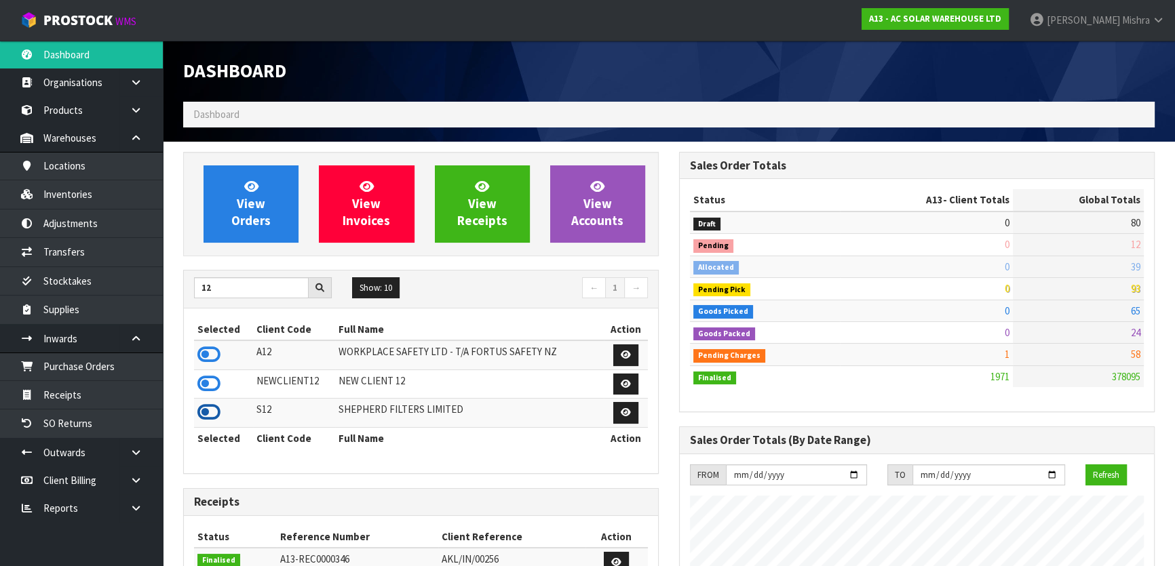
click at [201, 414] on icon at bounding box center [208, 412] width 23 height 20
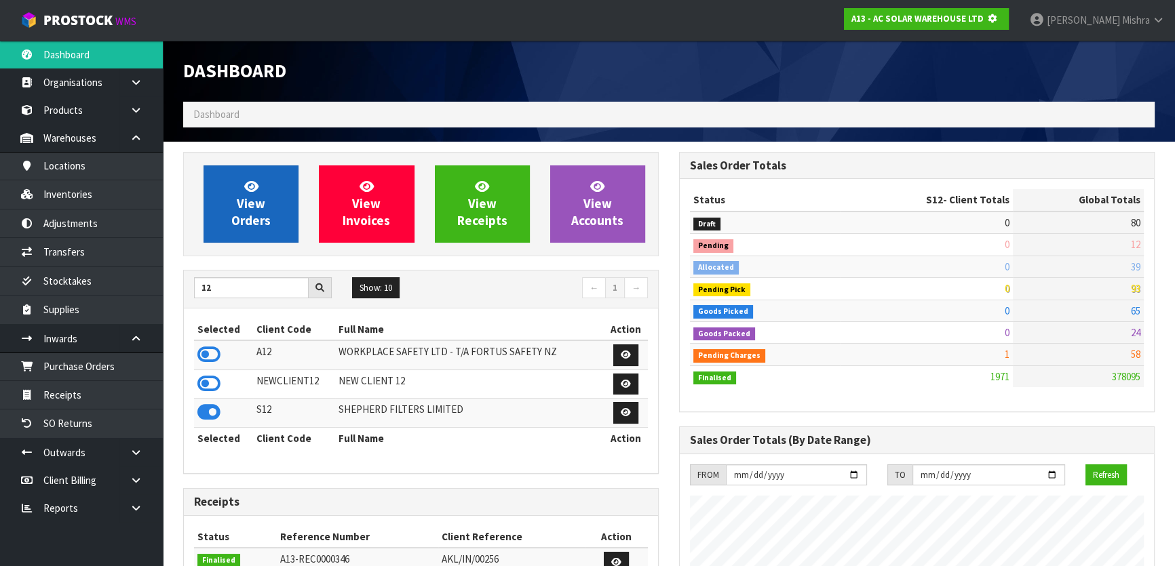
scroll to position [845, 495]
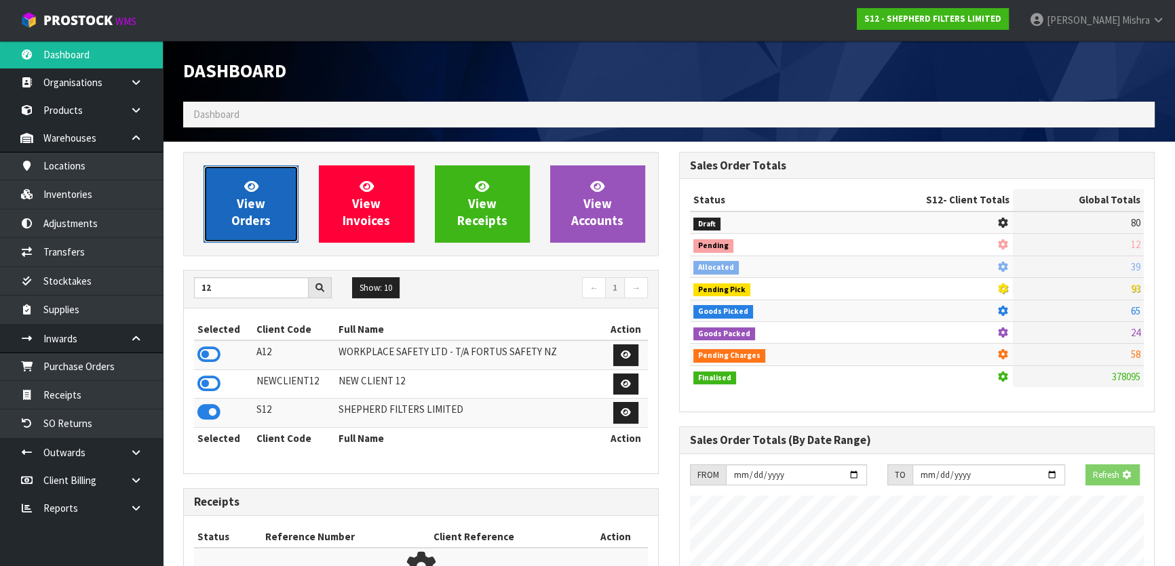
click at [212, 208] on link "View Orders" at bounding box center [251, 204] width 95 height 77
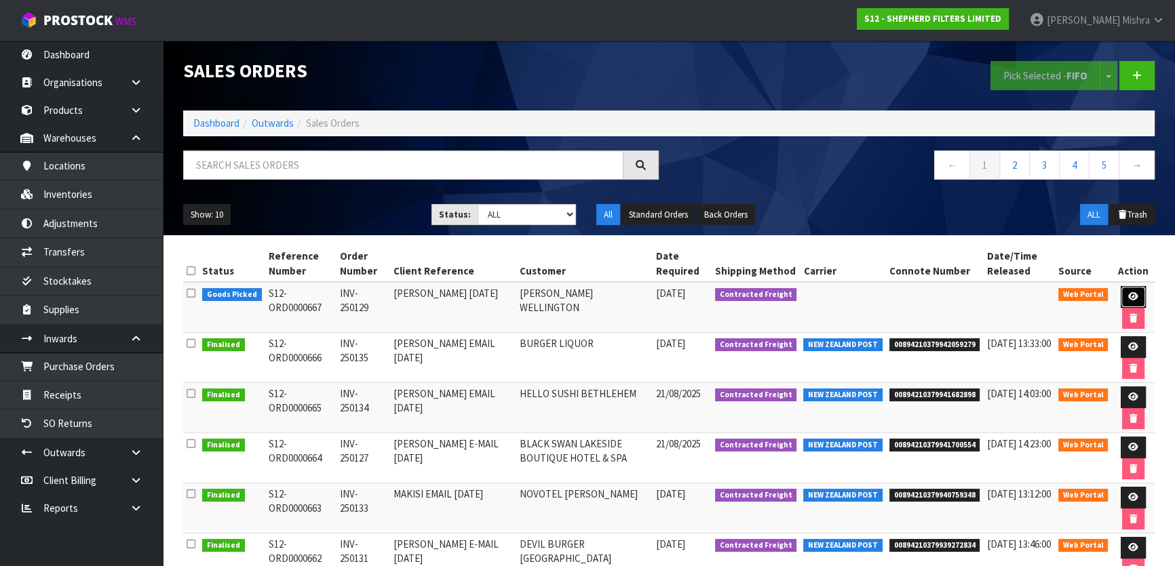
click at [1128, 292] on icon at bounding box center [1133, 296] width 10 height 9
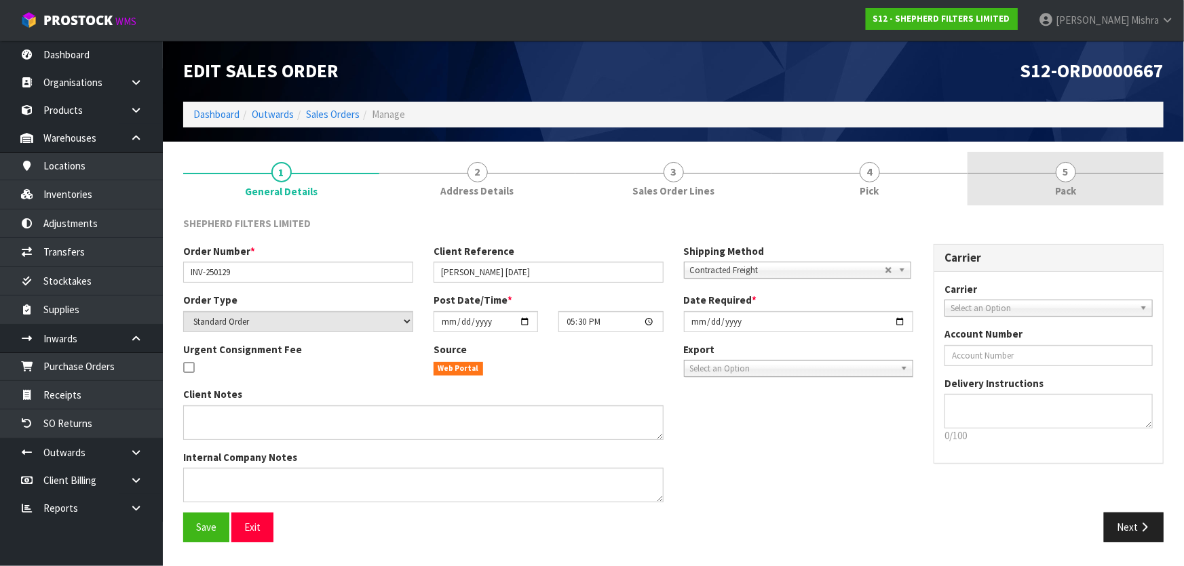
click at [1034, 183] on link "5 Pack" at bounding box center [1065, 179] width 196 height 54
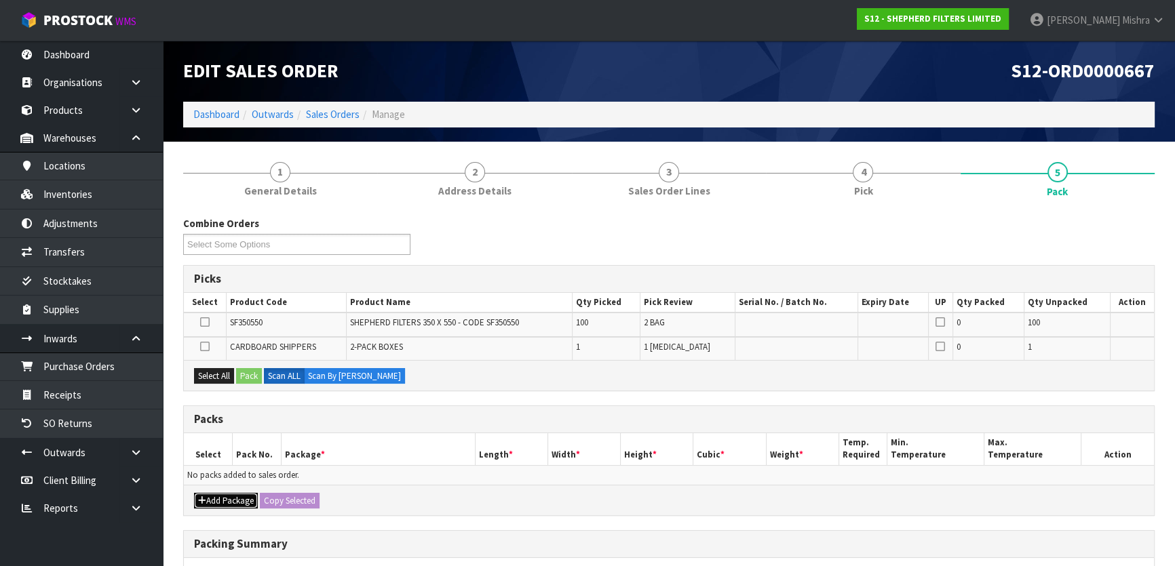
click at [210, 499] on button "Add Package" at bounding box center [226, 501] width 64 height 16
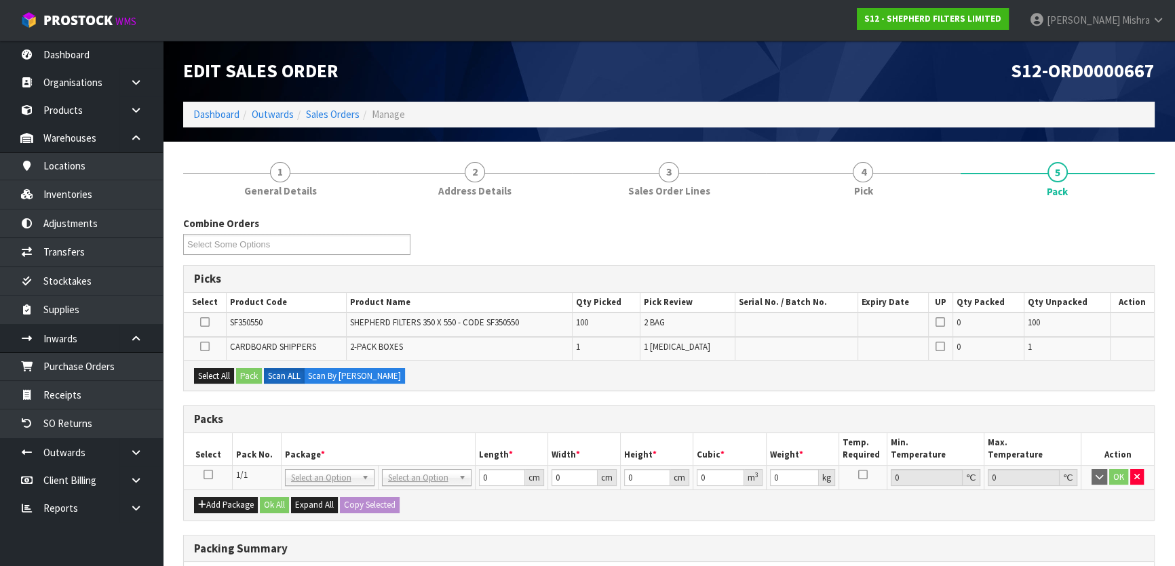
click at [204, 475] on icon at bounding box center [208, 475] width 9 height 1
click at [214, 370] on button "Select All" at bounding box center [214, 376] width 40 height 16
click at [250, 377] on button "Pack" at bounding box center [249, 376] width 26 height 16
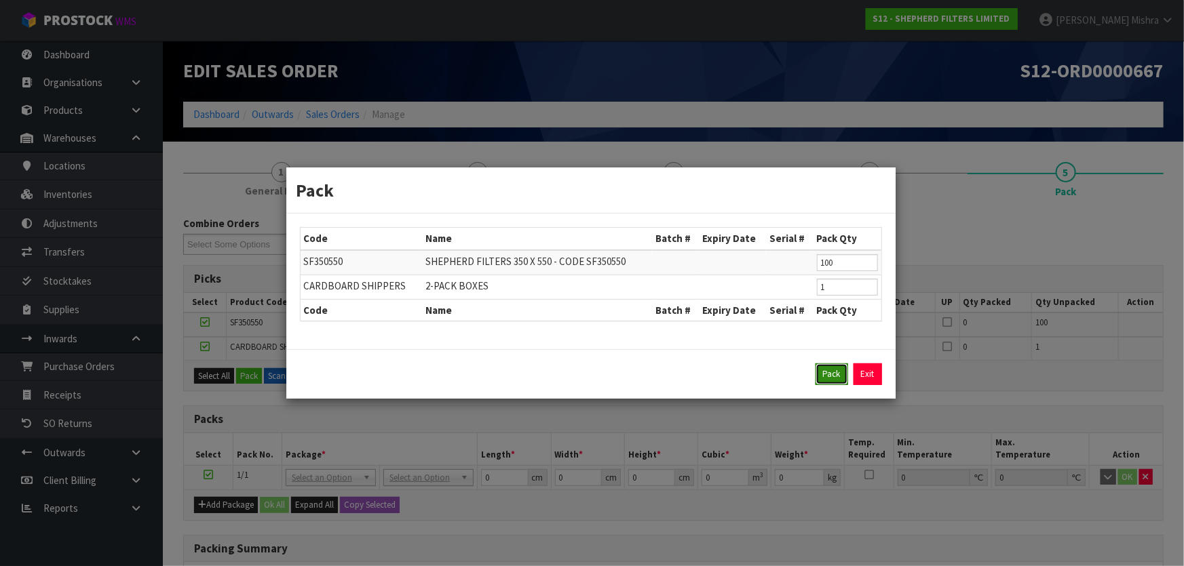
click at [827, 376] on button "Pack" at bounding box center [831, 375] width 33 height 22
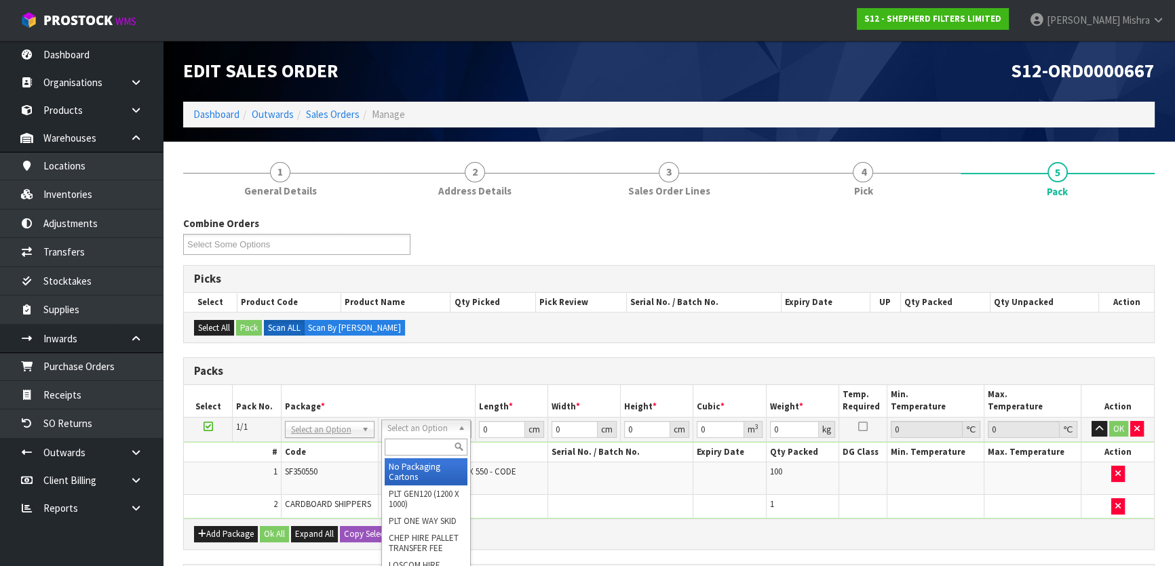
click at [404, 440] on input "text" at bounding box center [426, 447] width 83 height 17
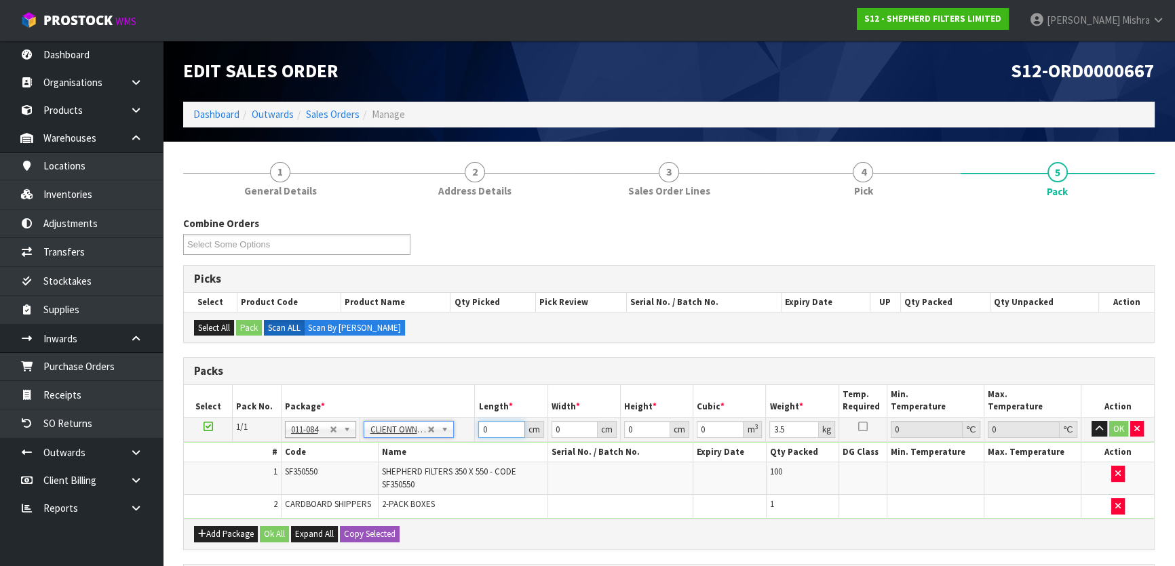
drag, startPoint x: 501, startPoint y: 426, endPoint x: 409, endPoint y: 425, distance: 92.3
click at [409, 425] on tr "1/1 NONE 007-001 007-002 007-004 007-009 007-013 007-014 007-015 007-017 007-01…" at bounding box center [669, 429] width 970 height 24
click at [268, 526] on button "Ok All" at bounding box center [274, 534] width 29 height 16
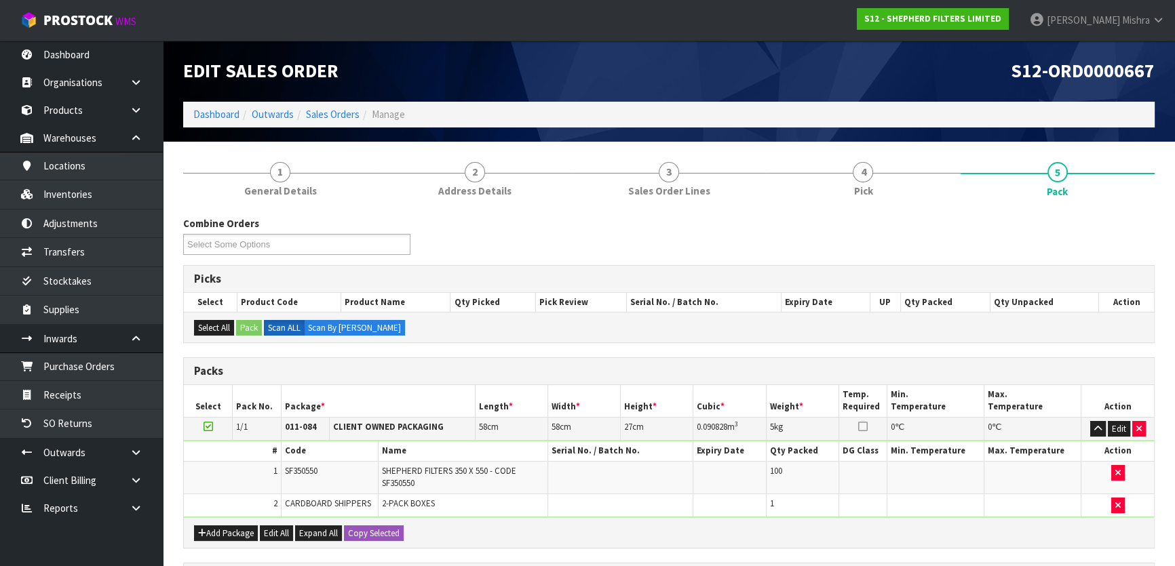
scroll to position [237, 0]
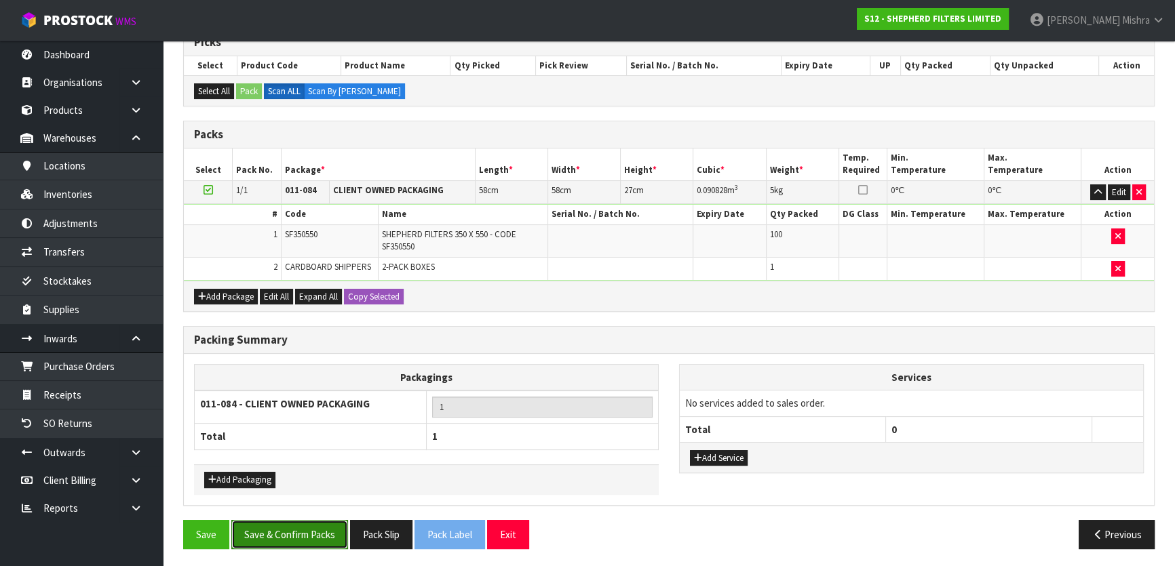
click at [274, 534] on button "Save & Confirm Packs" at bounding box center [289, 534] width 117 height 29
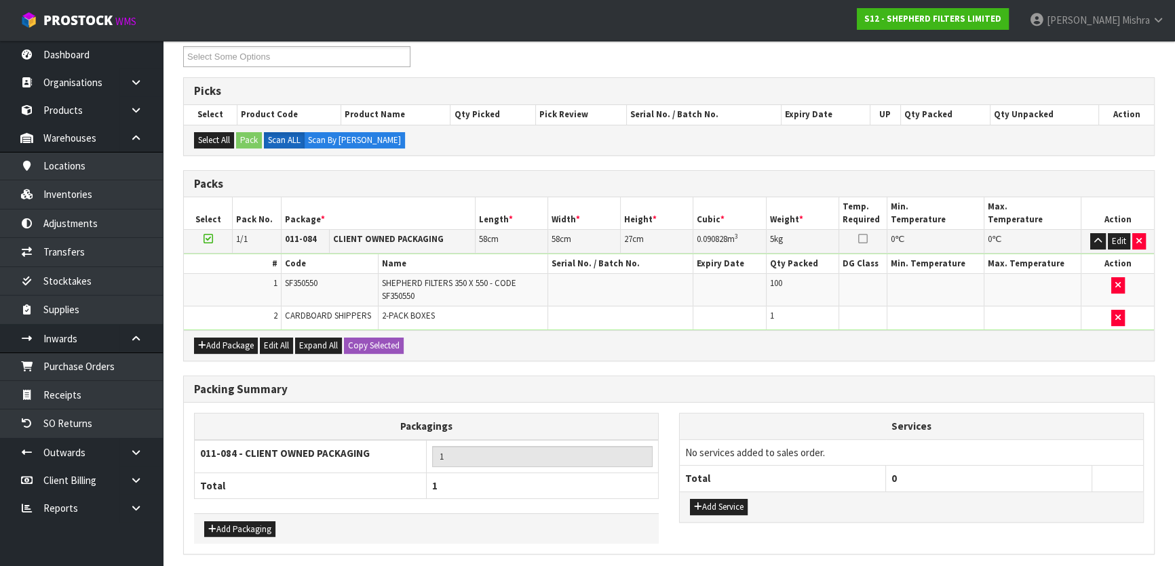
scroll to position [0, 0]
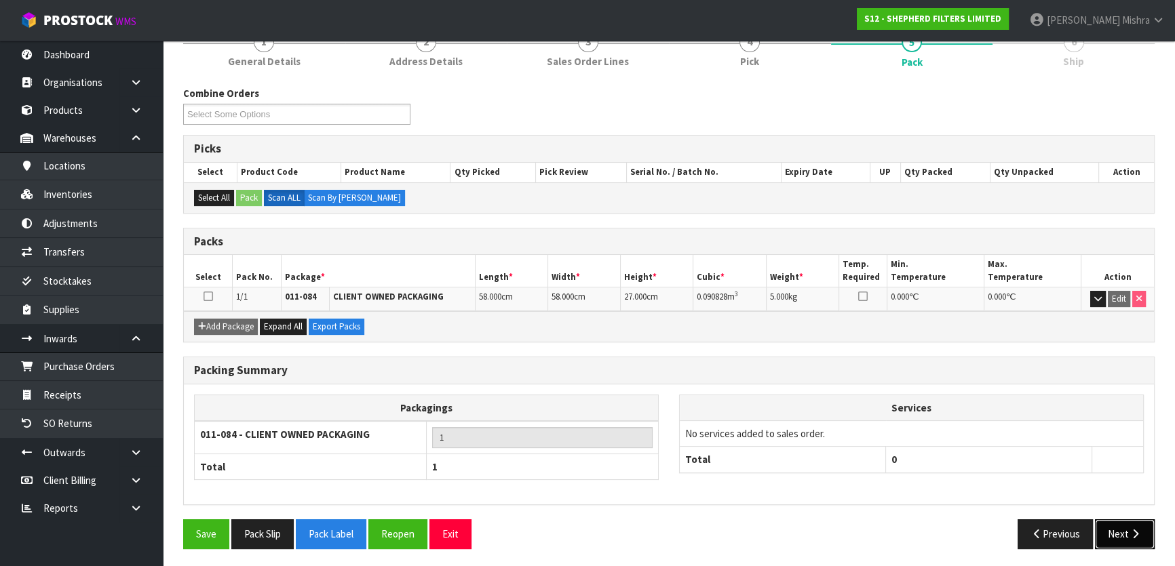
click at [1122, 537] on button "Next" at bounding box center [1125, 534] width 60 height 29
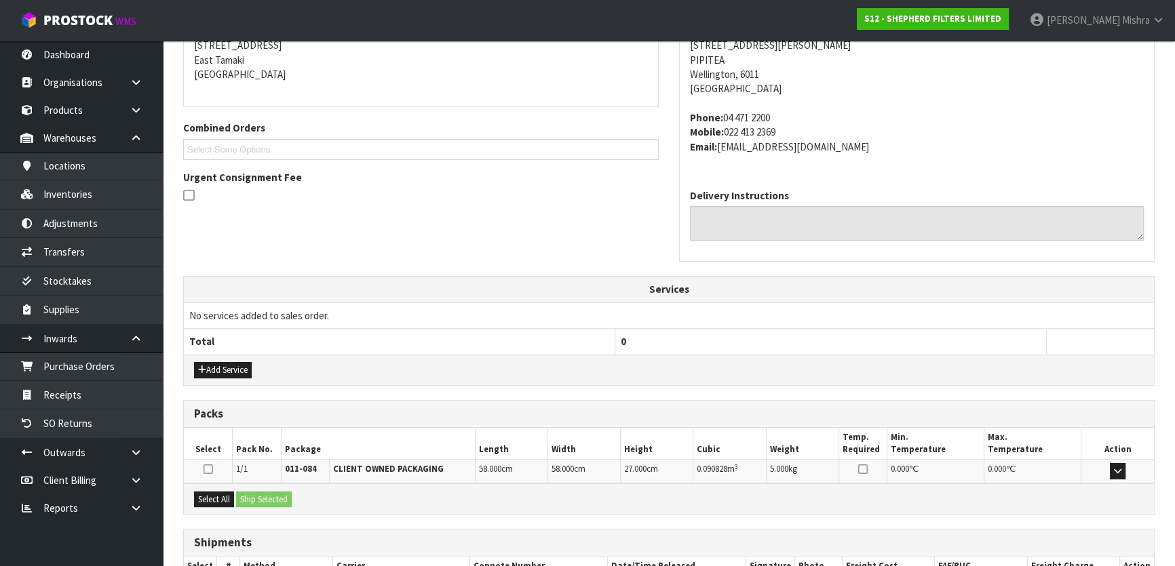
scroll to position [371, 0]
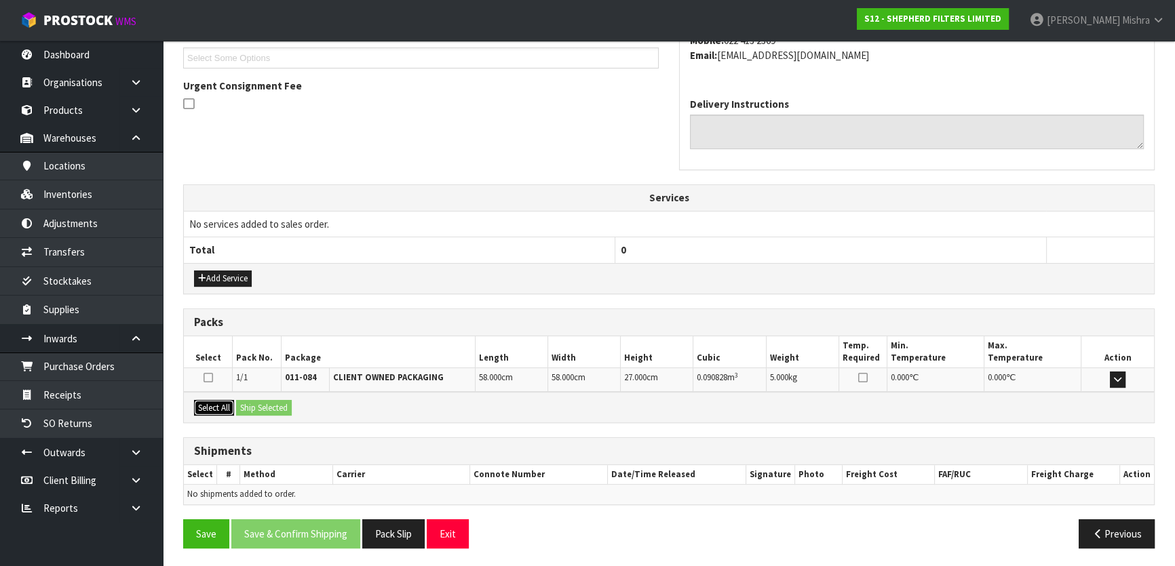
click at [225, 408] on button "Select All" at bounding box center [214, 408] width 40 height 16
click at [258, 405] on button "Ship Selected" at bounding box center [264, 408] width 56 height 16
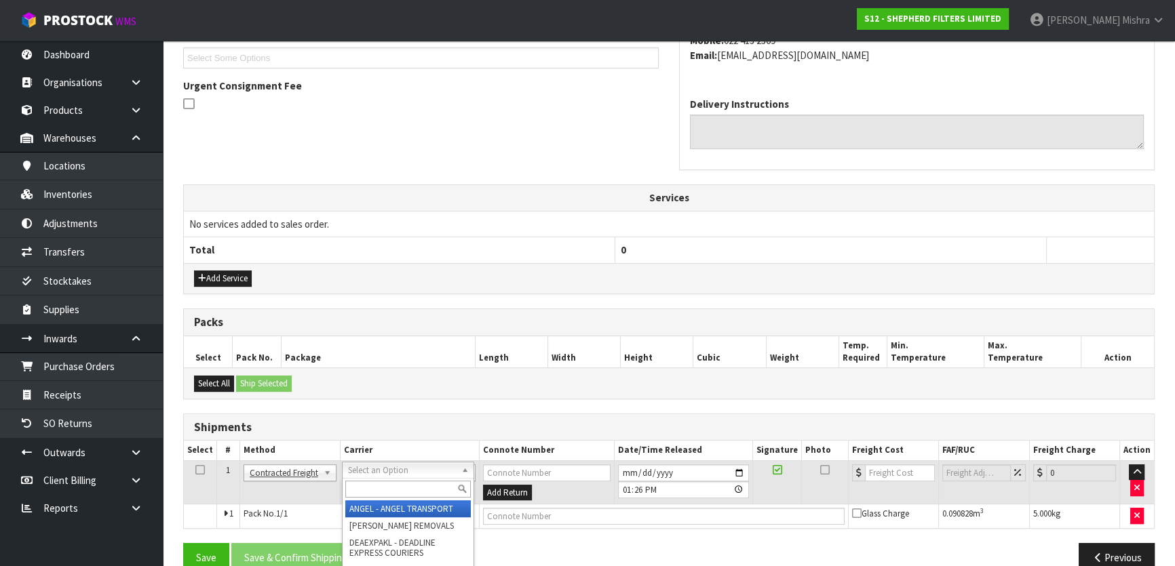
click at [409, 483] on input "text" at bounding box center [407, 489] width 125 height 17
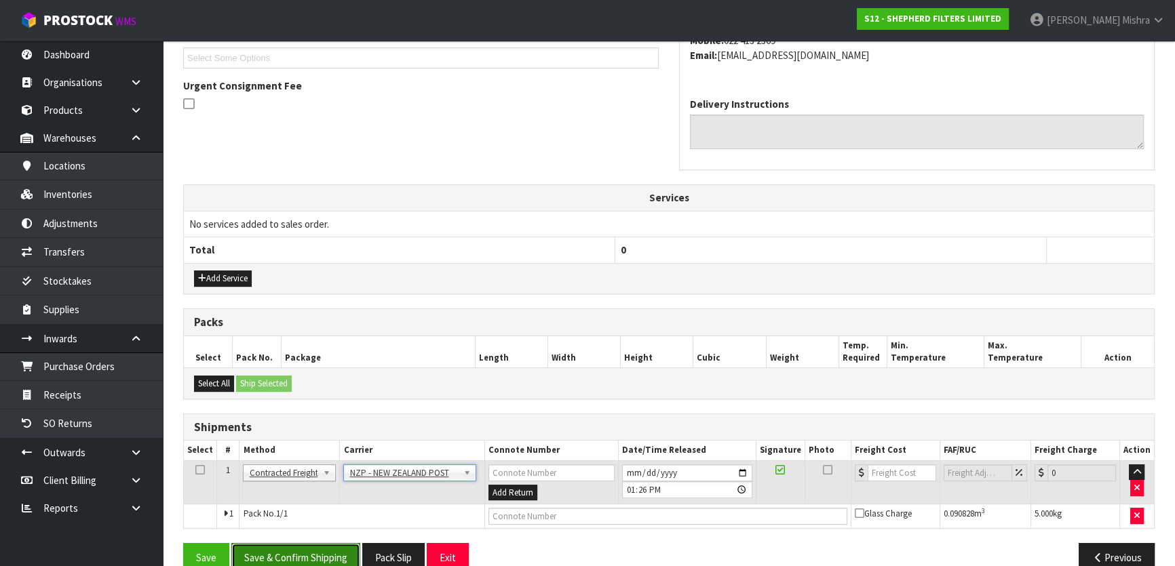
click at [298, 543] on button "Save & Confirm Shipping" at bounding box center [295, 557] width 129 height 29
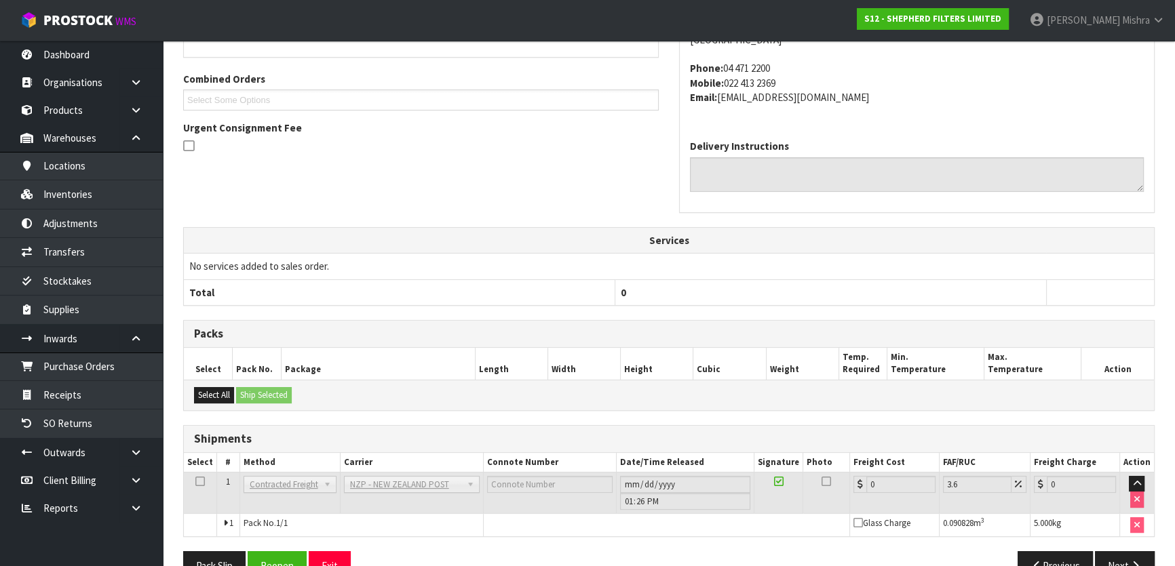
scroll to position [376, 0]
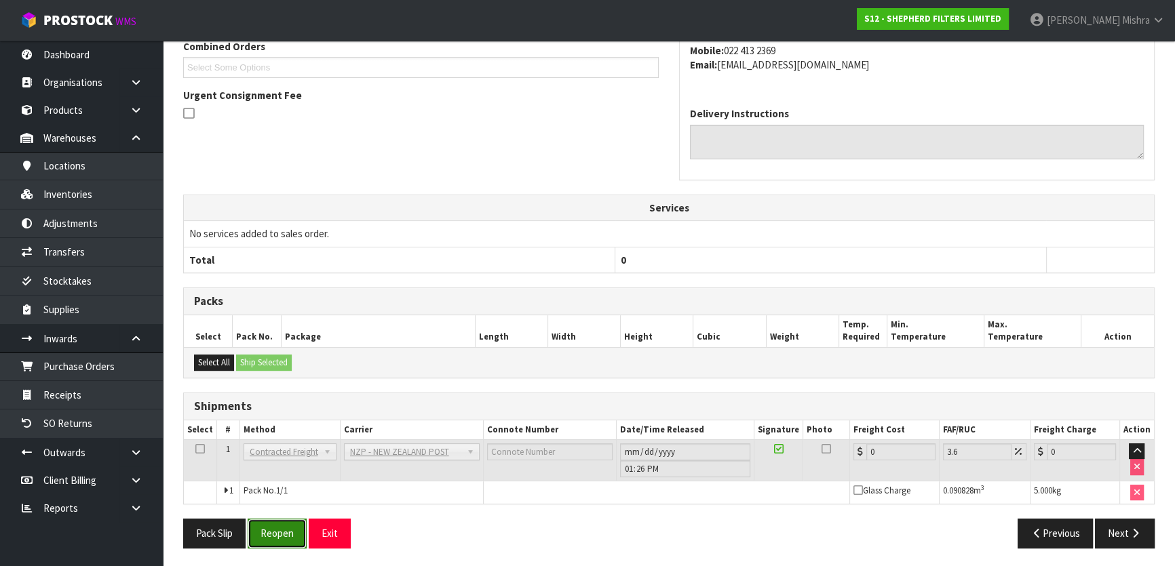
click at [271, 538] on button "Reopen" at bounding box center [277, 533] width 59 height 29
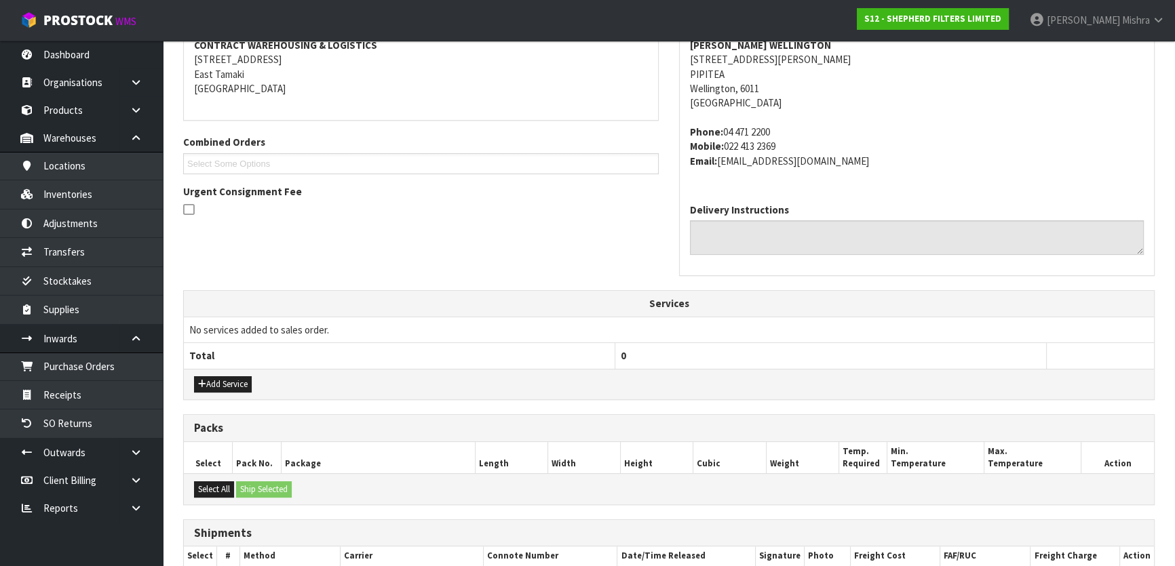
scroll to position [395, 0]
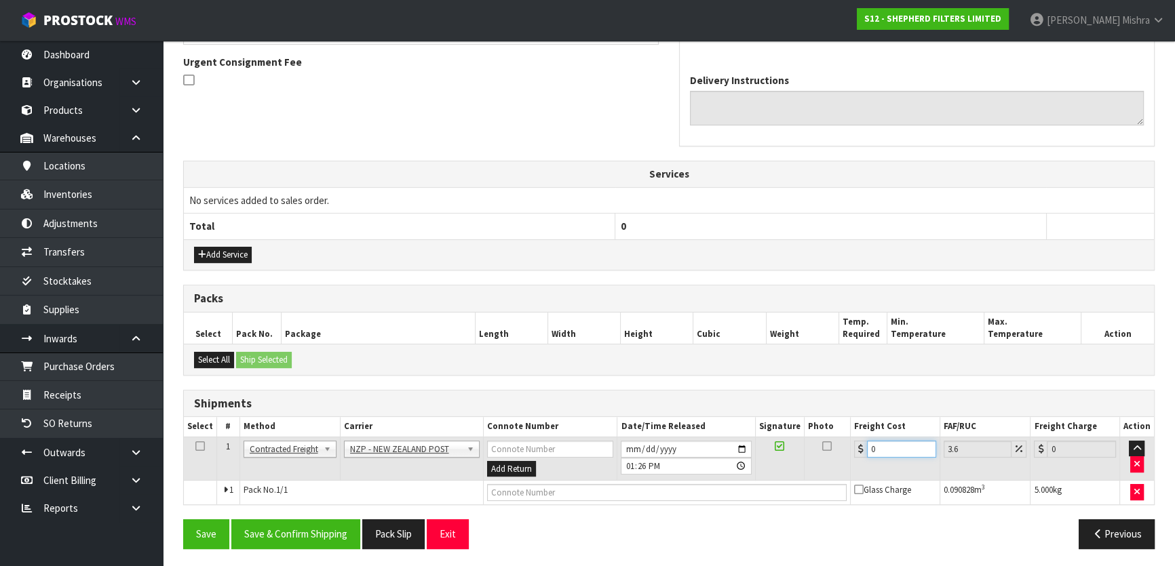
drag, startPoint x: 896, startPoint y: 448, endPoint x: 766, endPoint y: 454, distance: 130.4
click at [766, 454] on tr "1 Client Local Pickup Customer Local Pickup Company Freight Contracted Freight …" at bounding box center [669, 459] width 970 height 44
click at [330, 529] on button "Save & Confirm Shipping" at bounding box center [295, 534] width 129 height 29
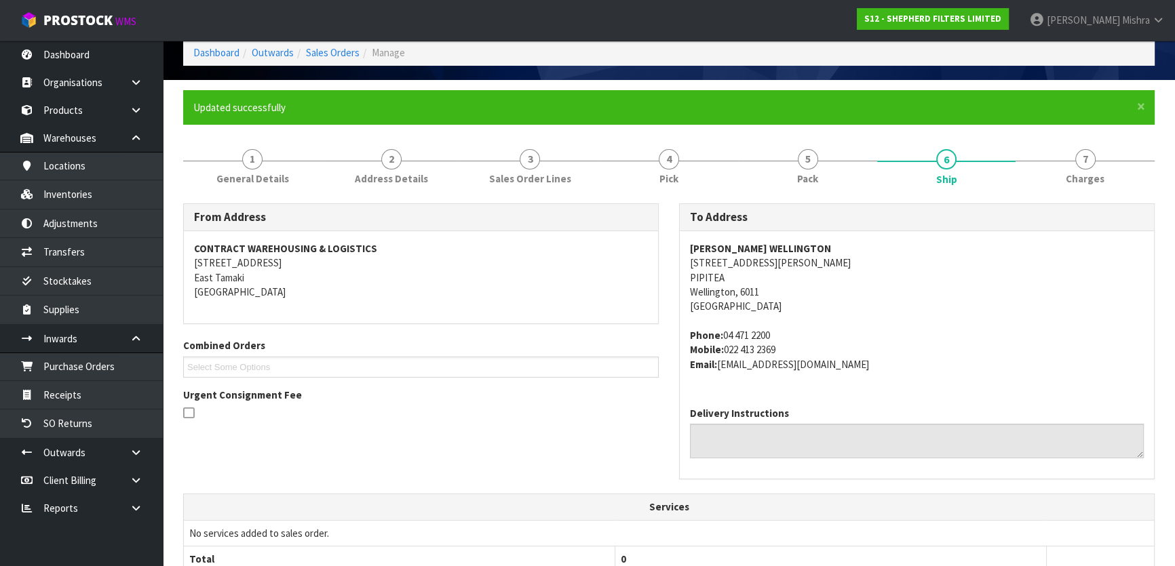
scroll to position [0, 0]
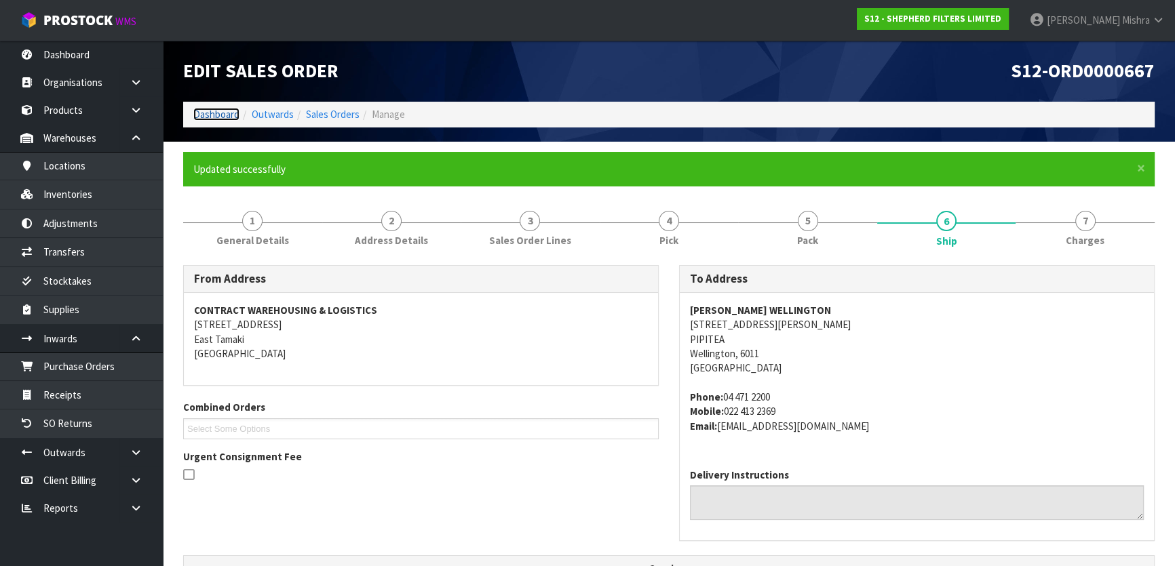
click at [221, 119] on link "Dashboard" at bounding box center [216, 114] width 46 height 13
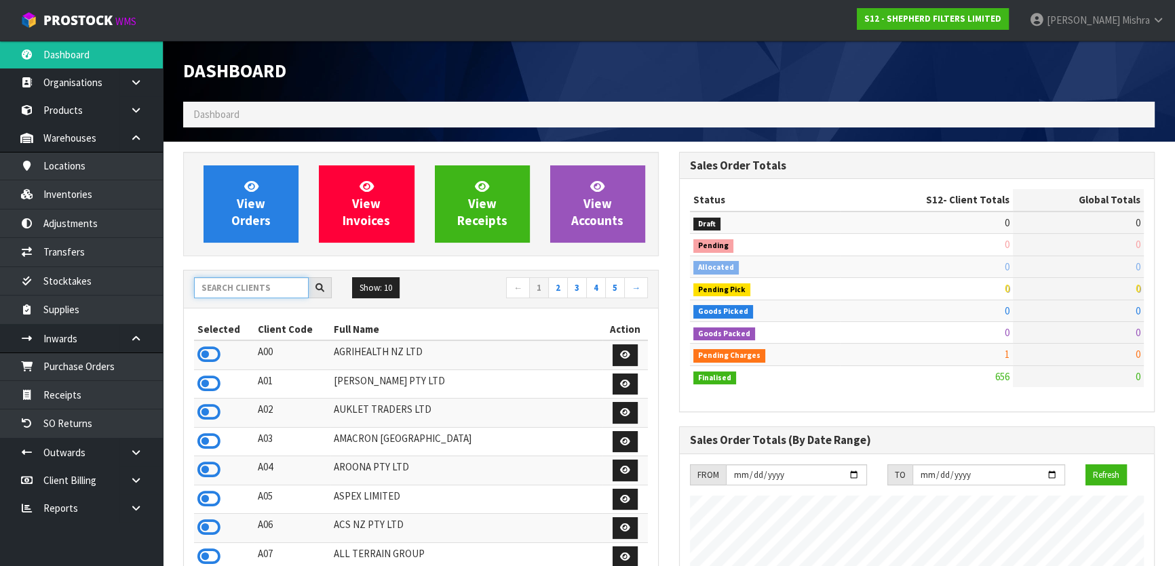
scroll to position [989, 495]
click at [240, 281] on input "text" at bounding box center [251, 287] width 115 height 21
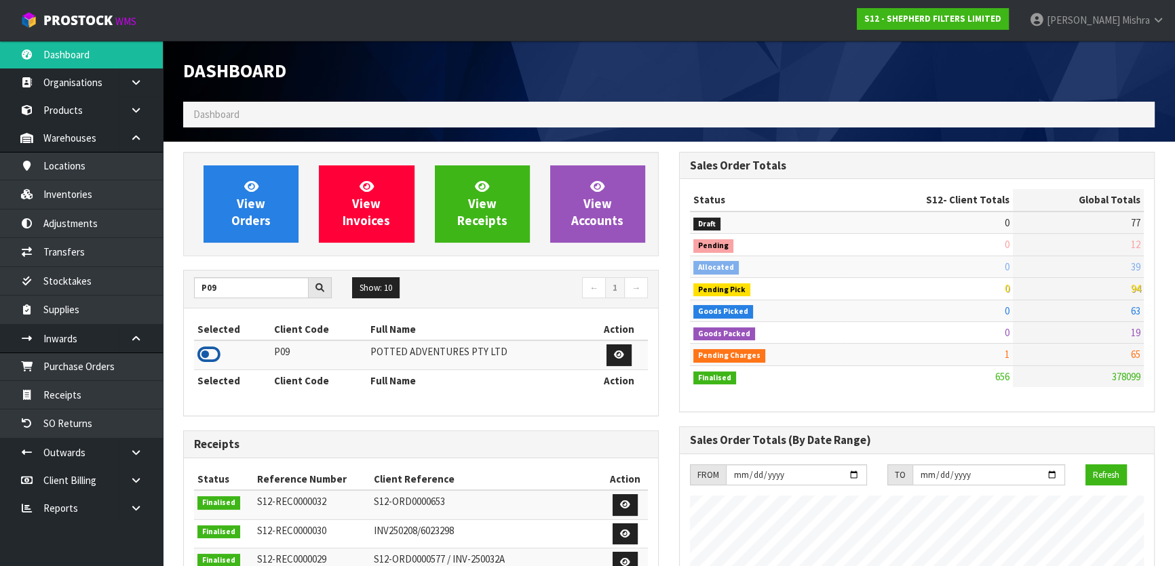
click at [217, 357] on icon at bounding box center [208, 355] width 23 height 20
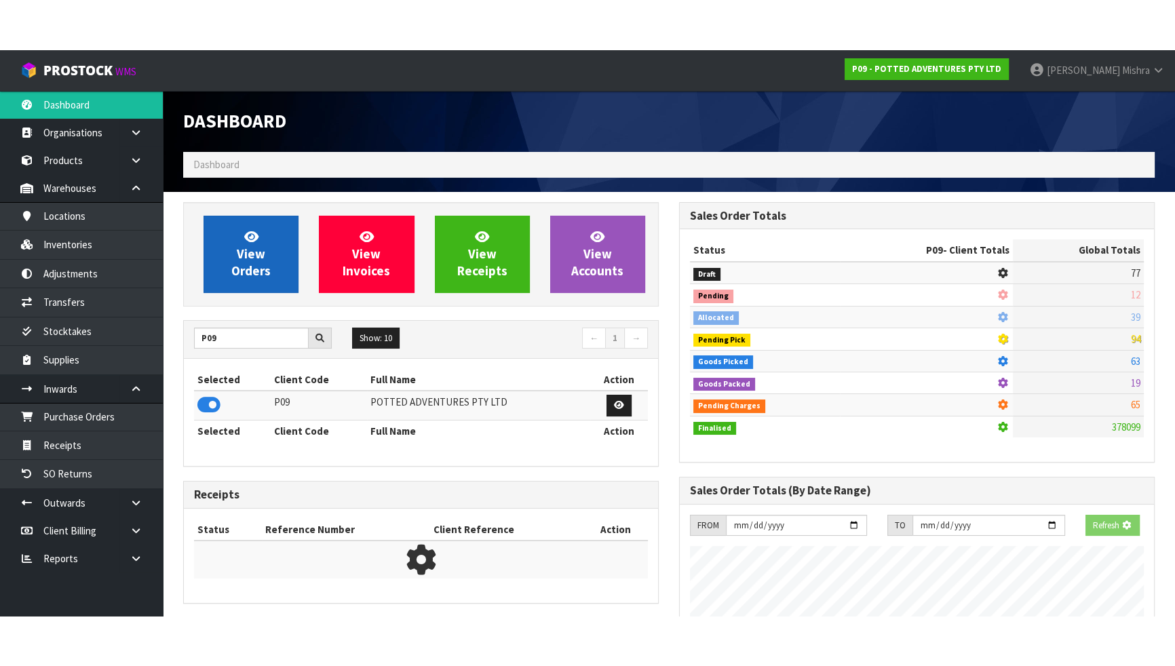
scroll to position [959, 495]
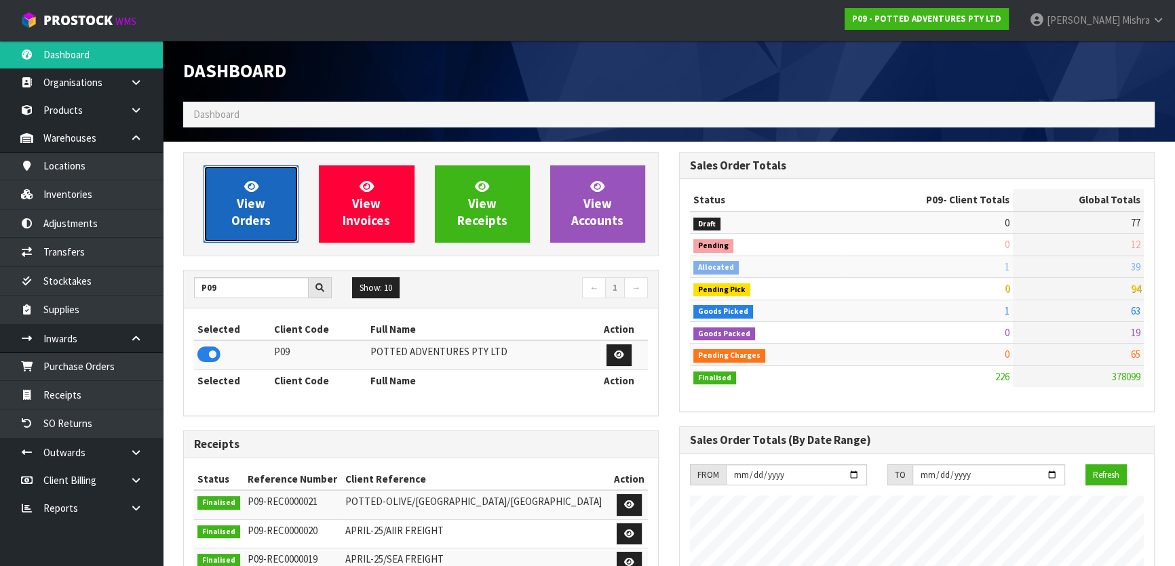
click at [246, 178] on span "View Orders" at bounding box center [250, 203] width 39 height 51
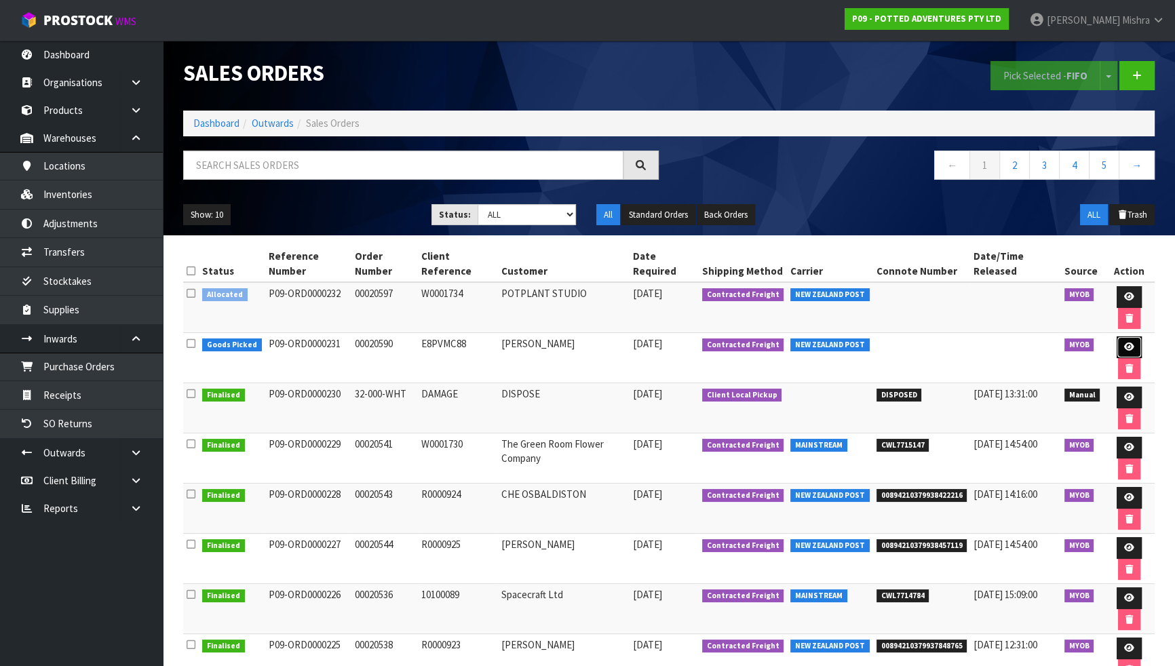
click at [1124, 345] on icon at bounding box center [1129, 347] width 10 height 9
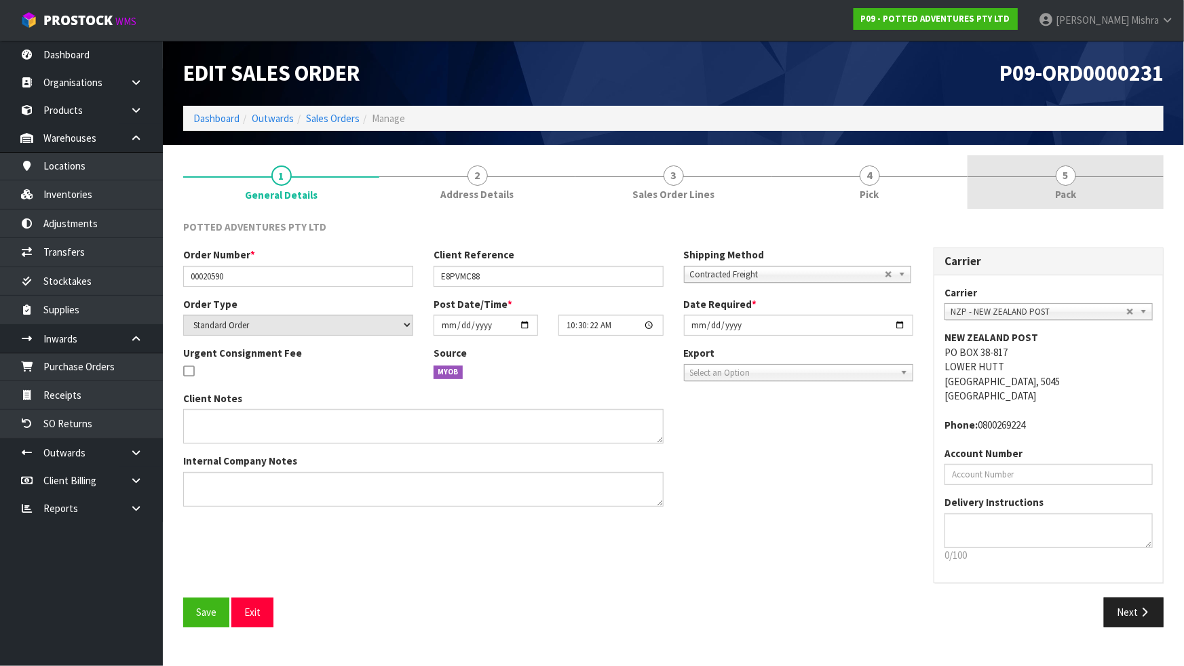
click at [1045, 174] on link "5 Pack" at bounding box center [1065, 182] width 196 height 54
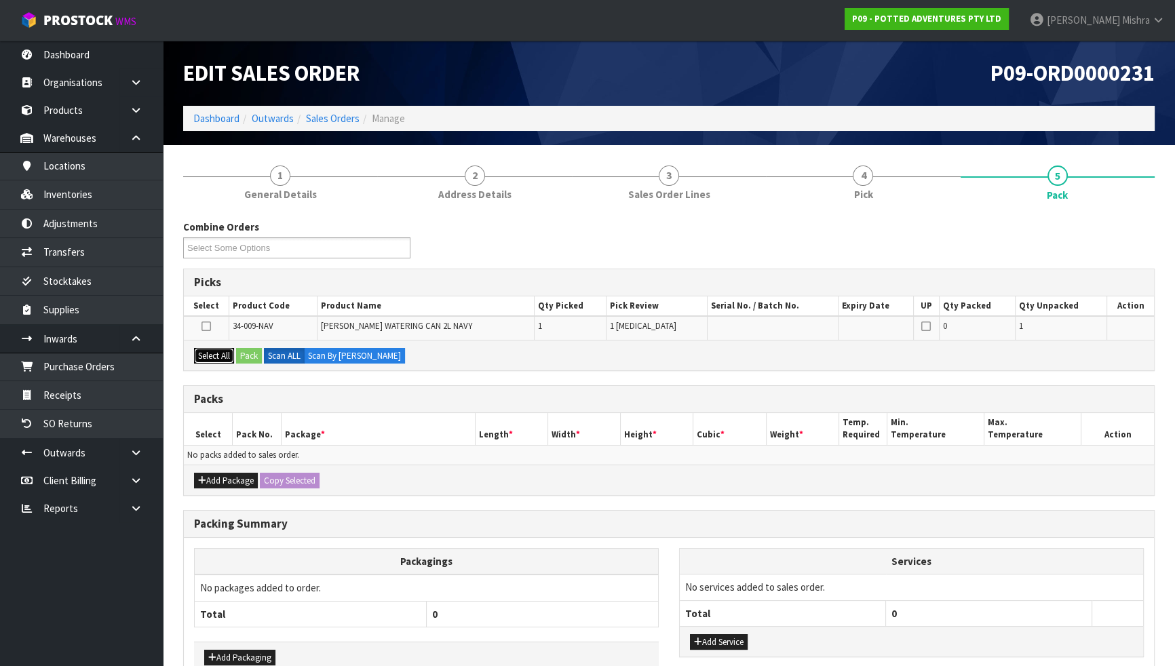
click at [212, 348] on button "Select All" at bounding box center [214, 356] width 40 height 16
click at [248, 348] on button "Pack" at bounding box center [249, 356] width 26 height 16
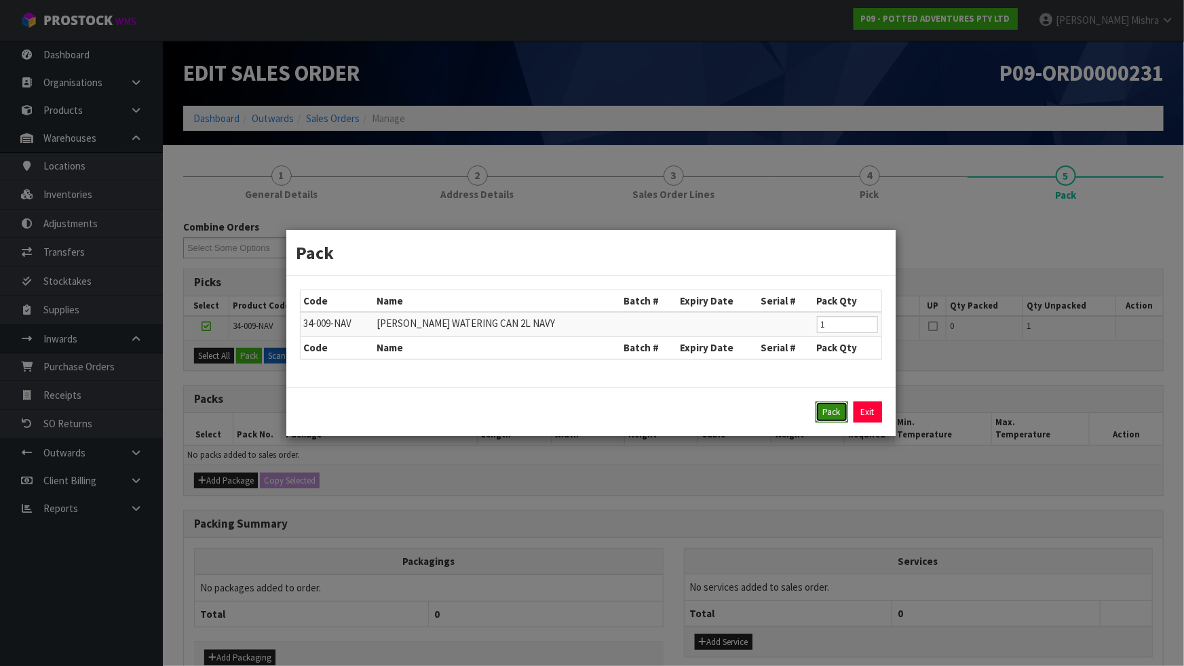
click at [829, 407] on button "Pack" at bounding box center [831, 413] width 33 height 22
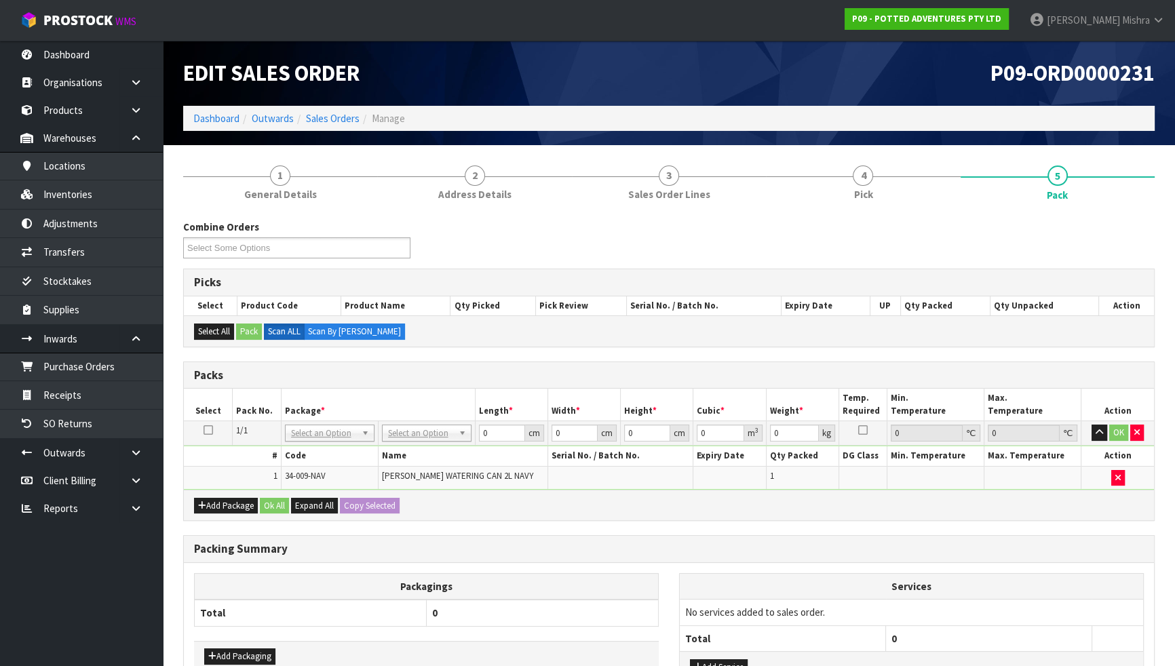
drag, startPoint x: 412, startPoint y: 421, endPoint x: 412, endPoint y: 436, distance: 14.9
click at [412, 421] on td "No Packaging Cartons PLT GEN120 (1200 X 1000) PLT ONE WAY SKID CHEP HIRE PALLET…" at bounding box center [426, 433] width 97 height 24
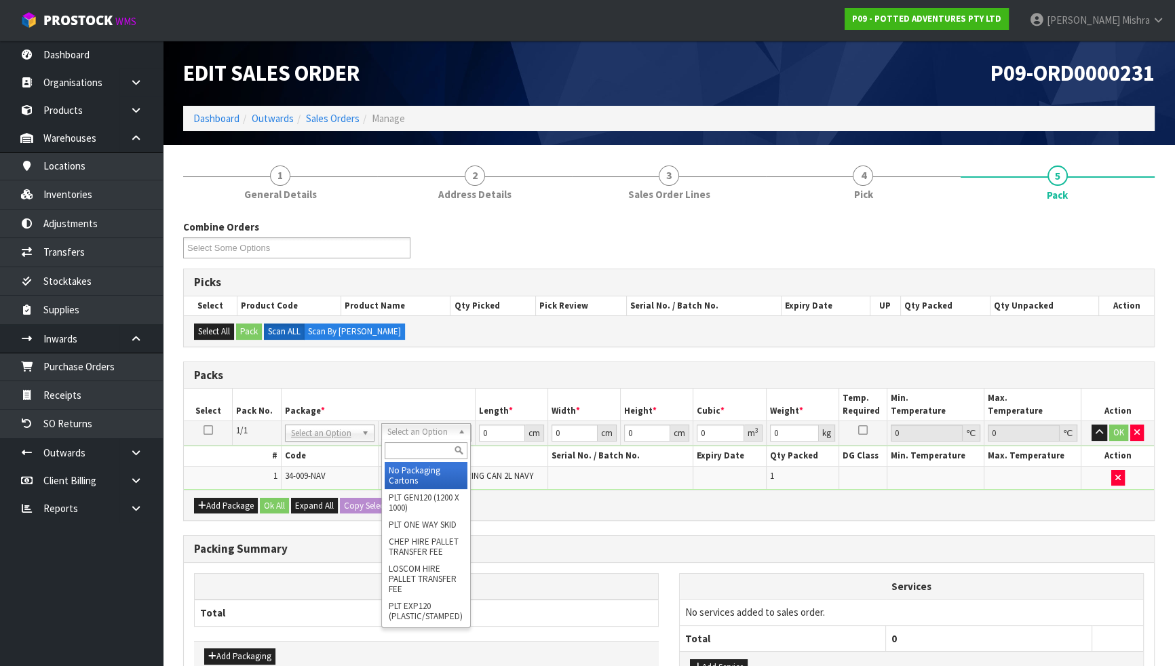
click at [410, 446] on input "text" at bounding box center [426, 450] width 83 height 17
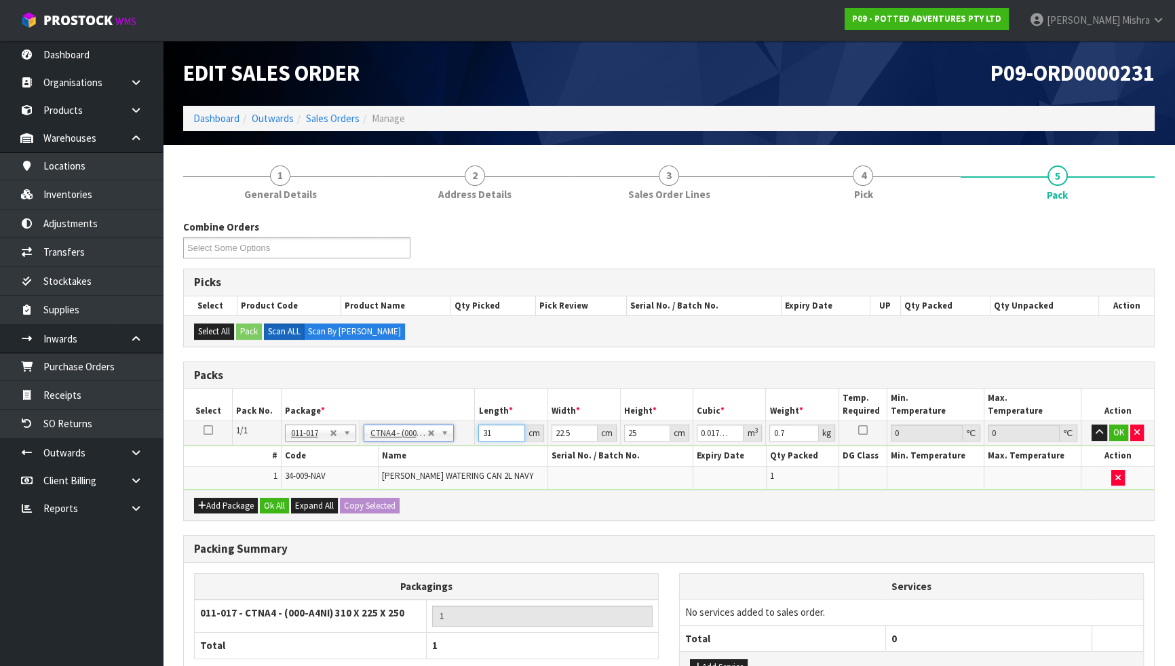
drag, startPoint x: 499, startPoint y: 433, endPoint x: 448, endPoint y: 436, distance: 51.6
click at [448, 436] on tr "1/1 NONE 007-001 007-002 007-004 007-009 007-013 007-014 007-015 007-017 007-01…" at bounding box center [669, 433] width 970 height 24
click at [273, 513] on div "Add Package Ok All Expand All Copy Selected" at bounding box center [669, 505] width 970 height 31
click at [271, 508] on button "Ok All" at bounding box center [274, 506] width 29 height 16
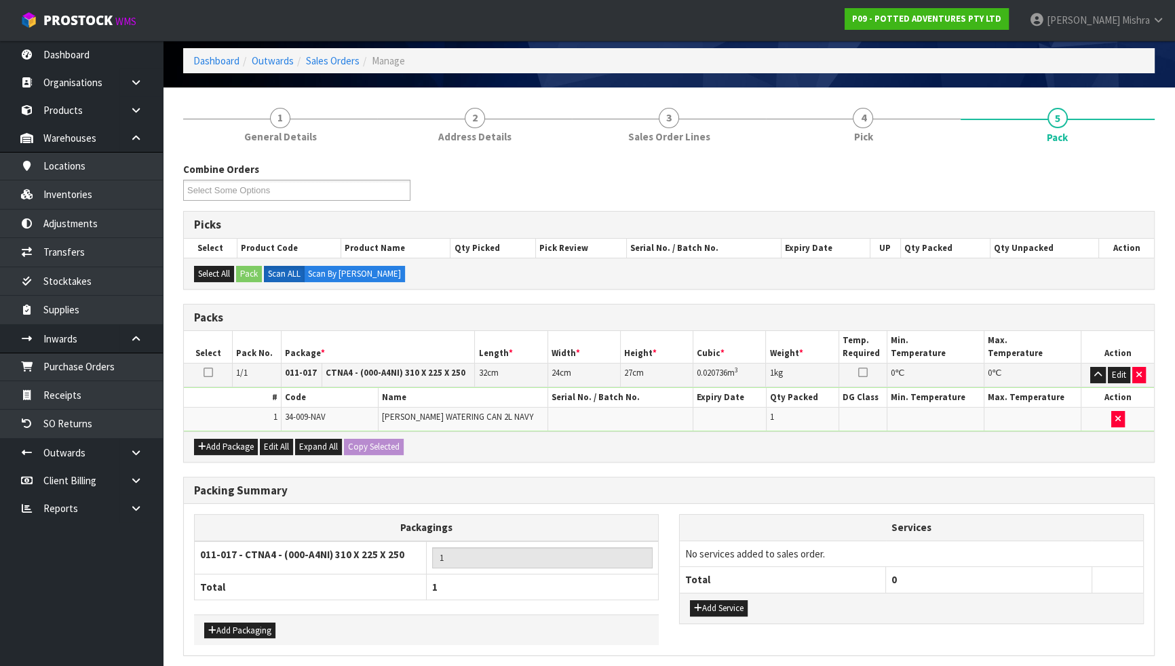
scroll to position [109, 0]
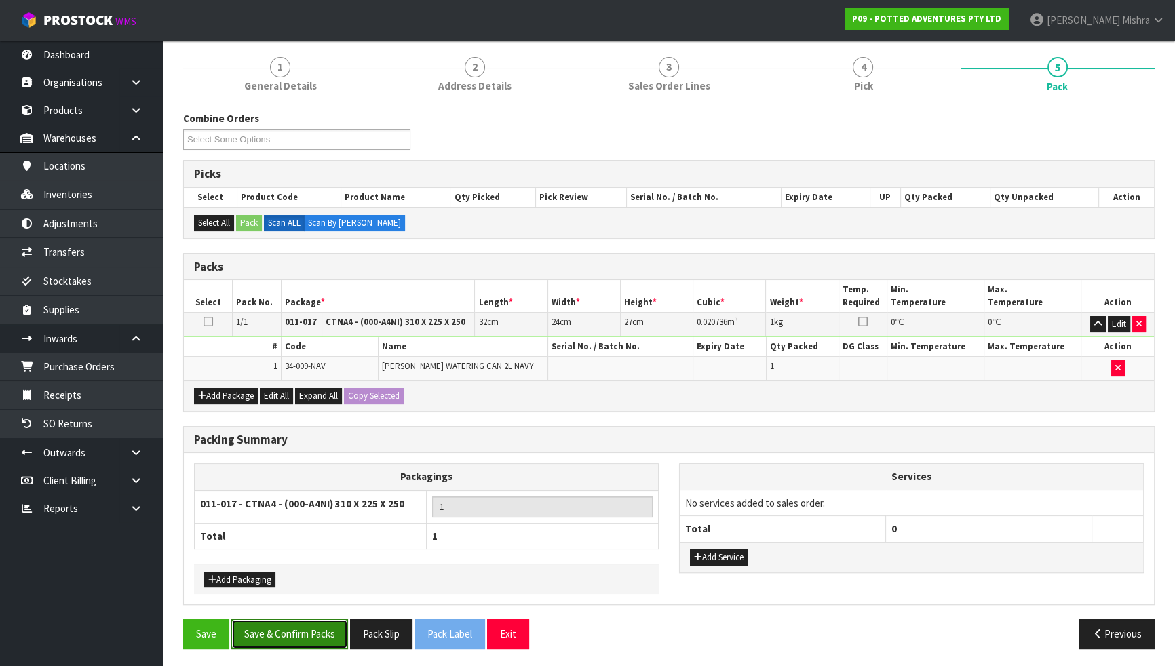
click at [278, 566] on button "Save & Confirm Packs" at bounding box center [289, 633] width 117 height 29
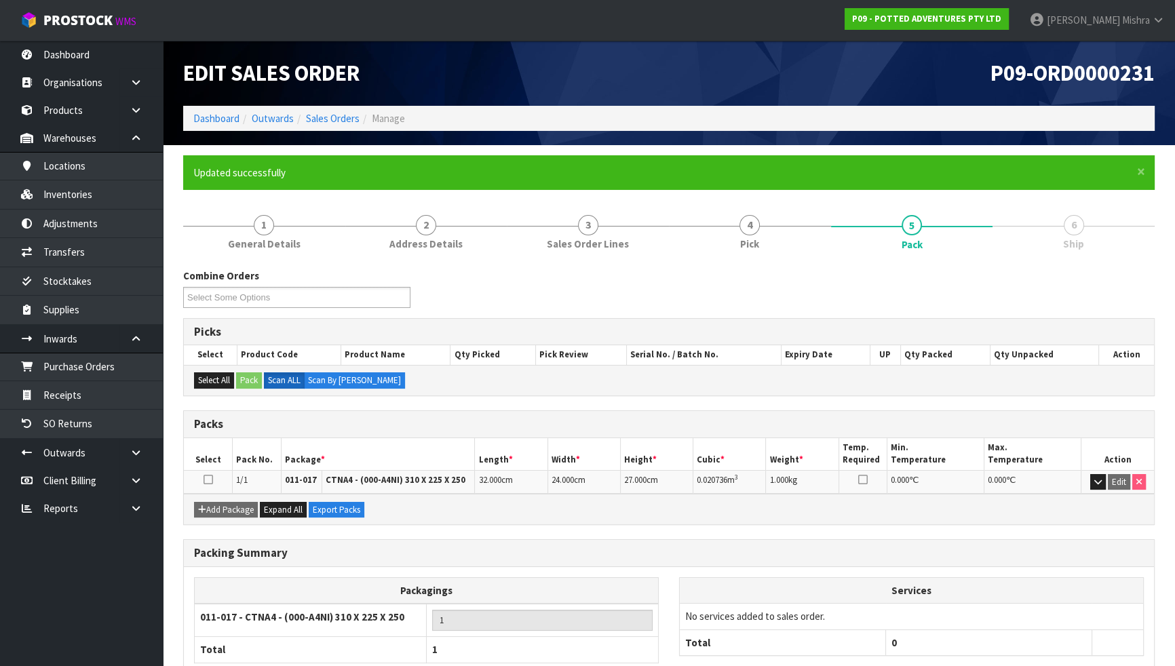
scroll to position [83, 0]
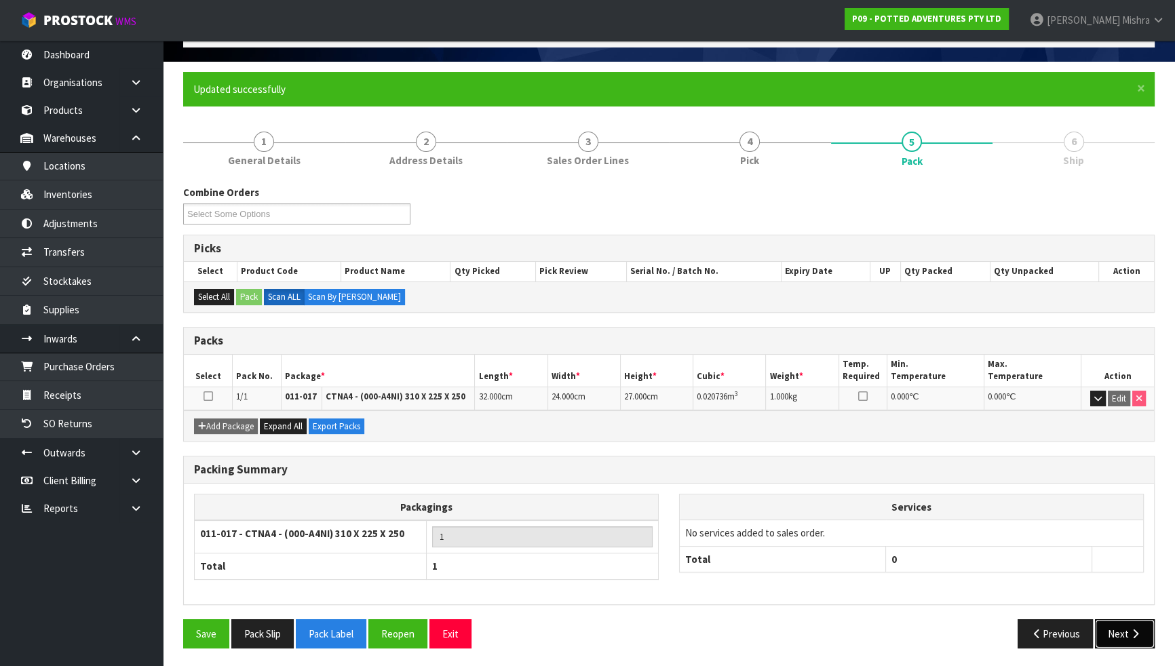
click at [1131, 566] on button "Next" at bounding box center [1125, 633] width 60 height 29
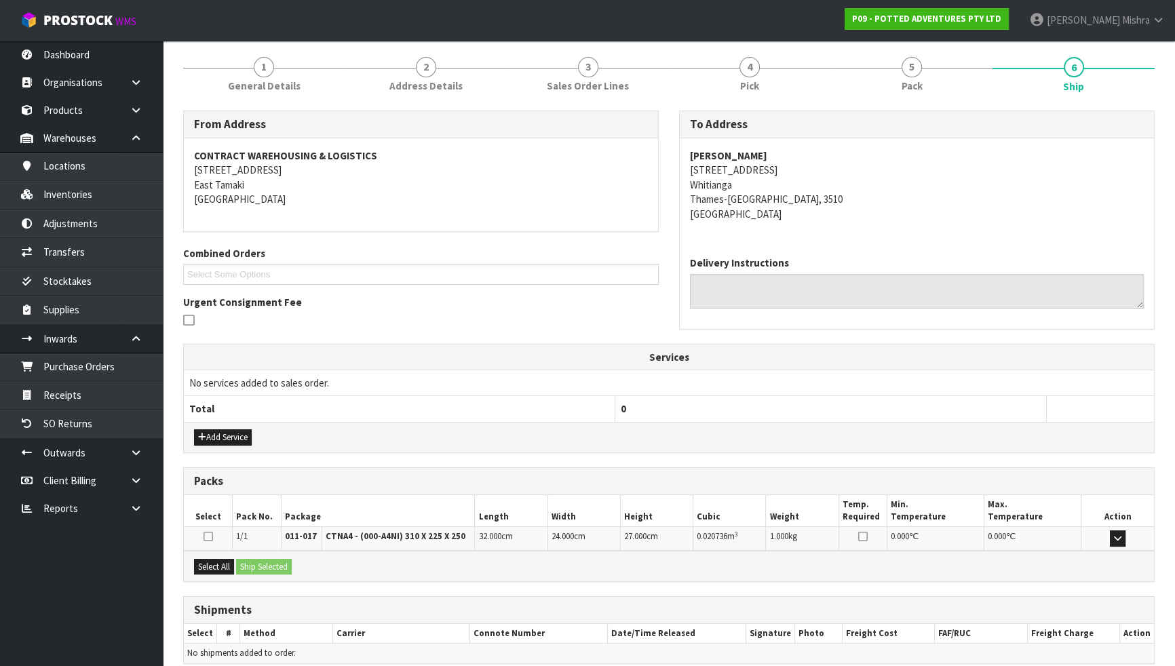
scroll to position [217, 0]
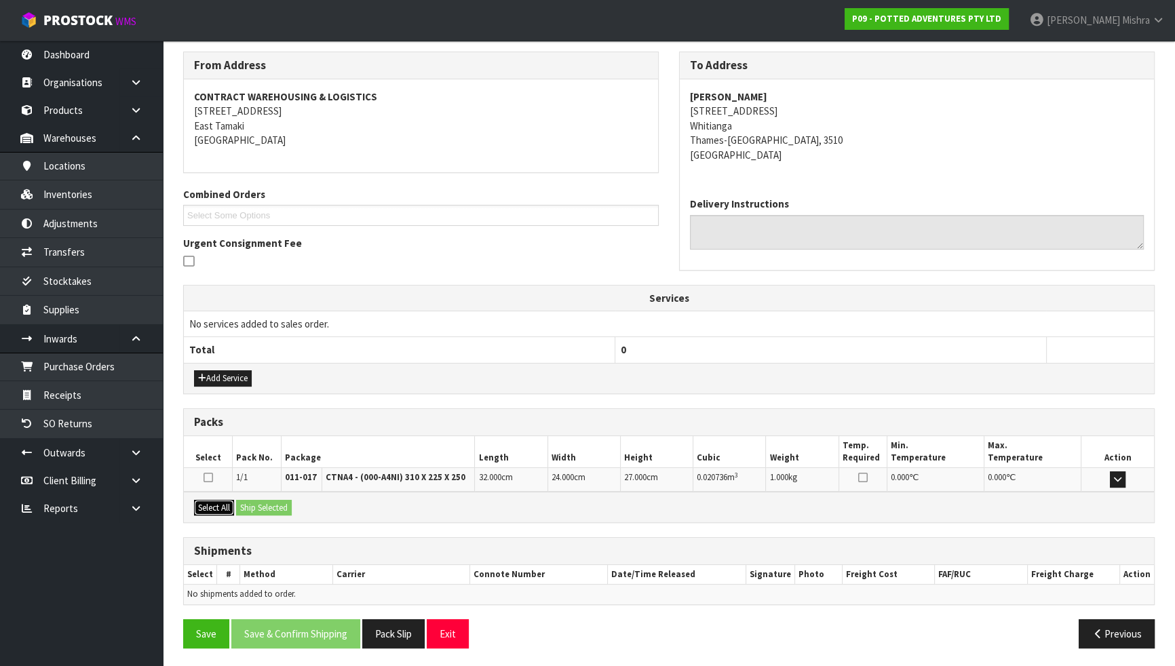
drag, startPoint x: 210, startPoint y: 504, endPoint x: 256, endPoint y: 505, distance: 45.5
click at [216, 503] on button "Select All" at bounding box center [214, 508] width 40 height 16
click at [283, 505] on button "Ship Selected" at bounding box center [264, 508] width 56 height 16
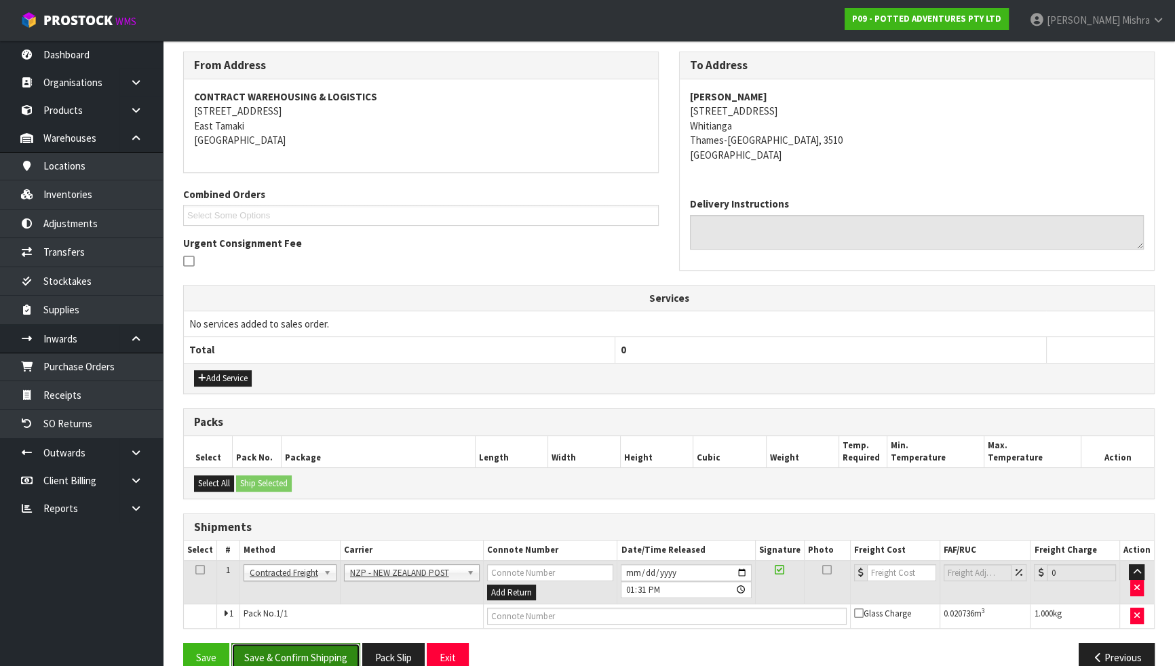
click at [304, 566] on button "Save & Confirm Shipping" at bounding box center [295, 657] width 129 height 29
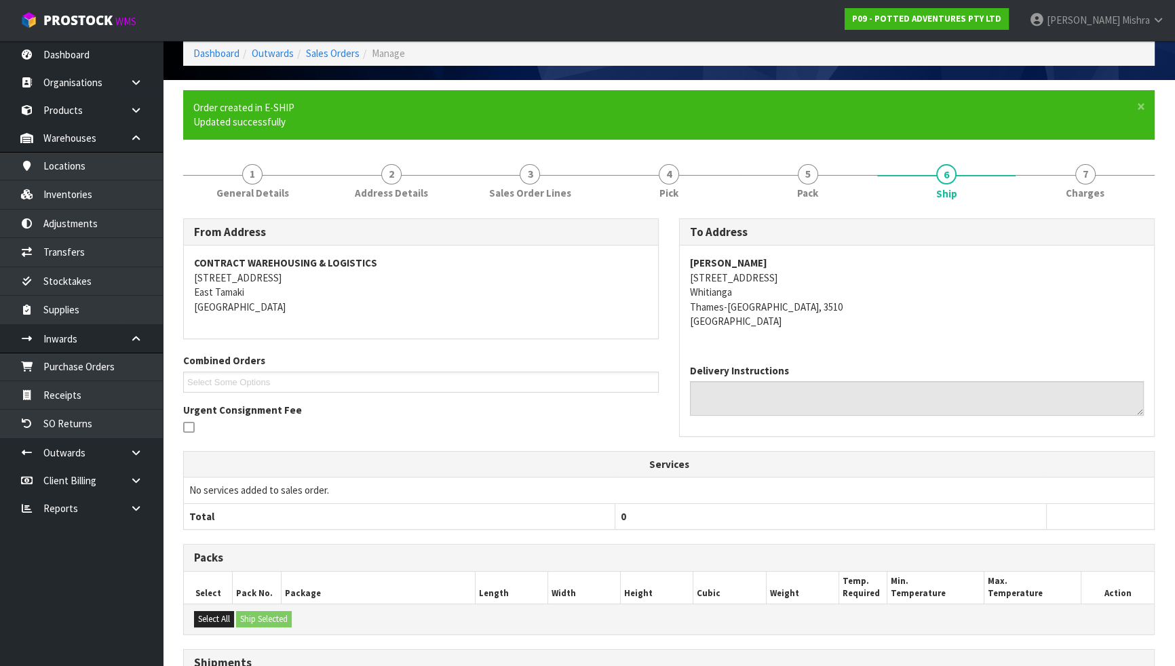
scroll to position [222, 0]
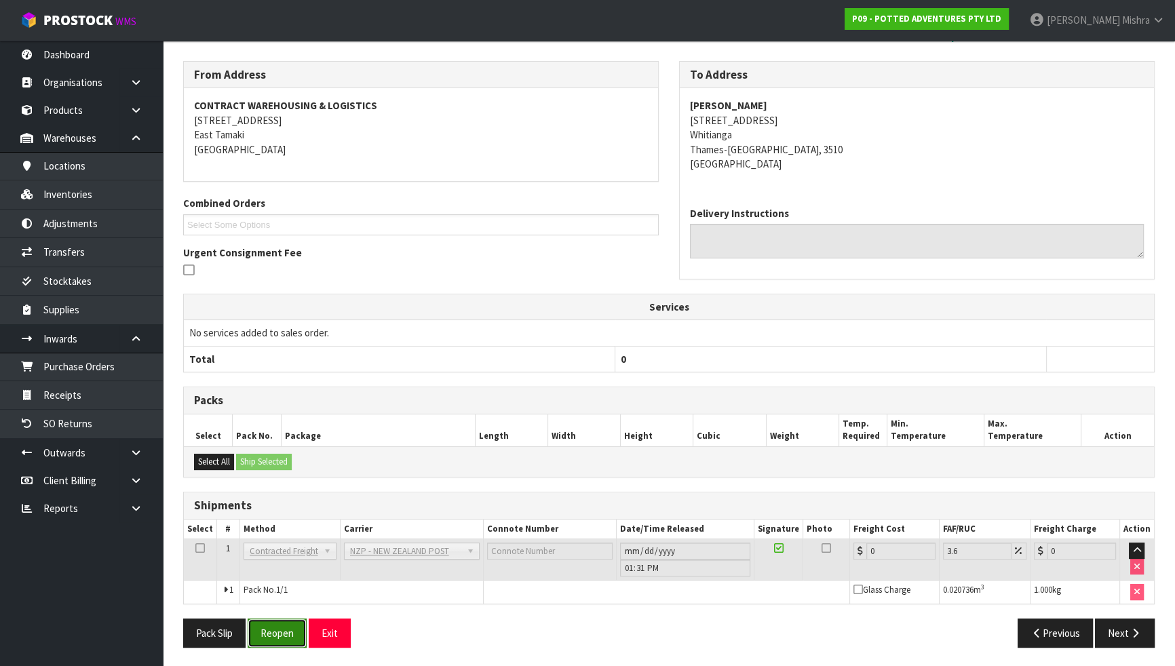
click at [279, 566] on button "Reopen" at bounding box center [277, 633] width 59 height 29
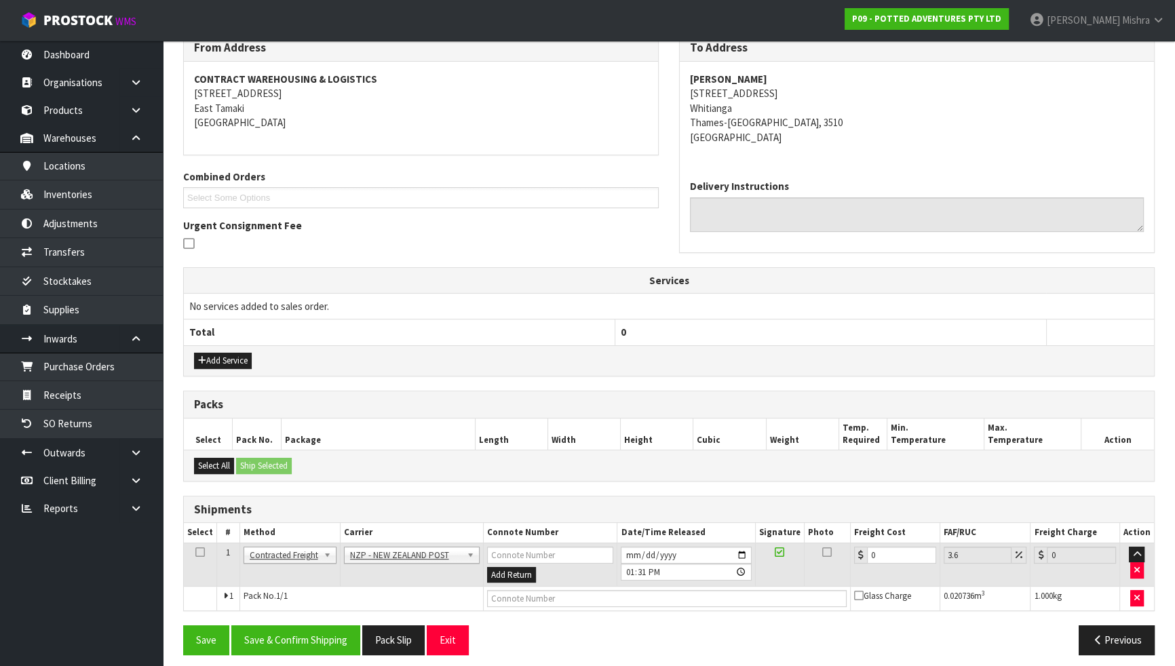
scroll to position [241, 0]
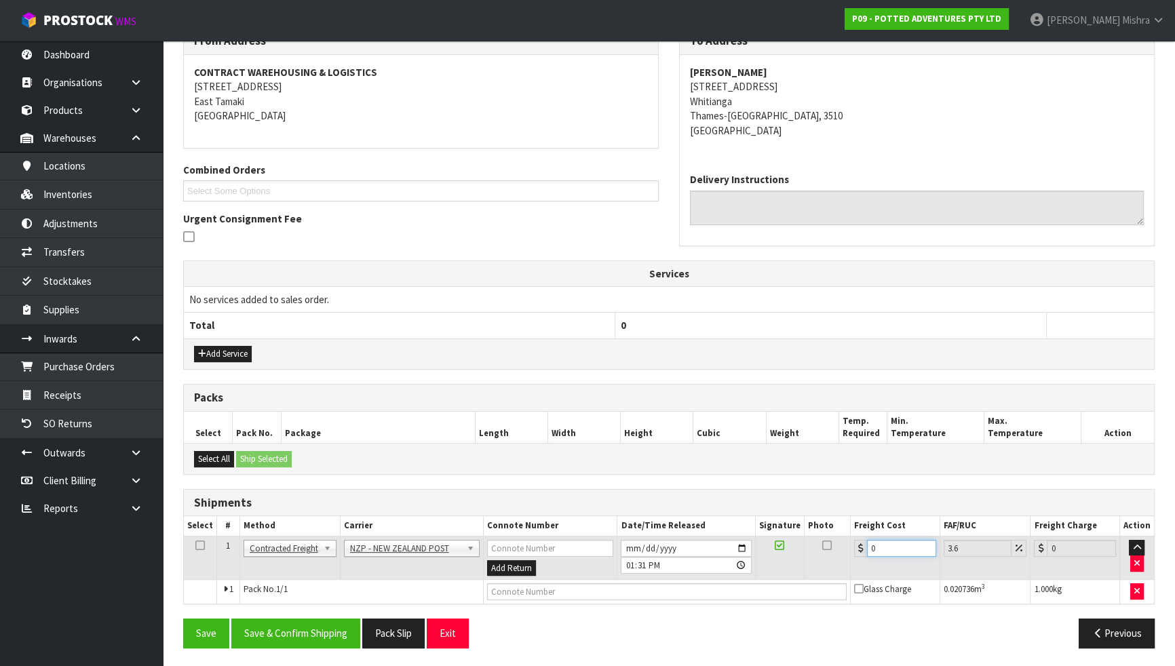
drag, startPoint x: 872, startPoint y: 548, endPoint x: 832, endPoint y: 545, distance: 40.1
click at [833, 548] on tr "1 Client Local Pickup Customer Local Pickup Company Freight Contracted Freight …" at bounding box center [669, 558] width 970 height 44
click at [265, 566] on section "× Close Sales order reopened 1 General Details 2 Address Details 3 Sales Order …" at bounding box center [669, 286] width 1012 height 765
click at [290, 566] on button "Save & Confirm Shipping" at bounding box center [295, 633] width 129 height 29
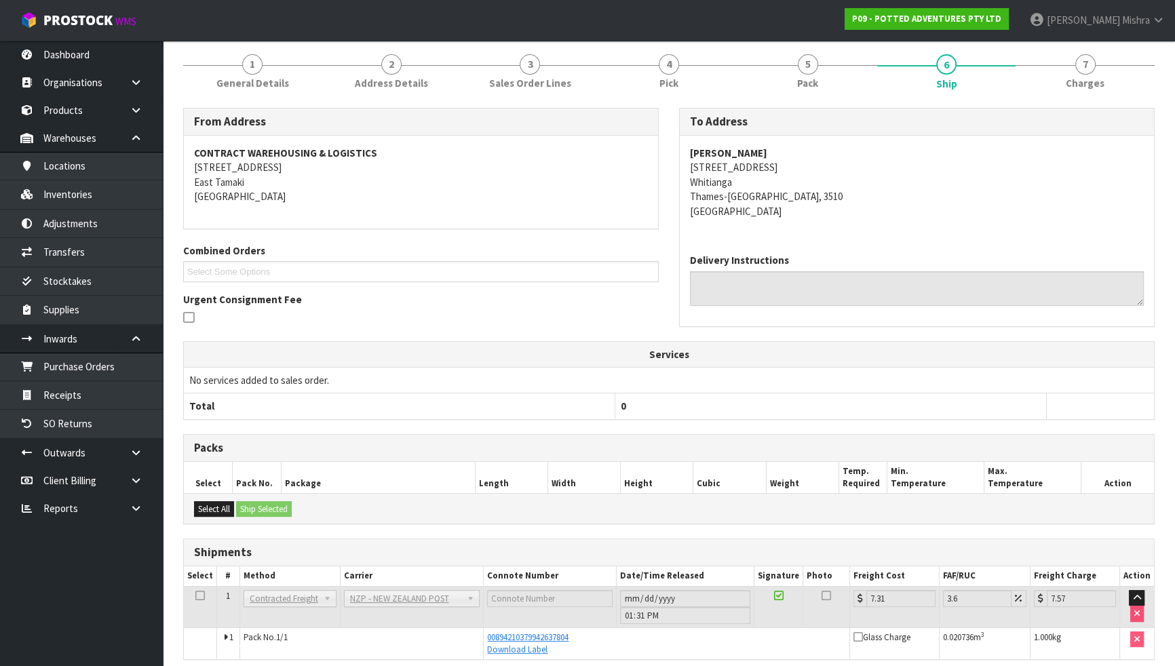
scroll to position [217, 0]
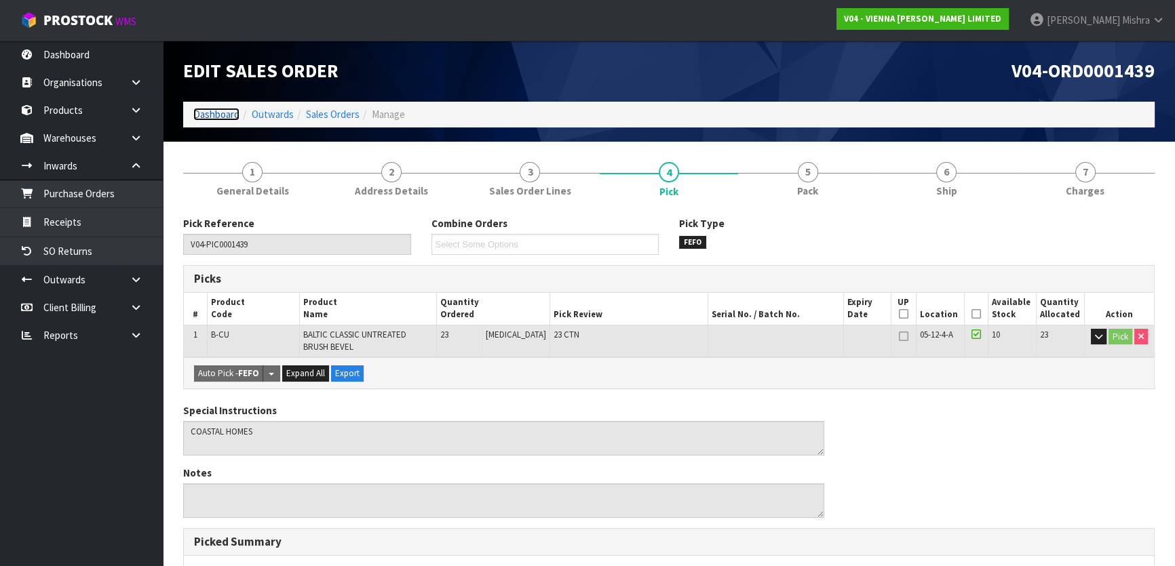
click at [217, 117] on link "Dashboard" at bounding box center [216, 114] width 46 height 13
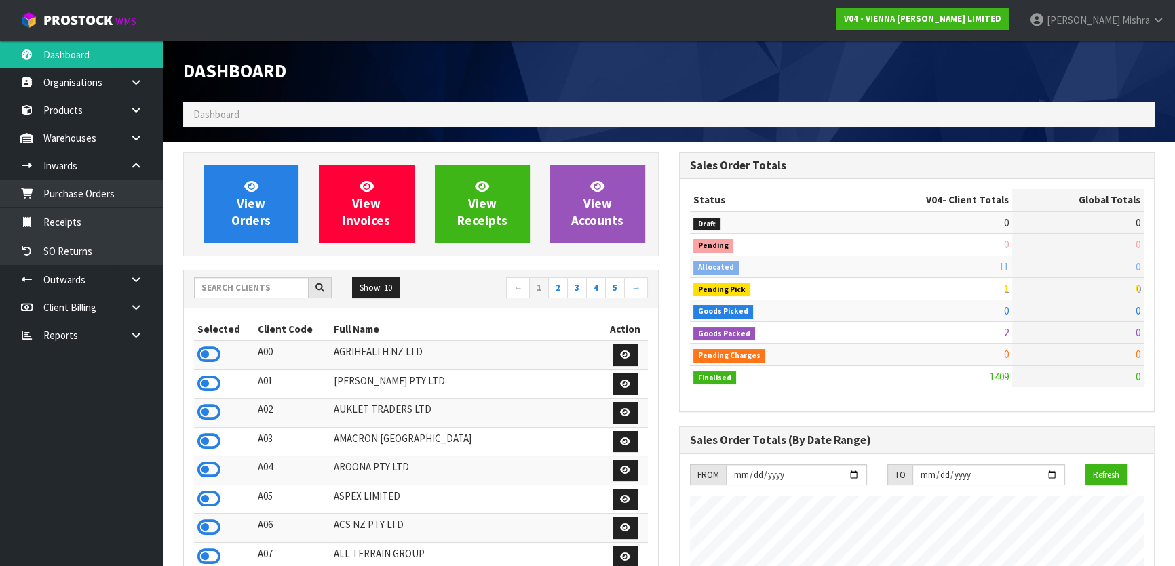
scroll to position [1011, 495]
click at [235, 290] on input "text" at bounding box center [251, 287] width 115 height 21
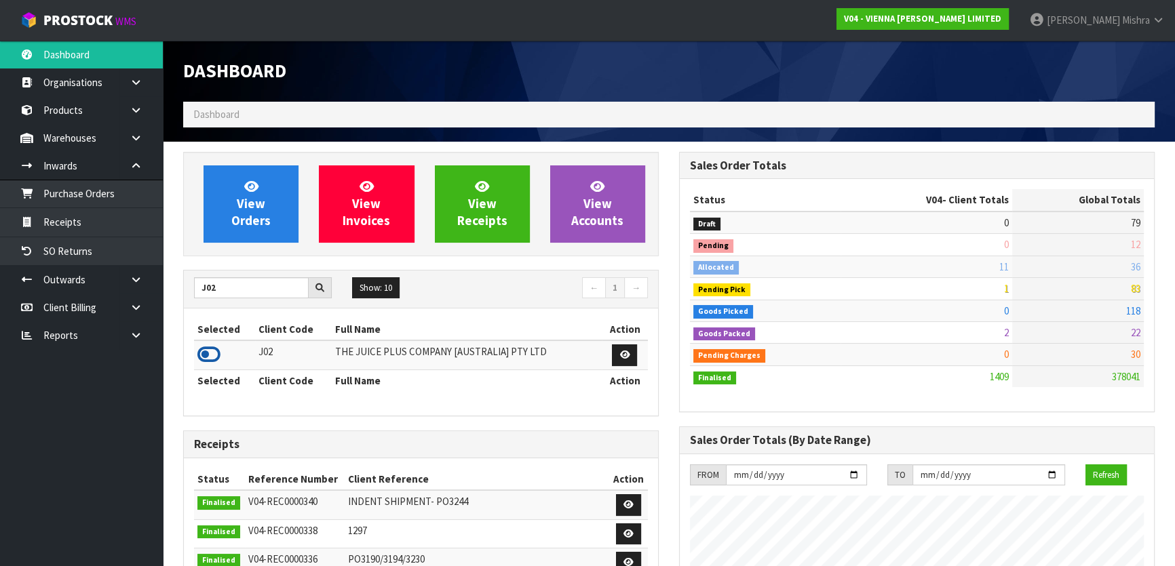
click at [208, 355] on icon at bounding box center [208, 355] width 23 height 20
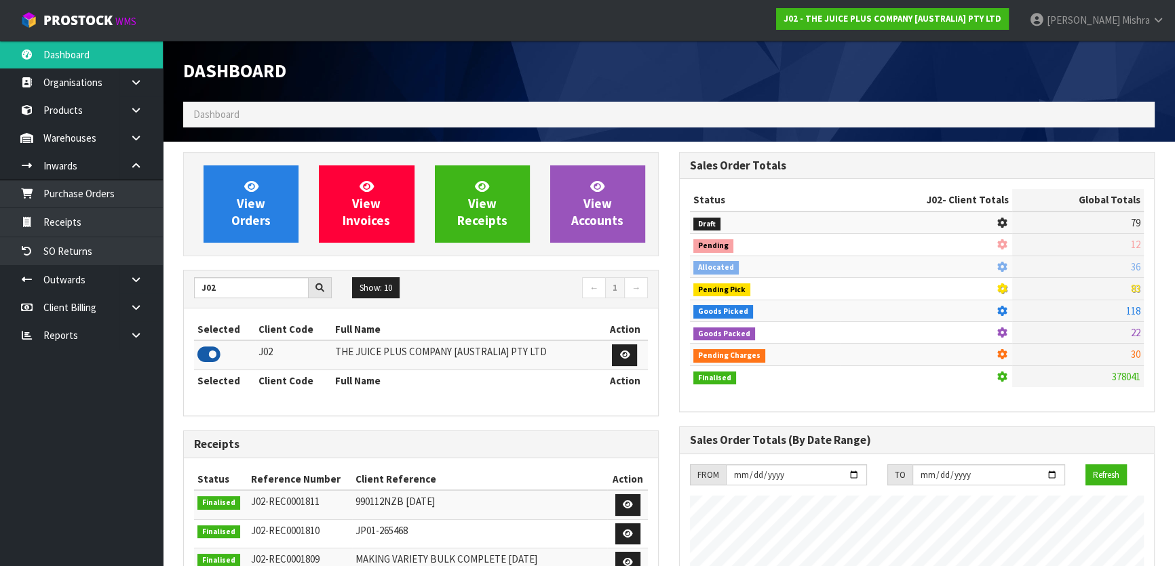
scroll to position [1026, 495]
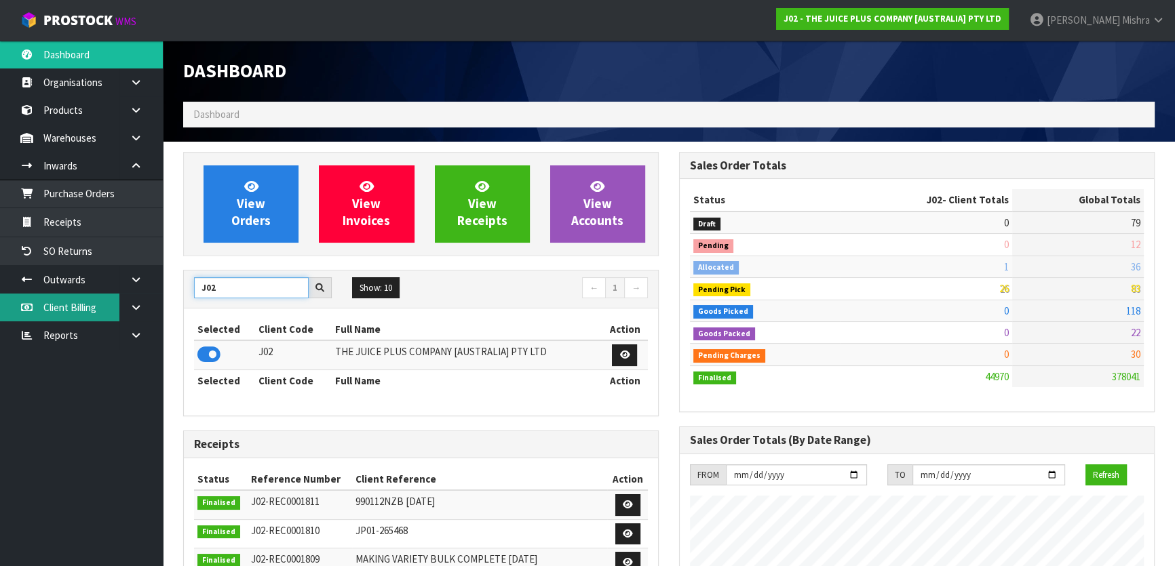
drag, startPoint x: 246, startPoint y: 287, endPoint x: 35, endPoint y: 312, distance: 212.5
click at [35, 312] on body "Toggle navigation ProStock WMS J02 - THE JUICE PLUS COMPANY [AUSTRALIA] PTY LTD…" at bounding box center [587, 283] width 1175 height 566
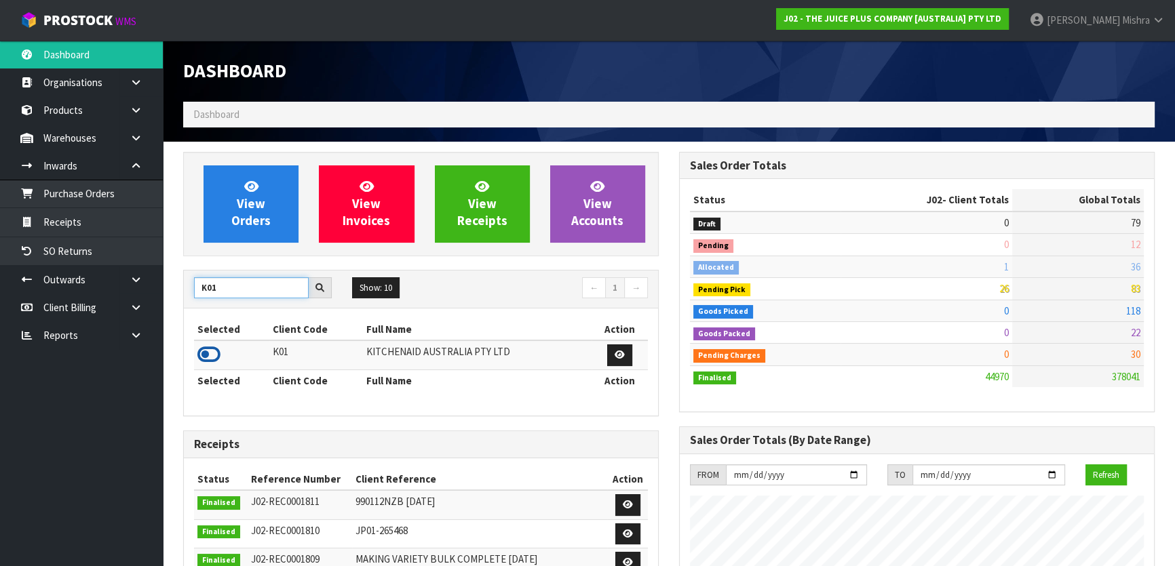
type input "K01"
click at [198, 349] on icon at bounding box center [208, 355] width 23 height 20
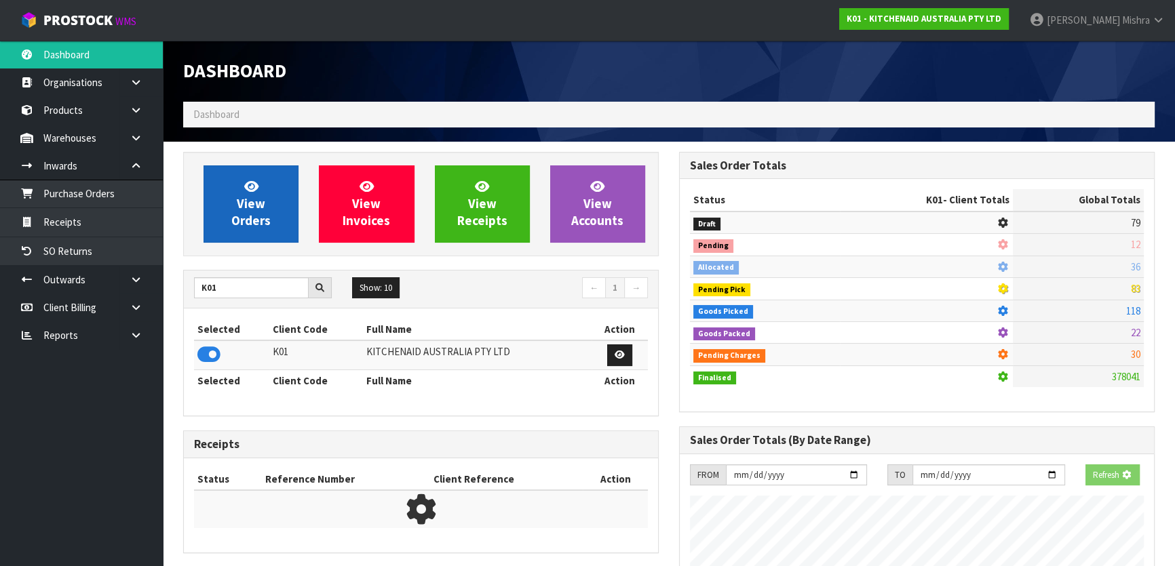
scroll to position [677509, 677858]
click at [248, 212] on link "View Orders" at bounding box center [251, 204] width 95 height 77
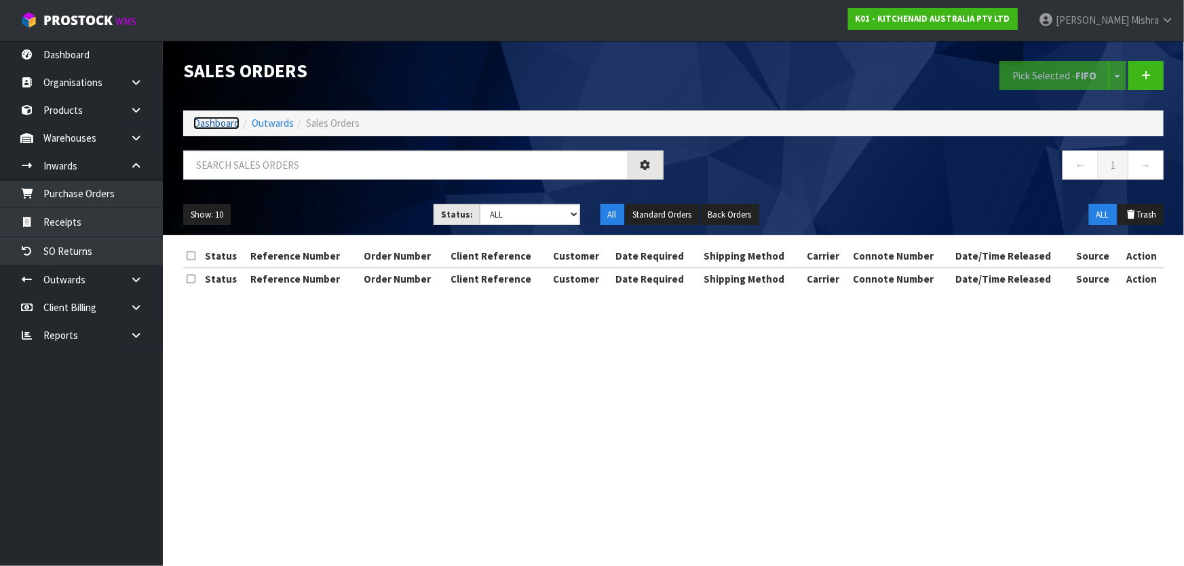
click at [225, 118] on link "Dashboard" at bounding box center [216, 123] width 46 height 13
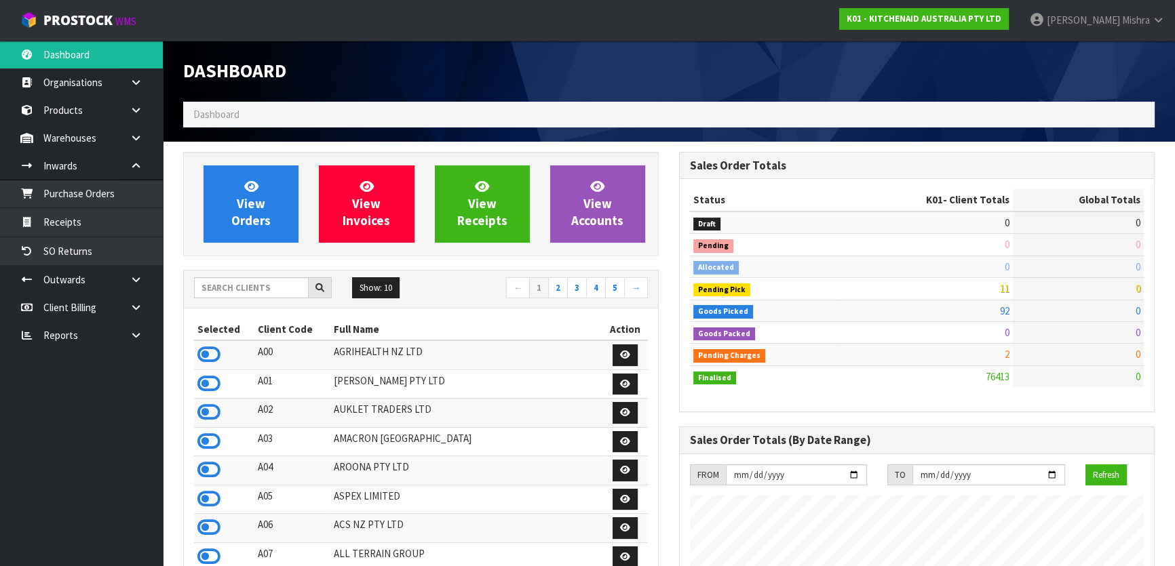
scroll to position [1026, 495]
click at [230, 282] on input "text" at bounding box center [251, 287] width 115 height 21
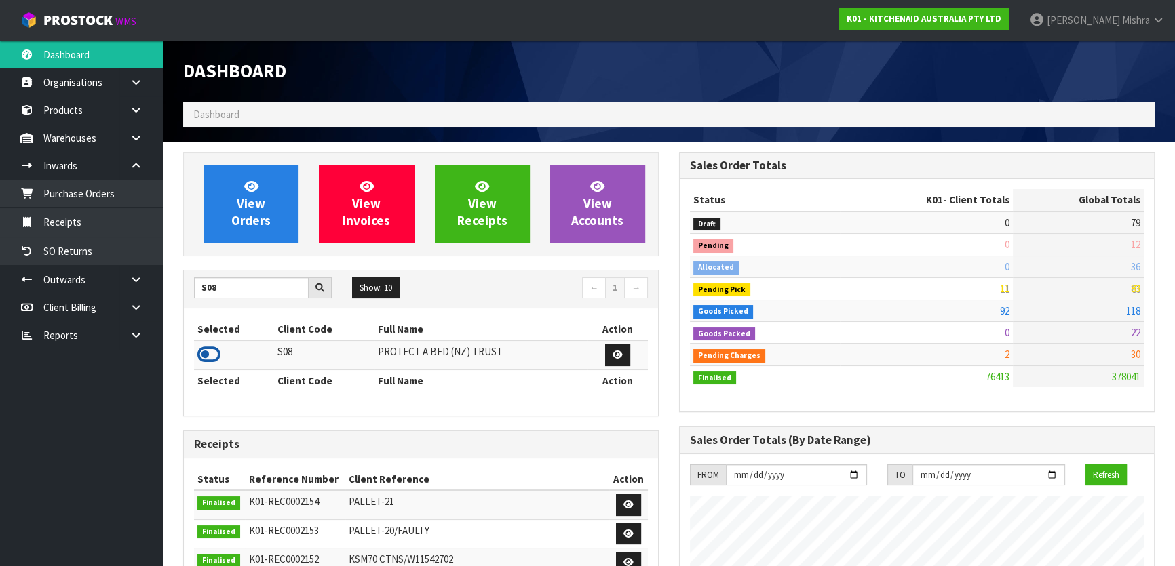
click at [204, 362] on icon at bounding box center [208, 355] width 23 height 20
drag, startPoint x: 248, startPoint y: 290, endPoint x: 182, endPoint y: 297, distance: 66.2
click at [182, 297] on div "View Orders View Invoices View Receipts View Accounts S08 Show: 10 5 10 25 50 ←…" at bounding box center [421, 546] width 496 height 788
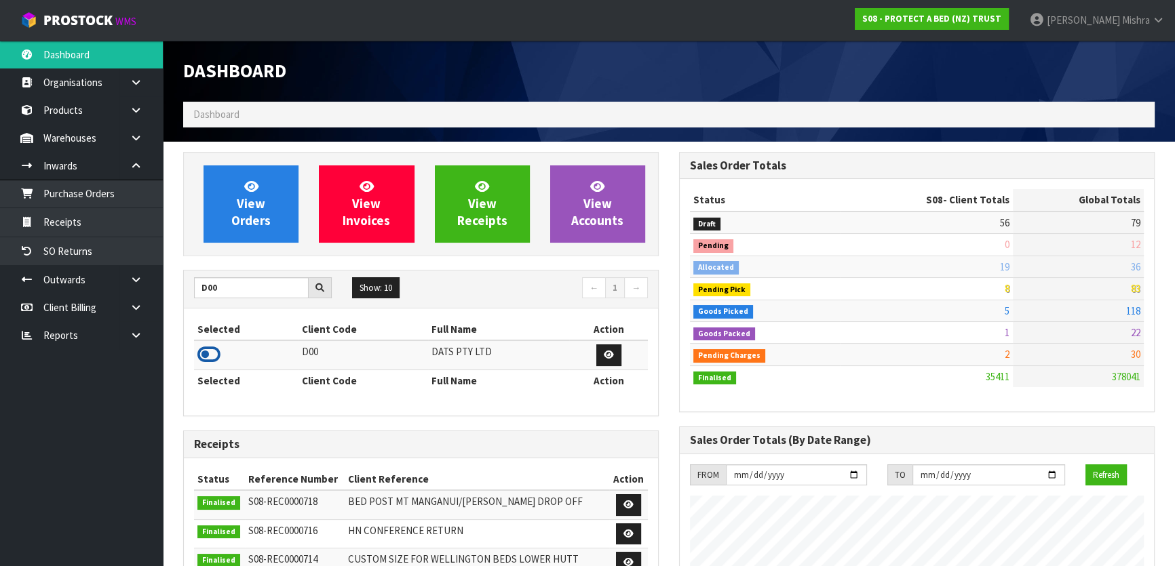
click at [204, 352] on icon at bounding box center [208, 355] width 23 height 20
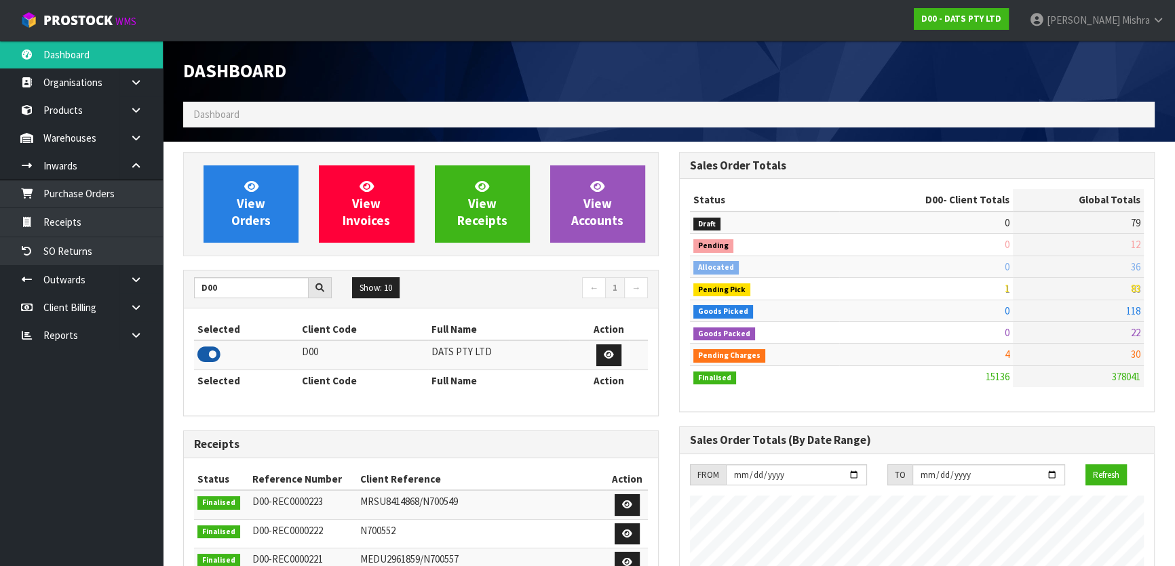
scroll to position [1026, 495]
drag, startPoint x: 248, startPoint y: 290, endPoint x: 168, endPoint y: 293, distance: 80.1
type input "A00"
click at [201, 355] on icon at bounding box center [208, 355] width 23 height 20
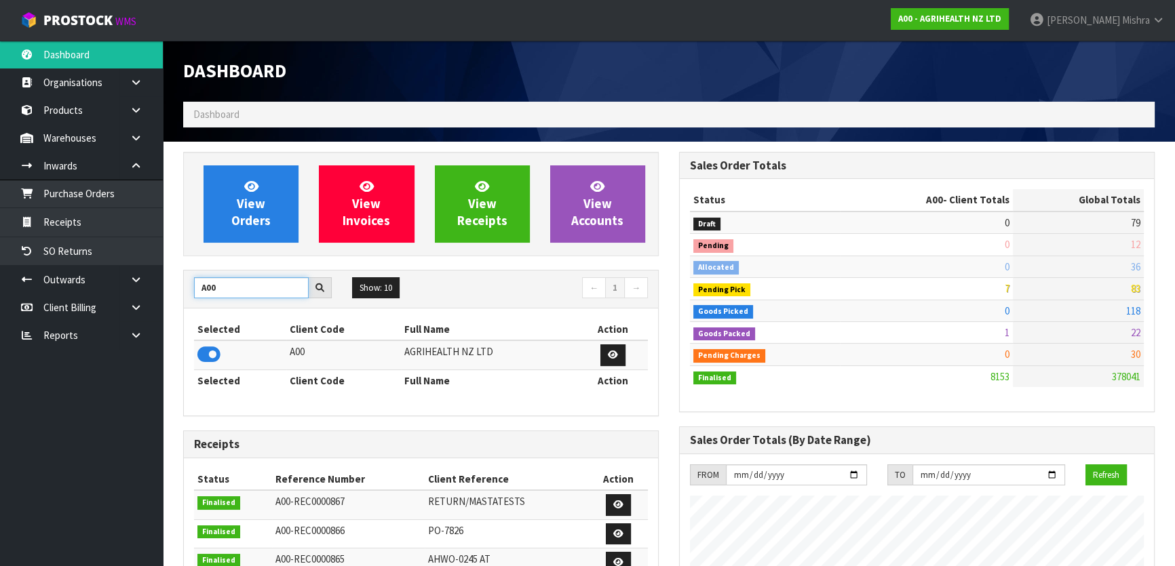
drag, startPoint x: 208, startPoint y: 298, endPoint x: 165, endPoint y: 307, distance: 43.8
